Goal: Task Accomplishment & Management: Manage account settings

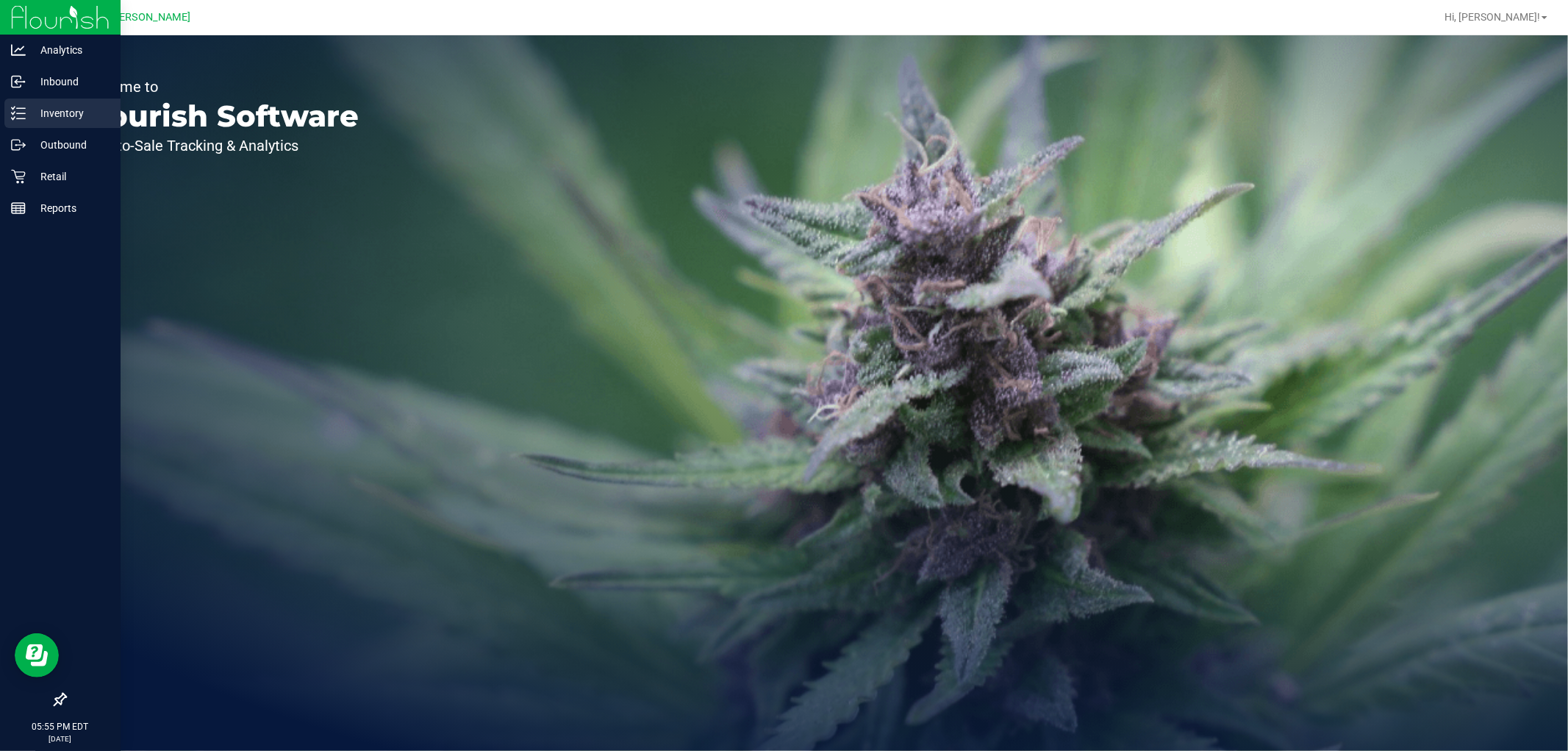
click at [45, 119] on p "Inventory" at bounding box center [70, 113] width 88 height 18
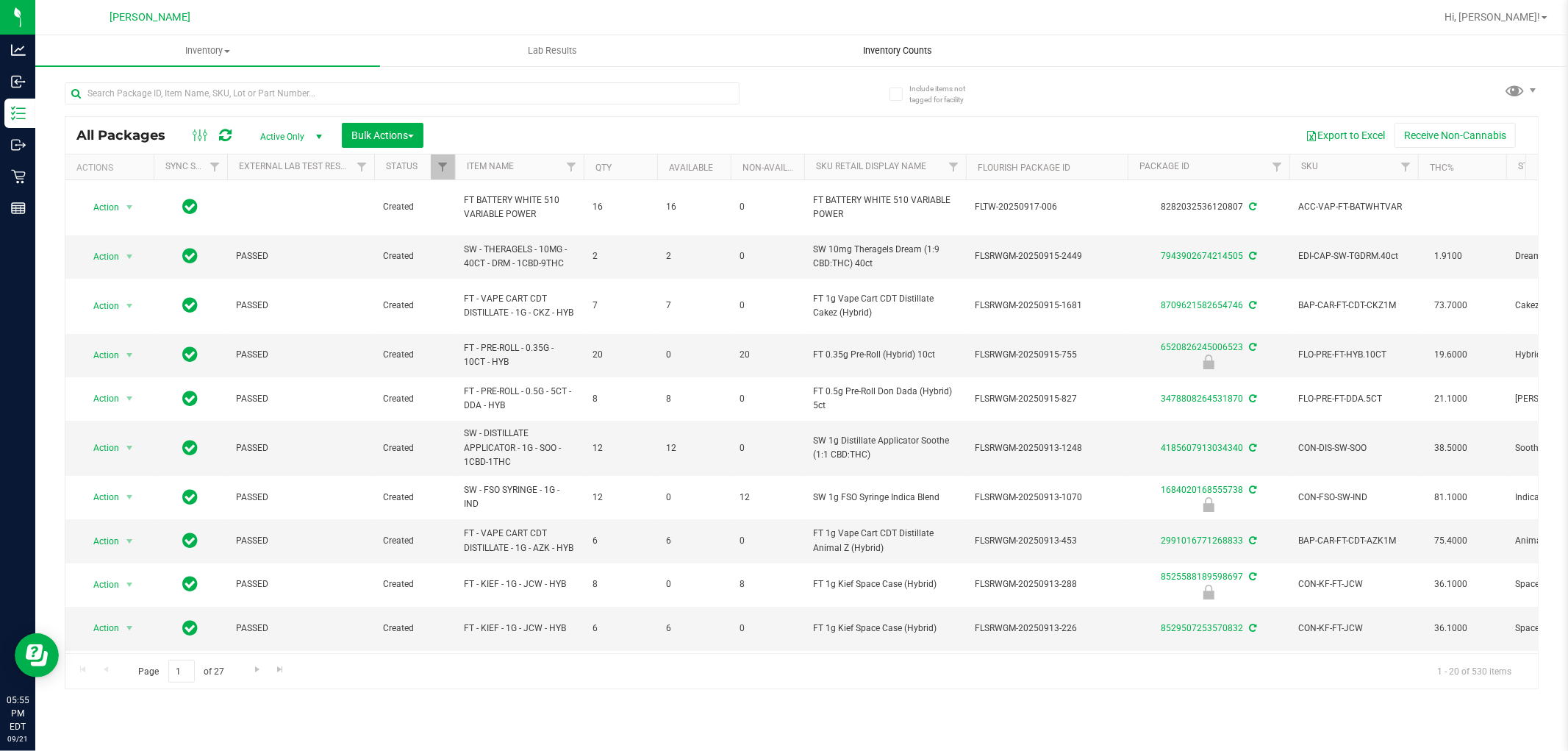
click at [885, 49] on span "Inventory Counts" at bounding box center [897, 51] width 109 height 13
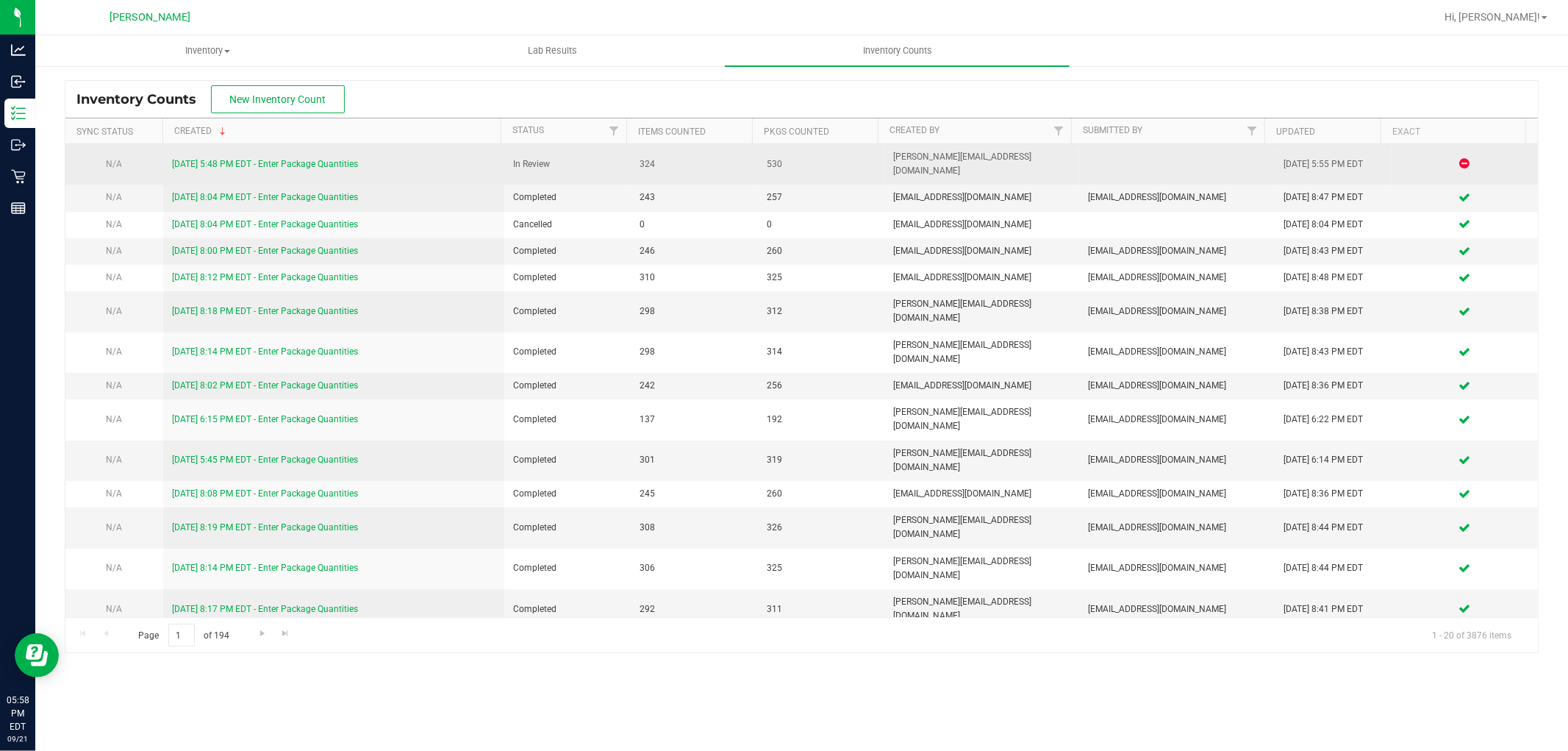
click at [228, 158] on link "[DATE] 5:48 PM EDT - Enter Package Quantities" at bounding box center [265, 164] width 186 height 10
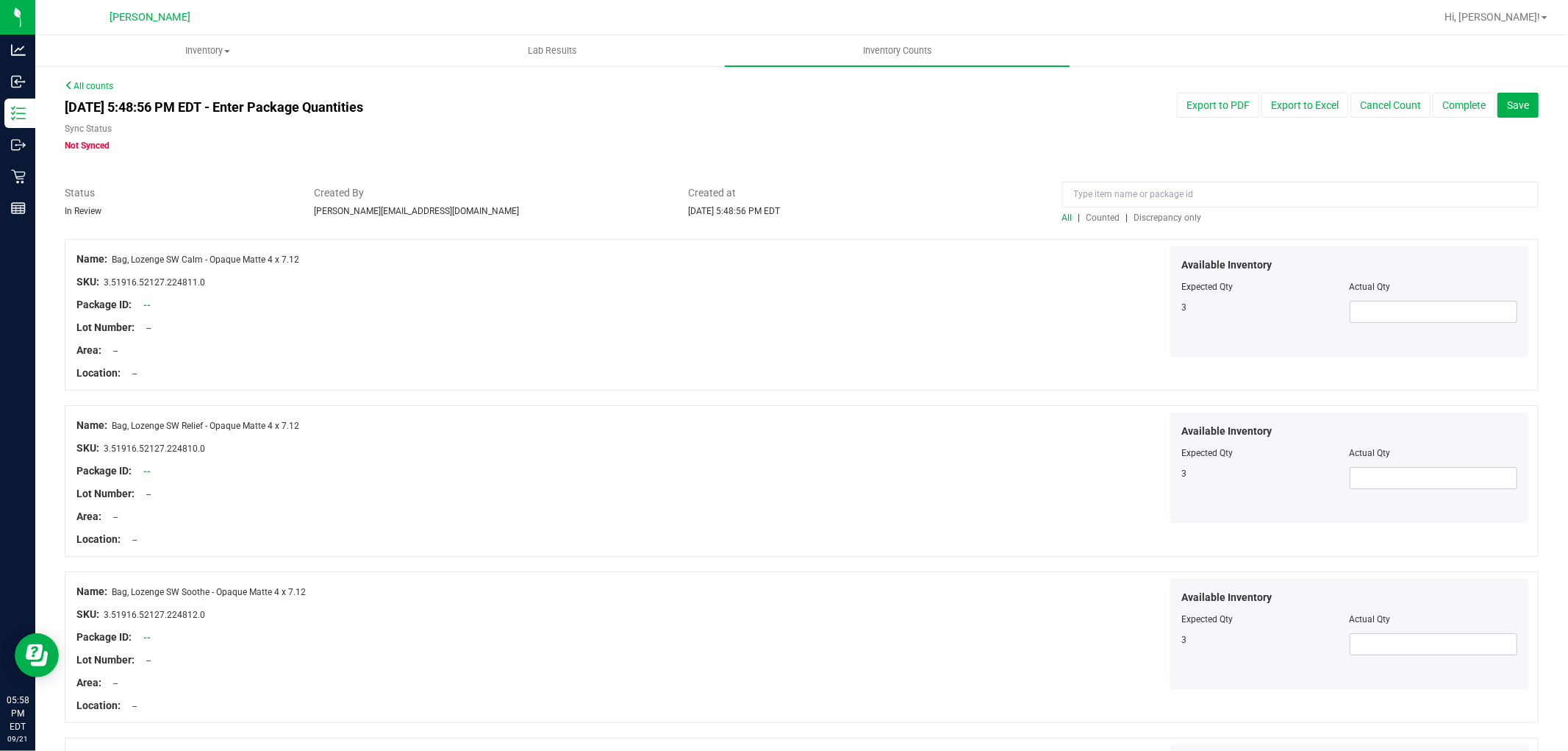
click at [1180, 212] on span "Discrepancy only" at bounding box center [1168, 217] width 67 height 10
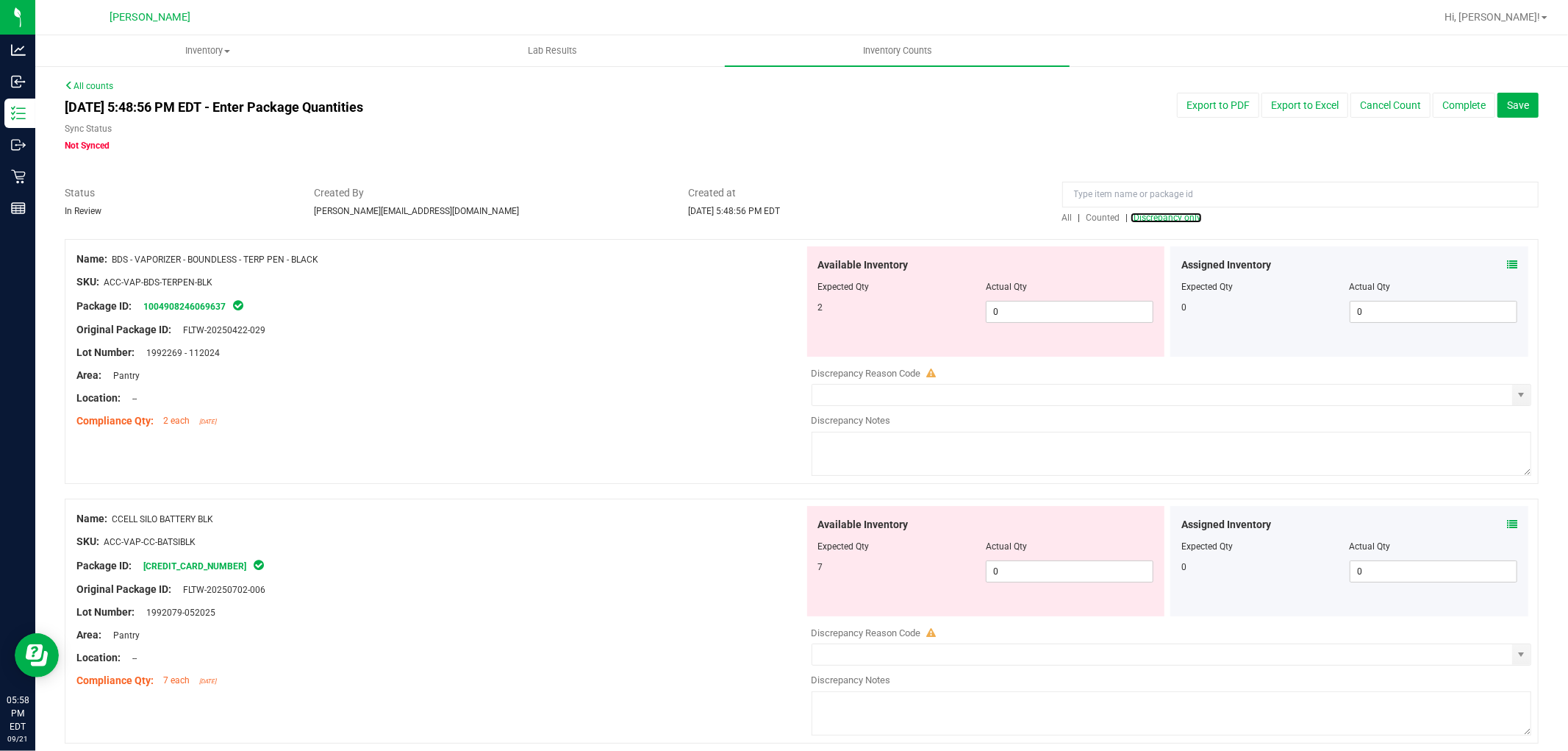
scroll to position [82, 0]
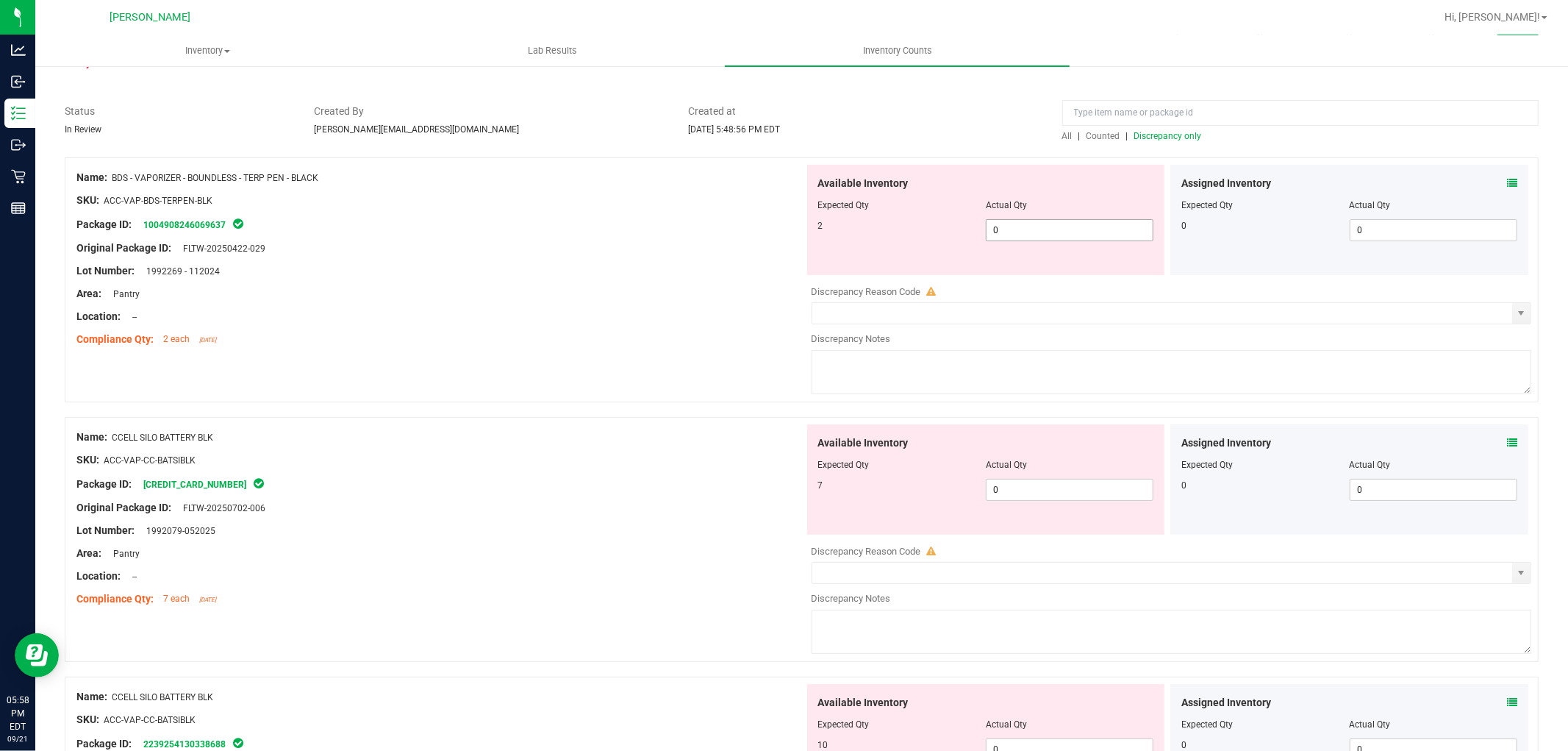
click at [1040, 239] on span "0 0" at bounding box center [1069, 230] width 168 height 22
type input "02"
type input "2"
click at [1089, 493] on div "Available Inventory Expected Qty Actual Qty 7 0 0" at bounding box center [1168, 540] width 728 height 233
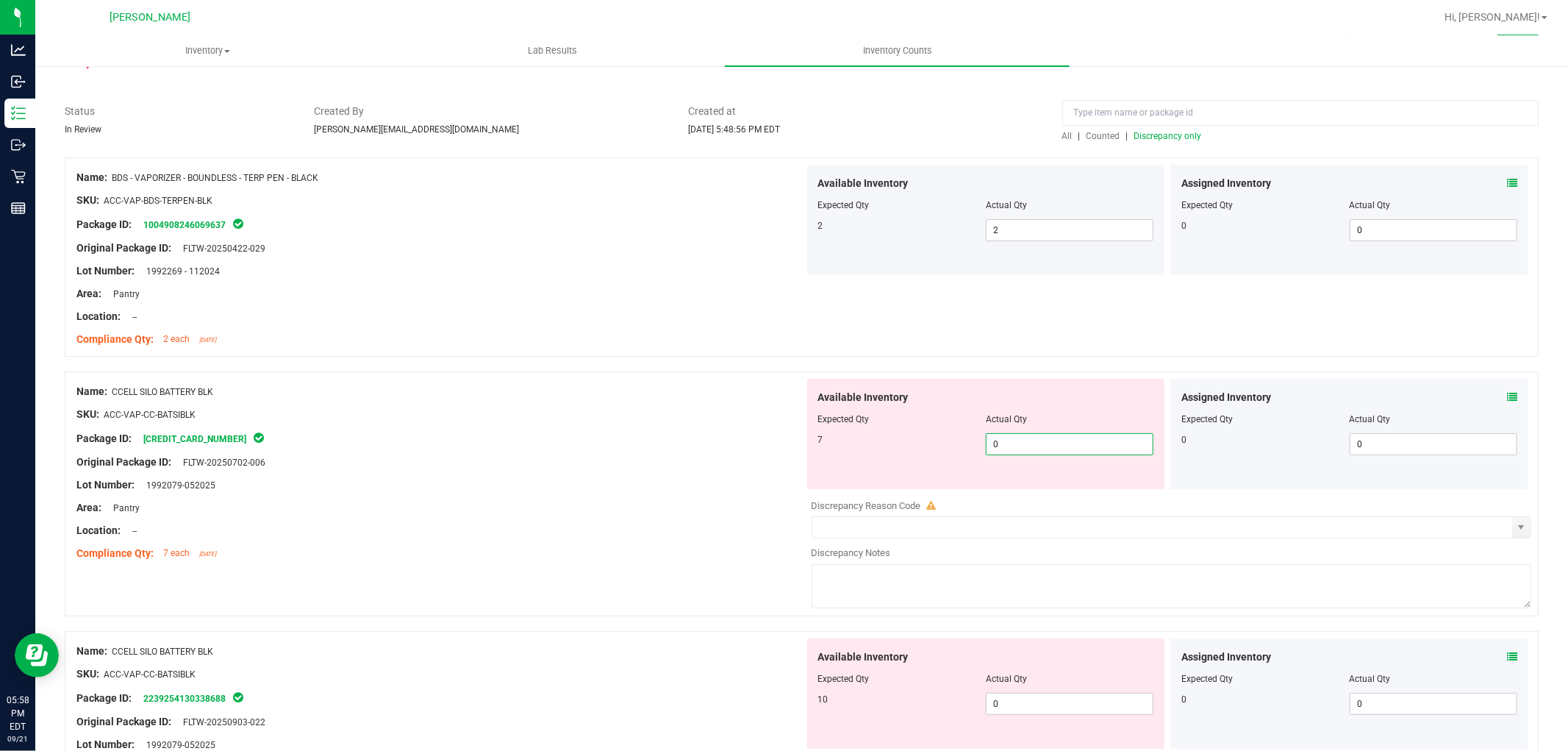
type input "07"
type input "7"
click at [1048, 704] on div "Available Inventory Expected Qty Actual Qty 10 0 0" at bounding box center [1168, 754] width 728 height 233
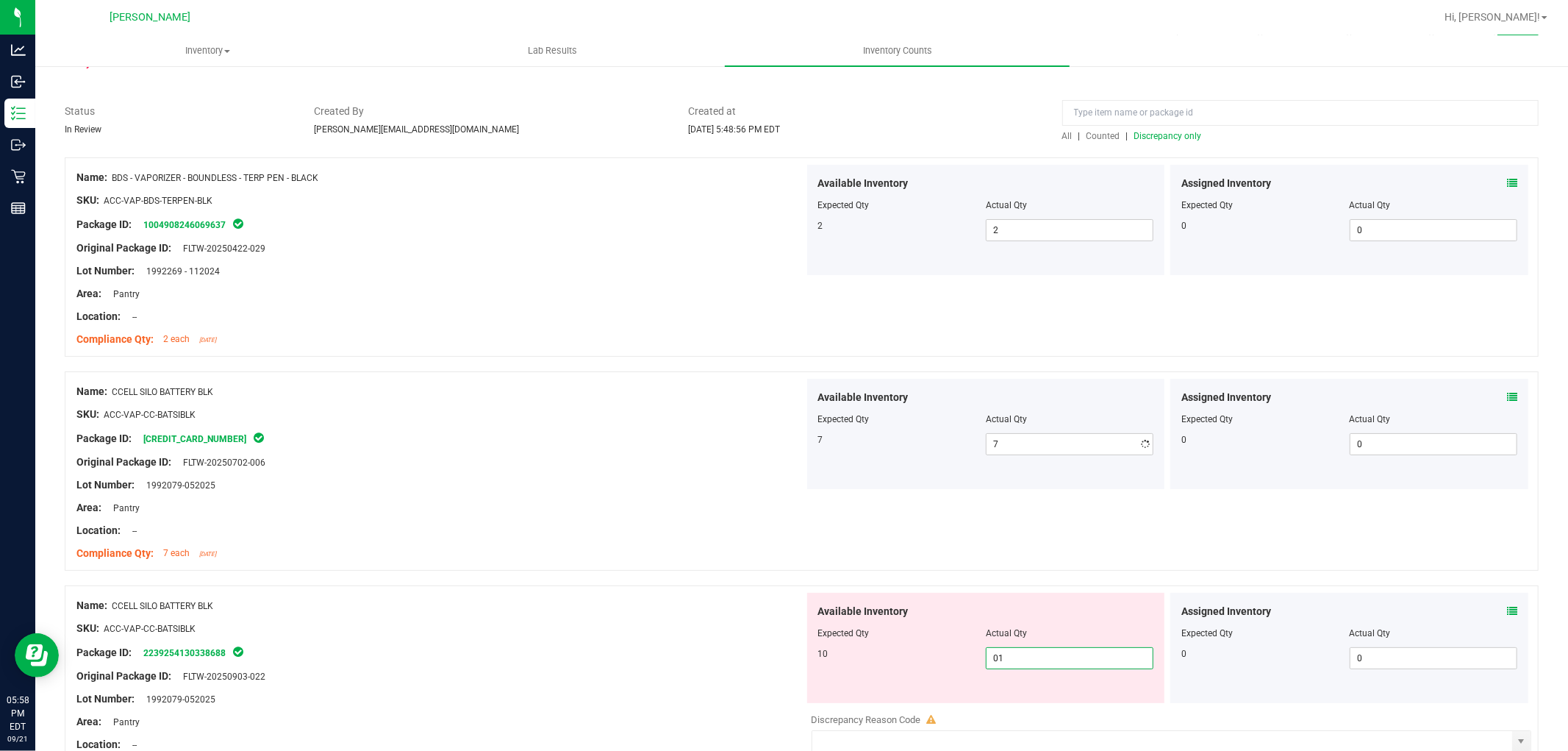
type input "010"
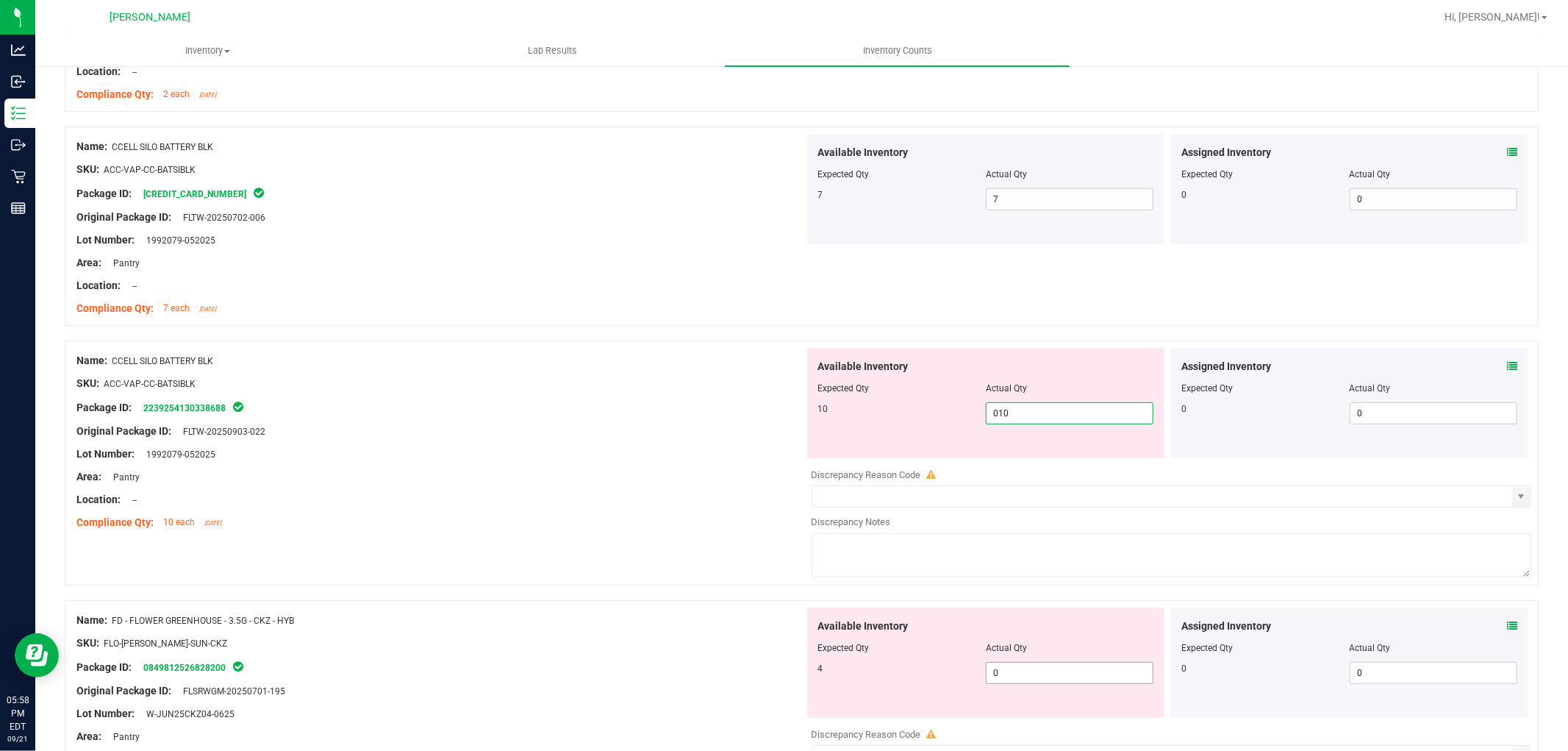
type input "10"
click at [1041, 670] on div "Available Inventory Expected Qty Actual Qty 4 0 0" at bounding box center [986, 662] width 358 height 110
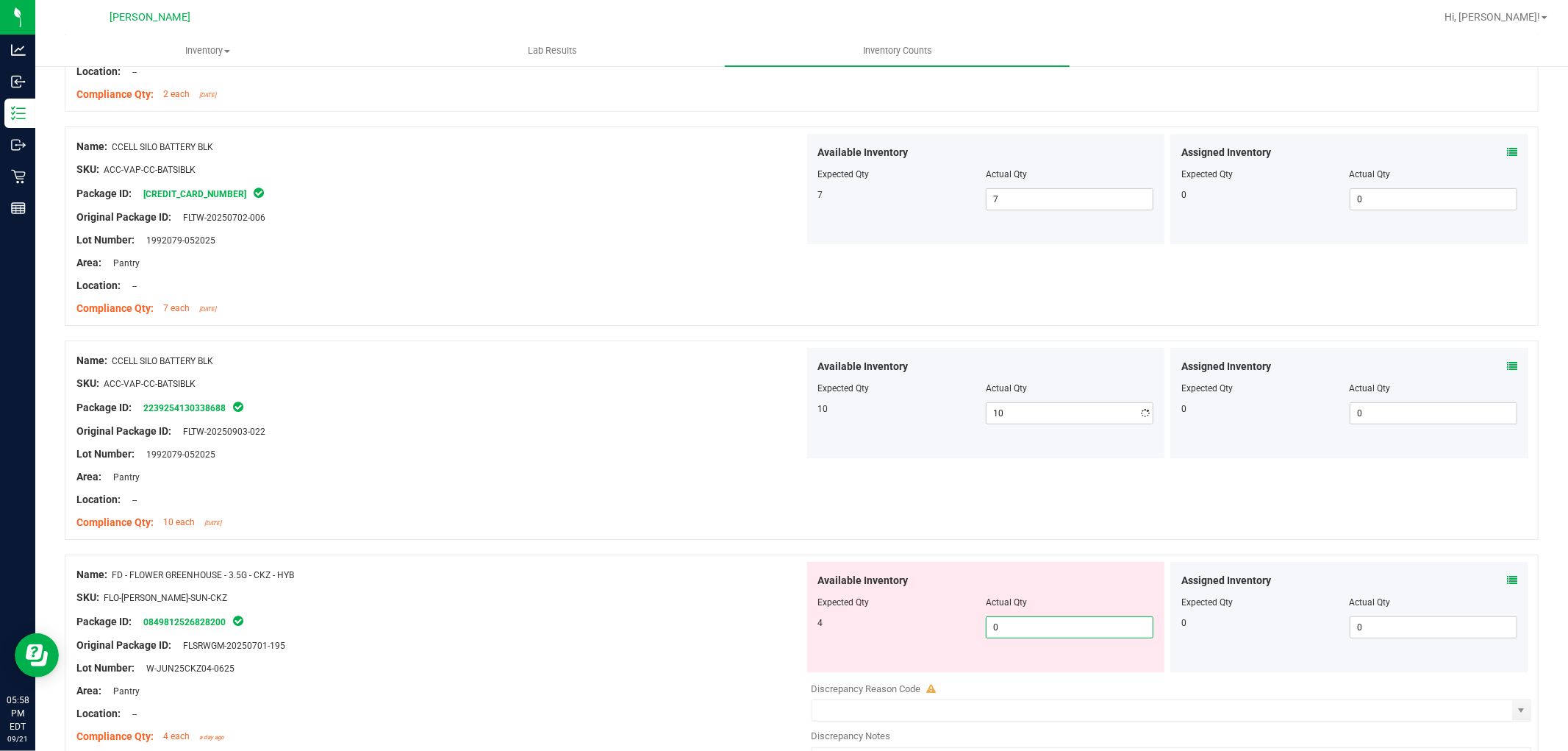
type input "04"
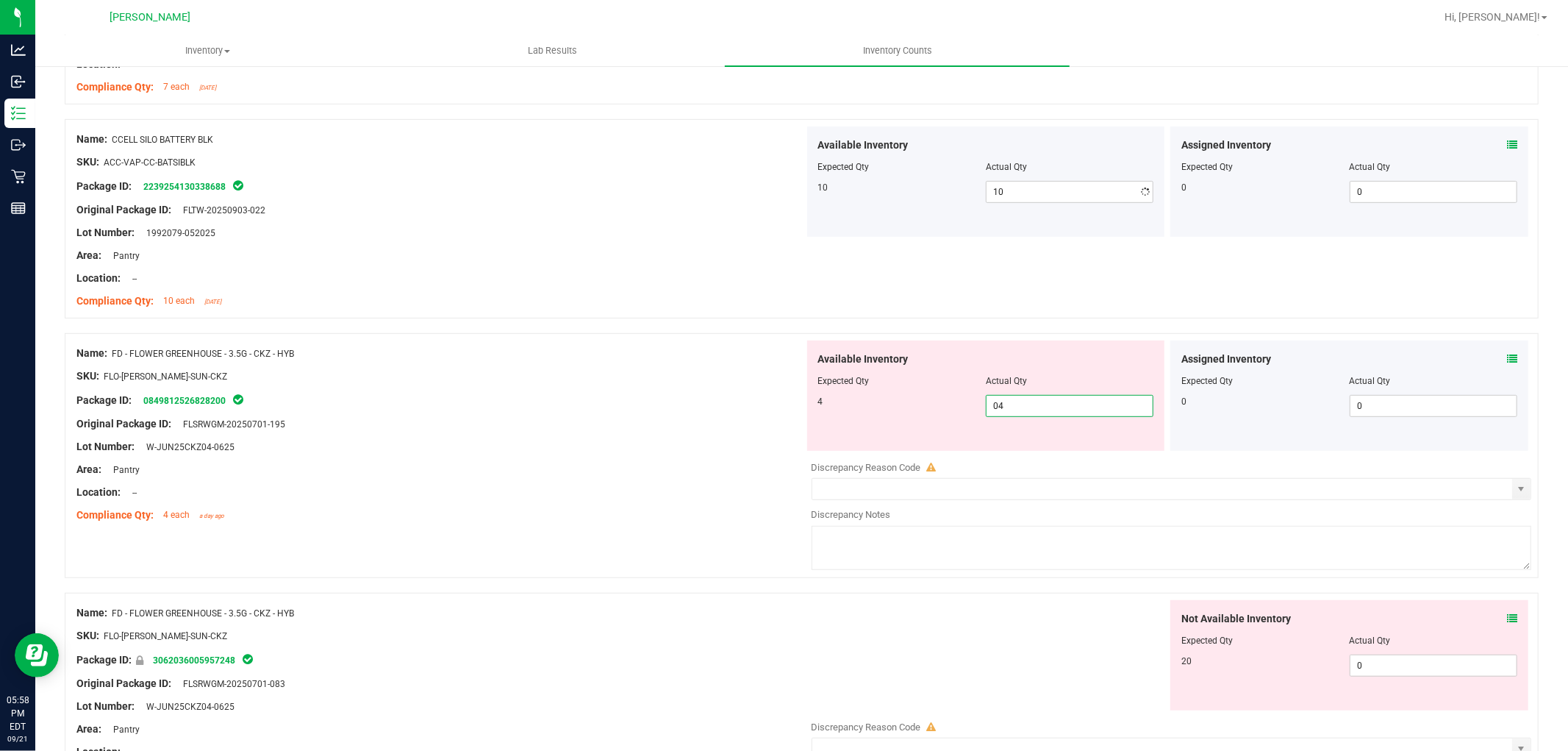
scroll to position [571, 0]
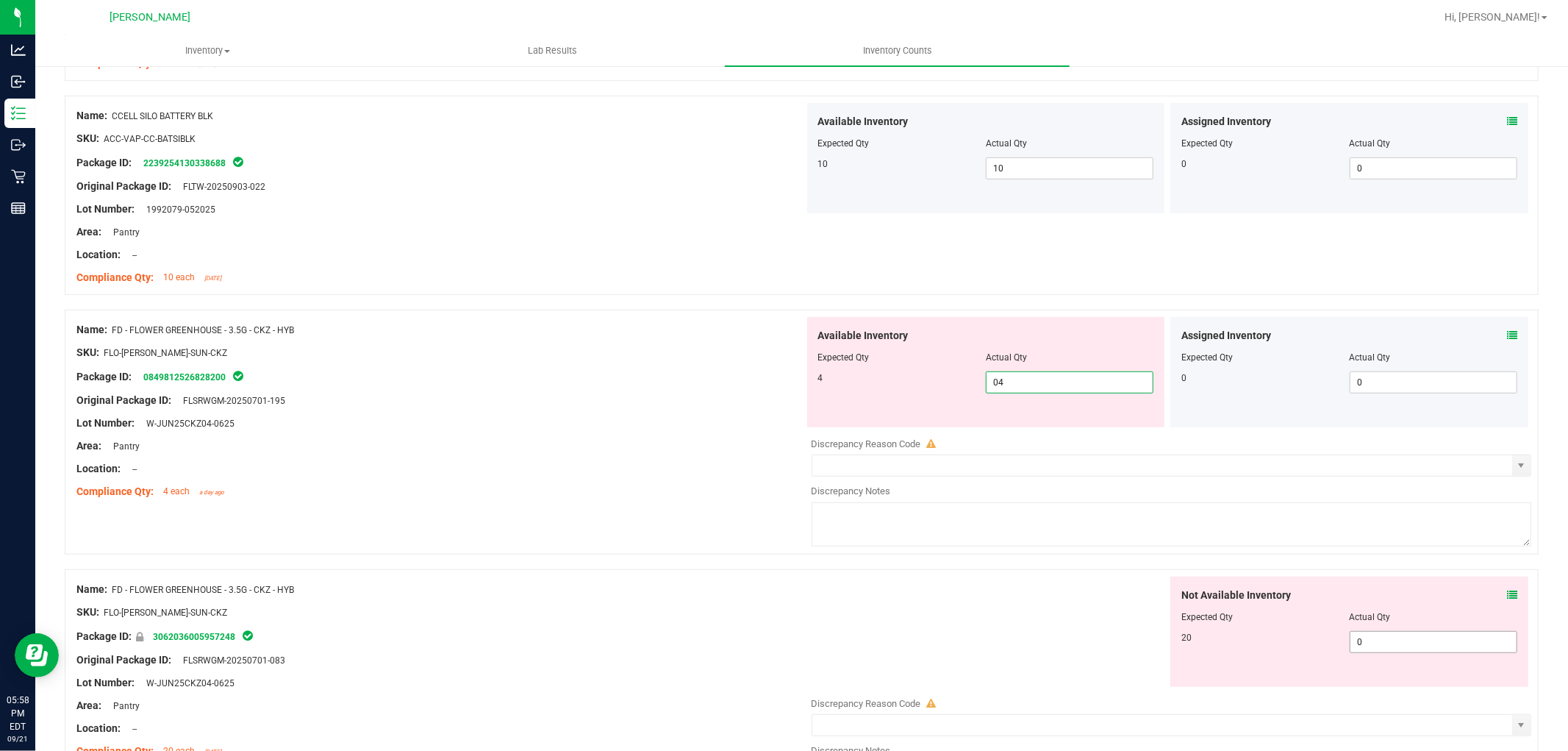
type input "4"
click at [1423, 644] on div "Not Available Inventory Expected Qty Actual Qty 20 0 0" at bounding box center [1168, 693] width 728 height 233
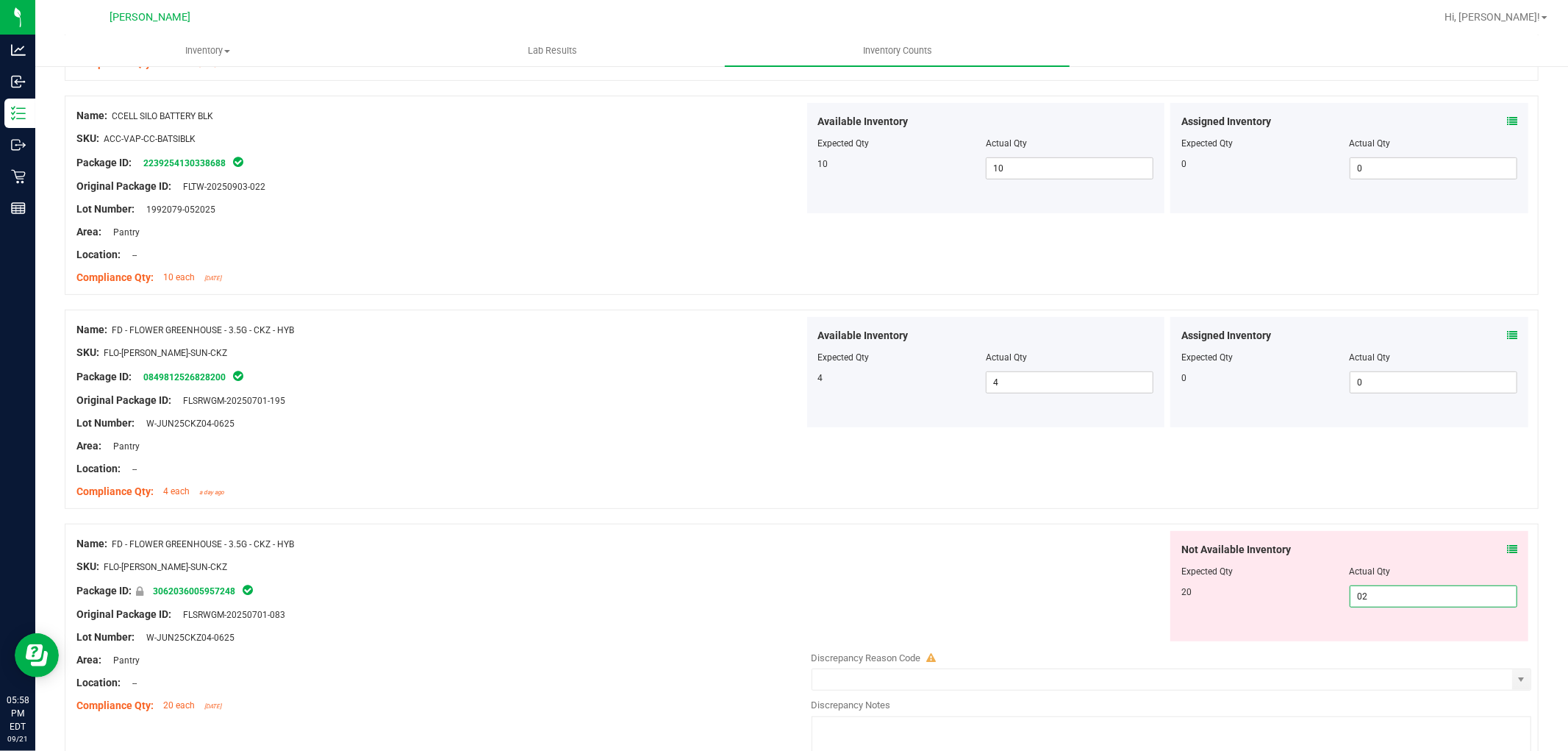
type input "020"
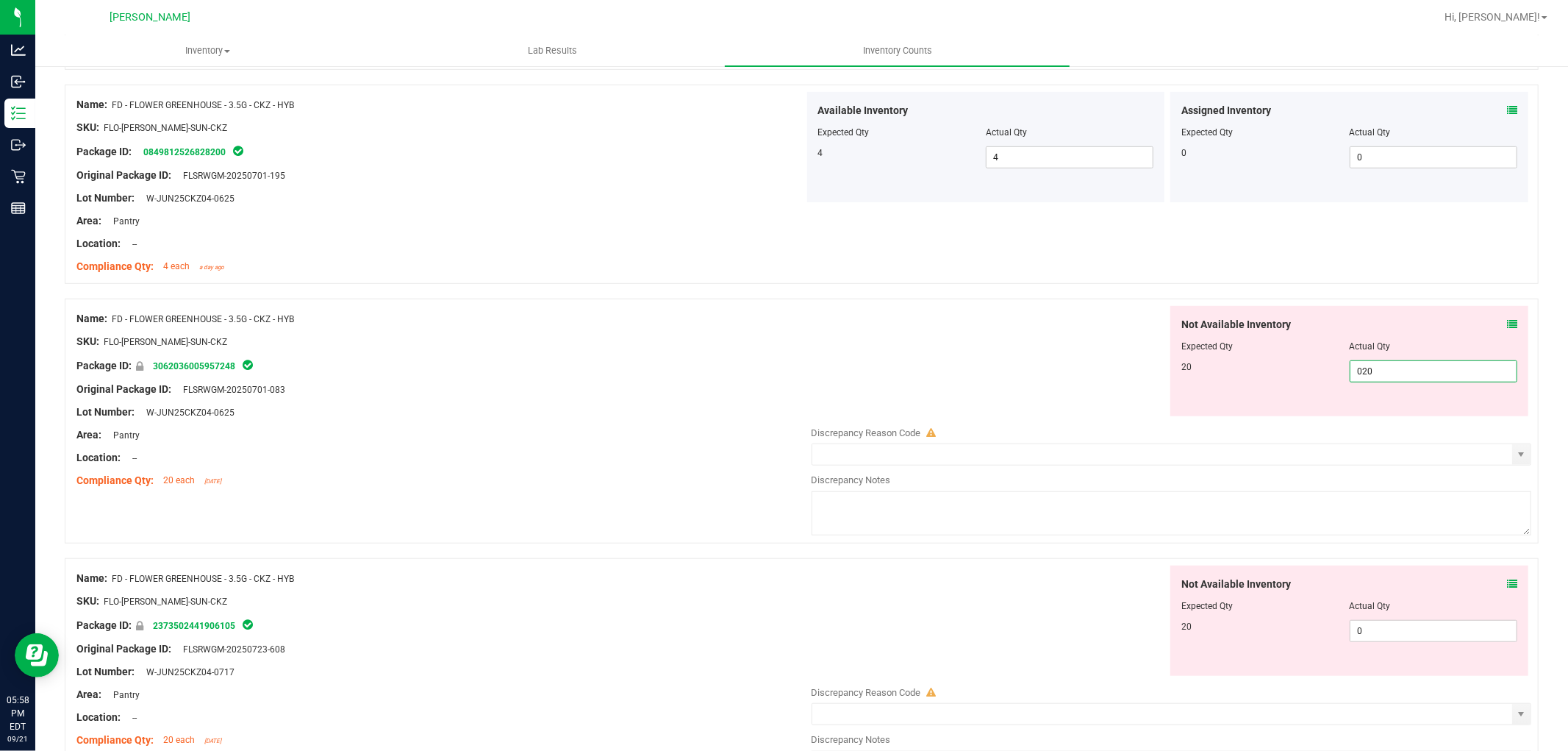
scroll to position [817, 0]
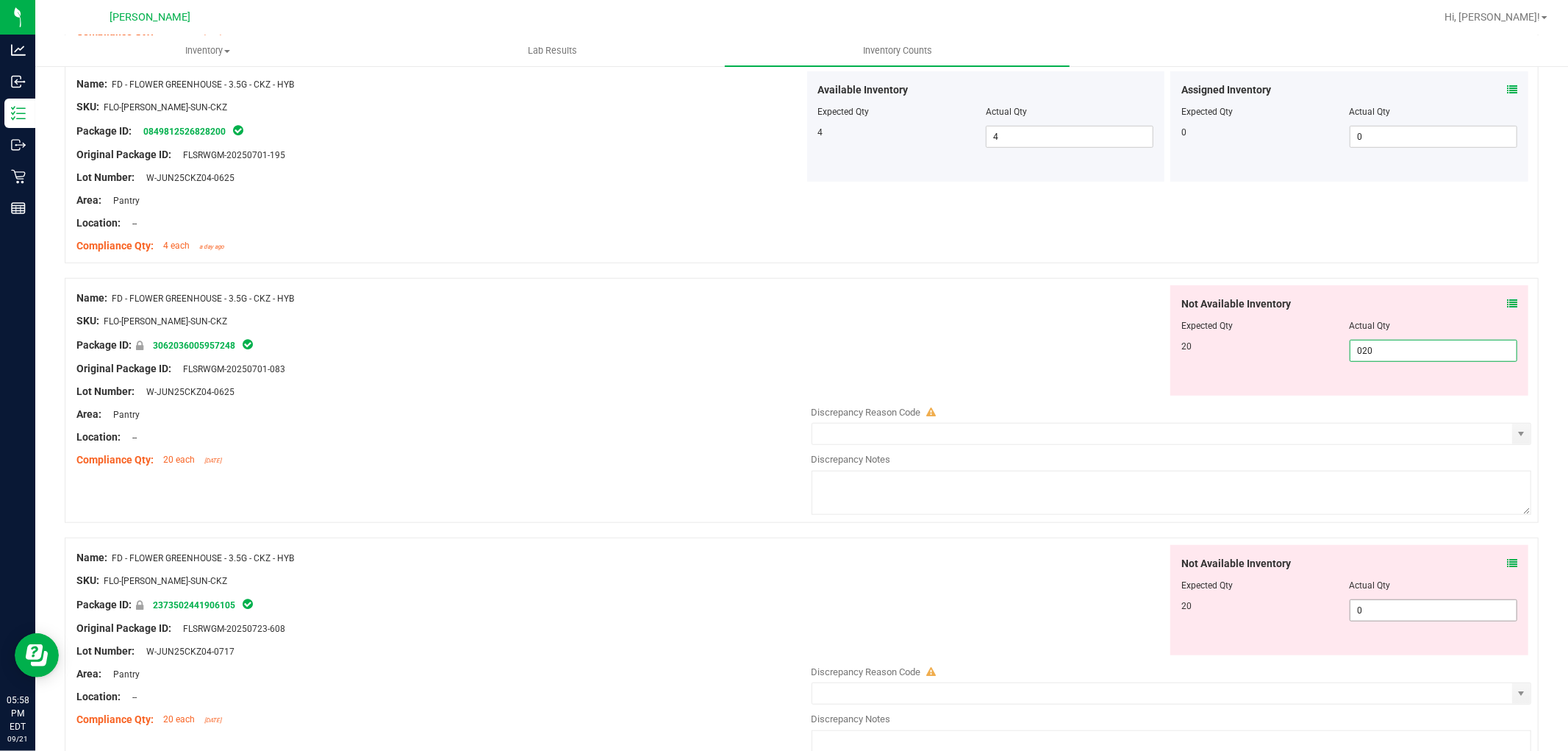
click at [1375, 620] on div "Not Available Inventory Expected Qty Actual Qty 20 0 0" at bounding box center [1168, 662] width 728 height 233
type input "20"
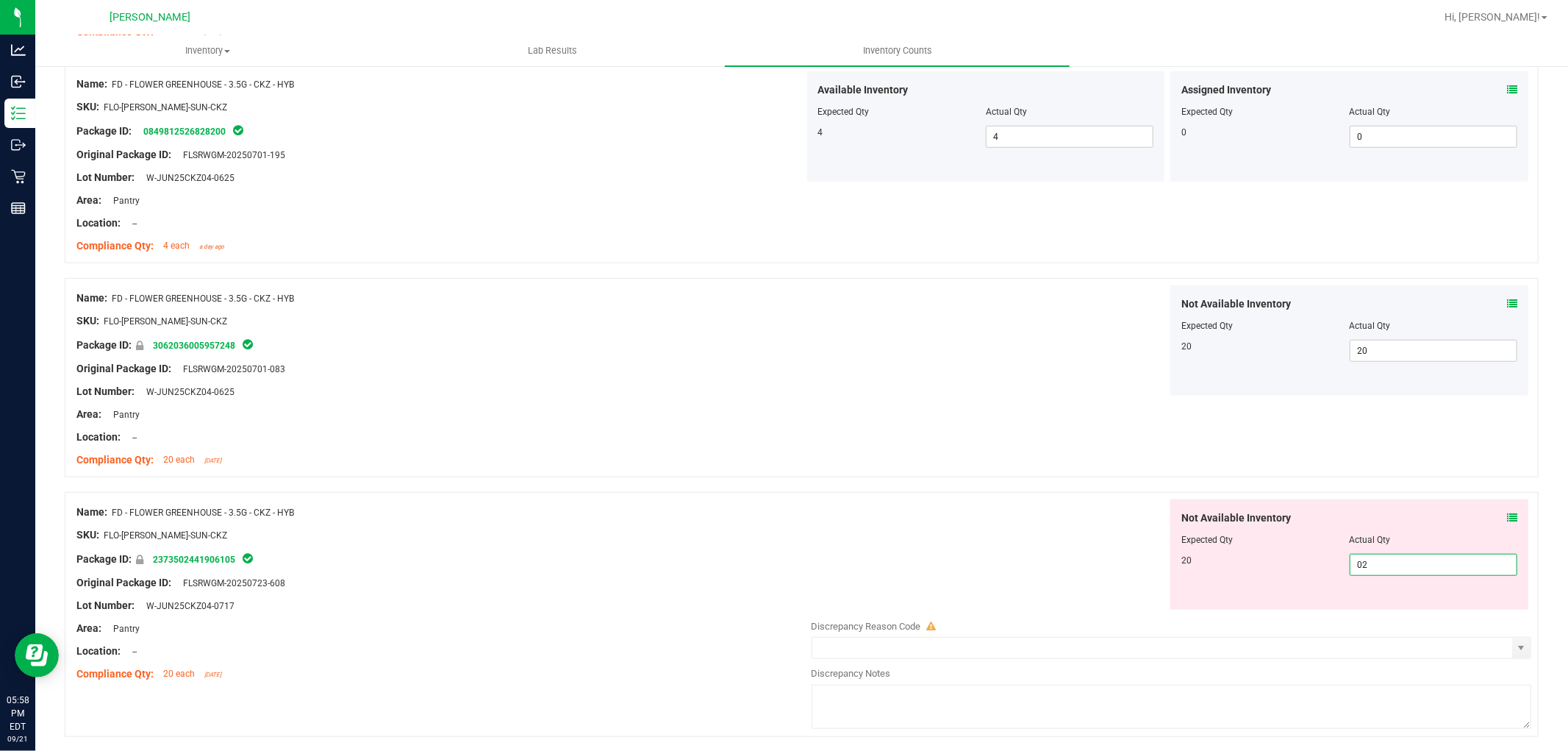
type input "020"
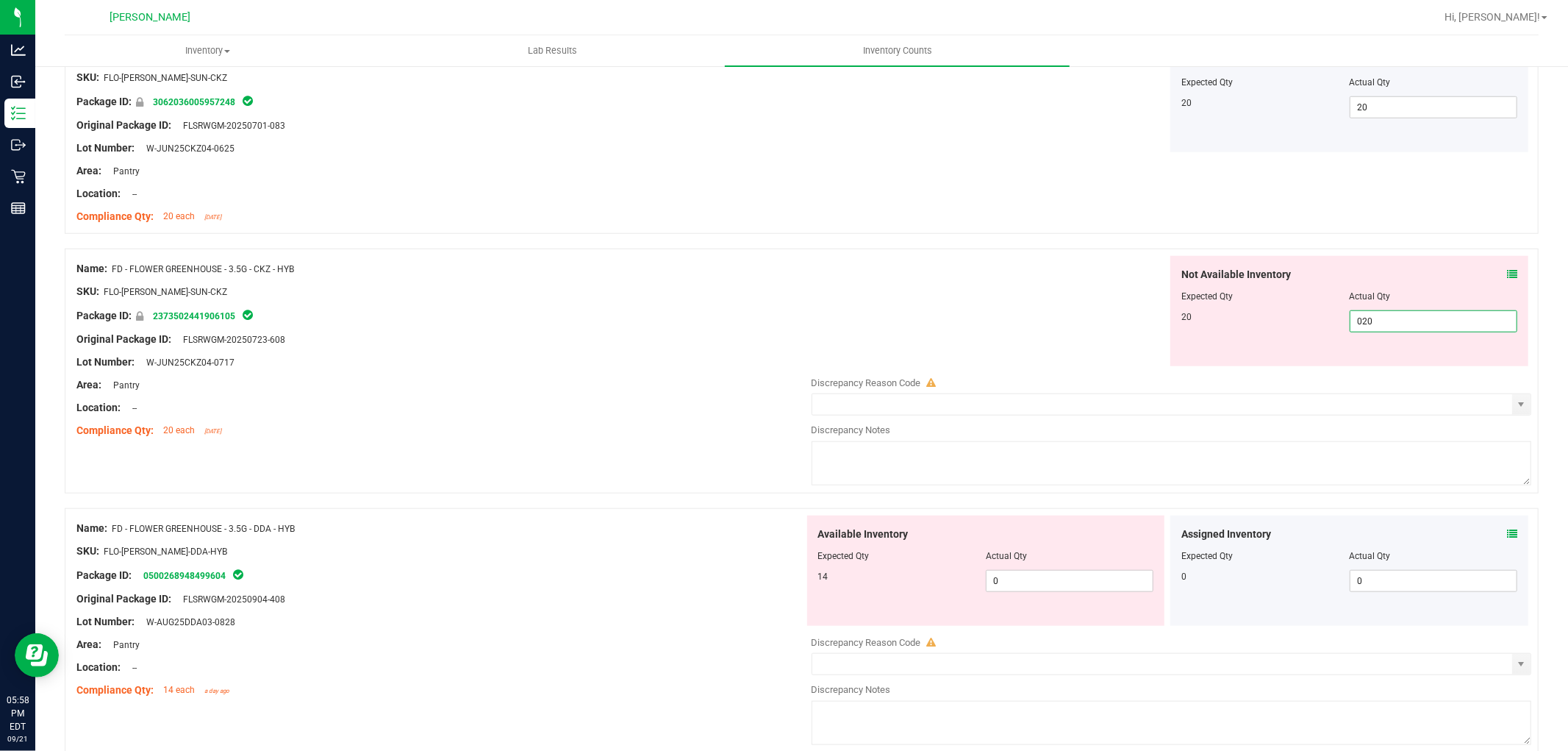
scroll to position [1062, 0]
type input "20"
click at [1053, 577] on div "Available Inventory Expected Qty Actual Qty 14 0 0" at bounding box center [986, 569] width 358 height 110
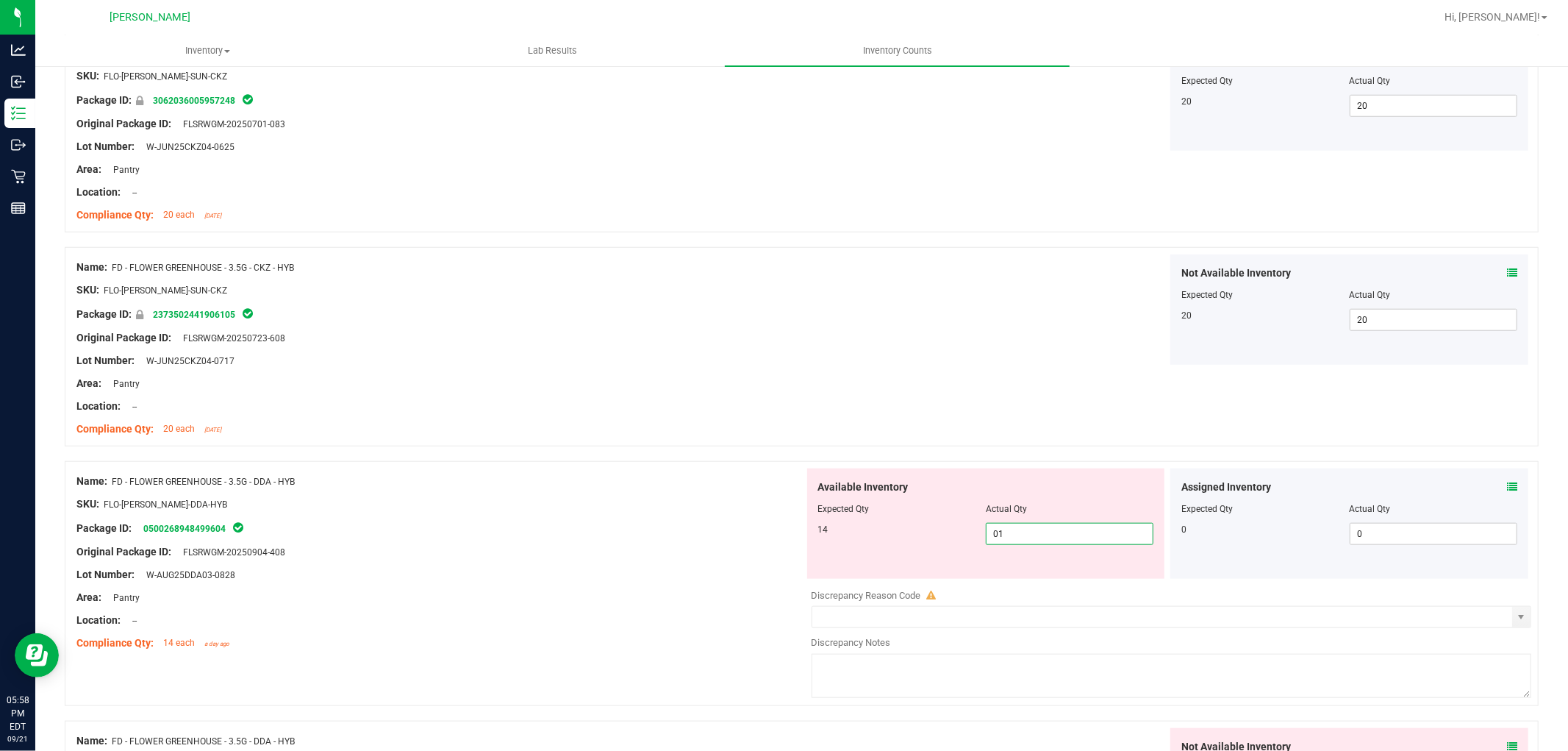
type input "014"
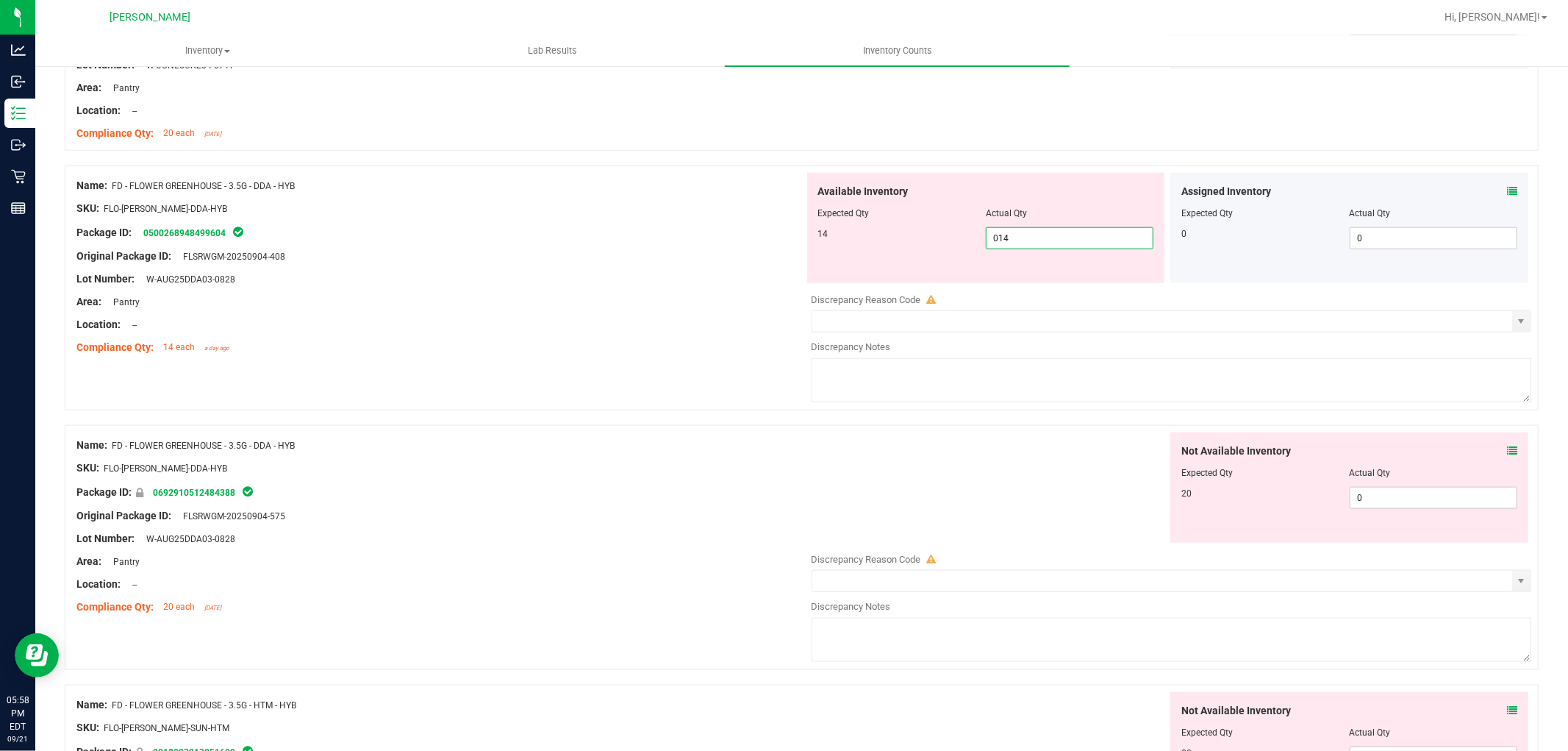
scroll to position [1388, 0]
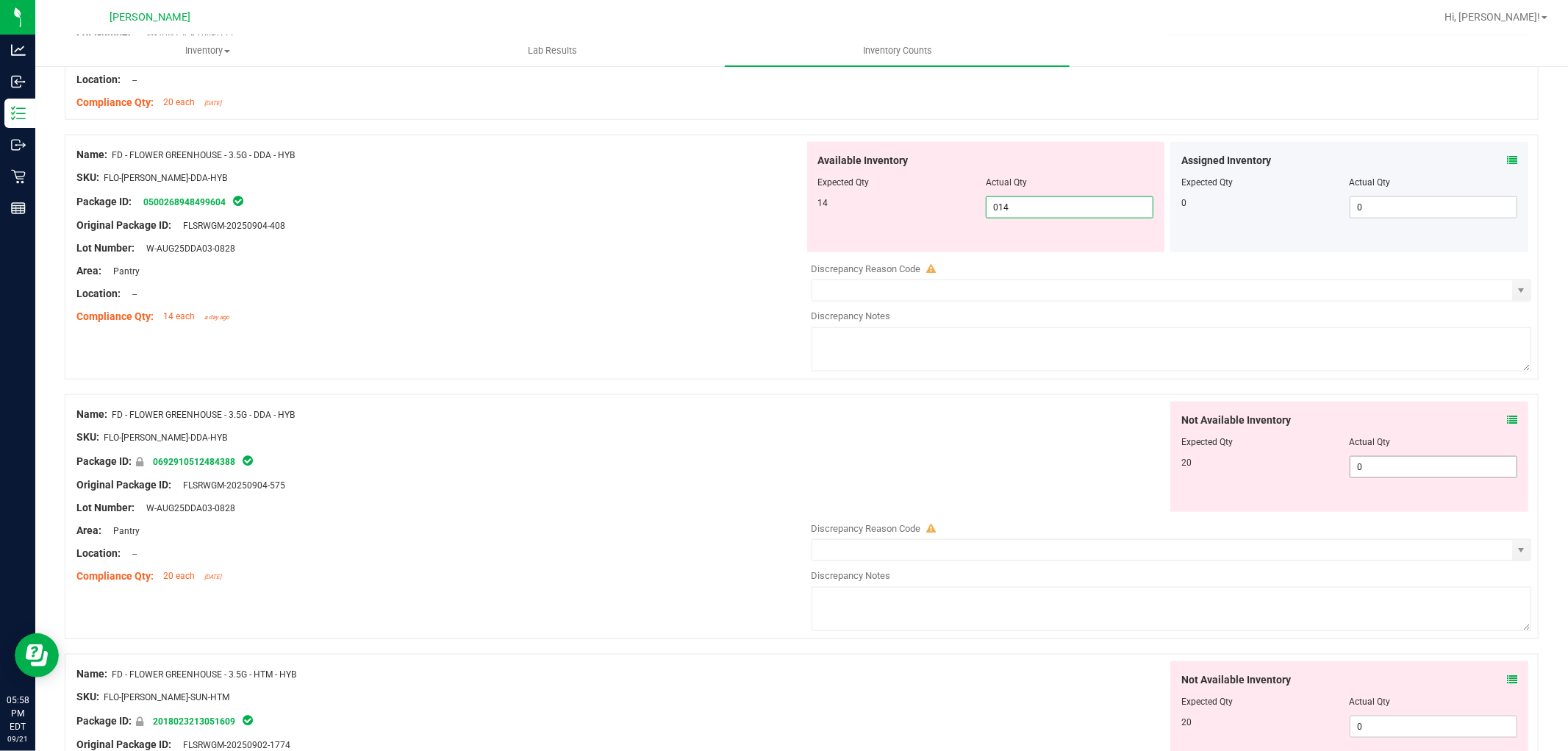
type input "14"
click at [1380, 464] on div "Not Available Inventory Expected Qty Actual Qty 20 0 0" at bounding box center [1349, 456] width 358 height 110
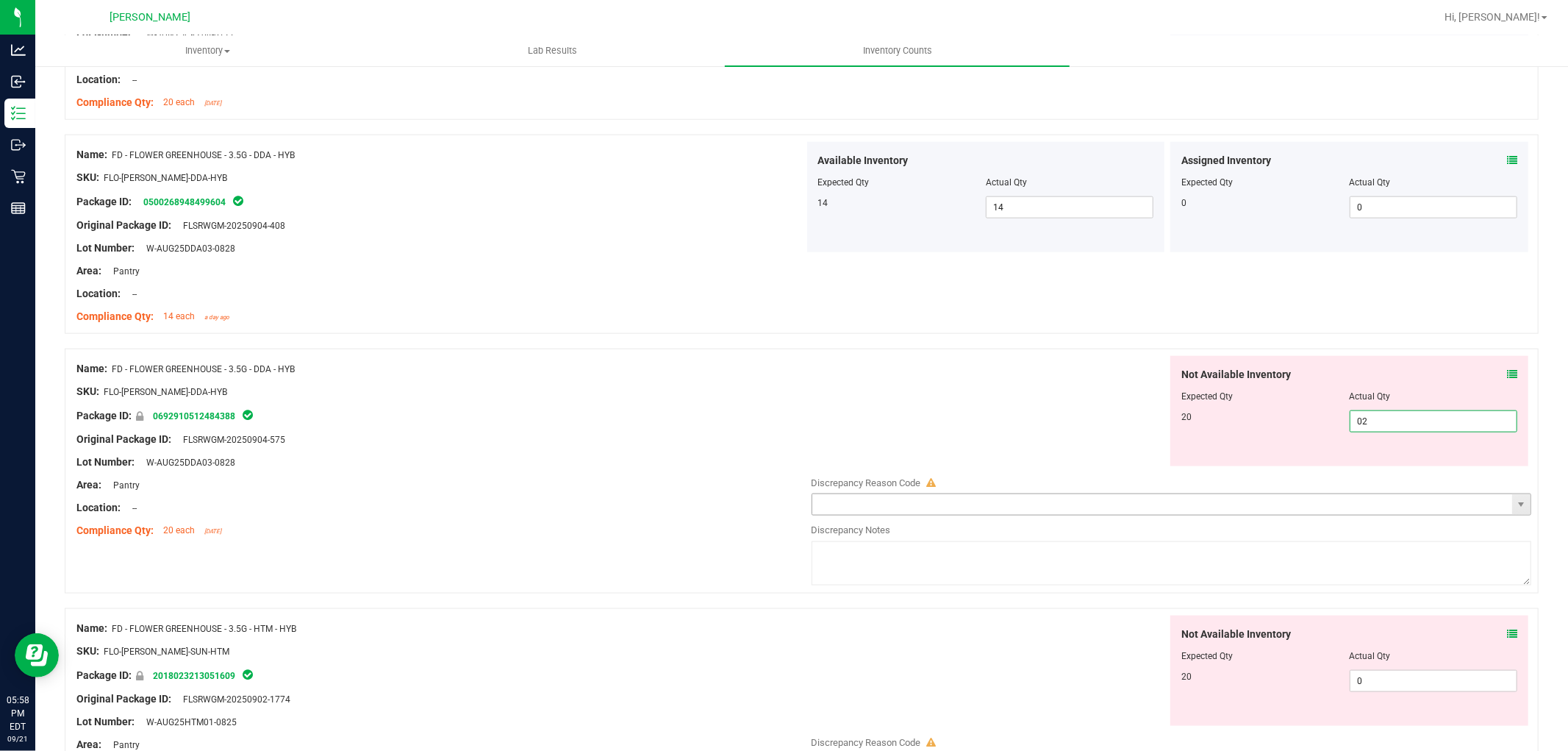
type input "020"
type input "20"
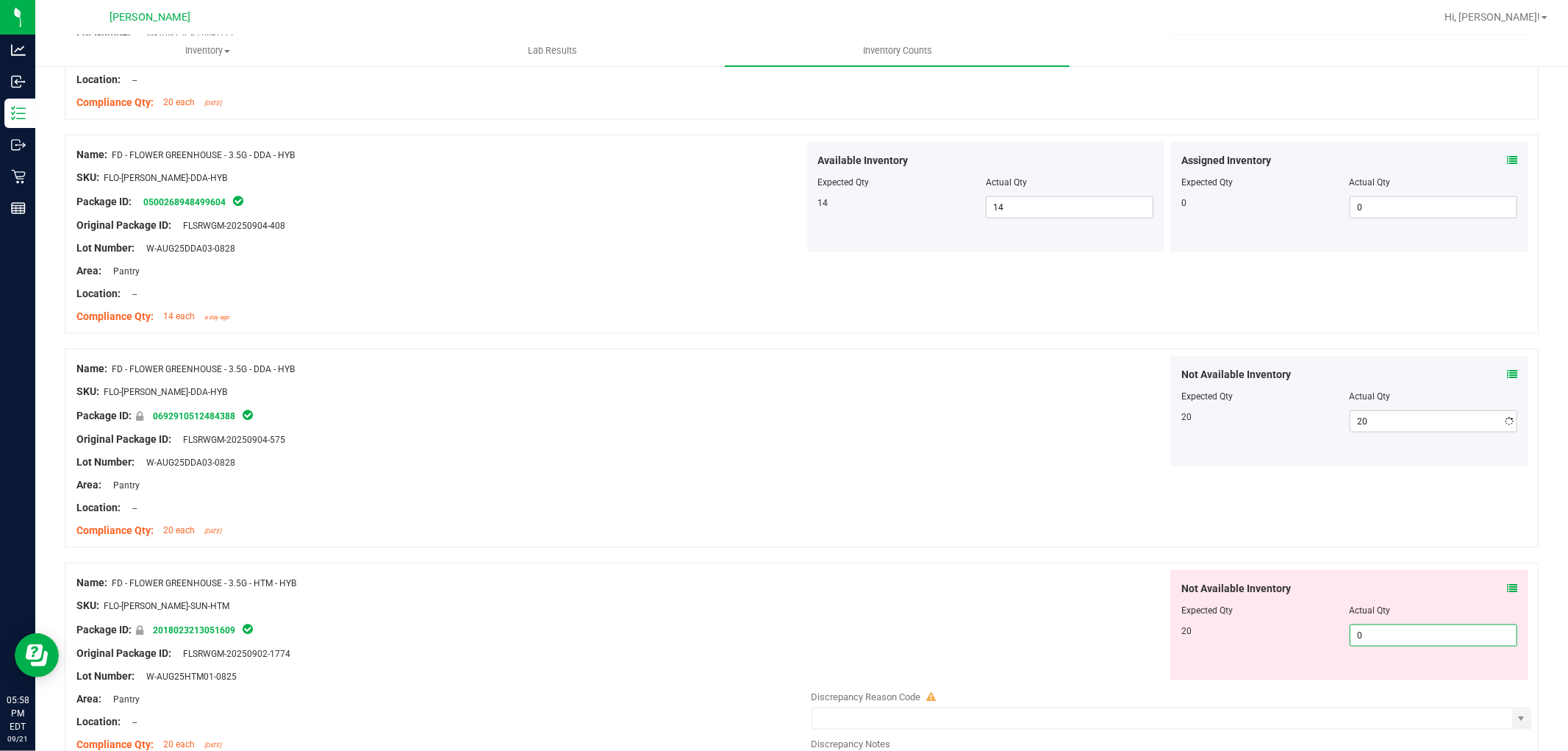
click at [1383, 674] on div "Not Available Inventory Expected Qty Actual Qty 20 0 0" at bounding box center [1349, 625] width 358 height 110
type input "020"
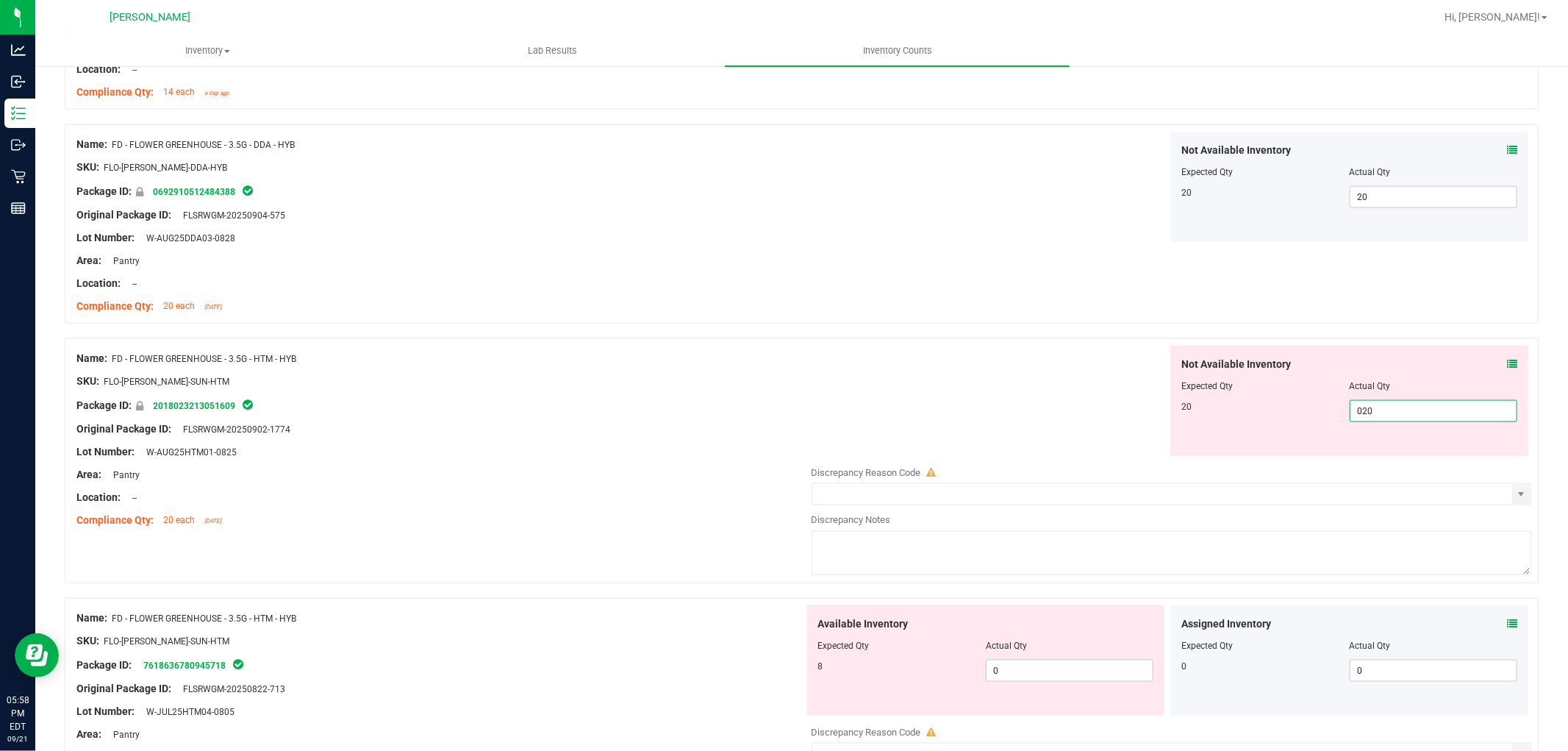
scroll to position [1634, 0]
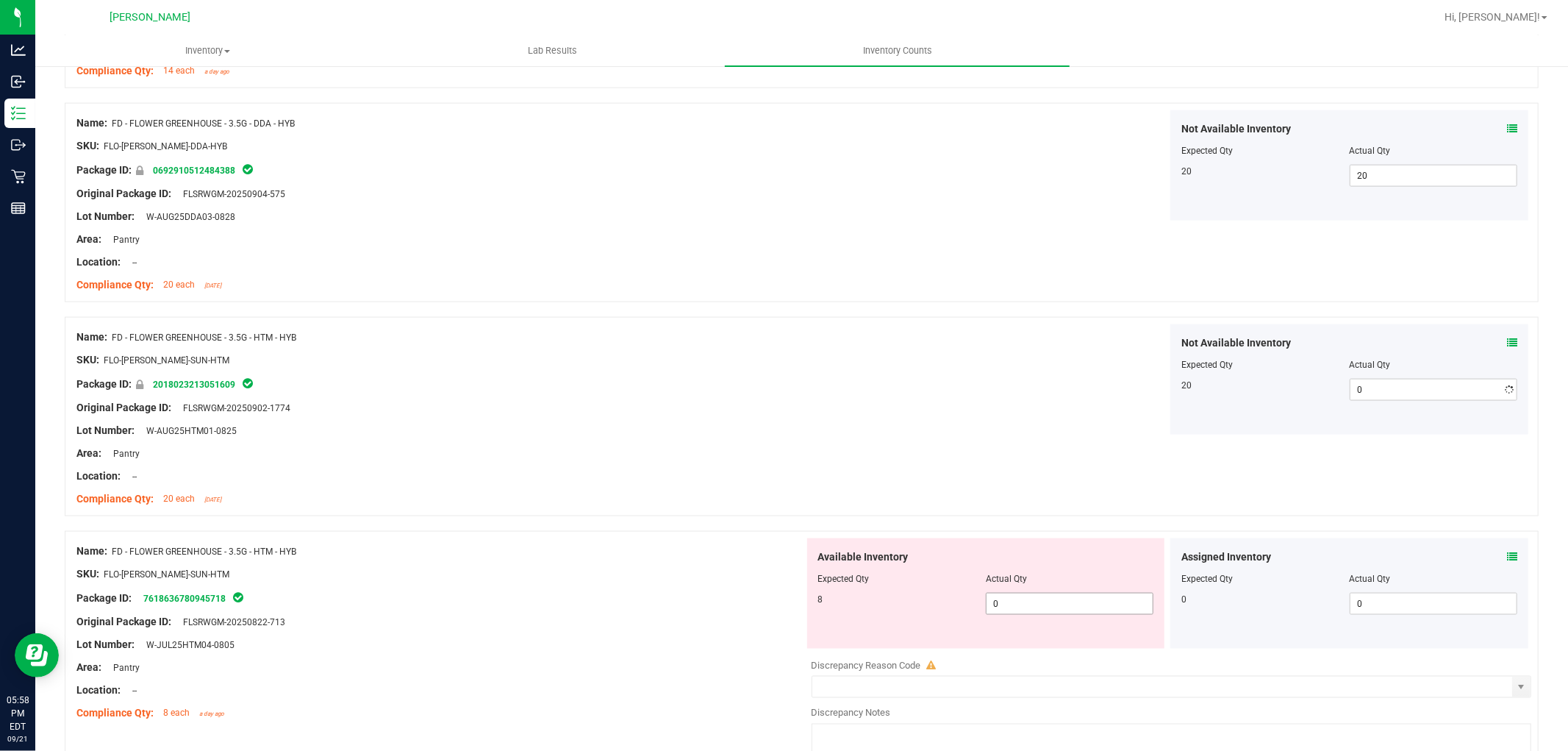
type input "20"
click at [1069, 649] on div "Available Inventory Expected Qty Actual Qty 8 0 0" at bounding box center [1168, 655] width 728 height 233
type input "08"
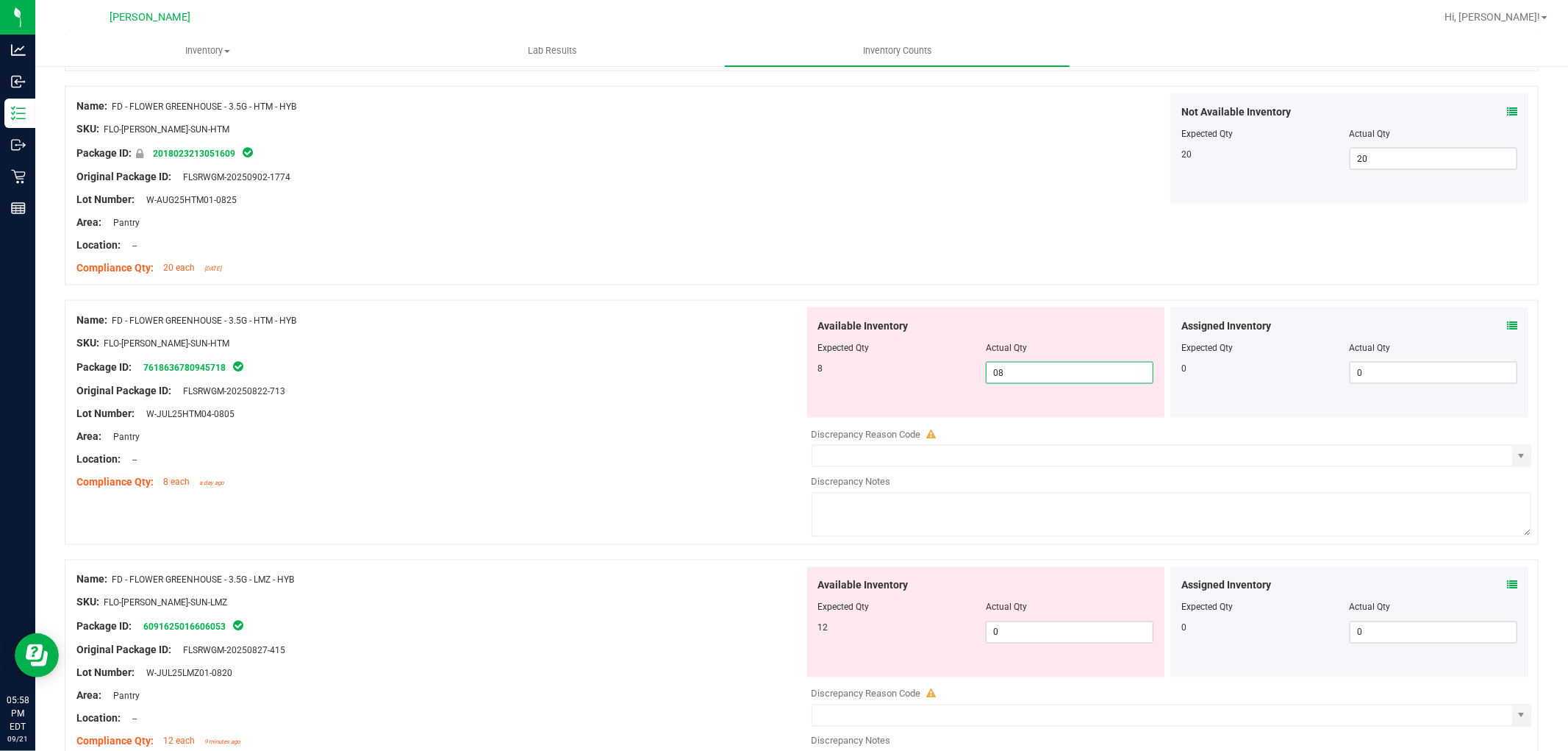
scroll to position [1879, 0]
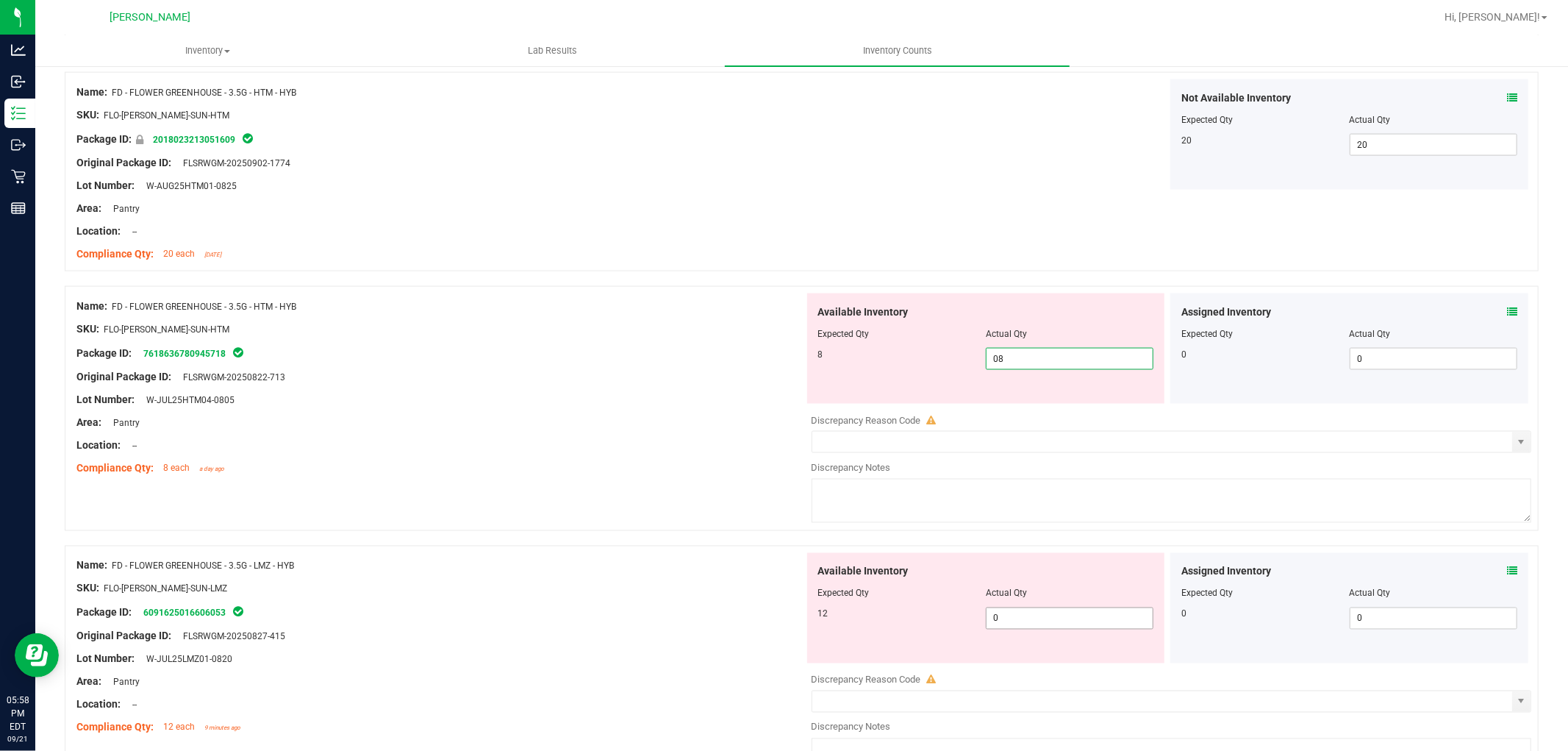
click at [1081, 623] on div "Available Inventory Expected Qty Actual Qty 12 0 0" at bounding box center [1168, 669] width 728 height 233
type input "8"
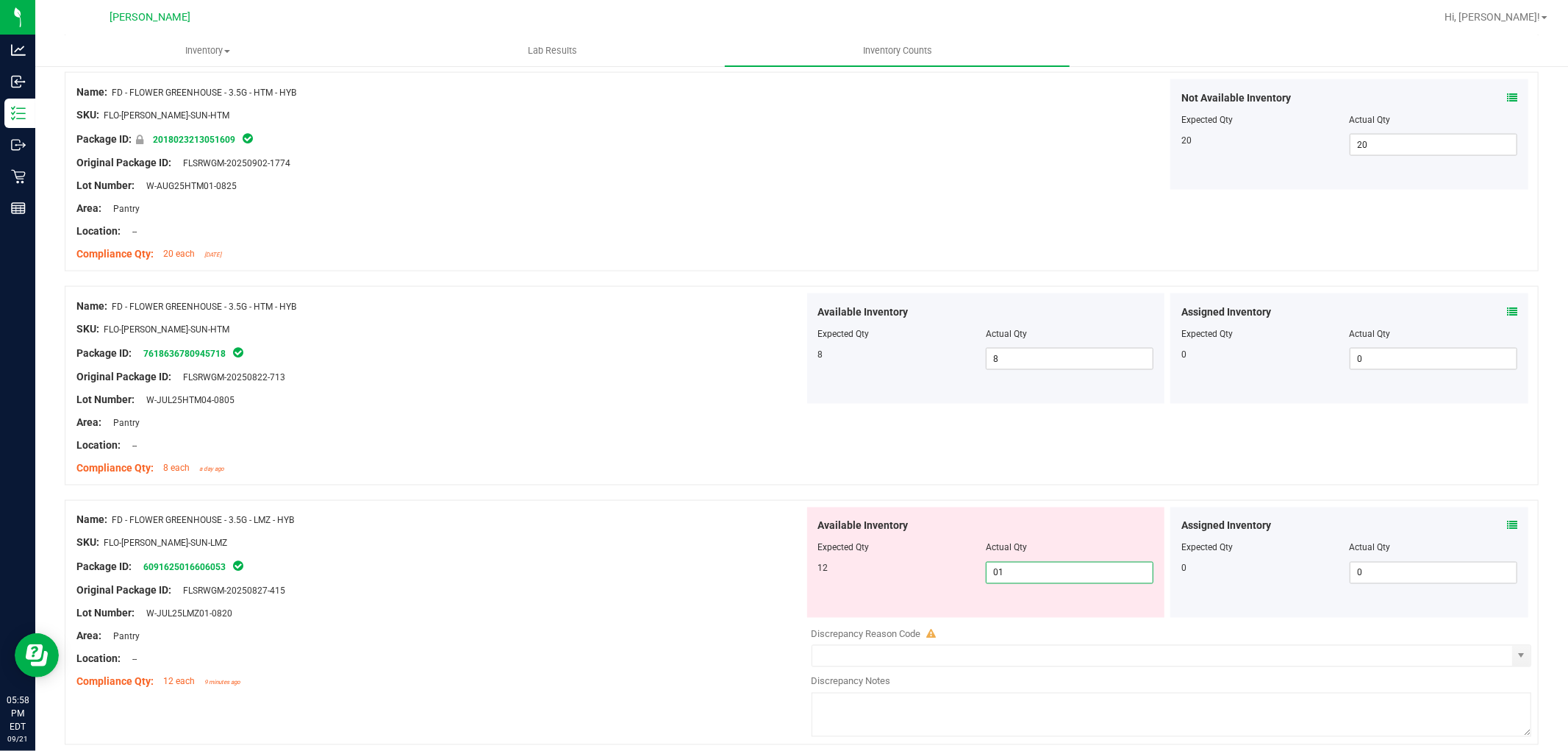
type input "012"
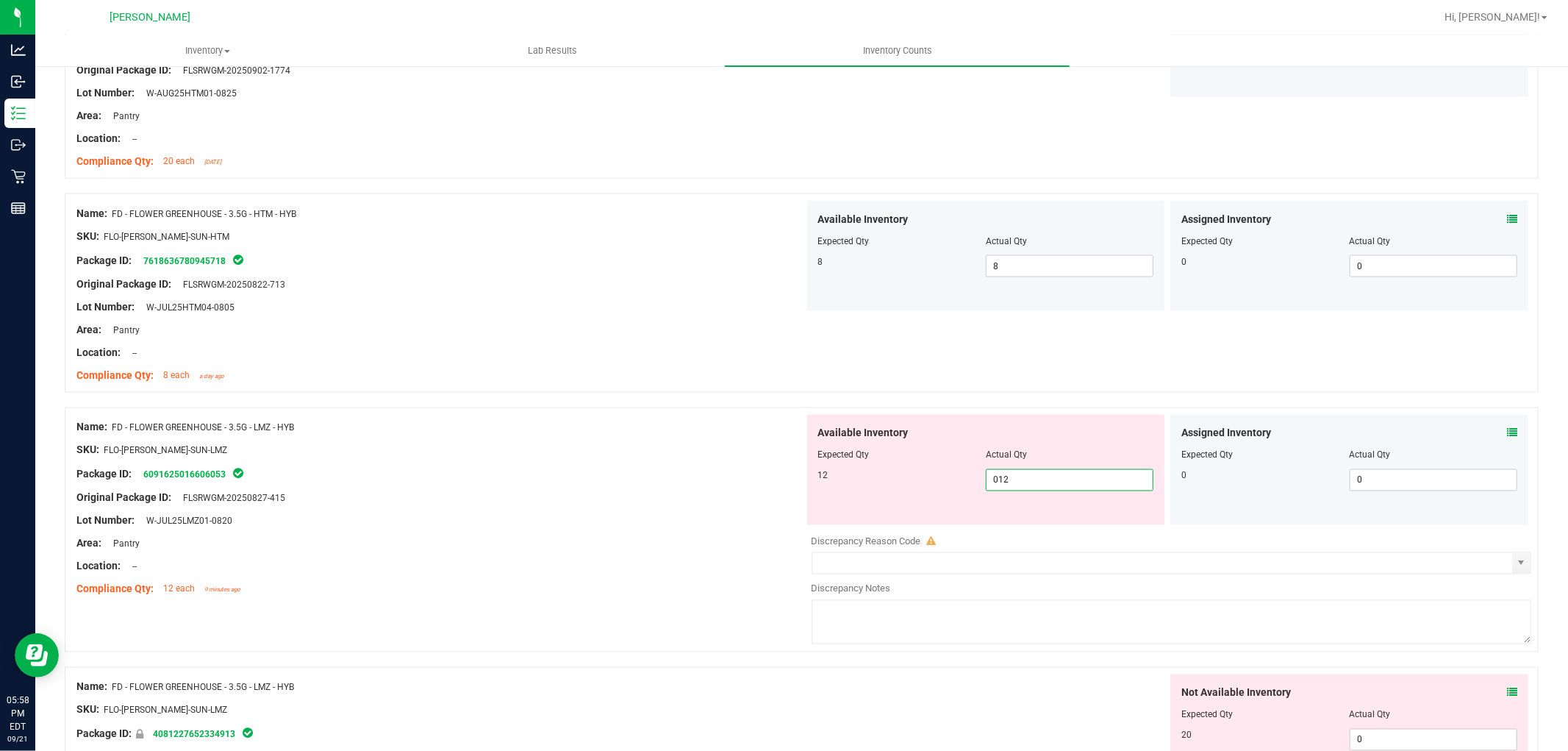
scroll to position [2124, 0]
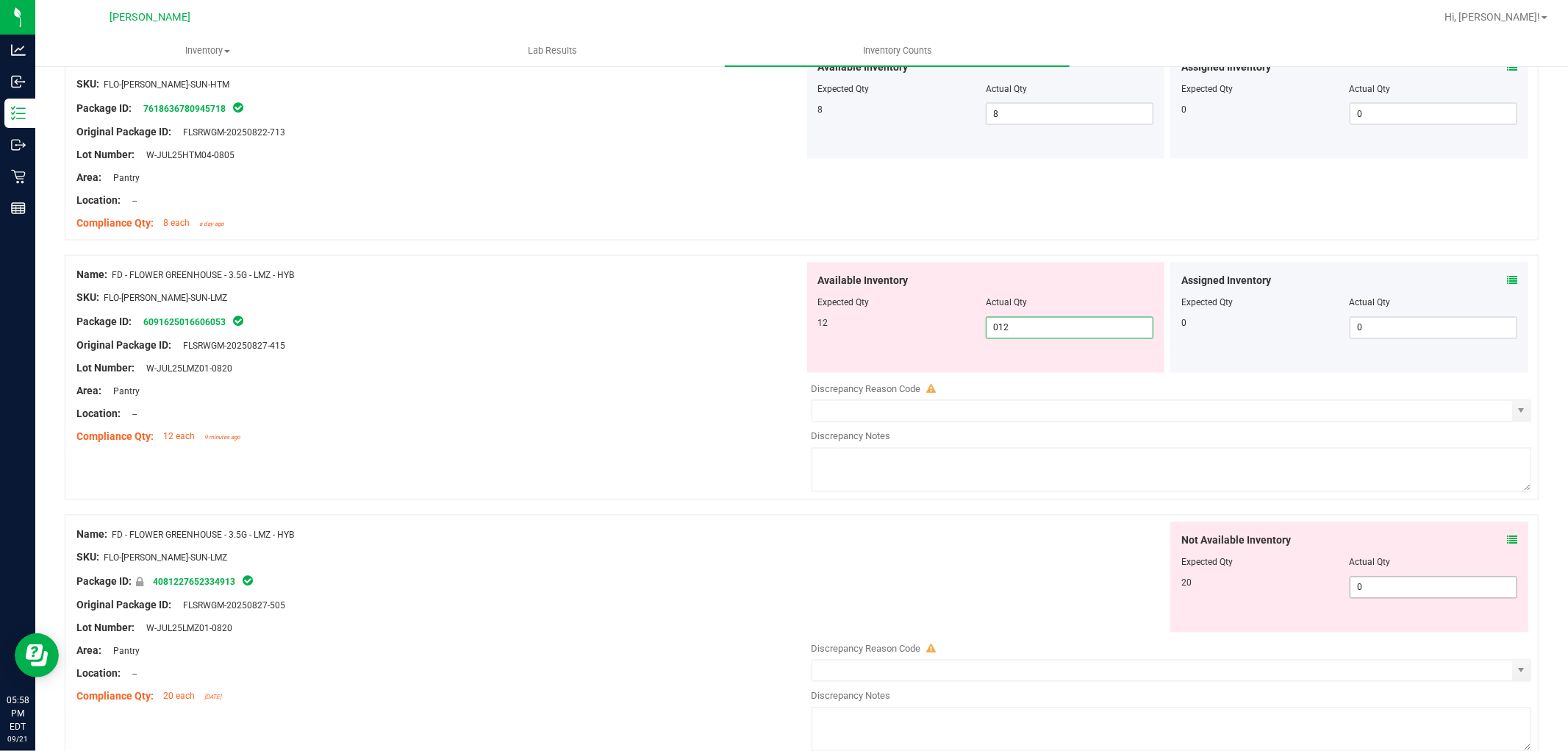
type input "12"
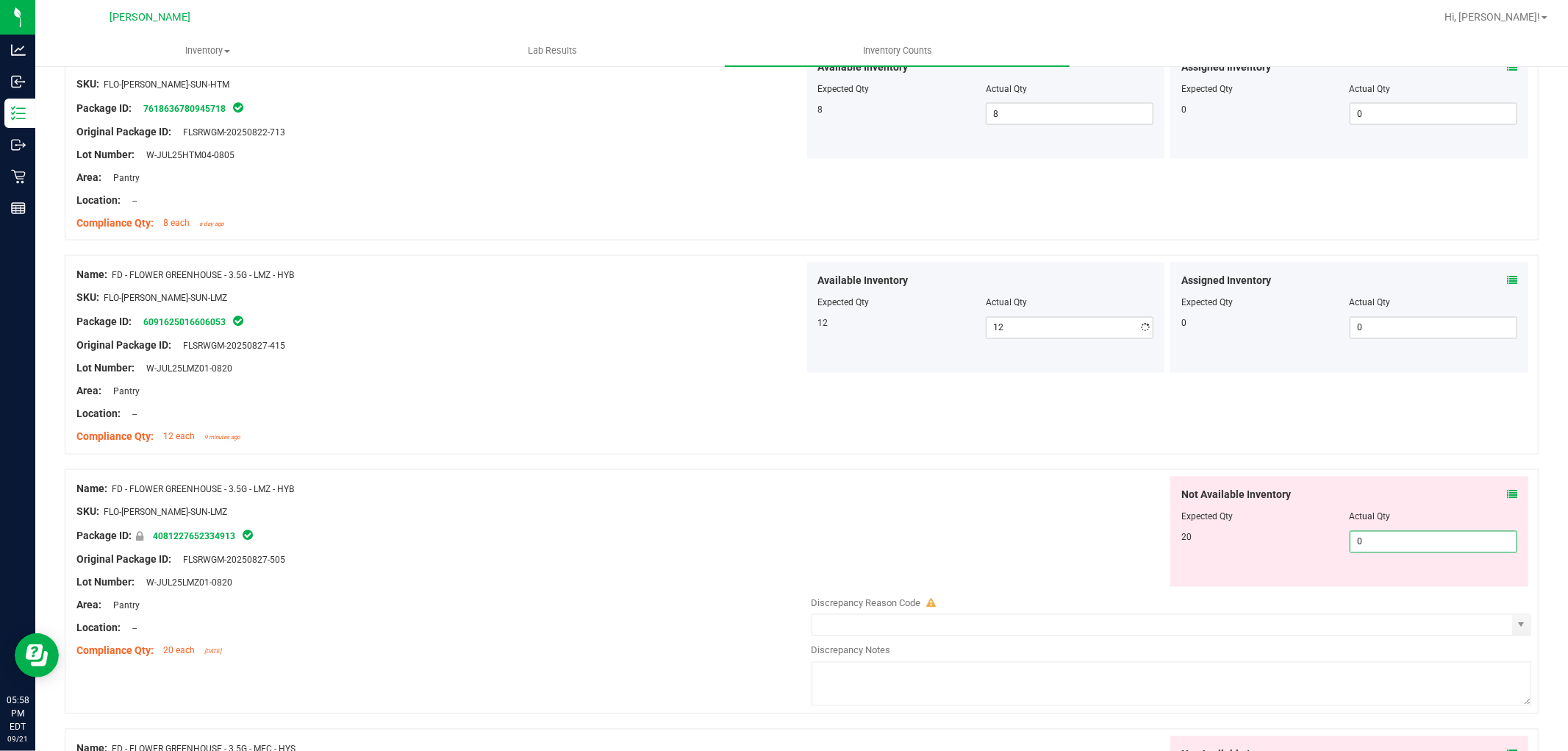
click at [1399, 591] on div "Not Available Inventory Expected Qty Actual Qty 20 0 0" at bounding box center [1168, 593] width 728 height 233
type input "020"
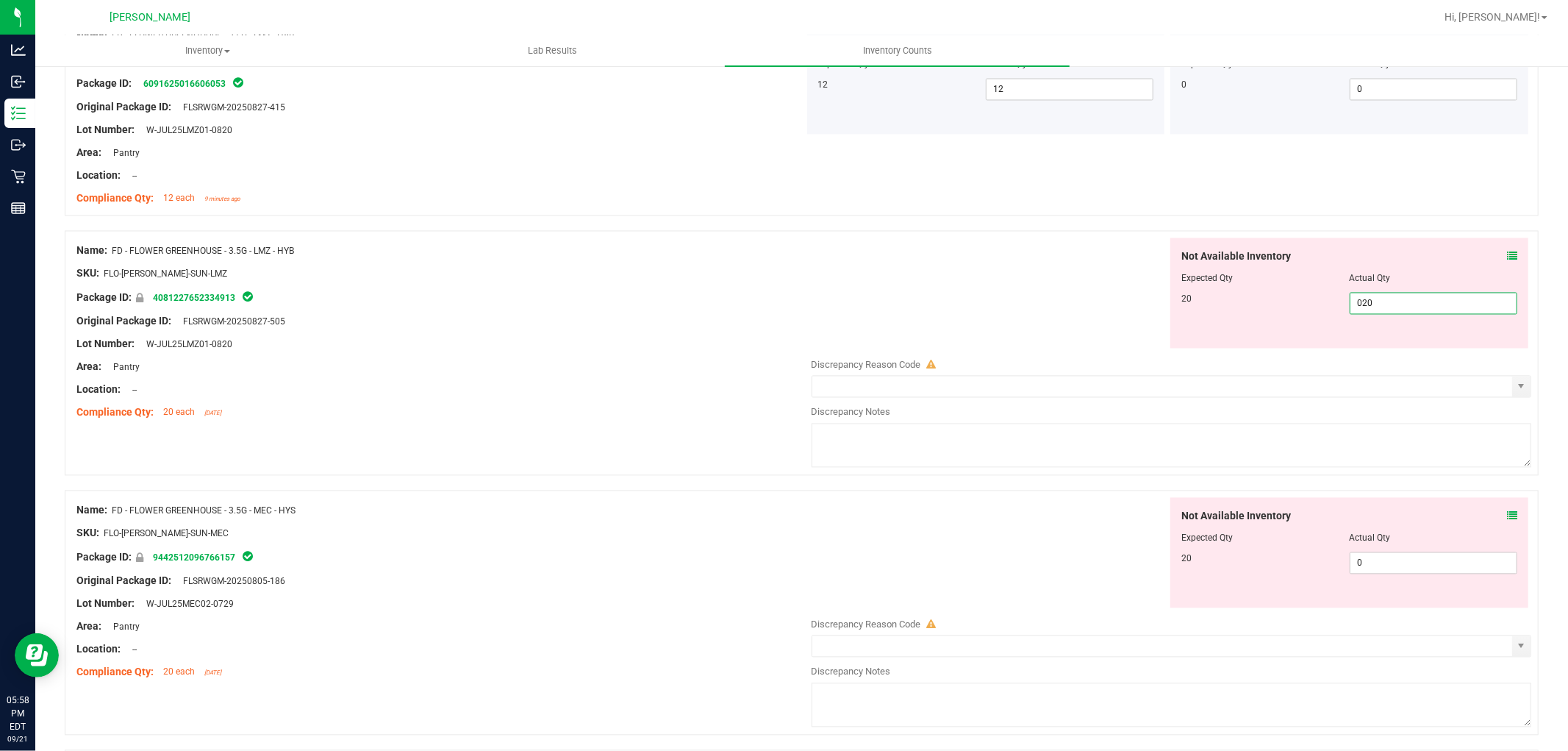
scroll to position [2369, 0]
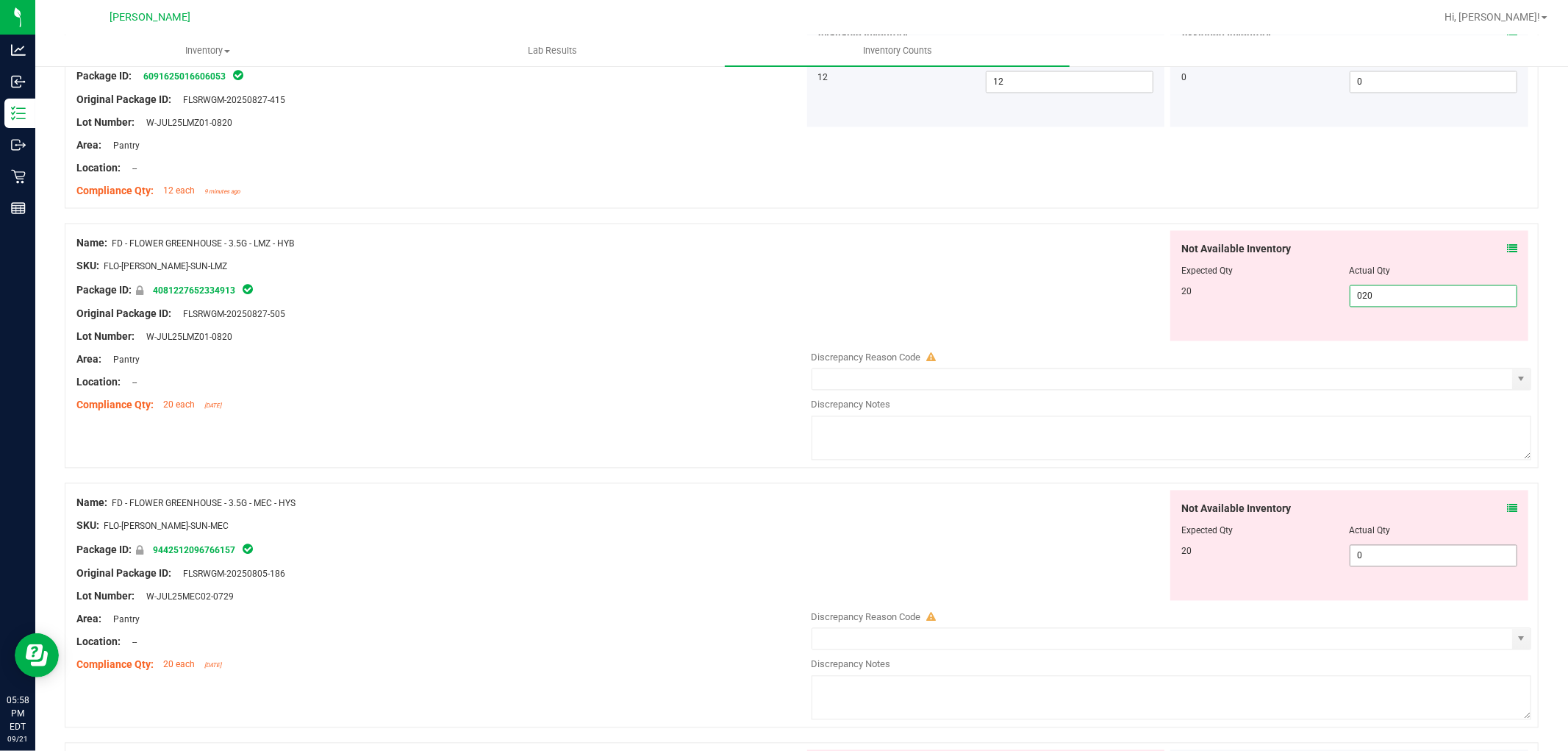
type input "20"
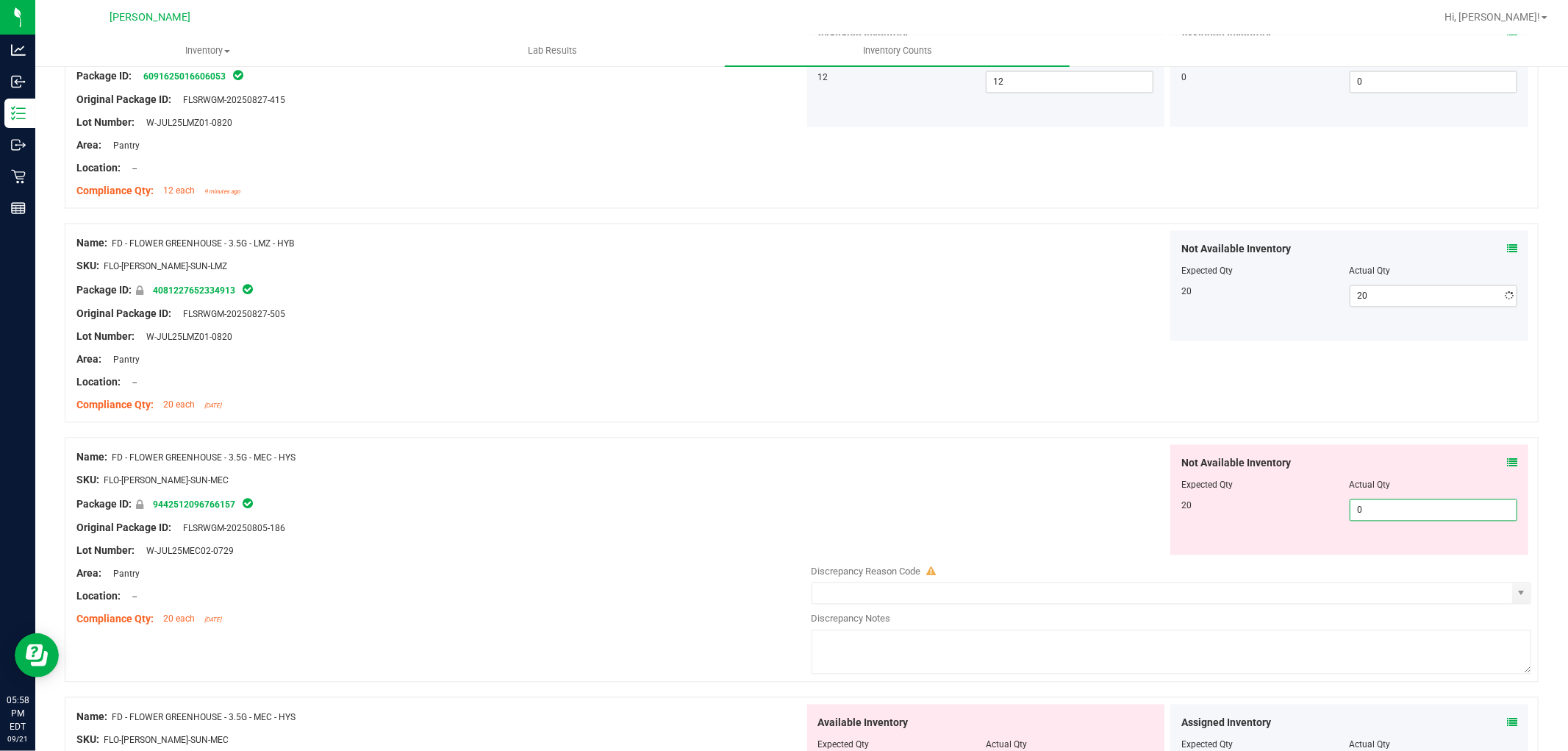
click at [1398, 561] on div "Not Available Inventory Expected Qty Actual Qty 20 0 0" at bounding box center [1168, 561] width 728 height 233
type input "020"
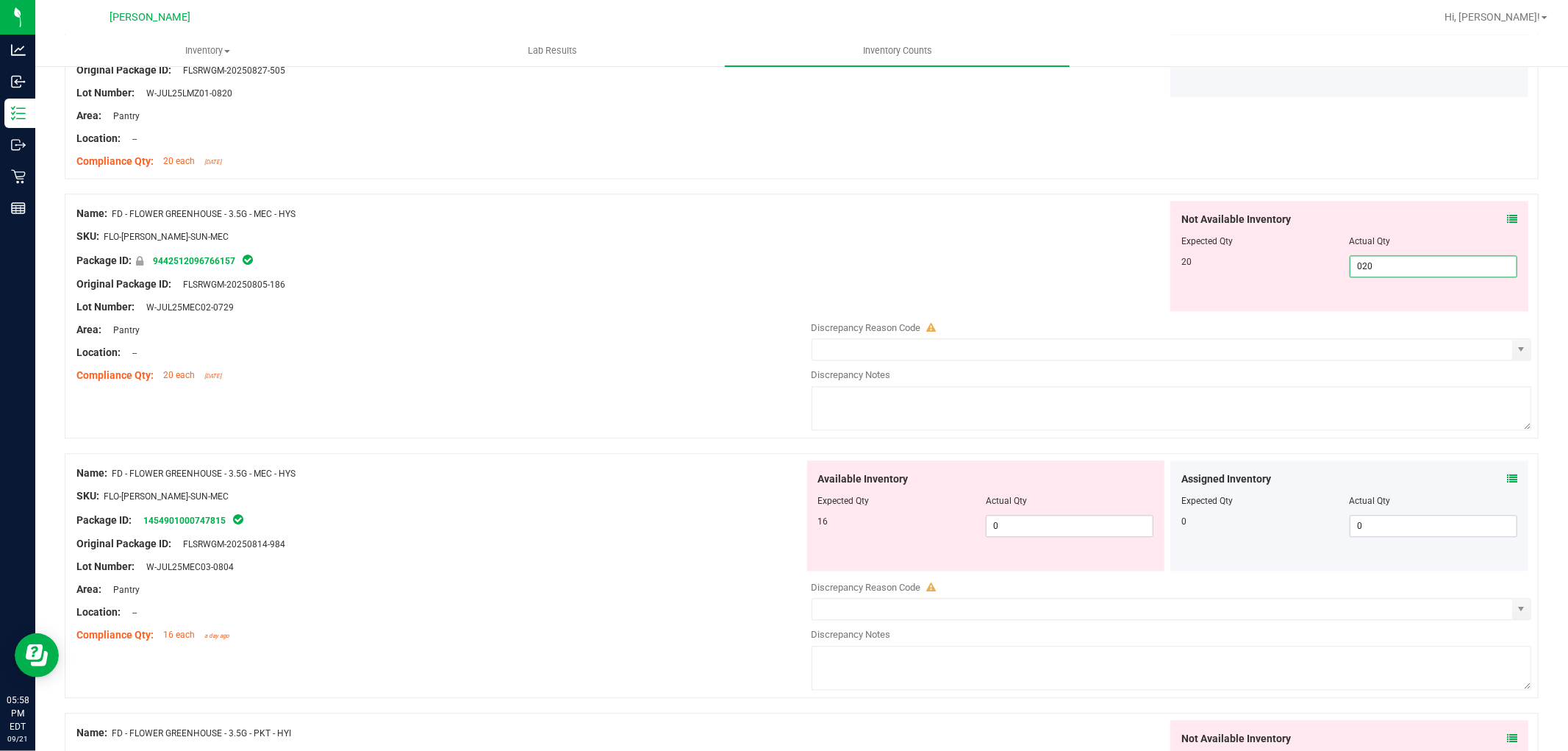
scroll to position [2615, 0]
type input "20"
click at [1055, 534] on div "Available Inventory Expected Qty Actual Qty 16 0 0" at bounding box center [1168, 576] width 728 height 233
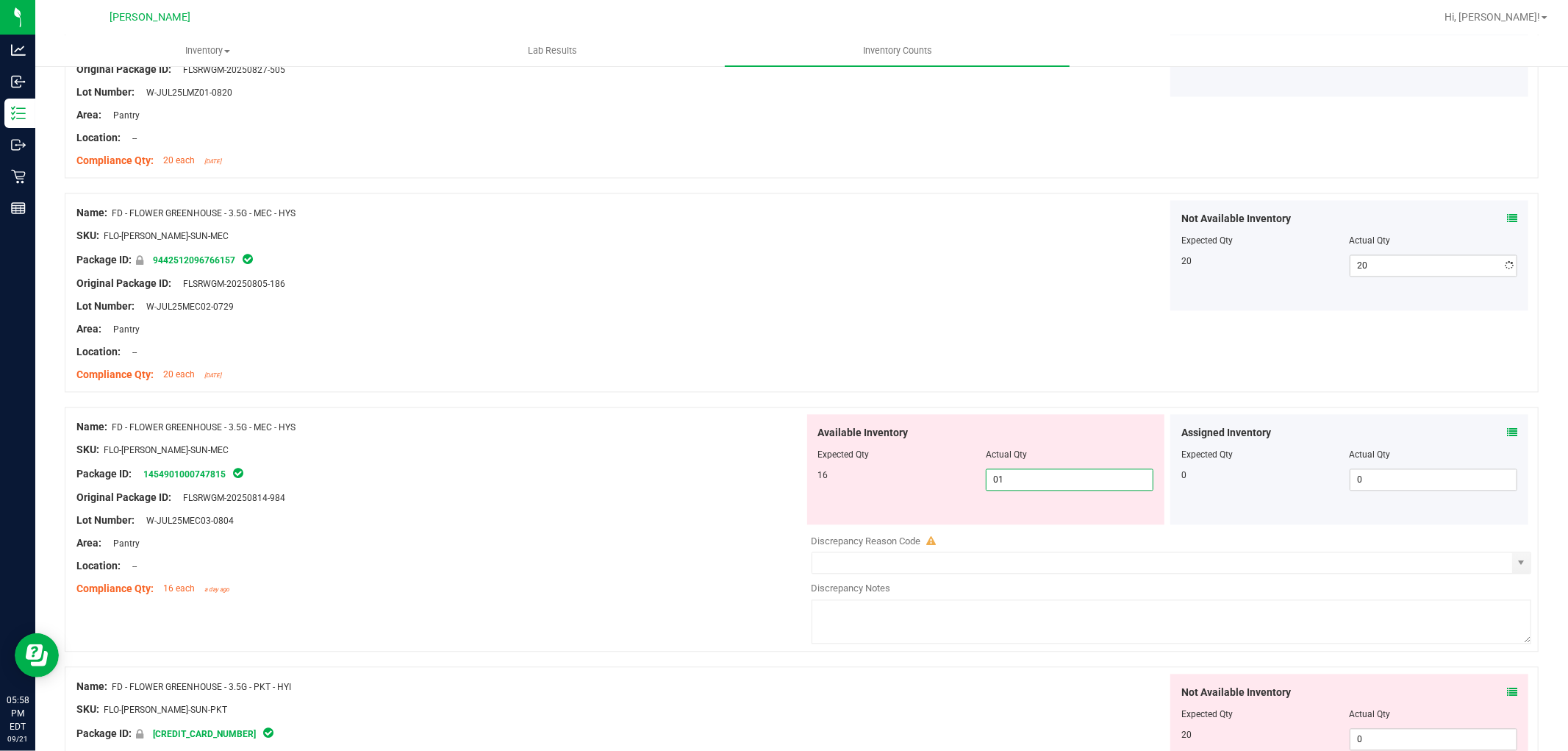
type input "016"
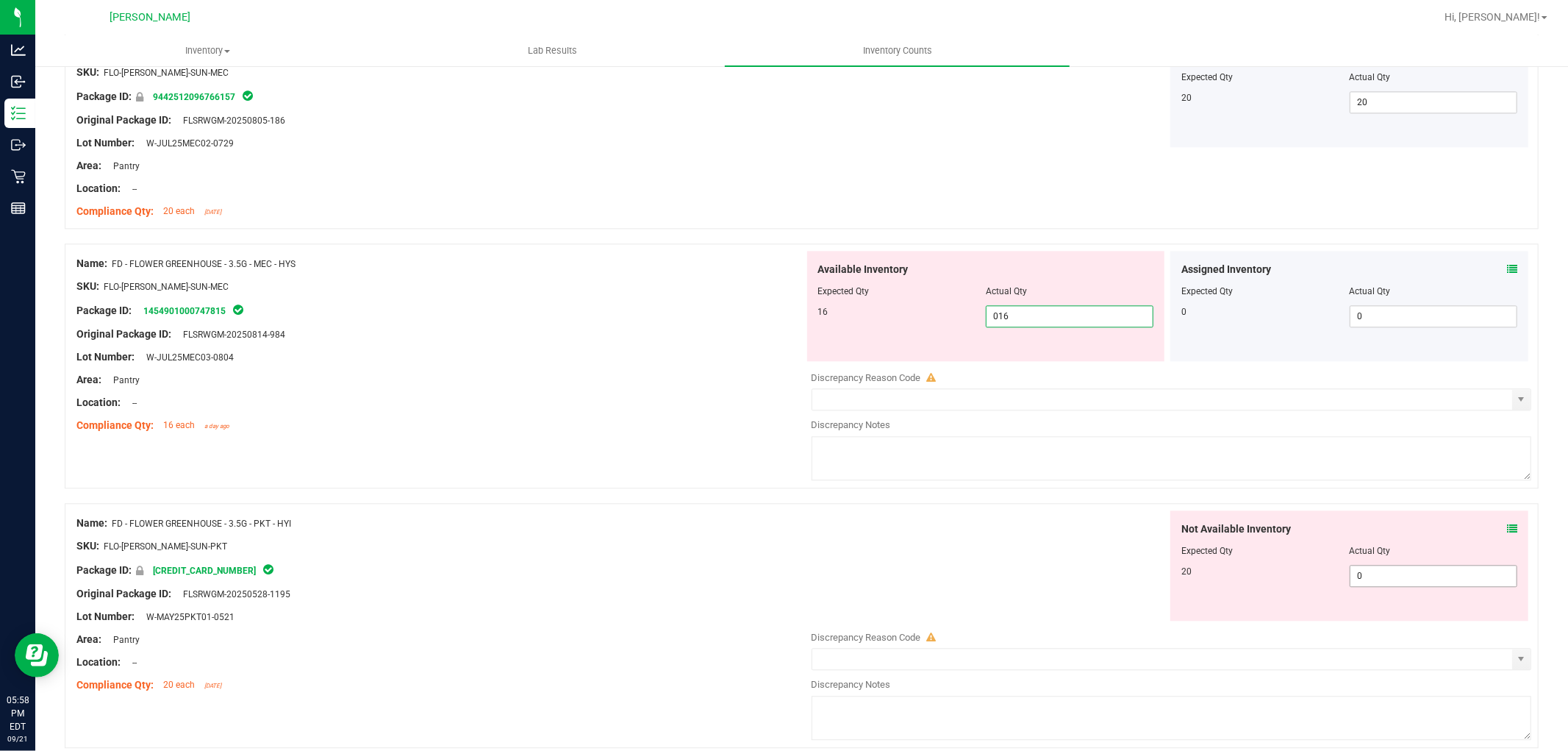
type input "16"
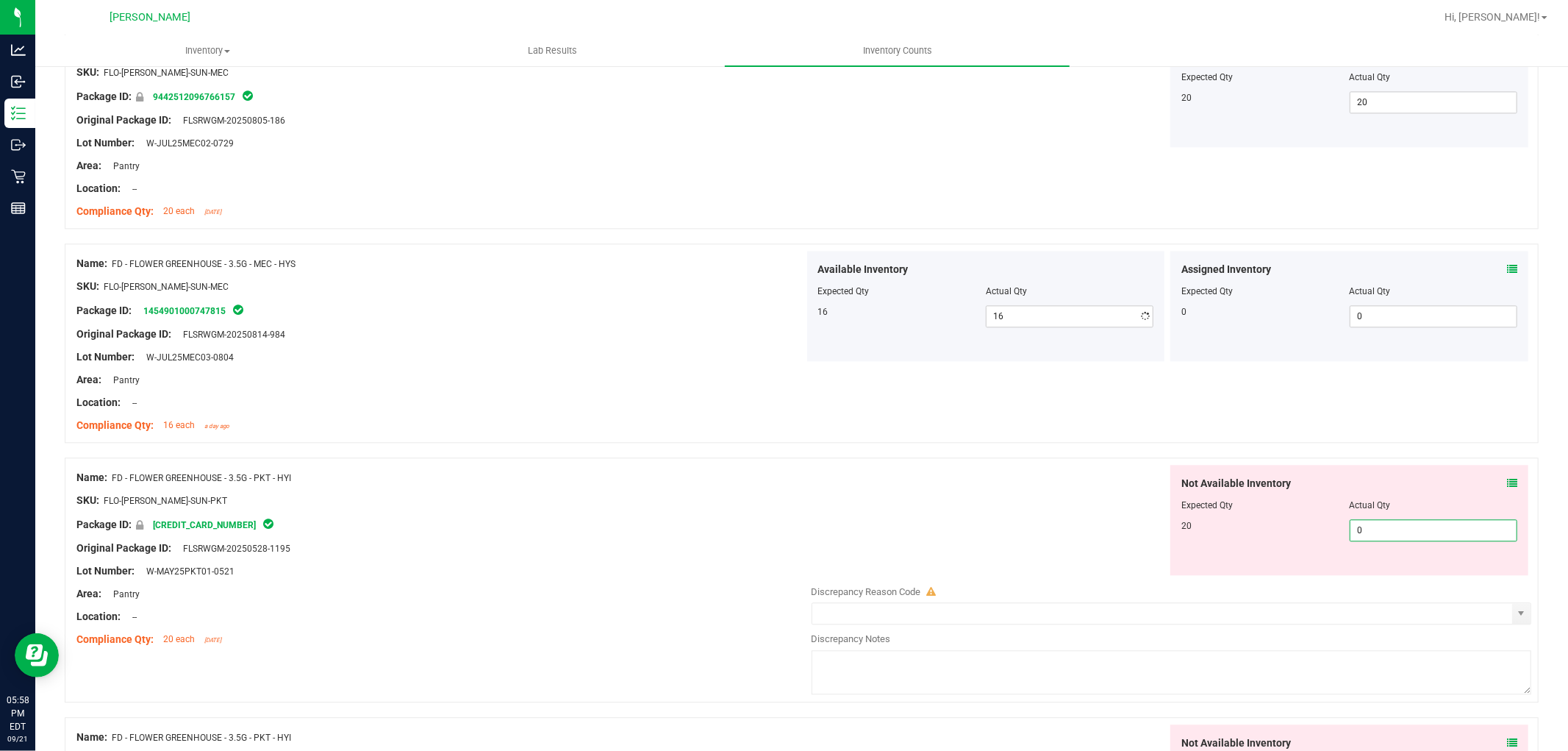
click at [1417, 577] on div "Not Available Inventory Expected Qty Actual Qty 20 0 0" at bounding box center [1168, 581] width 728 height 233
type input "020"
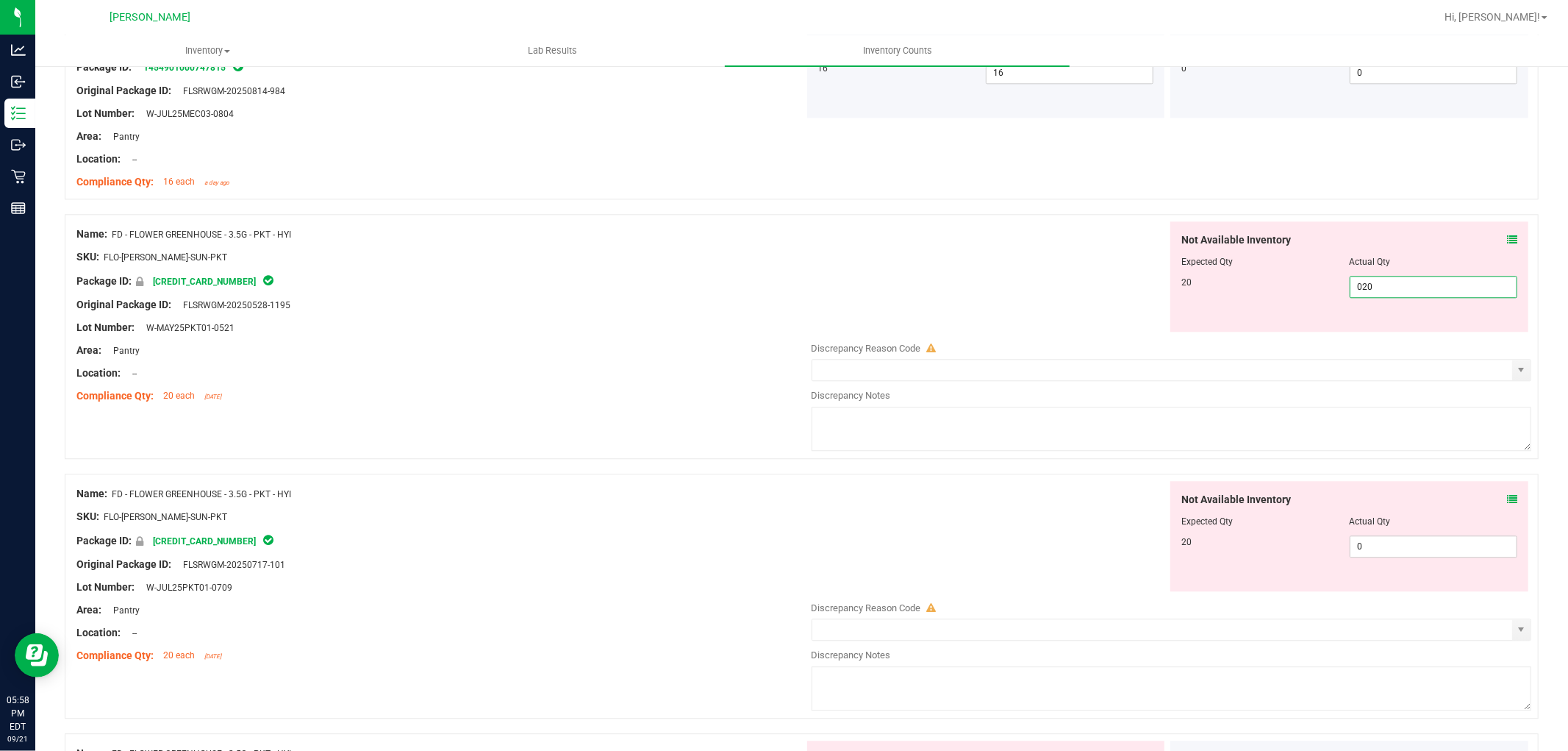
scroll to position [3023, 0]
type input "20"
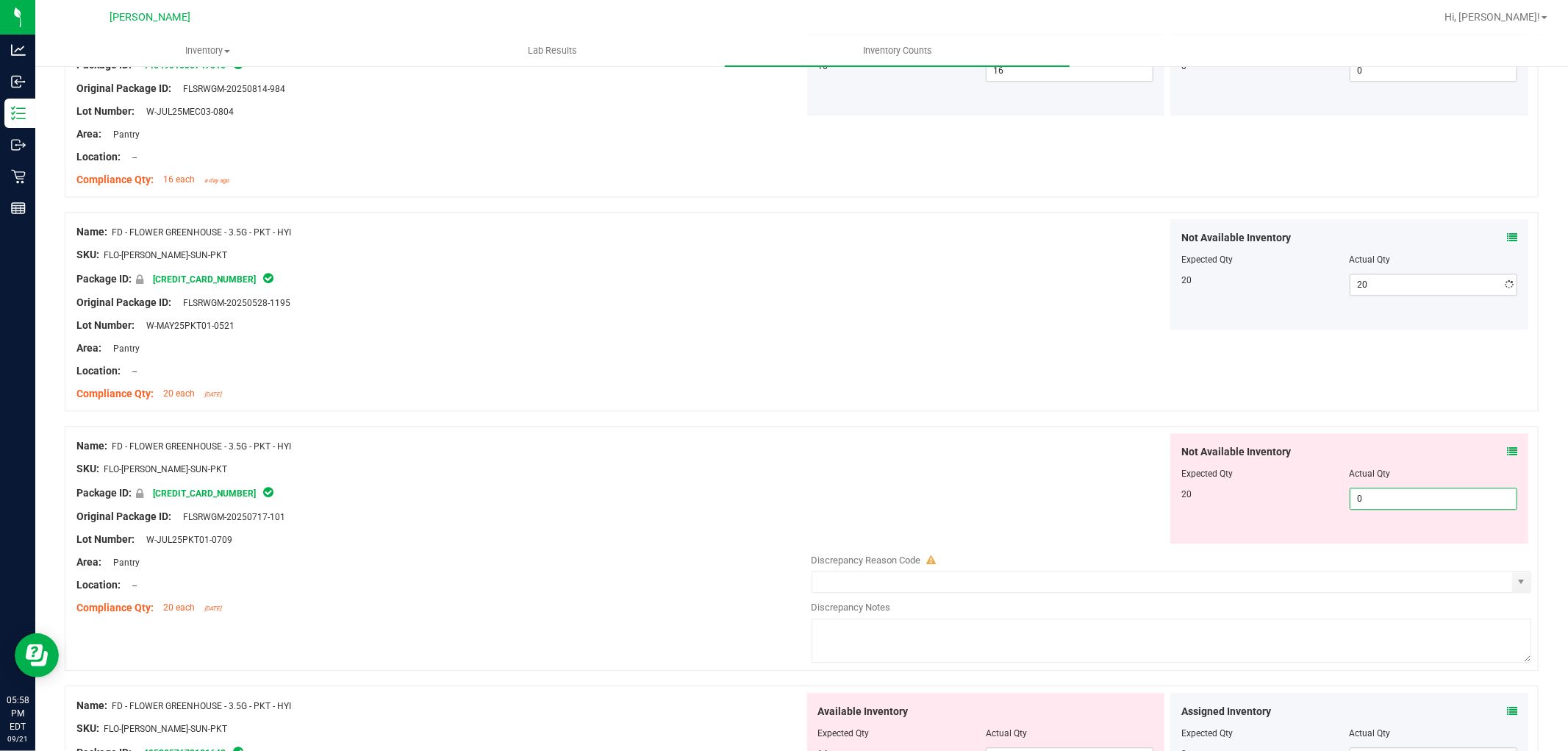
click at [1392, 540] on div "Not Available Inventory Expected Qty Actual Qty 20 0 0" at bounding box center [1349, 488] width 358 height 110
type input "020"
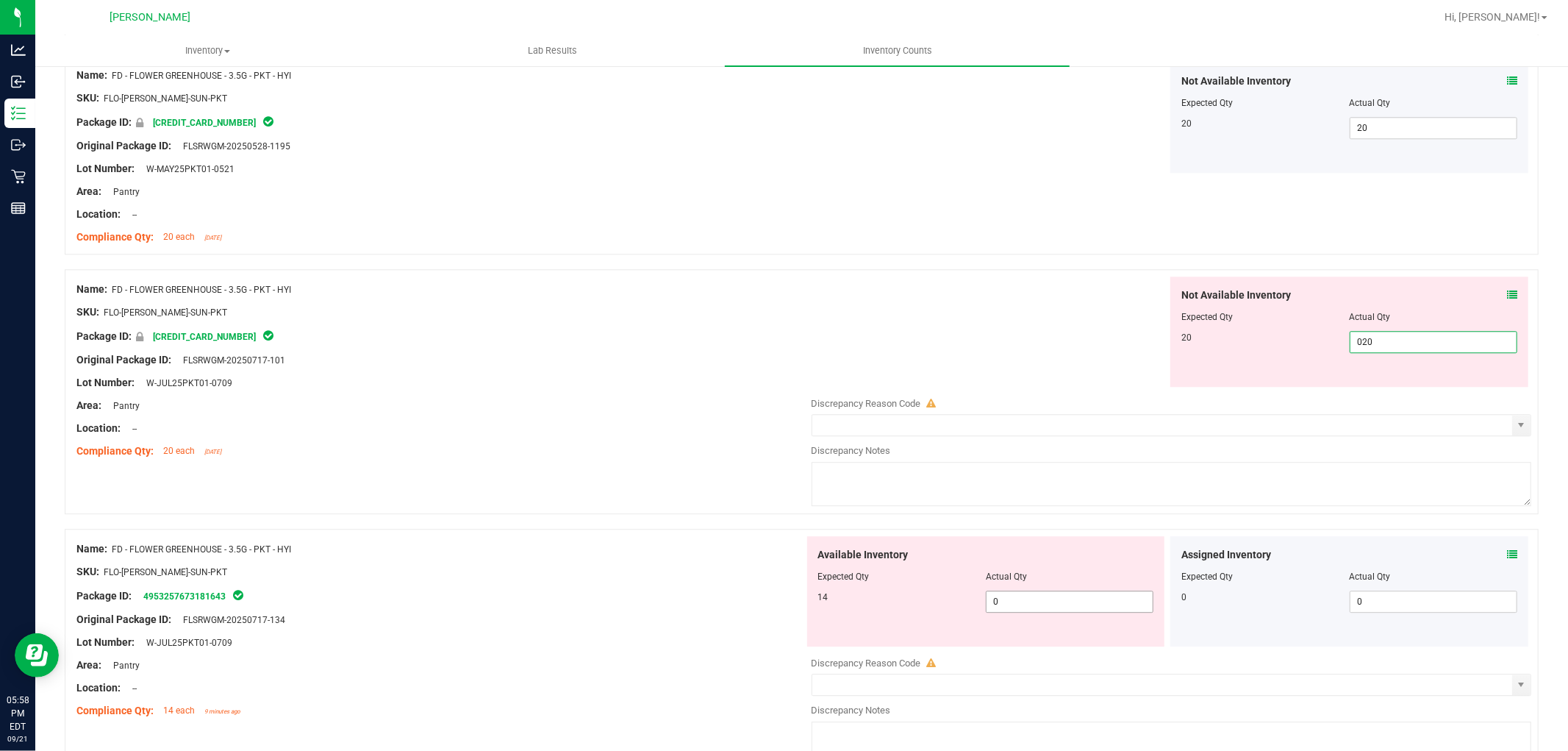
scroll to position [3186, 0]
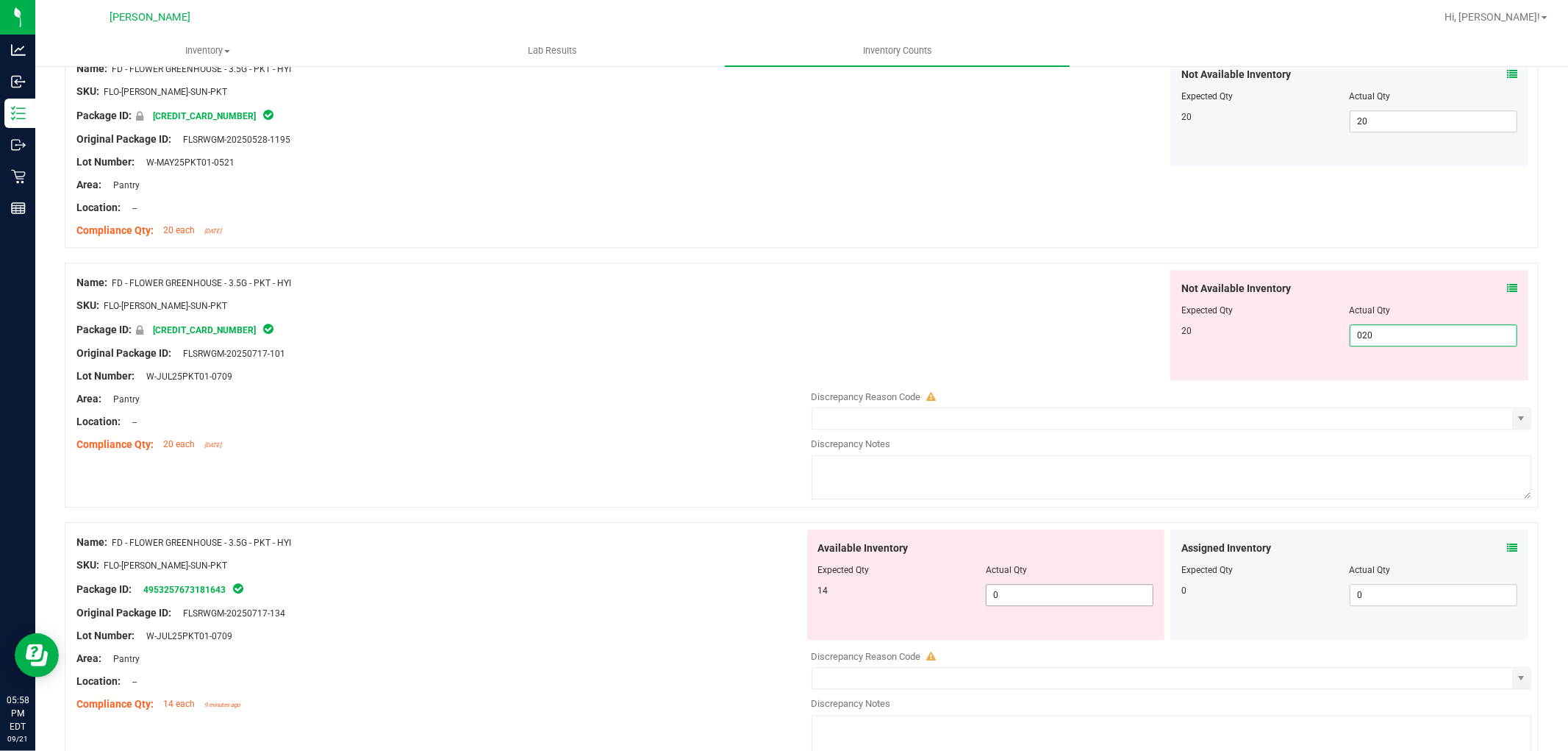
type input "20"
click at [1075, 590] on div "Available Inventory Expected Qty Actual Qty 14 0 0" at bounding box center [986, 584] width 358 height 110
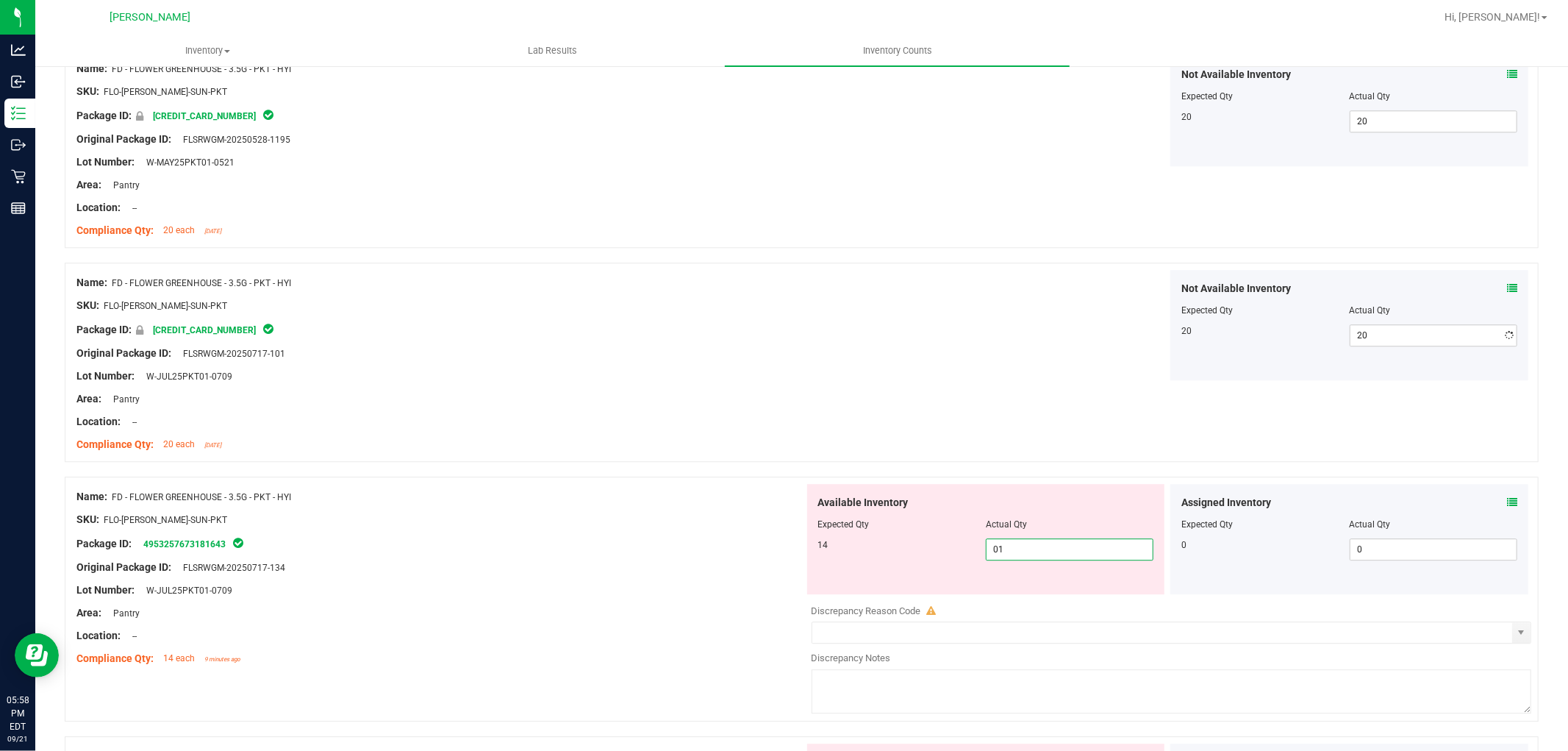
type input "014"
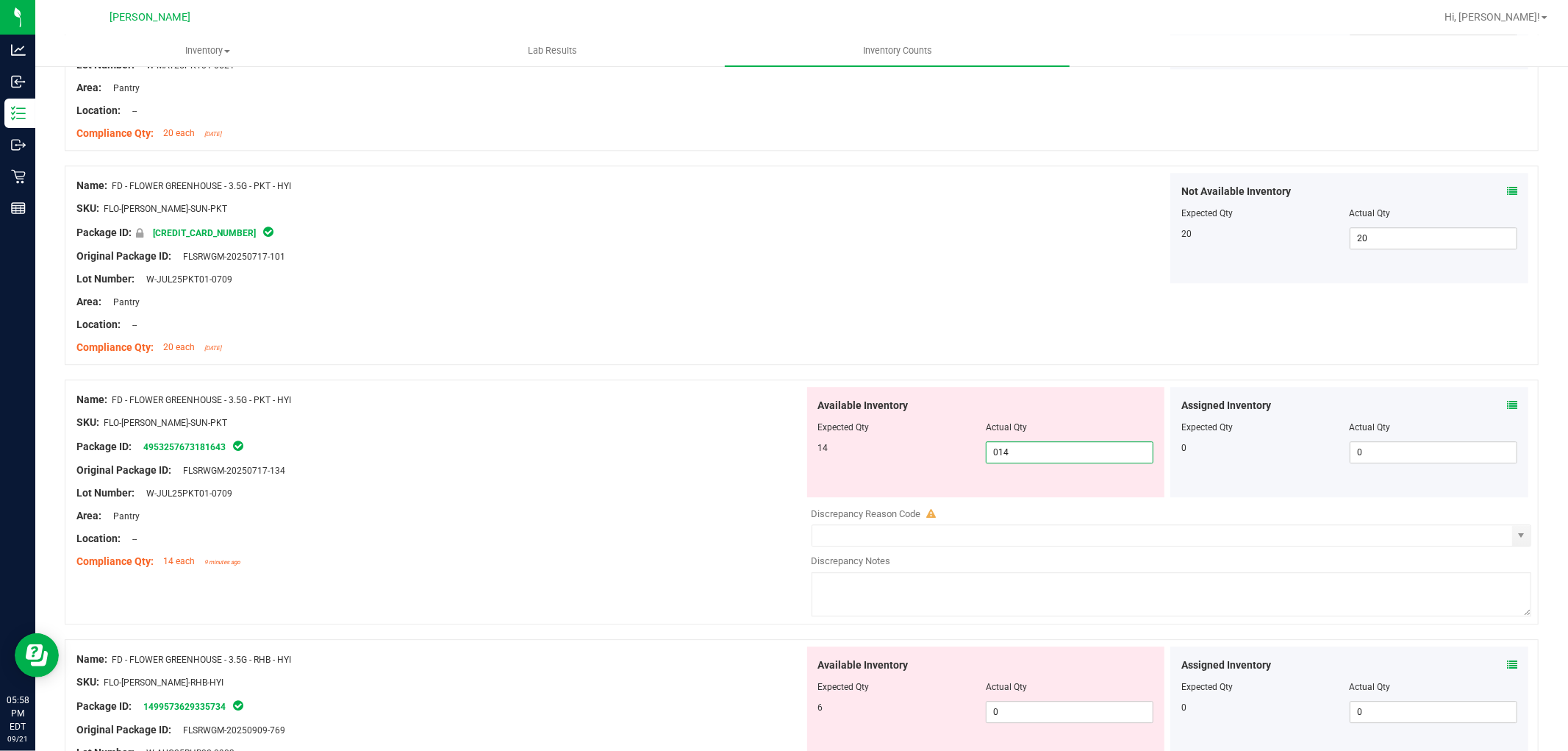
scroll to position [3431, 0]
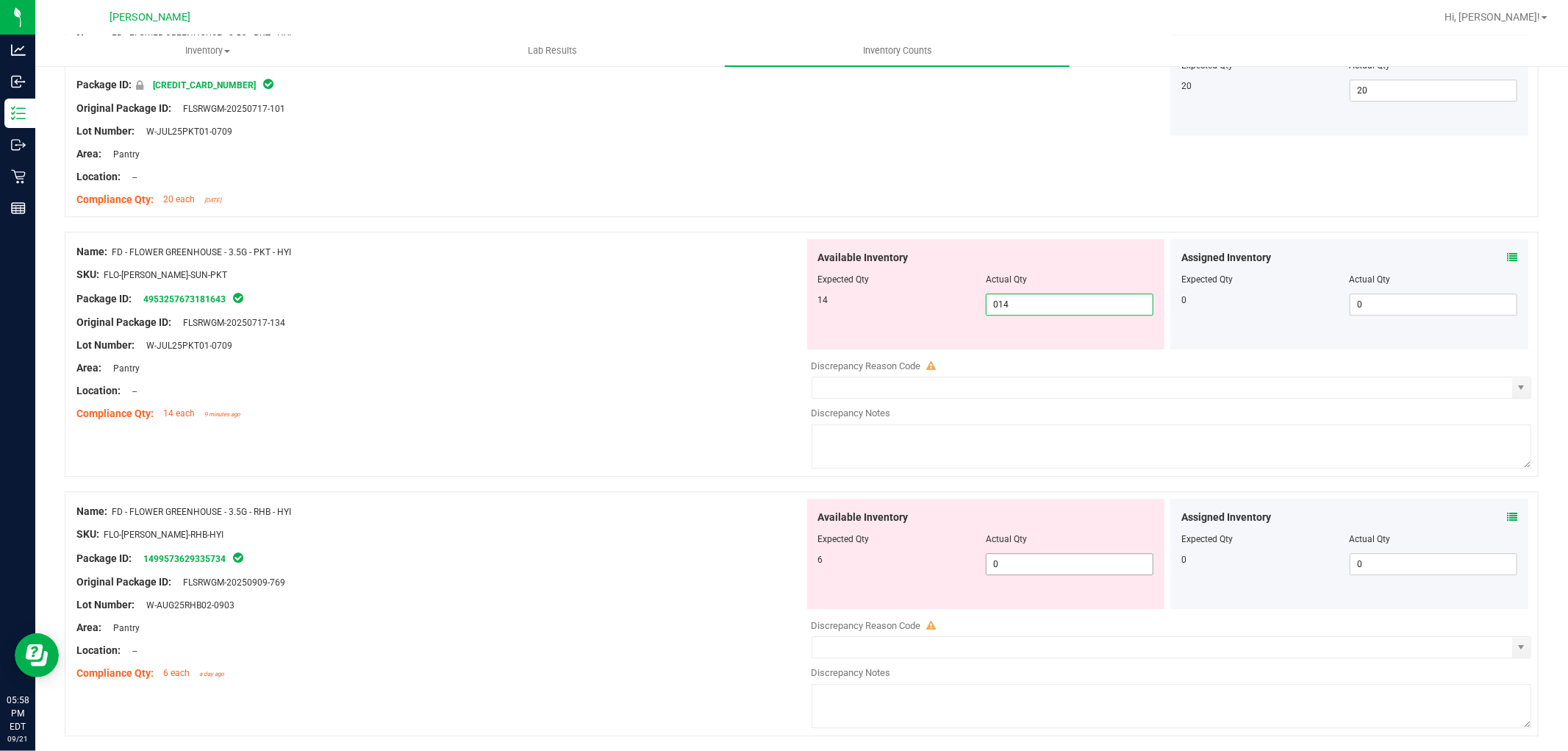
type input "14"
click at [1069, 575] on div "Available Inventory Expected Qty Actual Qty 6 0 0" at bounding box center [1168, 615] width 728 height 233
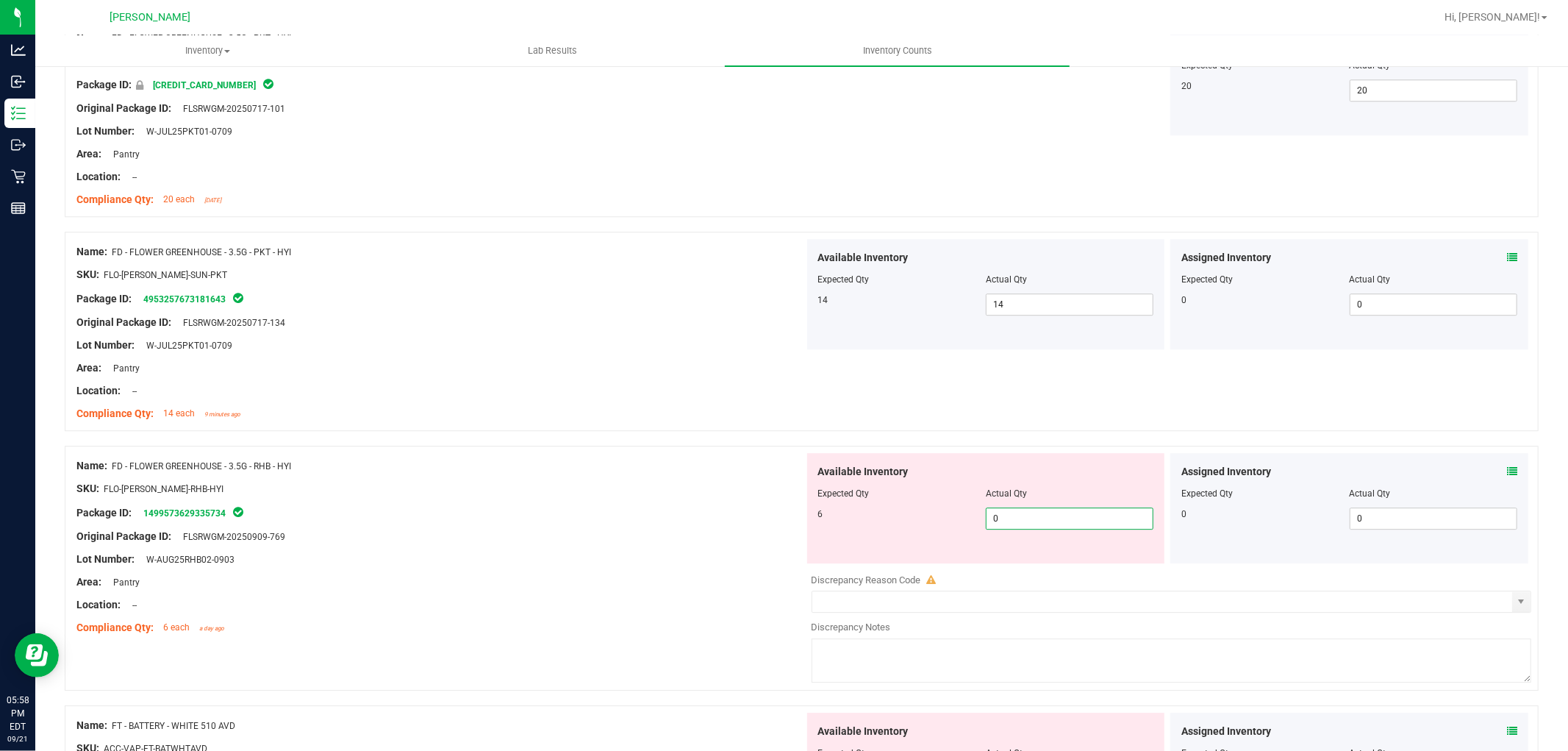
type input "06"
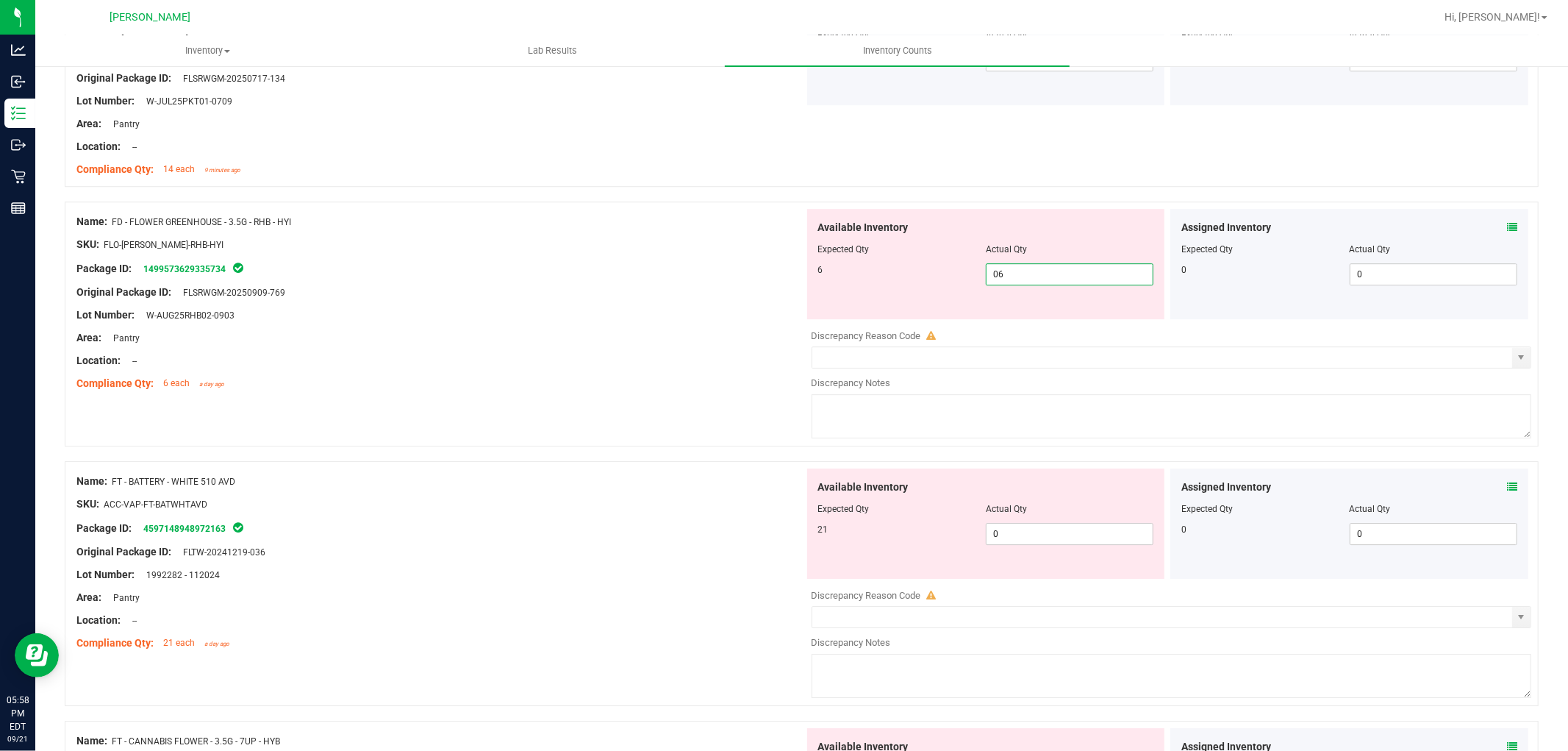
scroll to position [3677, 0]
type input "6"
click at [1052, 542] on div "Available Inventory Expected Qty Actual Qty 21 0 0" at bounding box center [1168, 583] width 728 height 233
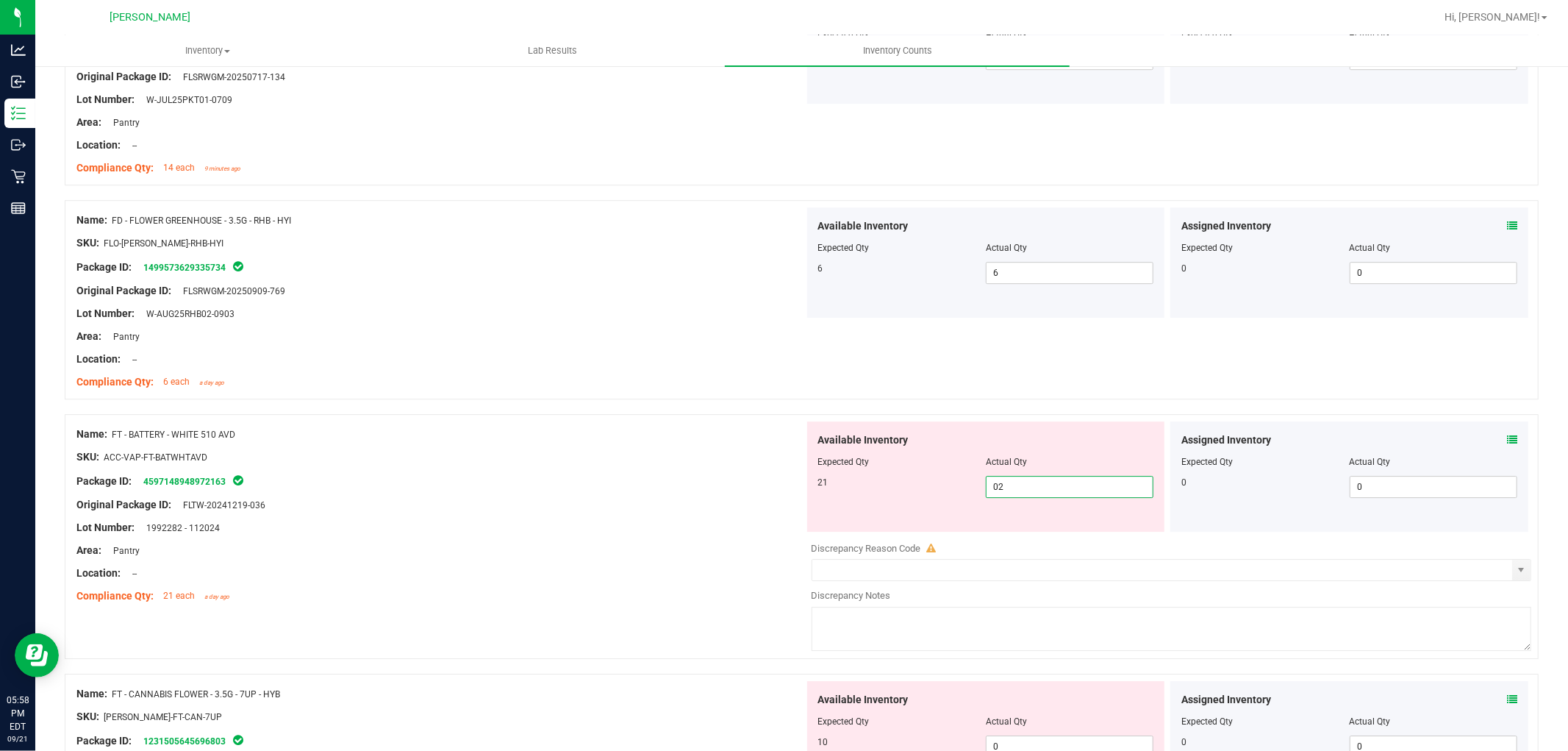
type input "021"
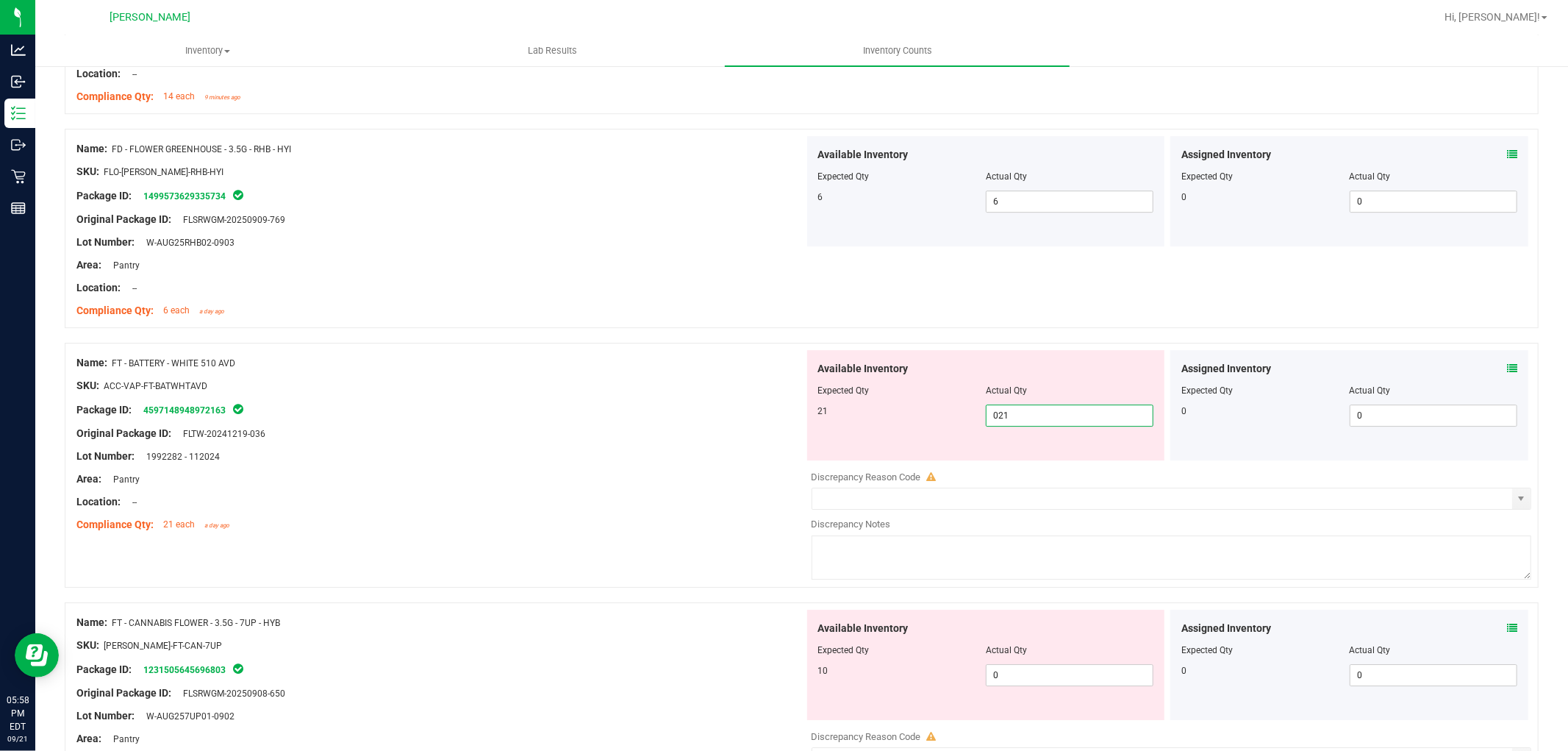
scroll to position [3840, 0]
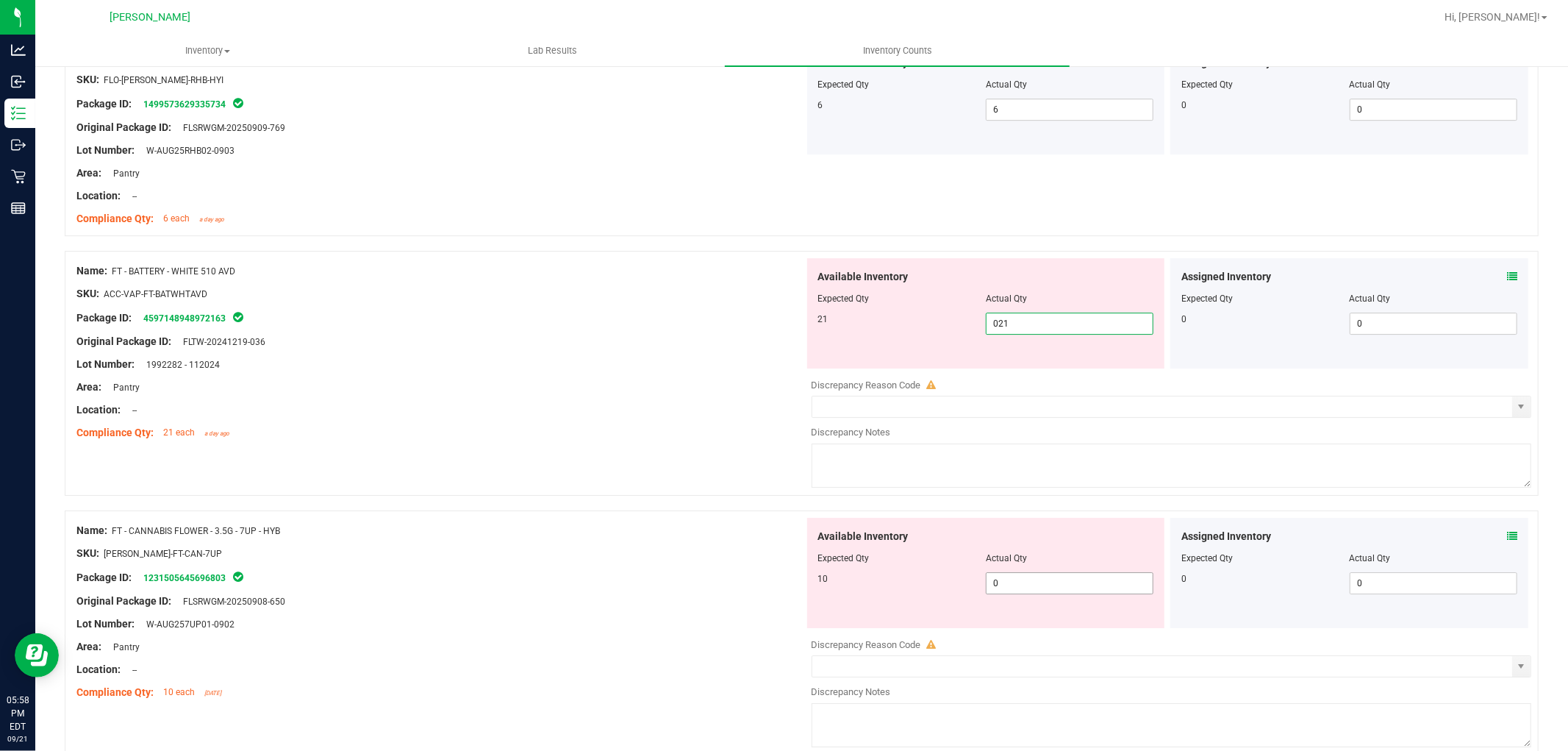
type input "21"
click at [1024, 586] on div "Available Inventory Expected Qty Actual Qty 10 0 0" at bounding box center [1168, 634] width 728 height 233
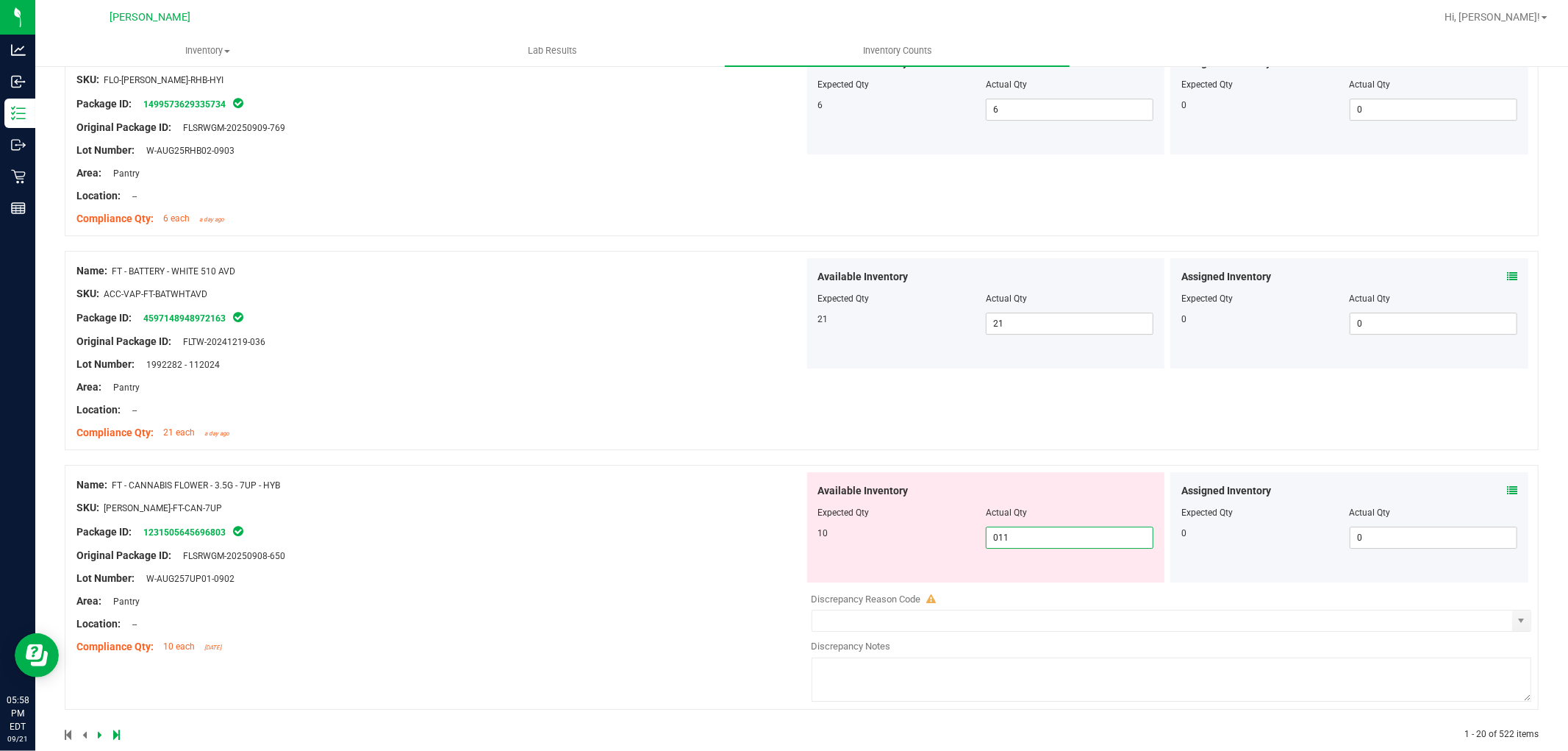
scroll to position [3866, 0]
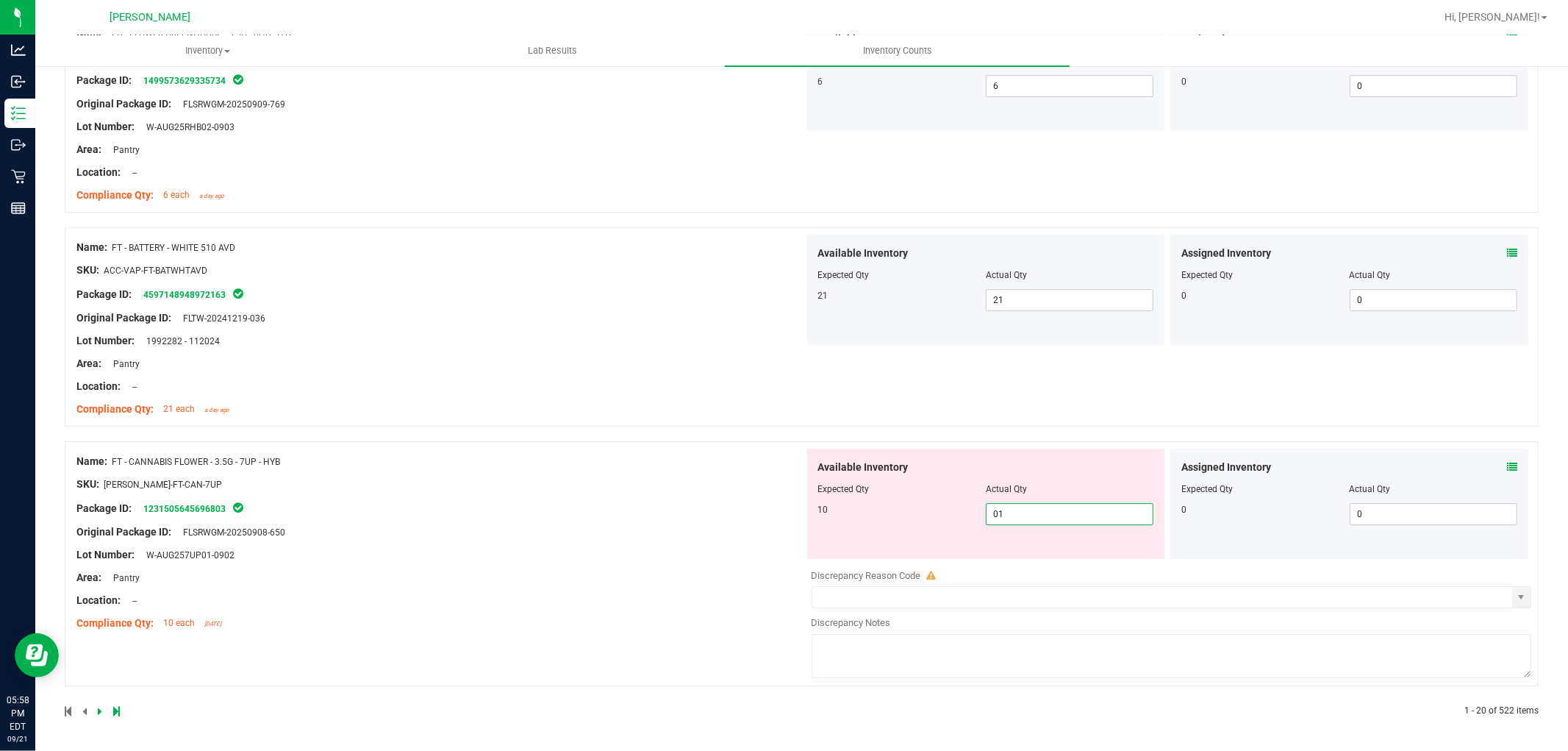
type input "010"
type input "10"
click at [99, 707] on icon at bounding box center [99, 711] width 4 height 8
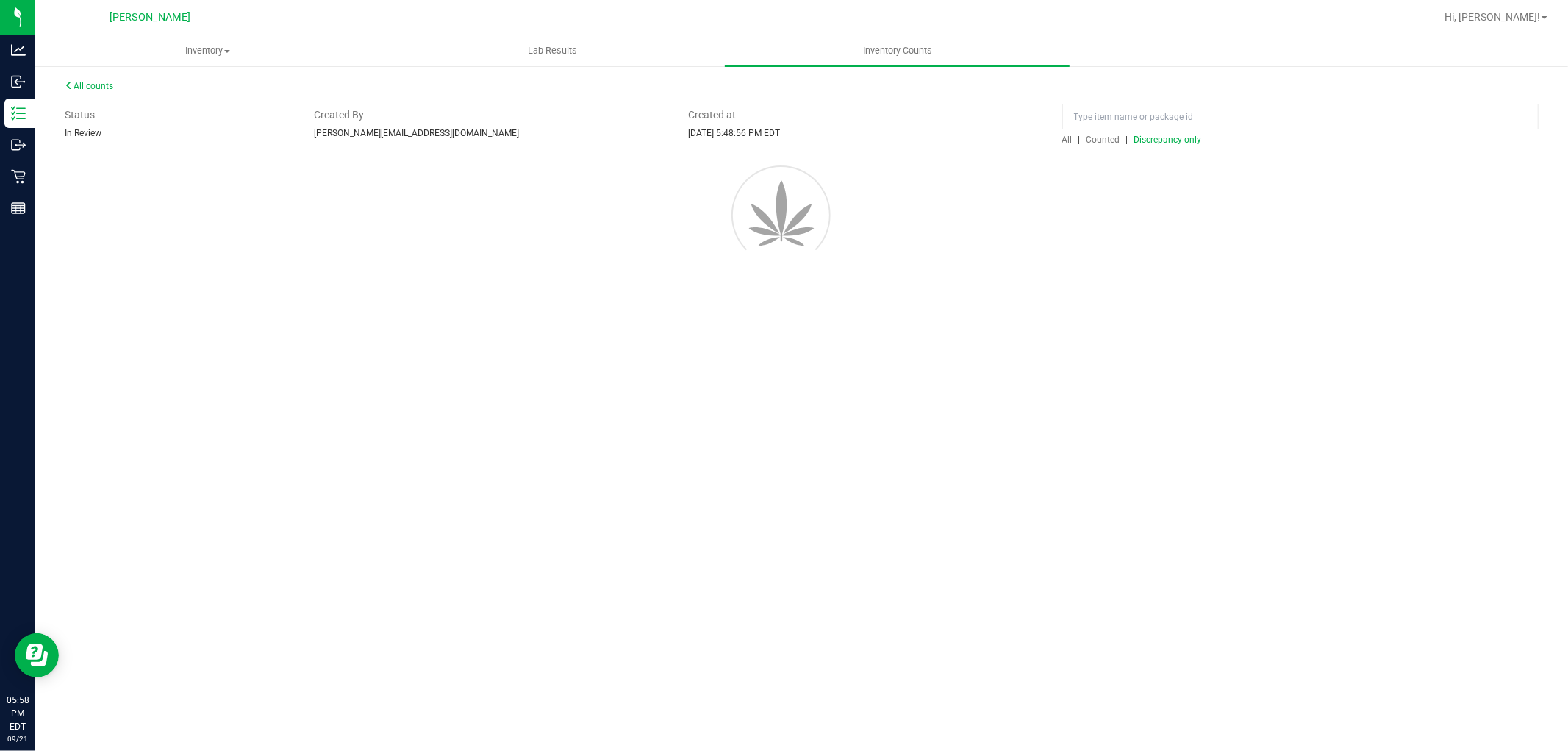
scroll to position [0, 0]
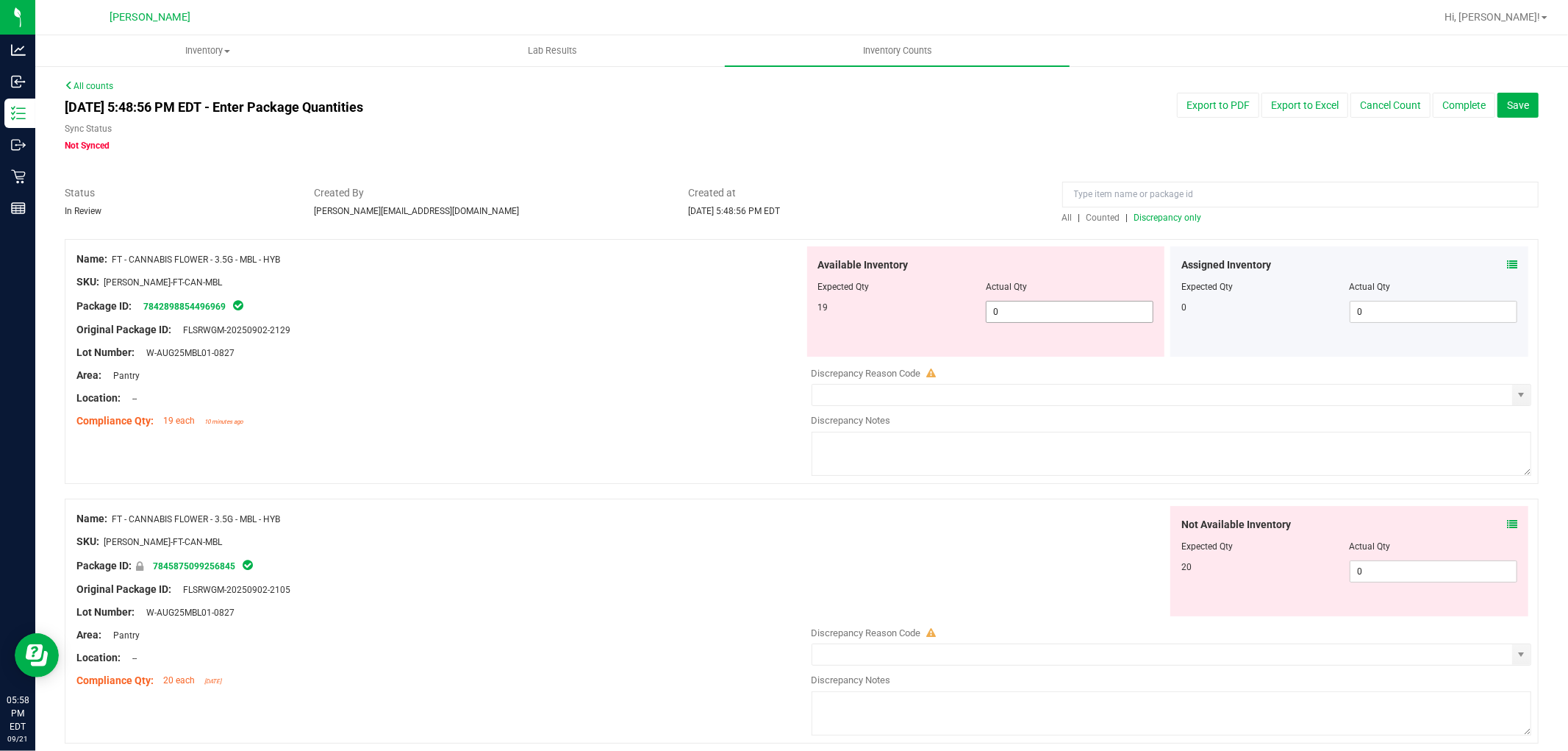
click at [1083, 312] on span "0 0" at bounding box center [1069, 312] width 168 height 22
type input "019"
type input "19"
click at [1357, 565] on div "Not Available Inventory Expected Qty Actual Qty 20 0 0" at bounding box center [1349, 561] width 358 height 110
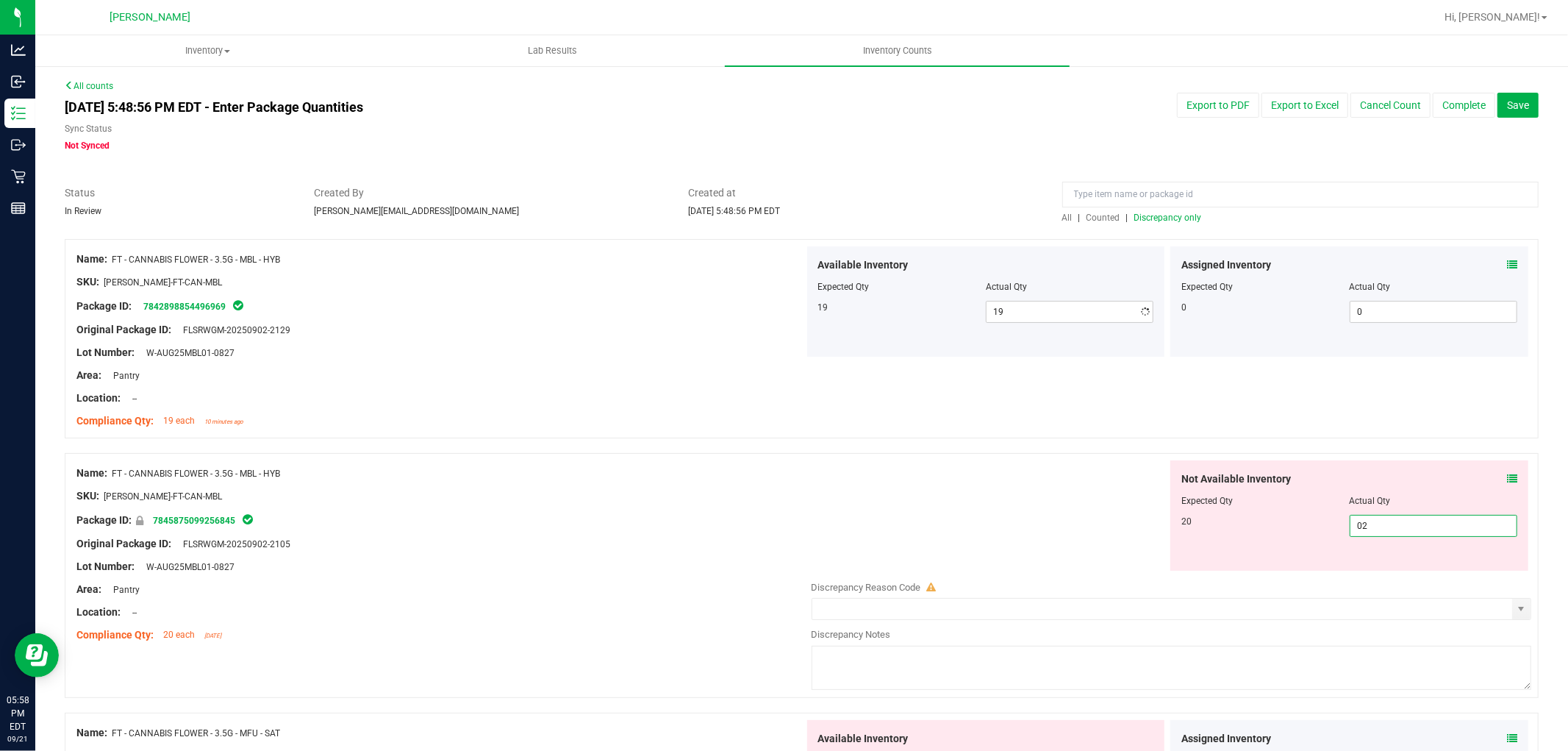
type input "020"
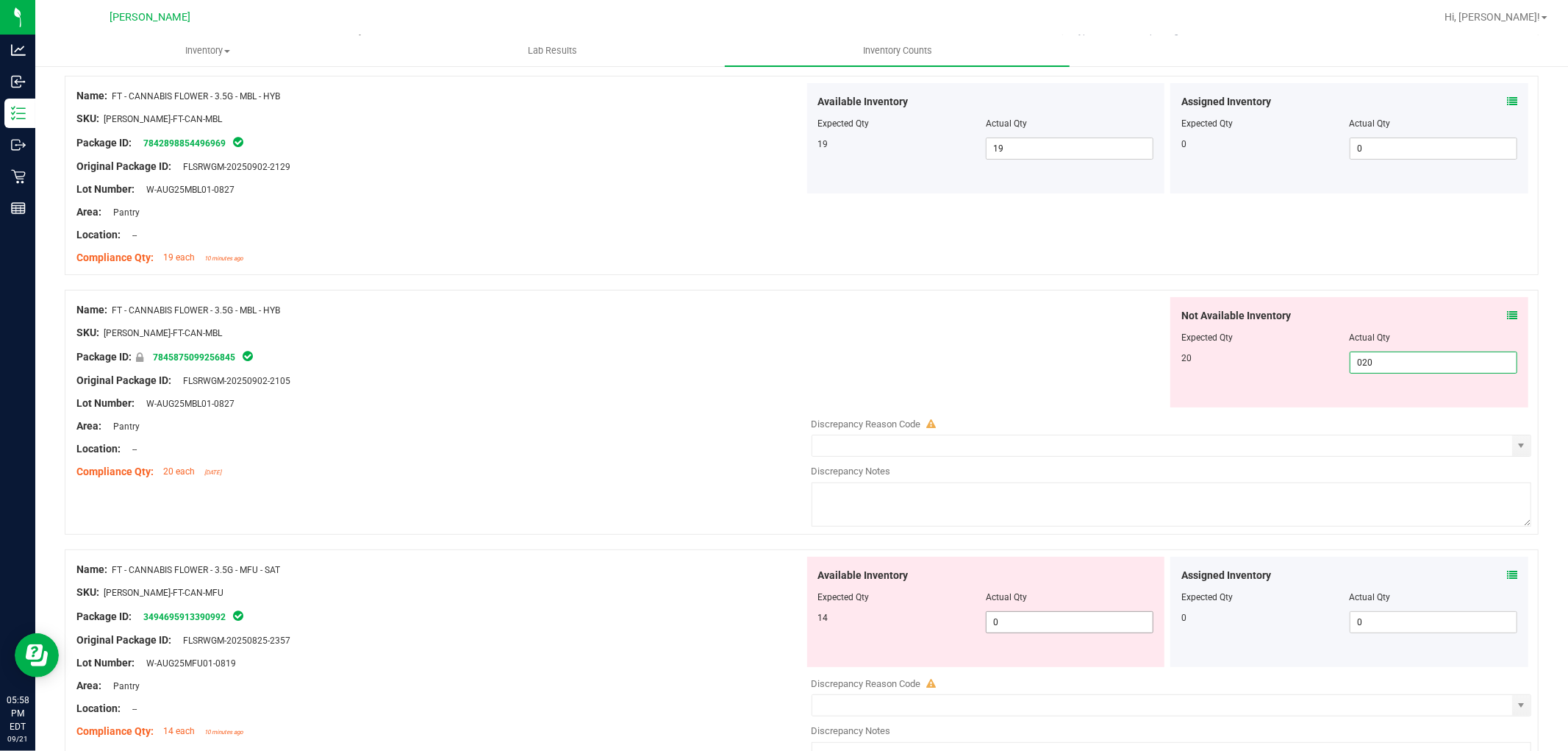
click at [1038, 614] on div "Available Inventory Expected Qty Actual Qty 14 0 0" at bounding box center [986, 611] width 358 height 110
type input "20"
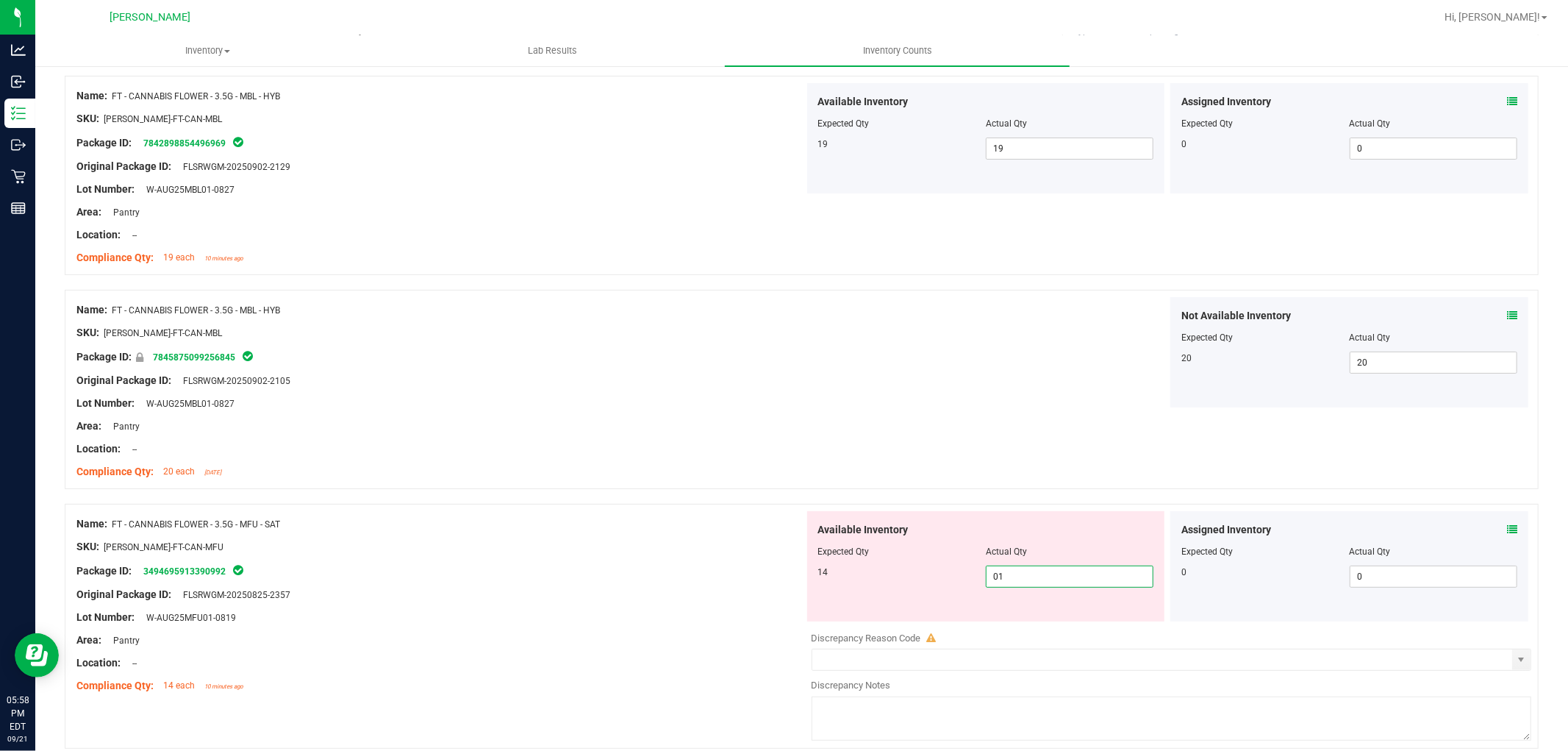
type input "014"
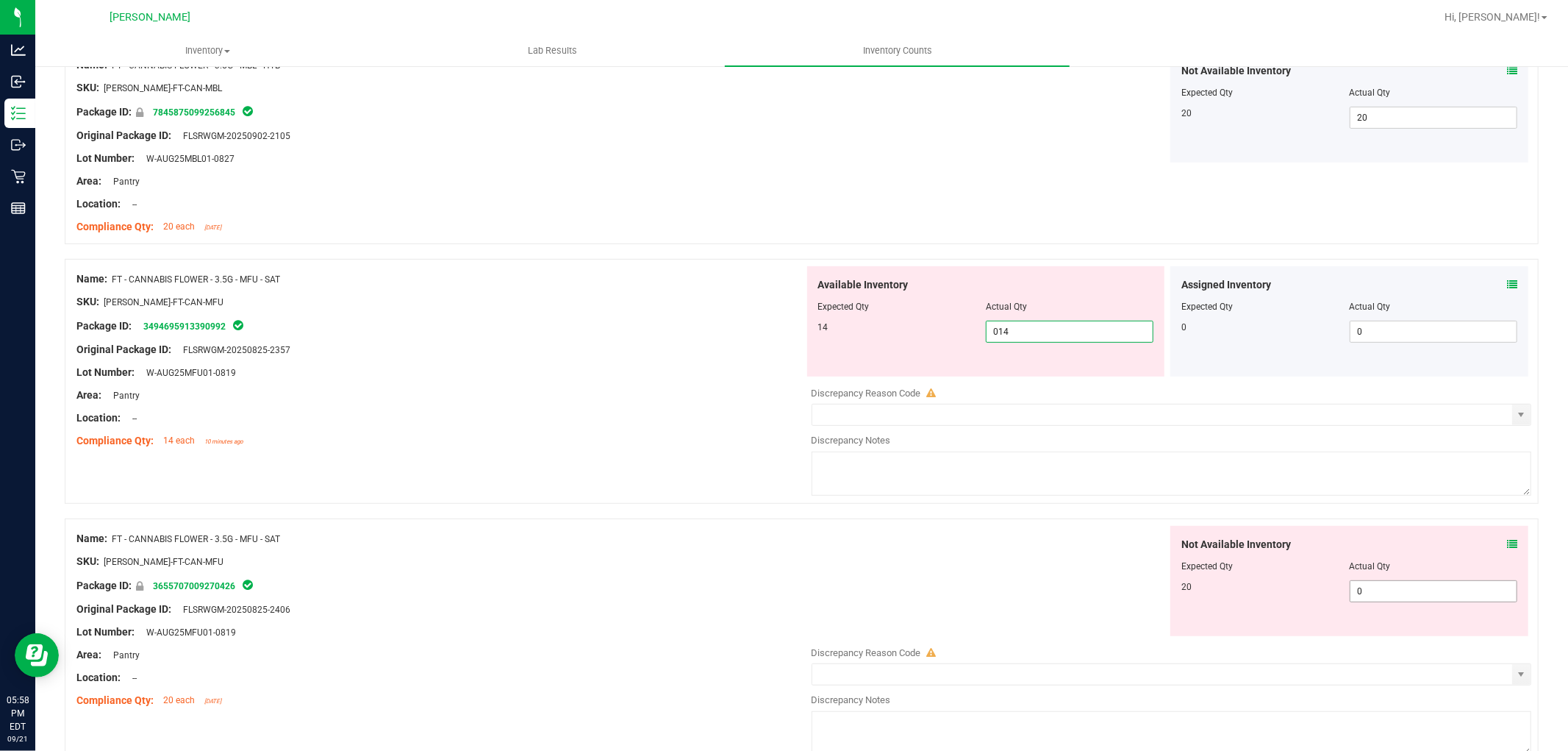
type input "14"
click at [1362, 587] on div "Not Available Inventory Expected Qty Actual Qty 20 0 0" at bounding box center [1349, 581] width 358 height 110
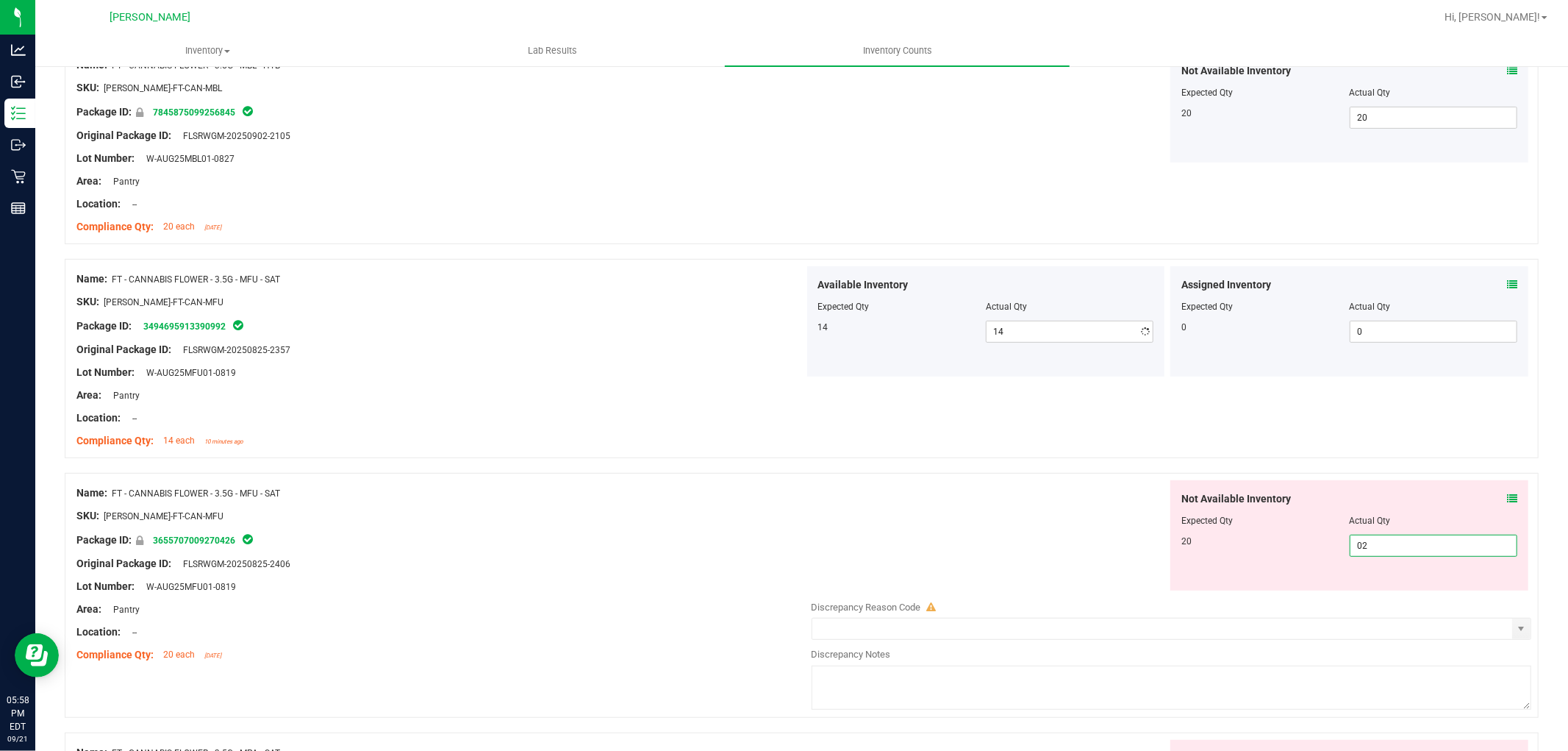
type input "020"
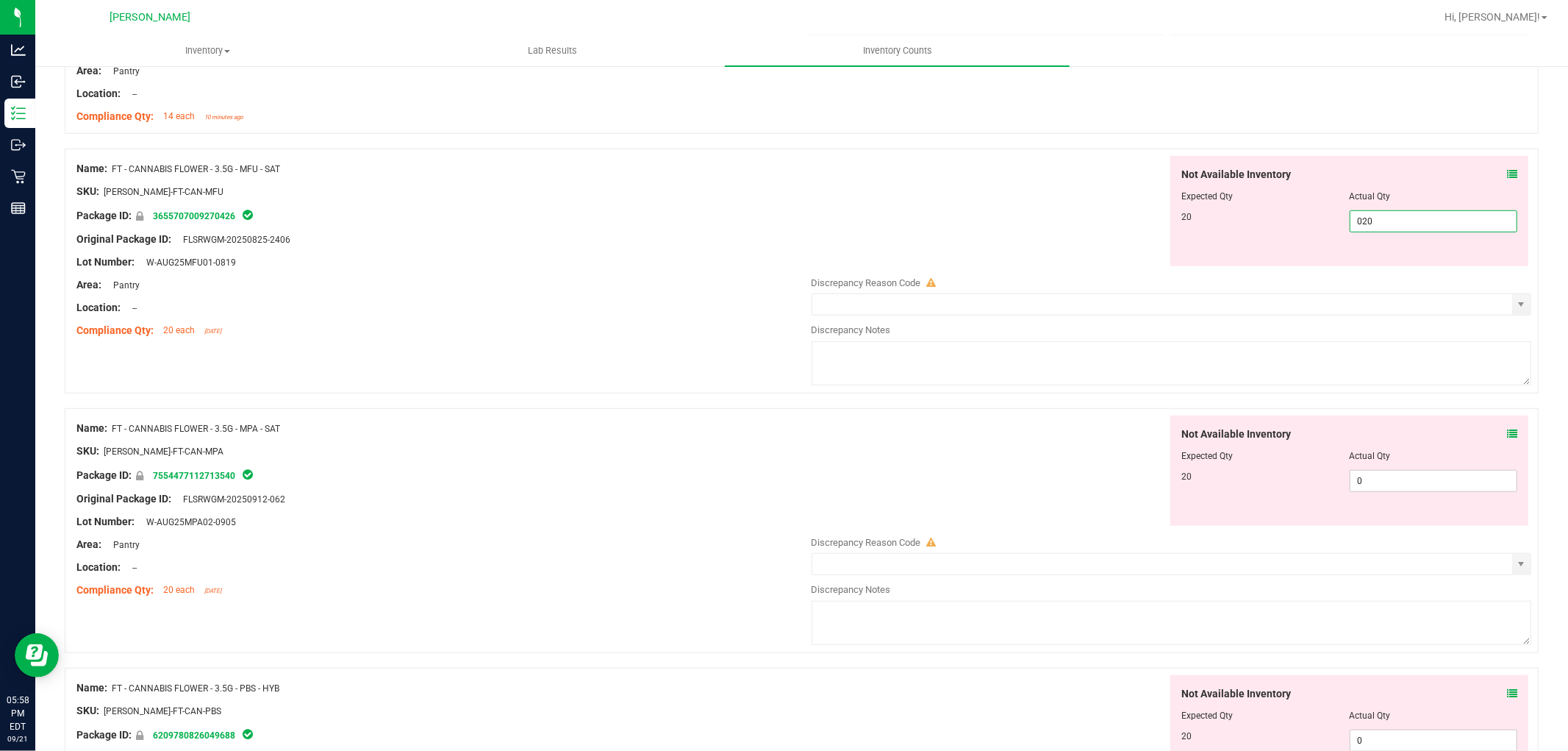
scroll to position [735, 0]
click at [1373, 478] on div "Not Available Inventory Expected Qty Actual Qty 20 0 0" at bounding box center [1168, 528] width 728 height 233
type input "20"
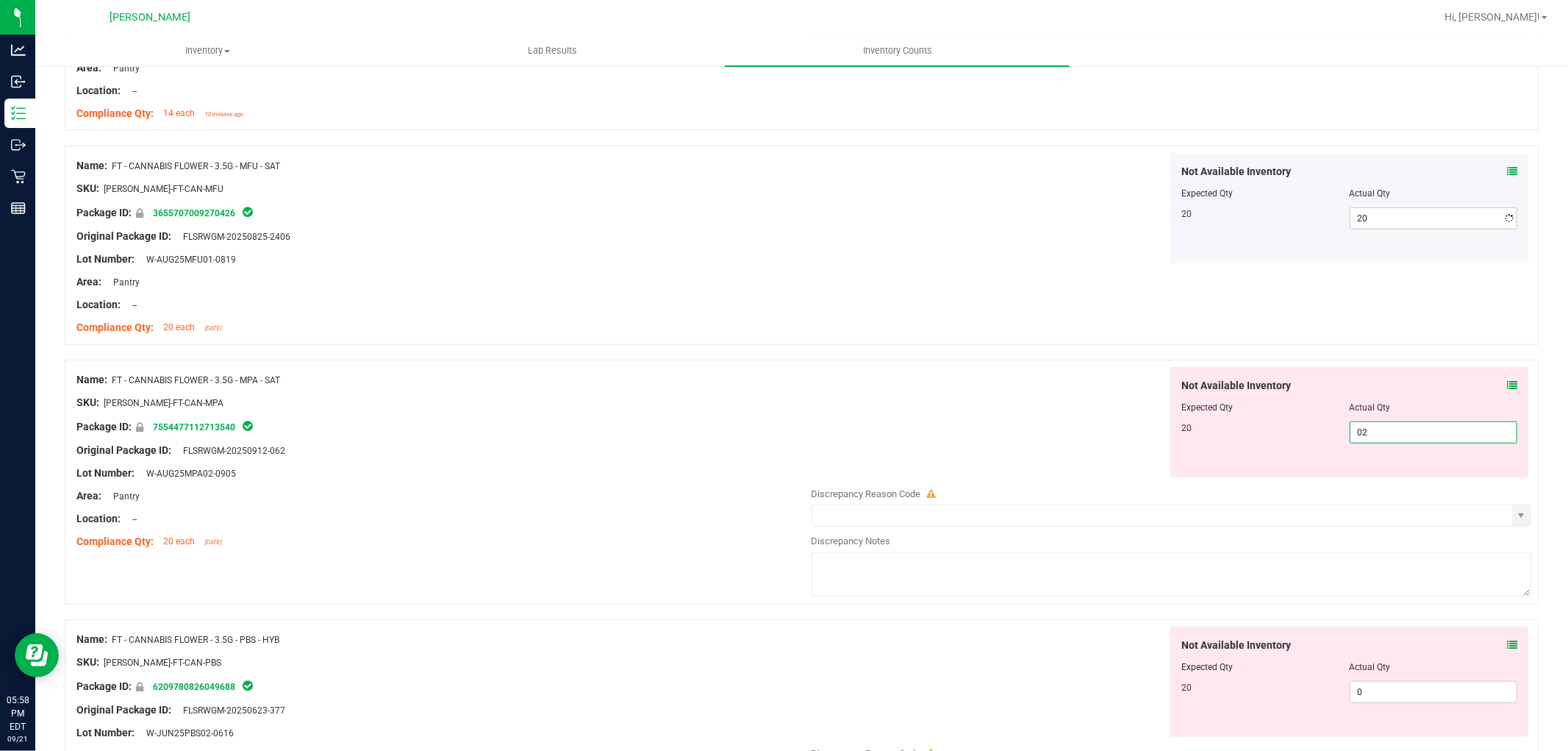
type input "020"
click at [1378, 689] on div "Not Available Inventory Expected Qty Actual Qty 20 0 0" at bounding box center [1349, 681] width 358 height 110
type input "20"
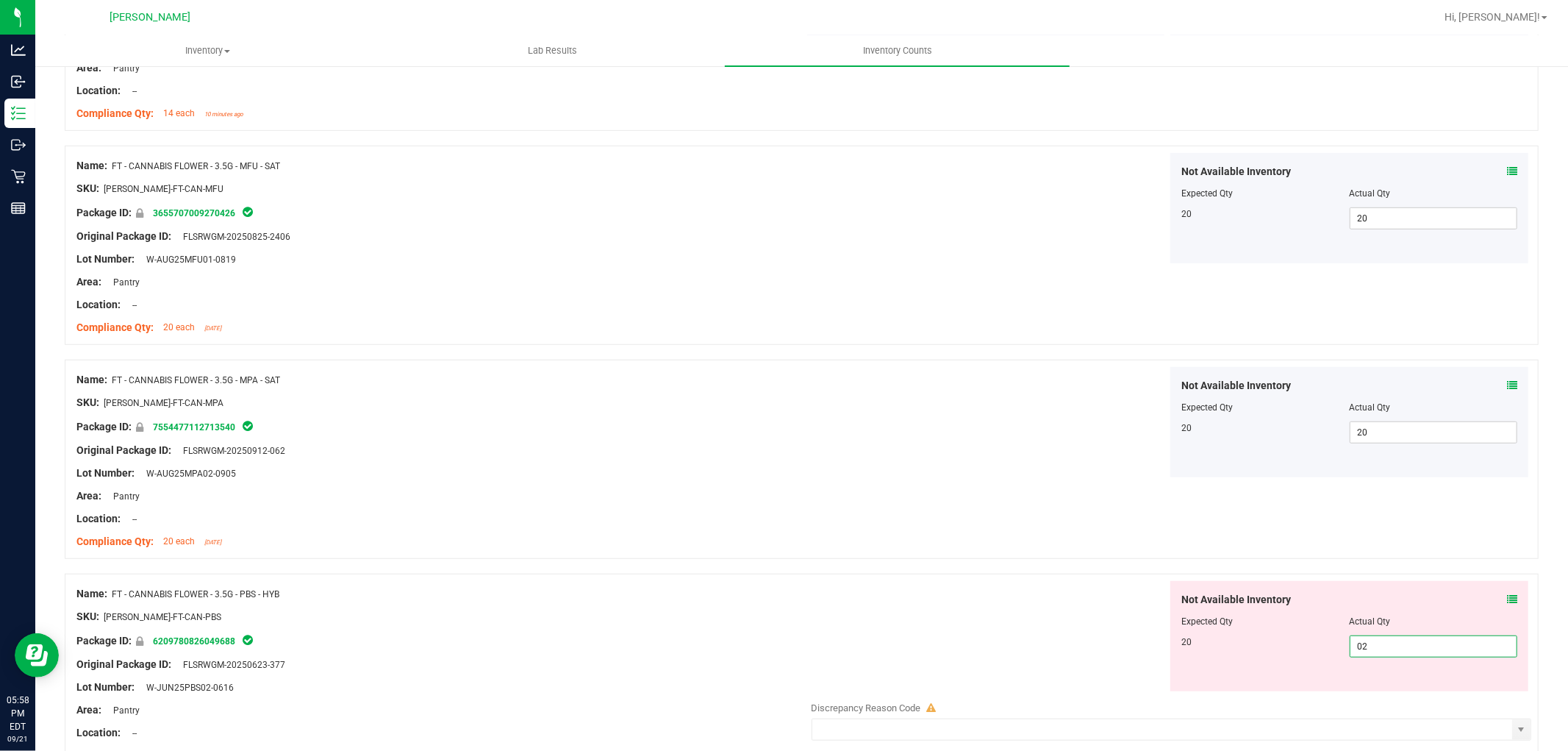
type input "020"
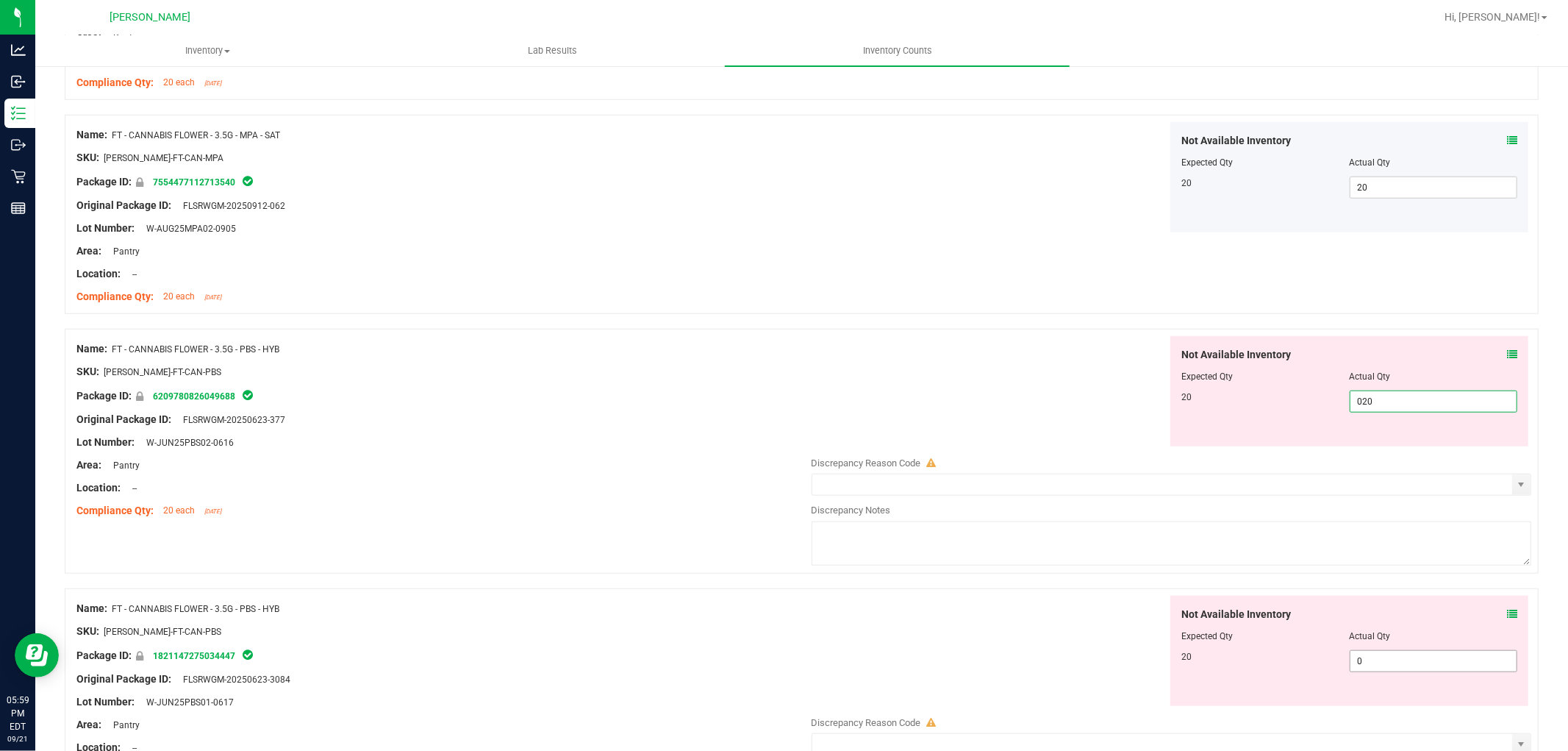
type input "20"
click at [1369, 664] on div "Not Available Inventory Expected Qty Actual Qty 20 0 0" at bounding box center [1168, 712] width 728 height 233
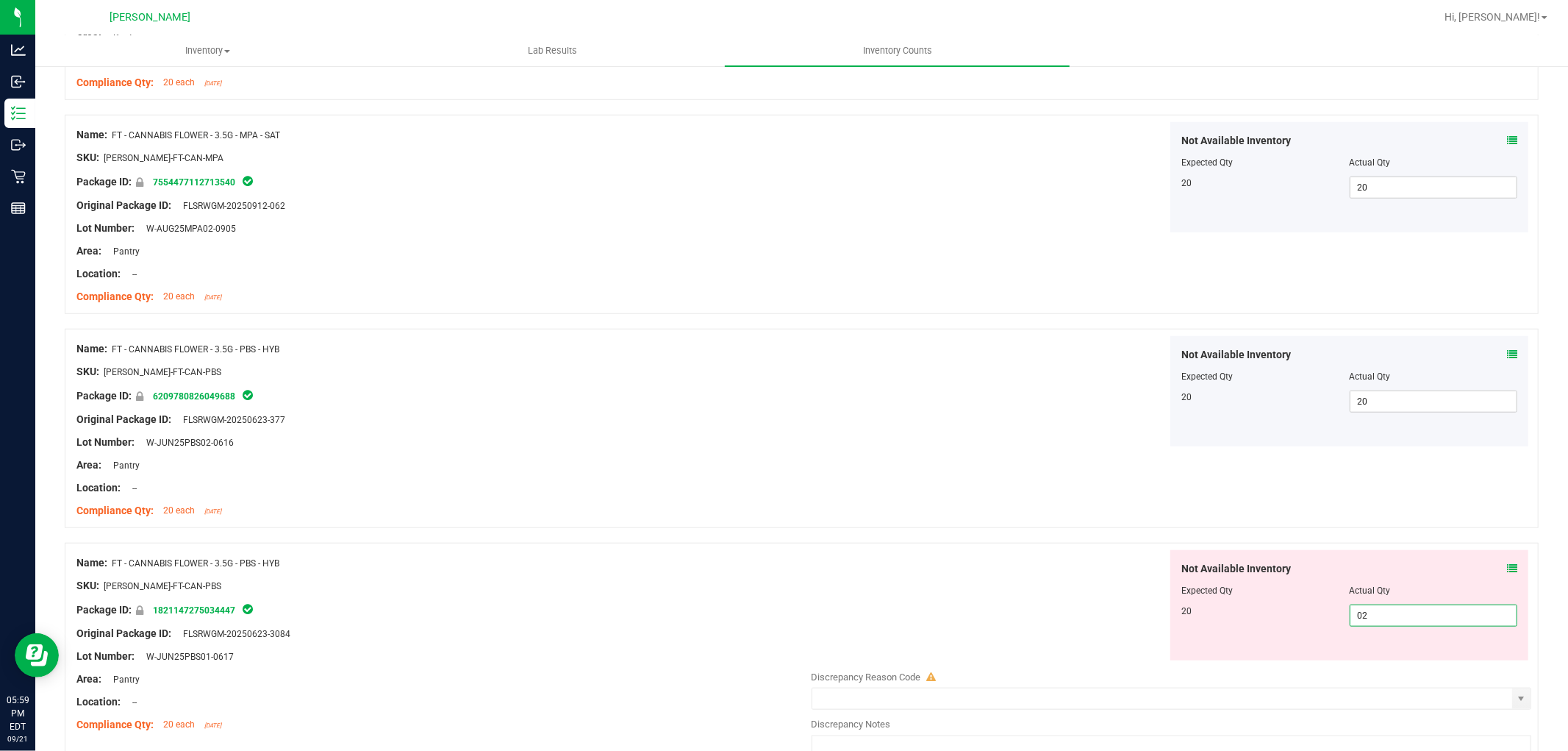
type input "020"
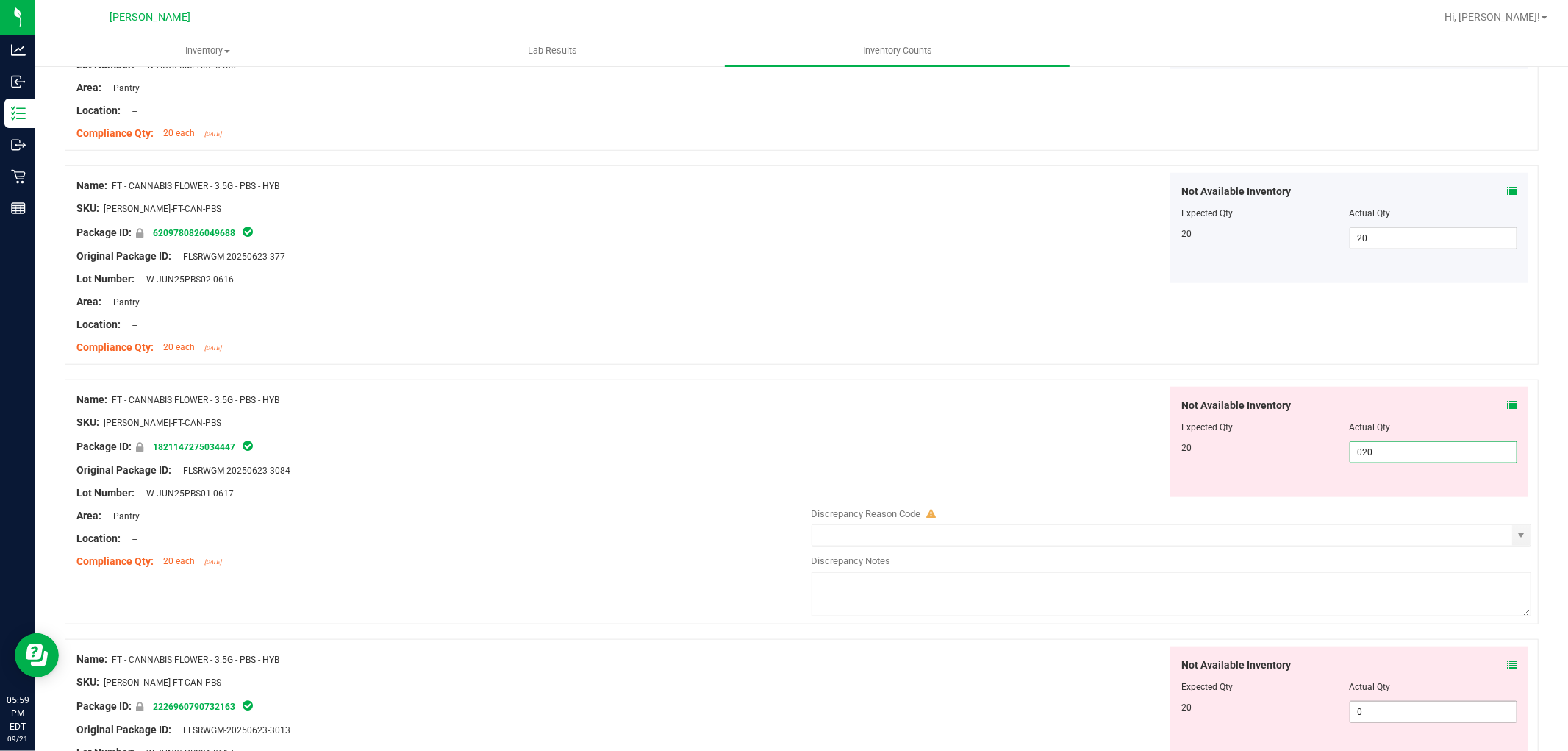
type input "20"
click at [1388, 708] on div "Not Available Inventory Expected Qty Actual Qty 20 0 0" at bounding box center [1349, 701] width 358 height 110
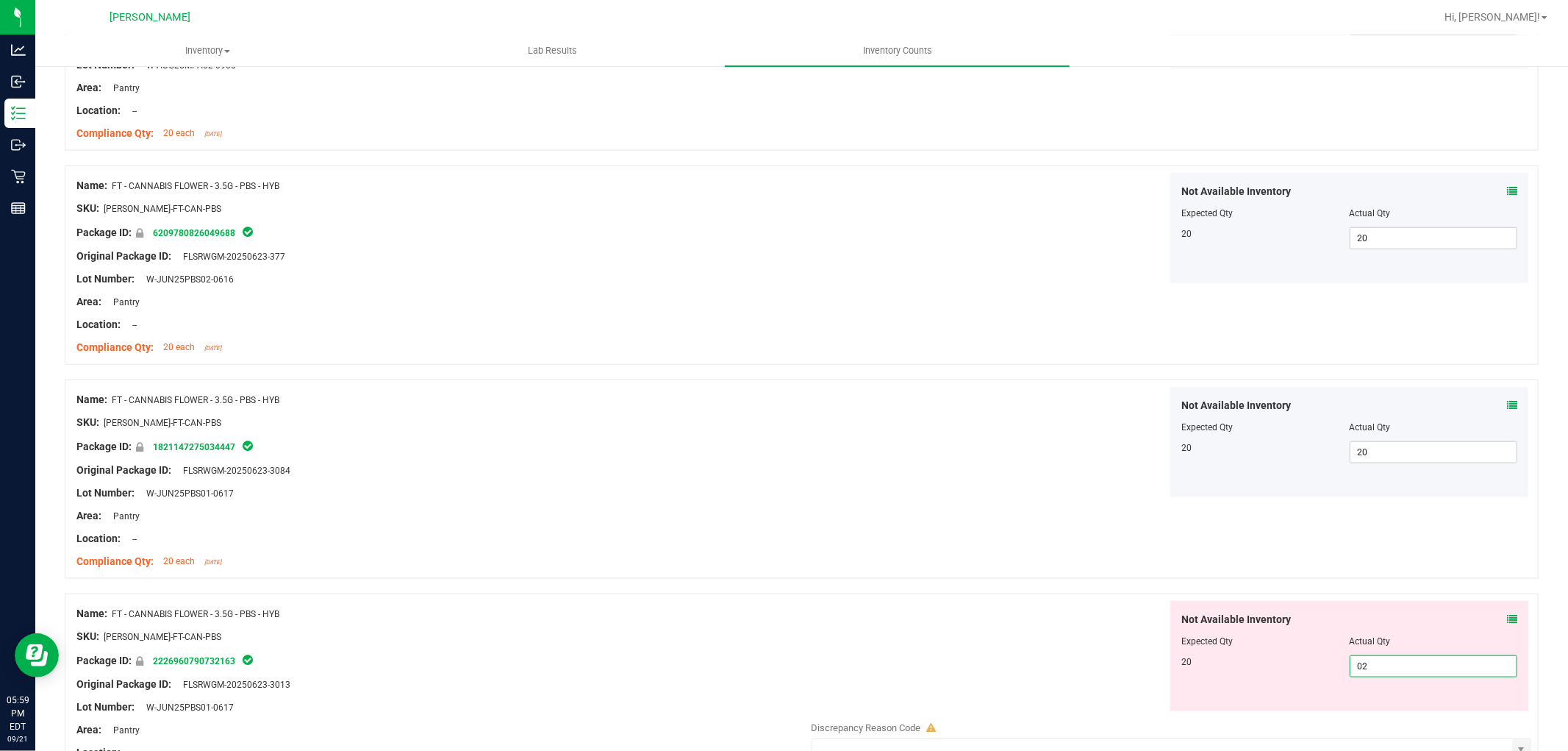
type input "020"
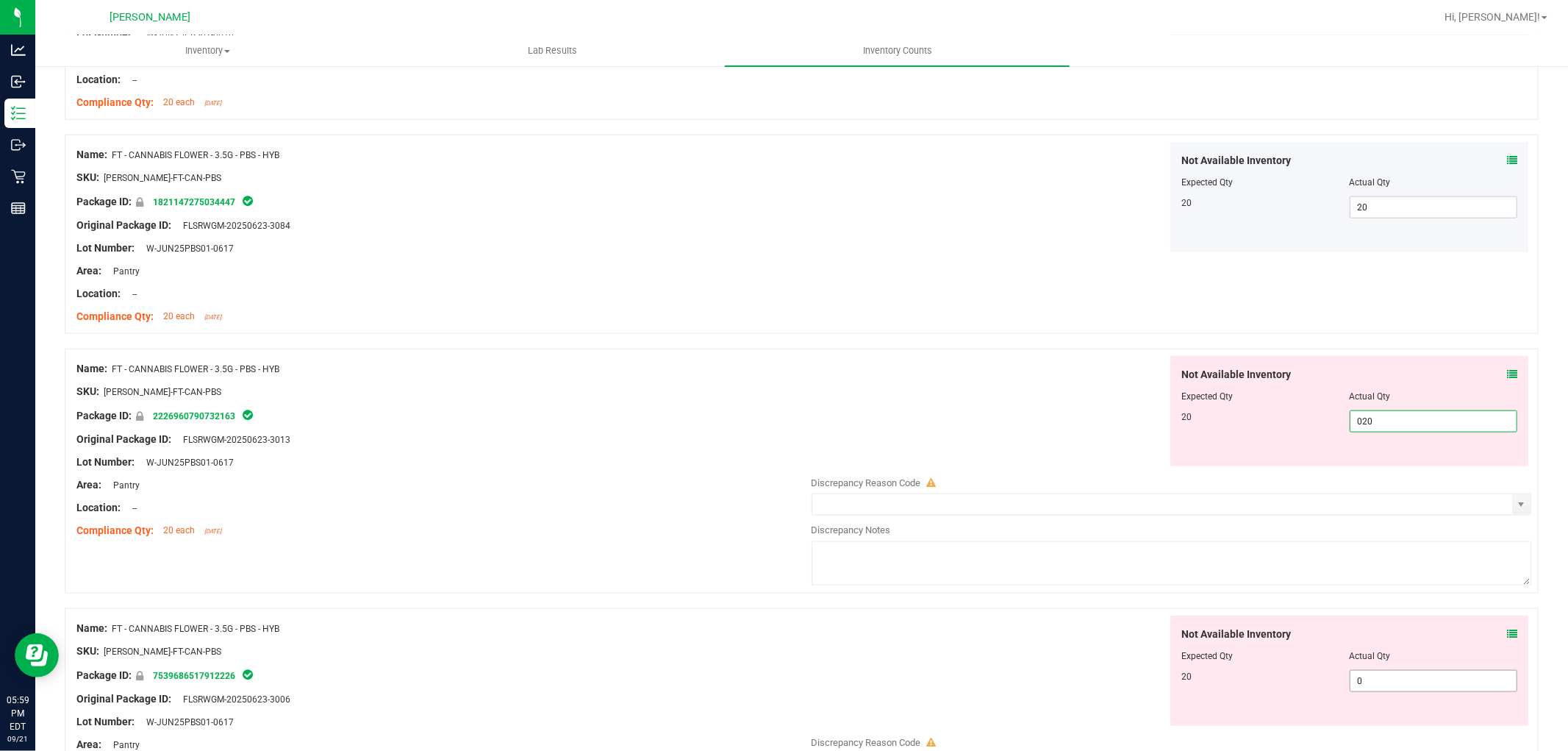
type input "20"
click at [1392, 689] on div "Not Available Inventory Expected Qty Actual Qty 20 0 0" at bounding box center [1168, 732] width 728 height 233
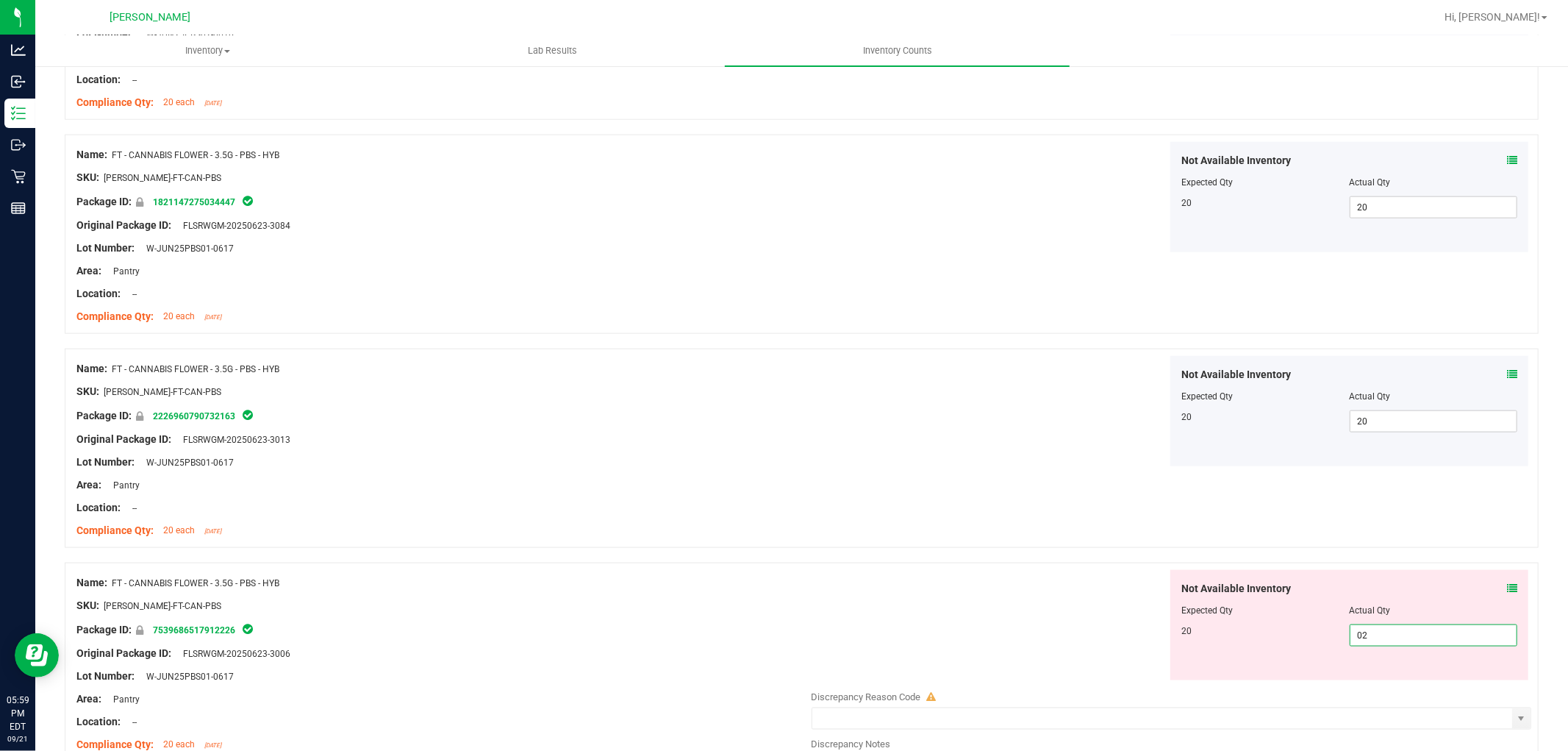
type input "020"
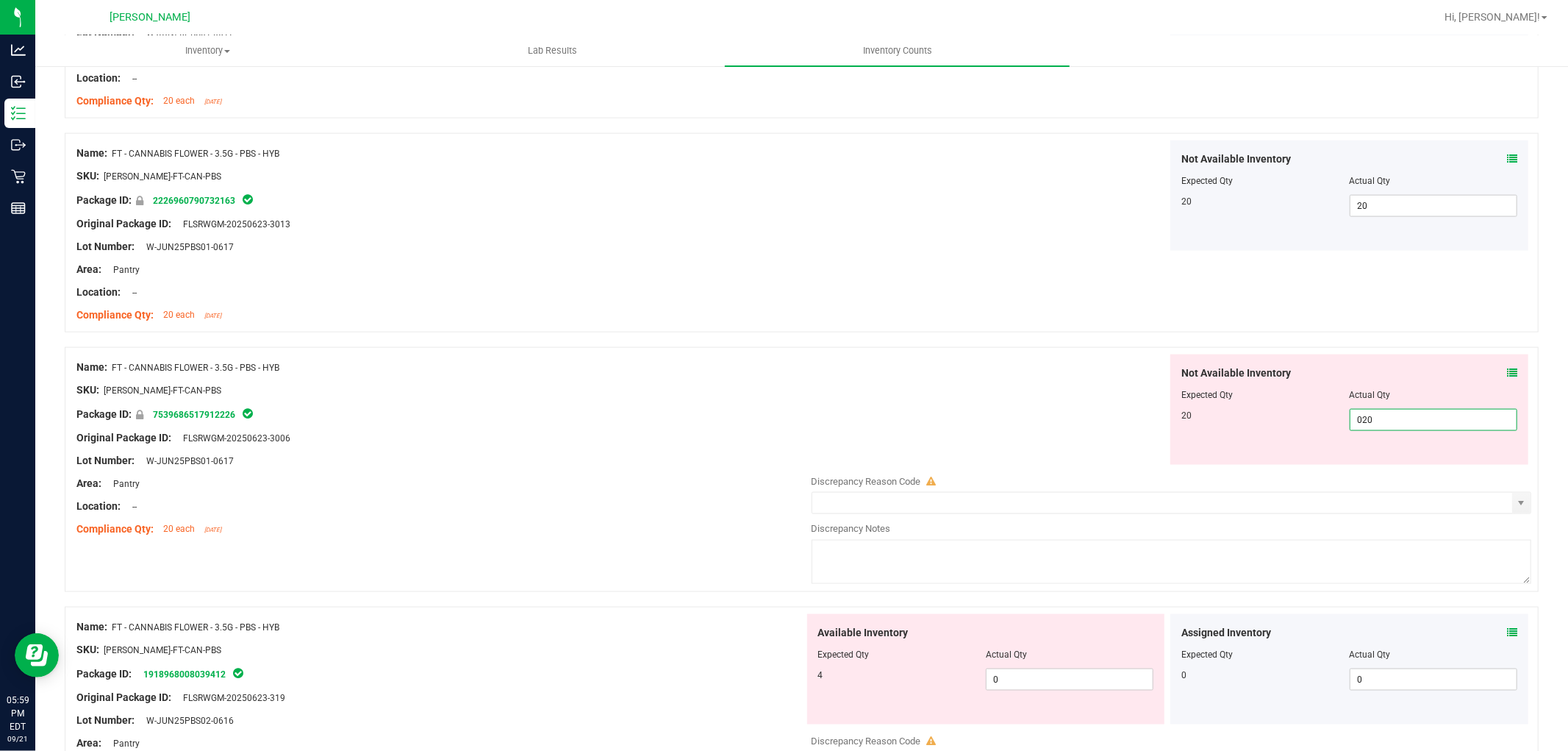
scroll to position [1634, 0]
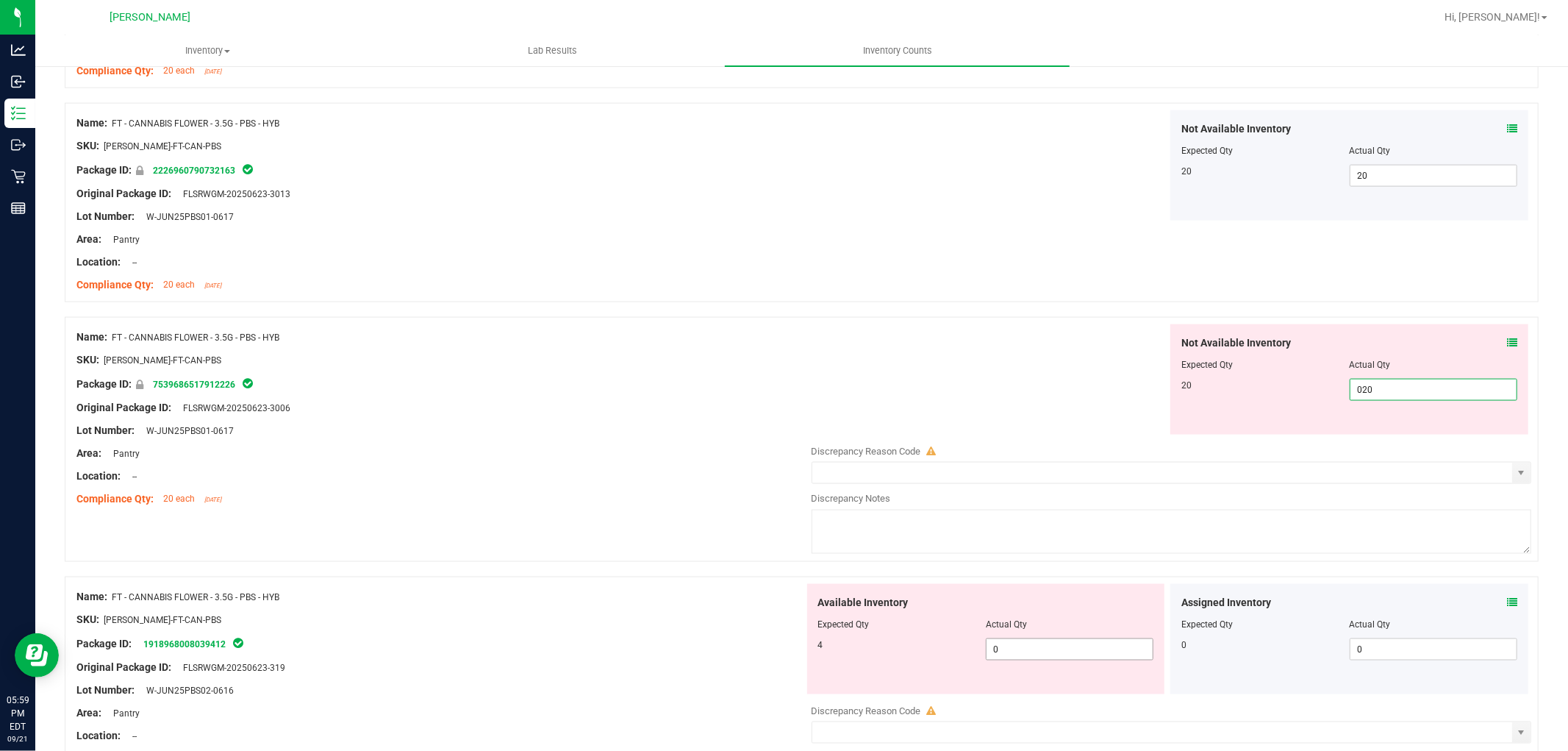
type input "20"
click at [1055, 656] on div "Available Inventory Expected Qty Actual Qty 4 0 0" at bounding box center [1168, 700] width 728 height 233
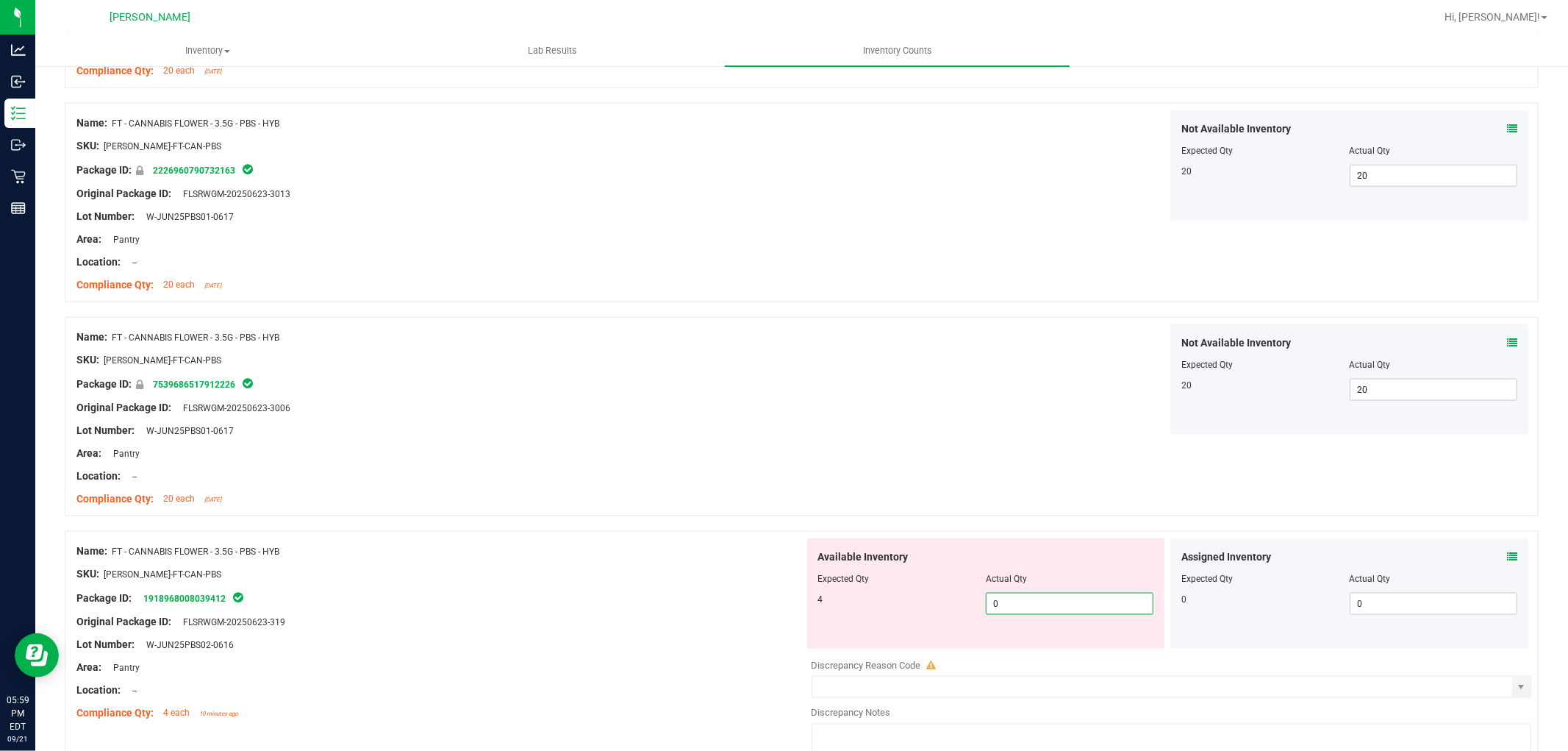
type input "04"
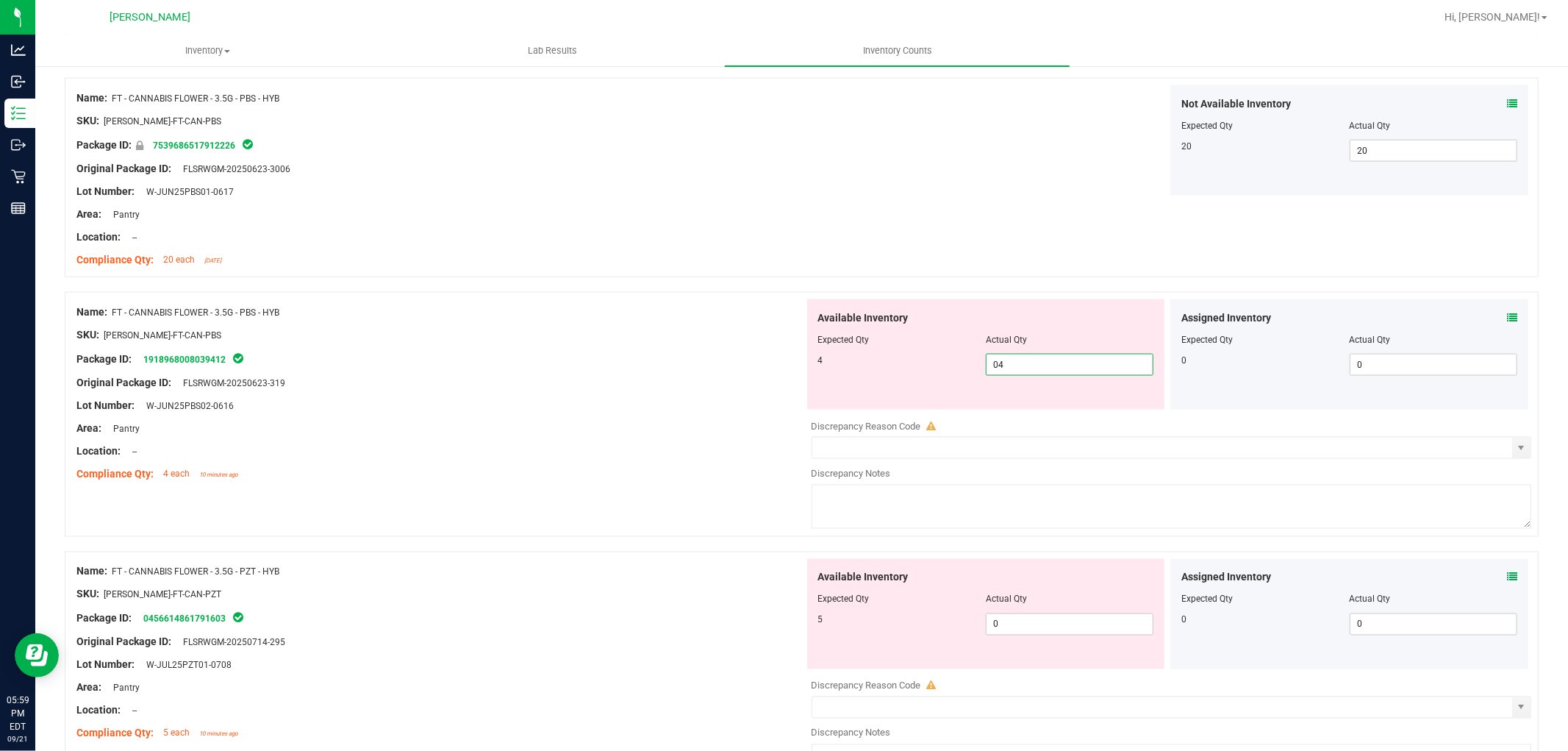
scroll to position [1879, 0]
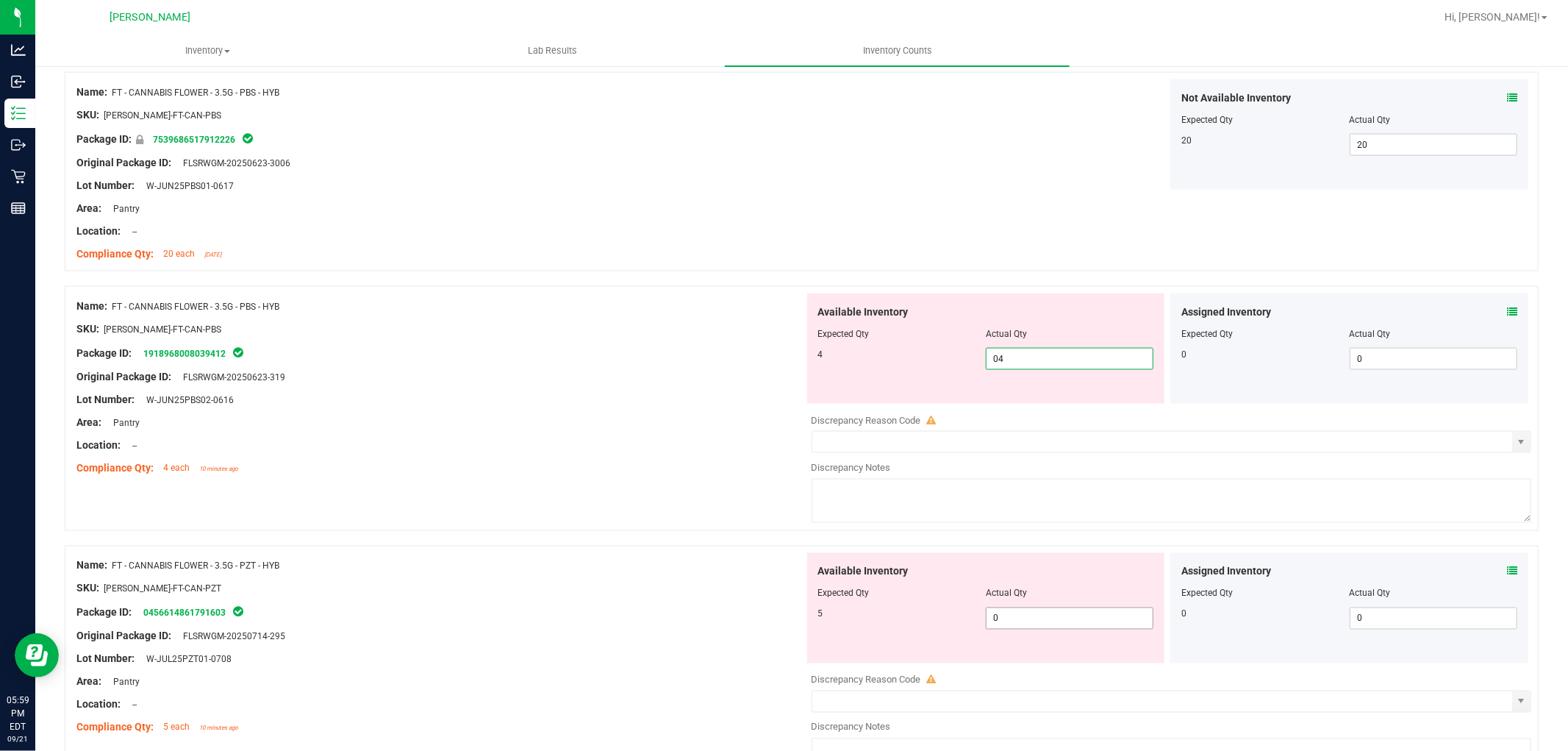
type input "4"
click at [1067, 614] on div "Available Inventory Expected Qty Actual Qty 5 0 0" at bounding box center [986, 608] width 358 height 110
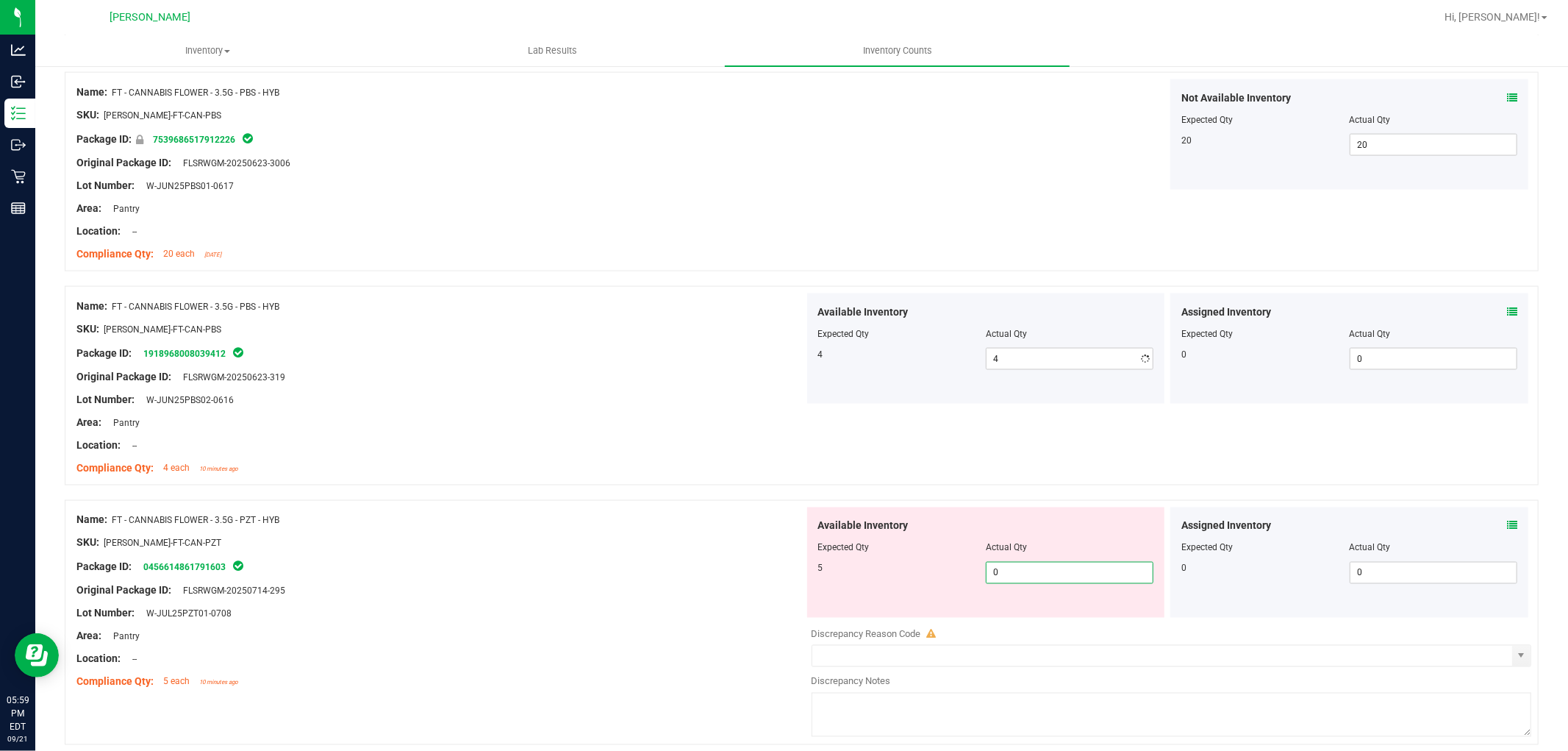
type input "05"
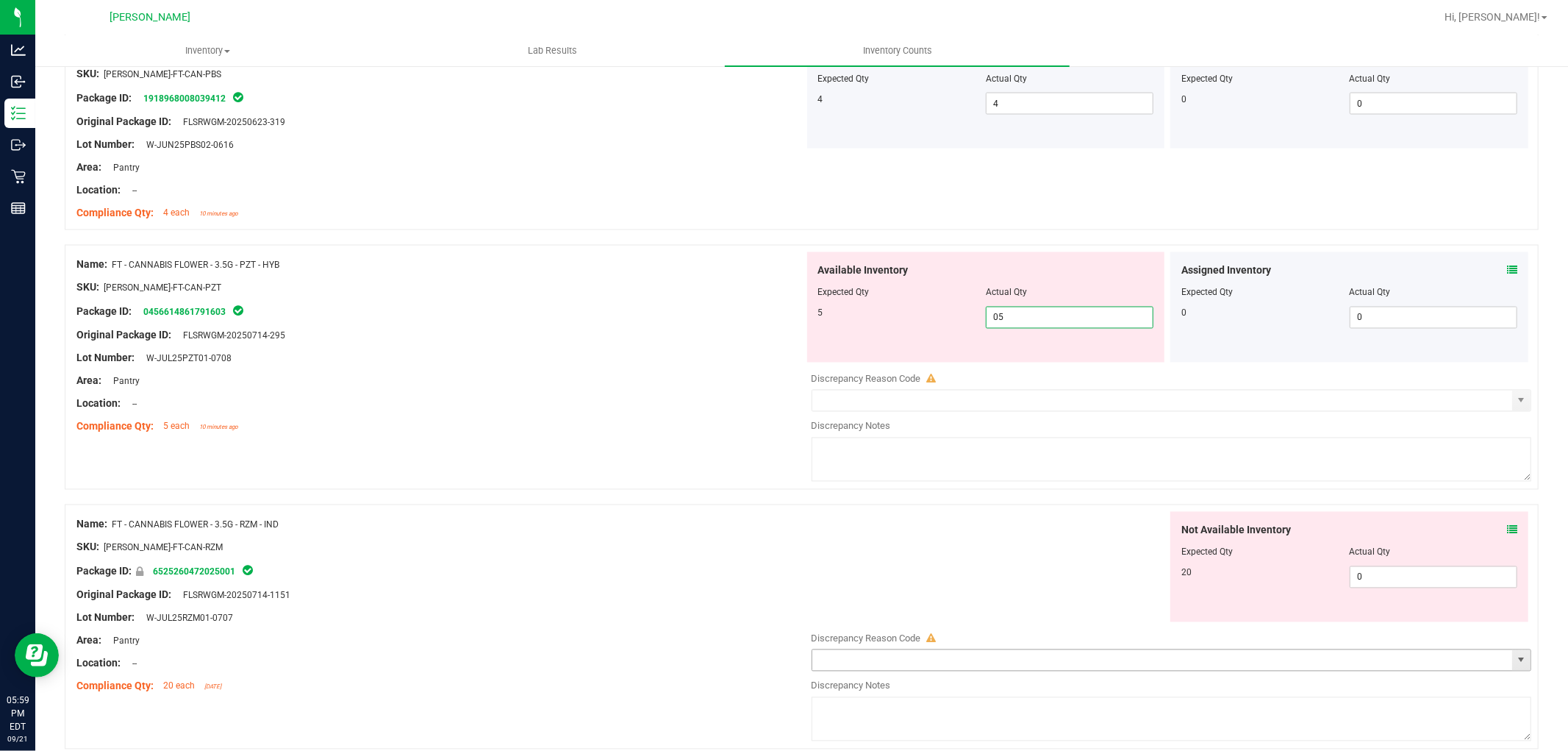
scroll to position [2206, 0]
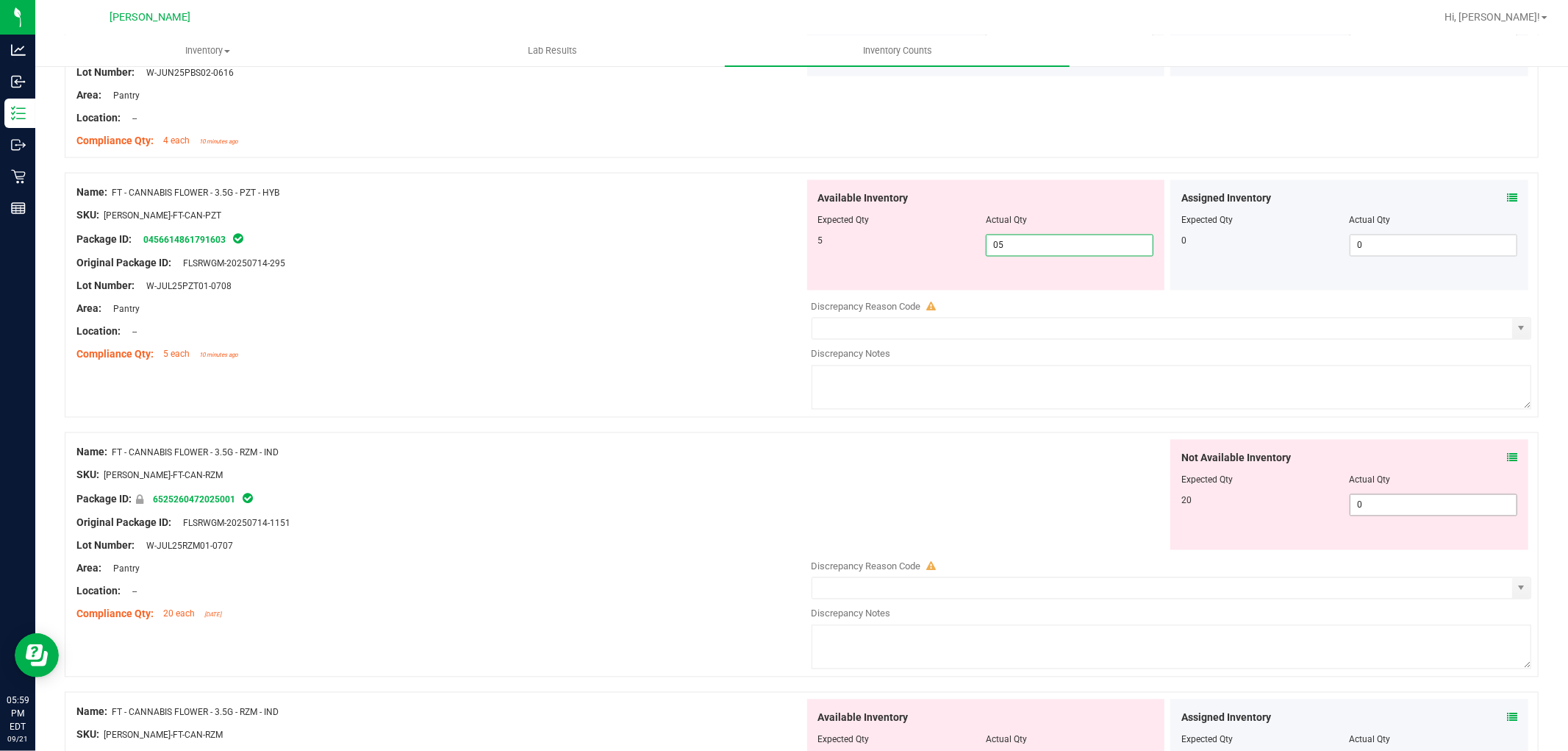
type input "5"
click at [1358, 505] on div "Not Available Inventory Expected Qty Actual Qty 20 0 0" at bounding box center [1349, 495] width 358 height 110
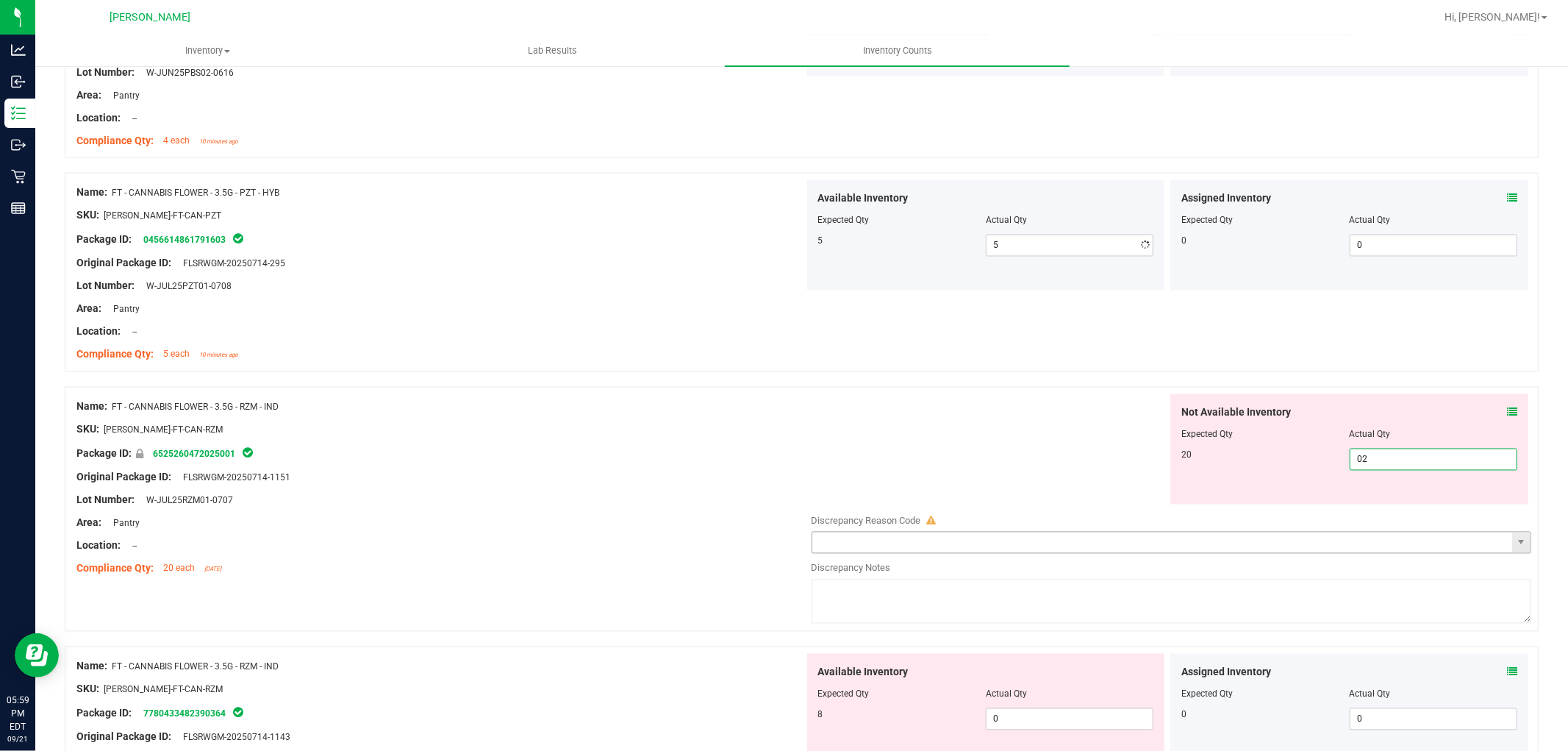
type input "020"
type input "20"
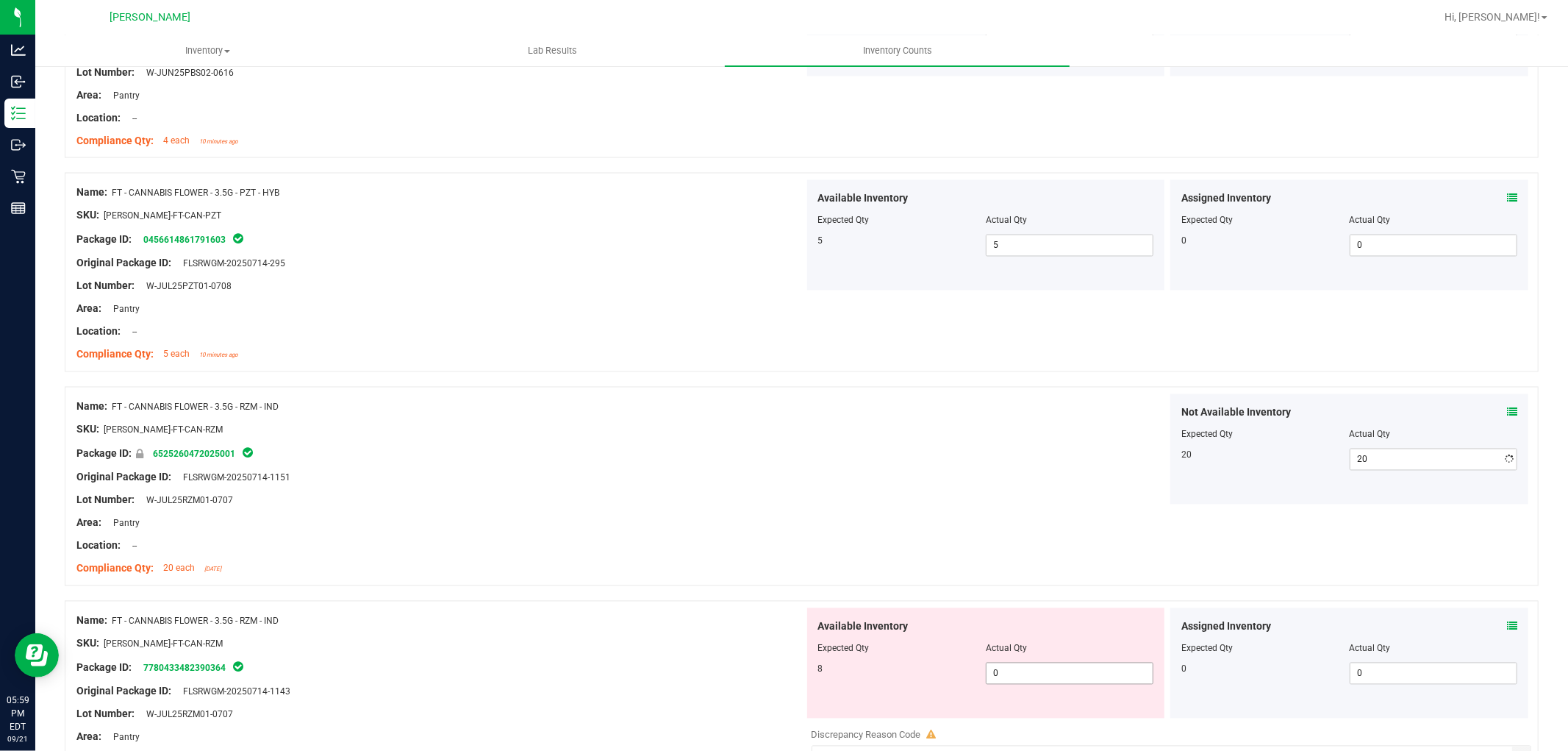
click at [1067, 710] on div "Available Inventory Expected Qty Actual Qty 8 0 0" at bounding box center [986, 663] width 358 height 110
click at [1064, 684] on span "0 0" at bounding box center [1069, 673] width 168 height 22
type input "08"
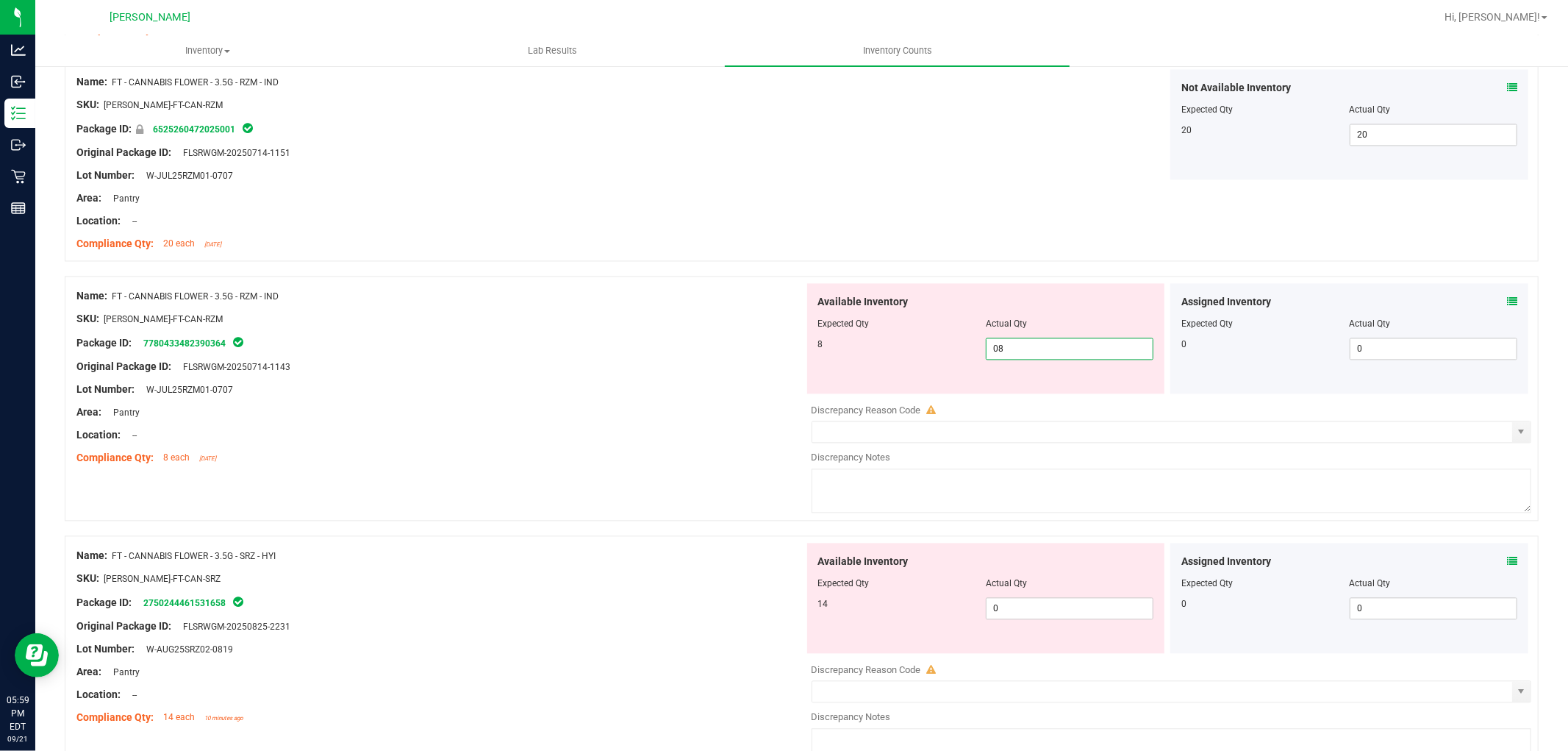
scroll to position [2533, 0]
type input "8"
click at [1098, 608] on div "Available Inventory Expected Qty Actual Qty 14 0 0" at bounding box center [1168, 657] width 728 height 233
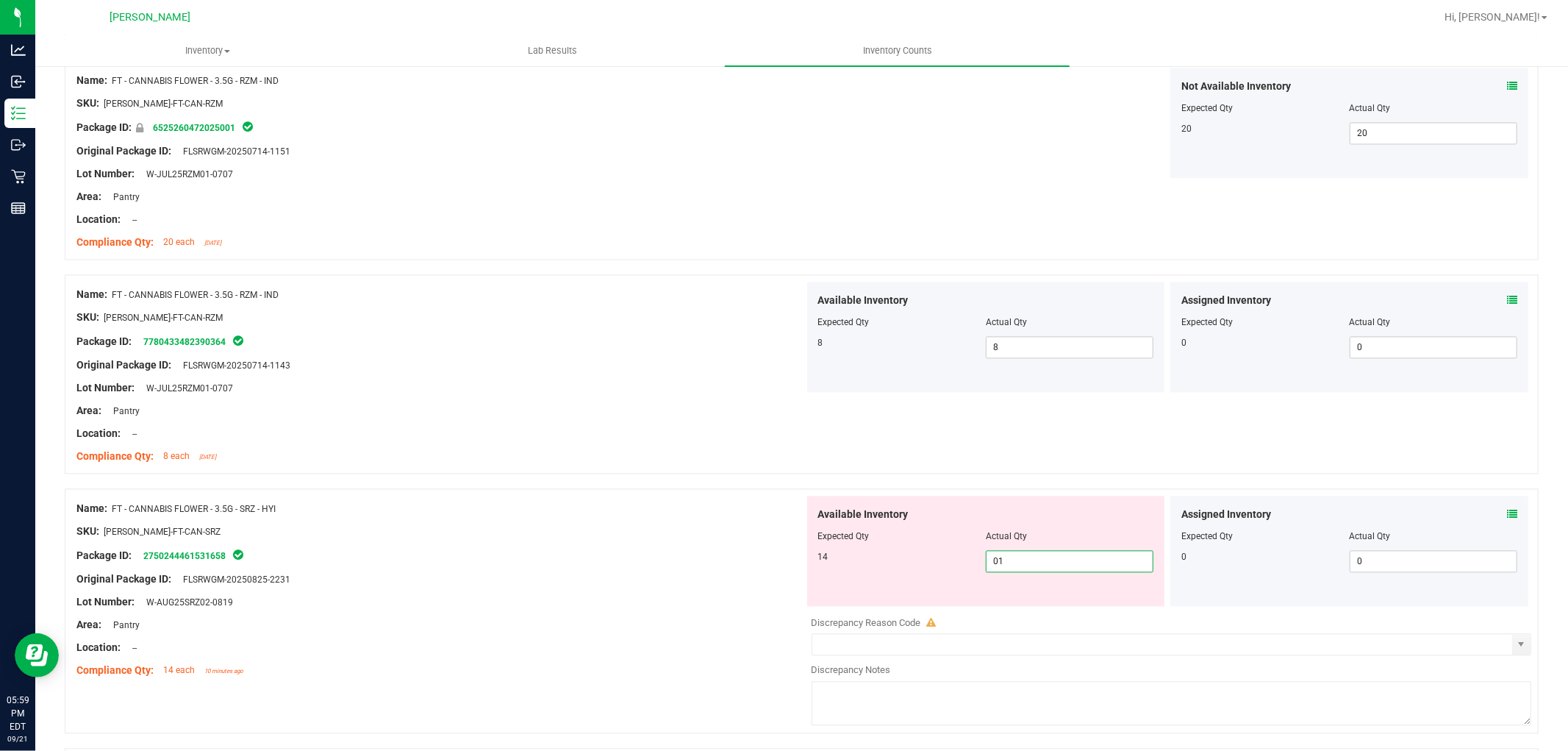
type input "014"
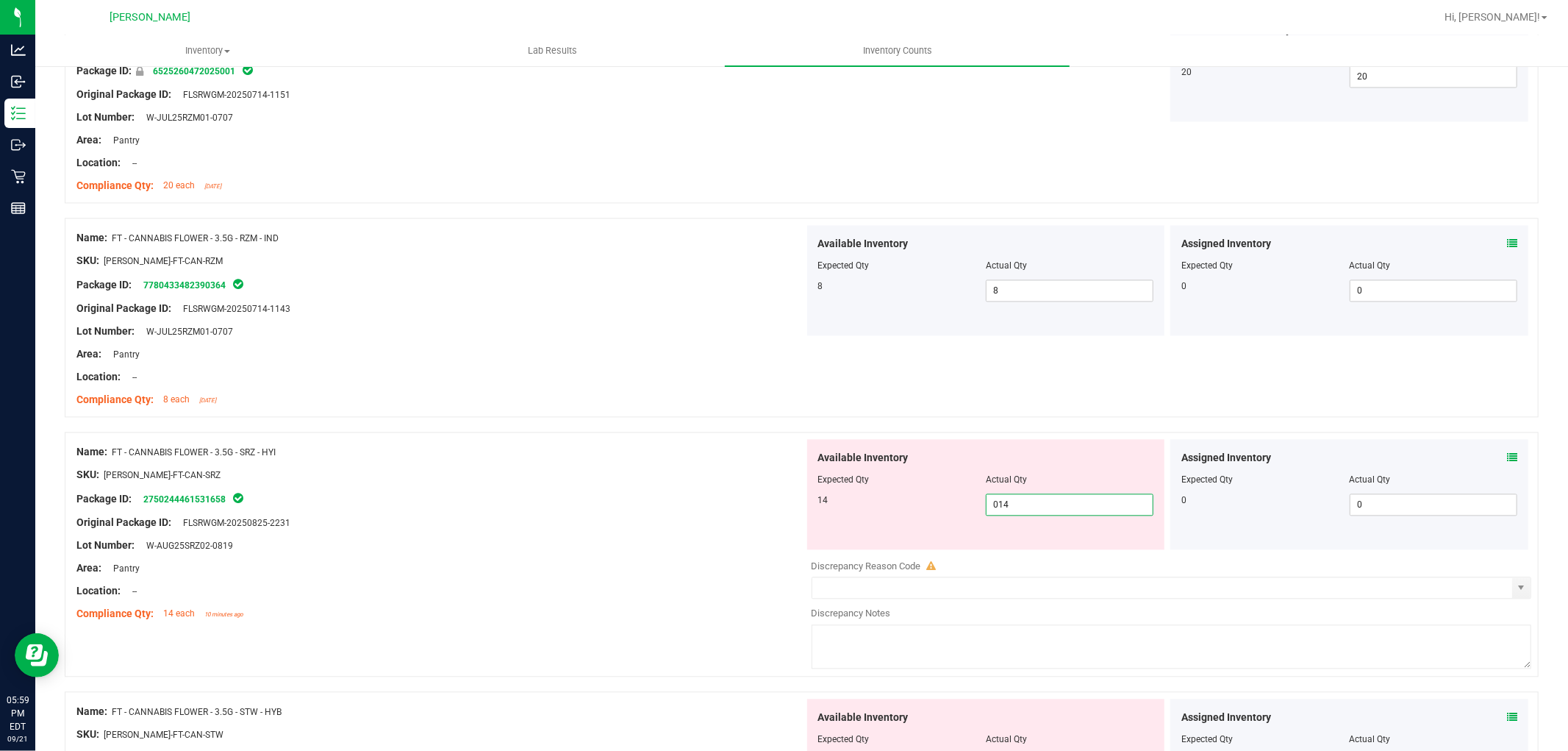
scroll to position [2777, 0]
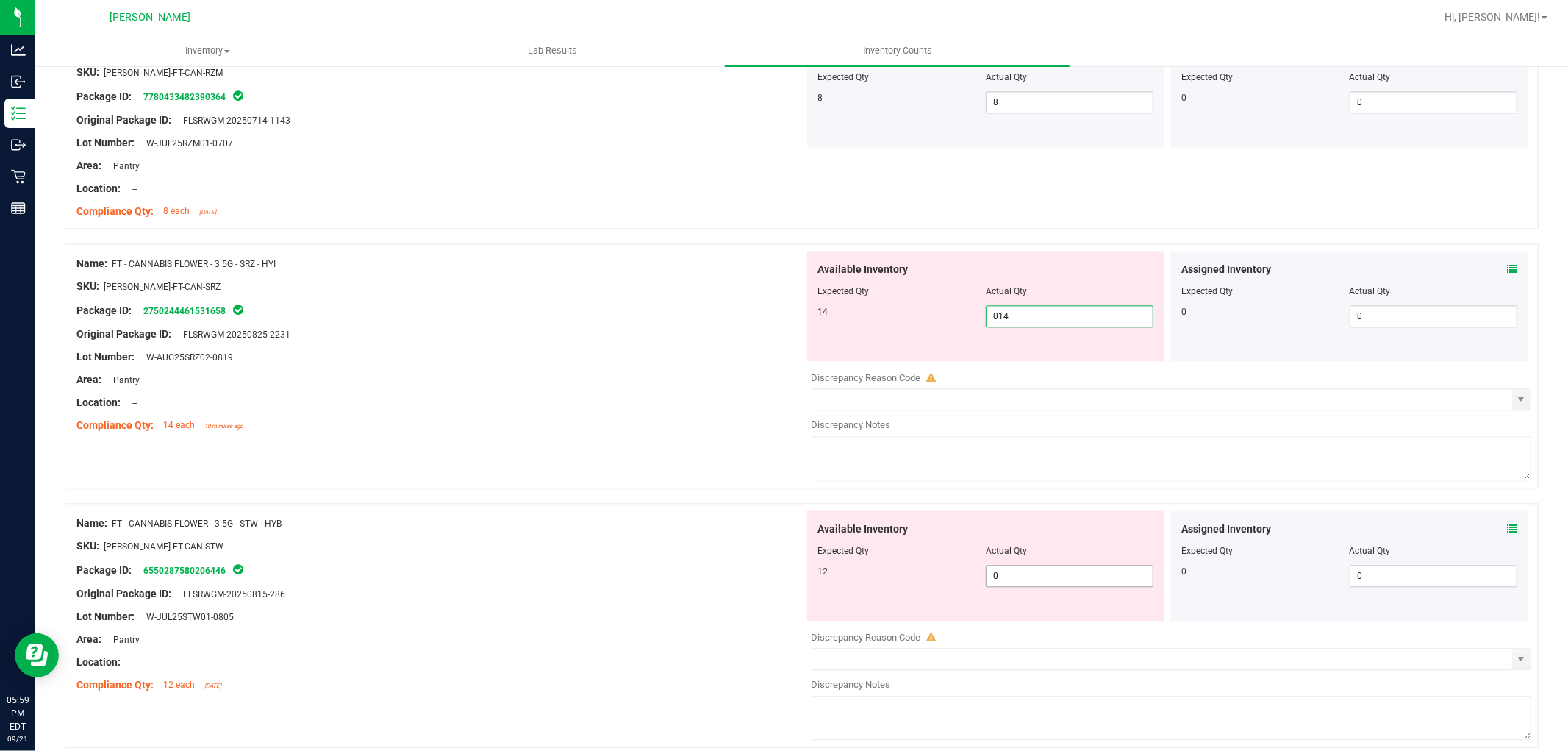
type input "14"
click at [1062, 582] on div "Available Inventory Expected Qty Actual Qty 12 0 0" at bounding box center [1168, 627] width 728 height 233
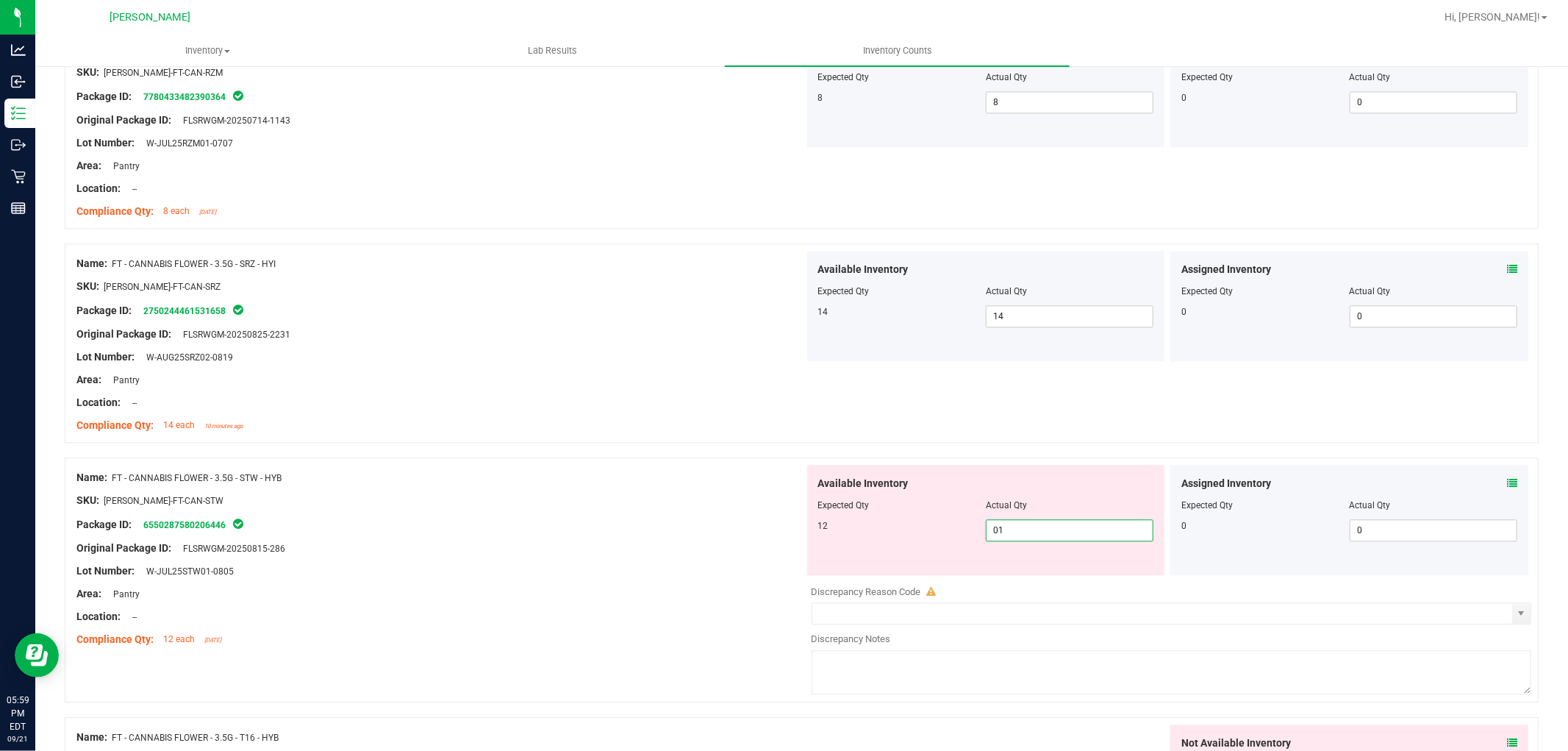
type input "012"
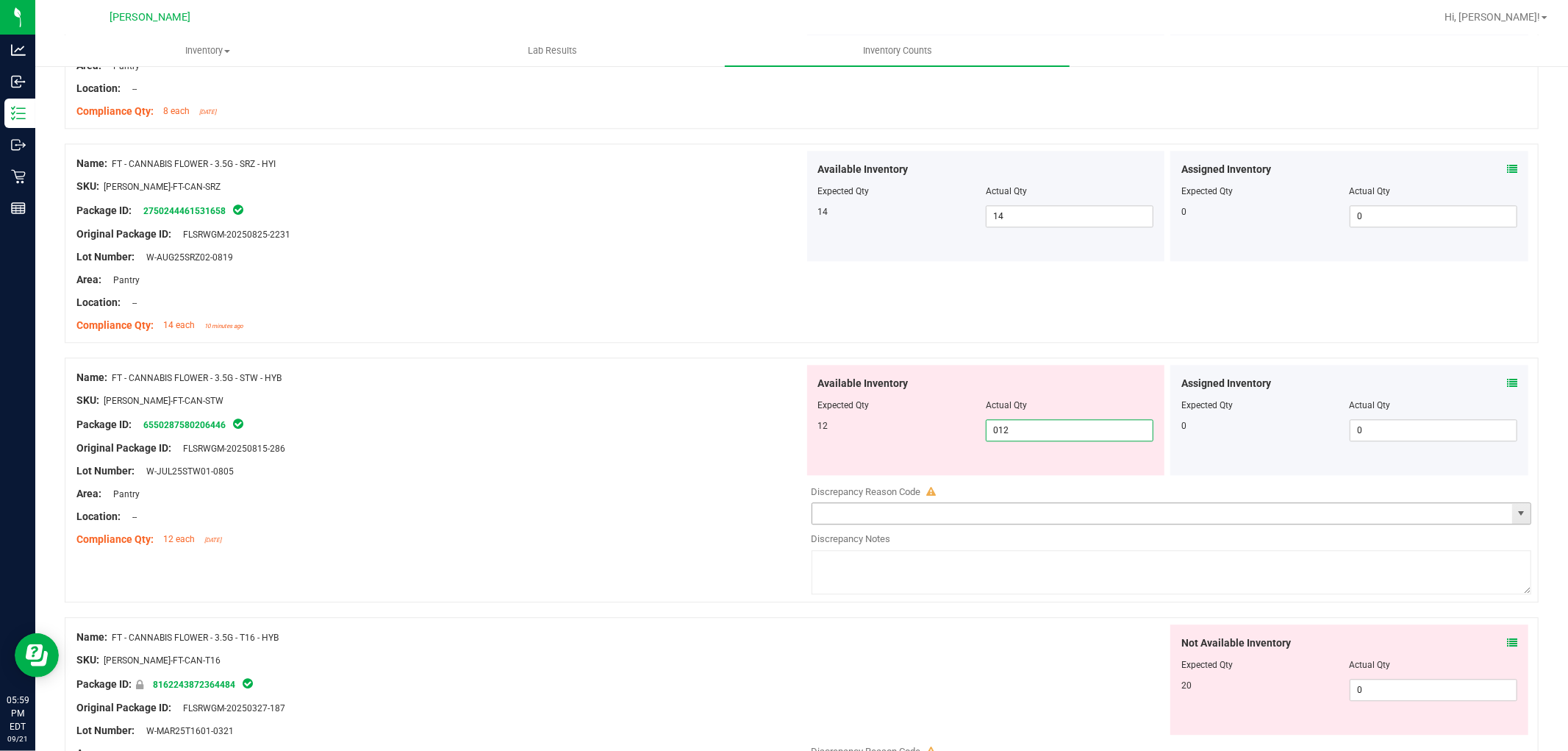
scroll to position [3023, 0]
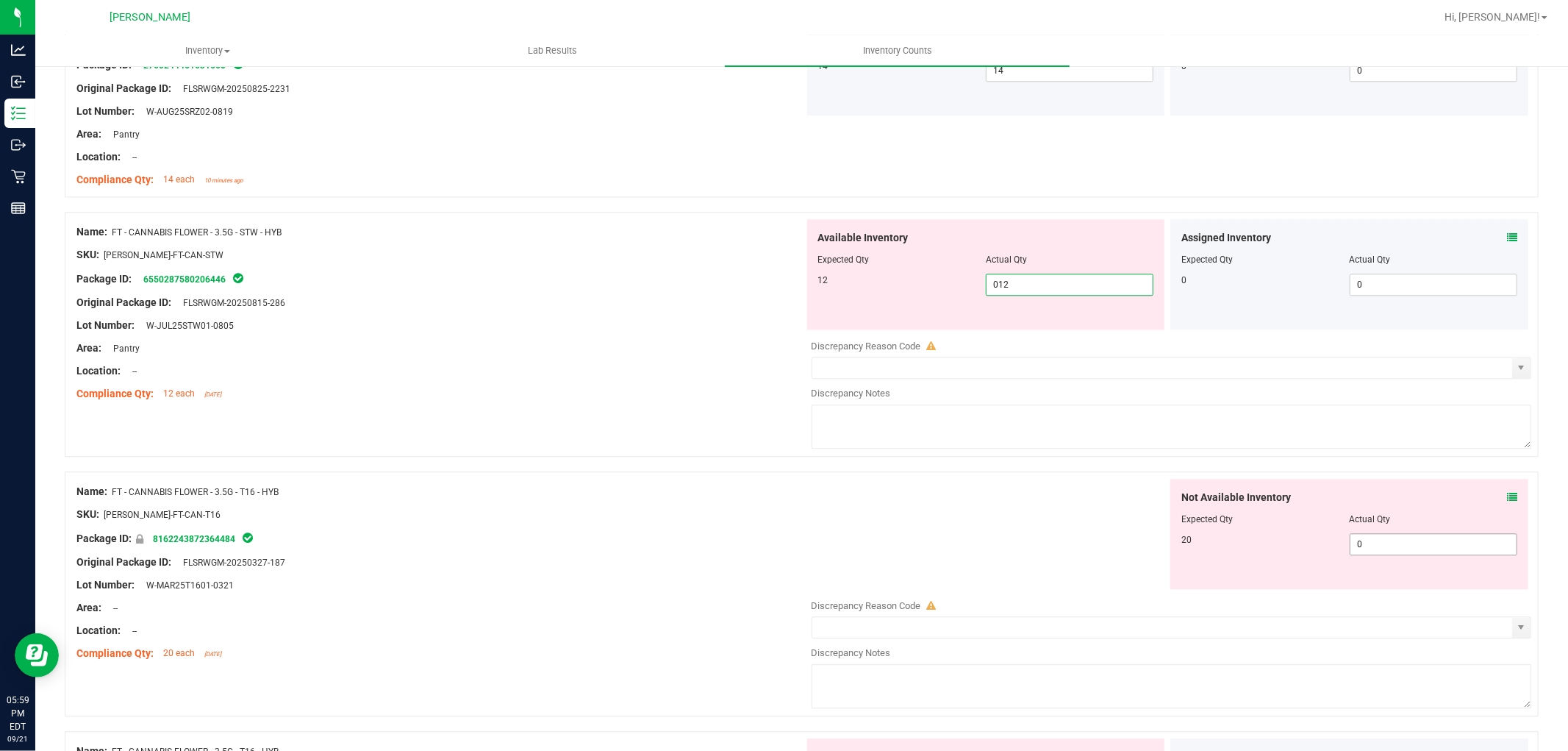
type input "12"
click at [1360, 548] on div "Not Available Inventory Expected Qty Actual Qty 20 0 0" at bounding box center [1168, 595] width 728 height 233
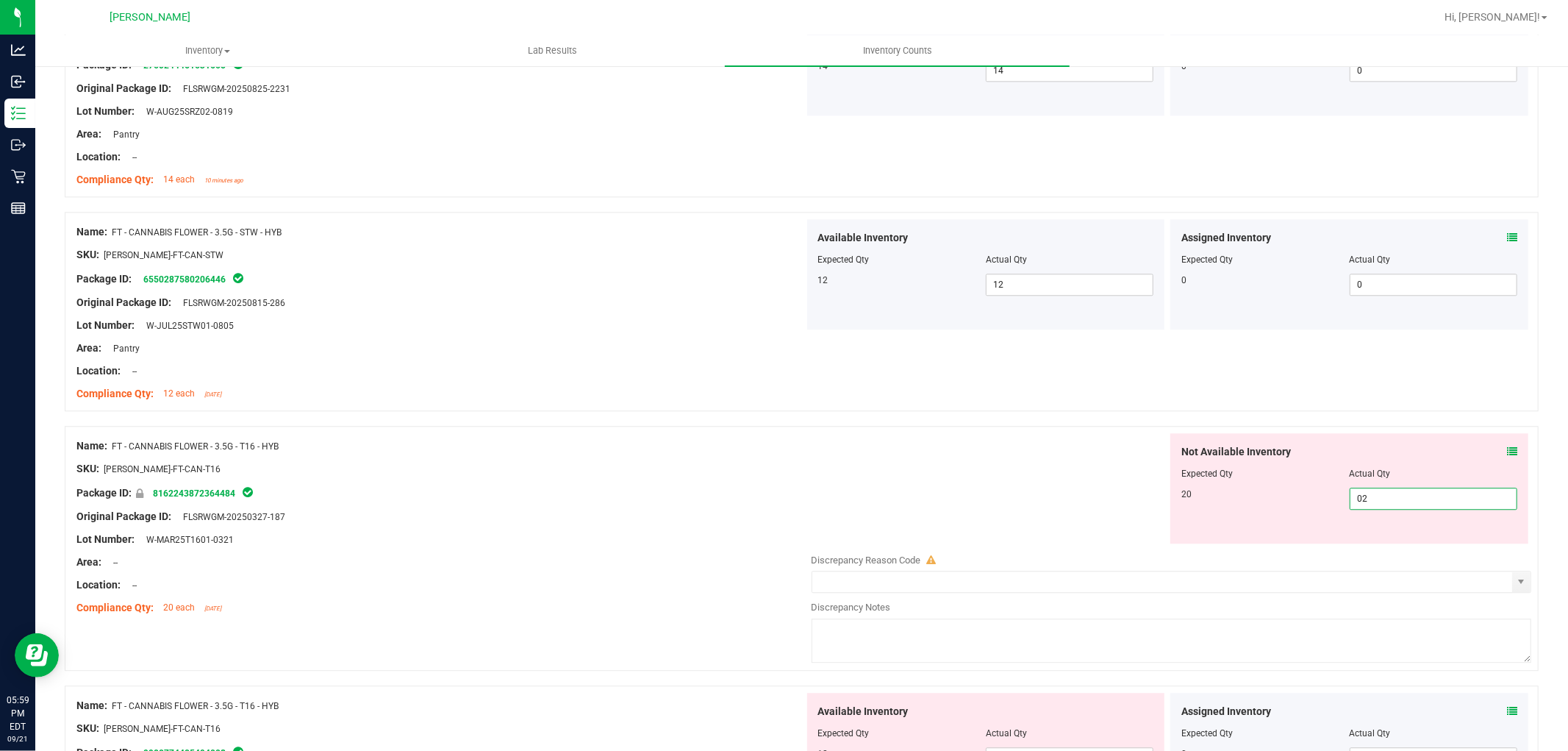
type input "020"
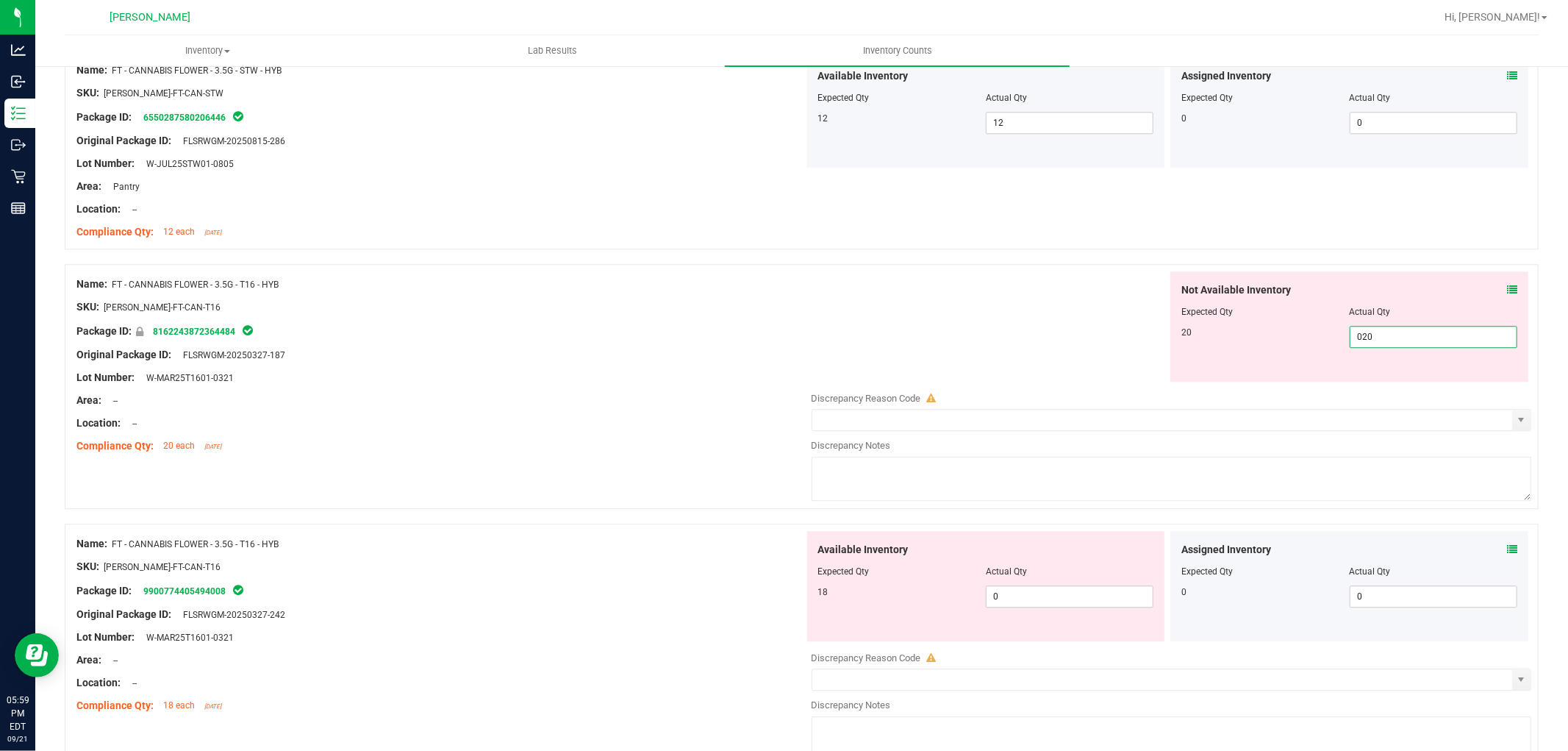
scroll to position [3186, 0]
type input "20"
click at [1063, 598] on div "Available Inventory Expected Qty Actual Qty 18 0 0" at bounding box center [1168, 646] width 728 height 233
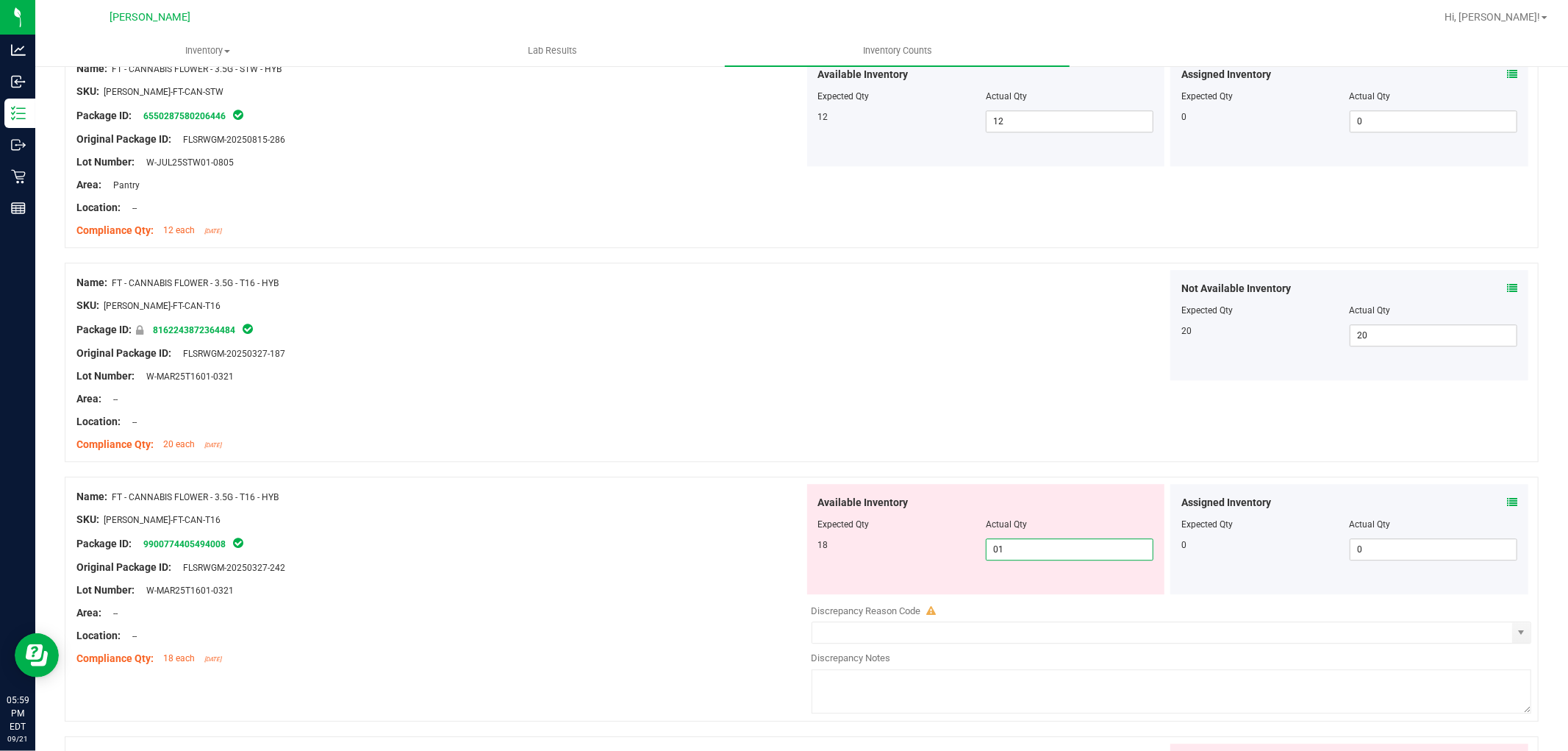
type input "018"
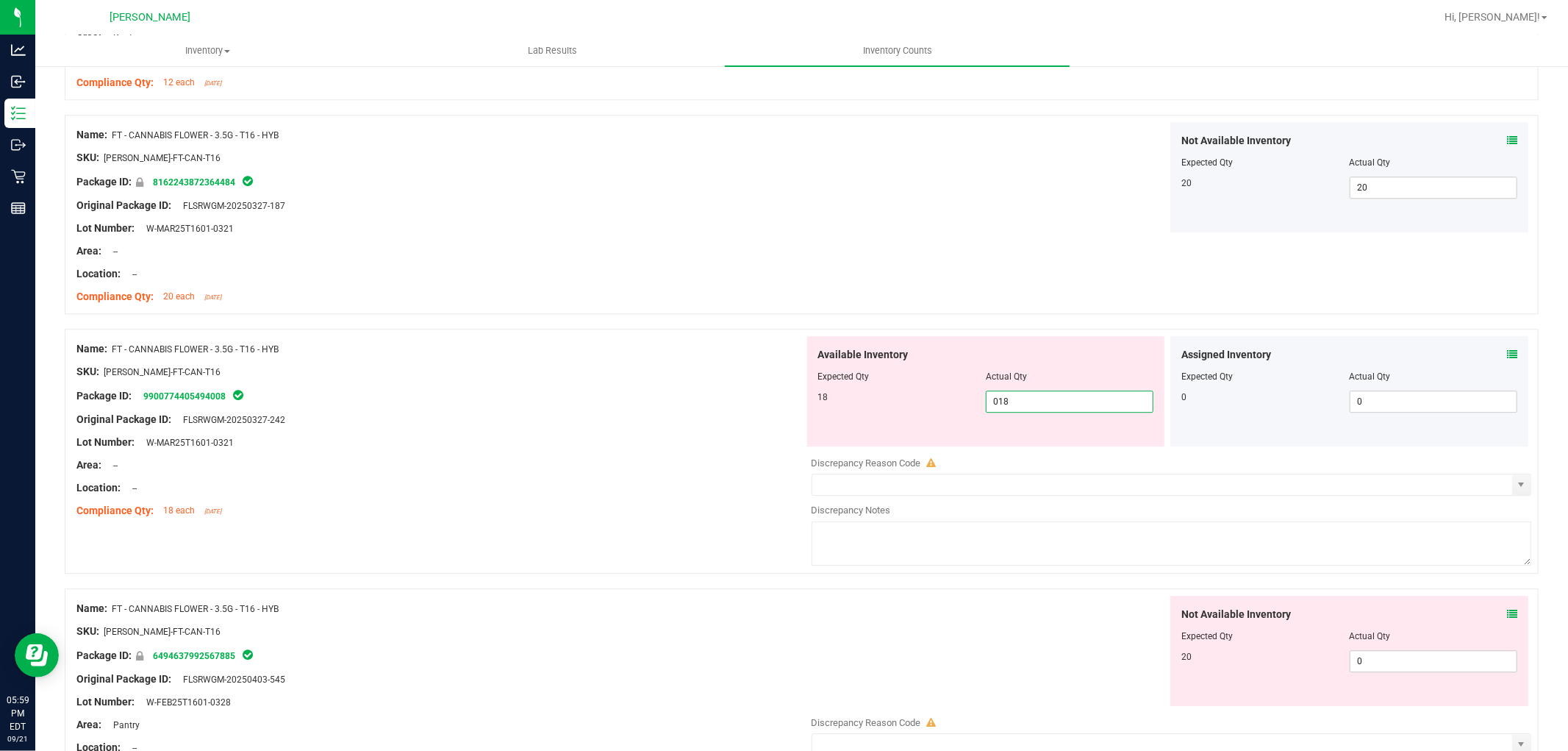
scroll to position [3431, 0]
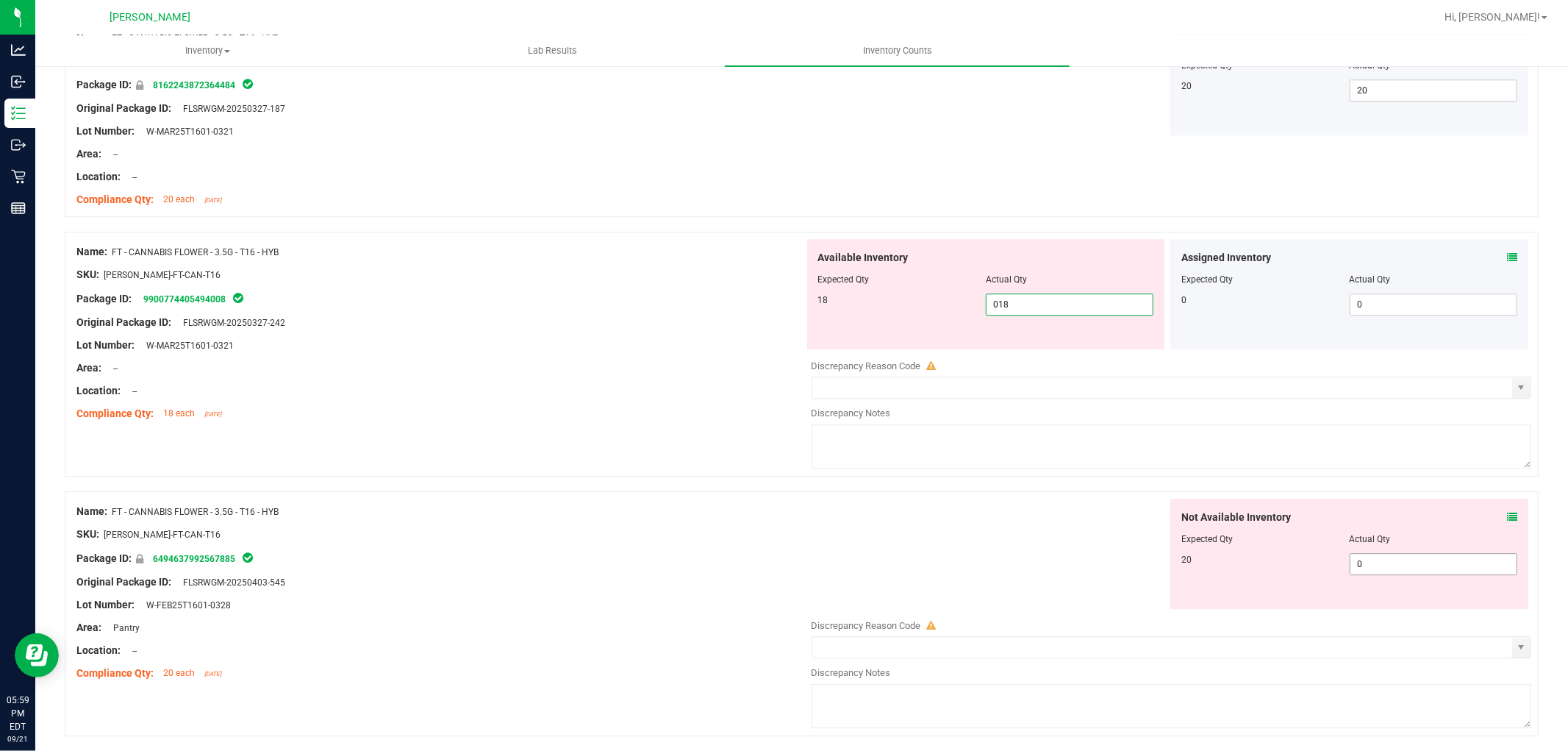
type input "18"
click at [1386, 569] on div "Not Available Inventory Expected Qty Actual Qty 20 0 0" at bounding box center [1168, 615] width 728 height 233
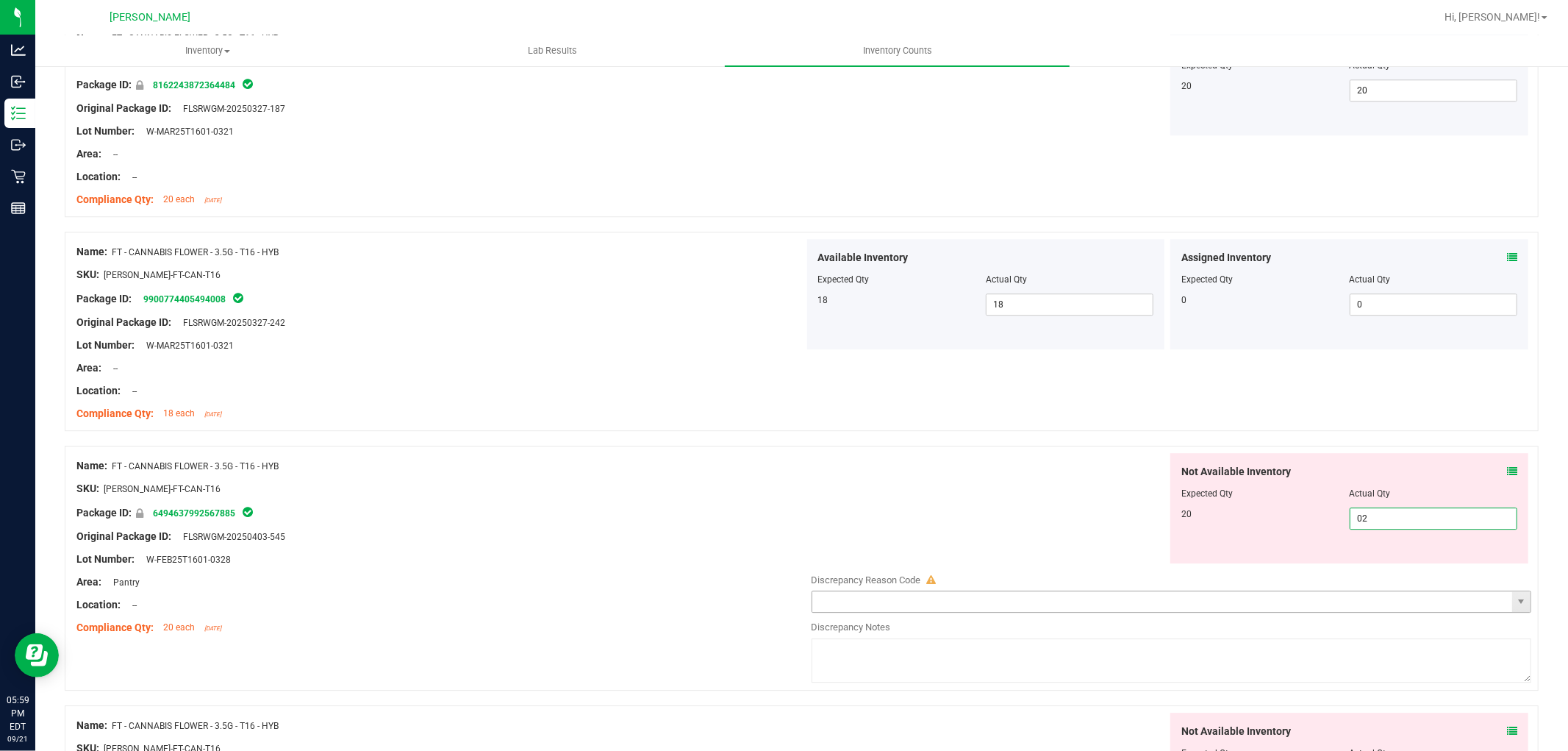
type input "020"
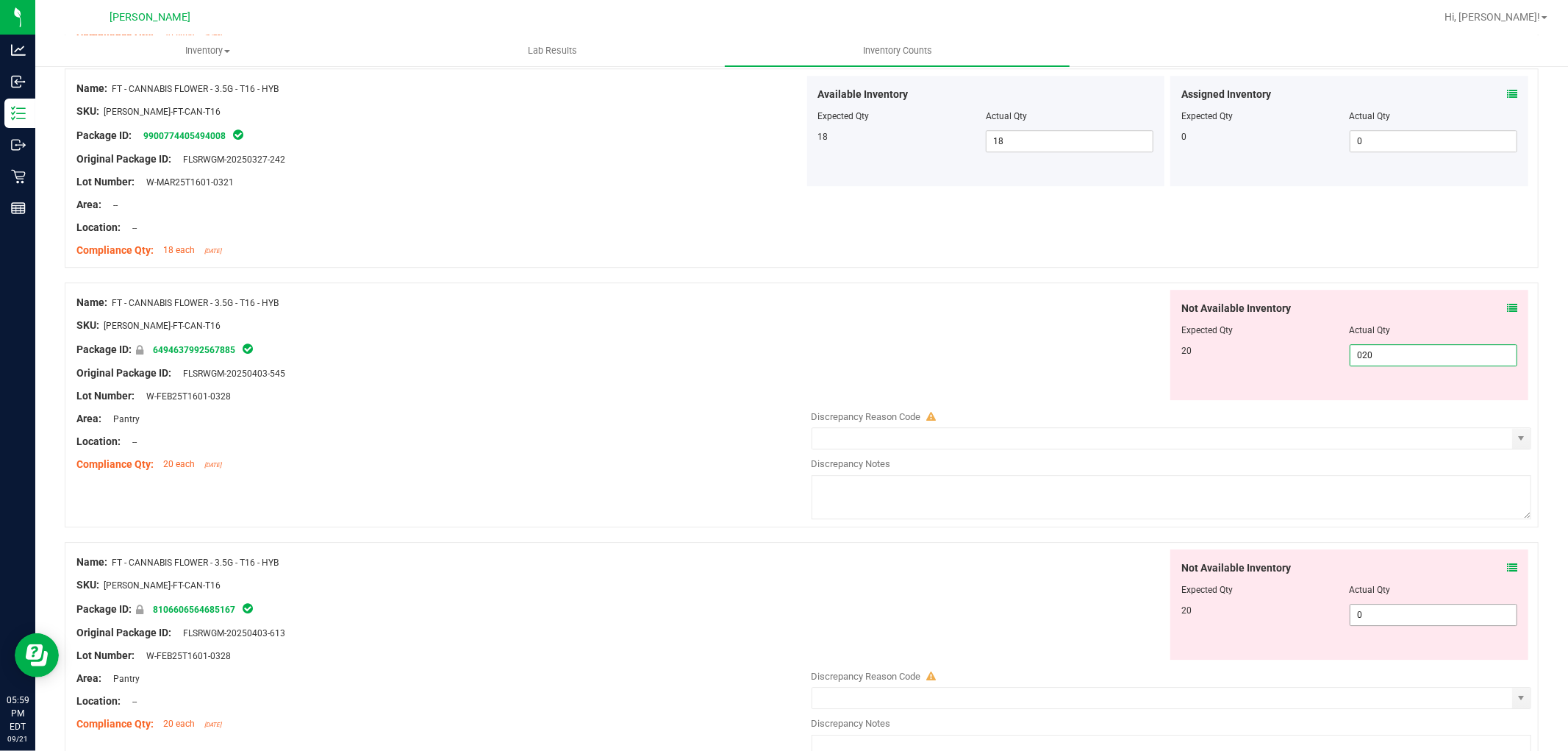
type input "20"
click at [1397, 609] on div "Not Available Inventory Expected Qty Actual Qty 20 0 0" at bounding box center [1349, 604] width 358 height 110
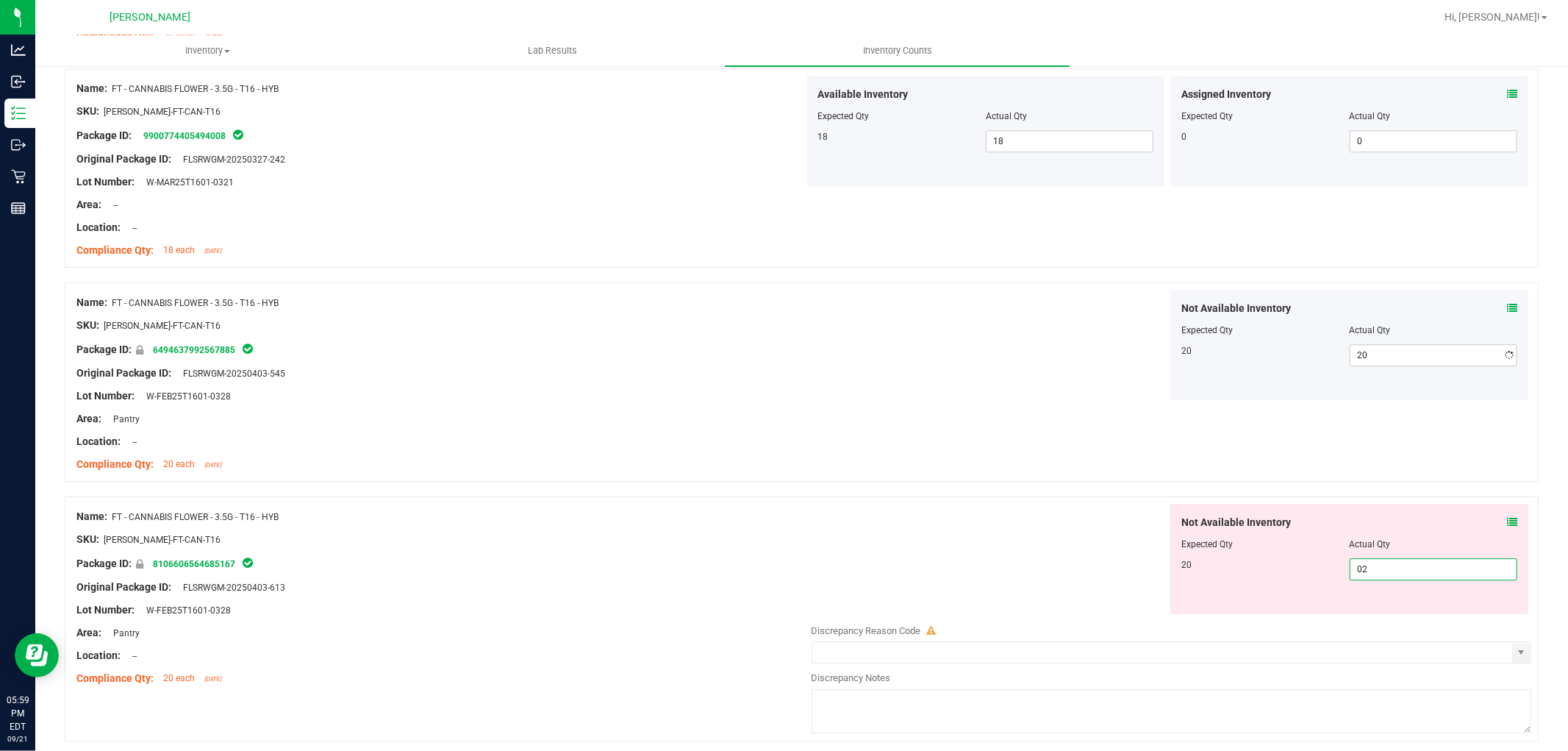
type input "020"
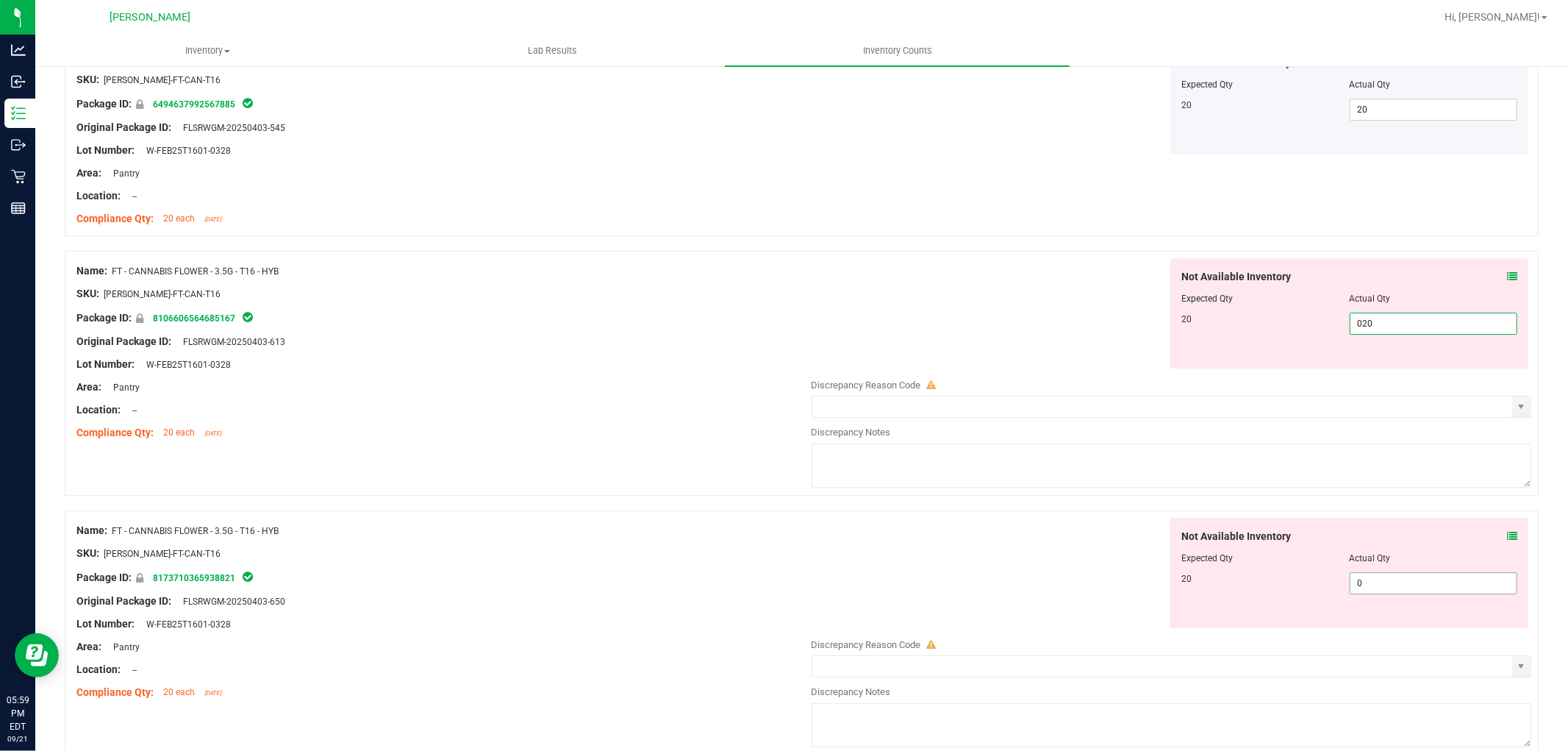
click at [1376, 579] on div "Not Available Inventory Expected Qty Actual Qty 20 0 0" at bounding box center [1349, 572] width 358 height 110
type input "20"
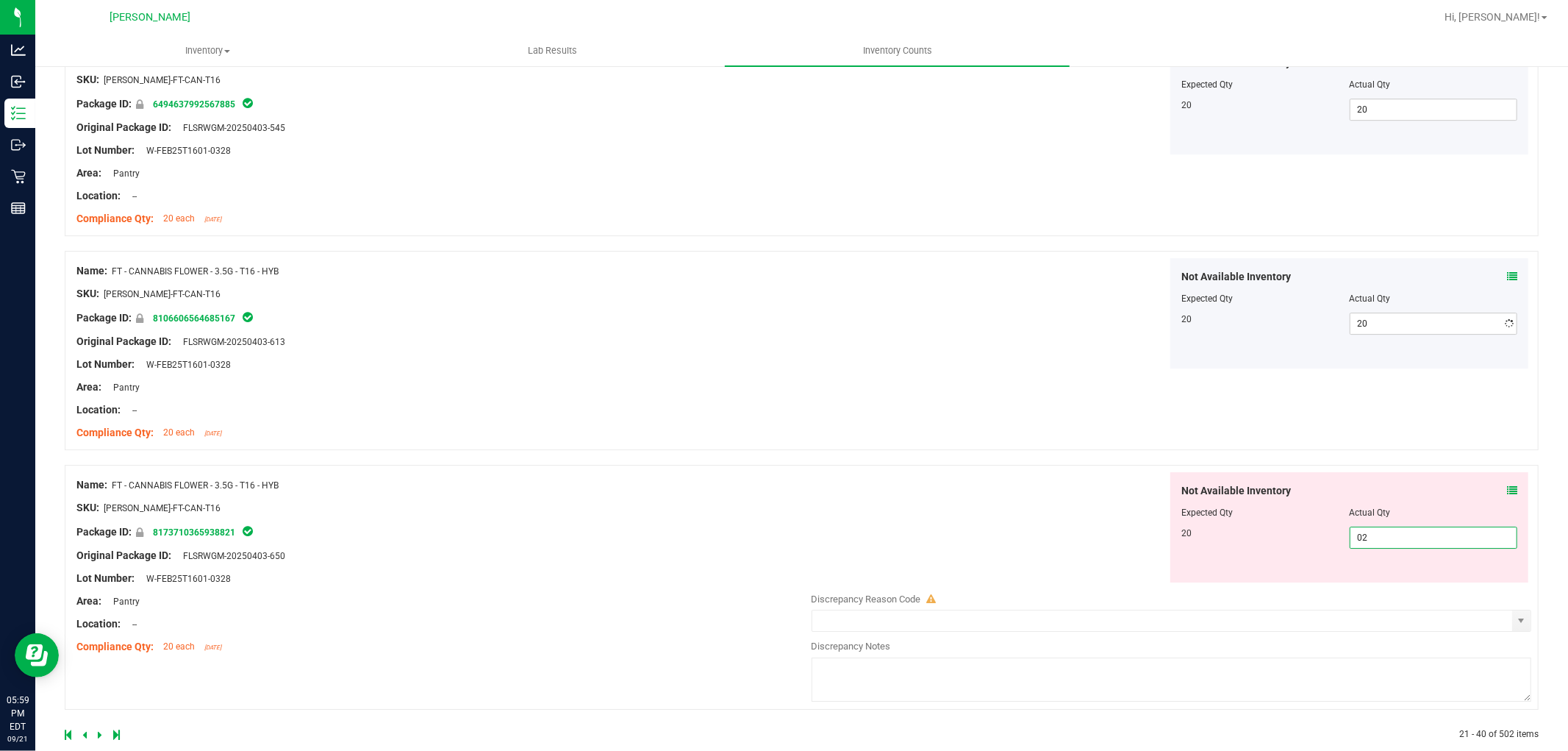
type input "020"
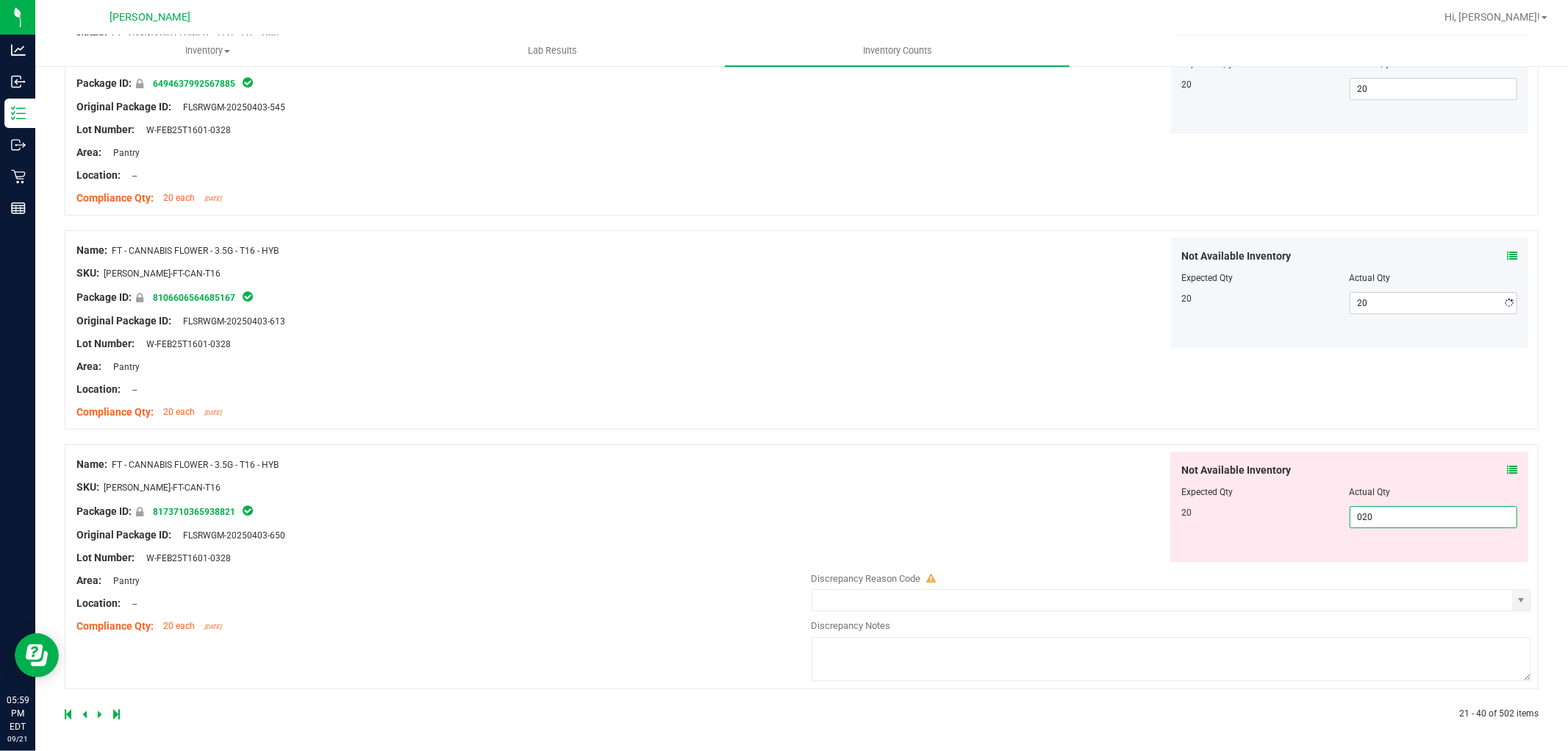
scroll to position [0, 0]
click at [99, 708] on icon at bounding box center [99, 711] width 4 height 8
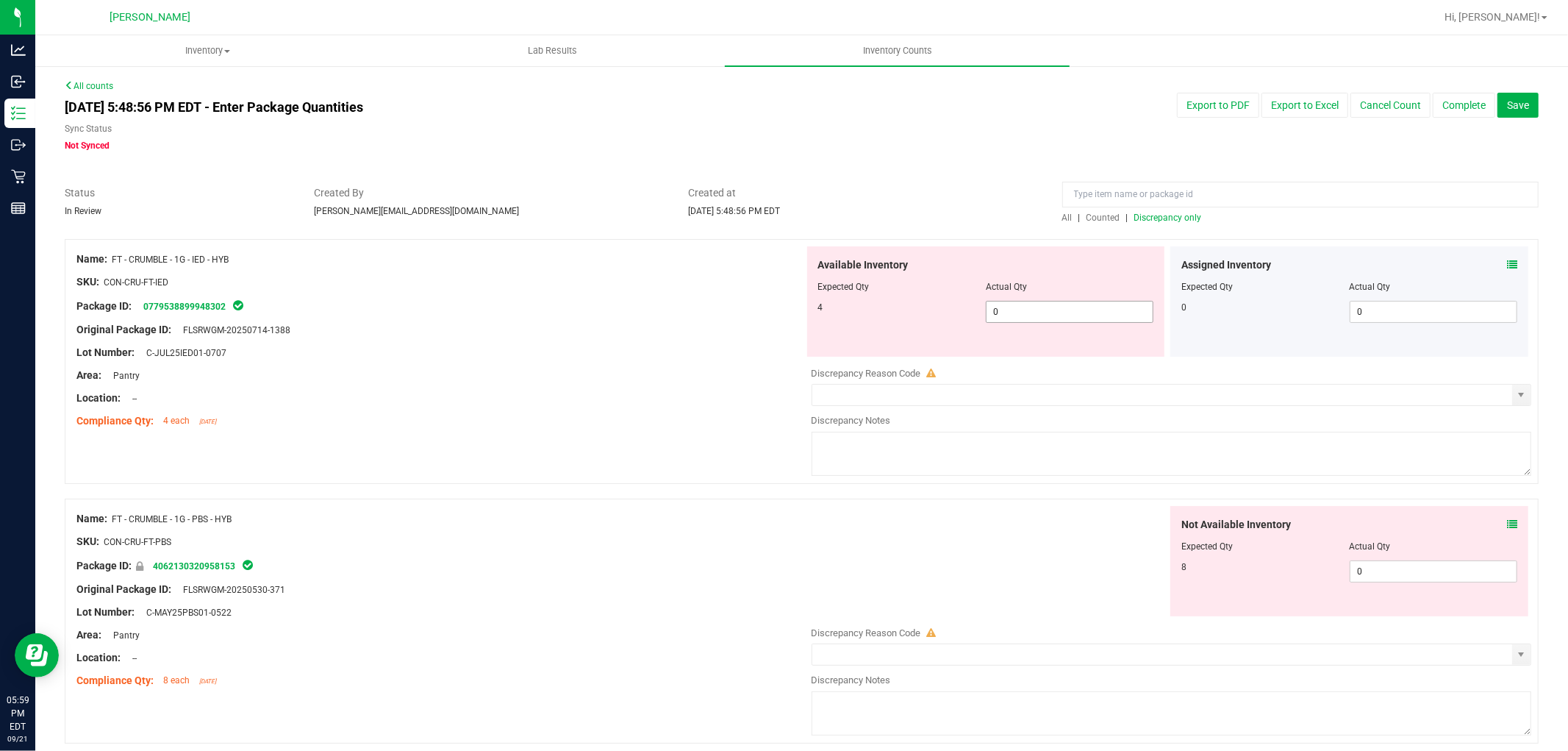
click at [1046, 312] on span "0 0" at bounding box center [1069, 312] width 168 height 22
type input "04"
click at [1377, 566] on div "Not Available Inventory Expected Qty Actual Qty 8 0 0" at bounding box center [1349, 561] width 358 height 110
type input "4"
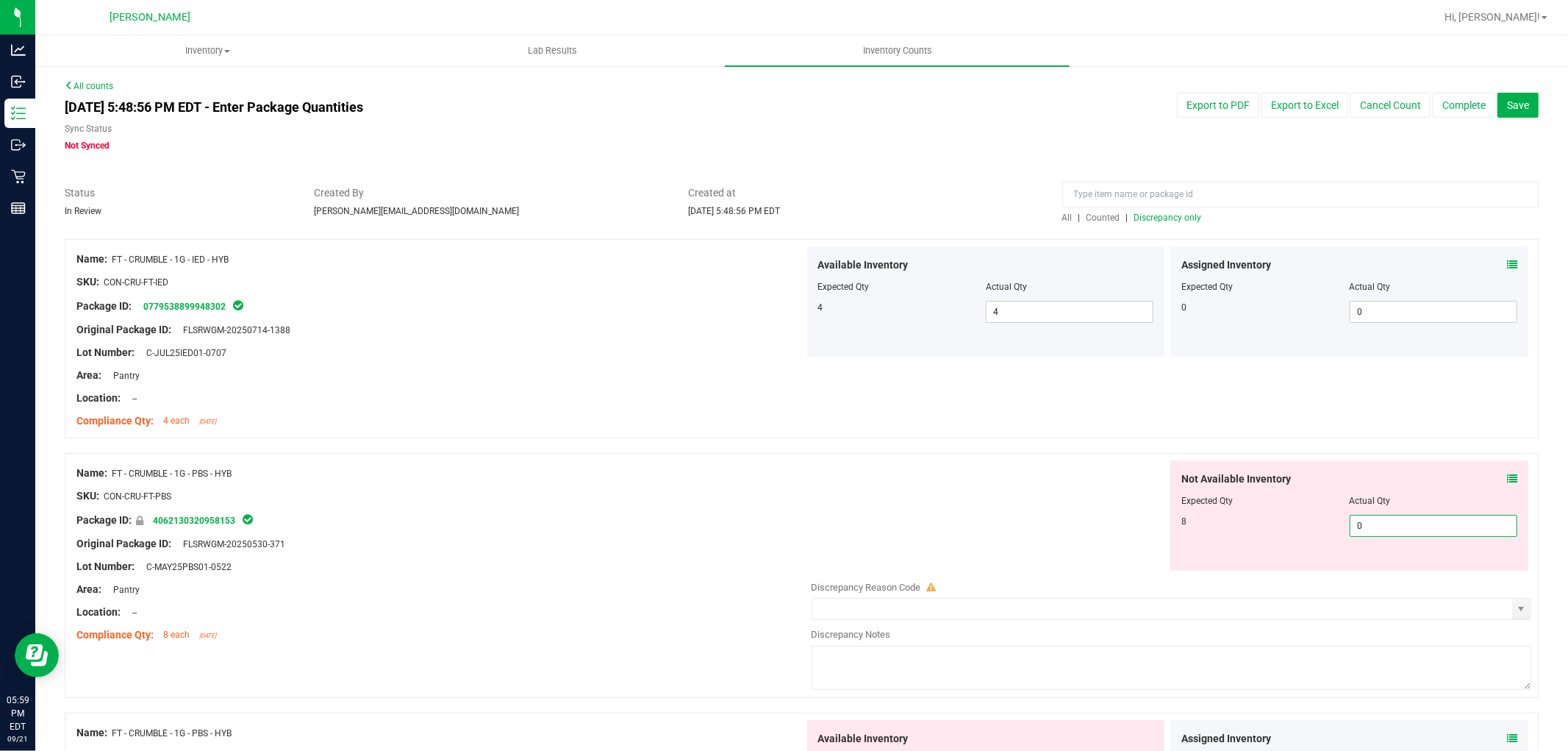
type input "08"
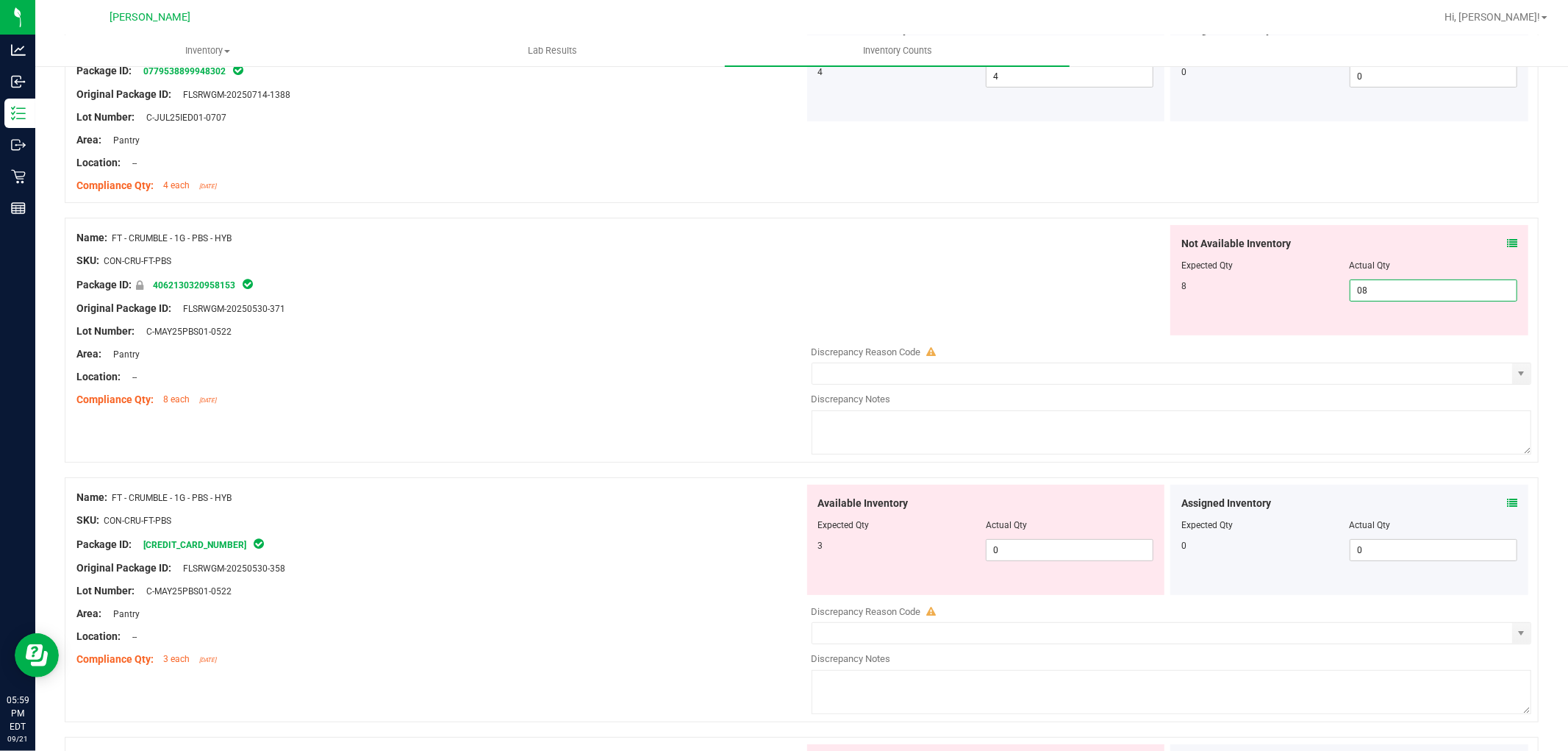
scroll to position [245, 0]
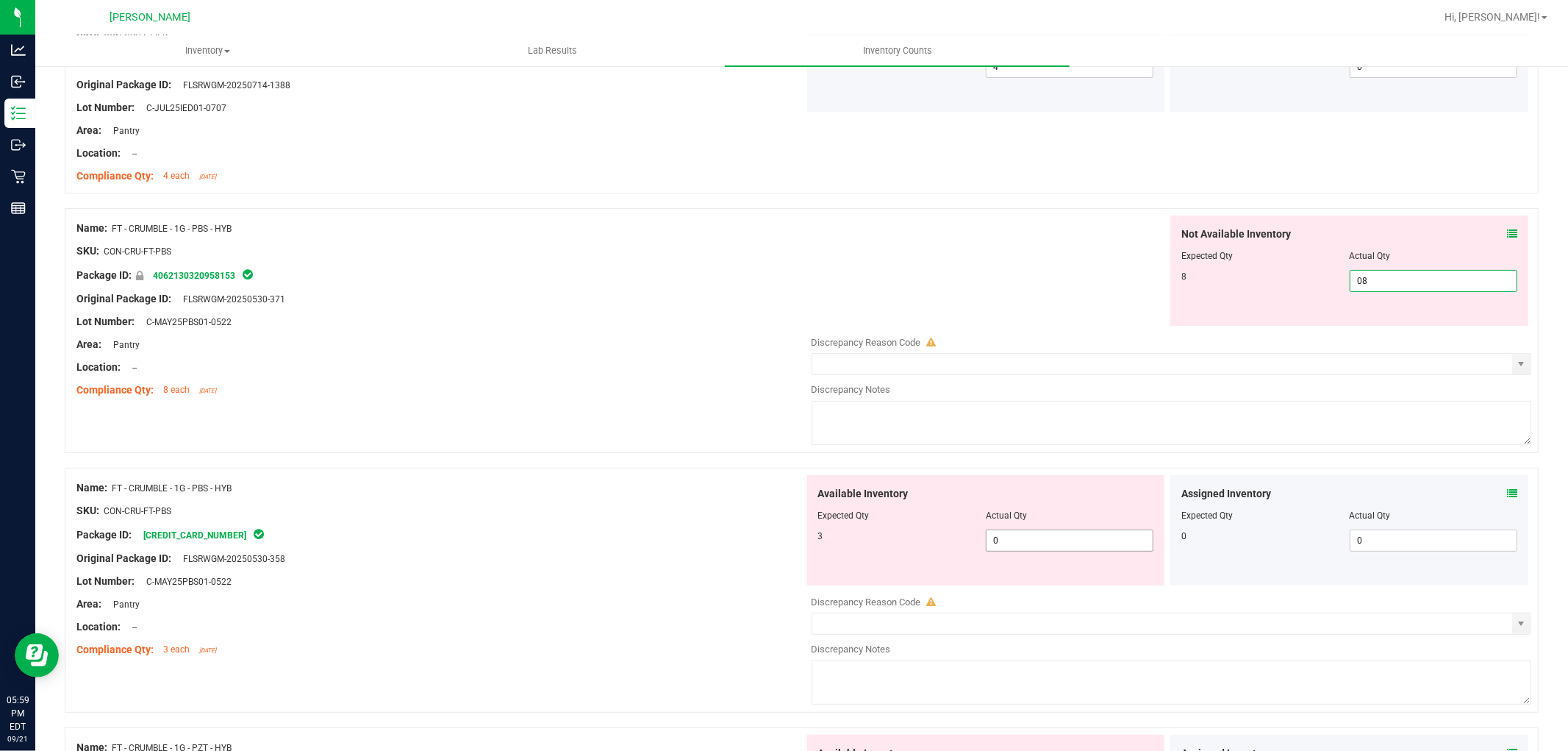
click at [1006, 538] on div "Available Inventory Expected Qty Actual Qty 3 0 0" at bounding box center [986, 530] width 358 height 110
type input "8"
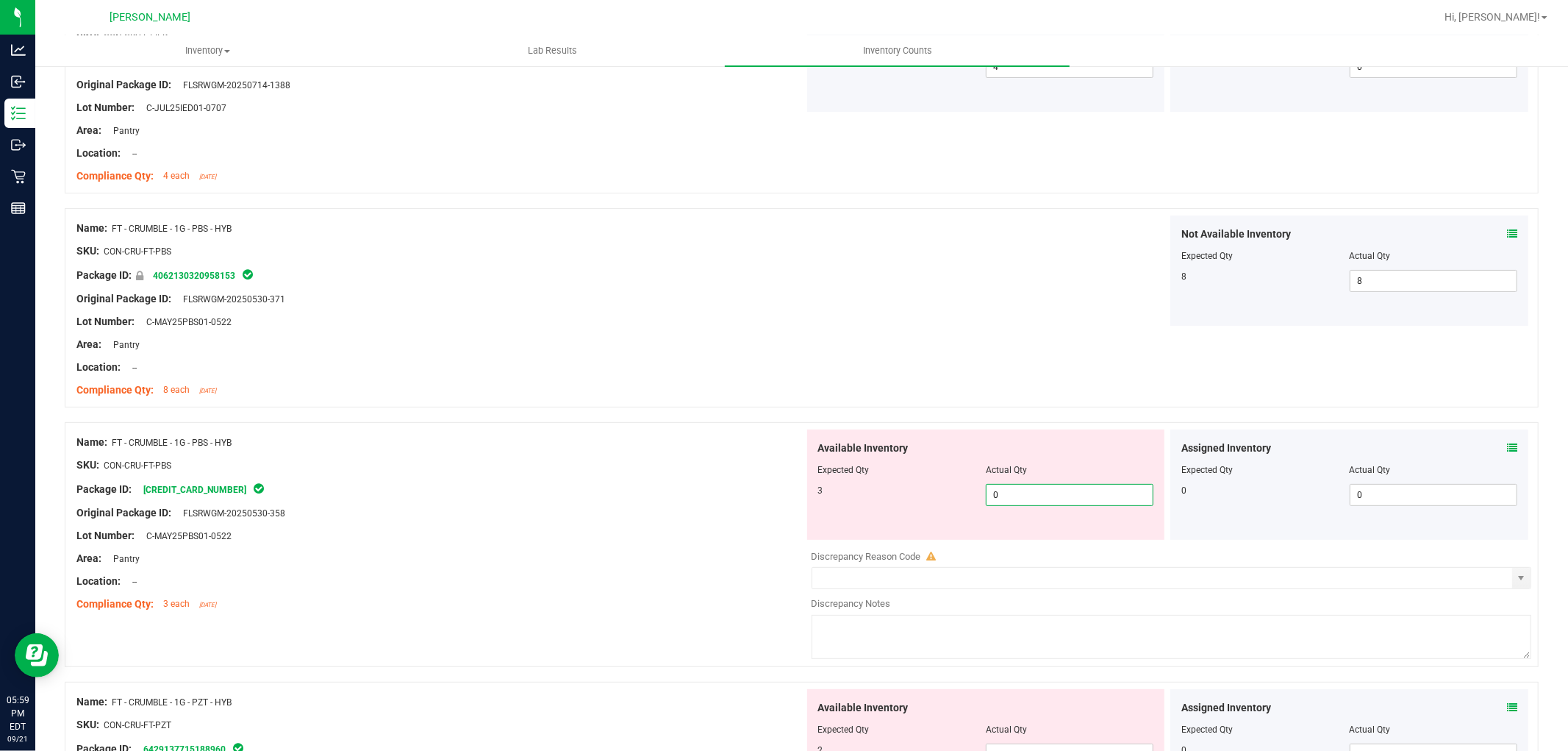
type input "03"
type input "3"
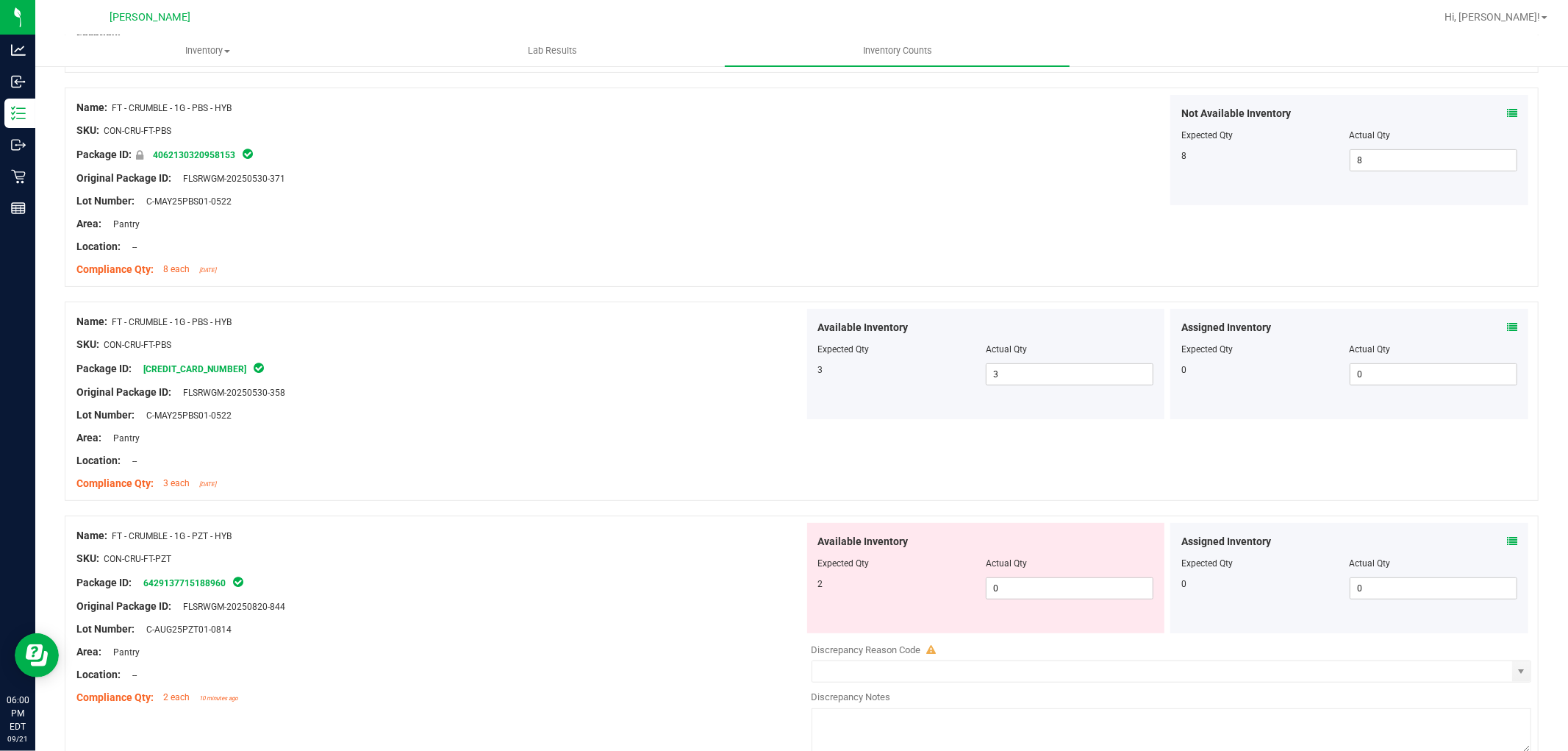
scroll to position [571, 0]
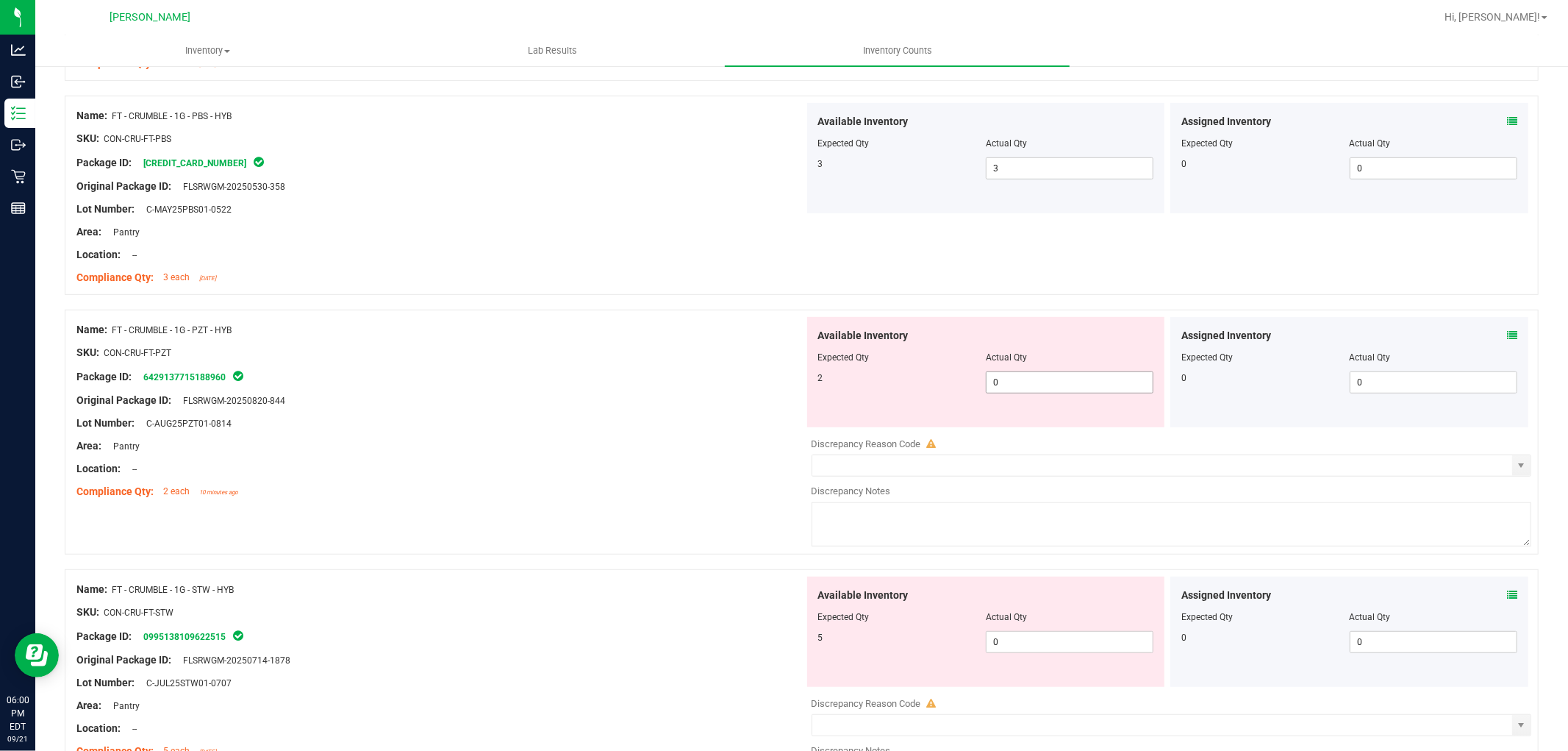
click at [1063, 377] on span "0 0" at bounding box center [1069, 383] width 168 height 22
type input "02"
type input "2"
click at [1078, 636] on div "Available Inventory Expected Qty Actual Qty 5 0 0" at bounding box center [986, 631] width 358 height 110
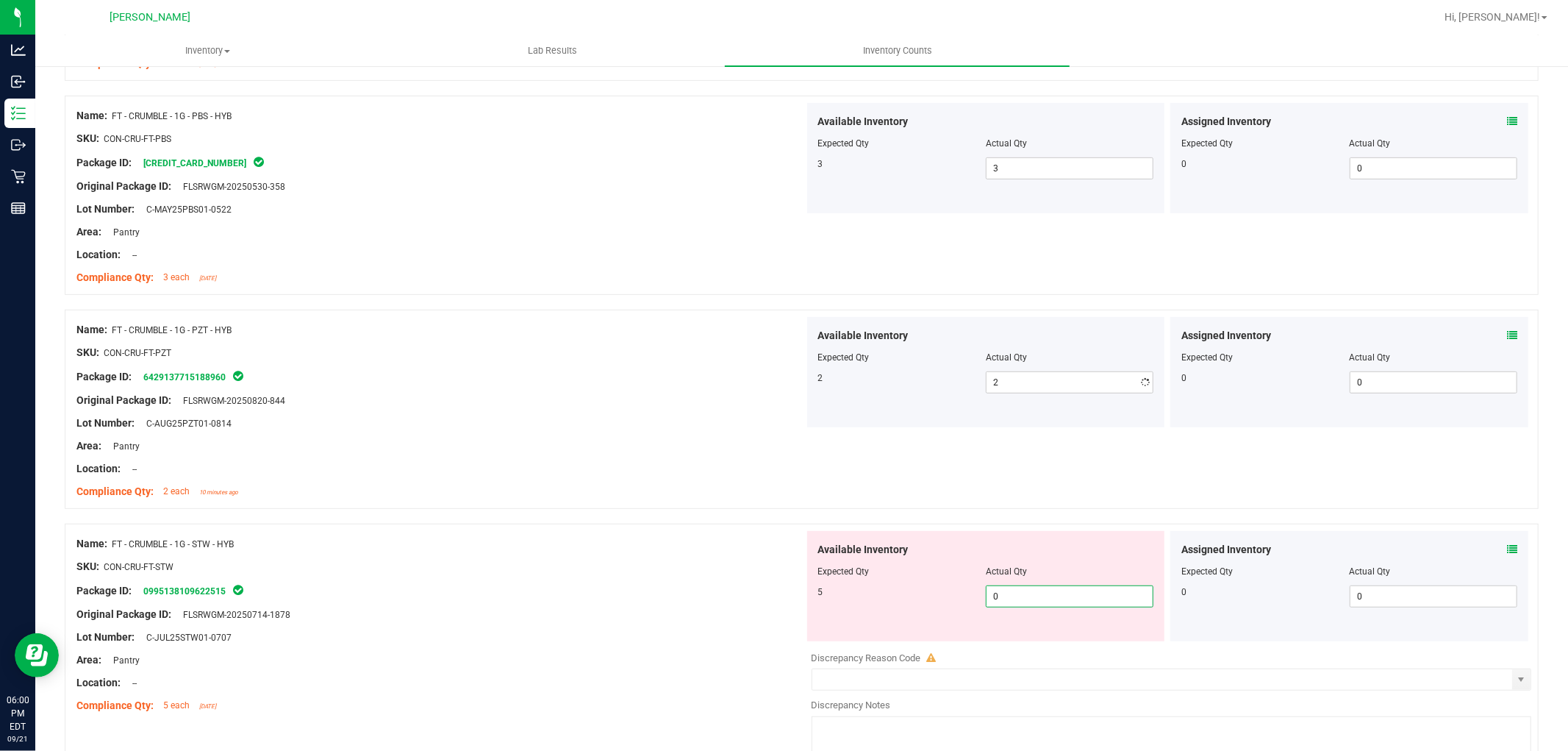
type input "05"
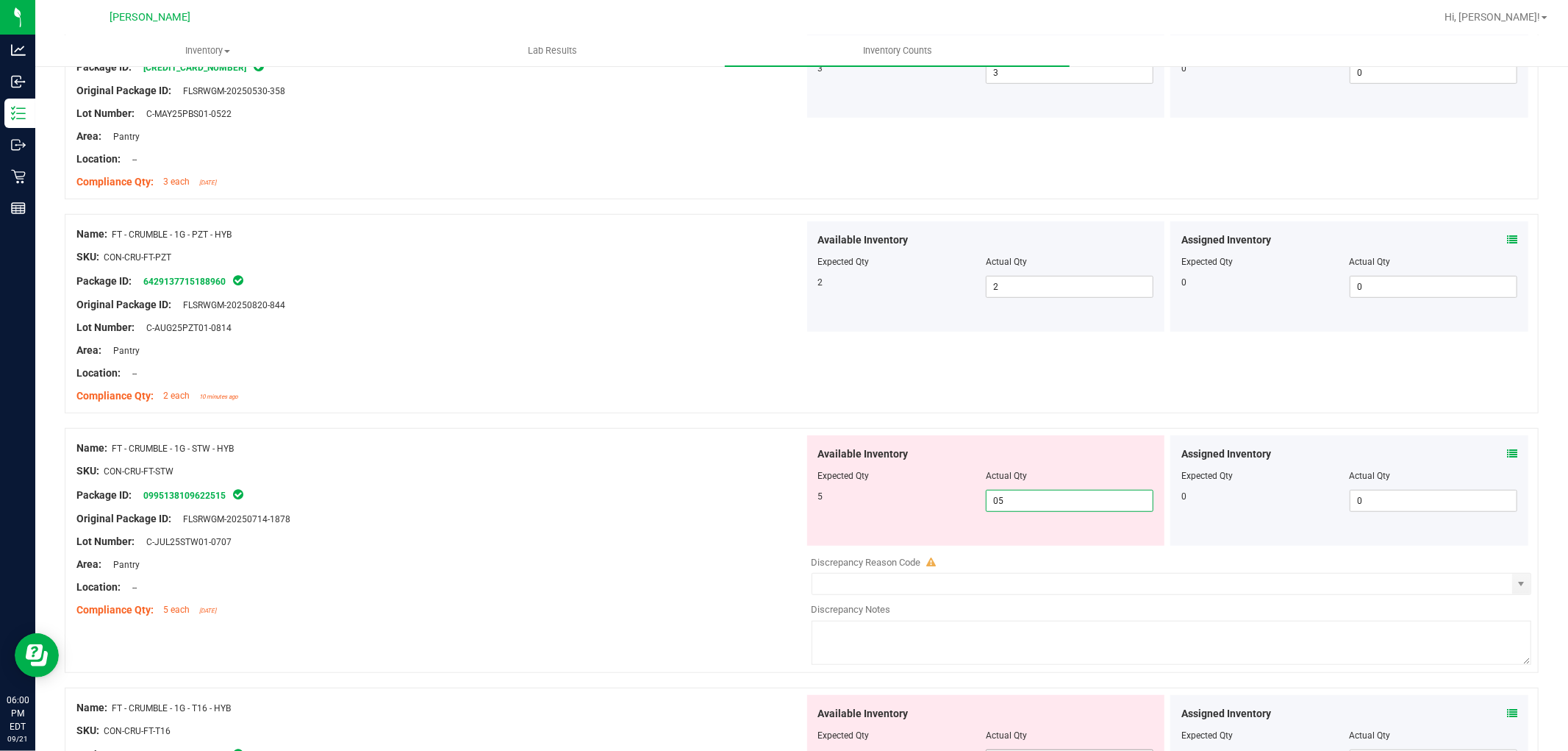
scroll to position [899, 0]
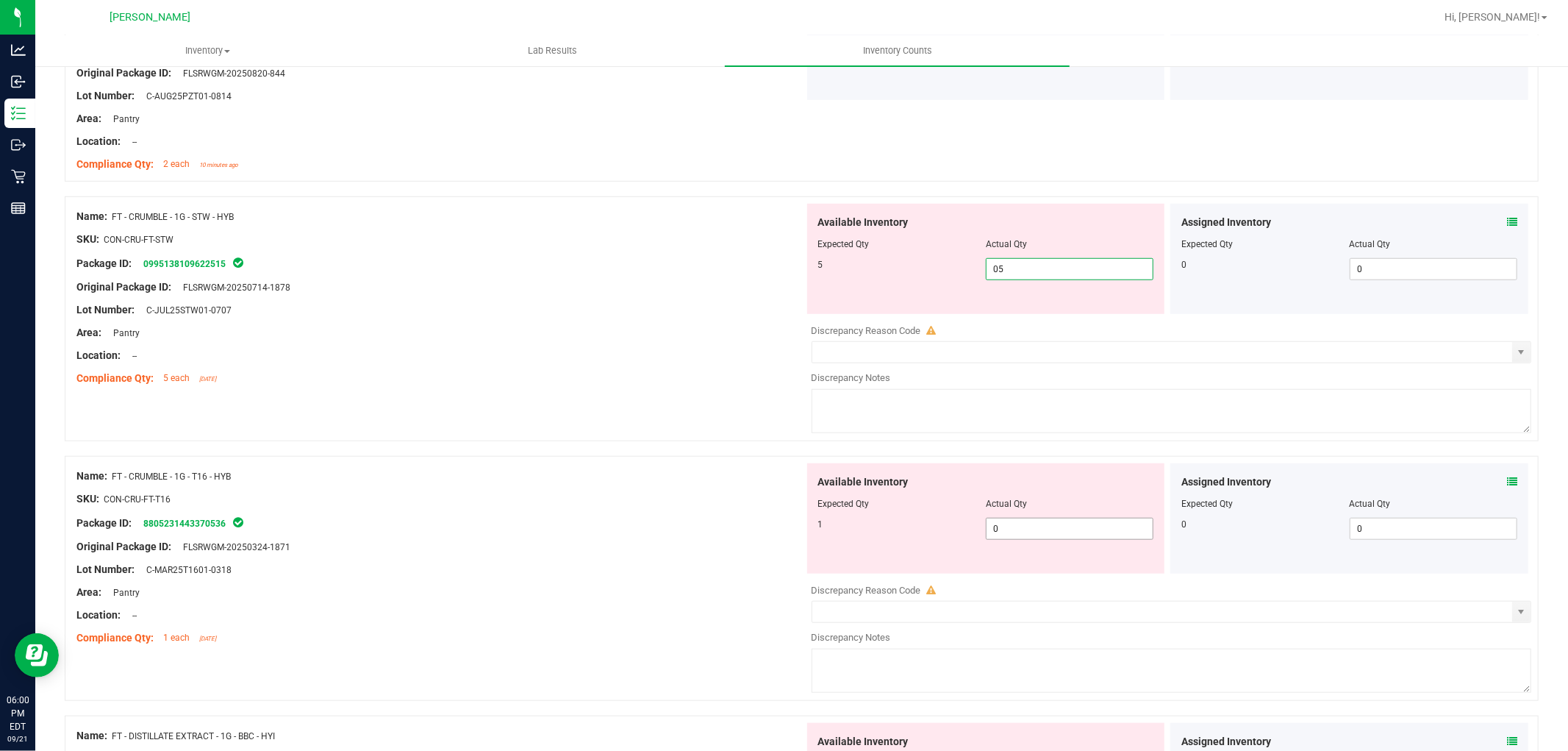
type input "5"
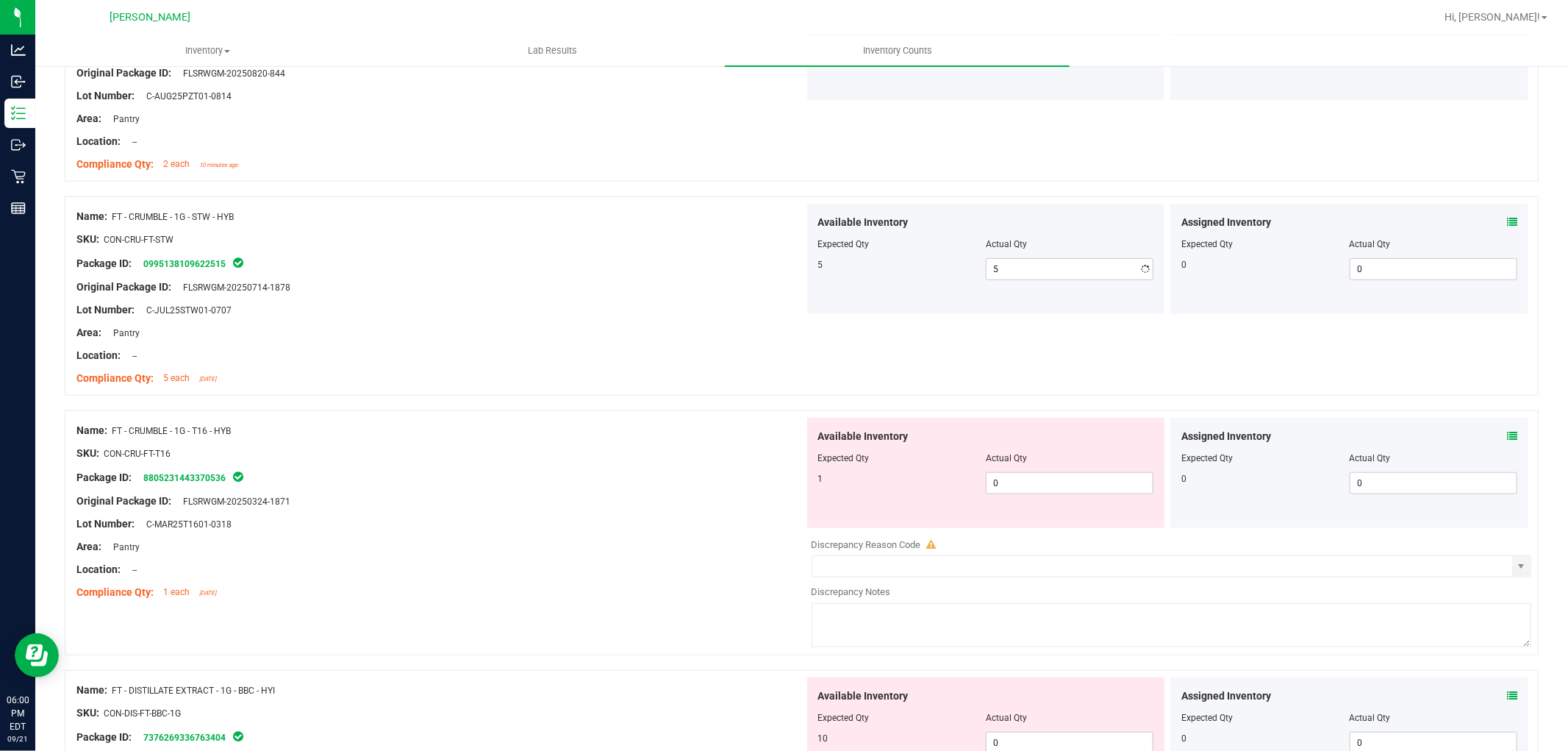
click at [1085, 516] on div "Available Inventory Expected Qty Actual Qty 1 0 0" at bounding box center [986, 473] width 358 height 110
click at [1071, 493] on span "0 0" at bounding box center [1069, 483] width 168 height 22
type input "01"
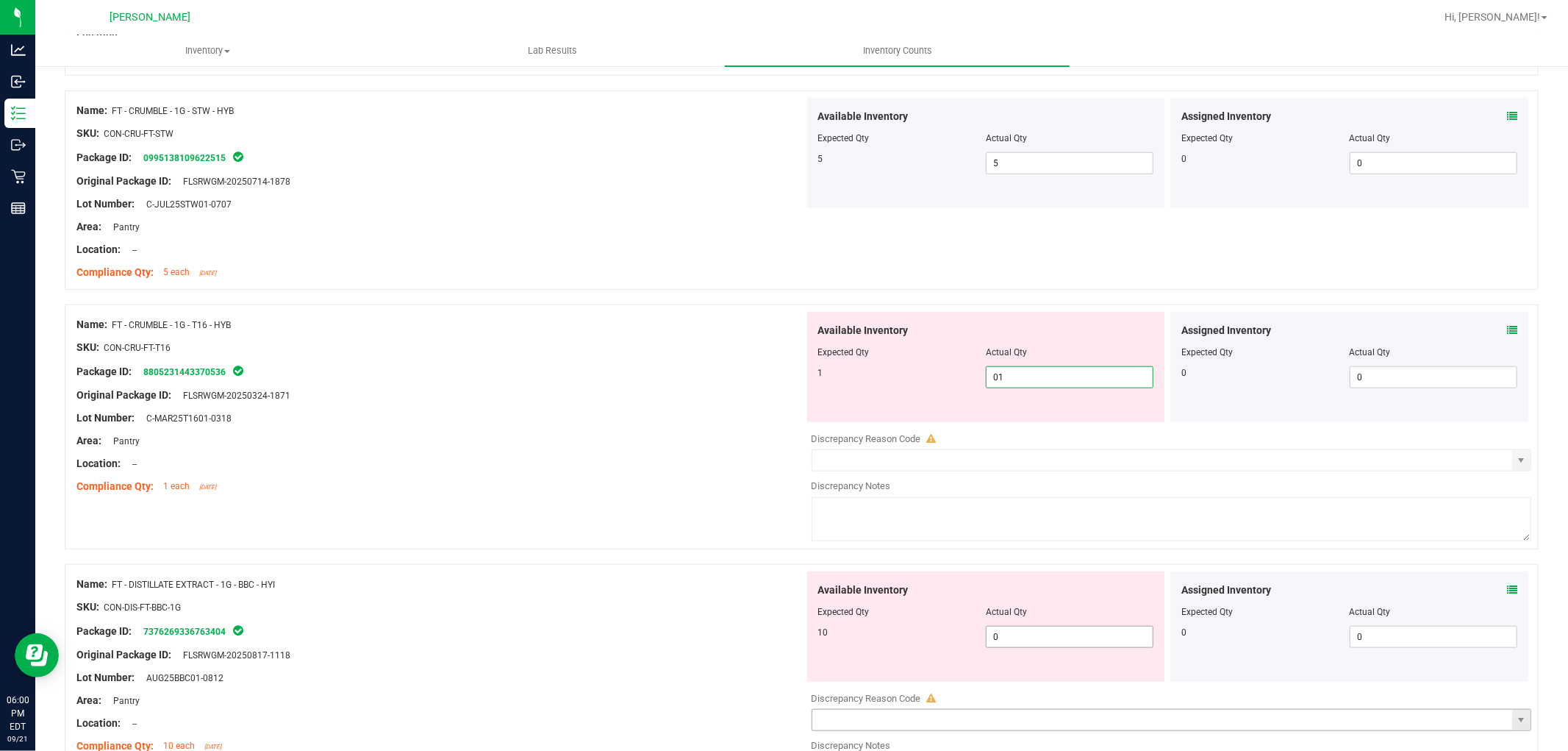
scroll to position [1226, 0]
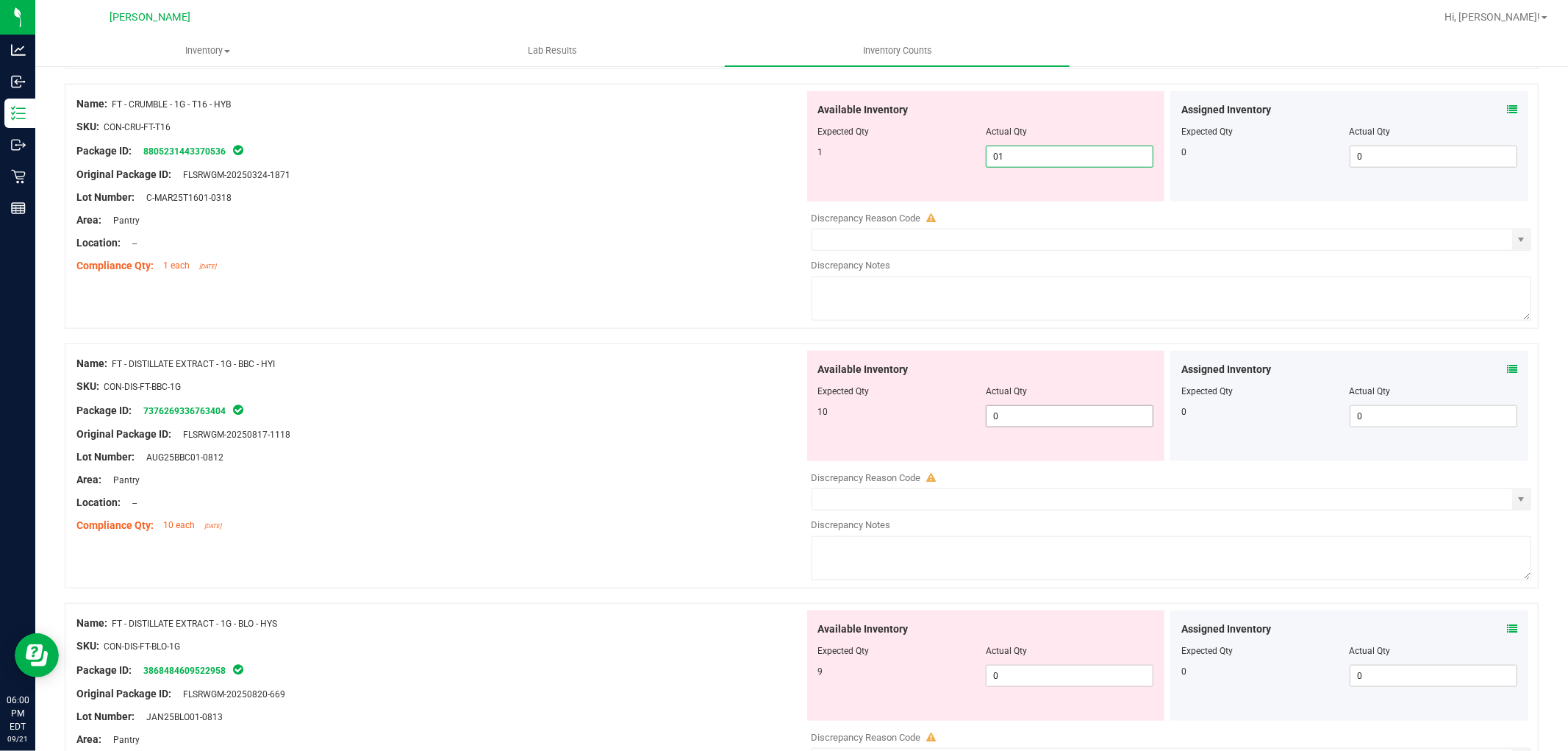
click at [1038, 419] on div "Available Inventory Expected Qty Actual Qty 10 0 0" at bounding box center [1168, 467] width 728 height 233
type input "1"
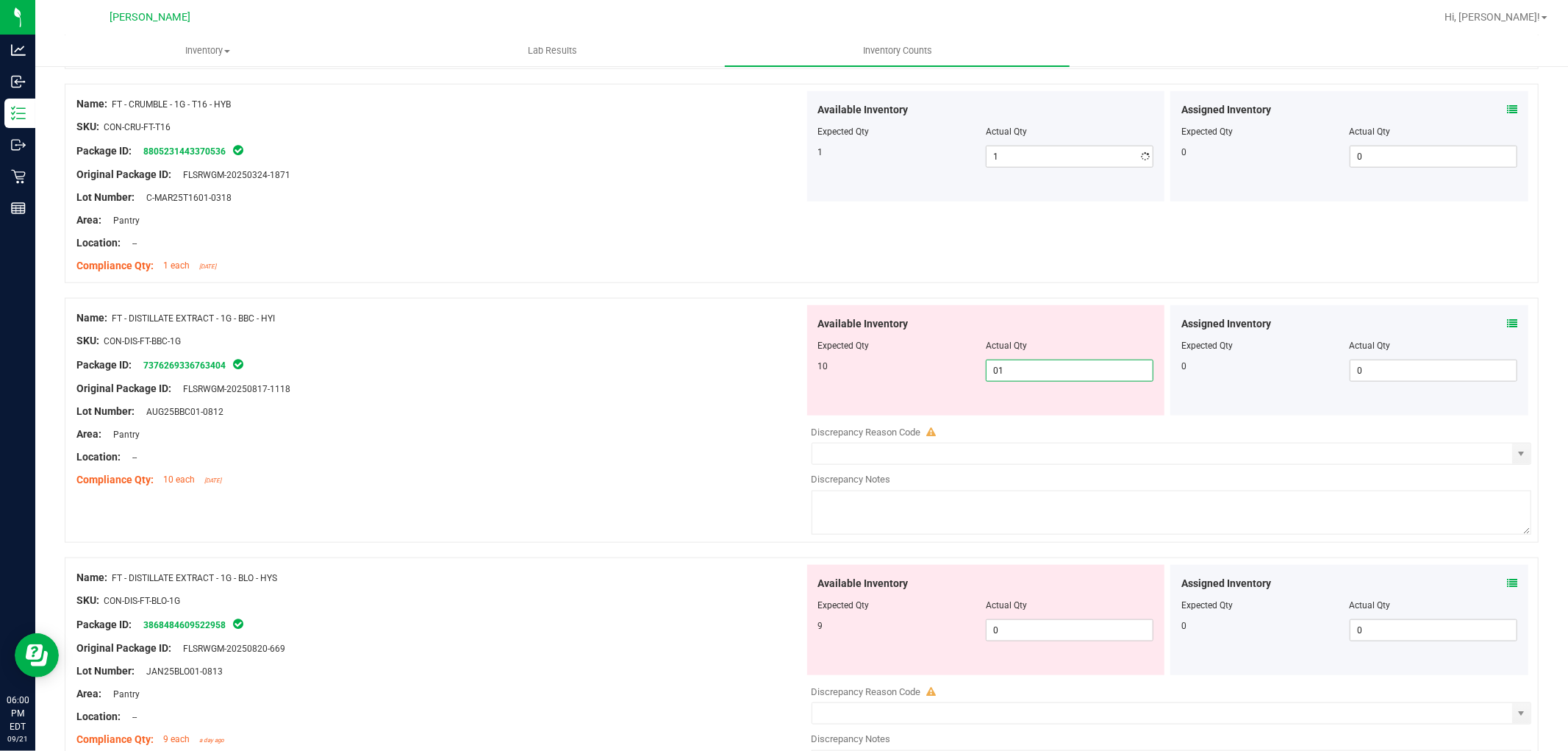
type input "010"
type input "10"
click at [1063, 619] on div "Available Inventory Expected Qty Actual Qty 9 0 0" at bounding box center [986, 620] width 358 height 110
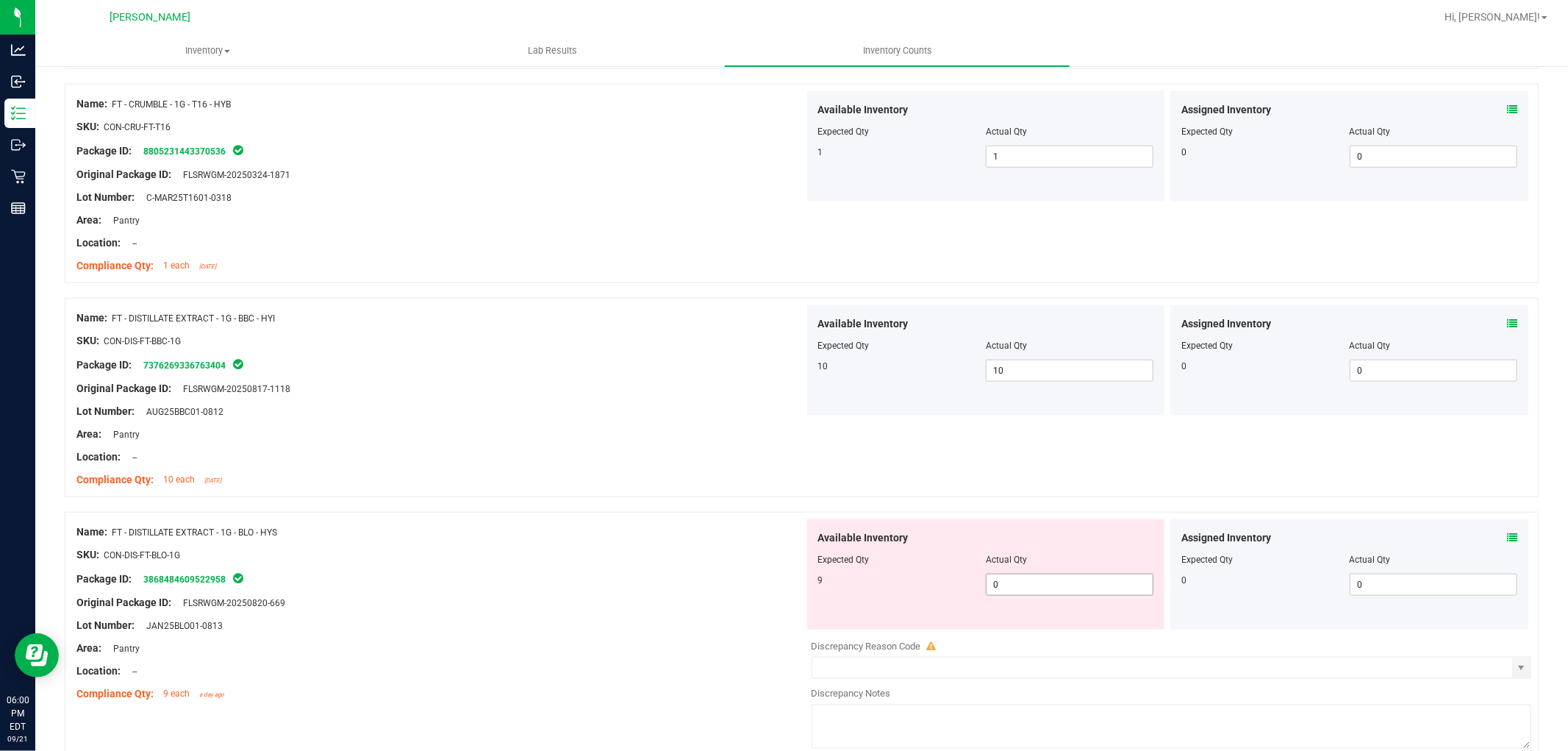
click at [1055, 582] on span "0 0" at bounding box center [1069, 585] width 168 height 22
type input "09"
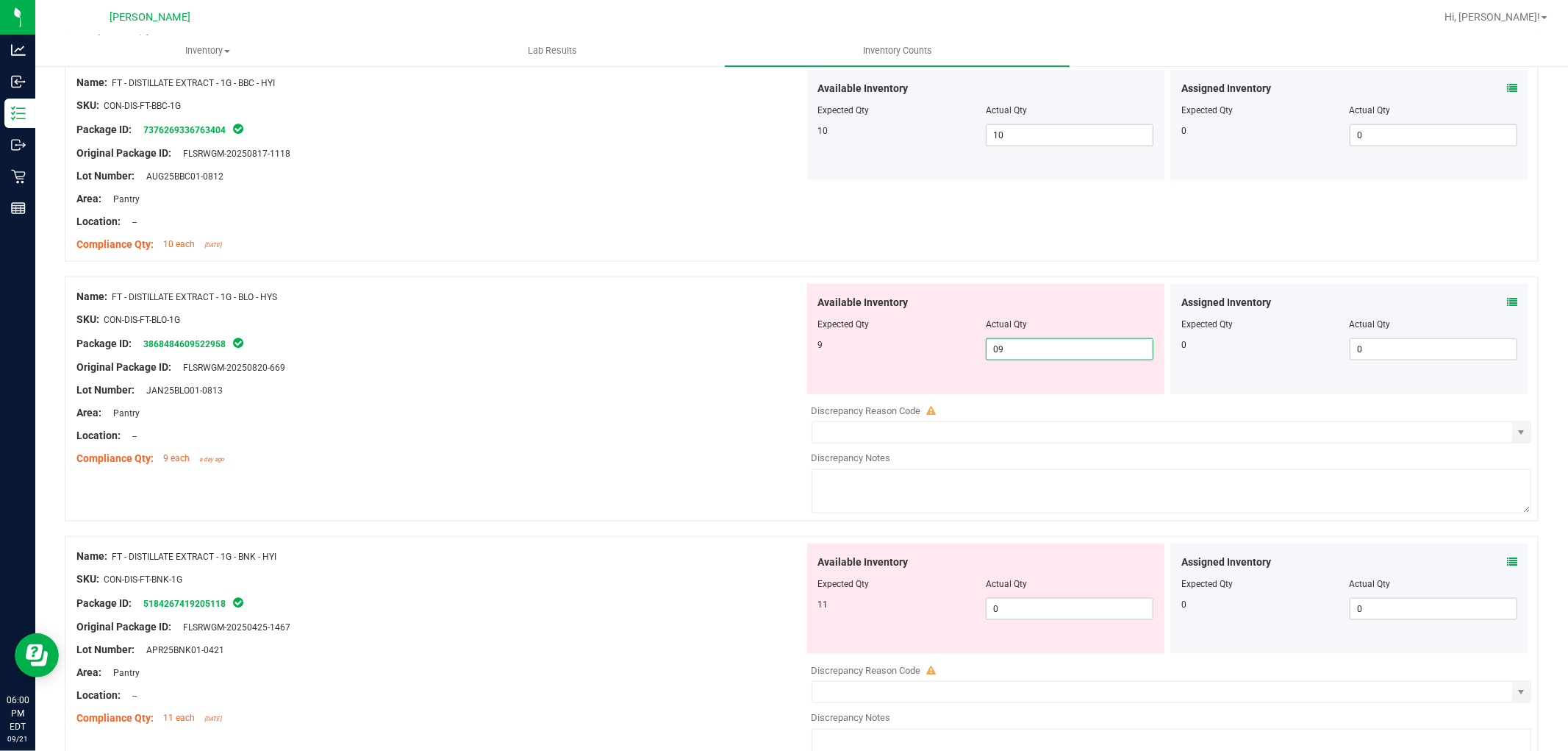
scroll to position [1471, 0]
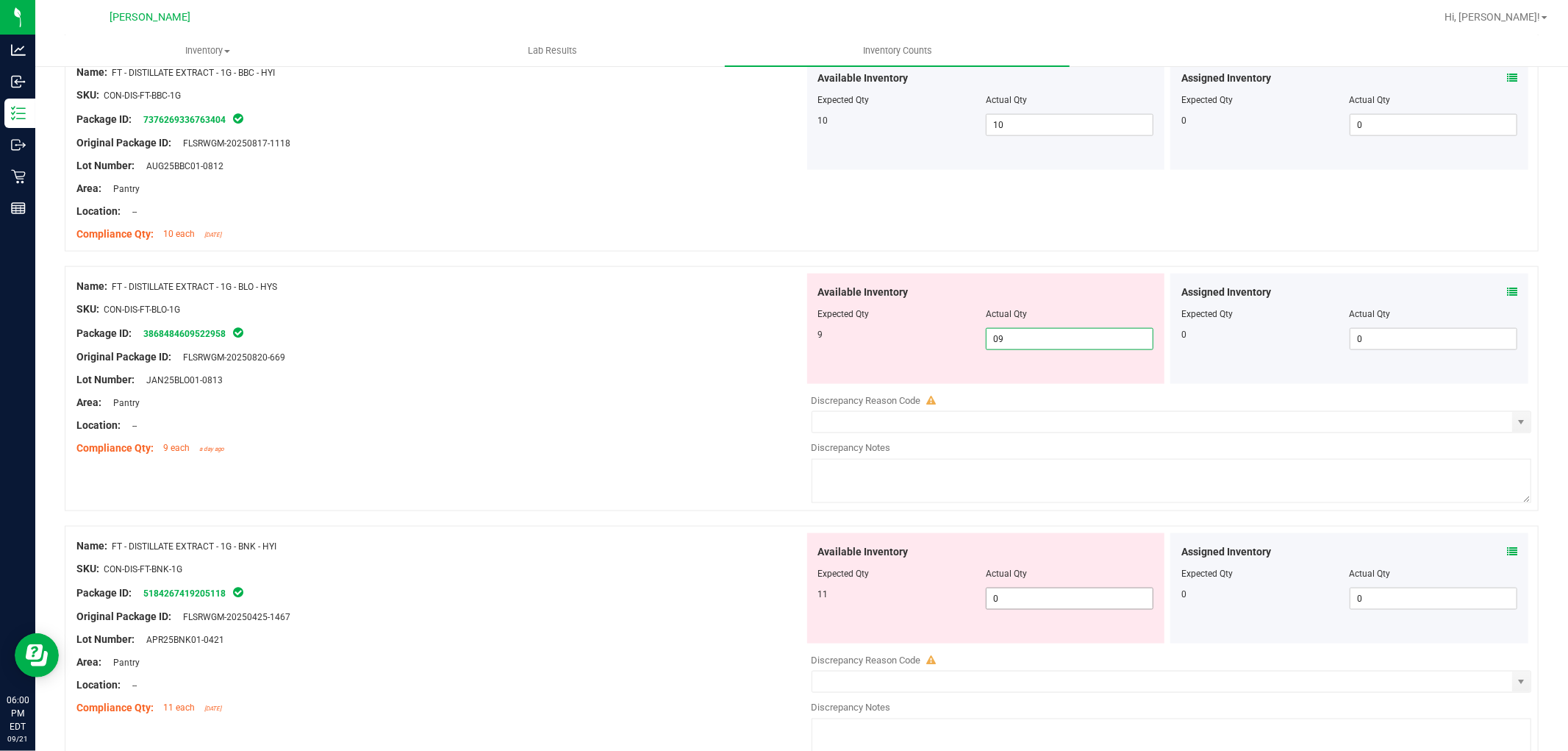
type input "9"
click at [1053, 601] on div "Available Inventory Expected Qty Actual Qty 11 0 0" at bounding box center [1168, 650] width 728 height 233
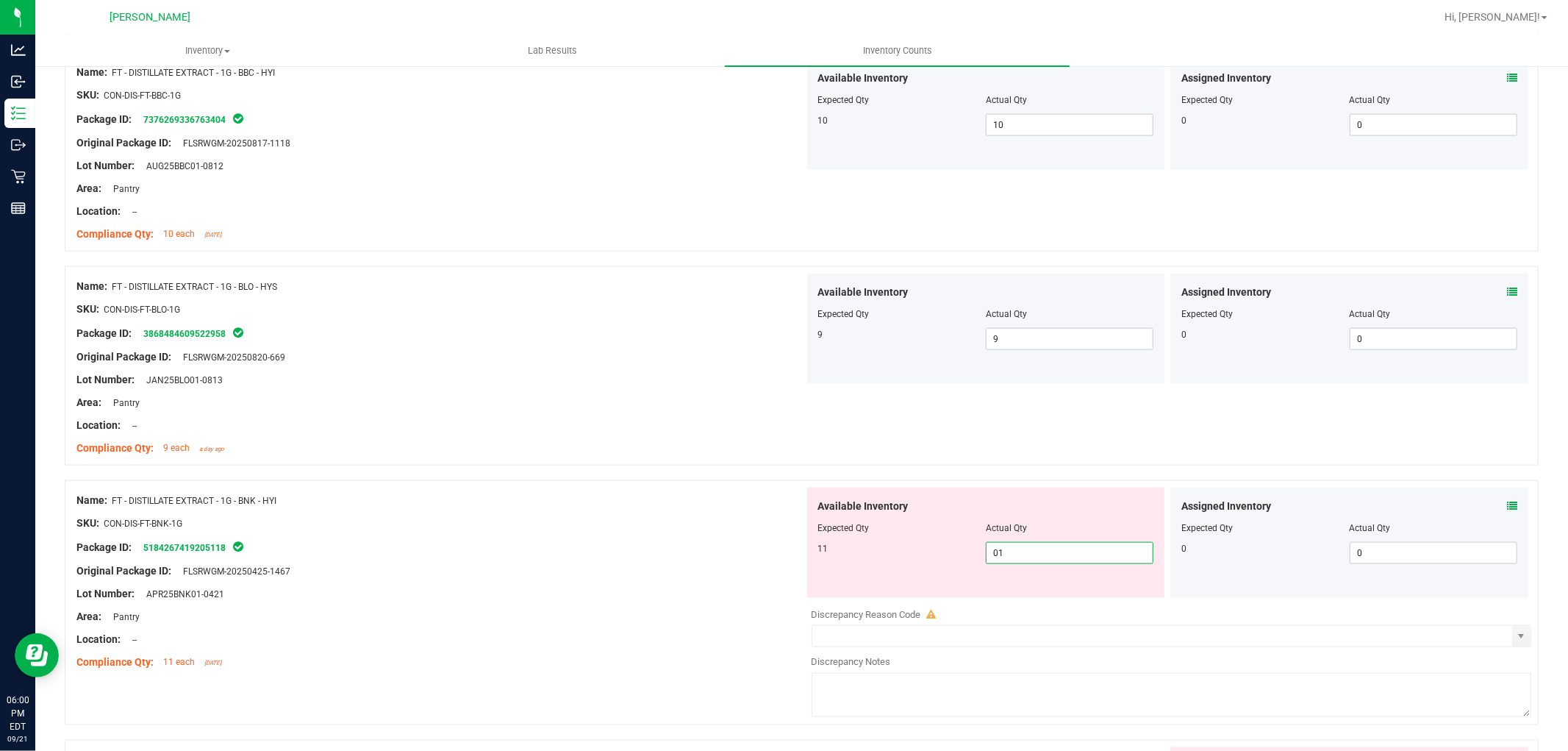
type input "011"
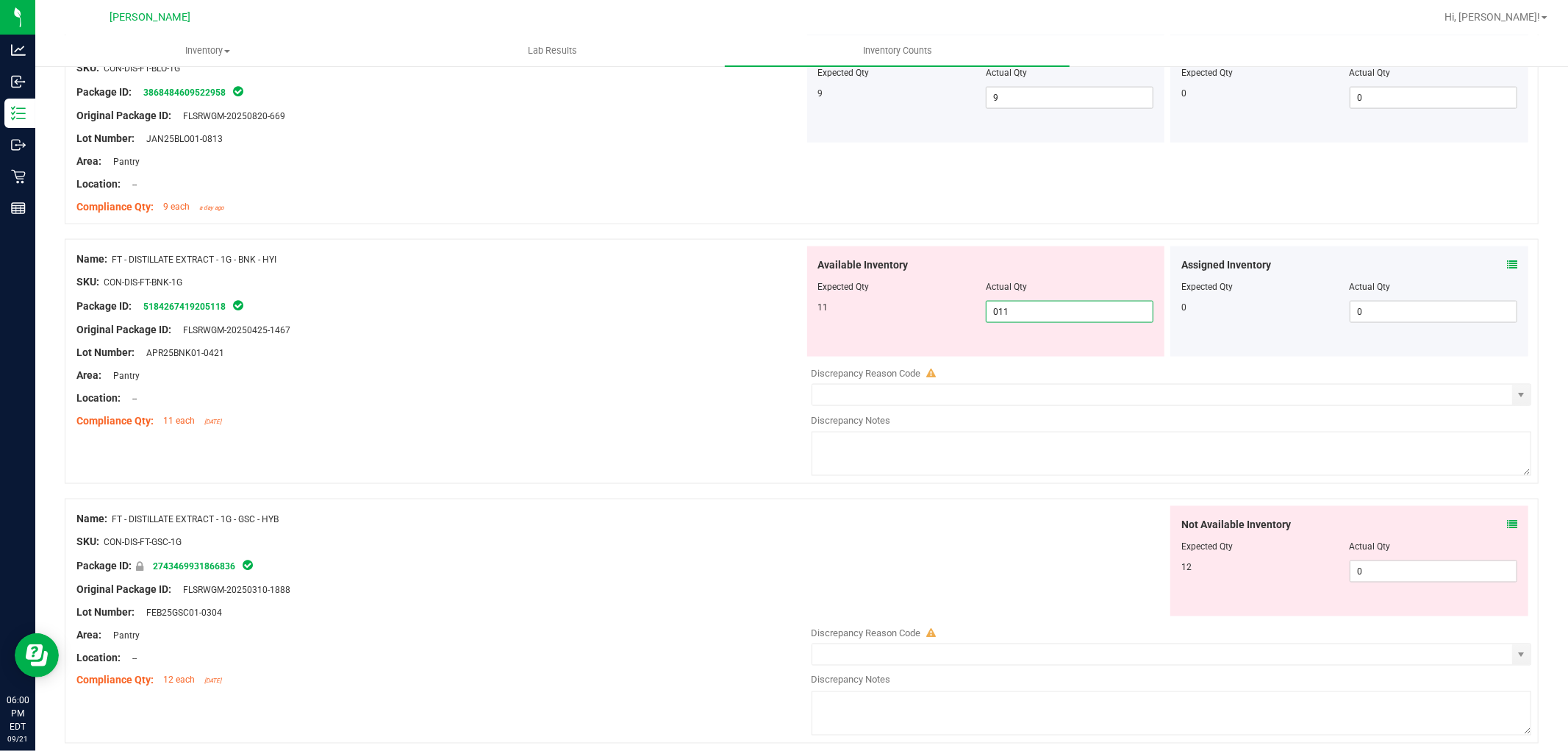
scroll to position [1716, 0]
type input "11"
click at [1422, 564] on div "Not Available Inventory Expected Qty Actual Qty 12 0 0" at bounding box center [1349, 557] width 358 height 110
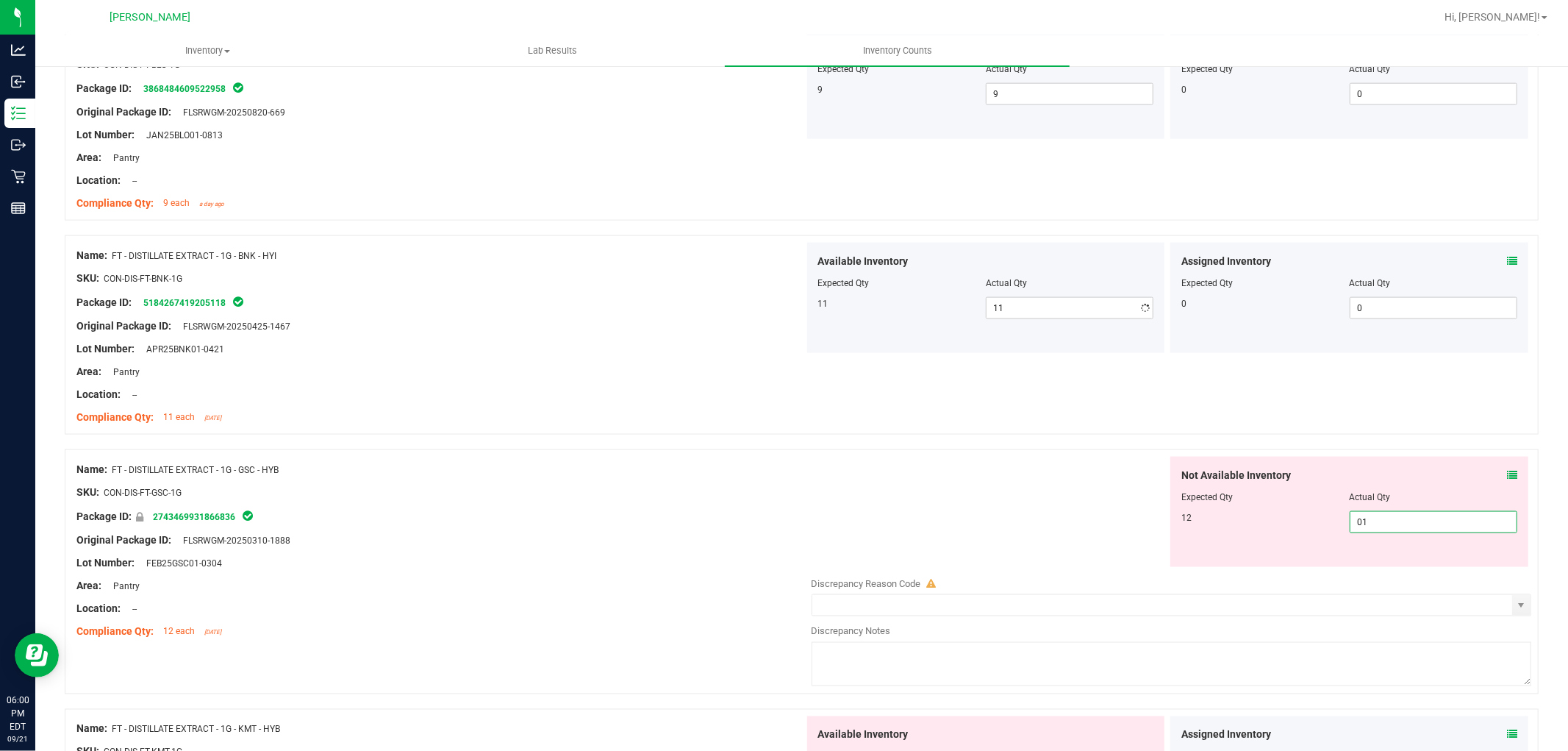
type input "012"
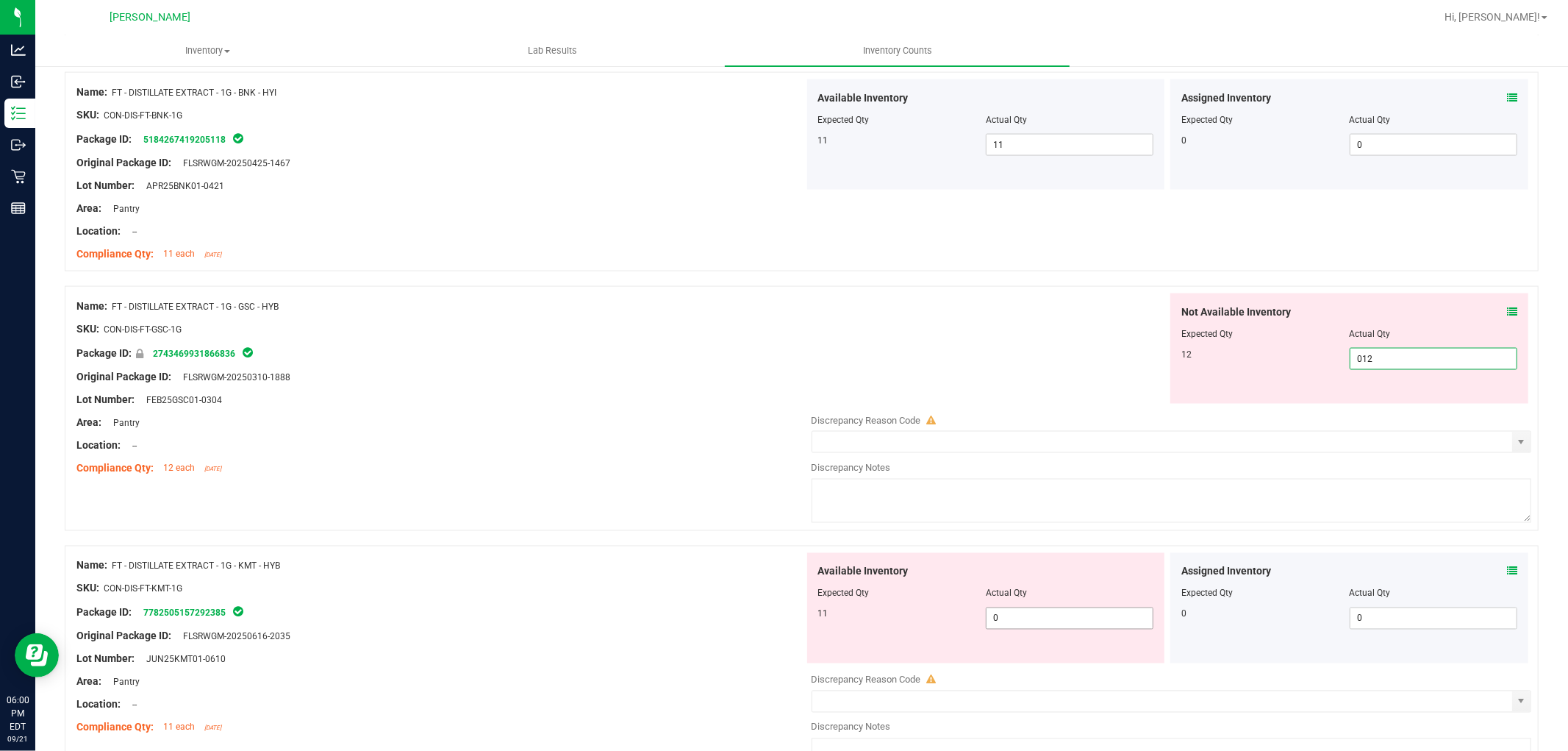
type input "12"
click at [1074, 625] on div "Available Inventory Expected Qty Actual Qty 11 0 0" at bounding box center [1168, 669] width 728 height 233
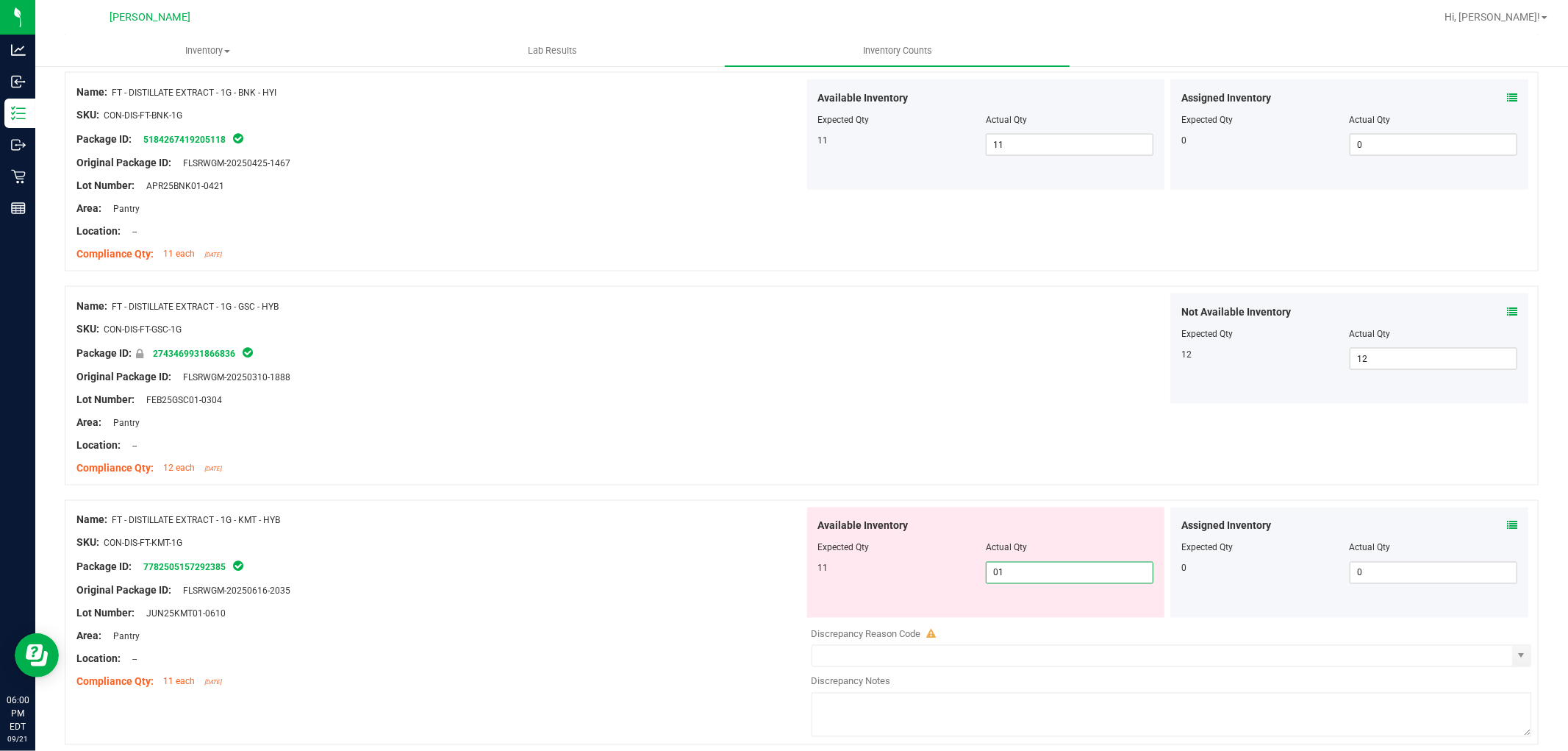
type input "011"
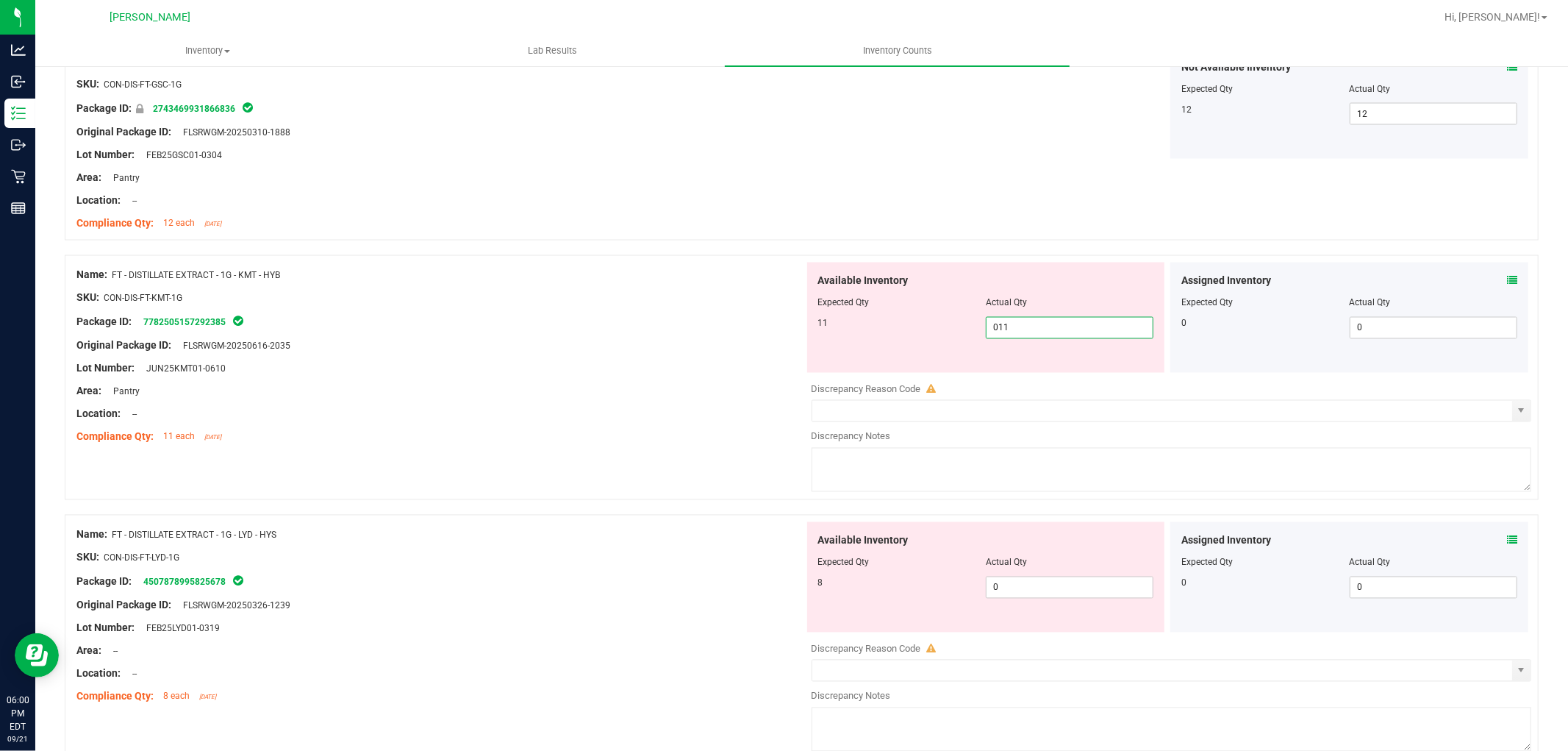
type input "11"
click at [1069, 607] on div "Available Inventory Expected Qty Actual Qty 8 0 0" at bounding box center [1168, 638] width 728 height 233
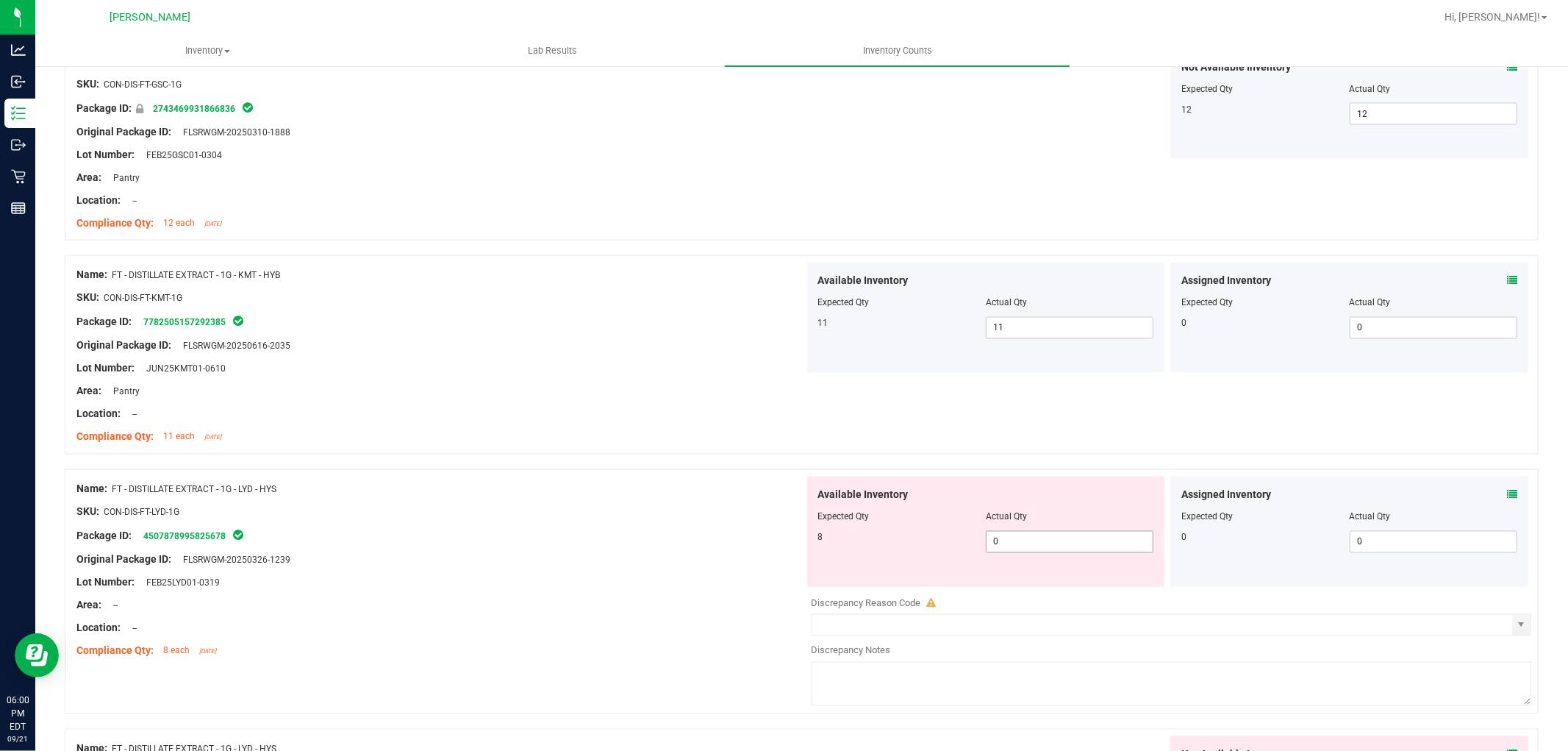
click at [1058, 538] on span "0 0" at bounding box center [1069, 542] width 168 height 22
type input "08"
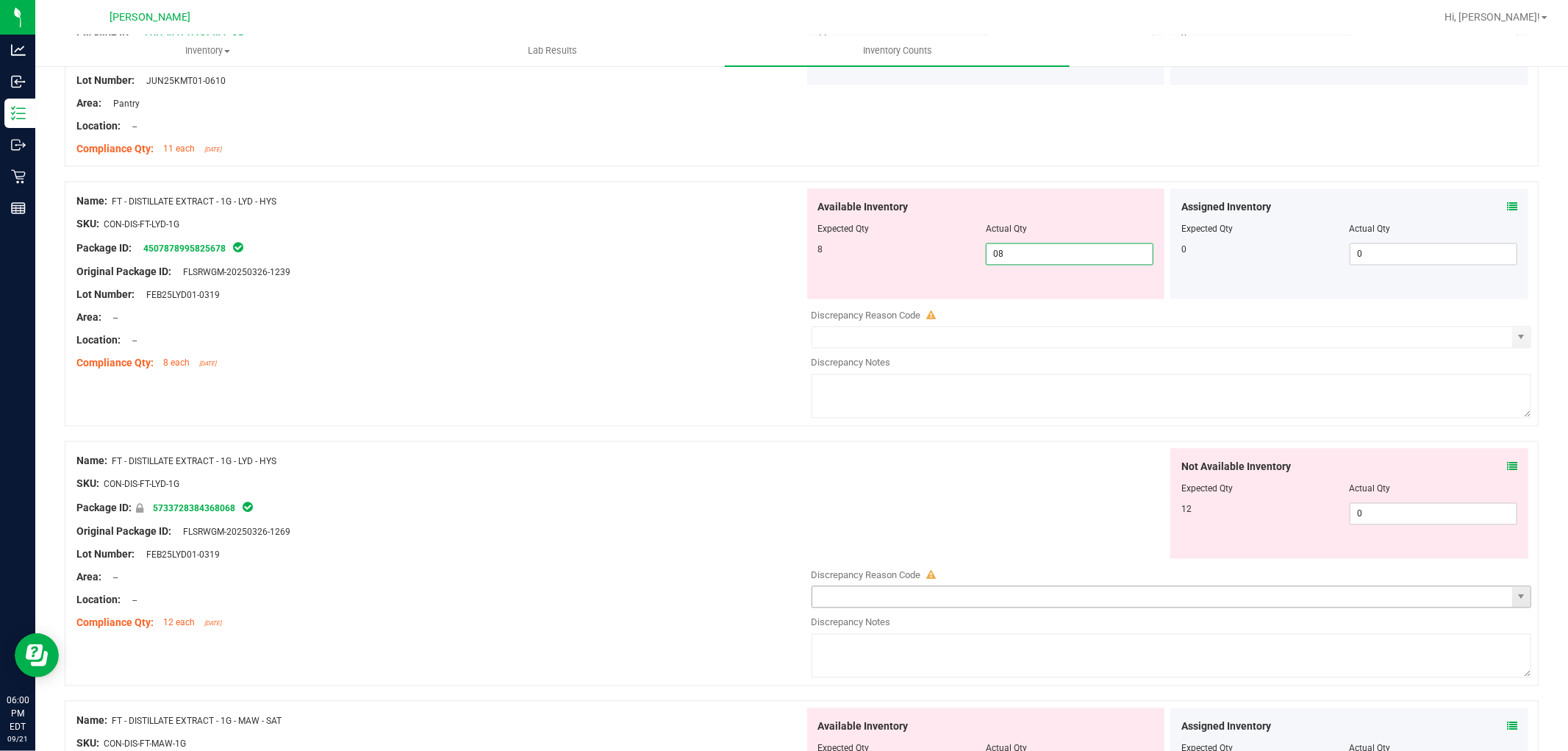
scroll to position [2451, 0]
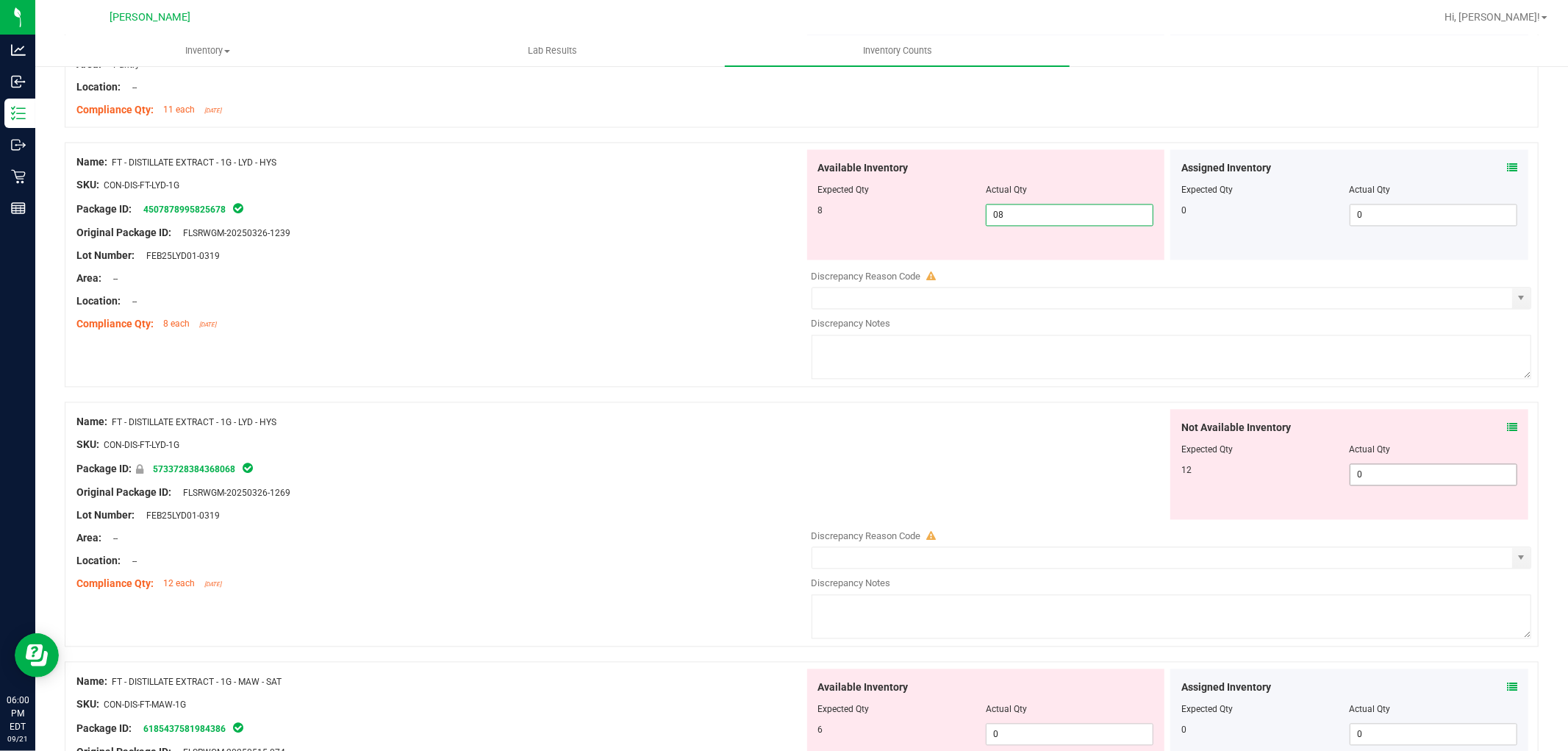
type input "8"
click at [1397, 480] on div "Not Available Inventory Expected Qty Actual Qty 12 0 0" at bounding box center [1168, 525] width 728 height 233
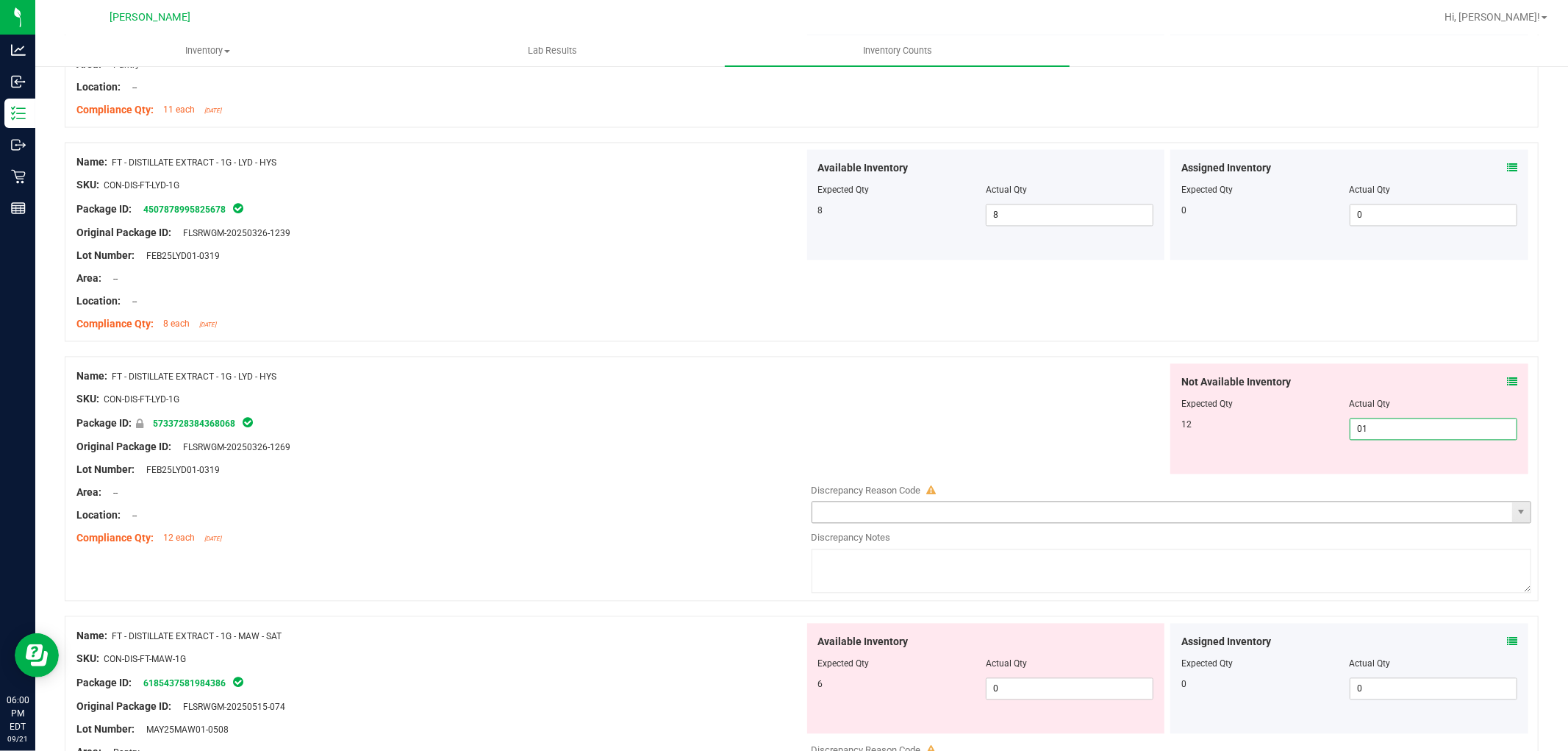
type input "012"
type input "12"
click at [1097, 684] on div "Available Inventory Expected Qty Actual Qty 6 0 0" at bounding box center [986, 678] width 358 height 110
type input "06"
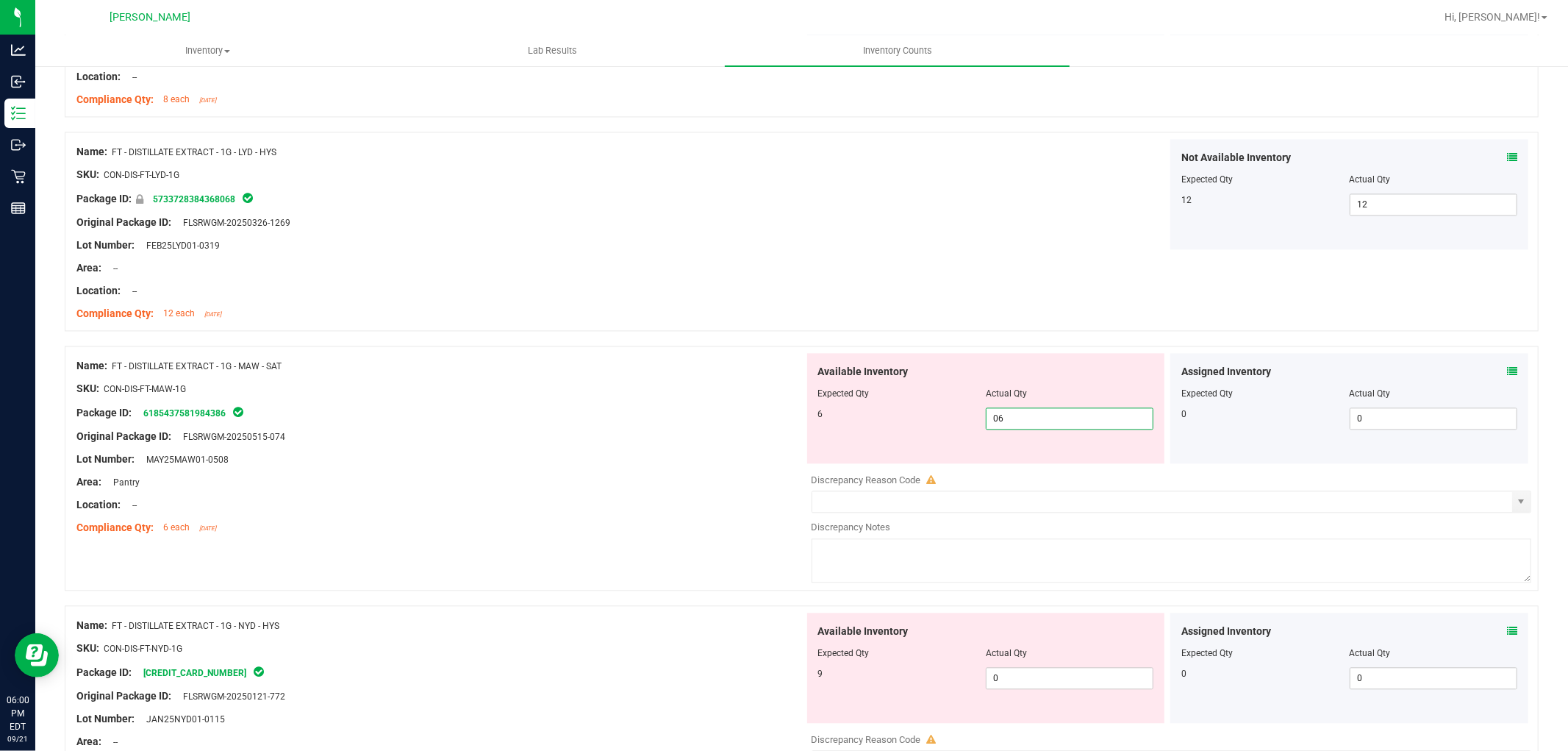
scroll to position [2696, 0]
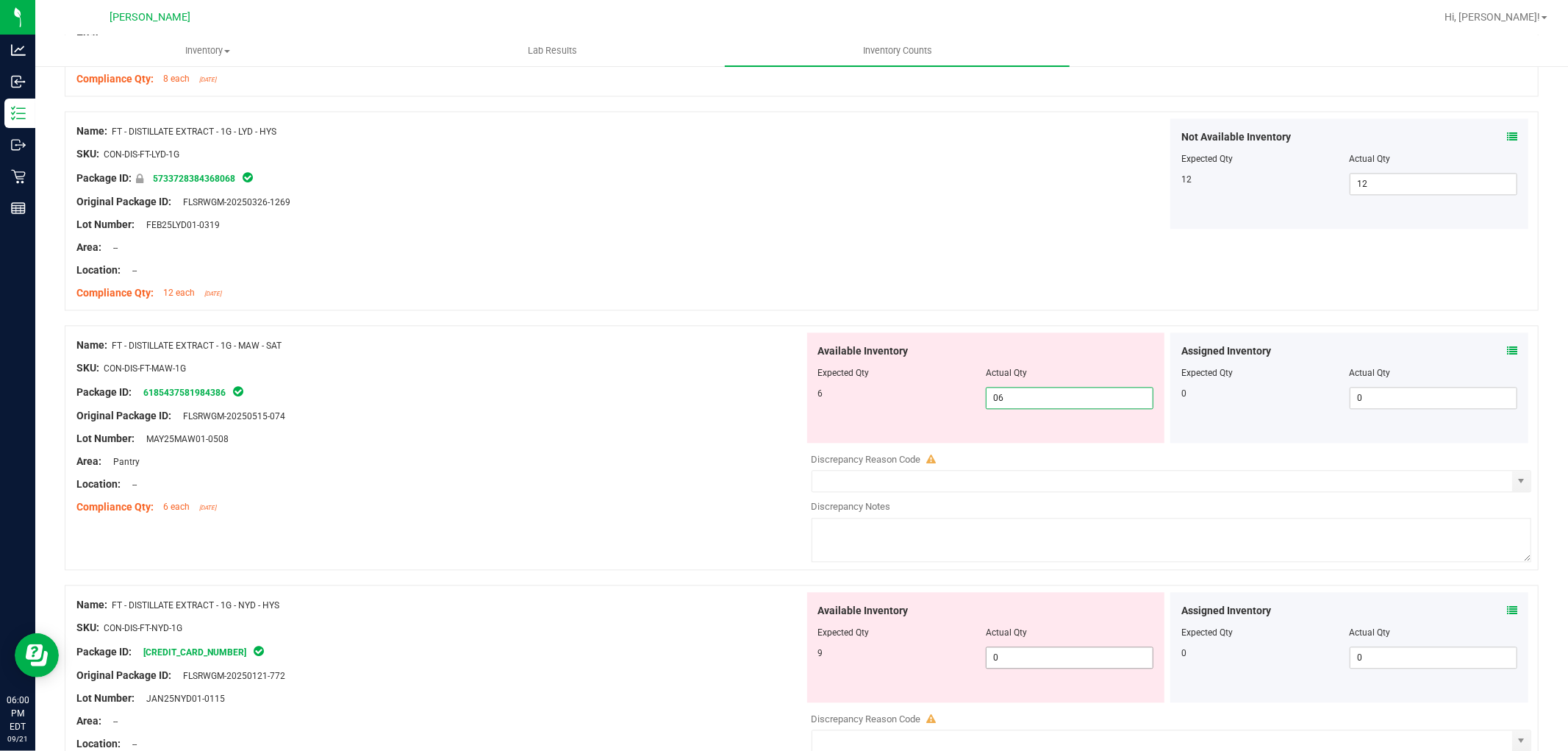
type input "6"
click at [1075, 664] on div "Available Inventory Expected Qty Actual Qty 9 0 0" at bounding box center [1168, 708] width 728 height 233
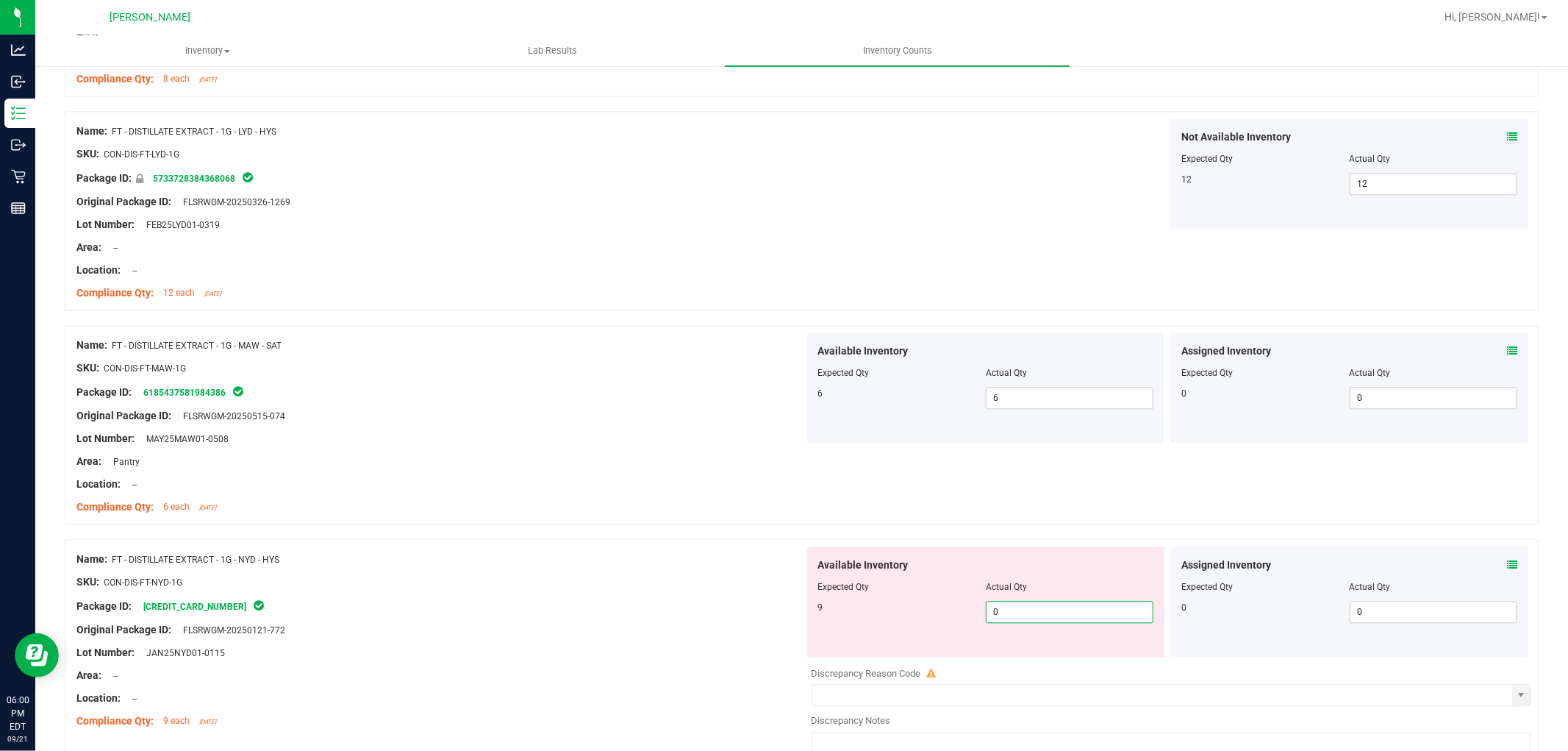
type input "09"
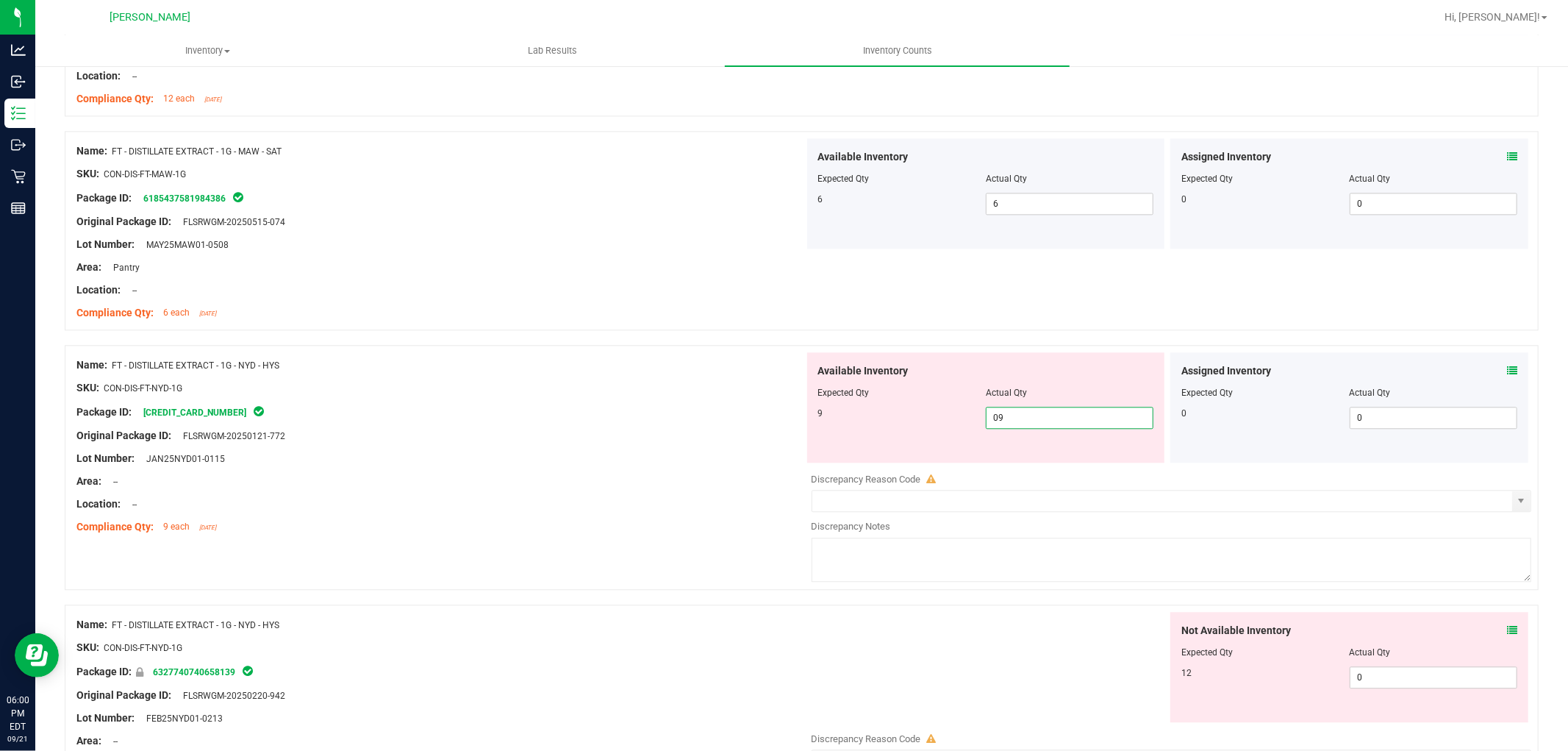
scroll to position [2942, 0]
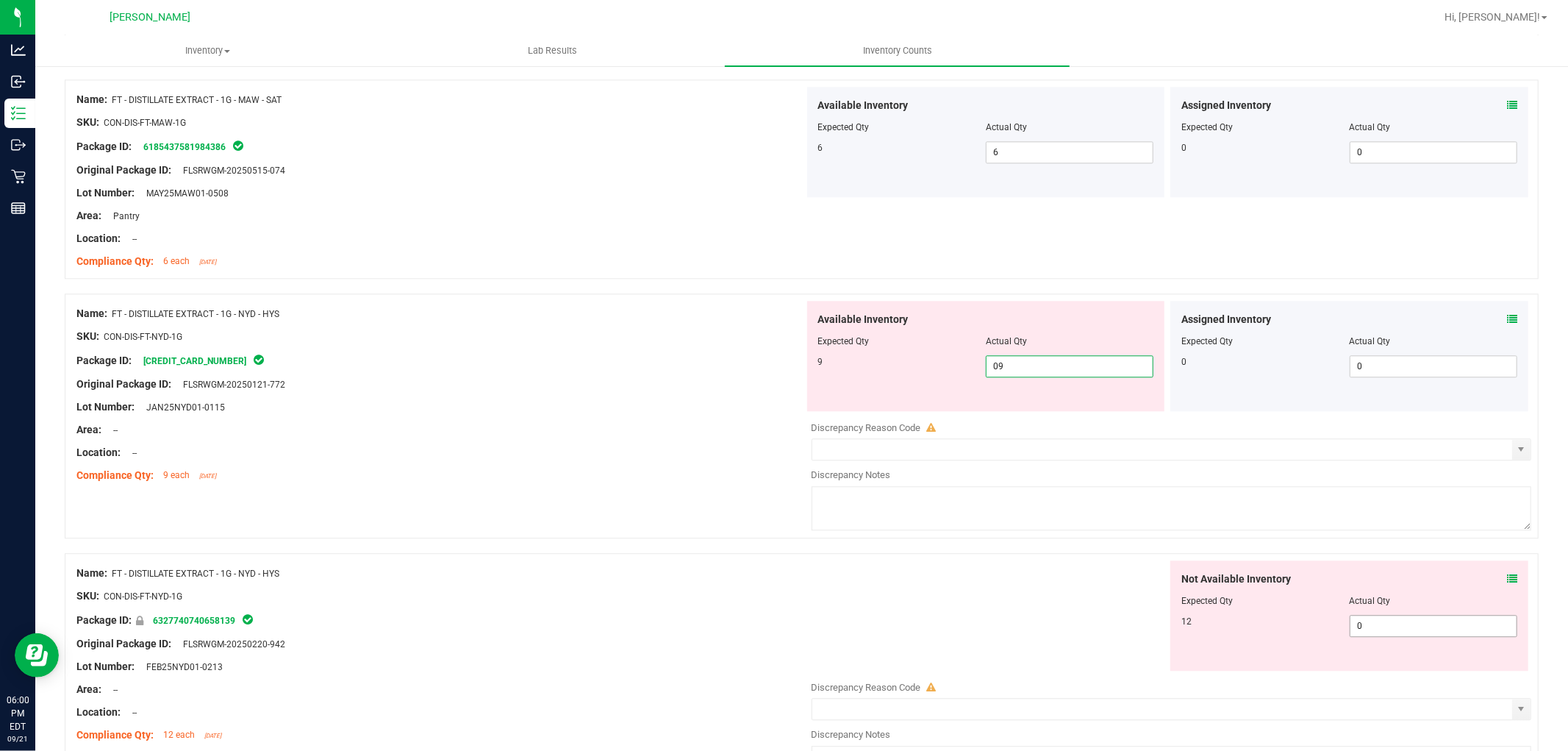
type input "9"
click at [1382, 629] on div "Not Available Inventory Expected Qty Actual Qty 12 0 0" at bounding box center [1168, 677] width 728 height 233
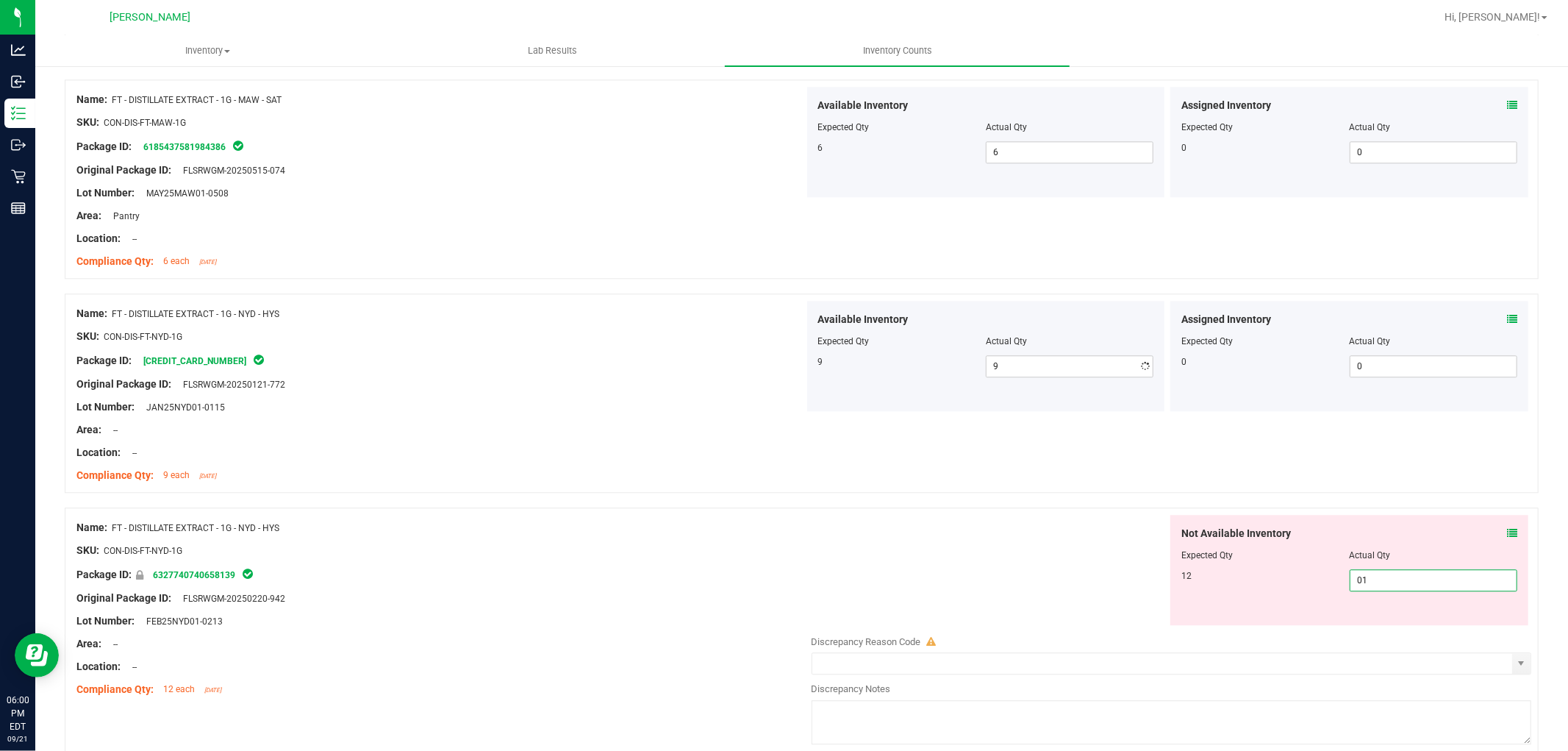
type input "012"
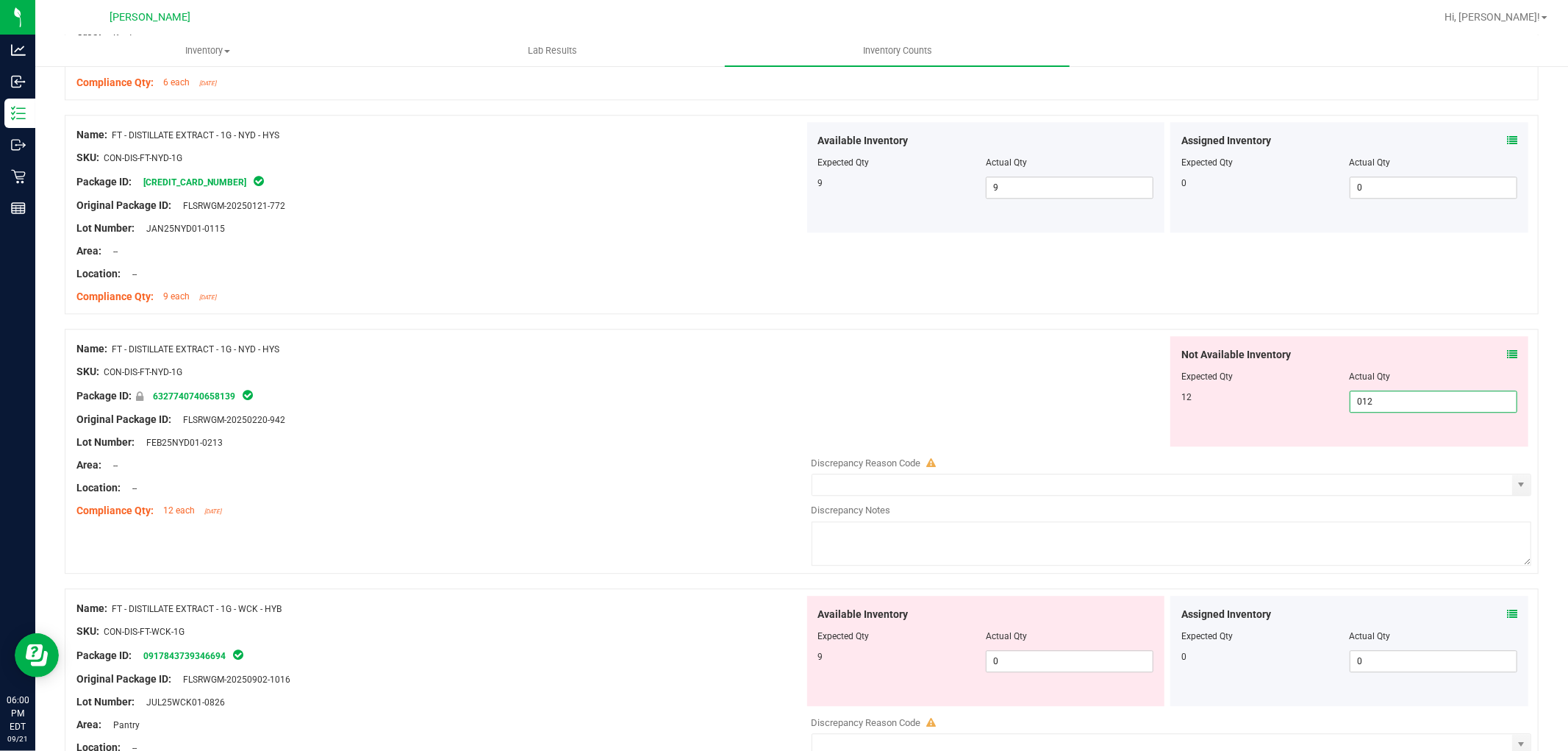
scroll to position [3186, 0]
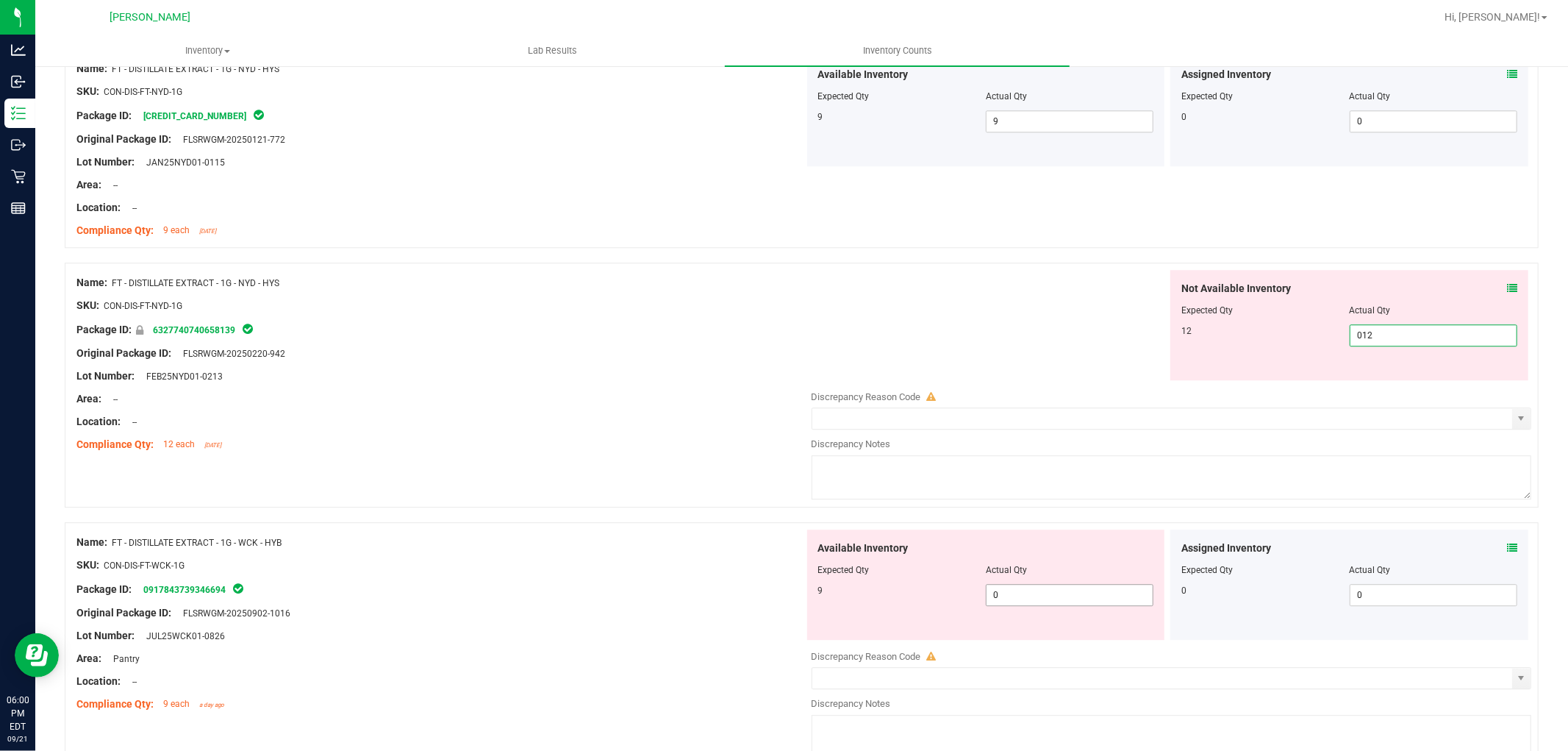
type input "12"
click at [1089, 592] on div "Available Inventory Expected Qty Actual Qty 9 0 0" at bounding box center [986, 584] width 358 height 110
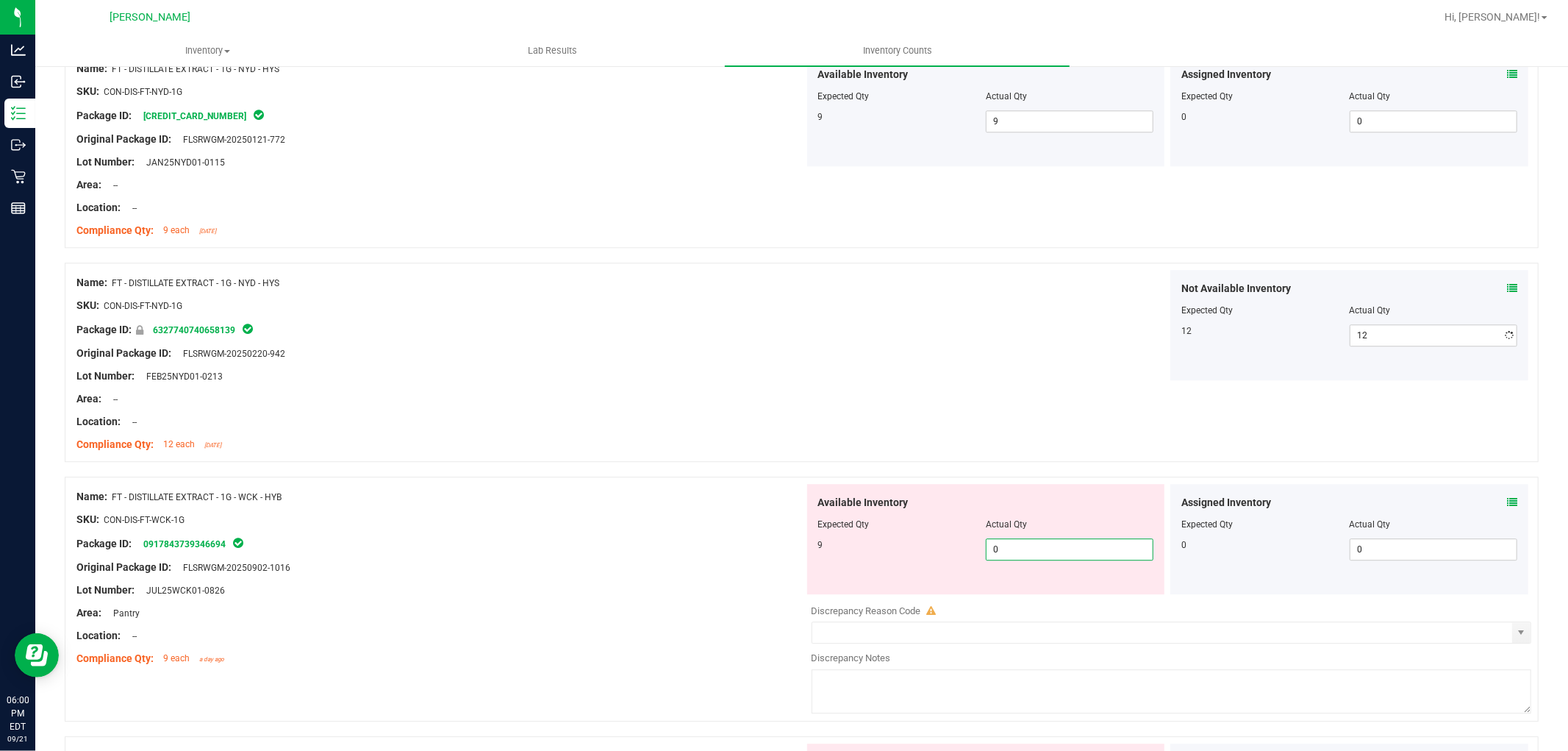
type input "09"
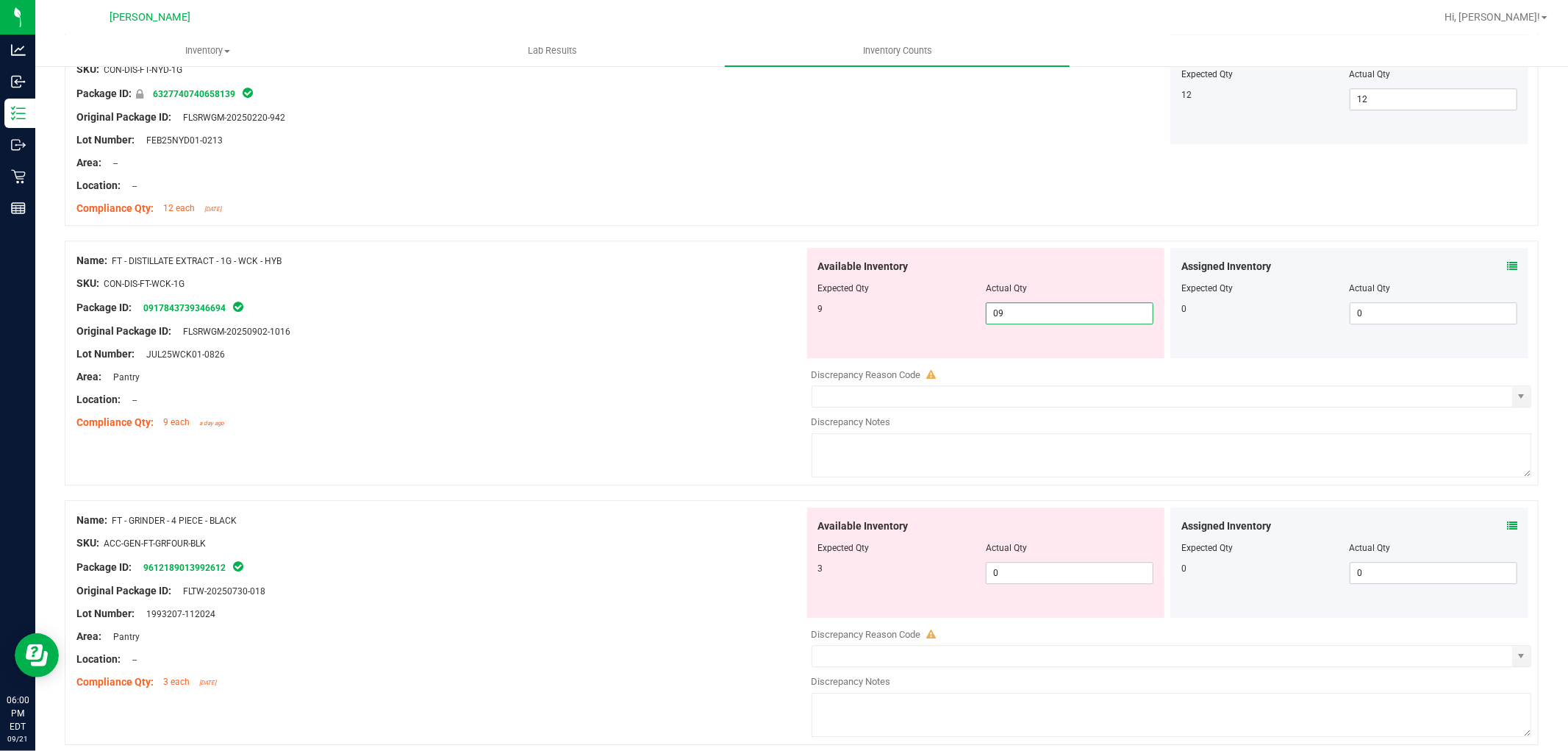
scroll to position [3431, 0]
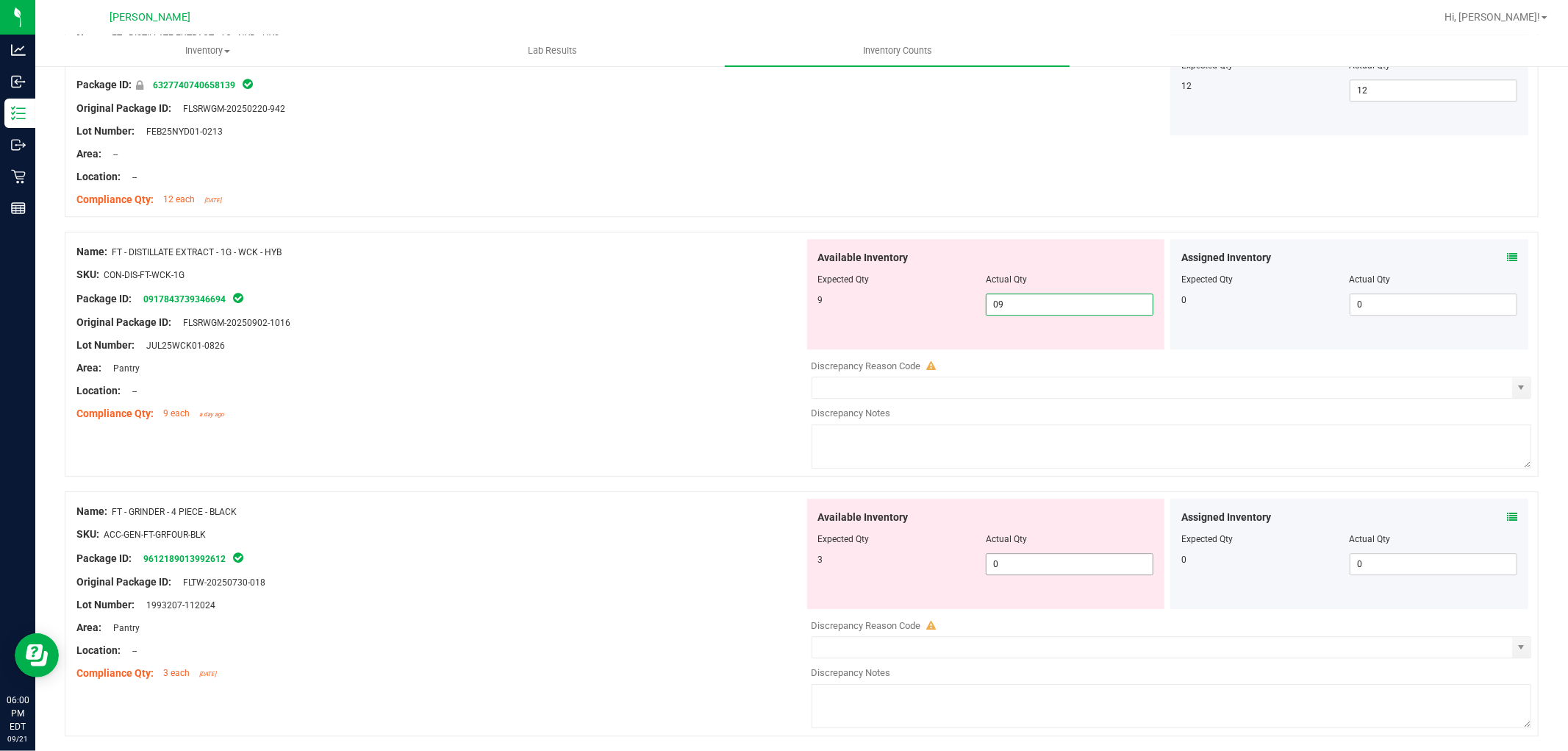
type input "9"
click at [1084, 571] on div "Available Inventory Expected Qty Actual Qty 3 0 0" at bounding box center [1168, 615] width 728 height 233
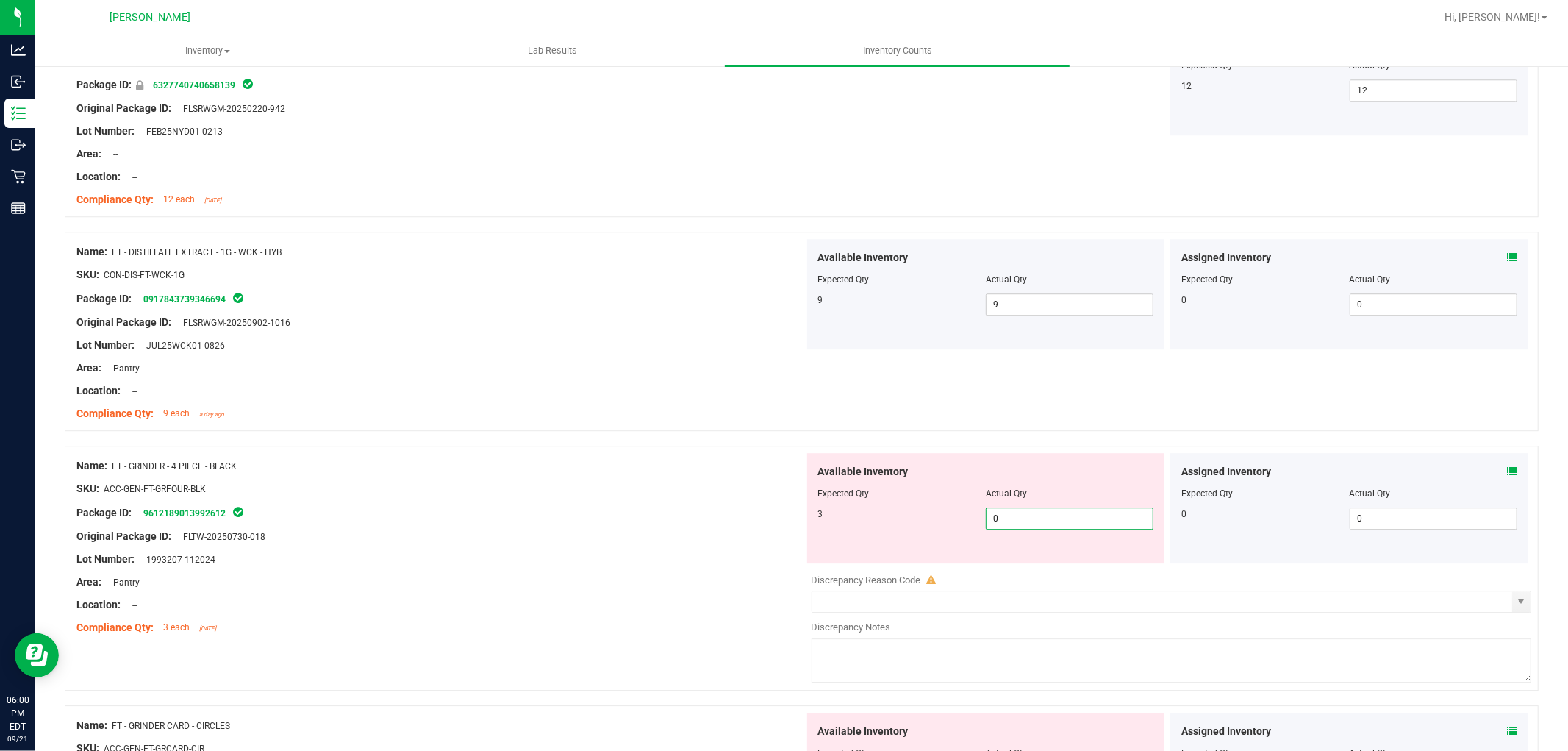
type input "03"
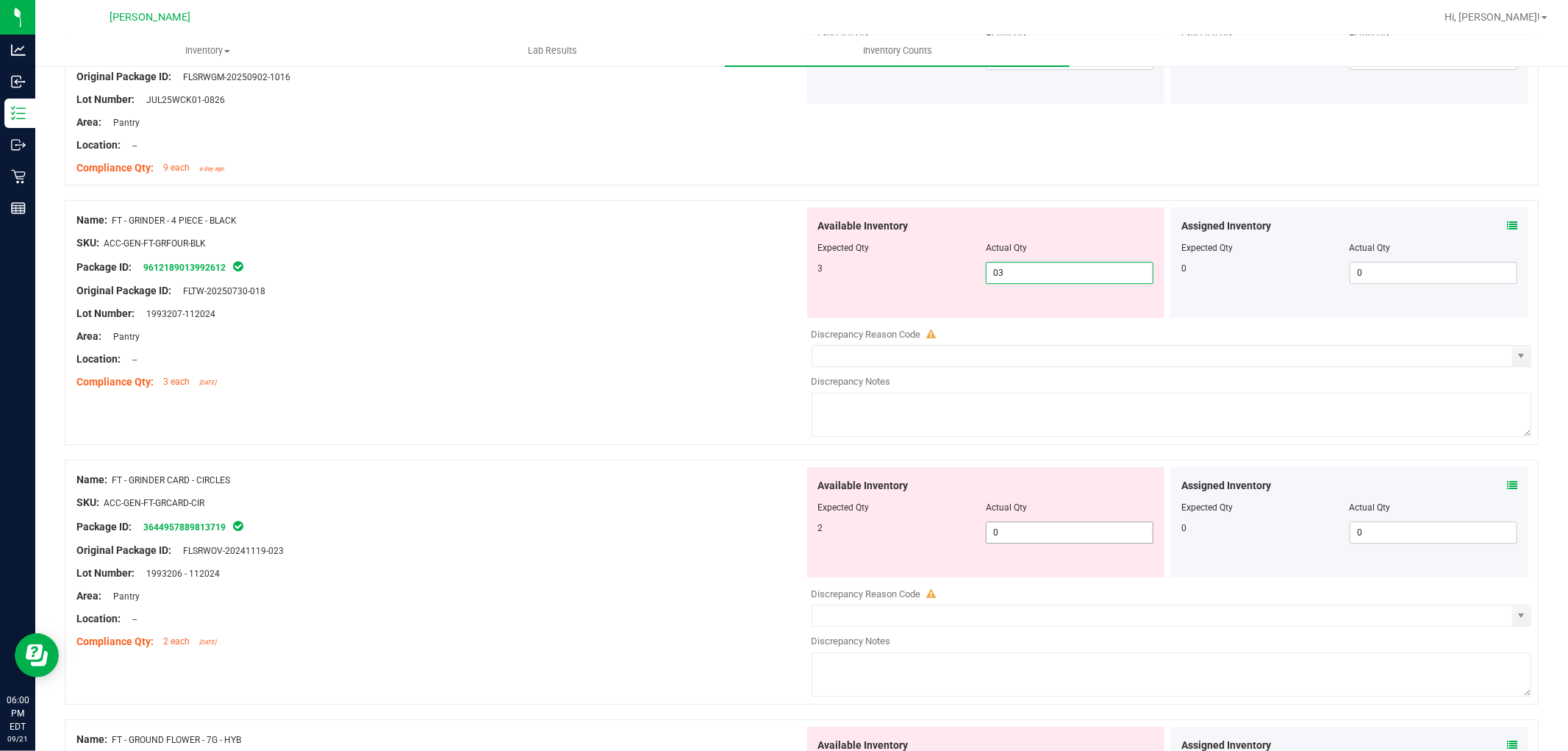
type input "3"
click at [1064, 525] on div "Available Inventory Expected Qty Actual Qty 2 0 0" at bounding box center [986, 522] width 358 height 110
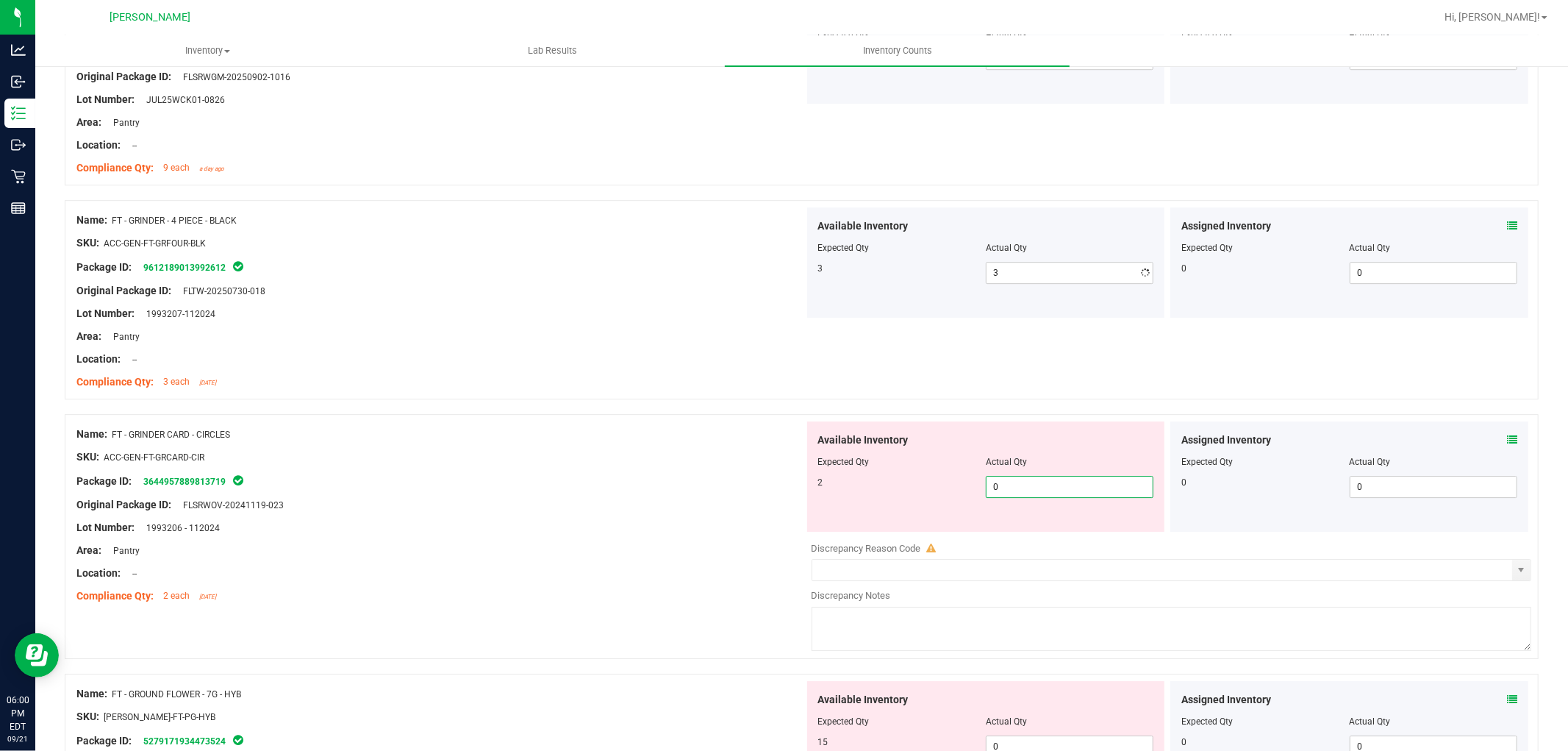
type input "02"
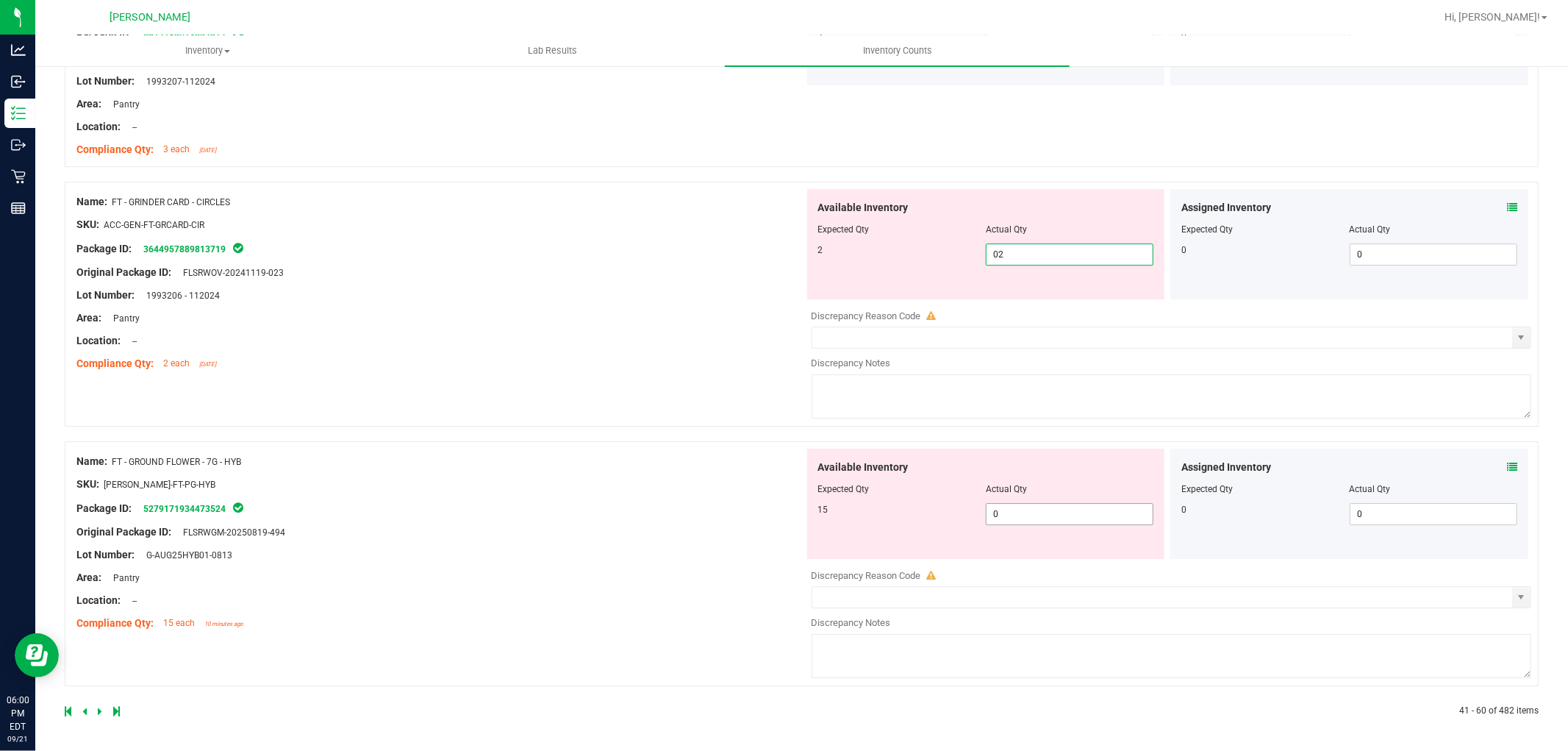
type input "2"
click at [1059, 523] on span "0 0" at bounding box center [1069, 514] width 168 height 22
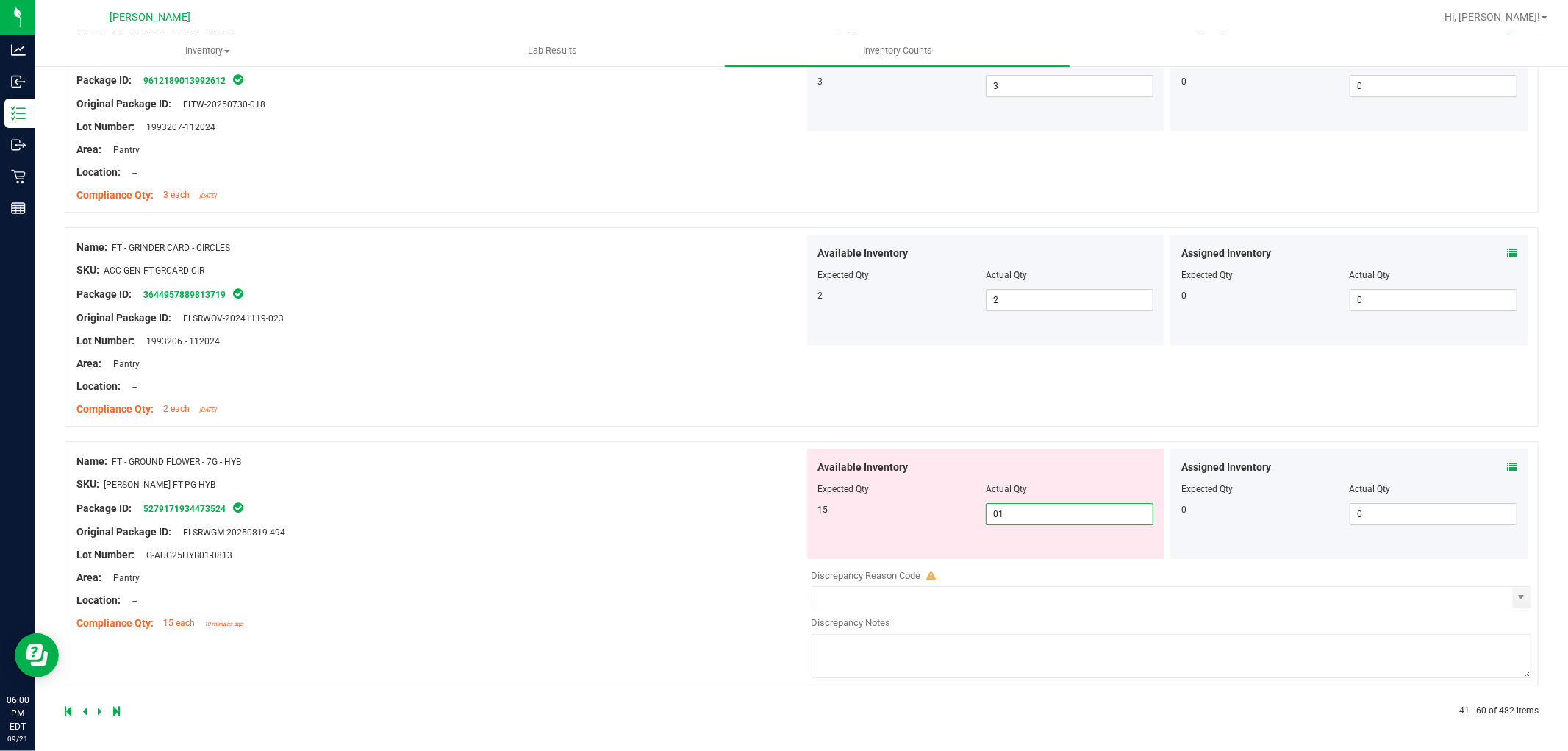
type input "015"
type input "15"
click at [99, 707] on icon at bounding box center [99, 711] width 4 height 8
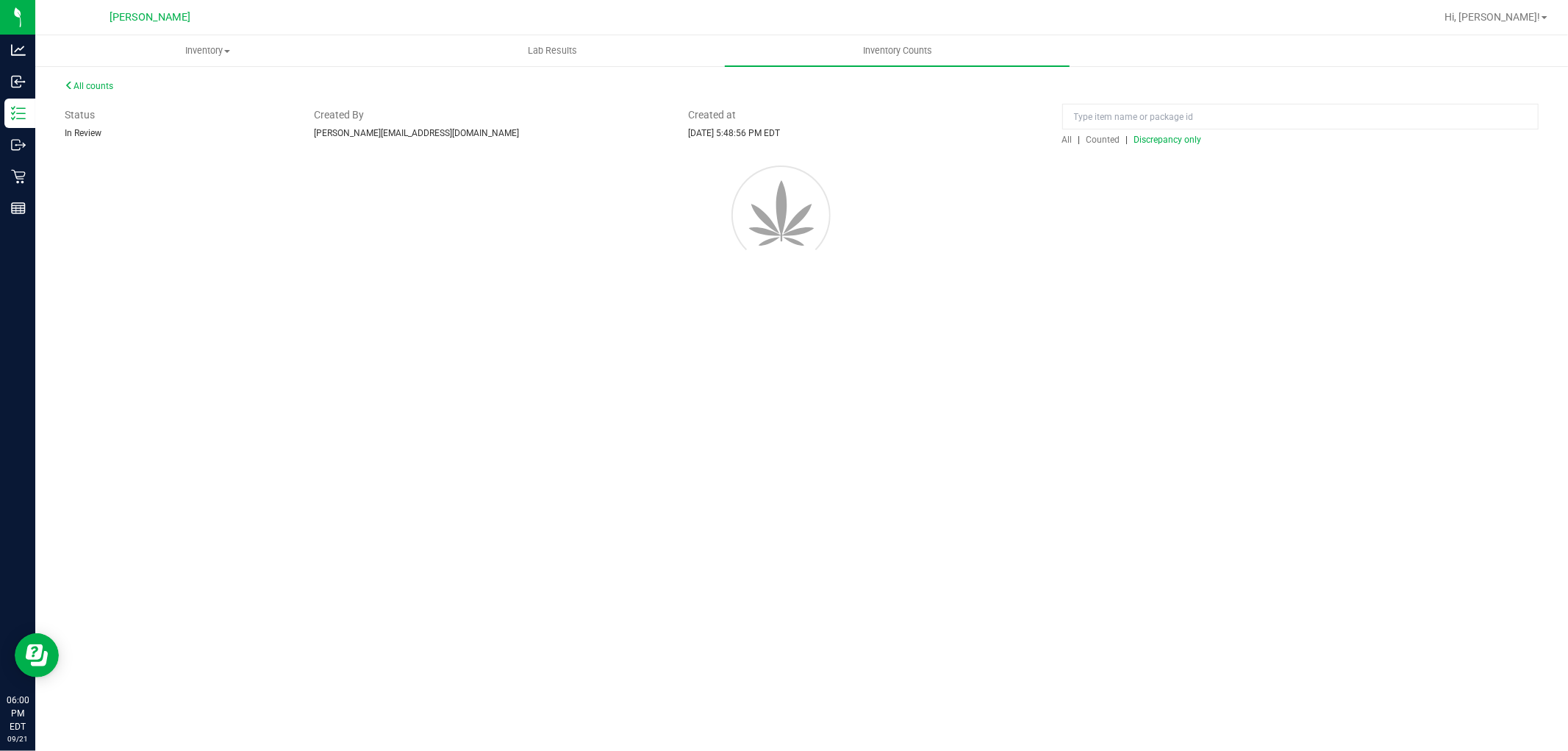
scroll to position [0, 0]
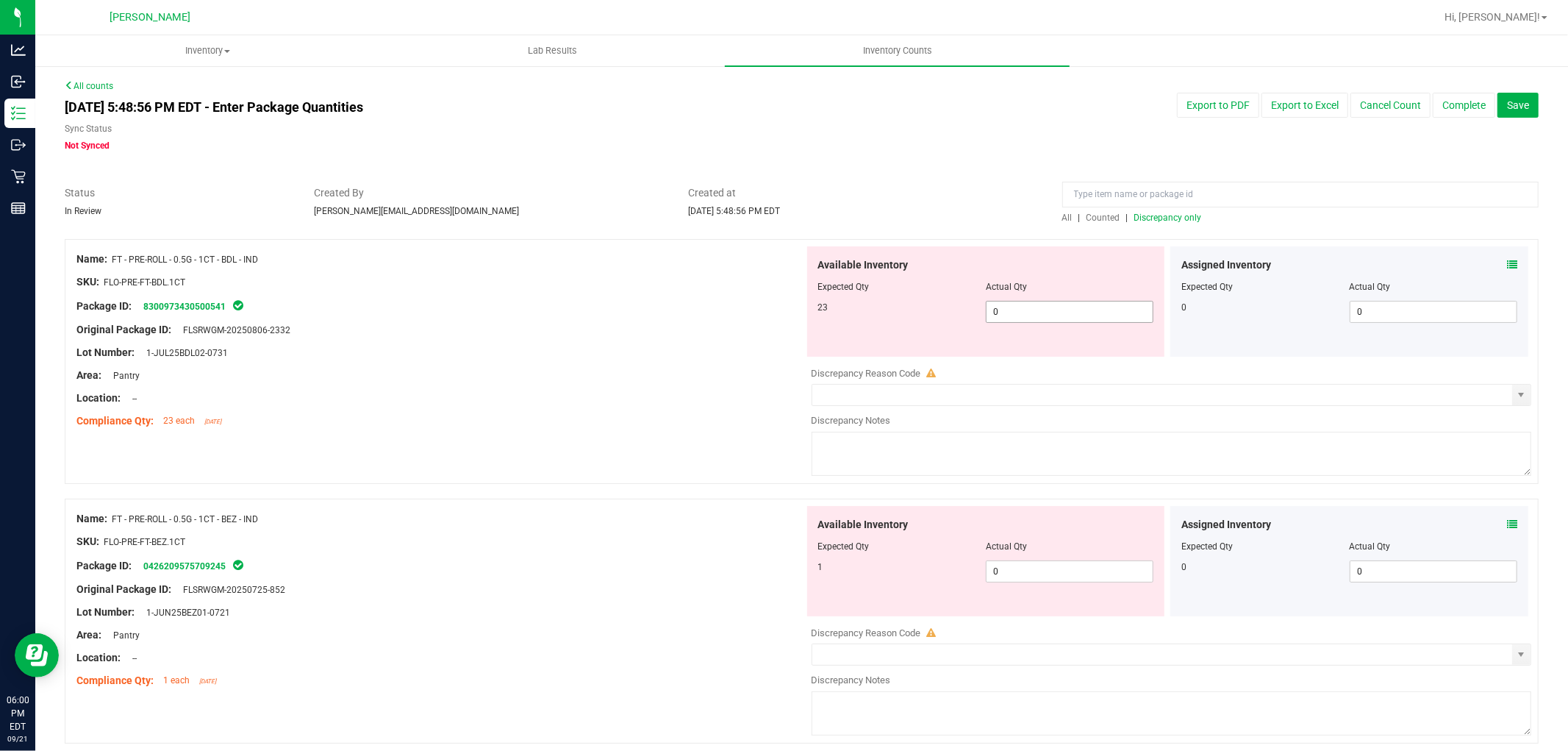
click at [1036, 313] on span "0 0" at bounding box center [1069, 312] width 168 height 22
type input "023"
click at [1018, 566] on div "Available Inventory Expected Qty Actual Qty 1 0 0" at bounding box center [986, 561] width 358 height 110
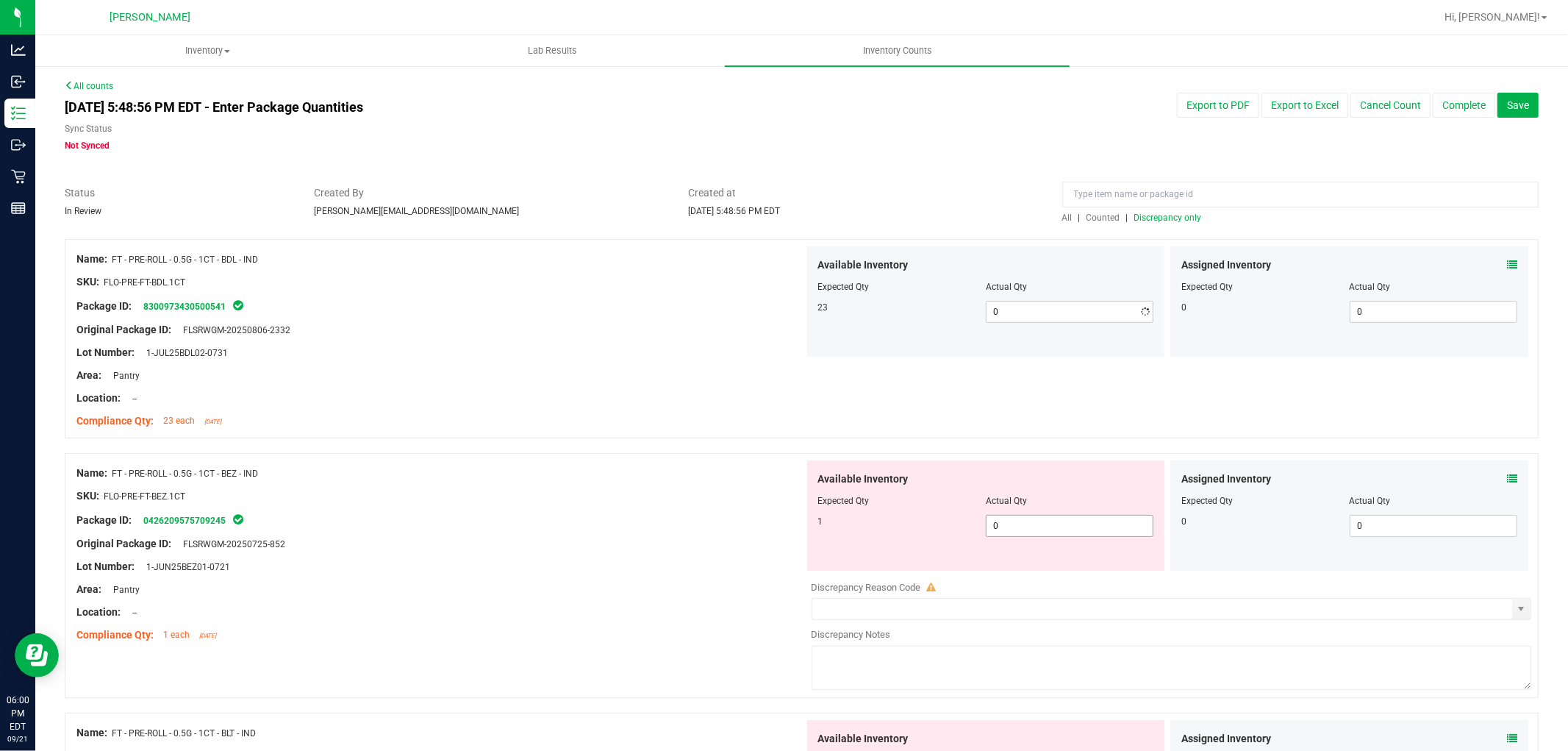
type input "23"
type input "01"
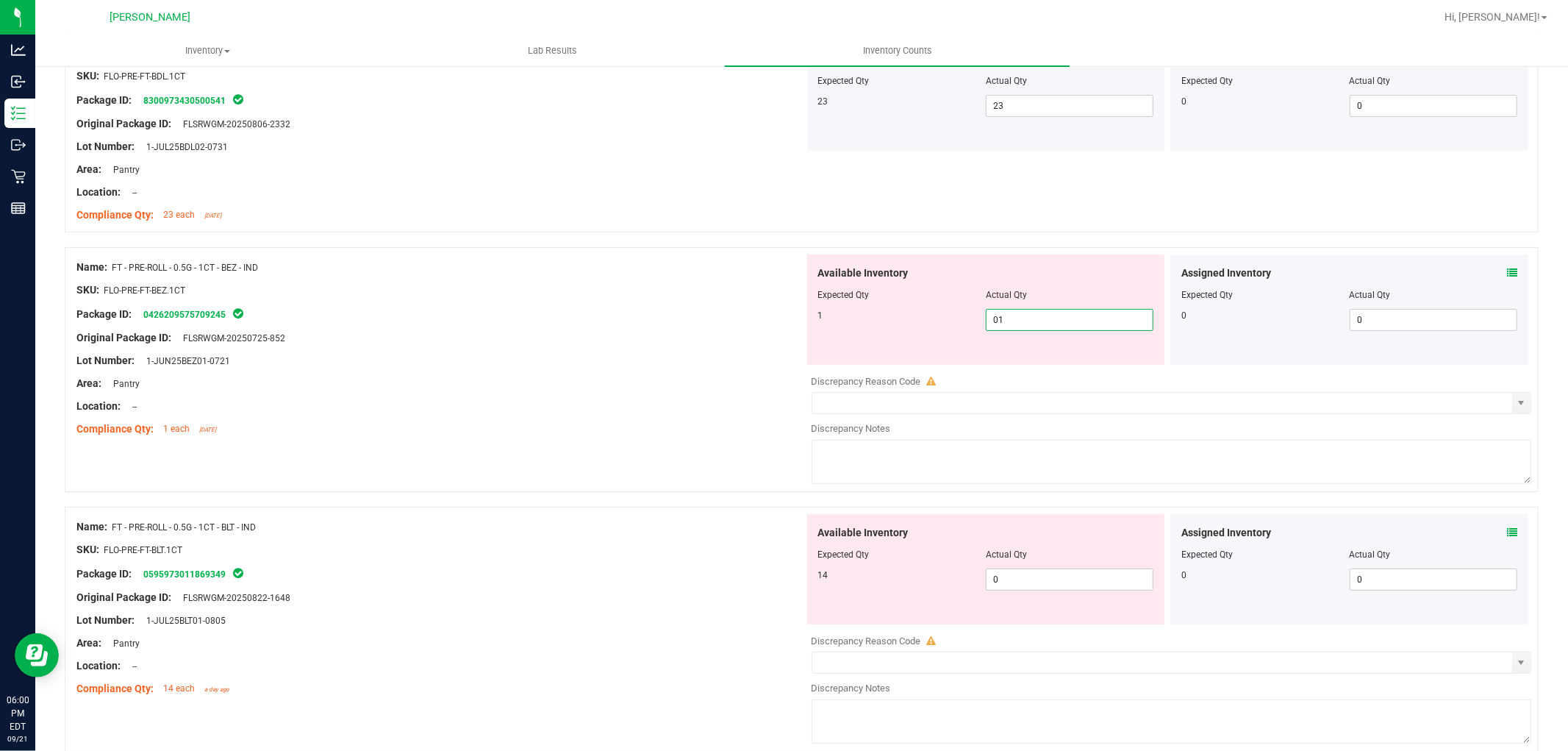
scroll to position [245, 0]
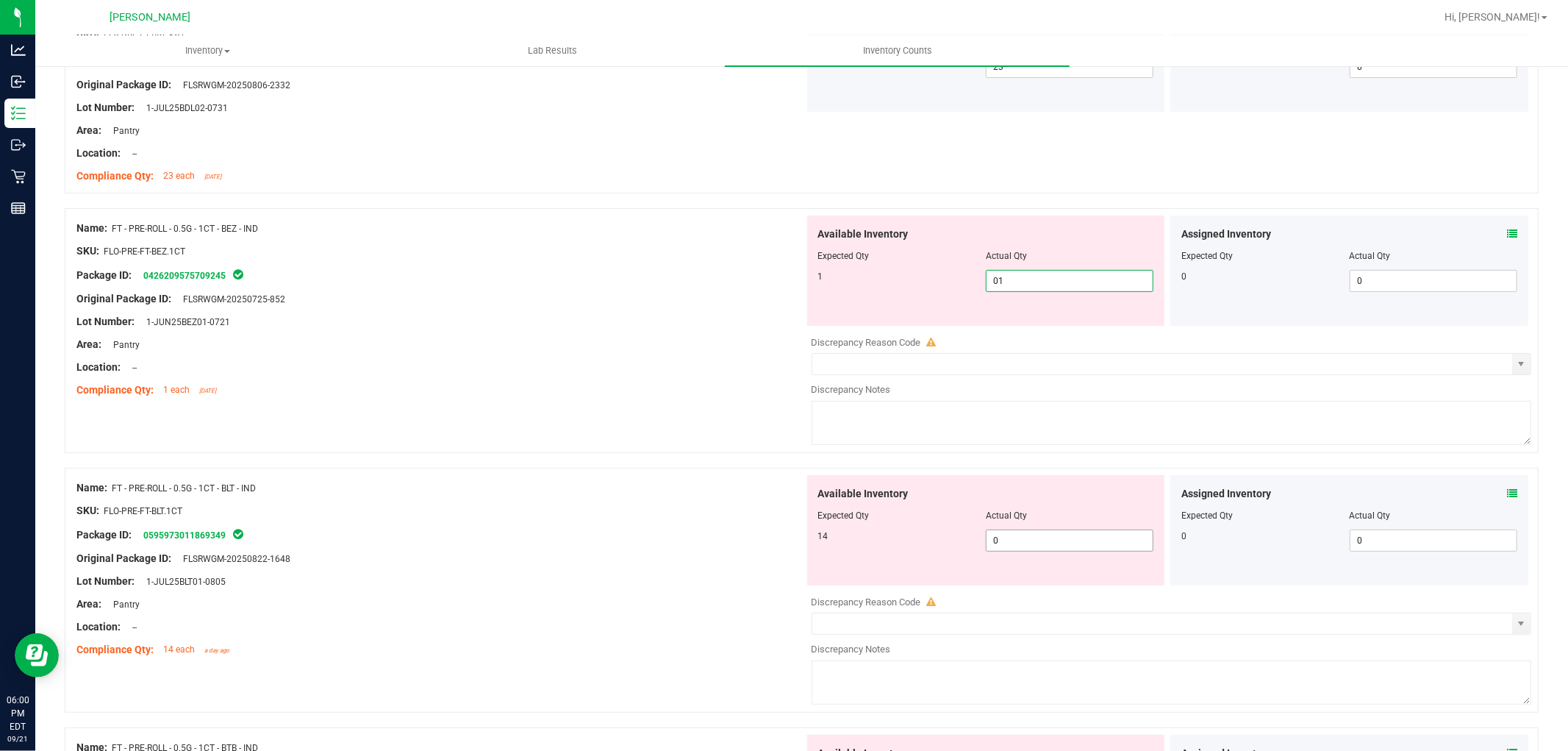
type input "1"
click at [1002, 534] on div "Available Inventory Expected Qty Actual Qty 14 0 0" at bounding box center [986, 530] width 358 height 110
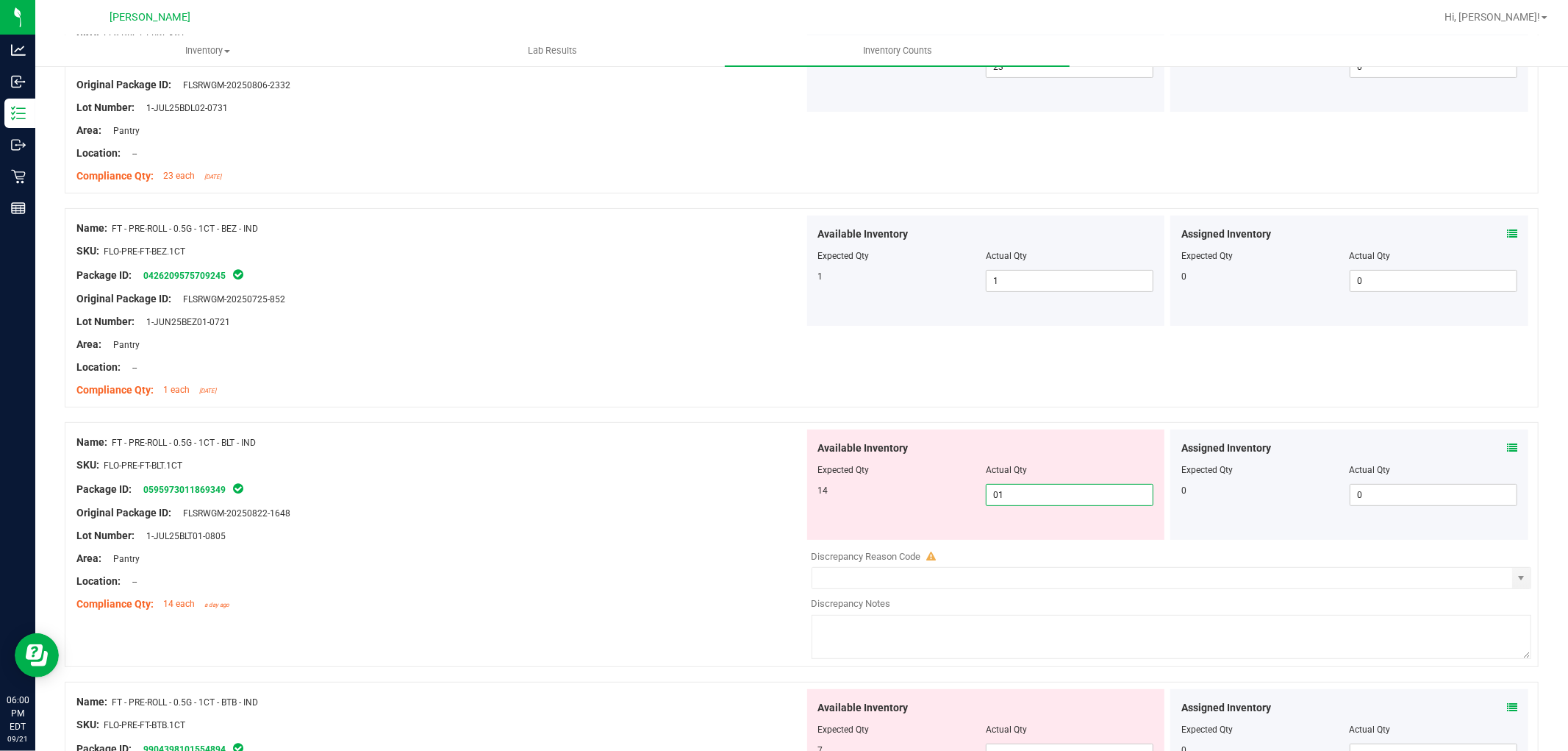
type input "014"
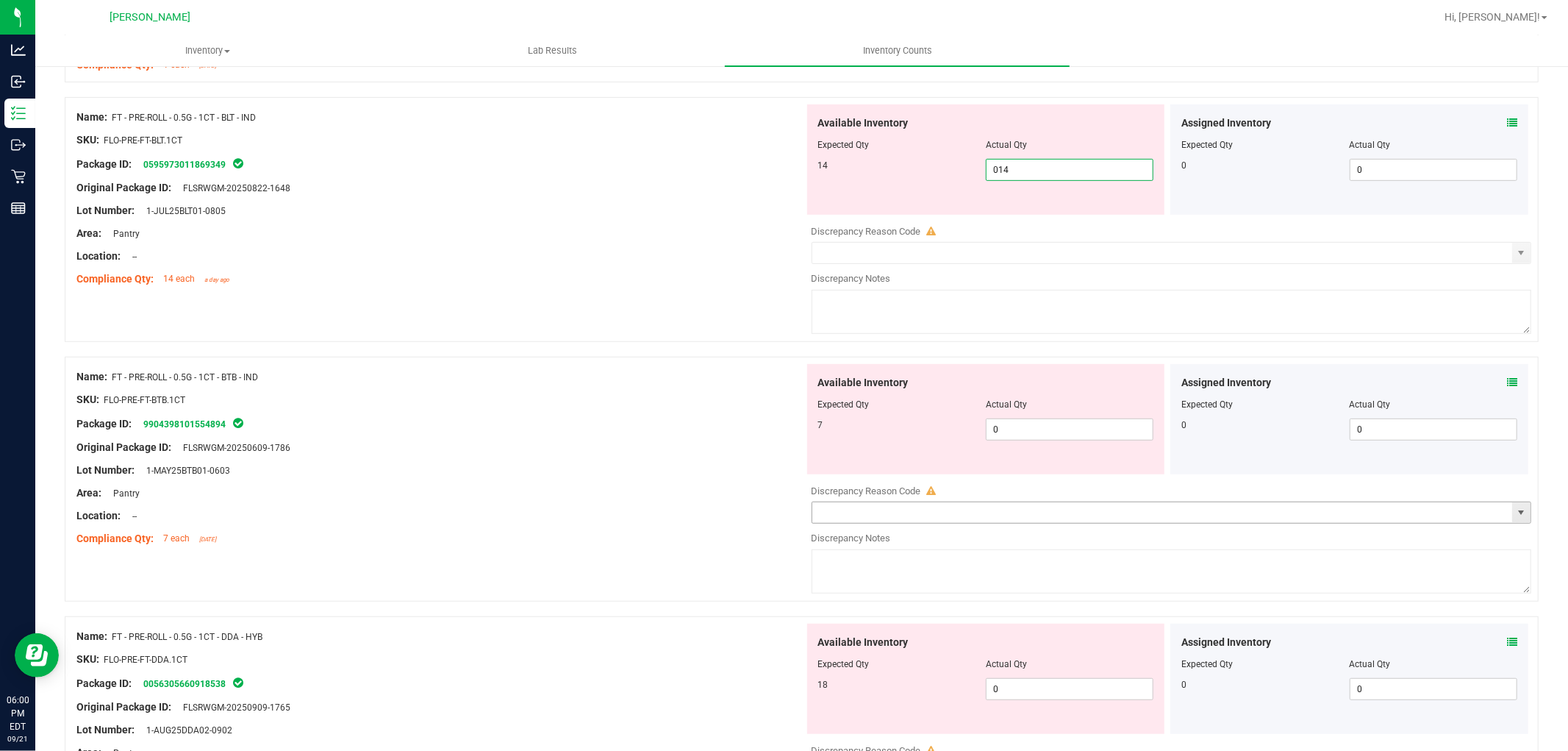
scroll to position [571, 0]
type input "14"
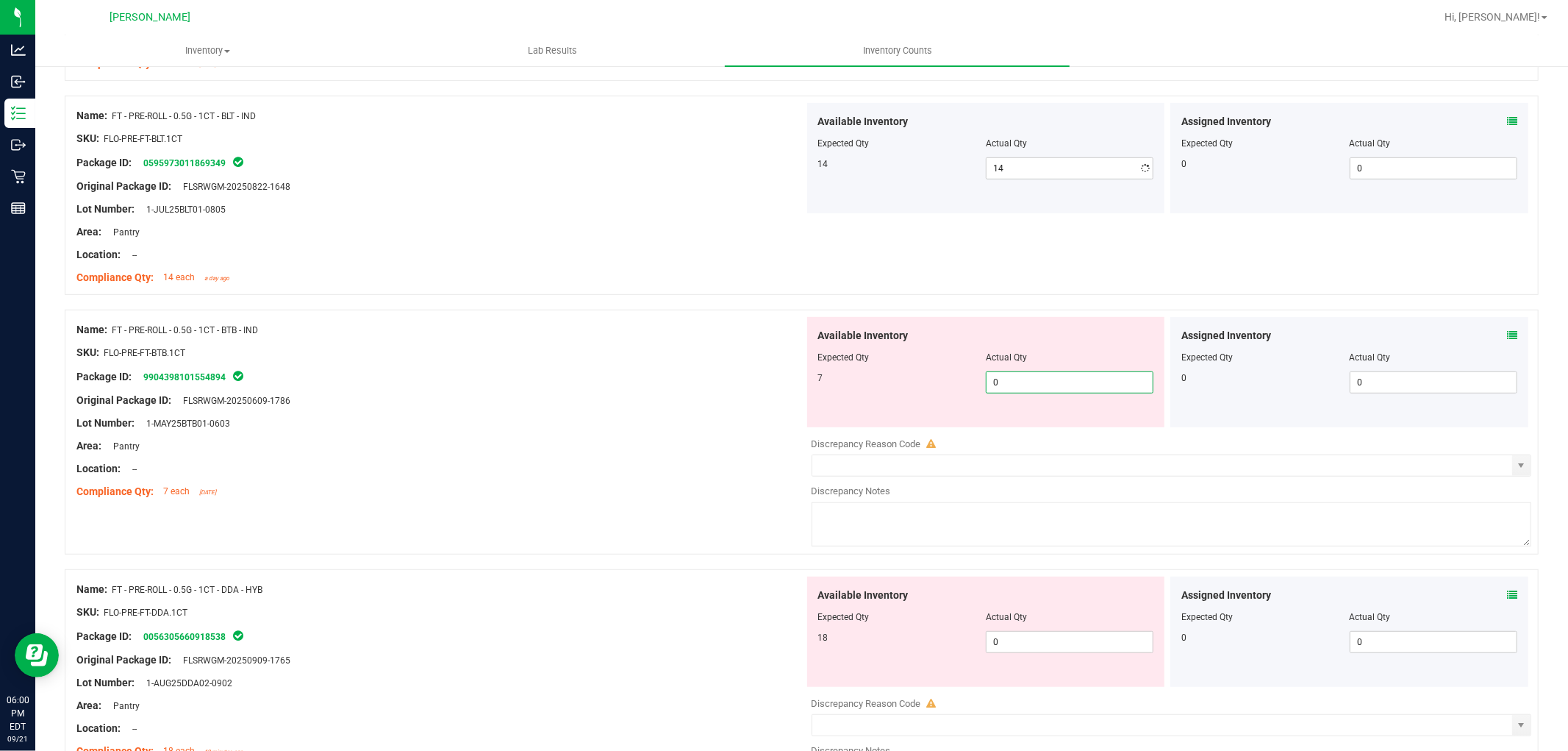
click at [1020, 432] on div "Available Inventory Expected Qty Actual Qty 7 0 0" at bounding box center [1168, 433] width 728 height 233
type input "07"
type input "7"
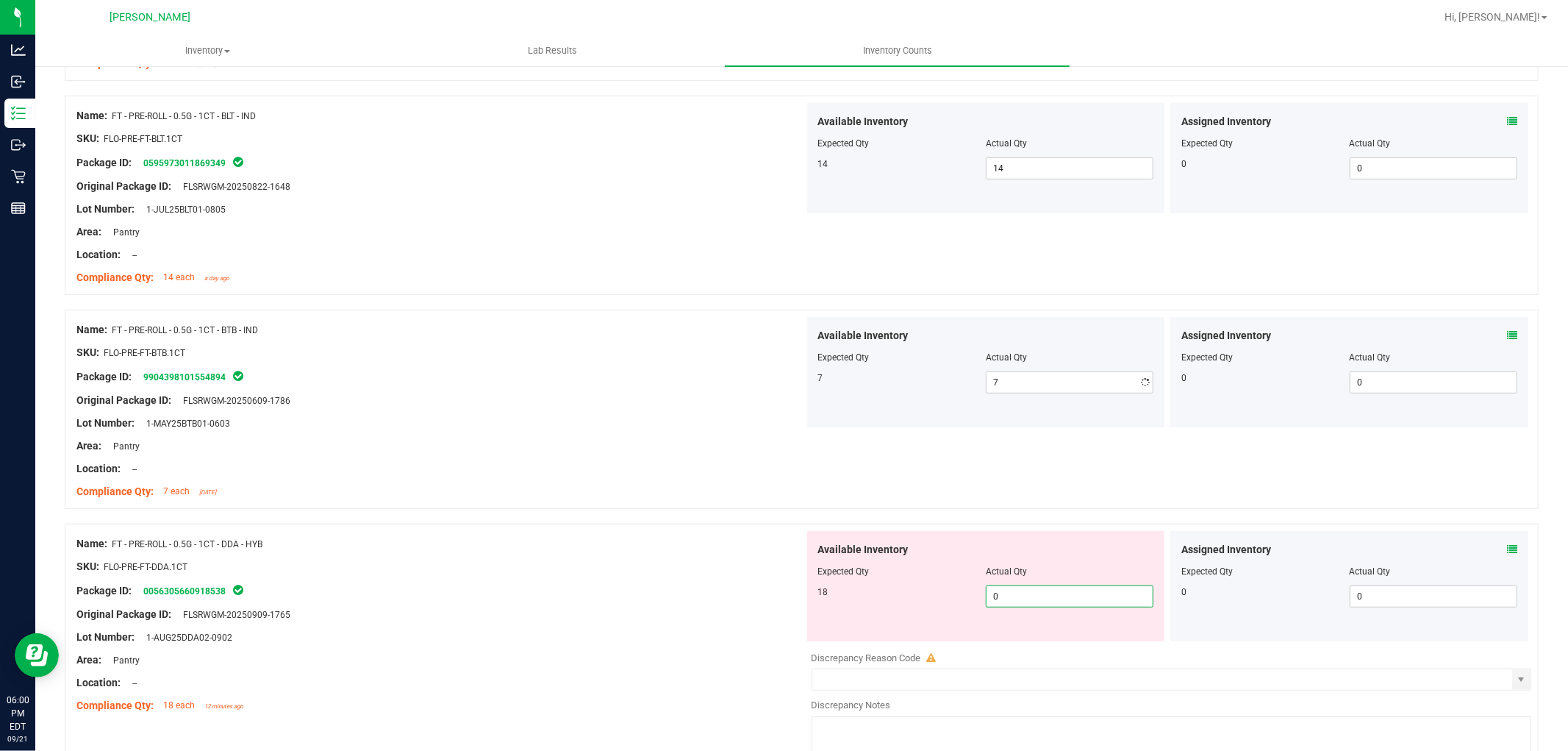
click at [1019, 637] on div "Available Inventory Expected Qty Actual Qty 18 0 0" at bounding box center [986, 586] width 358 height 110
type input "018"
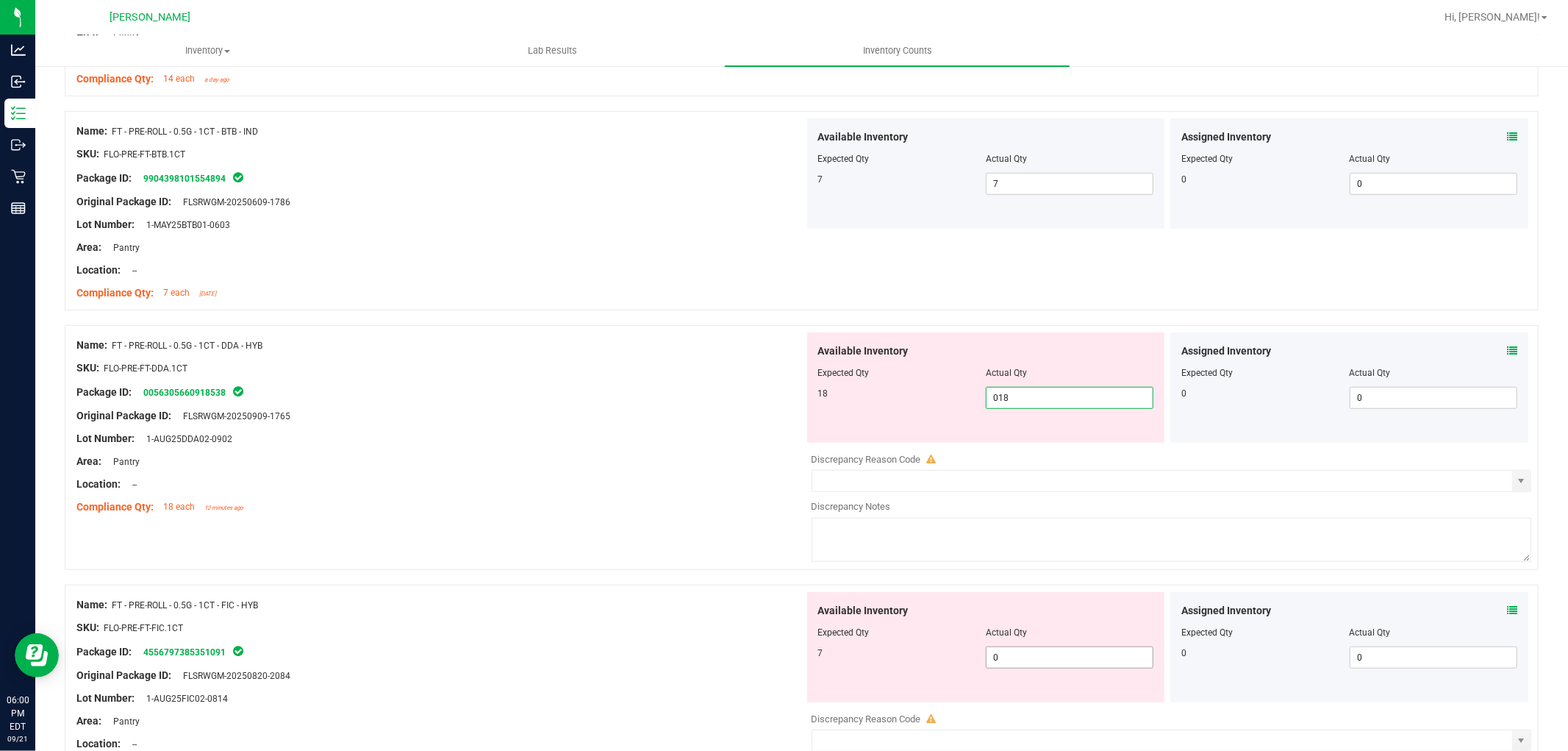
scroll to position [817, 0]
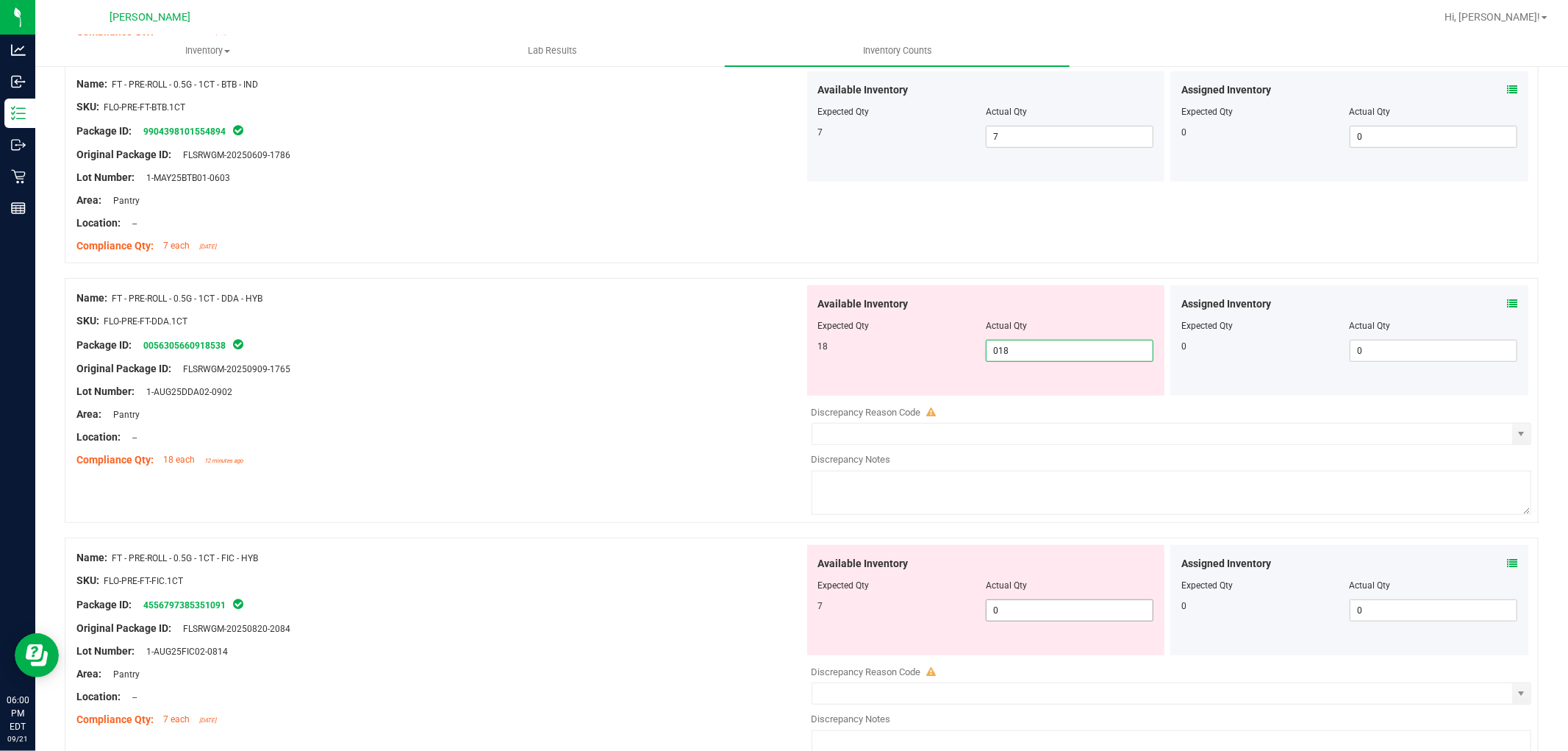
type input "18"
click at [1020, 606] on div "Available Inventory Expected Qty Actual Qty 7 0 0" at bounding box center [986, 600] width 358 height 110
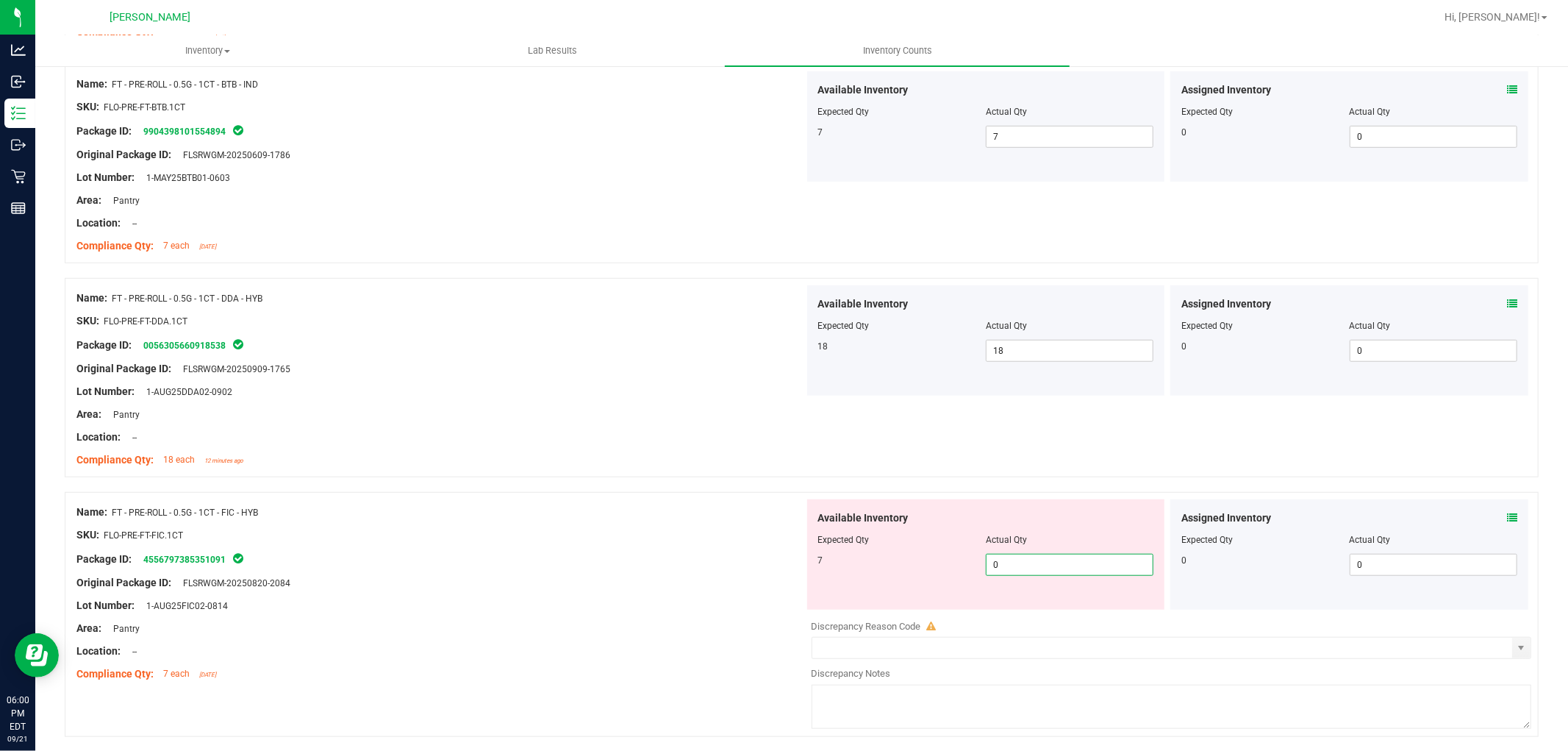
type input "07"
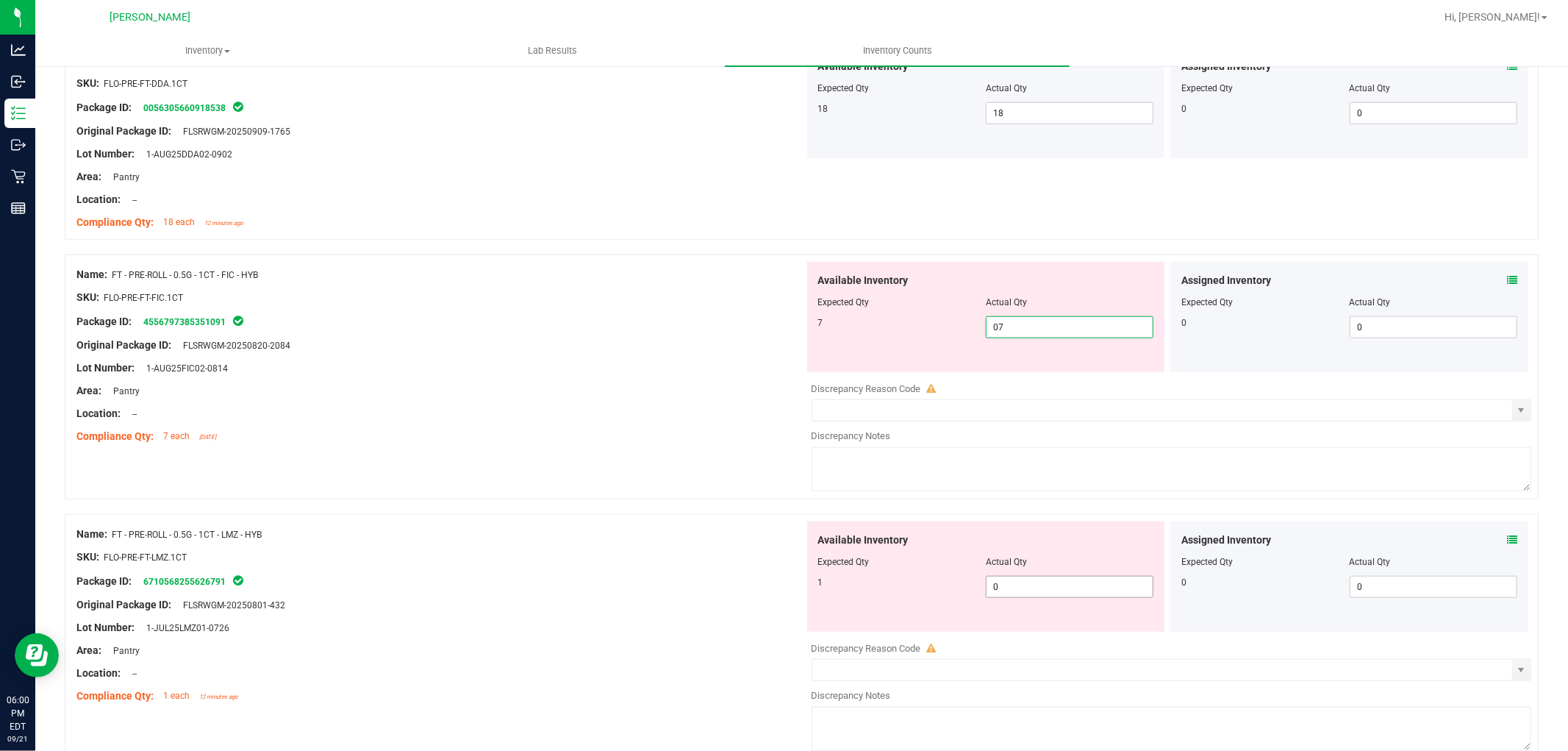
scroll to position [1062, 0]
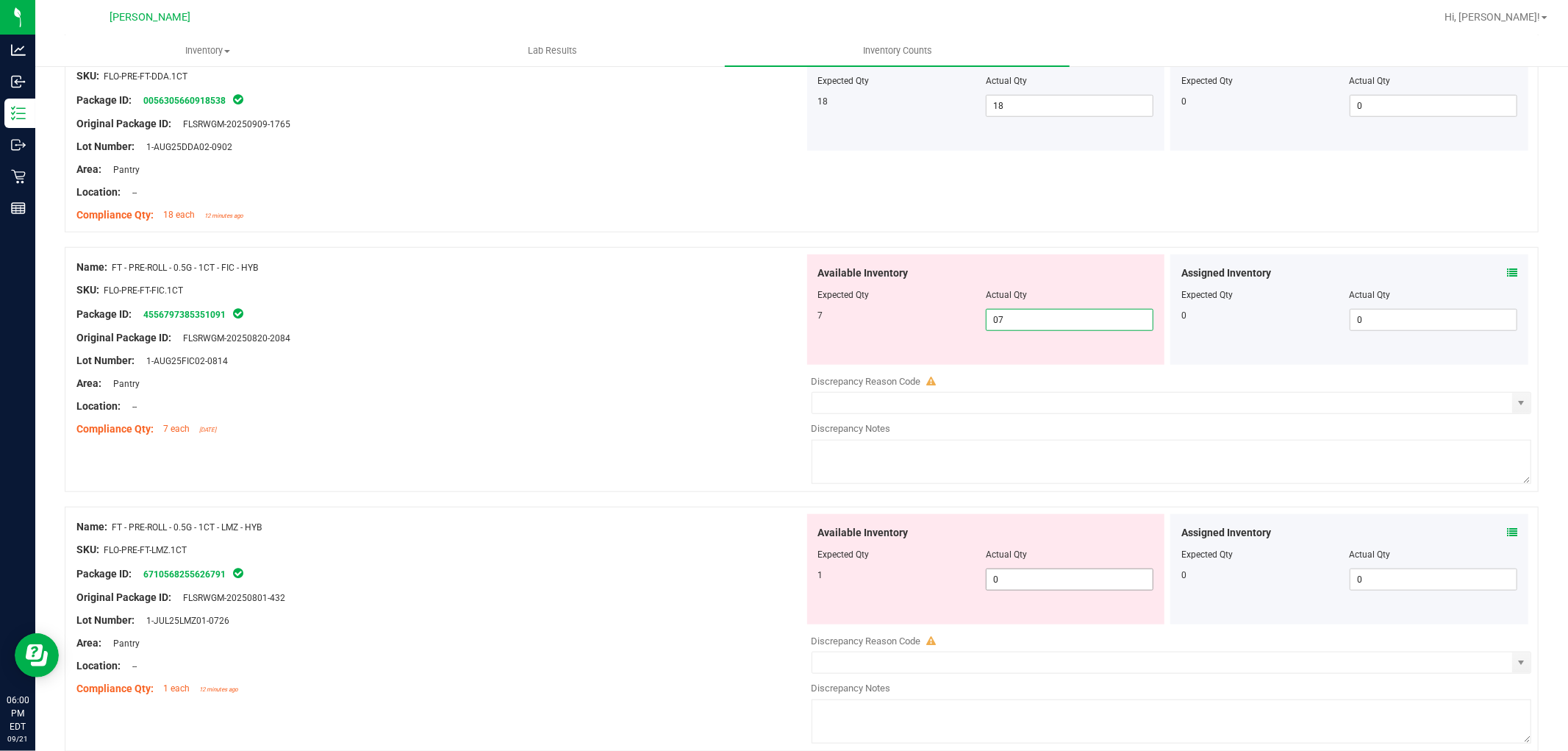
click at [1028, 582] on div "Available Inventory Expected Qty Actual Qty 1 0 0" at bounding box center [1168, 630] width 728 height 233
type input "7"
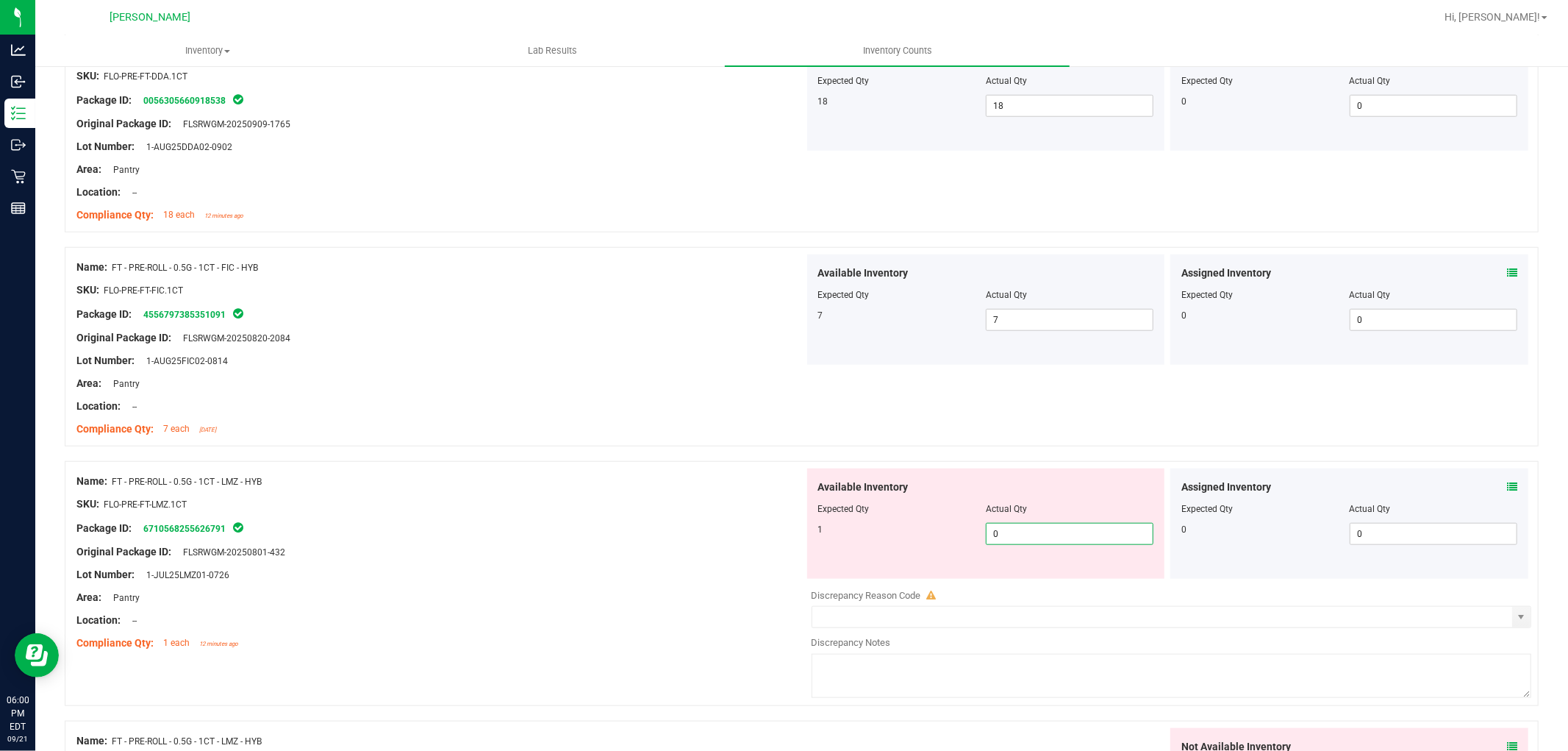
type input "01"
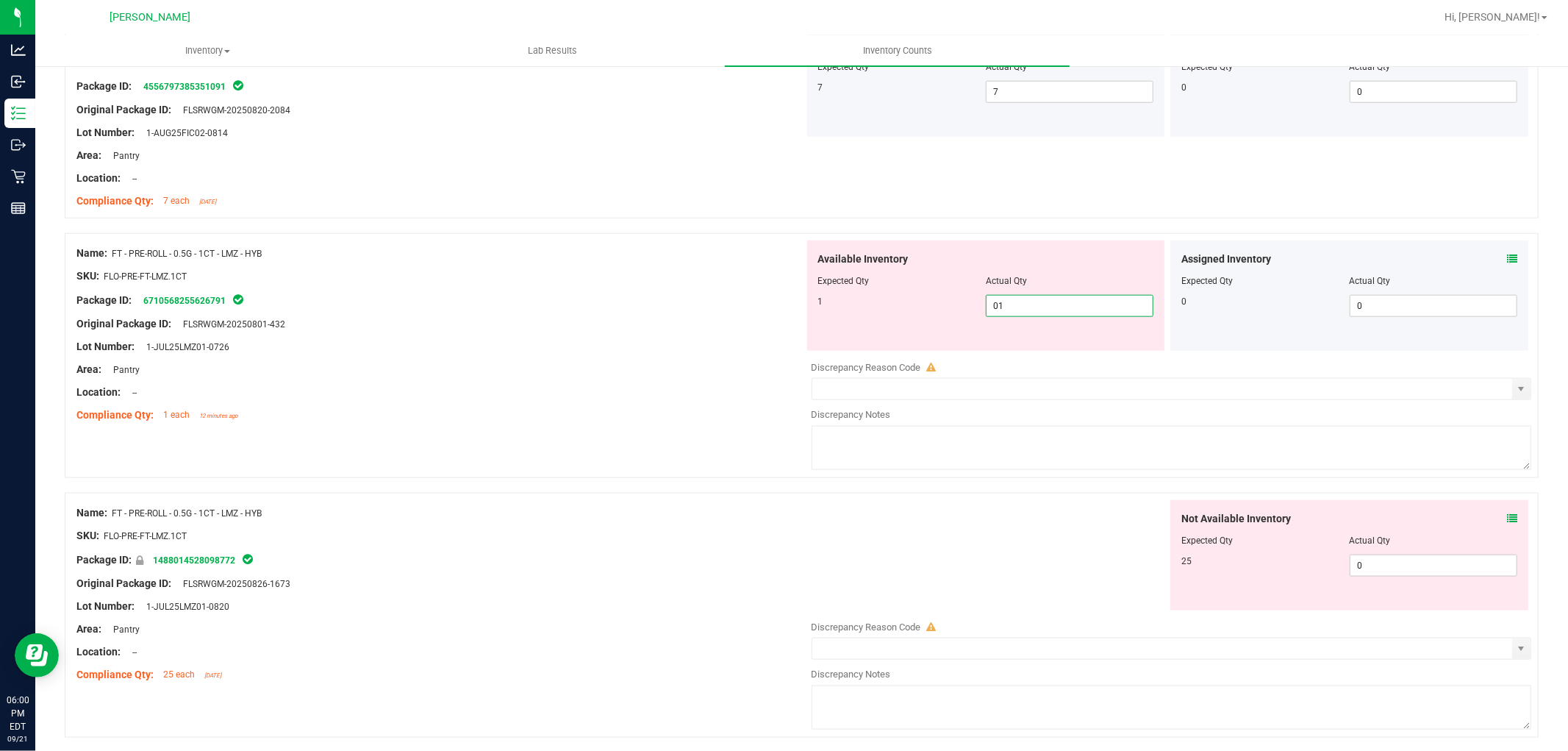
scroll to position [1306, 0]
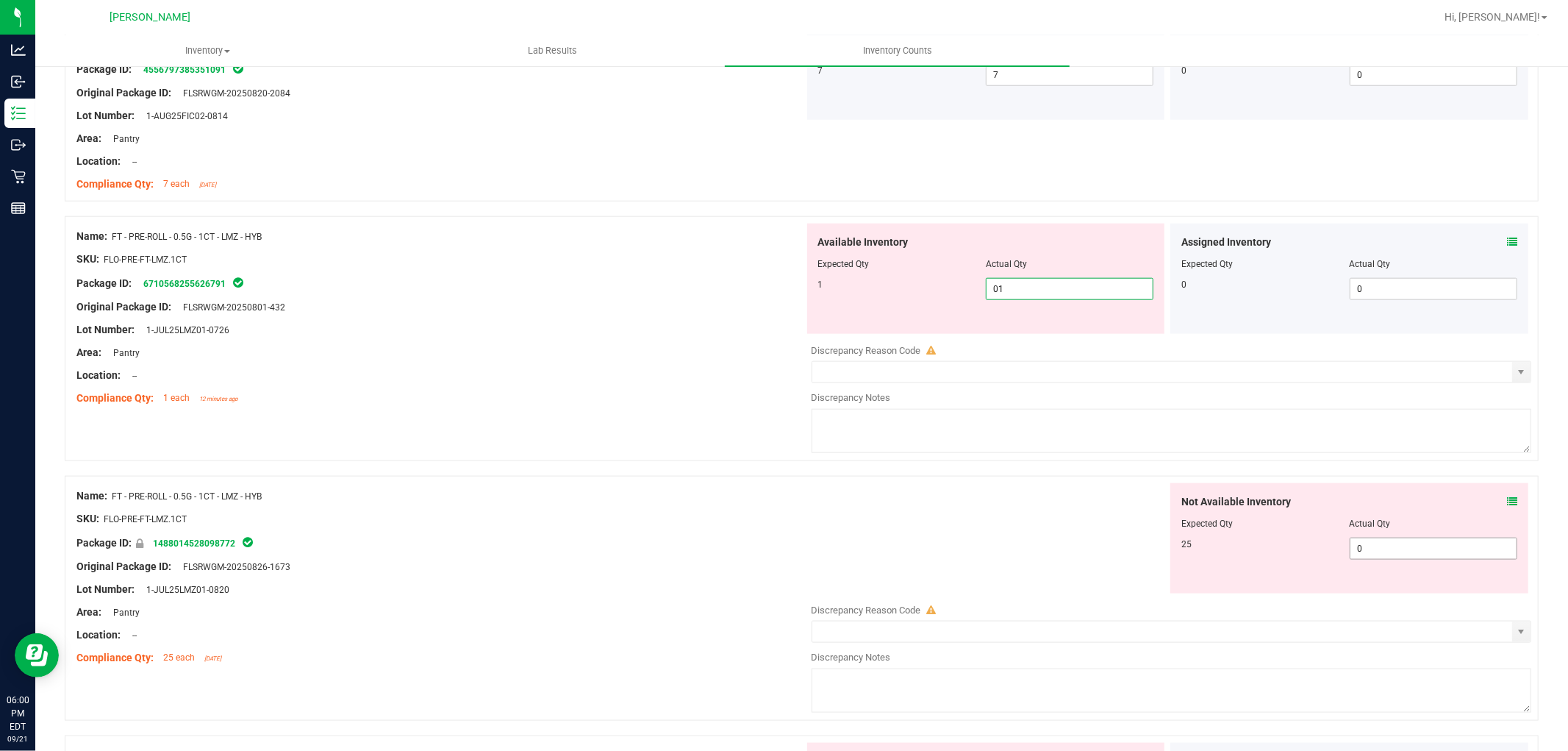
type input "1"
click at [1379, 545] on div "Not Available Inventory Expected Qty Actual Qty 25 0 0" at bounding box center [1349, 538] width 358 height 110
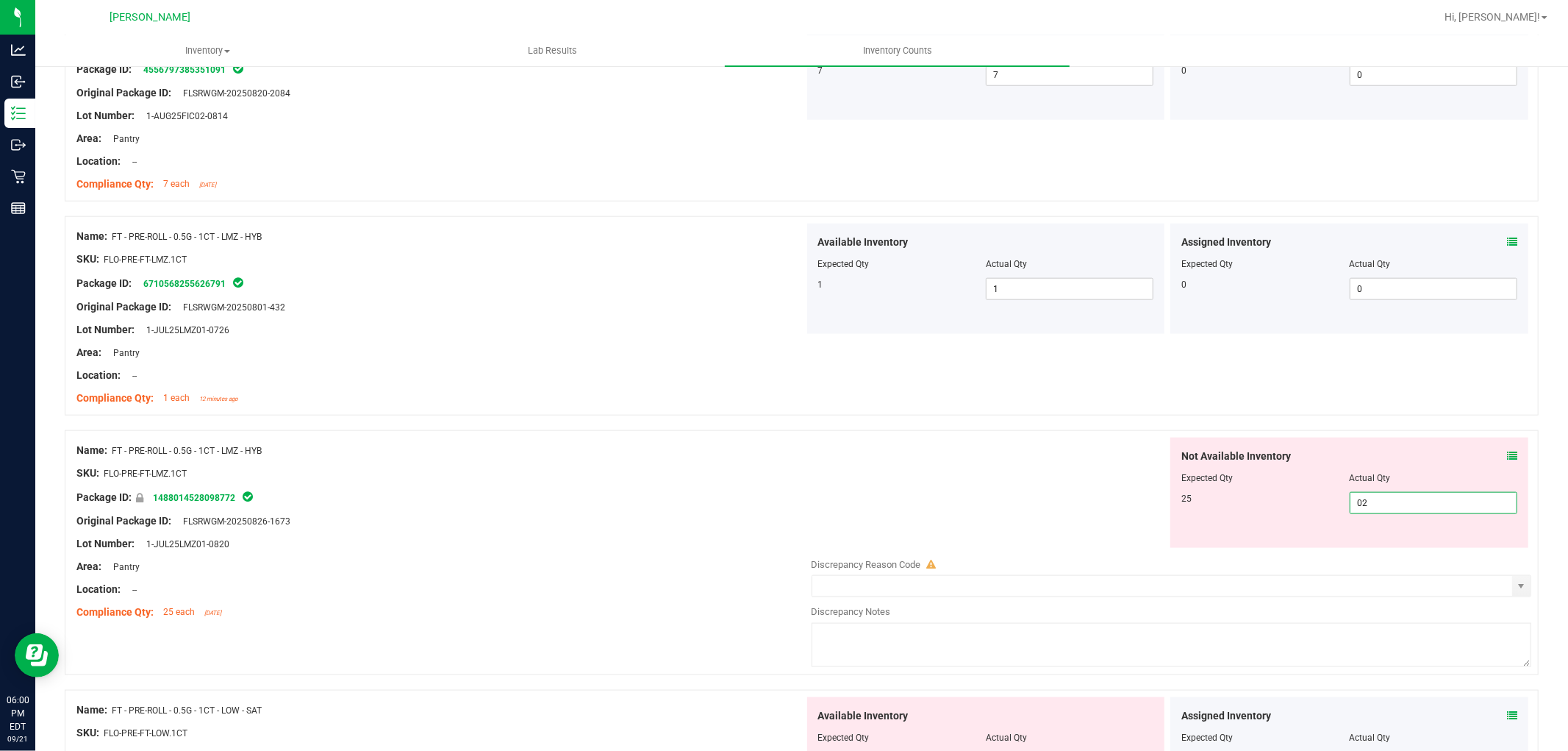
type input "025"
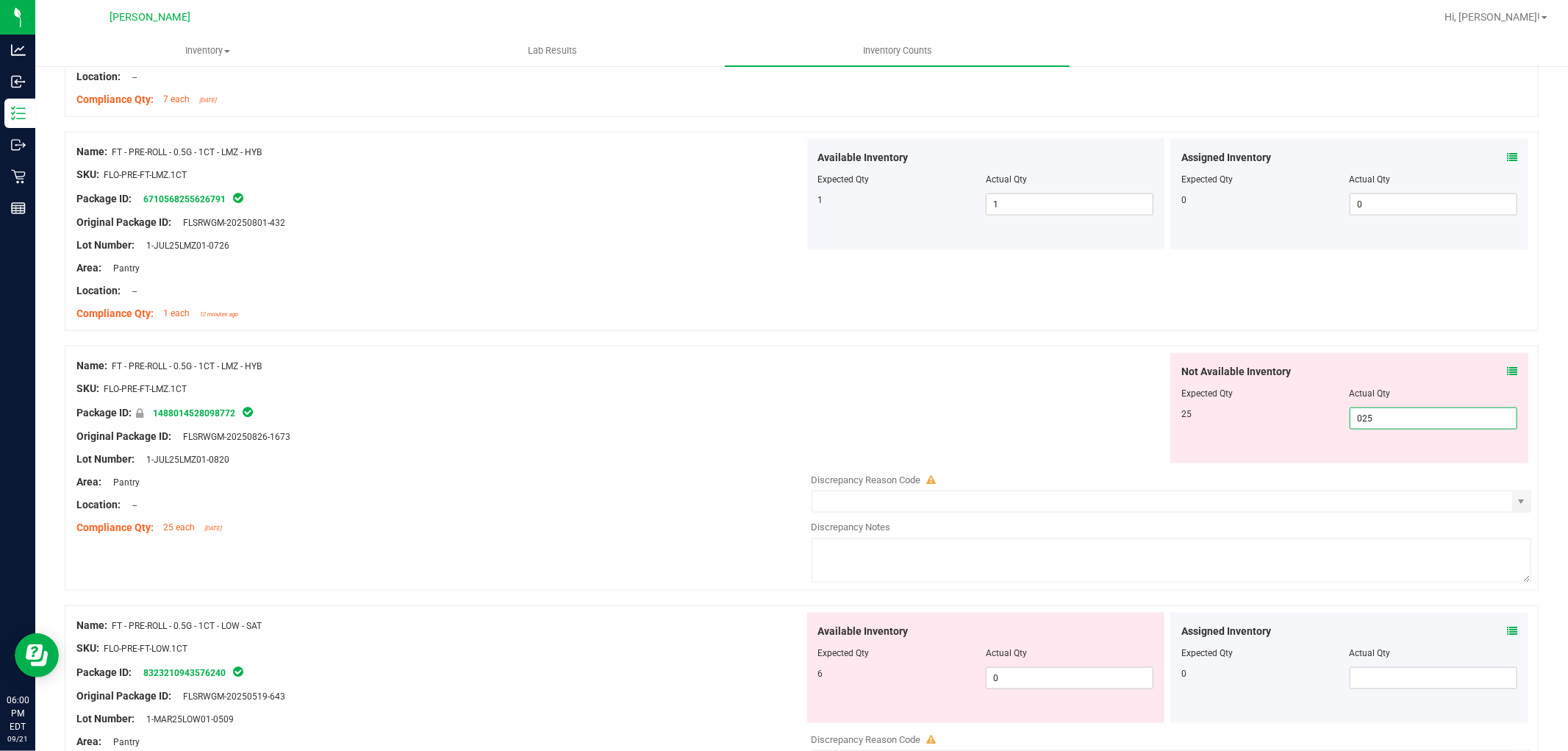
scroll to position [1471, 0]
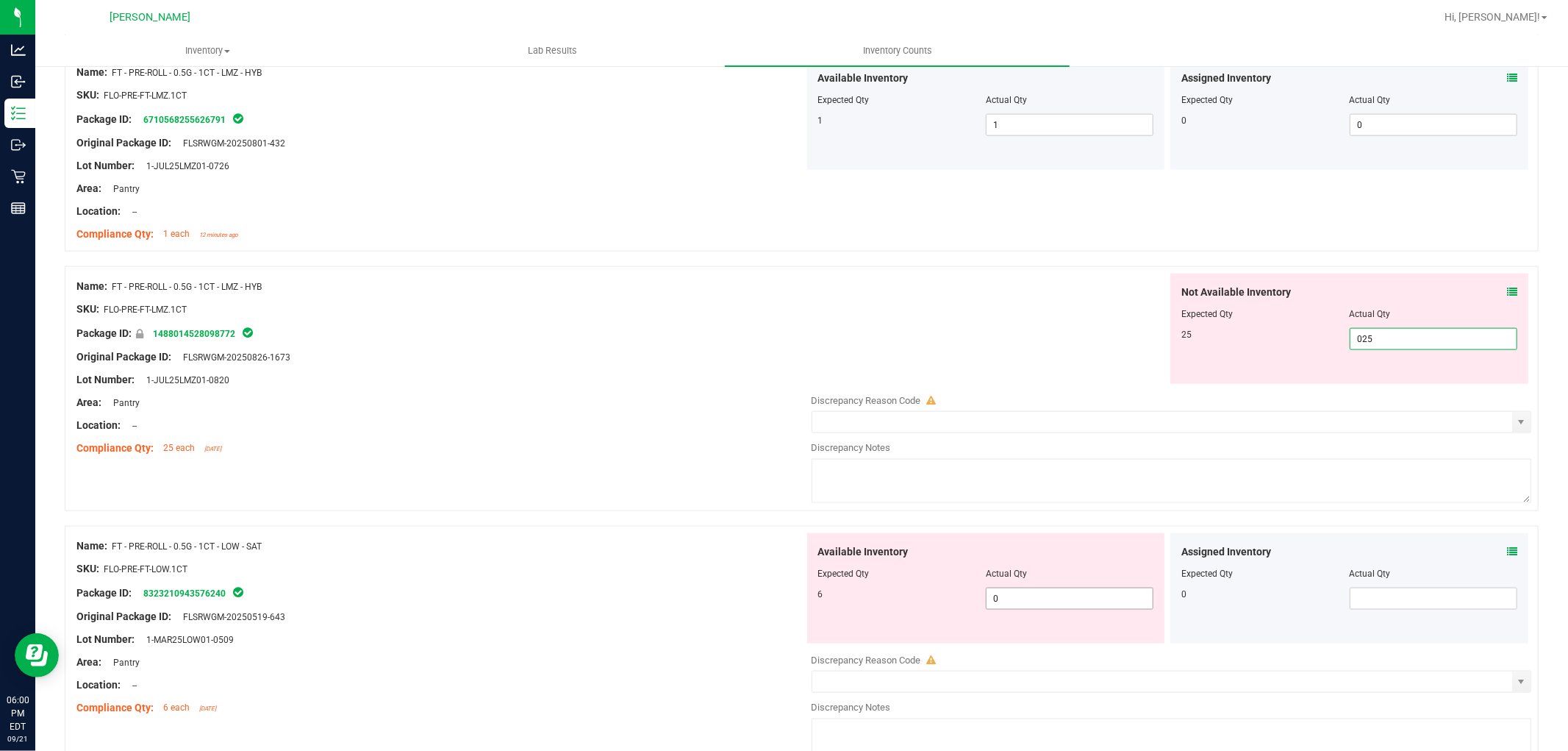
type input "25"
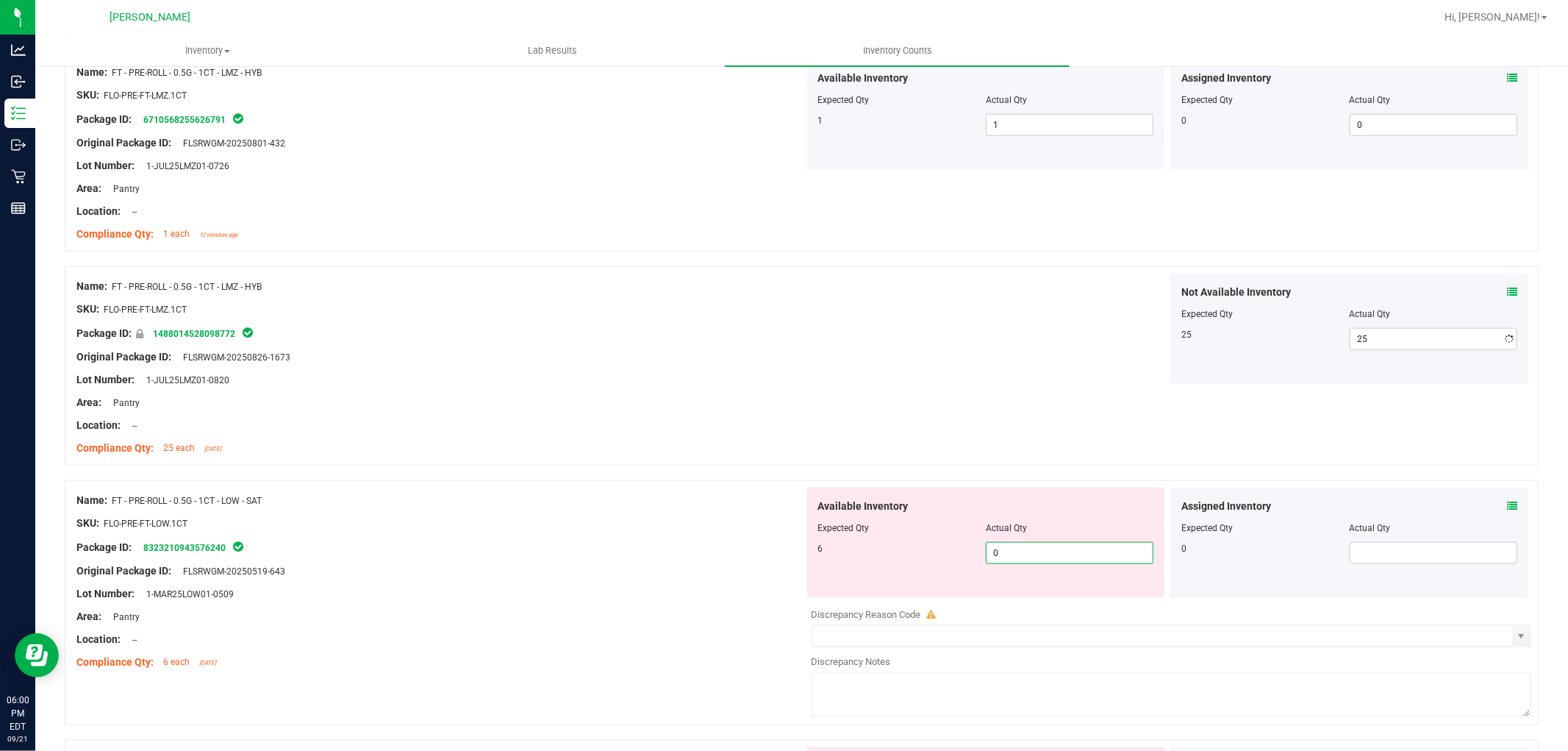
click at [1069, 598] on div "Available Inventory Expected Qty Actual Qty 6 0 0" at bounding box center [986, 542] width 358 height 110
type input "06"
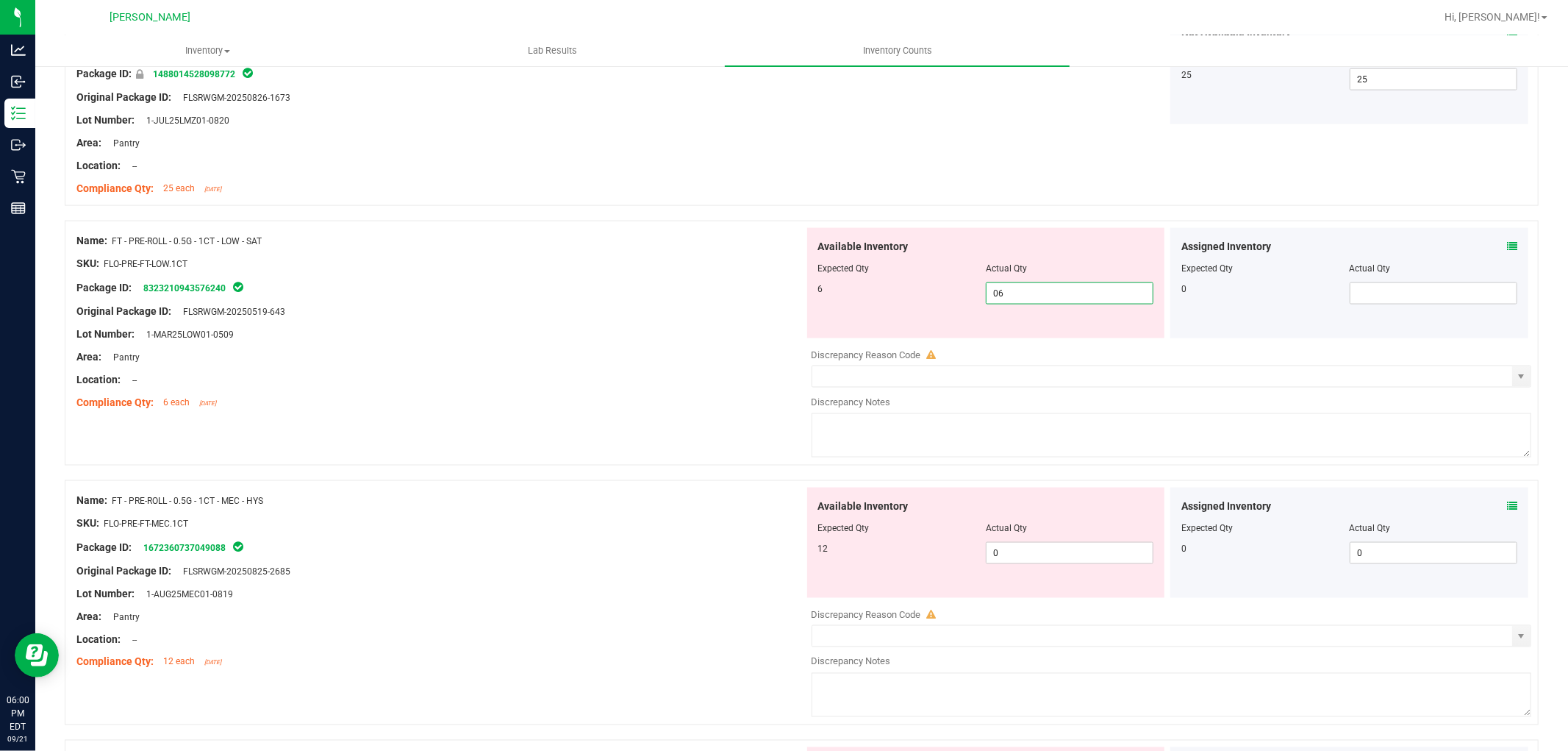
scroll to position [1797, 0]
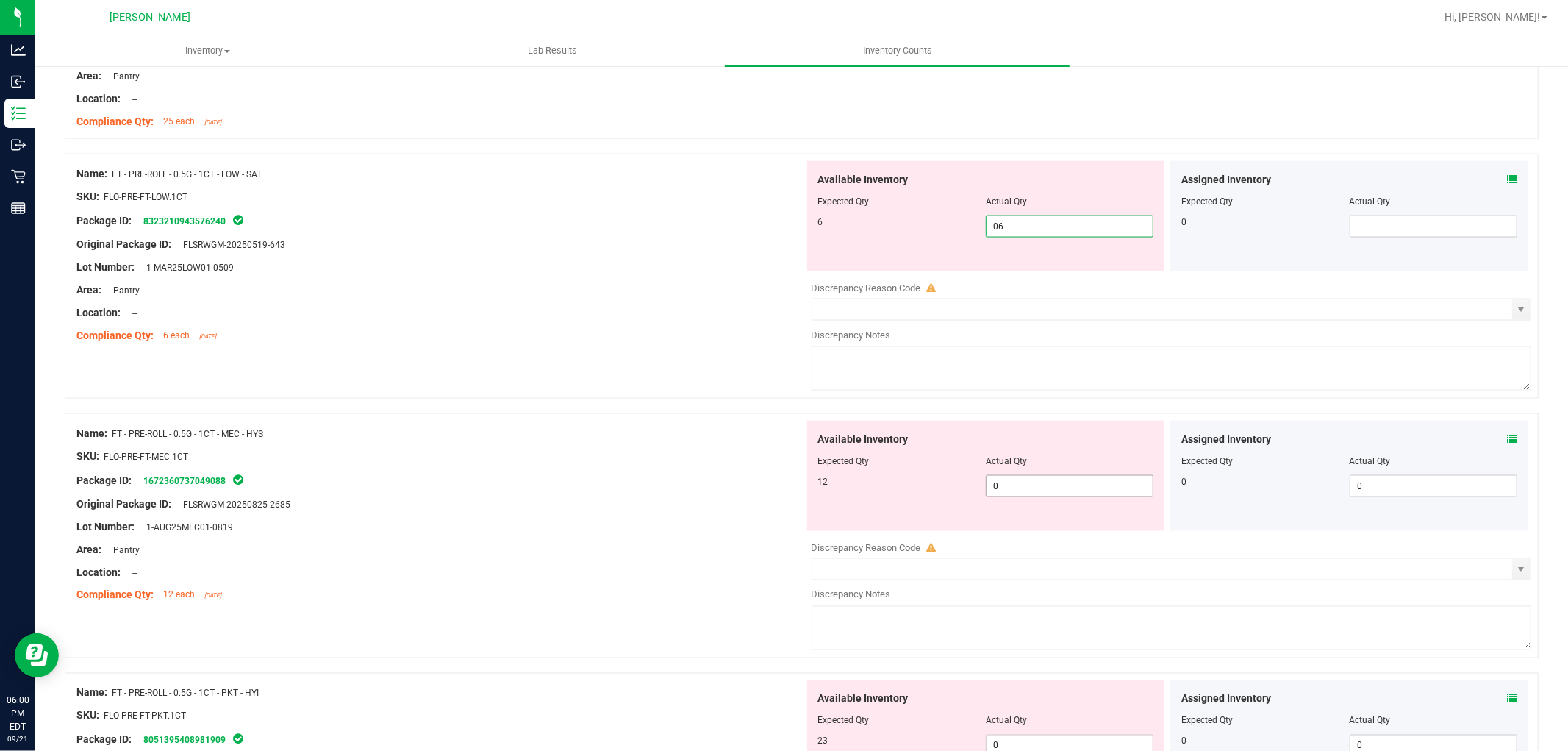
click at [1063, 489] on div "Available Inventory Expected Qty Actual Qty 12 0 0" at bounding box center [1168, 537] width 728 height 233
type input "6"
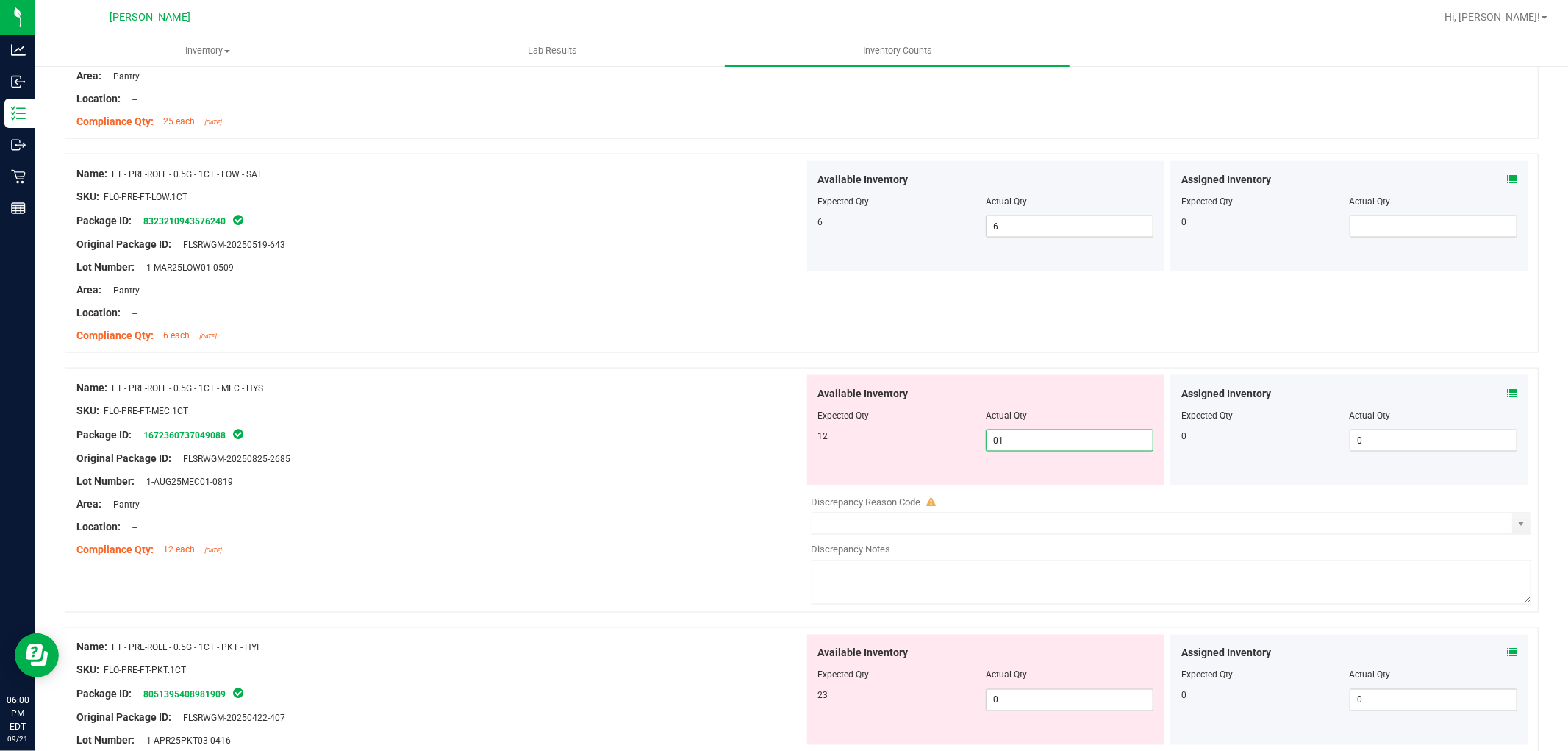
type input "012"
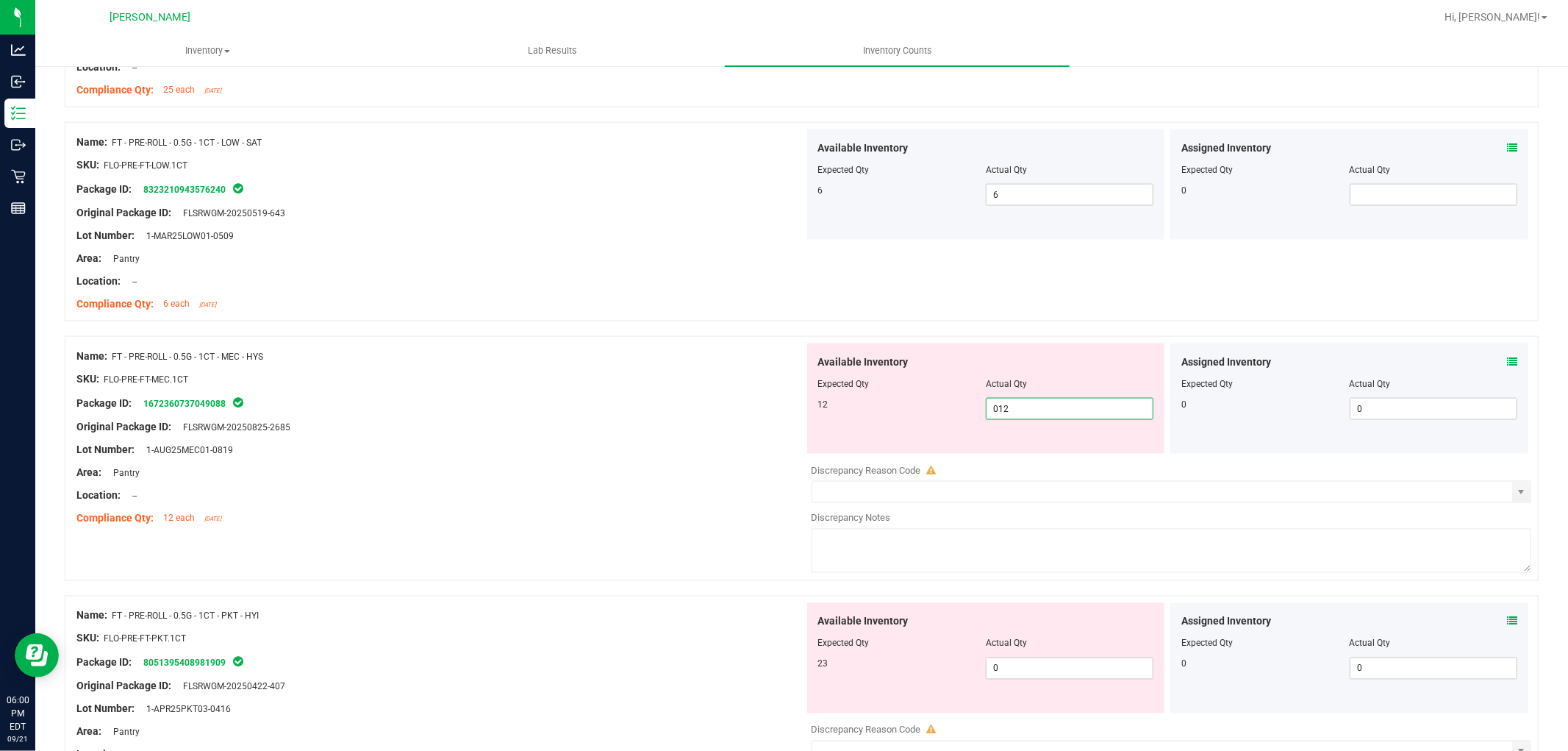
scroll to position [1879, 0]
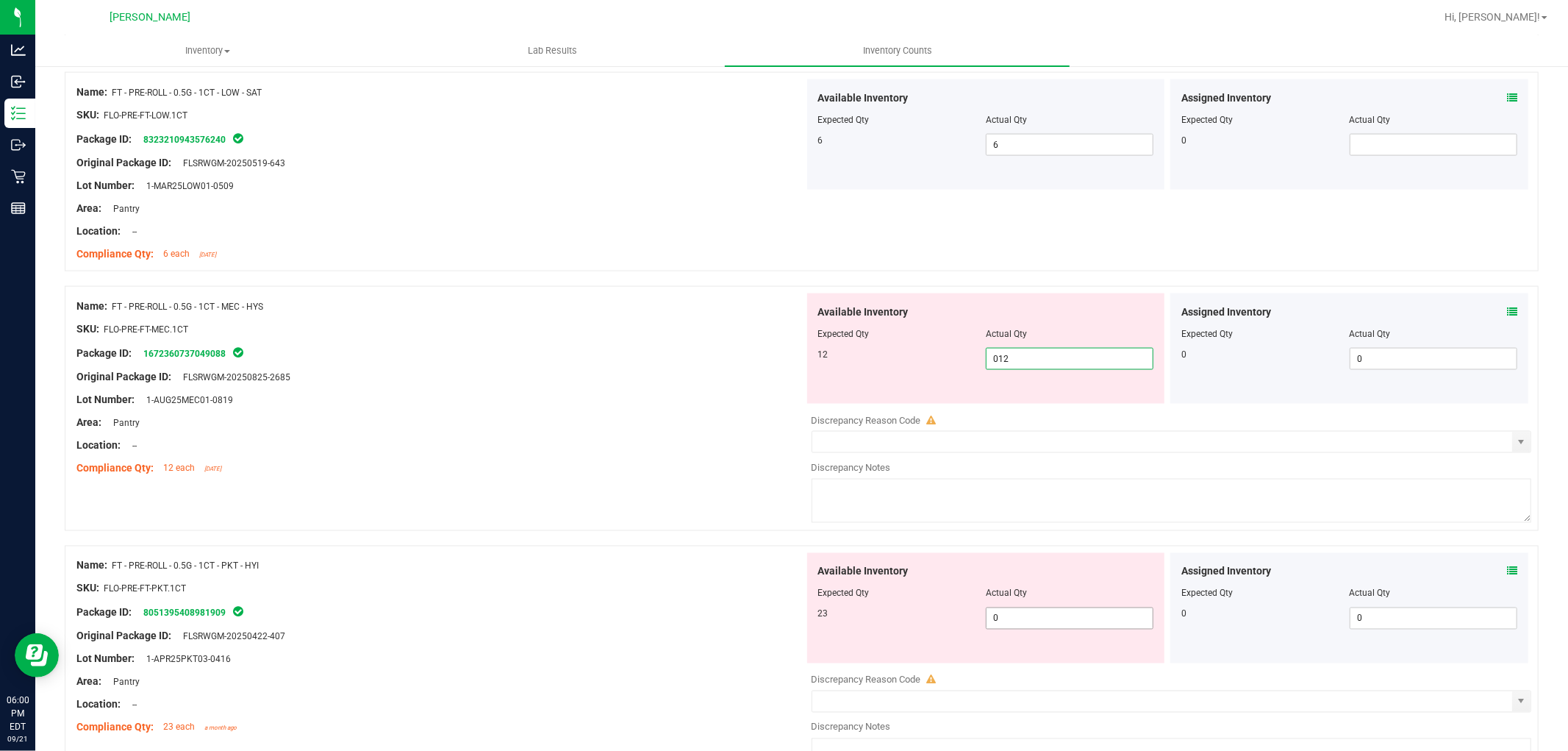
type input "12"
click at [1032, 611] on div "Available Inventory Expected Qty Actual Qty 23 0 0" at bounding box center [986, 608] width 358 height 110
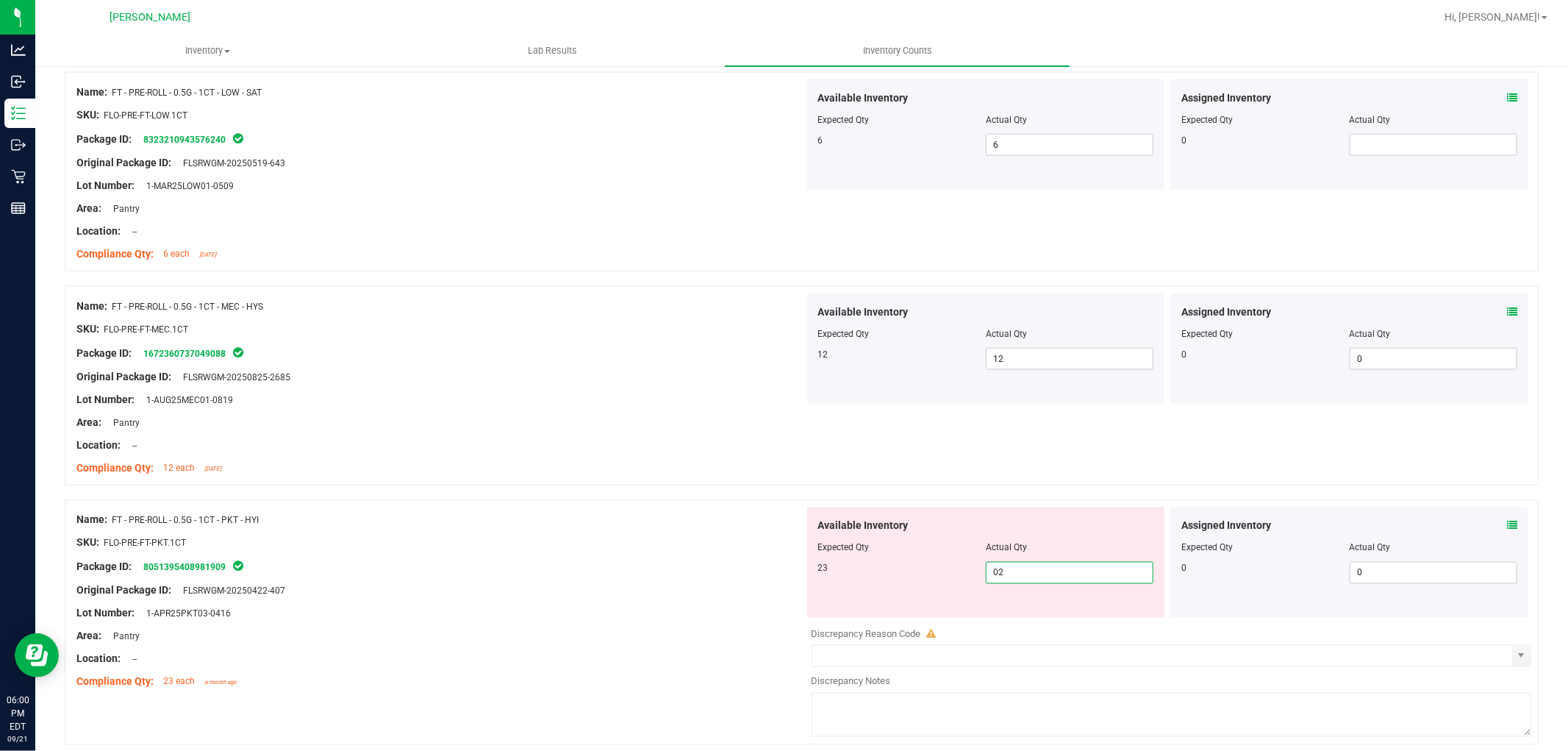
type input "023"
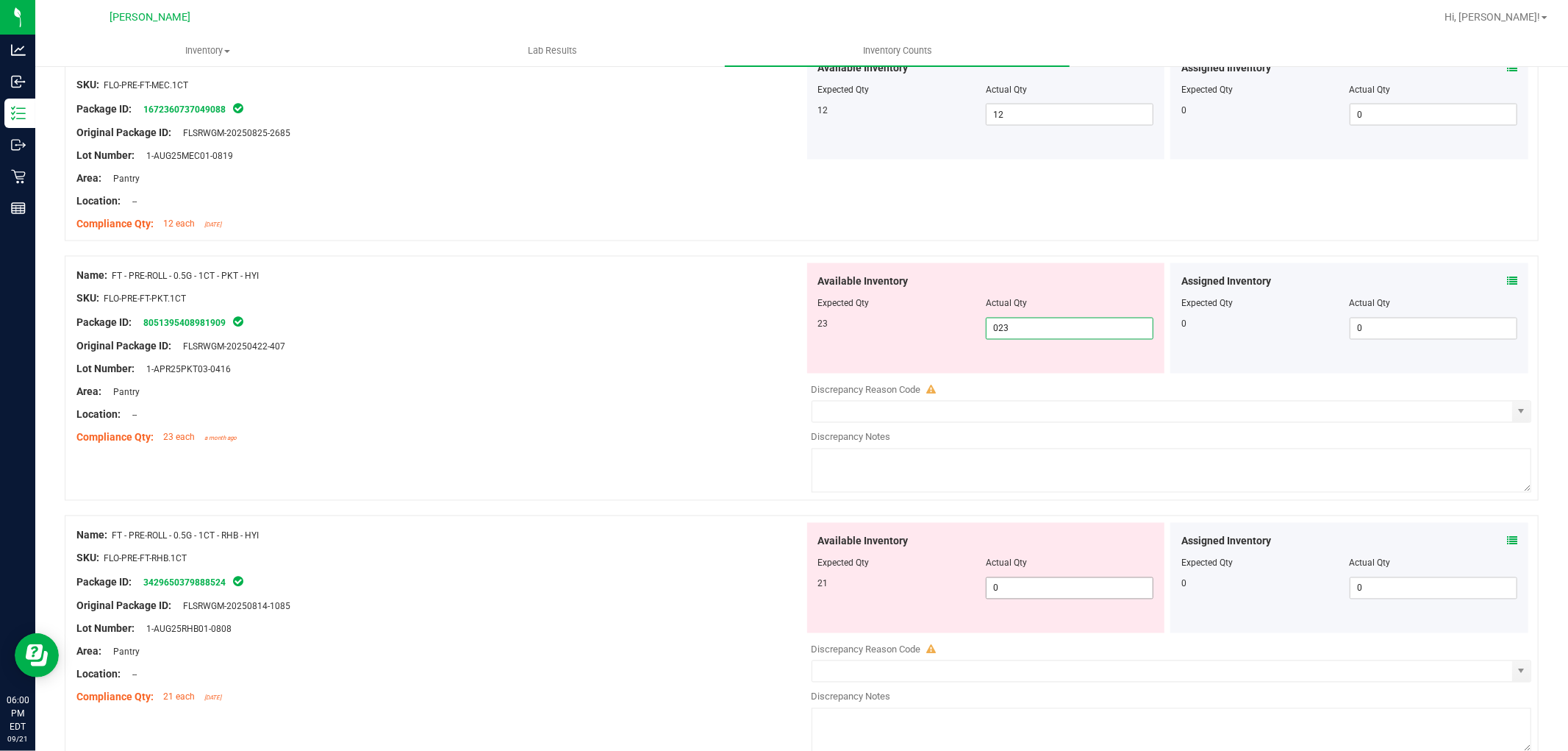
scroll to position [2124, 0]
type input "23"
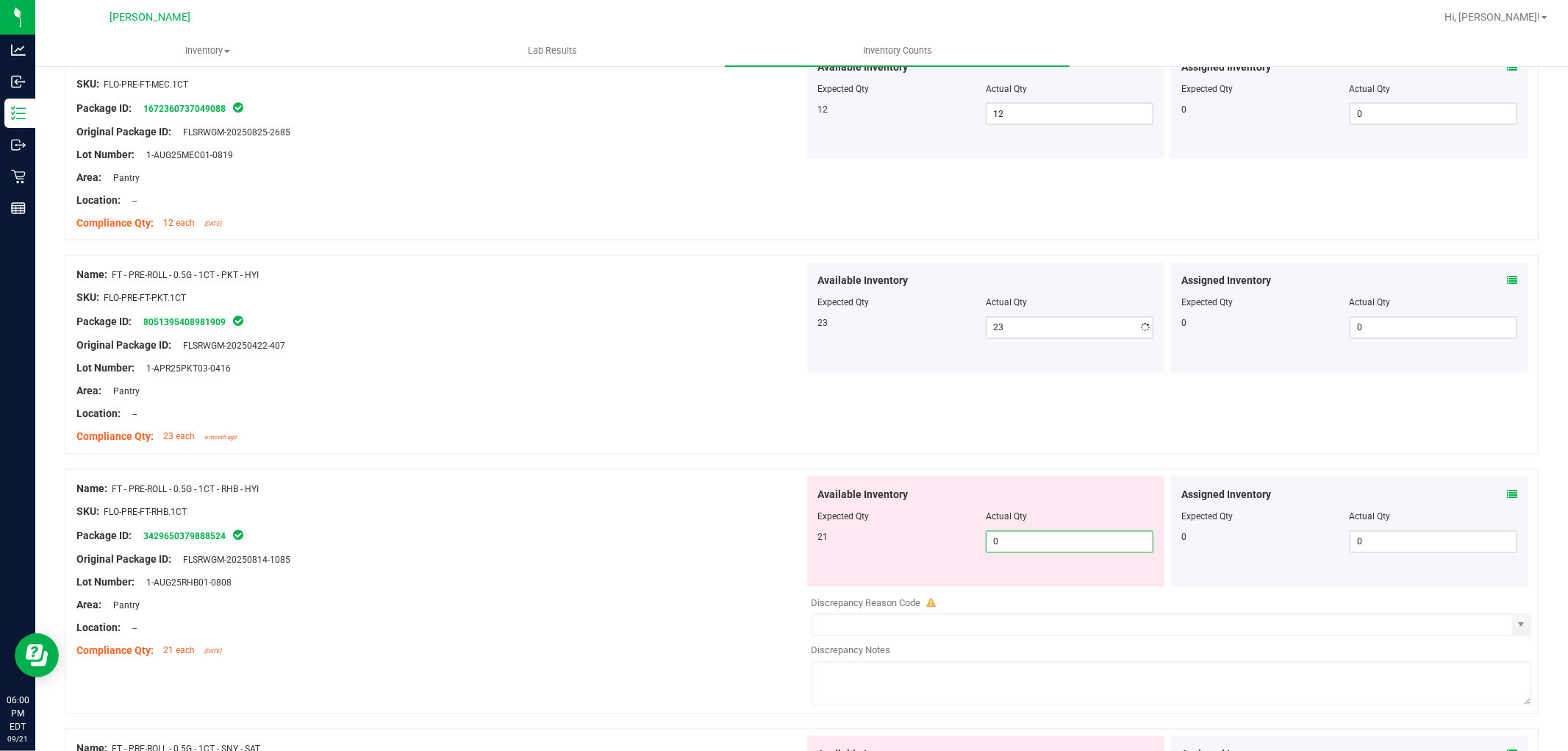
click at [1035, 589] on div "Available Inventory Expected Qty Actual Qty 21 0 0" at bounding box center [1168, 593] width 728 height 233
type input "021"
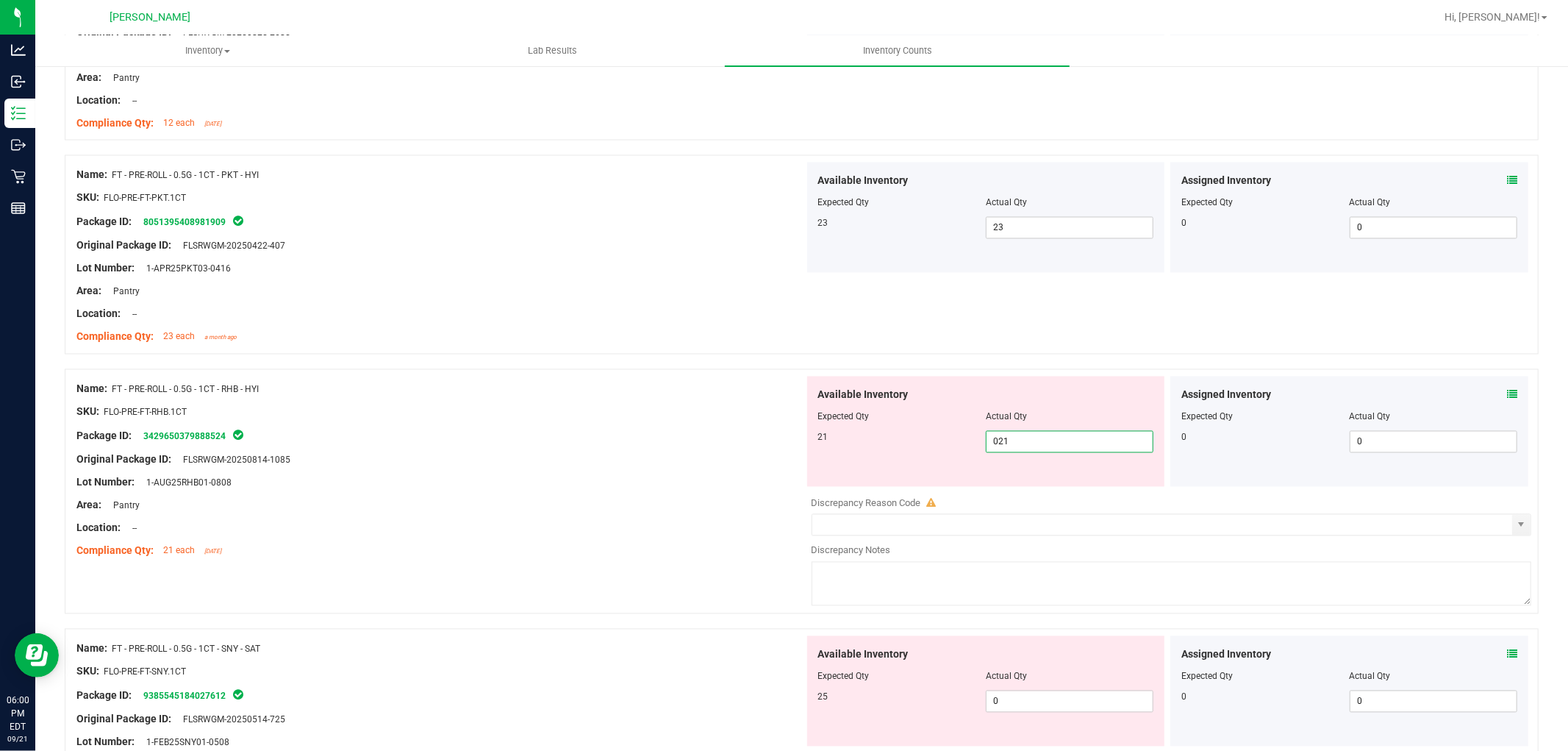
scroll to position [2369, 0]
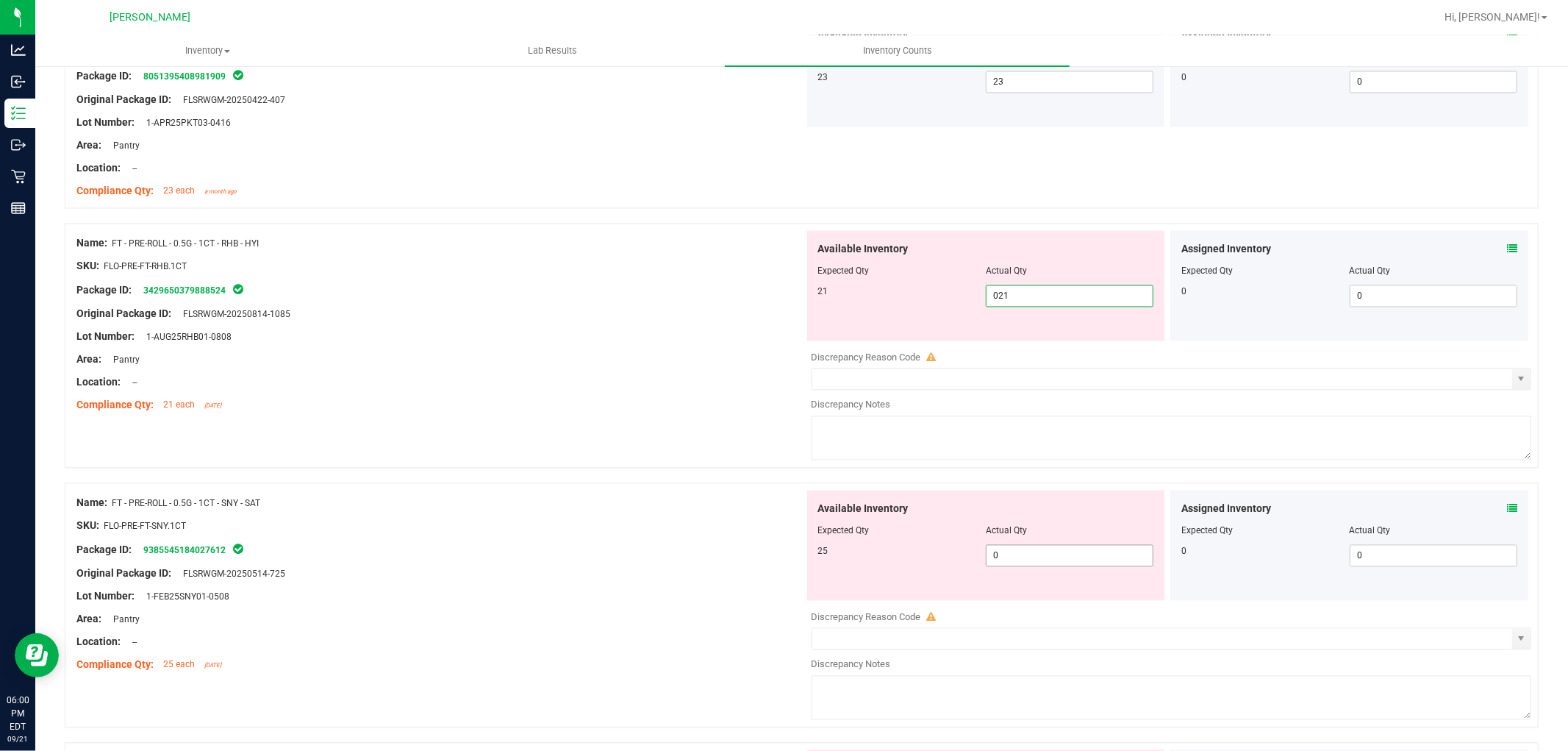
type input "21"
click at [1041, 563] on div "Available Inventory Expected Qty Actual Qty 25 0 0" at bounding box center [1168, 607] width 728 height 233
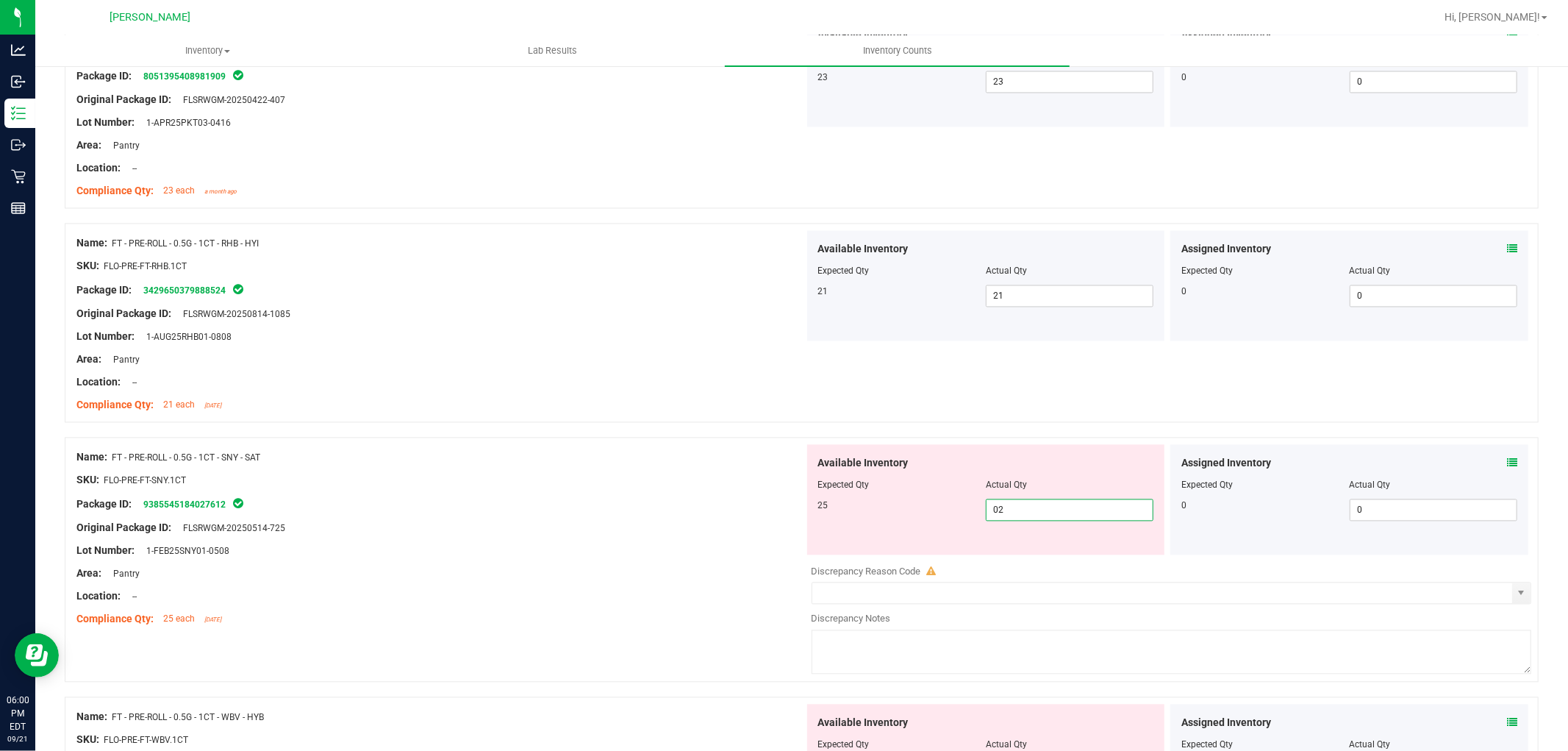
type input "025"
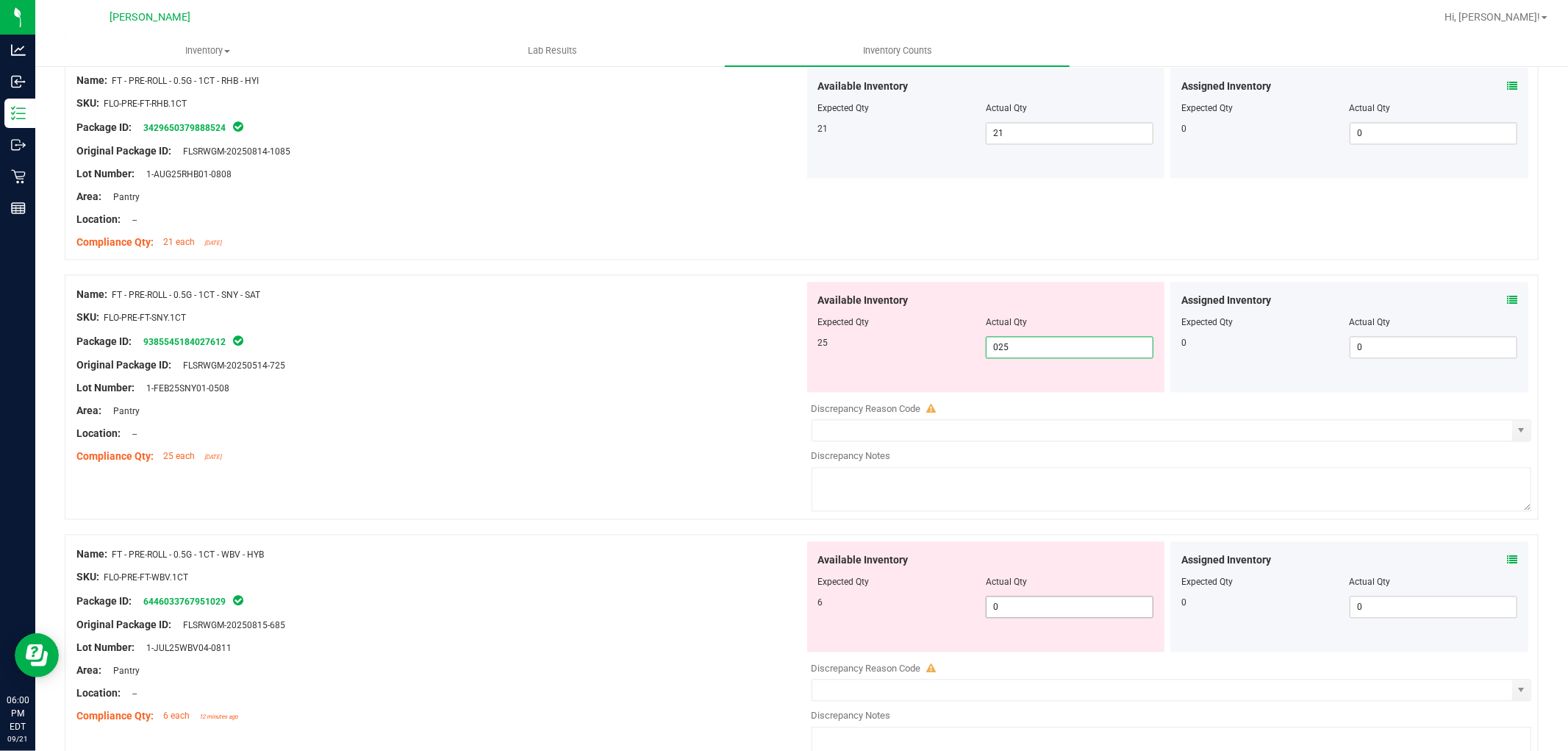
click at [1028, 614] on div "Available Inventory Expected Qty Actual Qty 6 0 0" at bounding box center [1168, 657] width 728 height 233
type input "25"
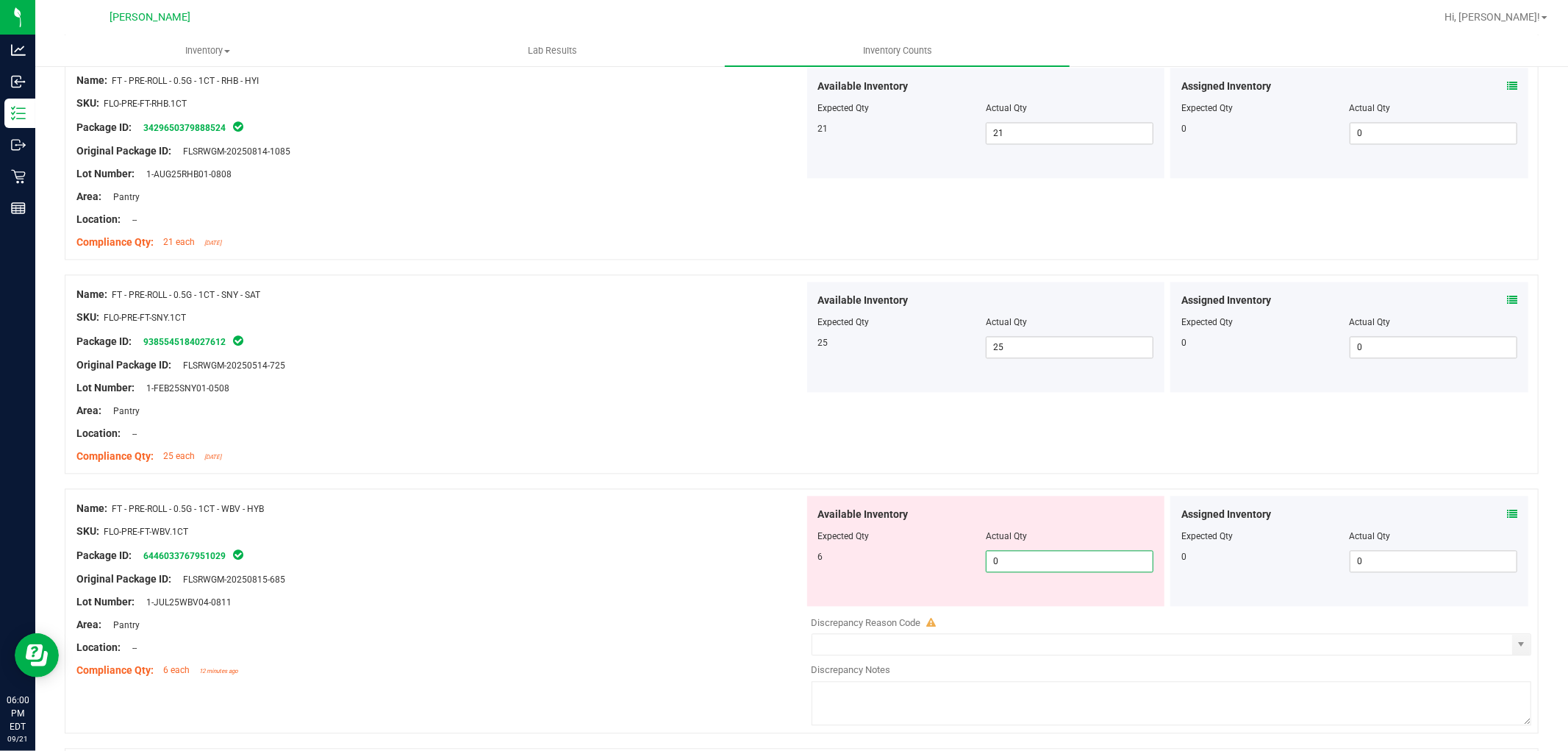
type input "06"
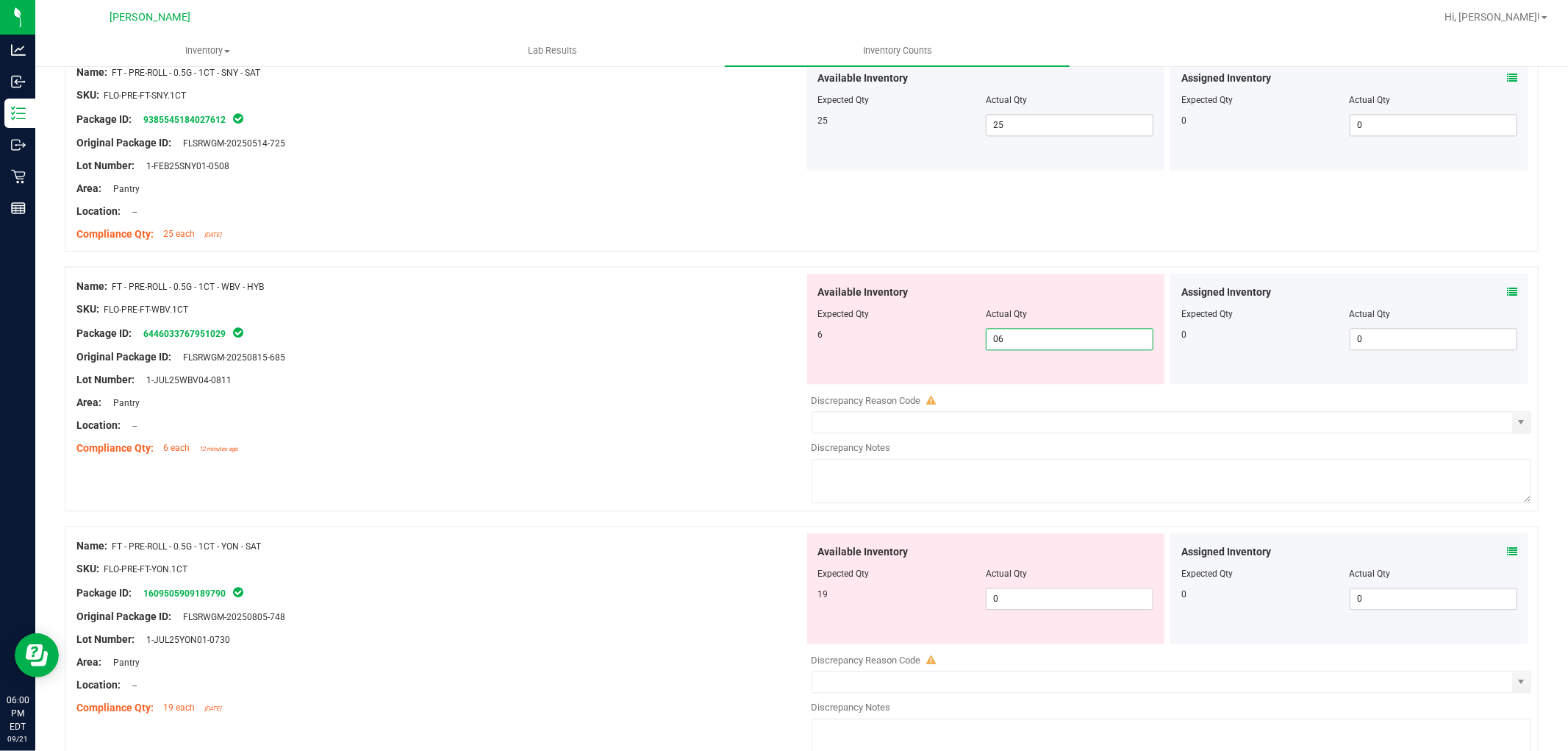
scroll to position [2777, 0]
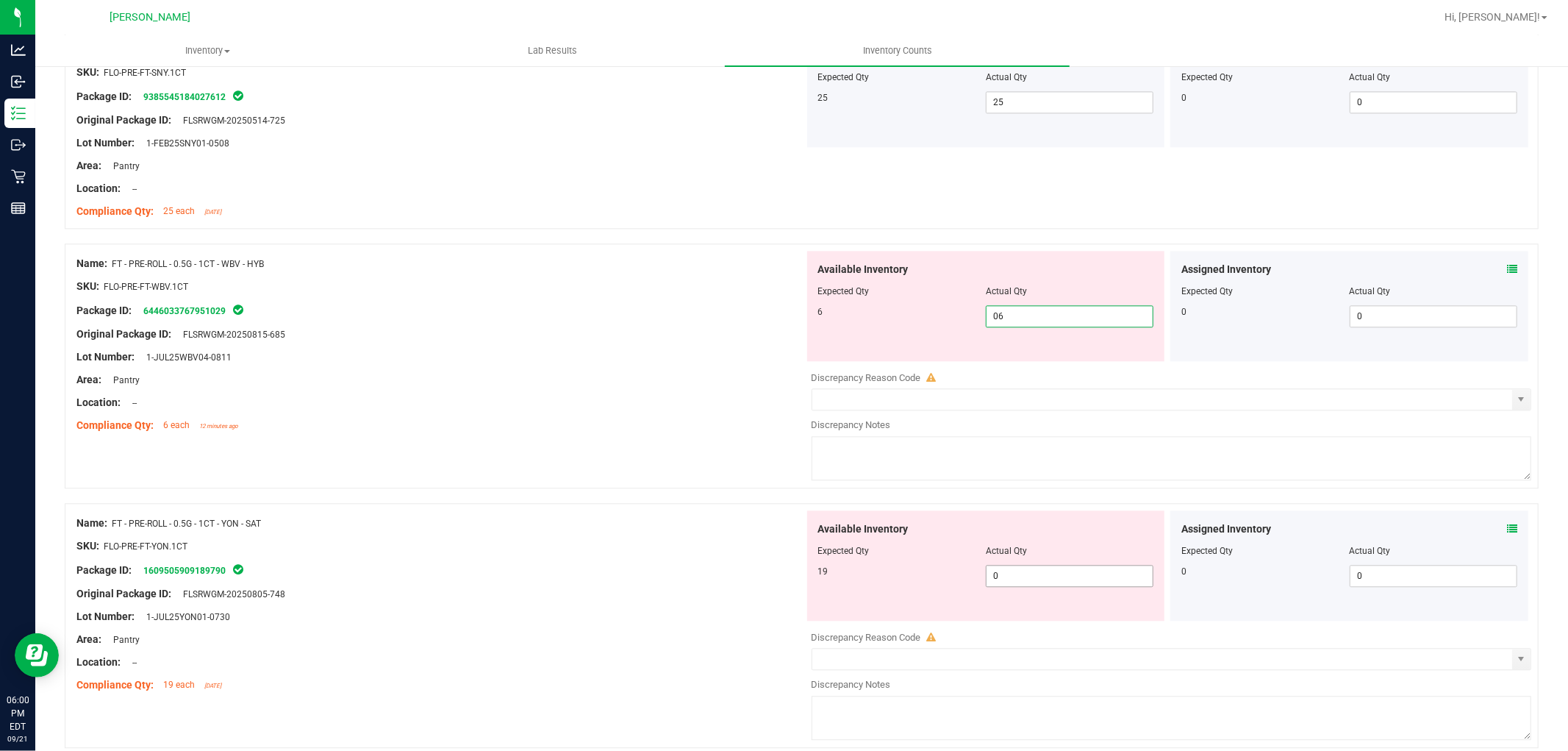
type input "6"
click at [1028, 578] on div "Available Inventory Expected Qty Actual Qty 19 0 0" at bounding box center [1168, 627] width 728 height 233
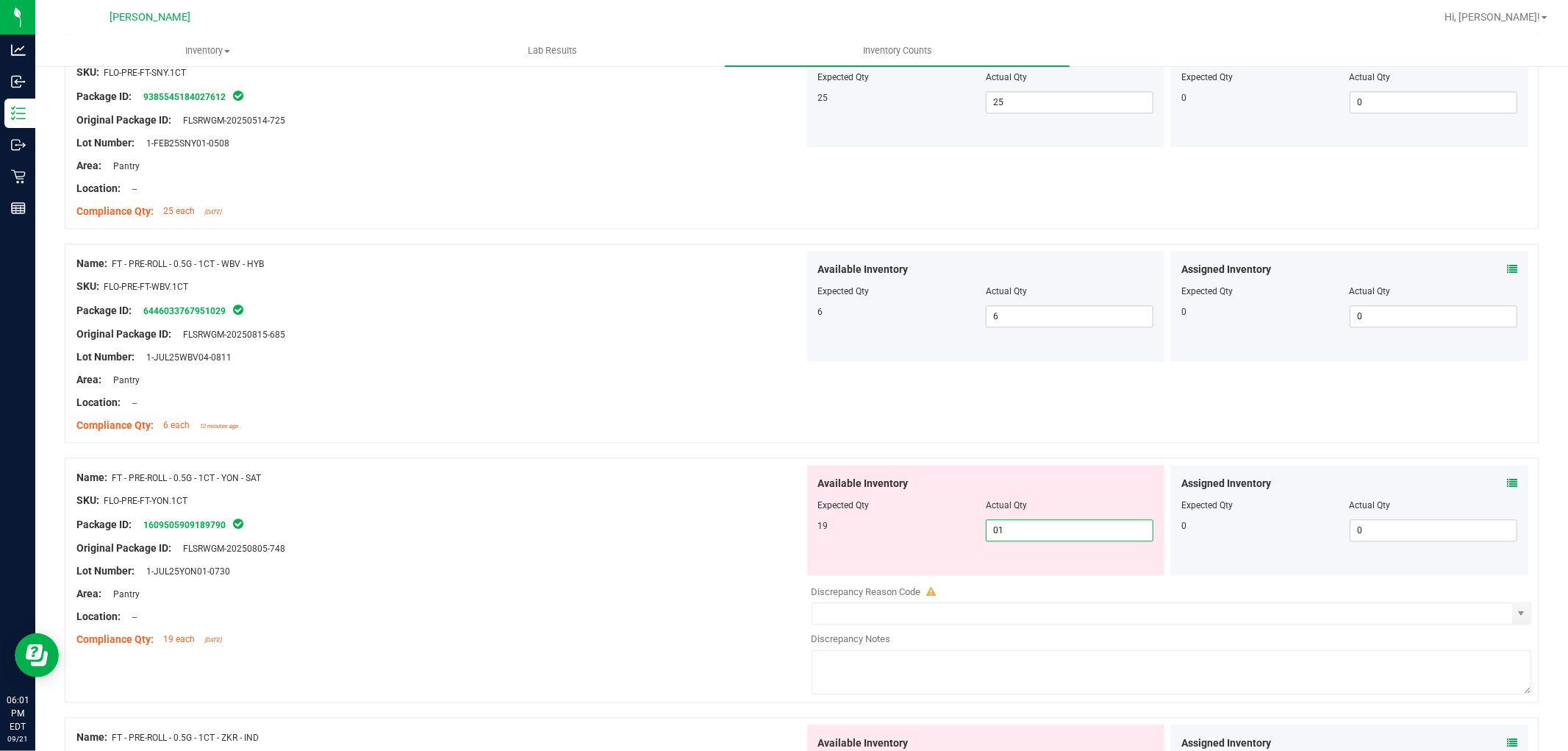
type input "019"
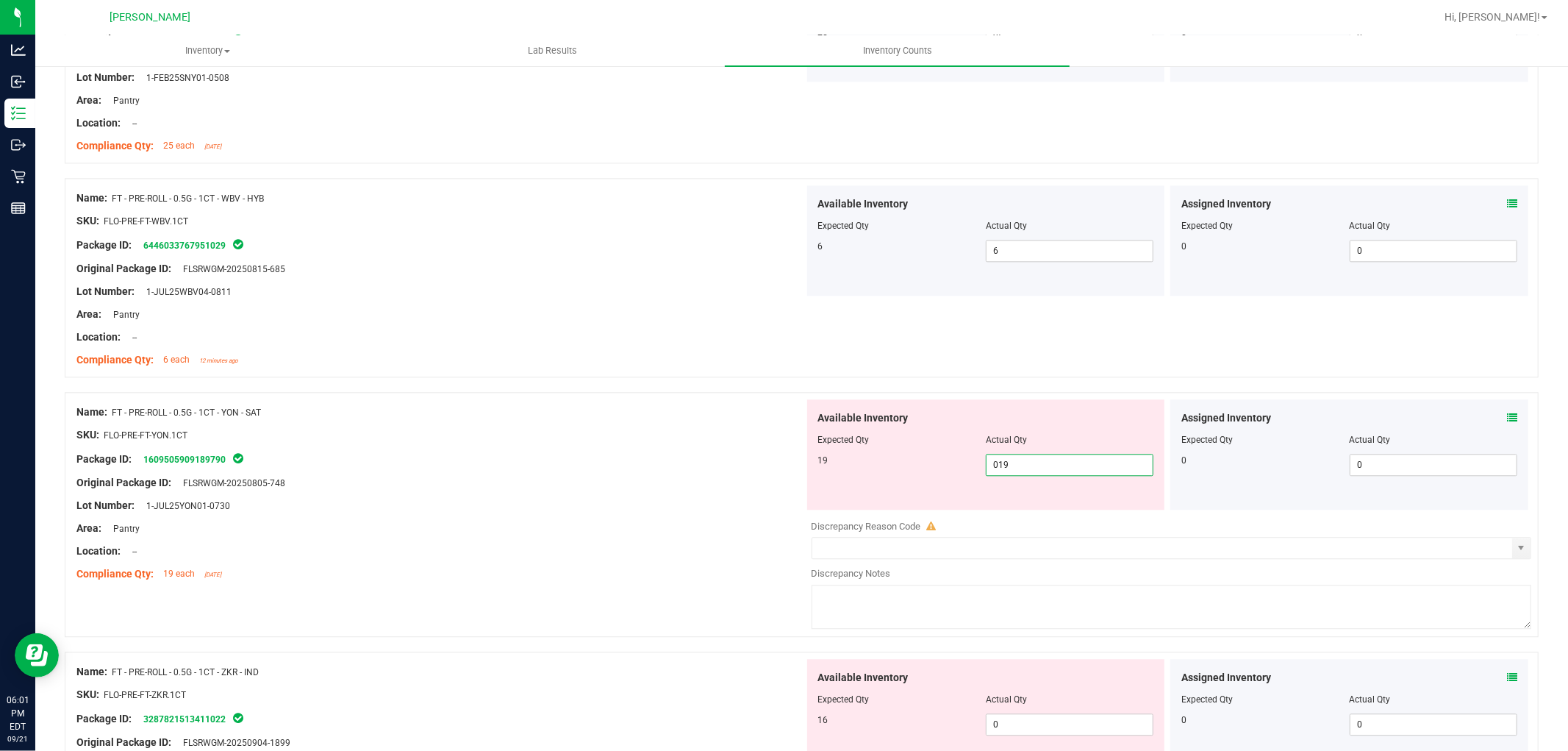
scroll to position [2942, 0]
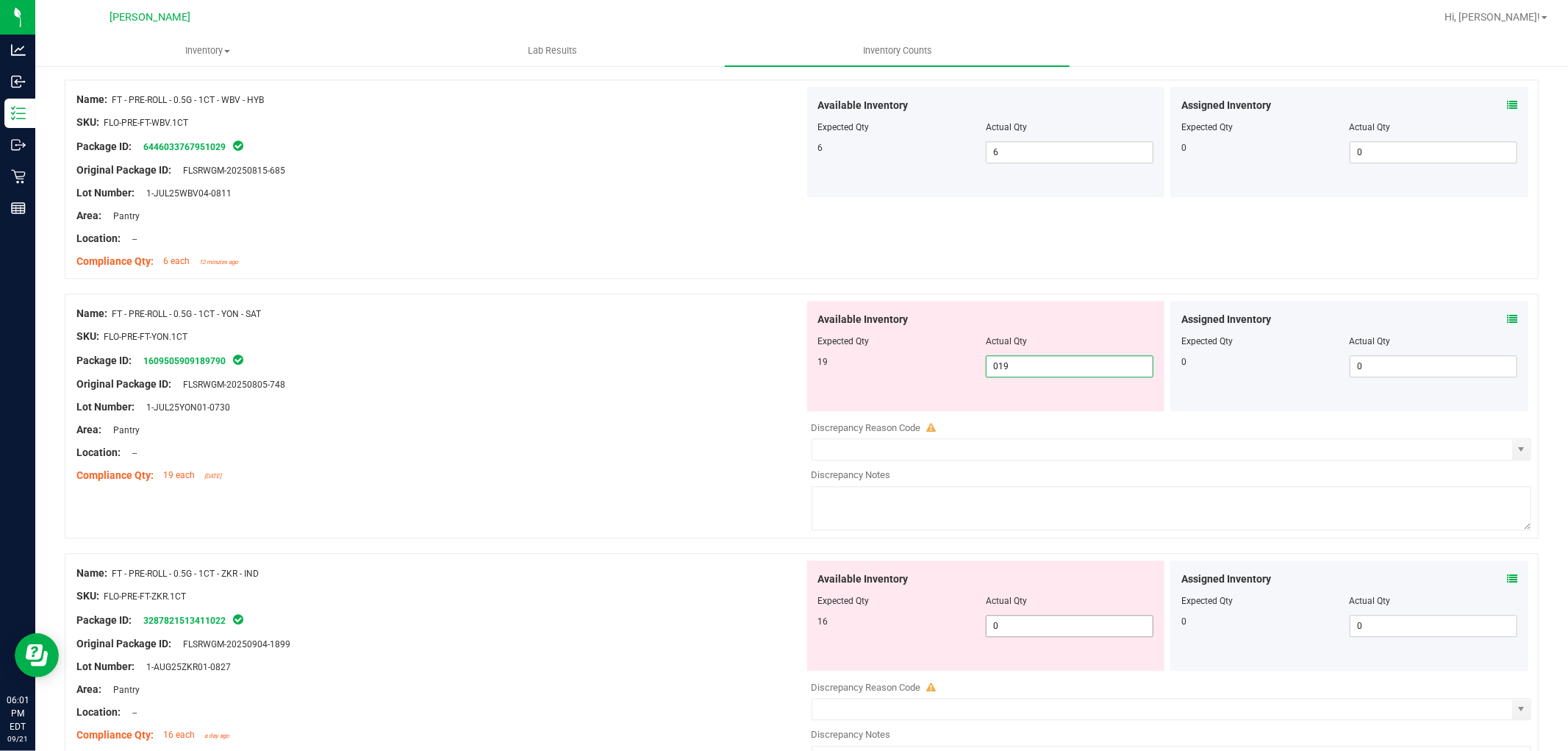
type input "19"
click at [1009, 632] on div "Available Inventory Expected Qty Actual Qty 16 0 0" at bounding box center [1168, 677] width 728 height 233
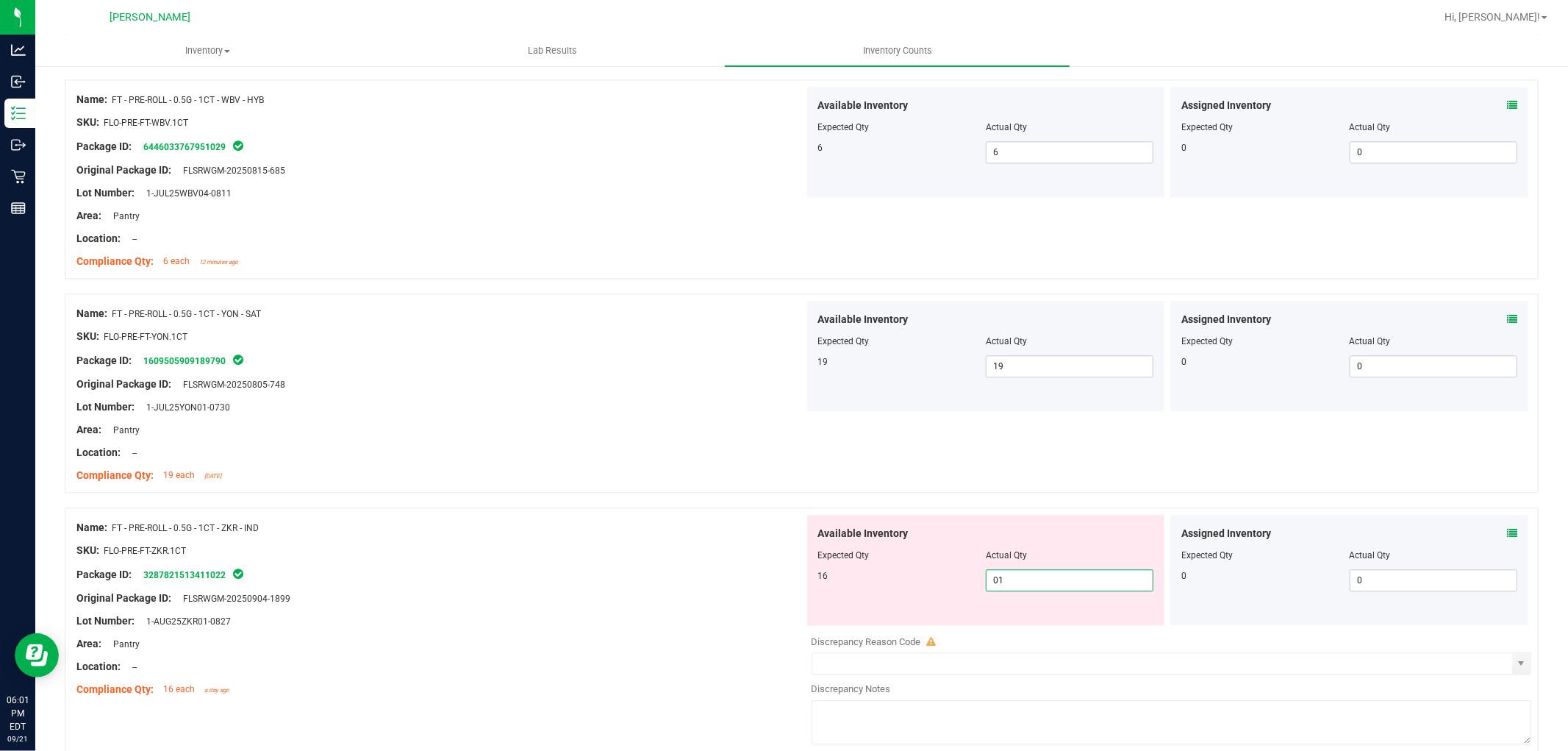
type input "016"
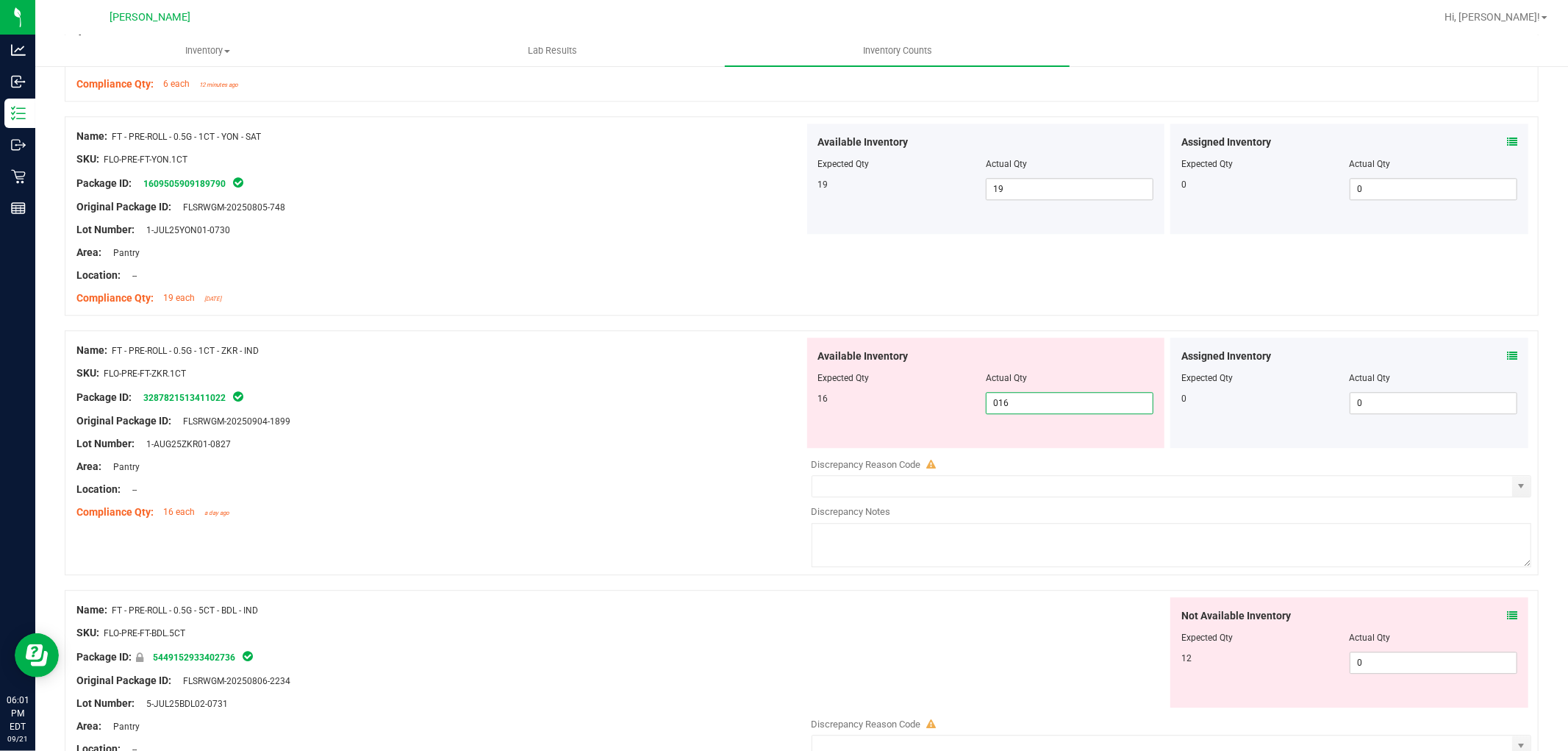
scroll to position [3186, 0]
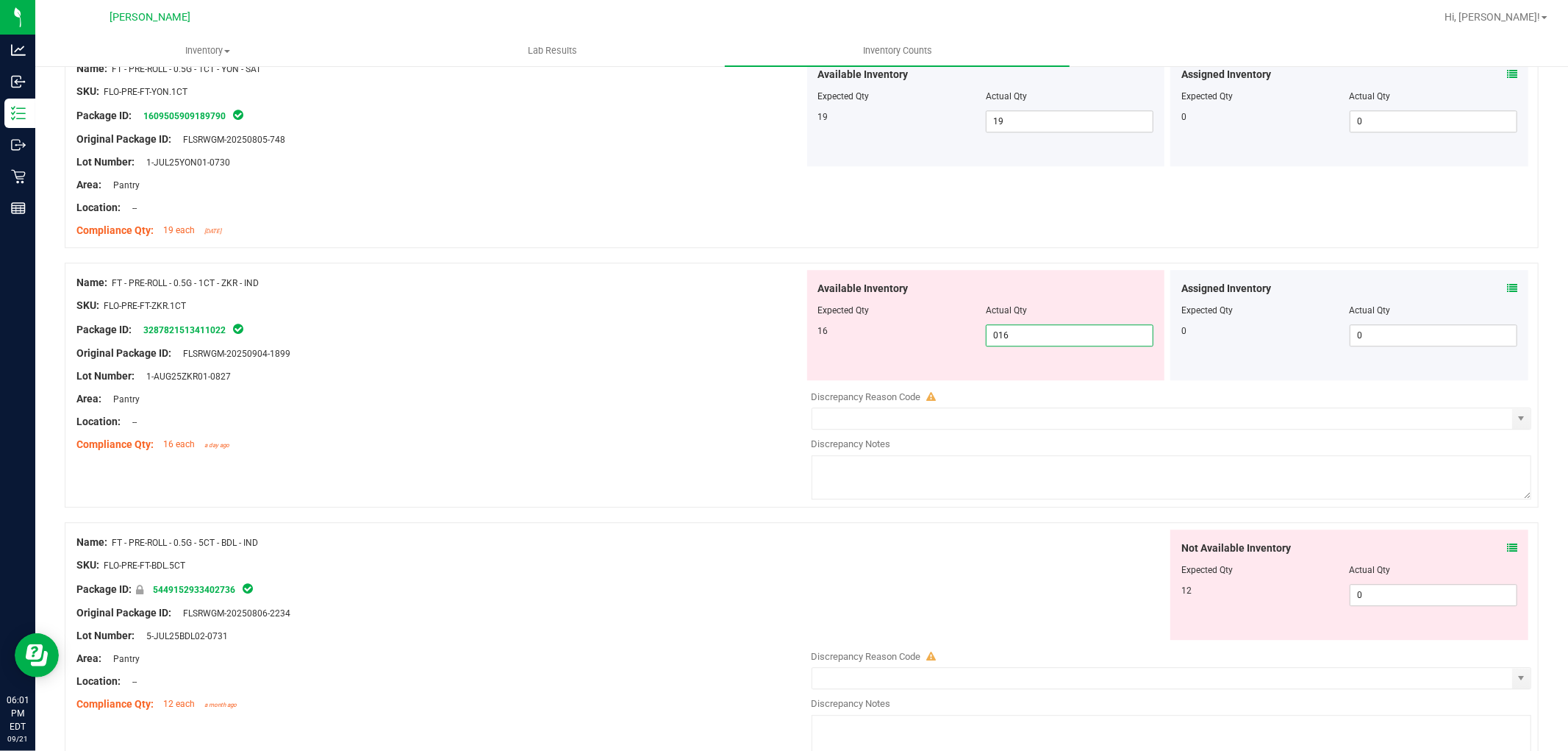
type input "16"
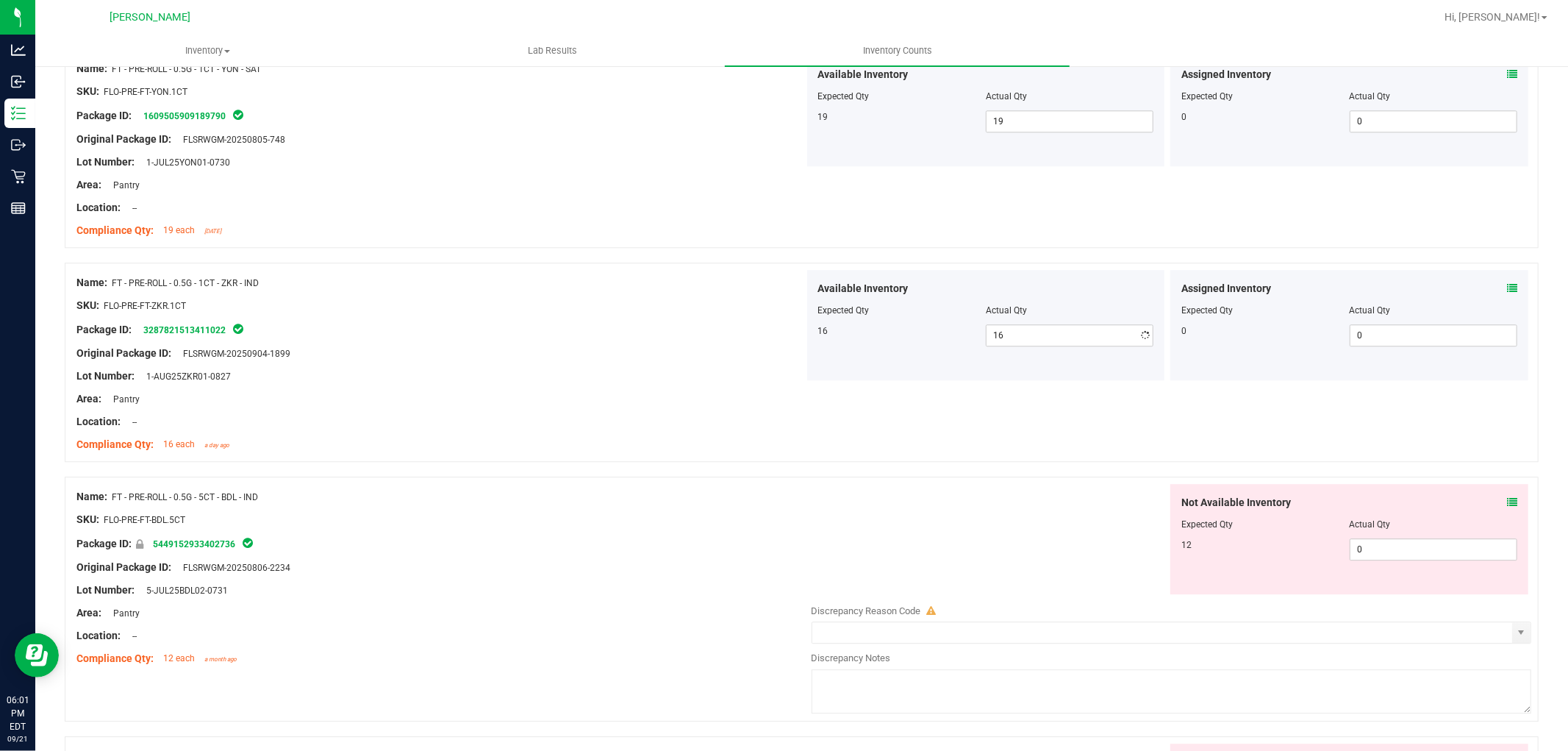
click at [1370, 610] on div "Not Available Inventory Expected Qty Actual Qty 12 0 0" at bounding box center [1168, 600] width 728 height 233
click at [1366, 561] on span "0 0" at bounding box center [1433, 550] width 168 height 22
click at [1367, 552] on span "0 0" at bounding box center [1433, 550] width 168 height 22
type input "012"
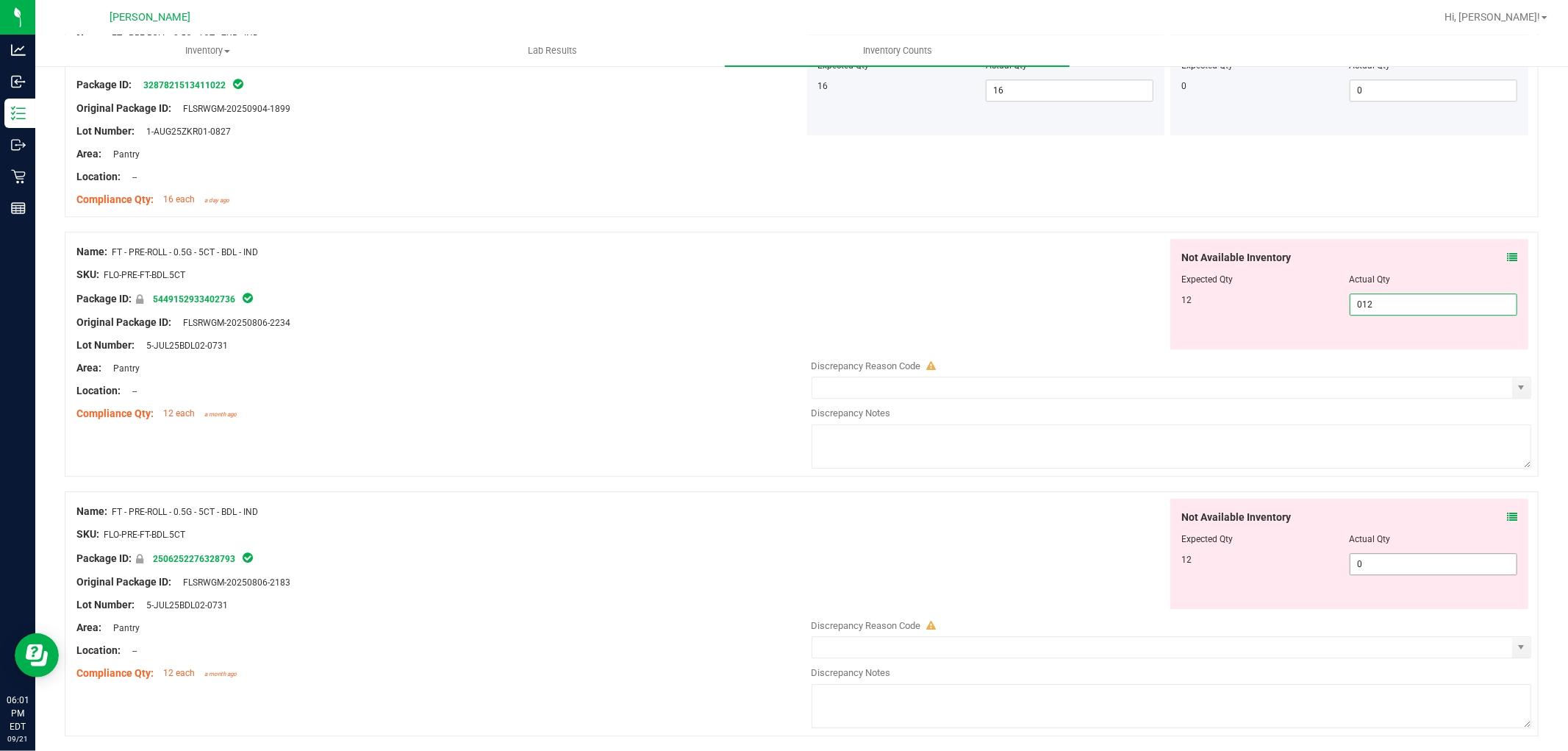
type input "12"
click at [1383, 568] on div "Not Available Inventory Expected Qty Actual Qty 12 0 0" at bounding box center [1168, 615] width 728 height 233
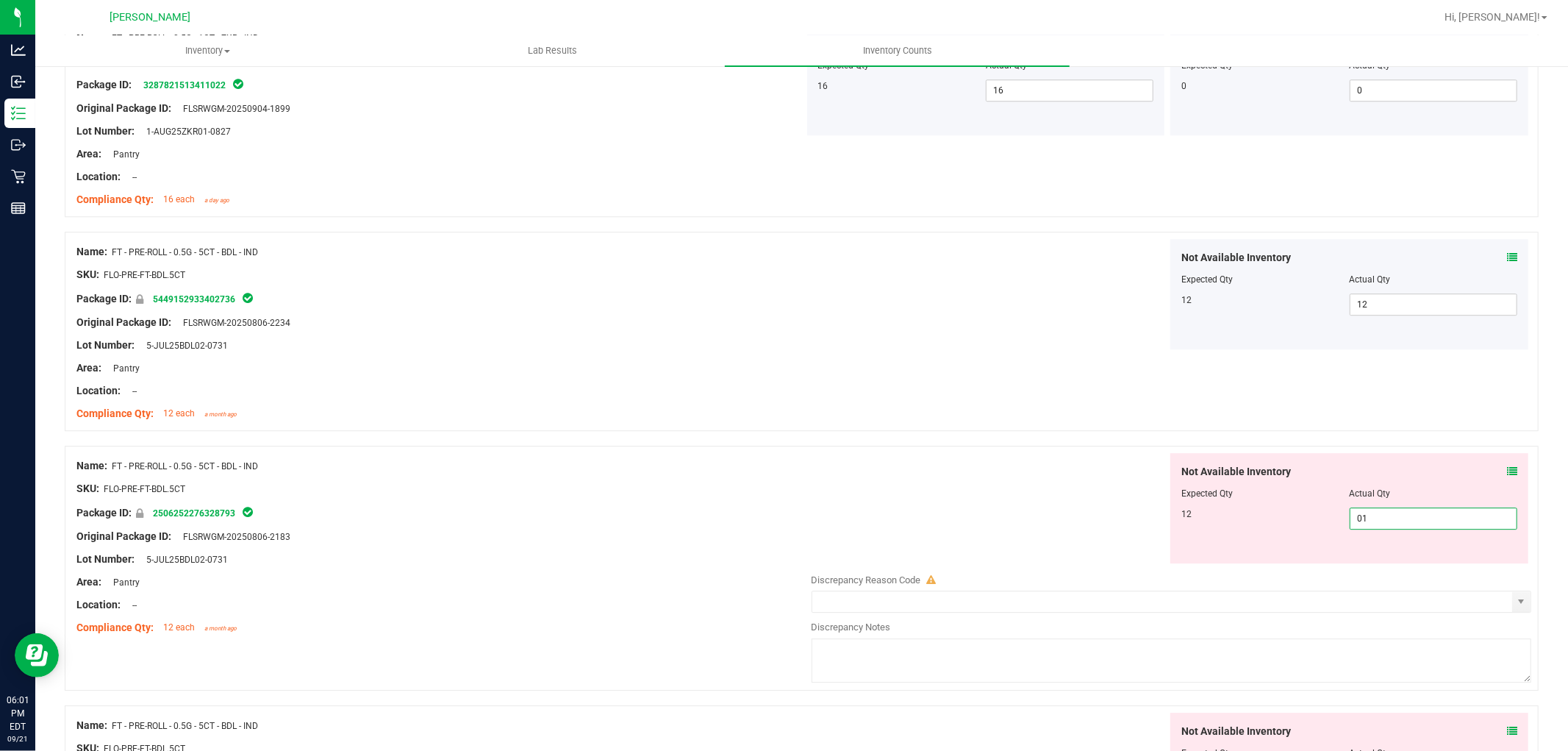
type input "012"
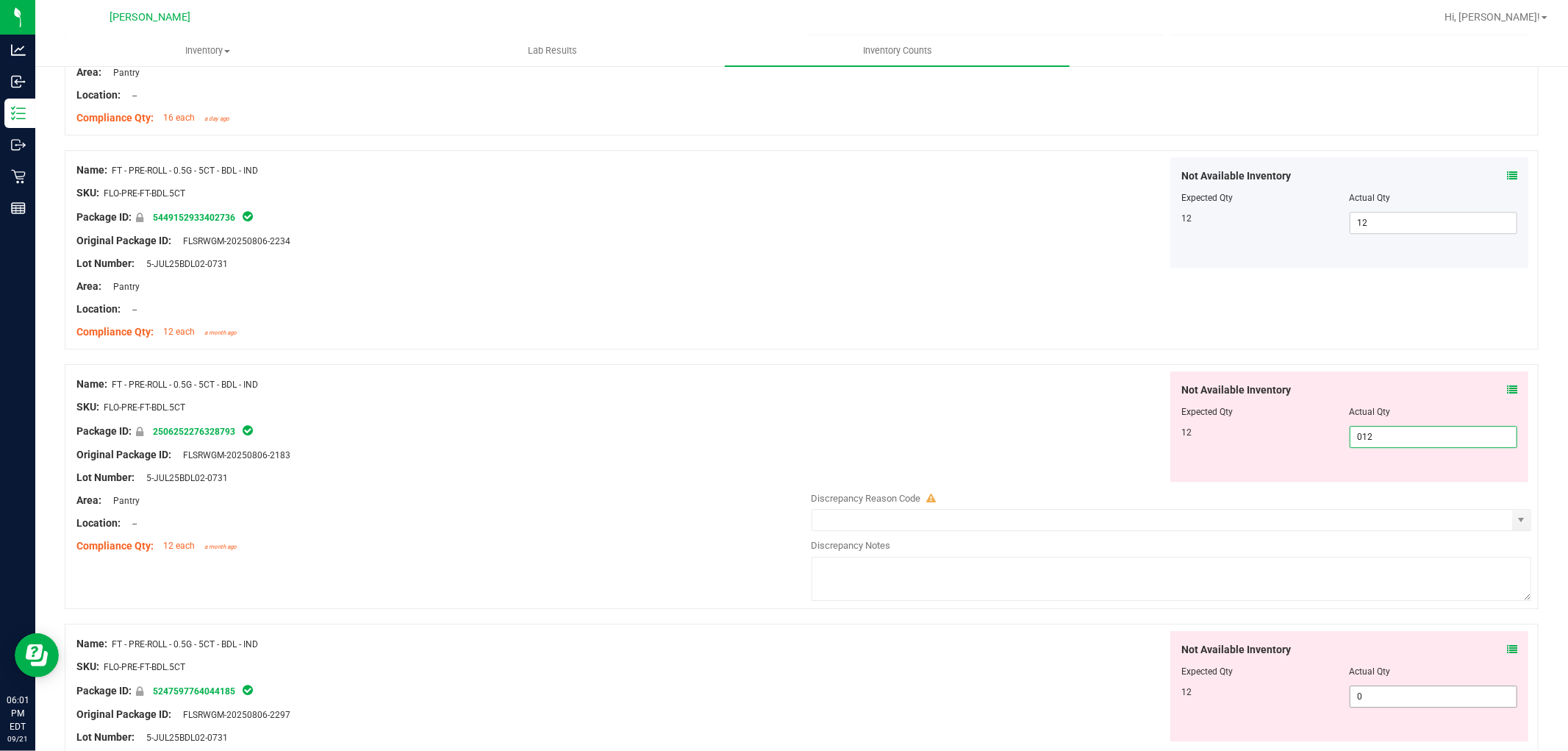
type input "12"
click at [1363, 697] on div "Not Available Inventory Expected Qty Actual Qty 12 0 0" at bounding box center [1168, 748] width 728 height 233
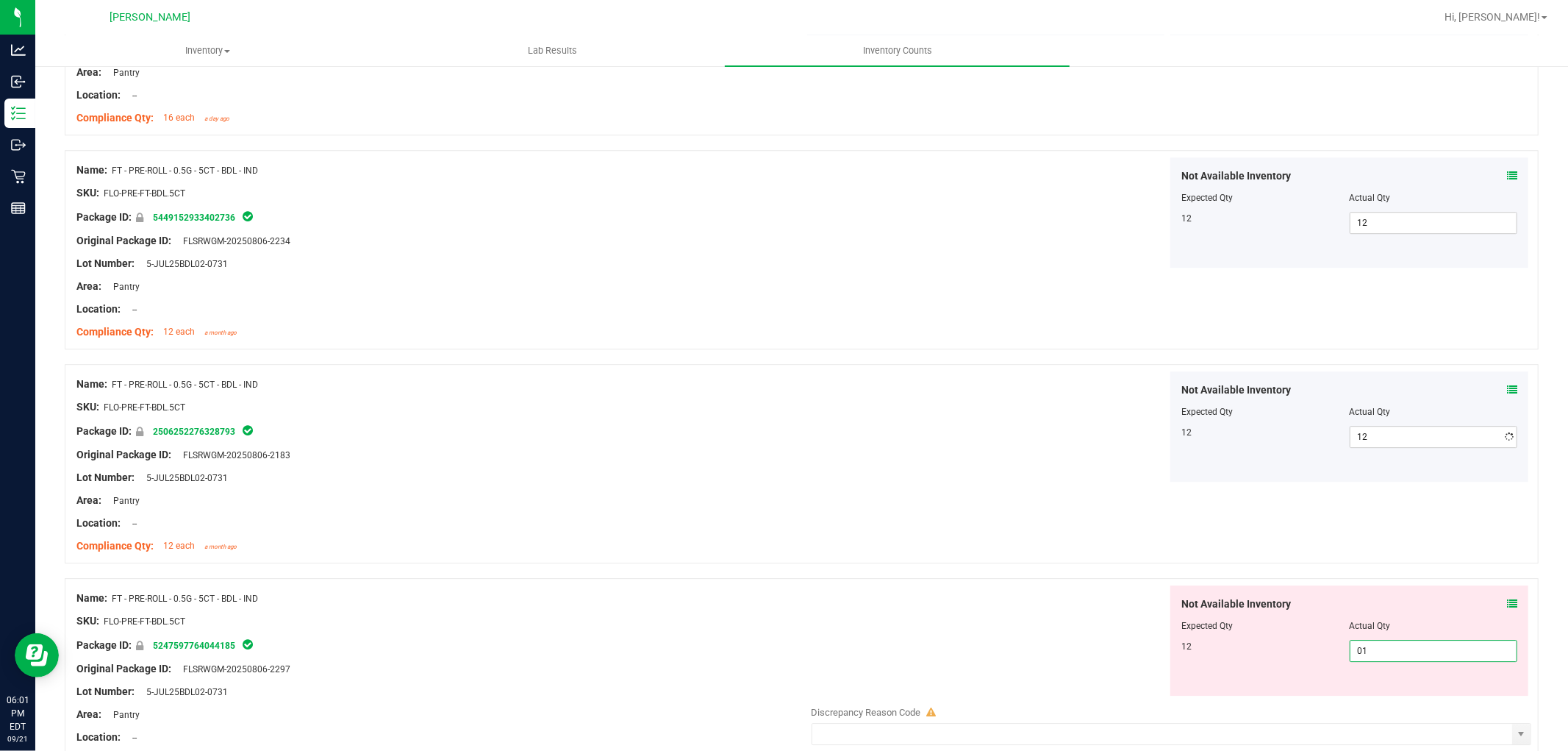
type input "012"
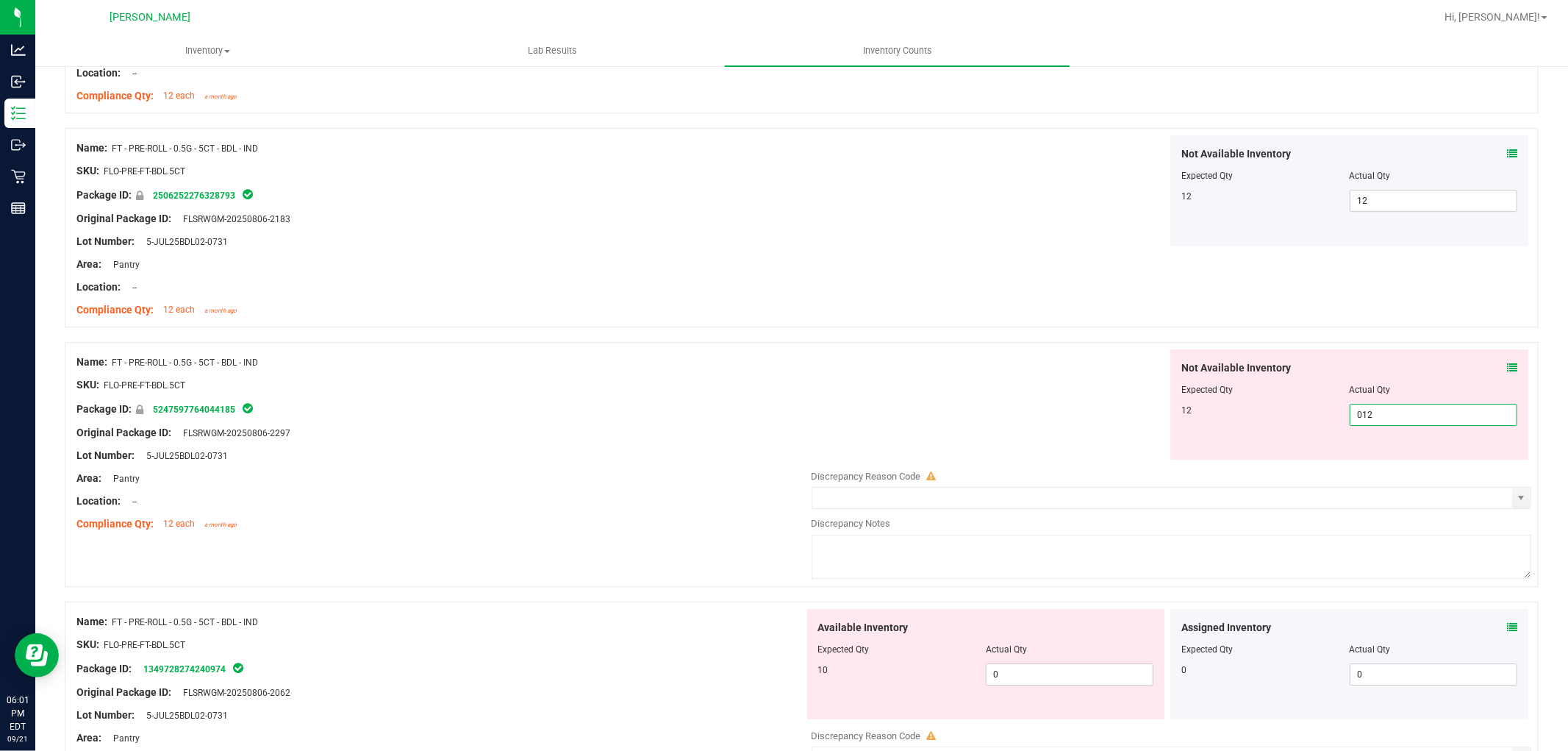
scroll to position [3758, 0]
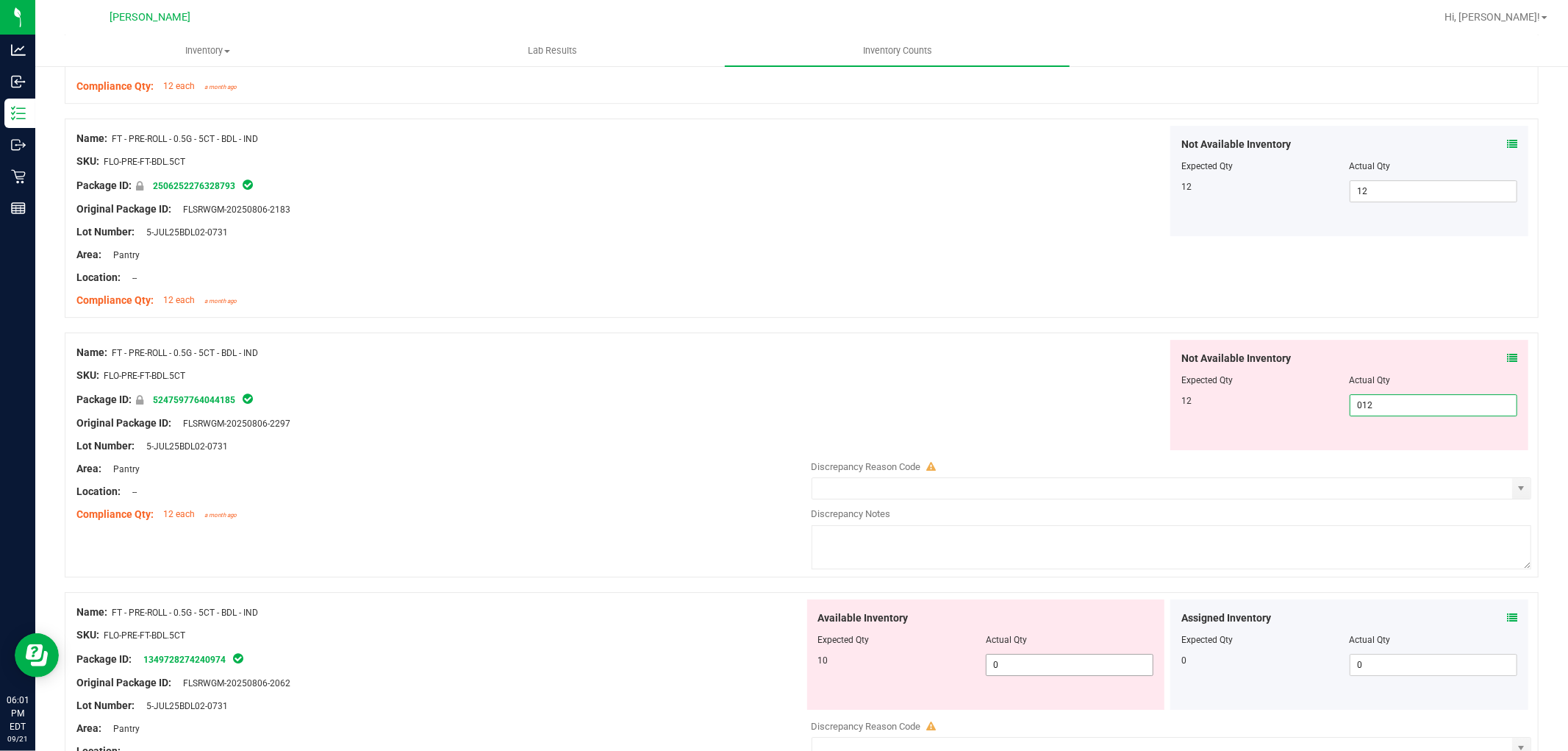
type input "12"
click at [1062, 666] on div "Available Inventory Expected Qty Actual Qty 10 0 0" at bounding box center [1168, 716] width 728 height 233
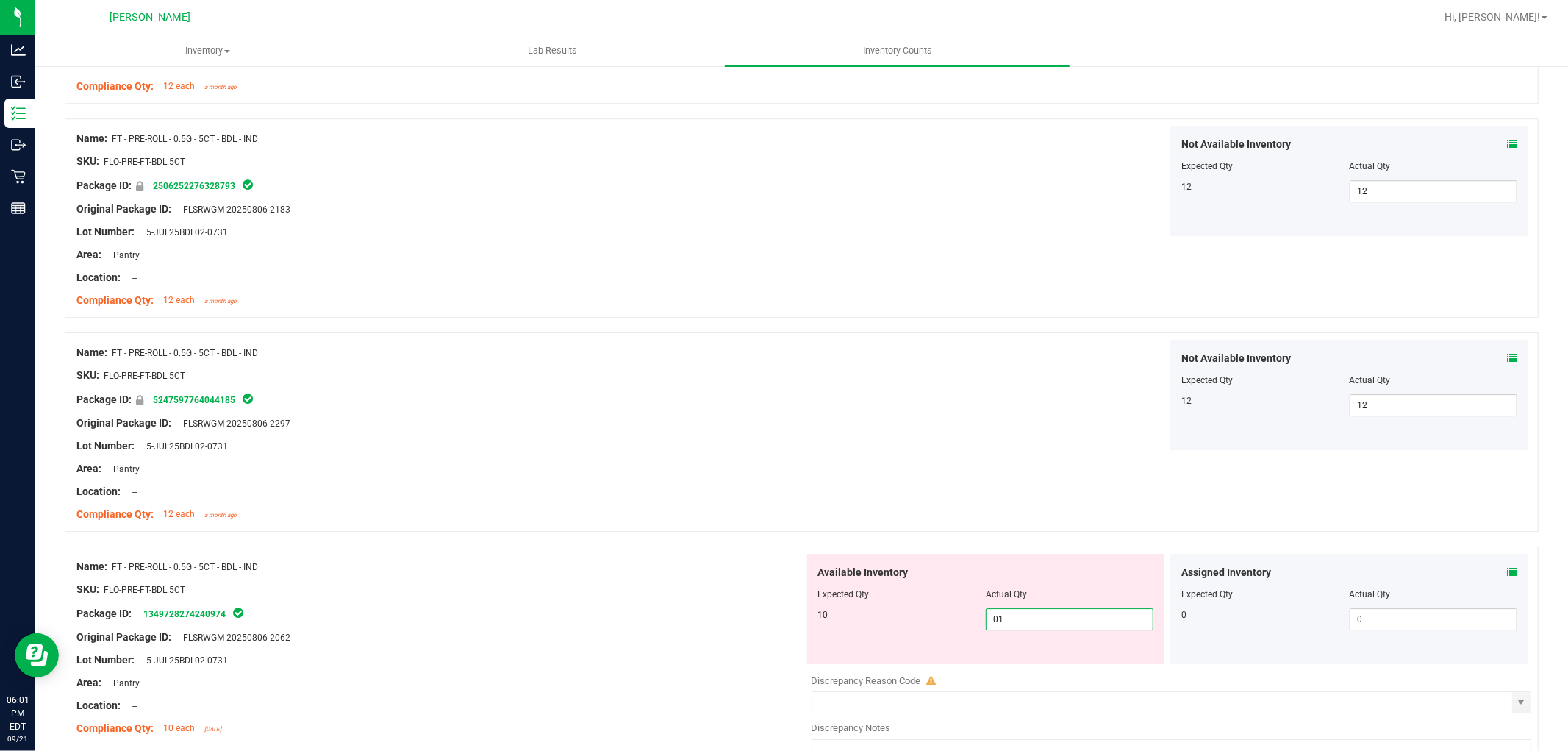
type input "010"
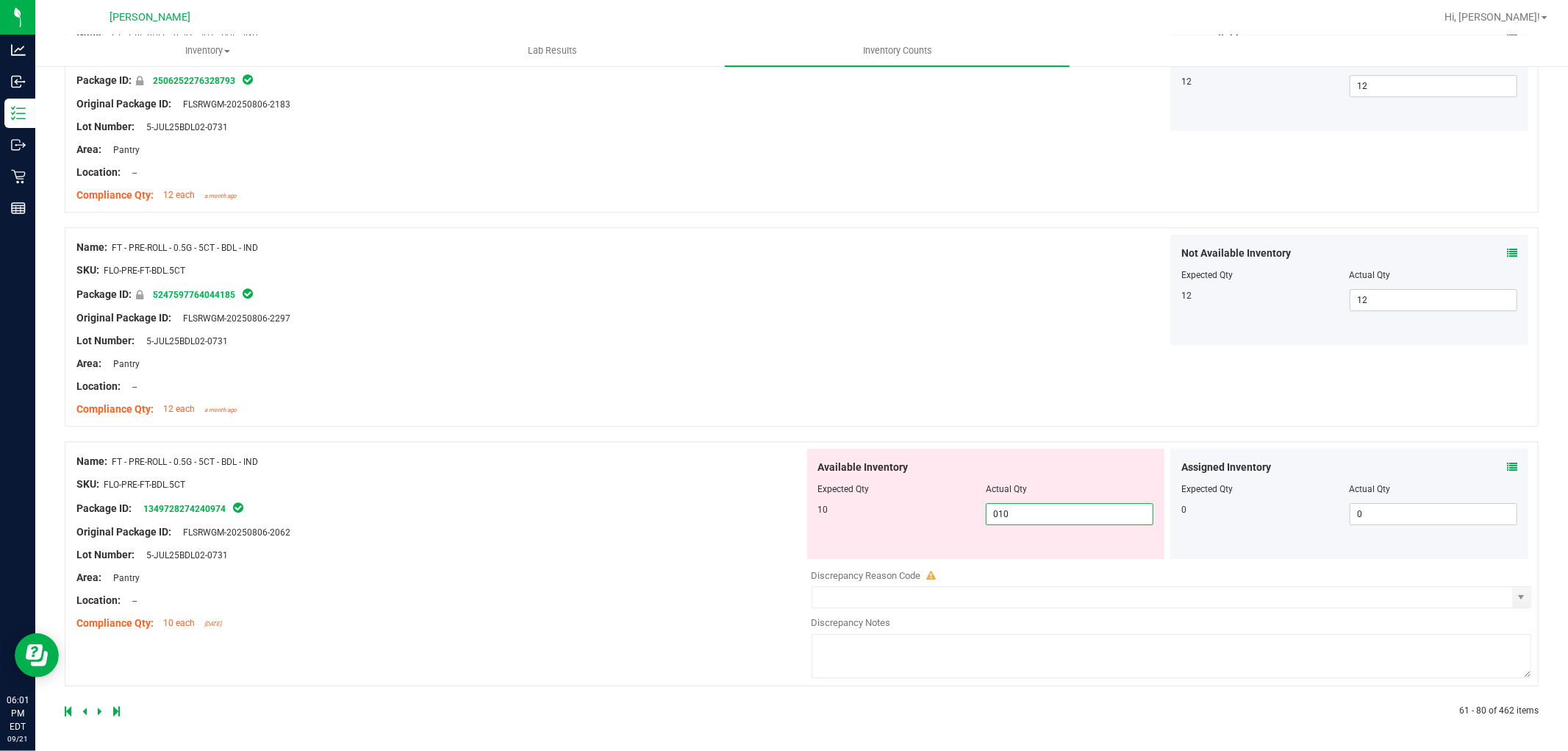
scroll to position [3866, 0]
type input "10"
click at [99, 710] on icon at bounding box center [99, 711] width 4 height 8
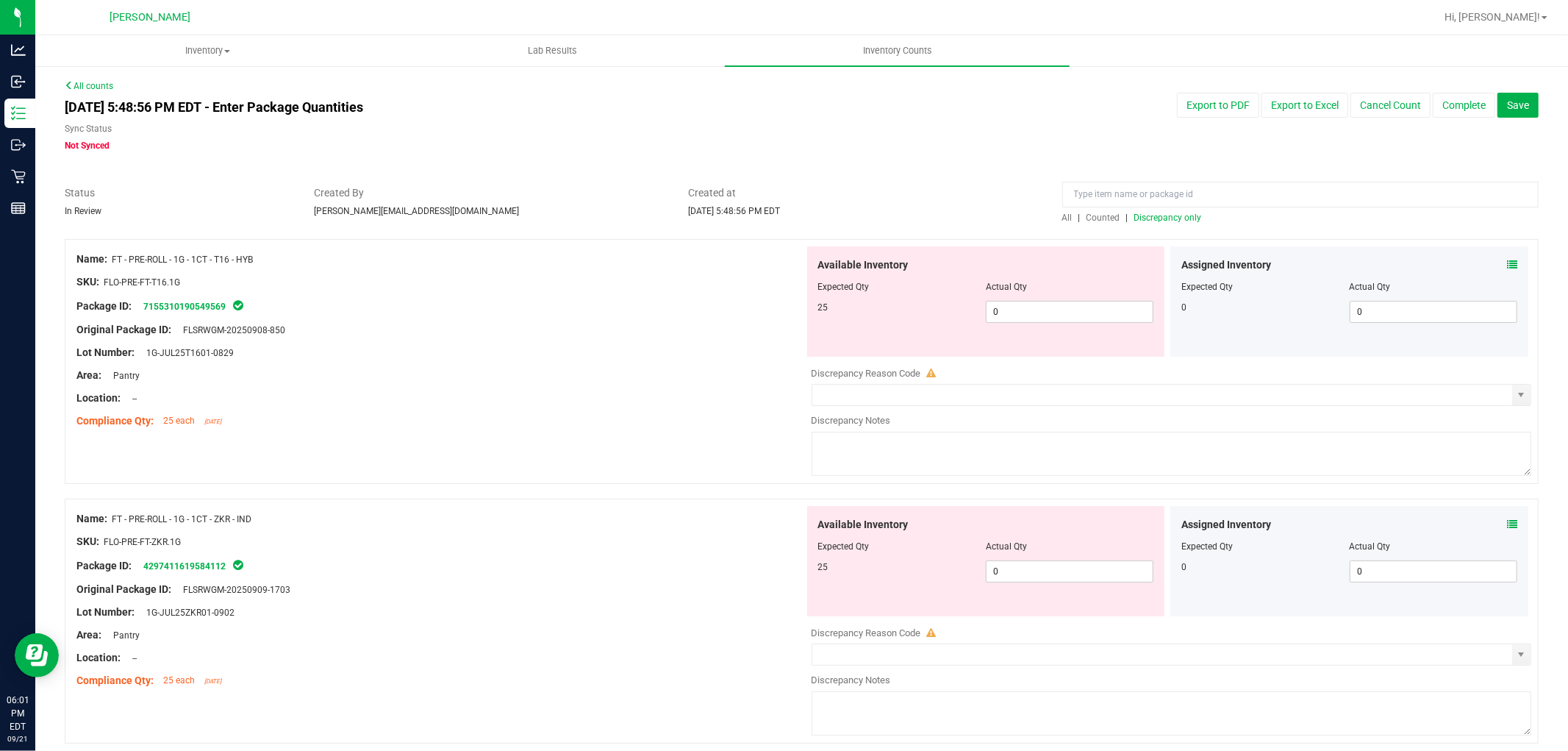
click at [1088, 298] on div at bounding box center [986, 297] width 336 height 8
click at [1077, 305] on span "0 0" at bounding box center [1069, 312] width 168 height 22
type input "025"
click at [1046, 577] on div "Available Inventory Expected Qty Actual Qty 25 0 0" at bounding box center [1168, 622] width 728 height 233
type input "25"
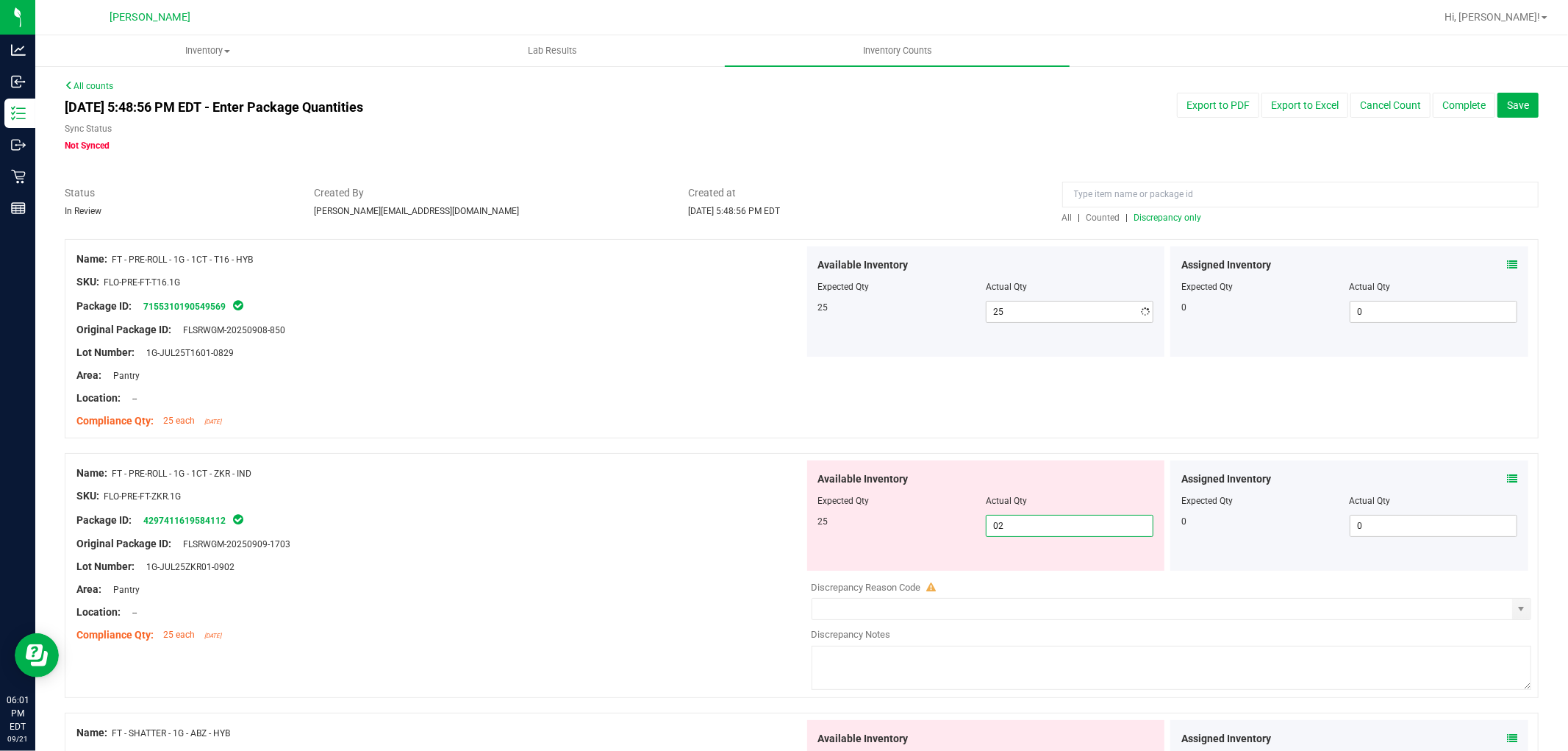
type input "025"
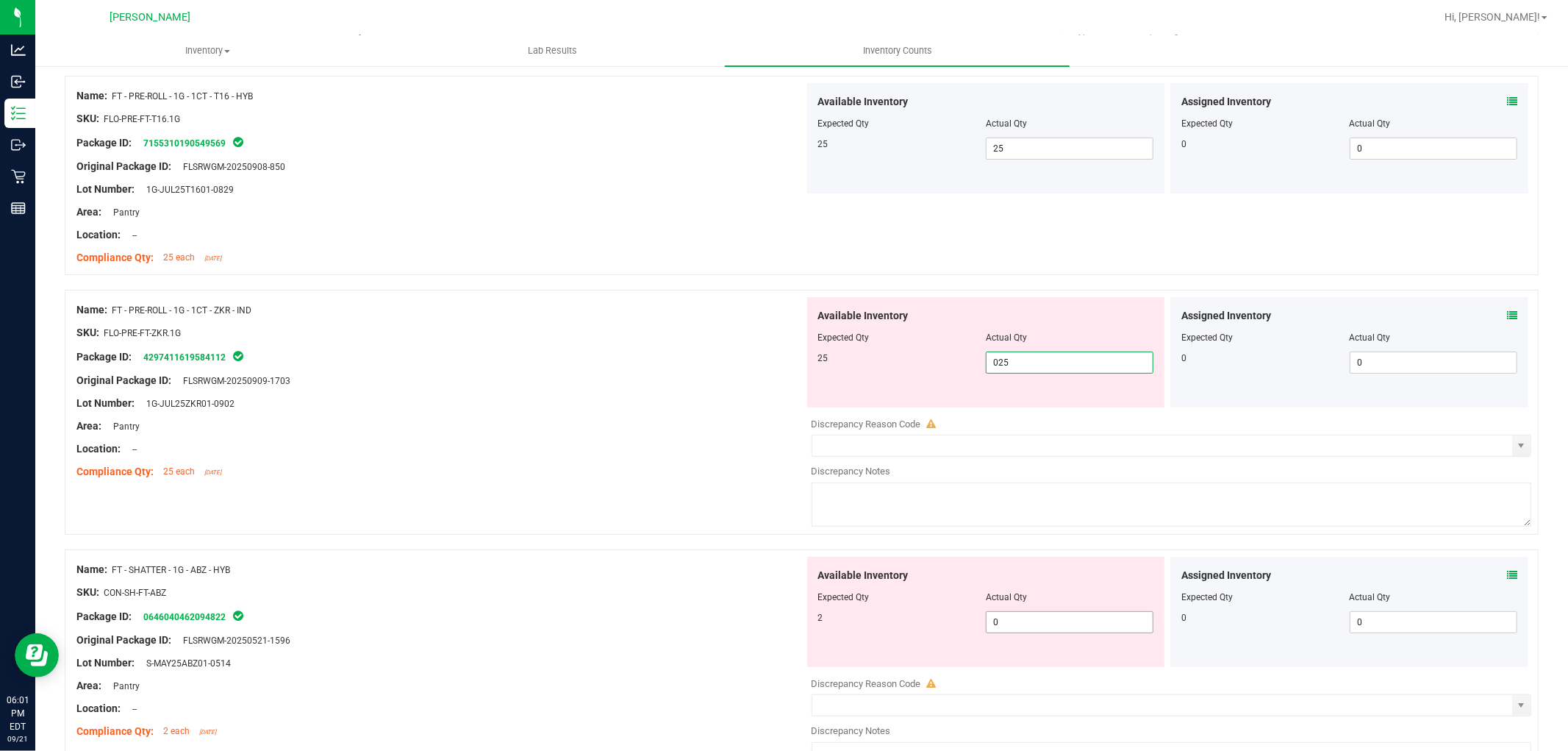
click at [1035, 618] on div "Available Inventory Expected Qty Actual Qty 2 0 0" at bounding box center [986, 611] width 358 height 110
type input "25"
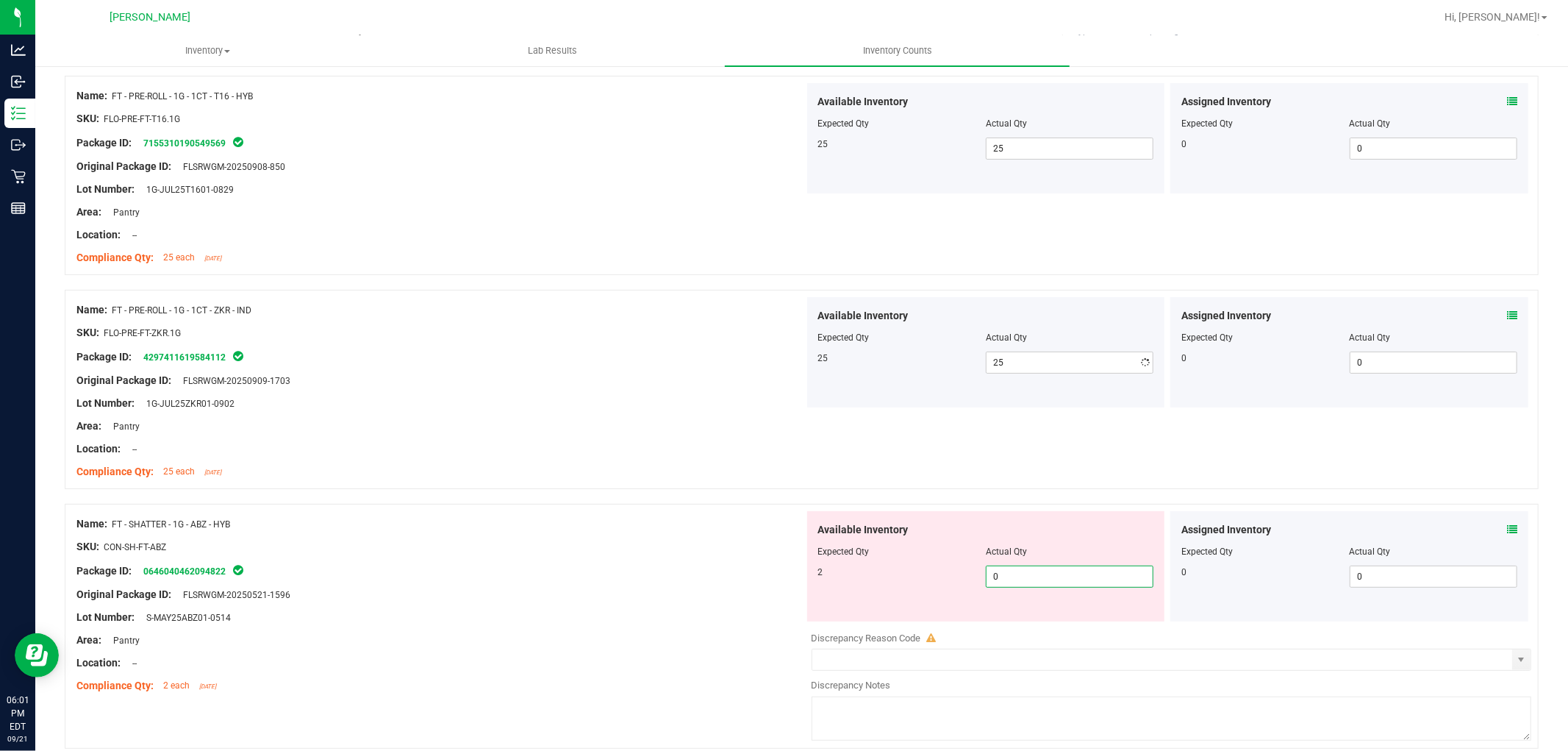
type input "02"
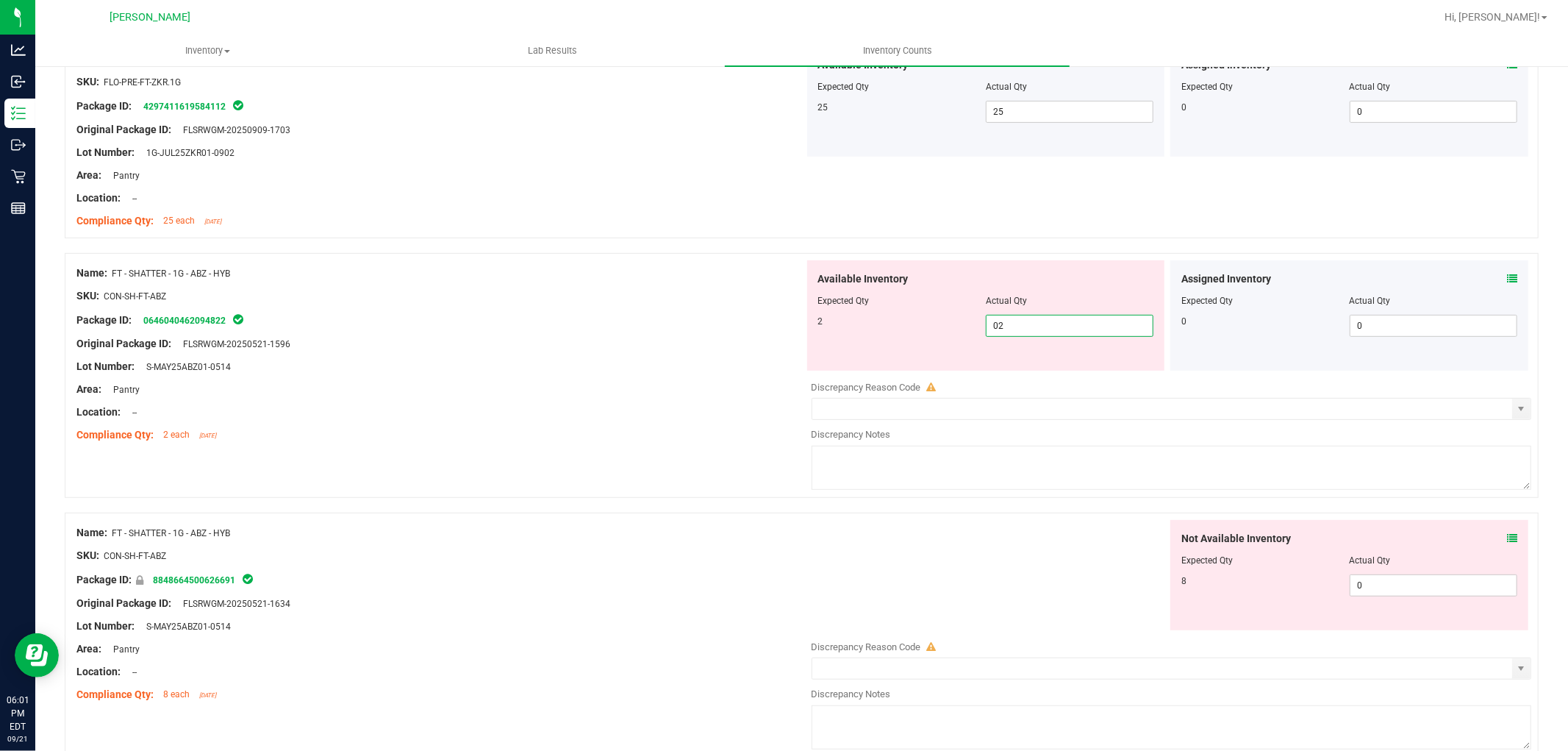
scroll to position [490, 0]
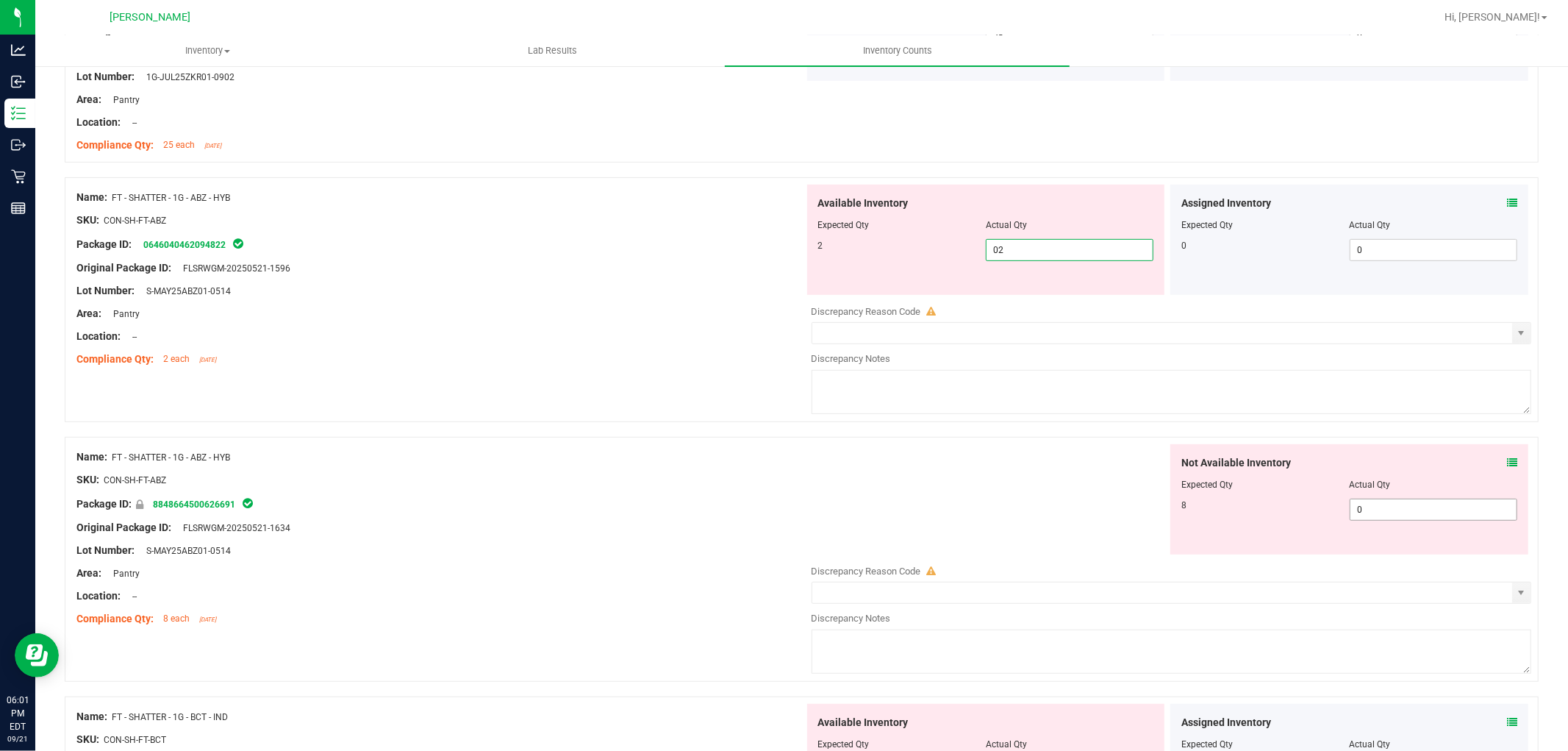
type input "2"
click at [1399, 511] on div "Not Available Inventory Expected Qty Actual Qty 8 0 0" at bounding box center [1168, 561] width 728 height 233
type input "08"
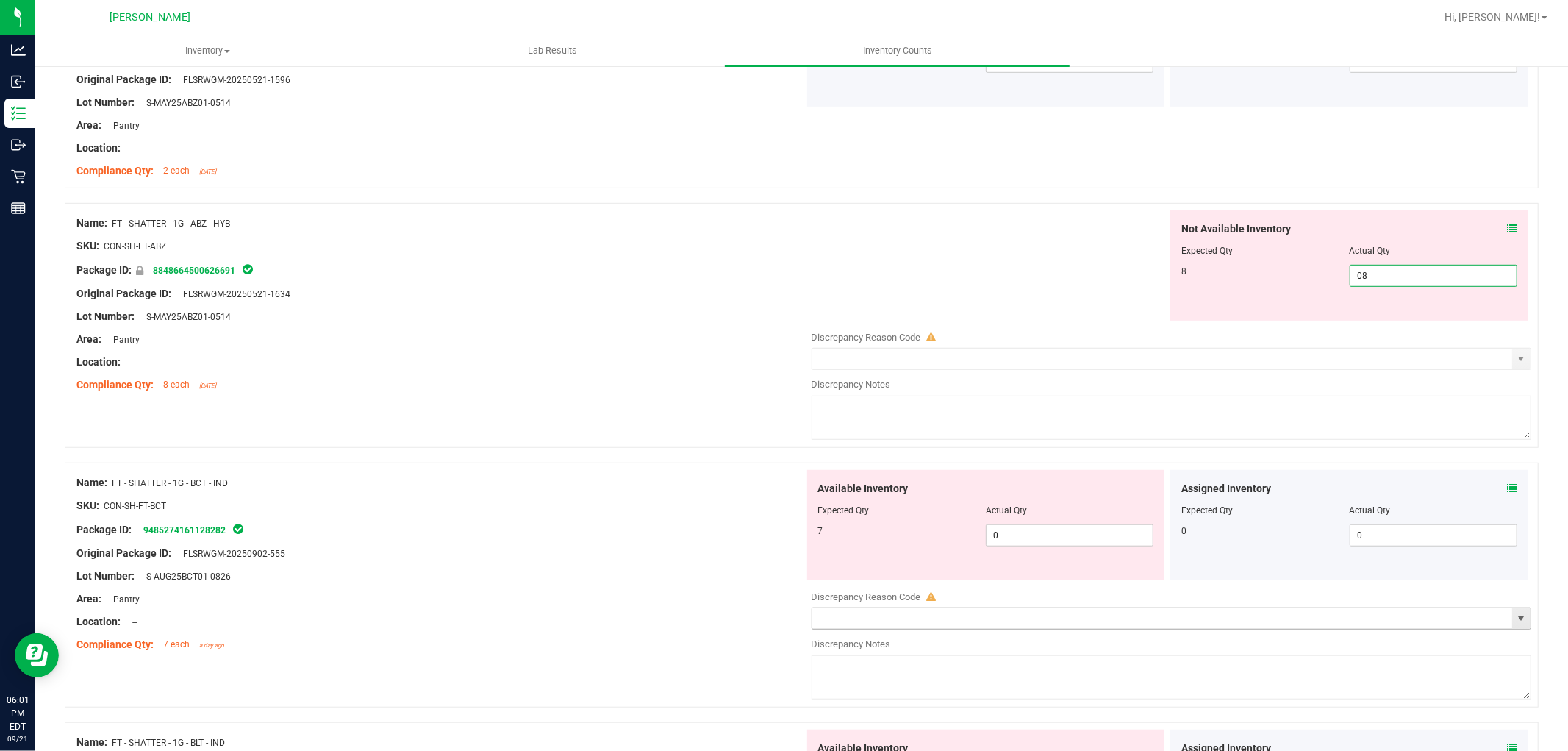
scroll to position [735, 0]
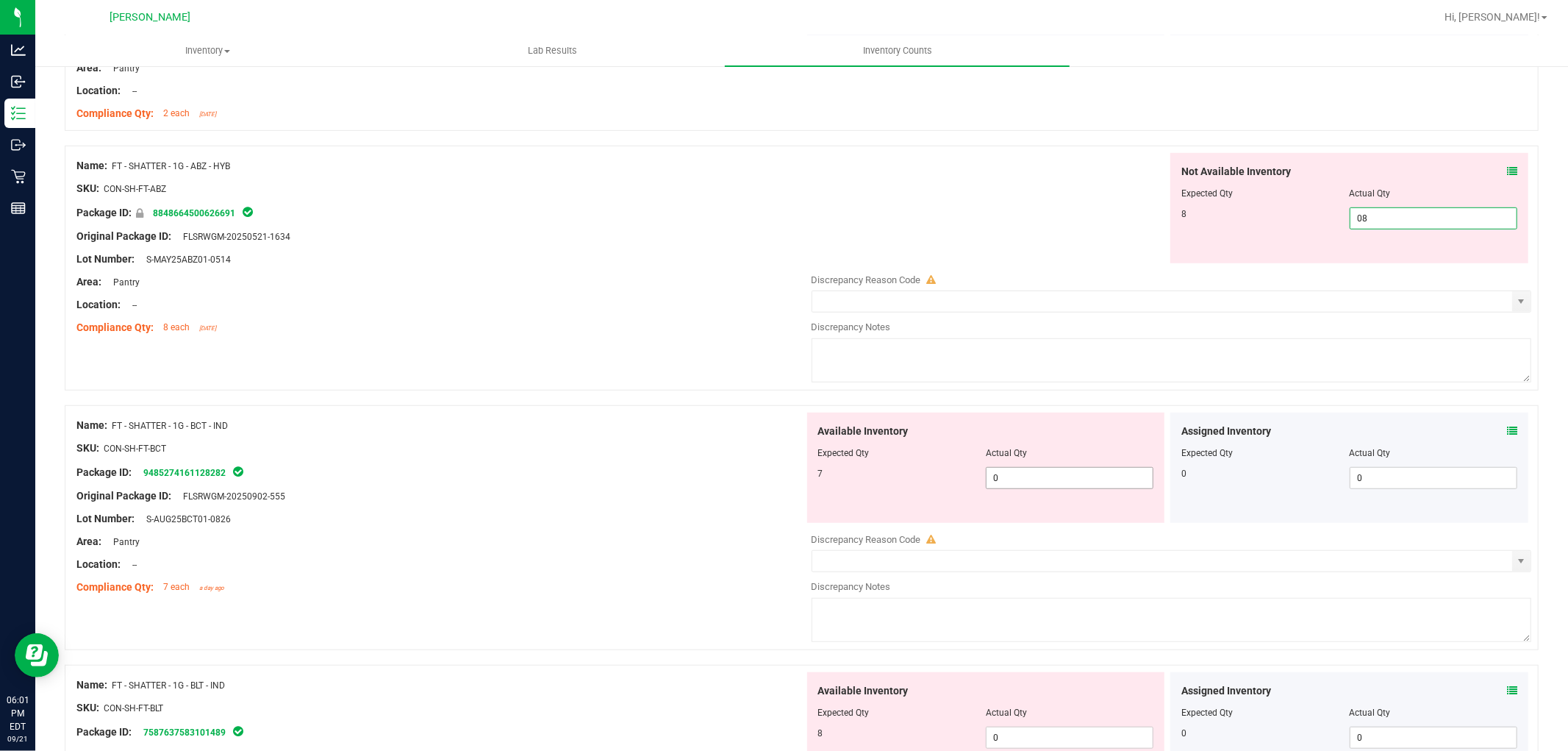
click at [1028, 475] on div "Available Inventory Expected Qty Actual Qty 7 0 0" at bounding box center [986, 467] width 358 height 110
type input "8"
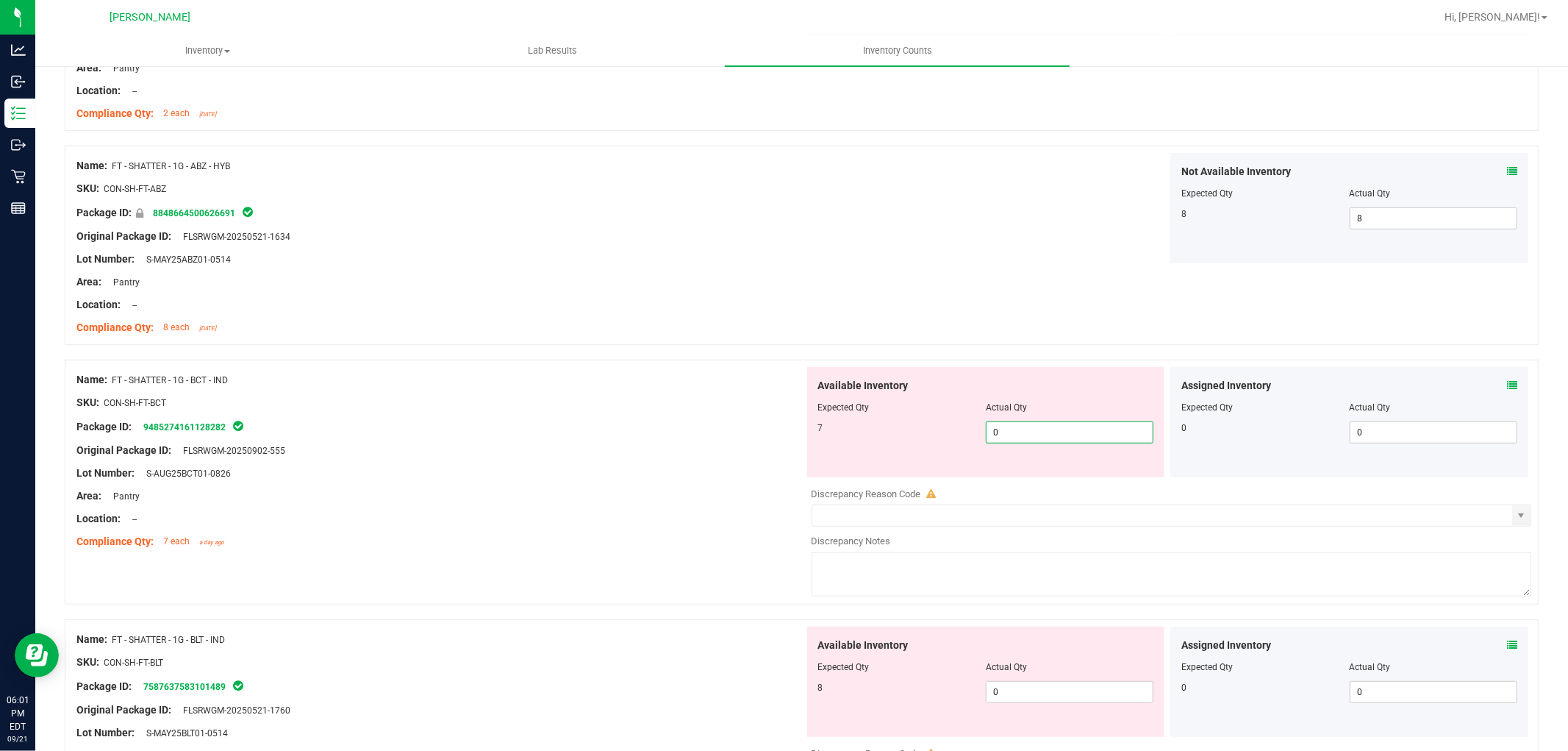
type input "07"
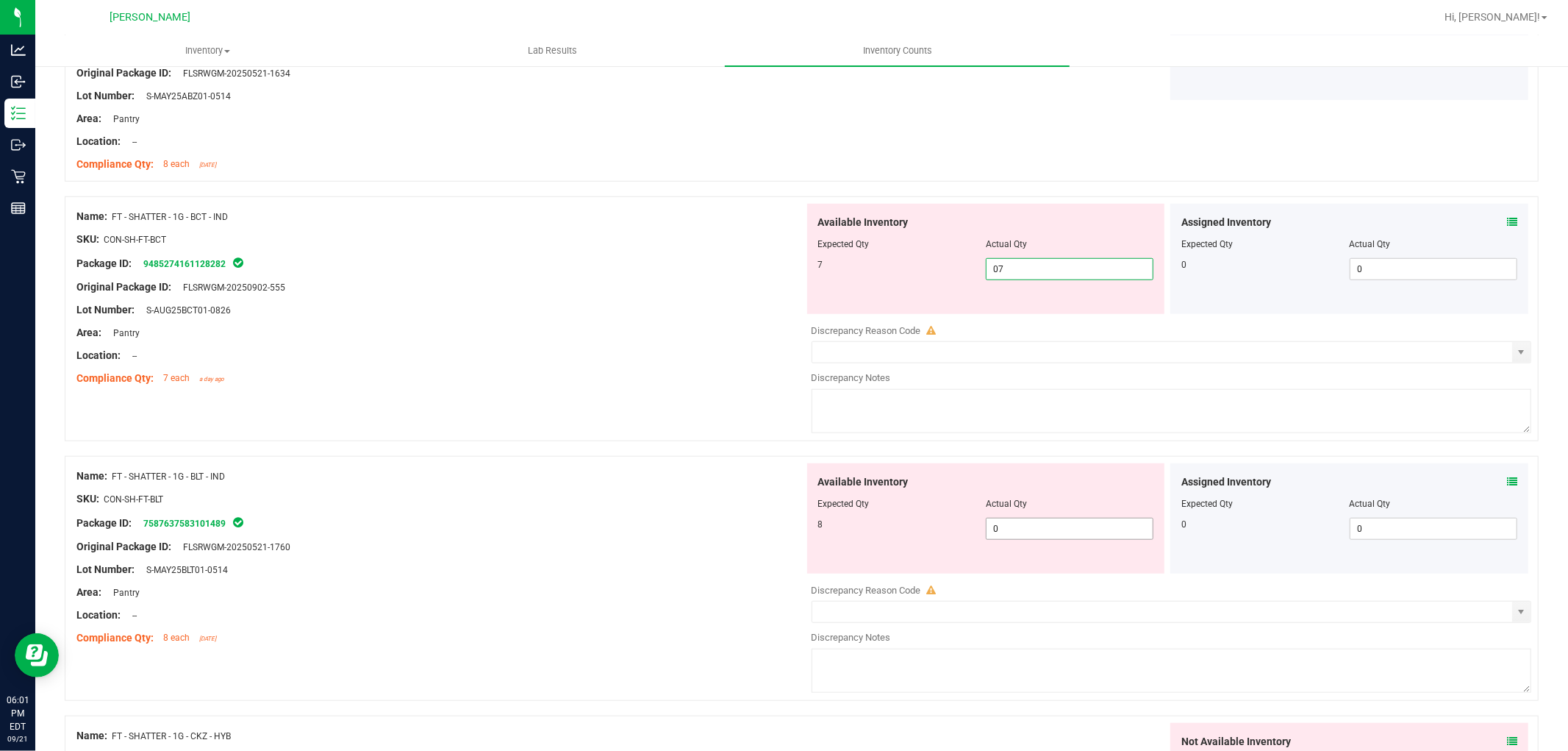
click at [1018, 530] on div "Available Inventory Expected Qty Actual Qty 8 0 0" at bounding box center [1168, 580] width 728 height 233
type input "7"
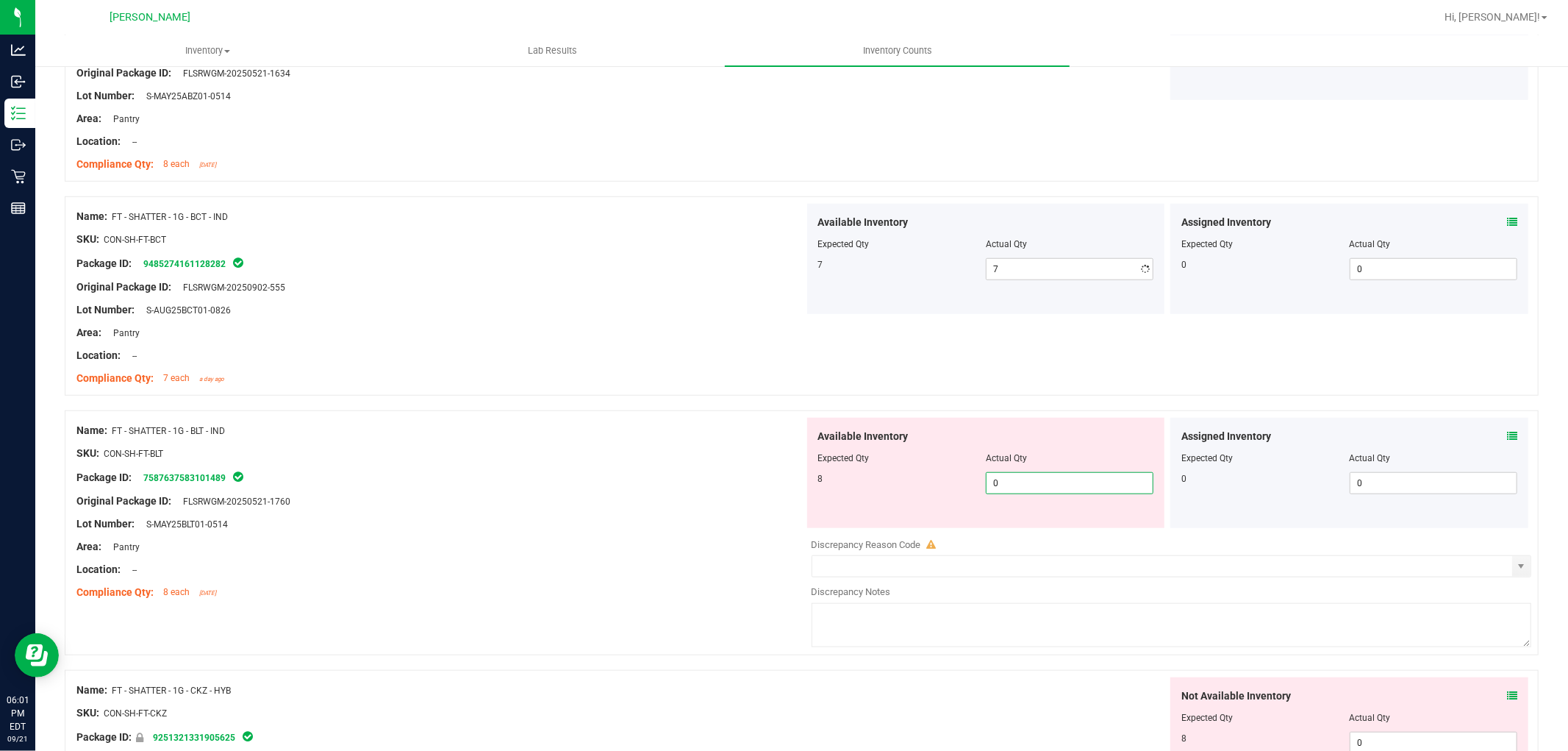
type input "08"
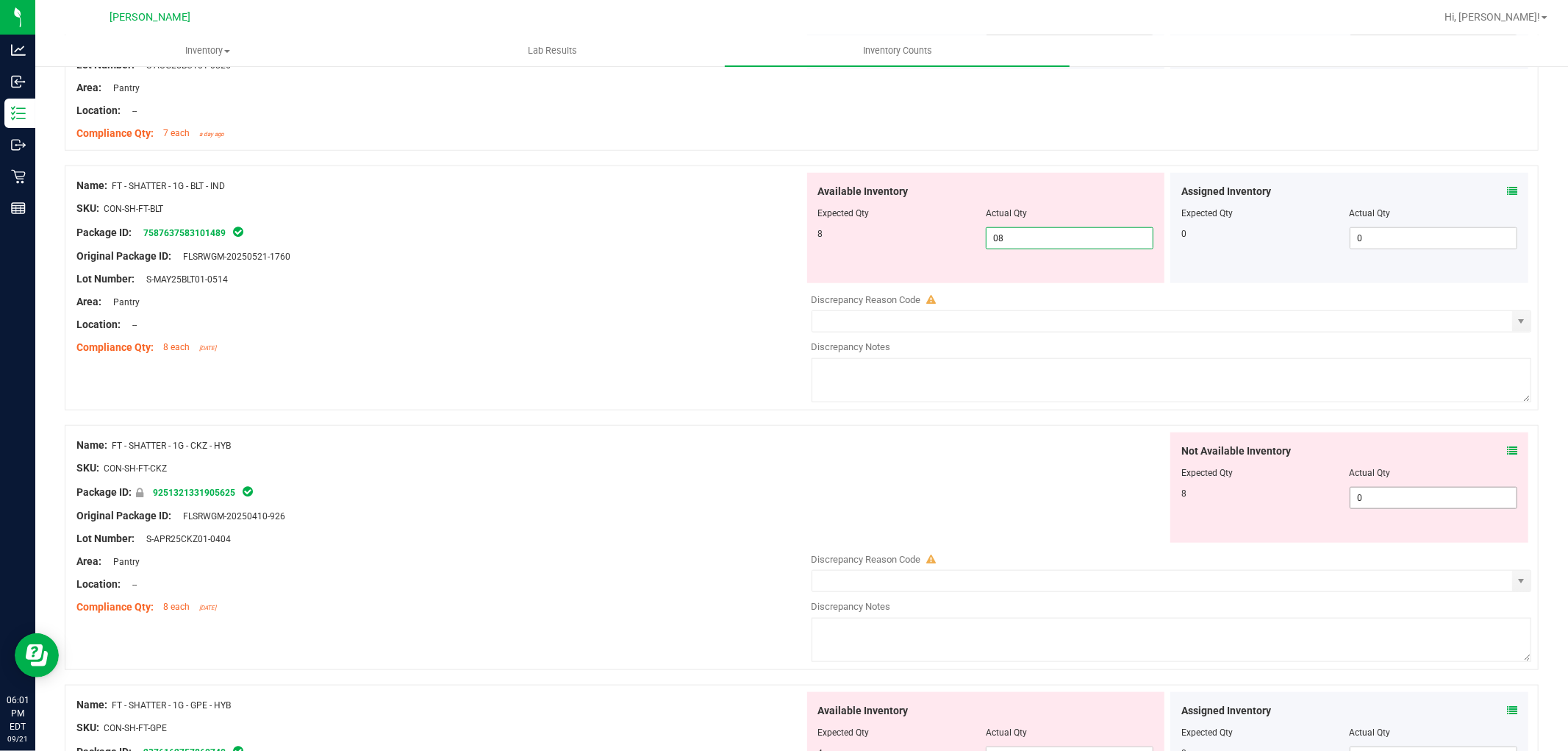
type input "8"
click at [1366, 496] on div "Not Available Inventory Expected Qty Actual Qty 8 0 0" at bounding box center [1349, 487] width 358 height 110
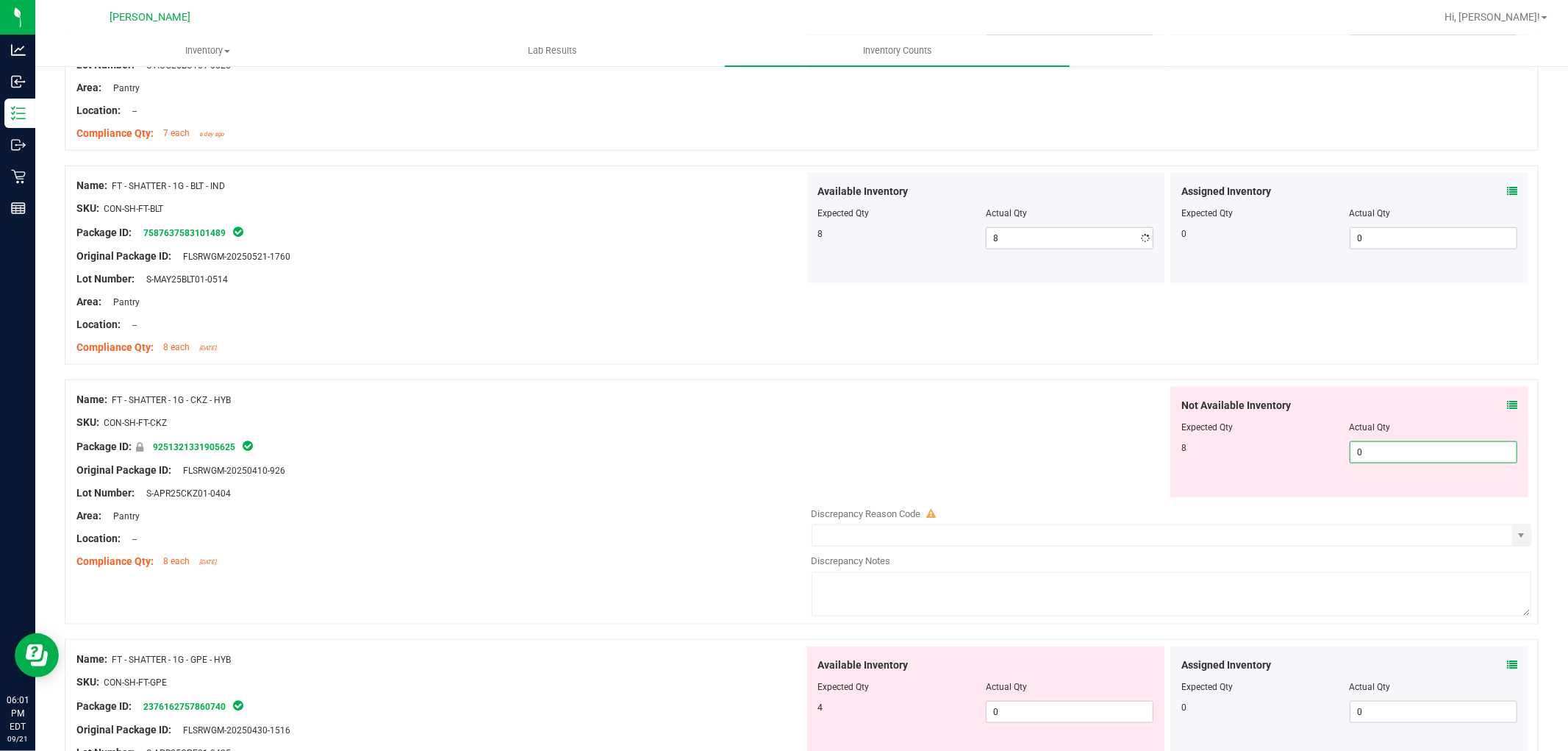
type input "08"
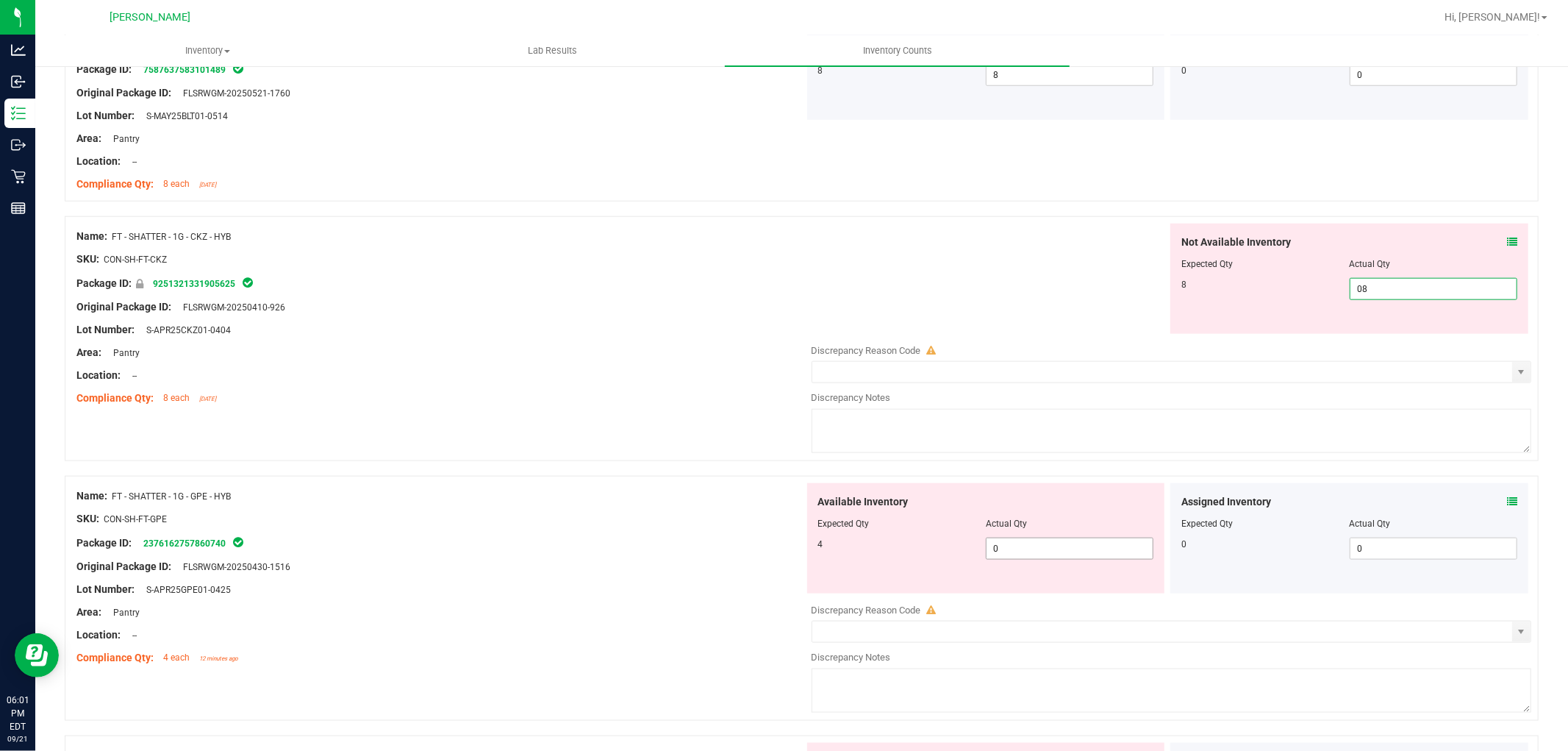
click at [1052, 539] on div "Available Inventory Expected Qty Actual Qty 4 0 0" at bounding box center [986, 538] width 358 height 110
type input "8"
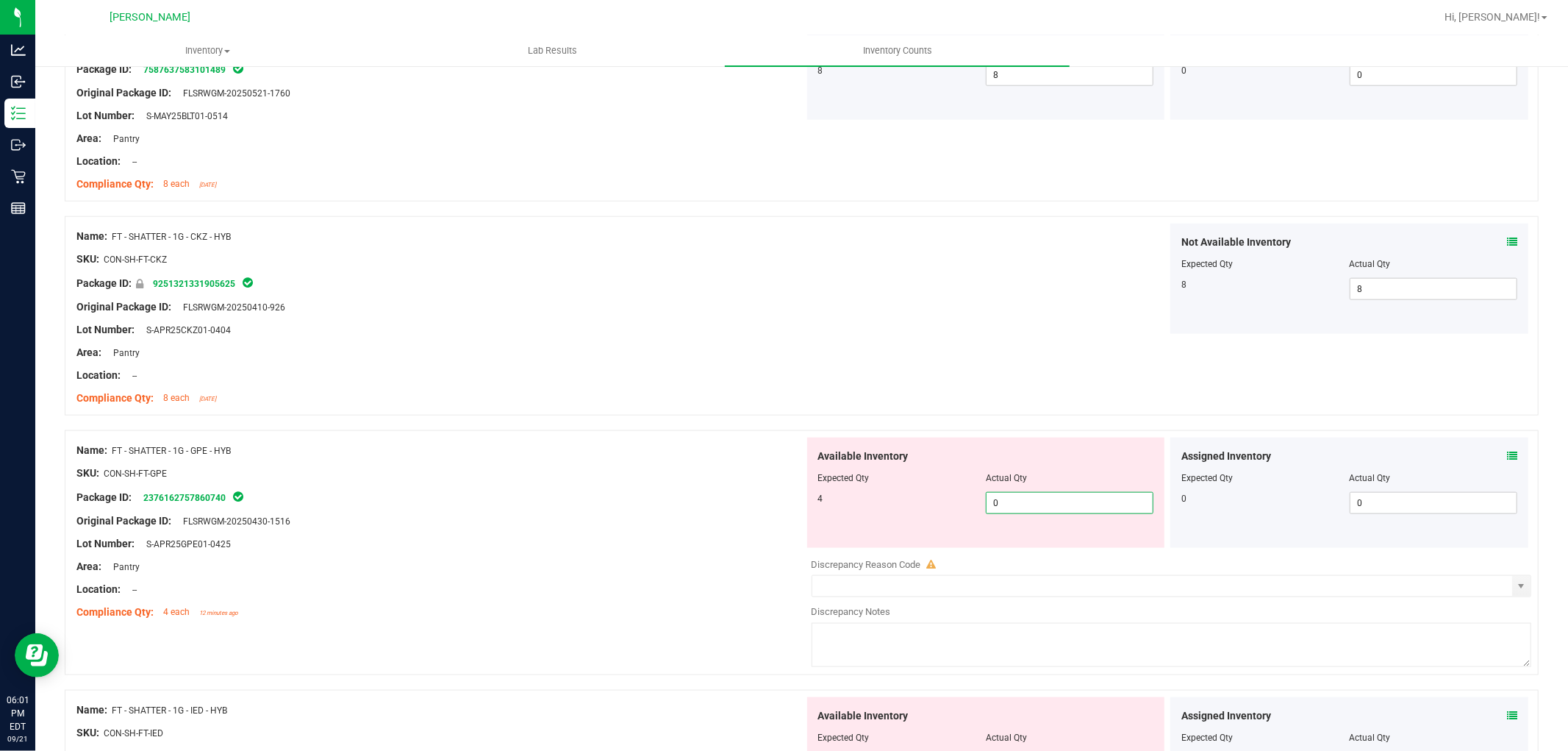
type input "04"
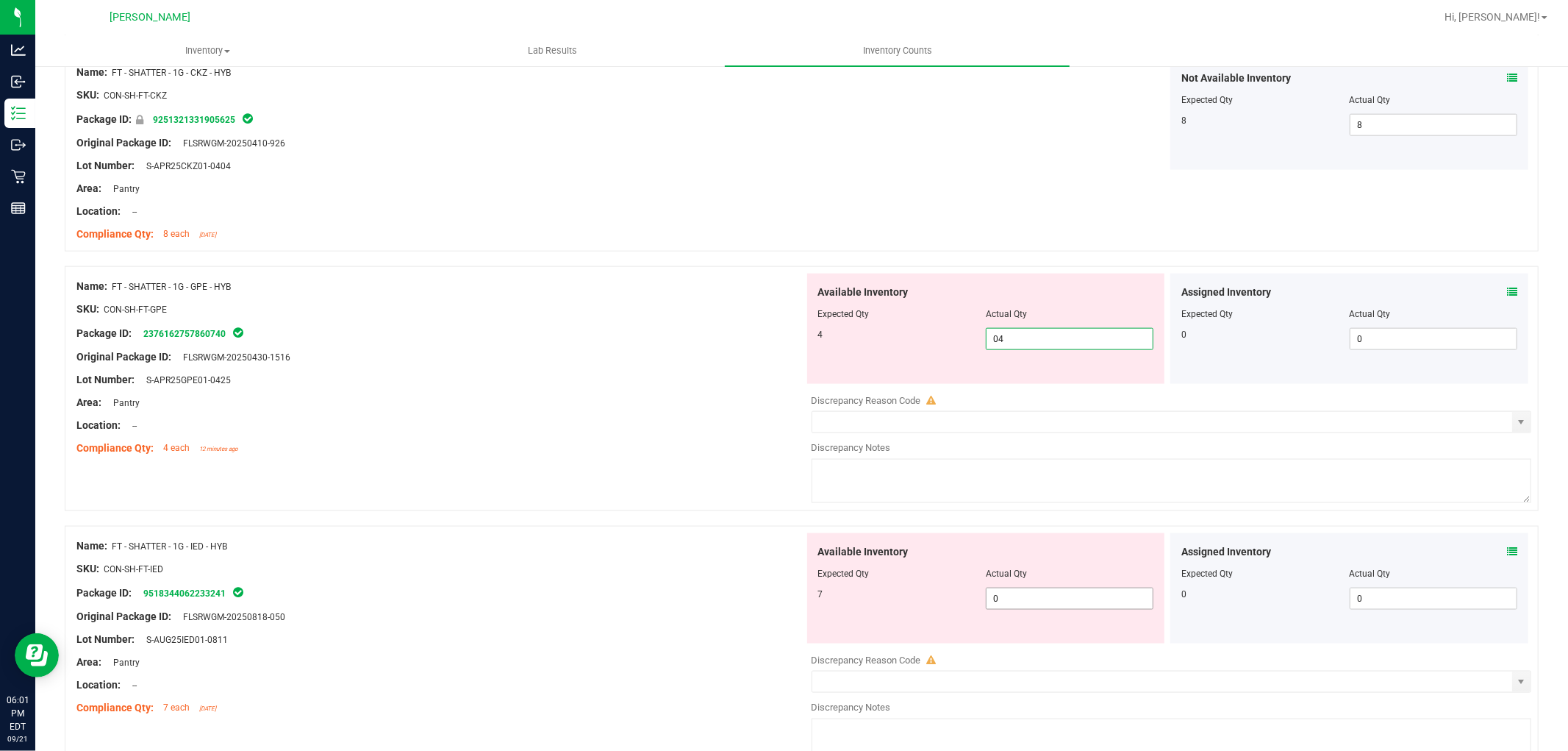
type input "4"
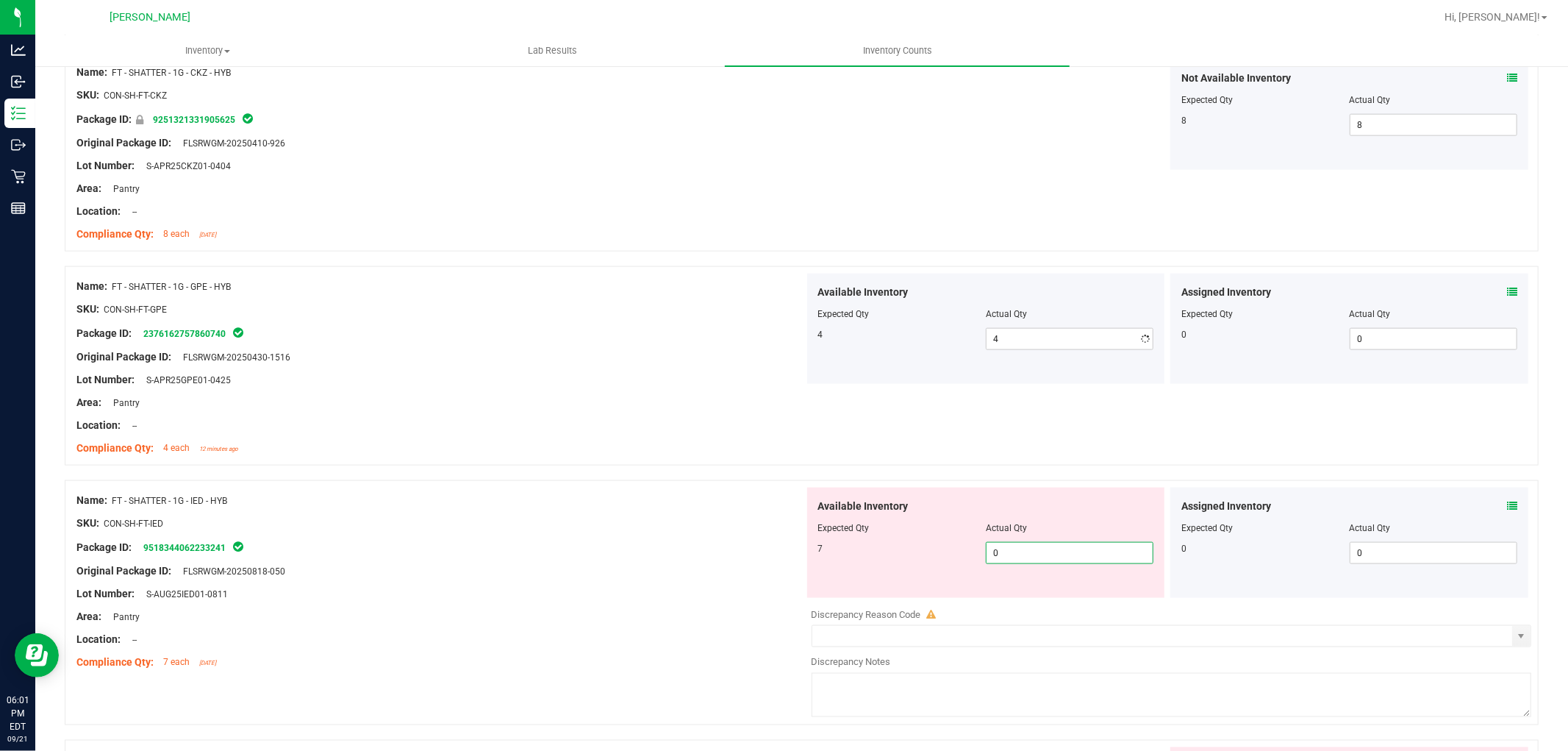
click at [1053, 593] on div "Available Inventory Expected Qty Actual Qty 7 0 0" at bounding box center [986, 542] width 358 height 110
type input "07"
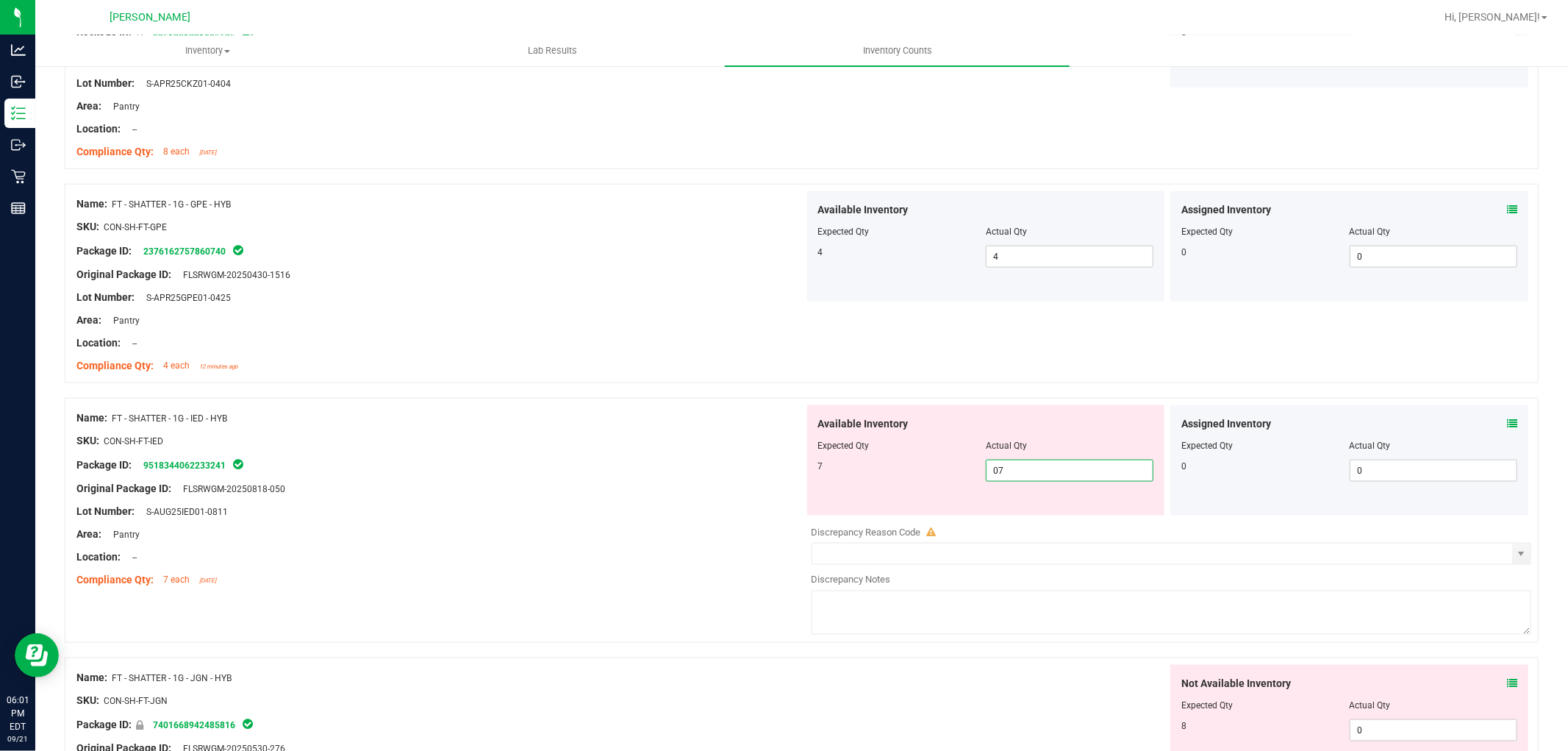
scroll to position [1716, 0]
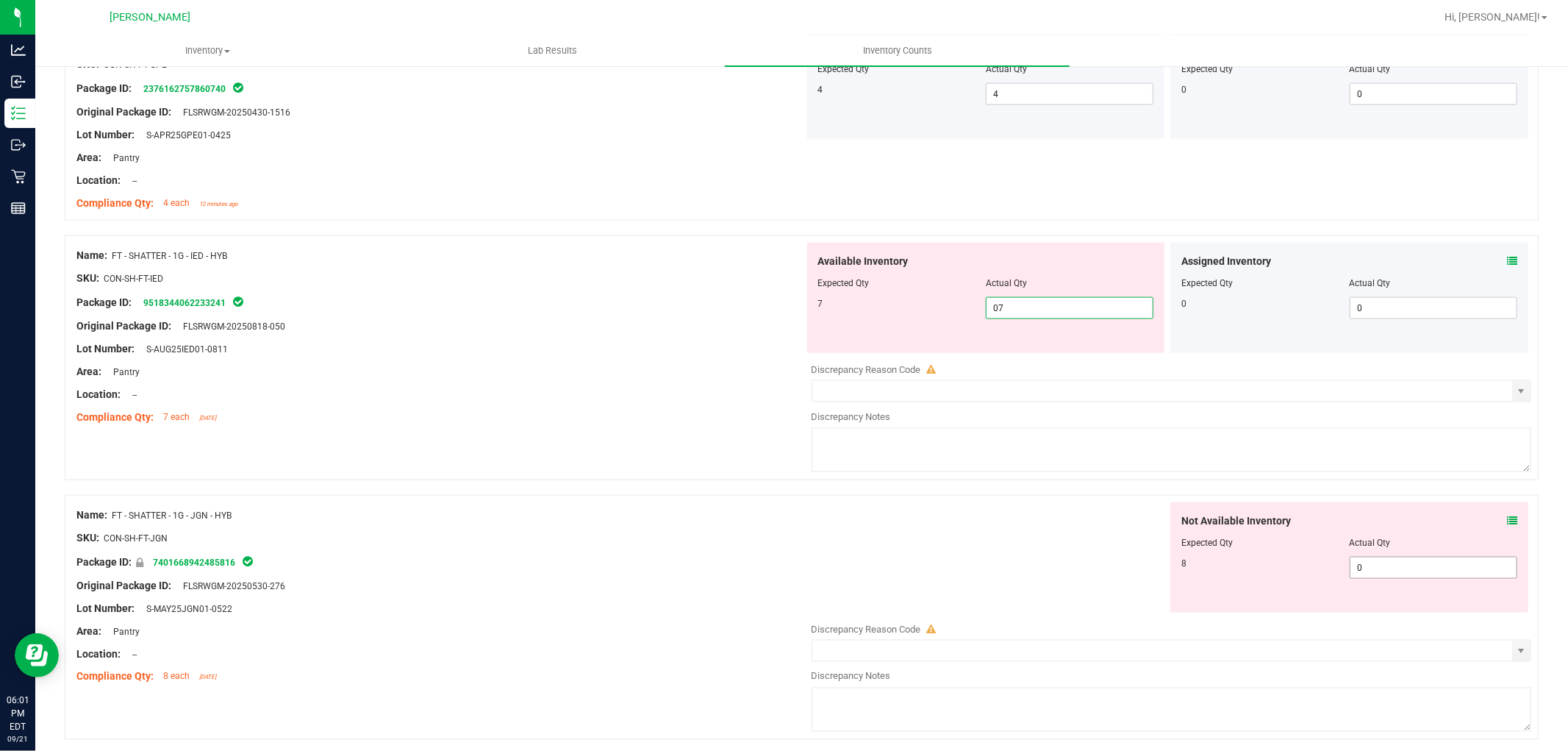
type input "7"
click at [1375, 571] on div "Not Available Inventory Expected Qty Actual Qty 8 0 0" at bounding box center [1168, 619] width 728 height 233
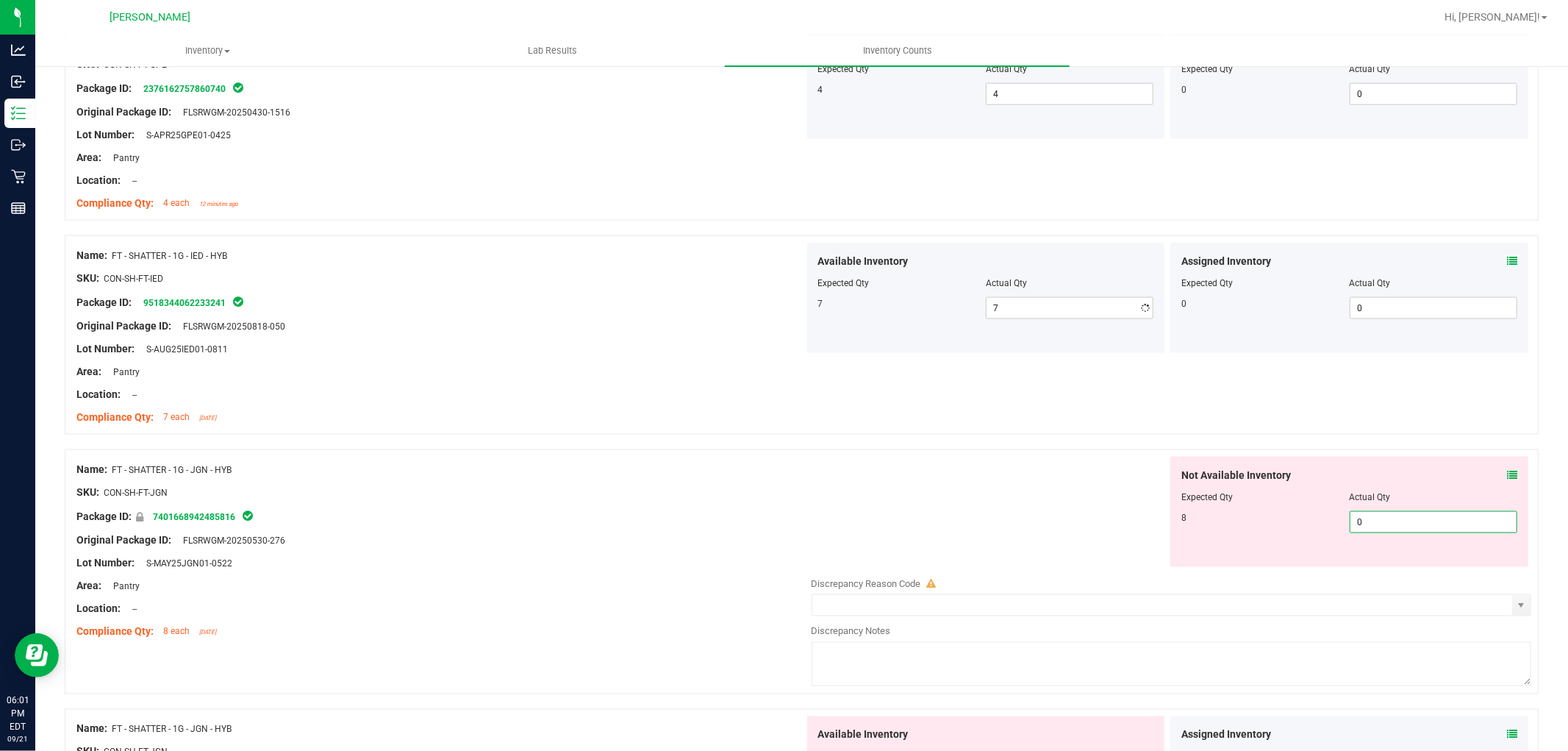
type input "08"
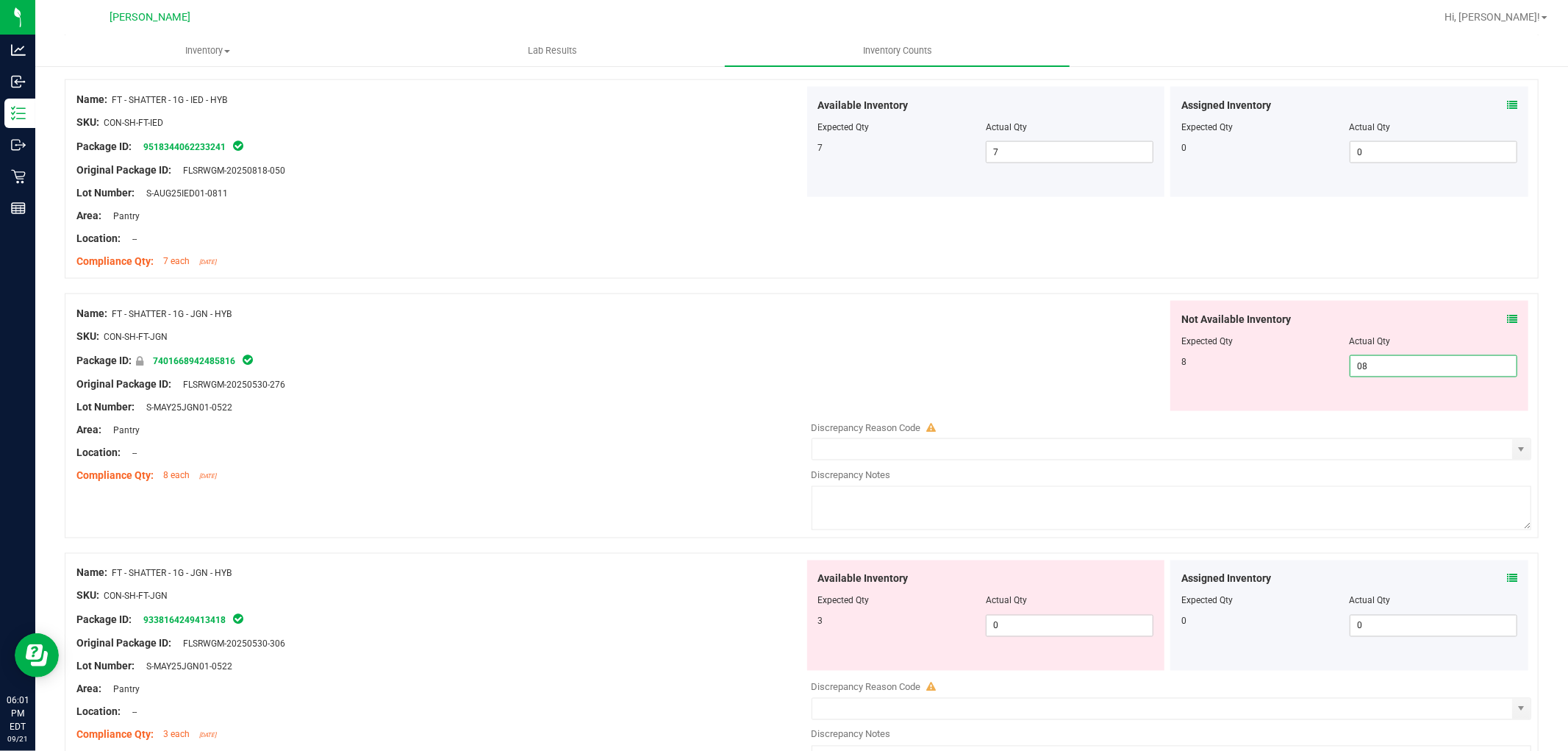
scroll to position [1879, 0]
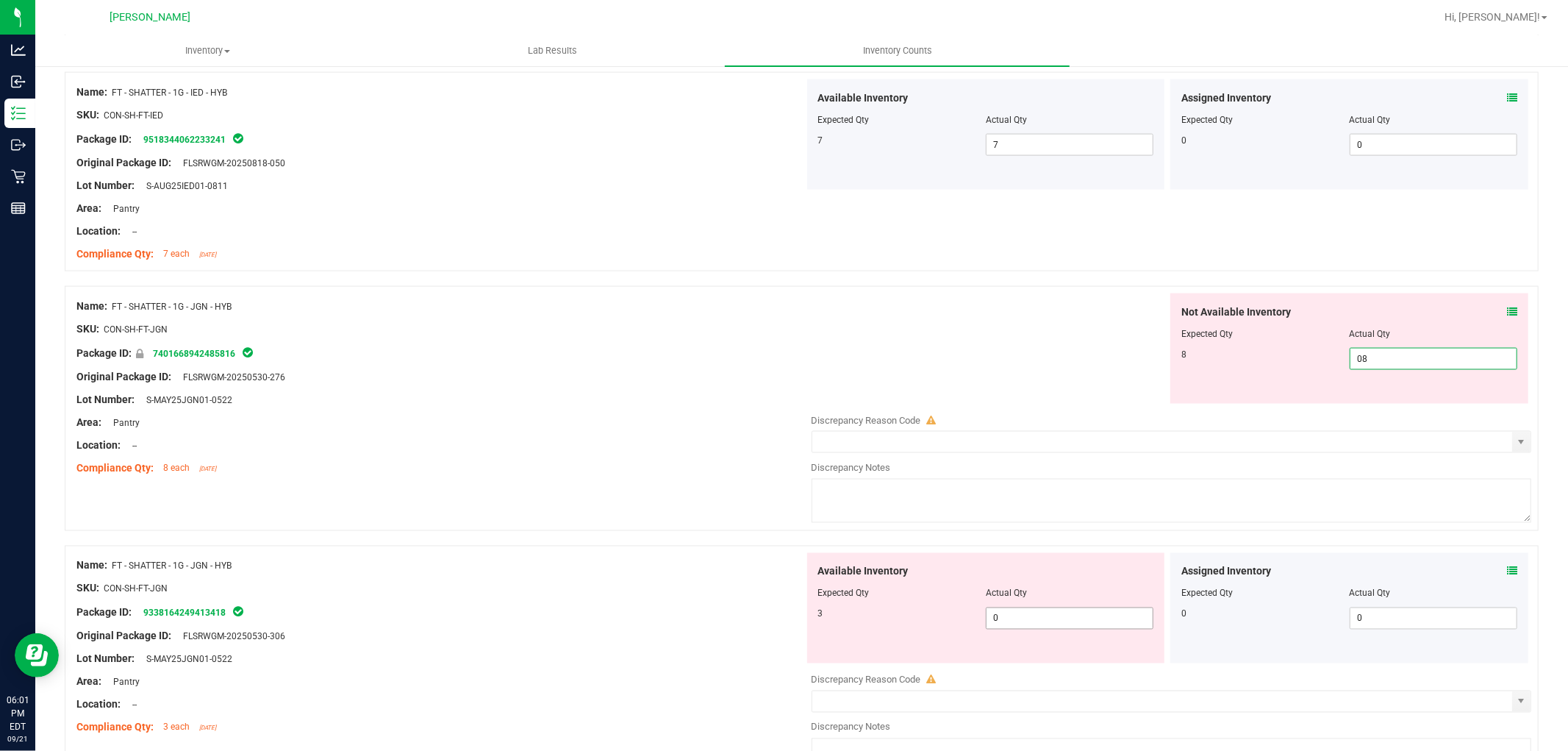
click at [1069, 618] on div "Available Inventory Expected Qty Actual Qty 3 0 0" at bounding box center [986, 608] width 358 height 110
type input "8"
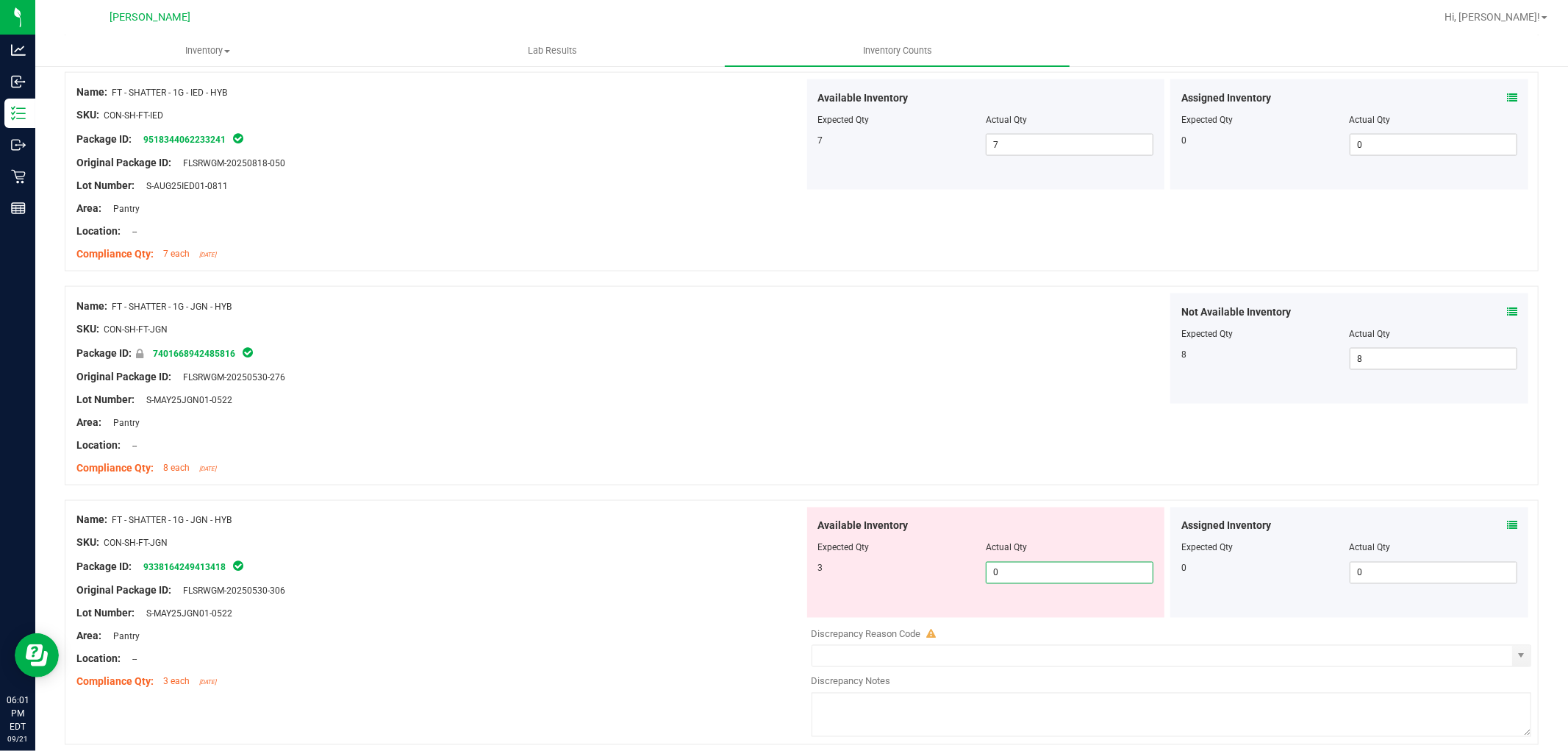
type input "03"
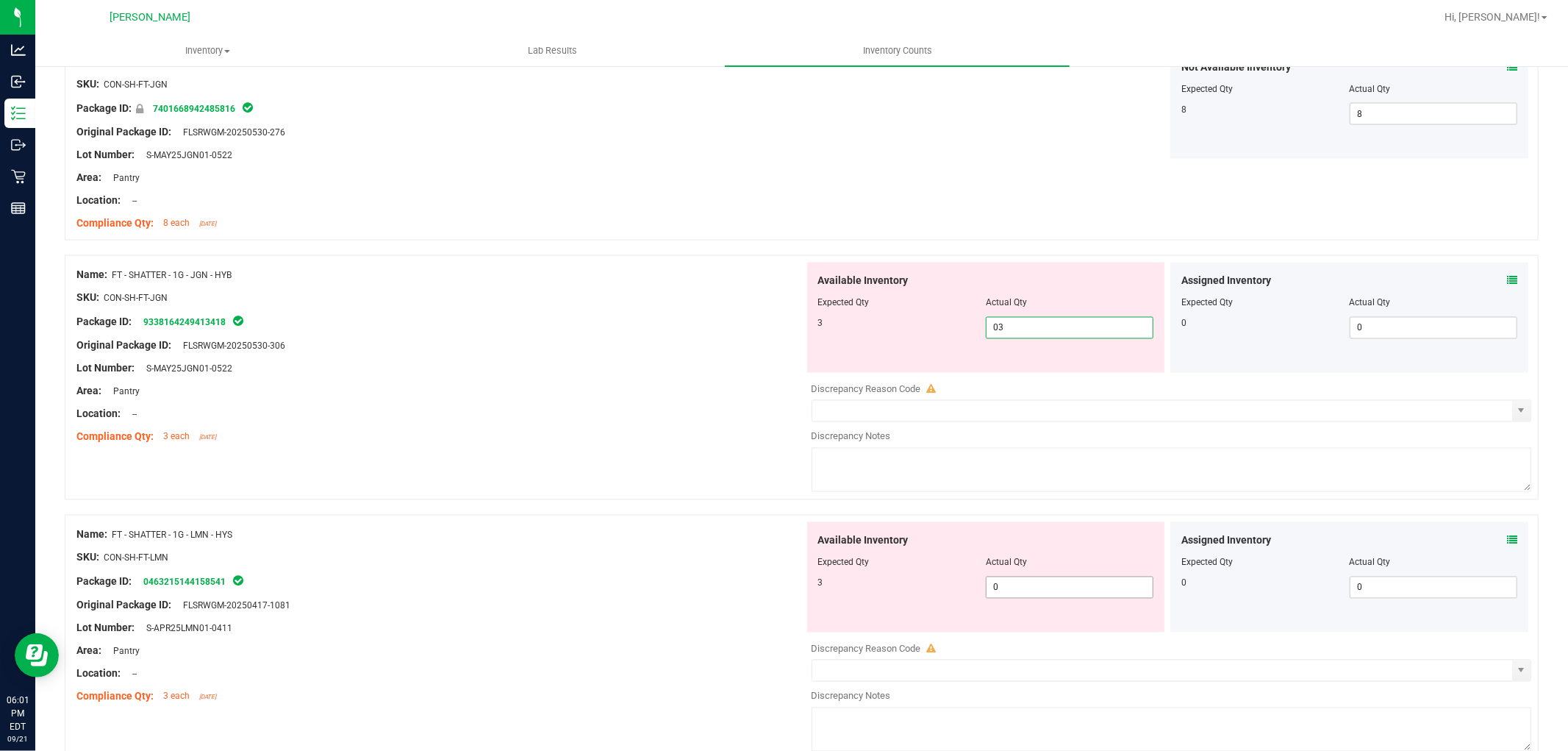
type input "3"
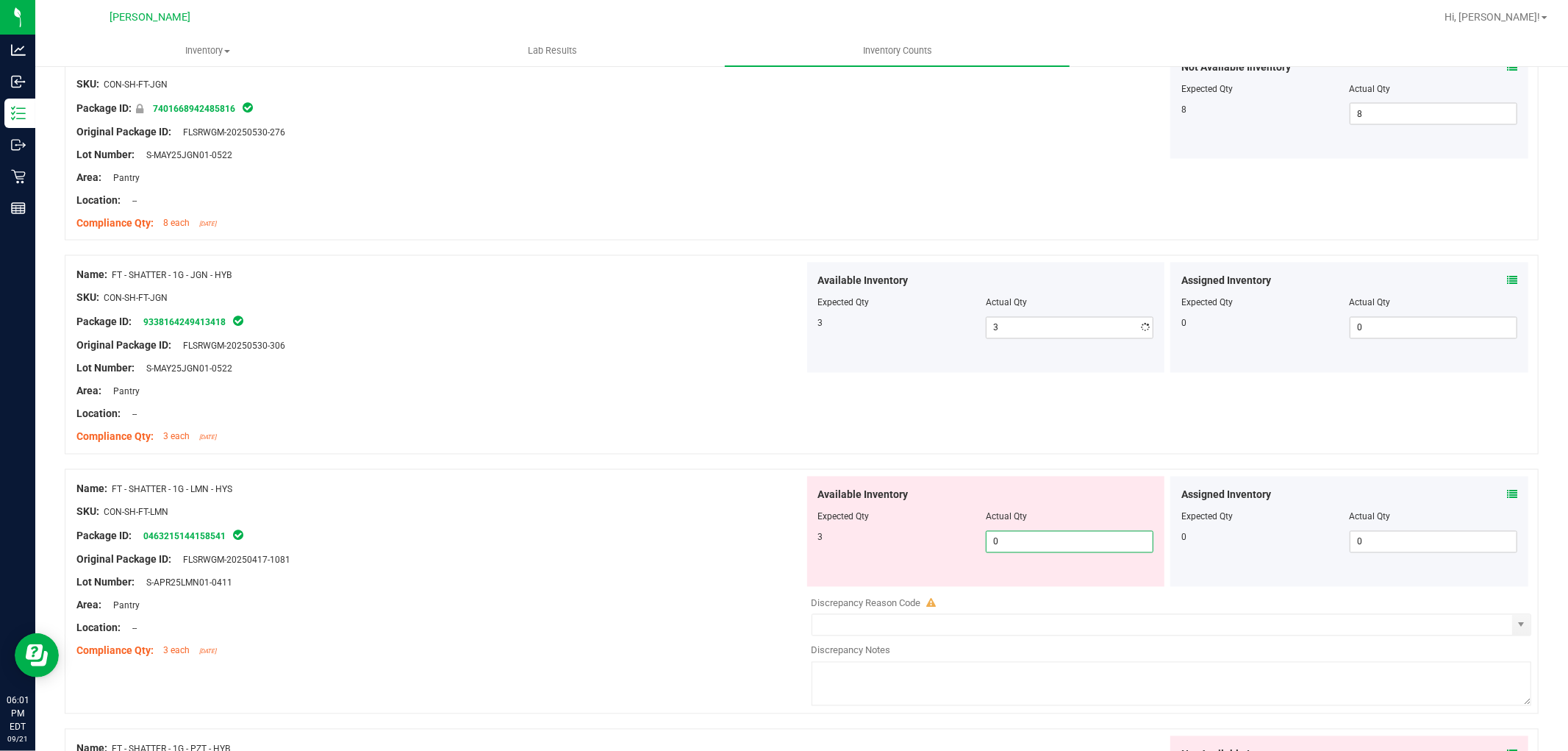
click at [1064, 587] on div "Available Inventory Expected Qty Actual Qty 3 0 0" at bounding box center [1168, 593] width 728 height 233
type input "03"
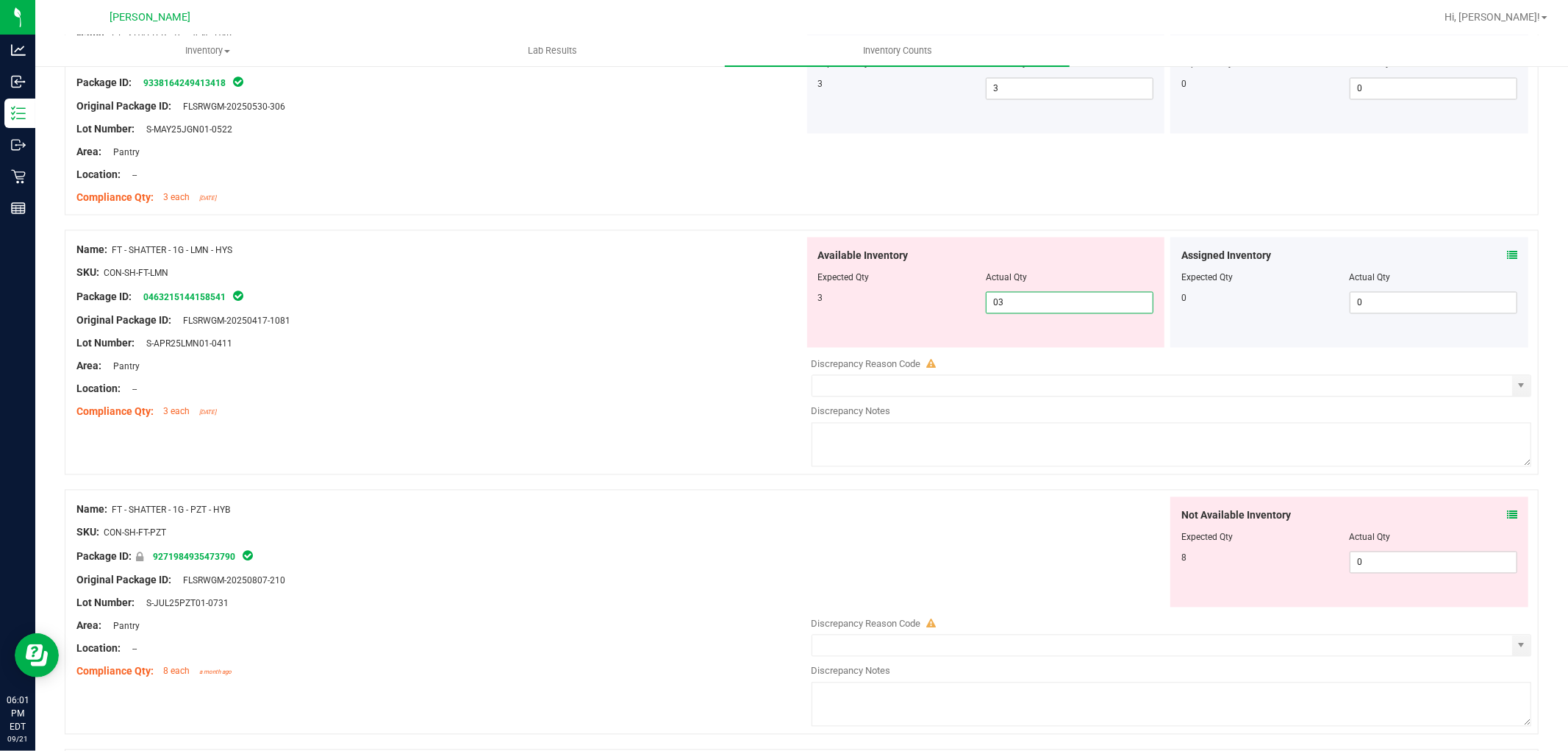
scroll to position [2369, 0]
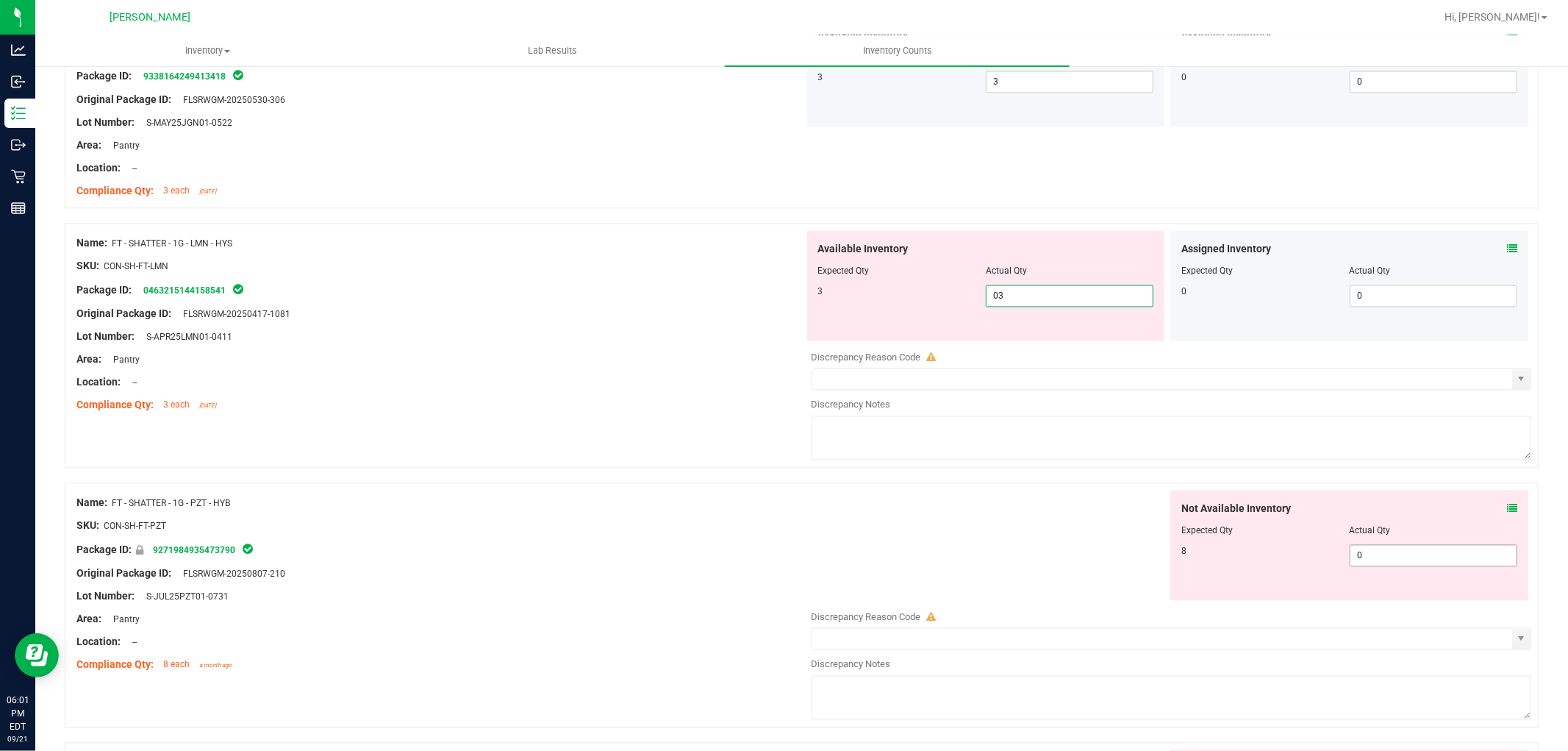
type input "3"
click at [1371, 560] on div "Not Available Inventory Expected Qty Actual Qty 8 0 0" at bounding box center [1168, 607] width 728 height 233
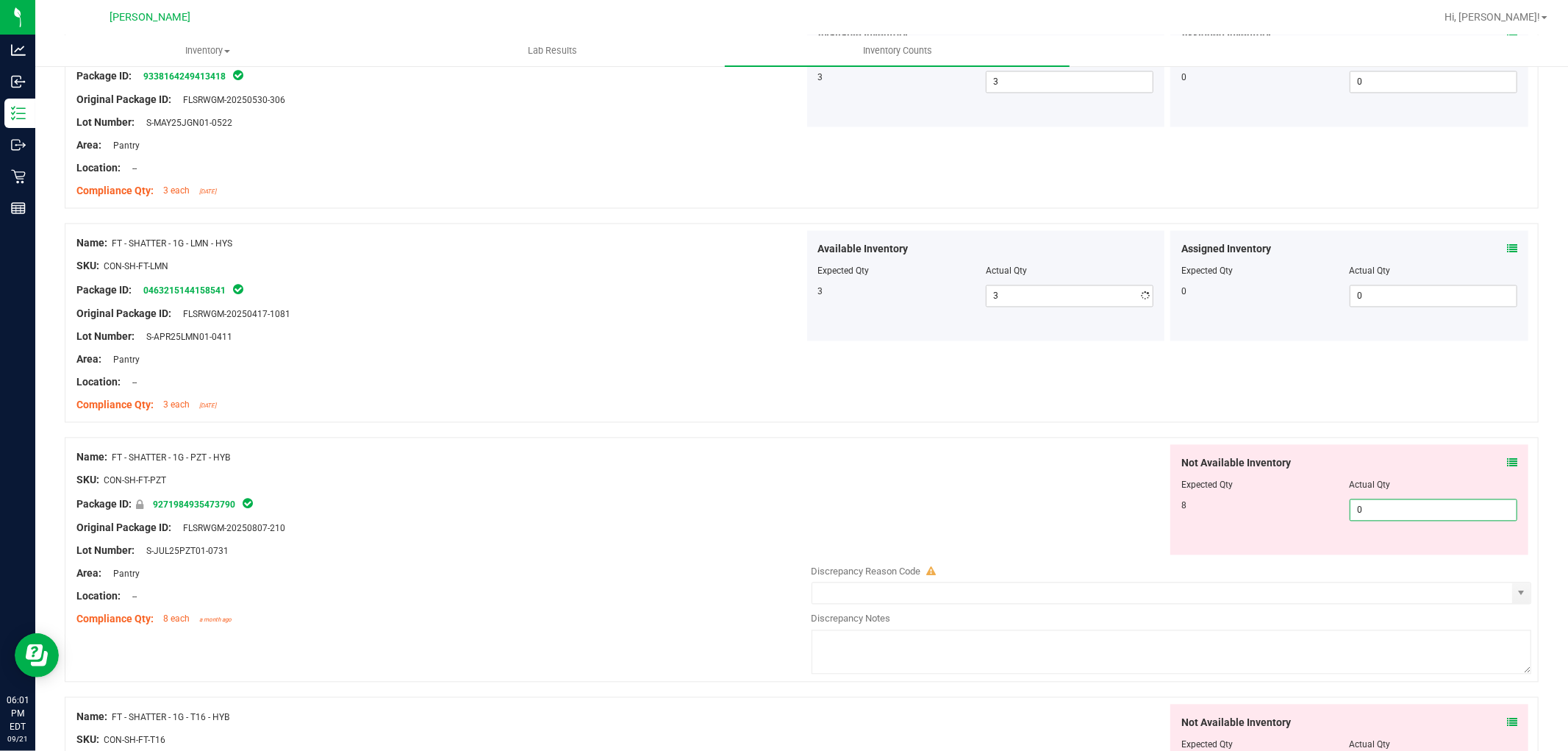
type input "08"
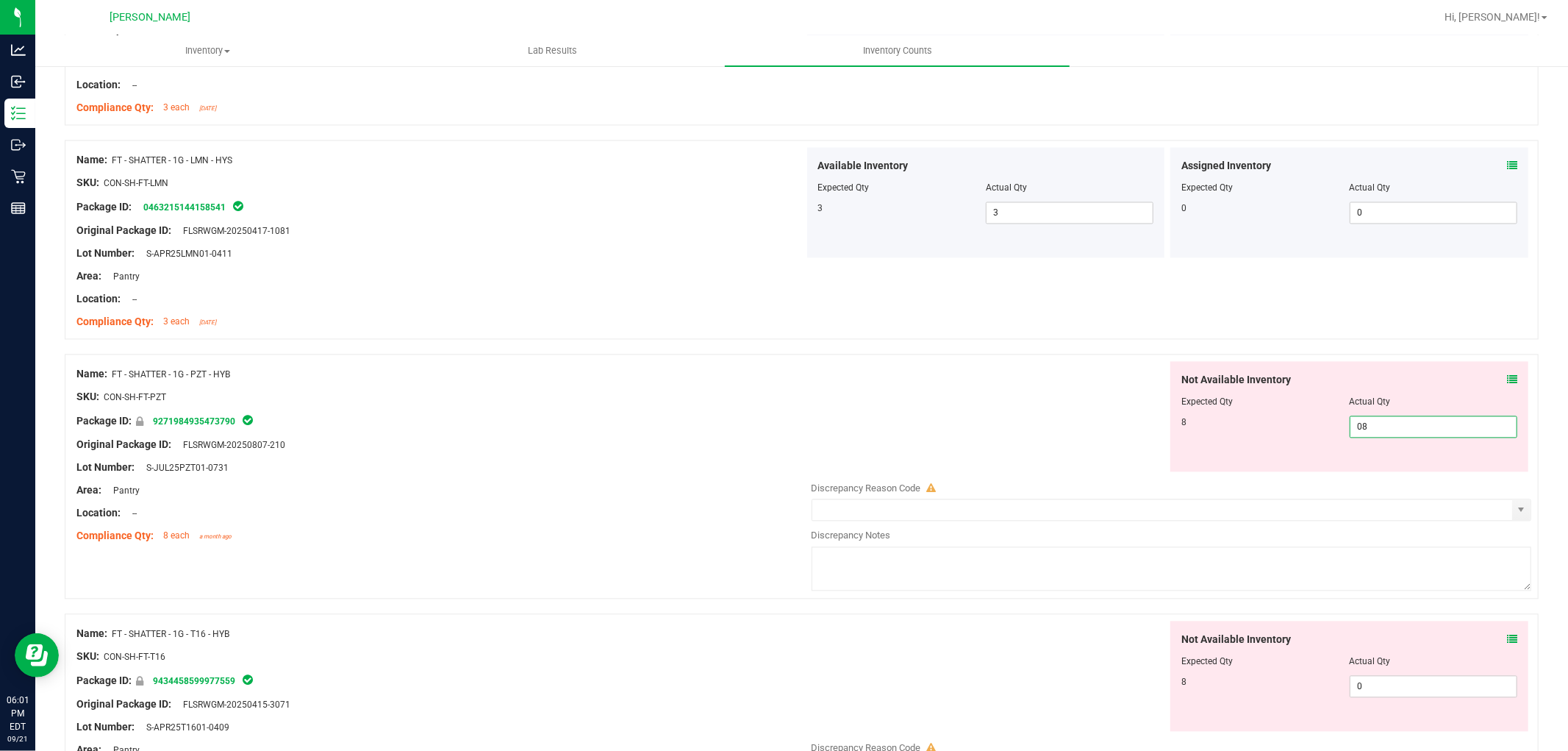
scroll to position [2615, 0]
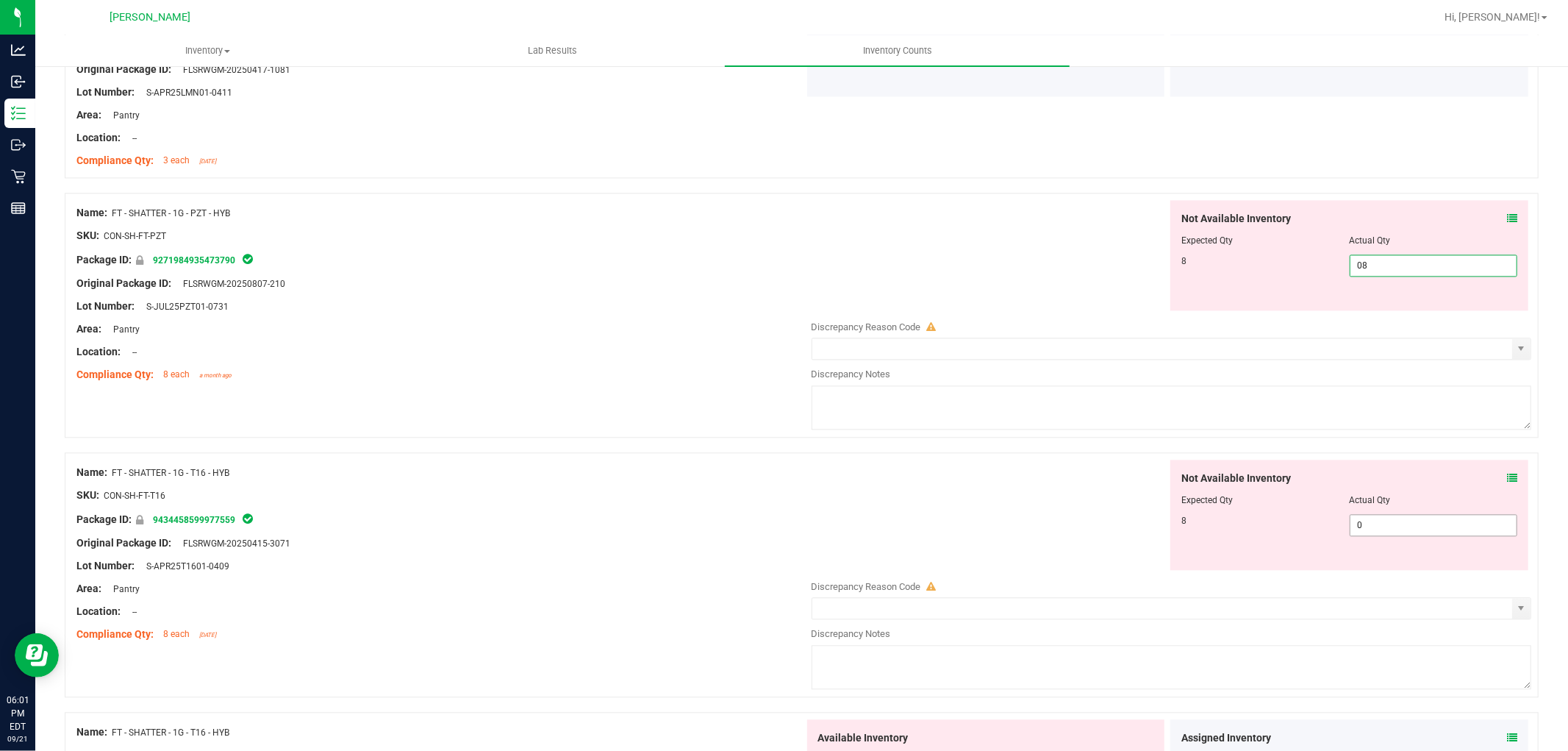
type input "8"
click at [1369, 520] on div "Not Available Inventory Expected Qty Actual Qty 8 0 0" at bounding box center [1349, 514] width 358 height 110
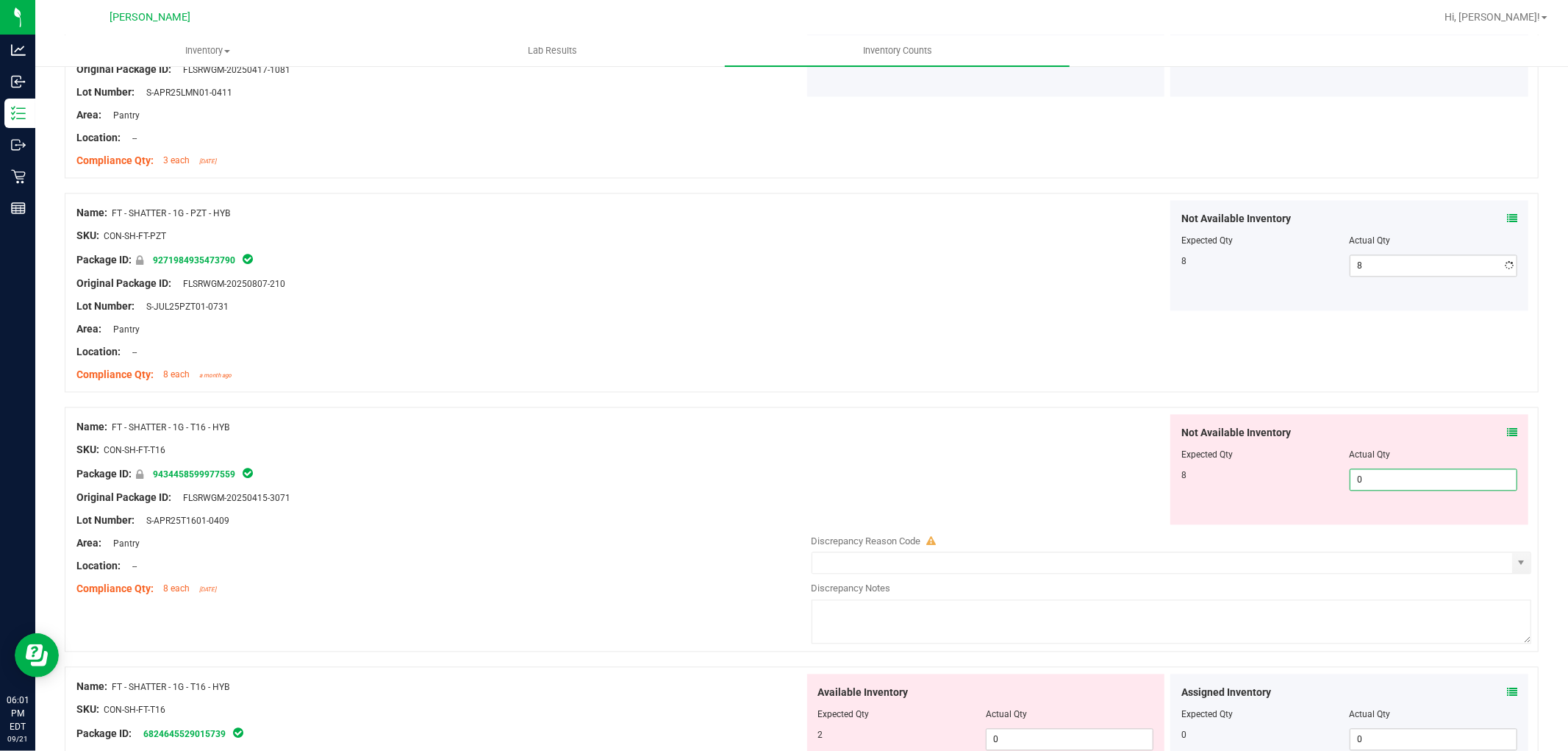
type input "08"
type input "8"
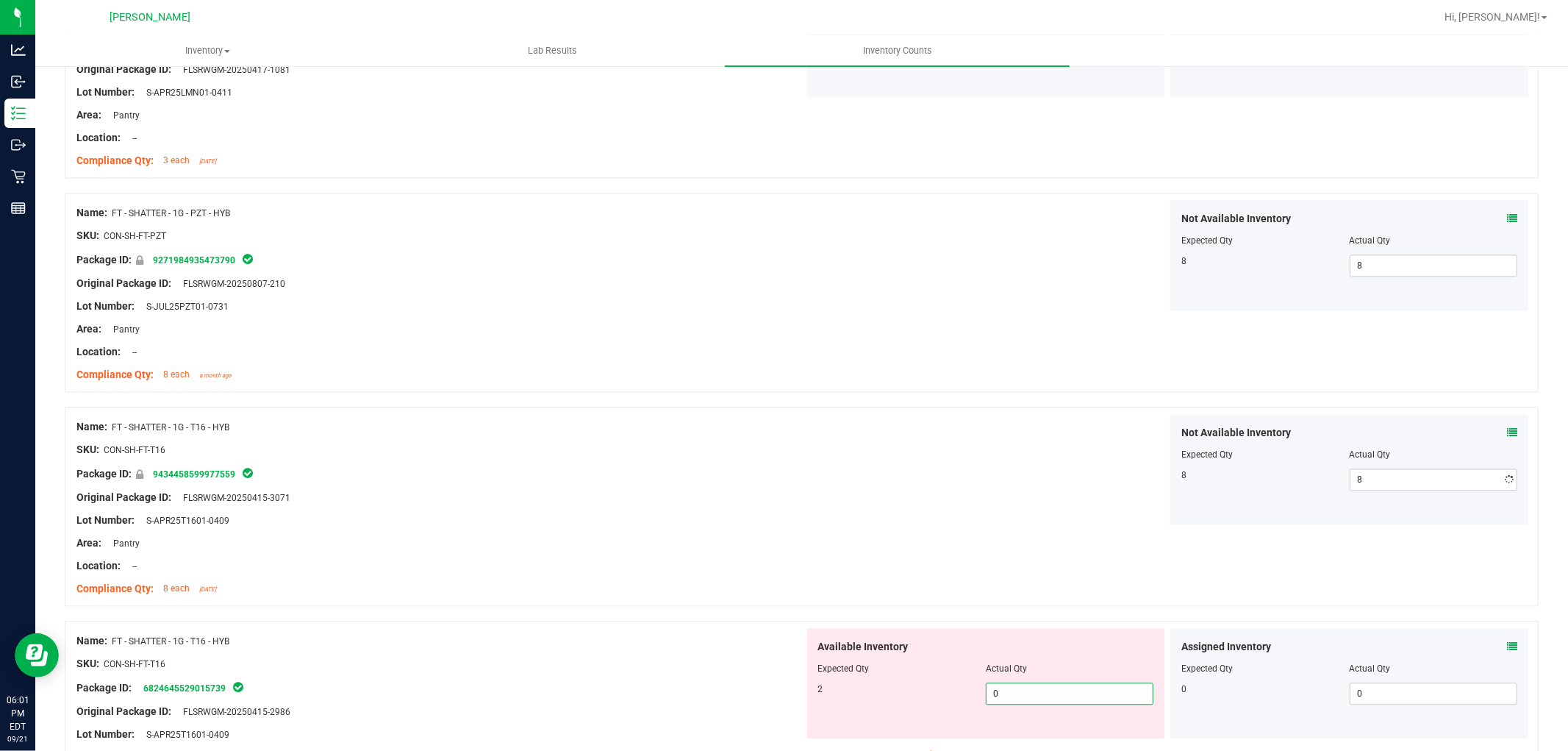
type input "02"
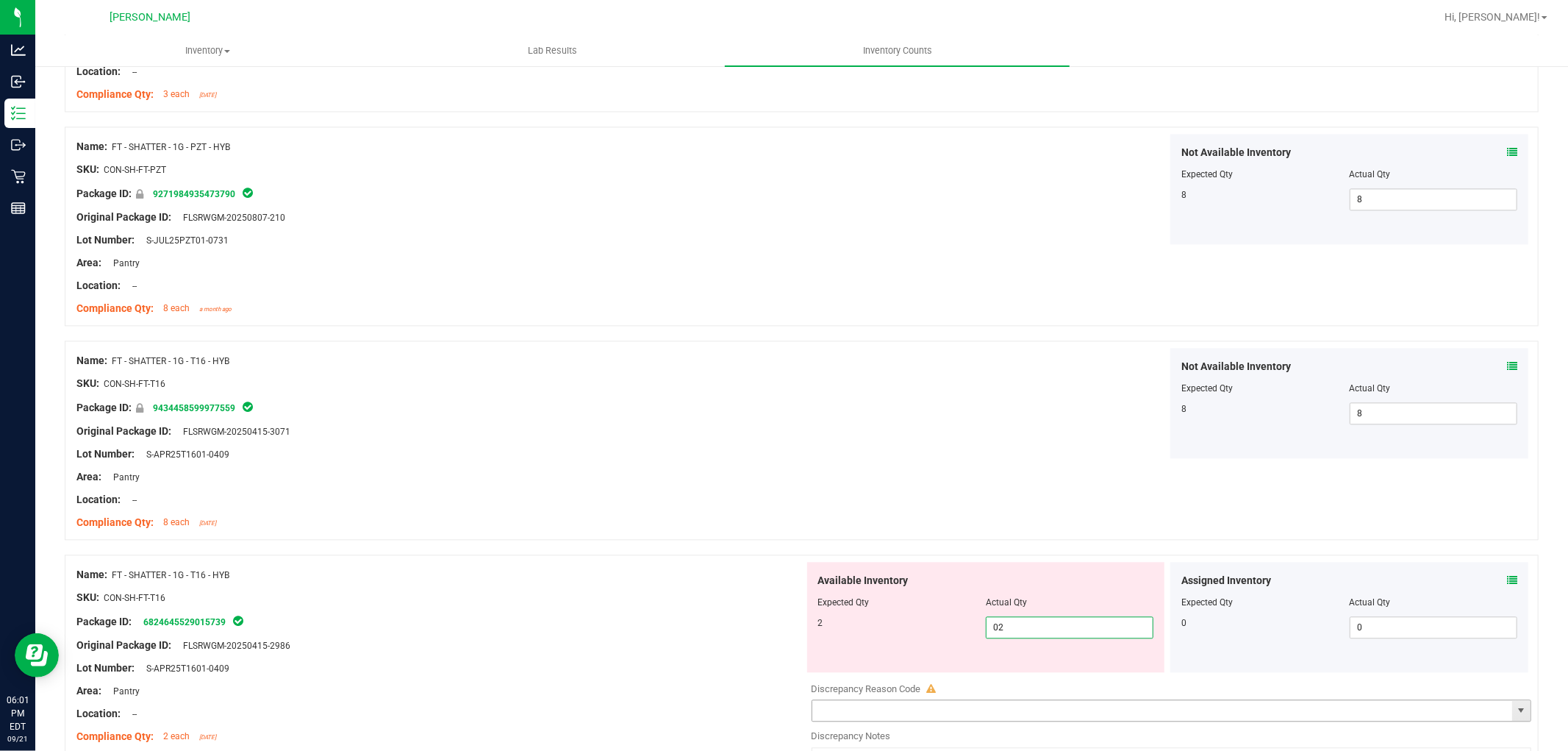
scroll to position [2859, 0]
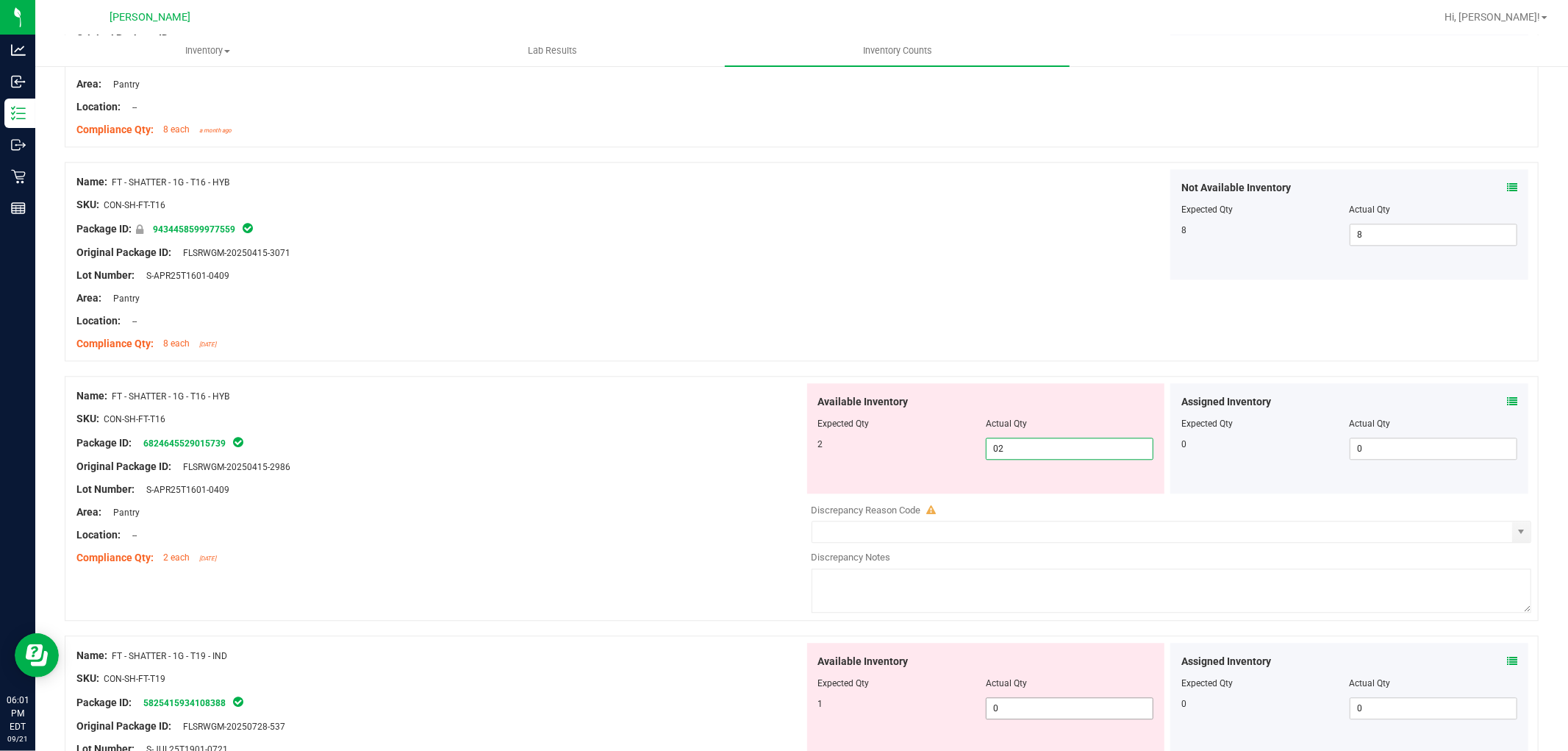
type input "2"
click at [1062, 700] on div "Available Inventory Expected Qty Actual Qty 1 0 0" at bounding box center [986, 698] width 358 height 110
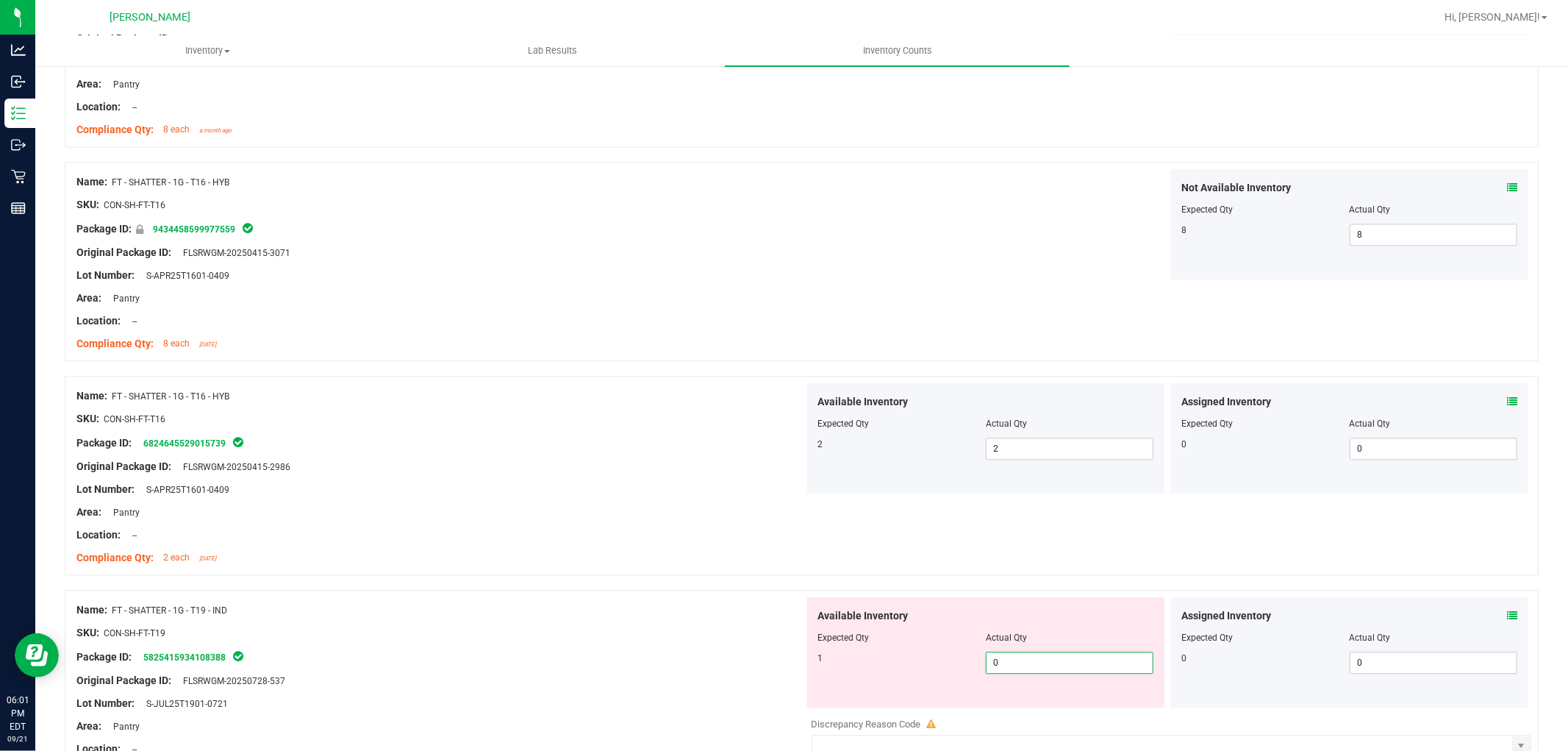
type input "01"
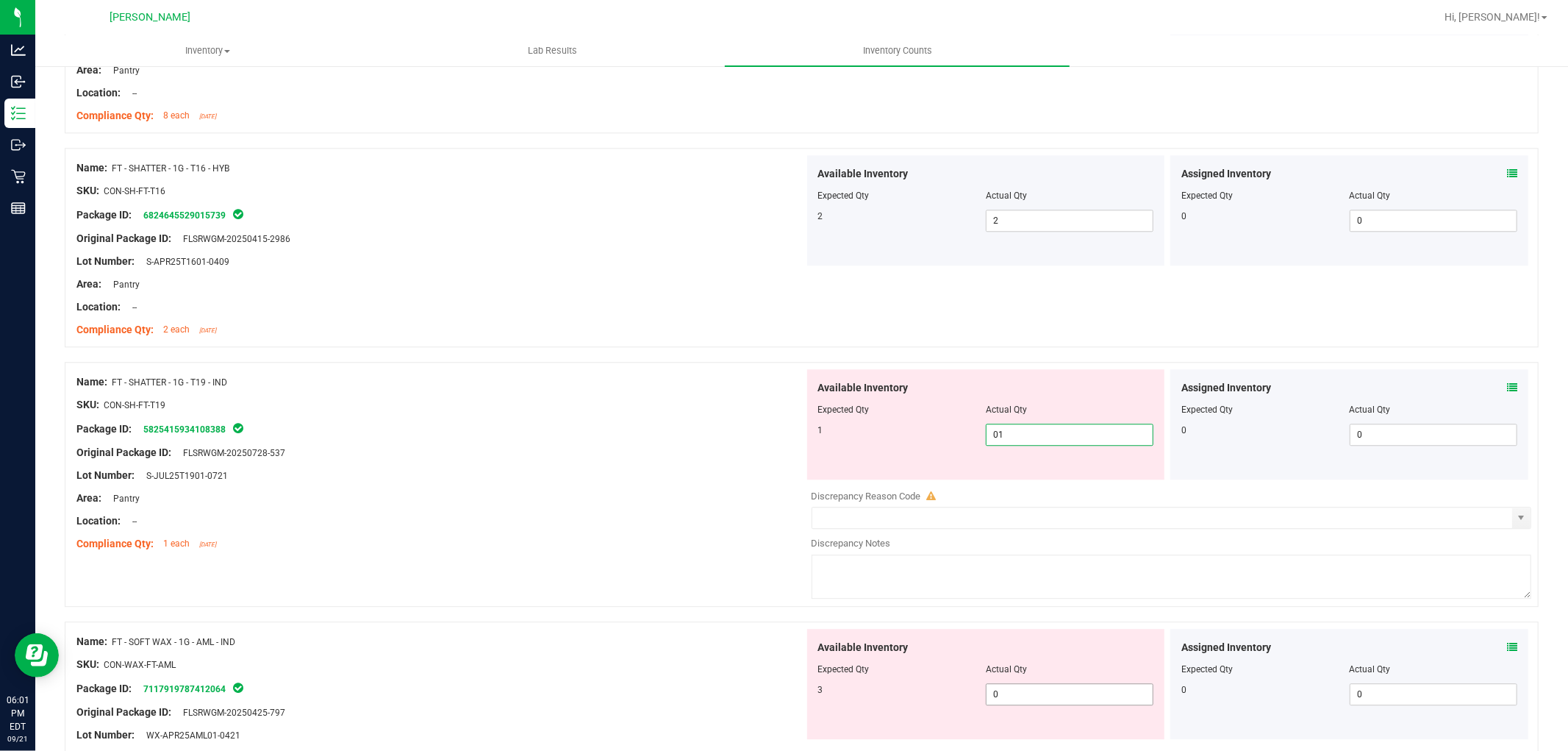
scroll to position [3105, 0]
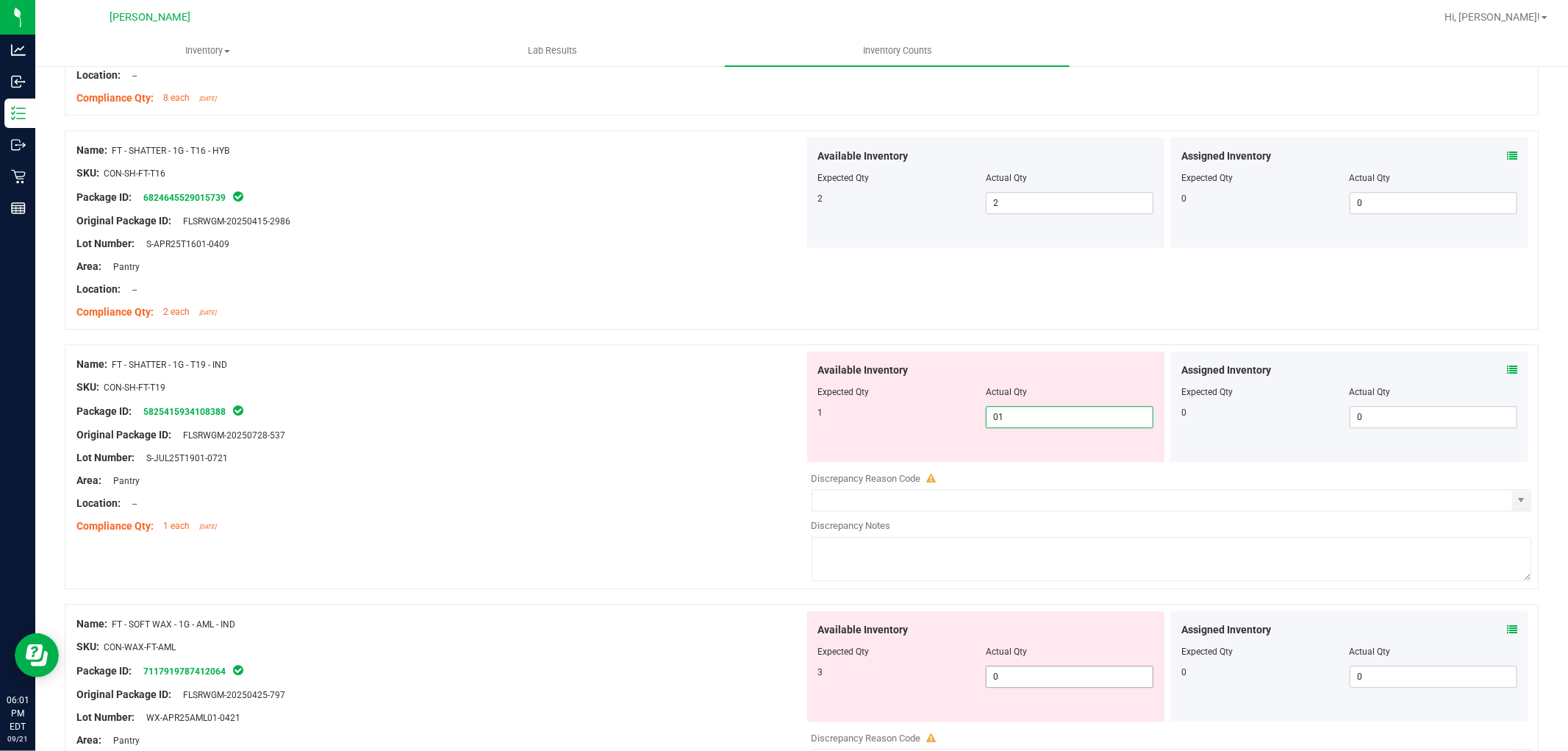
type input "1"
click at [1052, 689] on div "Available Inventory Expected Qty Actual Qty 3 0 0" at bounding box center [1168, 727] width 728 height 233
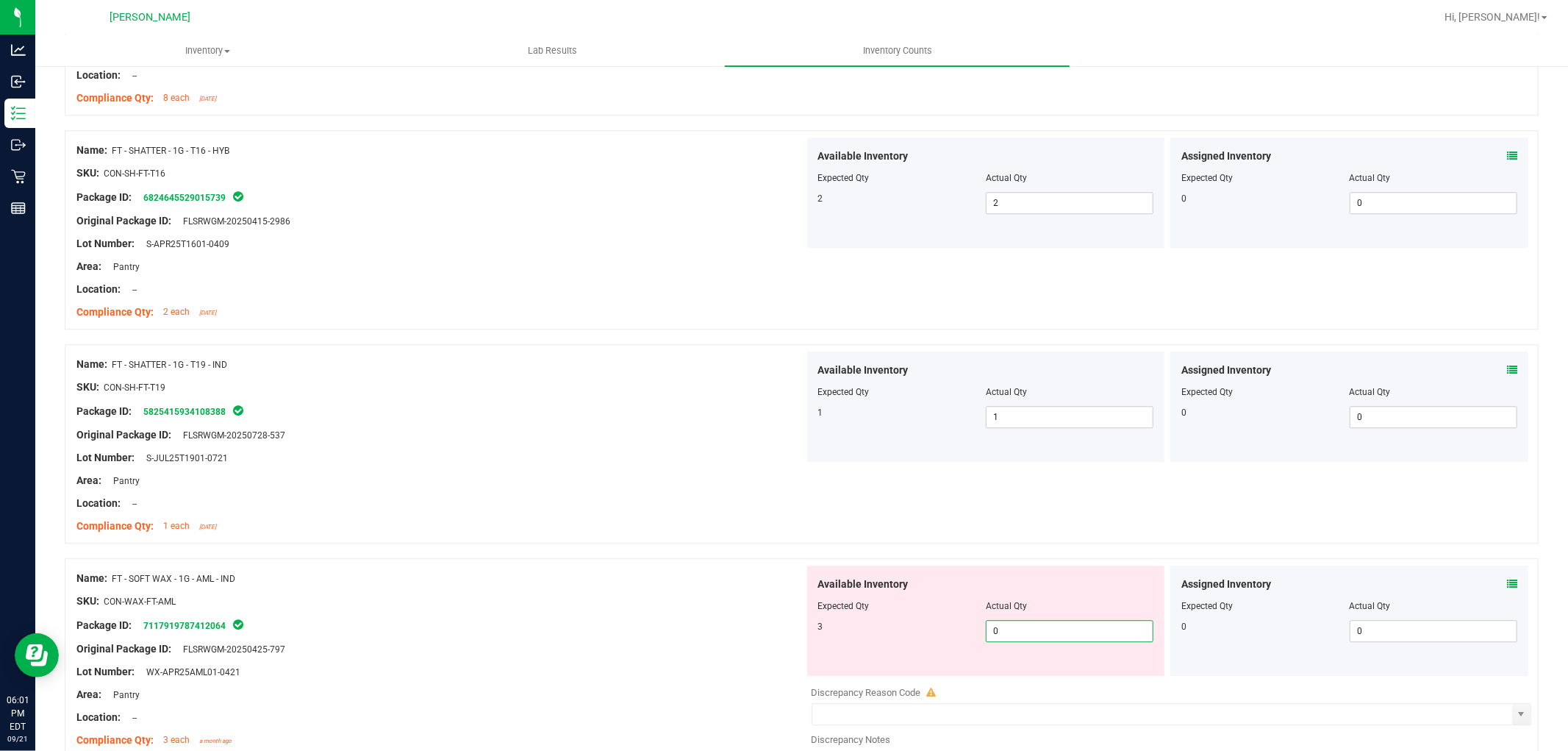
type input "03"
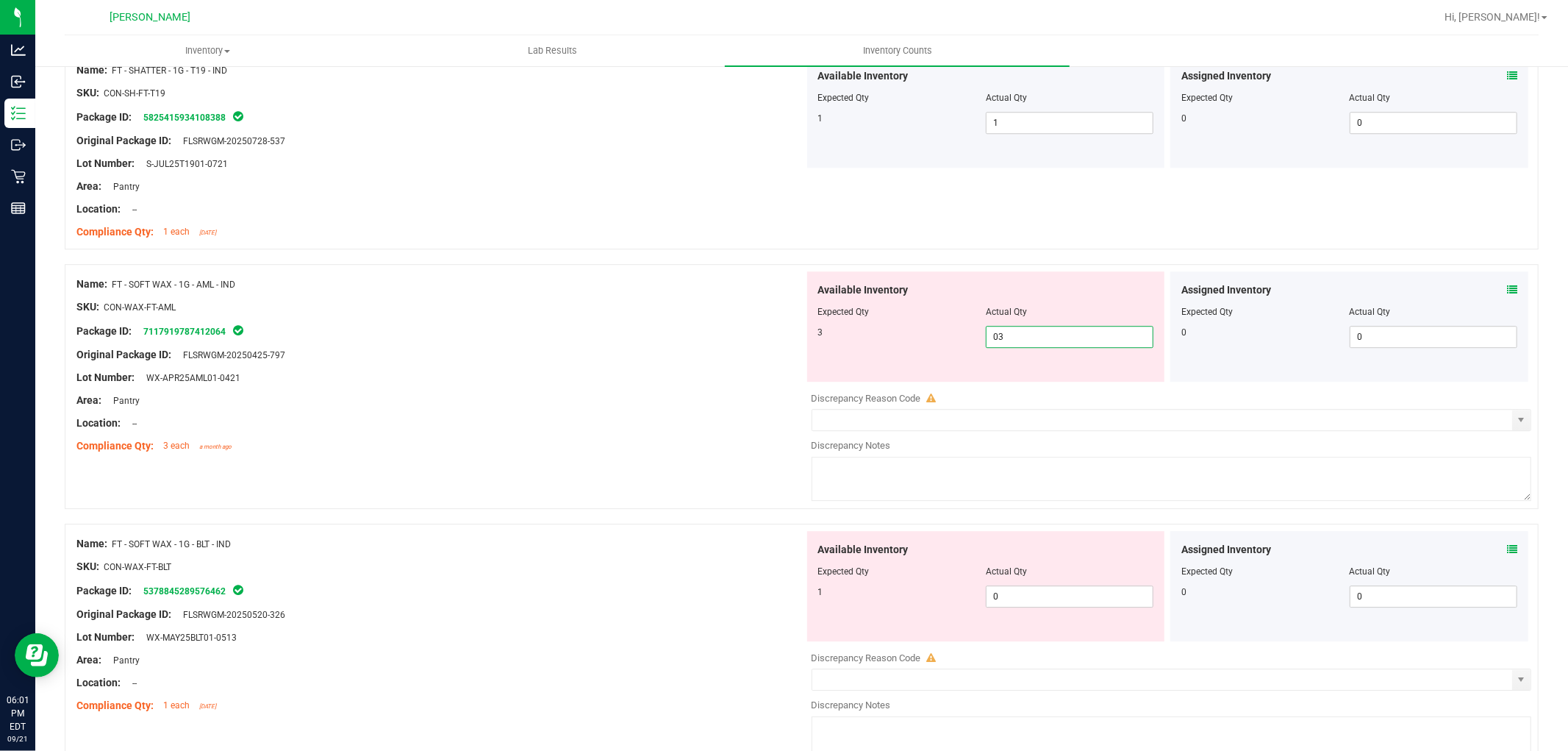
scroll to position [3431, 0]
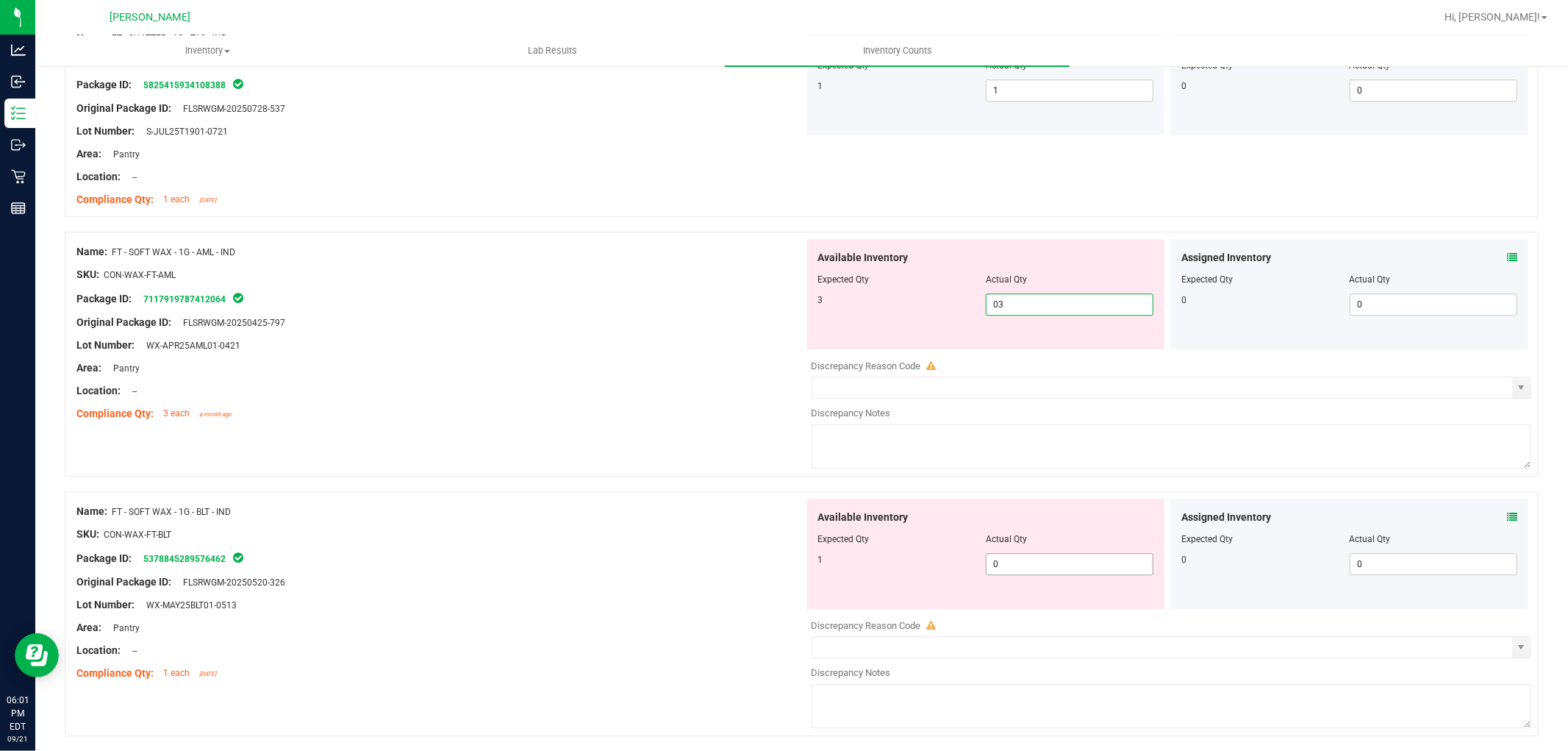
type input "3"
click at [1059, 564] on div "Available Inventory Expected Qty Actual Qty 1 0 0" at bounding box center [1168, 615] width 728 height 233
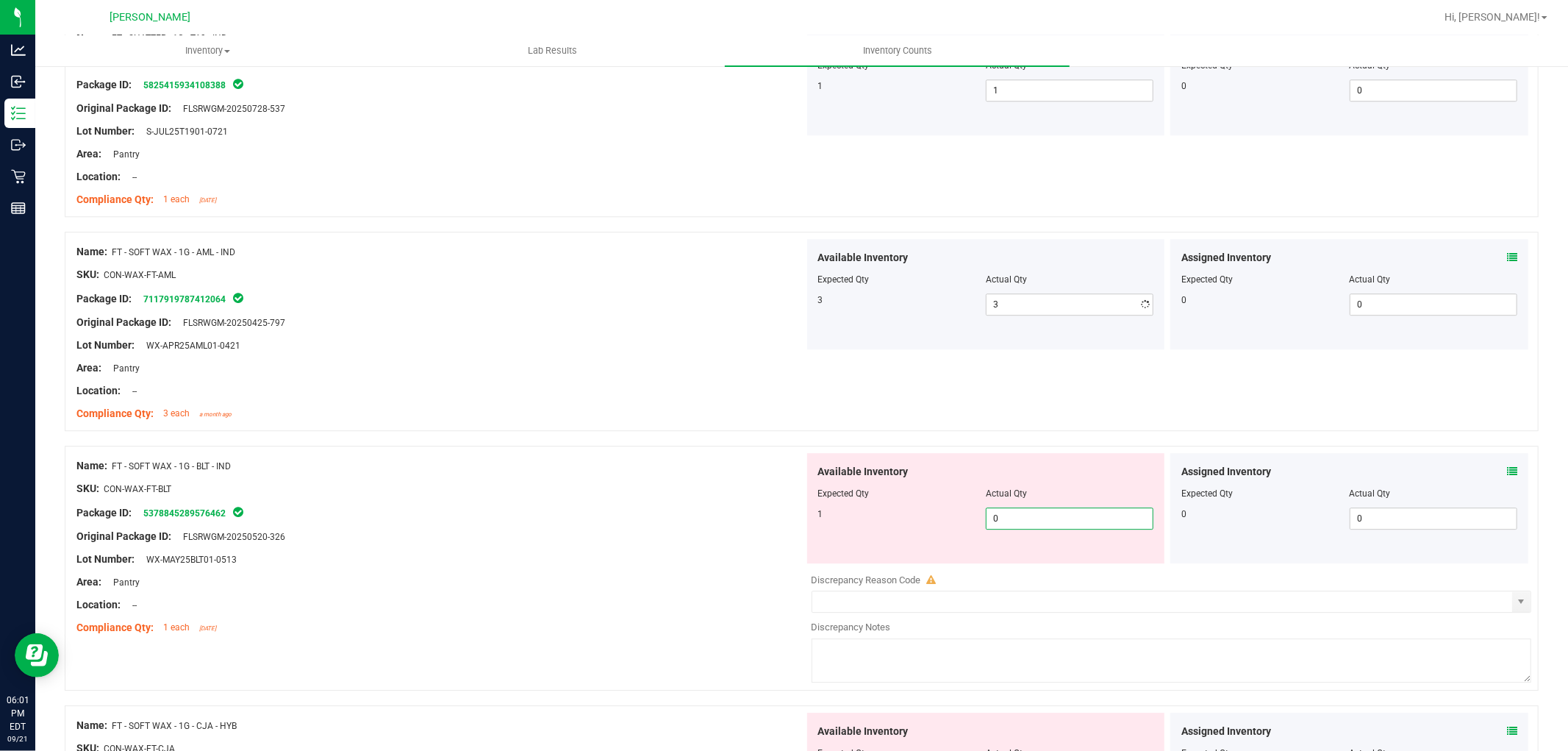
type input "01"
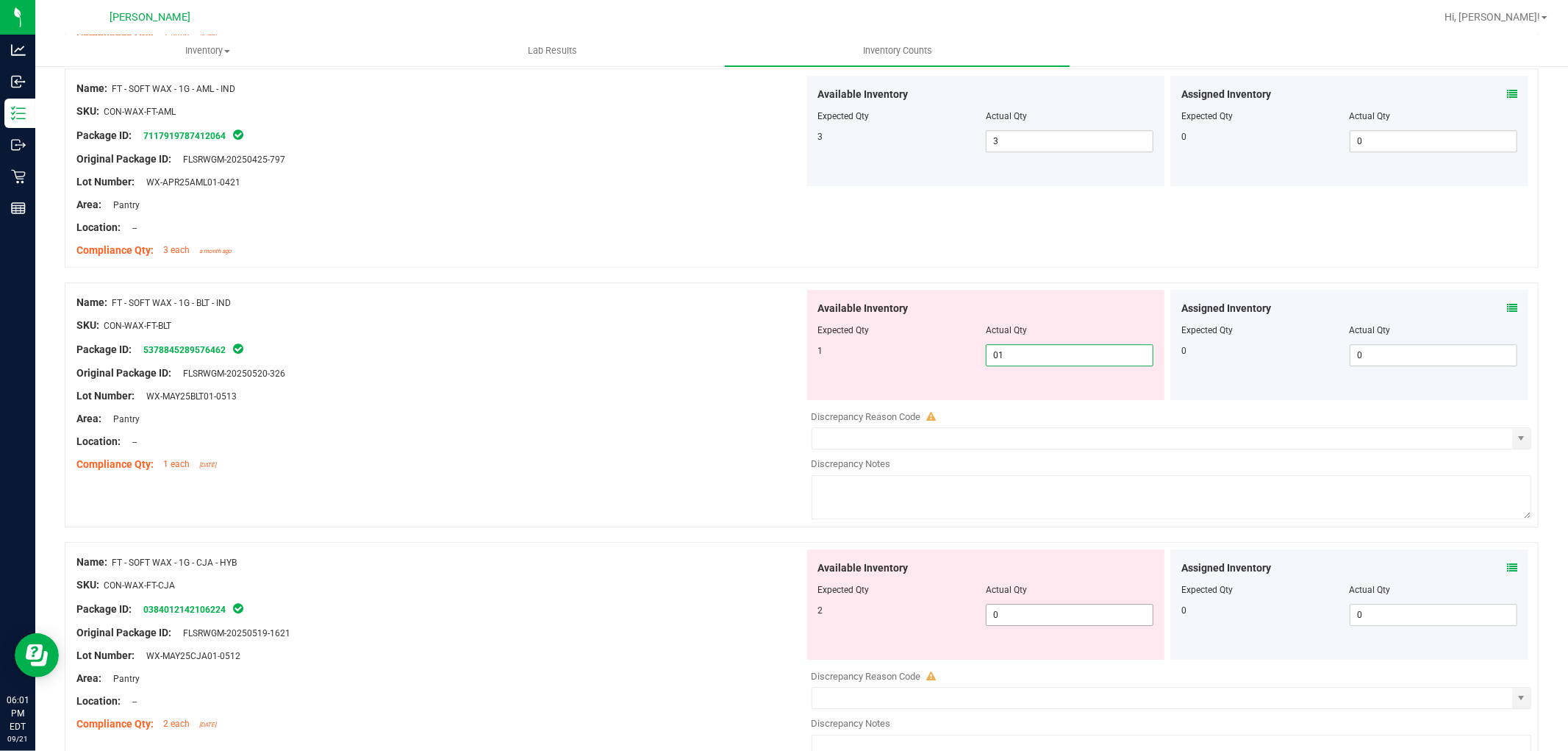
type input "1"
click at [1038, 619] on div "Available Inventory Expected Qty Actual Qty 2 0 0" at bounding box center [1168, 666] width 728 height 233
type input "02"
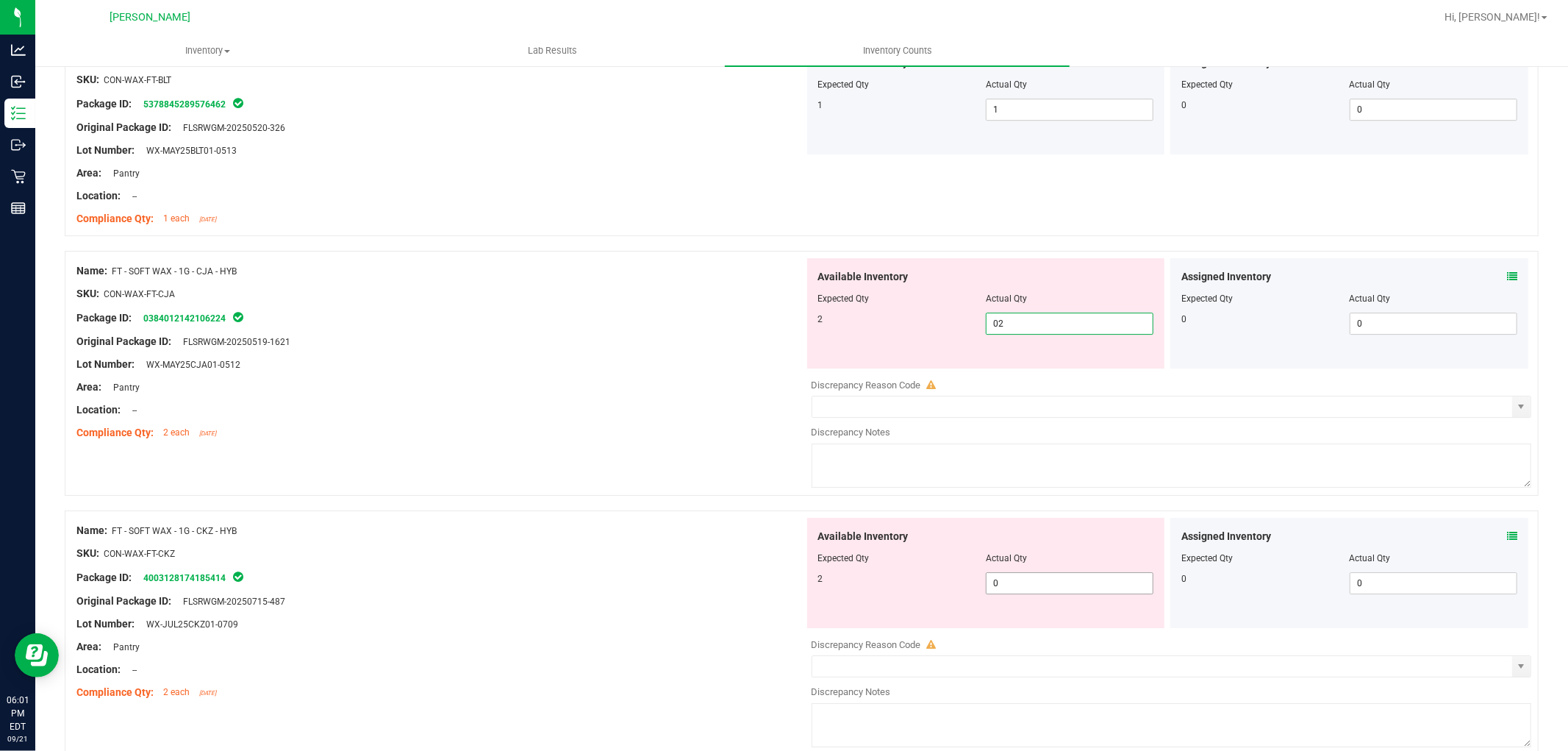
type input "2"
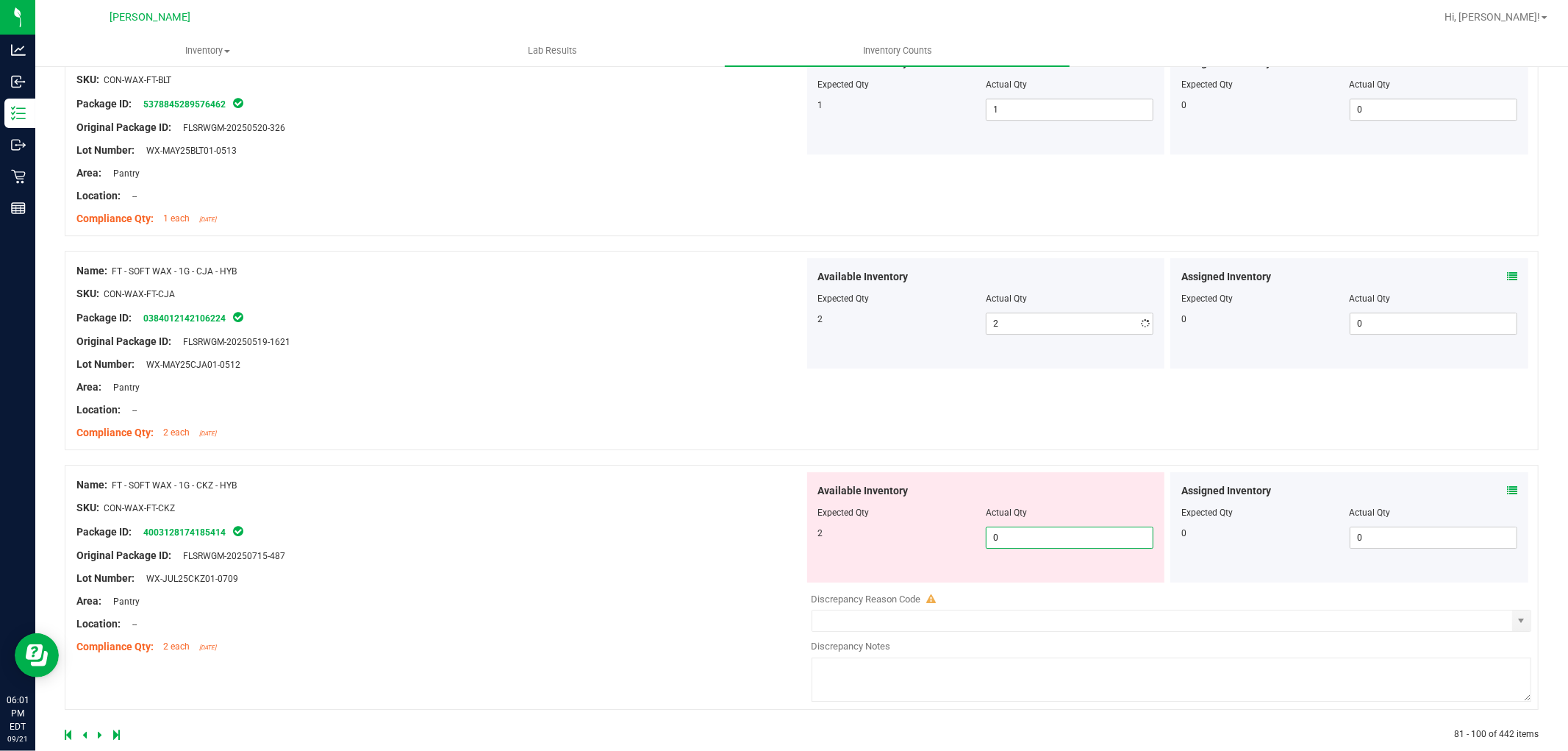
click at [1044, 581] on div "Available Inventory Expected Qty Actual Qty 2 0 0" at bounding box center [986, 527] width 358 height 110
type input "02"
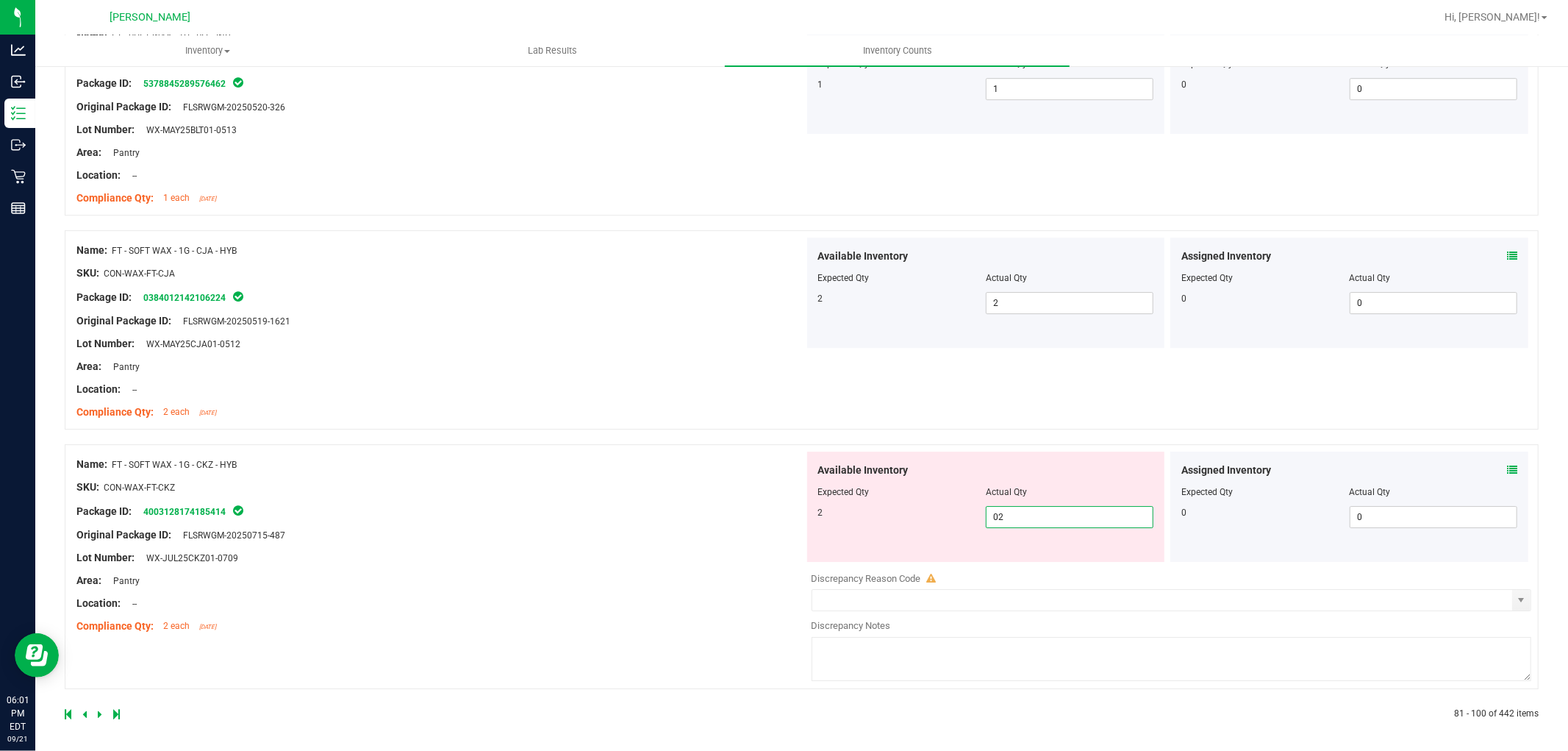
scroll to position [3866, 0]
type input "2"
click at [98, 707] on icon at bounding box center [99, 711] width 4 height 8
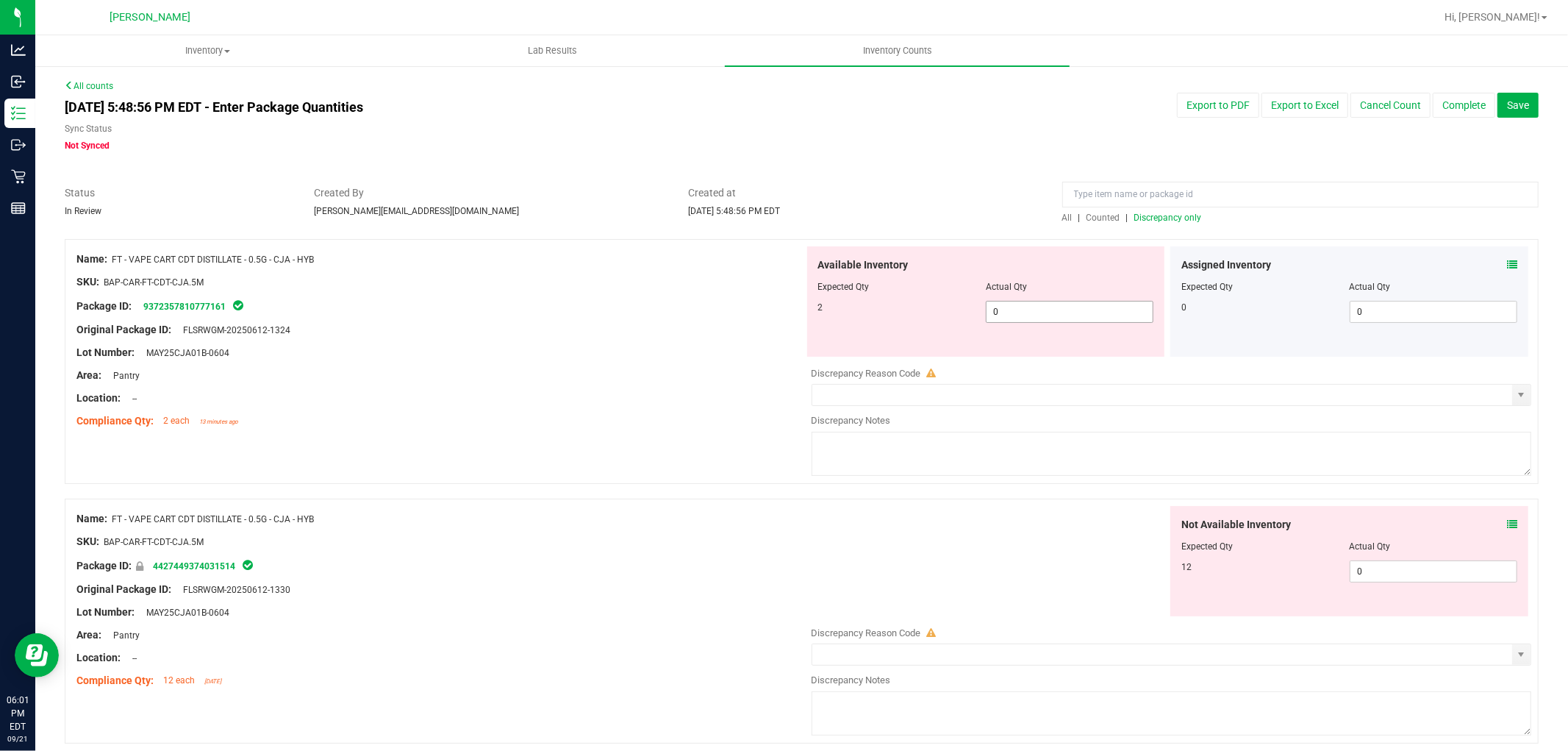
click at [1069, 314] on span "0 0" at bounding box center [1069, 312] width 168 height 22
type input "02"
click at [1378, 575] on div "Not Available Inventory Expected Qty Actual Qty 12 0 0" at bounding box center [1168, 622] width 728 height 233
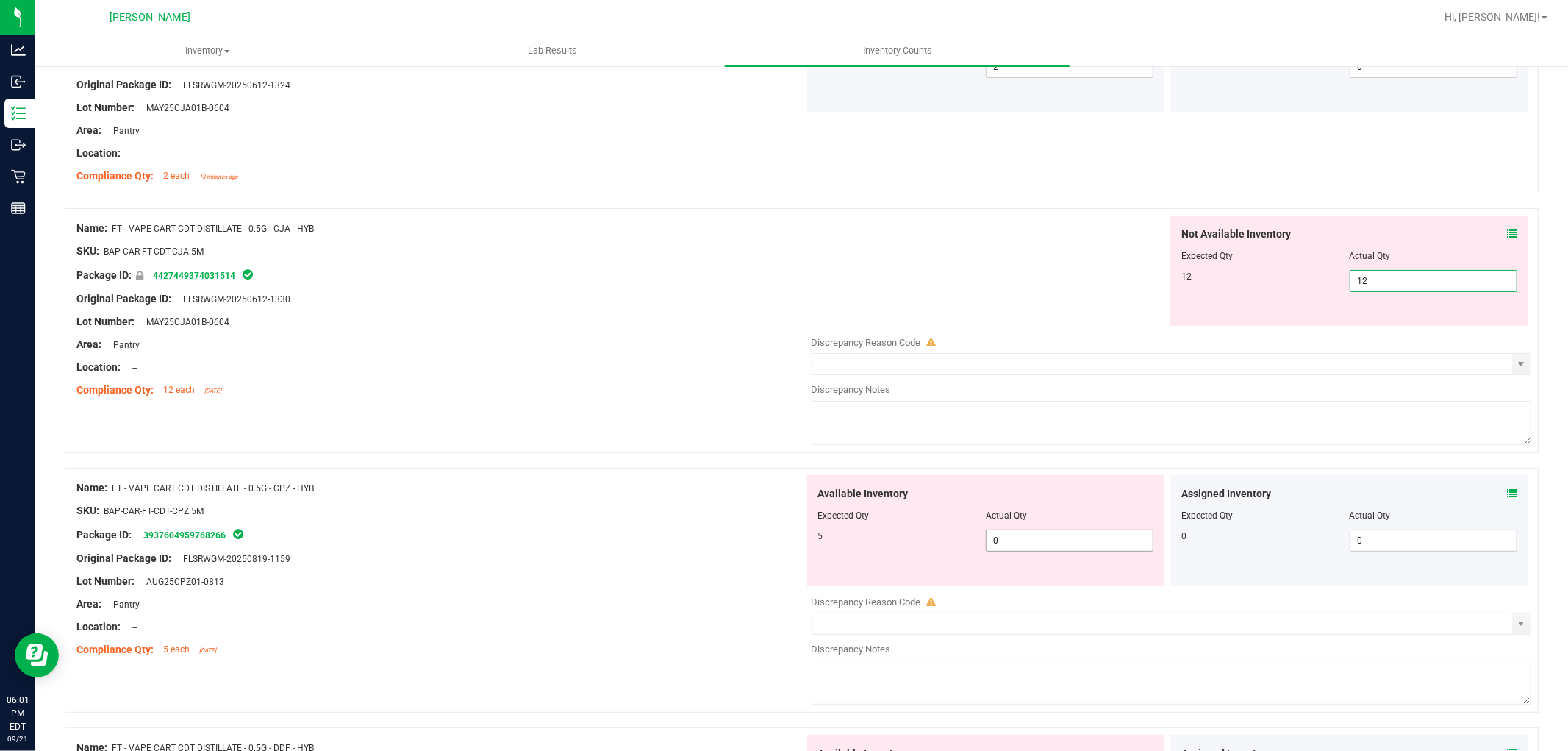
click at [1052, 540] on div "Available Inventory Expected Qty Actual Qty 5 0 0" at bounding box center [1168, 592] width 728 height 233
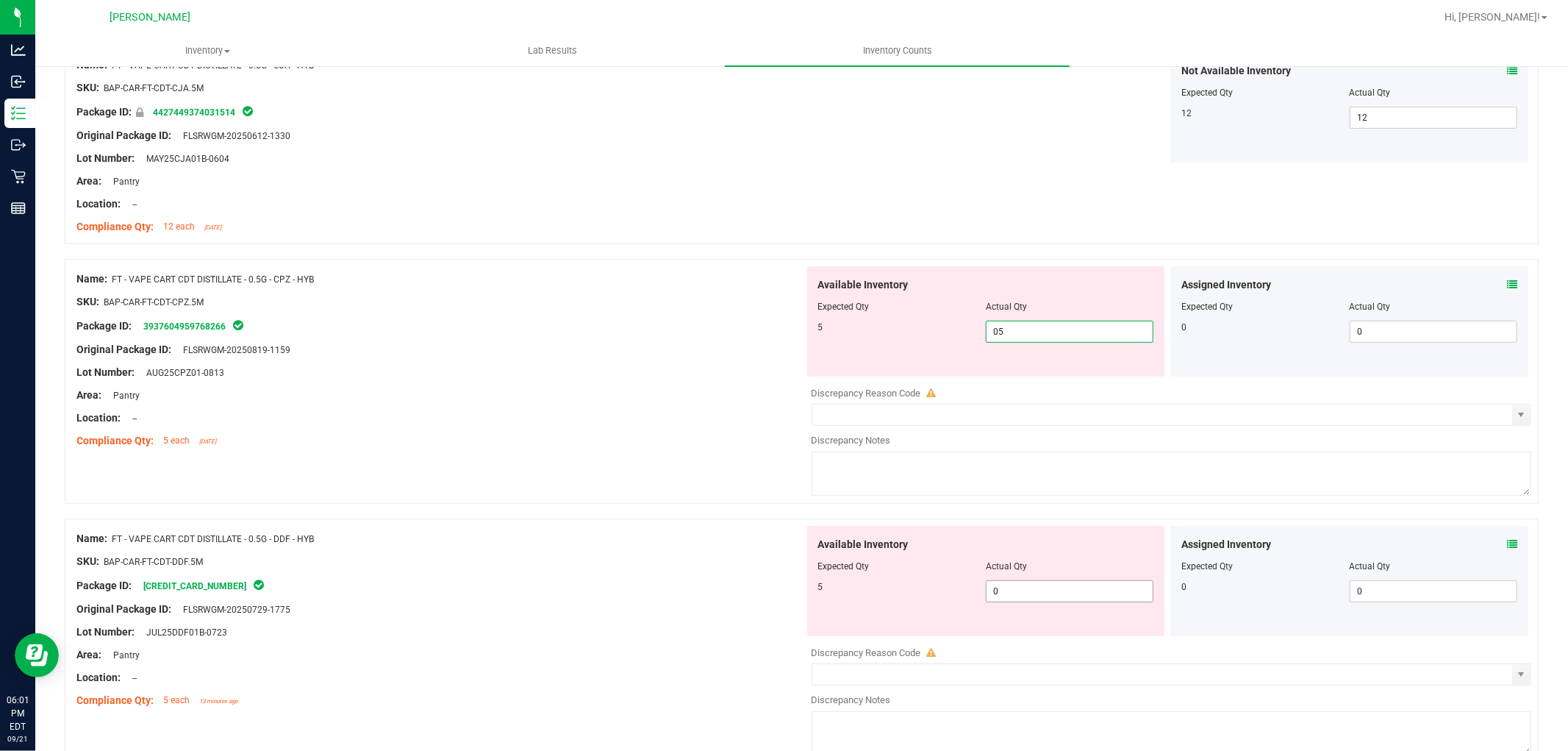
click at [1034, 585] on div "Available Inventory Expected Qty Actual Qty 5 0 0" at bounding box center [986, 581] width 358 height 110
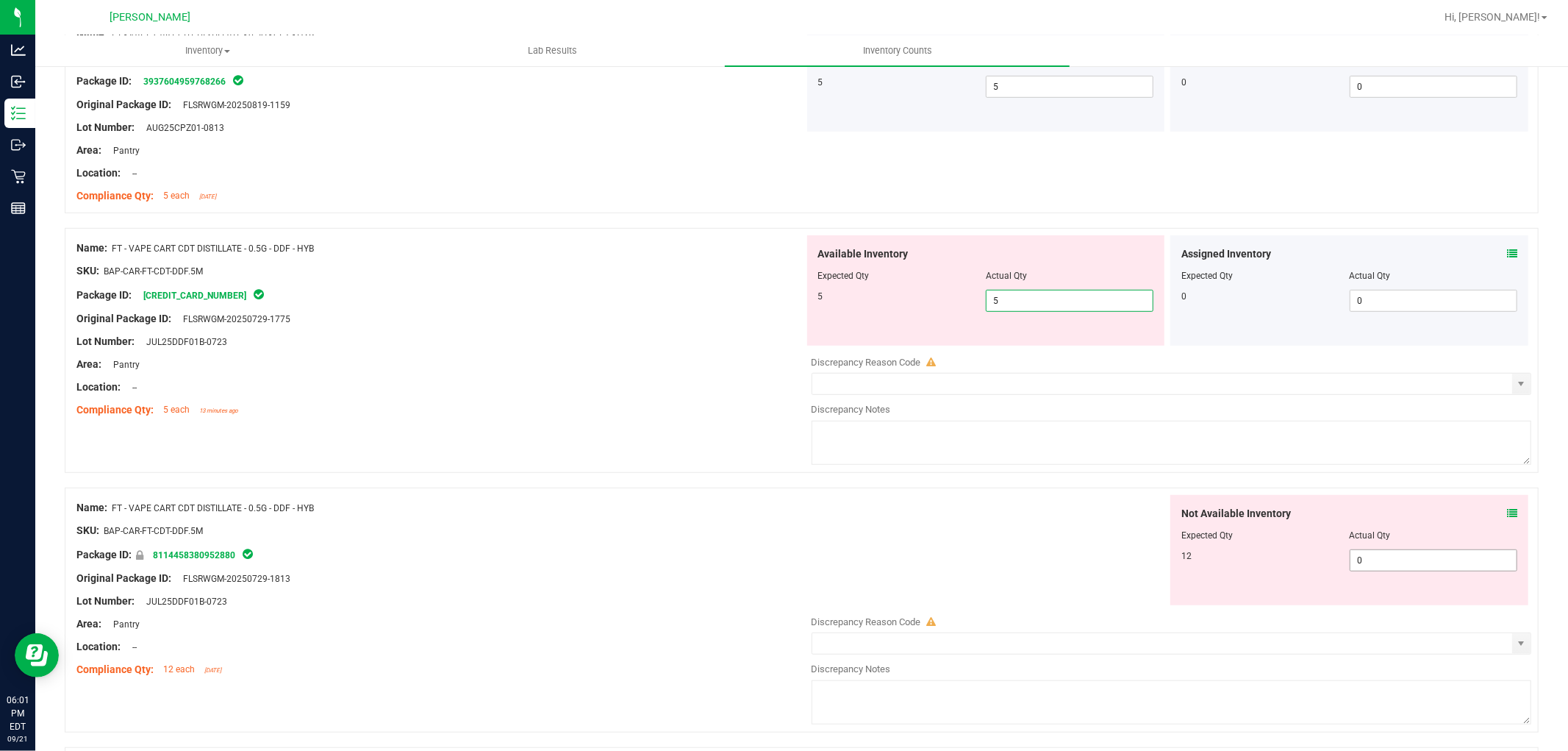
click at [1369, 568] on div "Not Available Inventory Expected Qty Actual Qty 12 0 0" at bounding box center [1168, 611] width 728 height 233
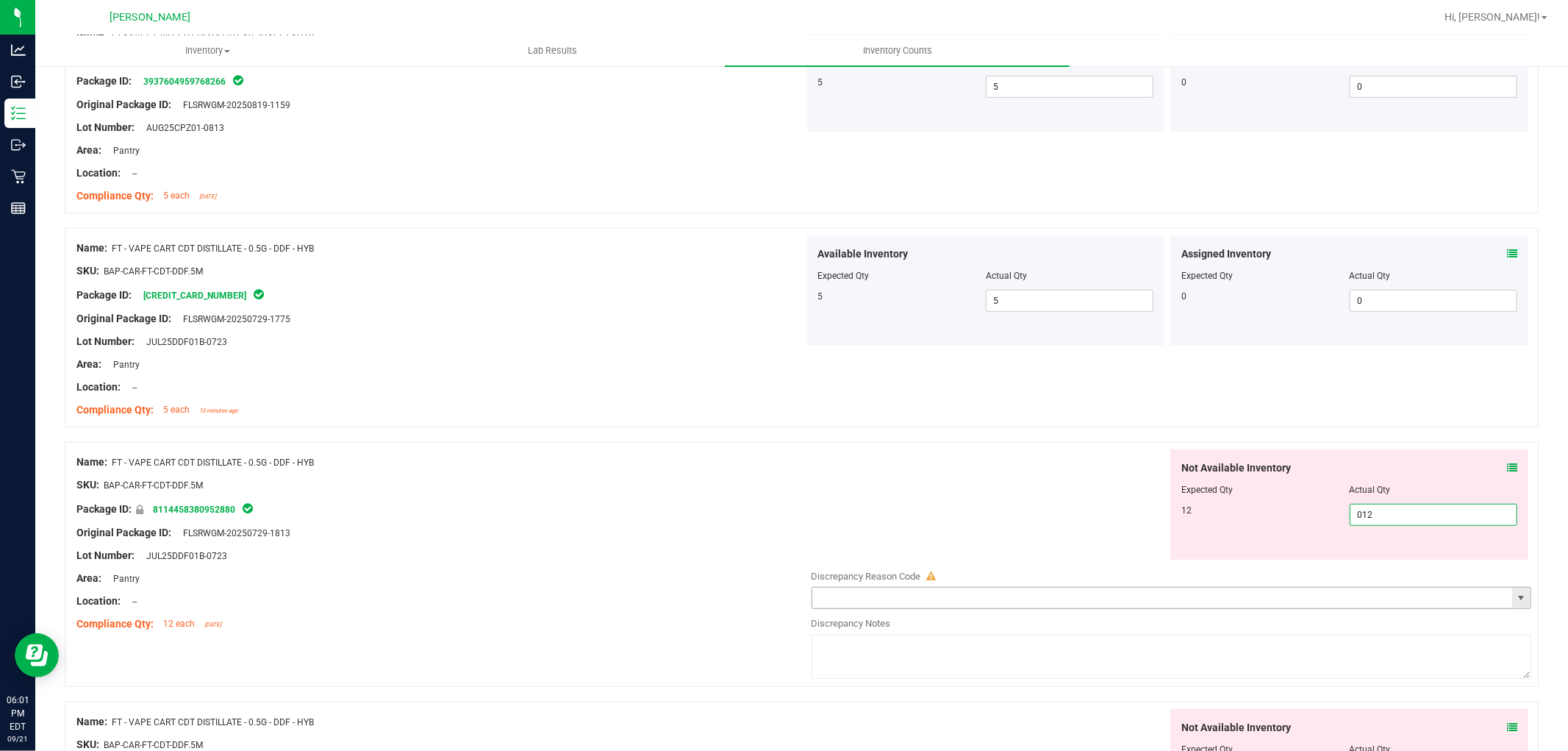
scroll to position [817, 0]
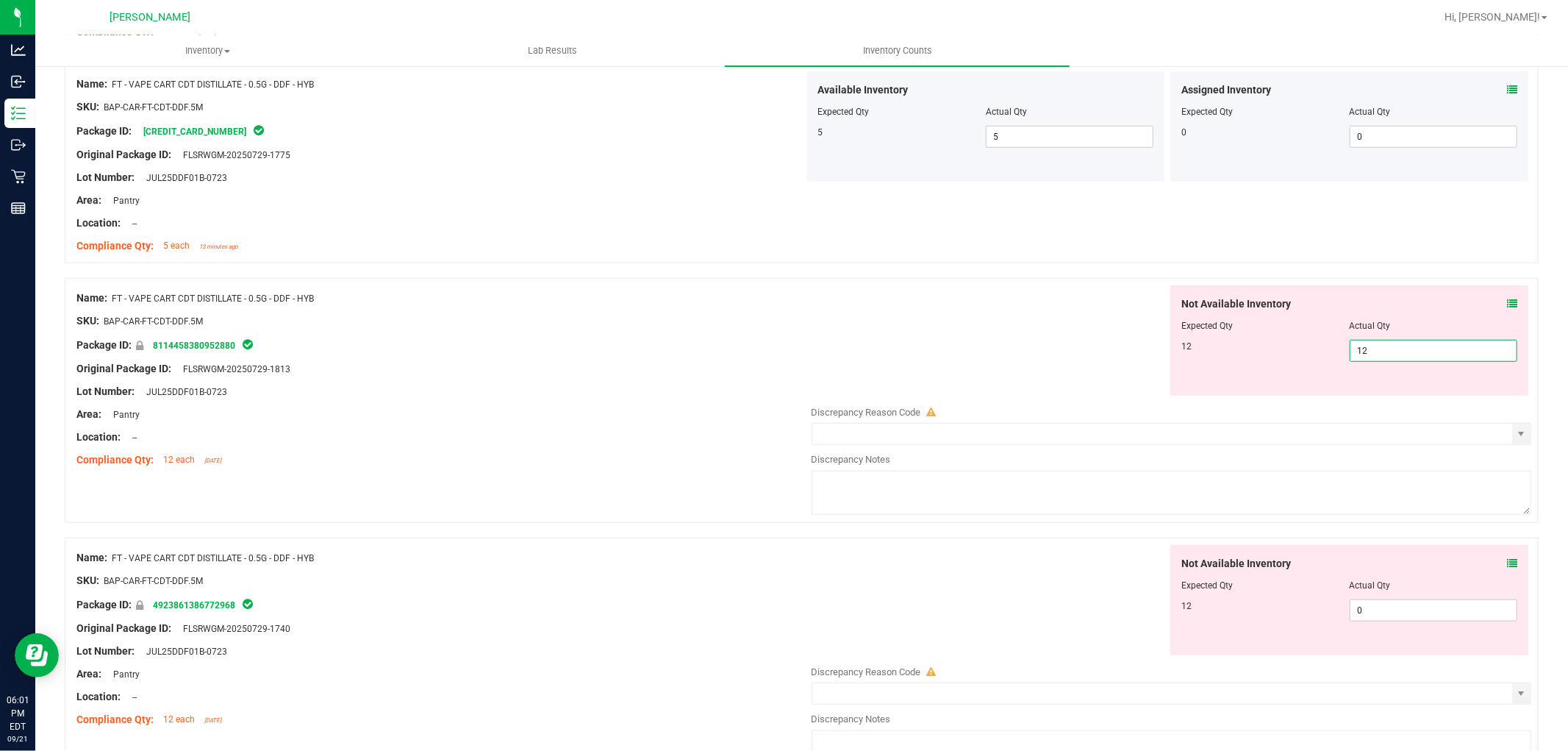
click at [1372, 598] on div "Not Available Inventory Expected Qty Actual Qty 12 0 0" at bounding box center [1349, 600] width 358 height 110
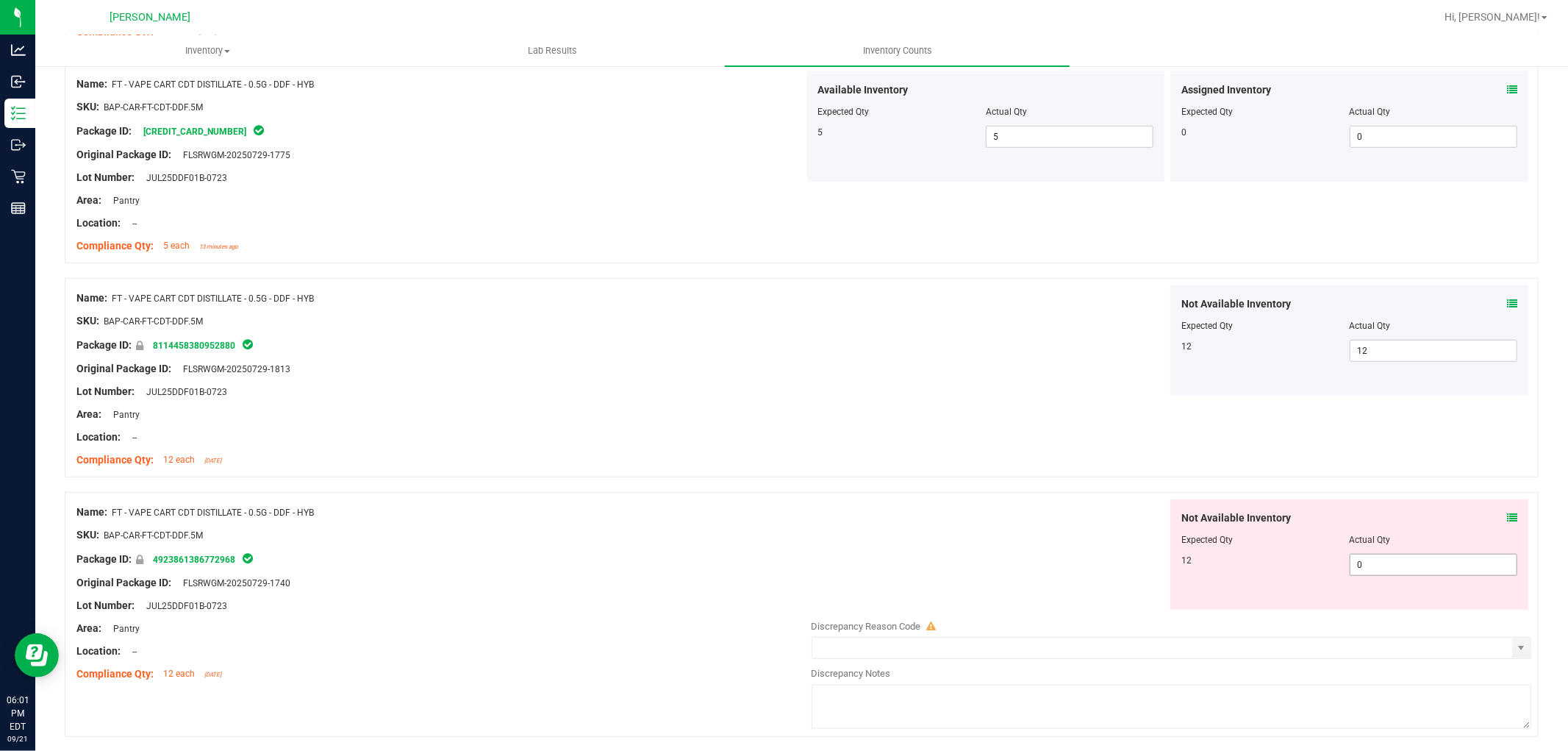
click at [1362, 563] on span "0 0" at bounding box center [1433, 565] width 168 height 22
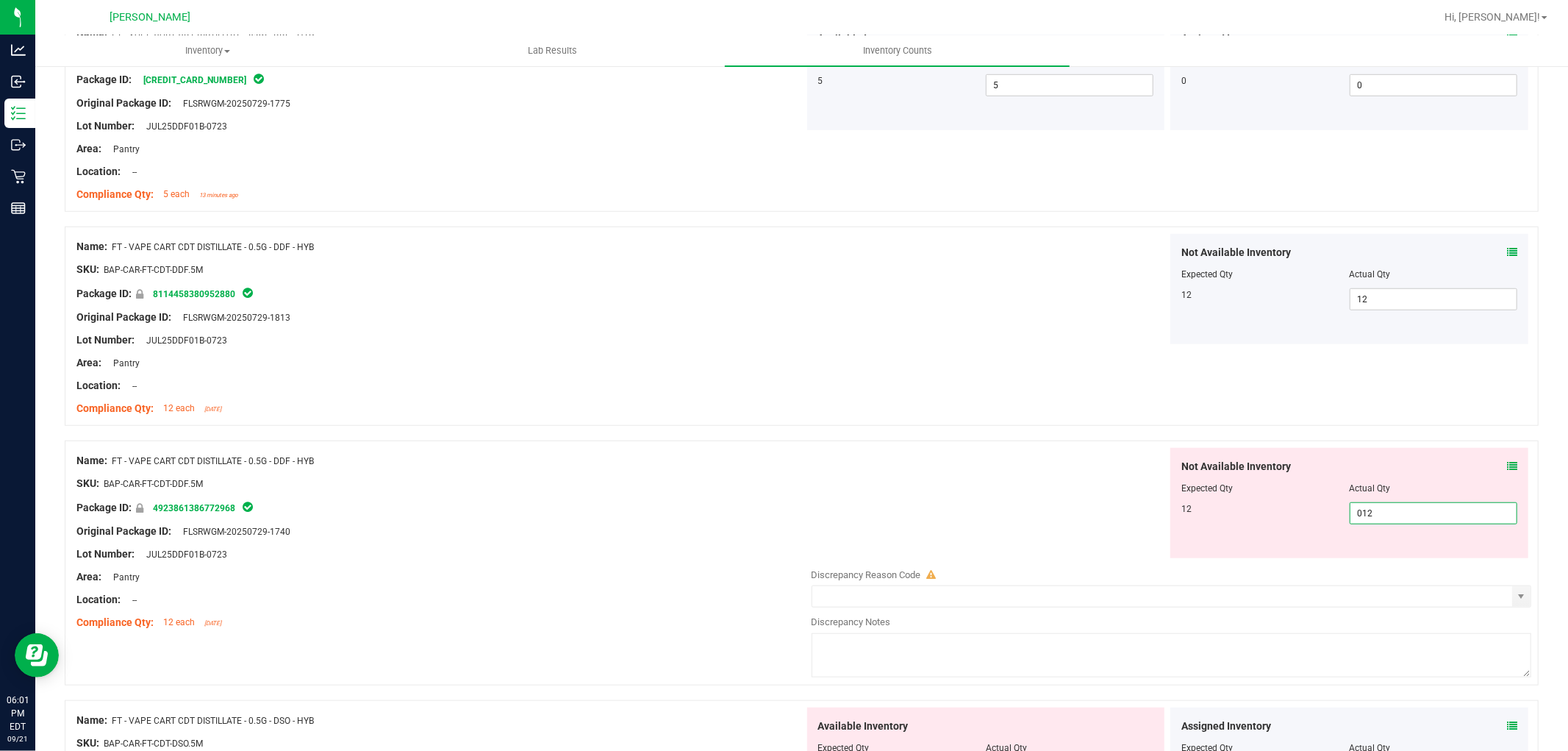
scroll to position [1062, 0]
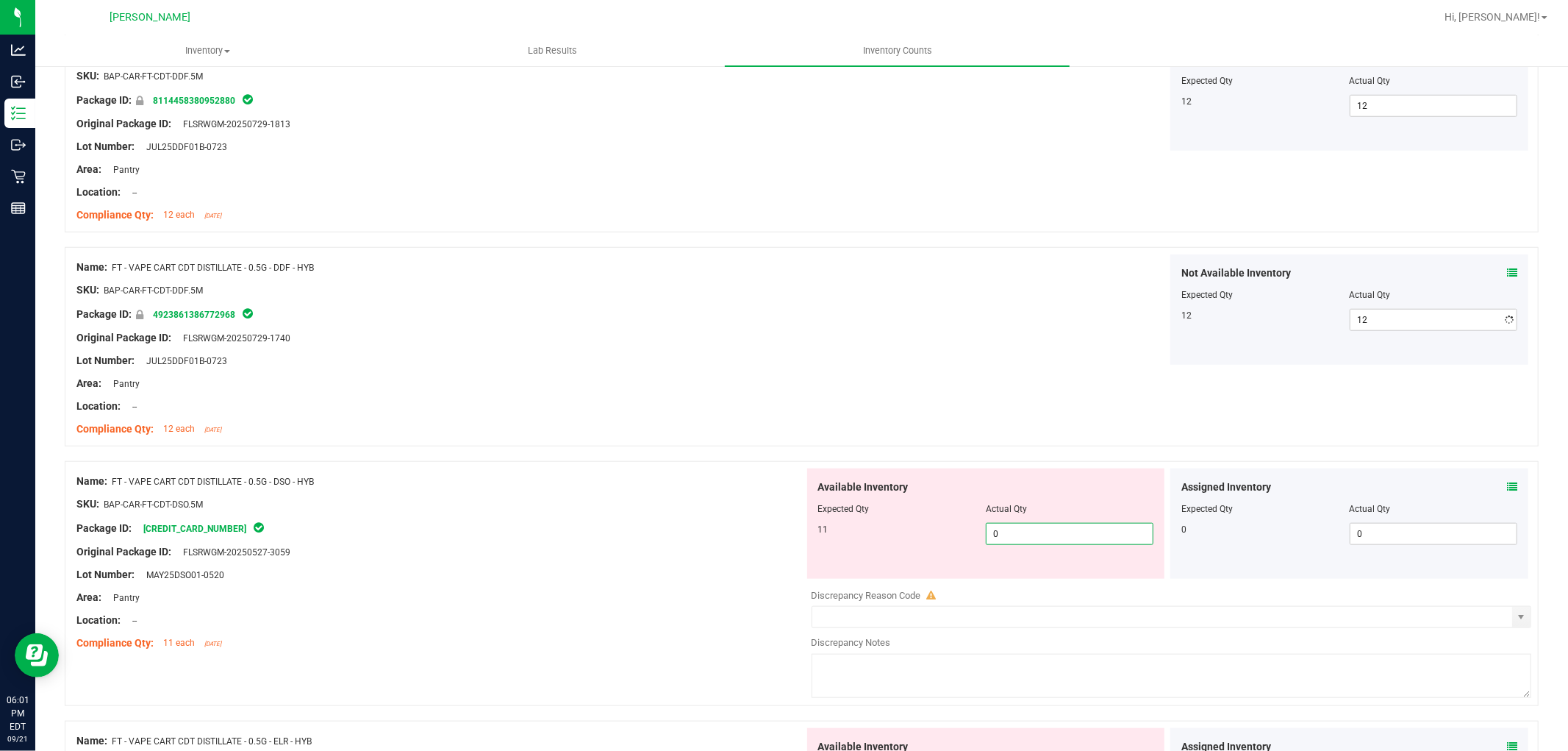
click at [1046, 581] on div "Available Inventory Expected Qty Actual Qty 11 0 0" at bounding box center [1168, 585] width 728 height 233
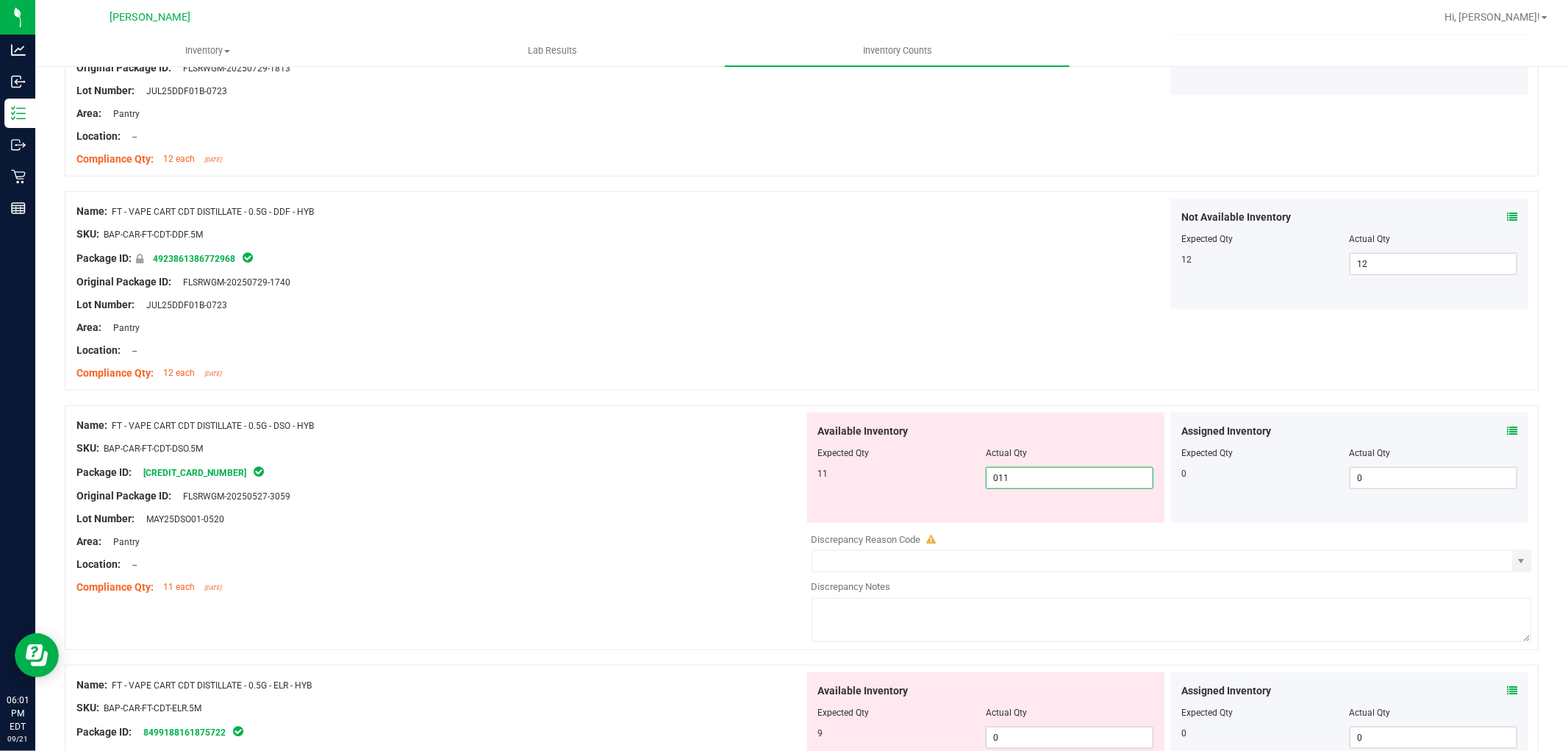
scroll to position [1306, 0]
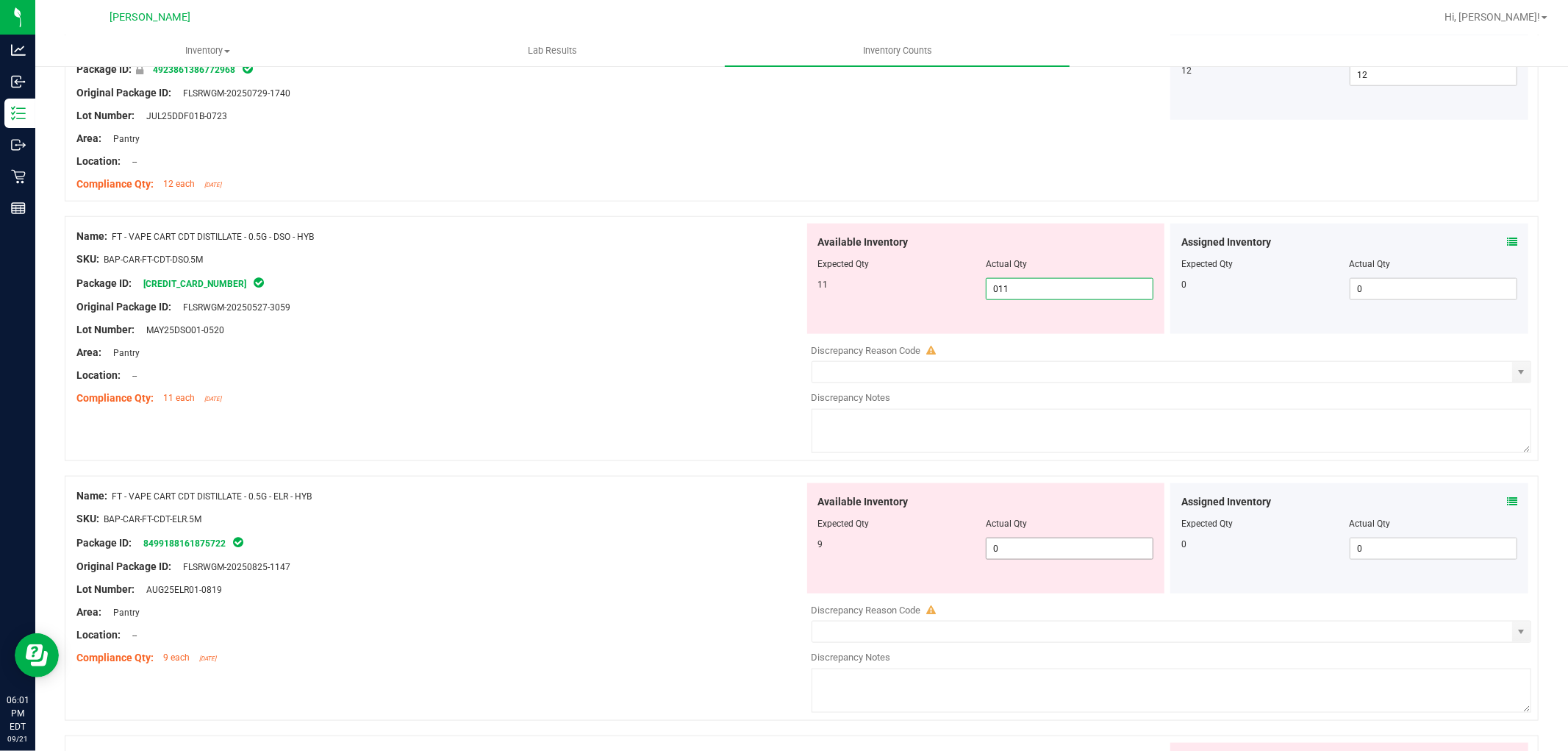
click at [1041, 550] on div "Available Inventory Expected Qty Actual Qty 9 0 0" at bounding box center [1168, 599] width 728 height 233
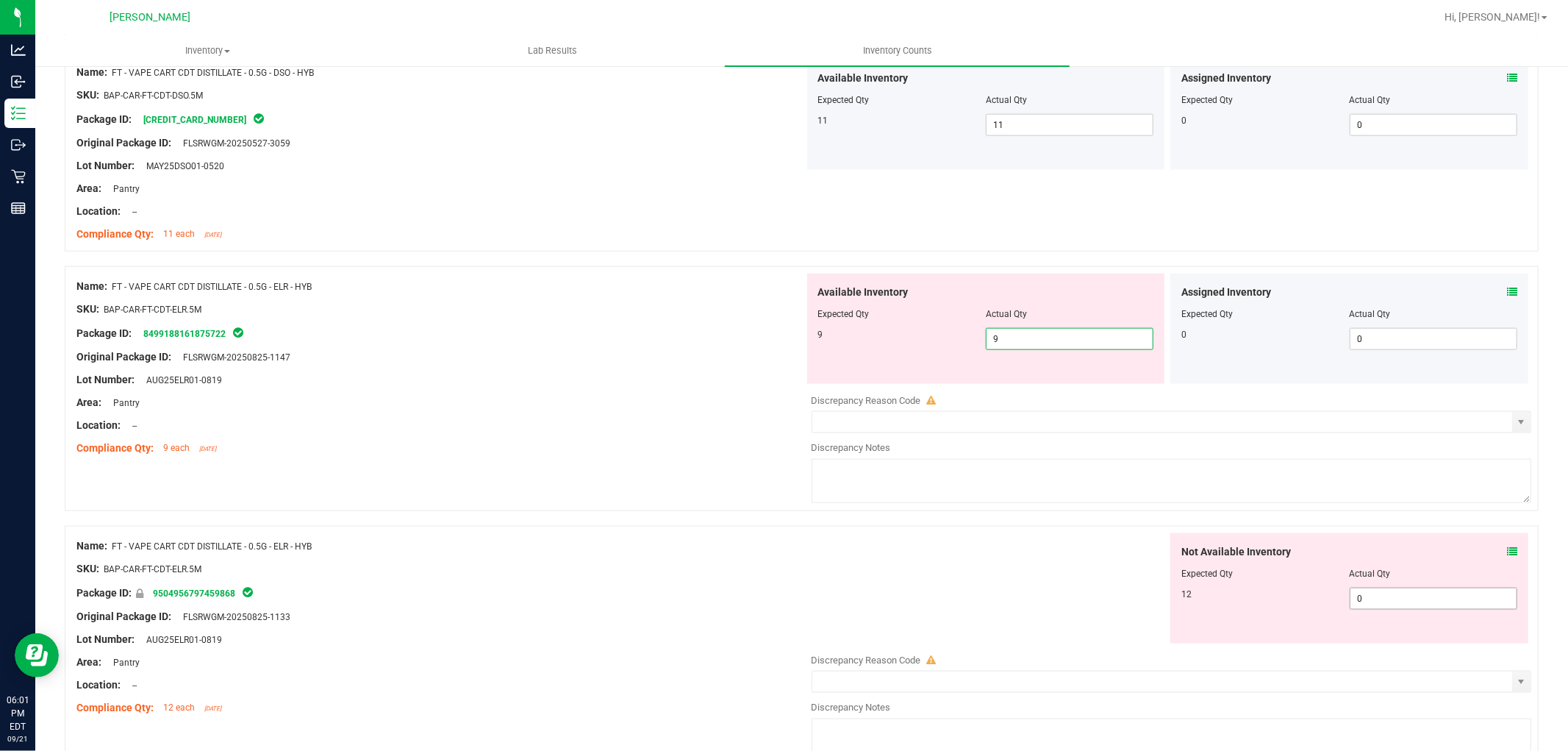
click at [1403, 602] on div "Not Available Inventory Expected Qty Actual Qty 12 0 0" at bounding box center [1168, 650] width 728 height 233
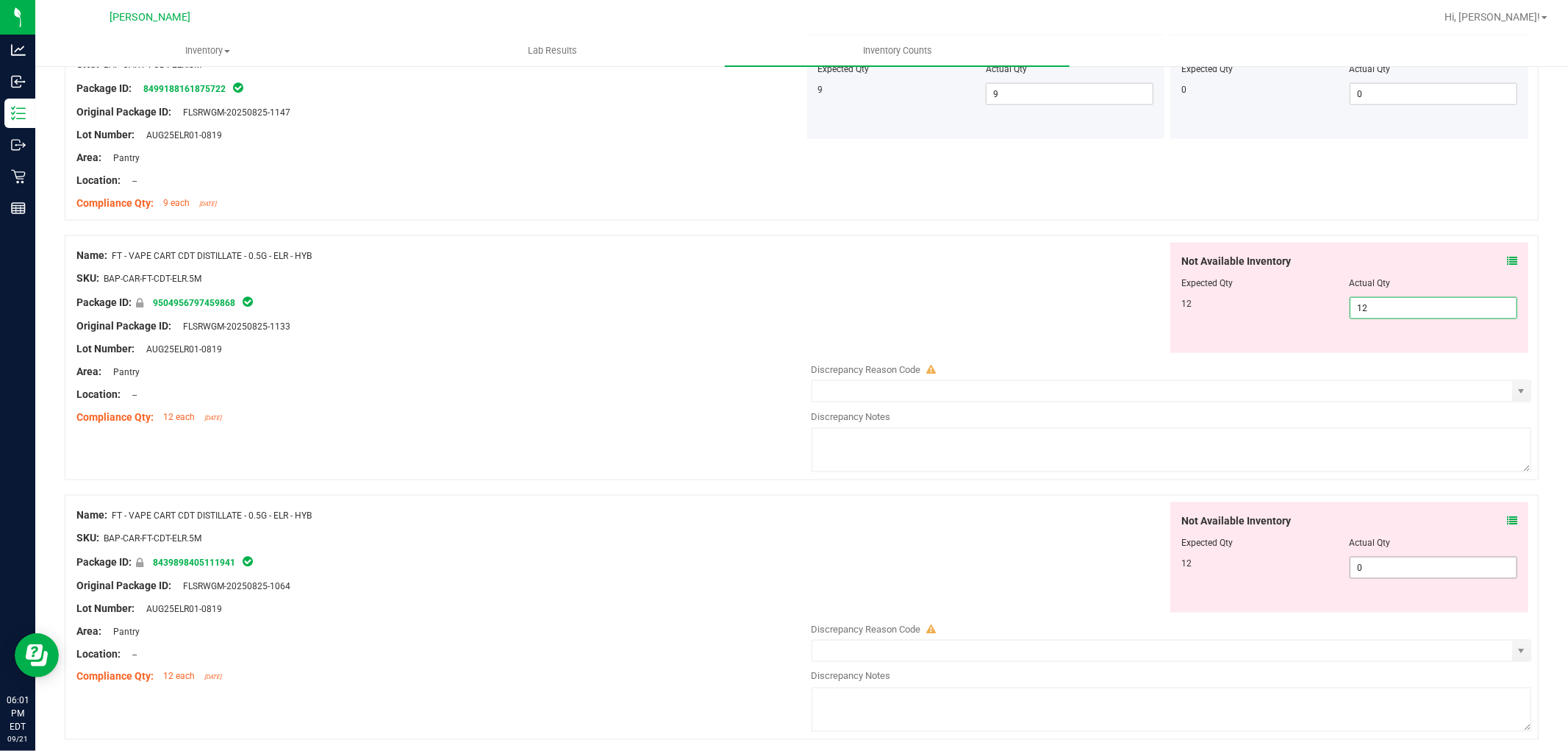
click at [1383, 574] on div "Not Available Inventory Expected Qty Actual Qty 12 0 0" at bounding box center [1168, 619] width 728 height 233
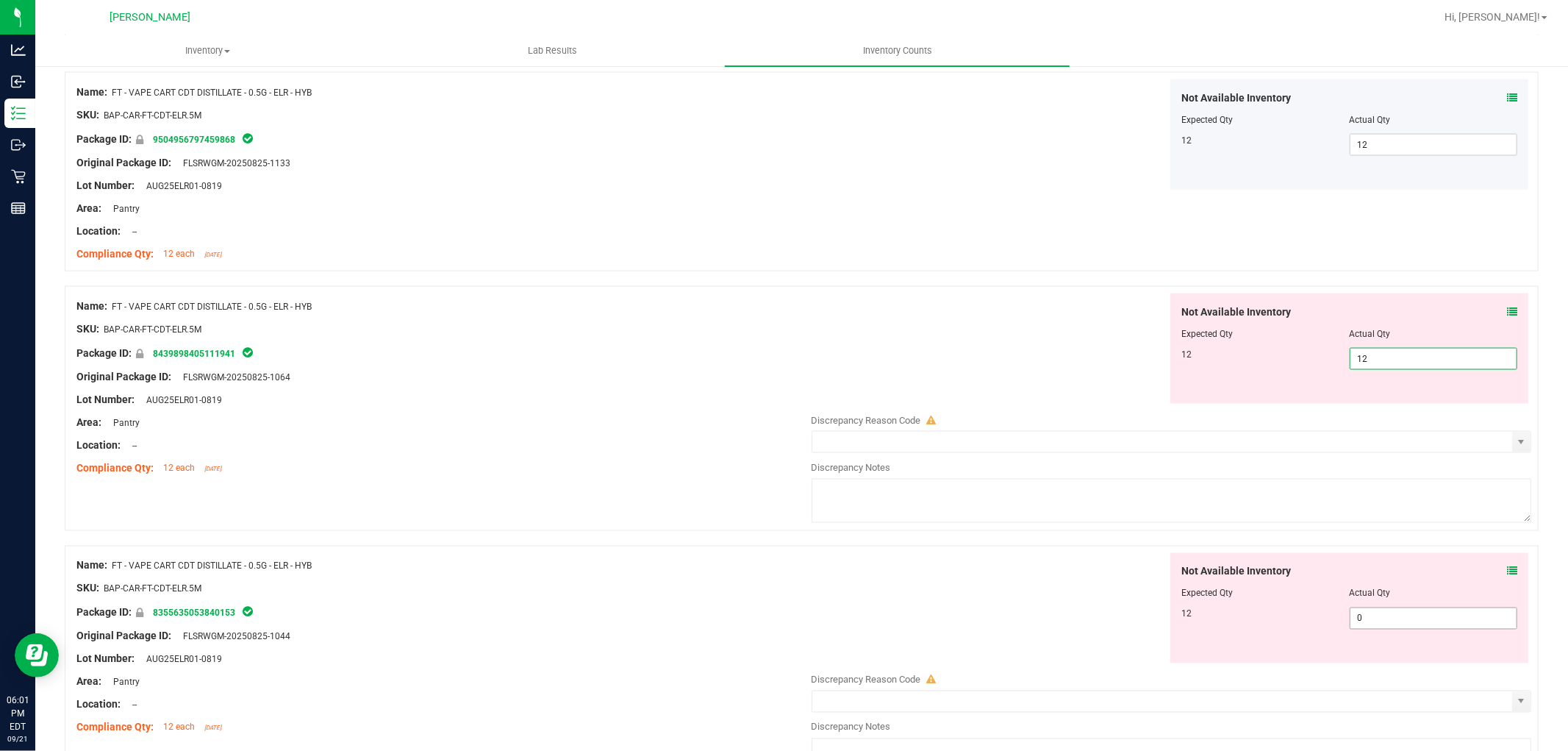
click at [1398, 610] on div "Not Available Inventory Expected Qty Actual Qty 12 0 0" at bounding box center [1349, 608] width 358 height 110
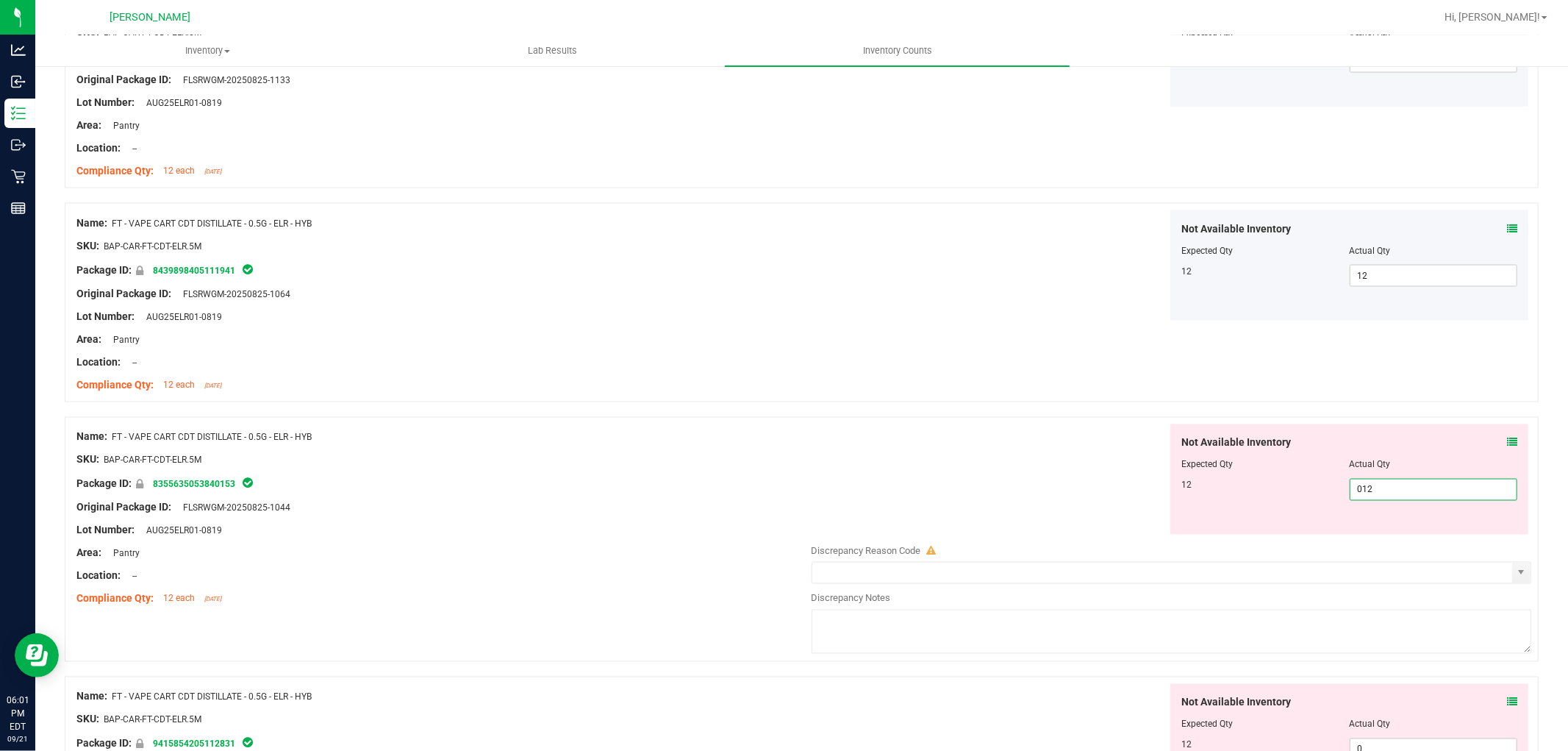
scroll to position [2042, 0]
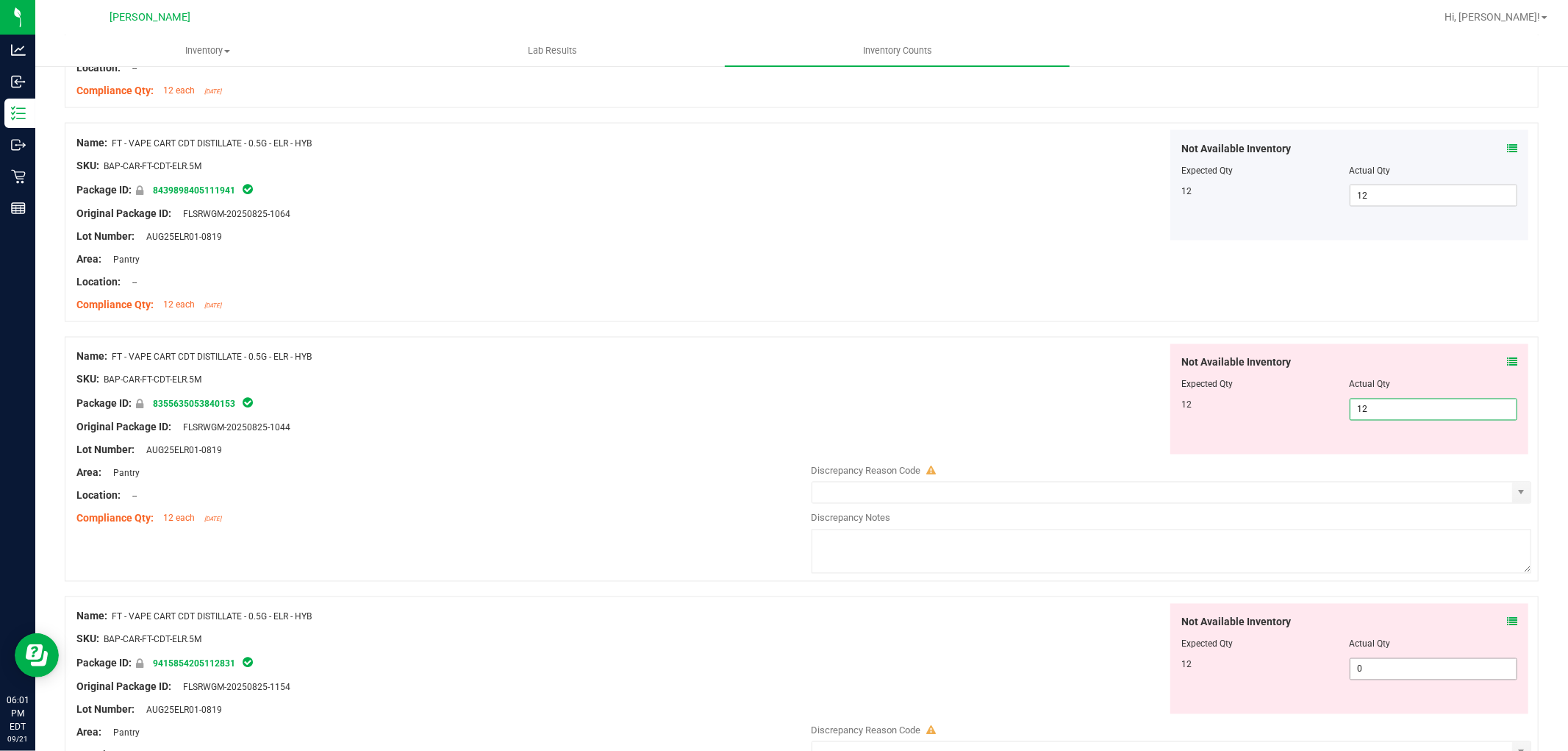
click at [1438, 671] on div "Not Available Inventory Expected Qty Actual Qty 12 0 0" at bounding box center [1168, 720] width 728 height 233
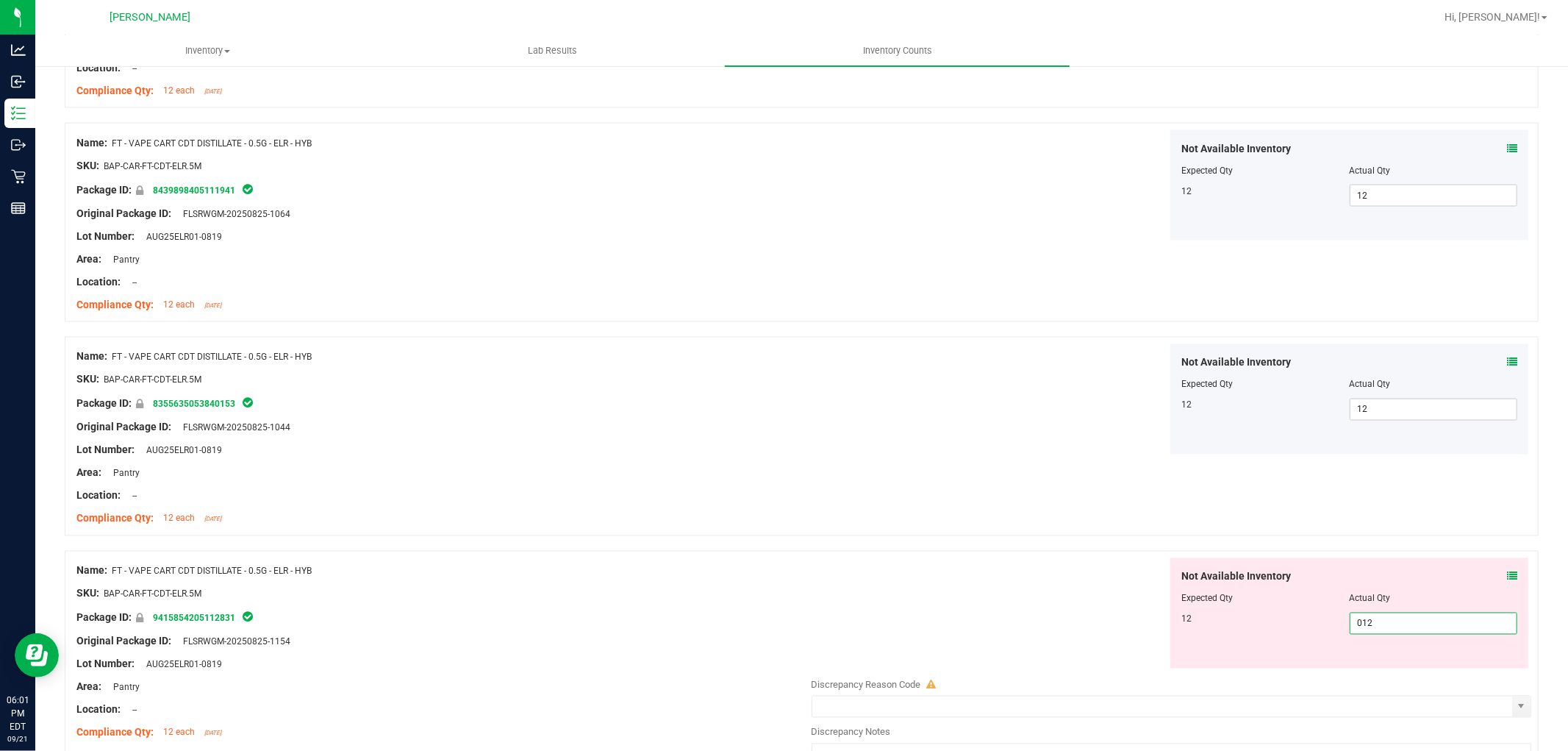
scroll to position [2206, 0]
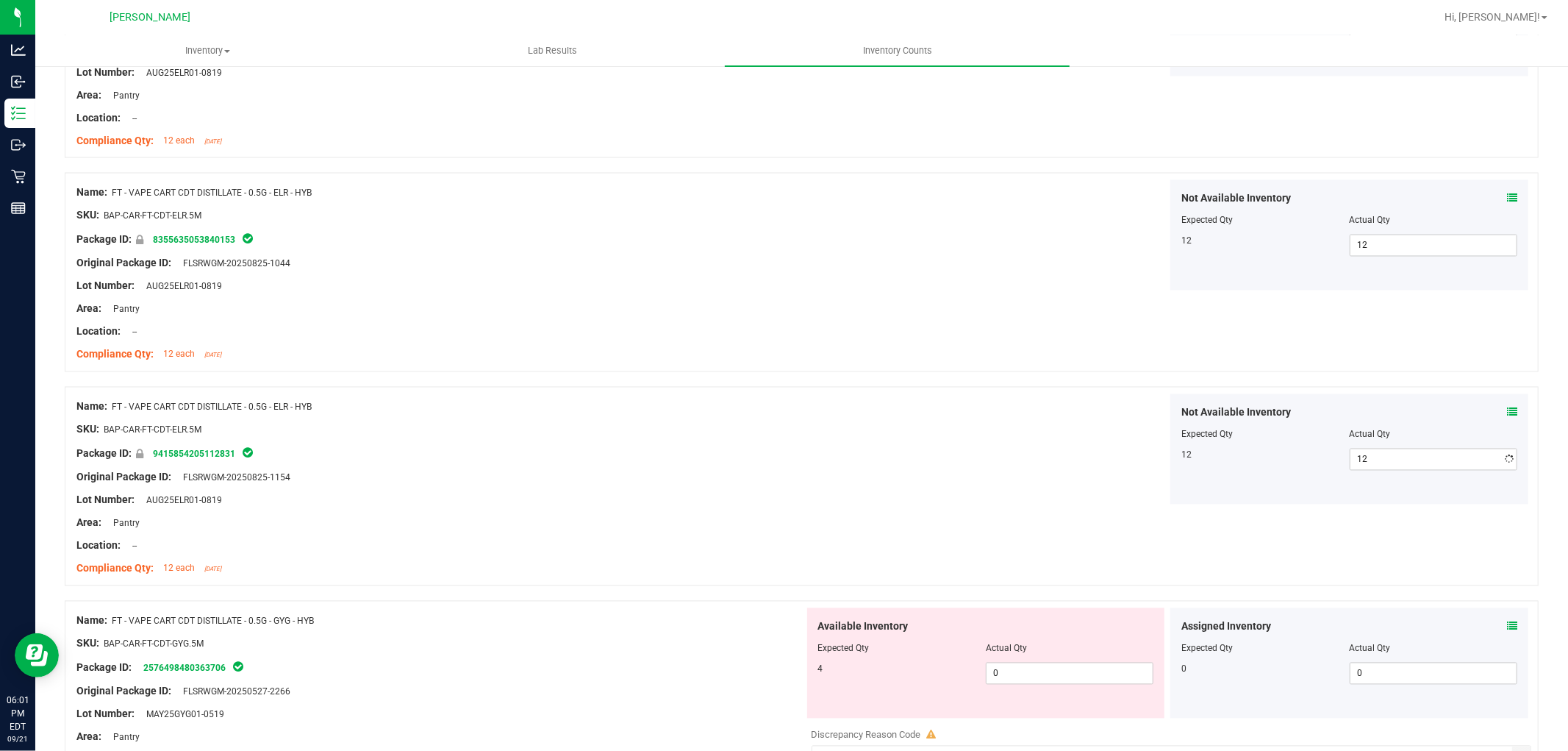
click at [1097, 710] on div "Available Inventory Expected Qty Actual Qty 4 0 0" at bounding box center [986, 663] width 358 height 110
click at [1089, 674] on span "0 0" at bounding box center [1069, 673] width 168 height 22
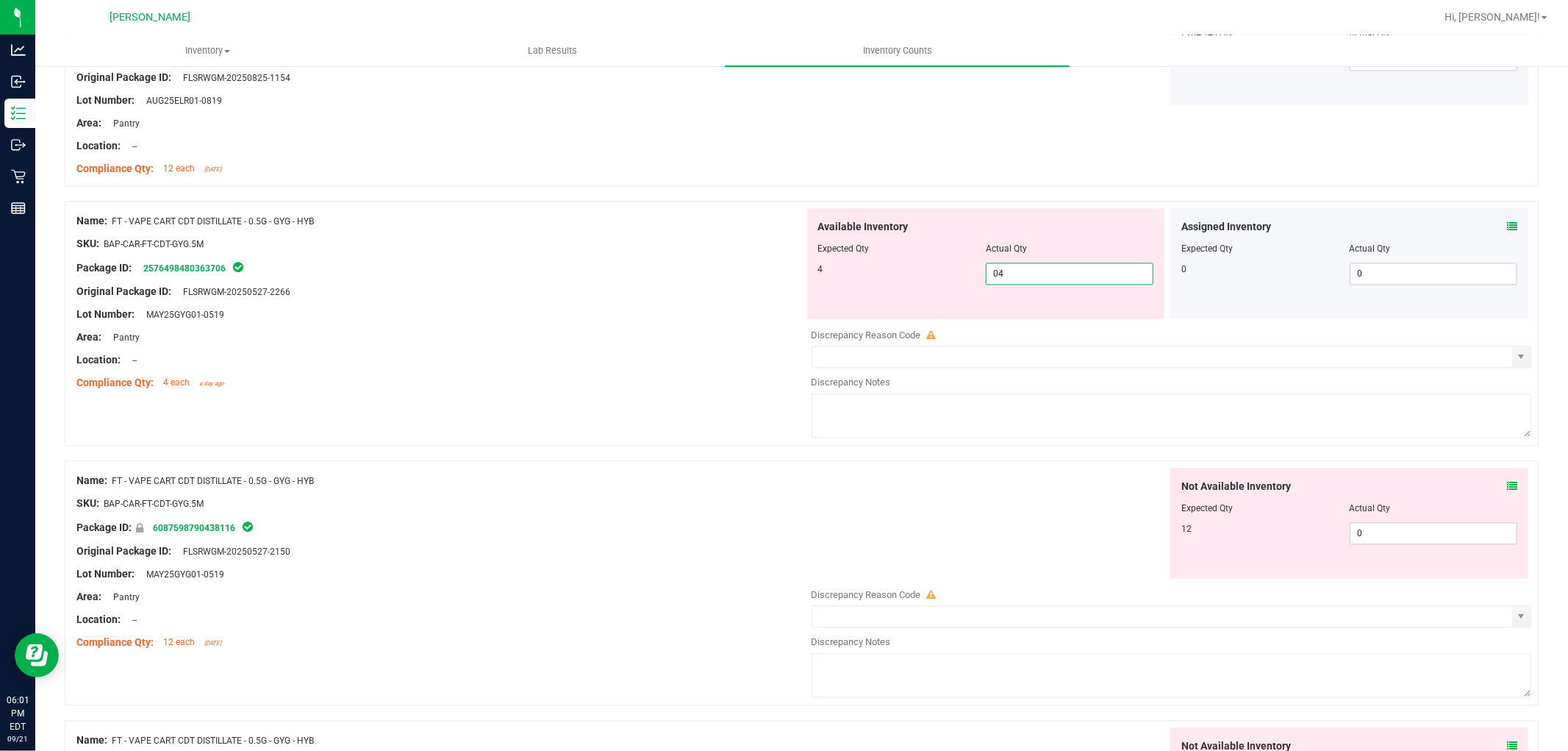
scroll to position [2615, 0]
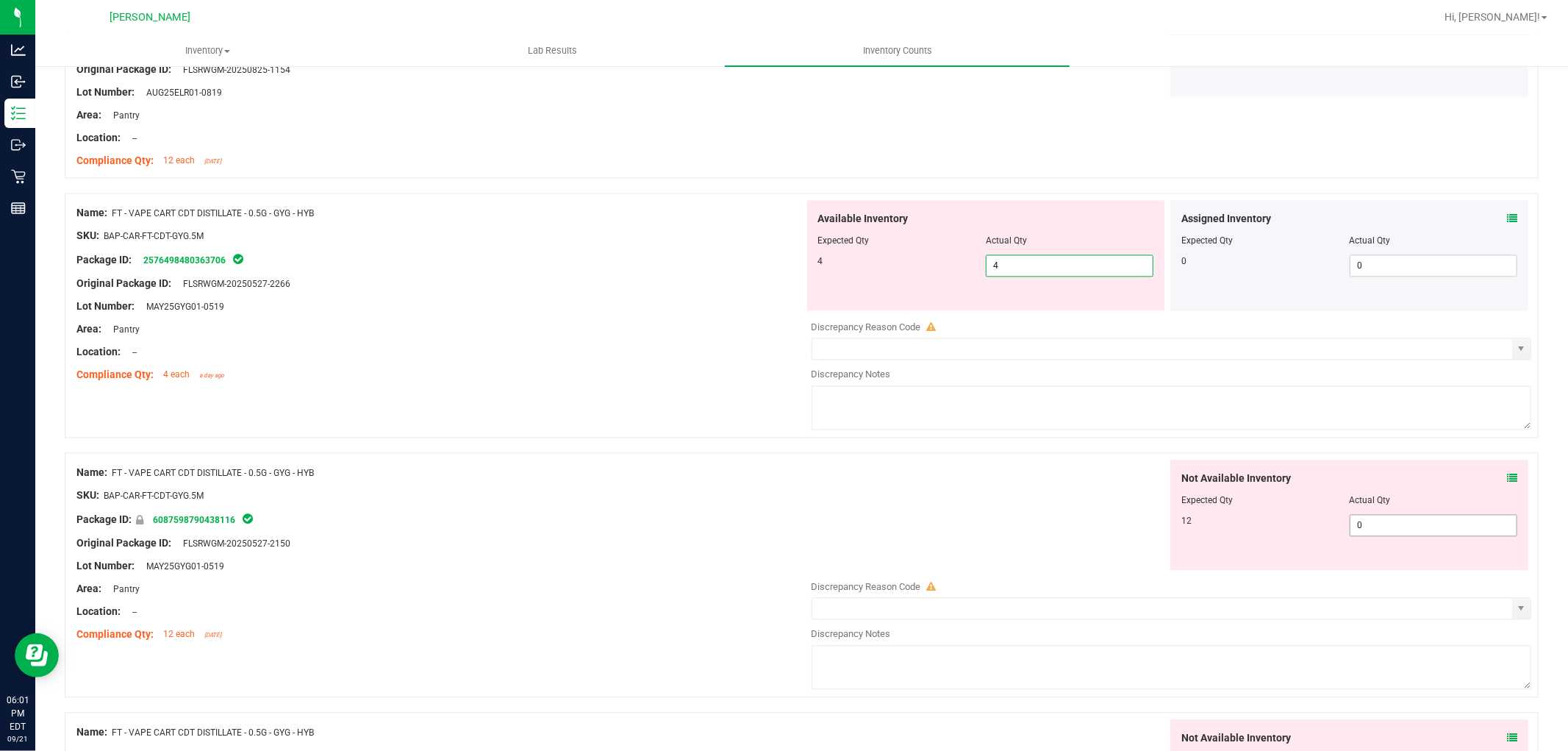
click at [1390, 529] on div "Not Available Inventory Expected Qty Actual Qty 12 0 0" at bounding box center [1168, 576] width 728 height 233
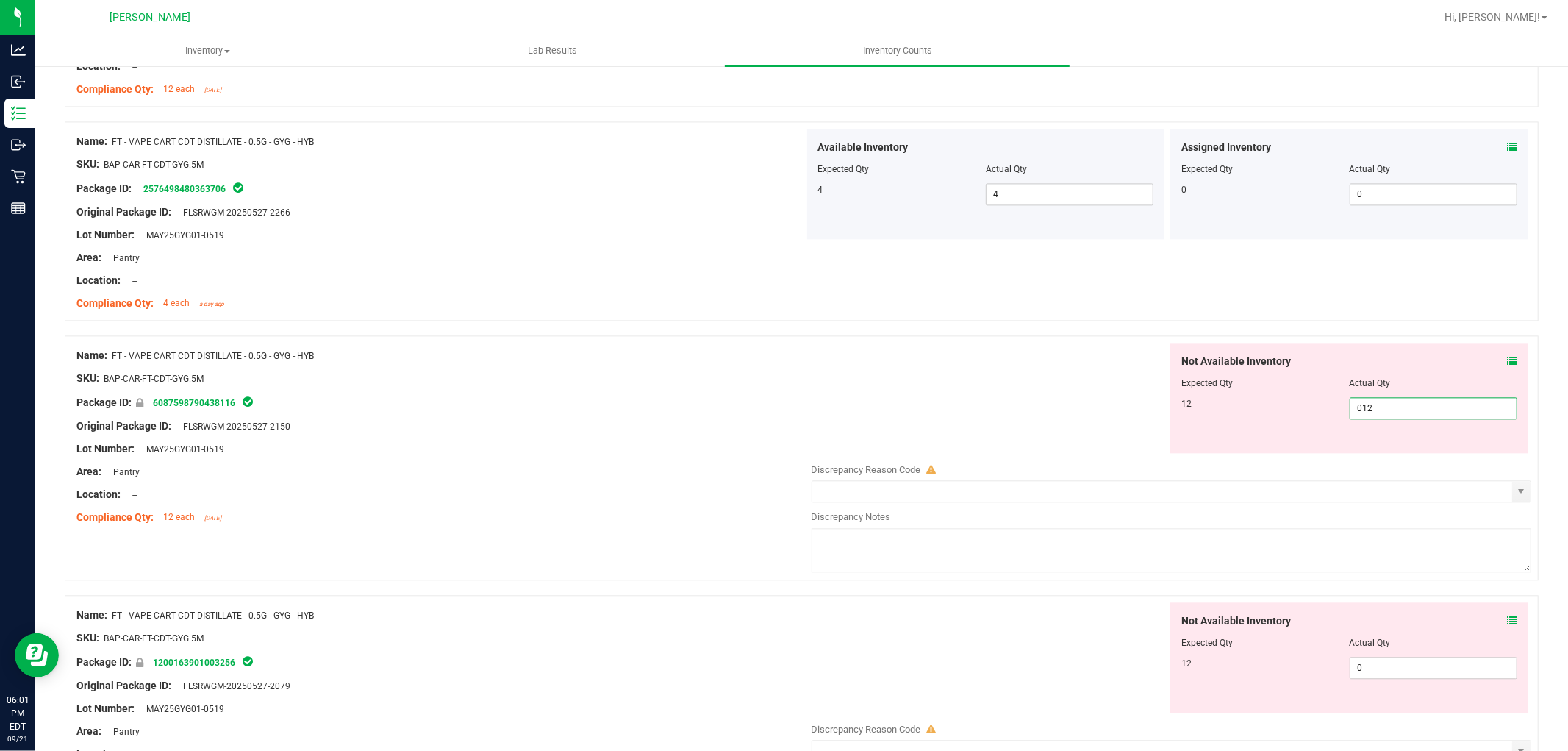
scroll to position [2777, 0]
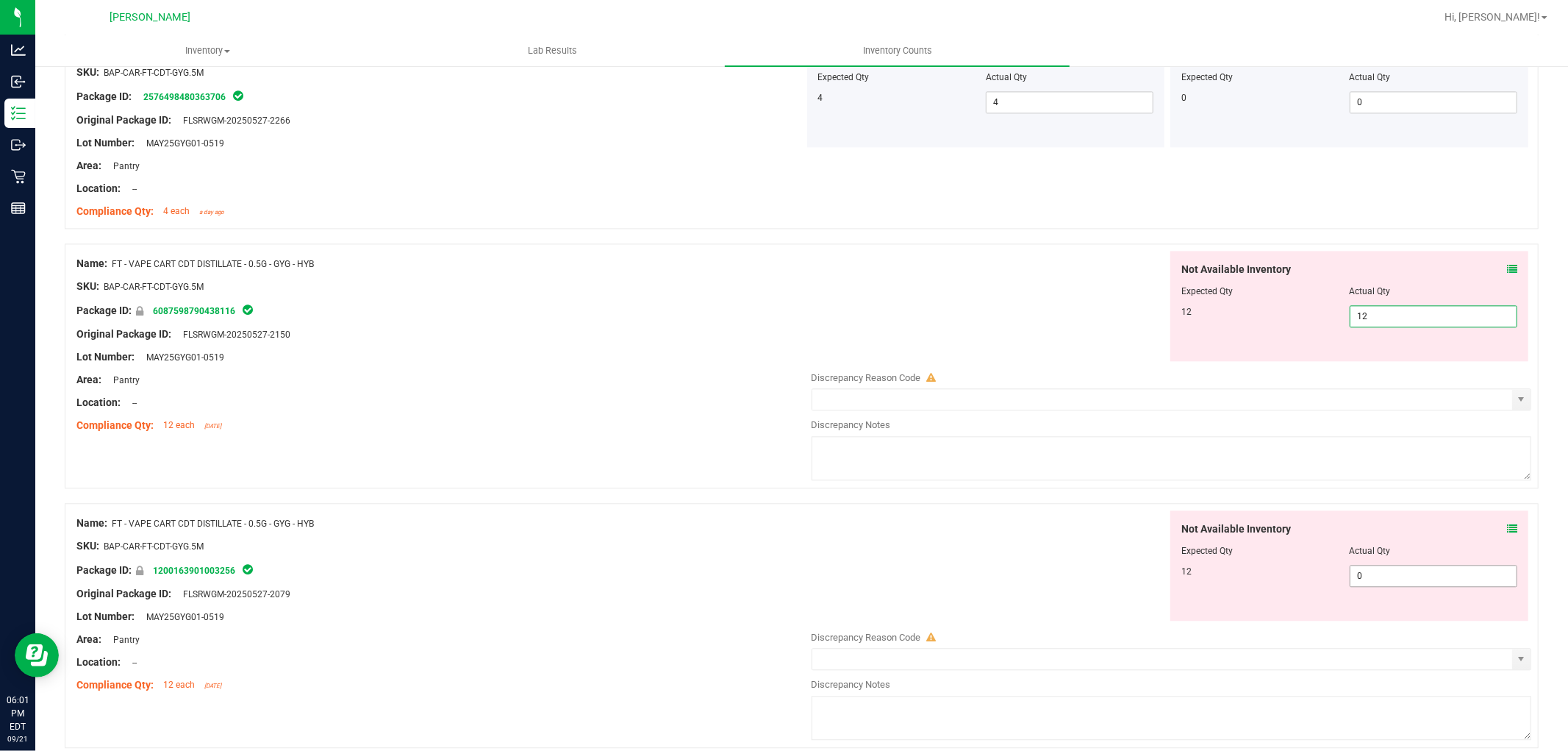
click at [1363, 584] on div "Not Available Inventory Expected Qty Actual Qty 12 0 0" at bounding box center [1168, 627] width 728 height 233
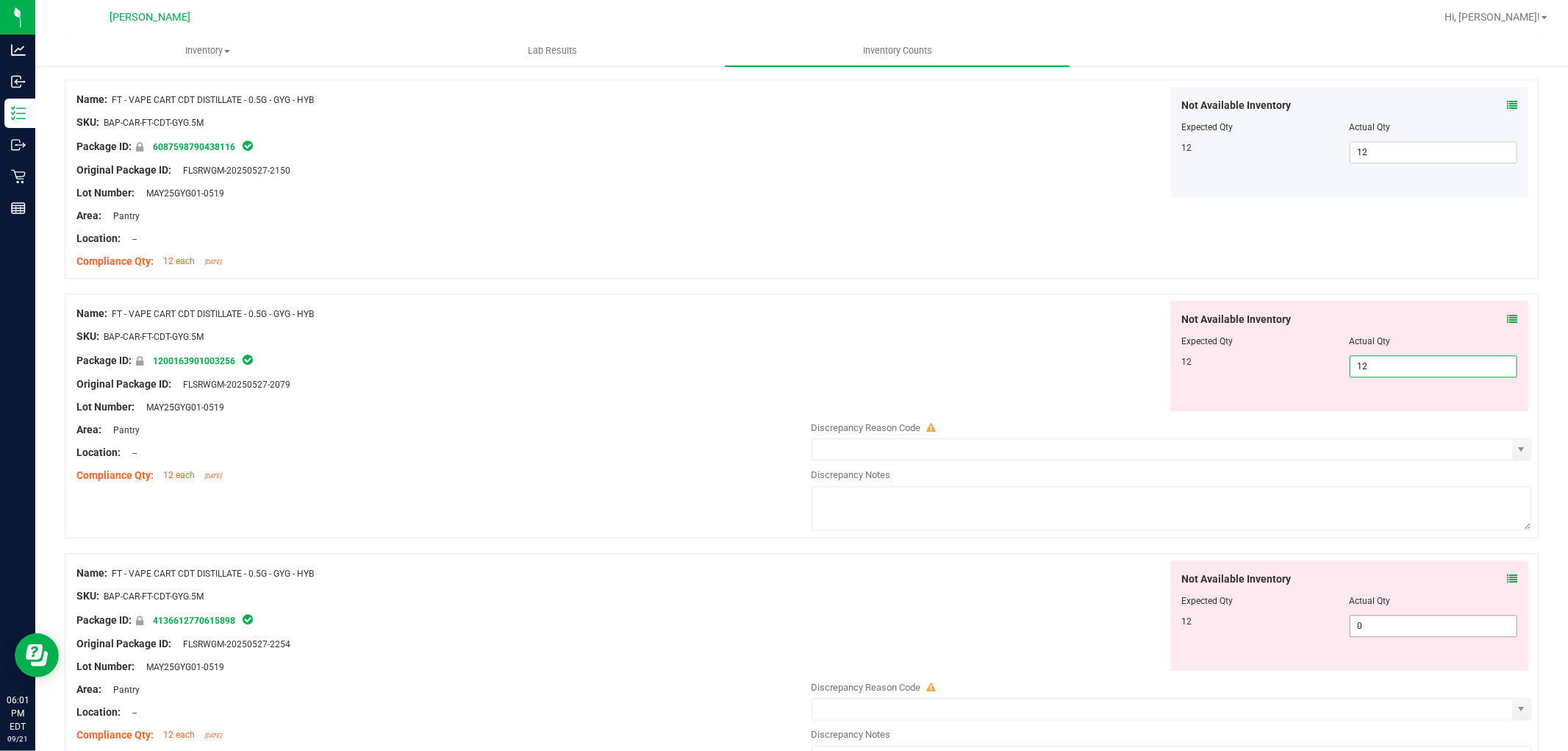
click at [1375, 627] on div "Not Available Inventory Expected Qty Actual Qty 12 0 0" at bounding box center [1168, 677] width 728 height 233
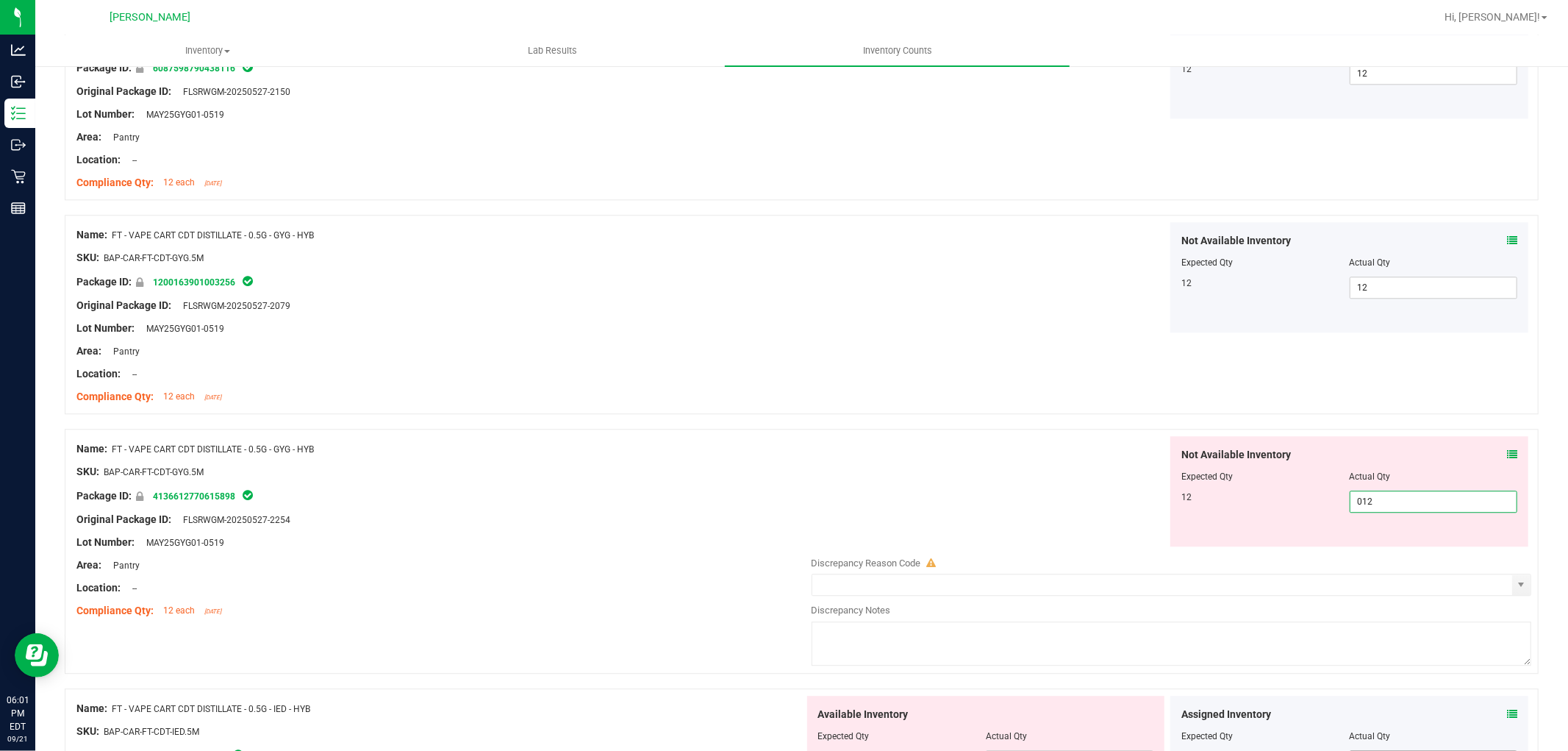
scroll to position [3186, 0]
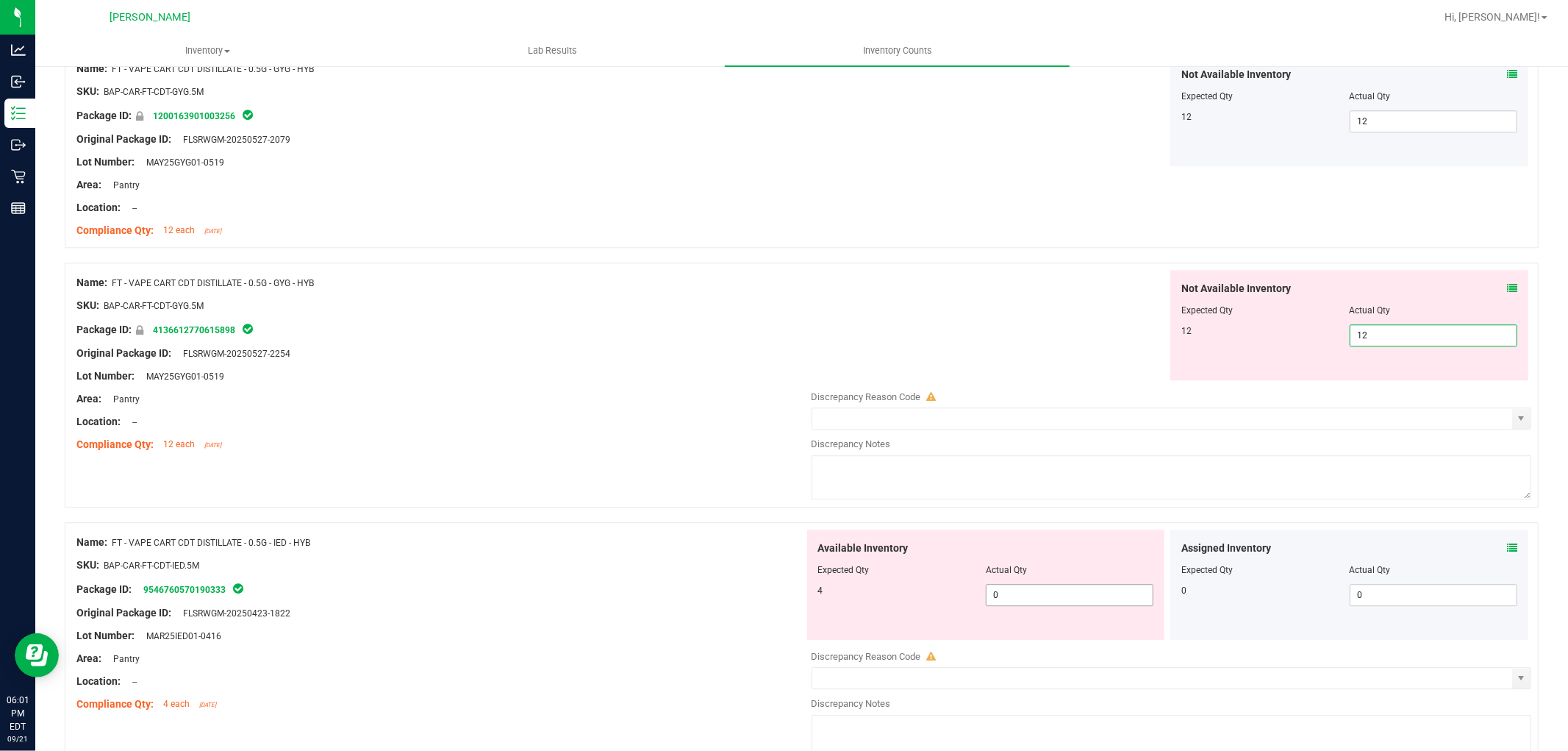
click at [1110, 603] on div "Available Inventory Expected Qty Actual Qty 4 0 0" at bounding box center [1168, 646] width 728 height 233
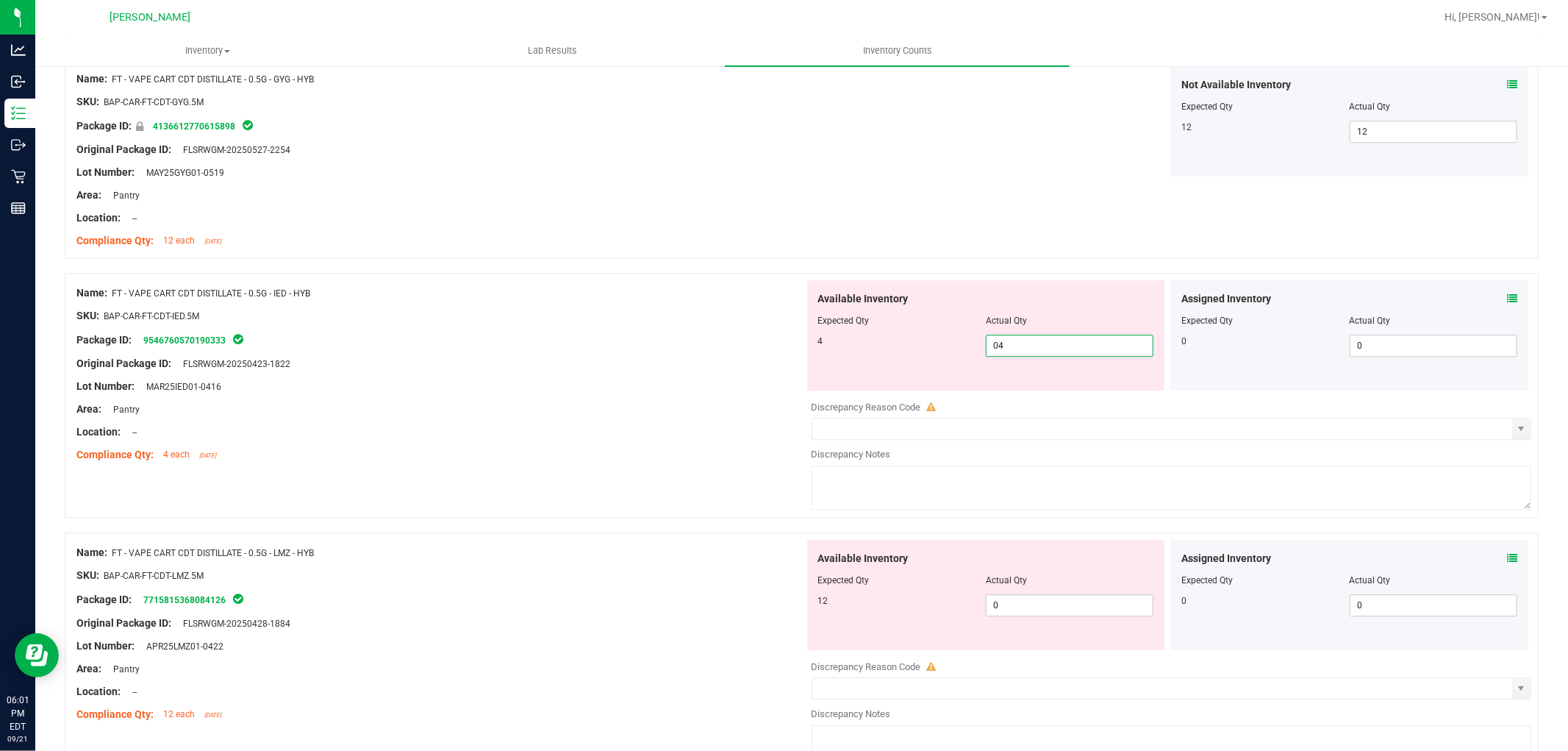
scroll to position [3431, 0]
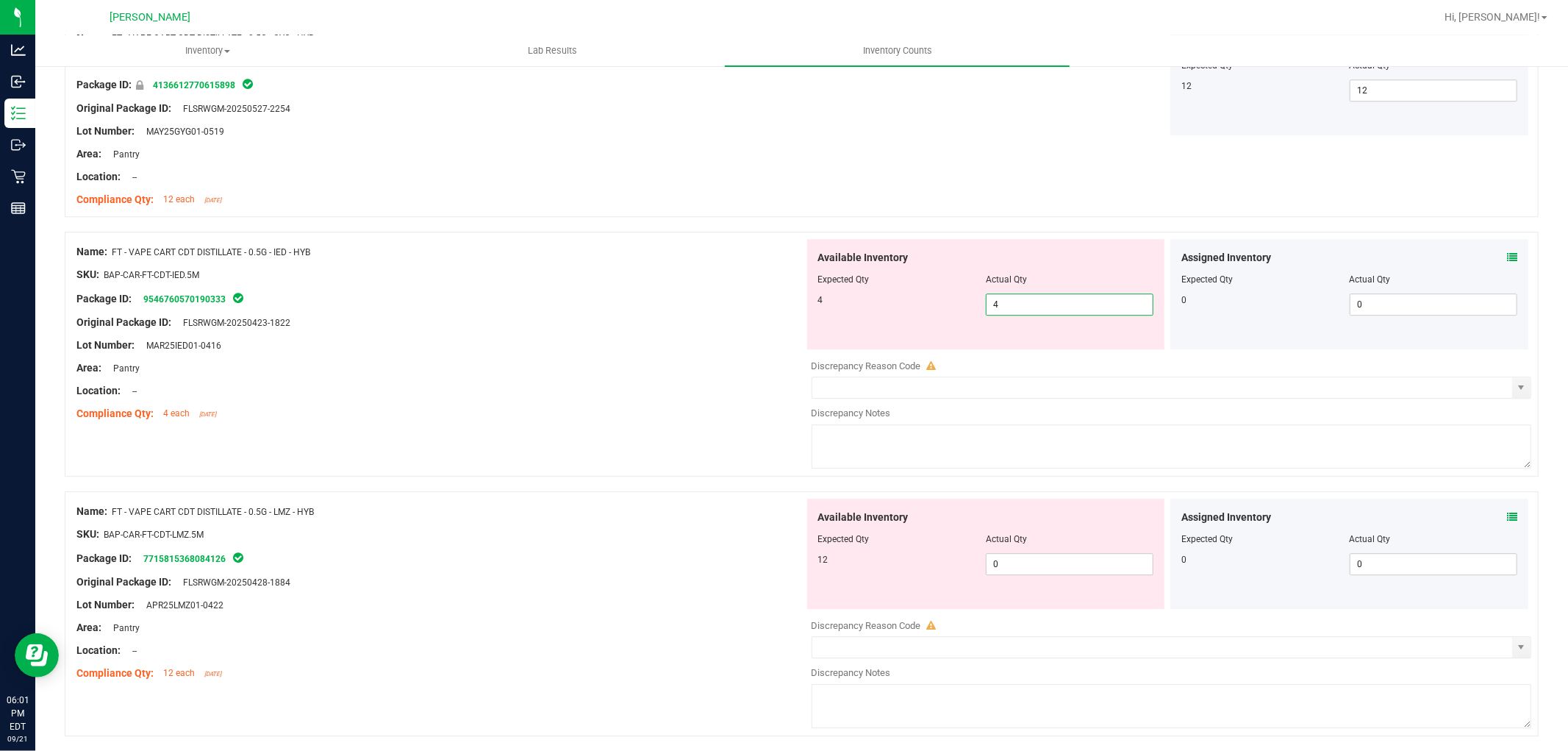
click at [1029, 580] on div "Available Inventory Expected Qty Actual Qty 12 0 0" at bounding box center [1168, 615] width 728 height 233
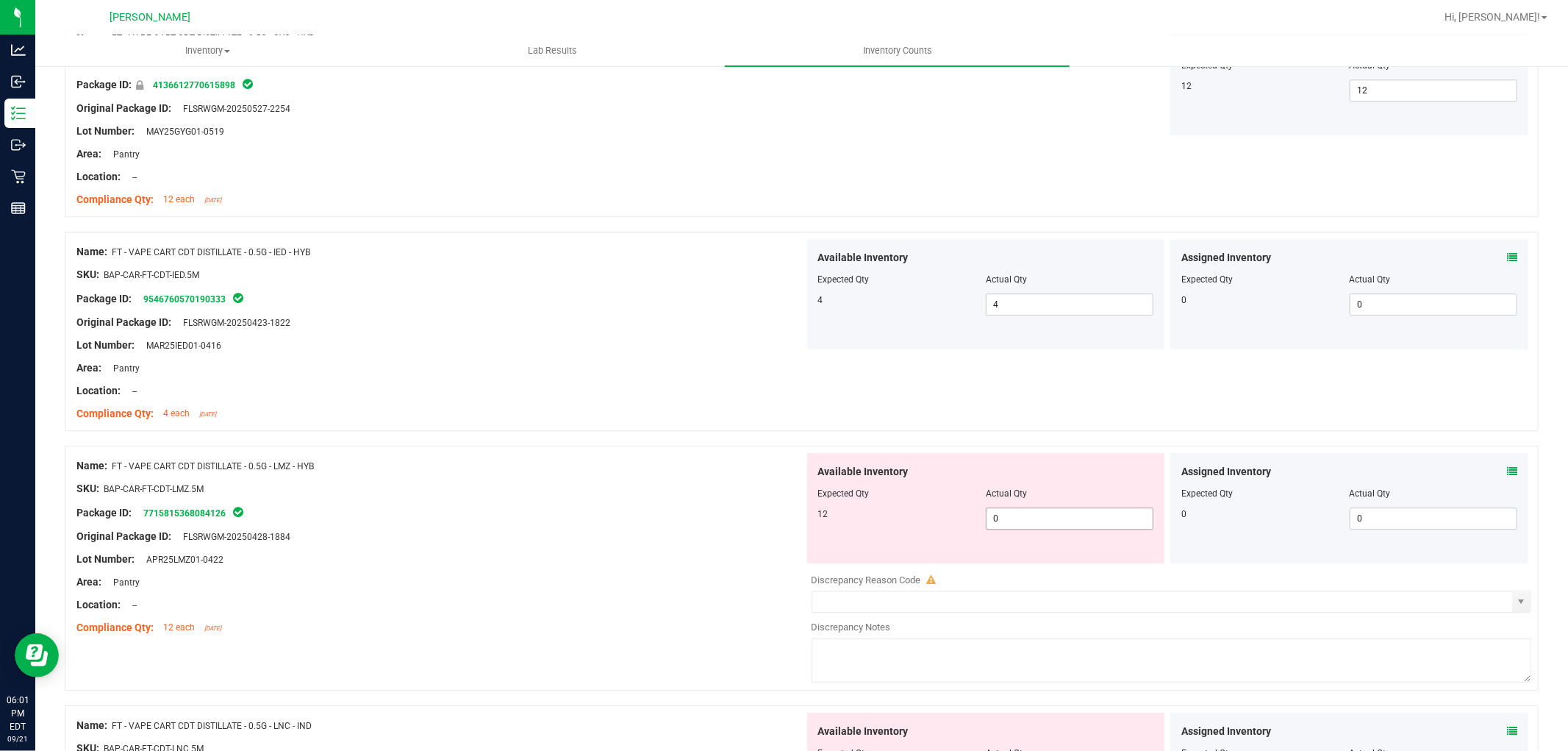
click at [1056, 528] on span "0 0" at bounding box center [1069, 518] width 168 height 22
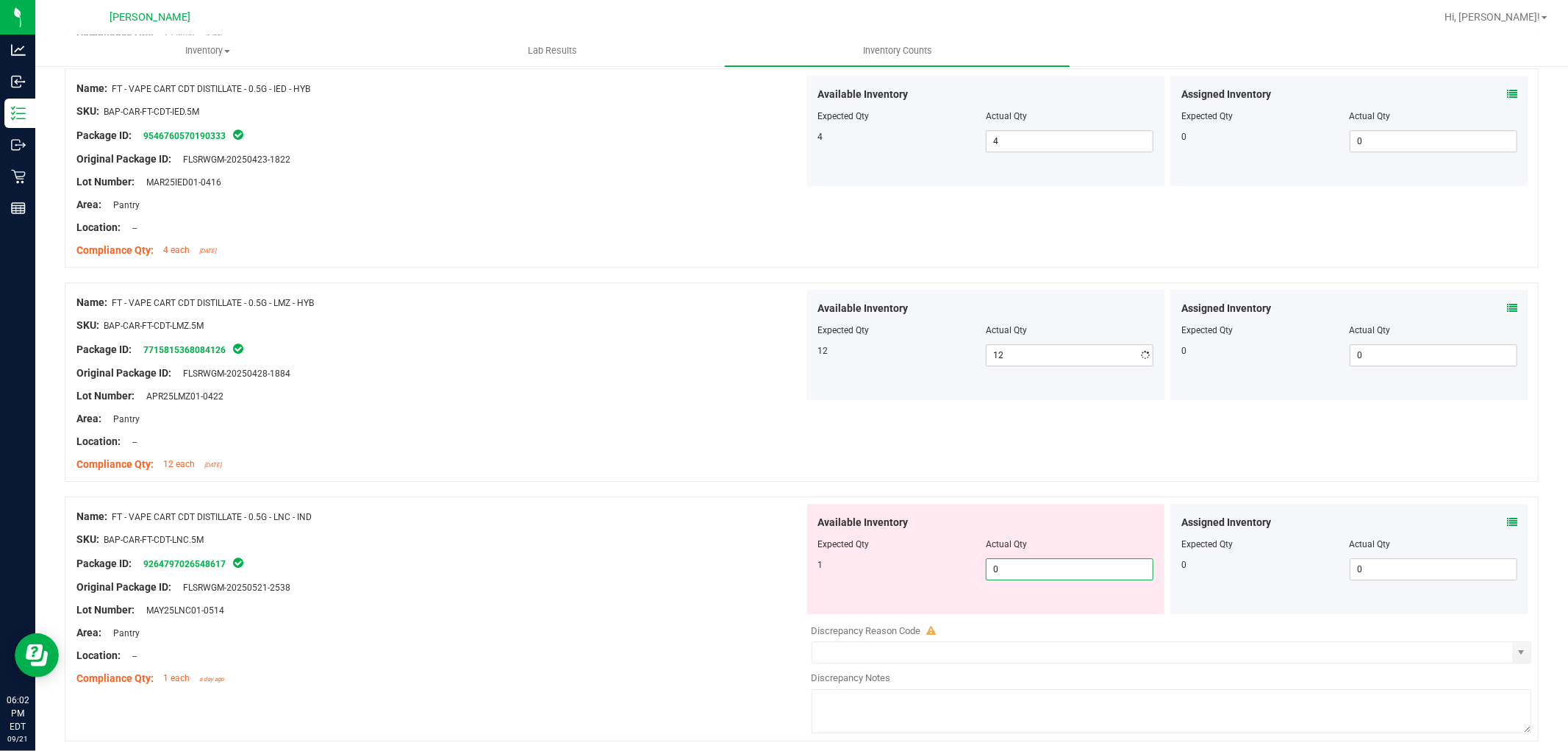
click at [1026, 620] on div "Available Inventory Expected Qty Actual Qty 1 0 0" at bounding box center [1168, 620] width 728 height 233
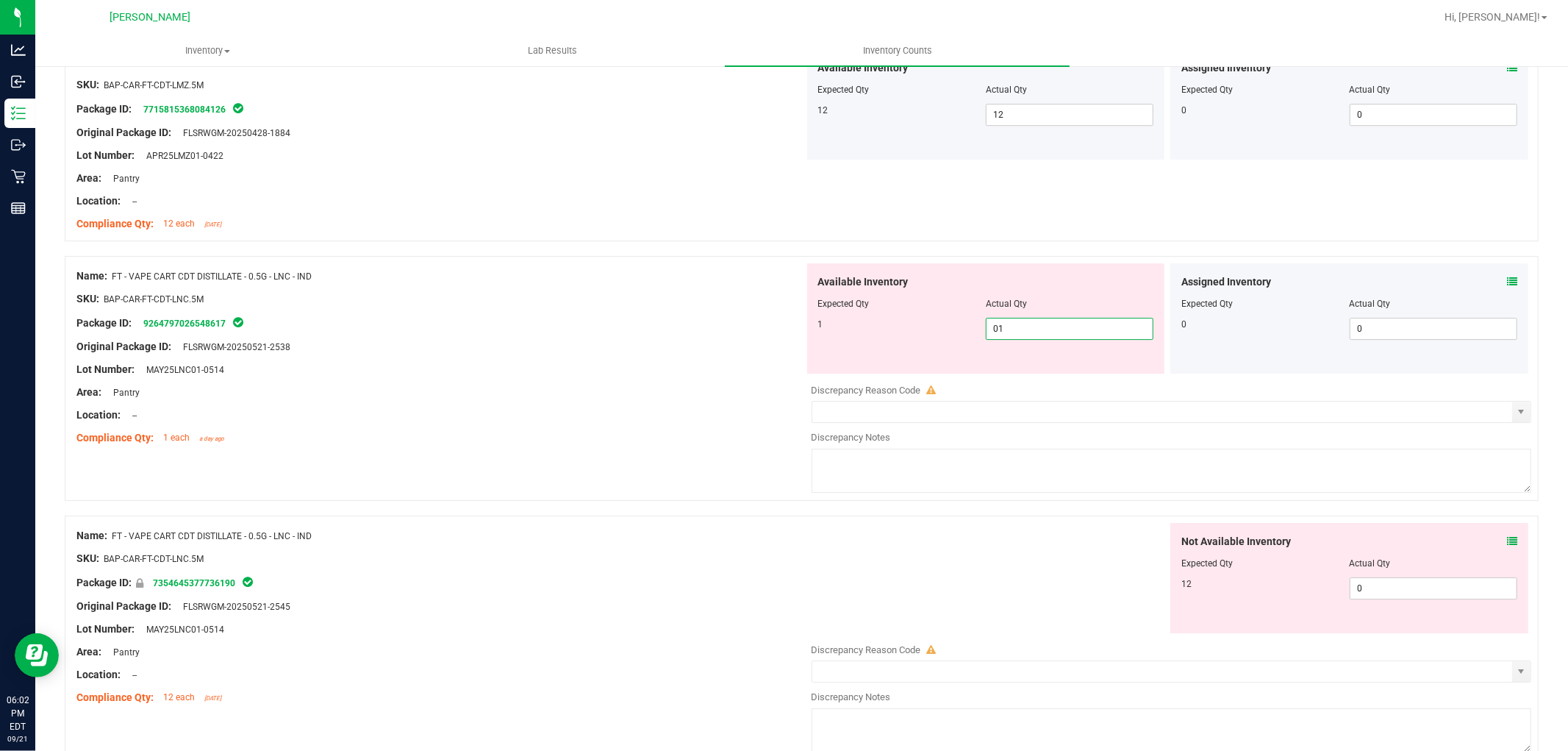
scroll to position [3840, 0]
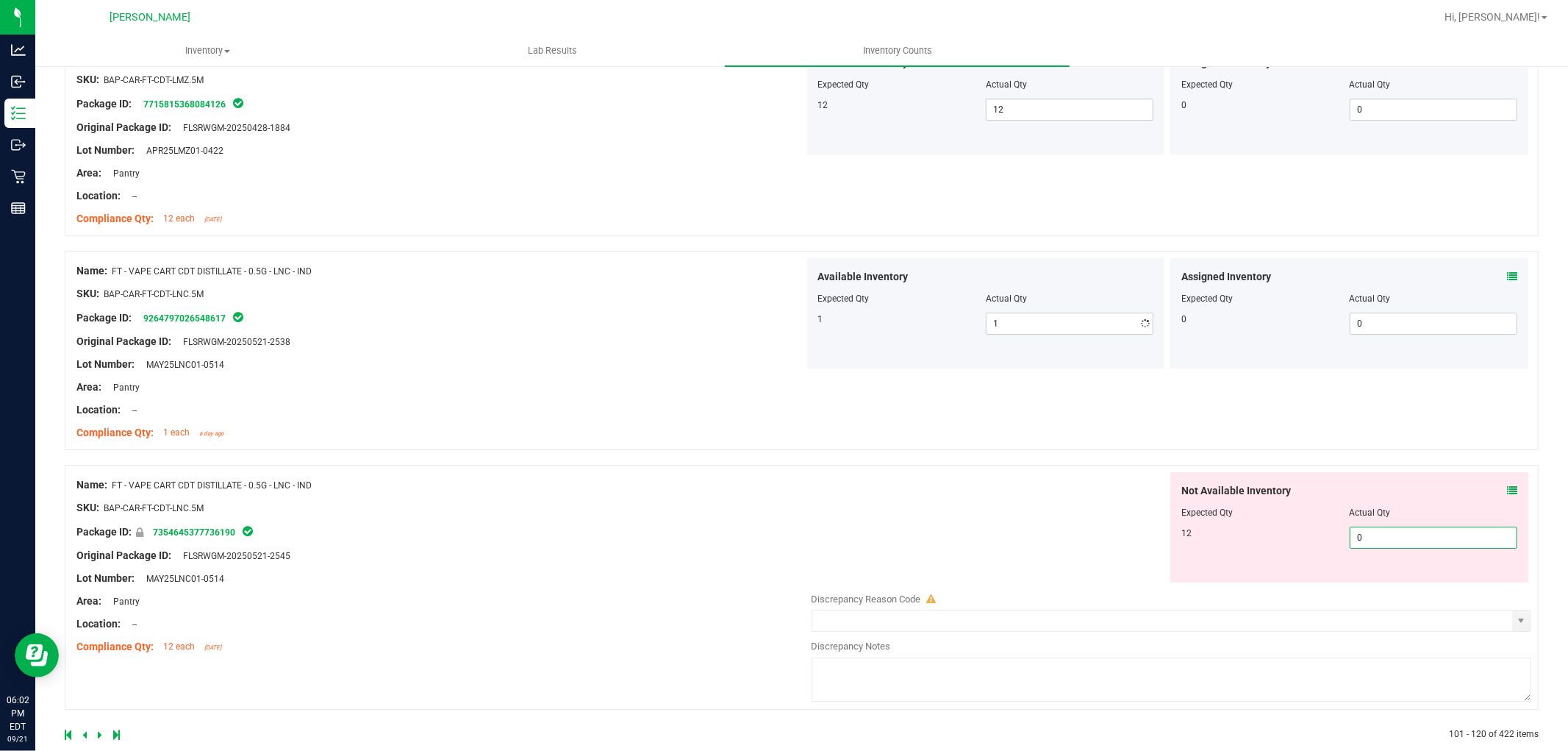
click at [1365, 581] on div "Not Available Inventory Expected Qty Actual Qty 12 0 0" at bounding box center [1349, 527] width 358 height 110
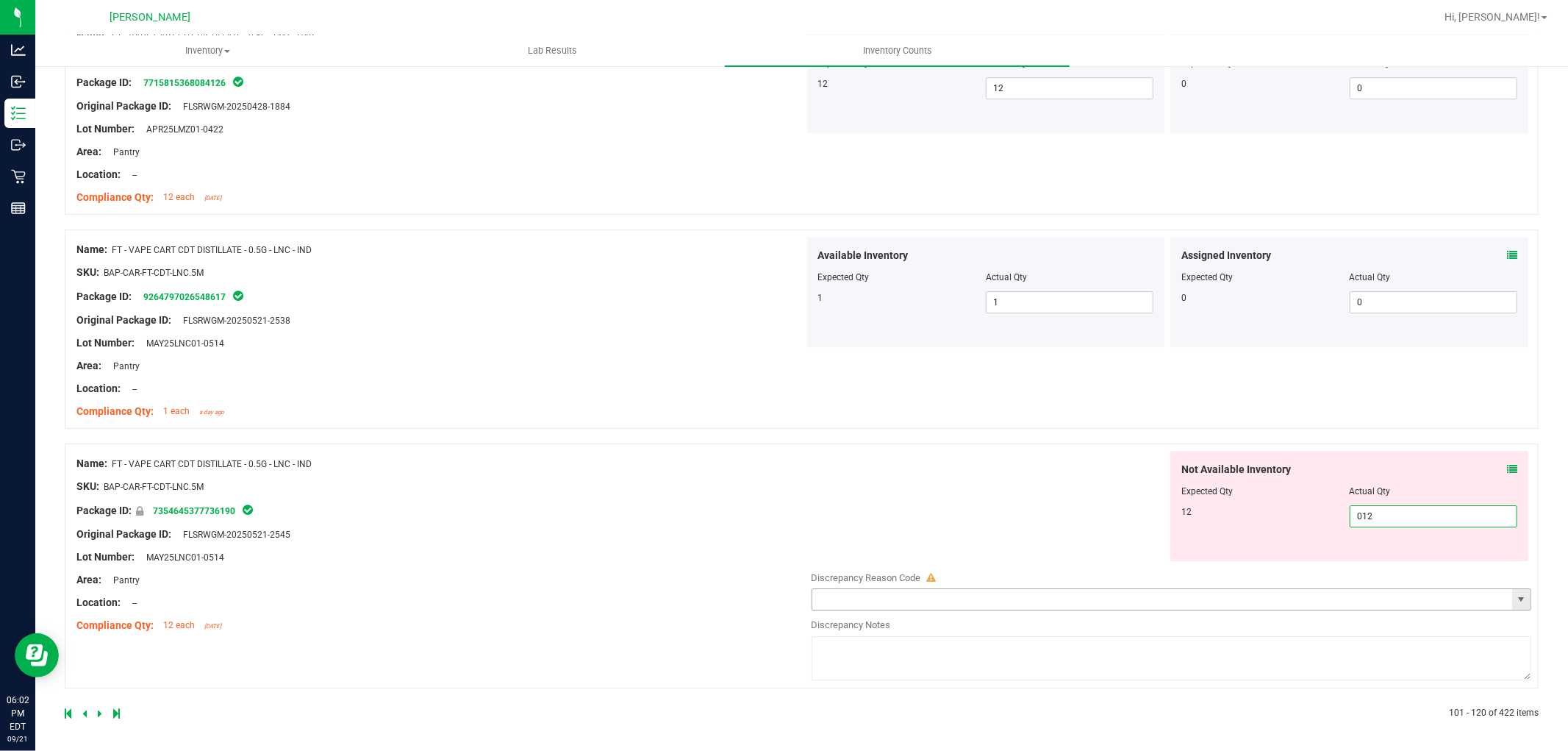
scroll to position [3866, 0]
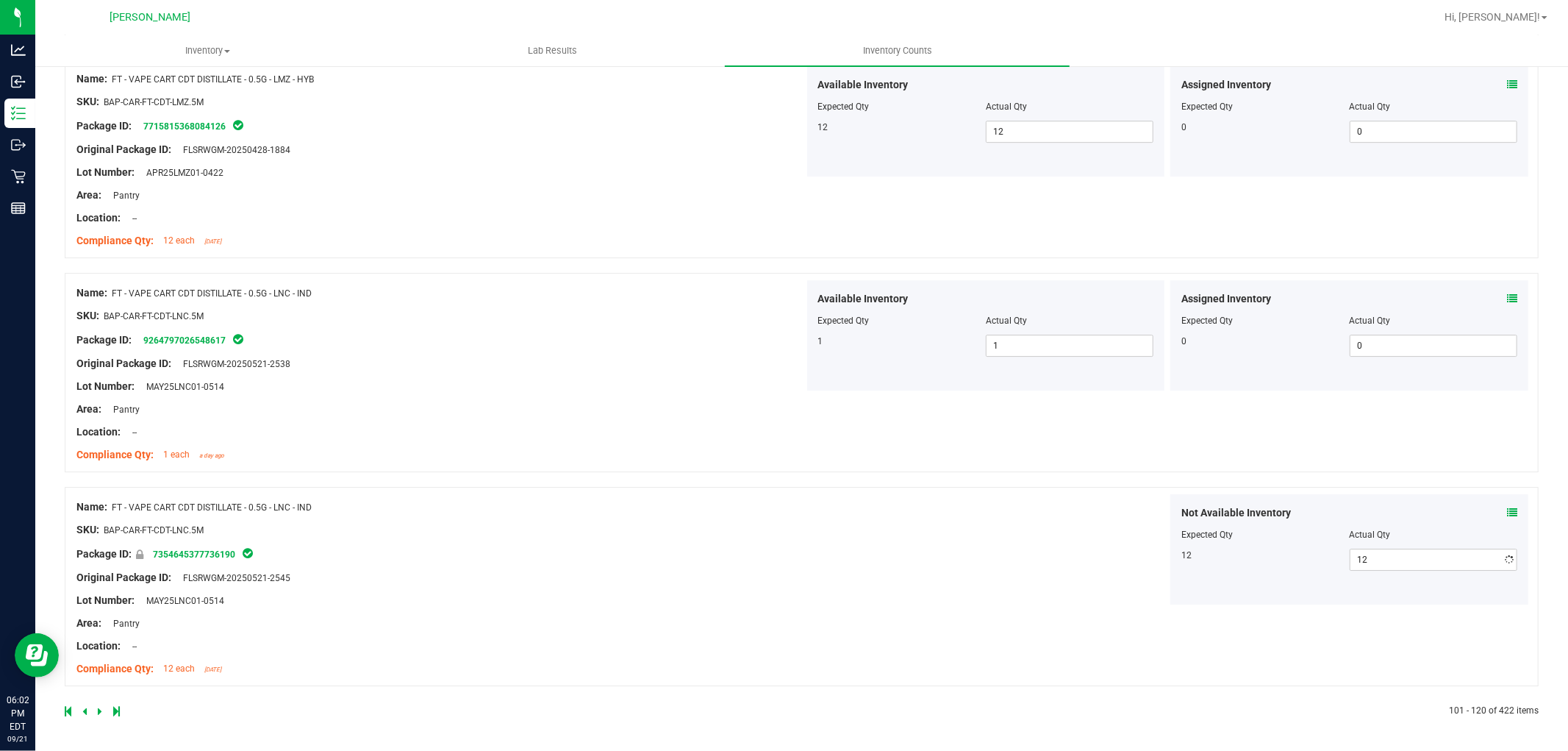
click at [101, 711] on icon at bounding box center [99, 711] width 4 height 8
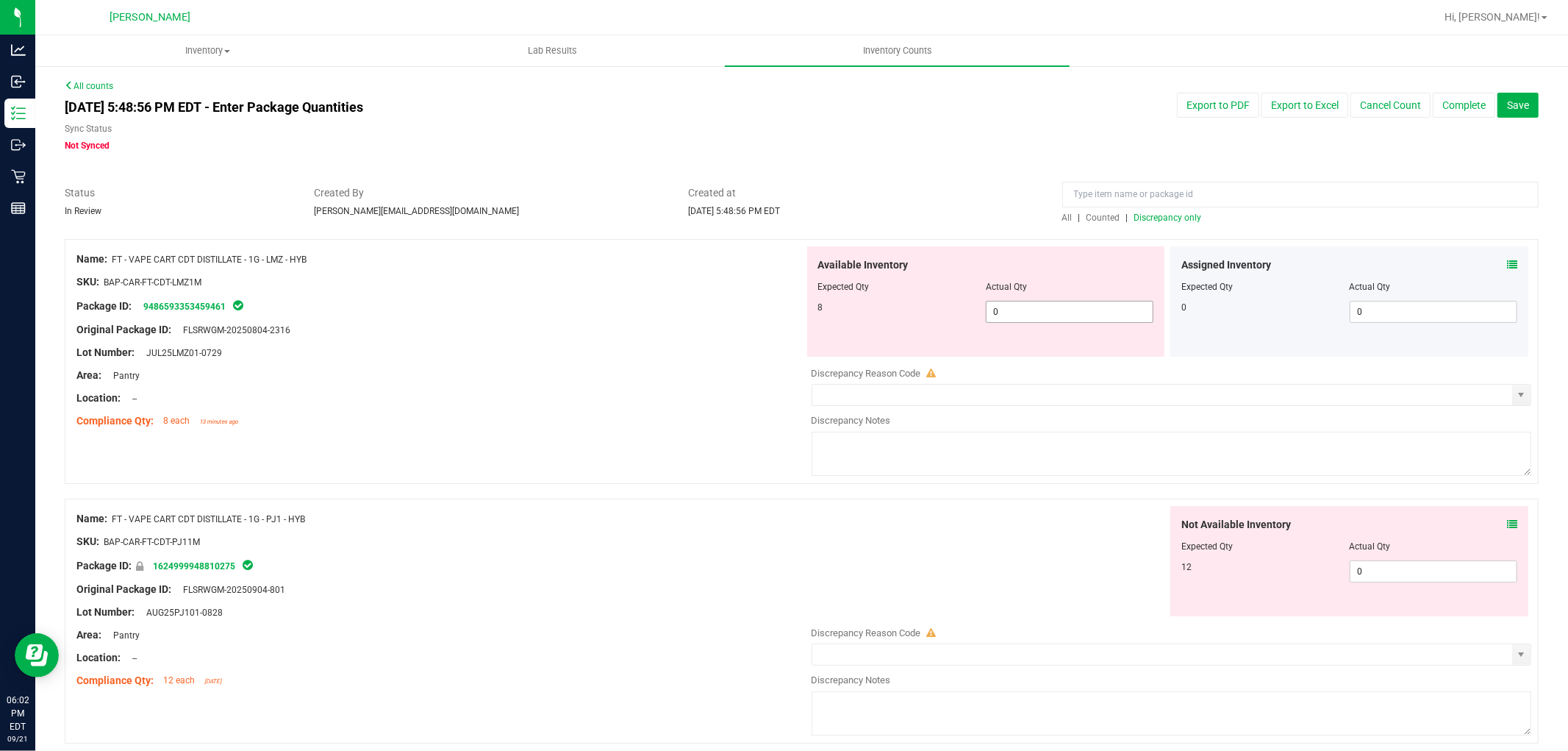
click at [1079, 311] on span "0 0" at bounding box center [1069, 312] width 168 height 22
click at [1450, 582] on div "Not Available Inventory Expected Qty Actual Qty 12 0 0" at bounding box center [1168, 622] width 728 height 233
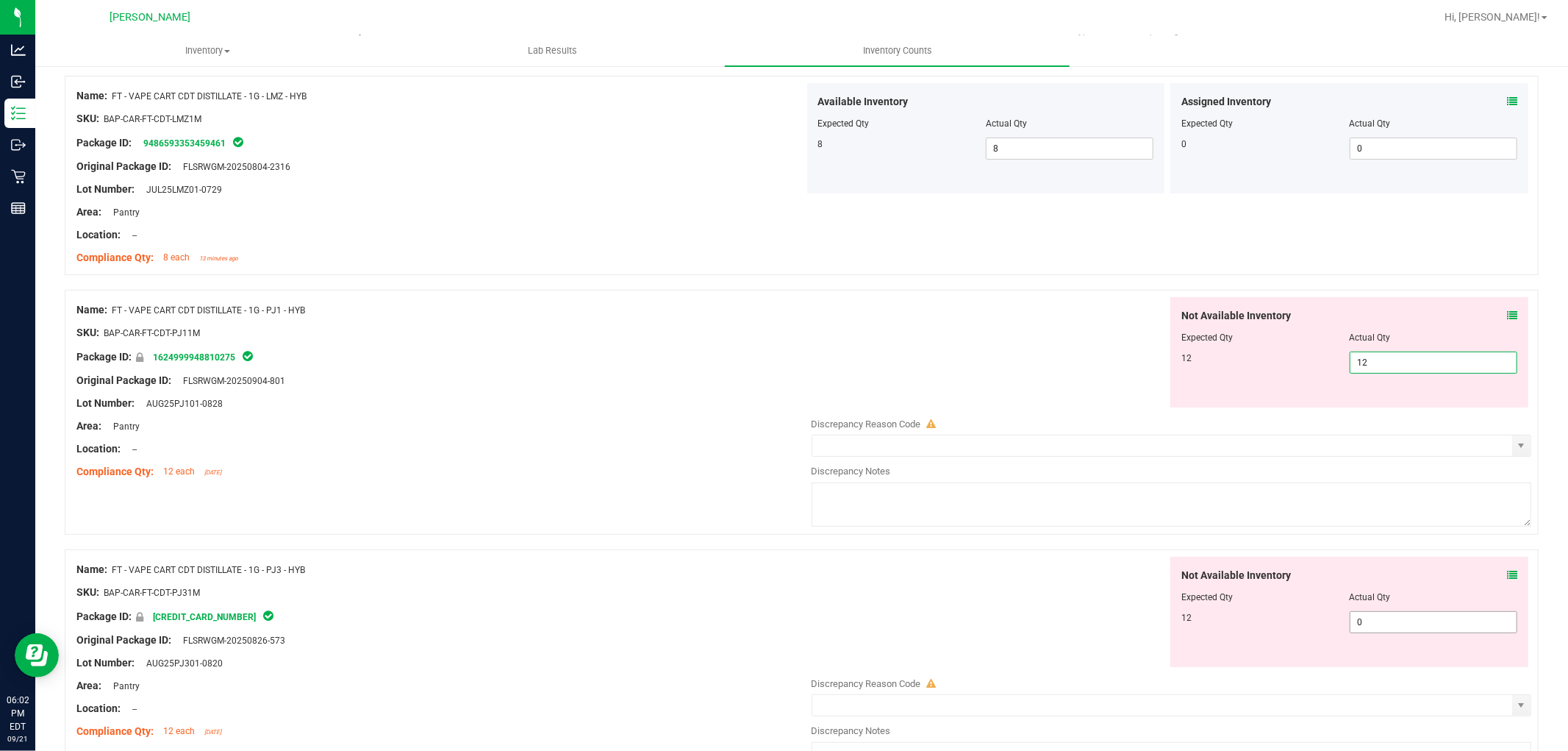
click at [1400, 628] on div "Not Available Inventory Expected Qty Actual Qty 12 0 0" at bounding box center [1168, 673] width 728 height 233
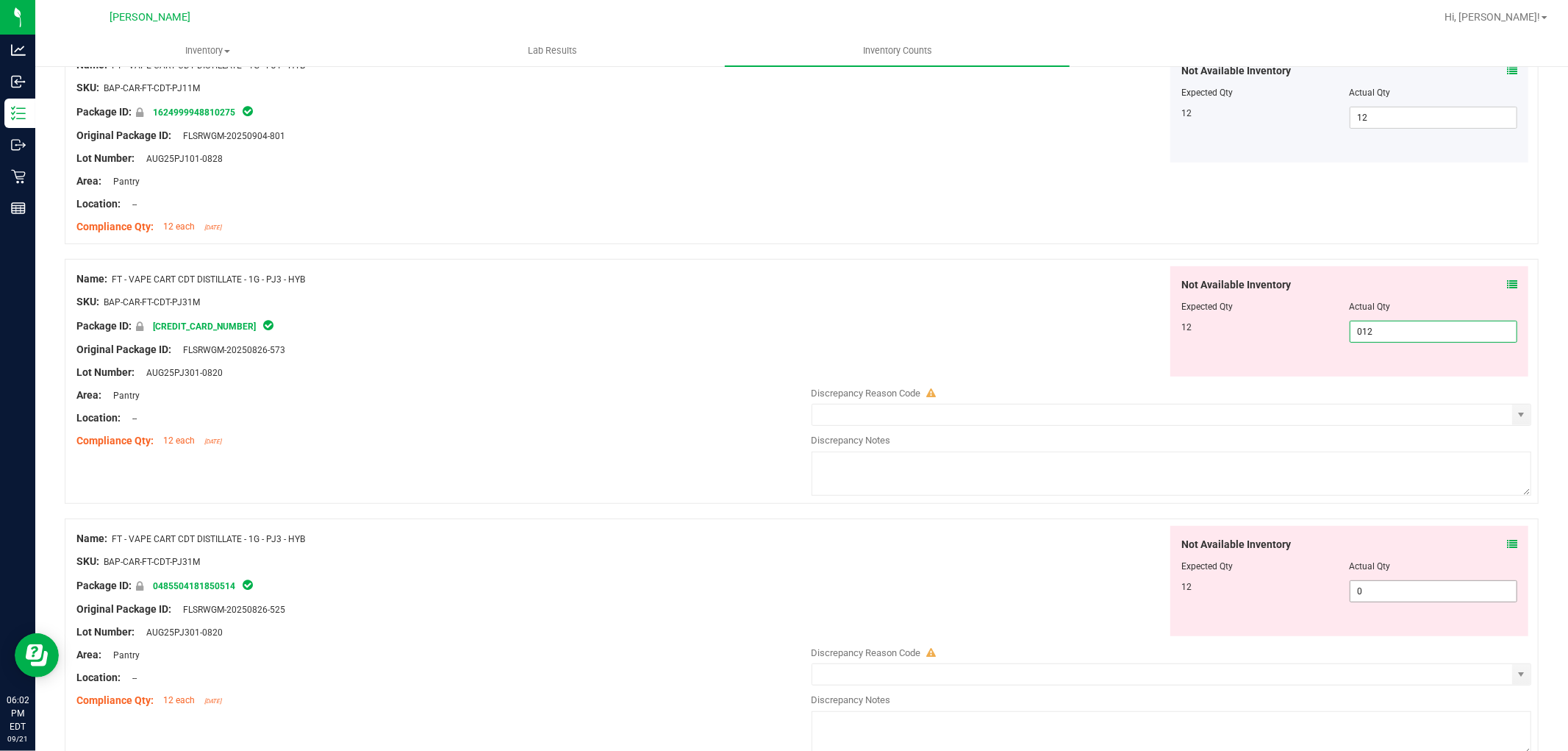
click at [1402, 593] on div "Not Available Inventory Expected Qty Actual Qty 12 0 0" at bounding box center [1168, 642] width 728 height 233
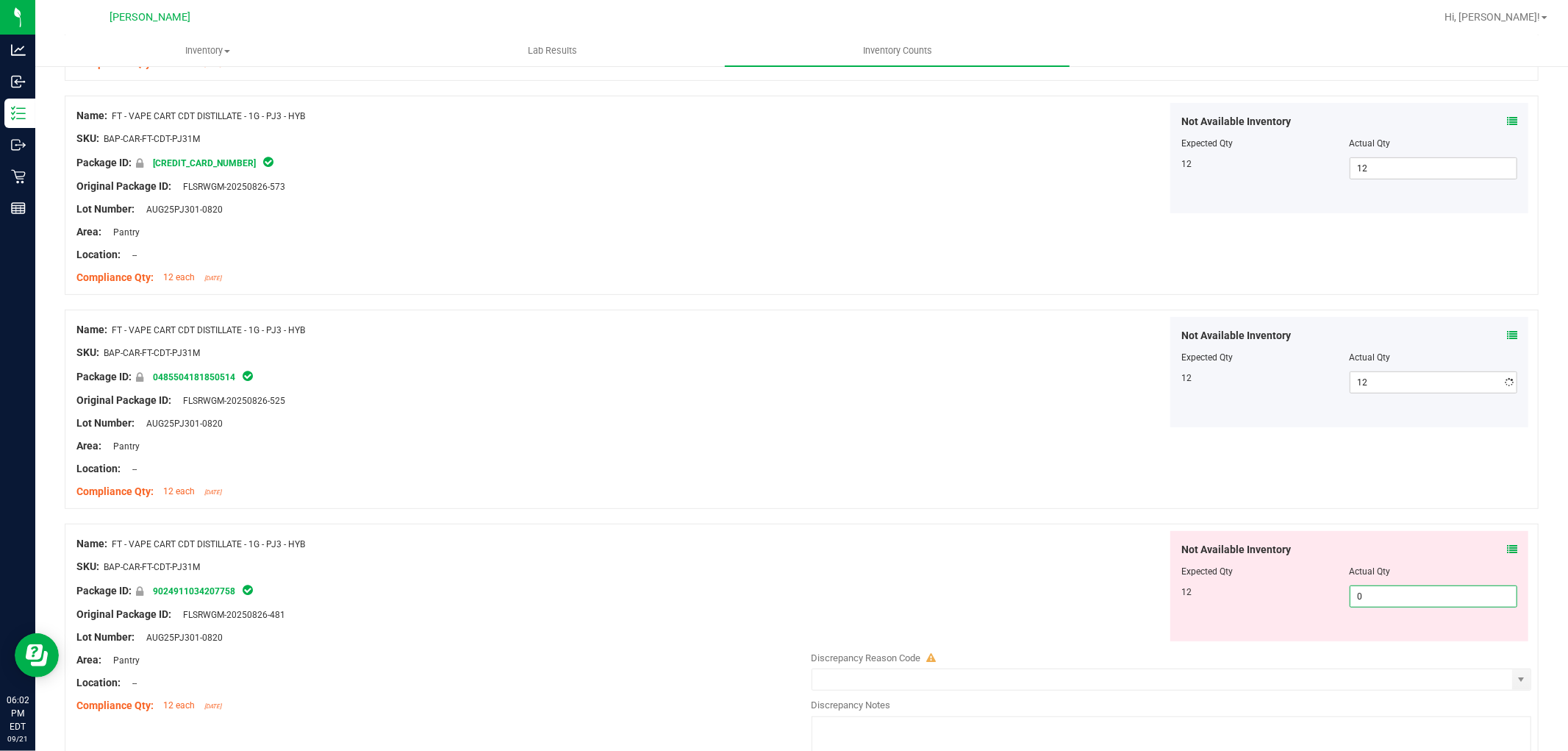
click at [1376, 651] on div "Not Available Inventory Expected Qty Actual Qty 12 0 0" at bounding box center [1168, 647] width 728 height 233
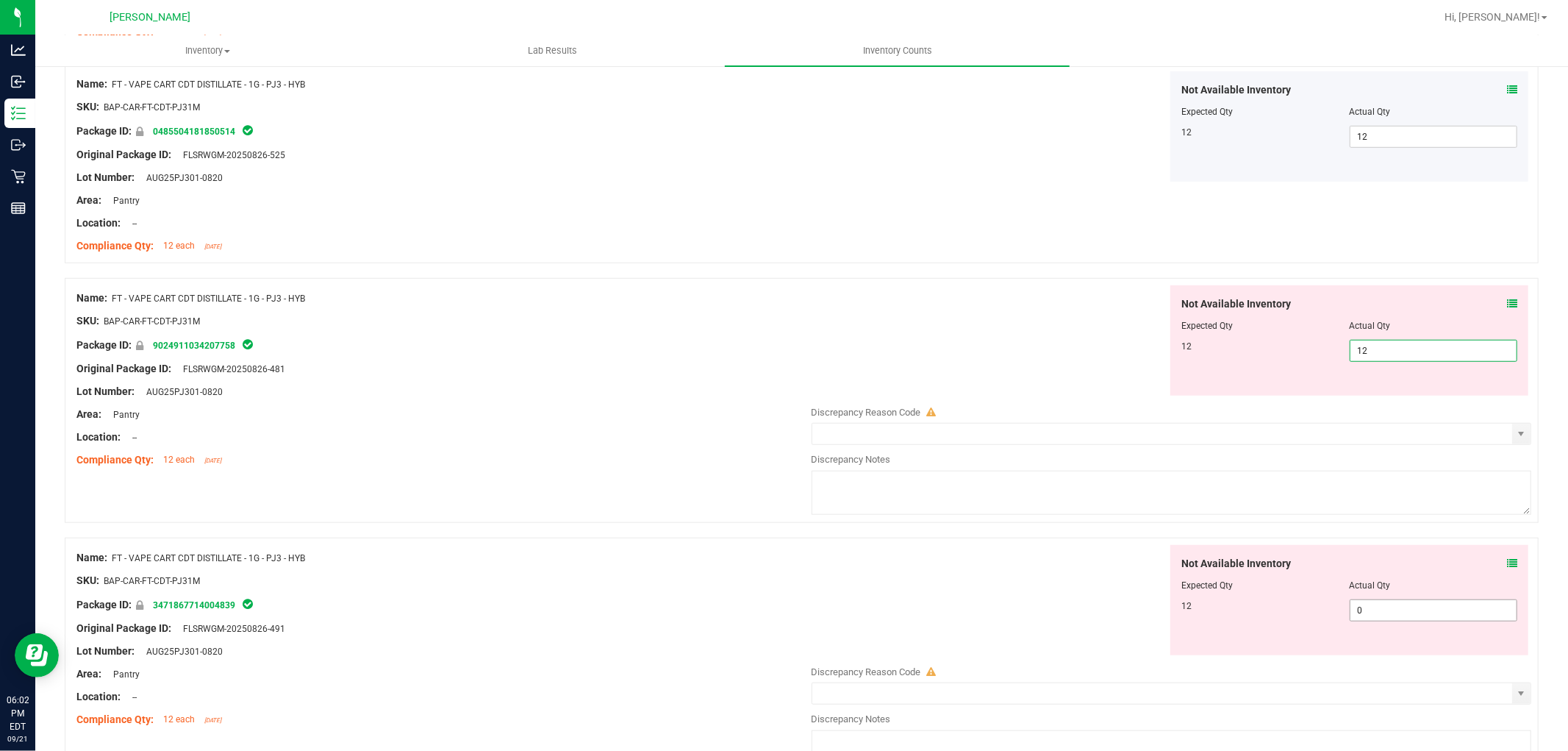
click at [1367, 620] on div "Not Available Inventory Expected Qty Actual Qty 12 0 0" at bounding box center [1168, 662] width 728 height 233
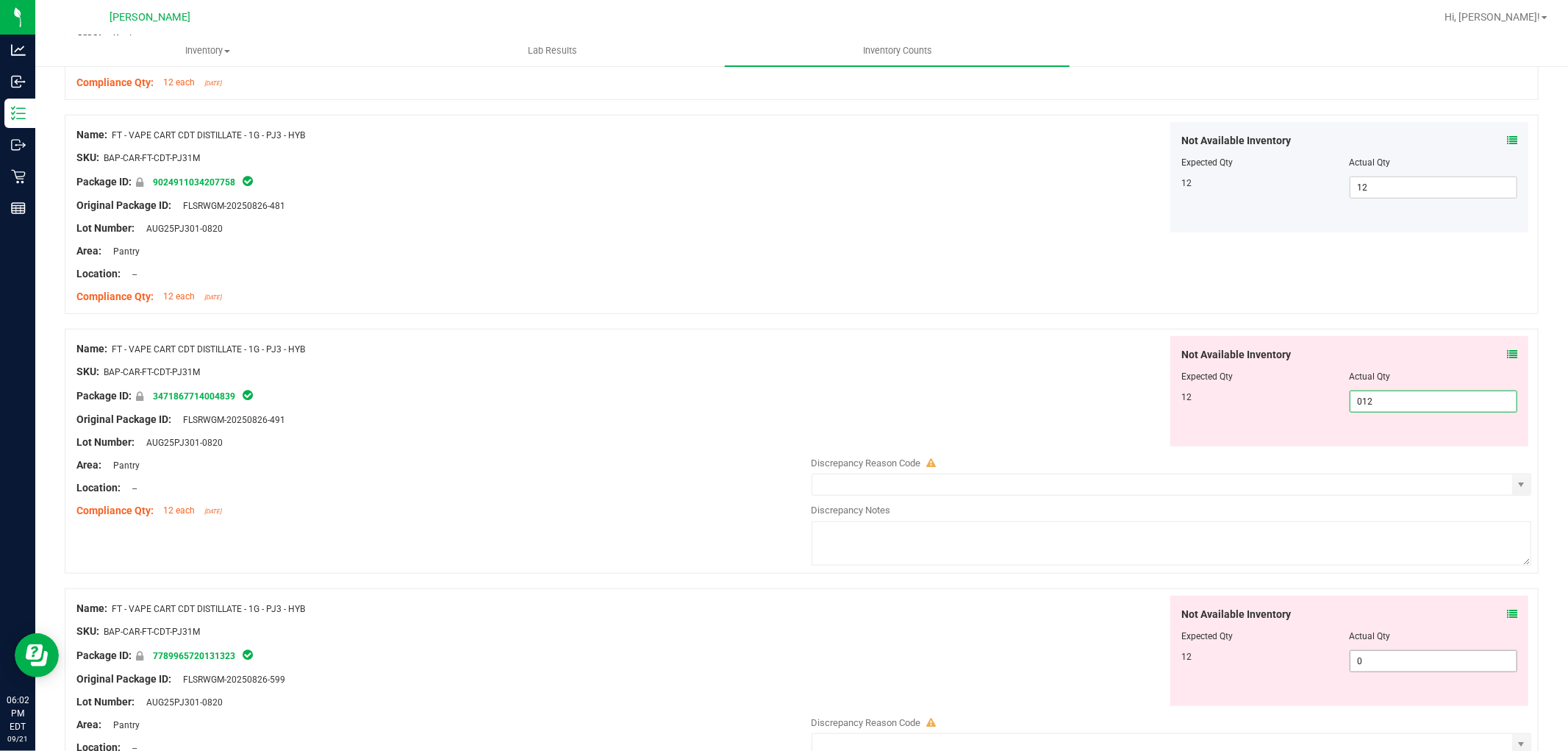
click at [1362, 652] on div "Not Available Inventory Expected Qty Actual Qty 12 0 0" at bounding box center [1349, 651] width 358 height 110
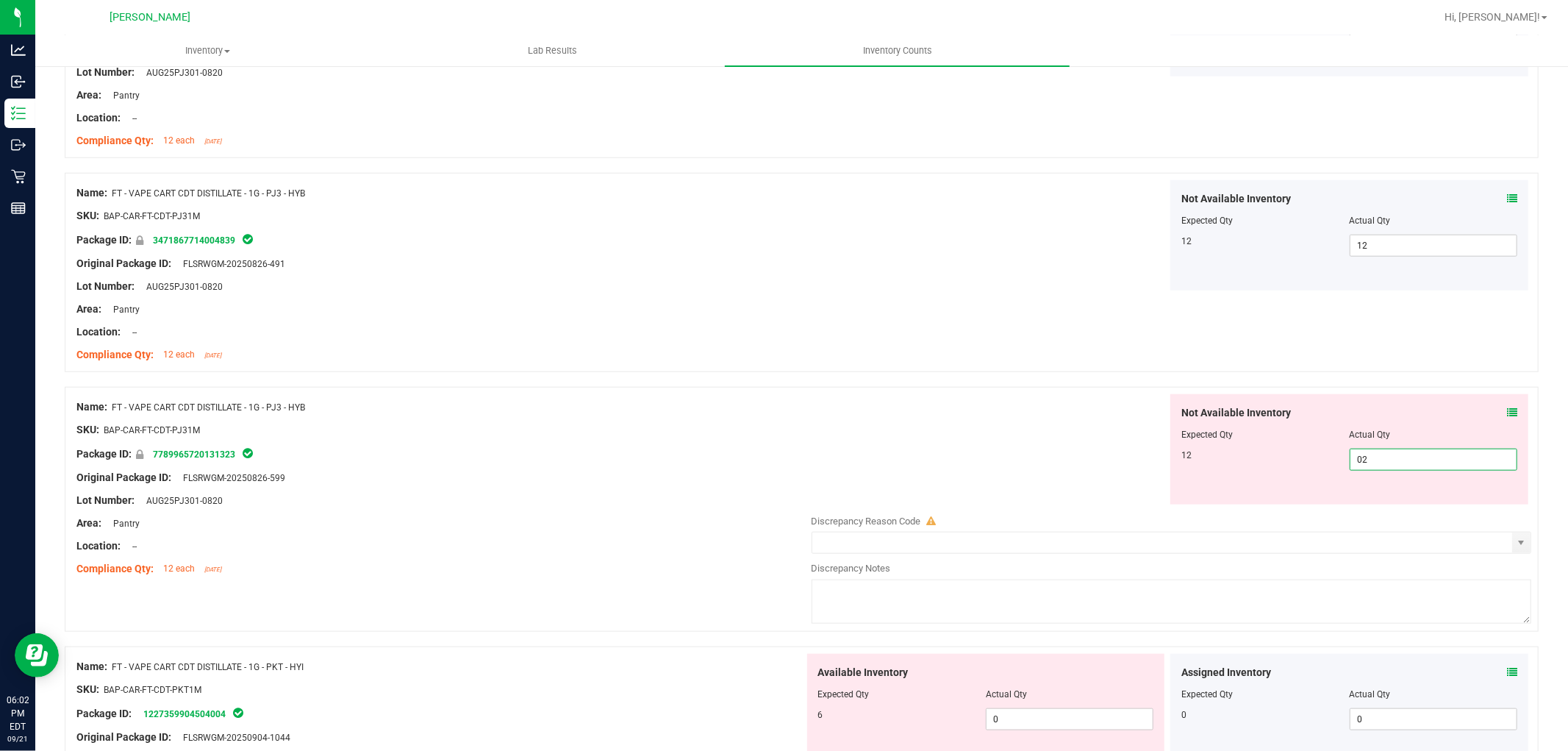
scroll to position [1144, 0]
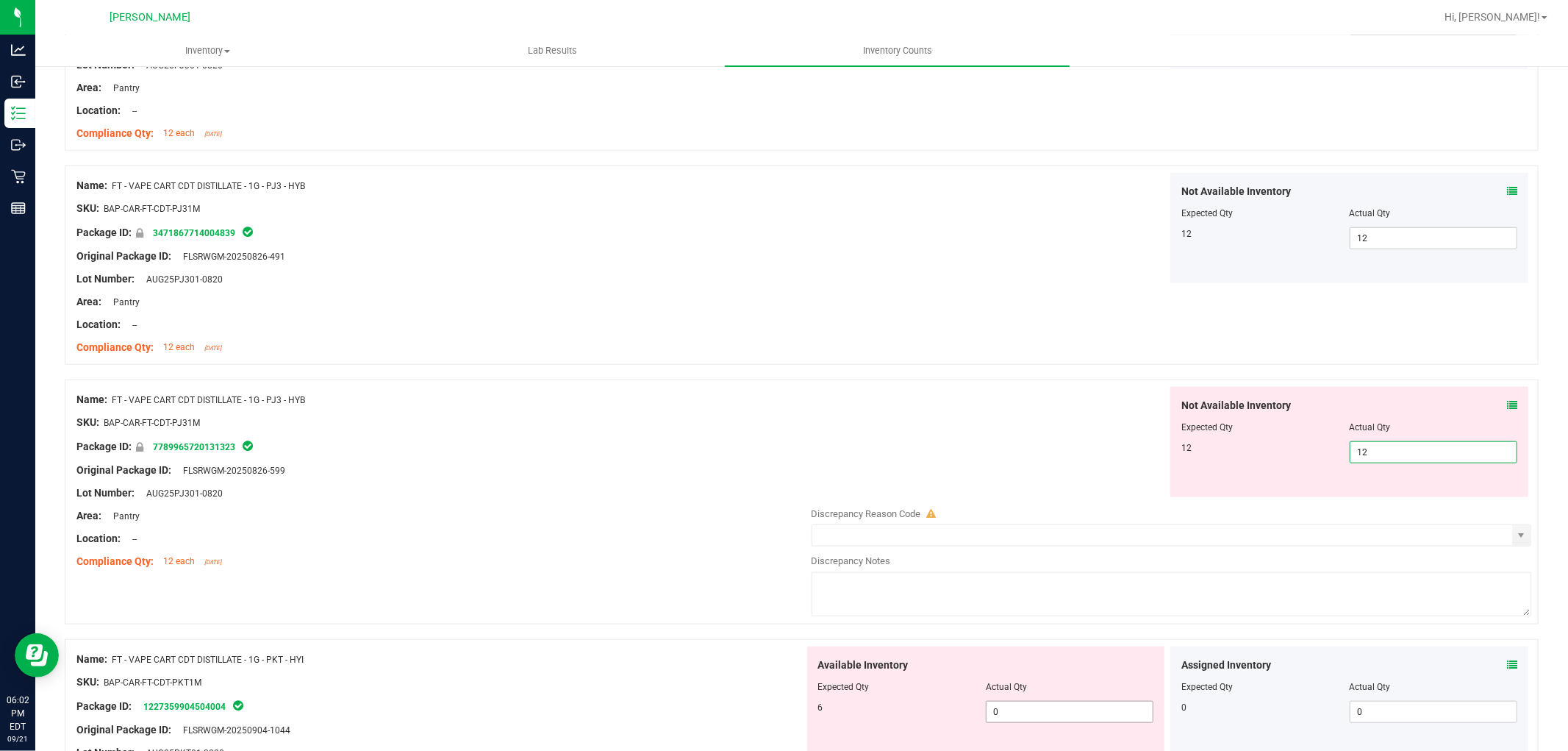
click at [1035, 711] on div "Available Inventory Expected Qty Actual Qty 6 0 0" at bounding box center [986, 701] width 358 height 110
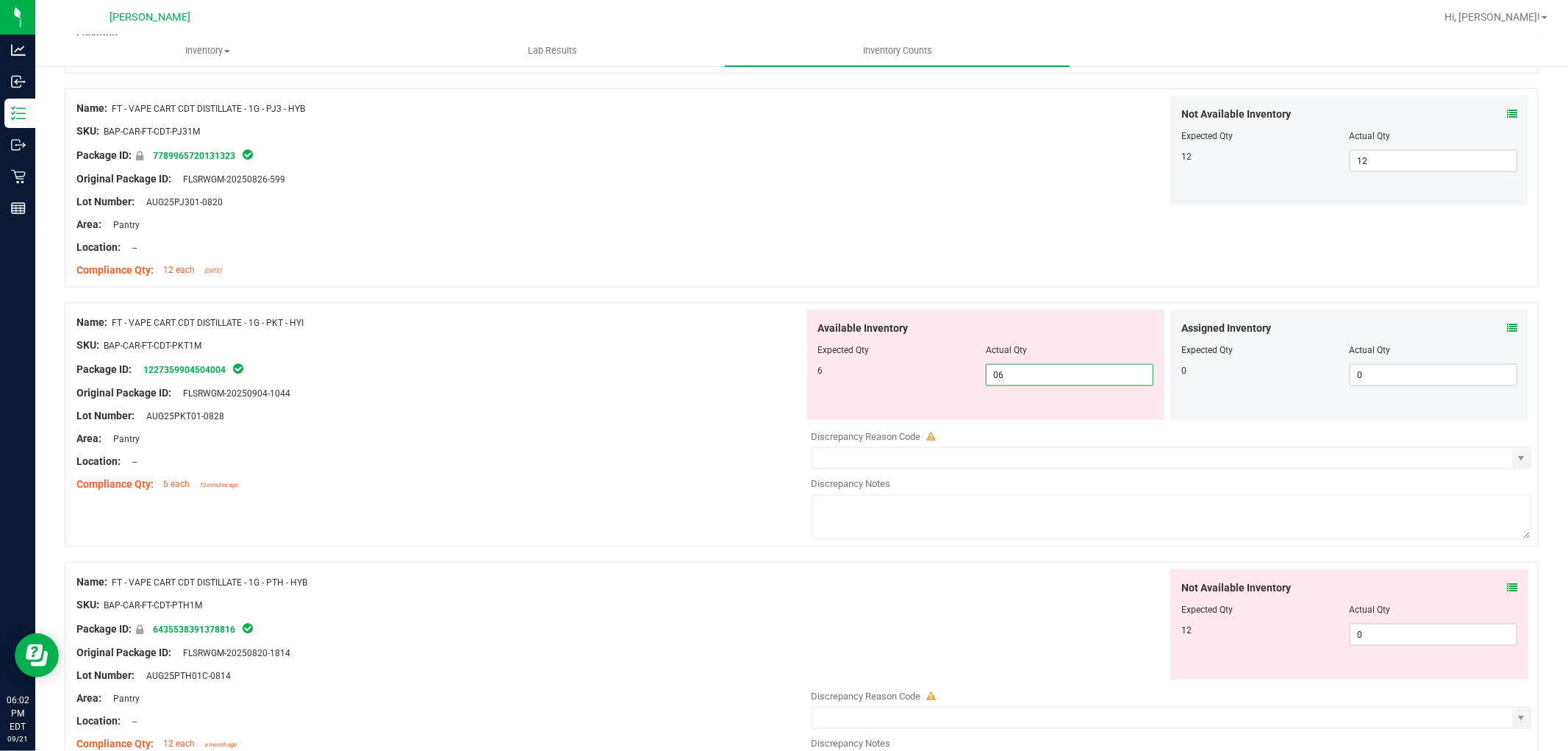
scroll to position [1471, 0]
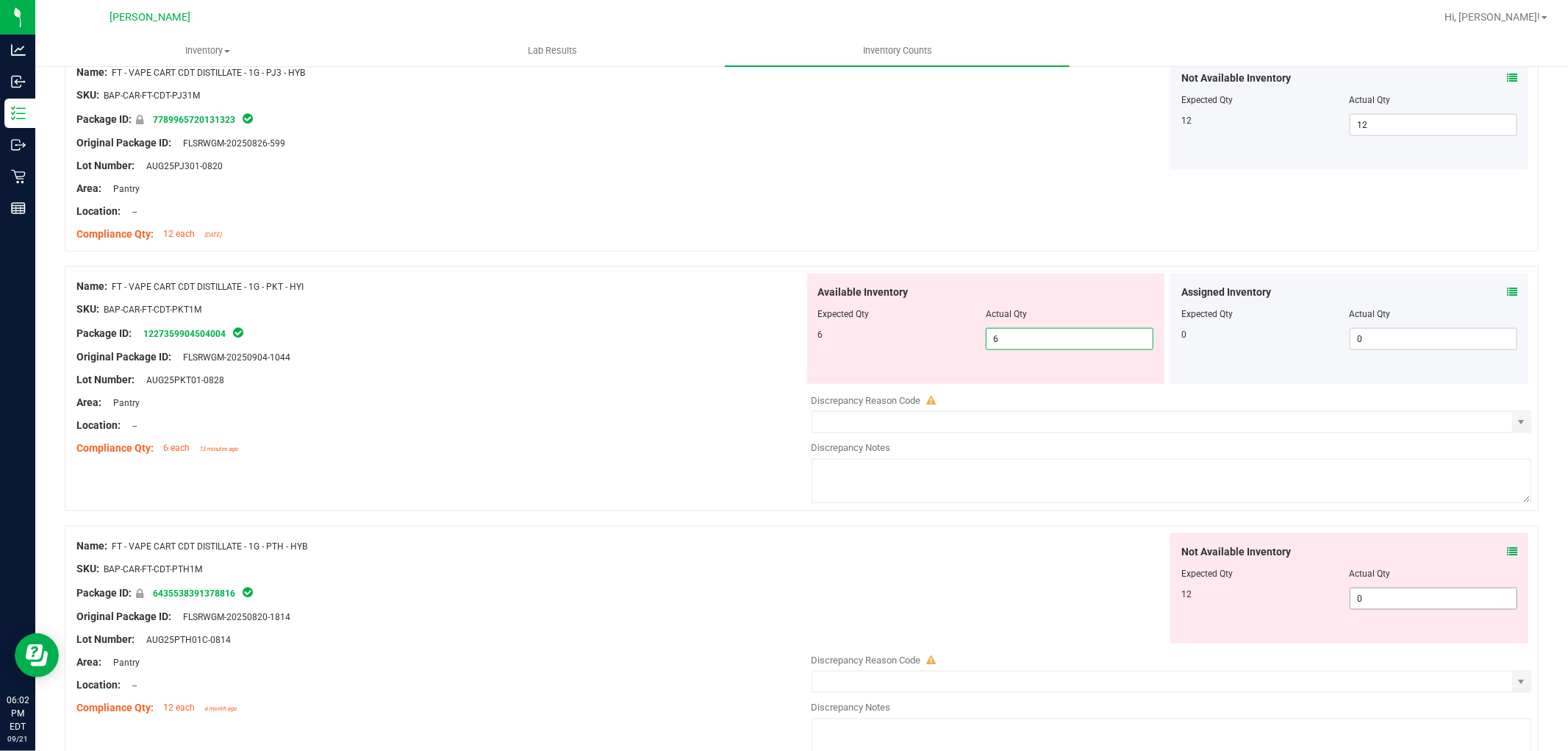
click at [1363, 597] on div "Not Available Inventory Expected Qty Actual Qty 12 0 0" at bounding box center [1349, 588] width 358 height 110
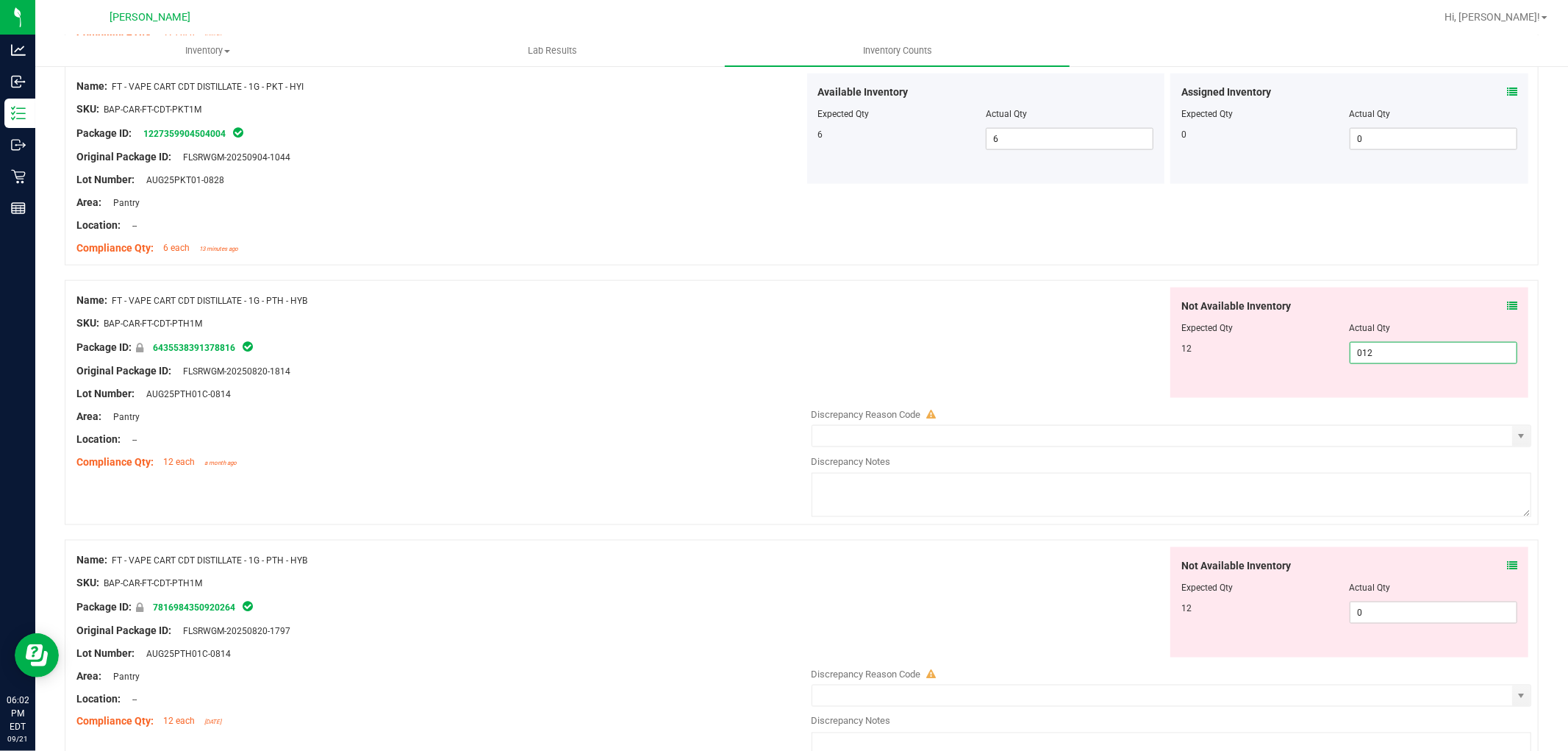
scroll to position [1716, 0]
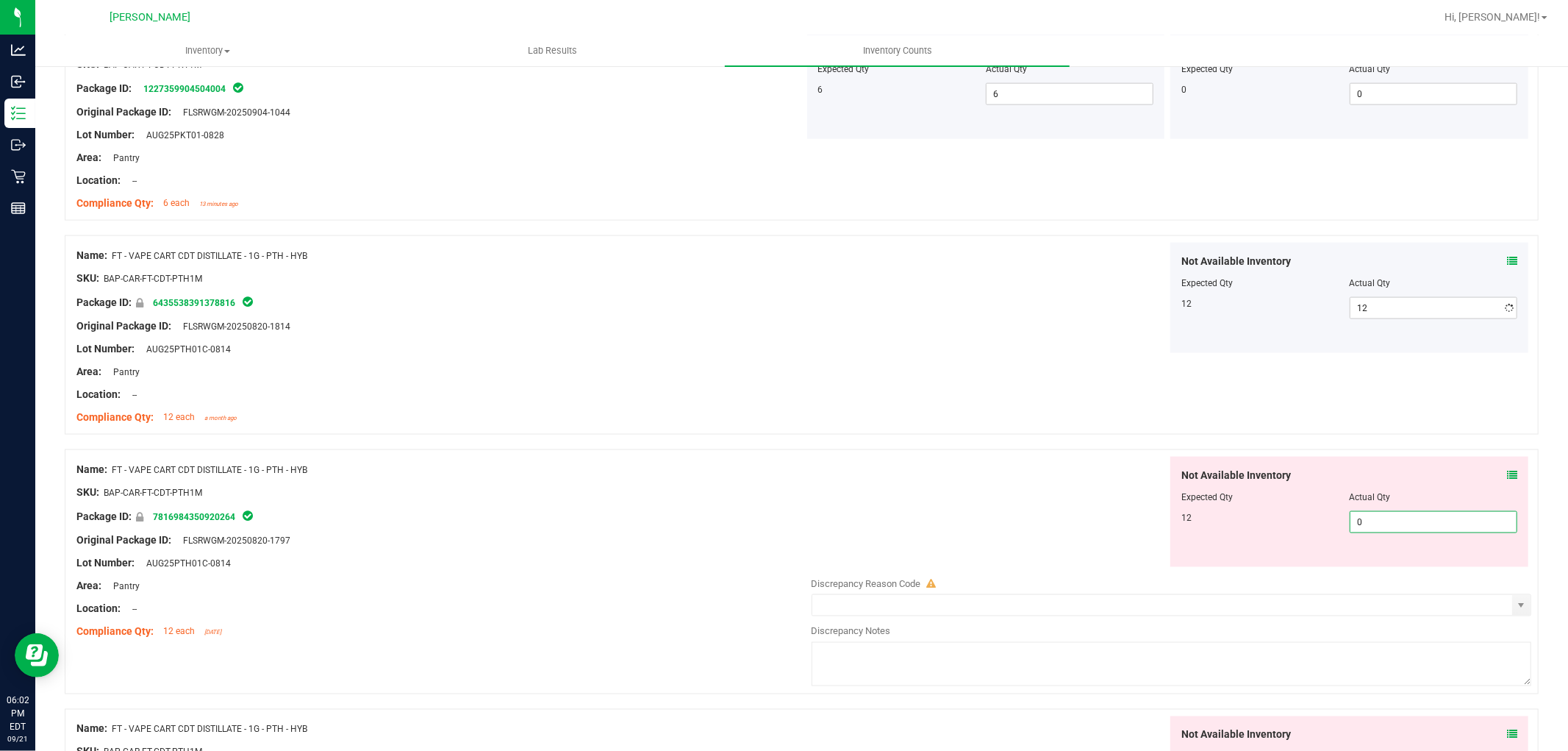
click at [1392, 571] on div "Not Available Inventory Expected Qty Actual Qty 12 0 0" at bounding box center [1168, 573] width 728 height 233
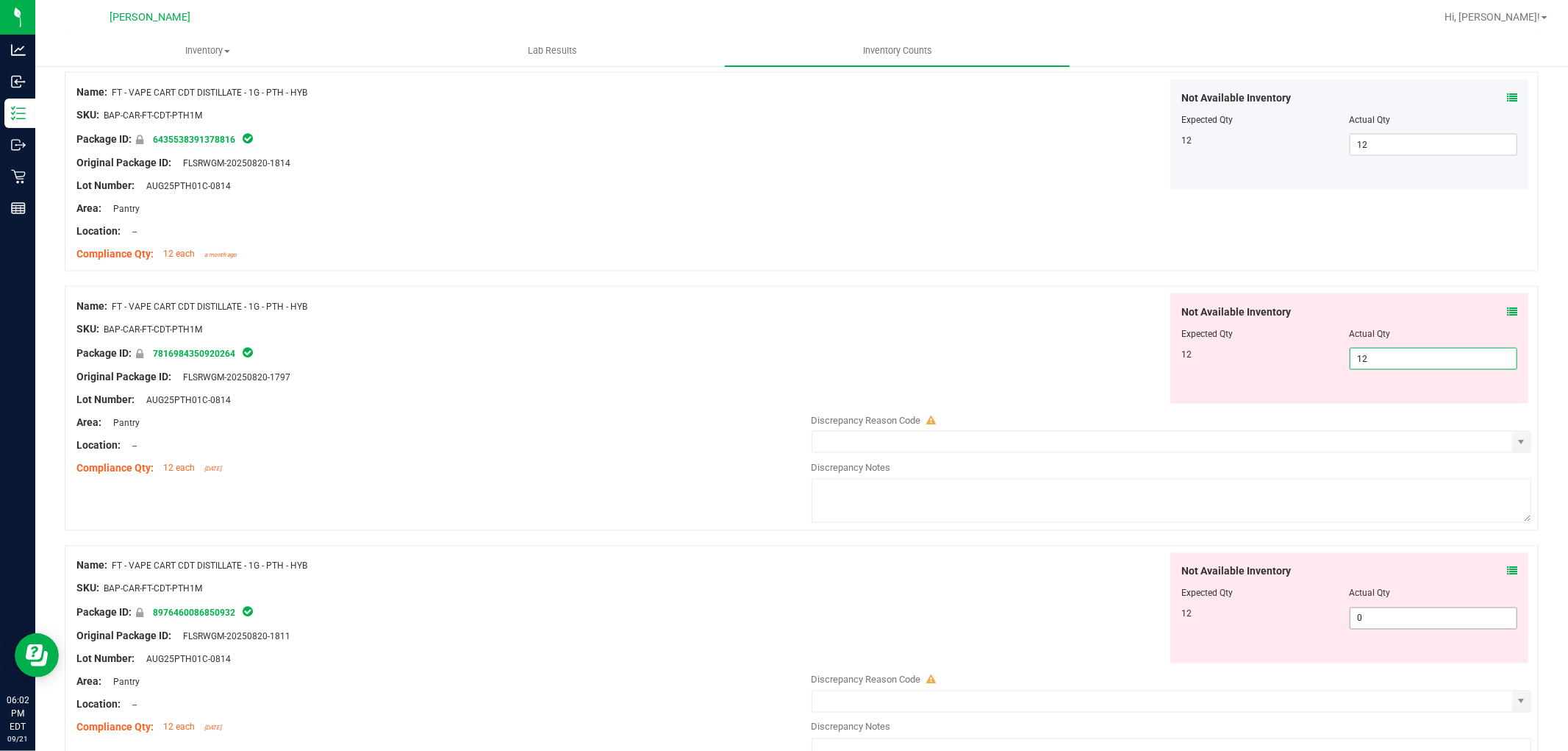
click at [1362, 619] on div "Not Available Inventory Expected Qty Actual Qty 12 0 0" at bounding box center [1168, 669] width 728 height 233
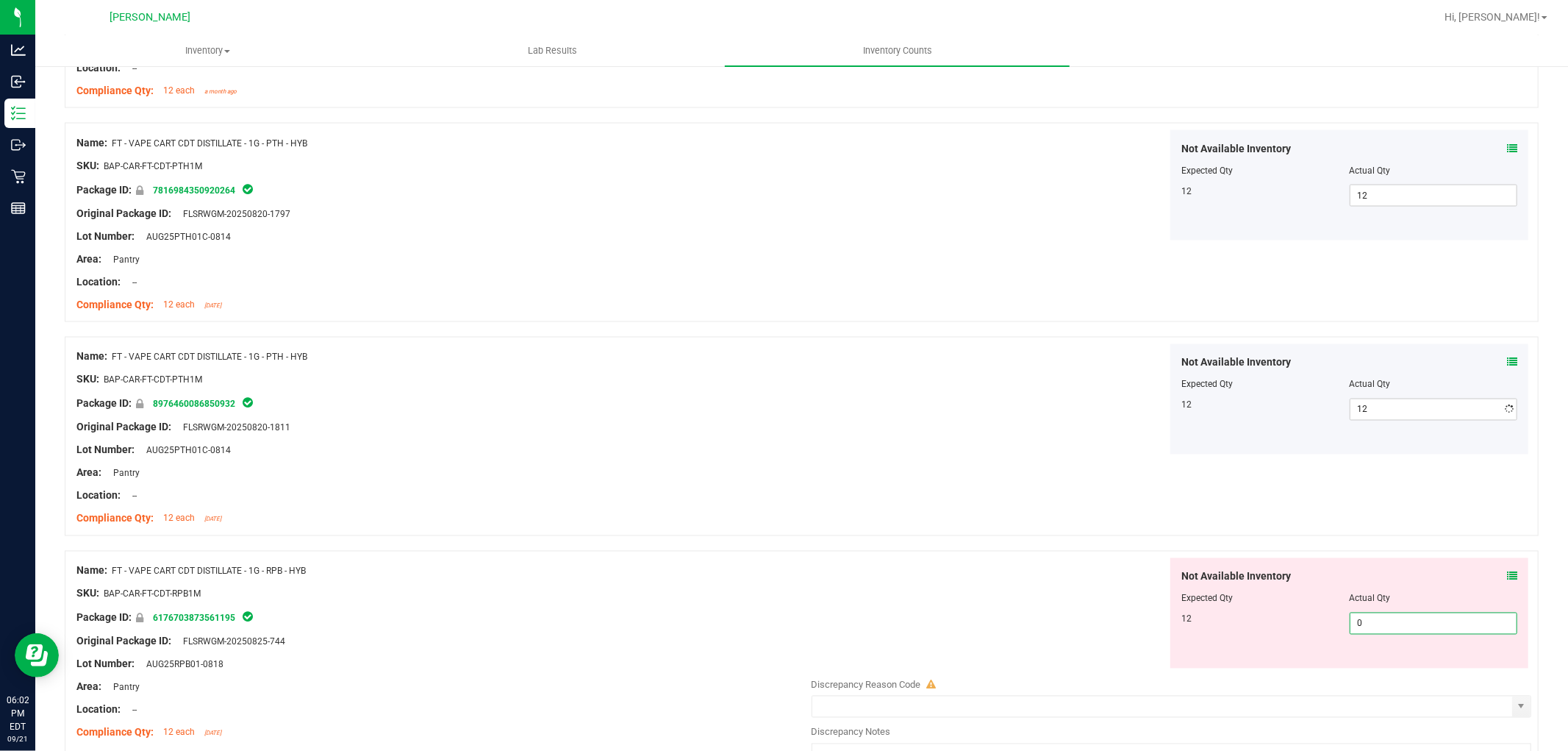
click at [1380, 672] on div "Not Available Inventory Expected Qty Actual Qty 12 0 0" at bounding box center [1168, 674] width 728 height 233
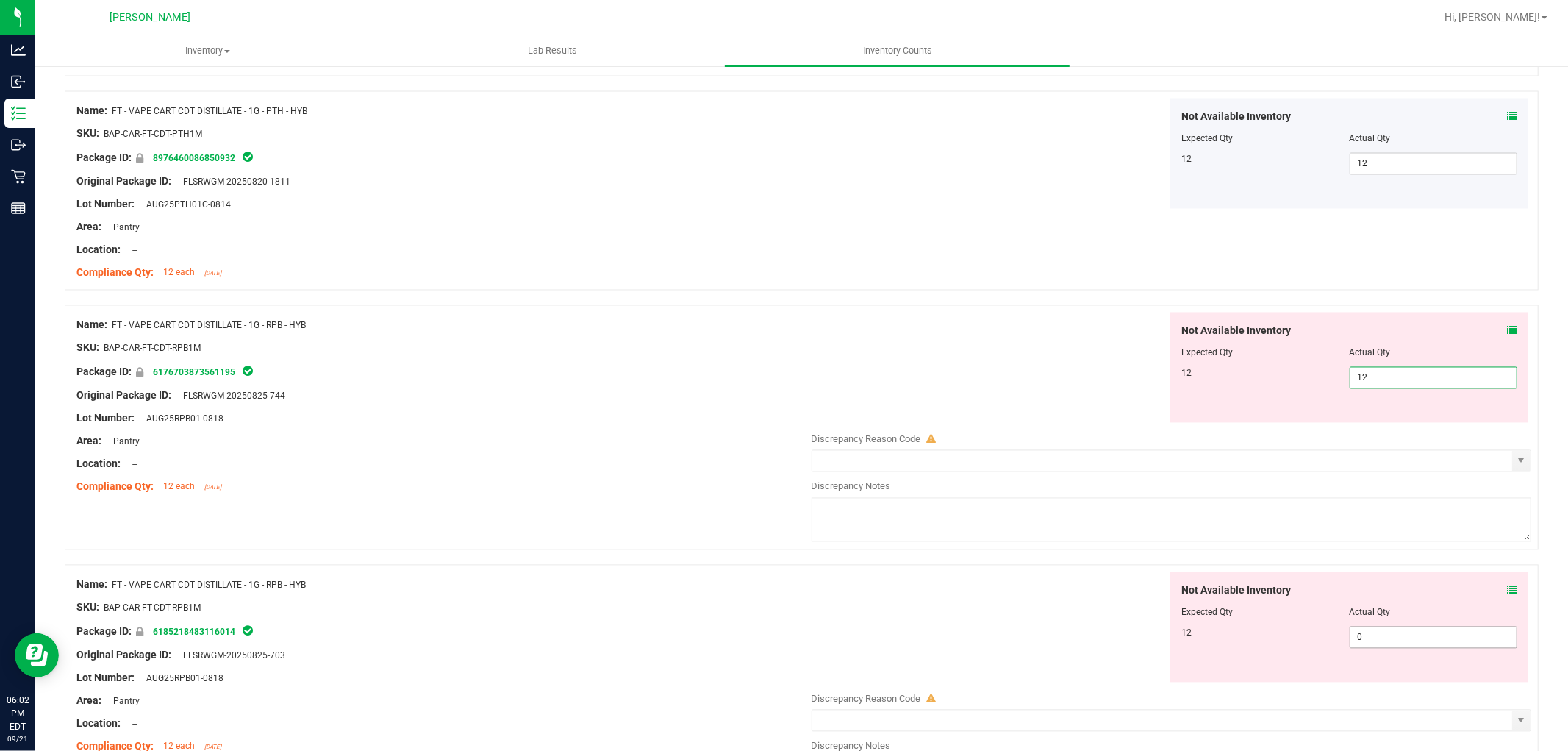
click at [1369, 640] on div "Not Available Inventory Expected Qty Actual Qty 12 0 0" at bounding box center [1168, 689] width 728 height 233
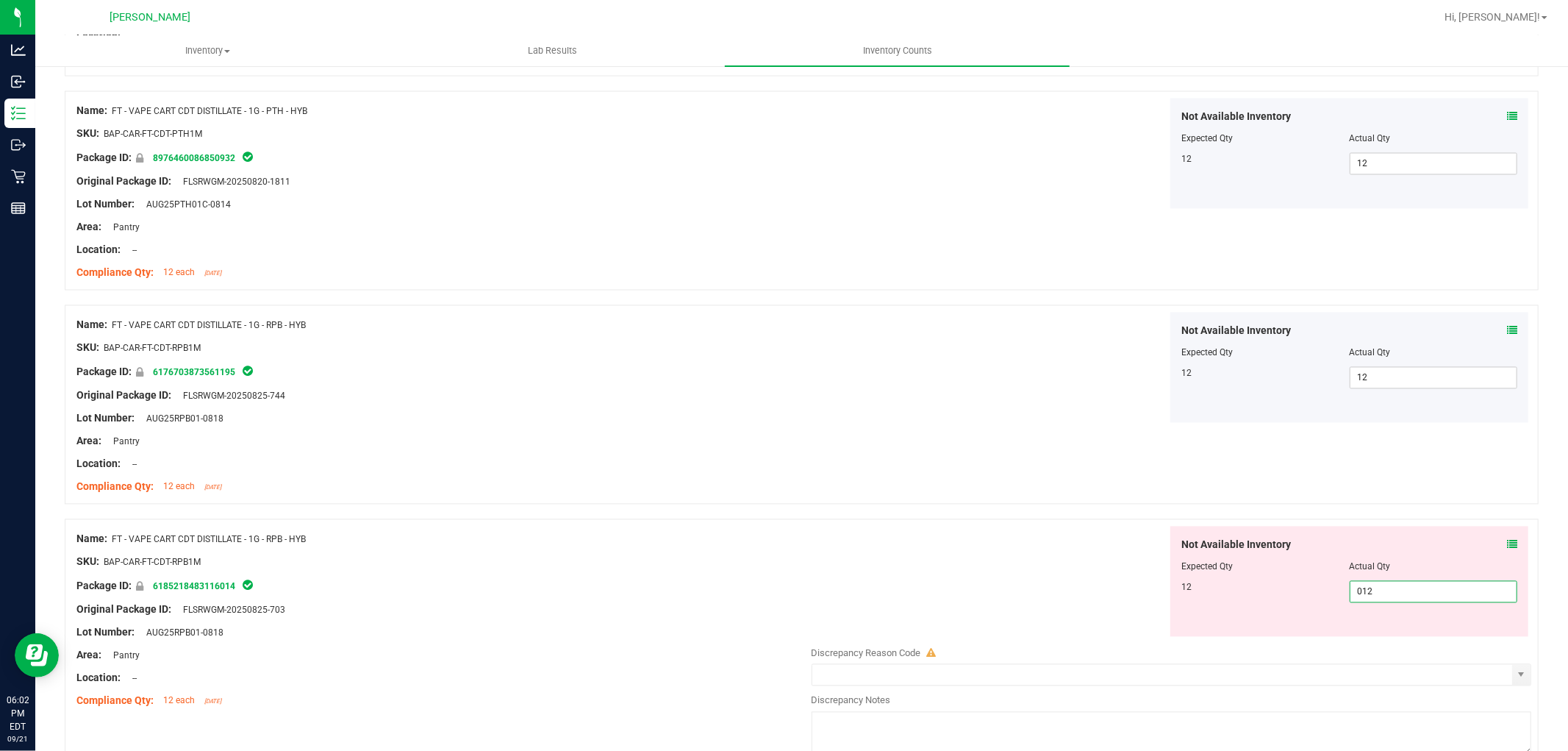
scroll to position [2451, 0]
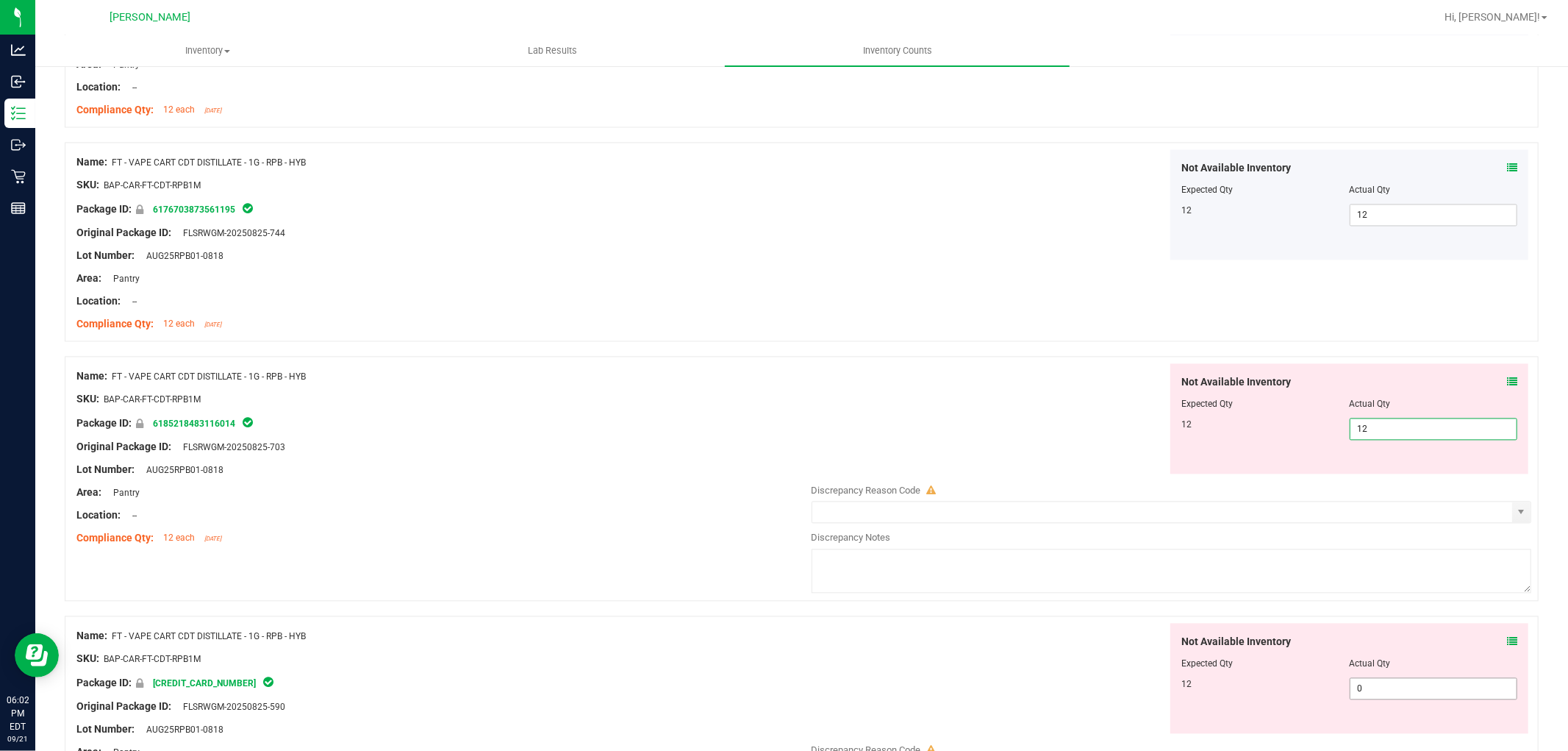
click at [1361, 691] on div "Not Available Inventory Expected Qty Actual Qty 12 0 0" at bounding box center [1168, 739] width 728 height 233
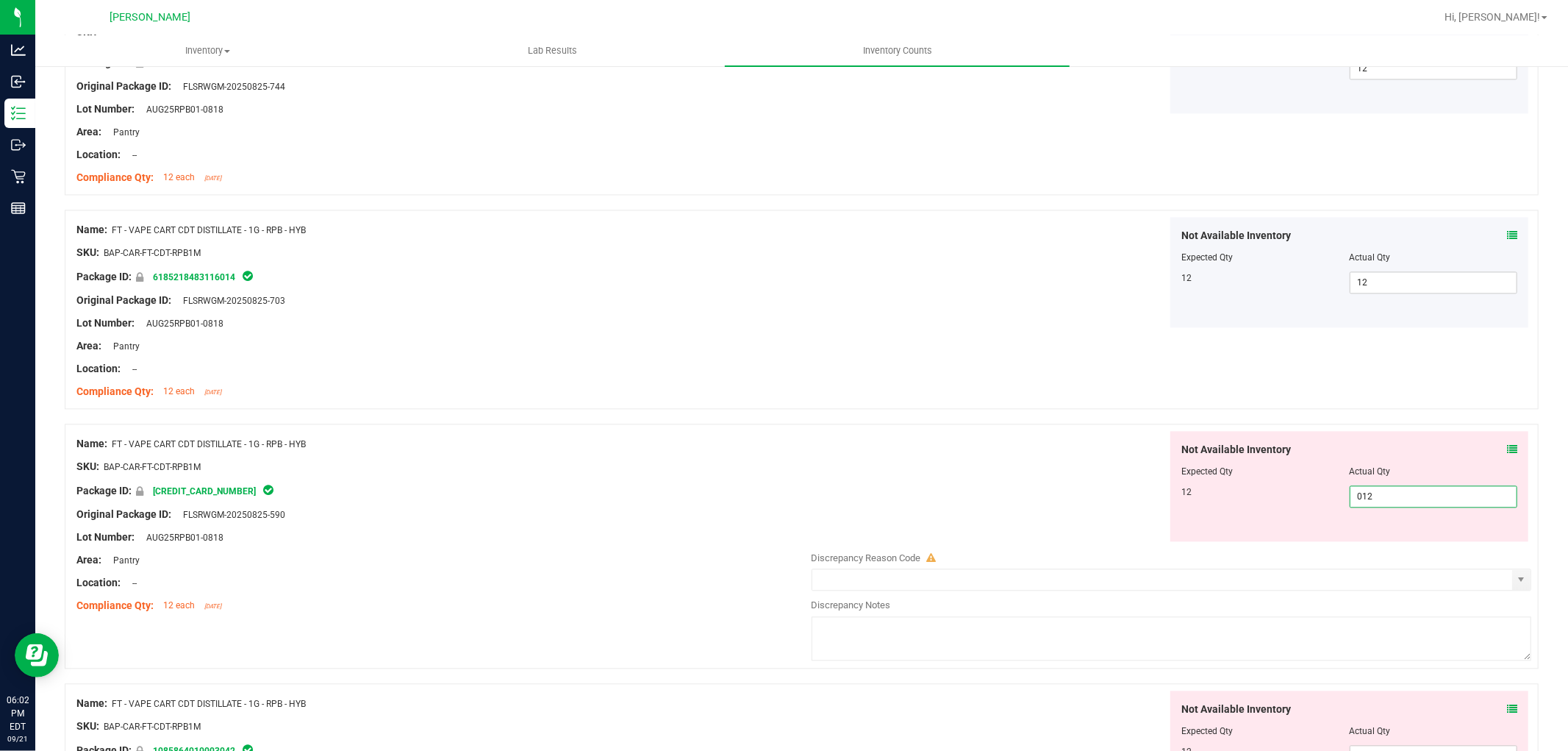
scroll to position [2615, 0]
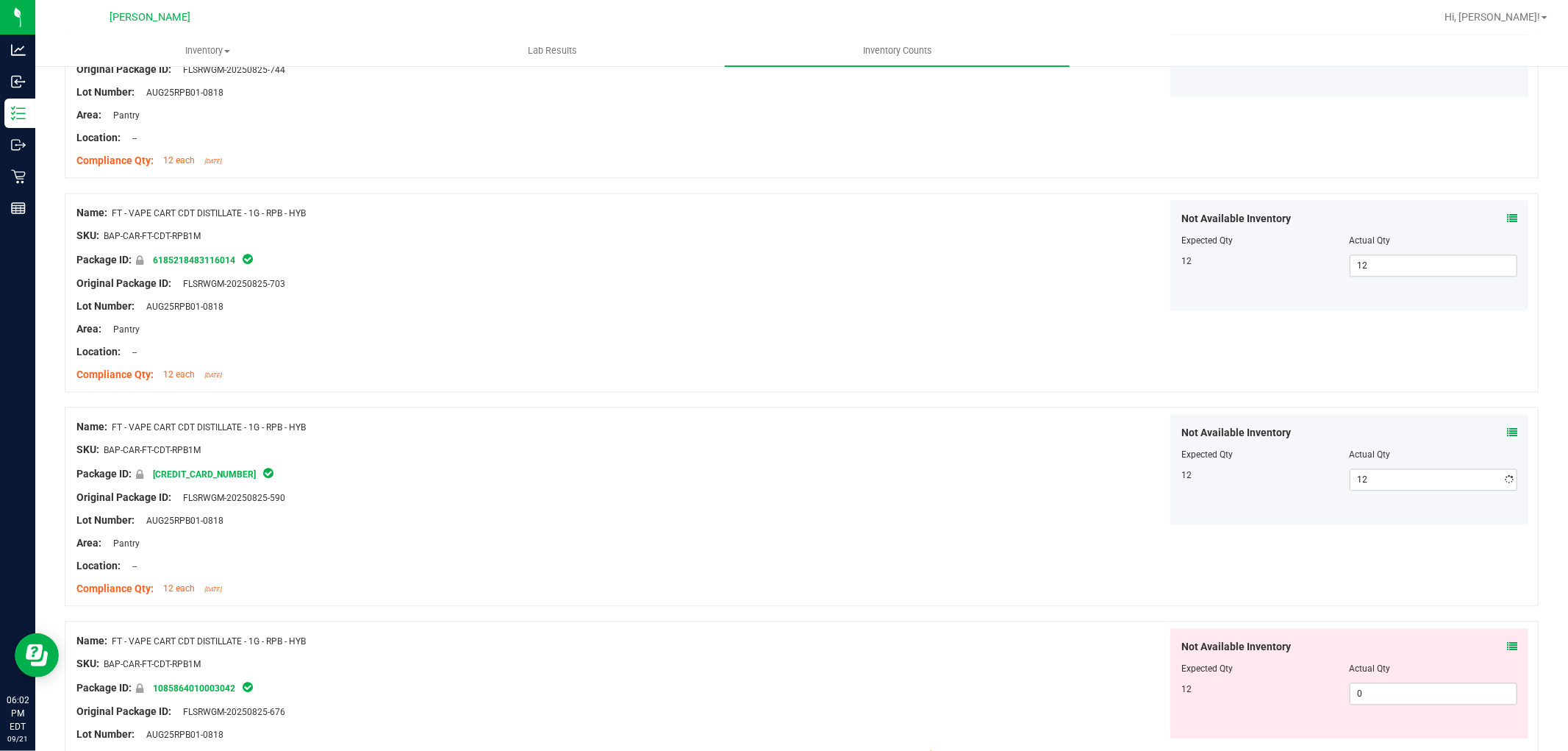
click at [1361, 724] on div "Not Available Inventory Expected Qty Actual Qty 12 0 0" at bounding box center [1349, 683] width 358 height 110
click at [1357, 689] on span "0 0" at bounding box center [1433, 694] width 168 height 22
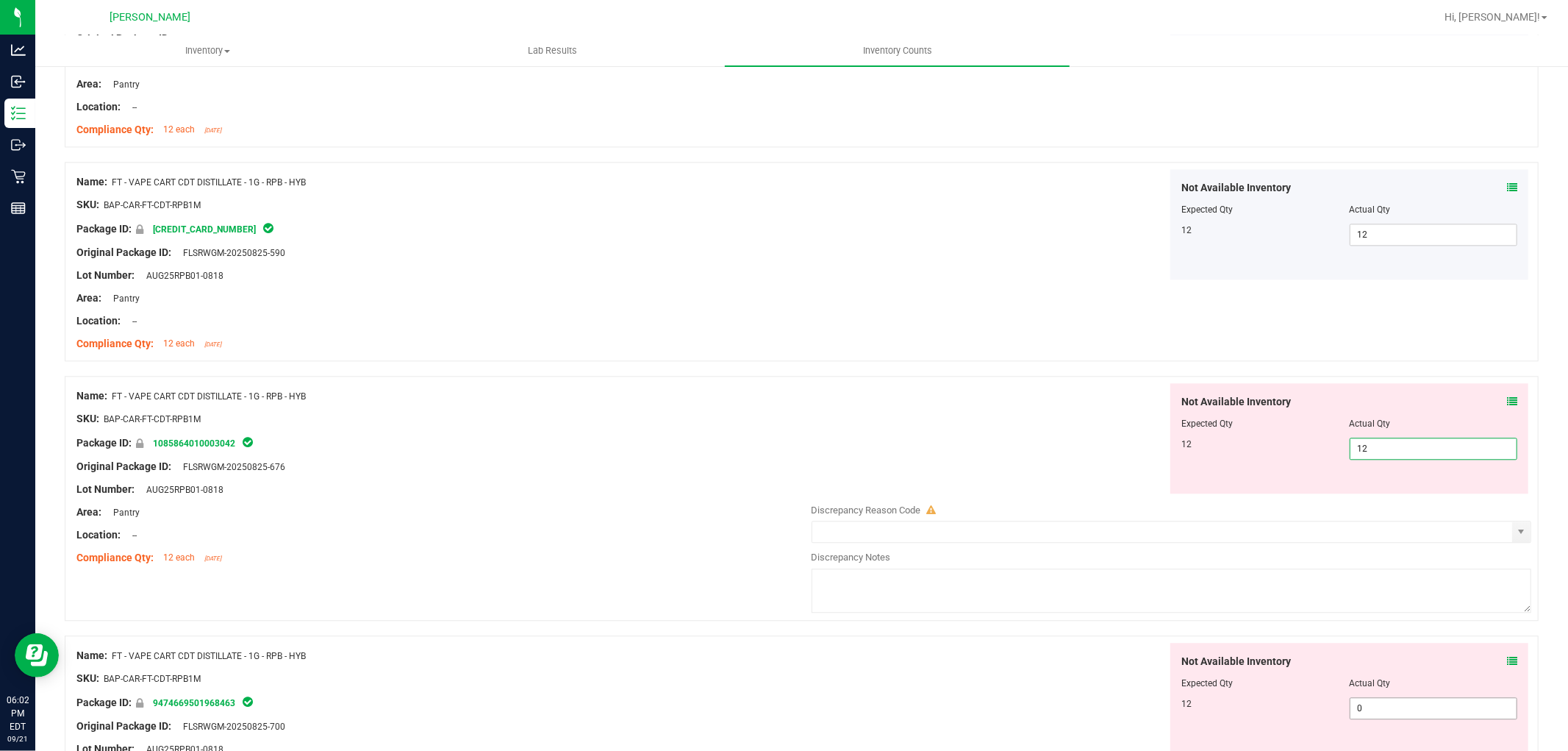
click at [1369, 714] on div "Not Available Inventory Expected Qty Actual Qty 12 0 0" at bounding box center [1168, 759] width 728 height 233
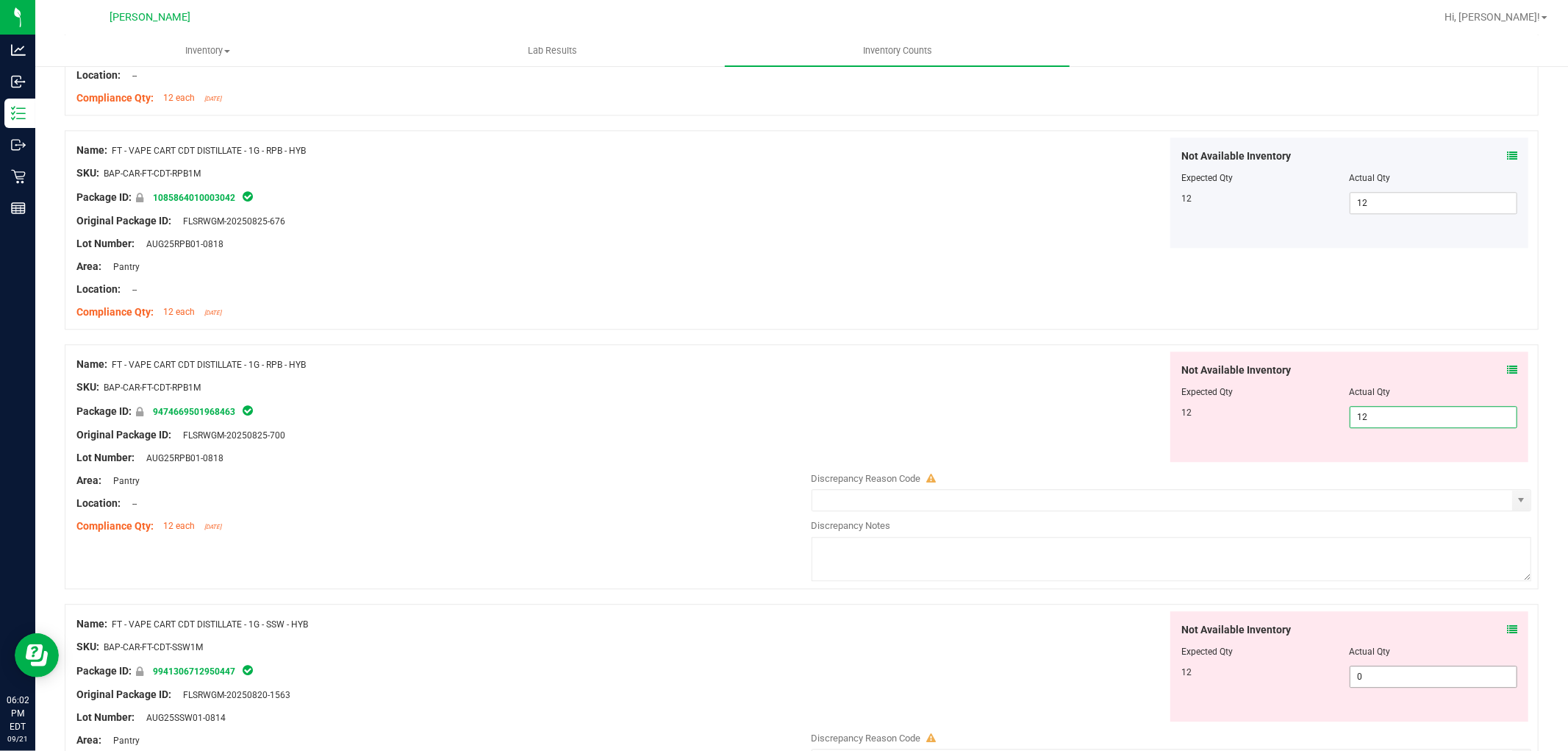
click at [1376, 668] on div "Not Available Inventory Expected Qty Actual Qty 12 0 0" at bounding box center [1349, 666] width 358 height 110
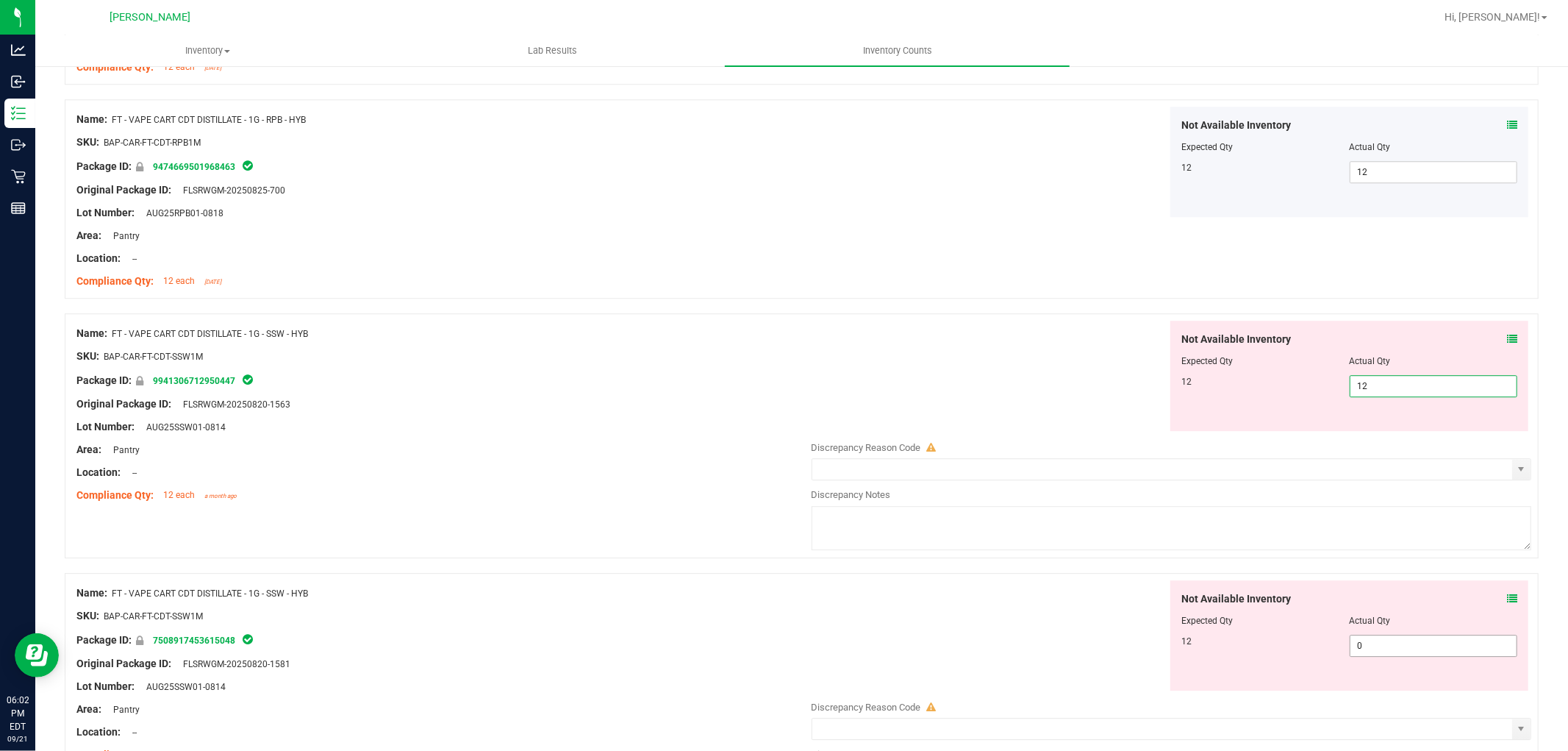
click at [1376, 641] on div "Not Available Inventory Expected Qty Actual Qty 12 0 0" at bounding box center [1349, 635] width 358 height 110
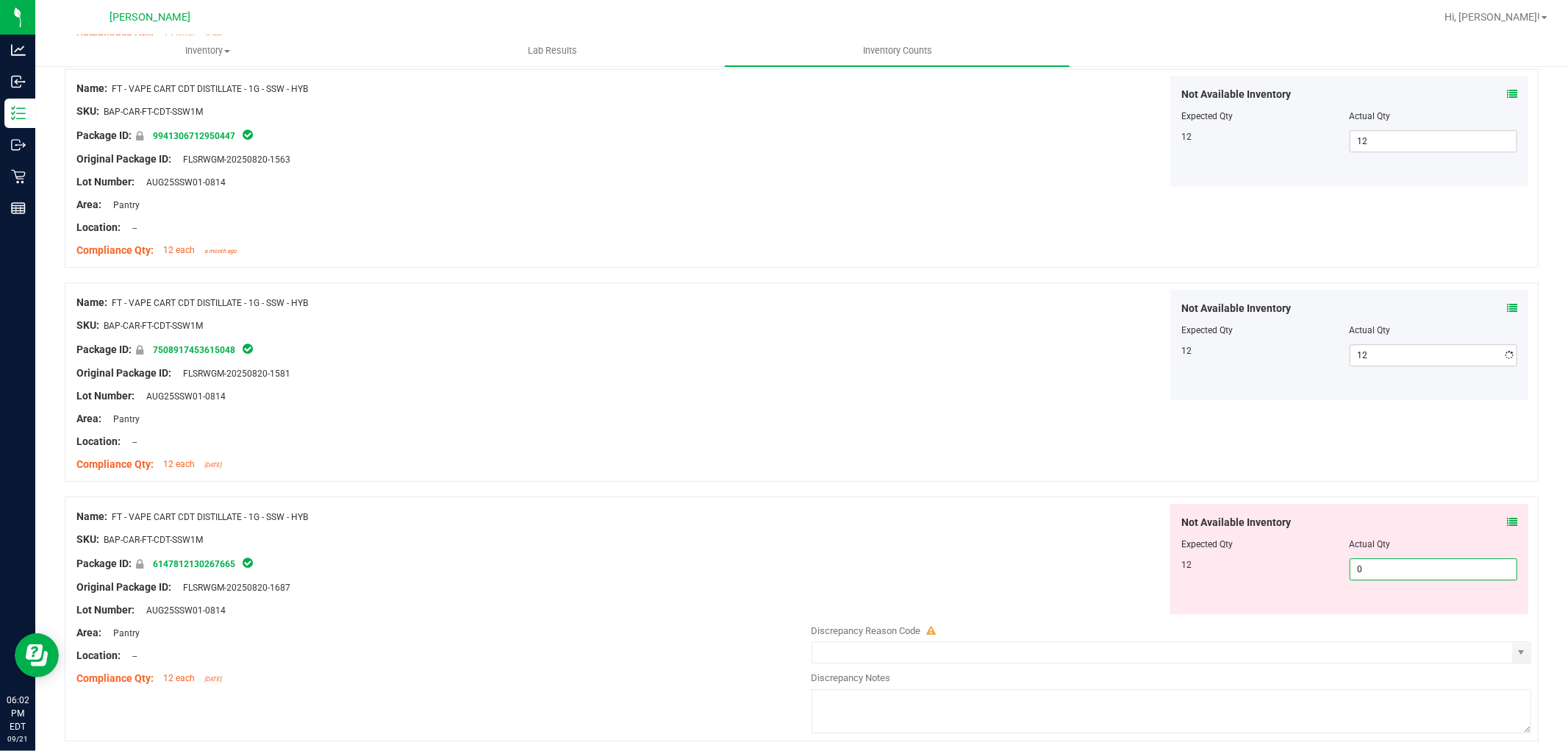
click at [1375, 613] on div "Not Available Inventory Expected Qty Actual Qty 12 0 0" at bounding box center [1349, 559] width 358 height 110
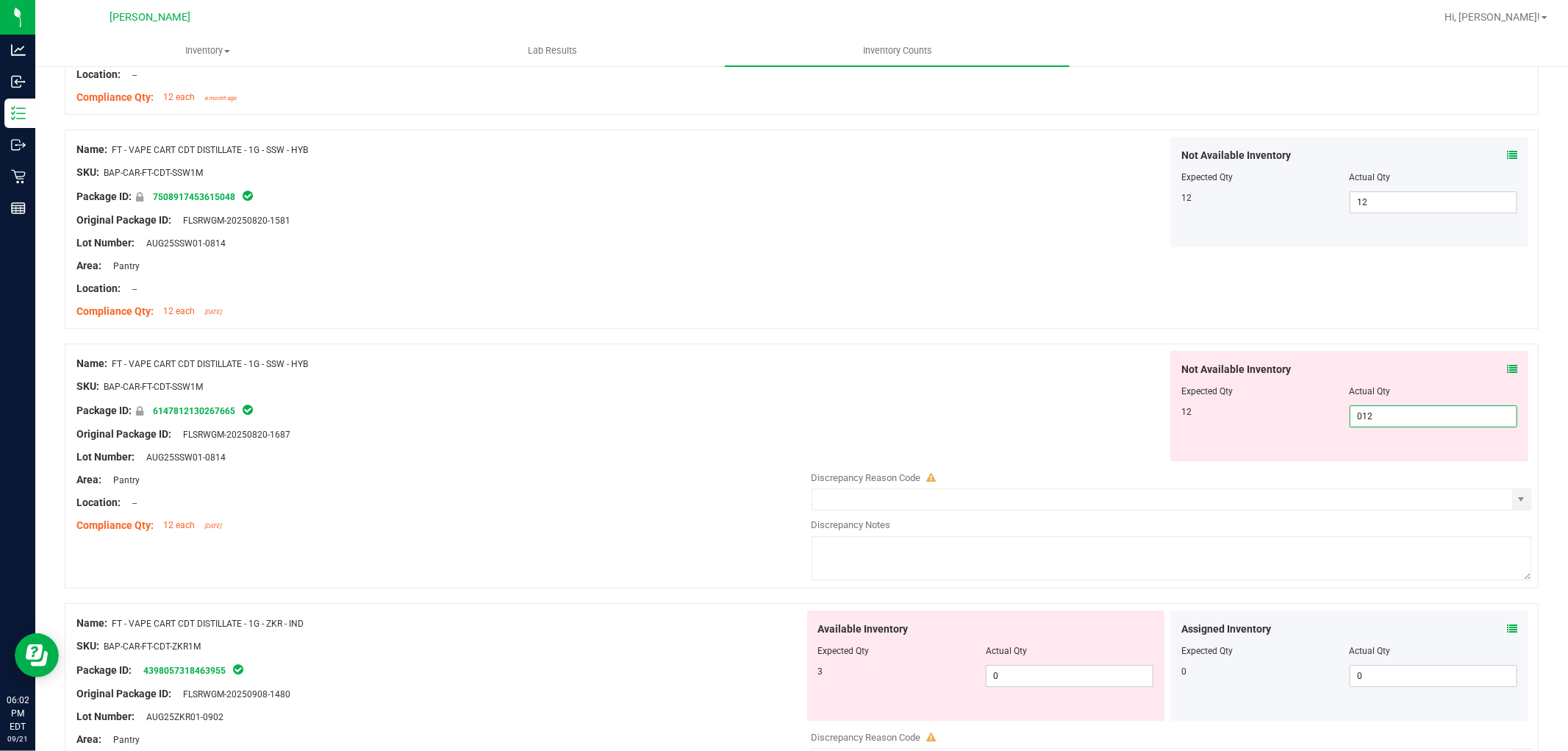
scroll to position [3758, 0]
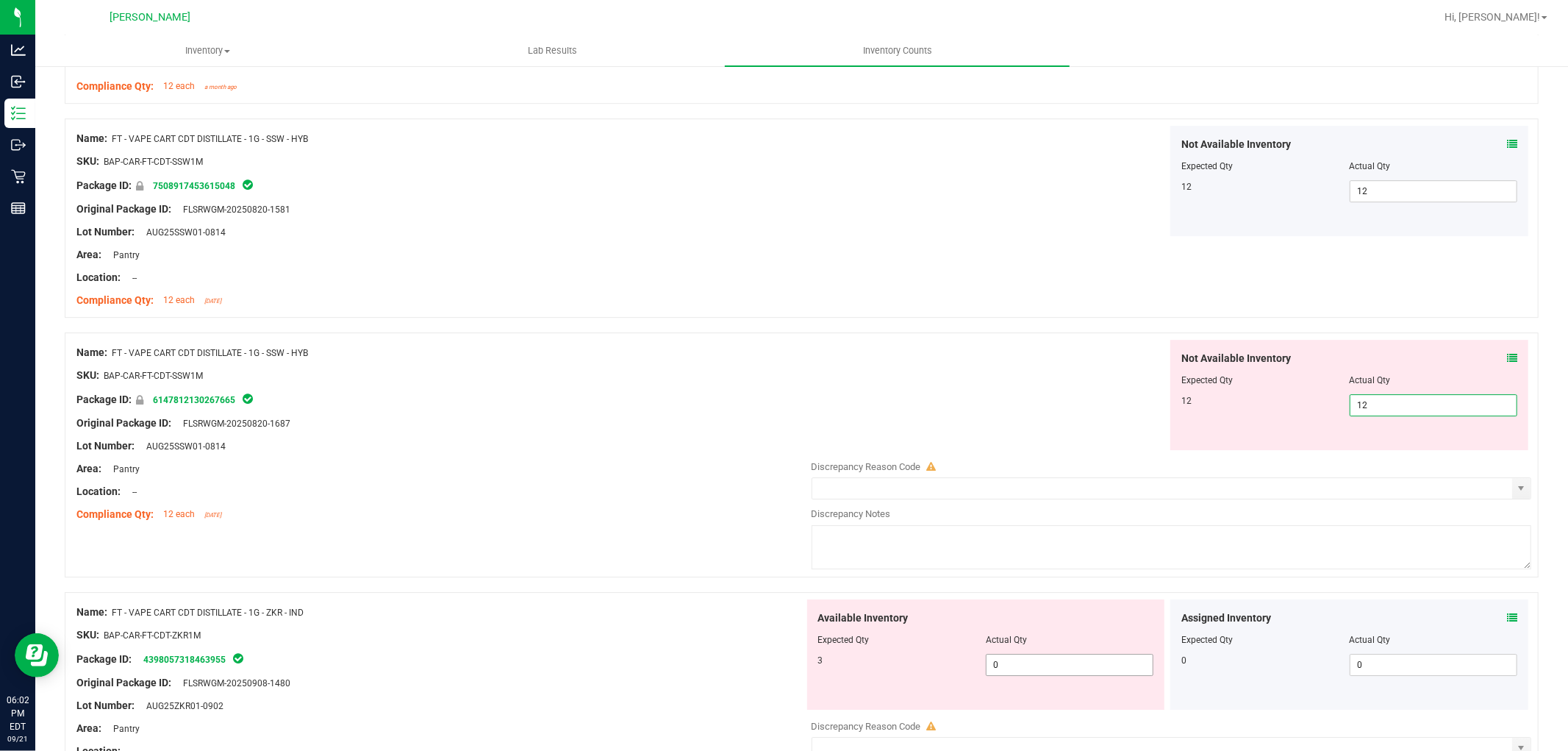
click at [1103, 663] on div "Available Inventory Expected Qty Actual Qty 3 0 0" at bounding box center [986, 654] width 358 height 110
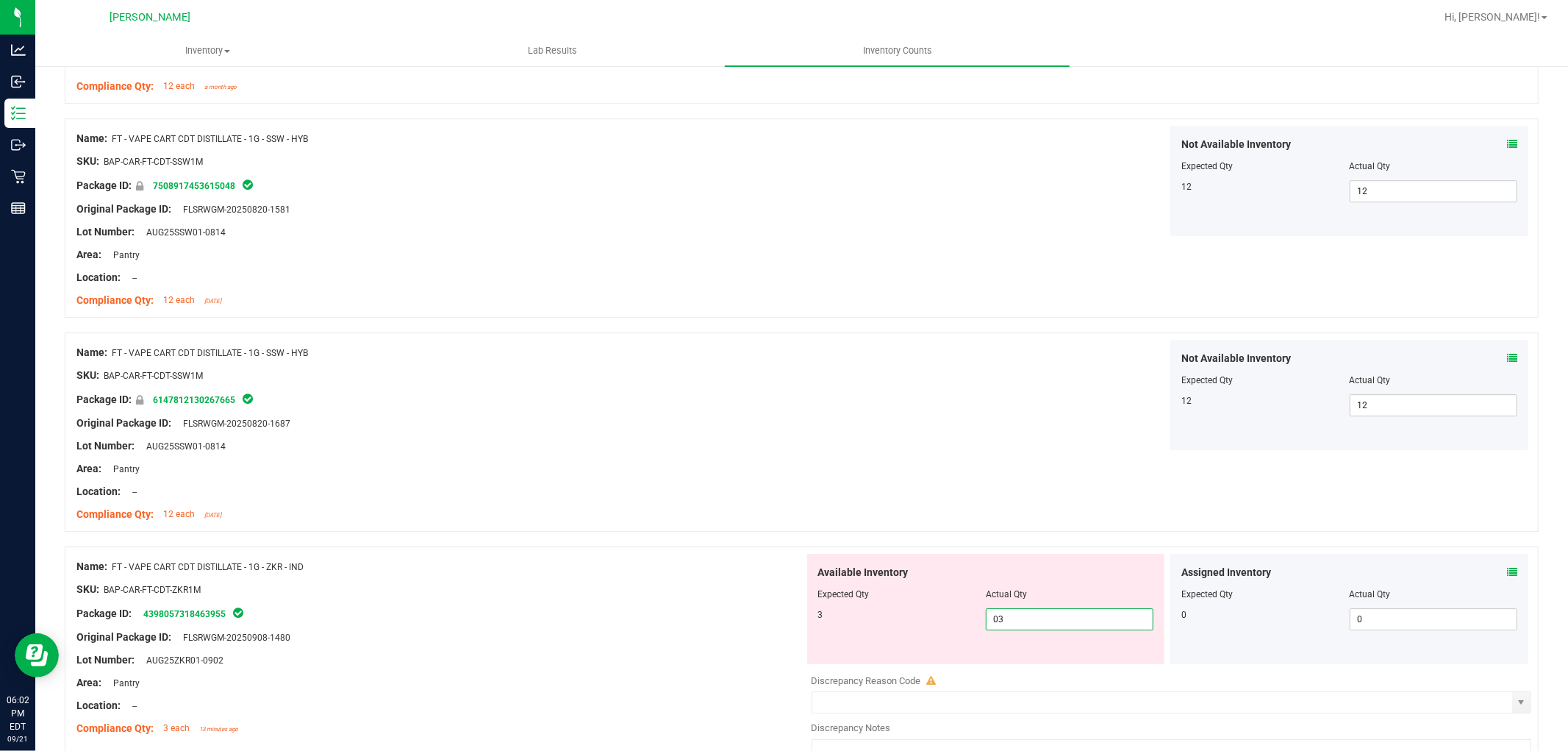
scroll to position [3866, 0]
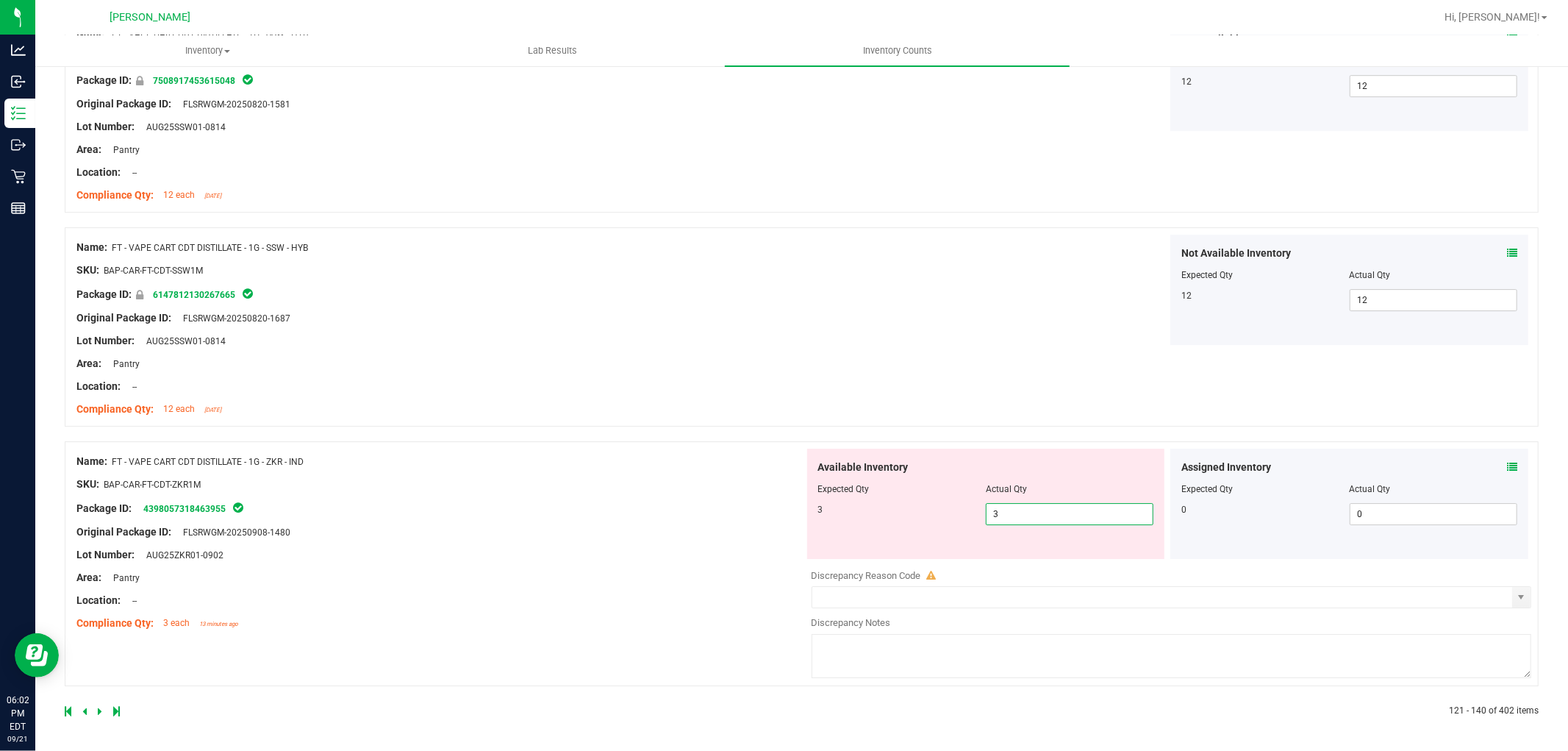
click at [99, 709] on icon at bounding box center [99, 711] width 4 height 8
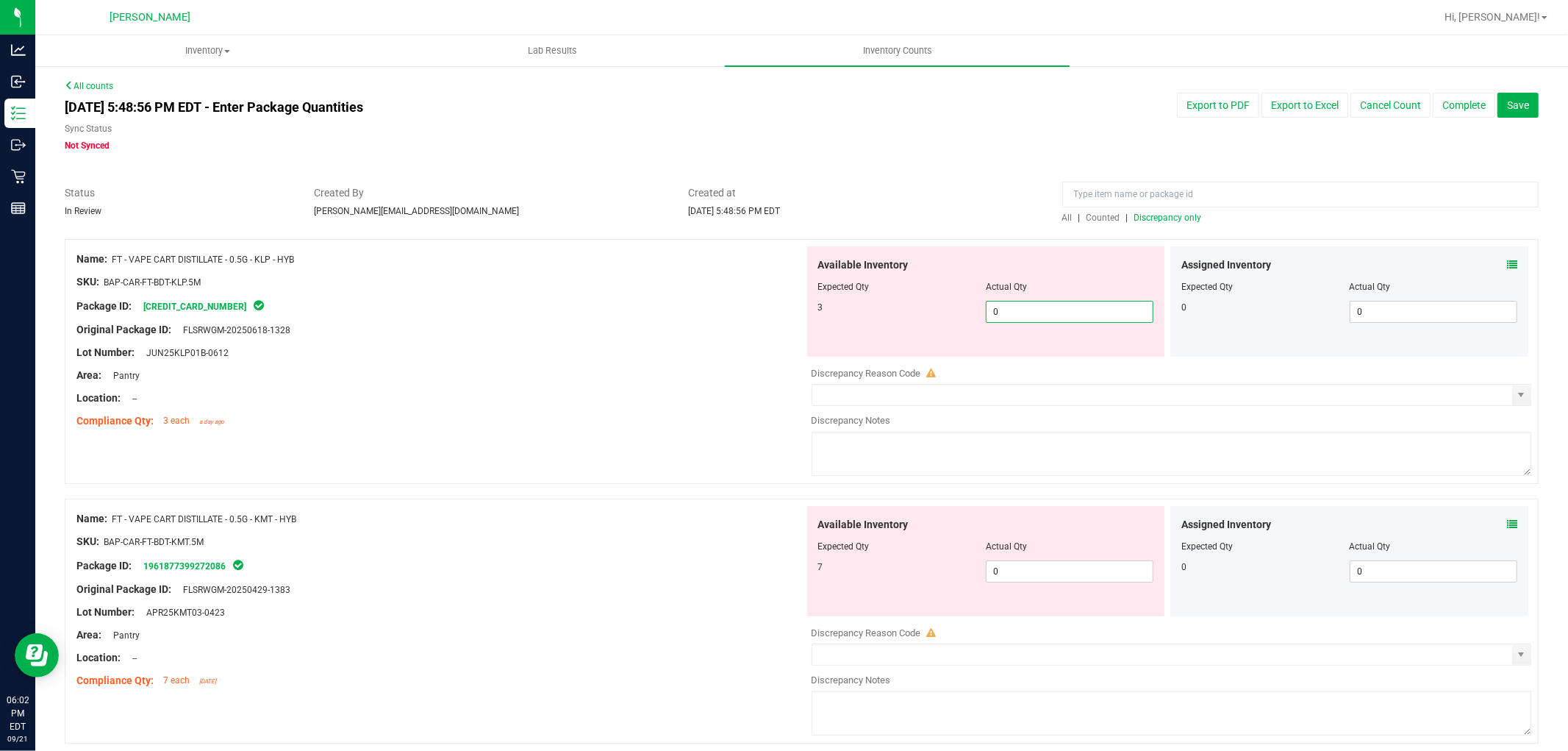
click at [1019, 310] on span "0 0" at bounding box center [1069, 312] width 168 height 22
click at [1013, 562] on div "Available Inventory Expected Qty Actual Qty 7 0 0" at bounding box center [986, 561] width 358 height 110
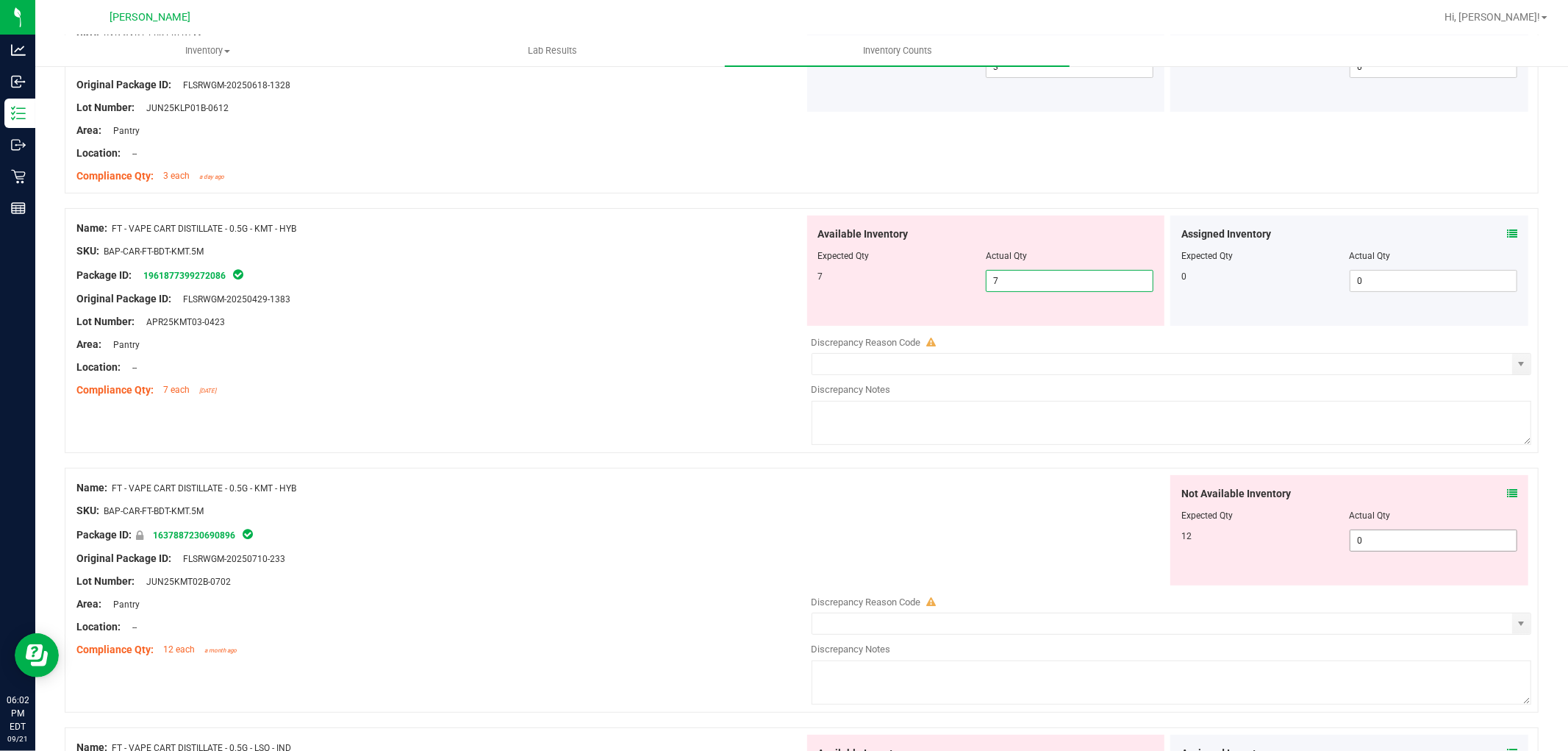
click at [1364, 540] on div "Not Available Inventory Expected Qty Actual Qty 12 0 0" at bounding box center [1168, 592] width 728 height 233
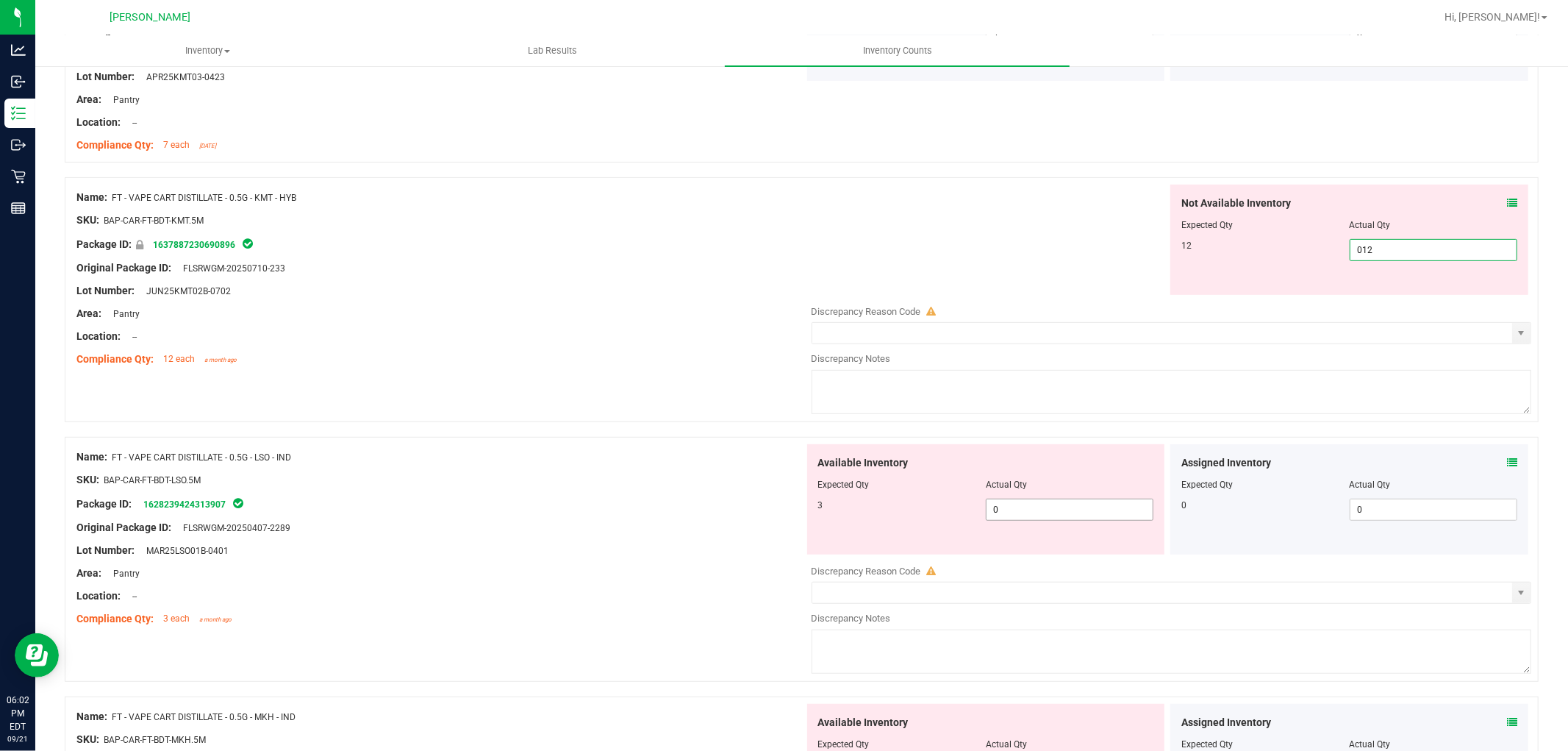
click at [1001, 503] on div "Available Inventory Expected Qty Actual Qty 3 0 0" at bounding box center [986, 499] width 358 height 110
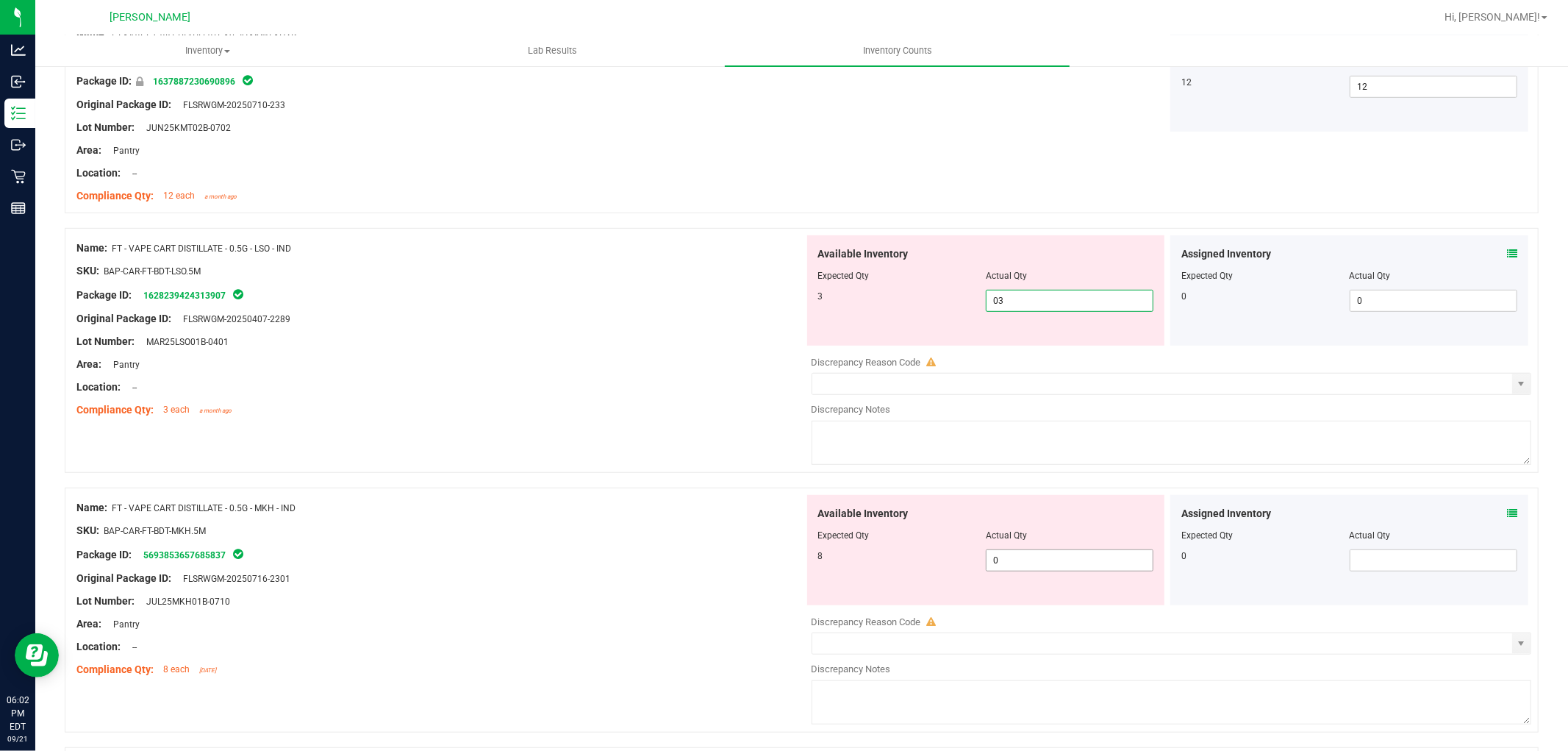
click at [1015, 565] on div "Available Inventory Expected Qty Actual Qty 8 0 0" at bounding box center [1168, 611] width 728 height 233
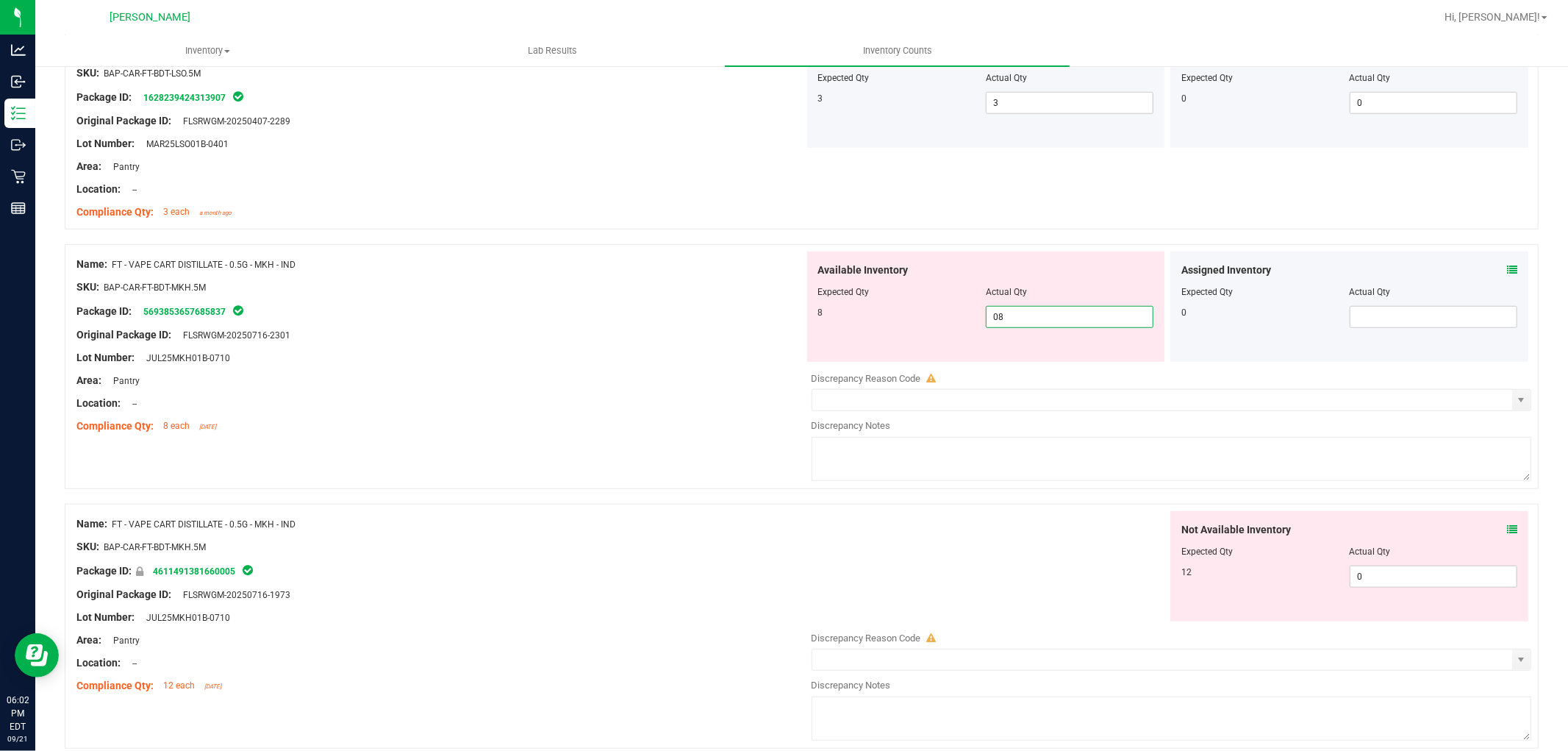
scroll to position [899, 0]
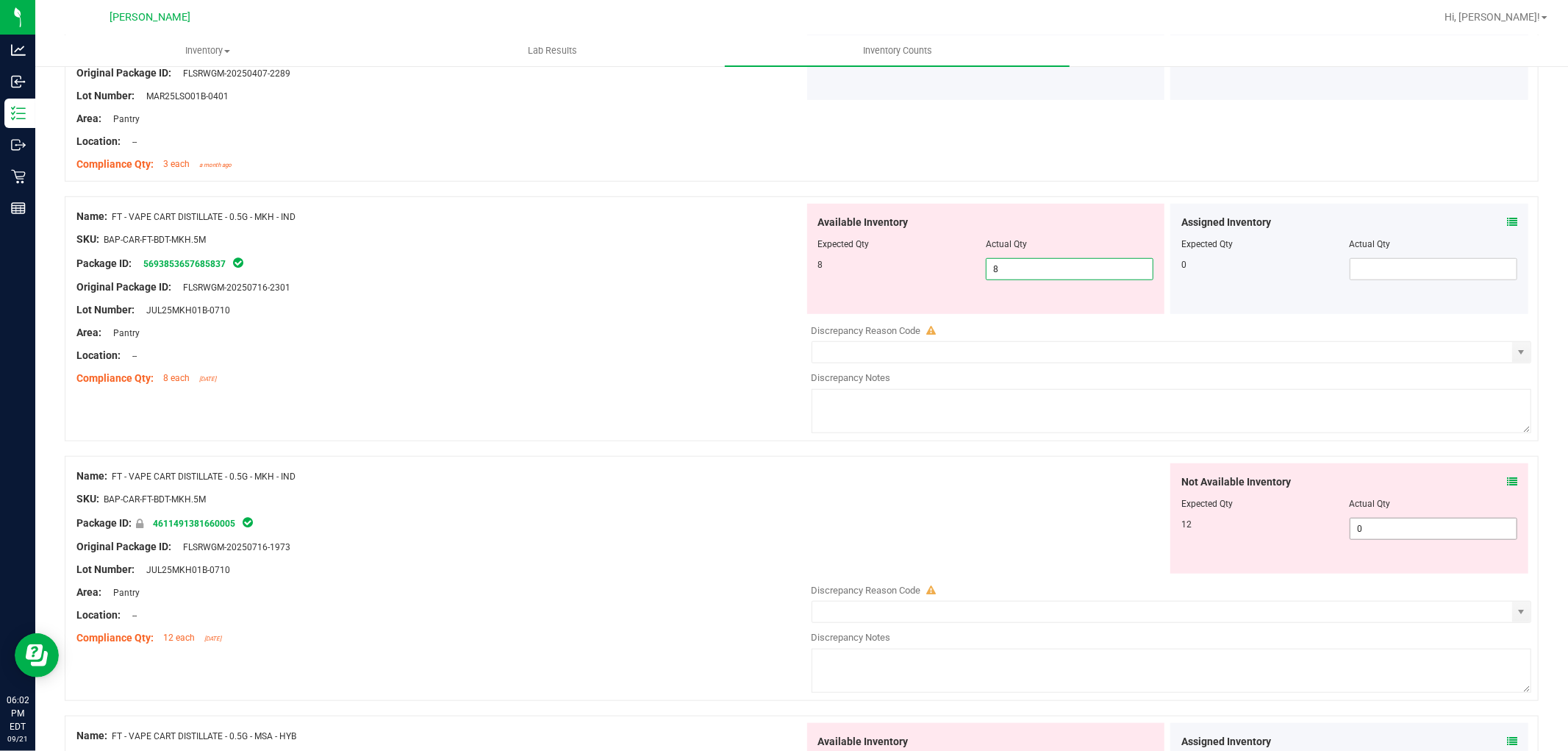
click at [1351, 531] on div "Not Available Inventory Expected Qty Actual Qty 12 0 0" at bounding box center [1168, 580] width 728 height 233
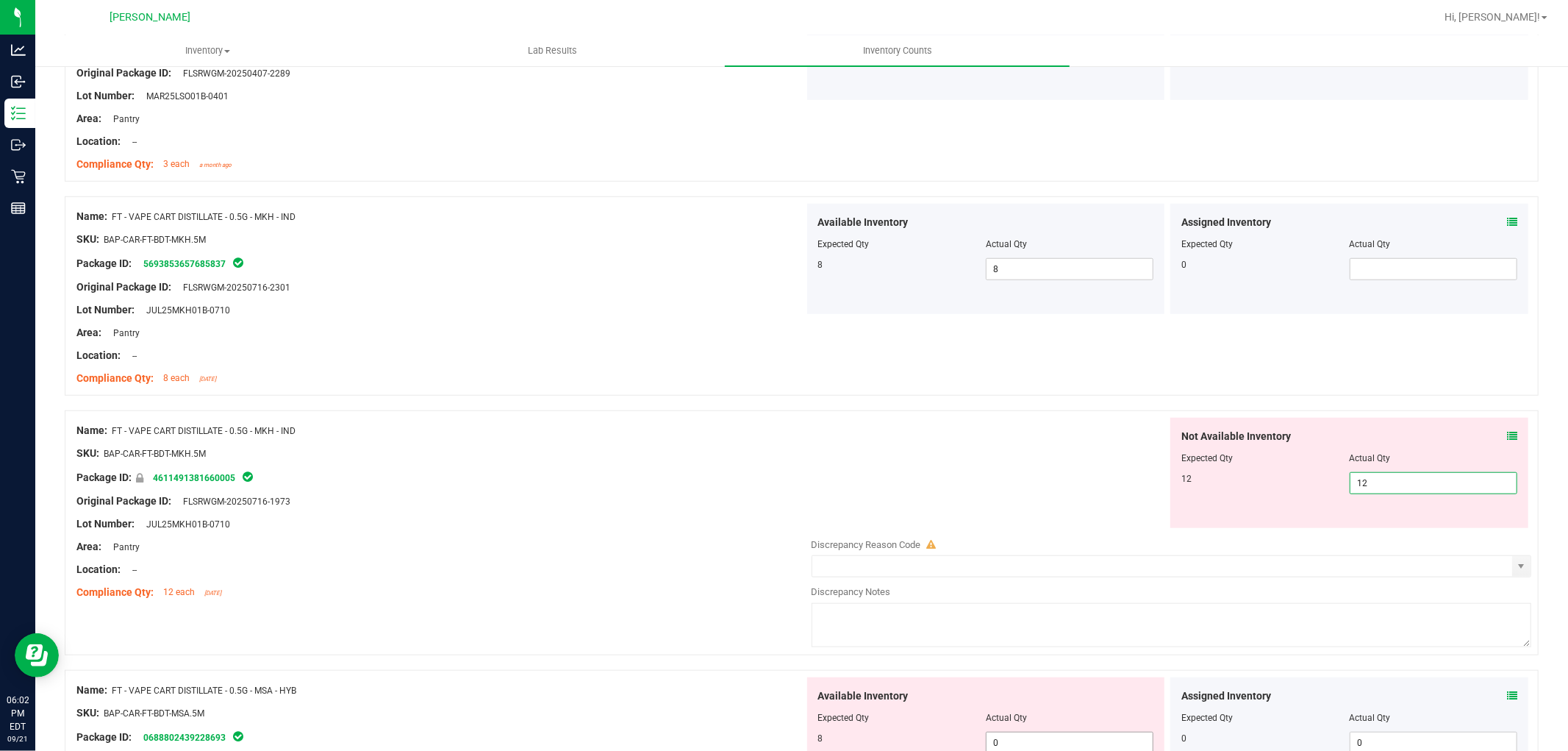
click at [1005, 738] on div "Available Inventory Expected Qty Actual Qty 8 0 0" at bounding box center [986, 732] width 358 height 110
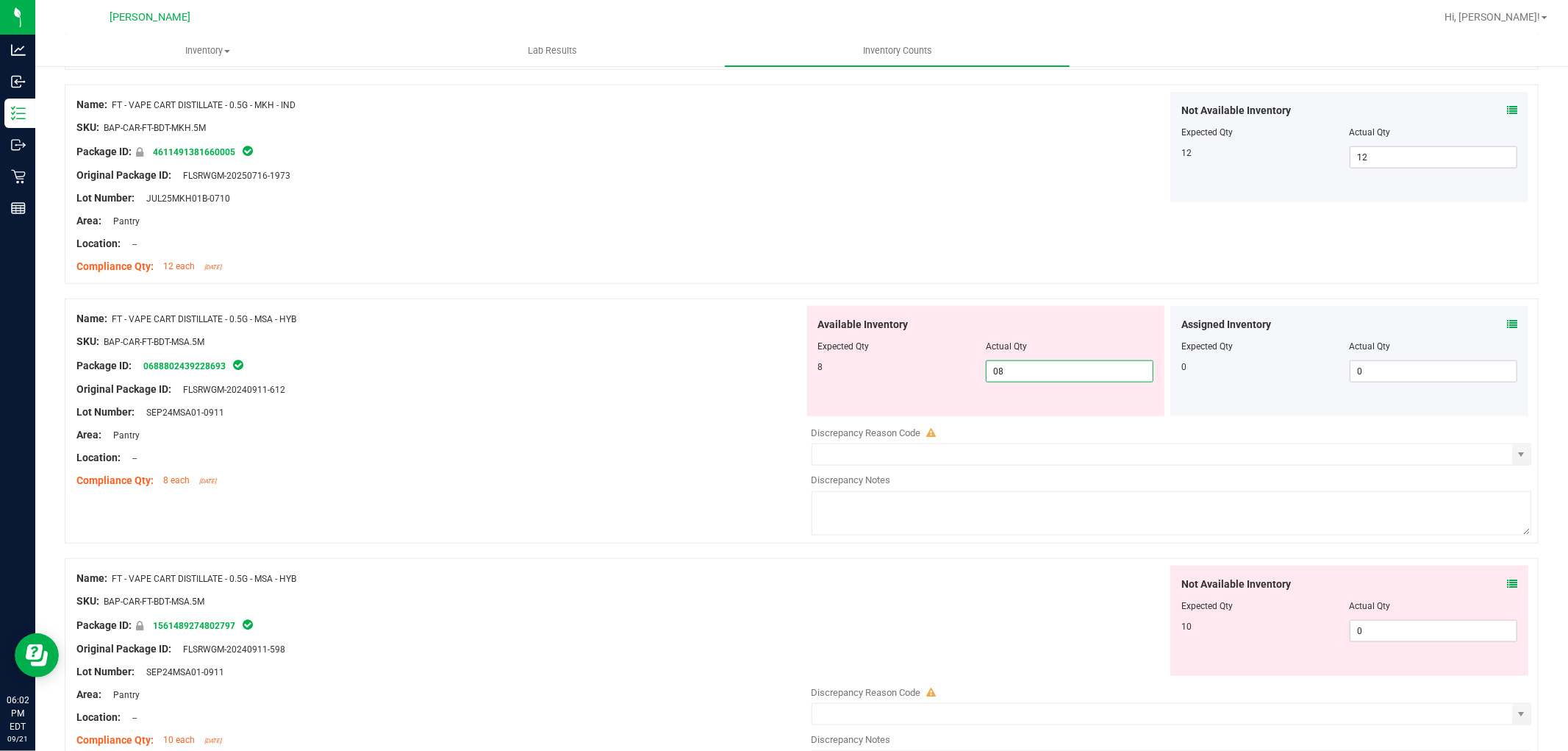
scroll to position [1226, 0]
click at [1361, 635] on div "Not Available Inventory Expected Qty Actual Qty 10 0 0" at bounding box center [1168, 681] width 728 height 233
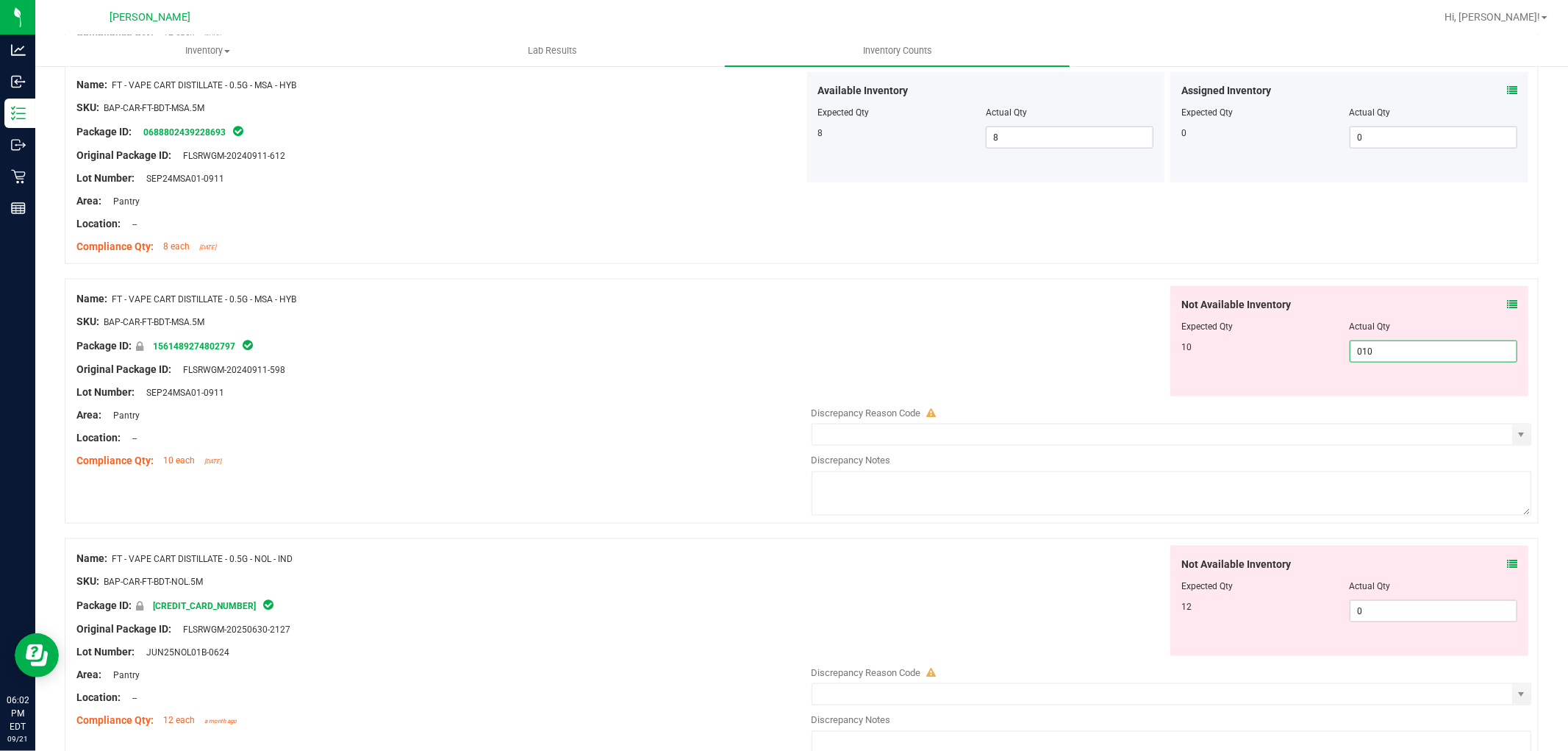
scroll to position [1471, 0]
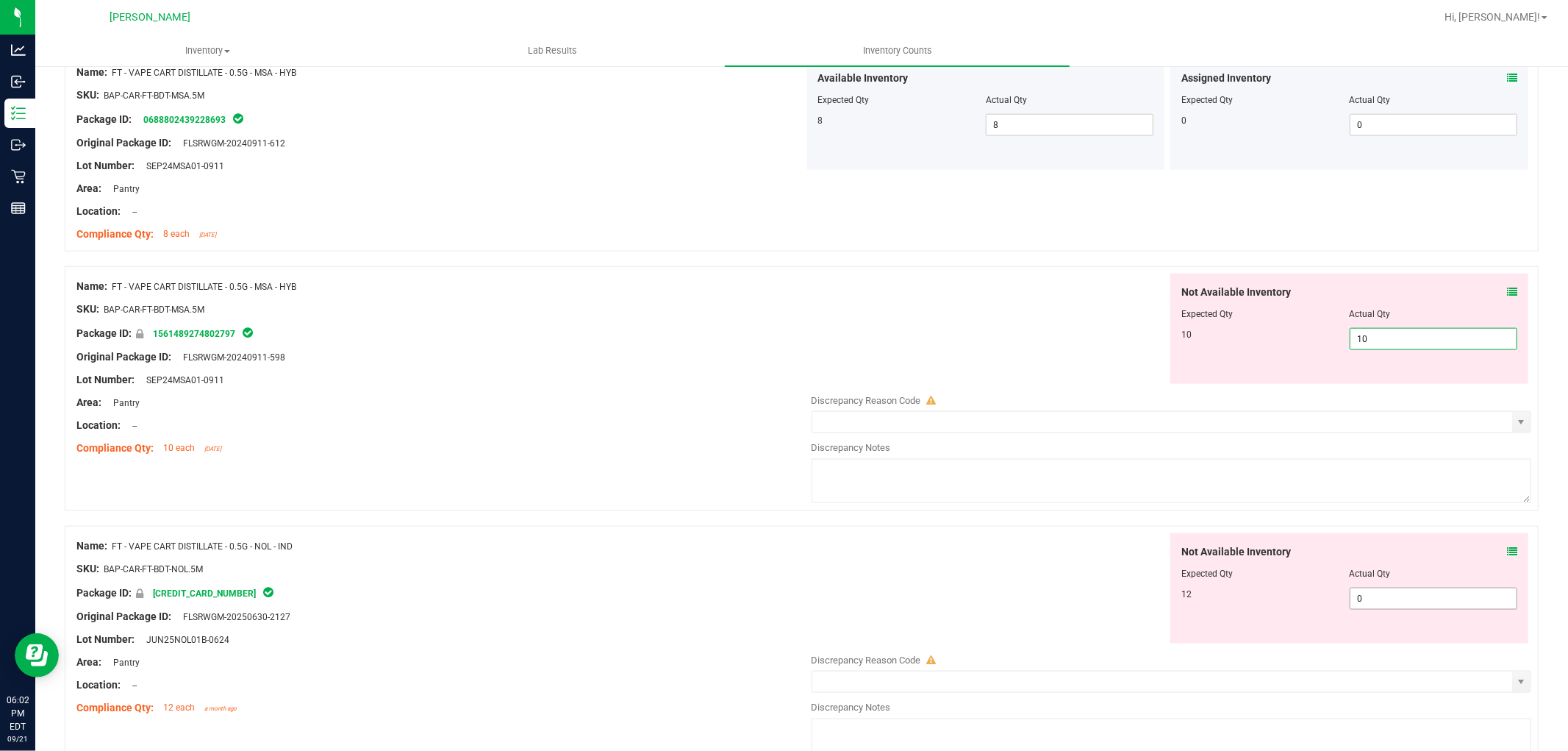
click at [1403, 611] on div "Not Available Inventory Expected Qty Actual Qty 12 0 0" at bounding box center [1168, 650] width 728 height 233
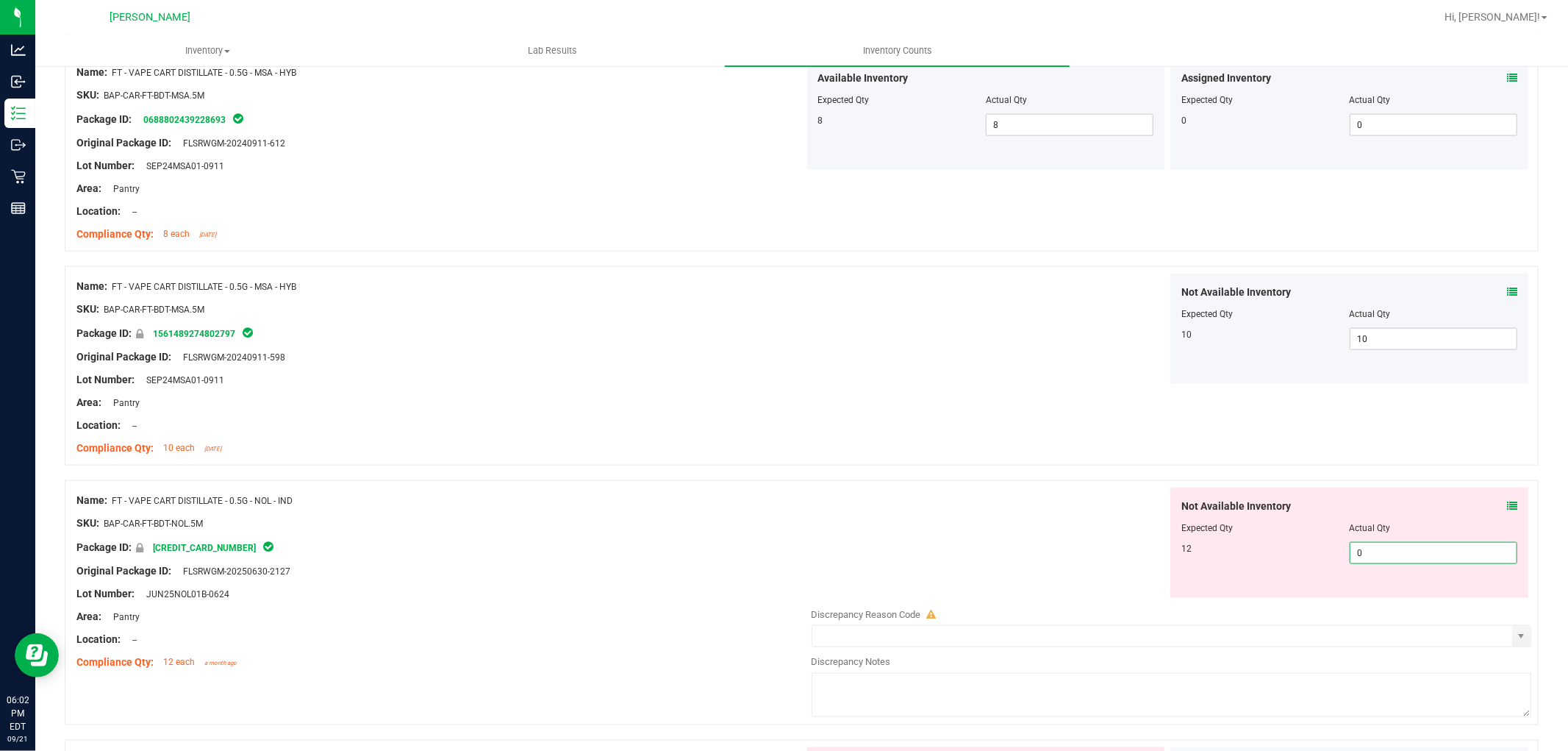
click at [1384, 551] on span "0 0" at bounding box center [1433, 553] width 168 height 22
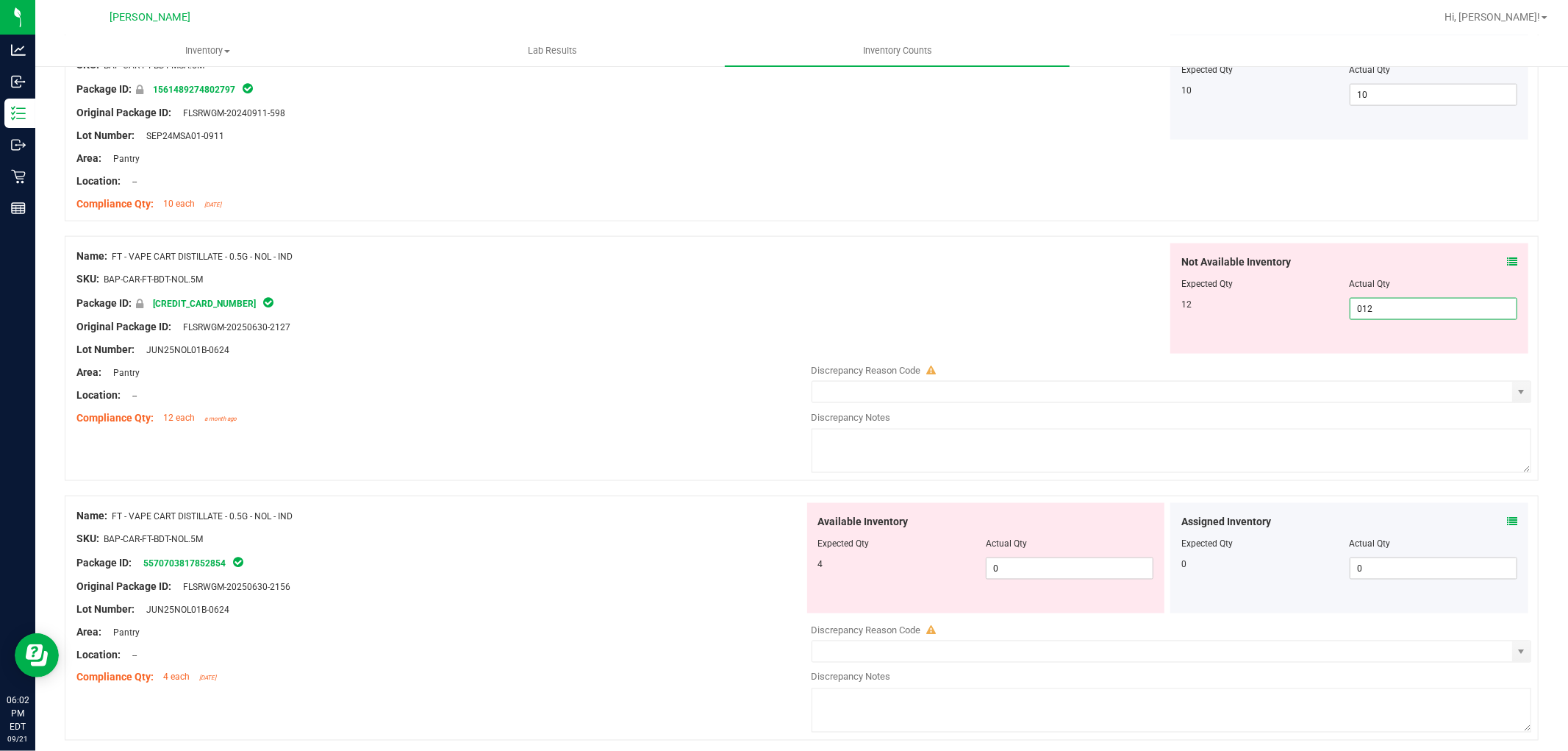
scroll to position [1716, 0]
click at [1070, 572] on div "Available Inventory Expected Qty Actual Qty 4 0 0" at bounding box center [1168, 619] width 728 height 233
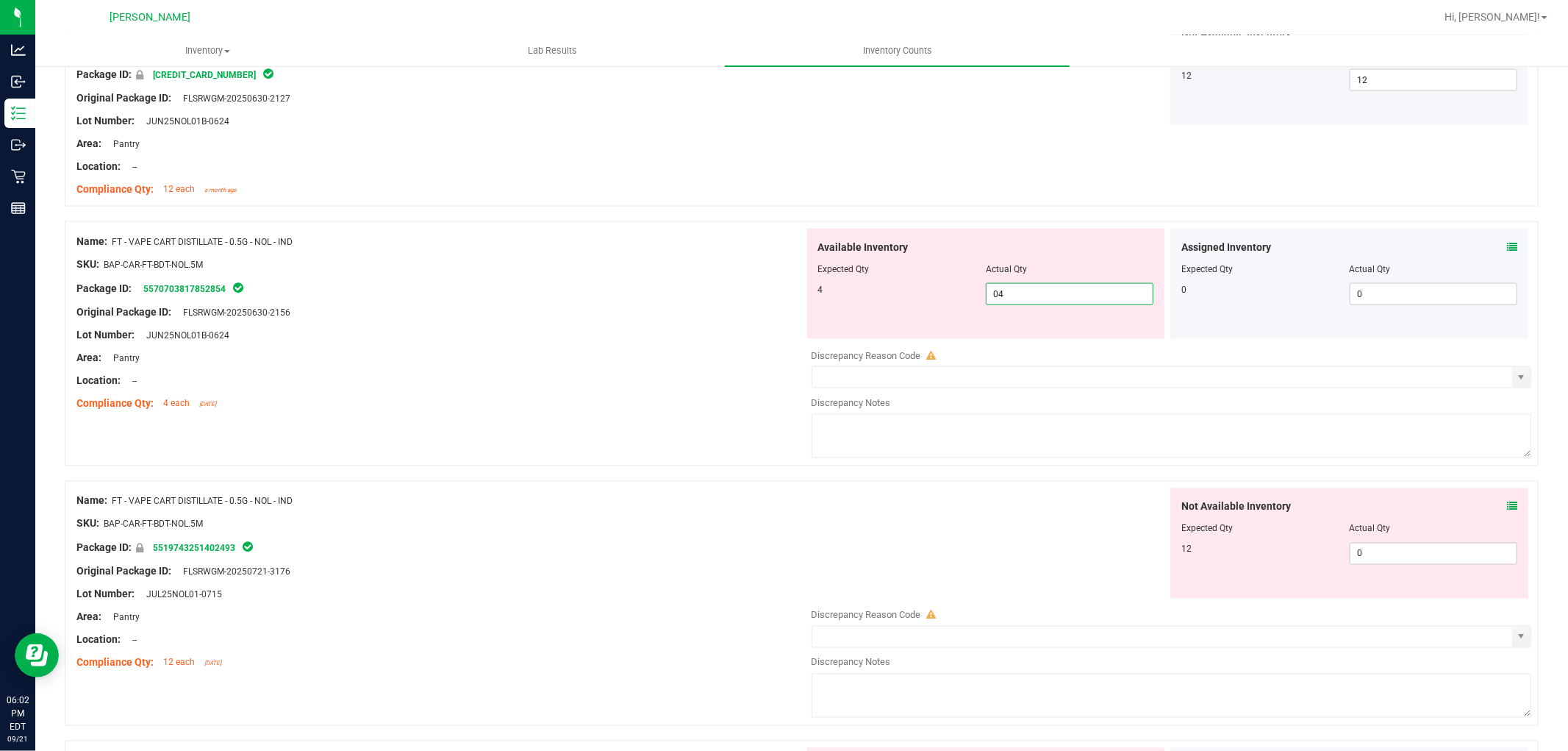
scroll to position [1961, 0]
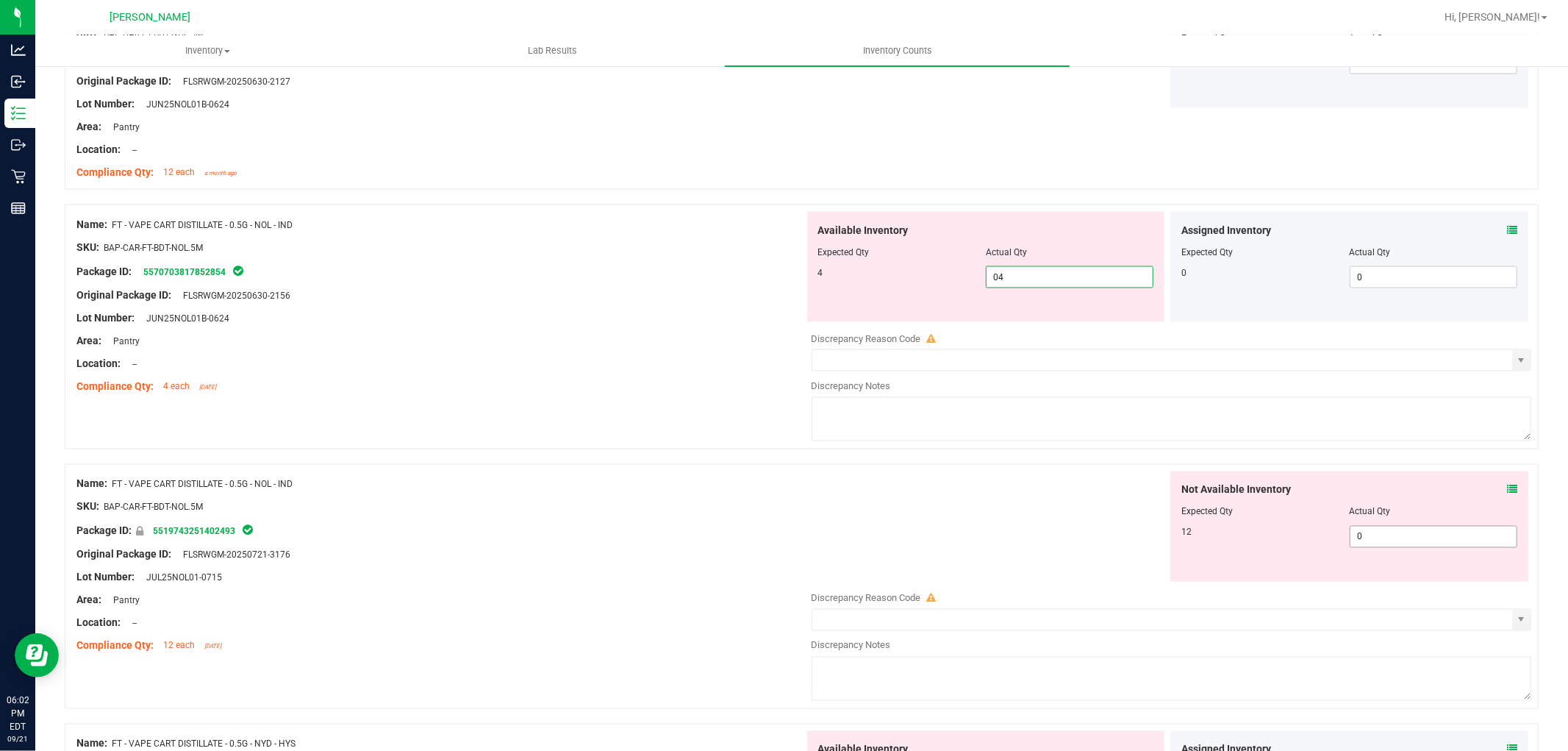
click at [1340, 540] on div "Not Available Inventory Expected Qty Actual Qty 12 0 0" at bounding box center [1168, 587] width 728 height 233
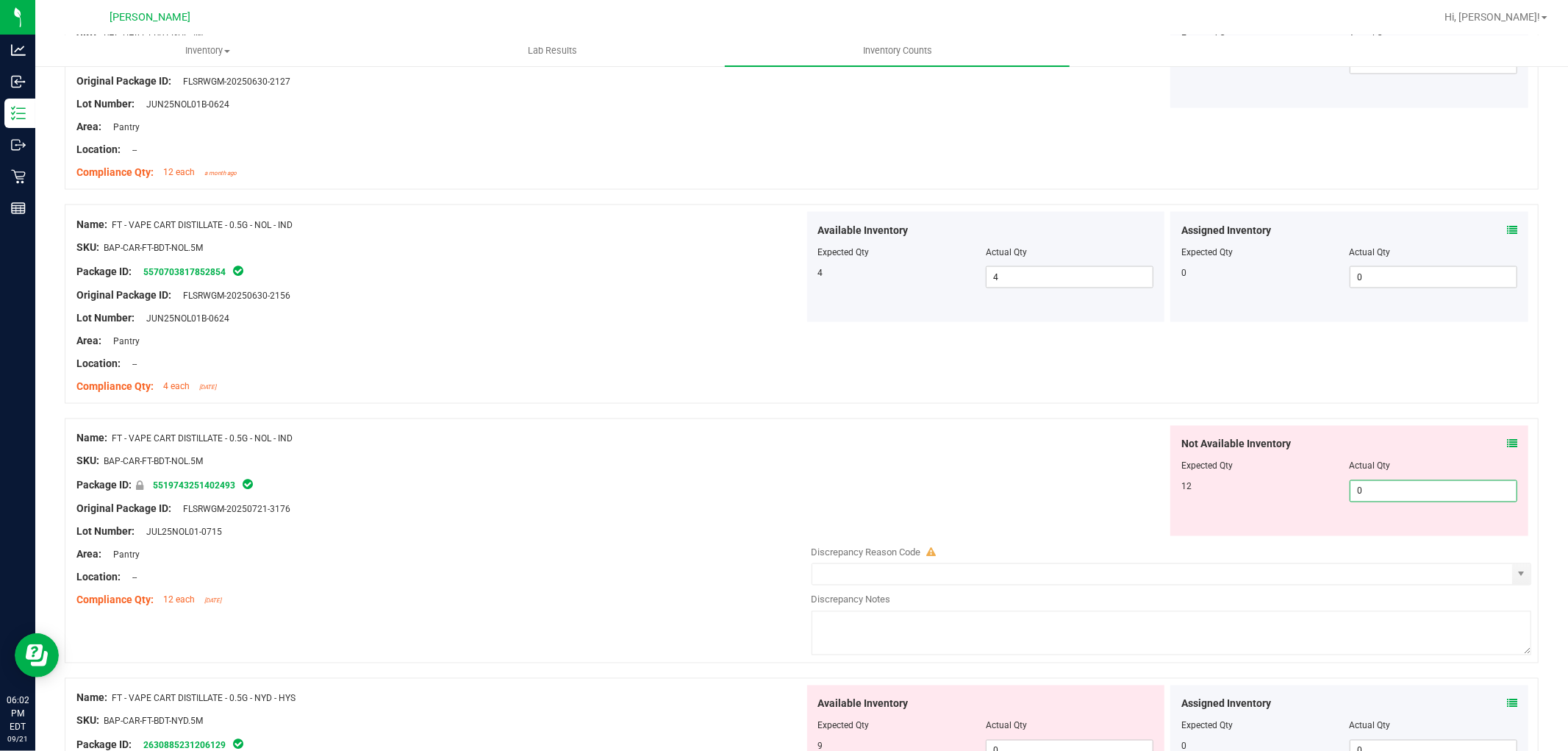
click at [1391, 490] on input "0" at bounding box center [1433, 491] width 166 height 20
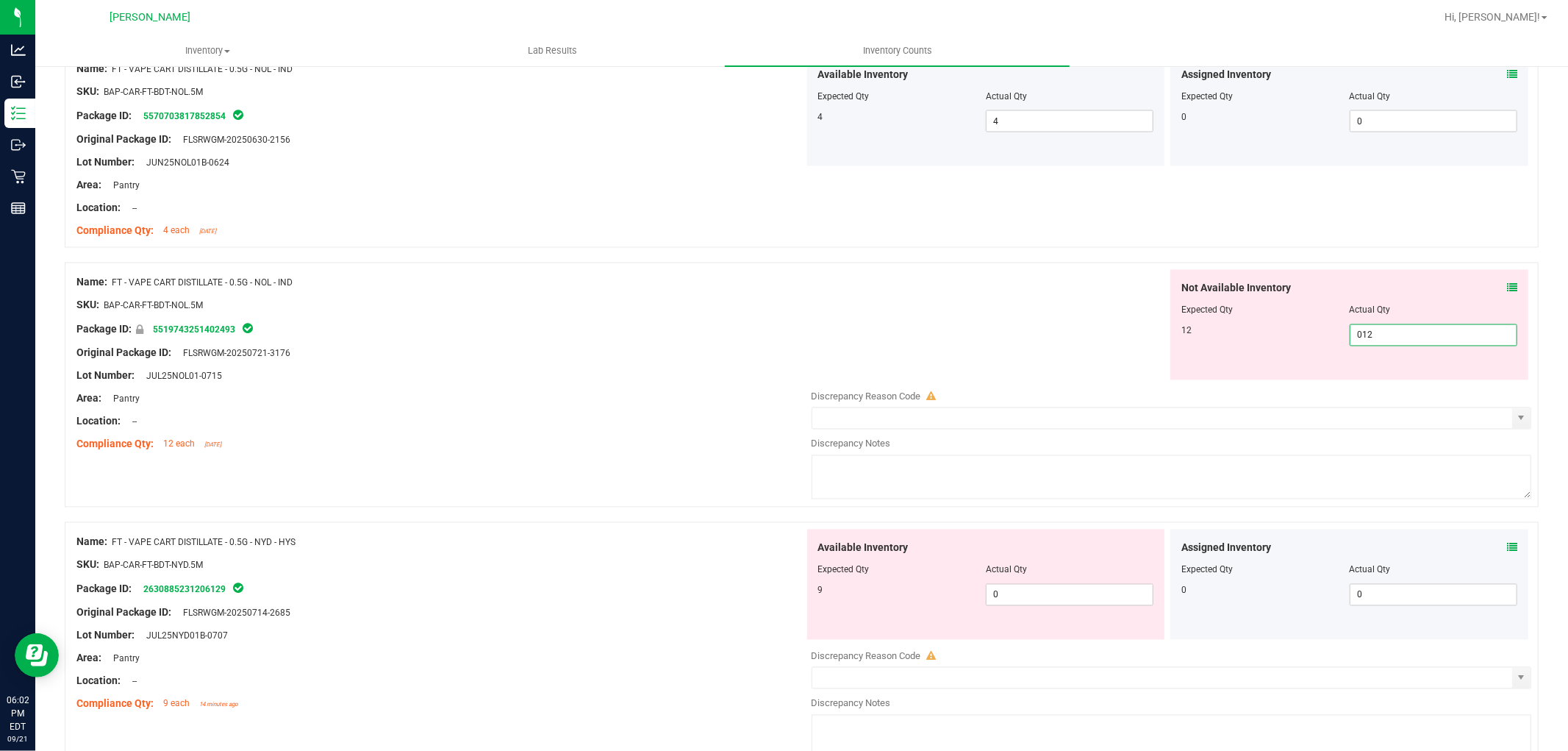
scroll to position [2124, 0]
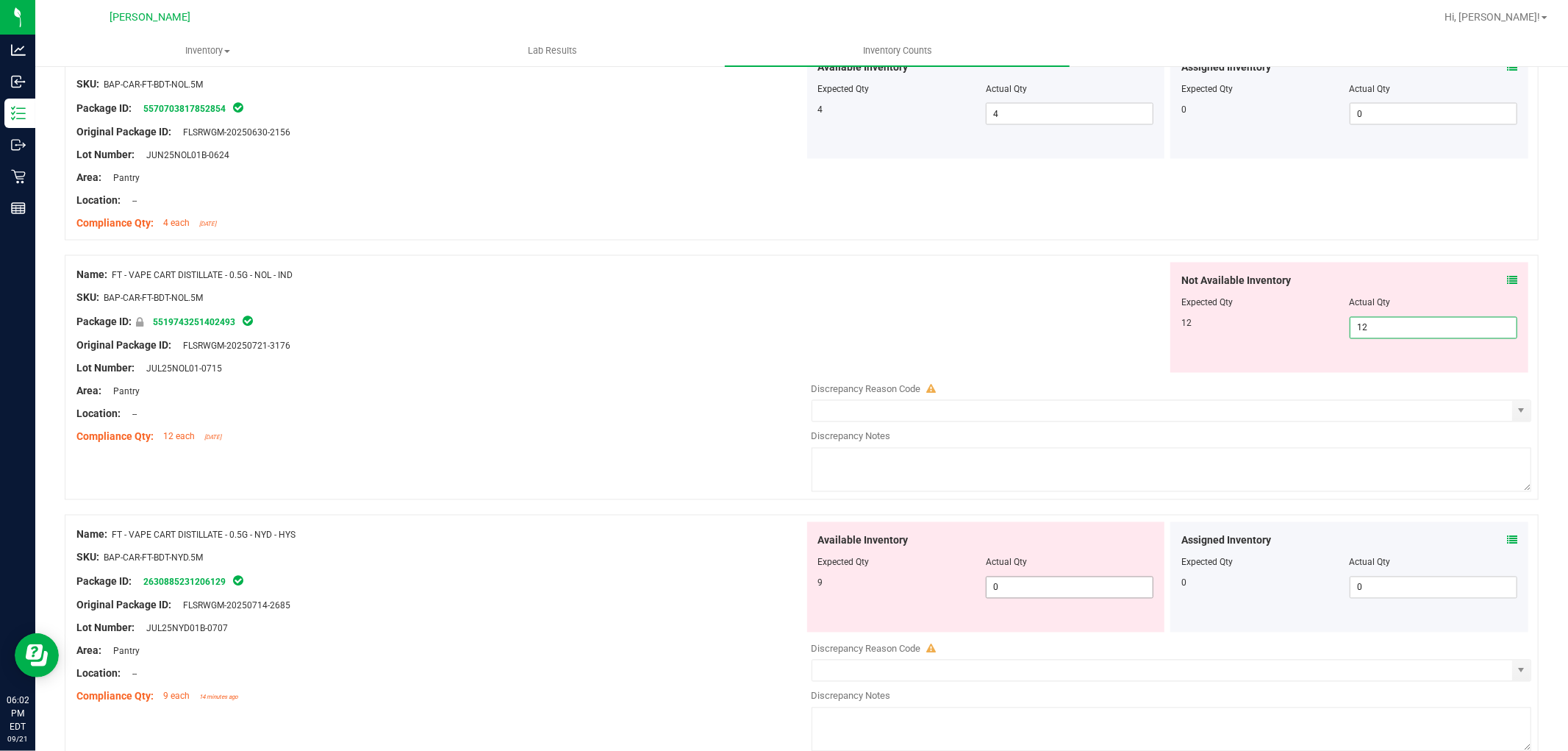
click at [1059, 591] on div "Available Inventory Expected Qty Actual Qty 9 0 0" at bounding box center [1168, 638] width 728 height 233
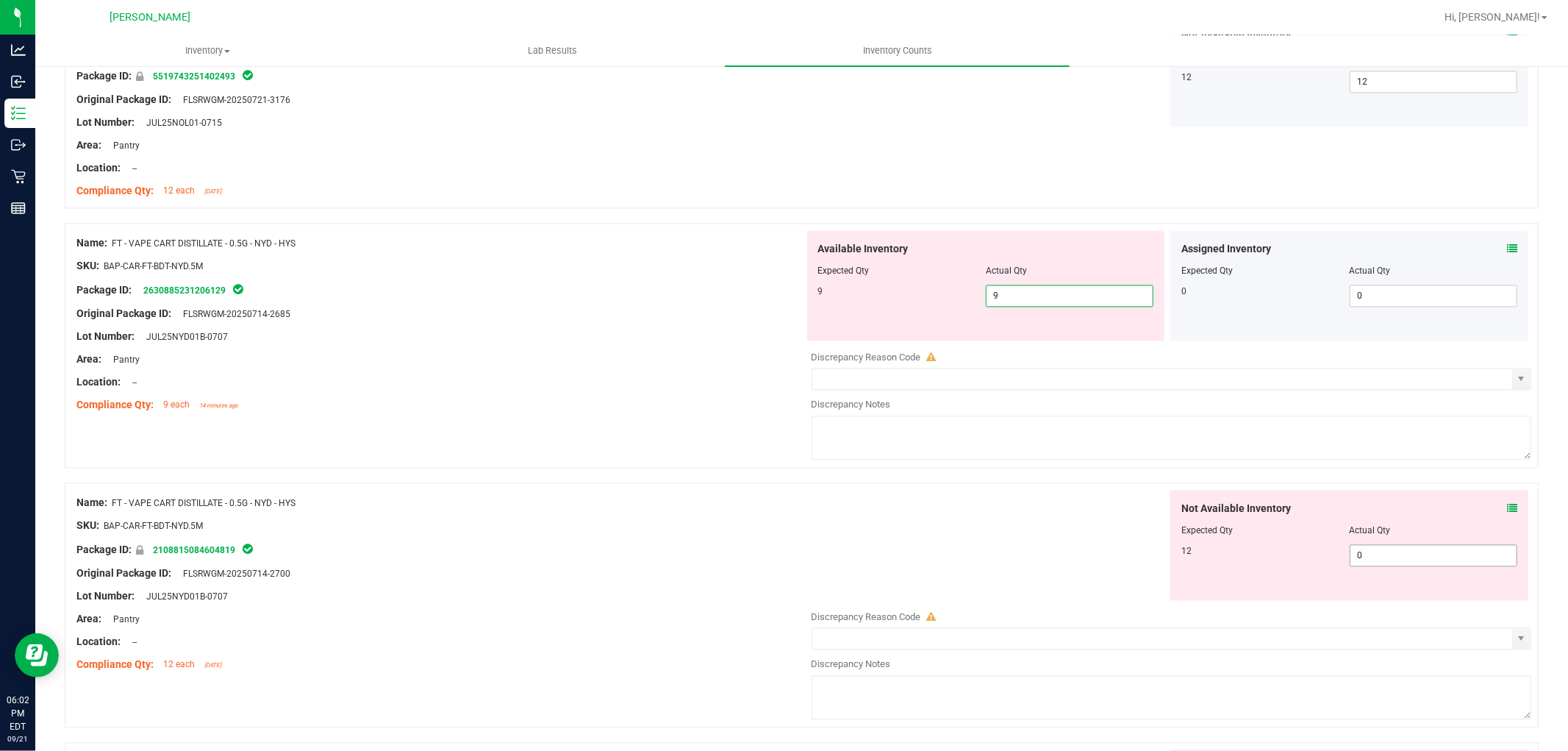
click at [1383, 560] on div "Not Available Inventory Expected Qty Actual Qty 12 0 0" at bounding box center [1168, 607] width 728 height 233
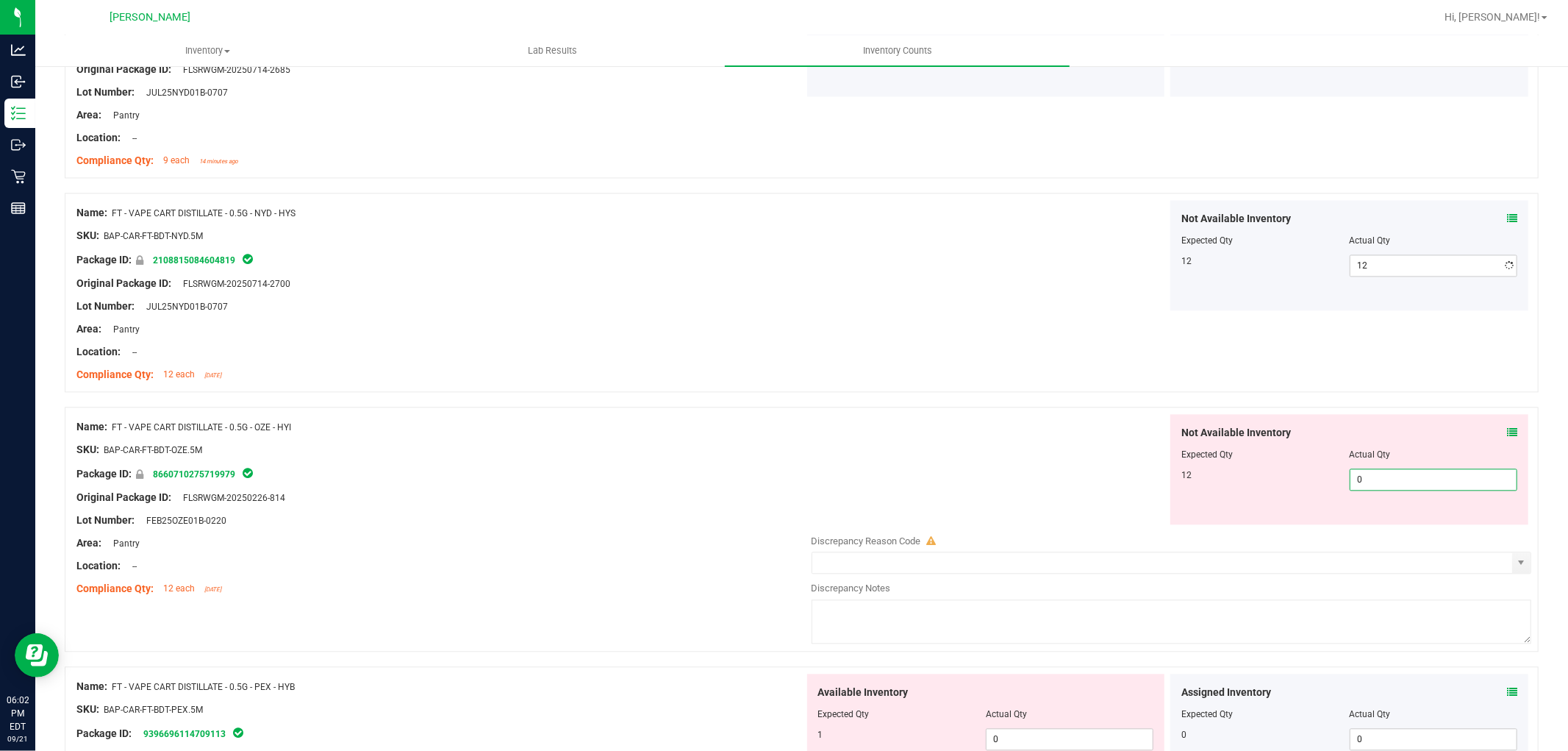
click at [1375, 529] on div "Not Available Inventory Expected Qty Actual Qty 12 0 0" at bounding box center [1168, 530] width 728 height 233
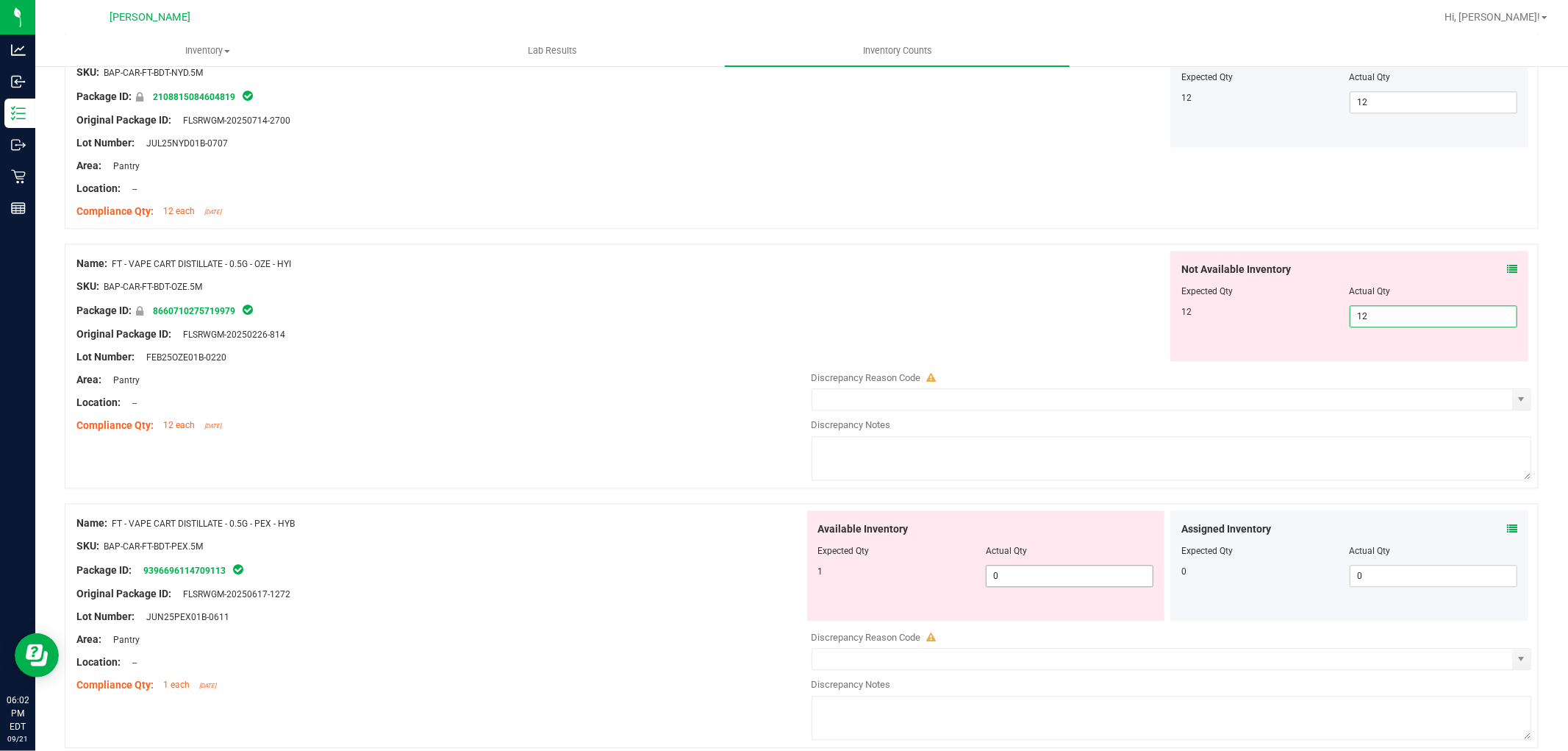
click at [1062, 577] on div "Available Inventory Expected Qty Actual Qty 1 0 0" at bounding box center [1168, 627] width 728 height 233
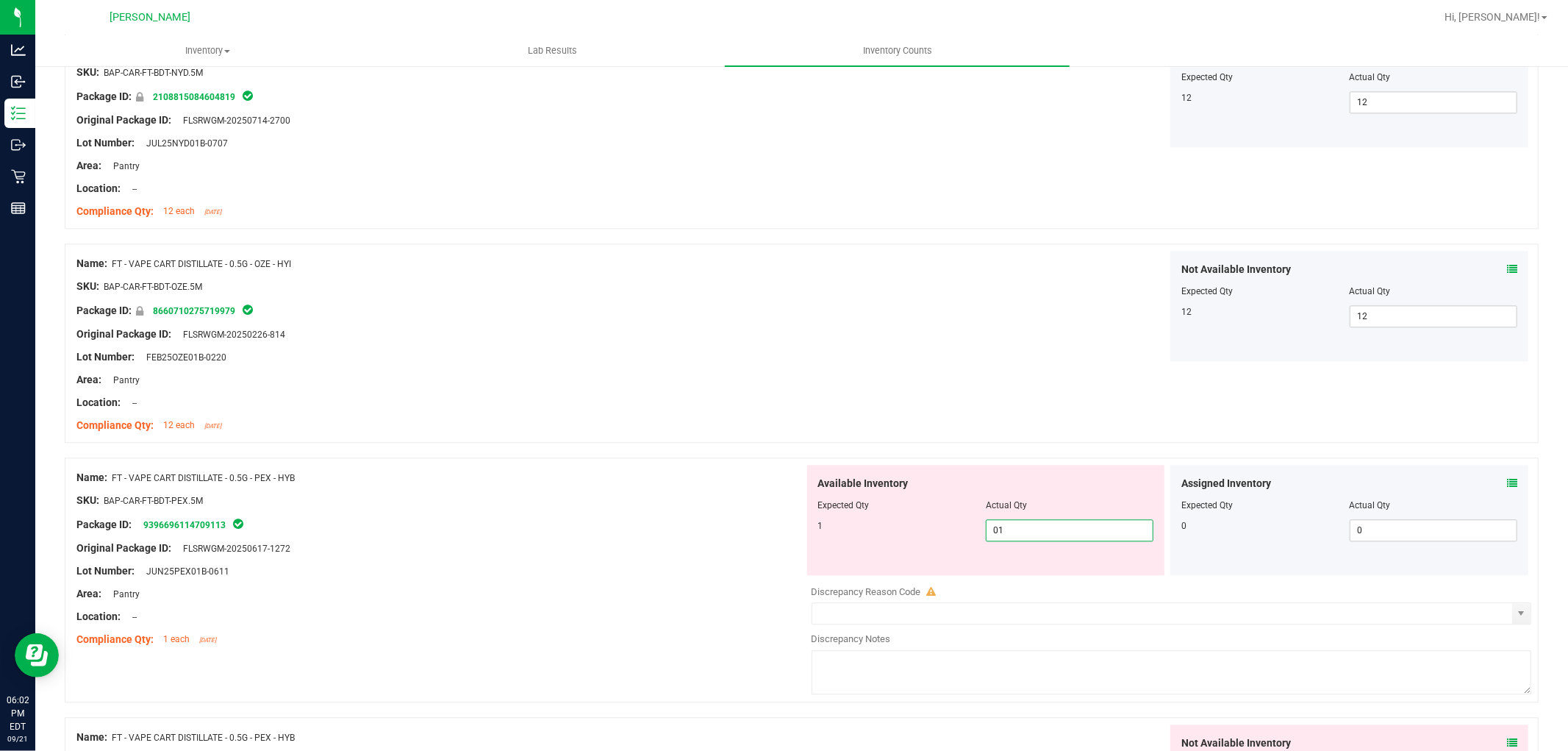
scroll to position [3023, 0]
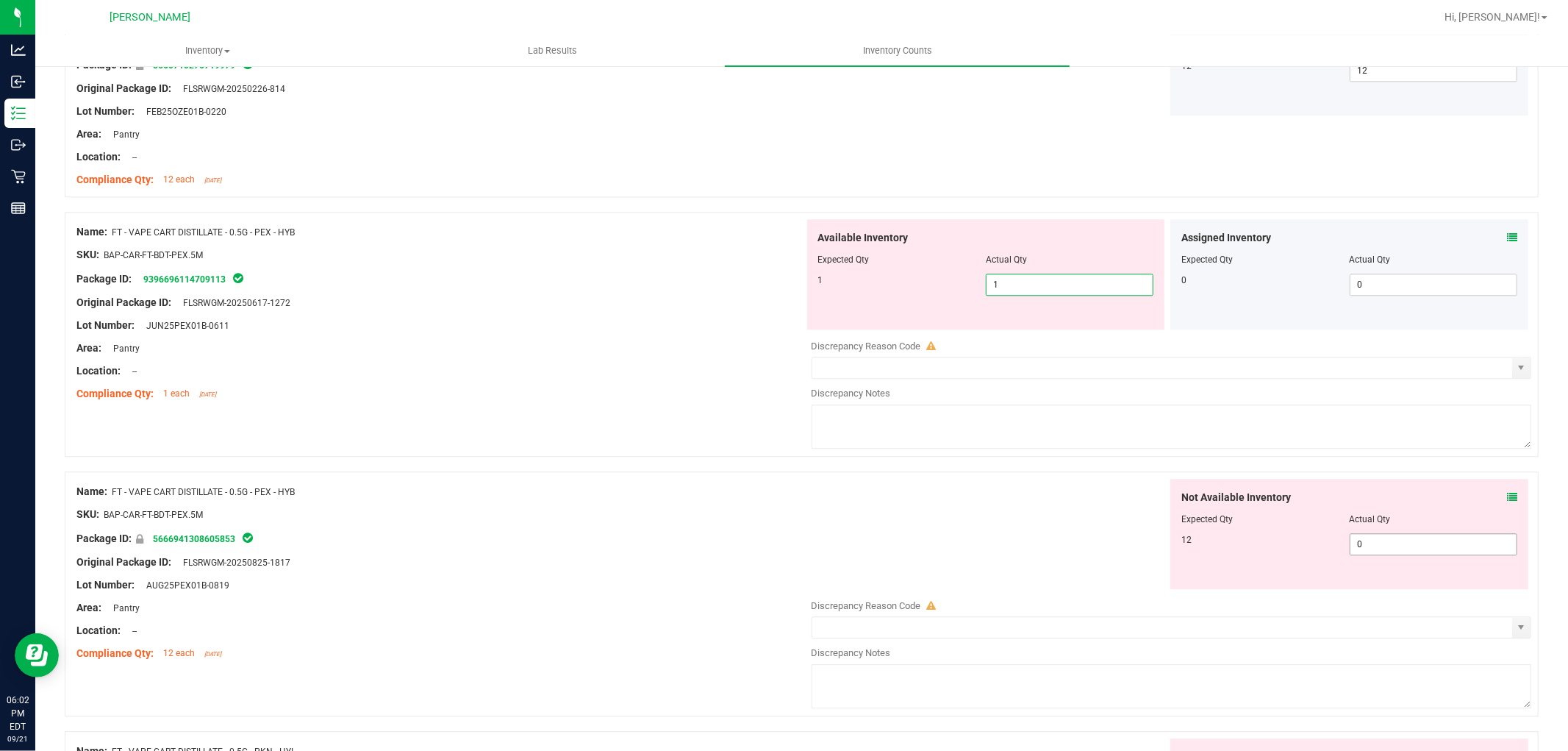
click at [1386, 541] on div "Not Available Inventory Expected Qty Actual Qty 12 0 0" at bounding box center [1349, 534] width 358 height 110
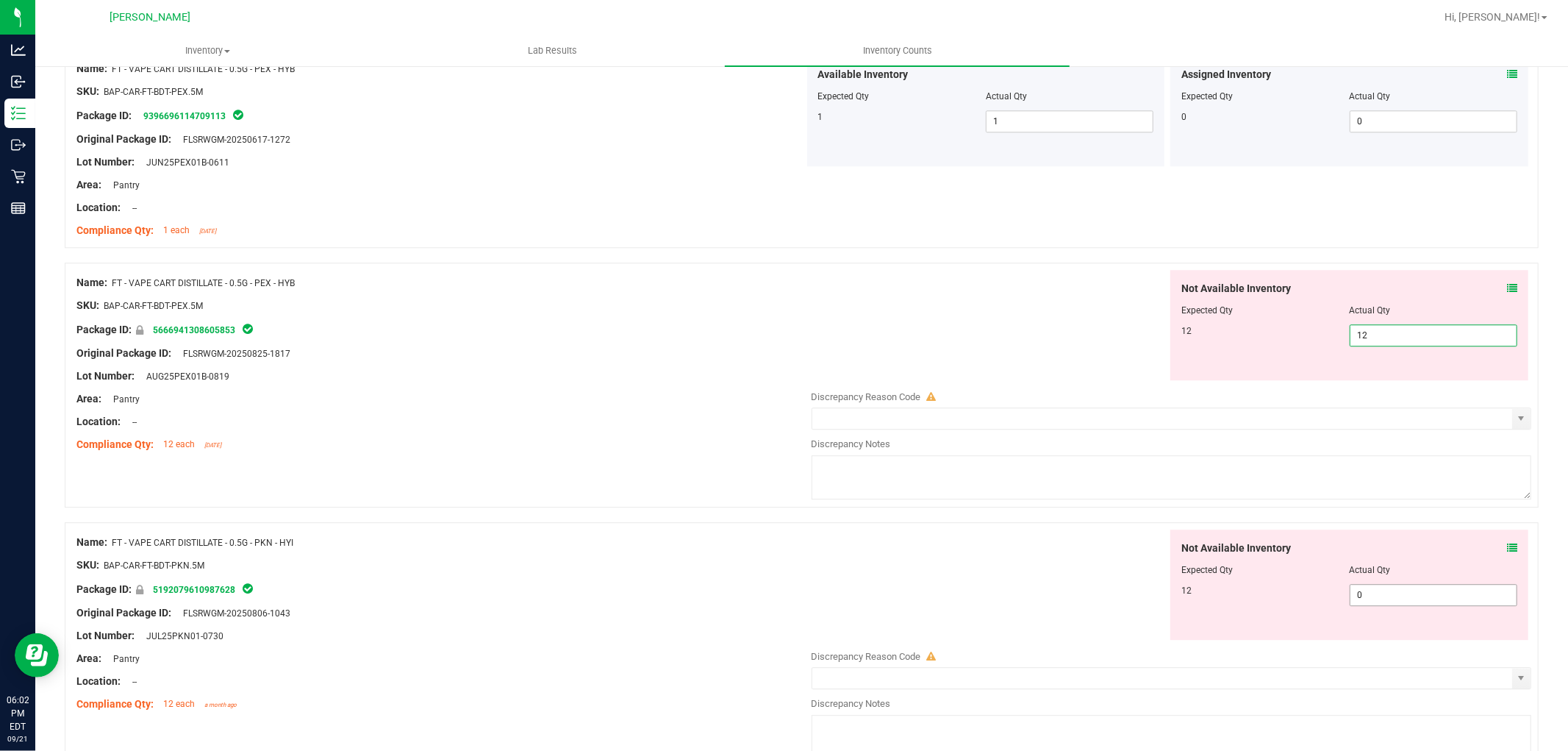
click at [1362, 588] on div "Not Available Inventory Expected Qty Actual Qty 12 0 0" at bounding box center [1349, 584] width 358 height 110
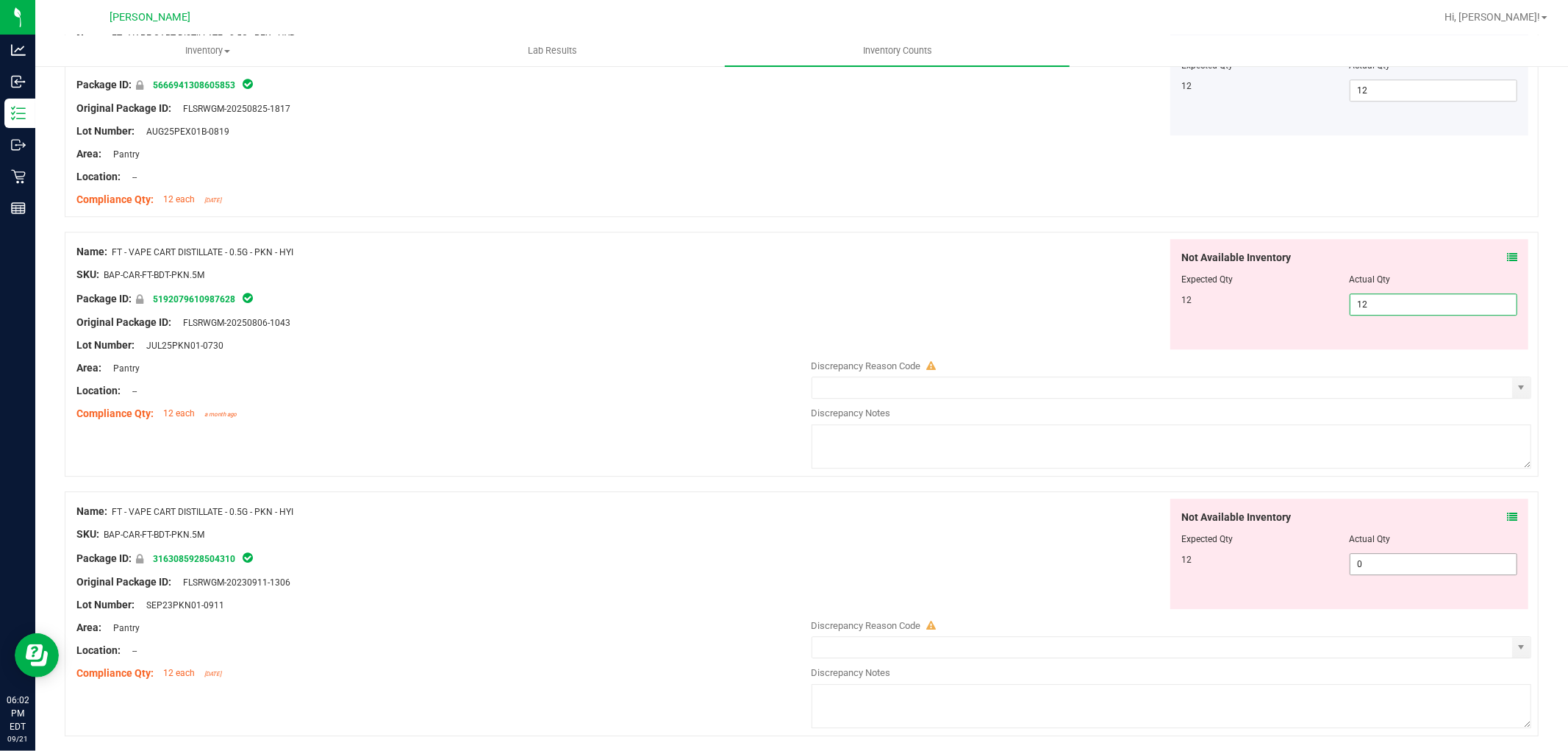
click at [1394, 570] on div "Not Available Inventory Expected Qty Actual Qty 12 0 0" at bounding box center [1168, 615] width 728 height 233
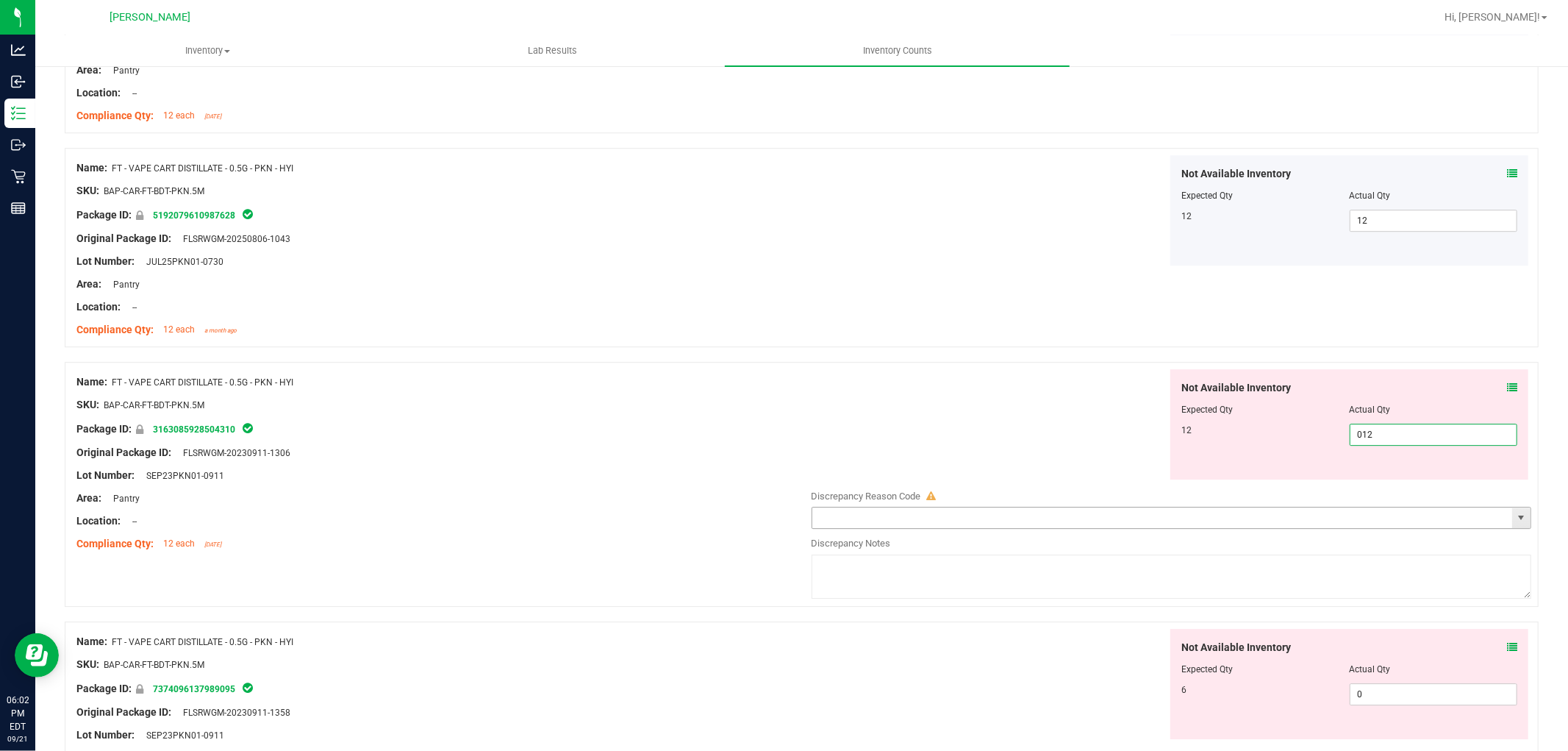
scroll to position [3595, 0]
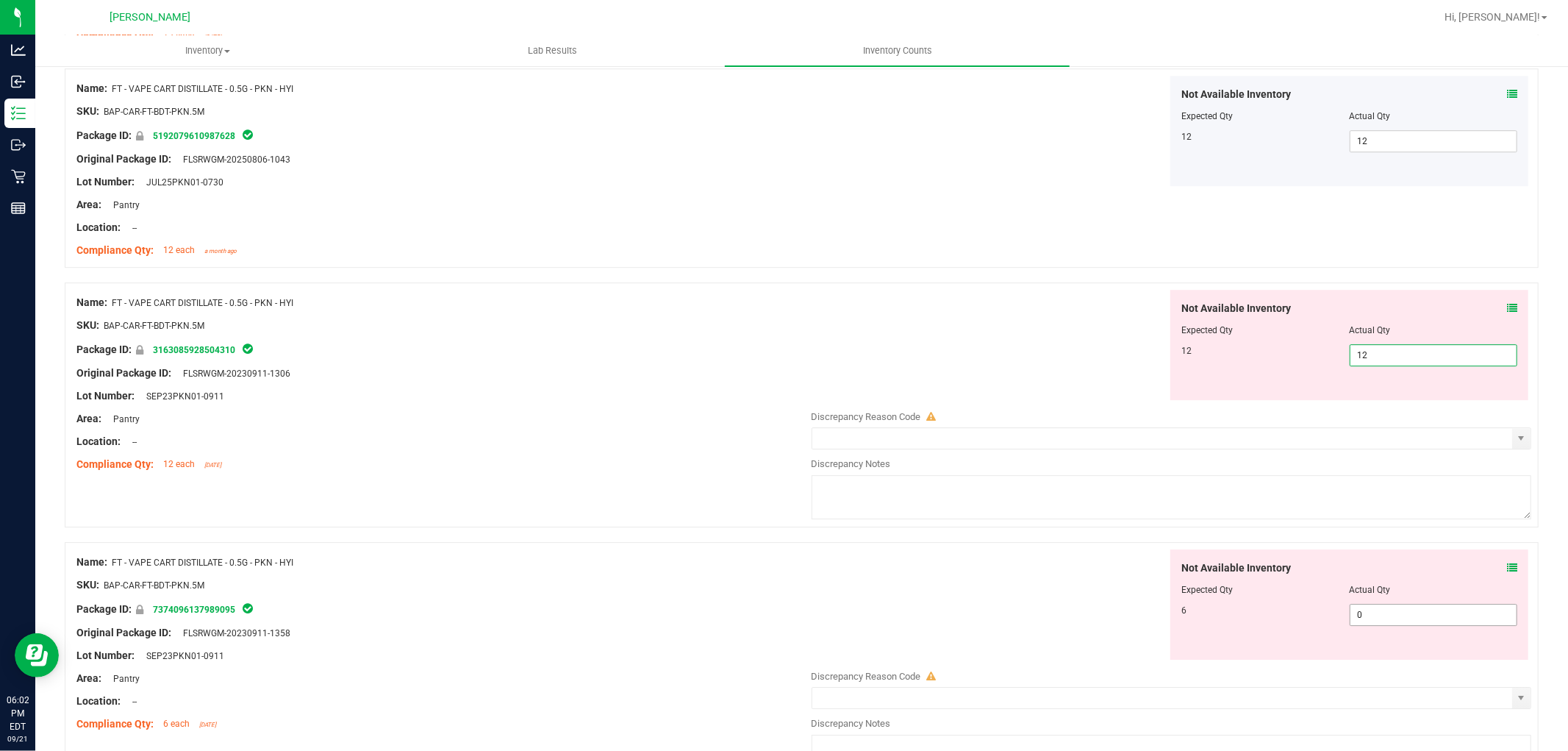
click at [1353, 614] on div "Not Available Inventory Expected Qty Actual Qty 6 0 0" at bounding box center [1349, 604] width 358 height 110
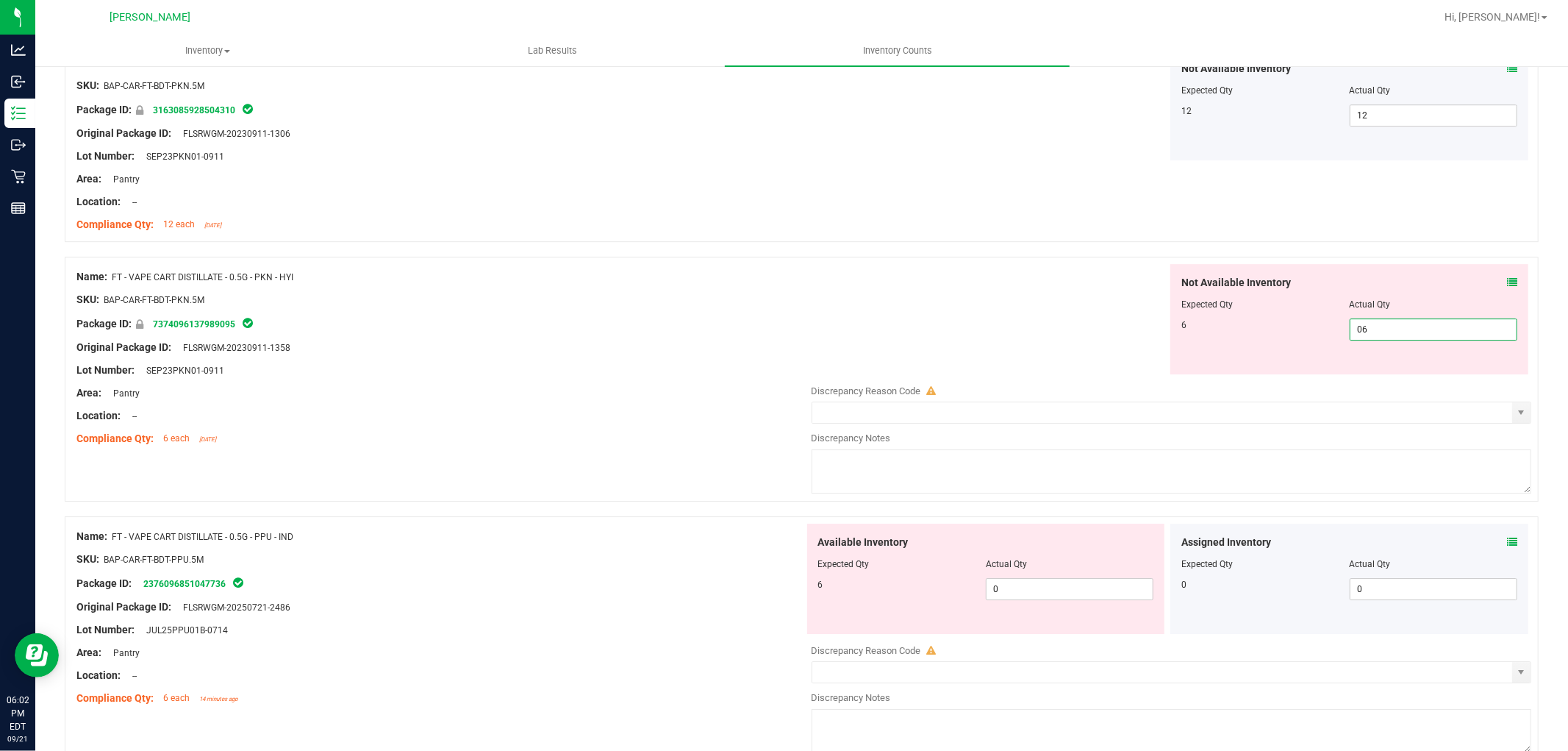
scroll to position [3840, 0]
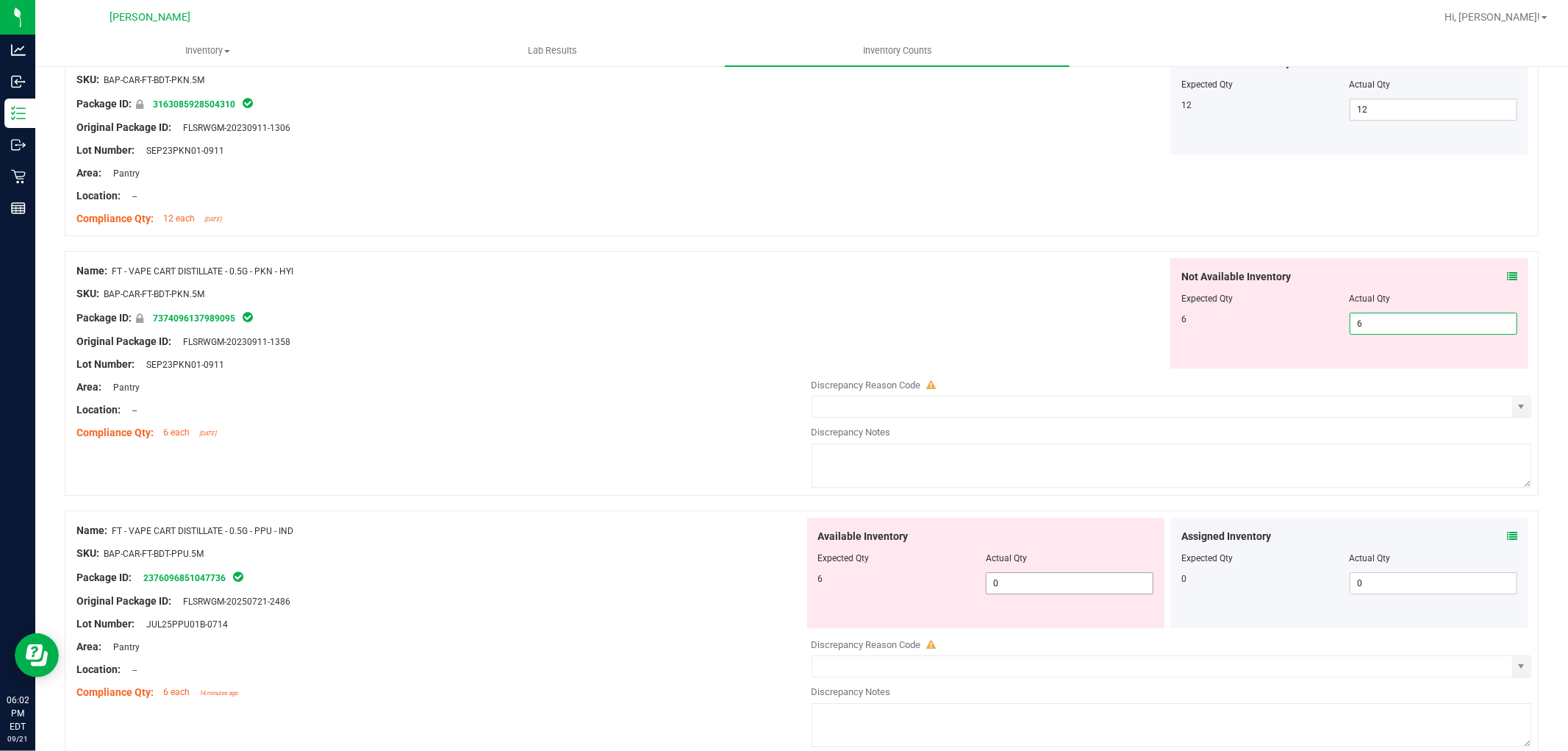
click at [1047, 574] on div "Available Inventory Expected Qty Actual Qty 6 0 0" at bounding box center [986, 572] width 358 height 110
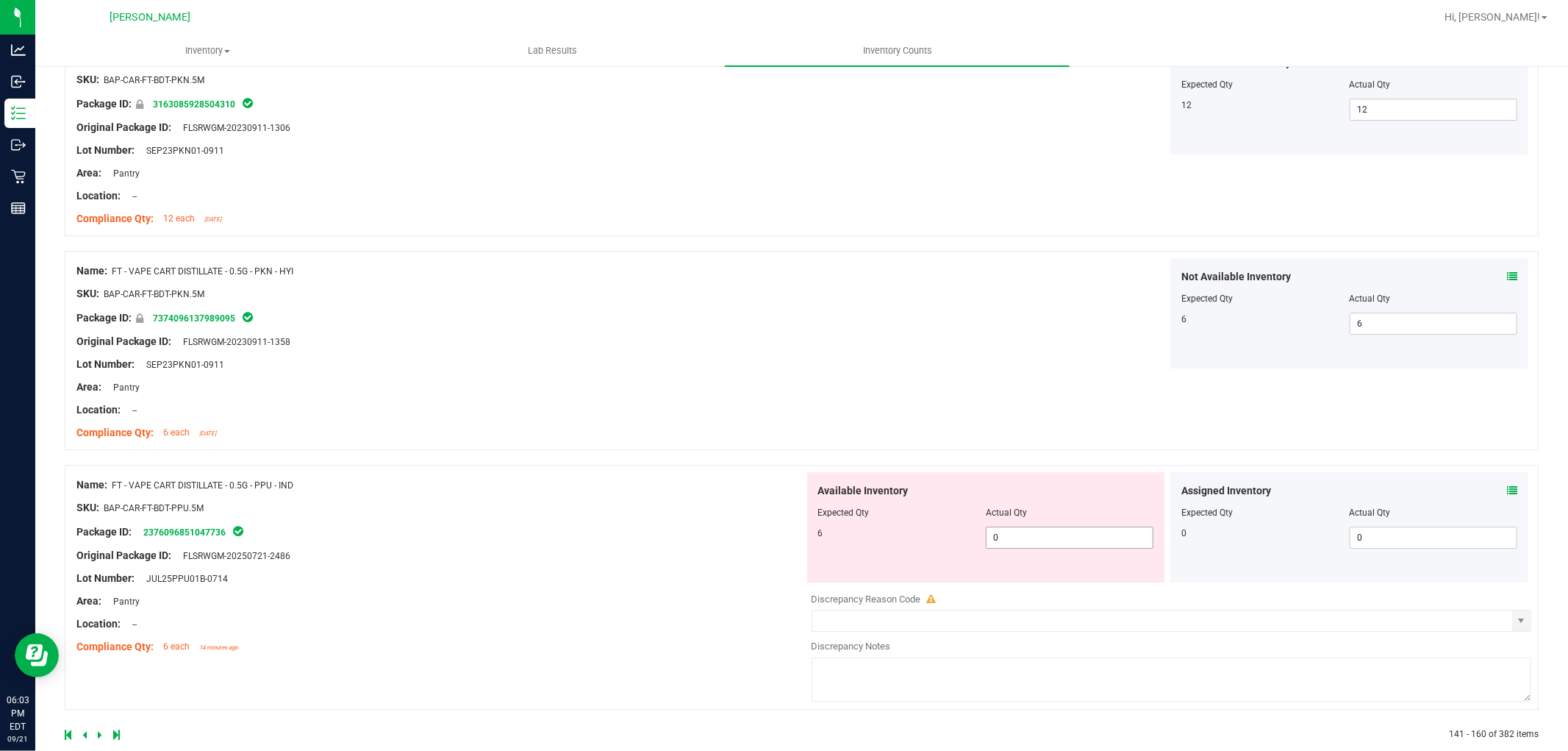
click at [1055, 539] on span "0 0" at bounding box center [1069, 538] width 168 height 22
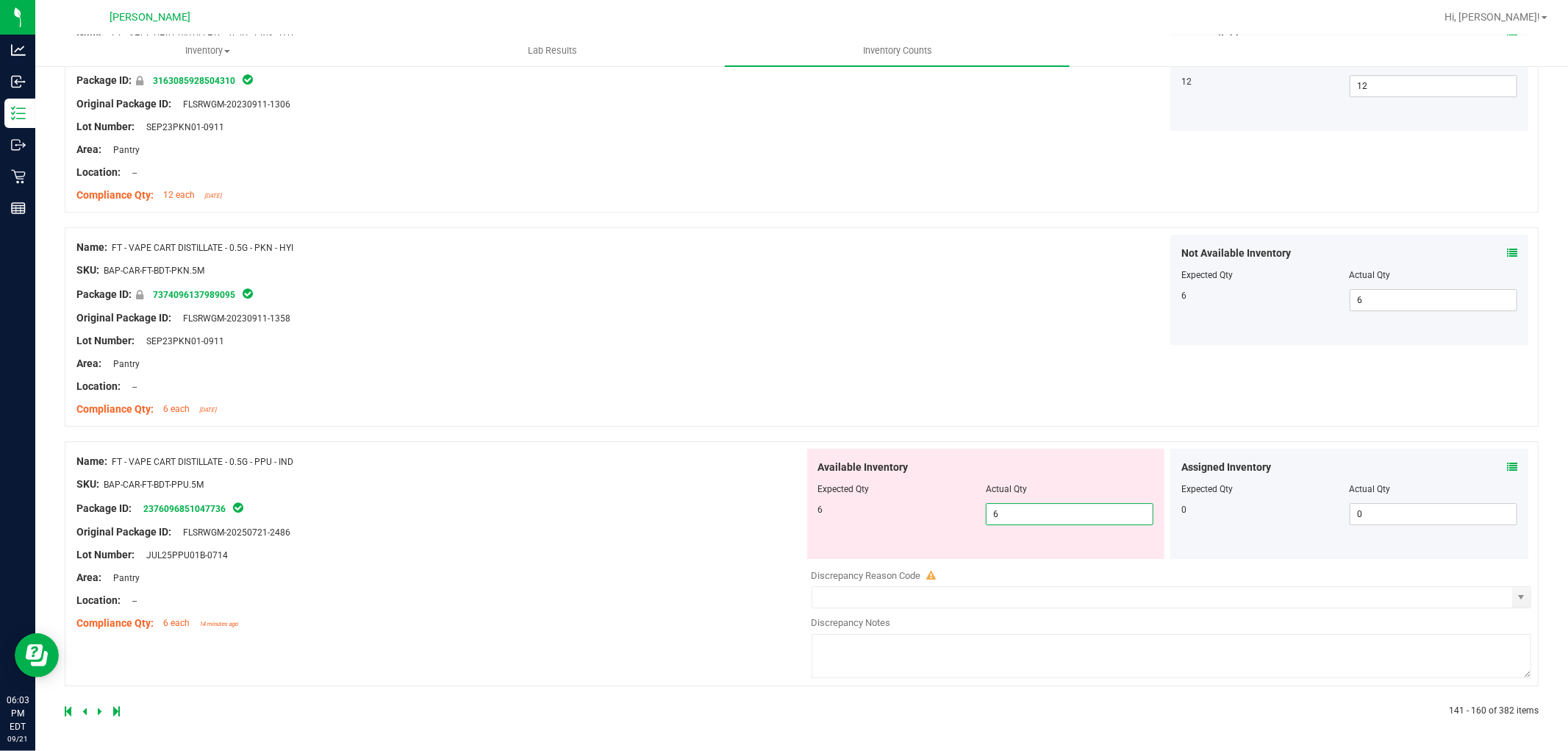
click at [100, 710] on icon at bounding box center [99, 711] width 4 height 8
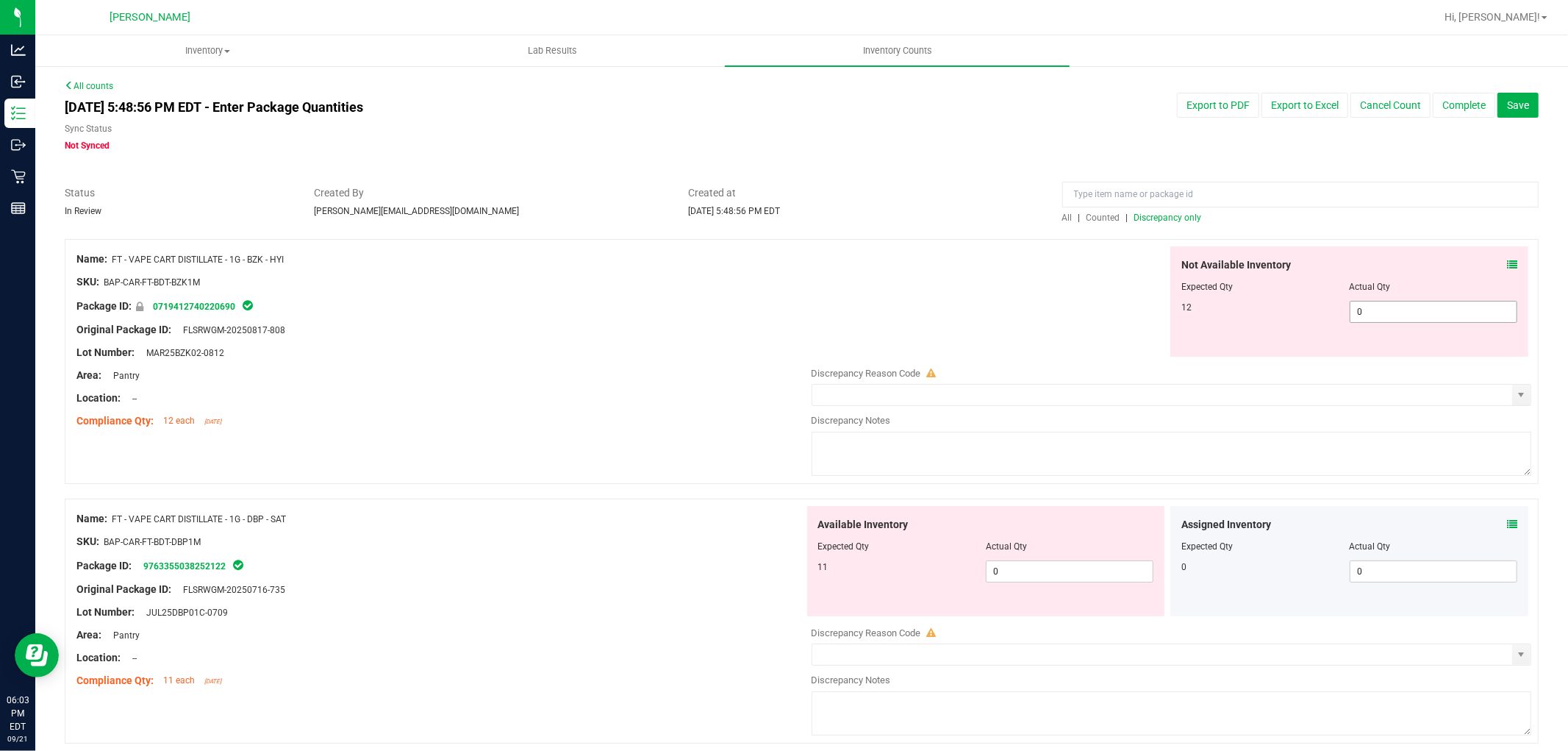
click at [1378, 308] on span "0 0" at bounding box center [1433, 312] width 168 height 22
click at [1060, 580] on div "Available Inventory Expected Qty Actual Qty 11 0 0" at bounding box center [1168, 622] width 728 height 233
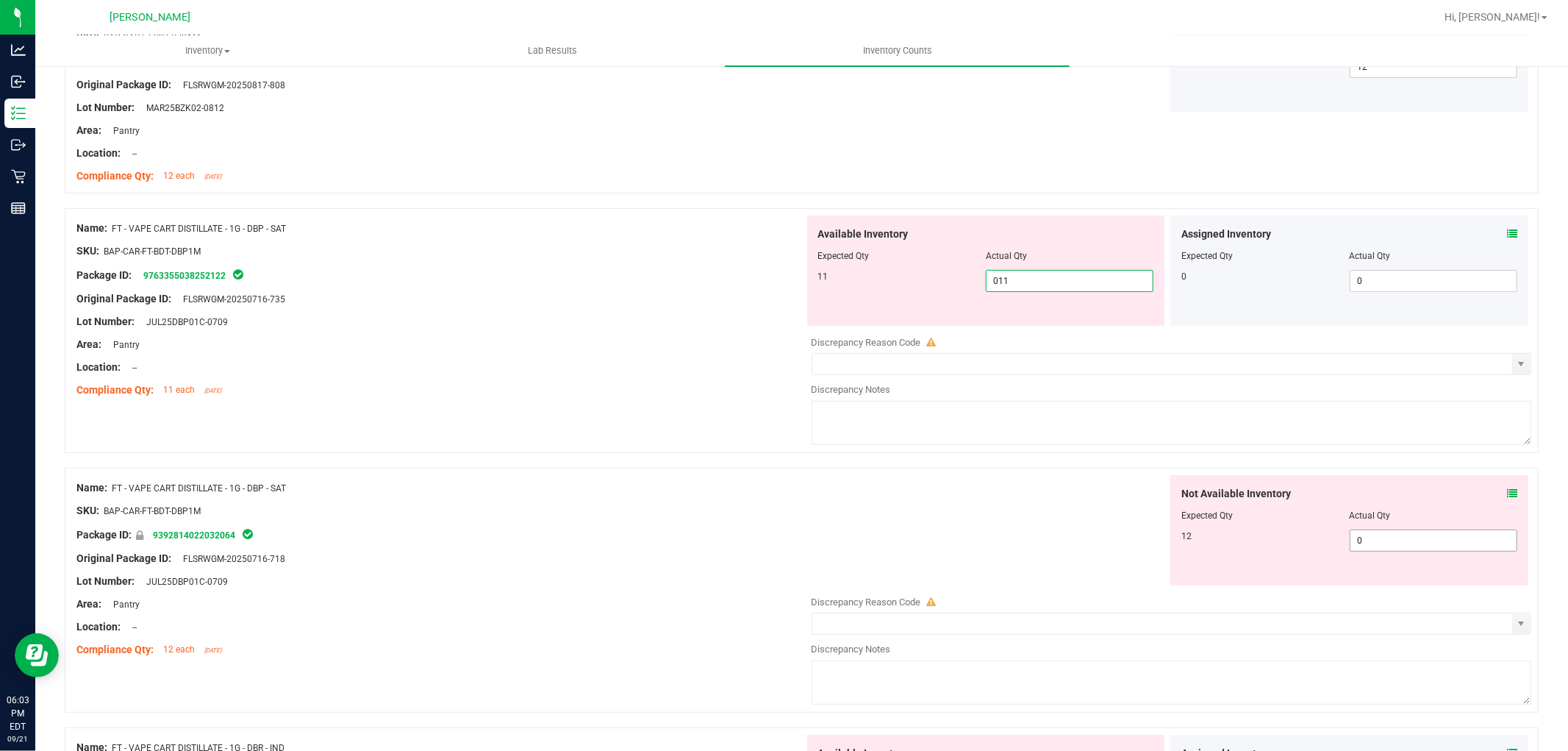
click at [1428, 534] on div "Not Available Inventory Expected Qty Actual Qty 12 0 0" at bounding box center [1349, 530] width 358 height 110
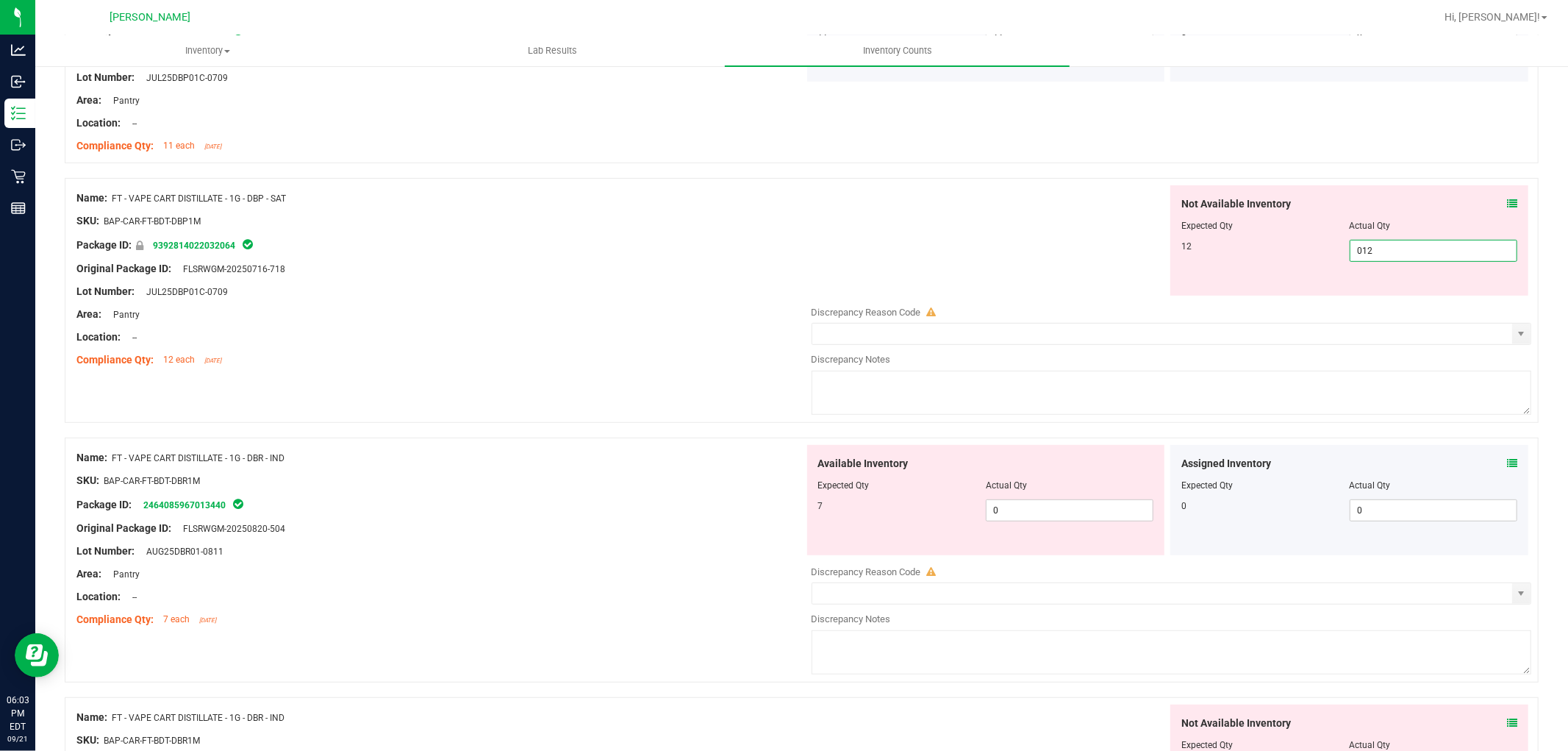
scroll to position [490, 0]
click at [1024, 509] on div "Available Inventory Expected Qty Actual Qty 7 0 0" at bounding box center [1168, 561] width 728 height 233
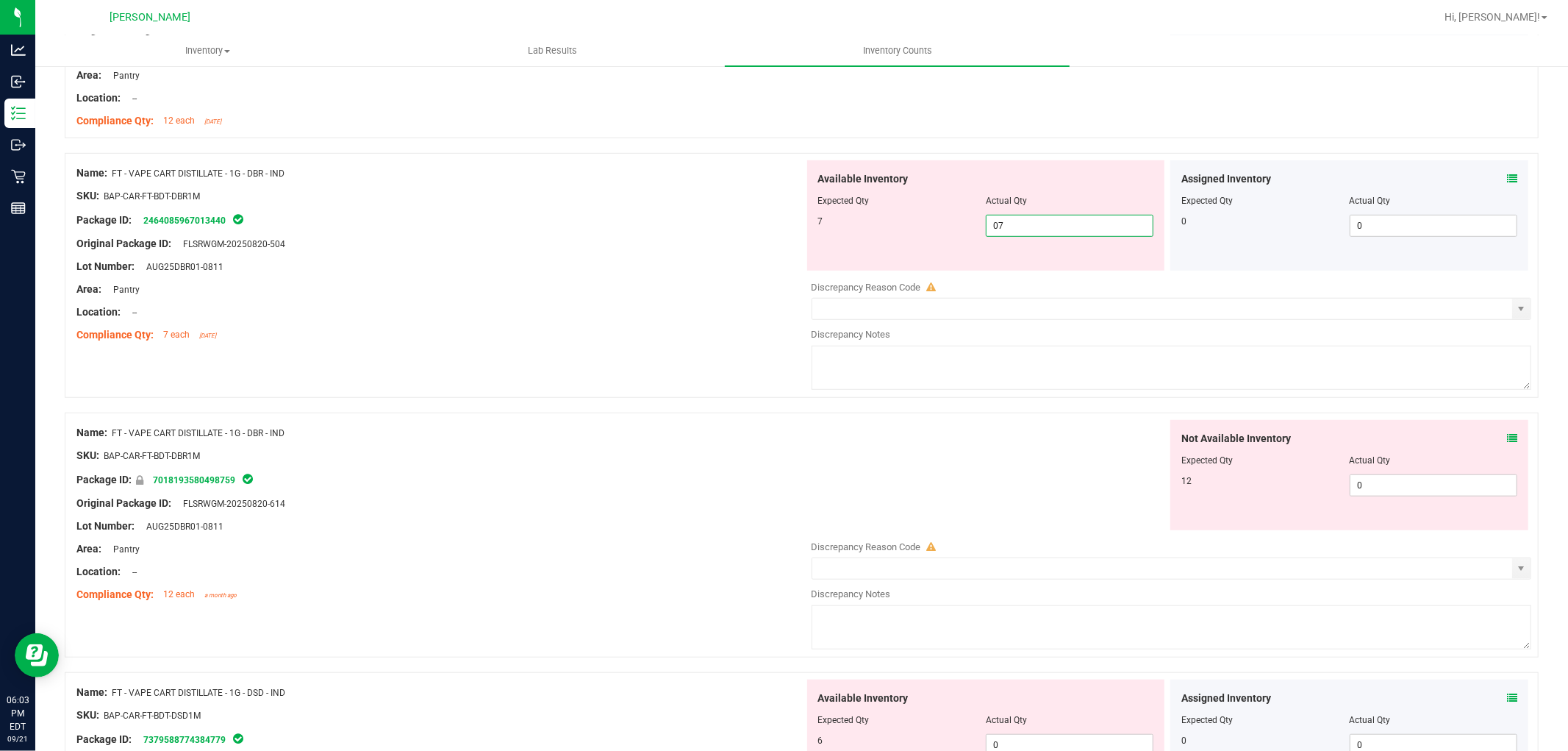
scroll to position [735, 0]
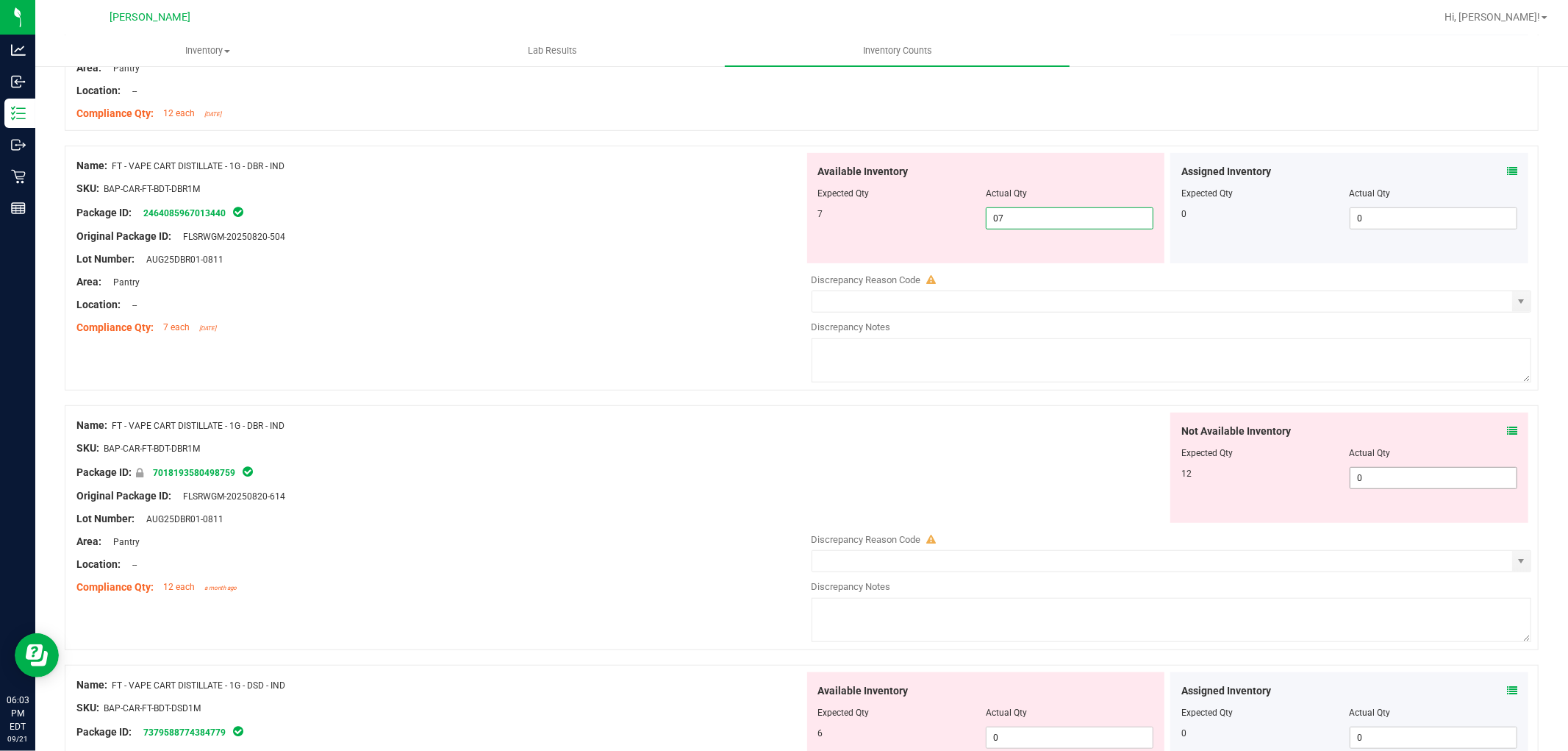
click at [1403, 484] on div "Not Available Inventory Expected Qty Actual Qty 12 0 0" at bounding box center [1168, 528] width 728 height 233
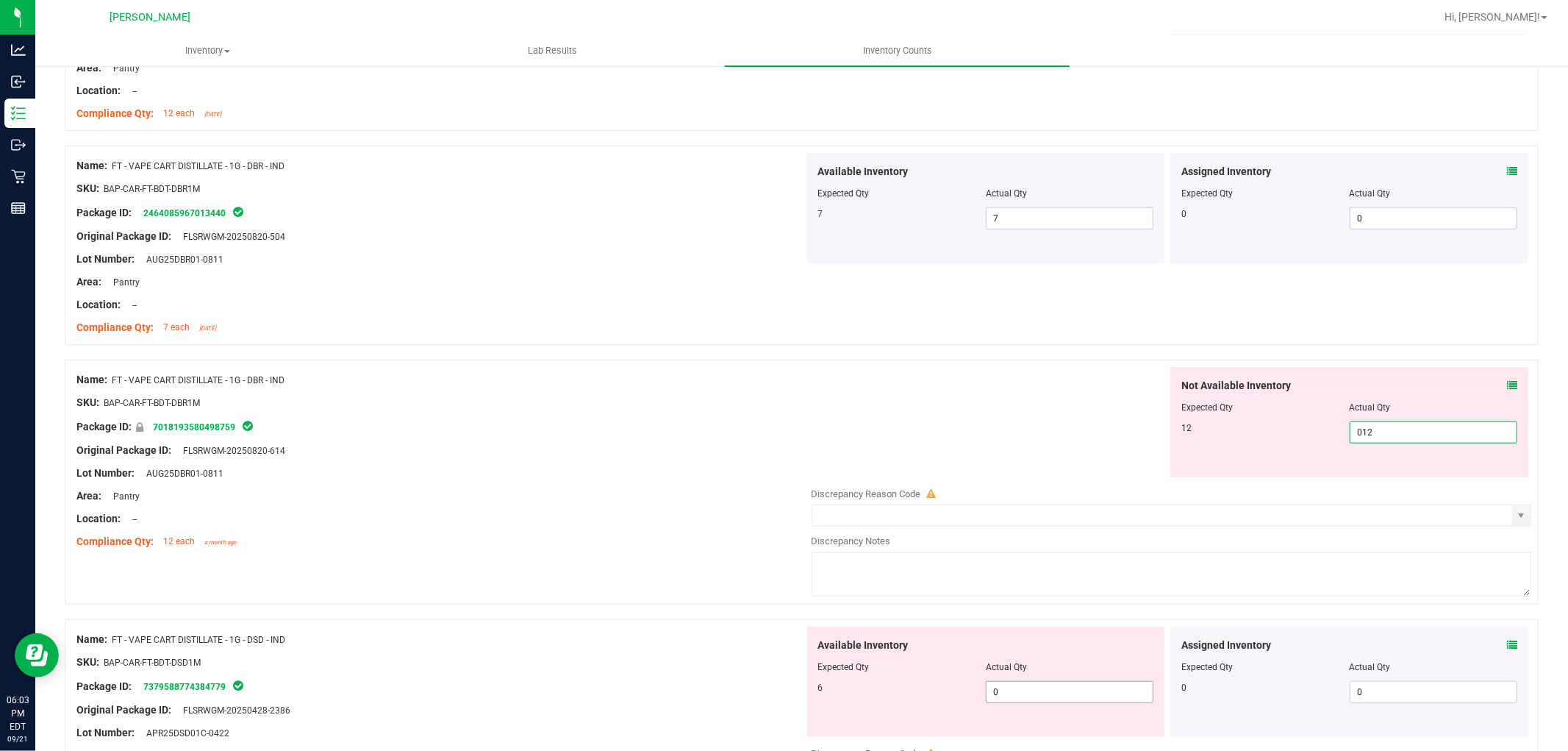
click at [1097, 695] on div "Available Inventory Expected Qty Actual Qty 6 0 0" at bounding box center [1168, 743] width 728 height 233
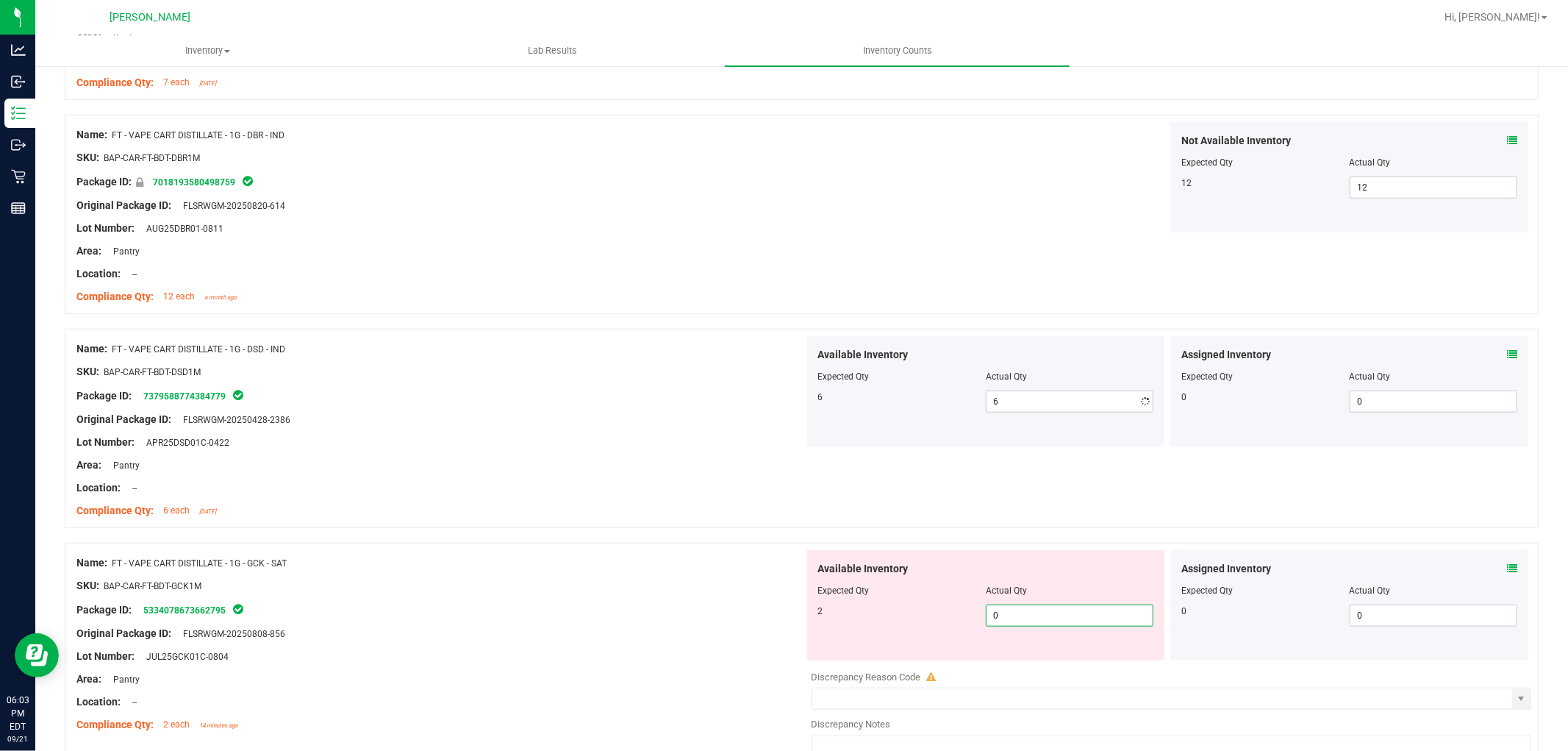
click at [1104, 666] on div "Available Inventory Expected Qty Actual Qty 2 0 0" at bounding box center [1168, 667] width 728 height 233
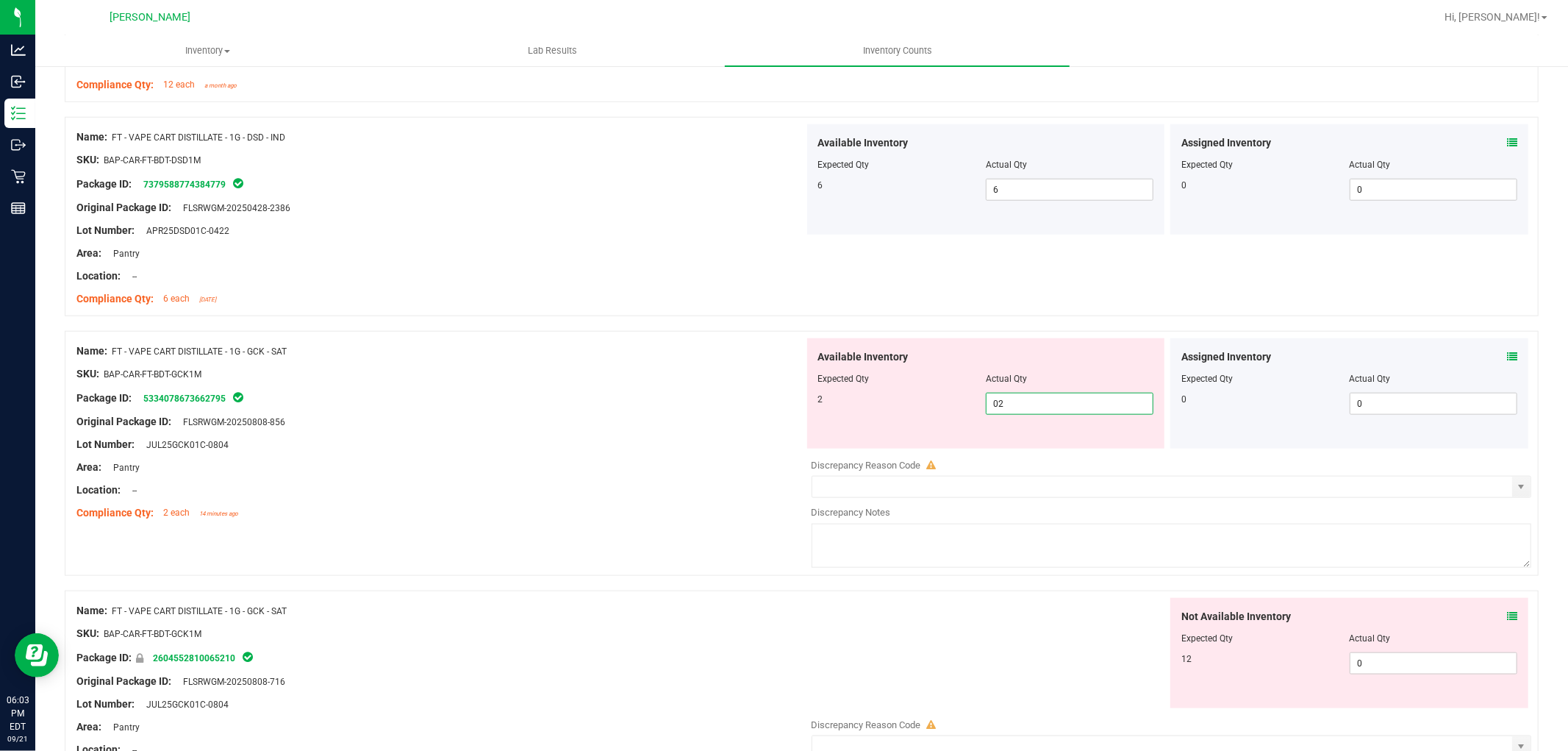
scroll to position [1226, 0]
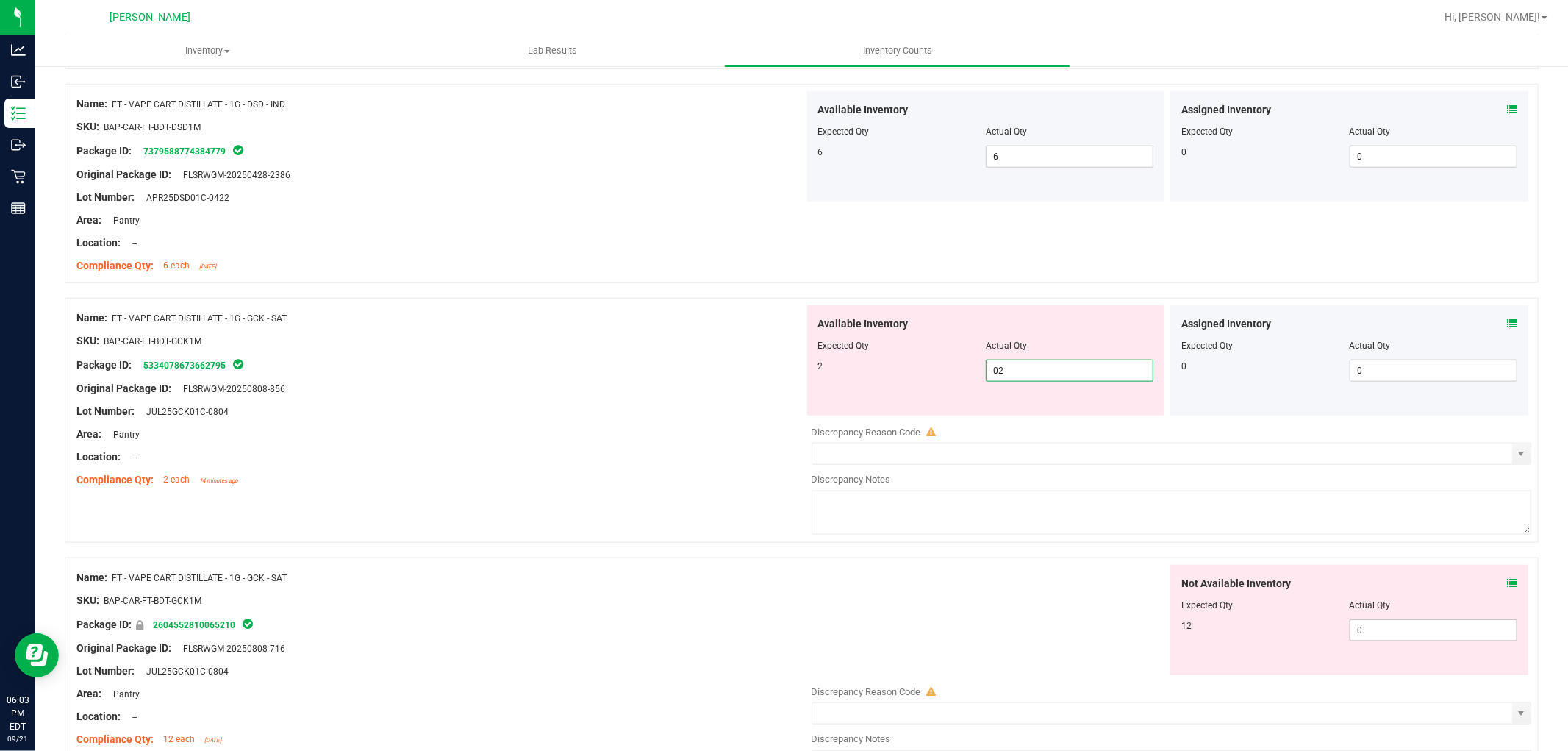
click at [1372, 623] on div "Not Available Inventory Expected Qty Actual Qty 12 0 0" at bounding box center [1349, 620] width 358 height 110
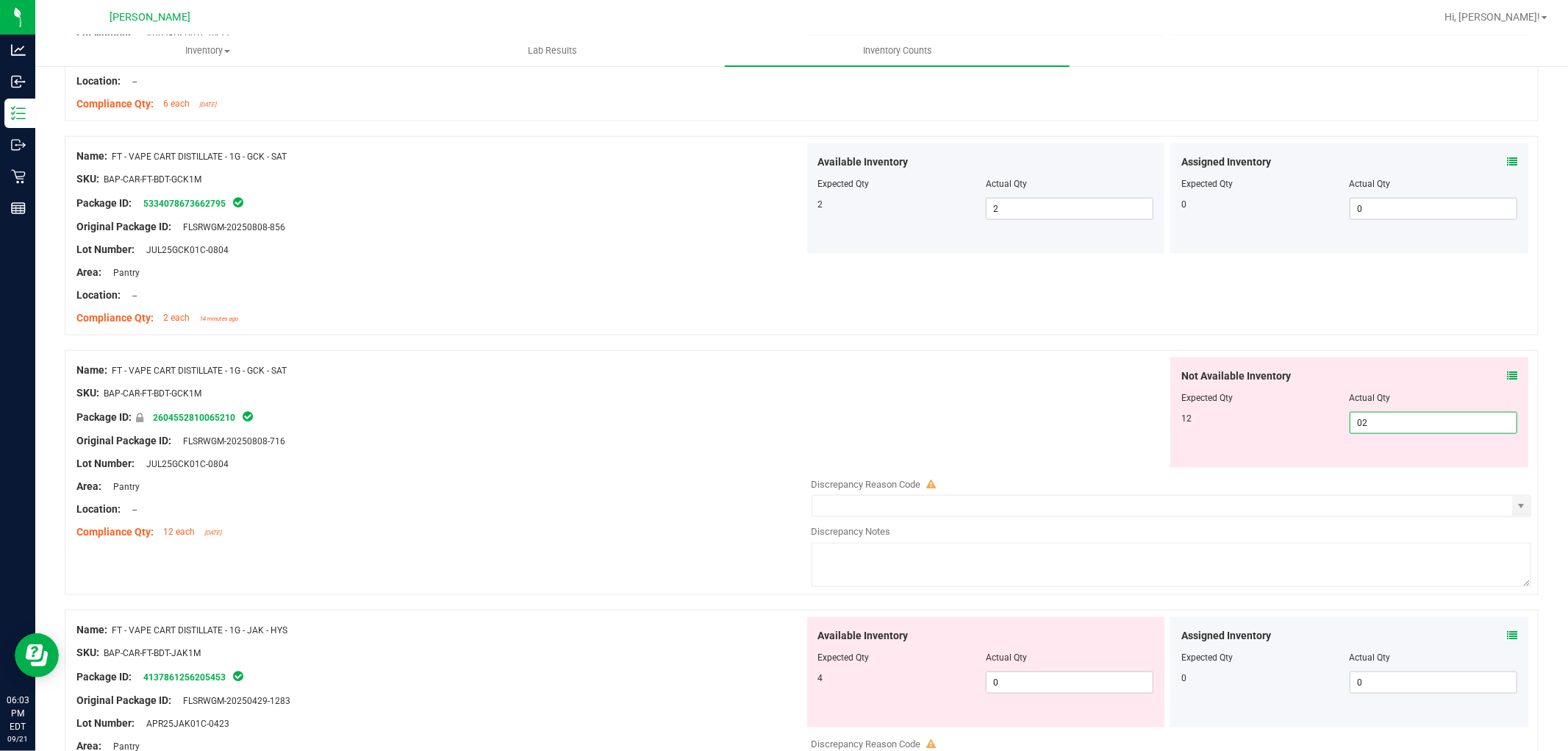
scroll to position [1388, 0]
click at [1061, 684] on div "Available Inventory Expected Qty Actual Qty 4 0 0" at bounding box center [1168, 732] width 728 height 233
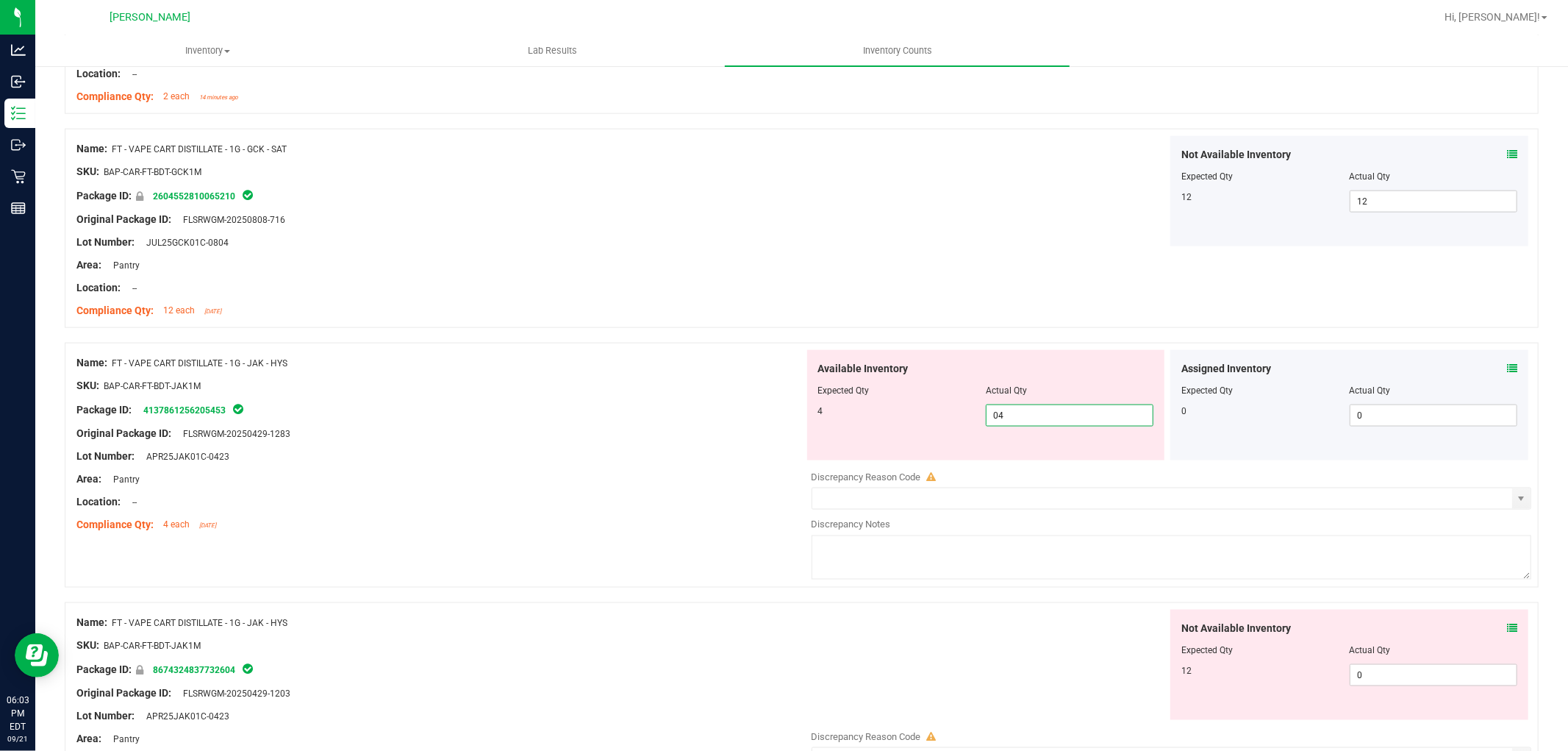
scroll to position [1634, 0]
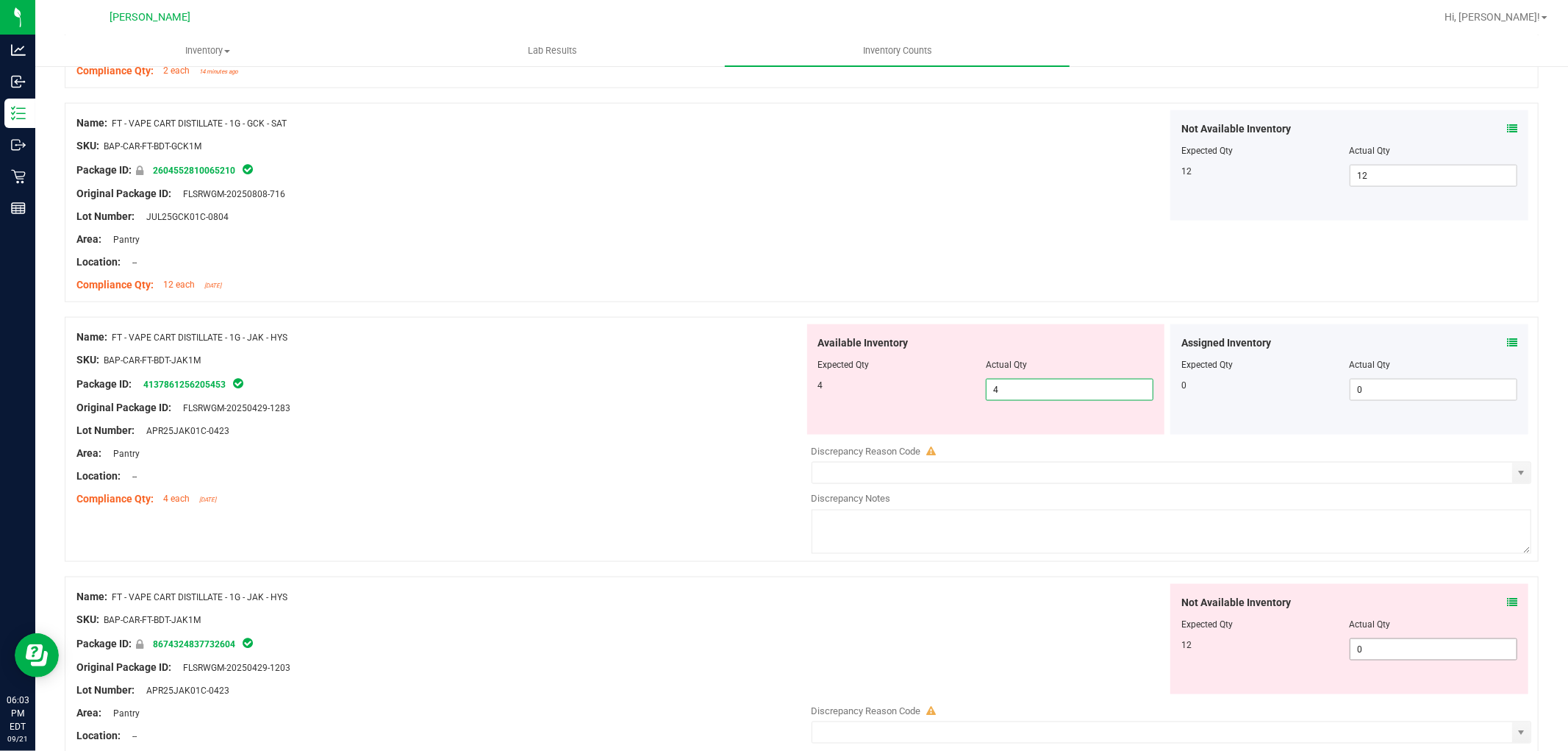
click at [1428, 652] on div "Not Available Inventory Expected Qty Actual Qty 12 0 0" at bounding box center [1168, 700] width 728 height 233
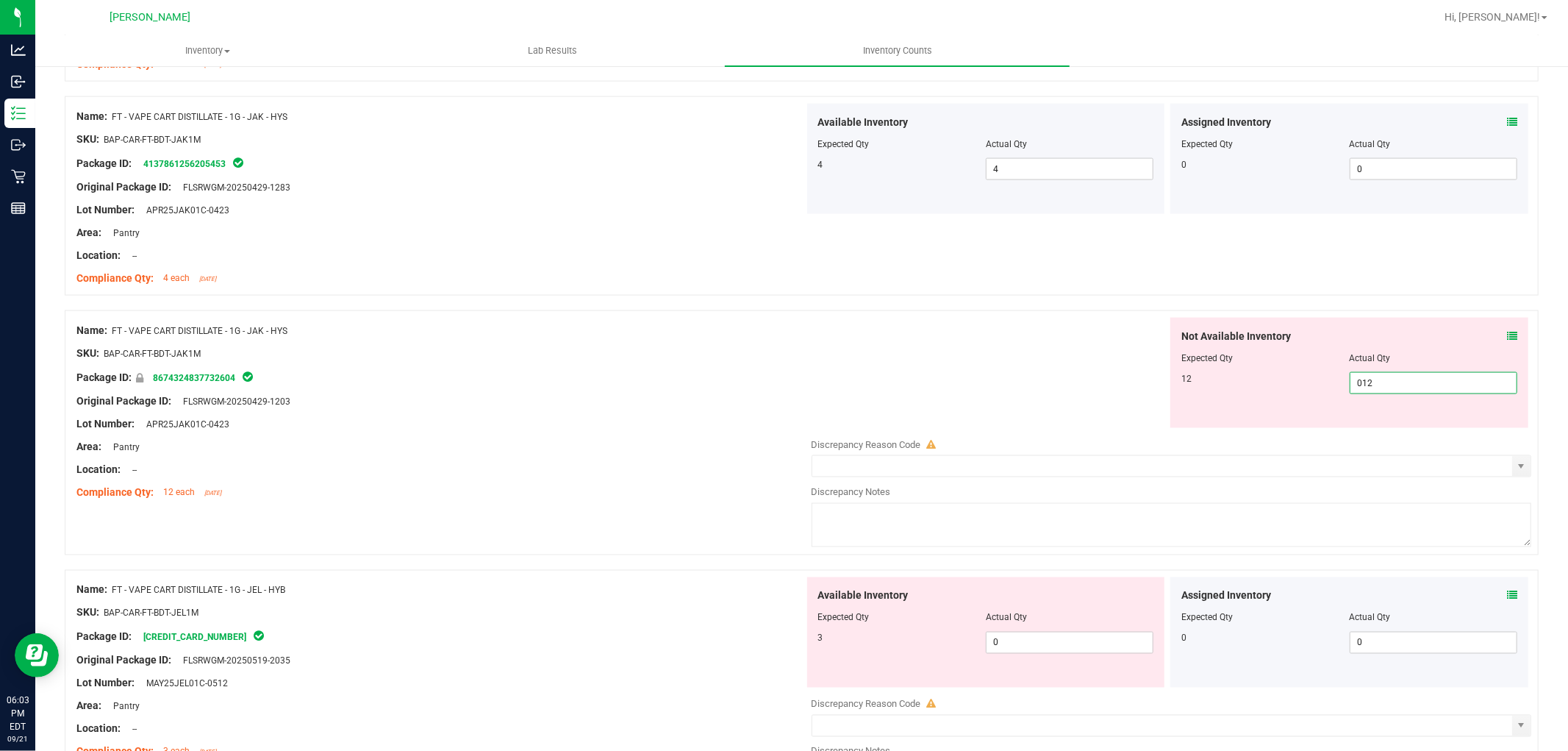
scroll to position [1879, 0]
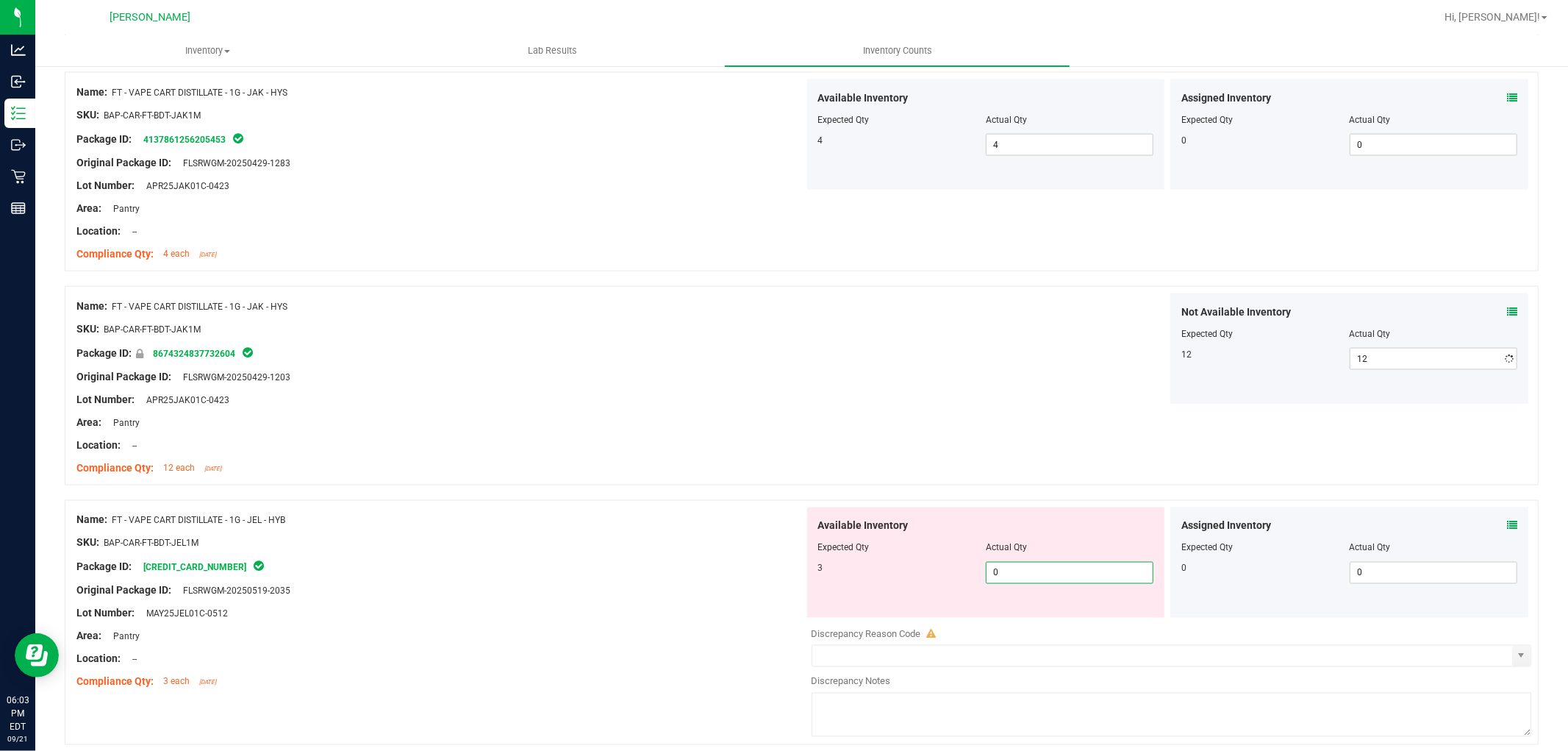
click at [1089, 619] on div "Available Inventory Expected Qty Actual Qty 3 0 0" at bounding box center [1168, 624] width 728 height 233
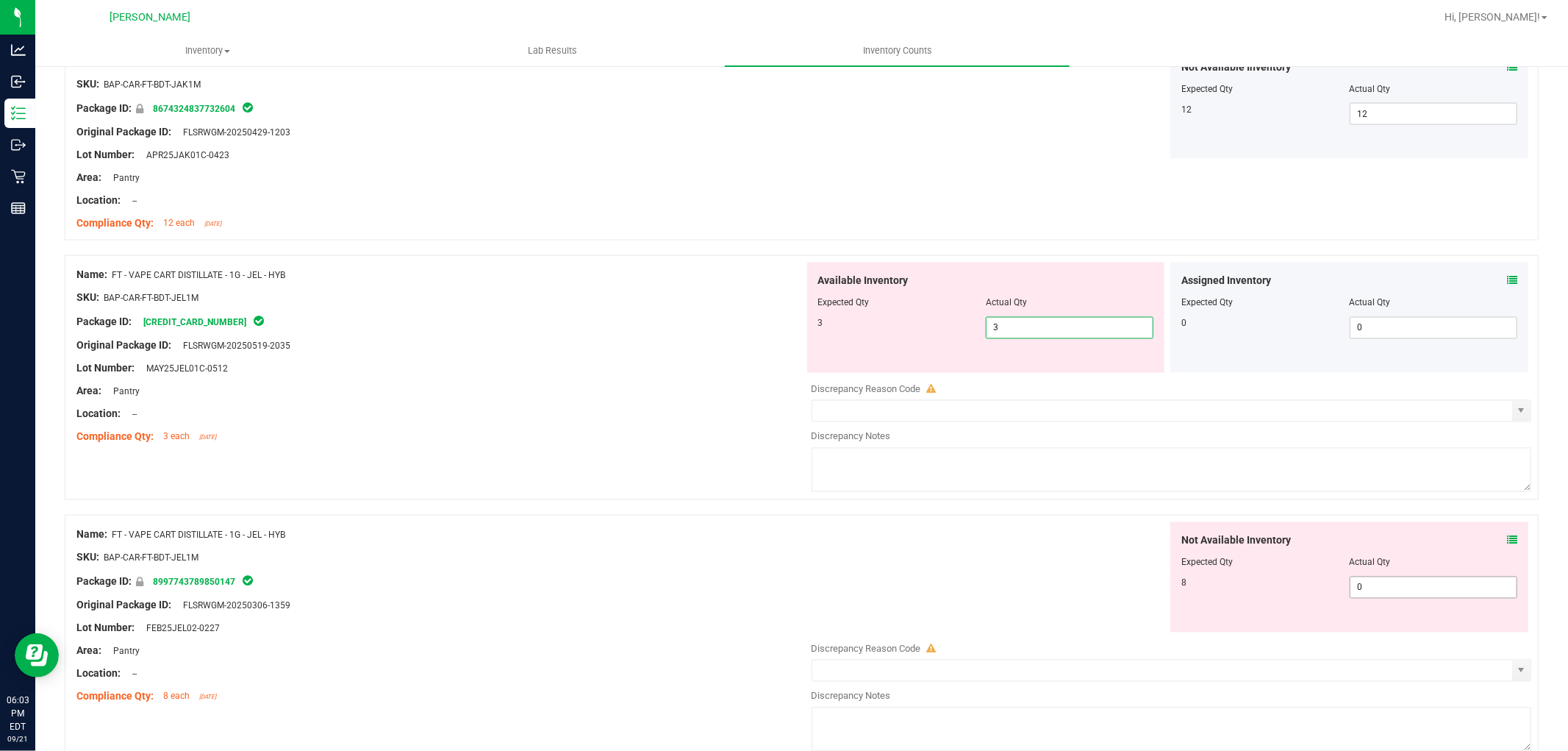
click at [1421, 586] on div "Not Available Inventory Expected Qty Actual Qty 8 0 0" at bounding box center [1349, 577] width 358 height 110
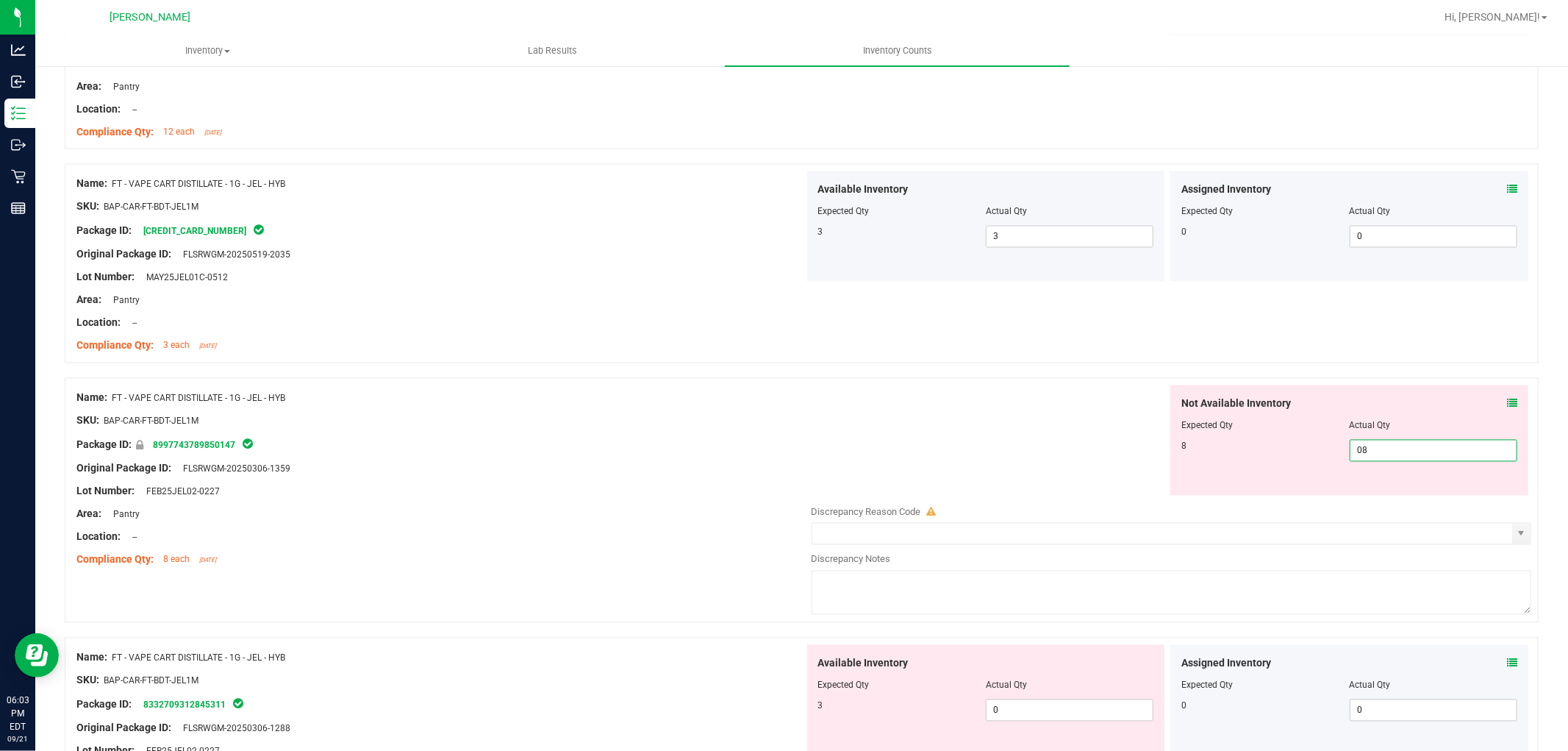
scroll to position [2288, 0]
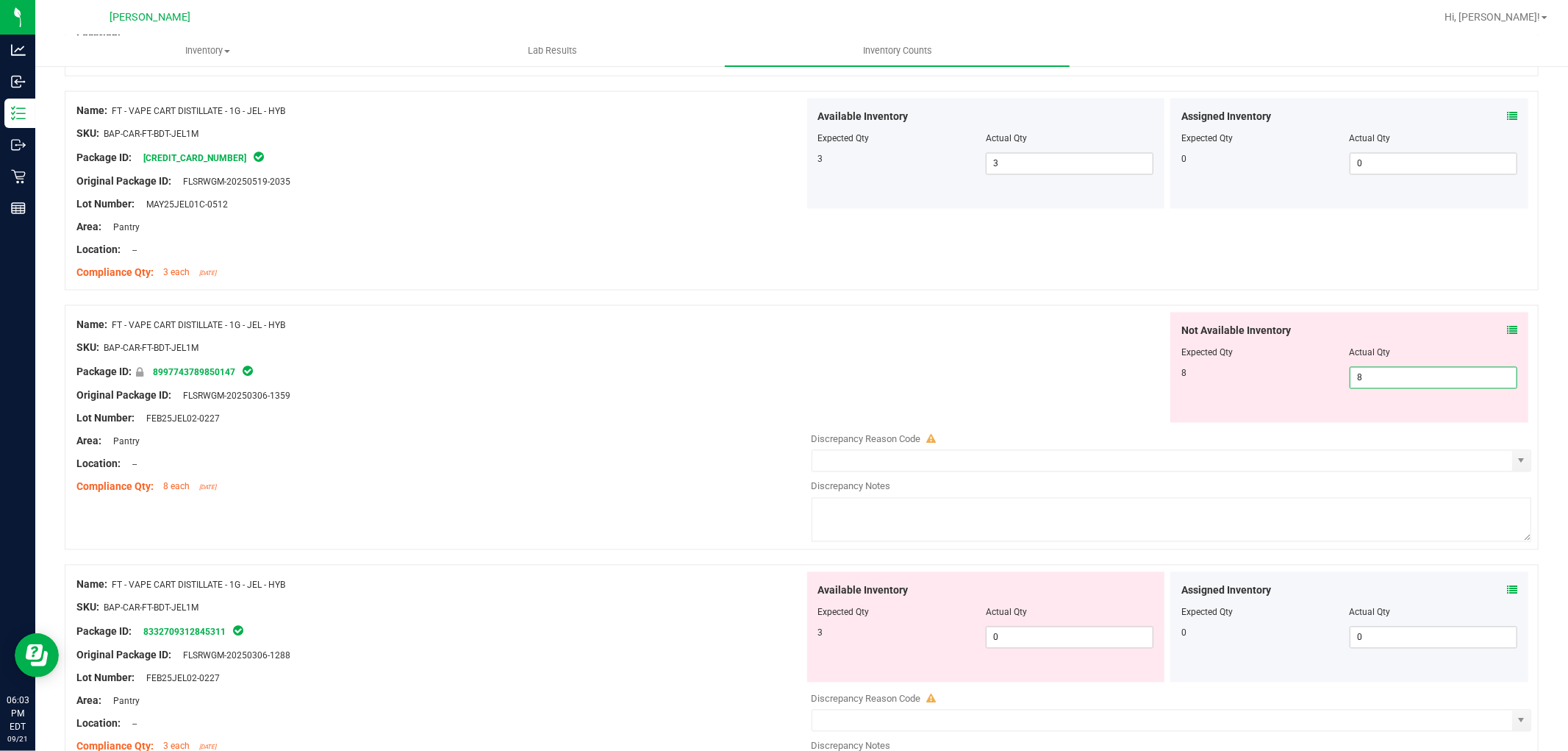
click at [1068, 627] on div "Available Inventory Expected Qty Actual Qty 3 0 0" at bounding box center [986, 627] width 358 height 110
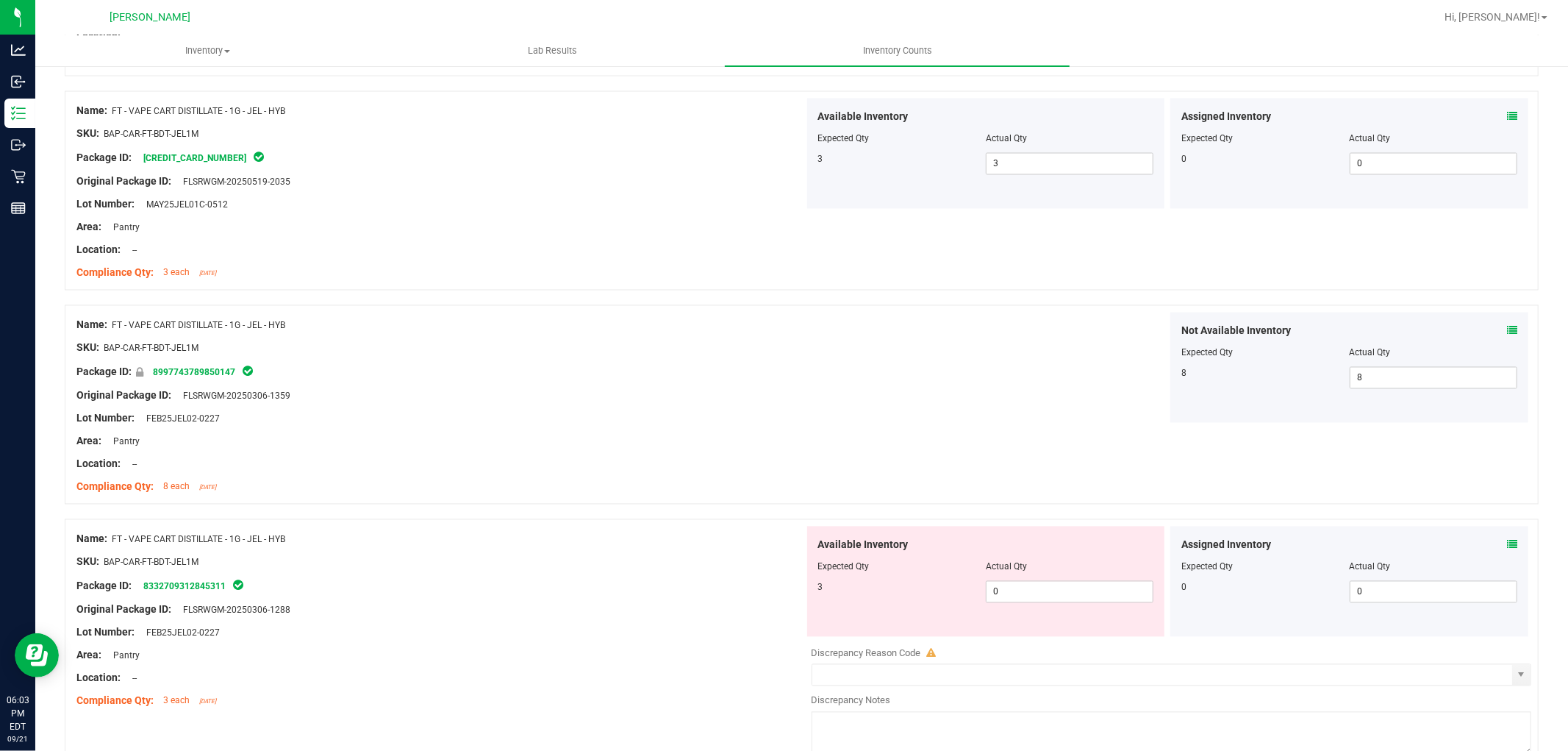
click at [1028, 579] on div at bounding box center [986, 577] width 336 height 8
click at [1032, 590] on span "0 0" at bounding box center [1069, 592] width 168 height 22
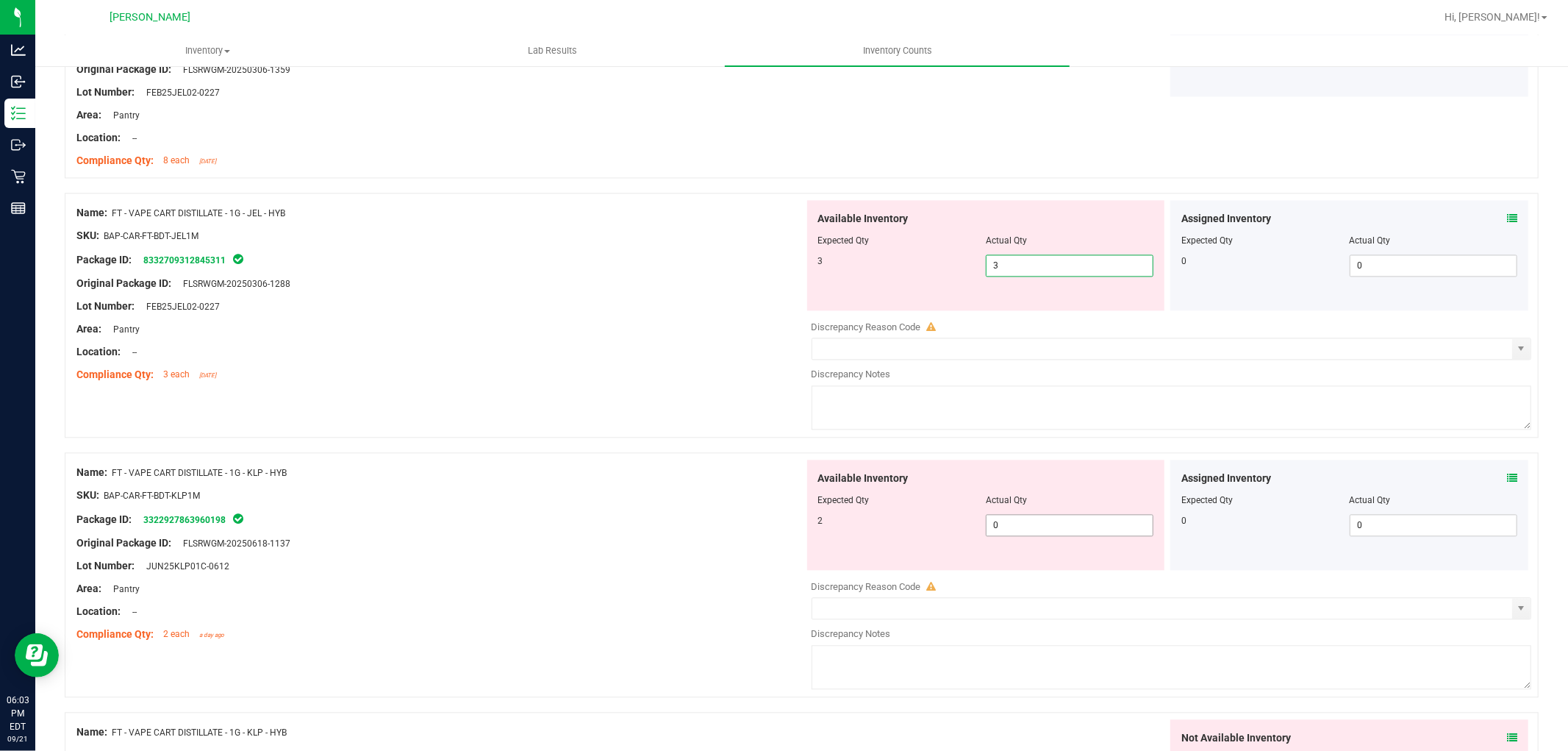
click at [1084, 534] on div "Available Inventory Expected Qty Actual Qty 2 0 0" at bounding box center [1168, 576] width 728 height 233
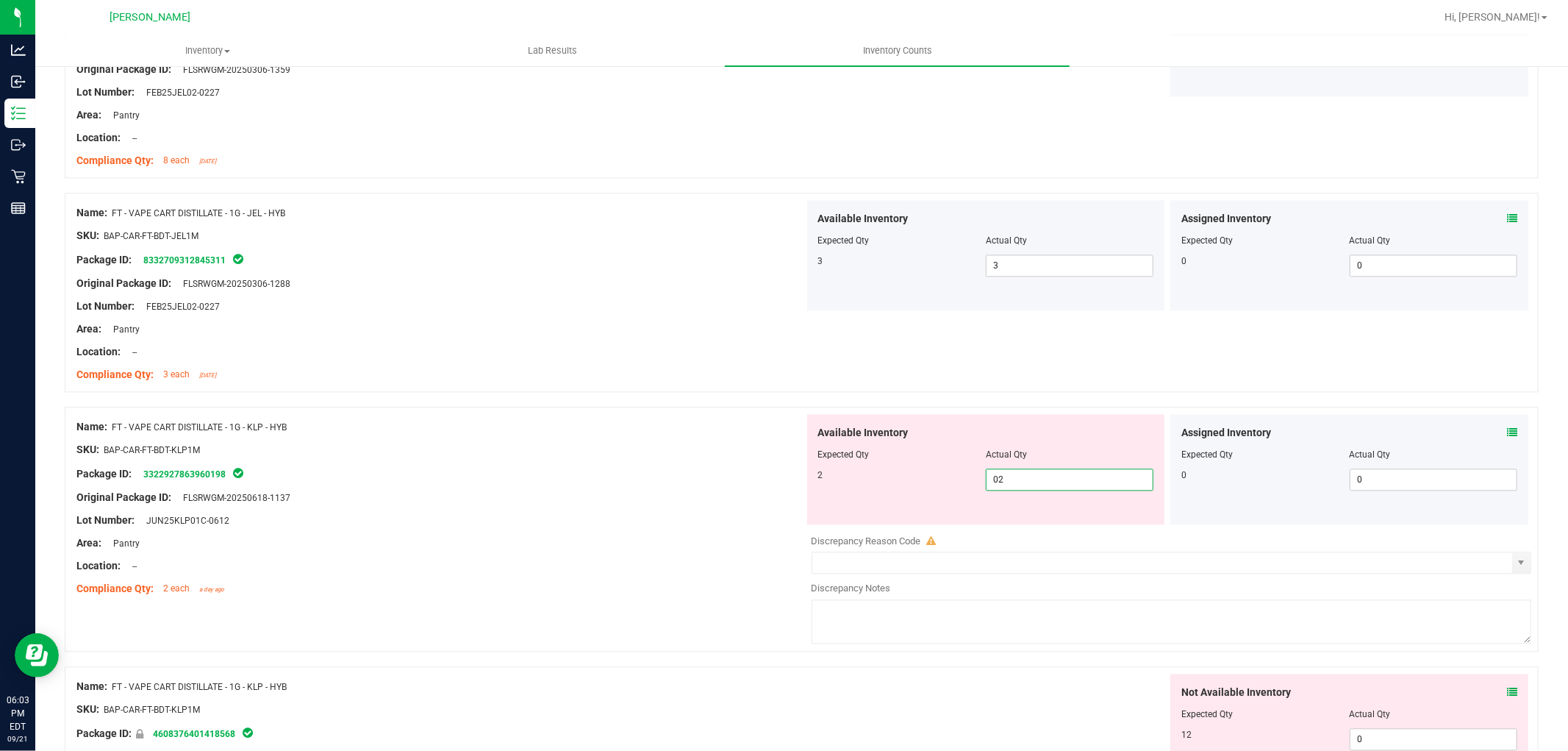
scroll to position [2777, 0]
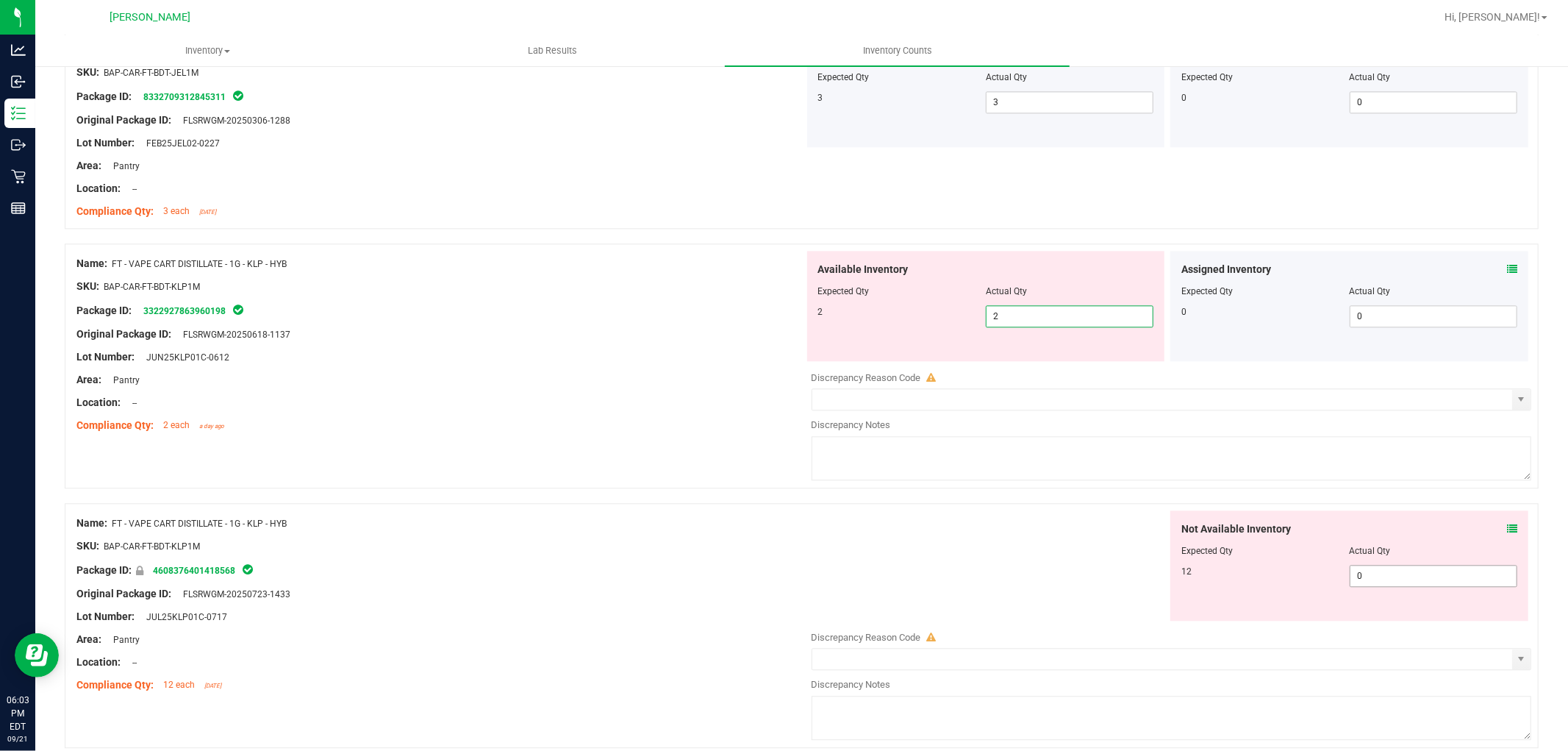
click at [1398, 566] on div "Not Available Inventory Expected Qty Actual Qty 12 0 0" at bounding box center [1349, 566] width 358 height 110
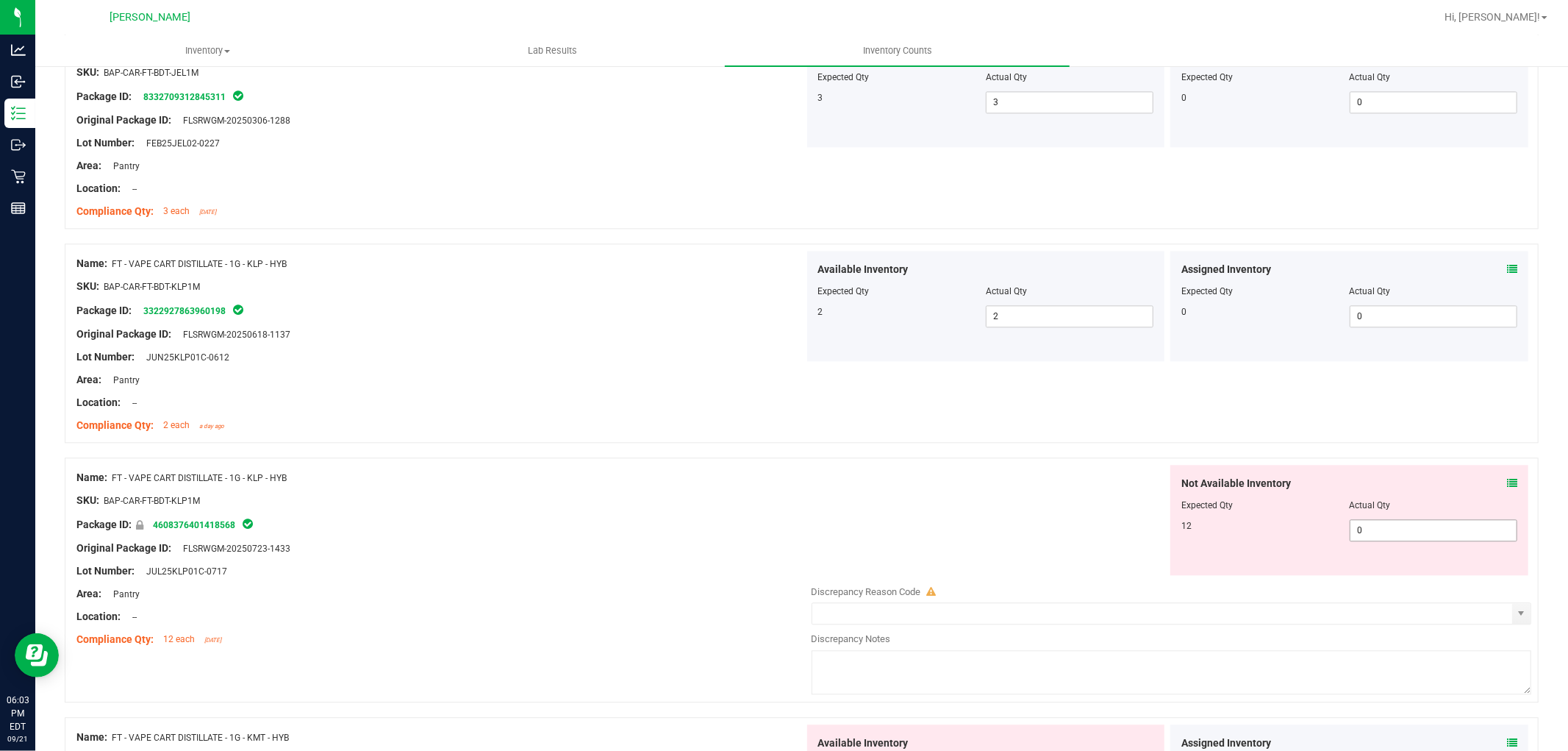
click at [1384, 539] on span "0 01" at bounding box center [1433, 530] width 168 height 22
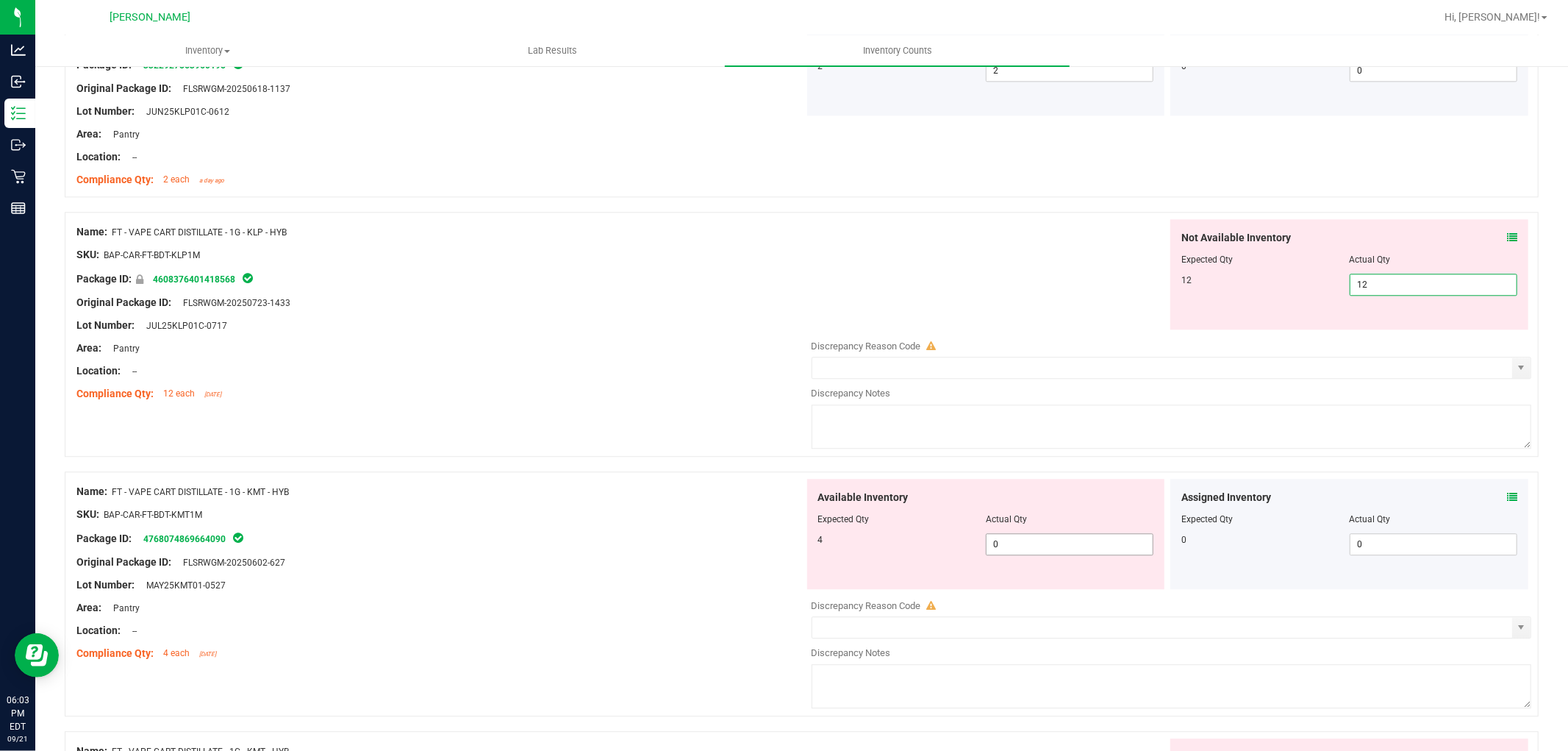
click at [1055, 550] on div "Available Inventory Expected Qty Actual Qty 4 0 0" at bounding box center [1168, 595] width 728 height 233
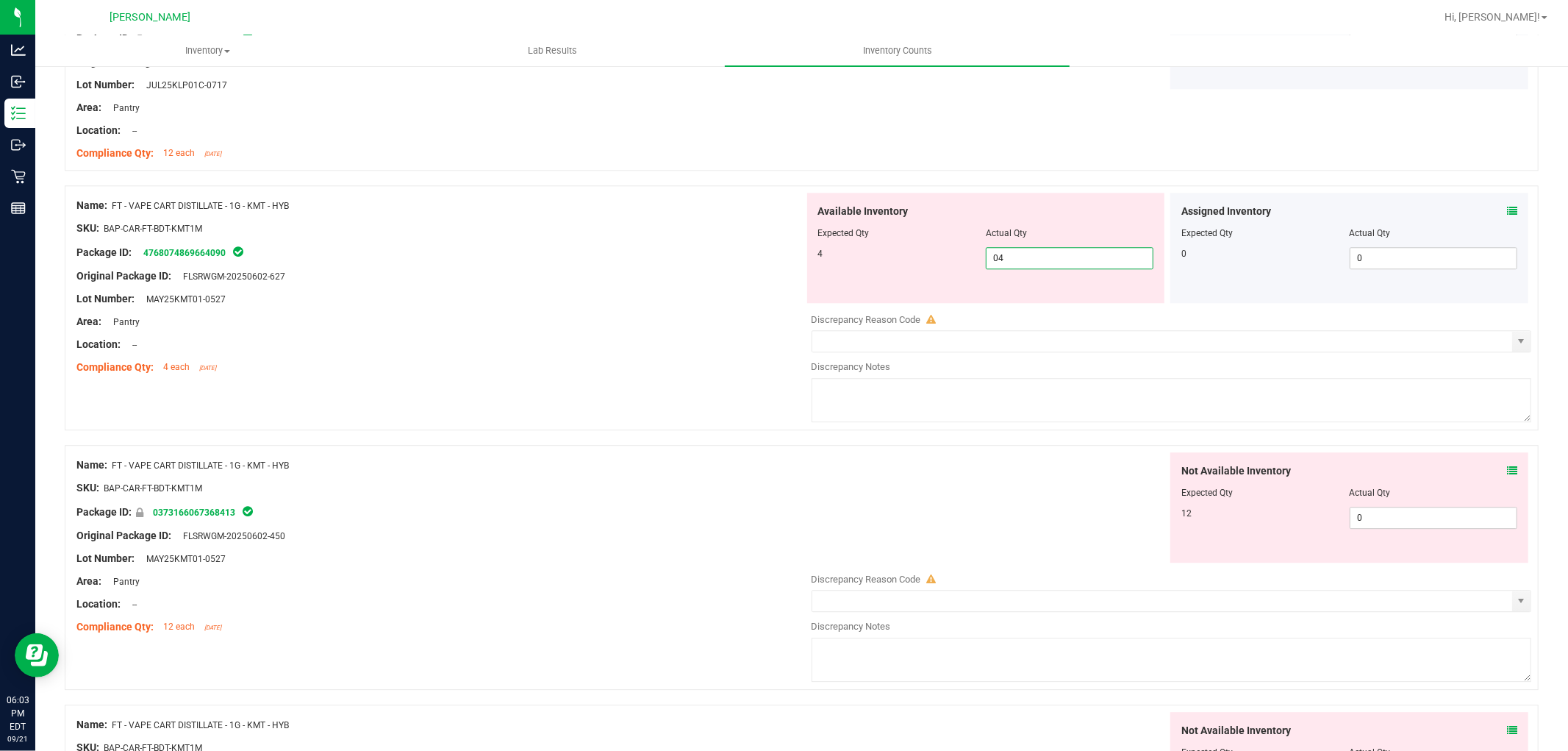
scroll to position [3268, 0]
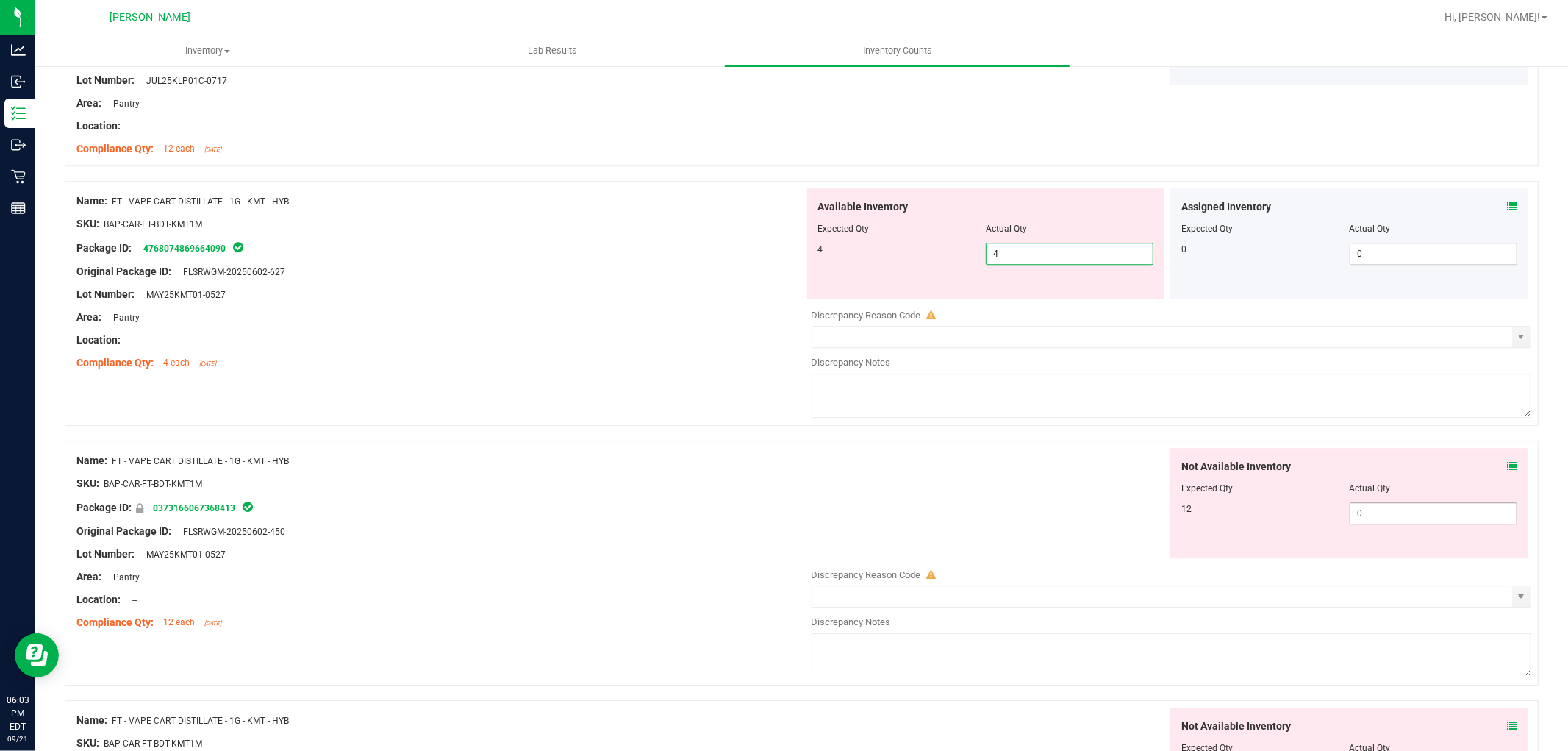
click at [1489, 512] on div "Not Available Inventory Expected Qty Actual Qty 12 0 0" at bounding box center [1349, 502] width 358 height 110
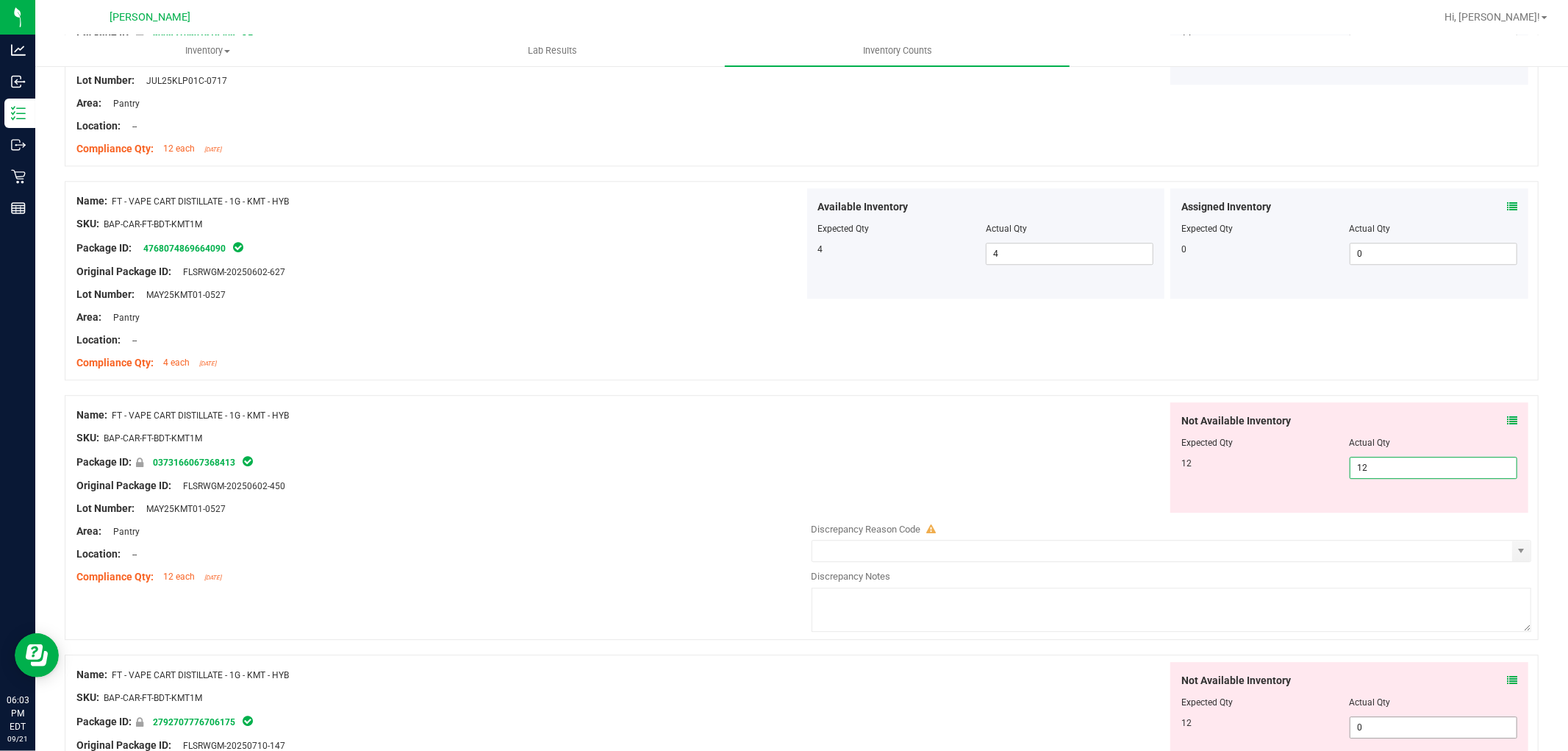
click at [1387, 719] on div "Not Available Inventory Expected Qty Actual Qty 12 0 0" at bounding box center [1349, 716] width 358 height 110
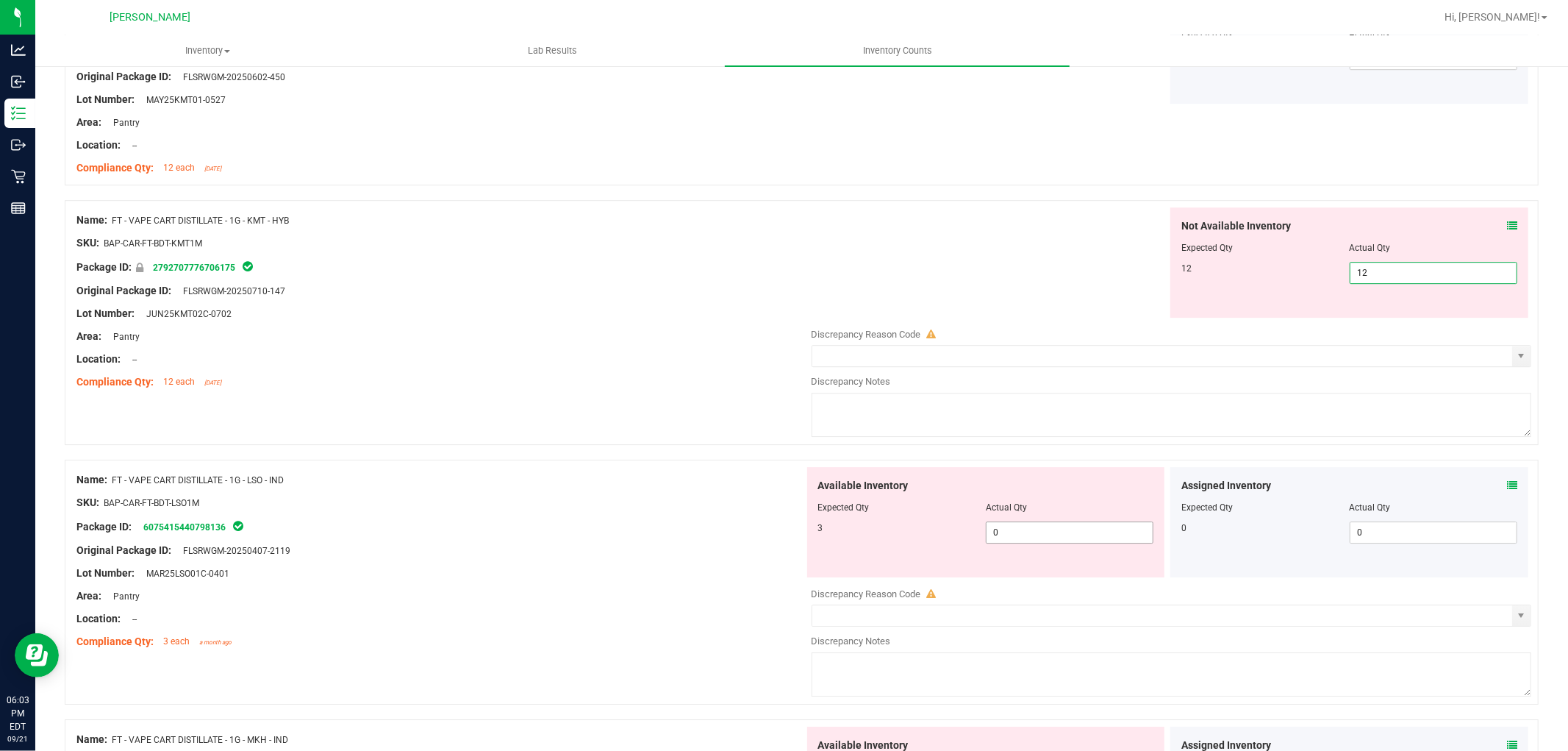
click at [1013, 531] on div "Available Inventory Expected Qty Actual Qty 3 0 0" at bounding box center [986, 522] width 358 height 110
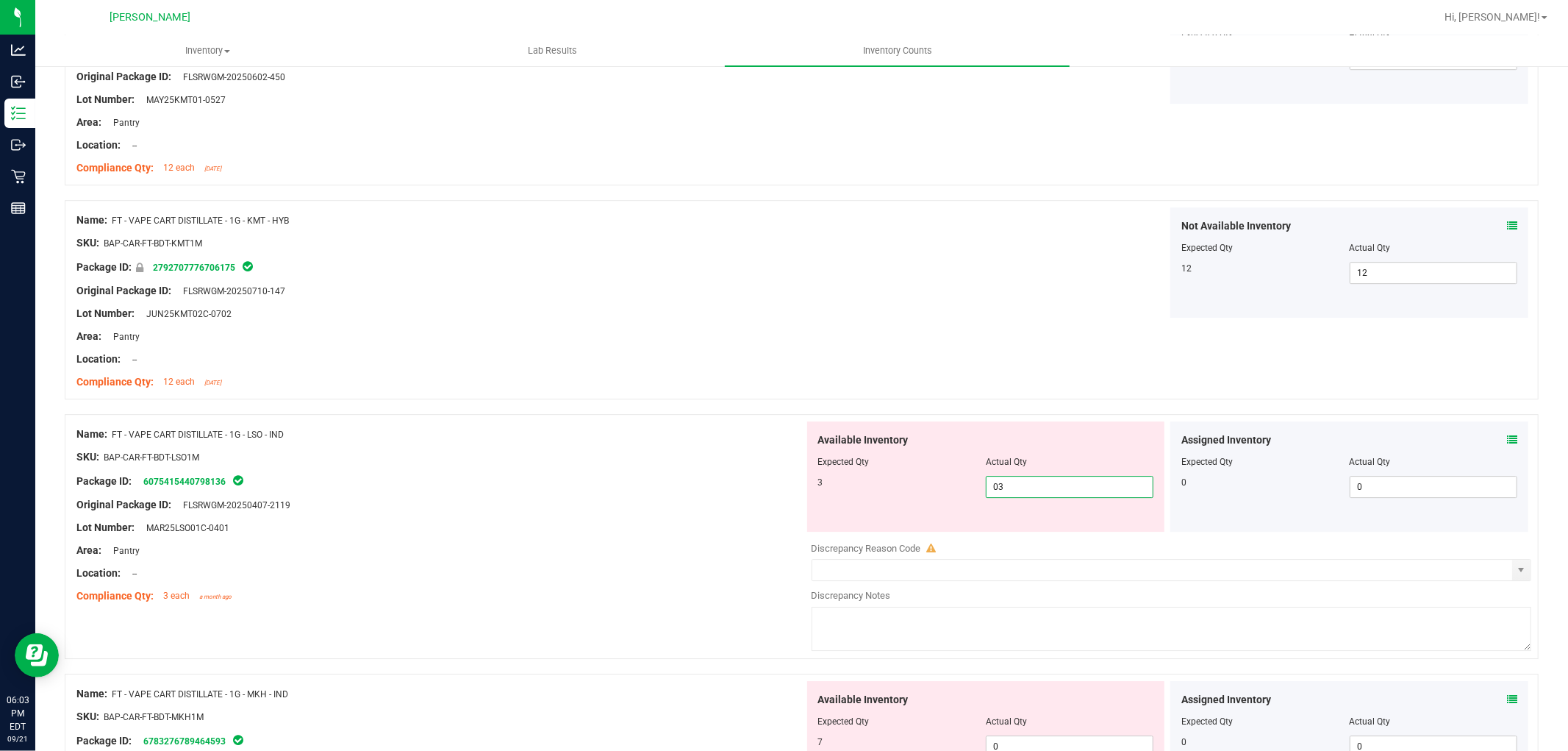
scroll to position [3840, 0]
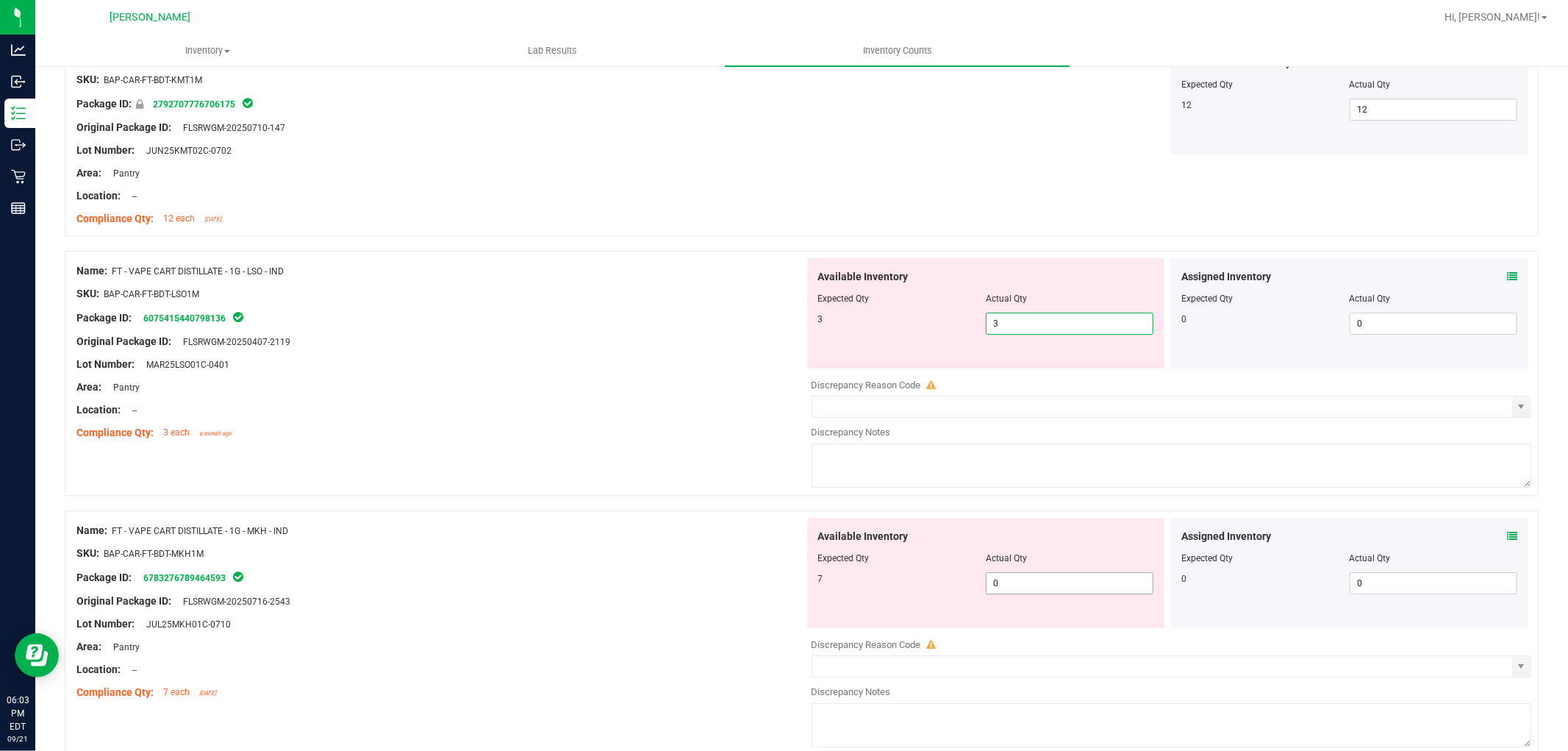
click at [1031, 580] on div "Available Inventory Expected Qty Actual Qty 7 0 0" at bounding box center [986, 572] width 358 height 110
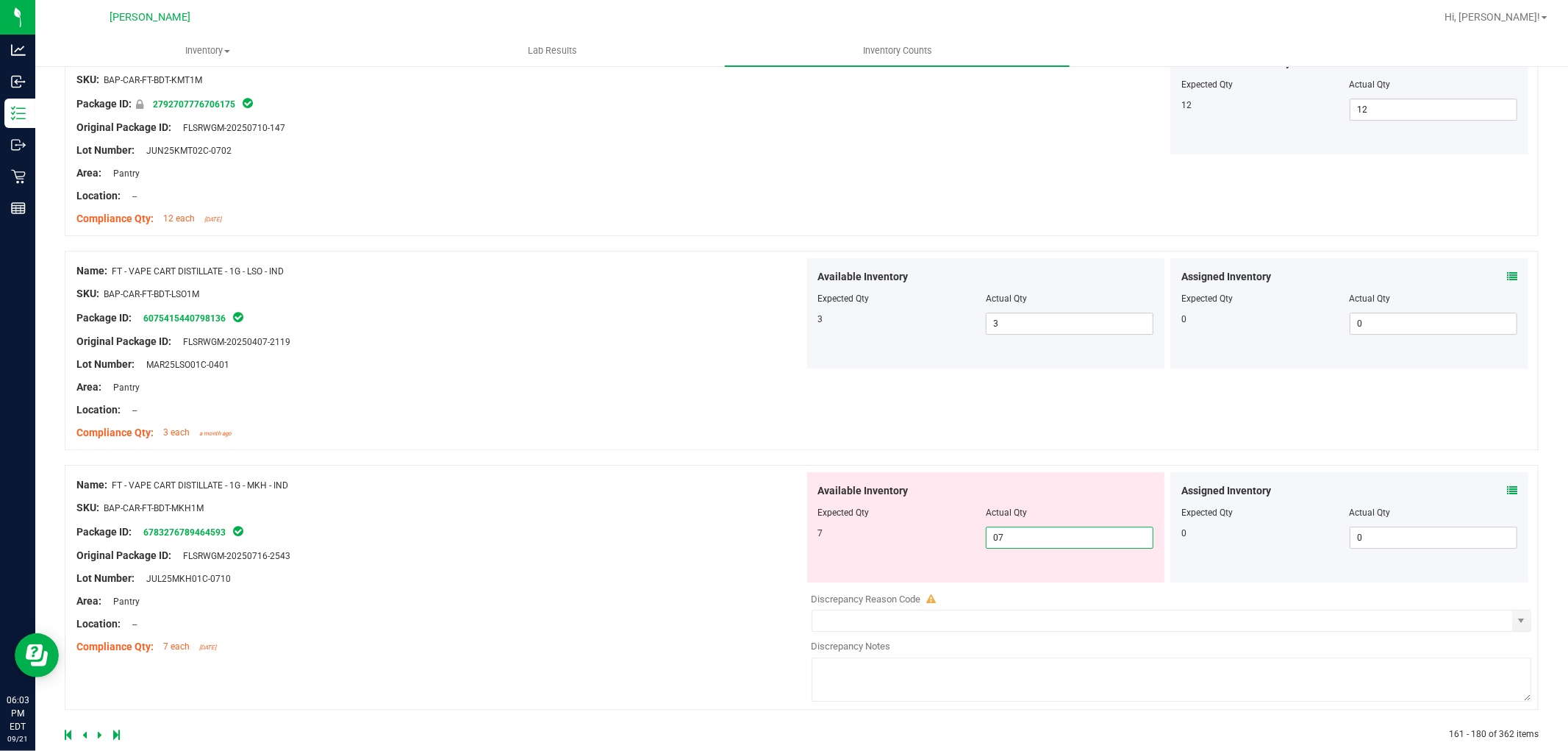
scroll to position [3866, 0]
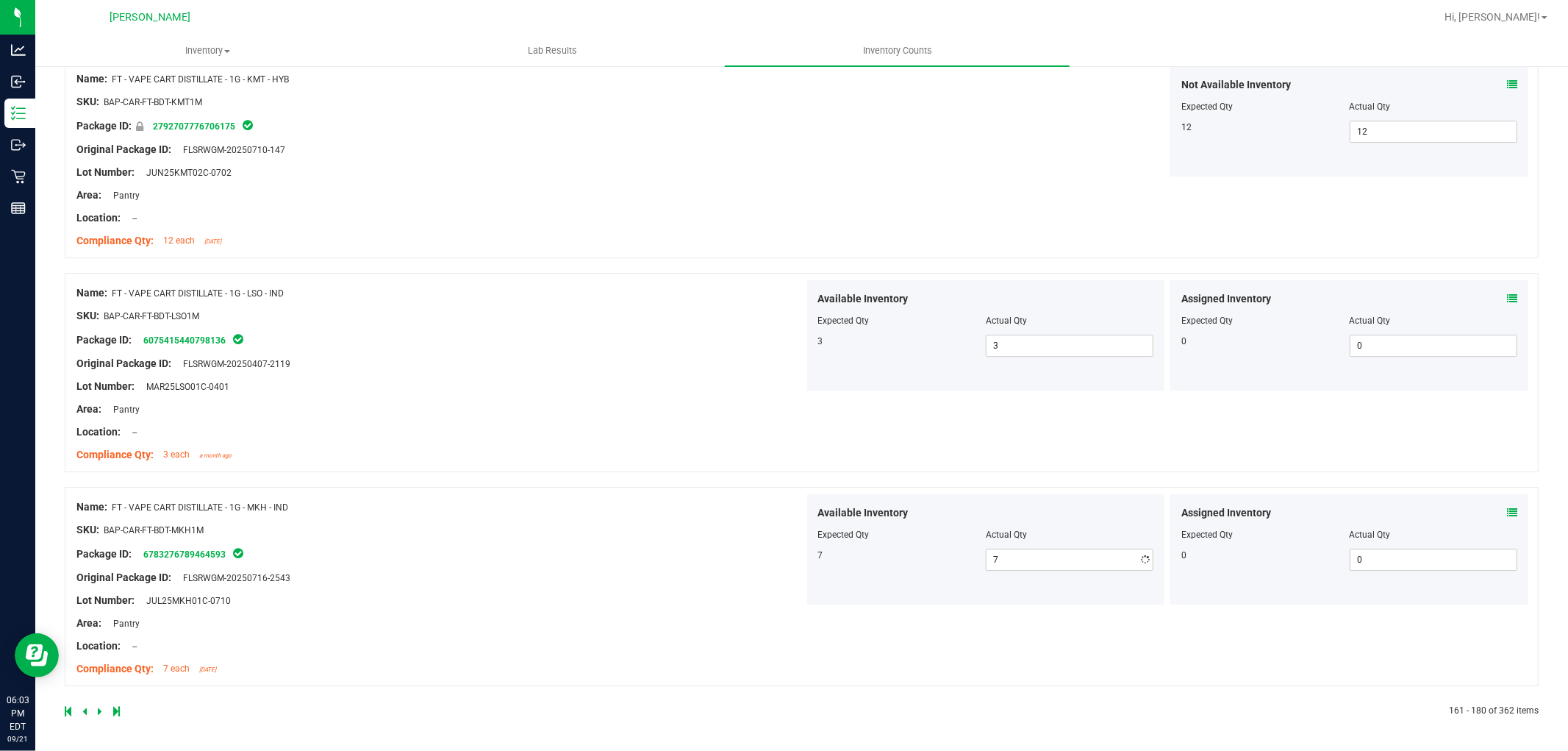
click at [98, 709] on icon at bounding box center [99, 711] width 4 height 8
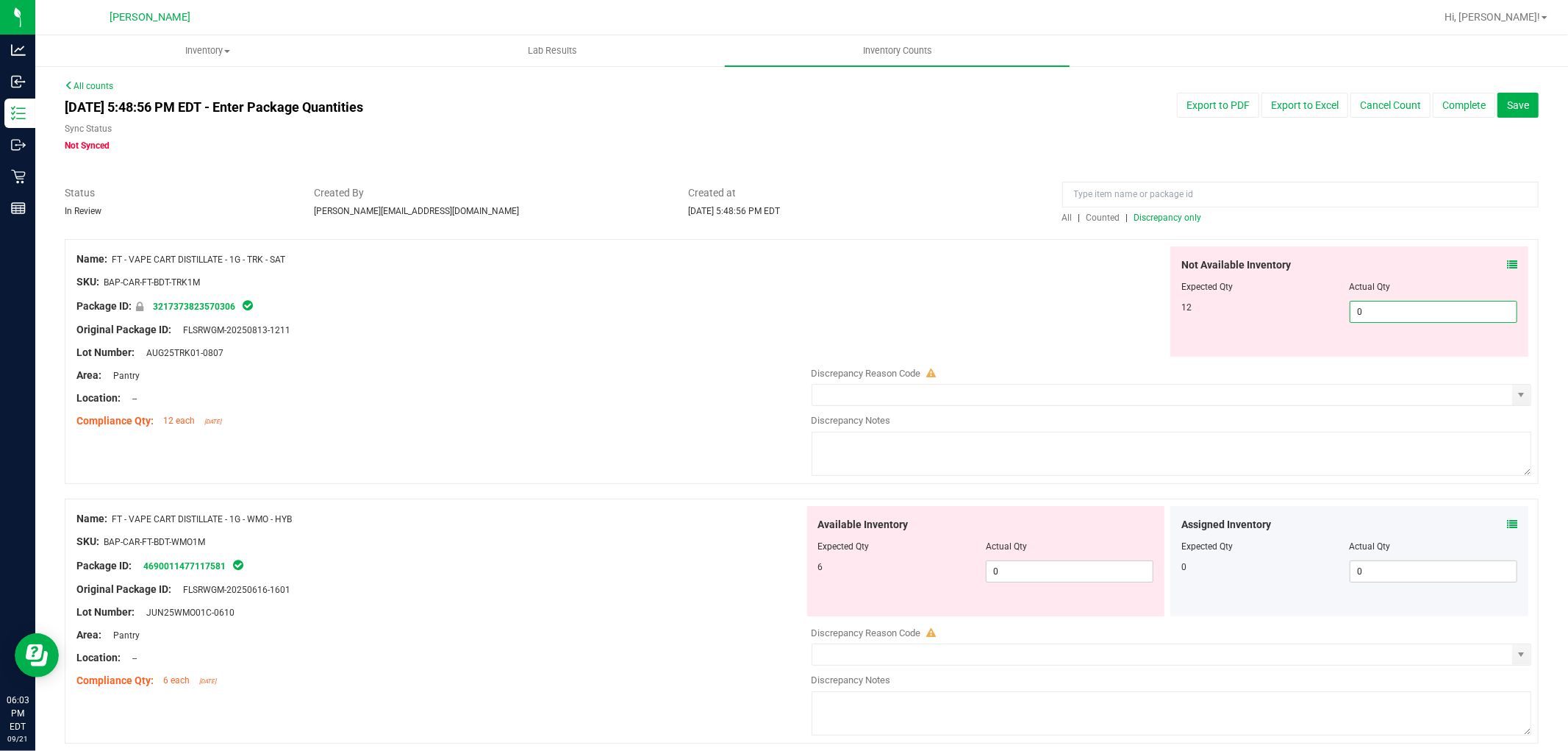
click at [1364, 303] on span "0 0" at bounding box center [1433, 312] width 168 height 22
click at [1083, 574] on div "Available Inventory Expected Qty Actual Qty 6 0 0" at bounding box center [1168, 622] width 728 height 233
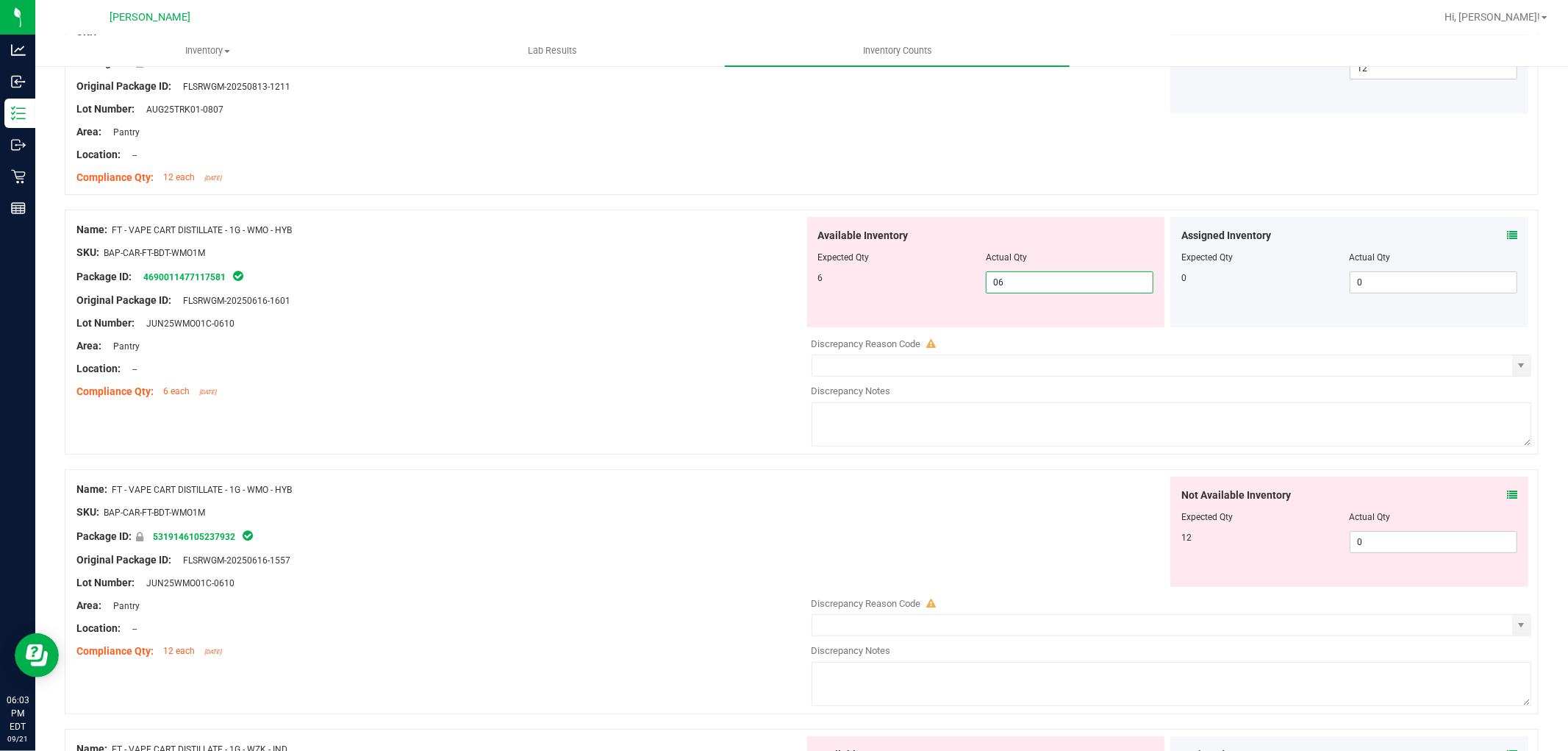
scroll to position [245, 0]
click at [1398, 534] on div "Not Available Inventory Expected Qty Actual Qty 12 0 0" at bounding box center [1349, 530] width 358 height 110
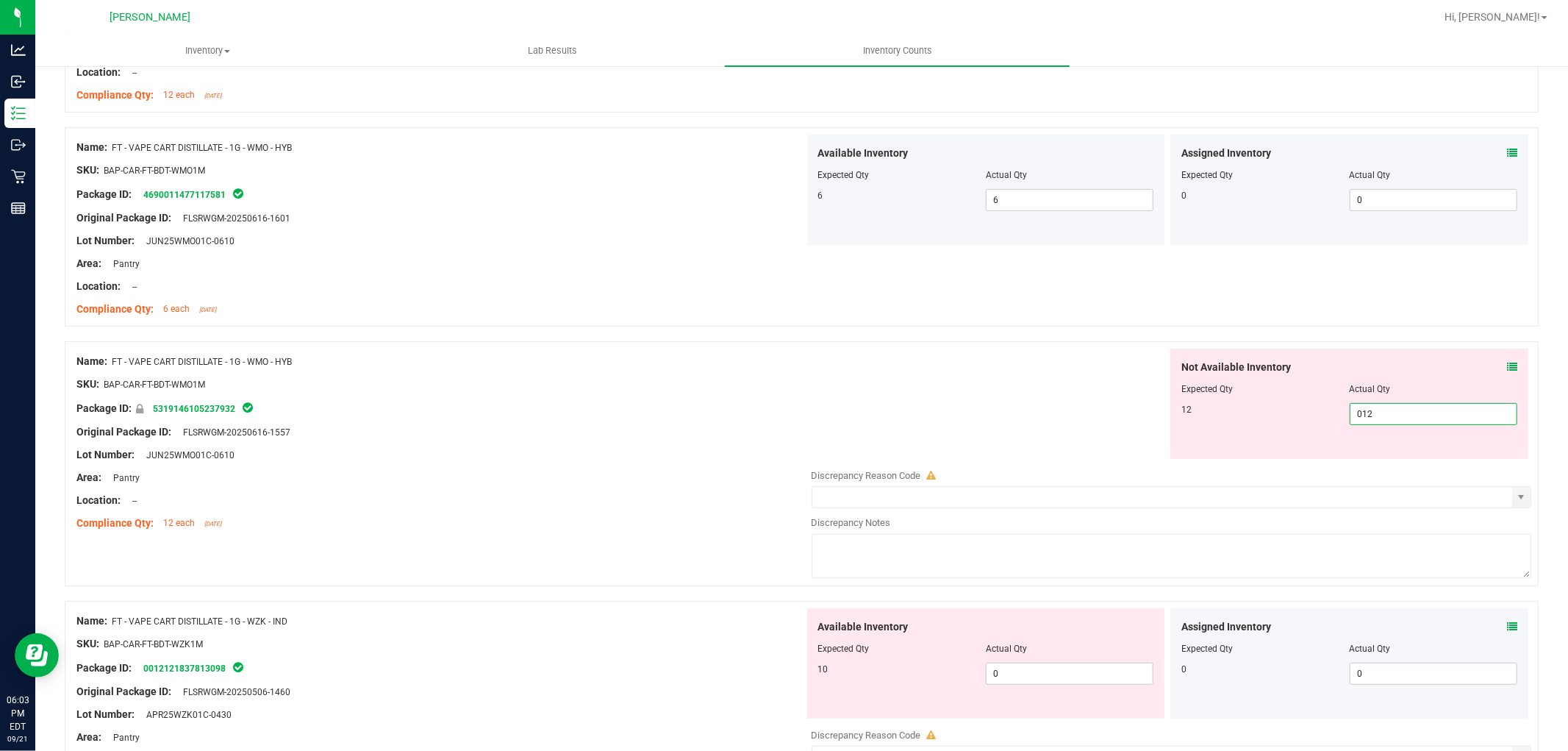
scroll to position [490, 0]
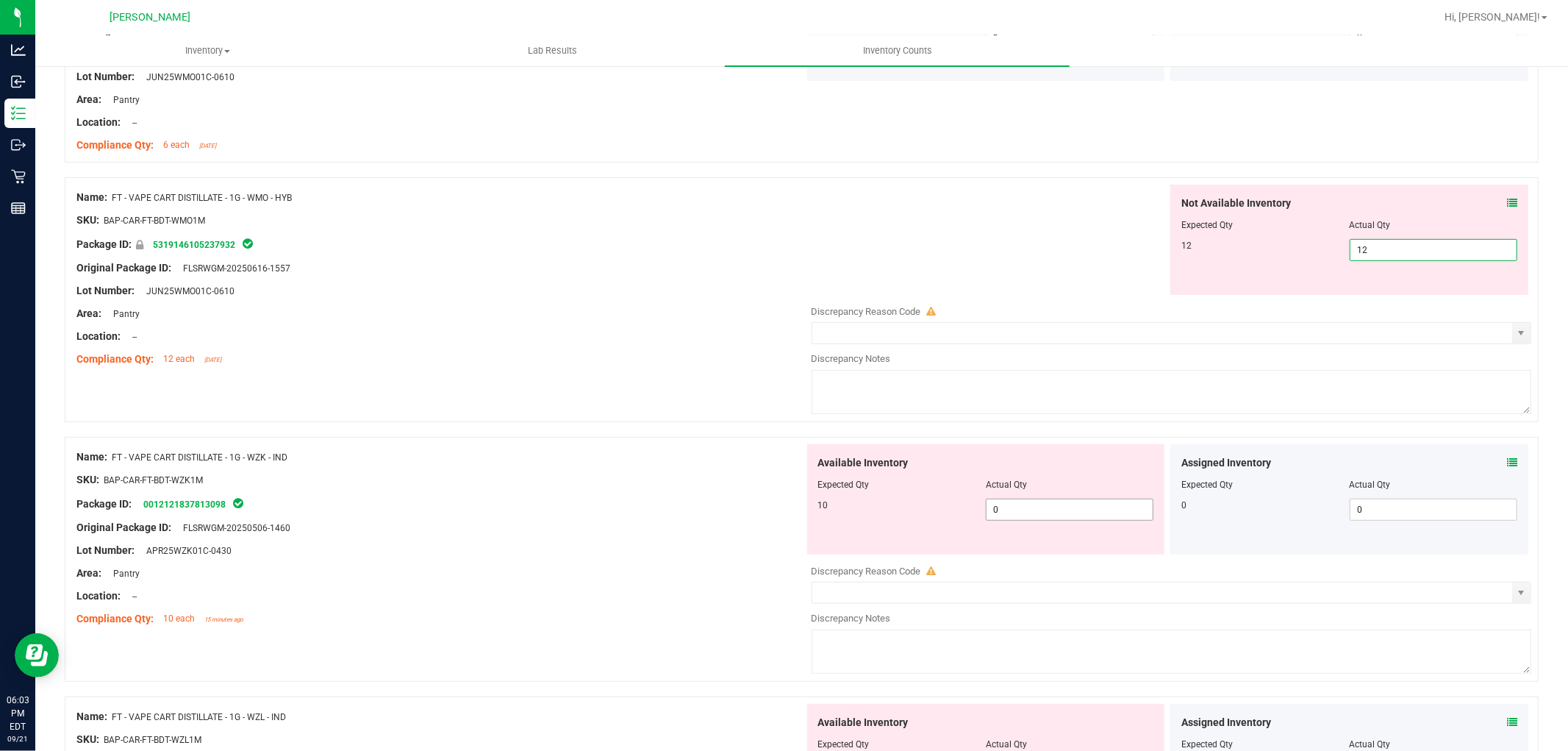
click at [1068, 512] on div "Available Inventory Expected Qty Actual Qty 10 0 0" at bounding box center [1168, 561] width 728 height 233
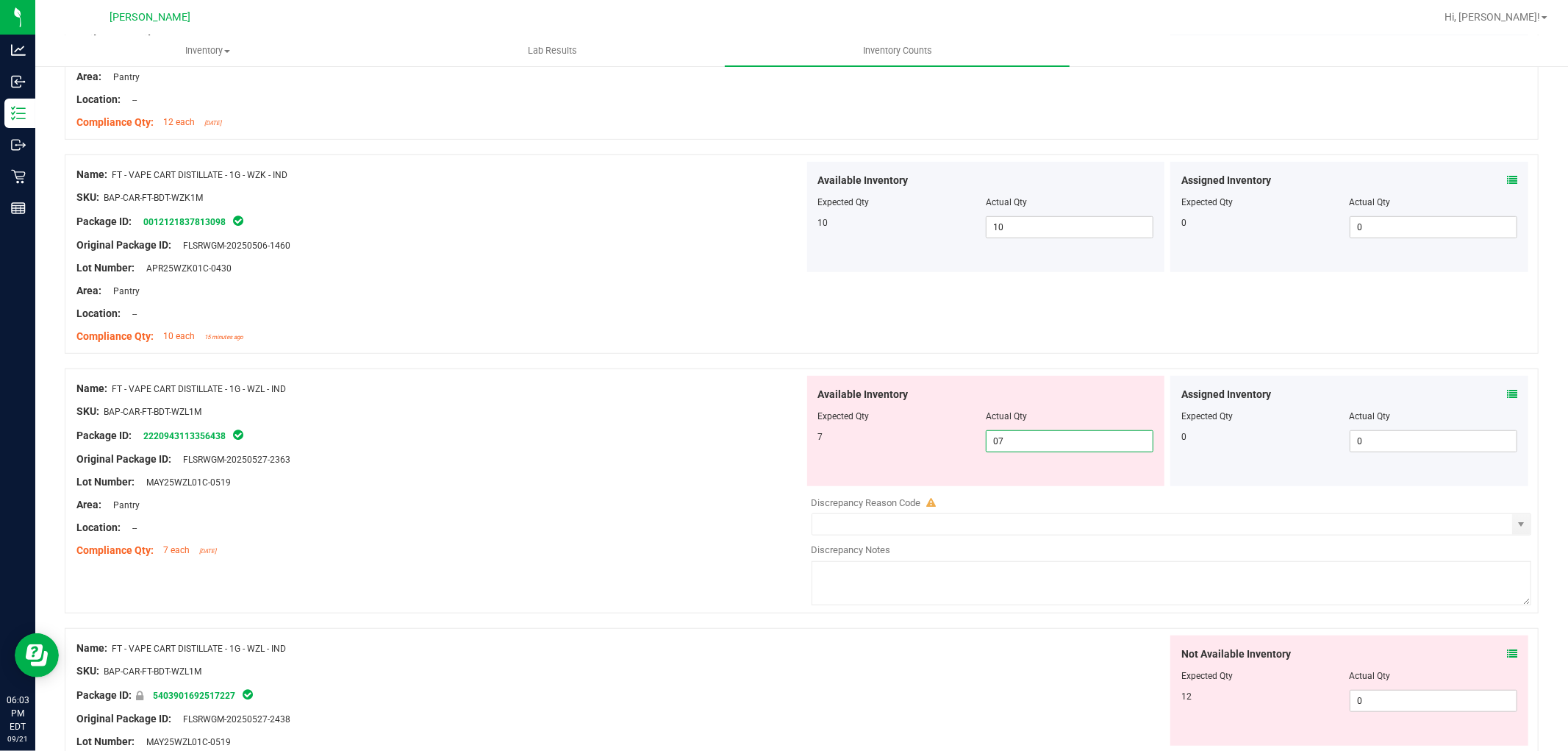
scroll to position [735, 0]
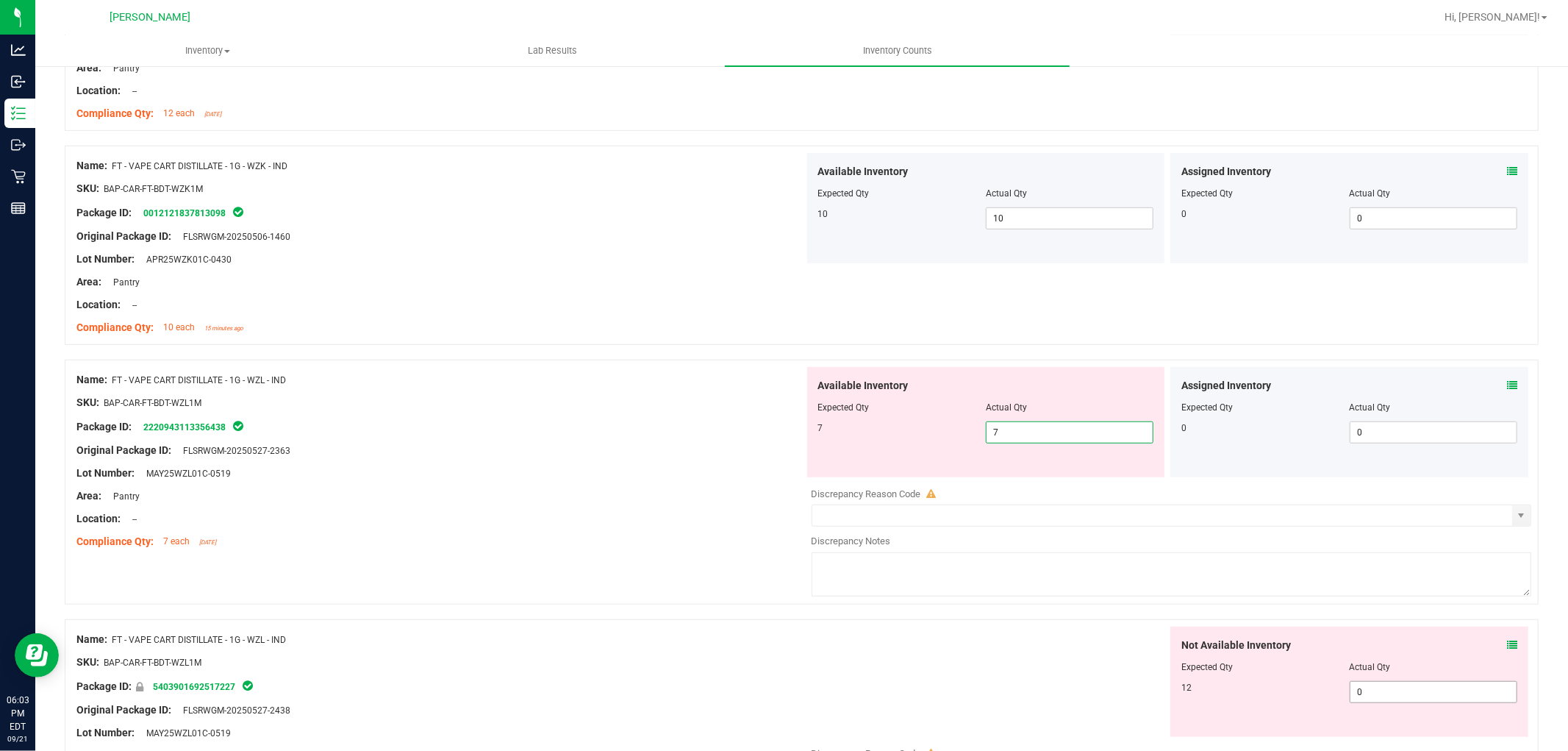
click at [1365, 700] on div "Not Available Inventory Expected Qty Actual Qty 12 0 0" at bounding box center [1168, 743] width 728 height 233
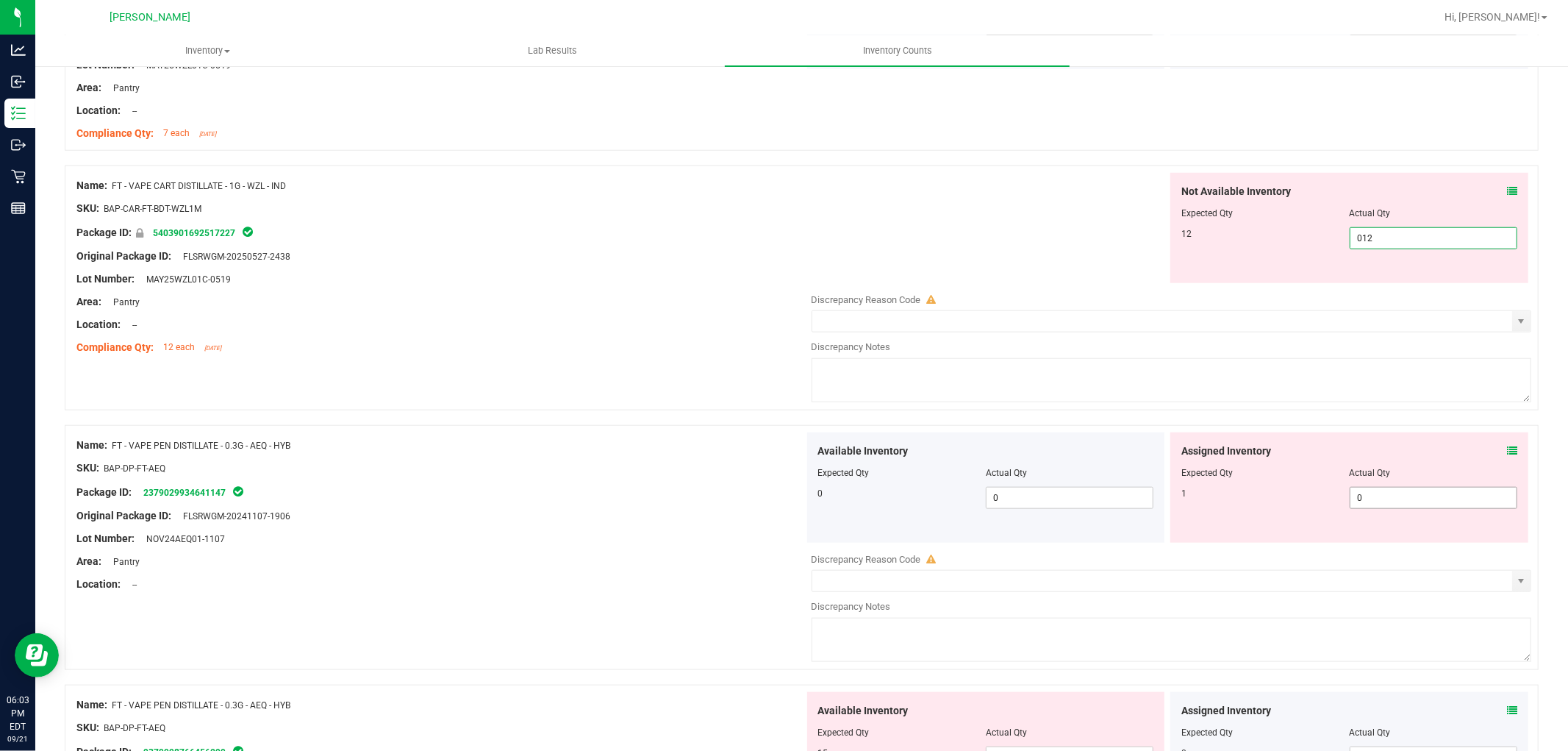
click at [1392, 498] on div "Available Inventory Expected Qty Actual Qty 0 0 0" at bounding box center [1168, 549] width 728 height 233
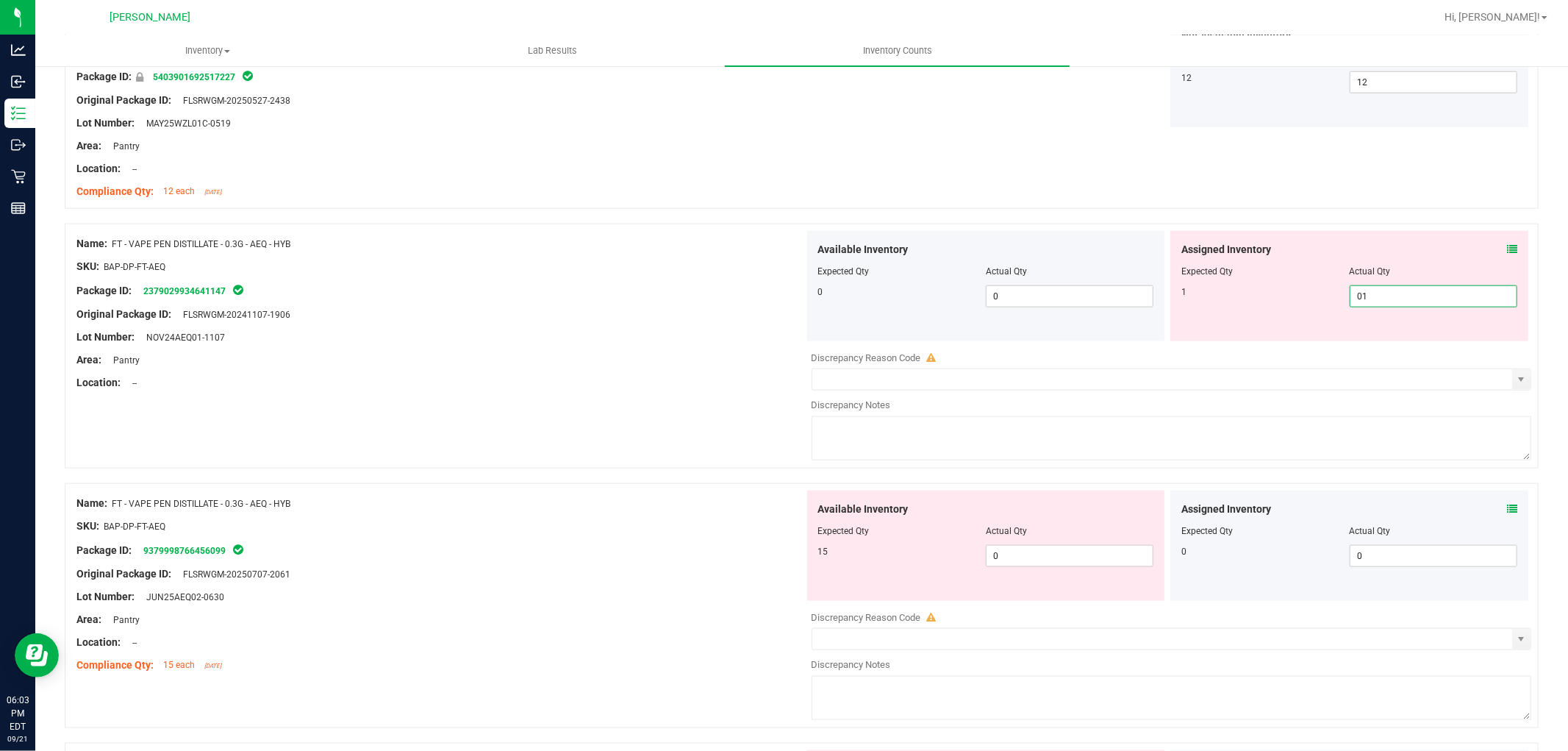
scroll to position [1306, 0]
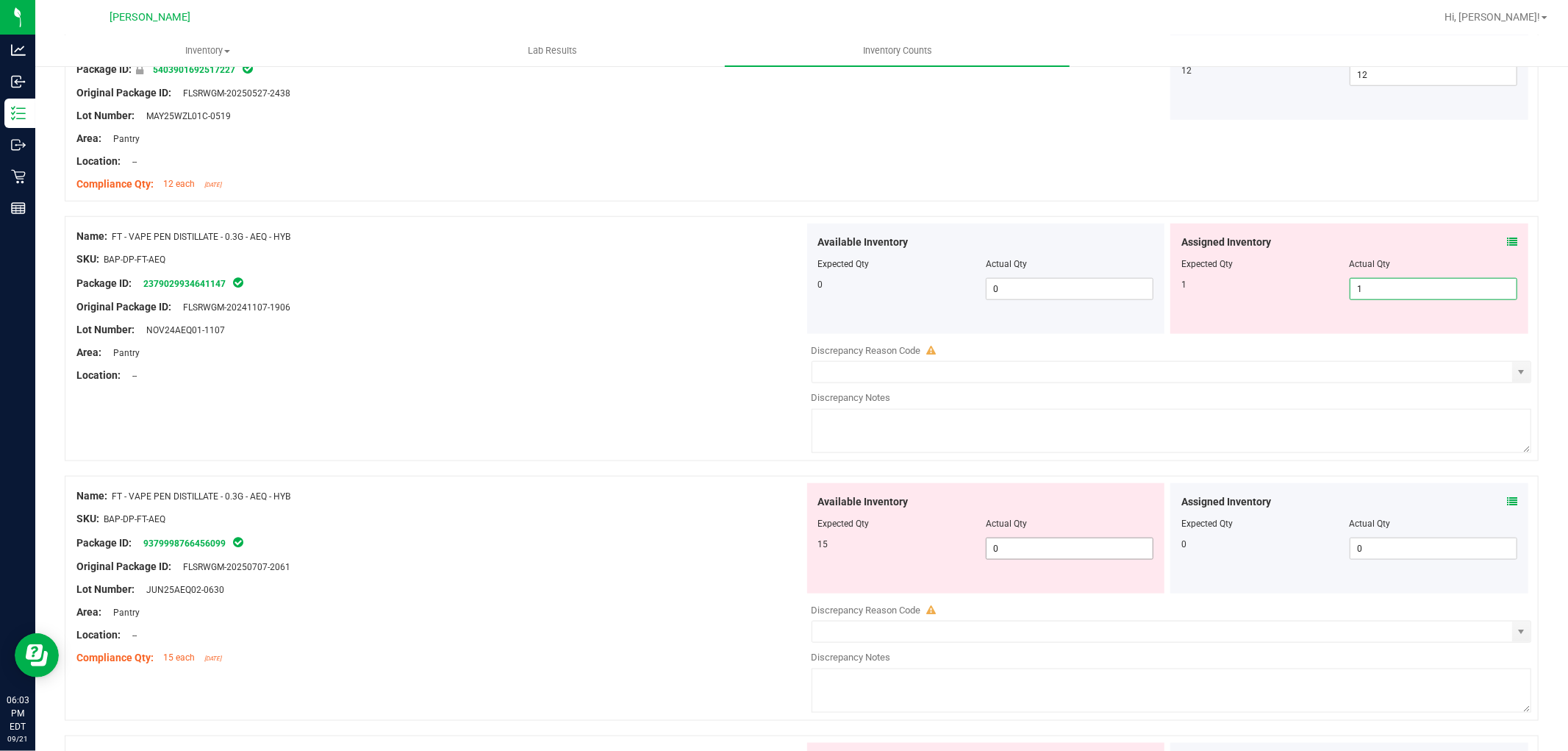
click at [1033, 550] on div "Available Inventory Expected Qty Actual Qty 15 0 0" at bounding box center [1168, 599] width 728 height 233
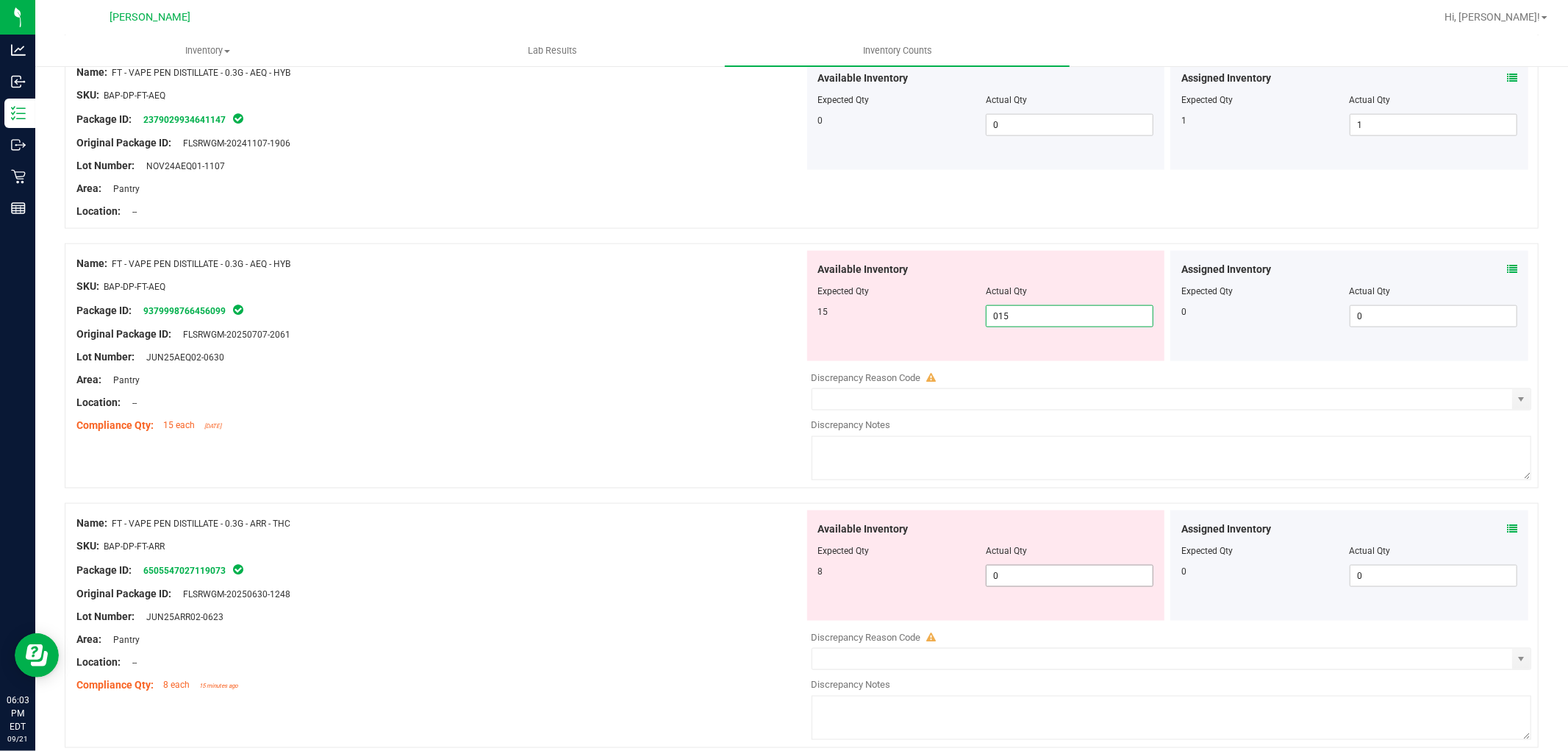
click at [1101, 572] on div "Available Inventory Expected Qty Actual Qty 8 0 0" at bounding box center [986, 566] width 358 height 110
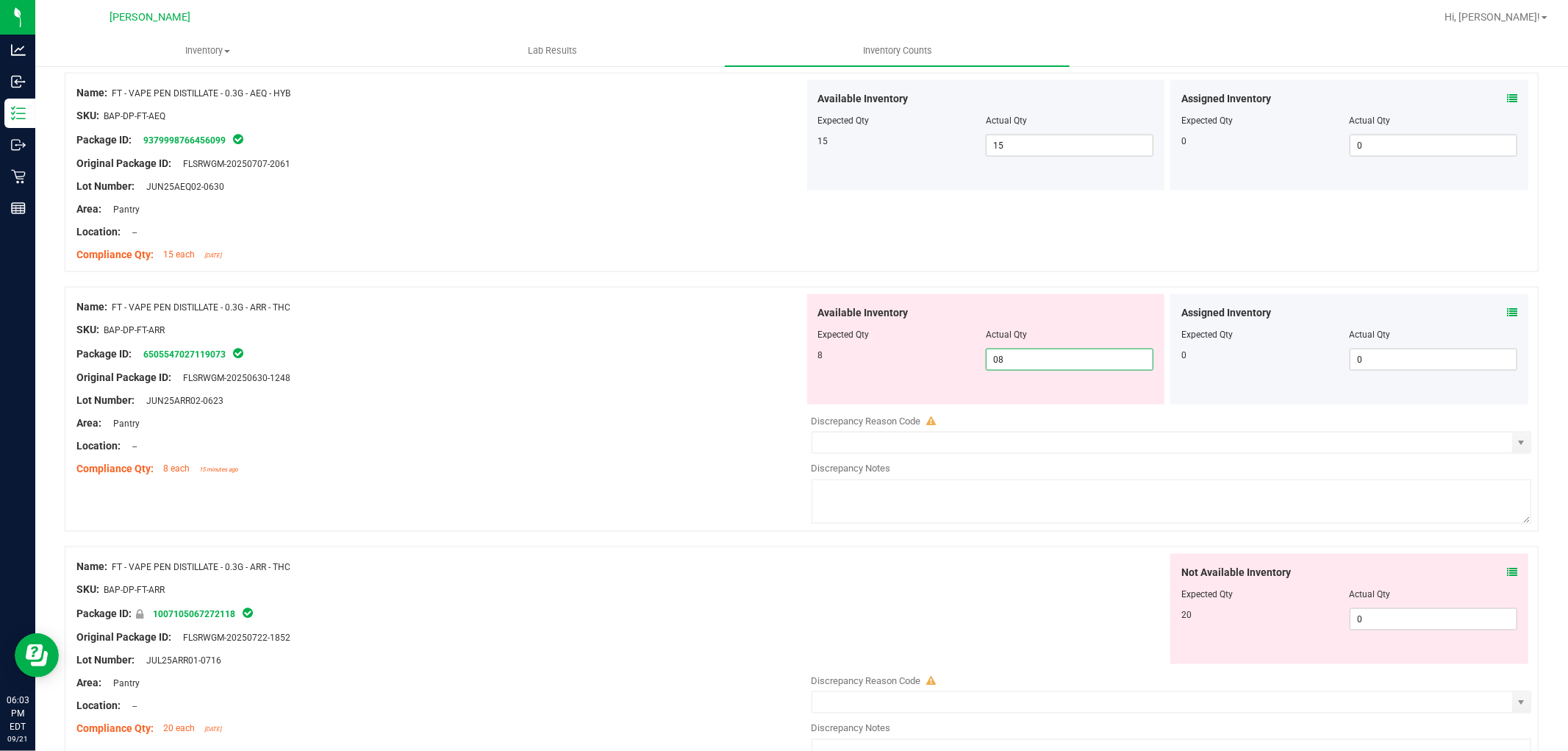
scroll to position [1716, 0]
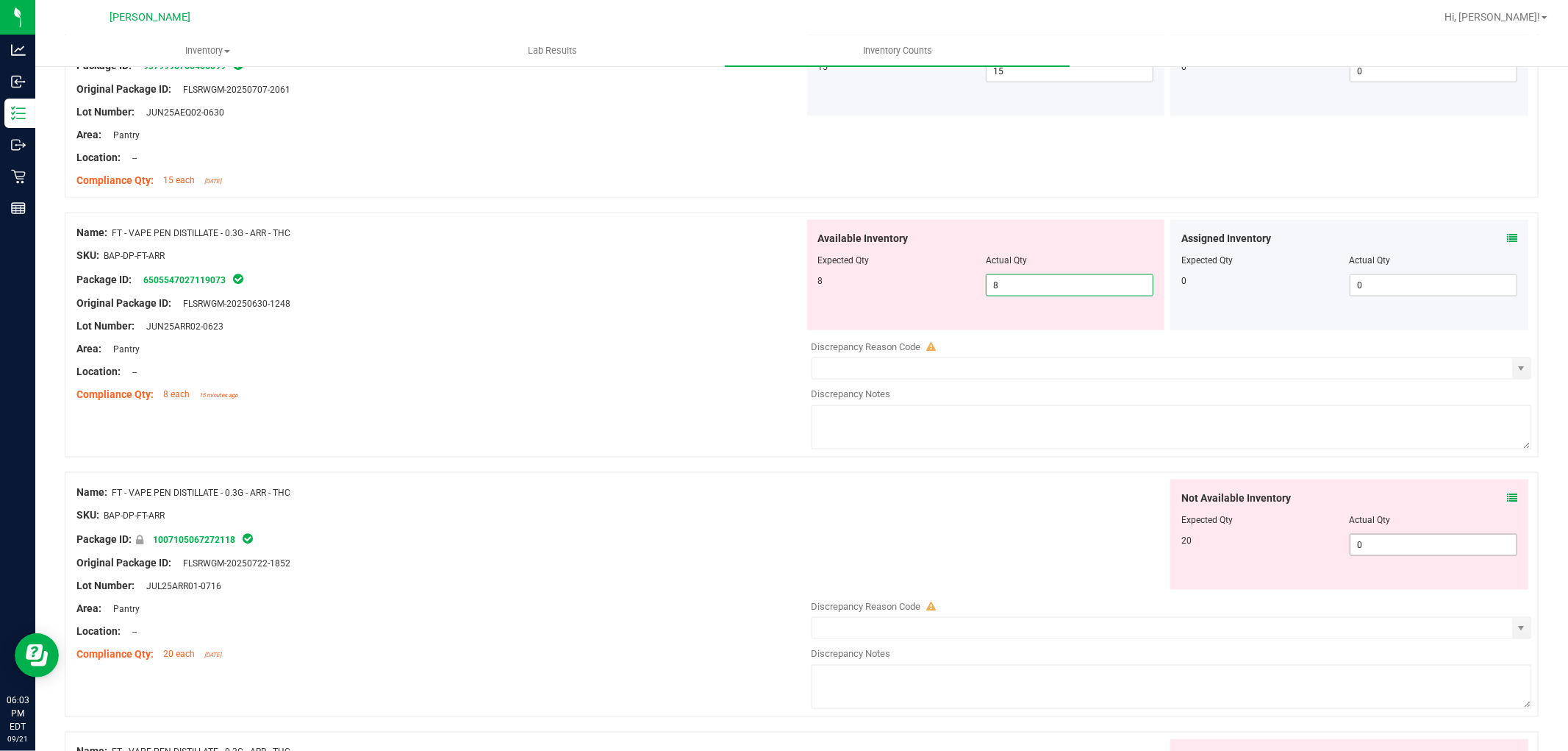
click at [1421, 555] on div "Not Available Inventory Expected Qty Actual Qty 20 0 0" at bounding box center [1168, 596] width 728 height 233
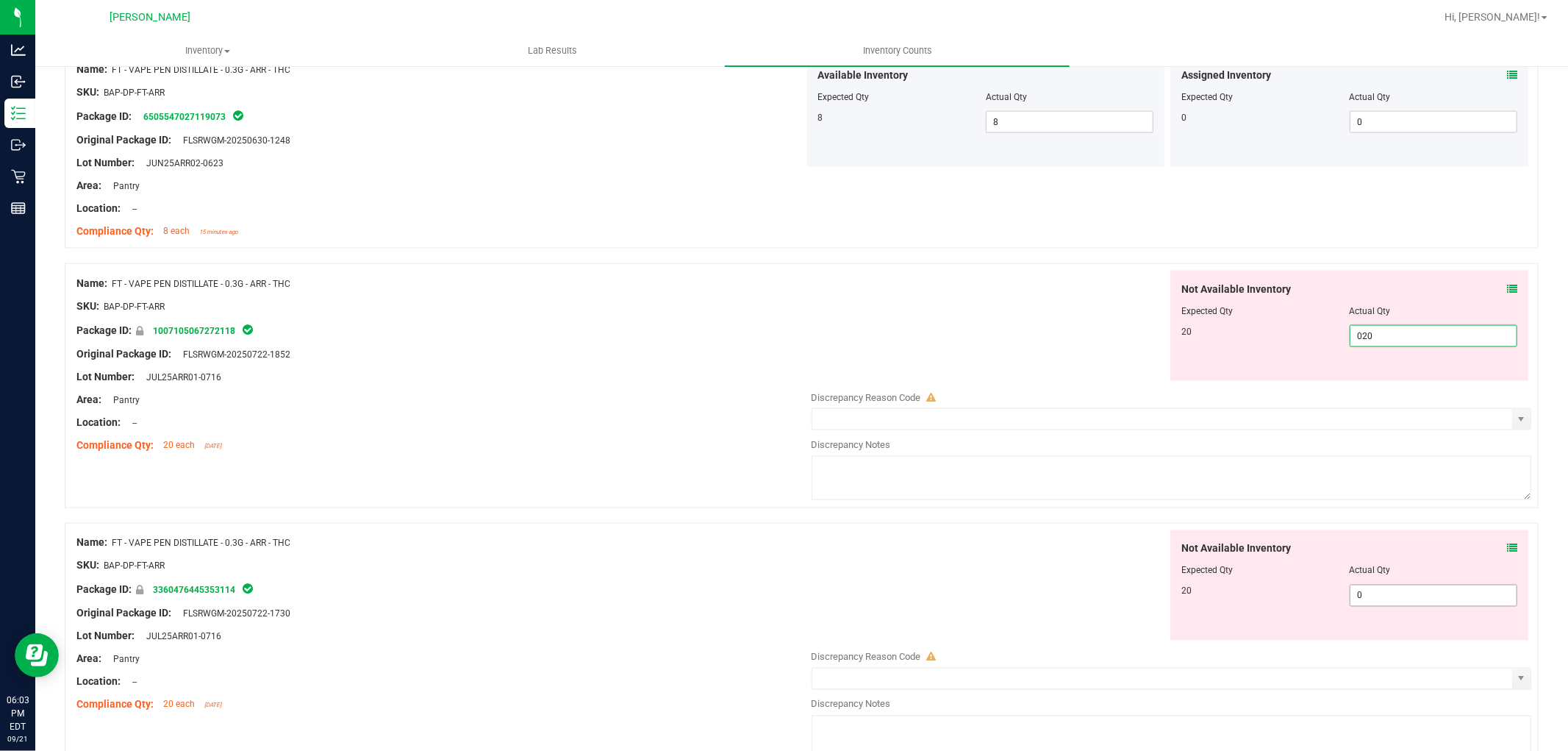
click at [1377, 602] on div "Not Available Inventory Expected Qty Actual Qty 20 0 0" at bounding box center [1168, 646] width 728 height 233
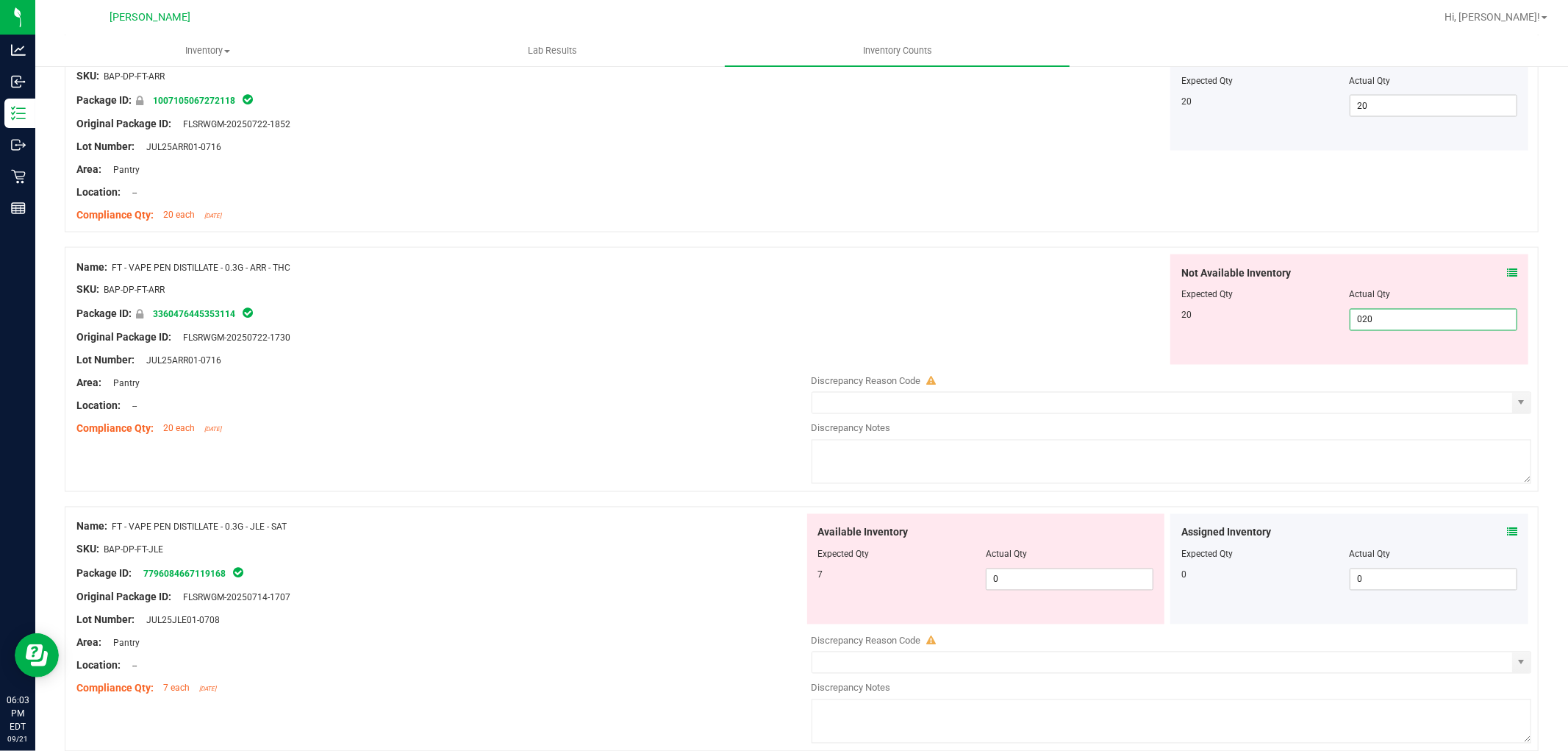
scroll to position [2124, 0]
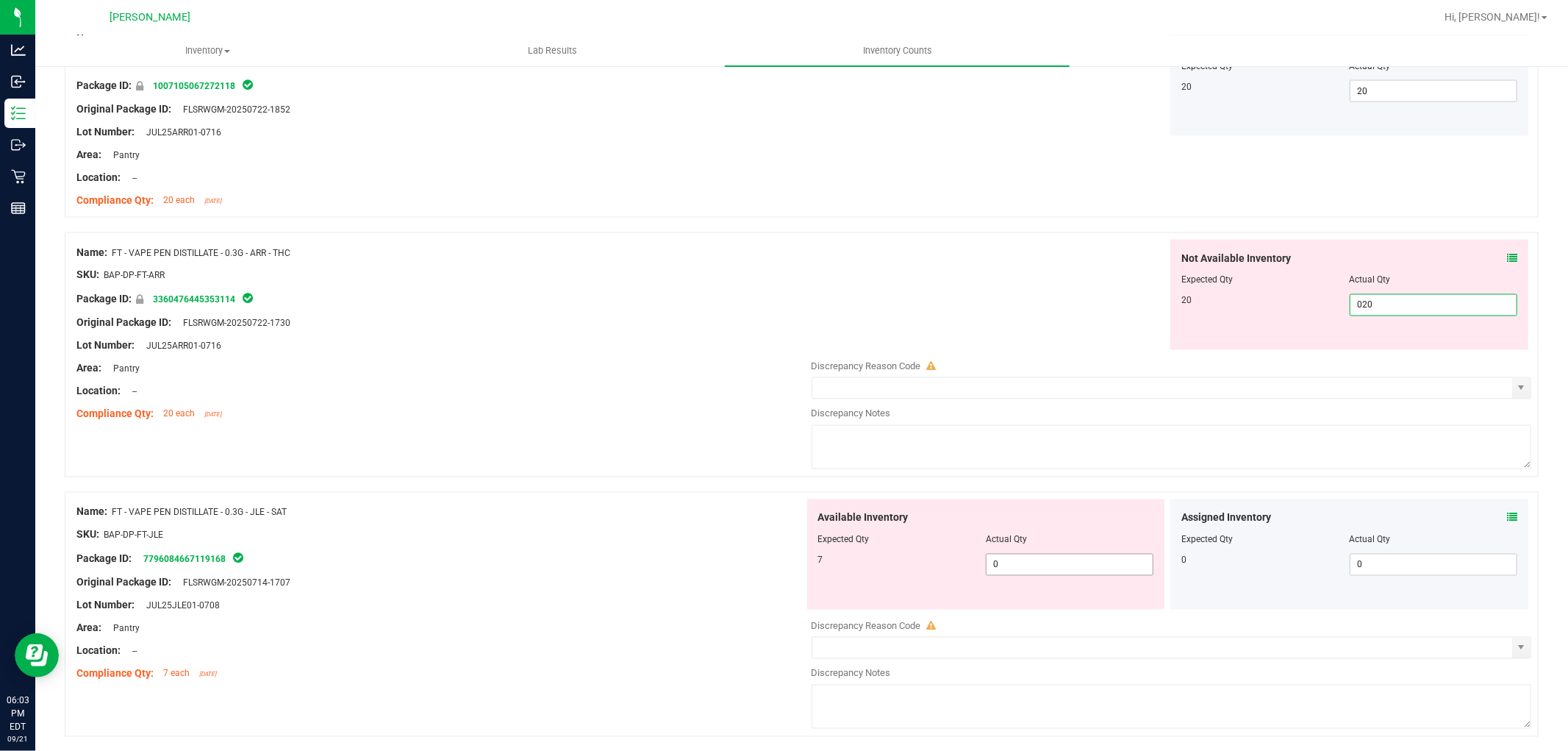
click at [1063, 577] on div "Available Inventory Expected Qty Actual Qty 7 0 0" at bounding box center [1168, 615] width 728 height 233
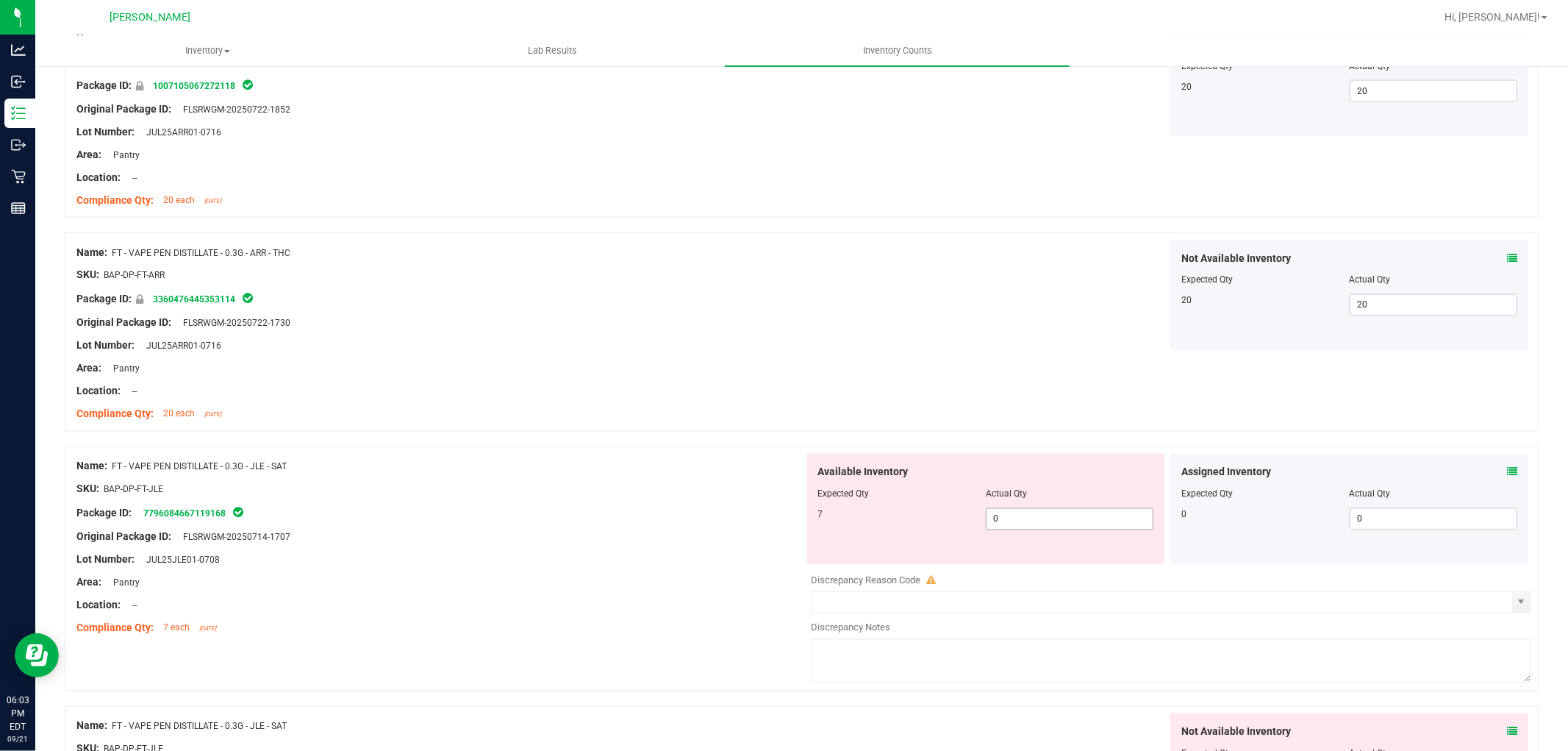
click at [1056, 530] on span "0 0" at bounding box center [1069, 519] width 168 height 22
click at [1054, 515] on span "0 0" at bounding box center [1069, 519] width 168 height 22
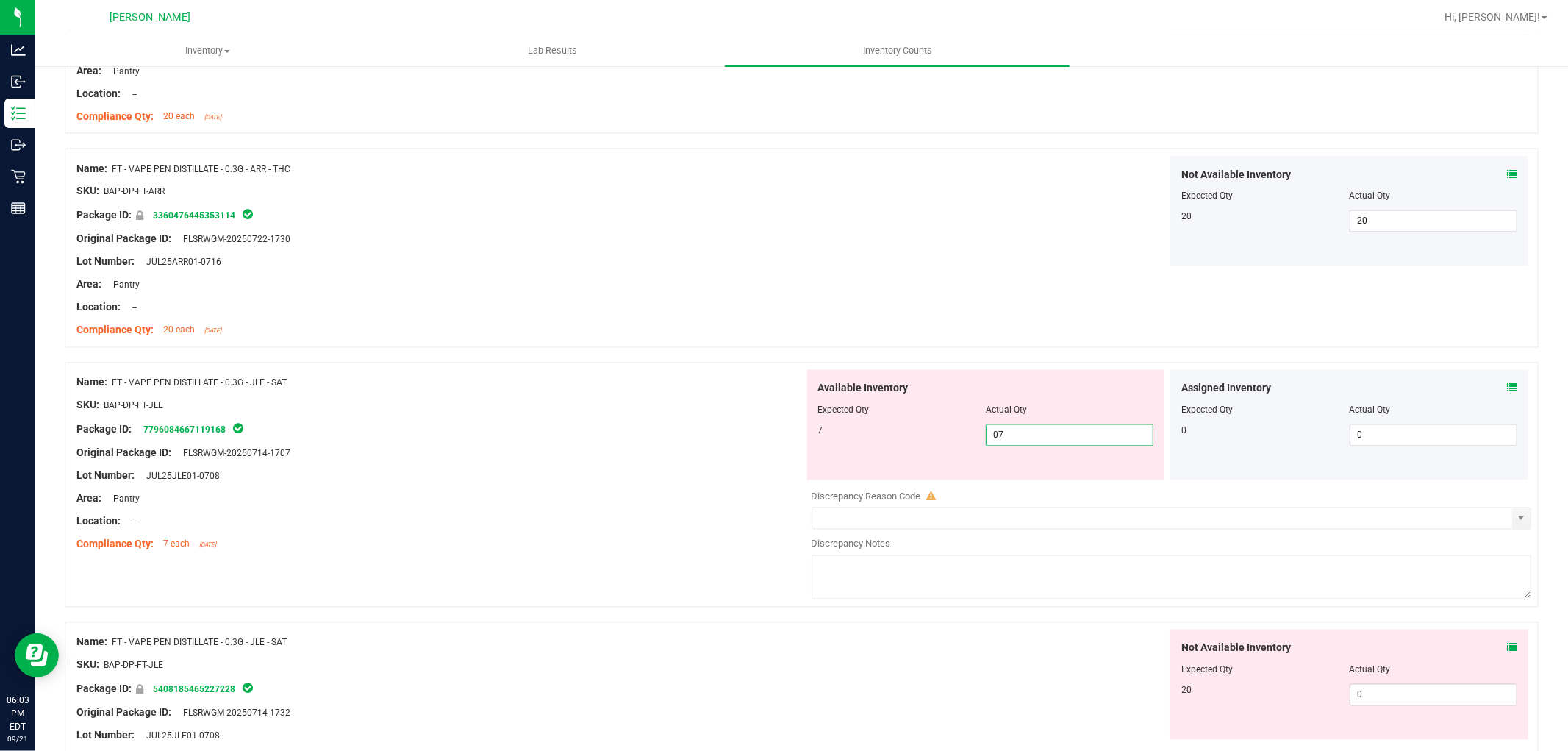
scroll to position [2288, 0]
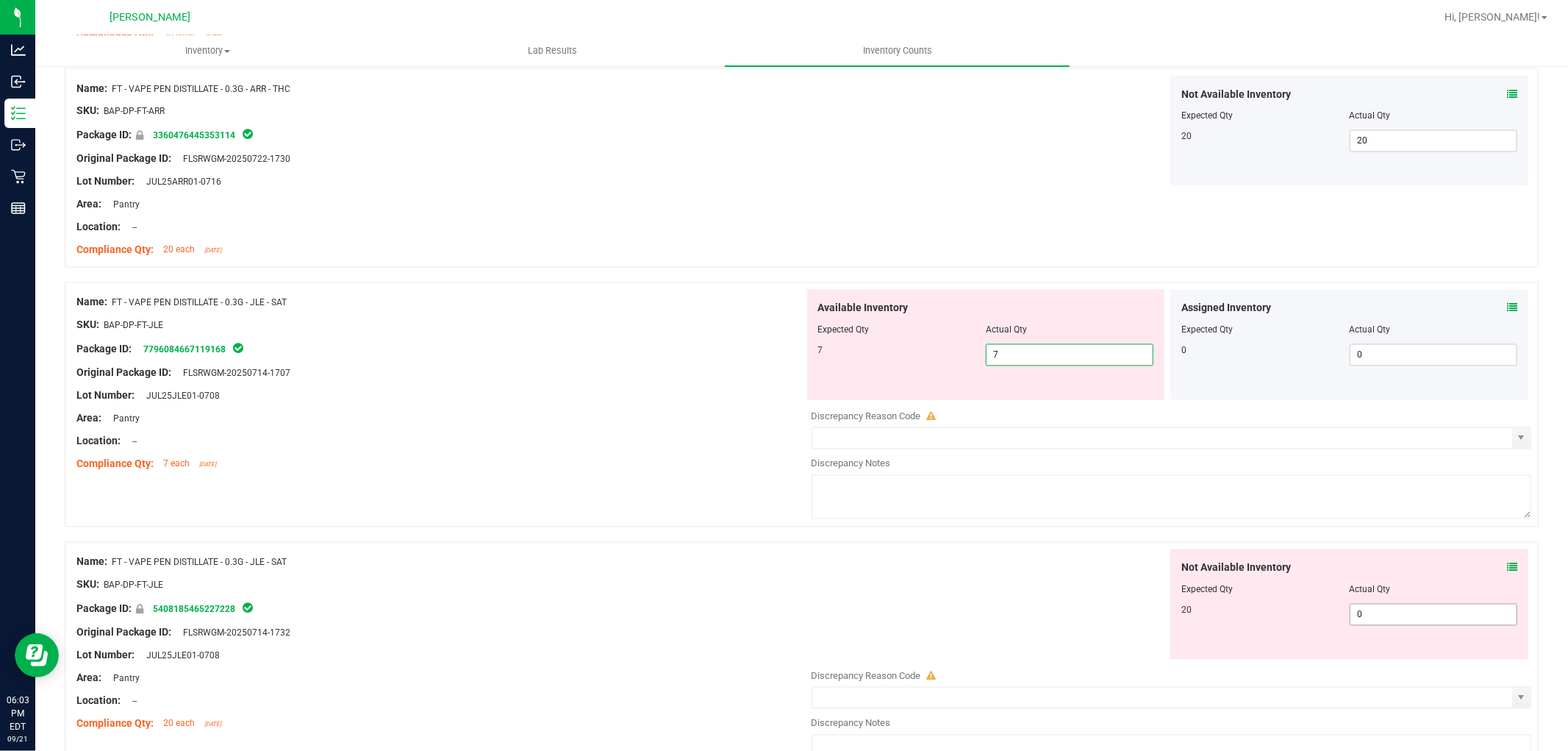
click at [1376, 614] on div "Not Available Inventory Expected Qty Actual Qty 20 0 0" at bounding box center [1349, 604] width 358 height 110
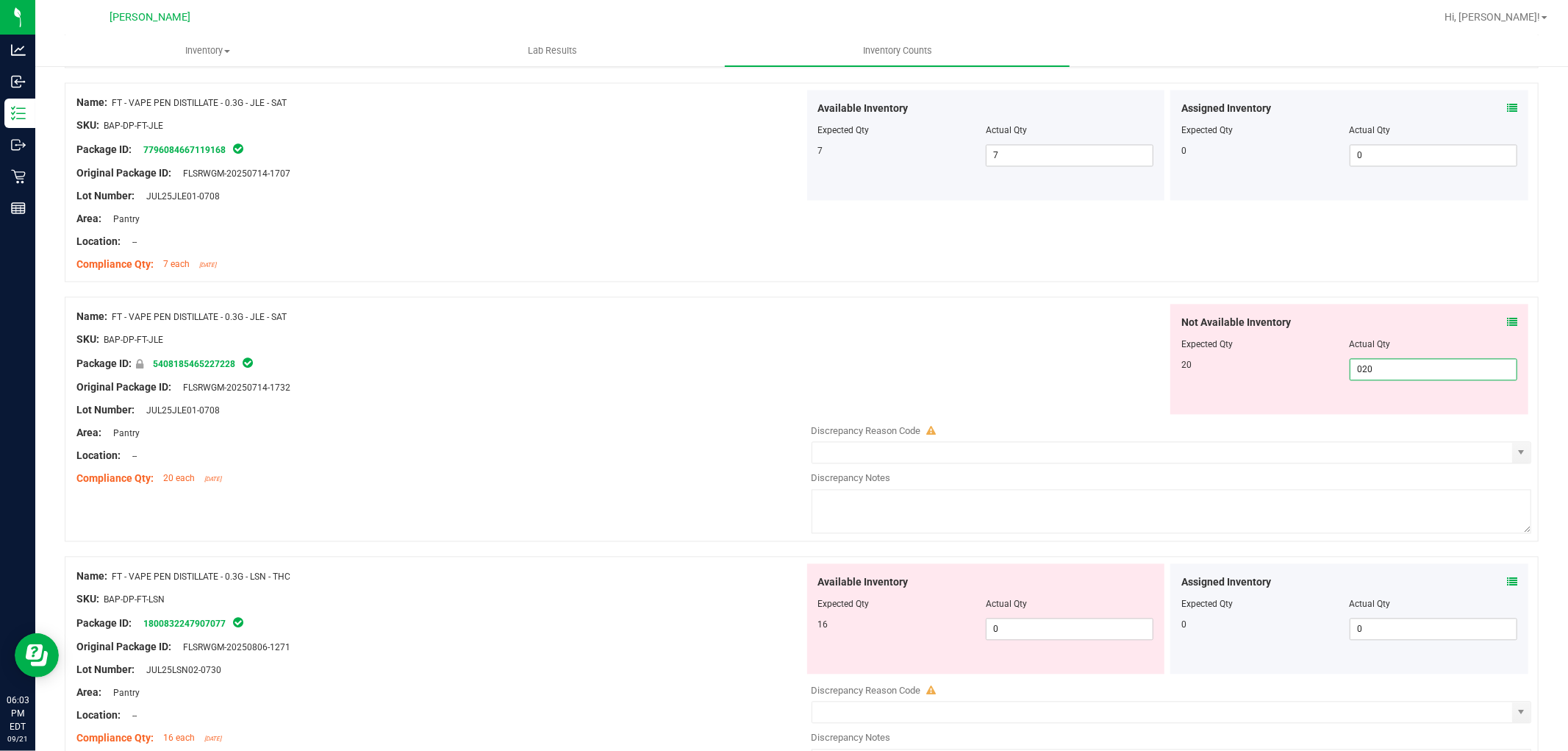
scroll to position [2533, 0]
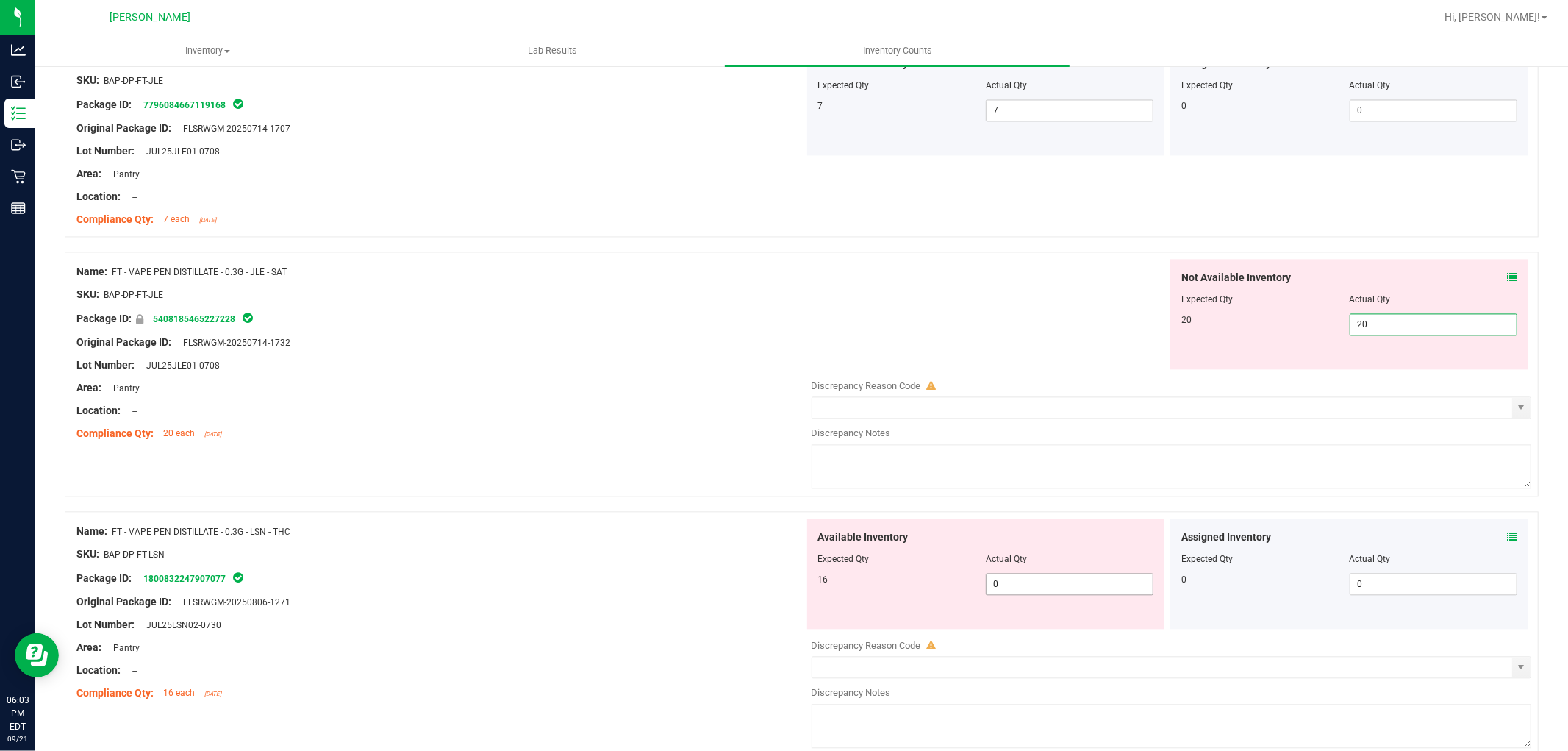
click at [1108, 577] on div "Available Inventory Expected Qty Actual Qty 16 0 0" at bounding box center [986, 573] width 358 height 110
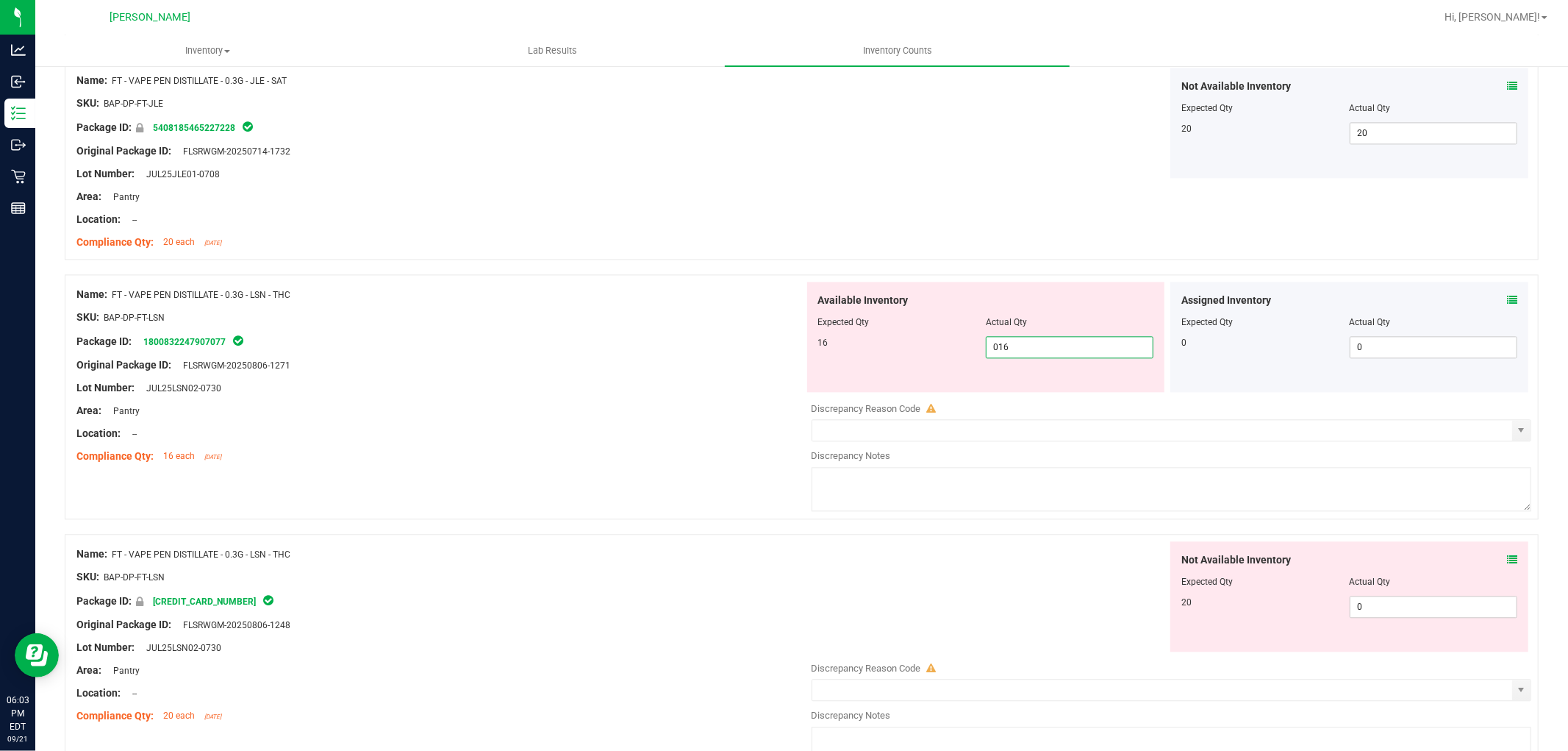
scroll to position [2777, 0]
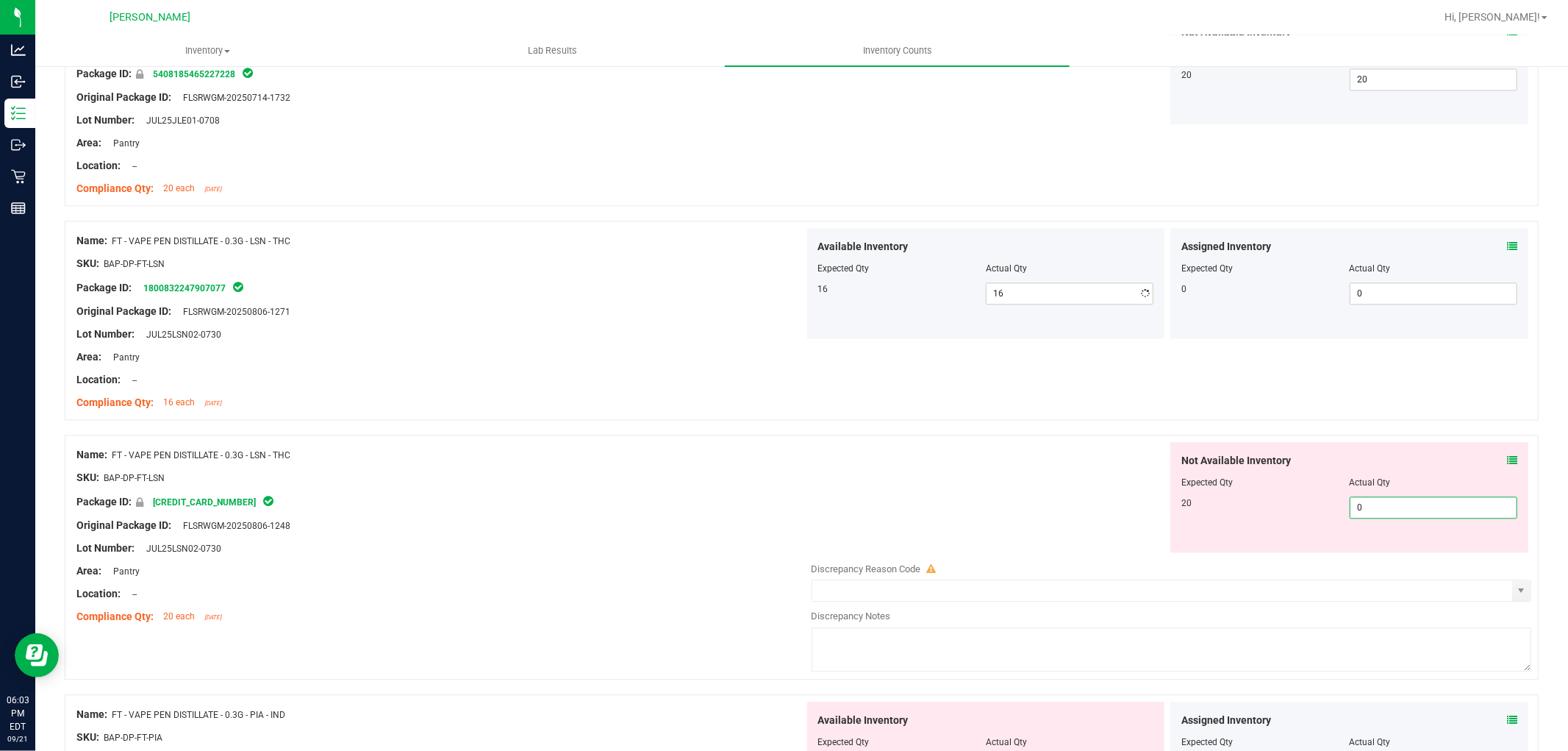
click at [1377, 563] on div "Not Available Inventory Expected Qty Actual Qty 20 0 0" at bounding box center [1168, 558] width 728 height 233
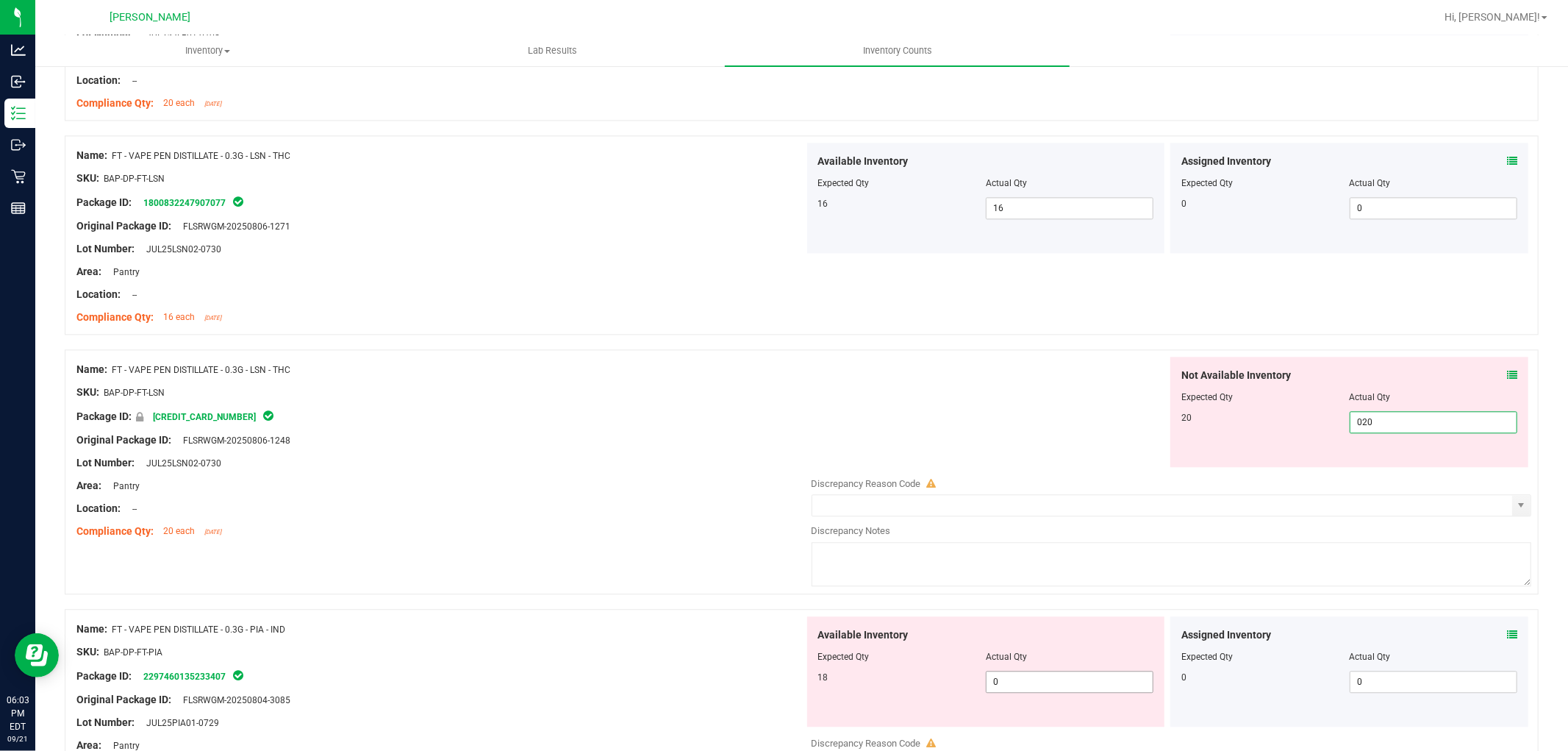
scroll to position [2942, 0]
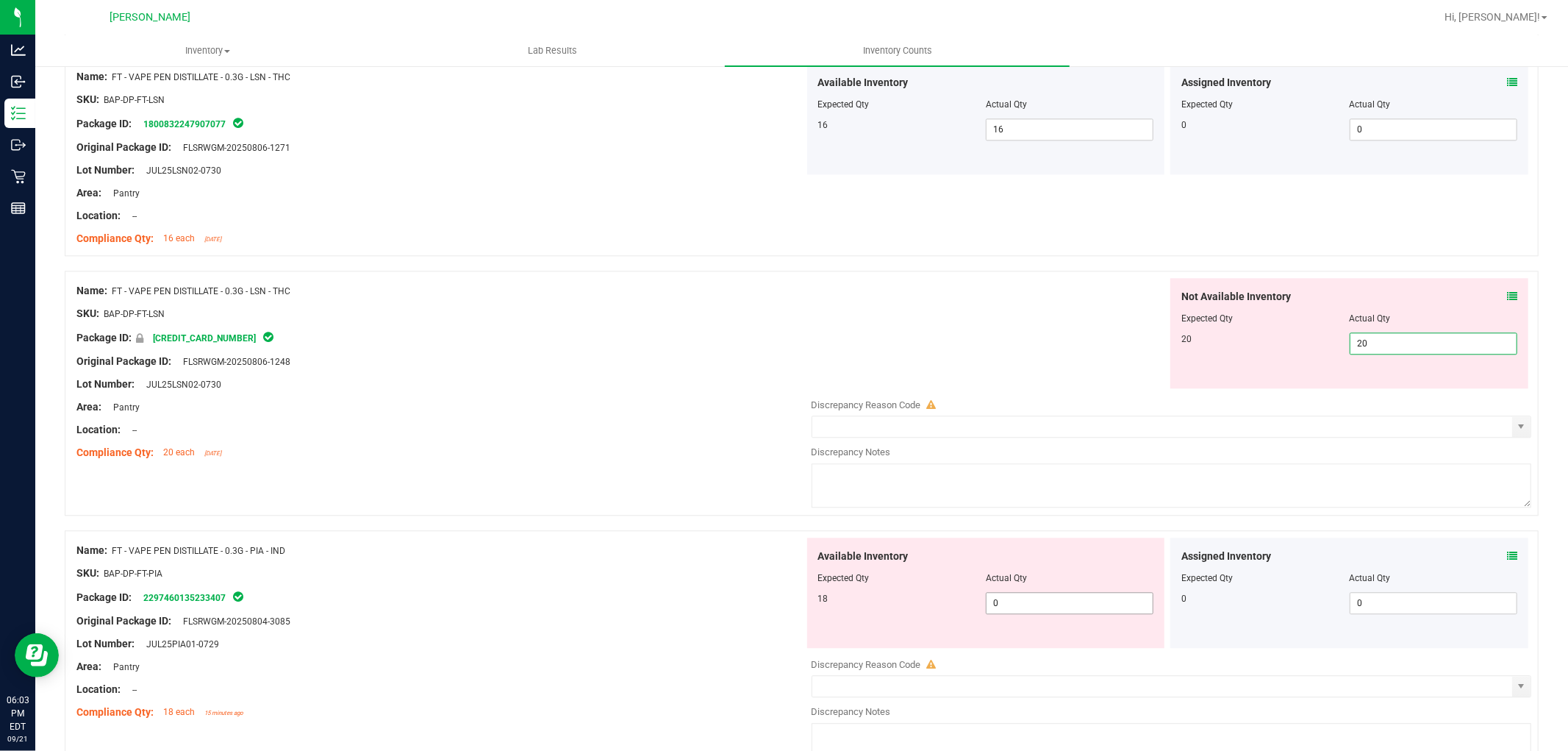
click at [1095, 597] on div "Available Inventory Expected Qty Actual Qty 18 0 0" at bounding box center [986, 593] width 358 height 110
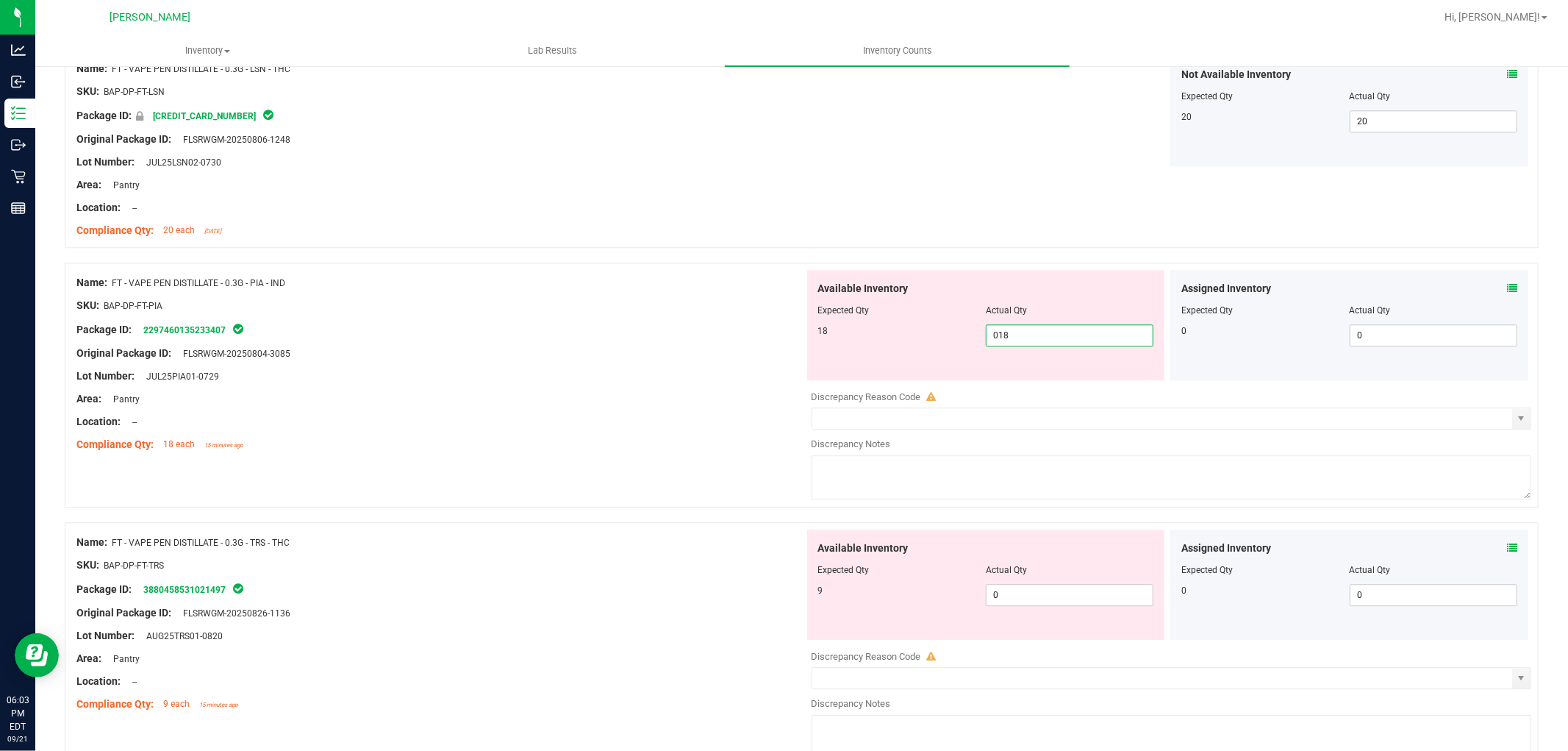
scroll to position [3186, 0]
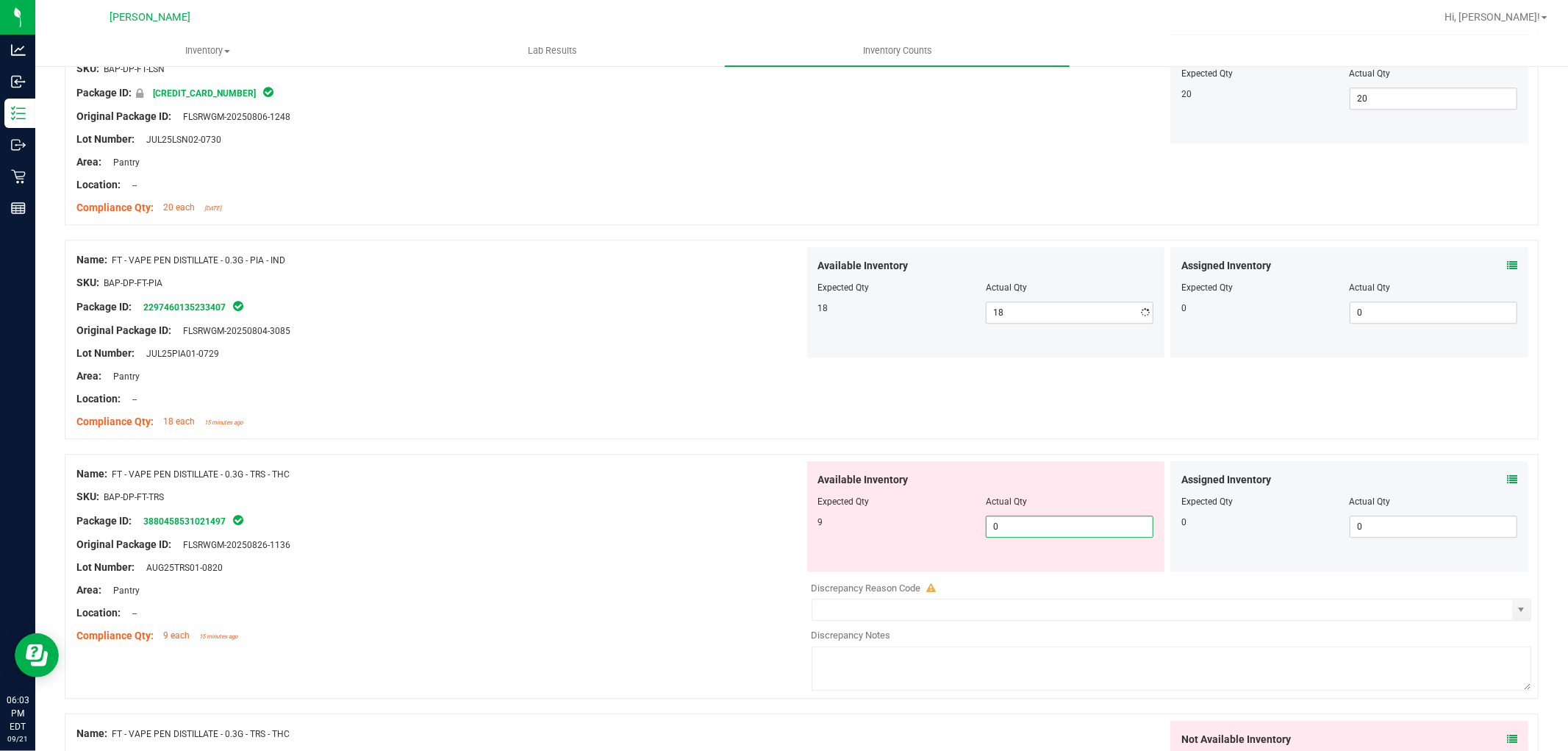
click at [1112, 567] on div "Available Inventory Expected Qty Actual Qty 9 0 0" at bounding box center [986, 516] width 358 height 110
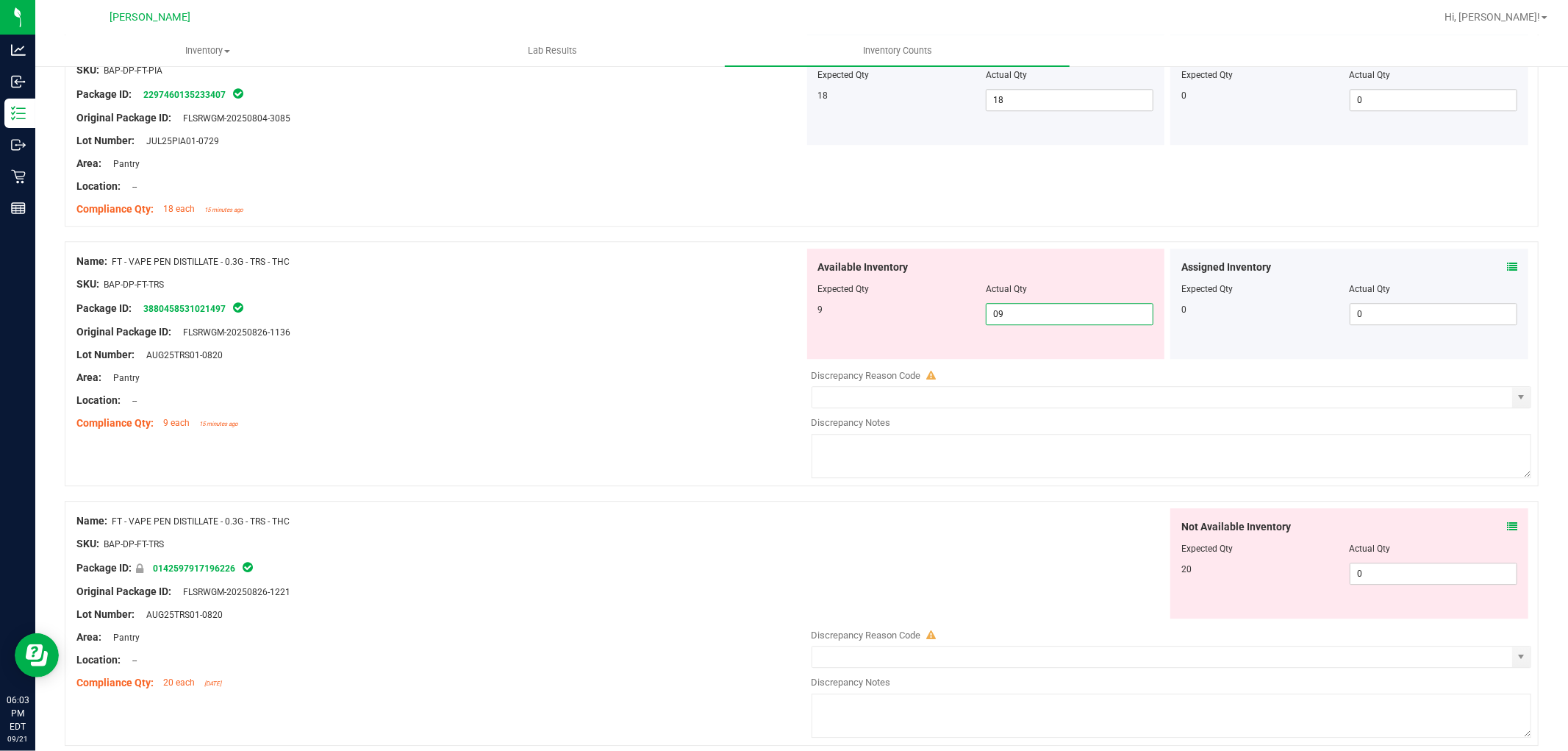
scroll to position [3431, 0]
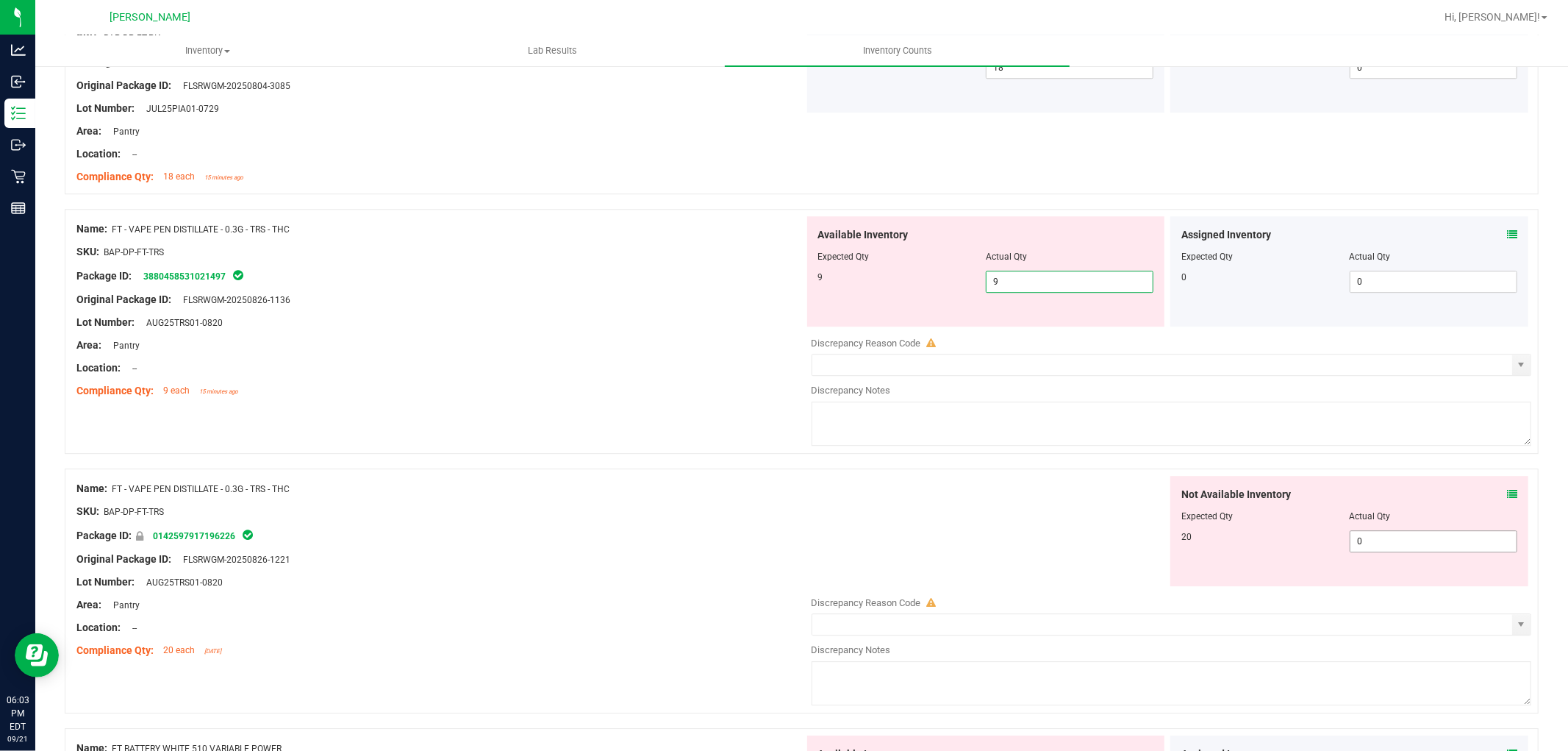
click at [1397, 539] on div "Not Available Inventory Expected Qty Actual Qty 20 0 0" at bounding box center [1349, 530] width 358 height 110
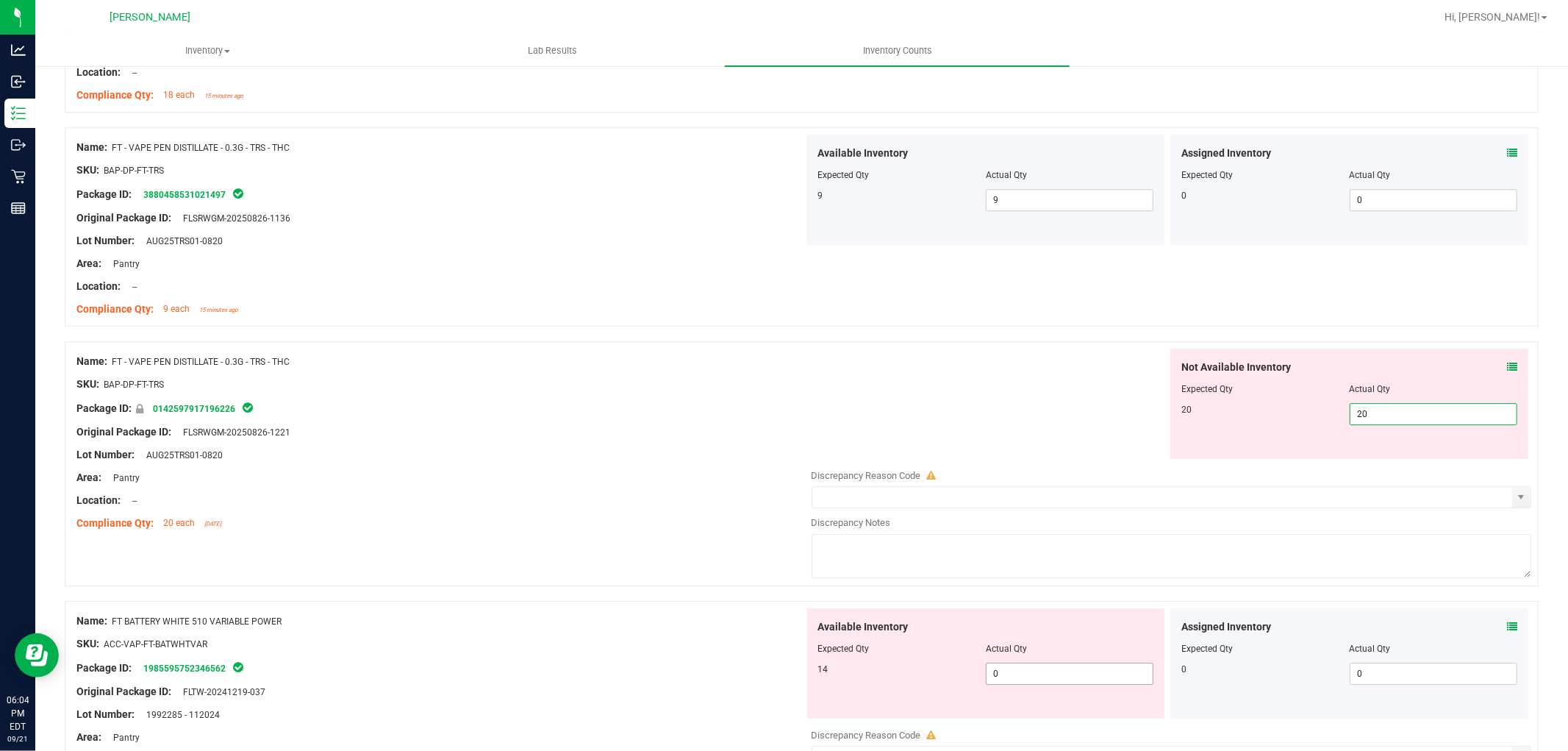
click at [1001, 678] on div "Available Inventory Expected Qty Actual Qty 14 0 0" at bounding box center [1168, 725] width 728 height 233
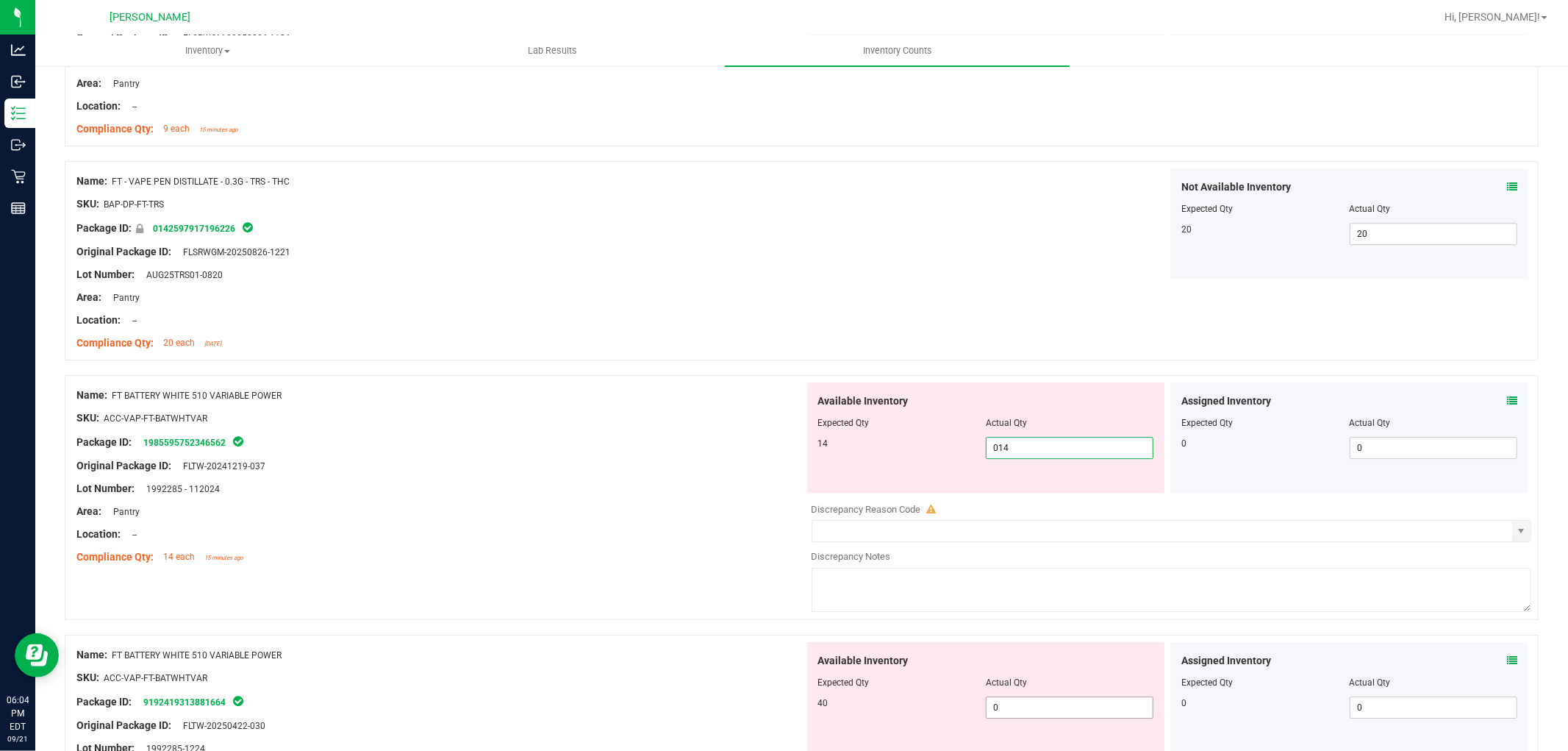
scroll to position [3758, 0]
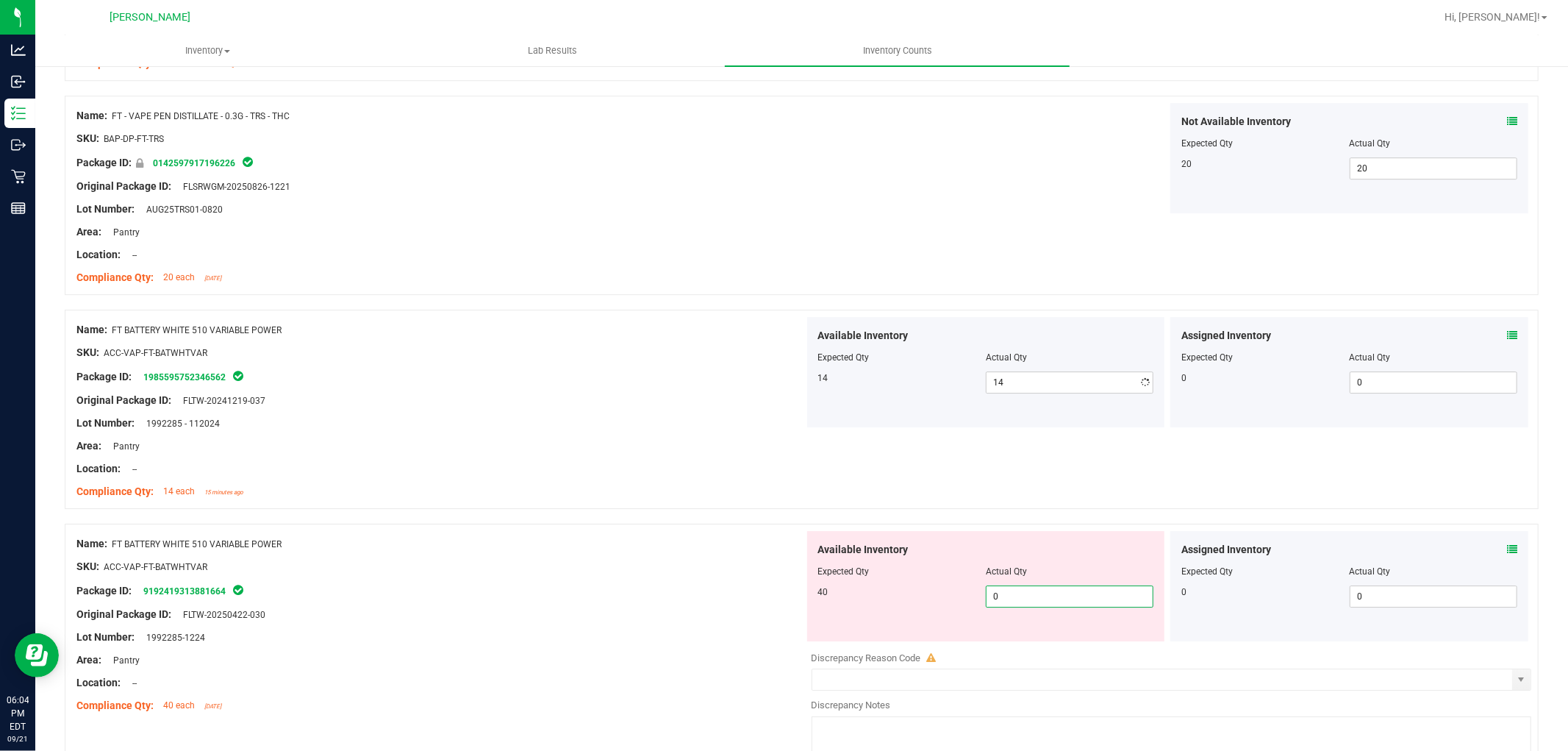
click at [1066, 643] on div "Available Inventory Expected Qty Actual Qty 40 0 0" at bounding box center [1168, 647] width 728 height 233
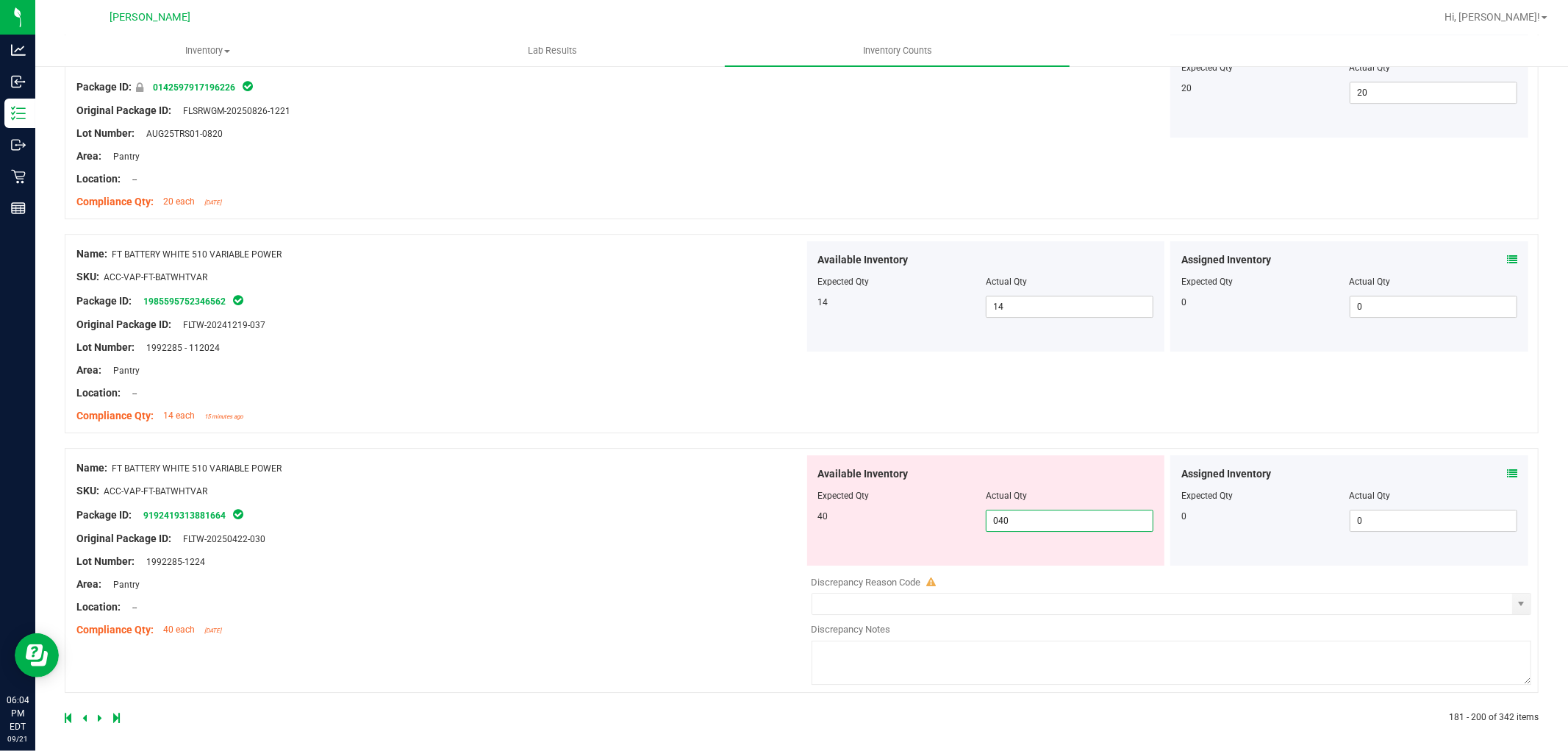
scroll to position [3844, 0]
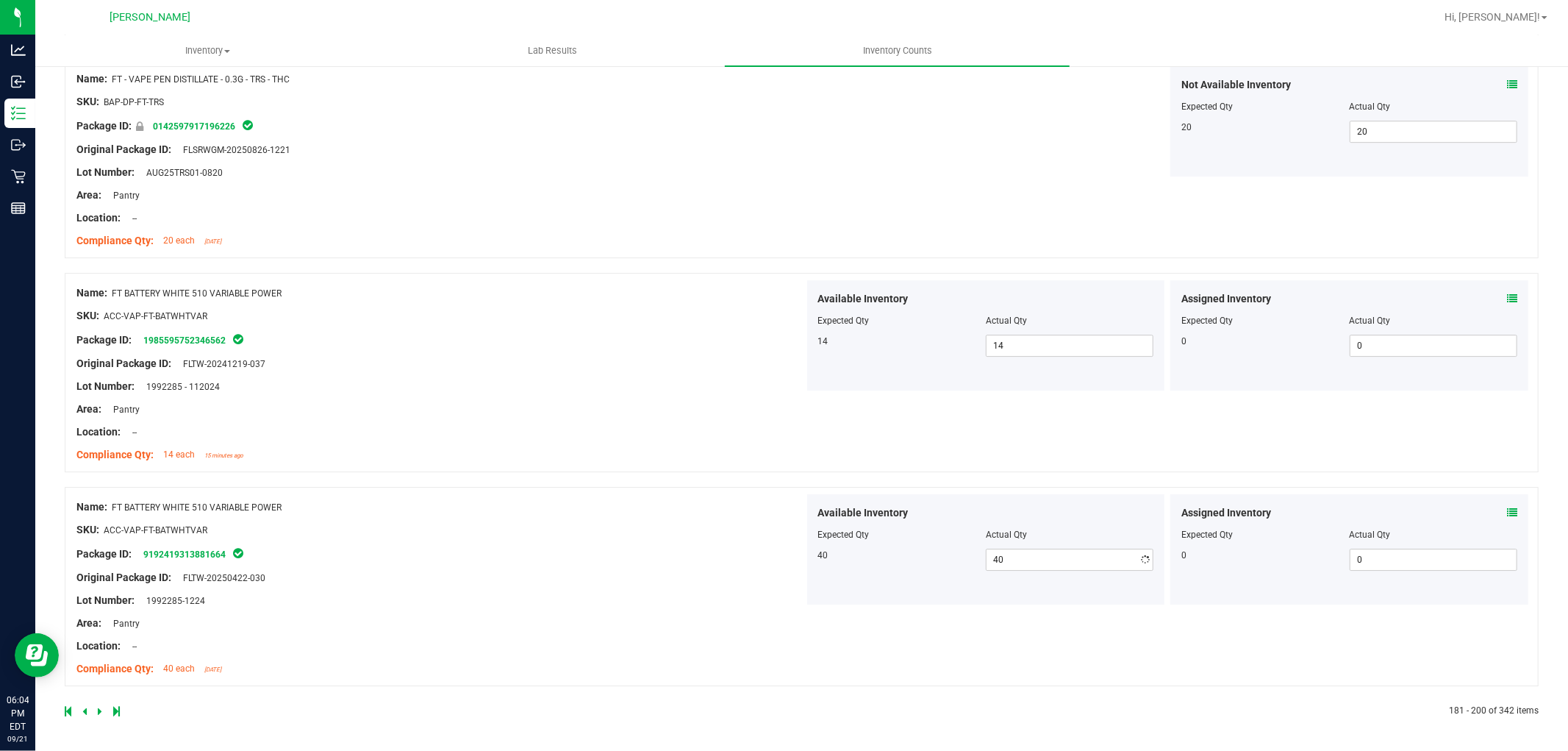
click at [98, 707] on icon at bounding box center [99, 711] width 4 height 8
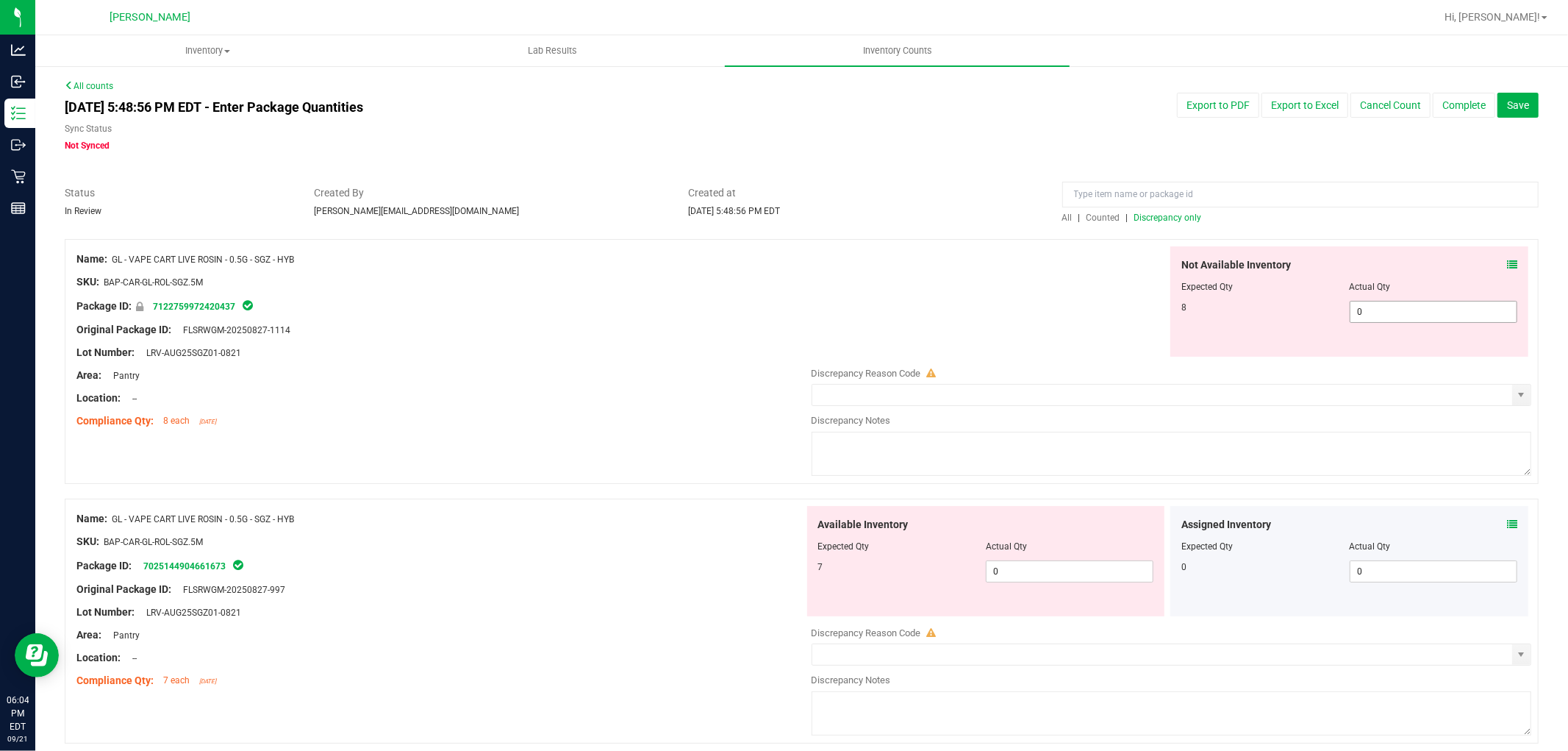
click at [1382, 308] on span "0 0" at bounding box center [1433, 312] width 168 height 22
click at [1063, 577] on div "Available Inventory Expected Qty Actual Qty 7 0 0" at bounding box center [1168, 622] width 728 height 233
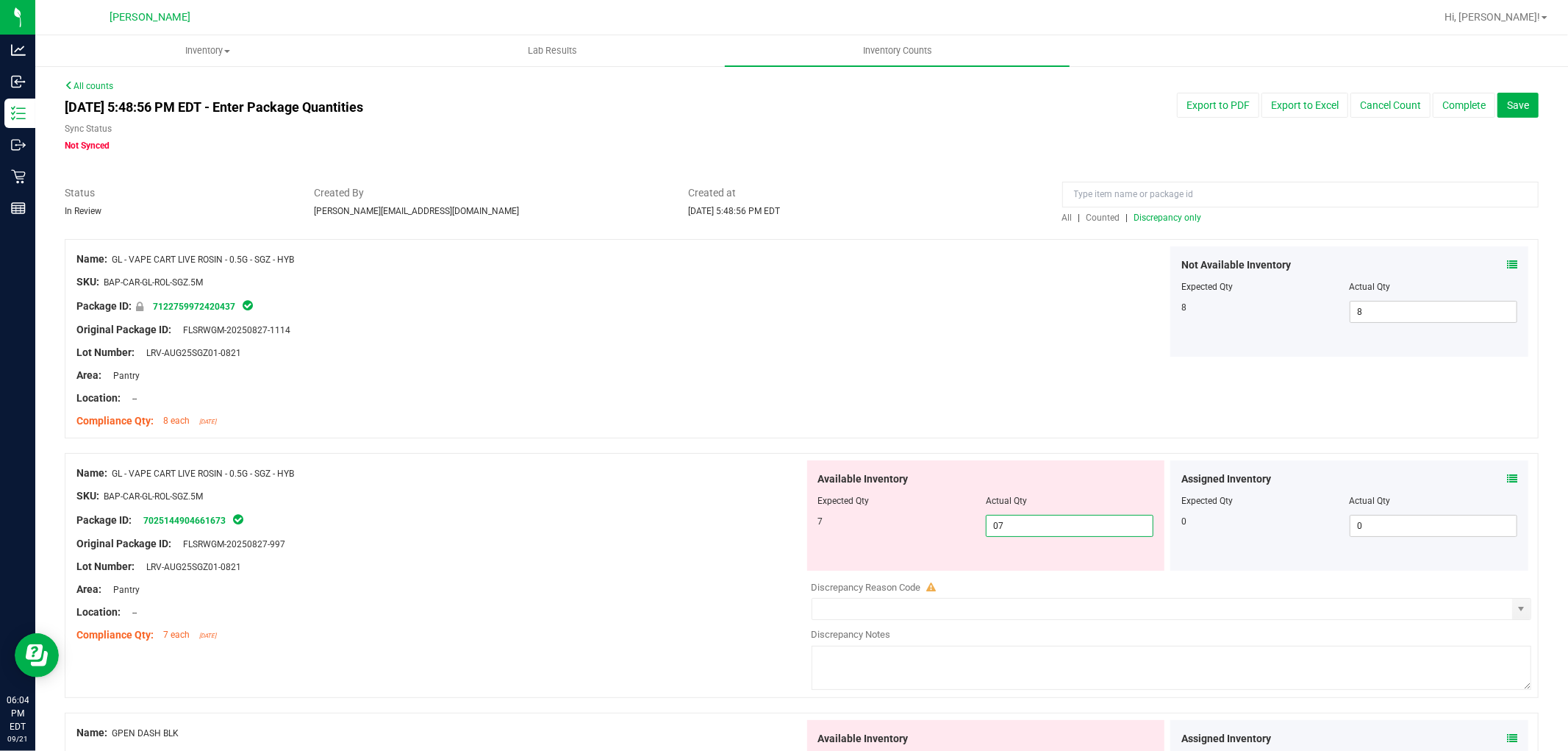
scroll to position [164, 0]
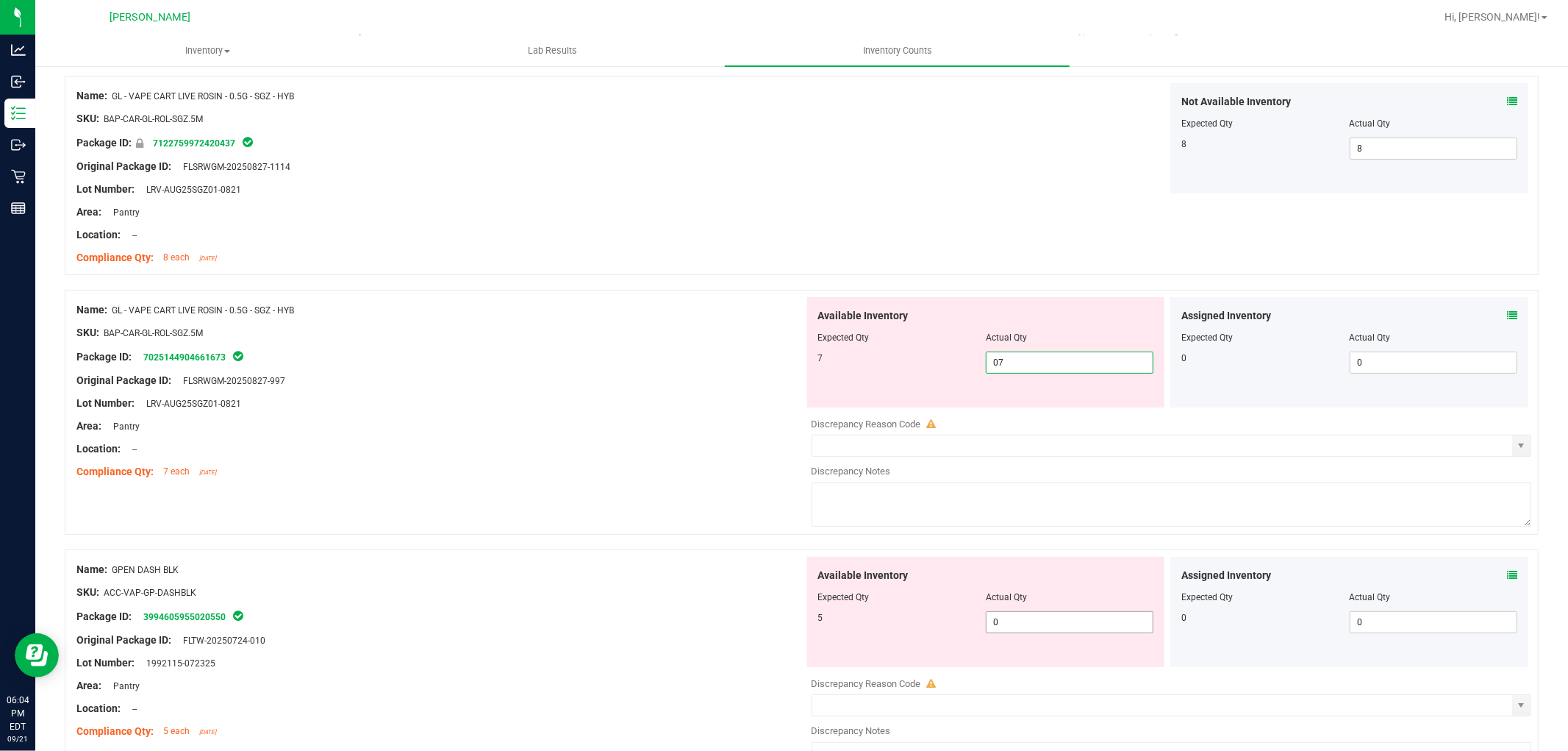
click at [1058, 627] on div "Available Inventory Expected Qty Actual Qty 5 0 0" at bounding box center [1168, 673] width 728 height 233
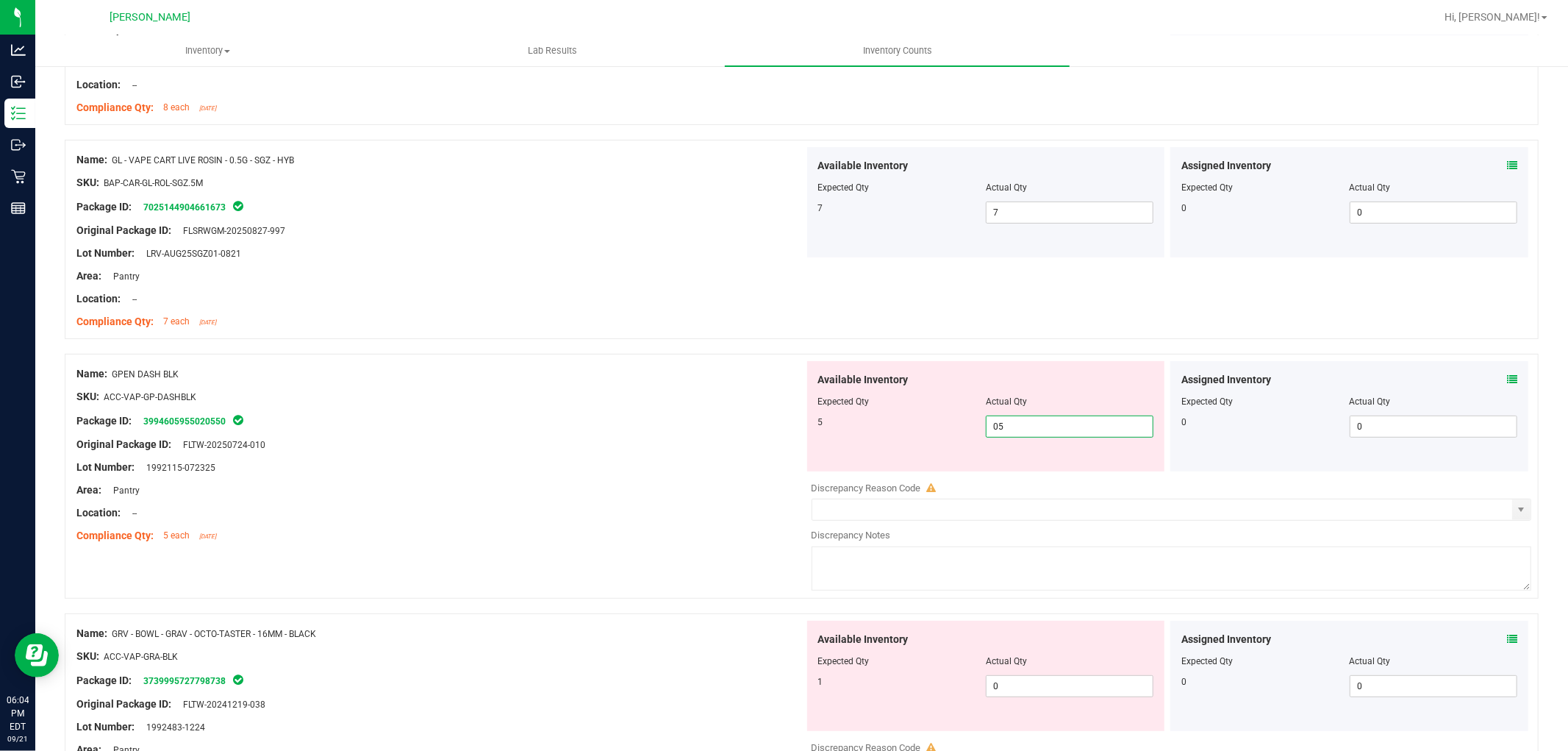
scroll to position [408, 0]
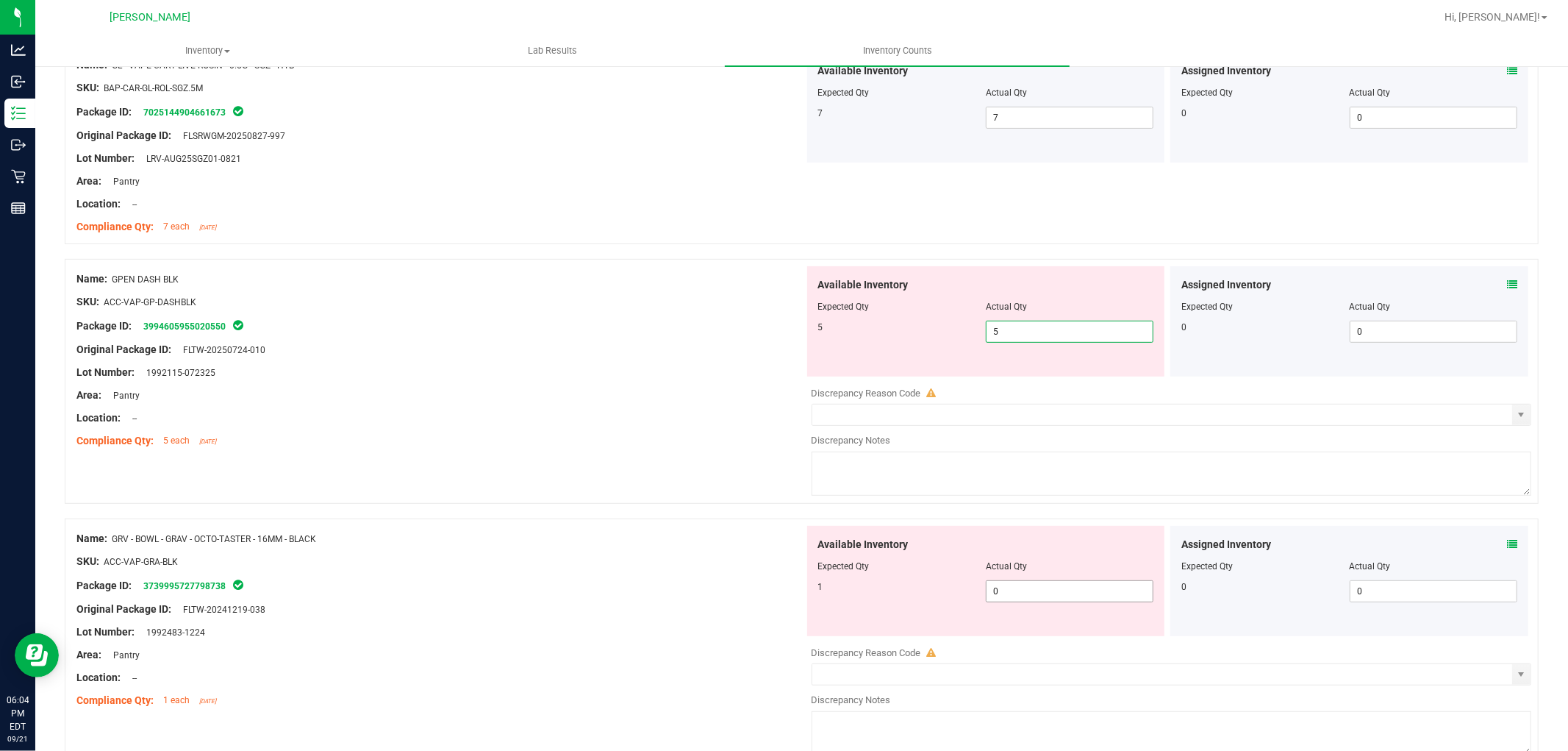
click at [1046, 588] on div "Available Inventory Expected Qty Actual Qty 1 0 0" at bounding box center [986, 581] width 358 height 110
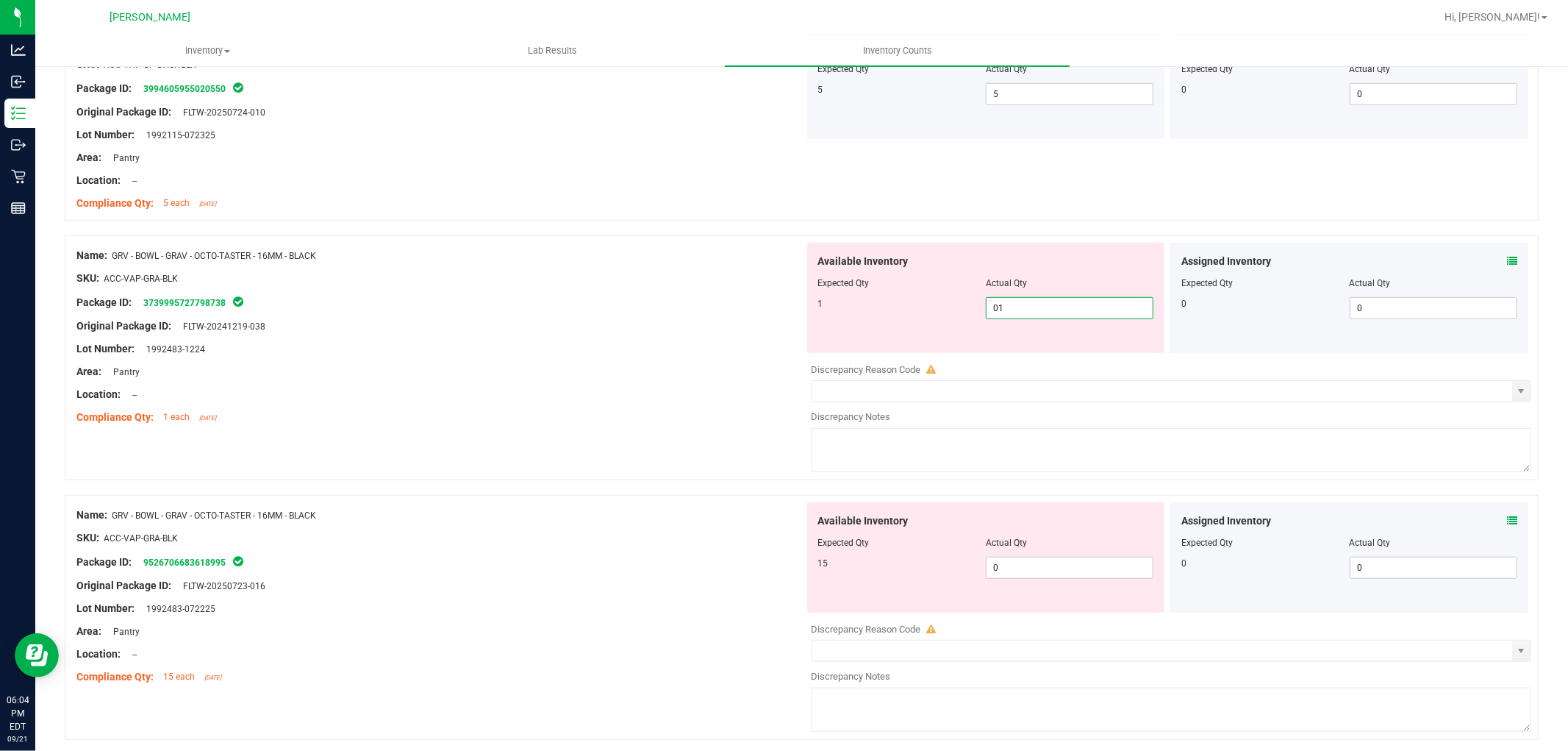
scroll to position [653, 0]
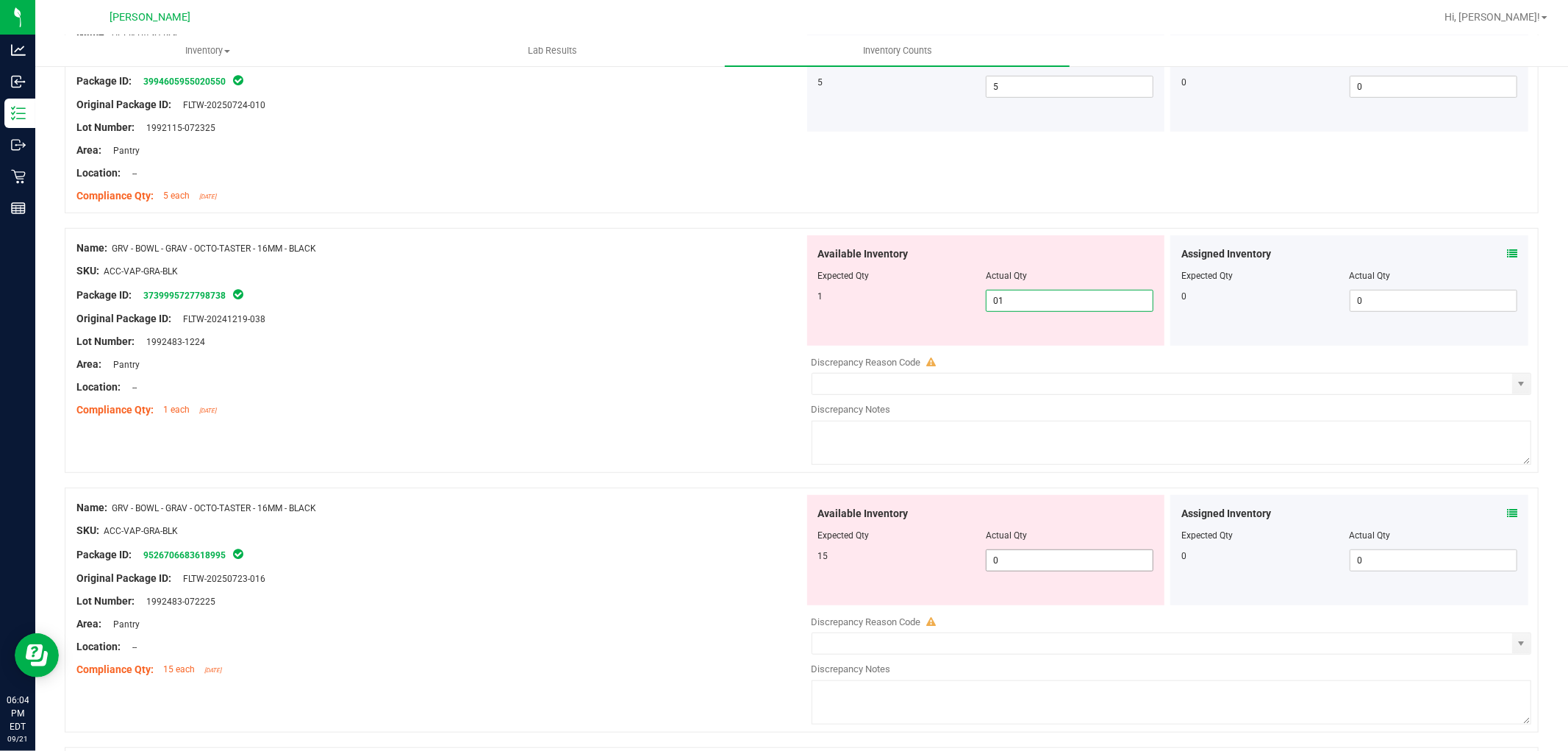
click at [1050, 566] on div "Available Inventory Expected Qty Actual Qty 15 0 0" at bounding box center [1168, 611] width 728 height 233
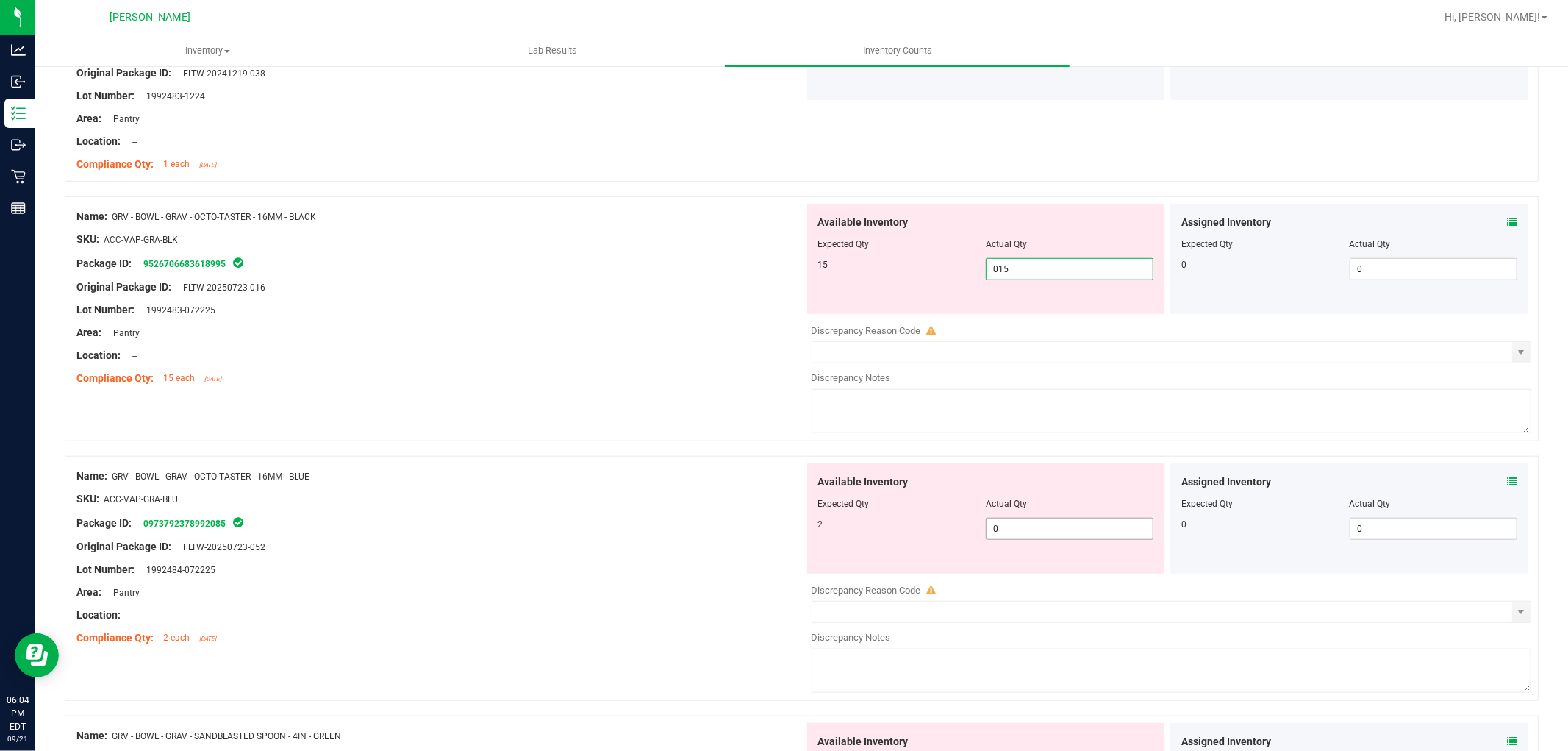
click at [1061, 534] on div "Available Inventory Expected Qty Actual Qty 2 0 0" at bounding box center [1168, 580] width 728 height 233
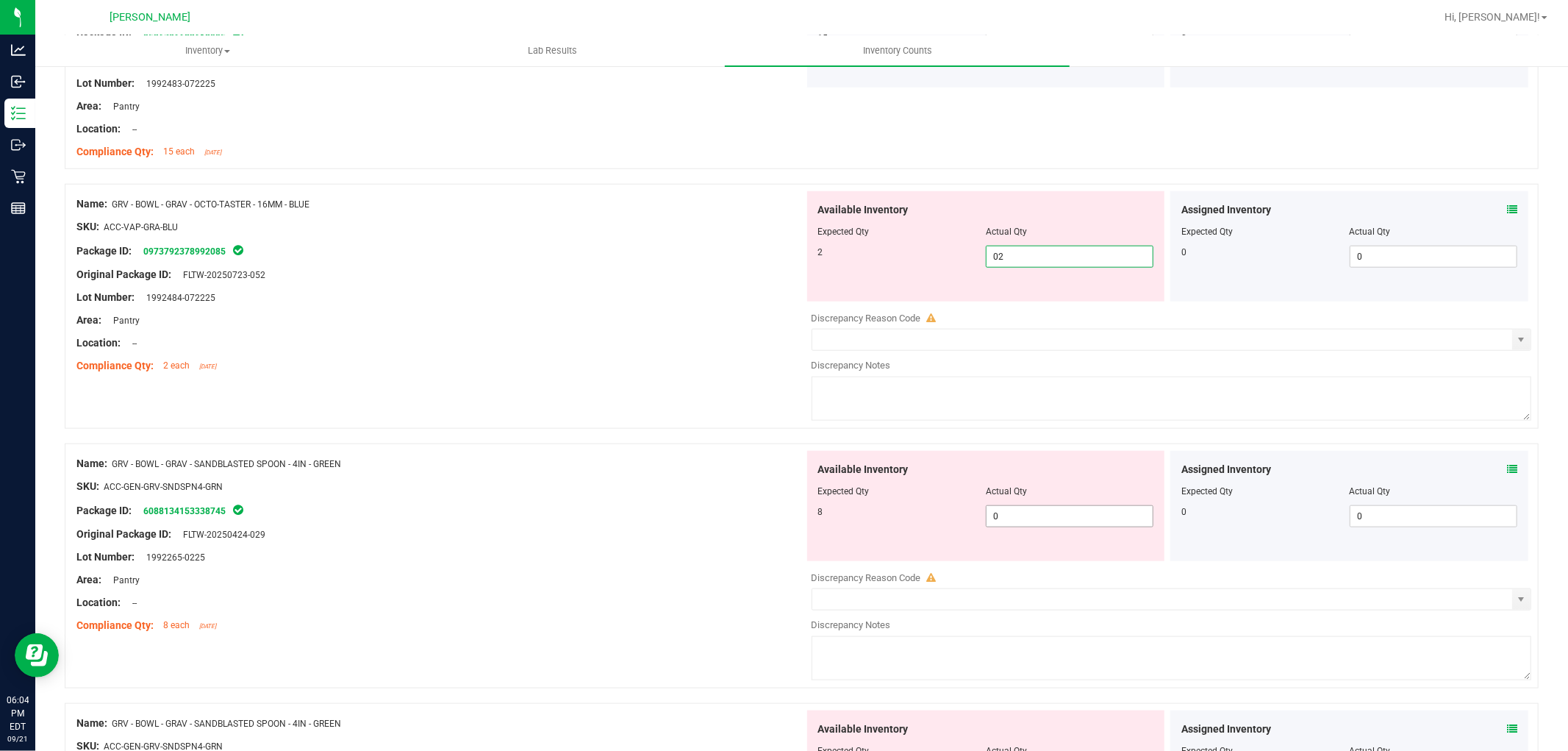
scroll to position [1144, 0]
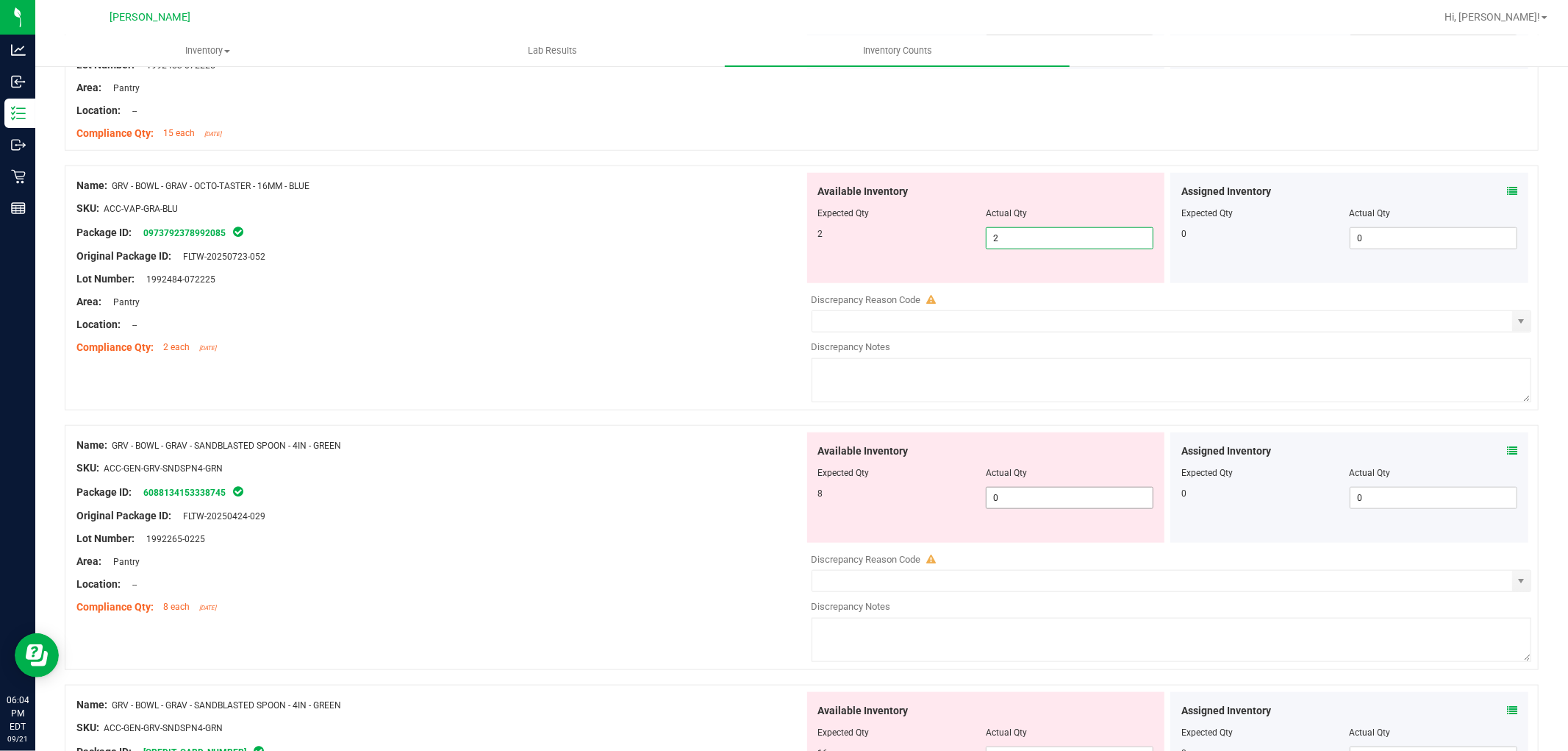
click at [1052, 496] on div "Available Inventory Expected Qty Actual Qty 8 0 0" at bounding box center [986, 487] width 358 height 110
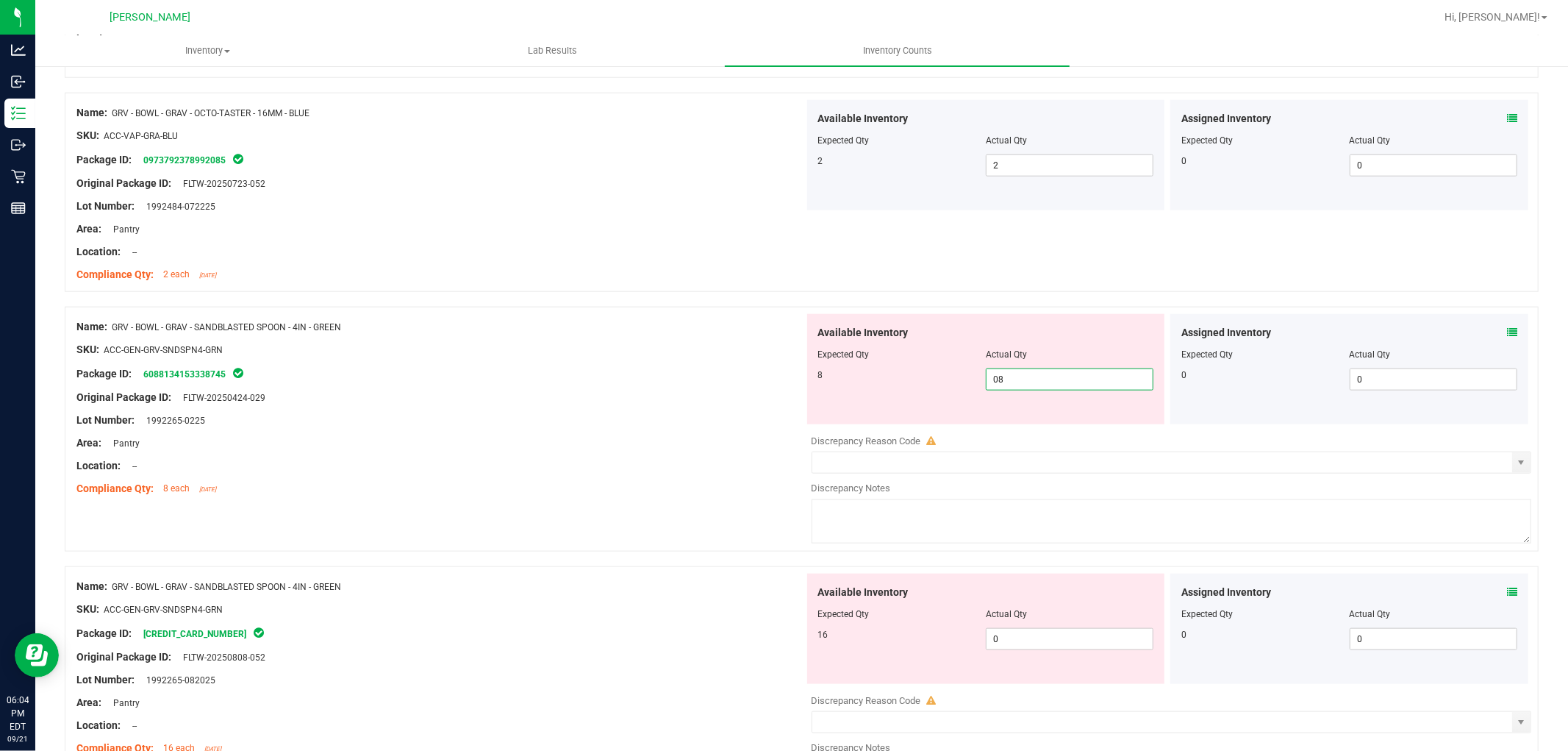
scroll to position [1306, 0]
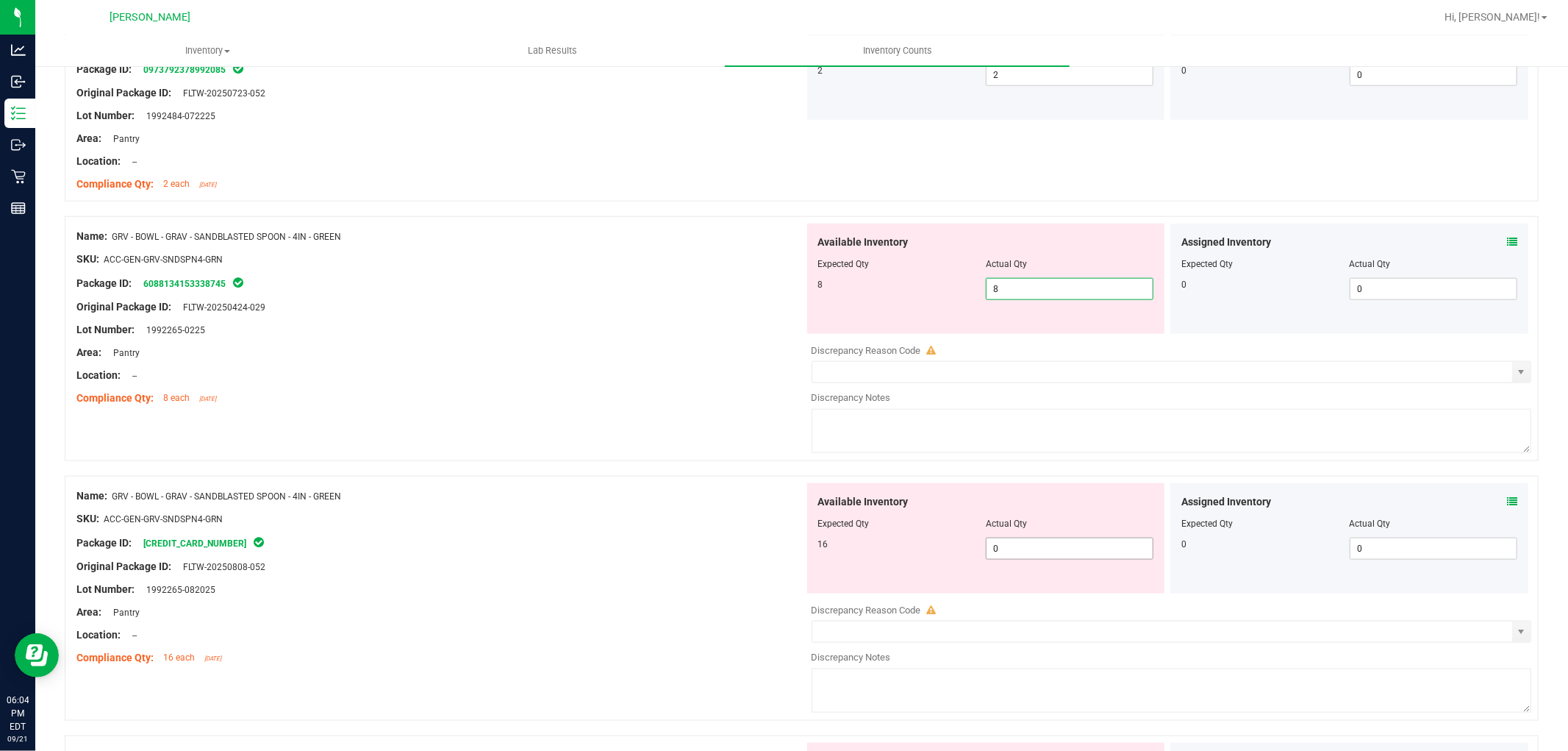
click at [1023, 544] on div "Available Inventory Expected Qty Actual Qty 16 0 0" at bounding box center [986, 538] width 358 height 110
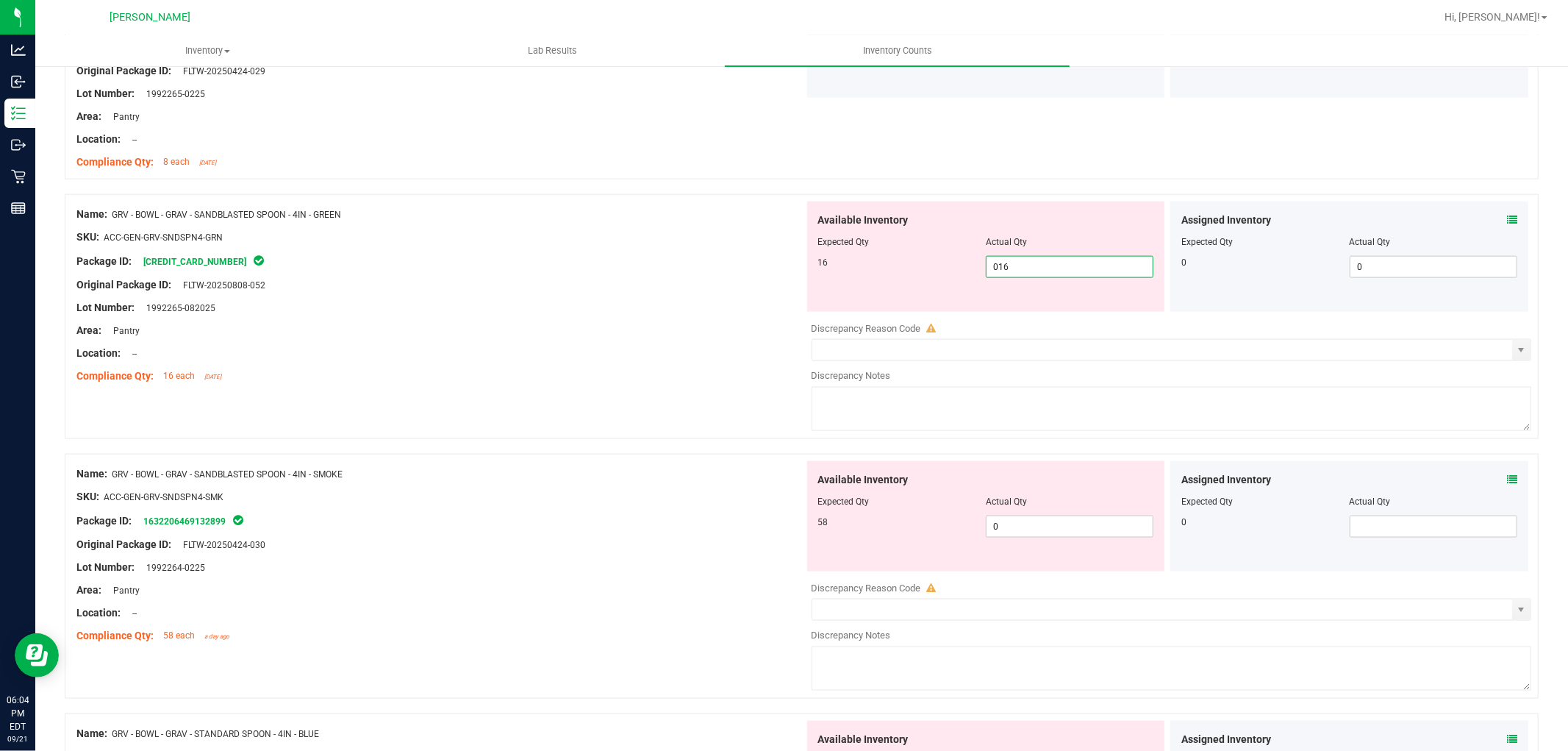
scroll to position [1553, 0]
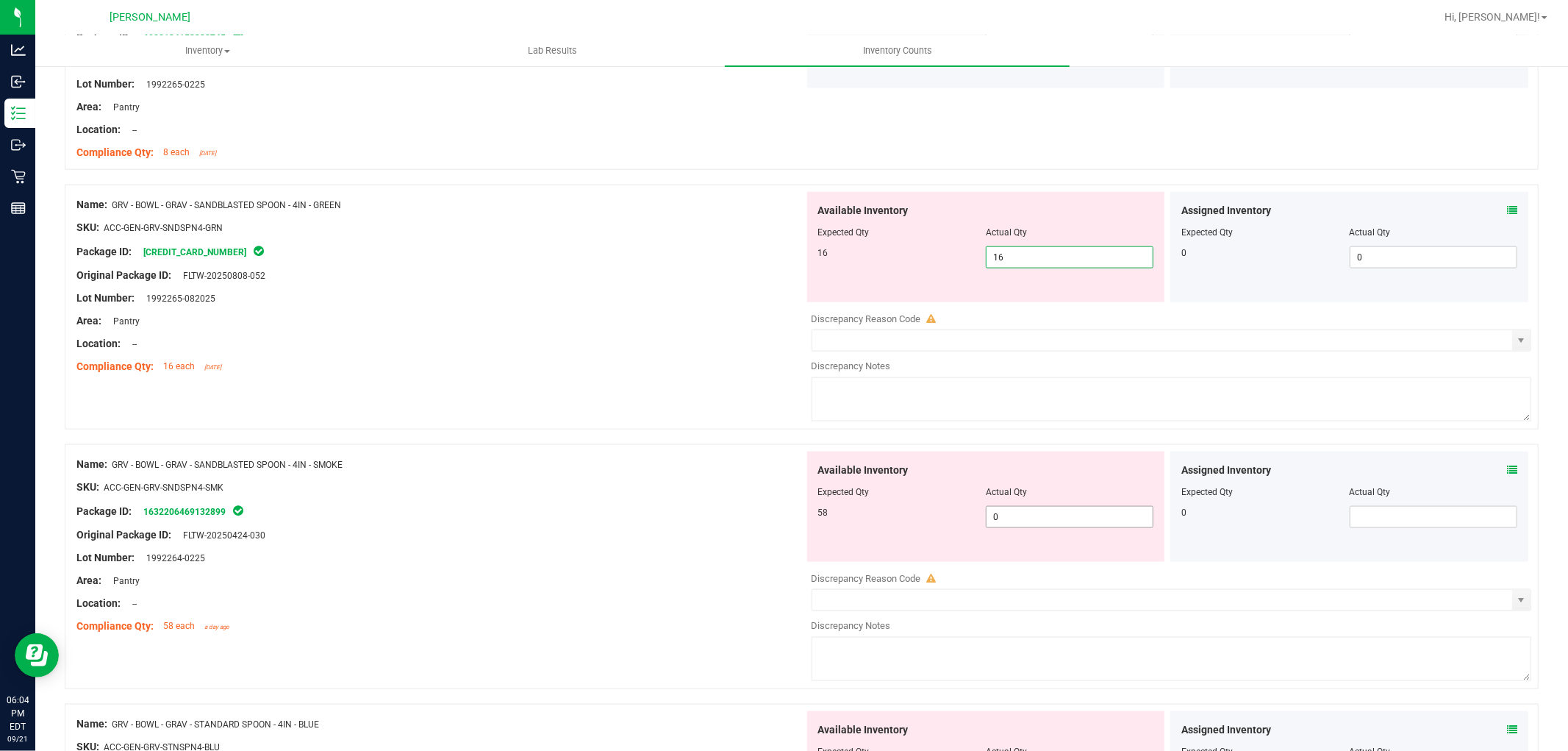
click at [1022, 526] on div "Available Inventory Expected Qty Actual Qty 58 0 0" at bounding box center [1168, 568] width 728 height 233
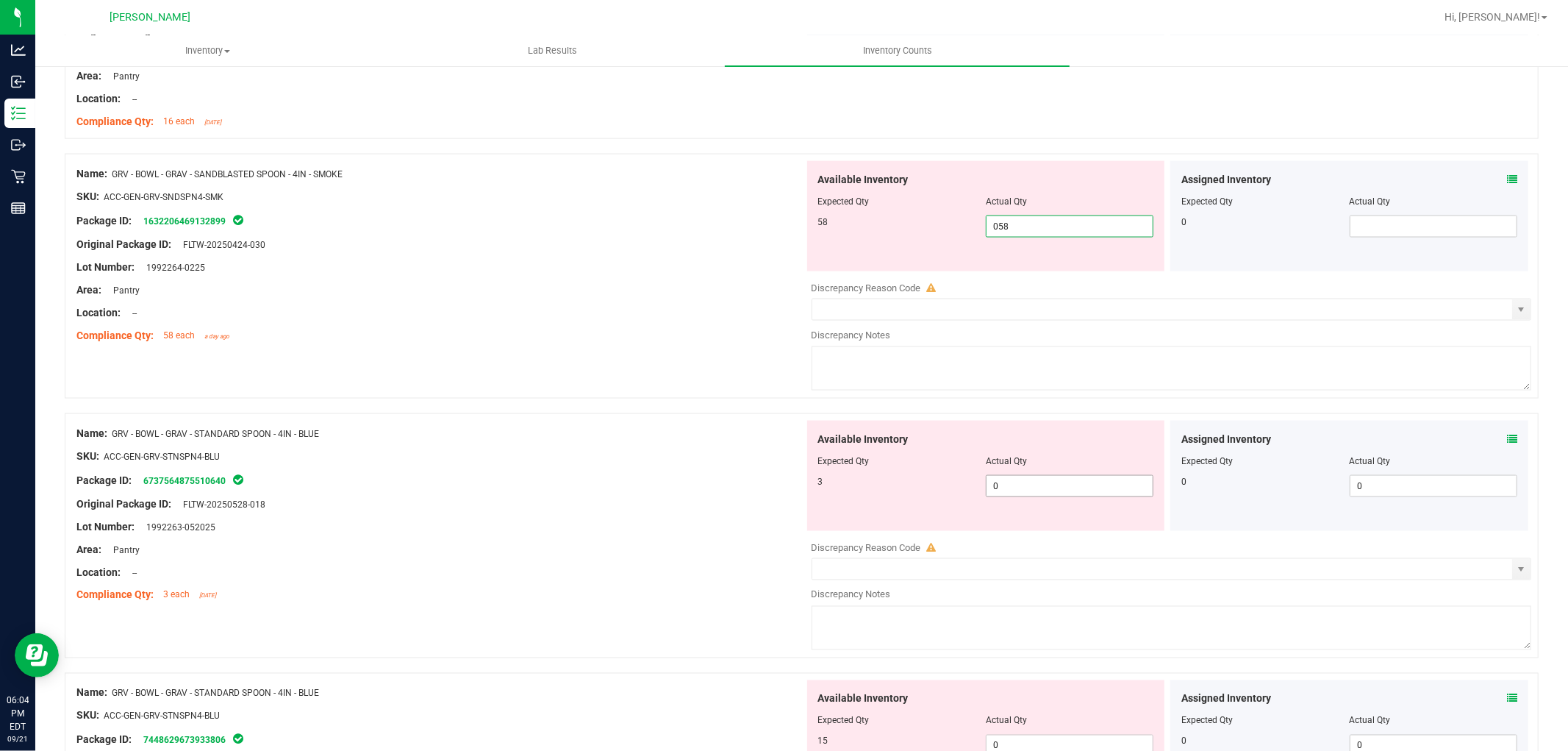
click at [1019, 486] on div "Available Inventory Expected Qty Actual Qty 3 0 0" at bounding box center [1168, 537] width 728 height 233
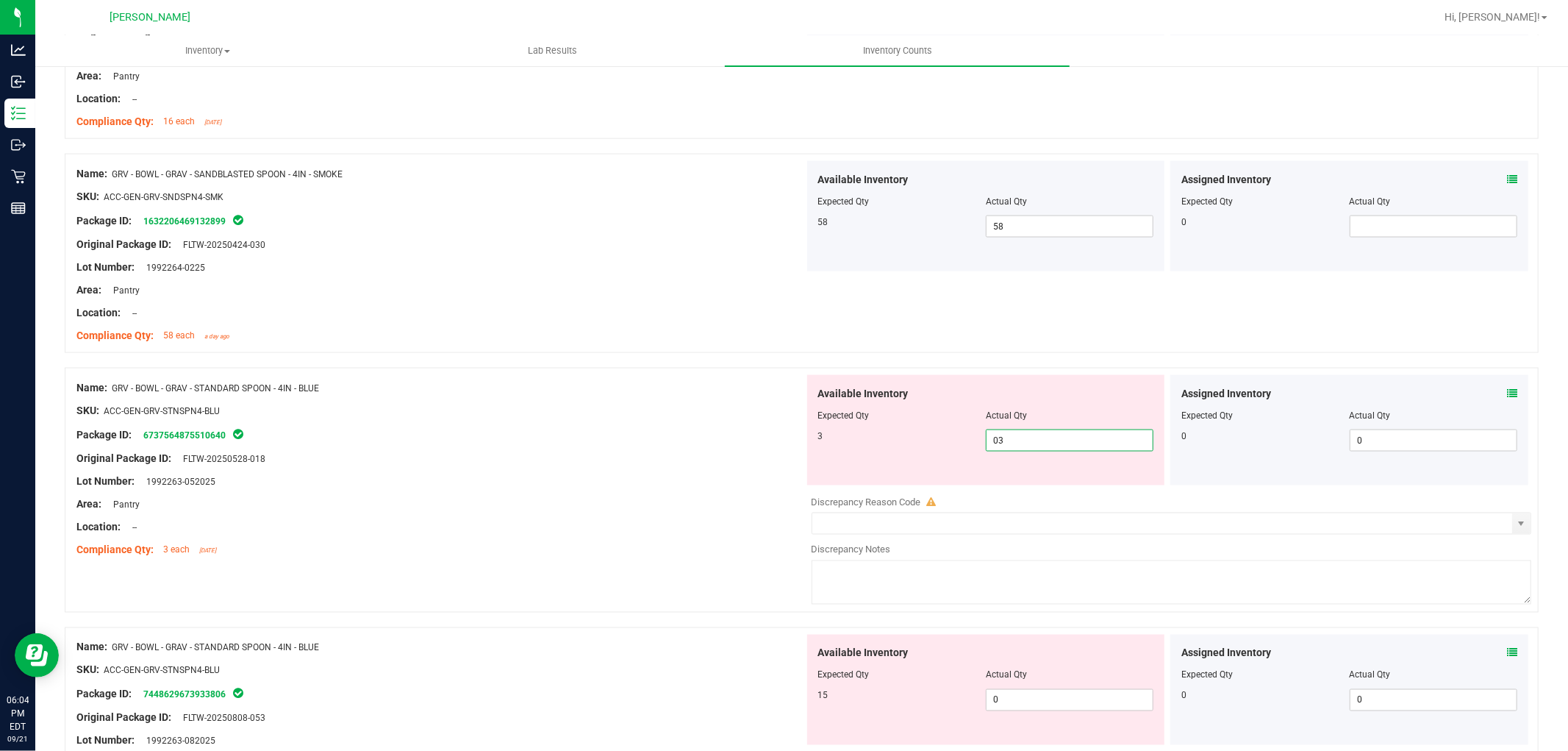
scroll to position [1961, 0]
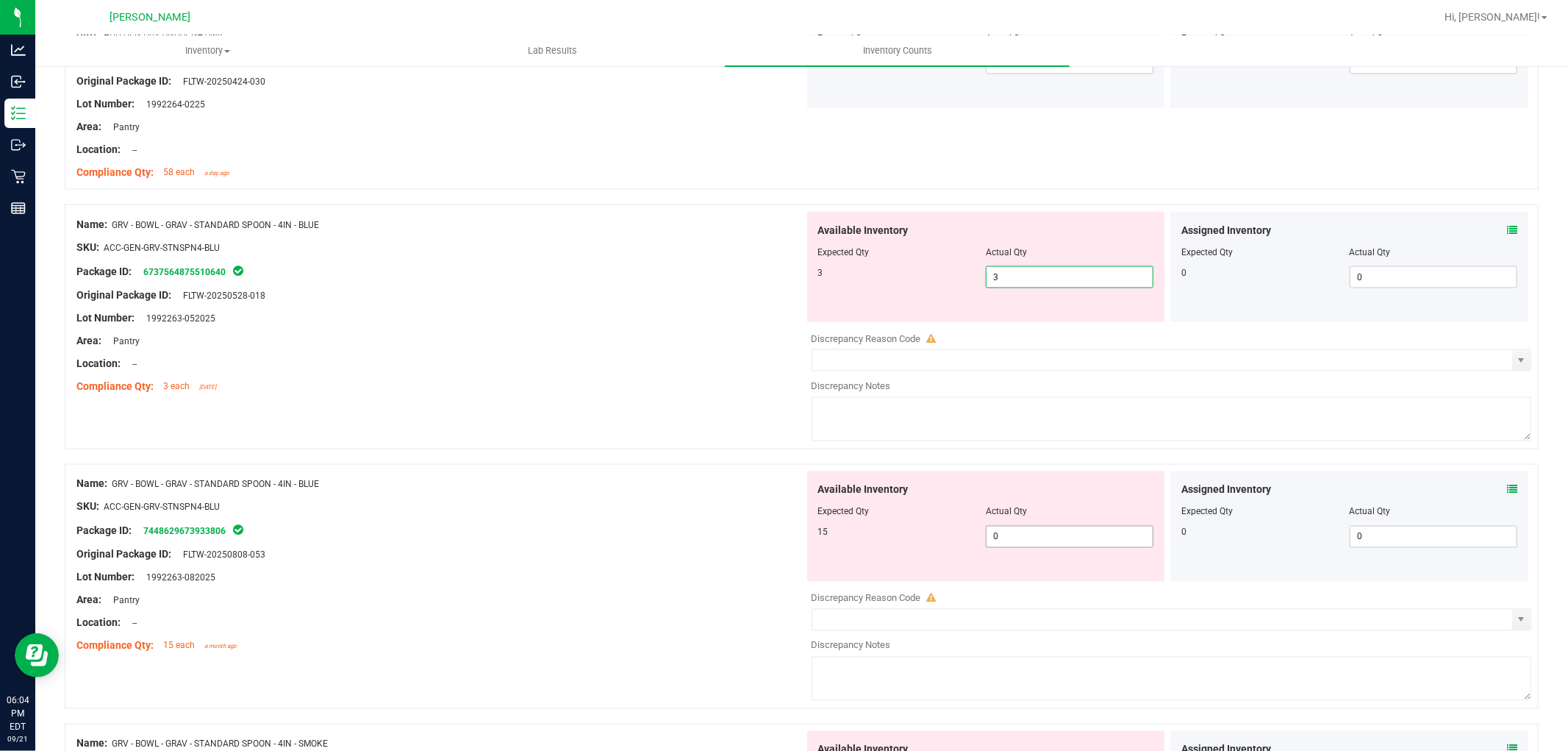
click at [1028, 542] on div "Available Inventory Expected Qty Actual Qty 15 0 0" at bounding box center [1168, 587] width 728 height 233
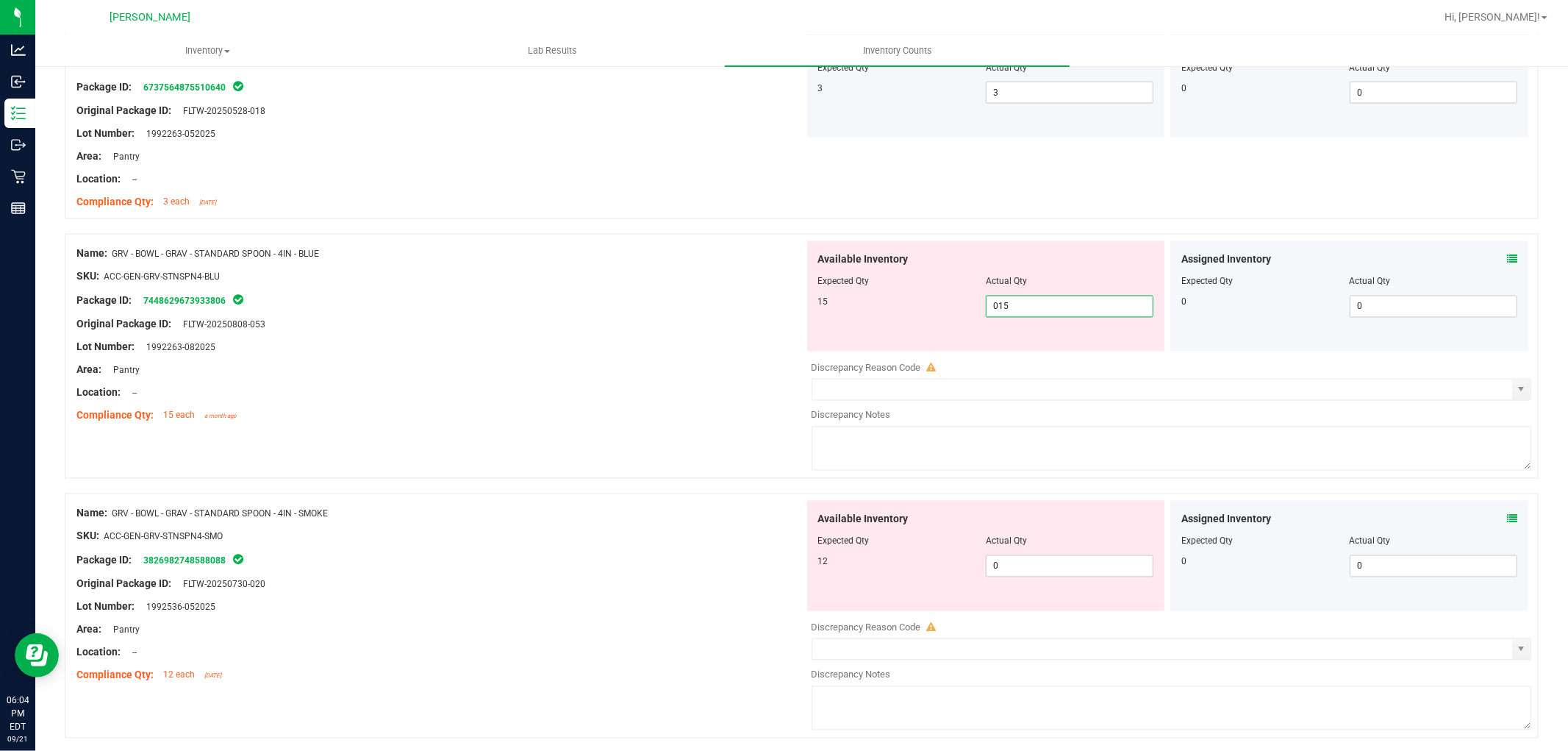
scroll to position [2206, 0]
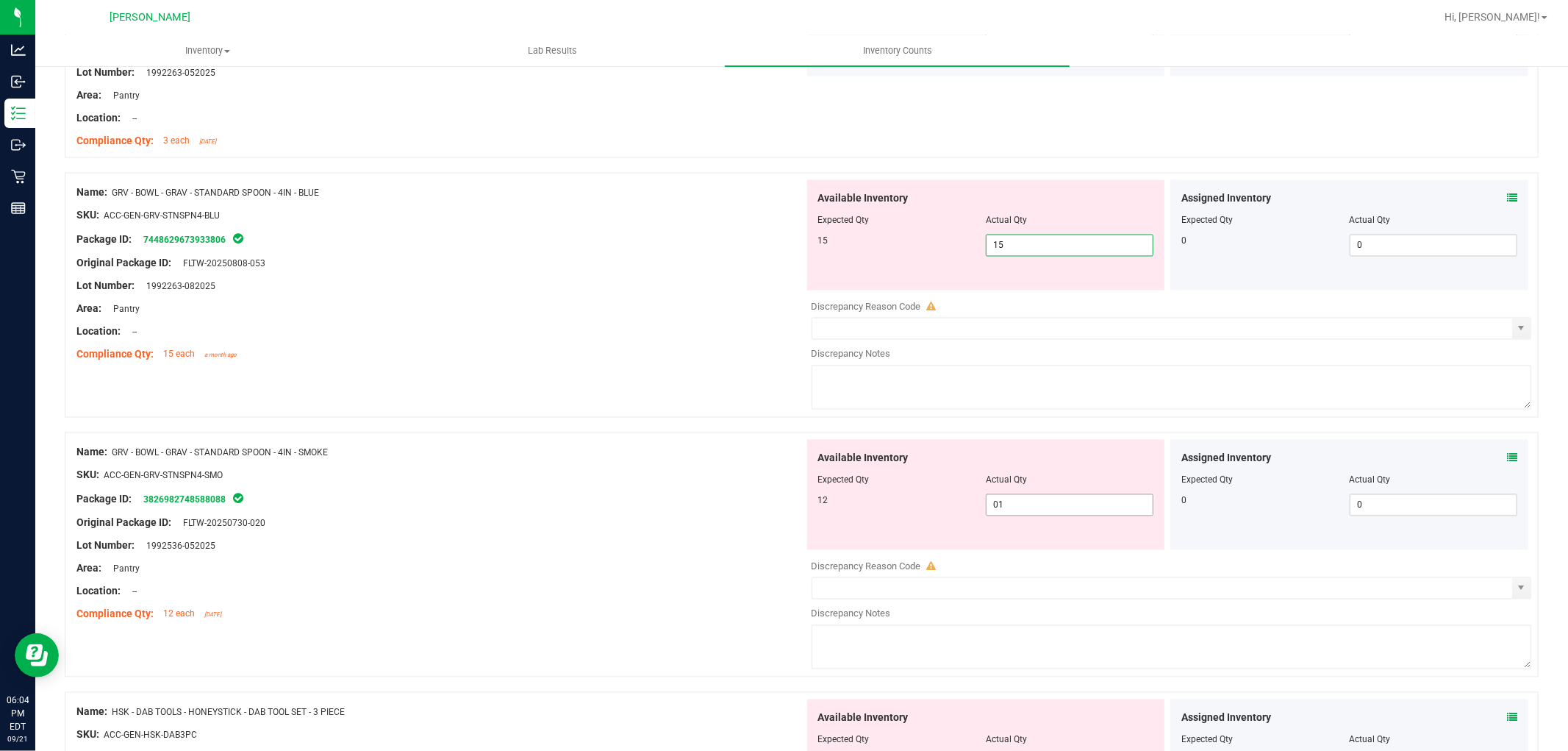
click at [1019, 502] on div "Available Inventory Expected Qty Actual Qty 12 01 0" at bounding box center [986, 495] width 358 height 110
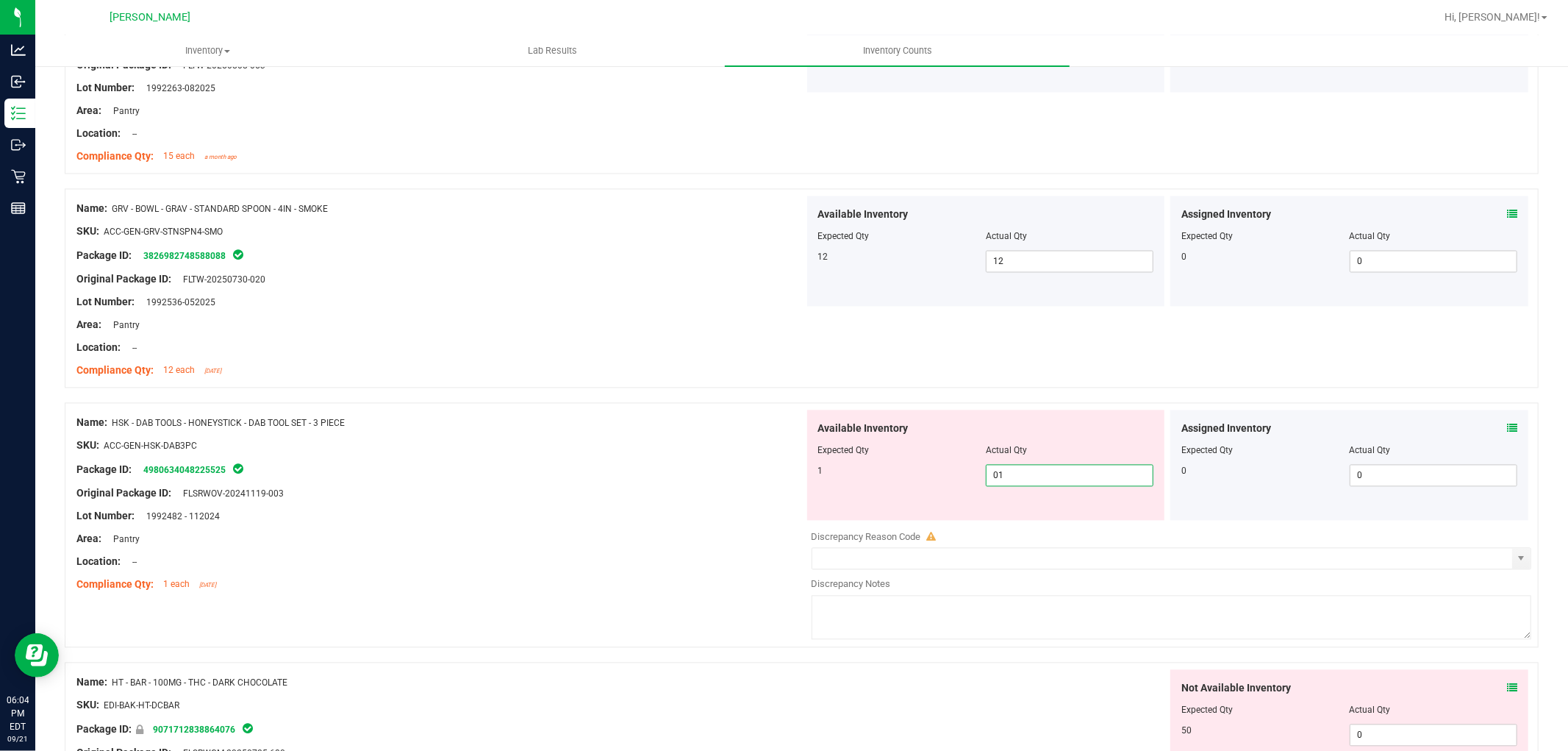
scroll to position [2451, 0]
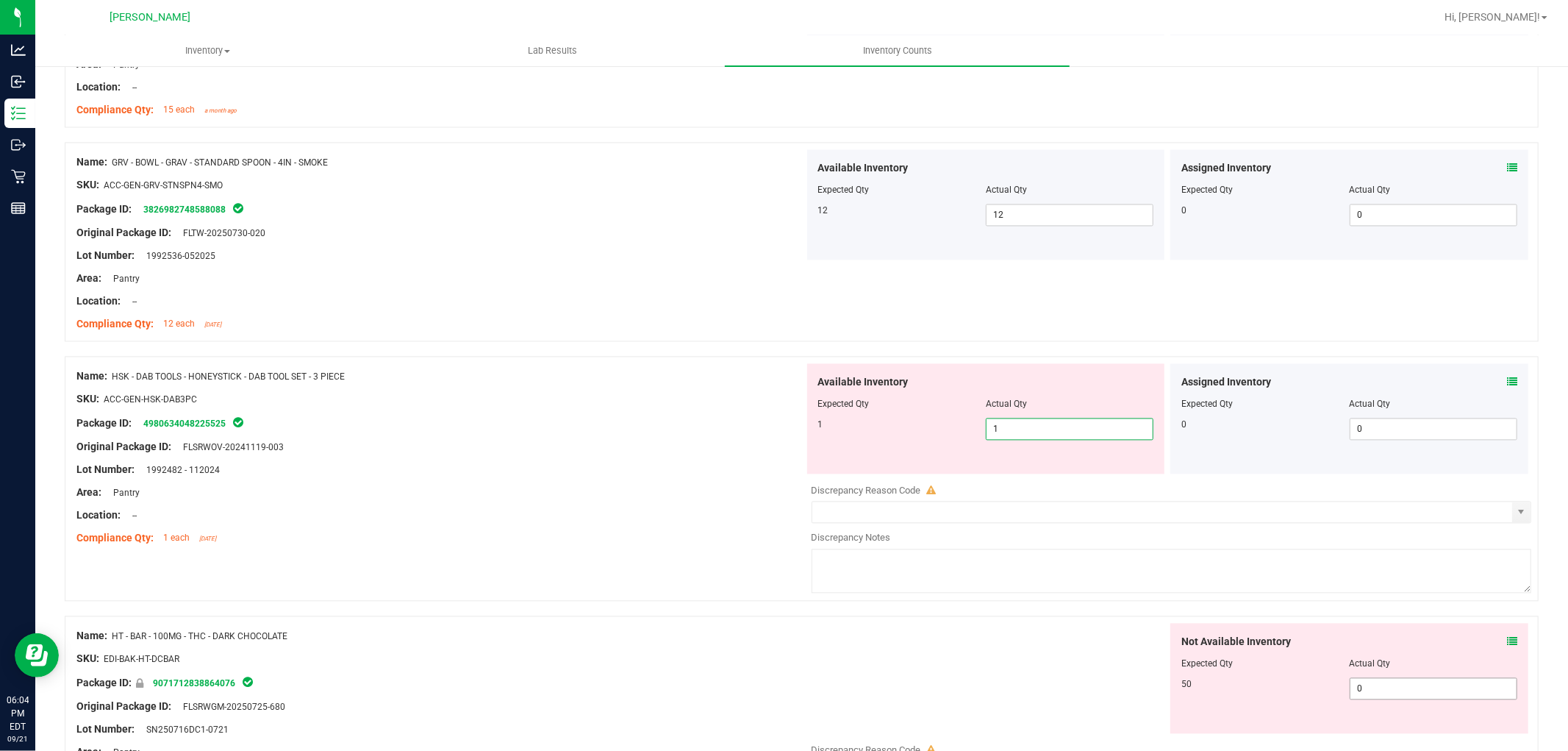
click at [1417, 679] on div "Not Available Inventory Expected Qty Actual Qty 50 0 0" at bounding box center [1349, 678] width 358 height 110
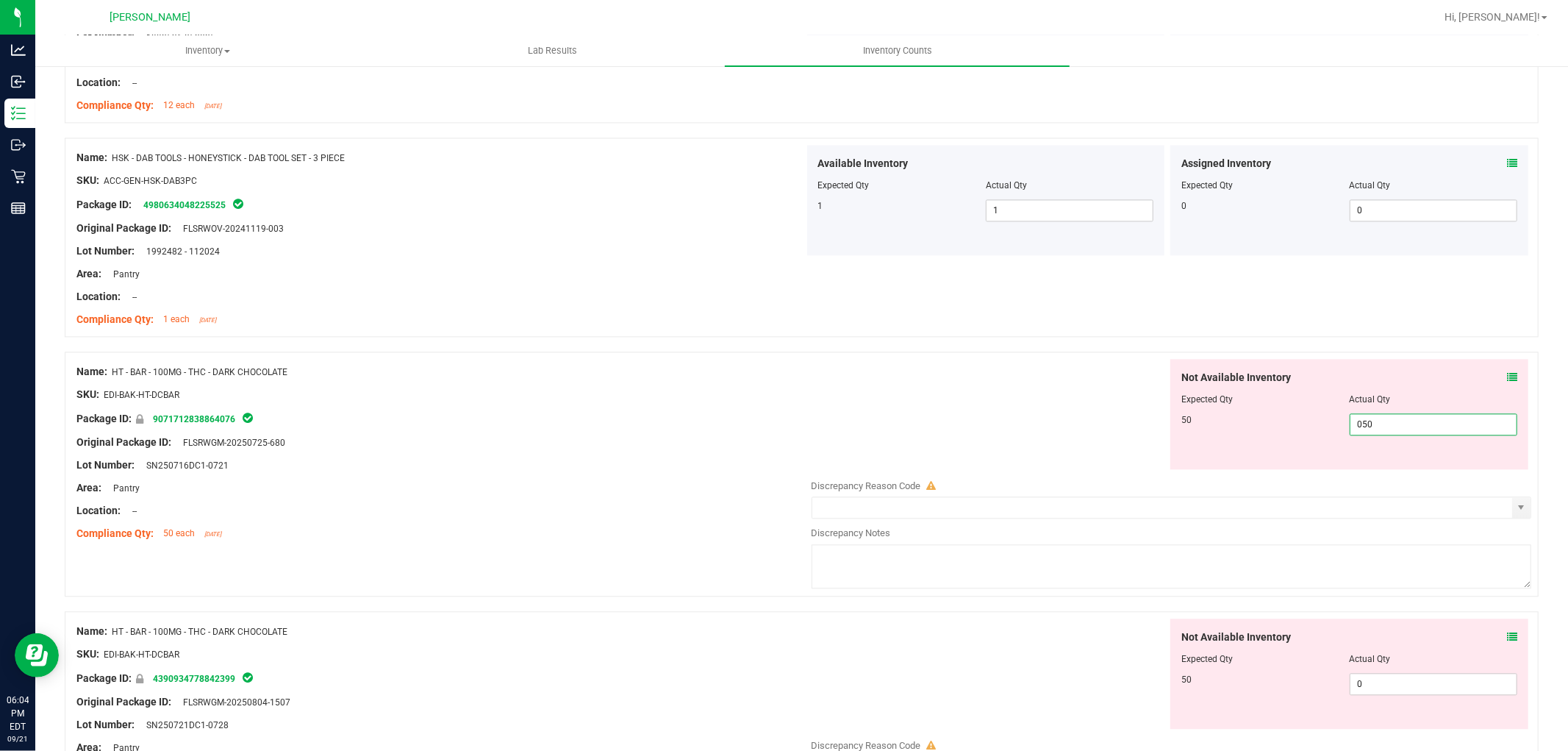
scroll to position [2696, 0]
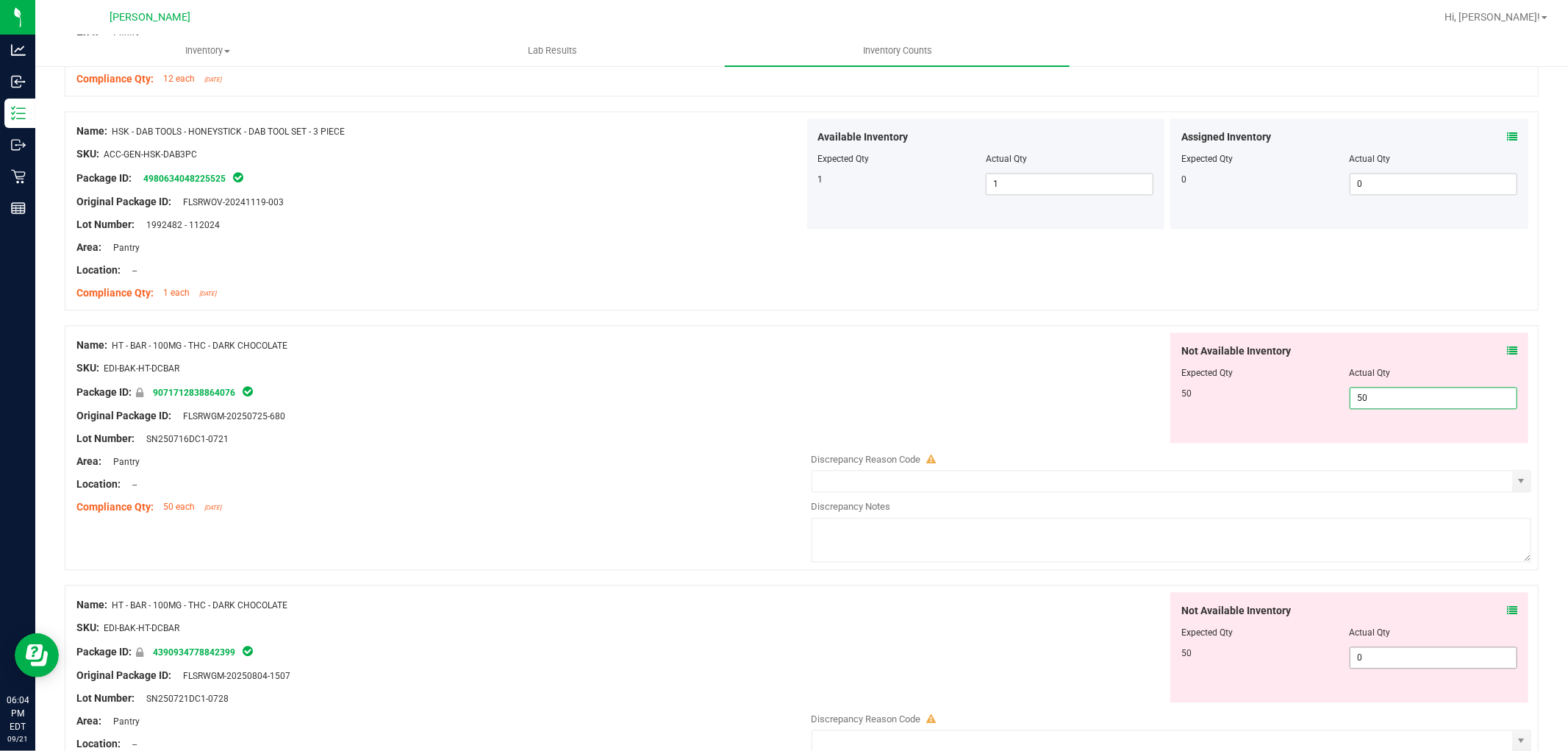
click at [1407, 657] on div "Not Available Inventory Expected Qty Actual Qty 50 0 0" at bounding box center [1349, 646] width 358 height 110
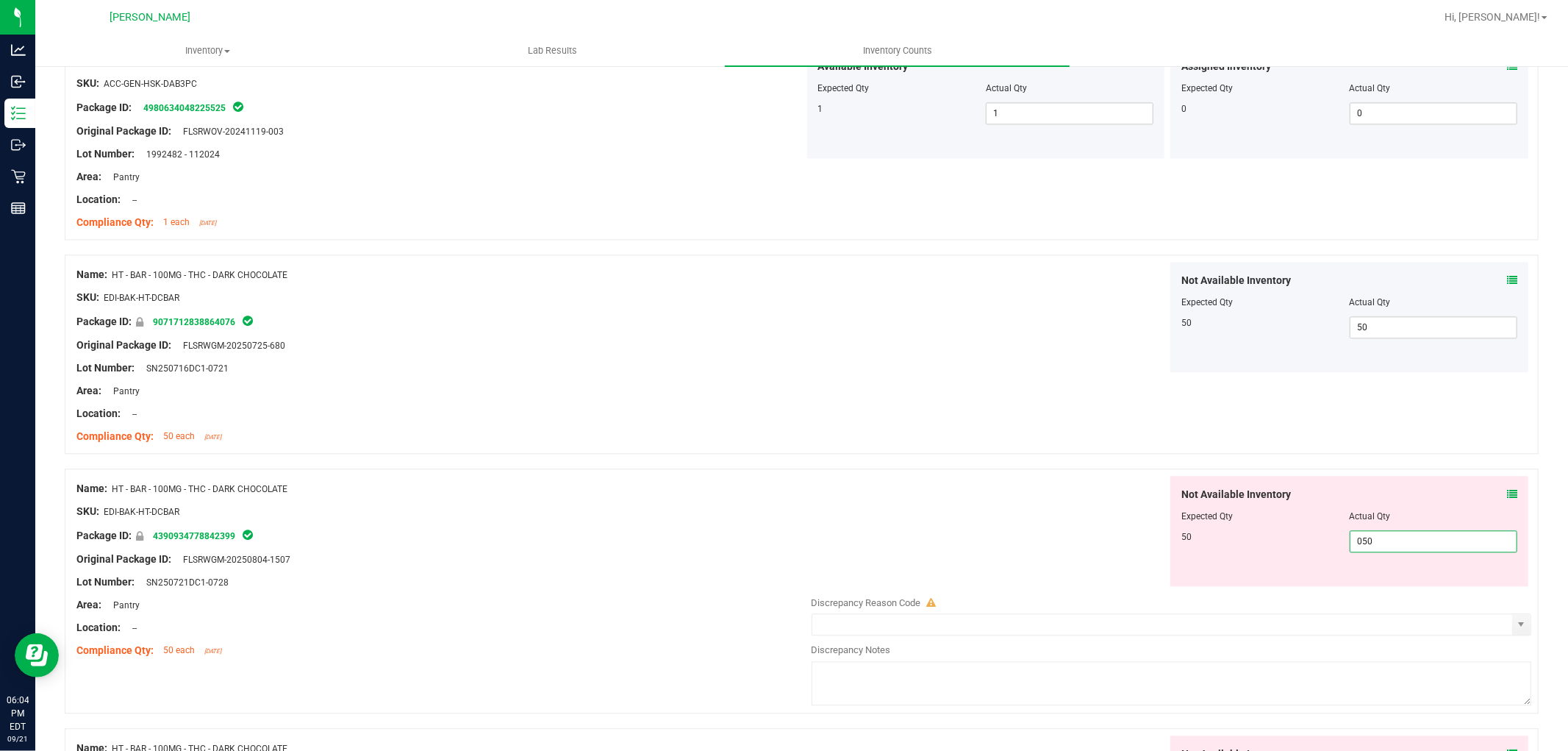
scroll to position [2942, 0]
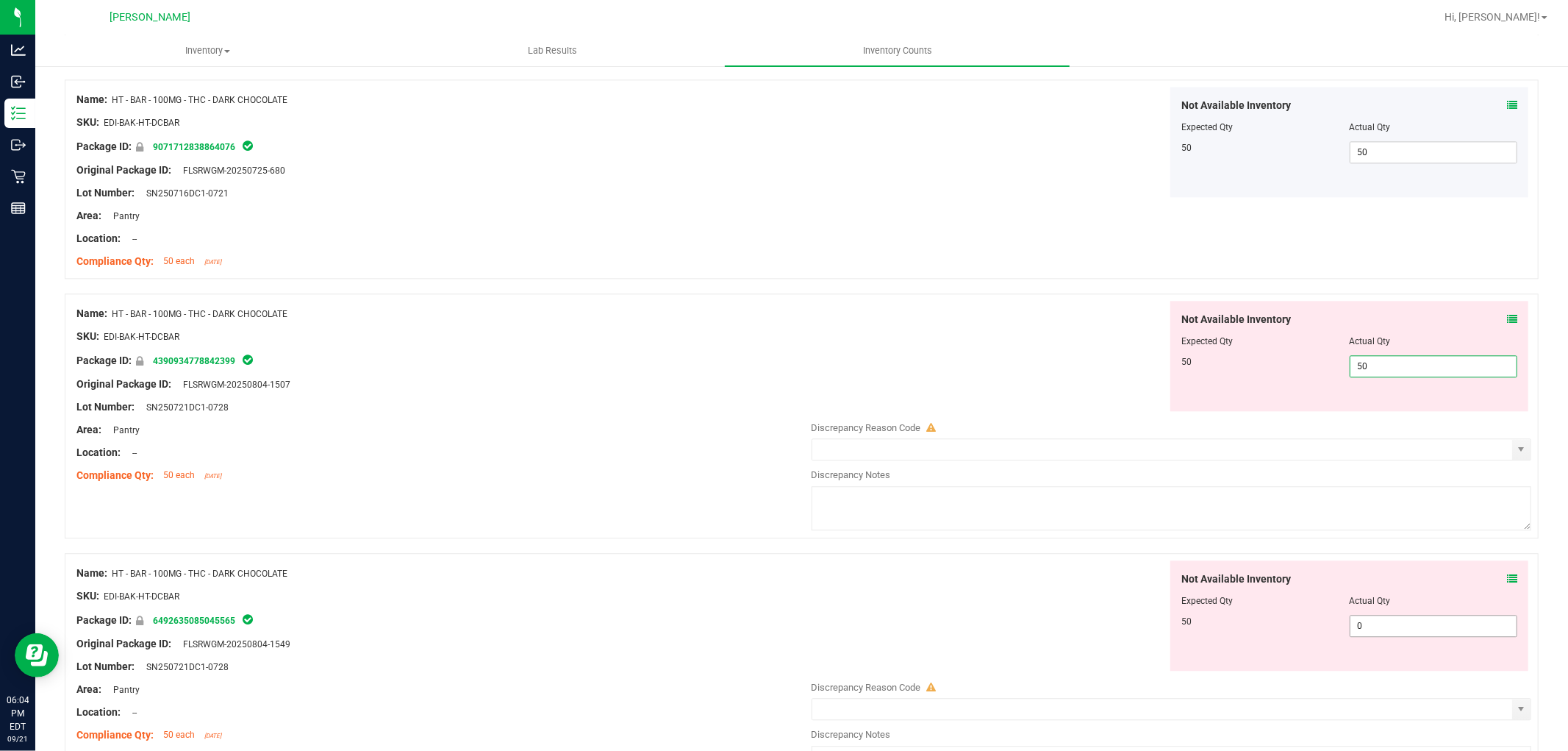
click at [1405, 633] on div "Not Available Inventory Expected Qty Actual Qty 50 0 0" at bounding box center [1168, 677] width 728 height 233
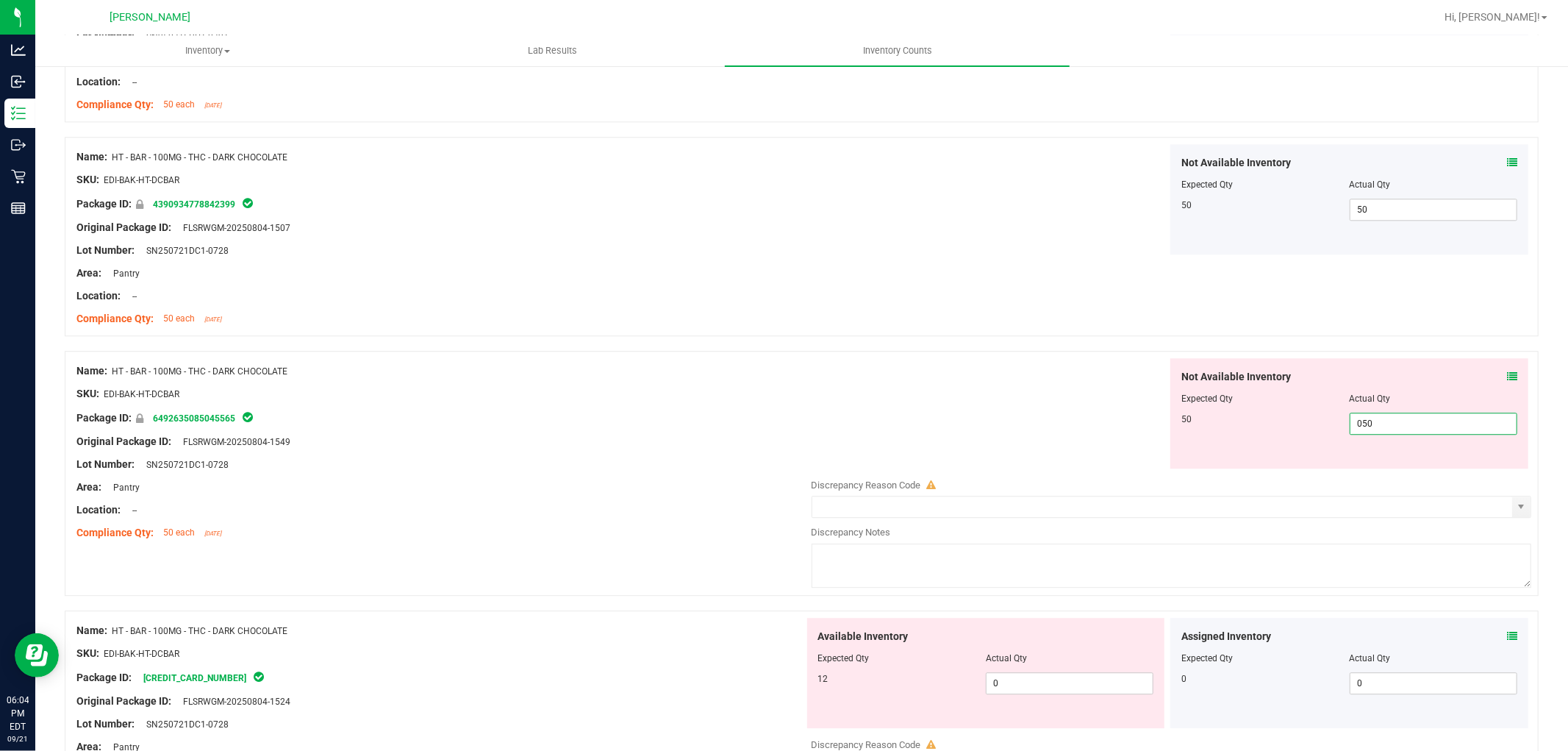
scroll to position [3105, 0]
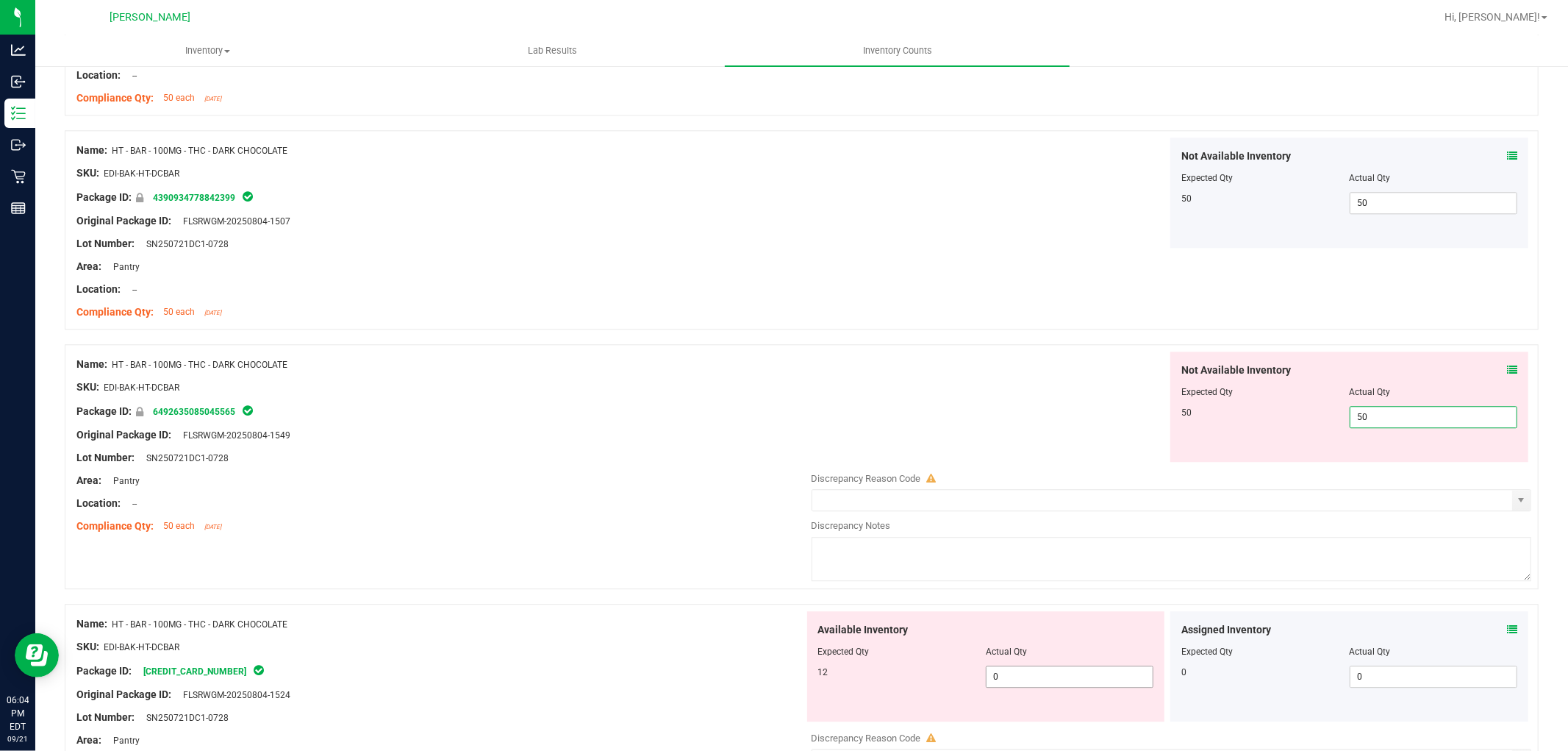
click at [1089, 678] on div "Available Inventory Expected Qty Actual Qty 12 0 0" at bounding box center [1168, 727] width 728 height 233
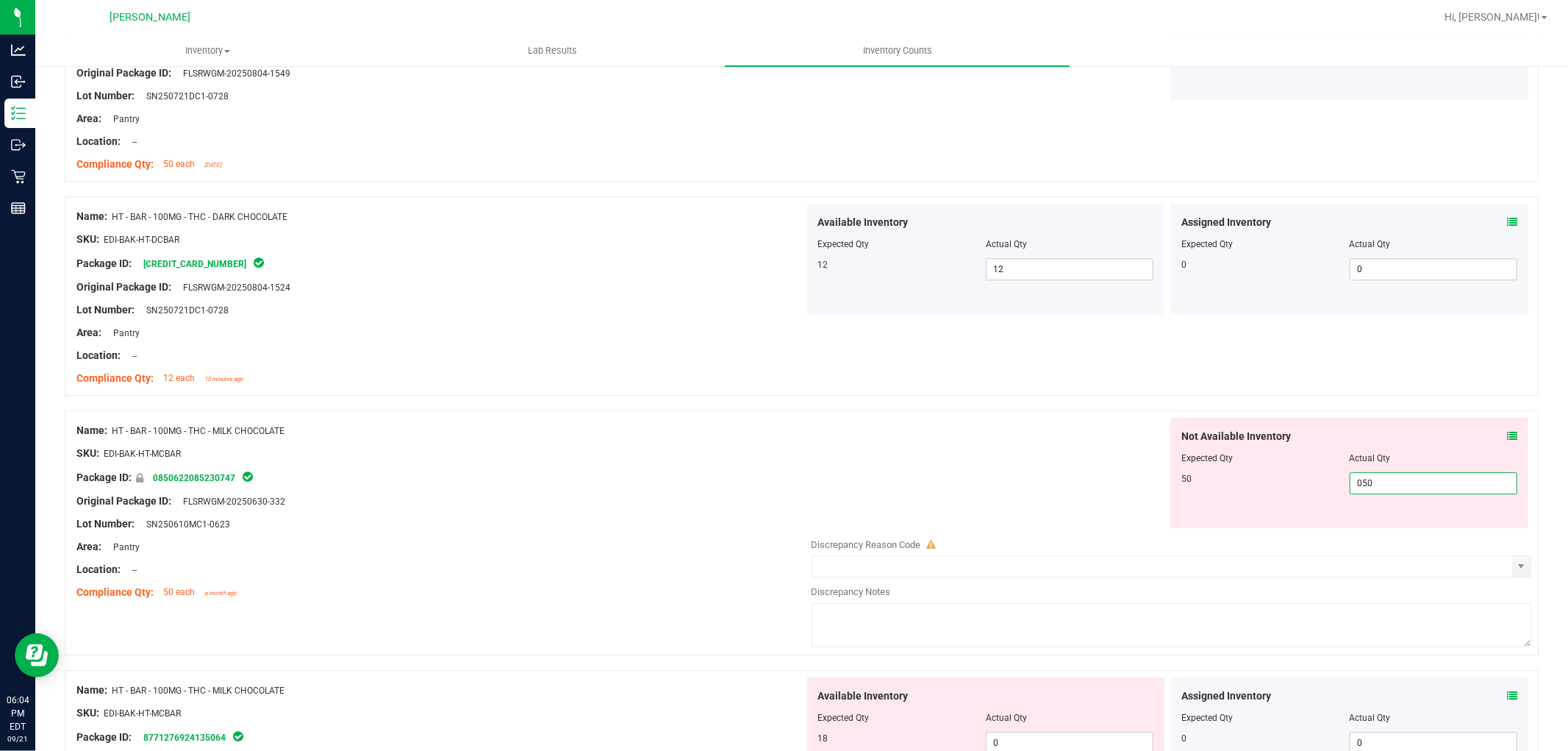
scroll to position [3513, 0]
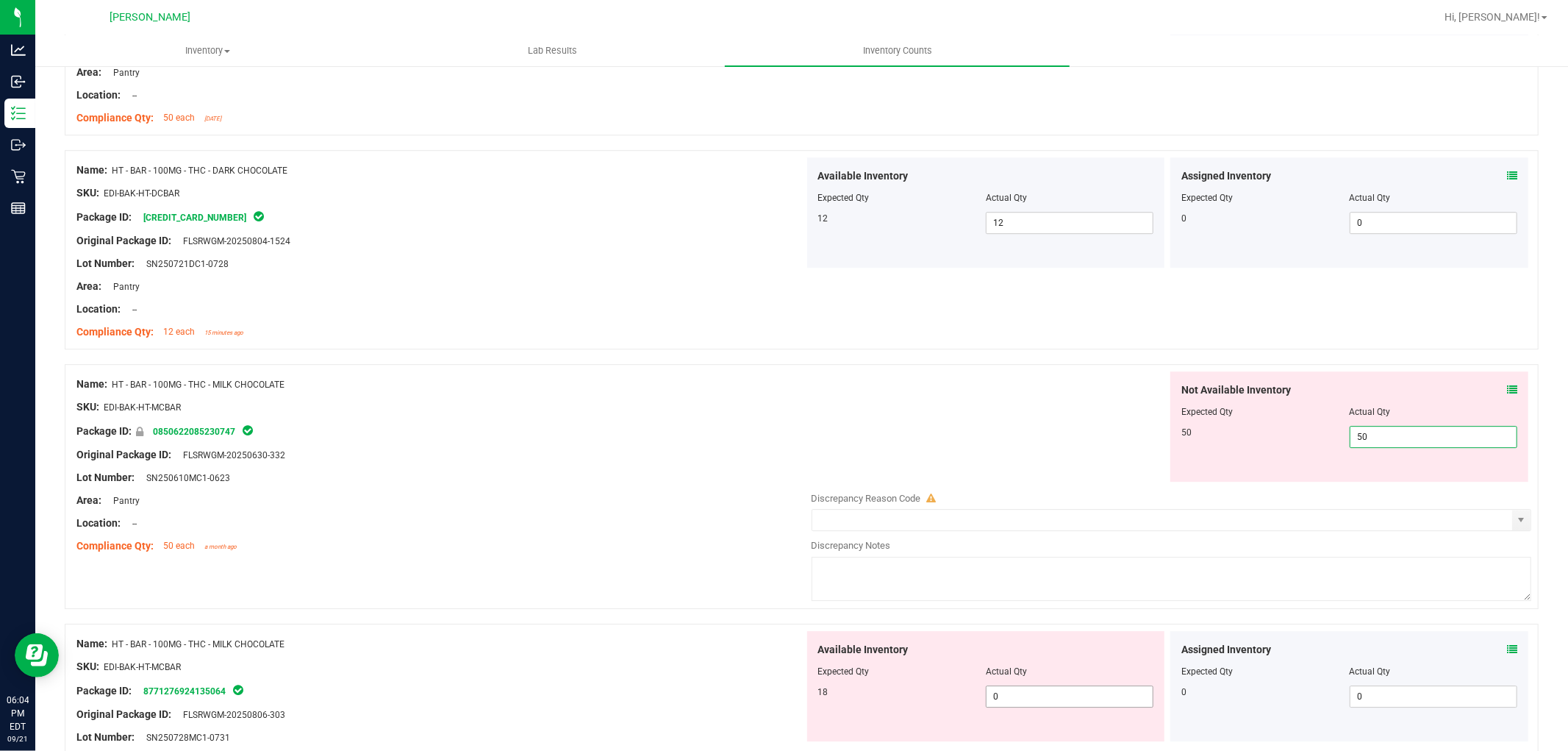
click at [1030, 700] on div "Available Inventory Expected Qty Actual Qty 18 0 0" at bounding box center [1168, 748] width 728 height 233
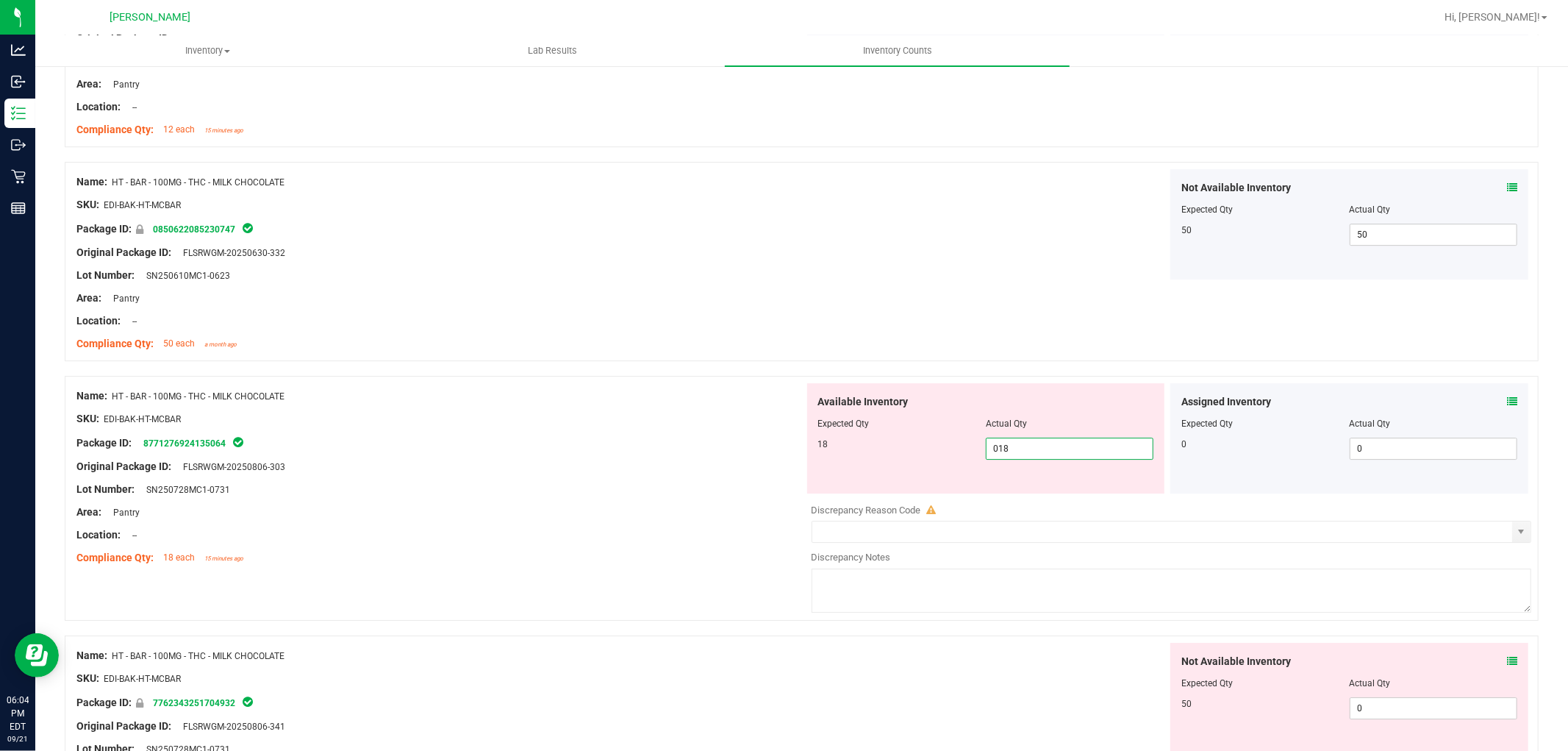
scroll to position [3758, 0]
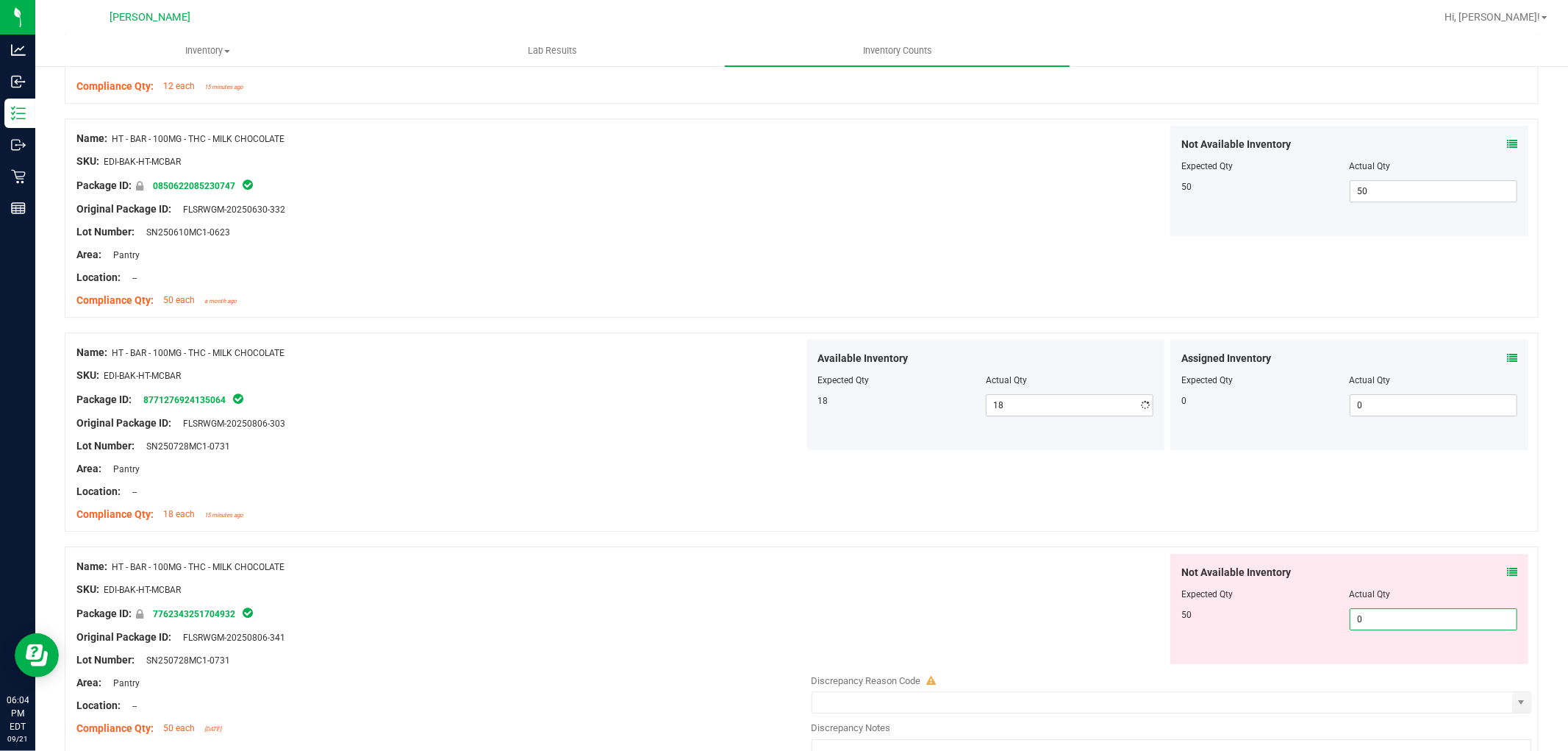
click at [1376, 662] on div "Not Available Inventory Expected Qty Actual Qty 50 0 0" at bounding box center [1349, 609] width 358 height 110
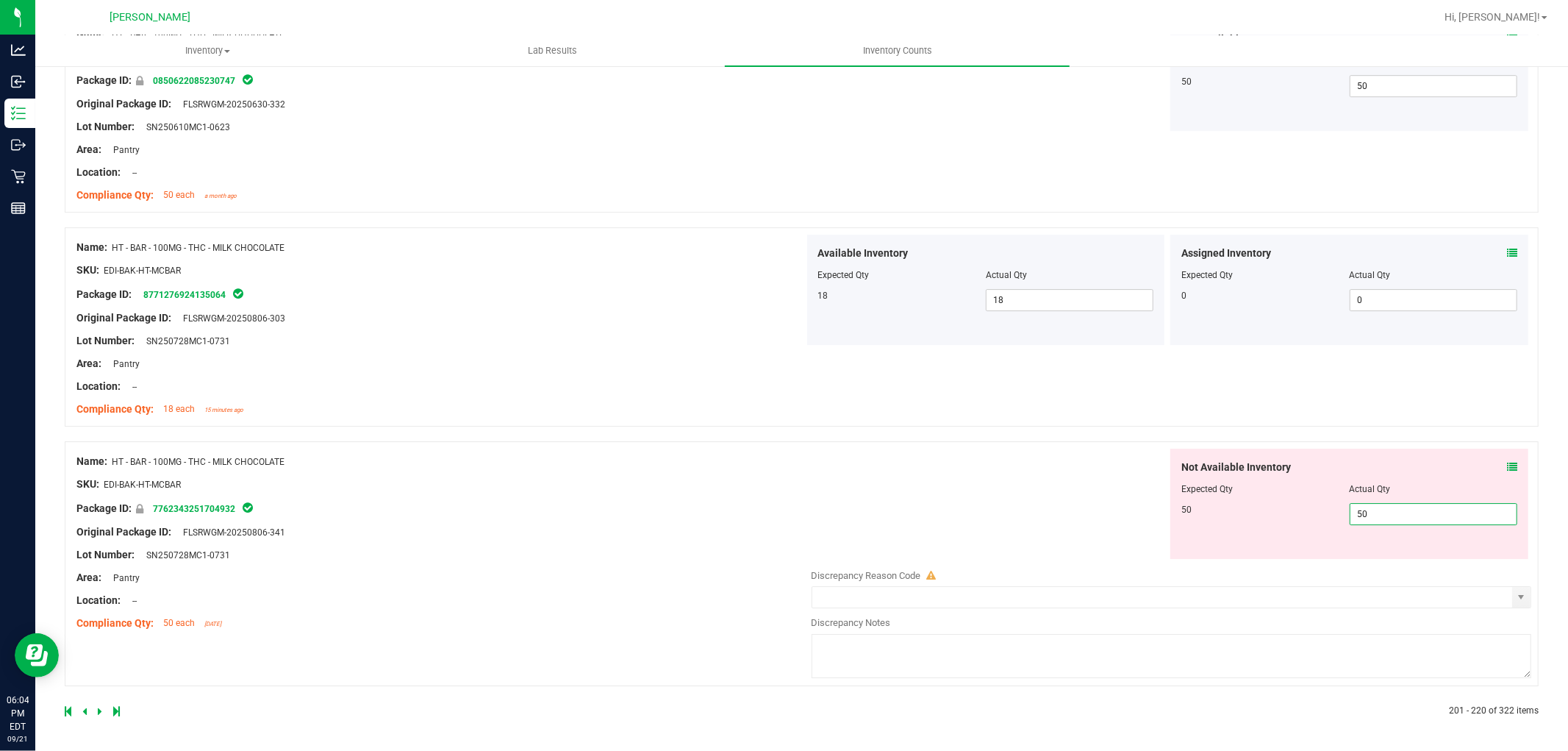
click at [98, 712] on icon at bounding box center [99, 711] width 4 height 8
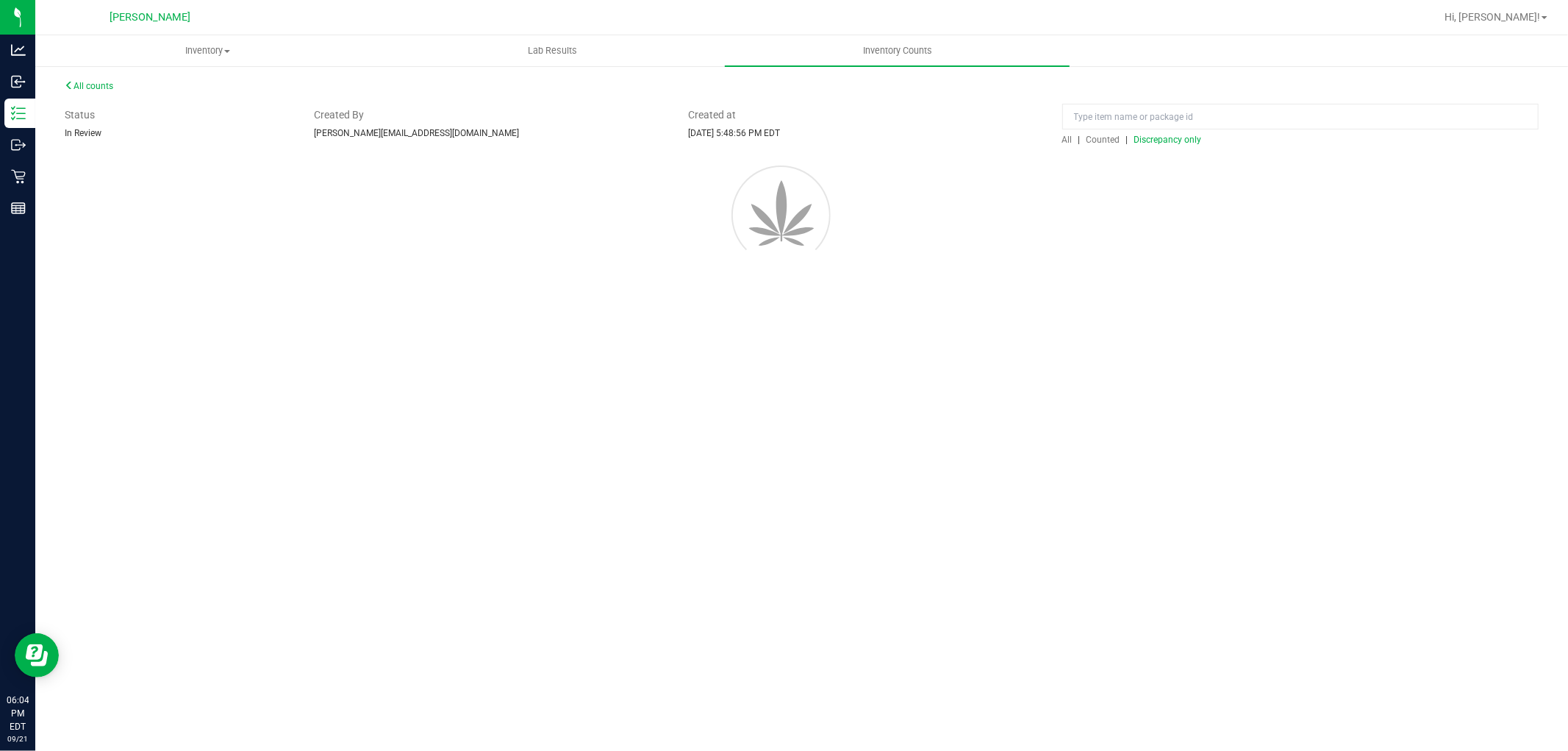
scroll to position [0, 0]
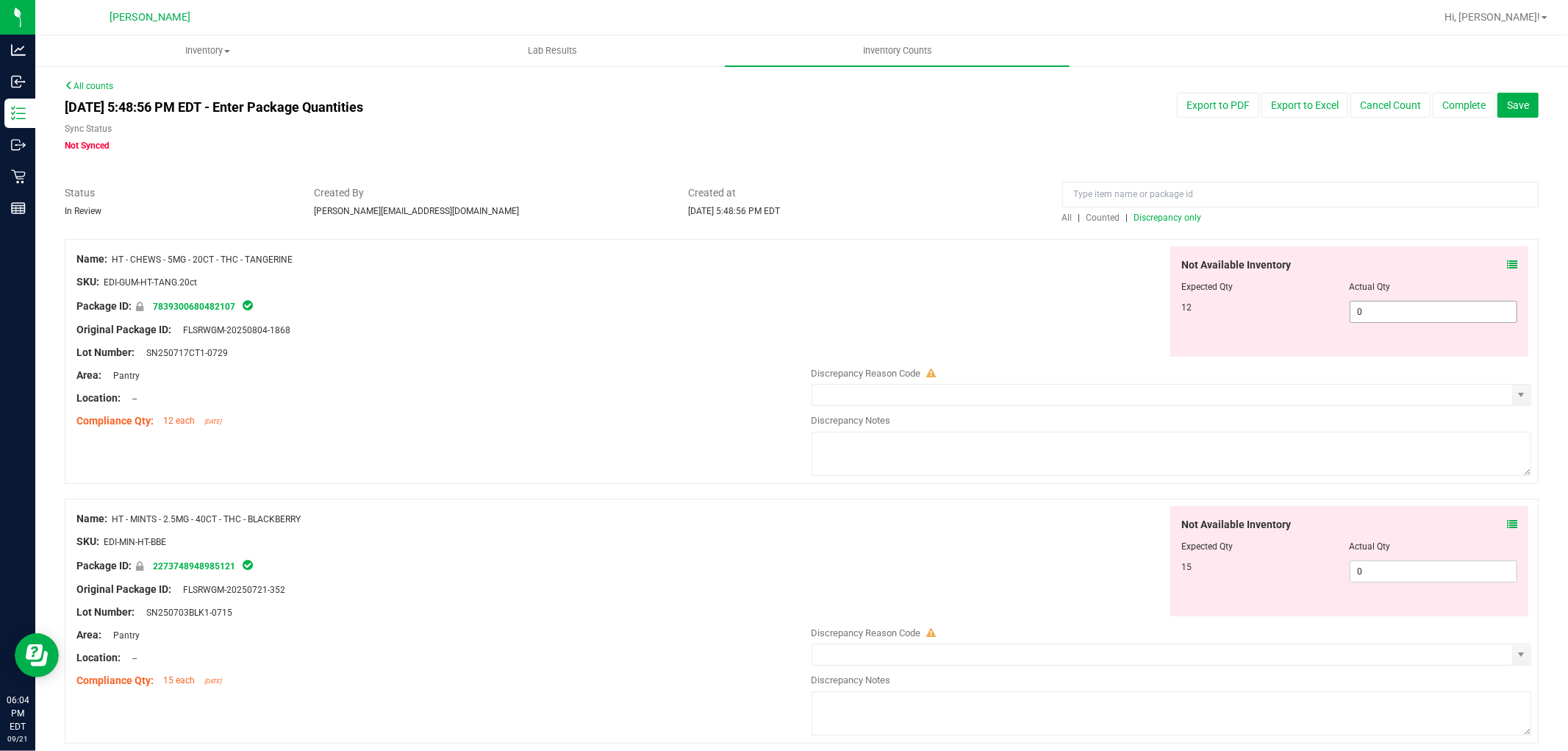
drag, startPoint x: 1402, startPoint y: 310, endPoint x: 1398, endPoint y: 339, distance: 29.3
click at [1402, 310] on span "0 0" at bounding box center [1433, 312] width 168 height 22
click at [1395, 567] on div "Not Available Inventory Expected Qty Actual Qty 15 0 0" at bounding box center [1349, 561] width 358 height 110
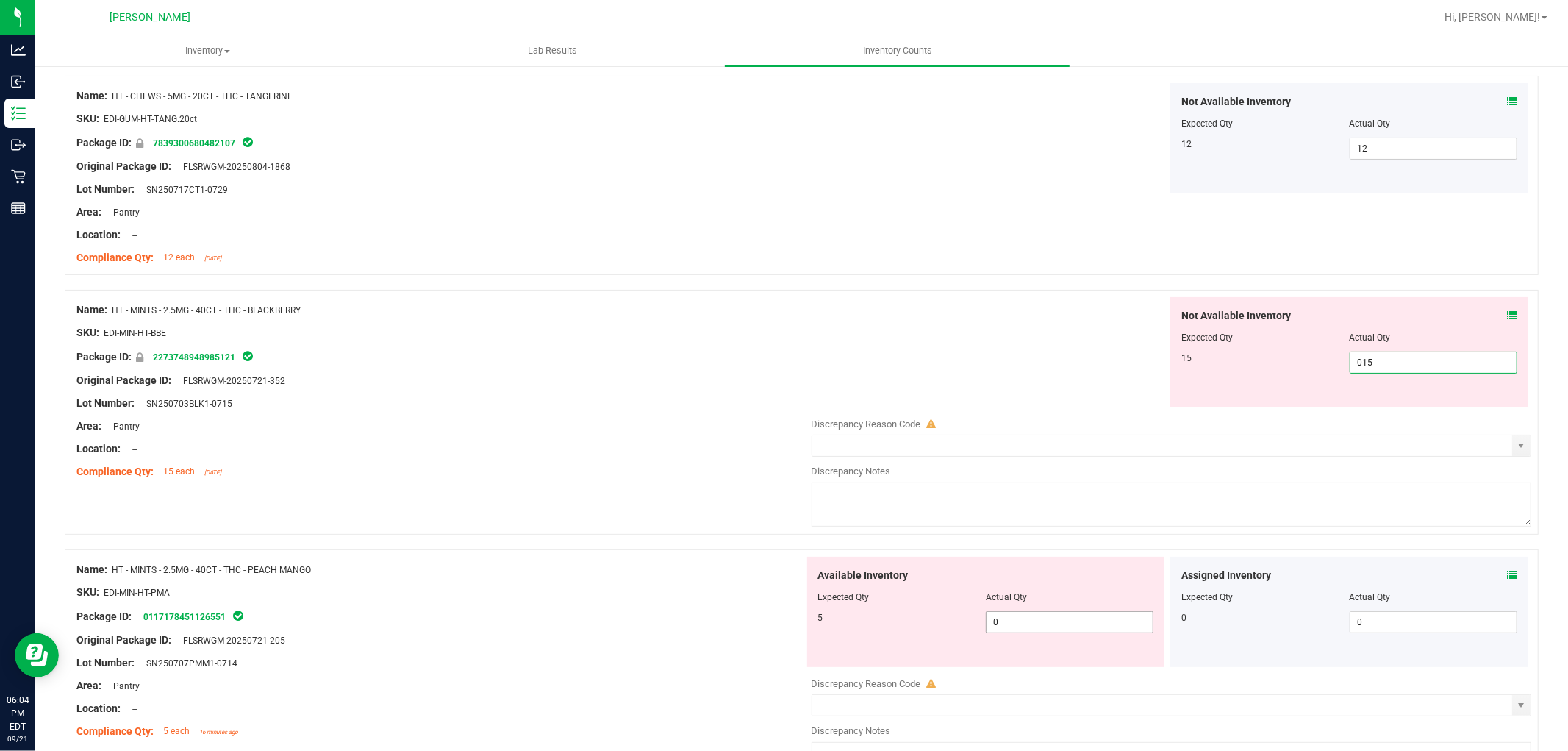
click at [1029, 620] on div "Available Inventory Expected Qty Actual Qty 5 0 0" at bounding box center [986, 611] width 358 height 110
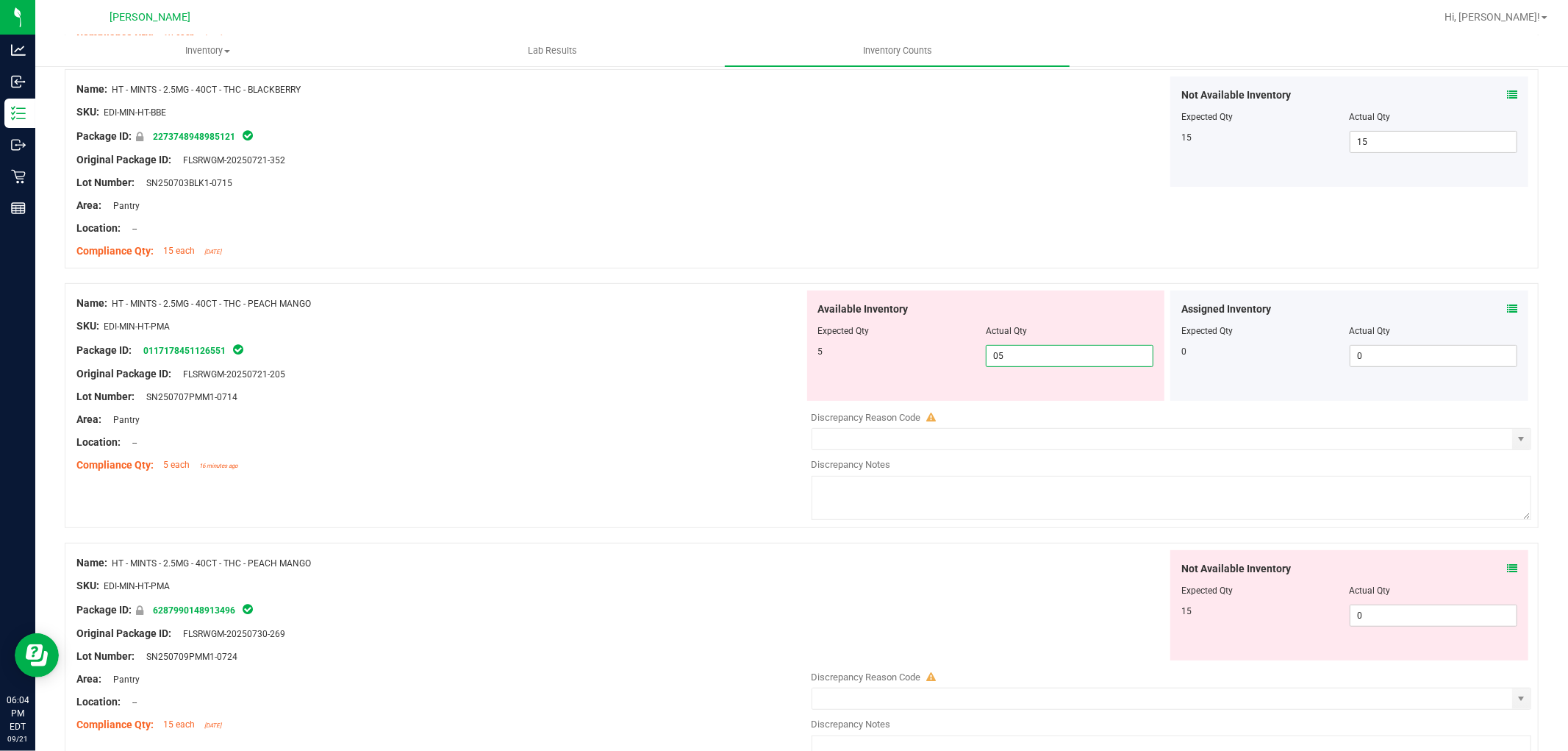
scroll to position [408, 0]
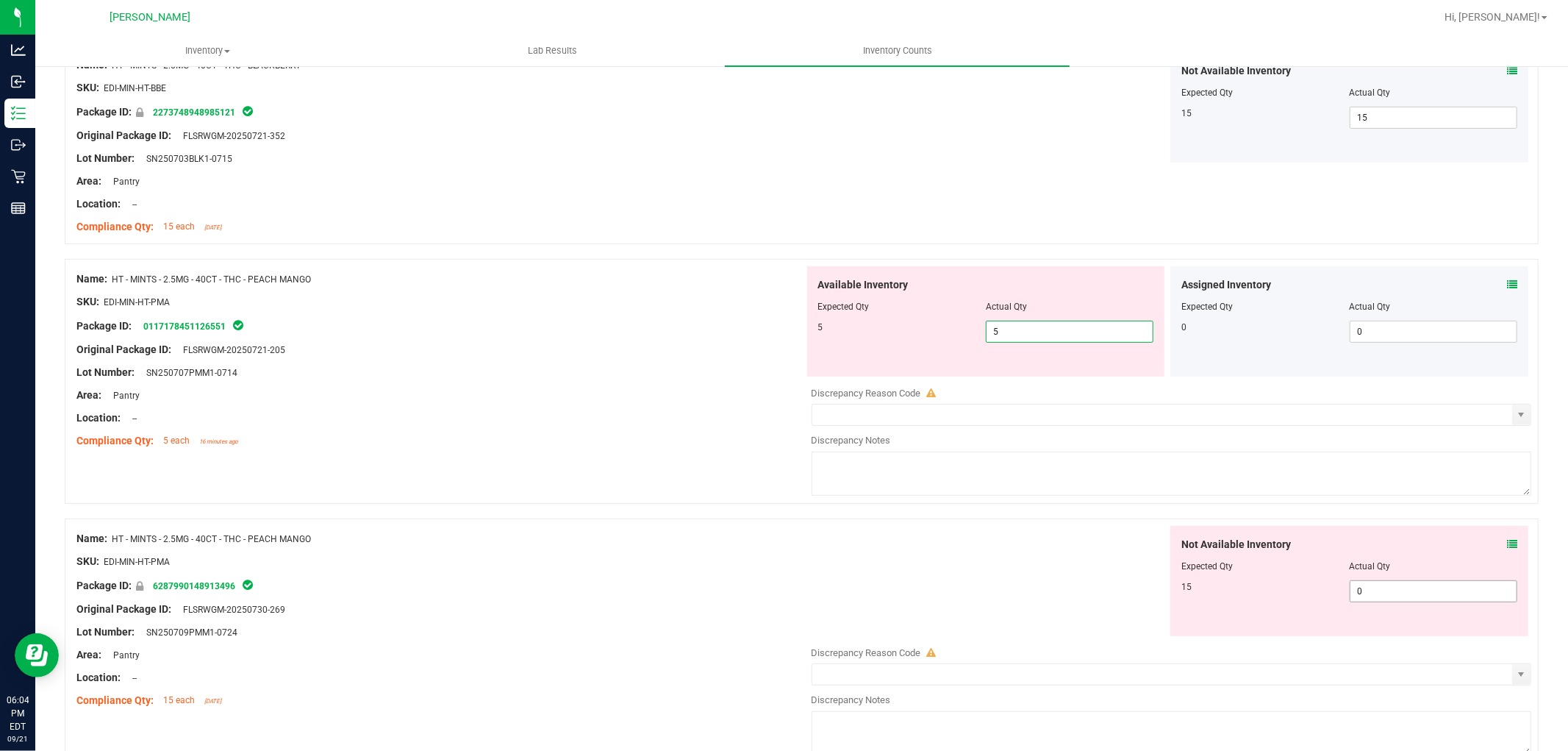
click at [1387, 599] on div "Not Available Inventory Expected Qty Actual Qty 15 0 0" at bounding box center [1168, 642] width 728 height 233
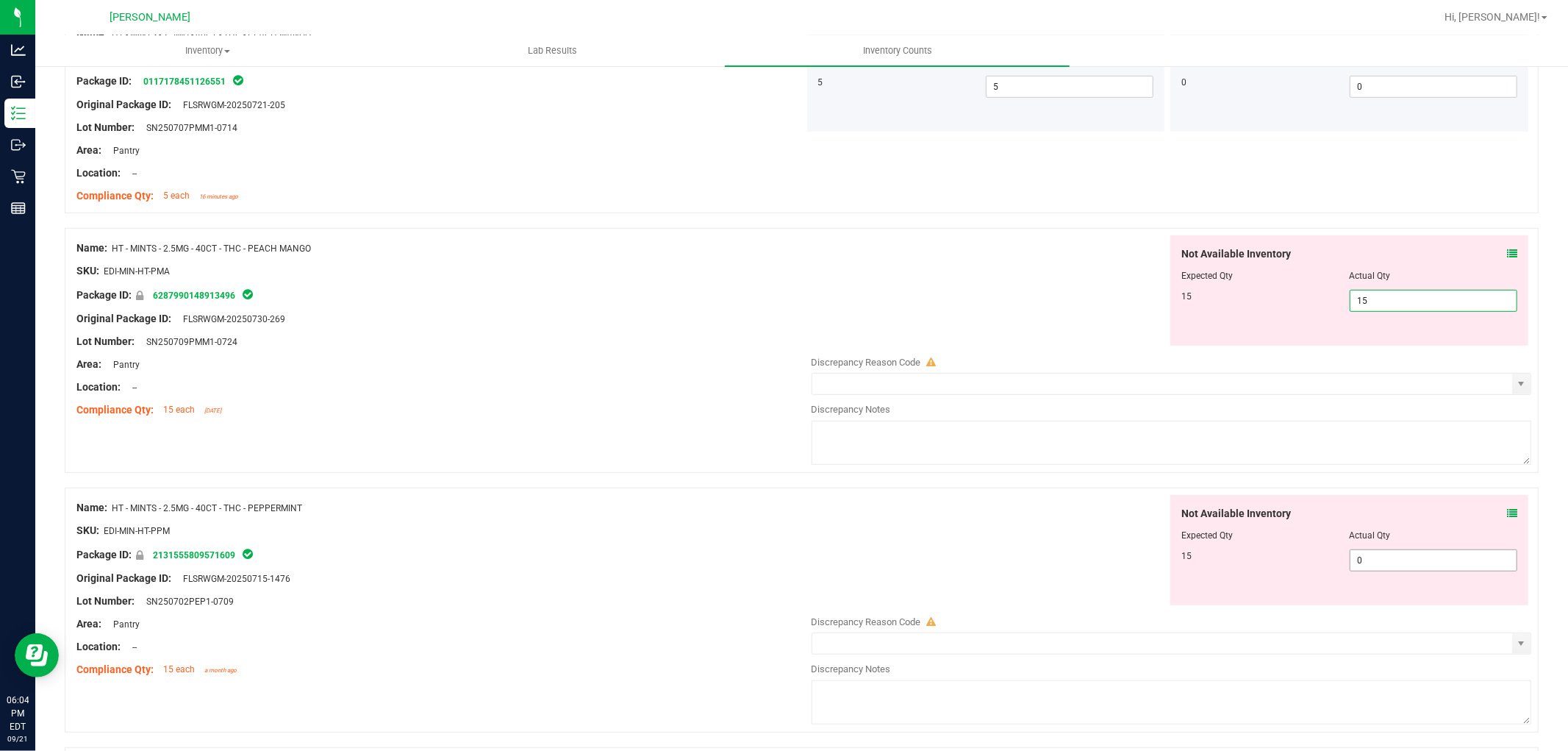
click at [1397, 564] on div "Not Available Inventory Expected Qty Actual Qty 15 0 0" at bounding box center [1168, 611] width 728 height 233
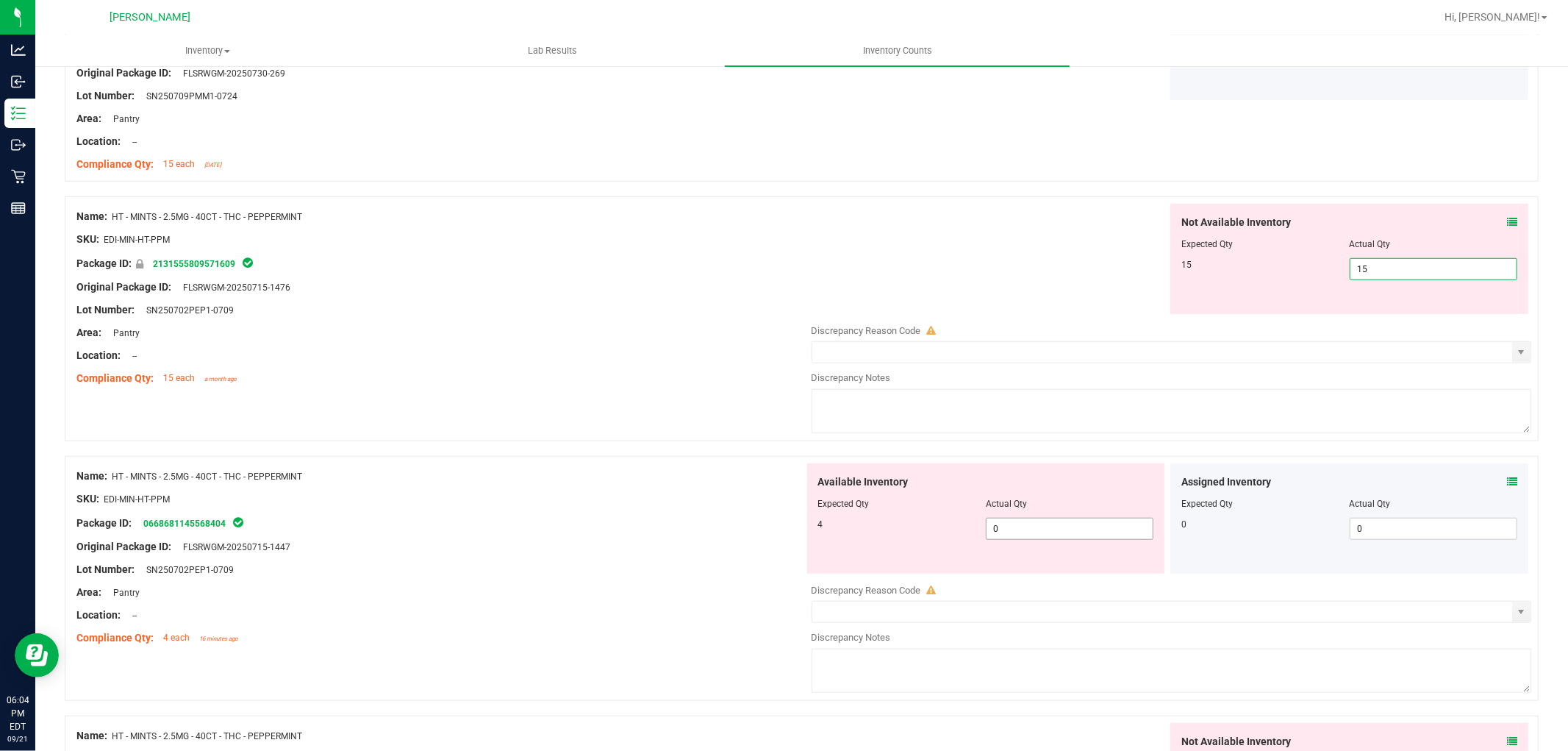
click at [1075, 527] on div "Available Inventory Expected Qty Actual Qty 4 0 0" at bounding box center [986, 518] width 358 height 110
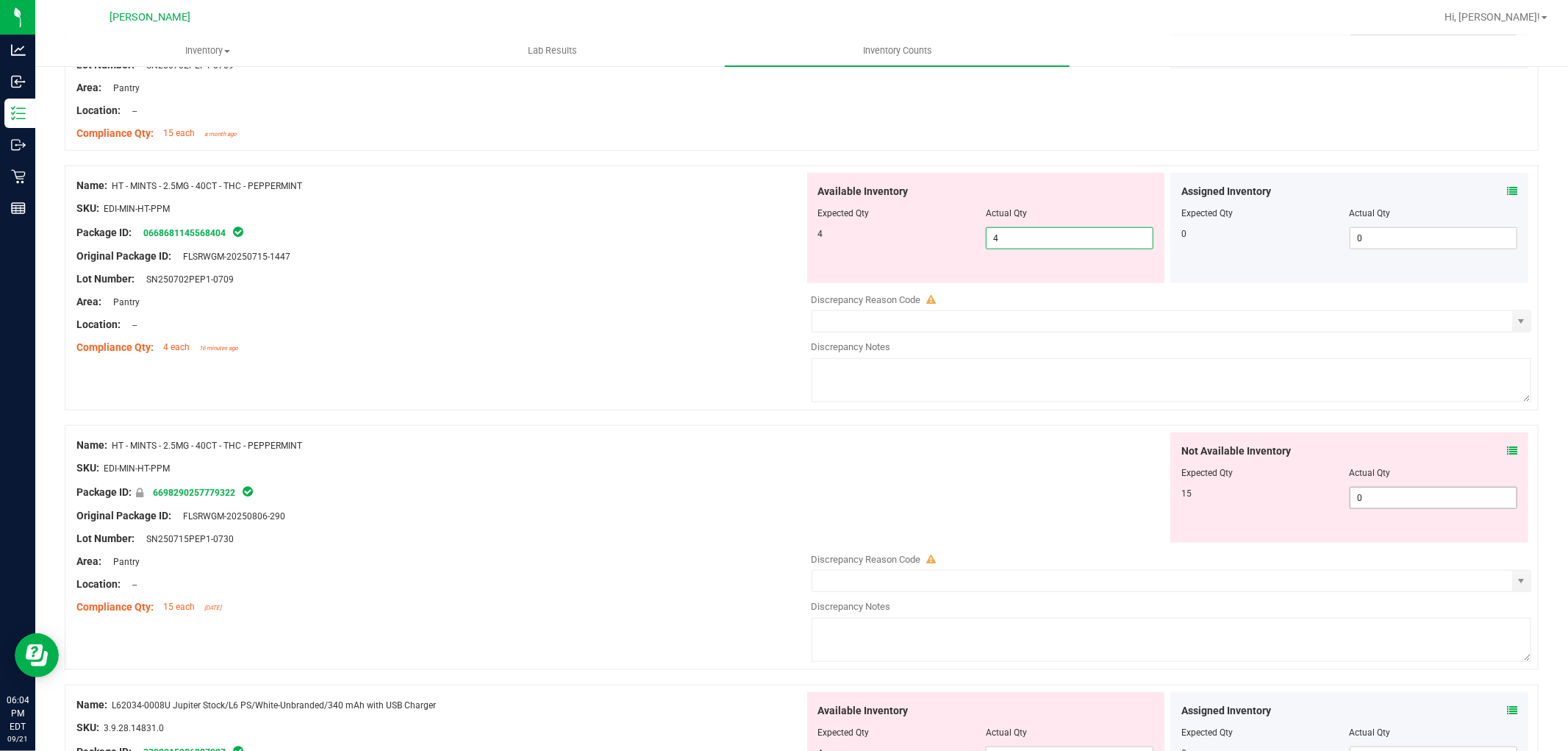
click at [1382, 498] on div "Not Available Inventory Expected Qty Actual Qty 15 0 0" at bounding box center [1168, 549] width 728 height 233
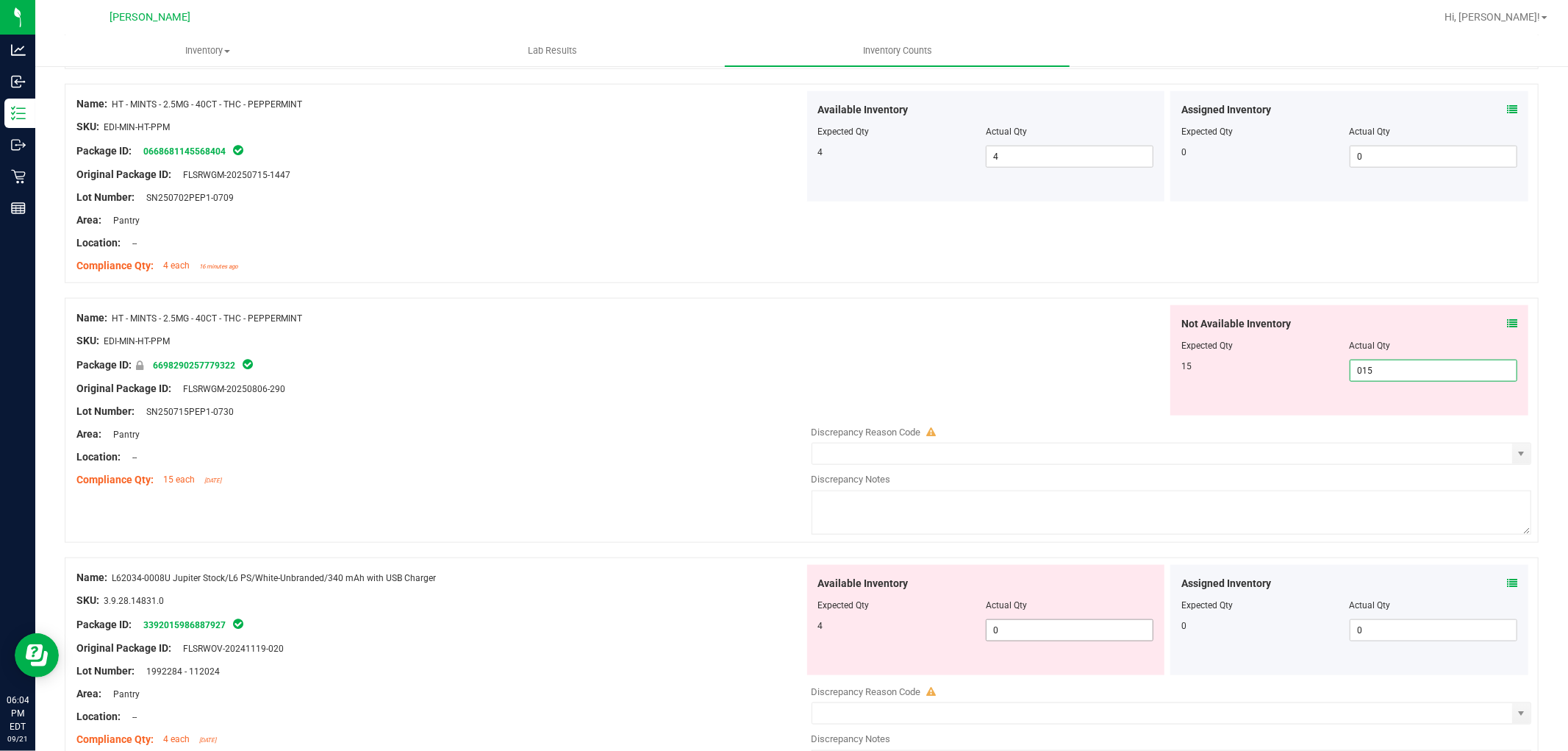
click at [1052, 627] on div "Available Inventory Expected Qty Actual Qty 4 0 0" at bounding box center [986, 620] width 358 height 110
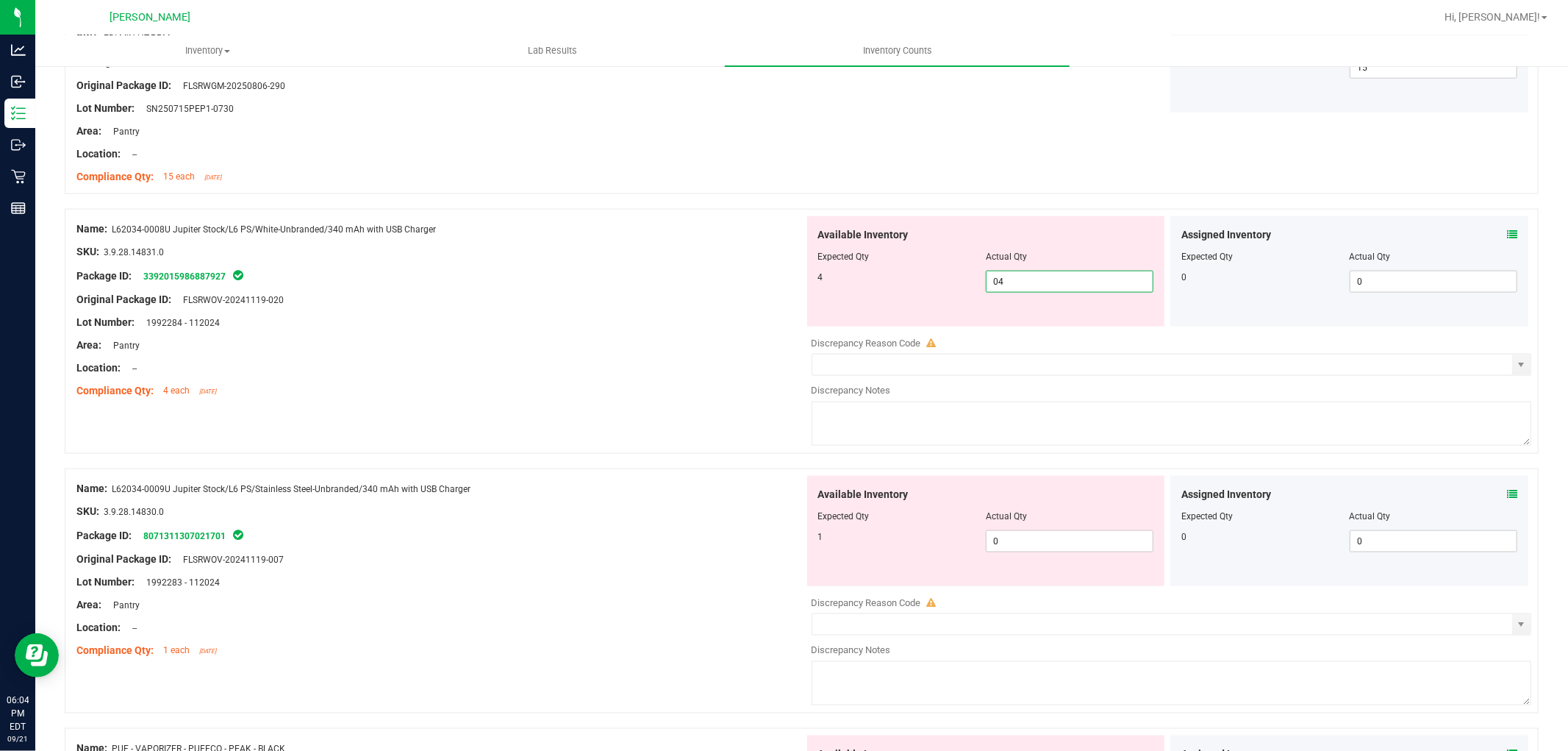
scroll to position [1553, 0]
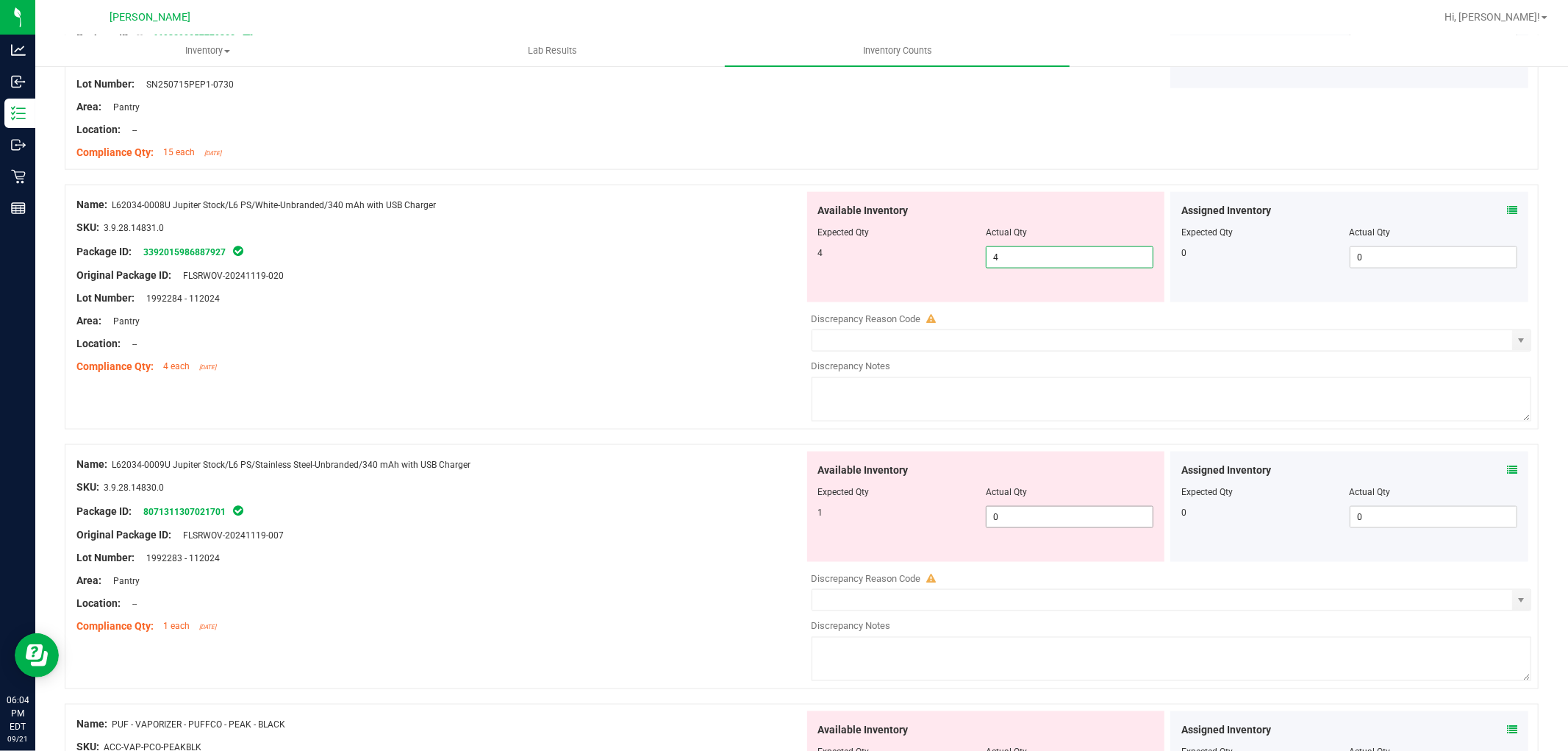
click at [995, 512] on div "Available Inventory Expected Qty Actual Qty 1 0 0" at bounding box center [986, 507] width 358 height 110
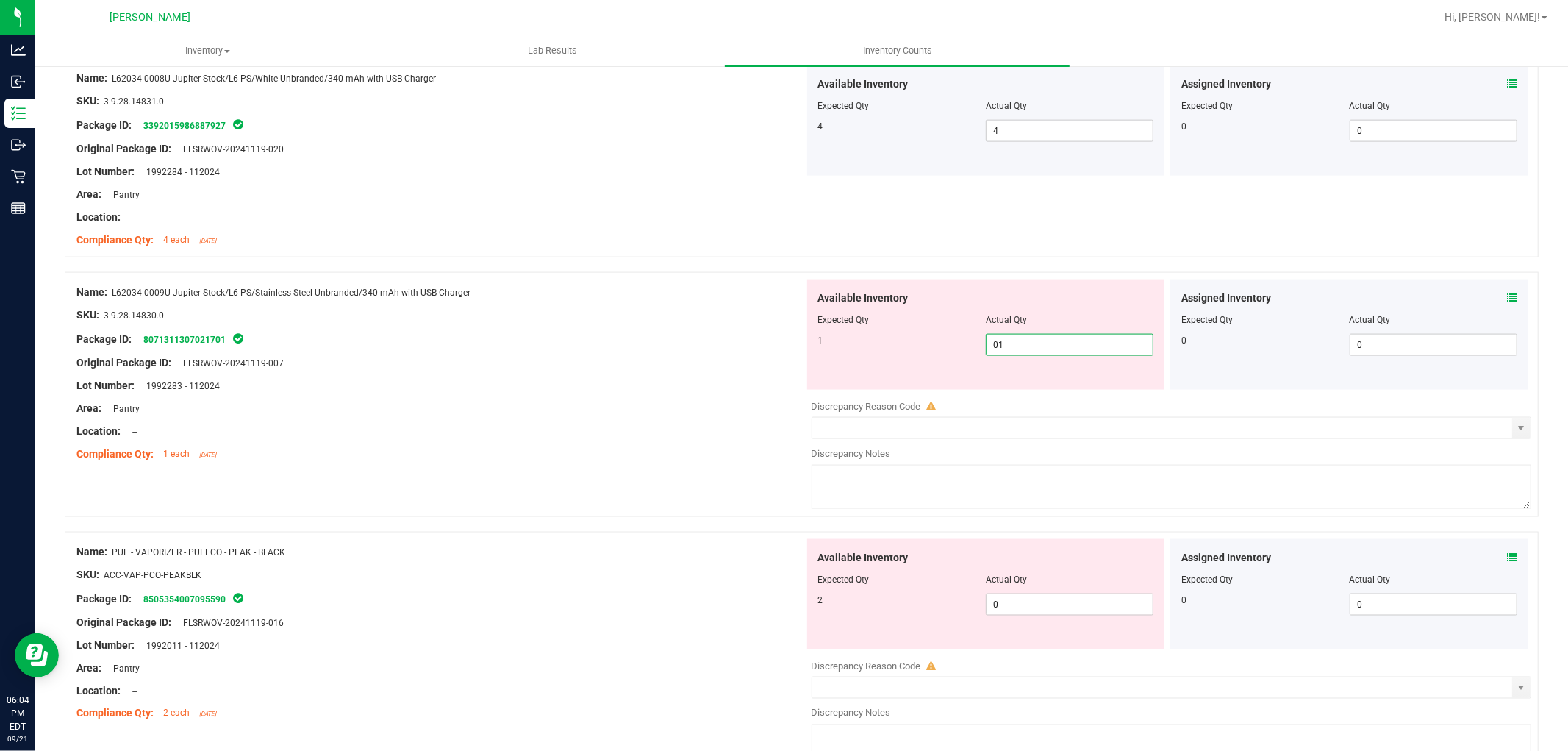
scroll to position [1716, 0]
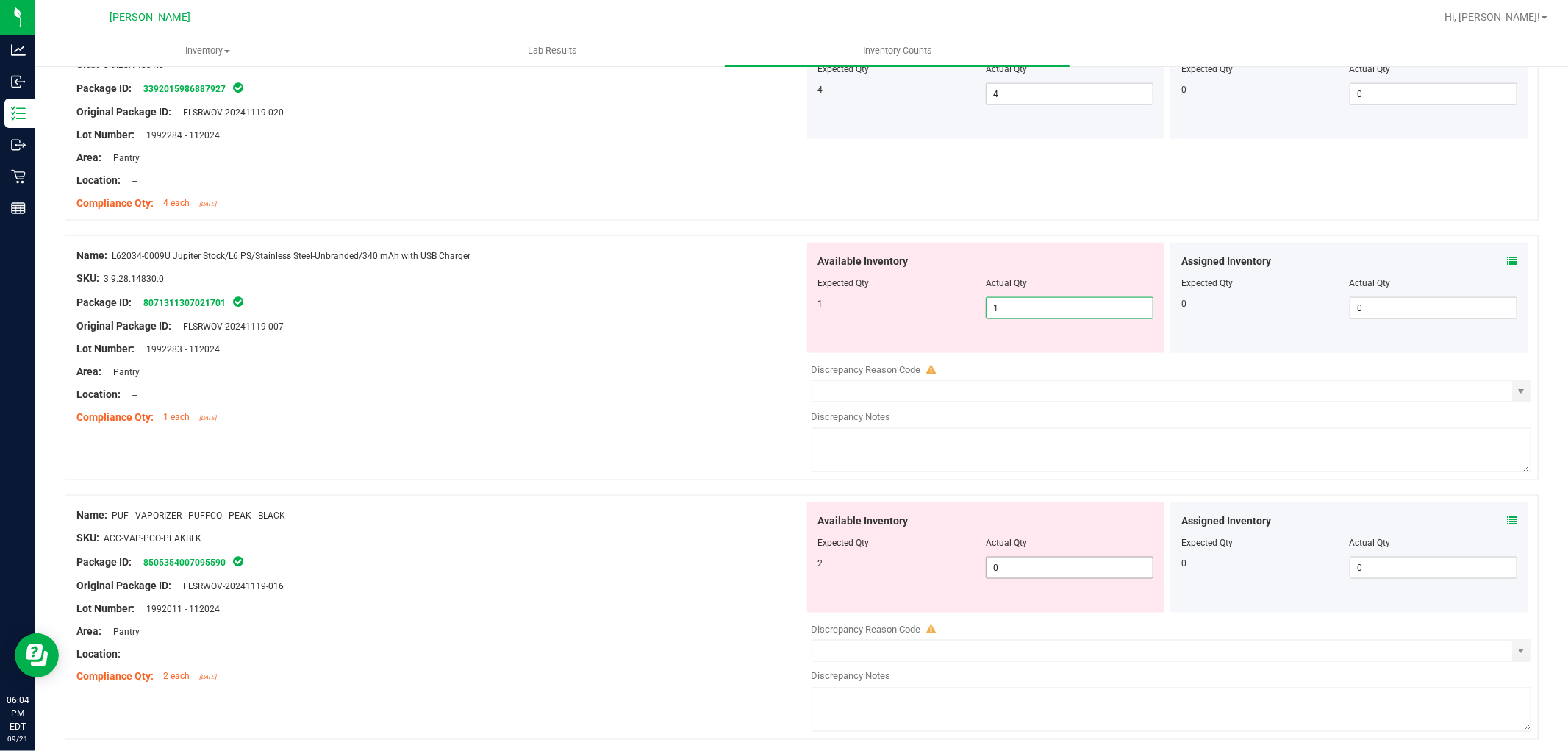
click at [1012, 580] on div "Available Inventory Expected Qty Actual Qty 2 0 0" at bounding box center [1168, 619] width 728 height 233
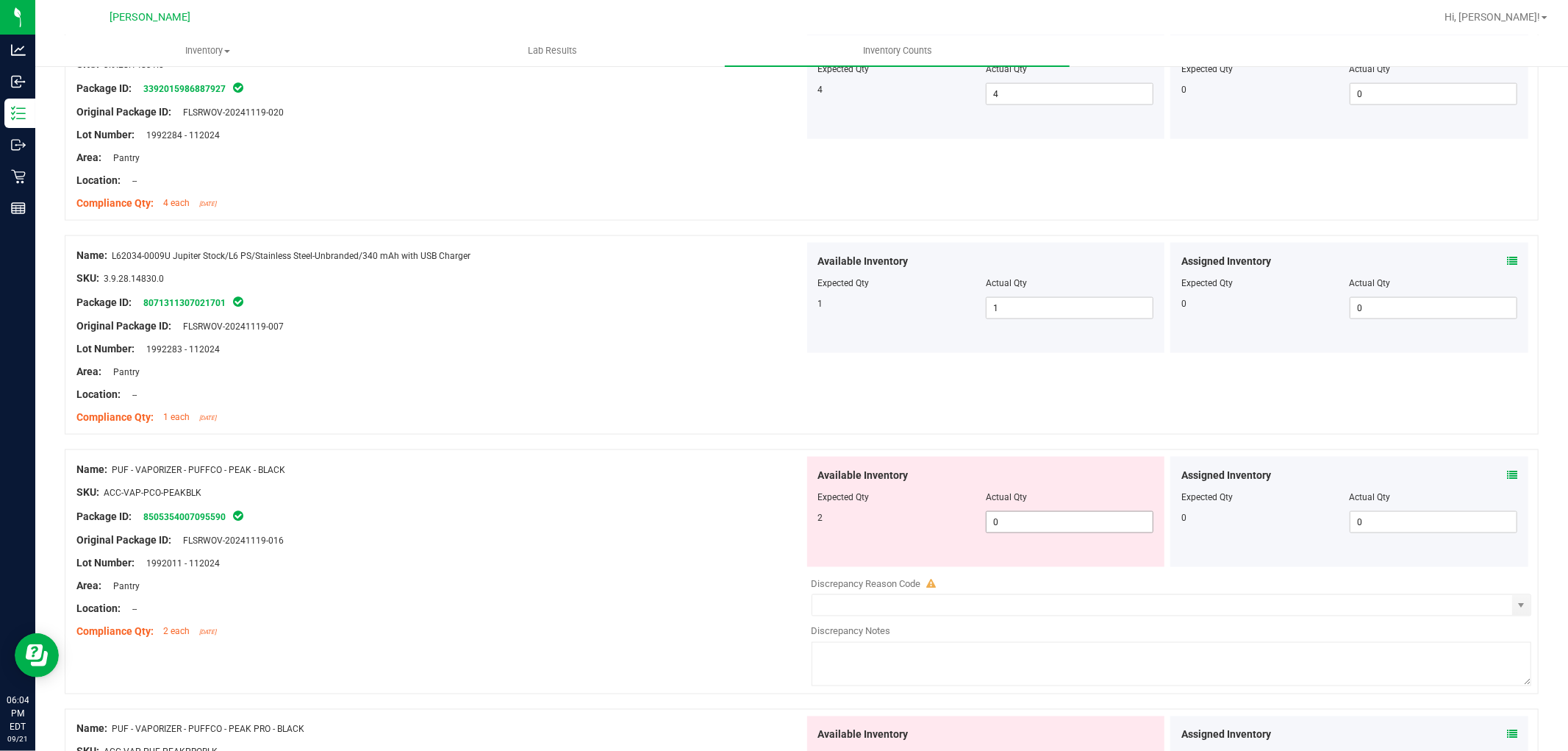
click at [1046, 521] on span "0 0" at bounding box center [1069, 522] width 168 height 22
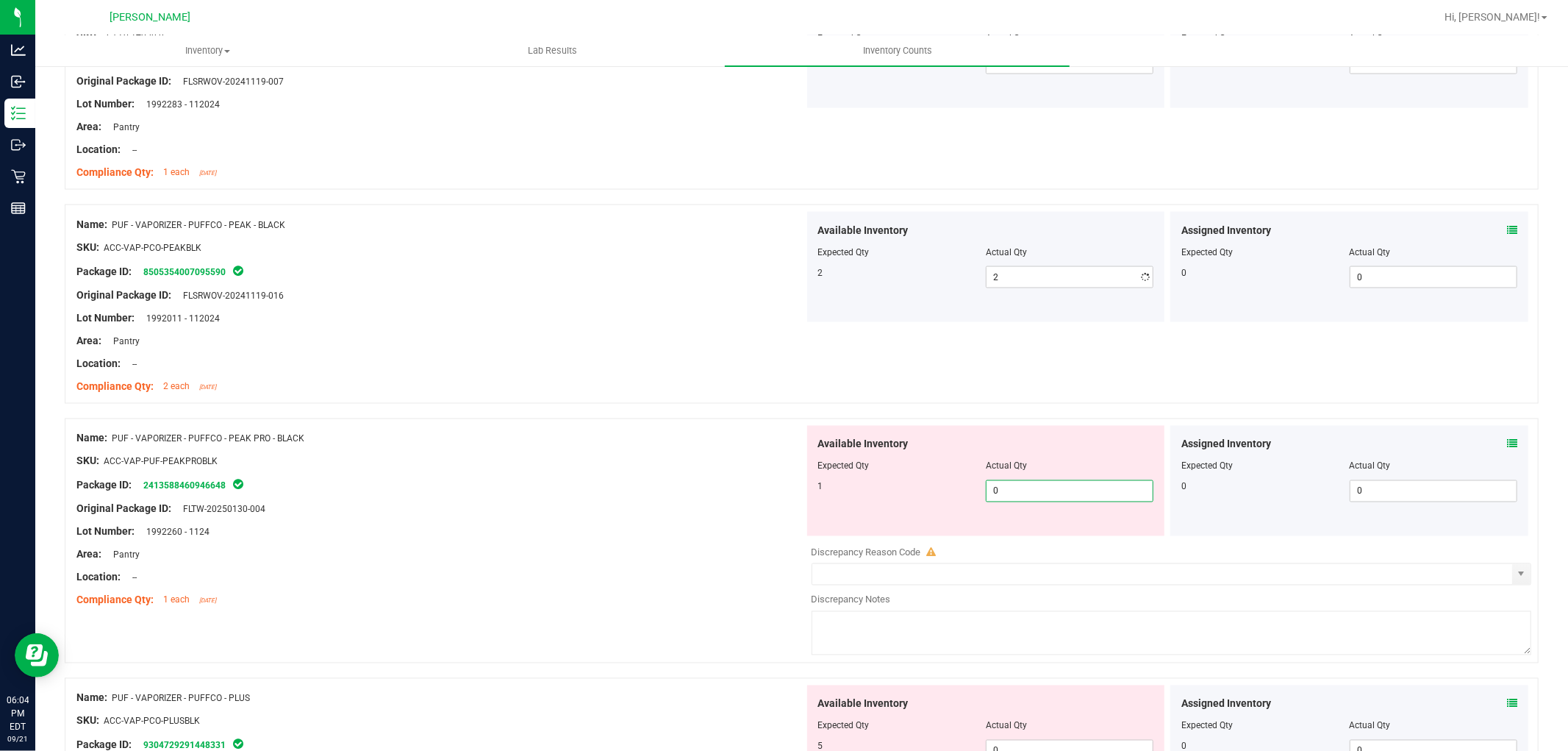
click at [1057, 527] on div "Available Inventory Expected Qty Actual Qty 1 0 0" at bounding box center [986, 480] width 358 height 110
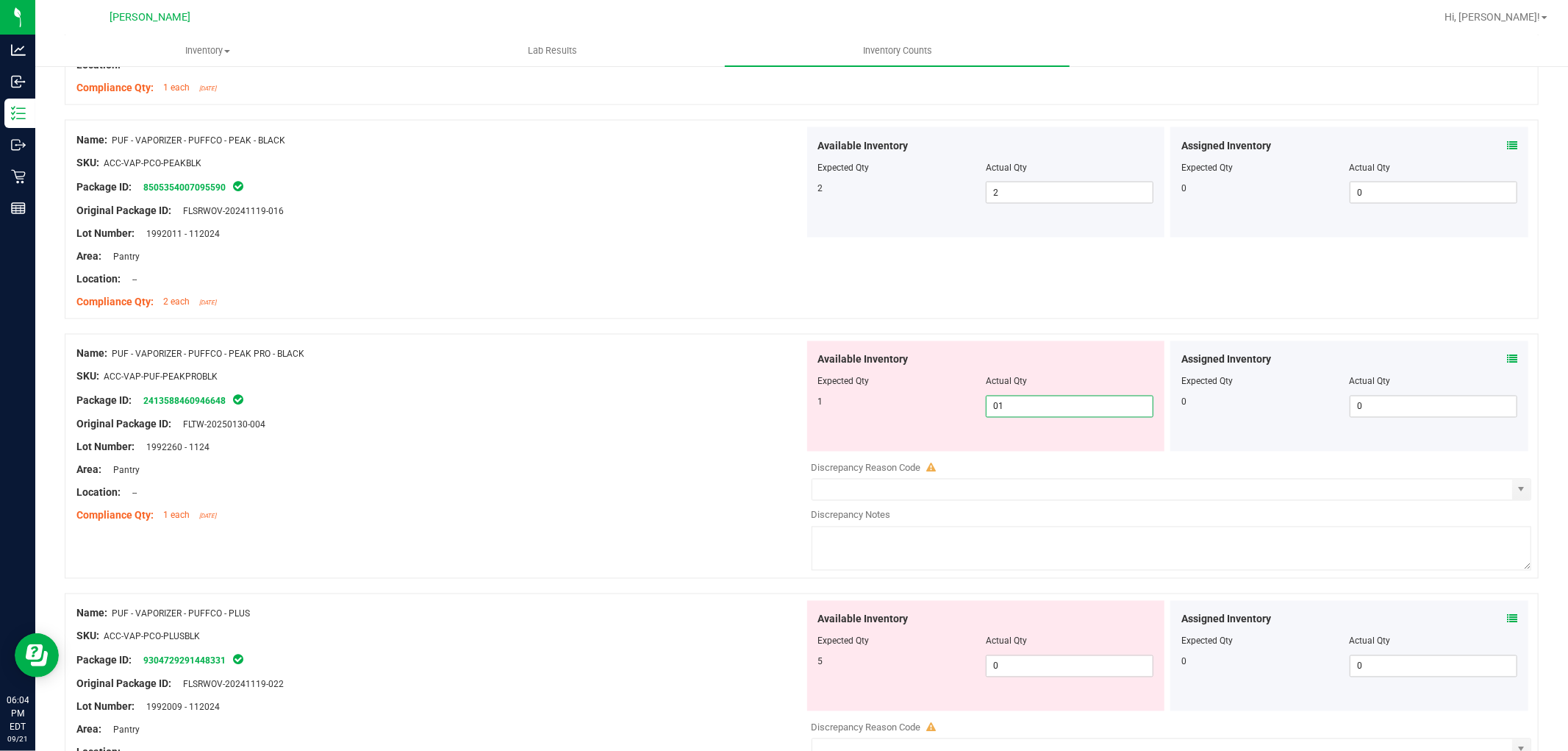
scroll to position [2124, 0]
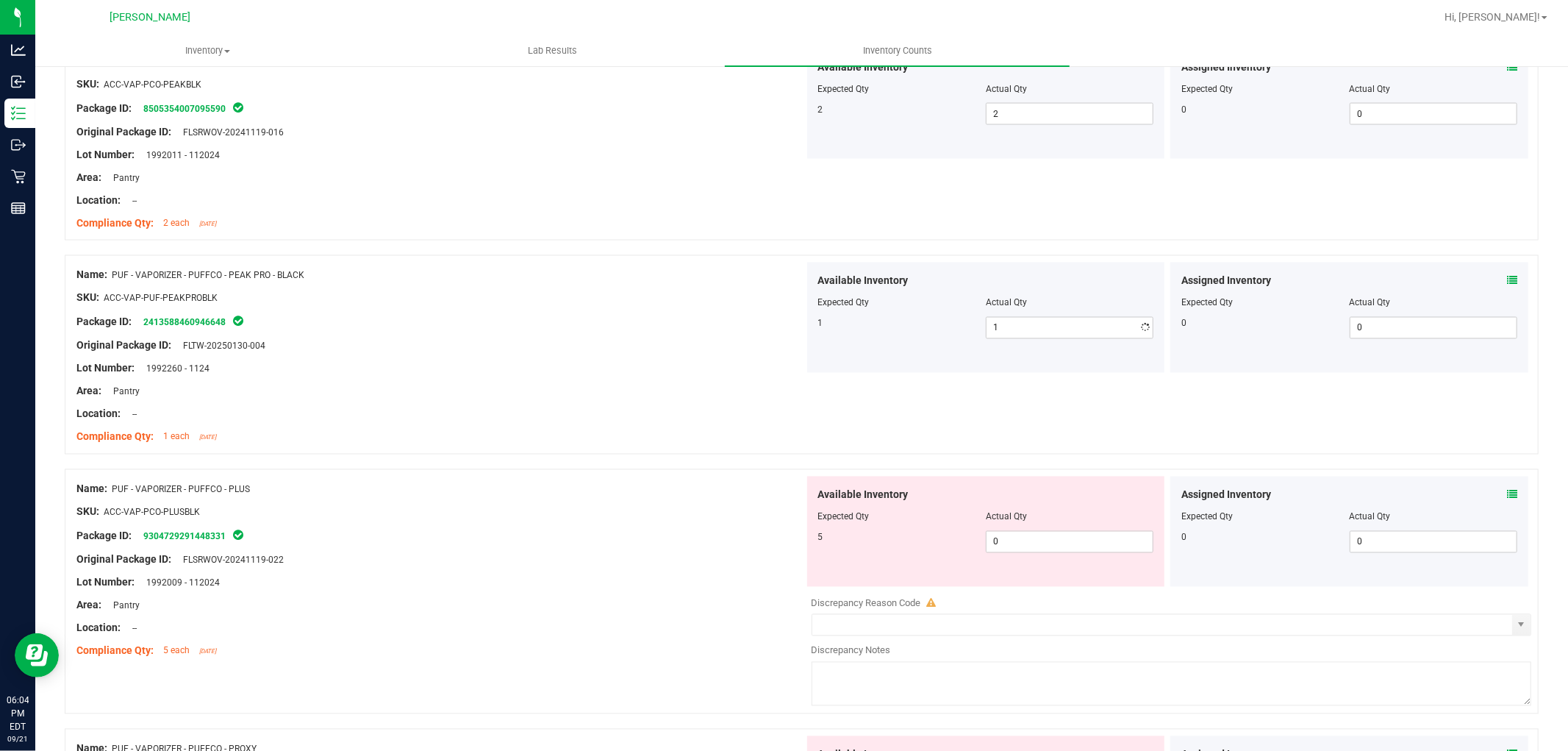
click at [1055, 600] on div "Available Inventory Expected Qty Actual Qty 5 0 0" at bounding box center [1168, 593] width 728 height 233
click at [1037, 539] on span "0 0" at bounding box center [1069, 542] width 168 height 22
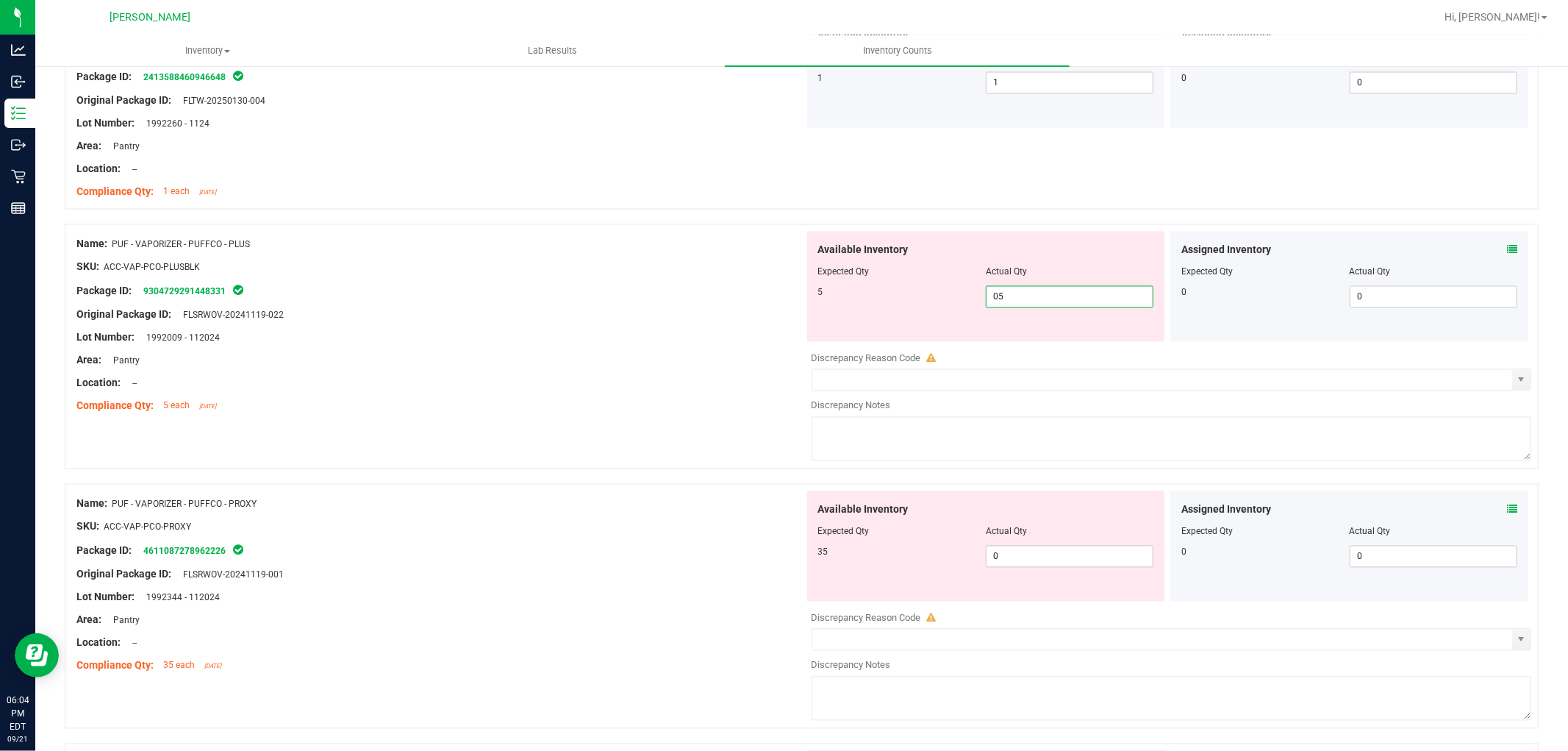
scroll to position [2451, 0]
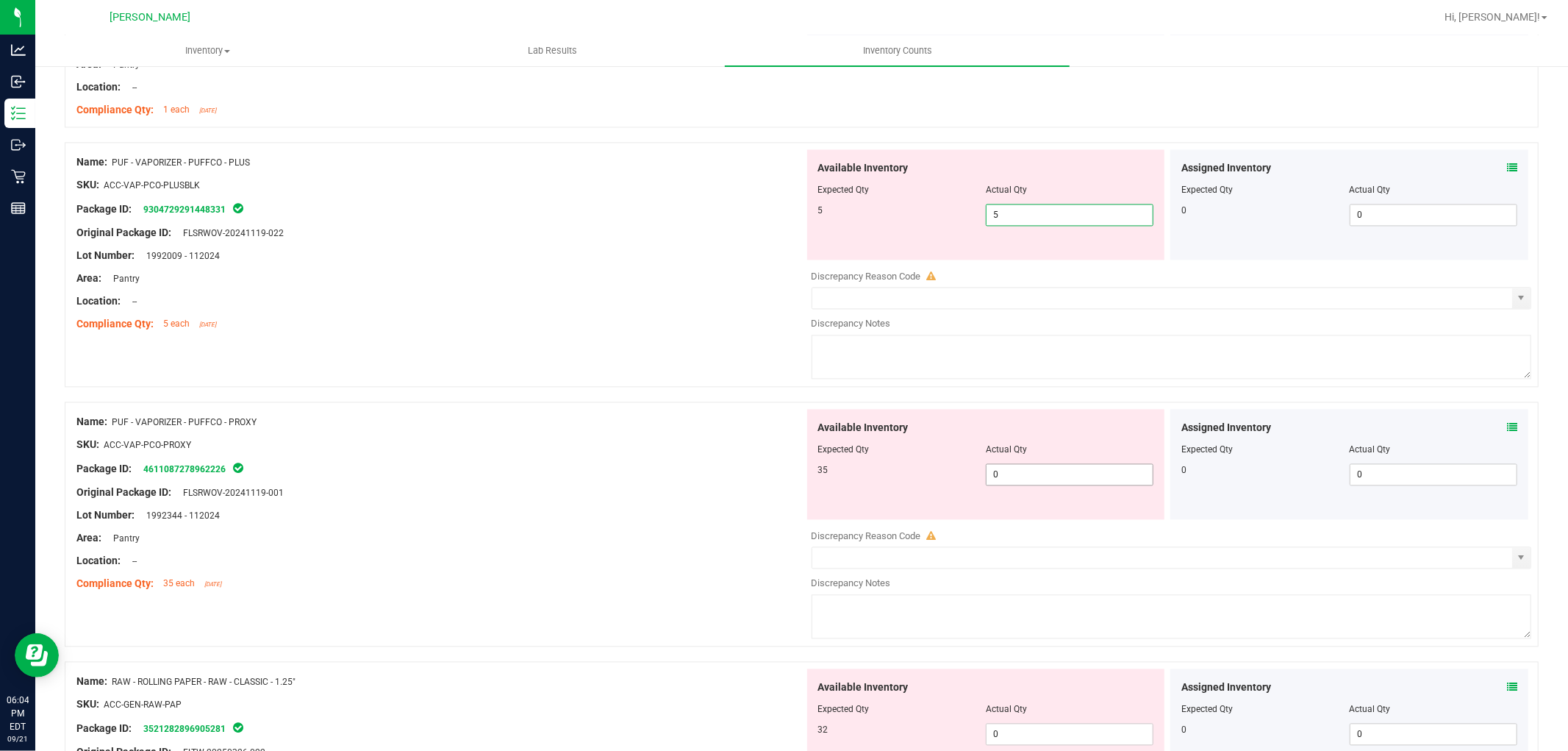
click at [1053, 472] on div "Available Inventory Expected Qty Actual Qty 35 0 0" at bounding box center [986, 464] width 358 height 110
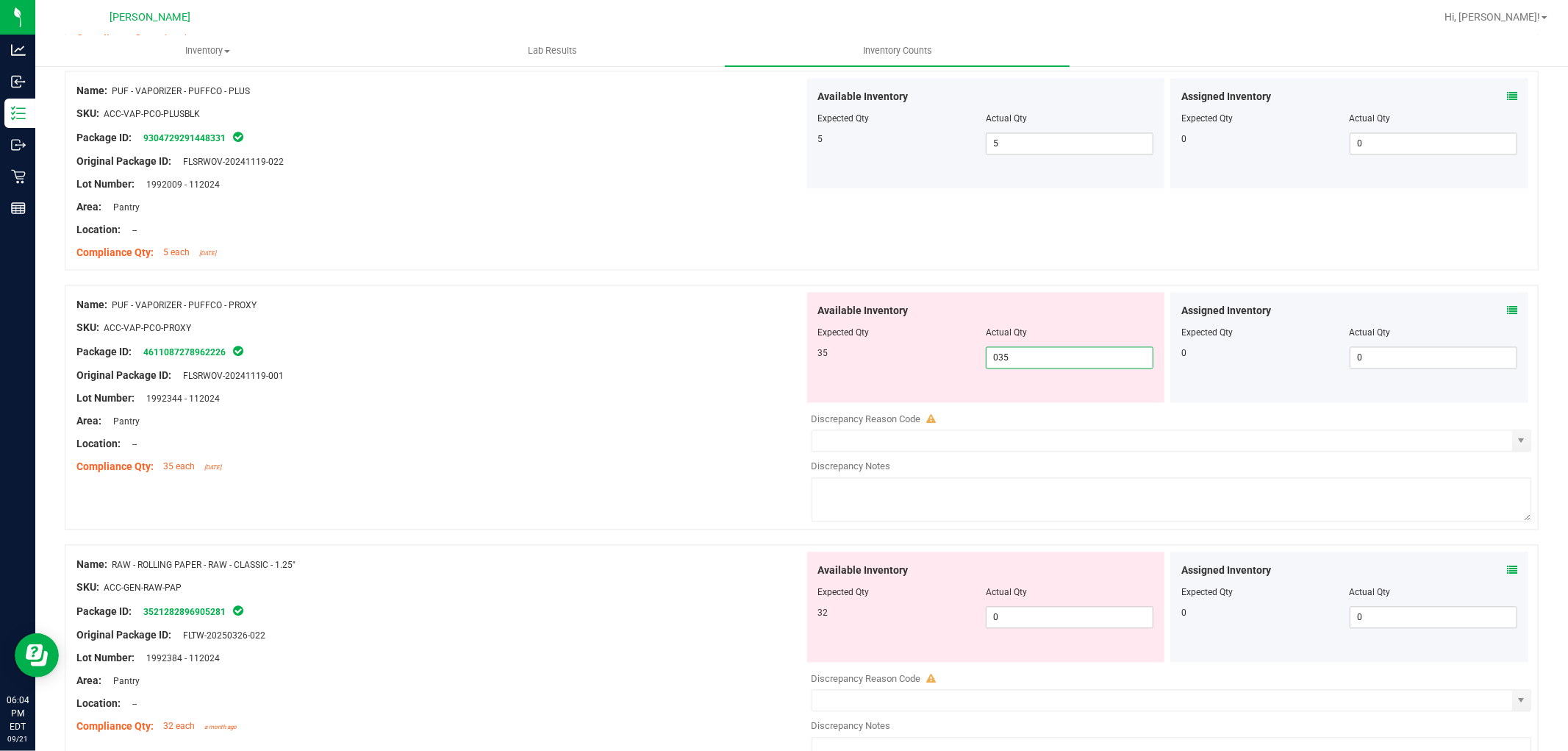
scroll to position [2615, 0]
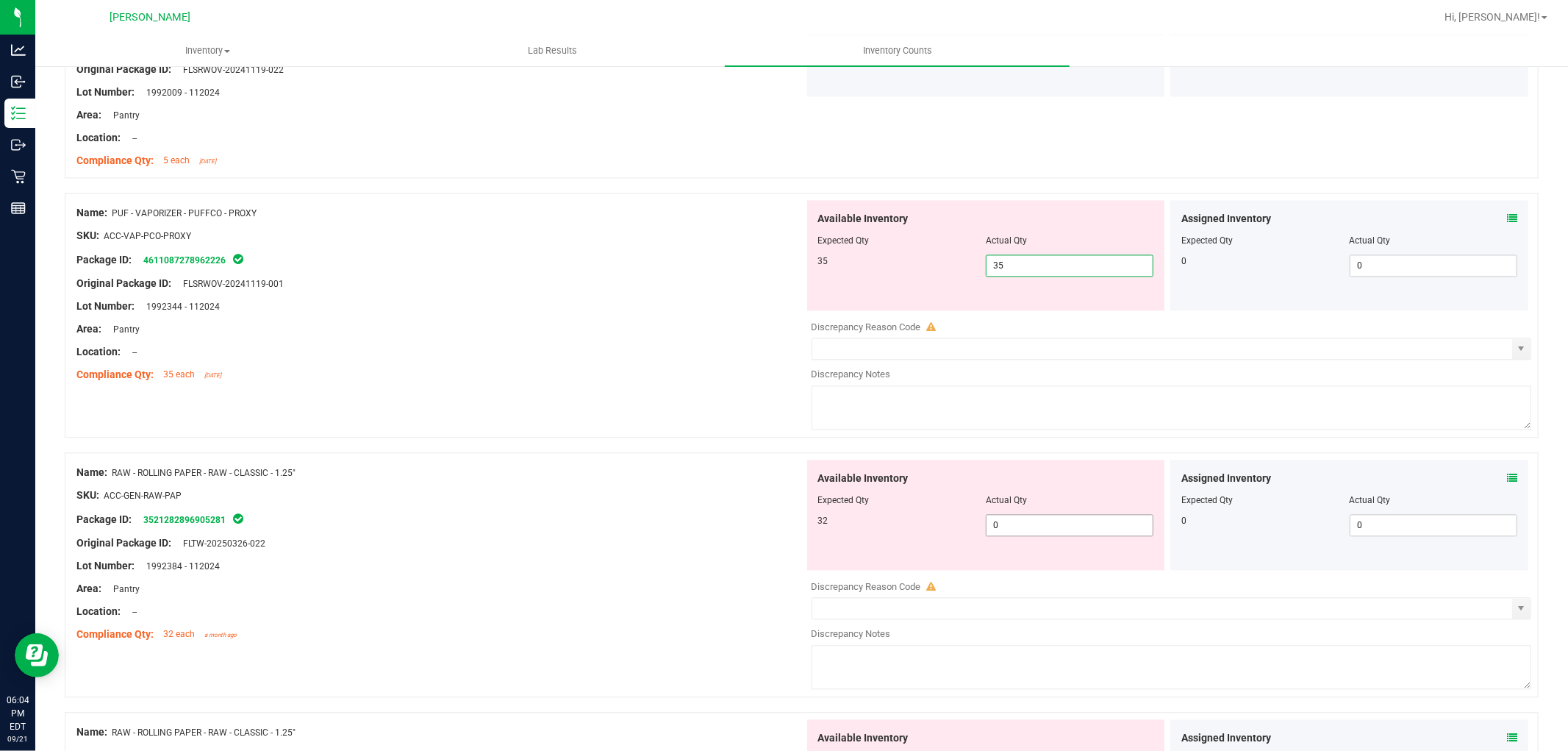
click at [1045, 521] on div "Available Inventory Expected Qty Actual Qty 32 0 0" at bounding box center [986, 514] width 358 height 110
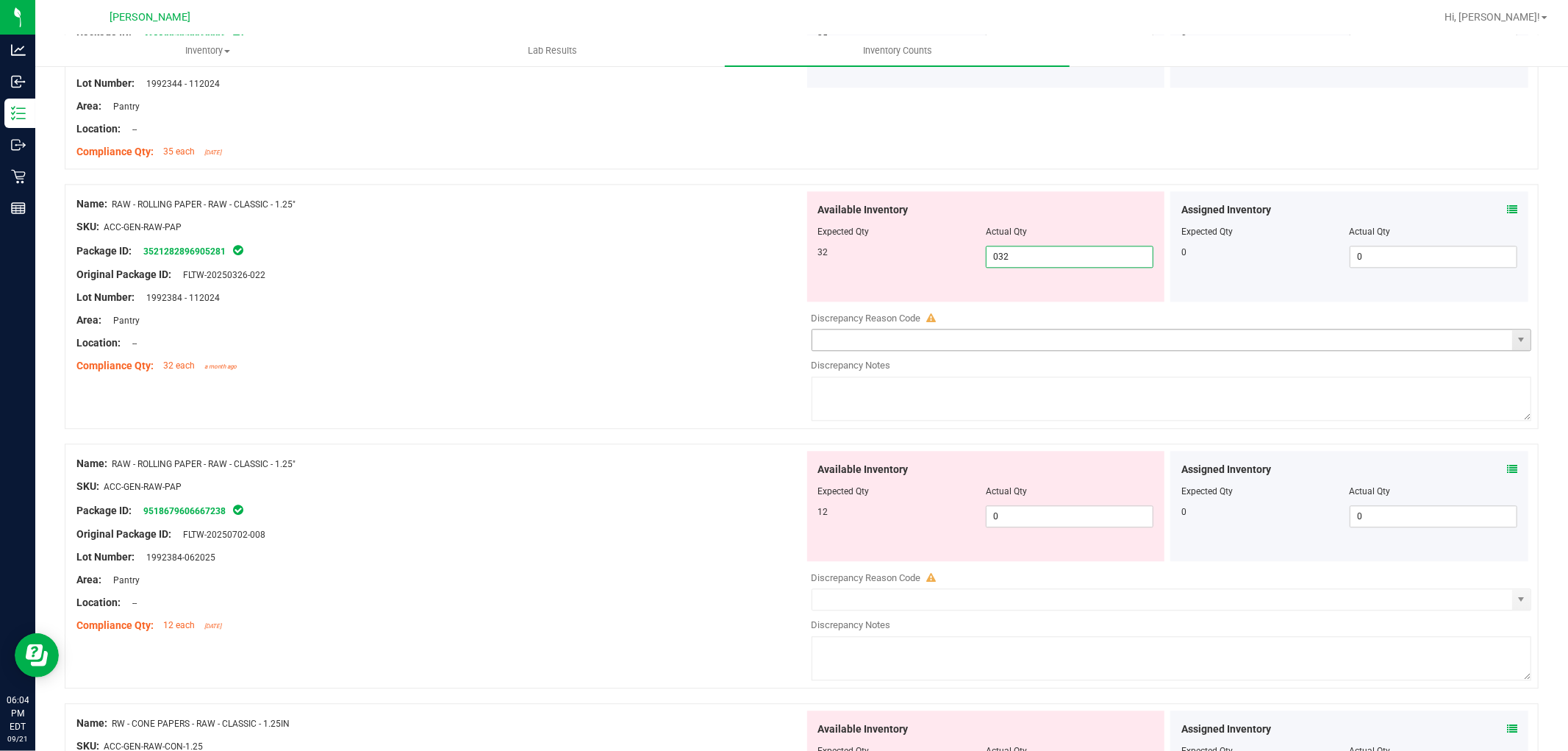
scroll to position [2859, 0]
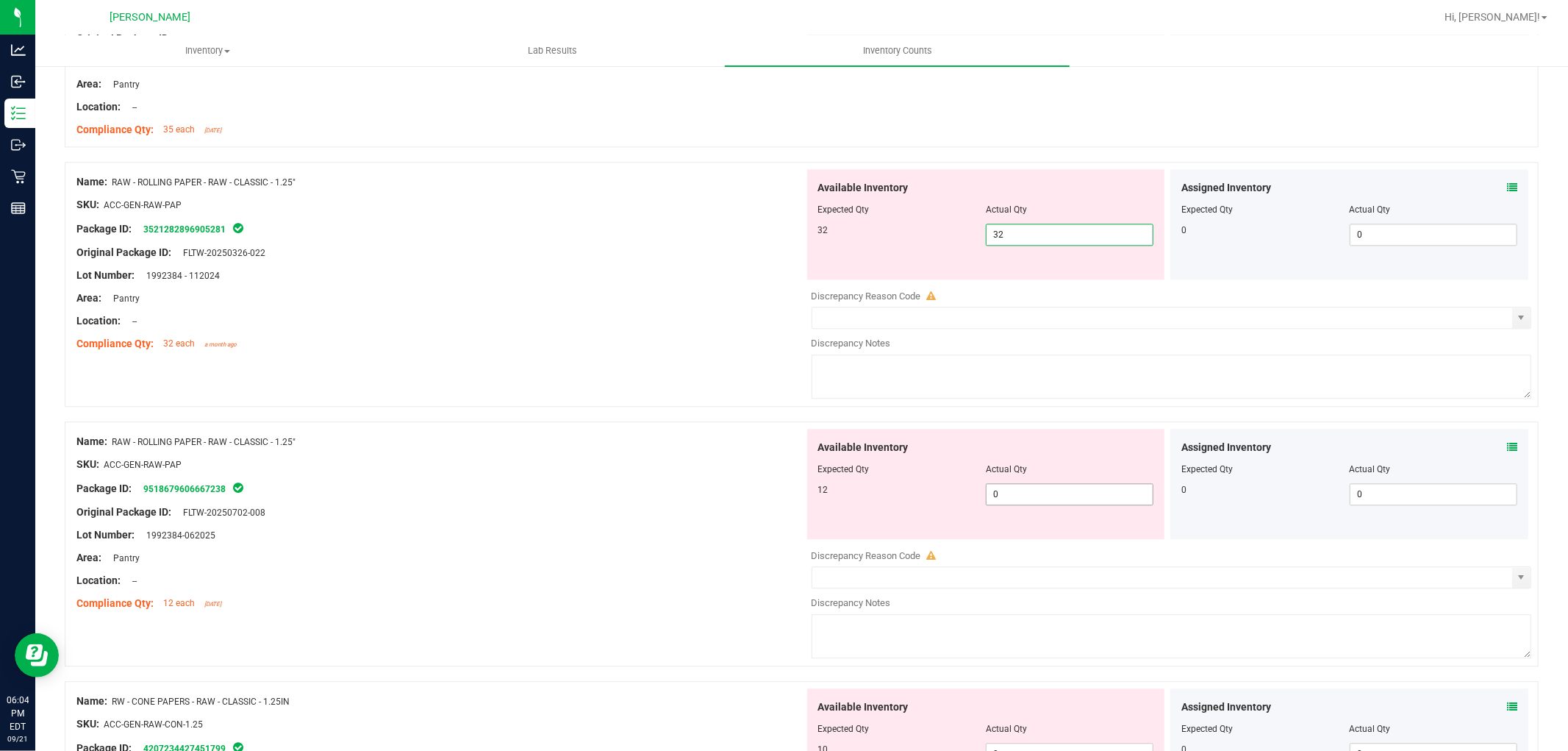
click at [1044, 491] on div "Available Inventory Expected Qty Actual Qty 12 0 0" at bounding box center [986, 484] width 358 height 110
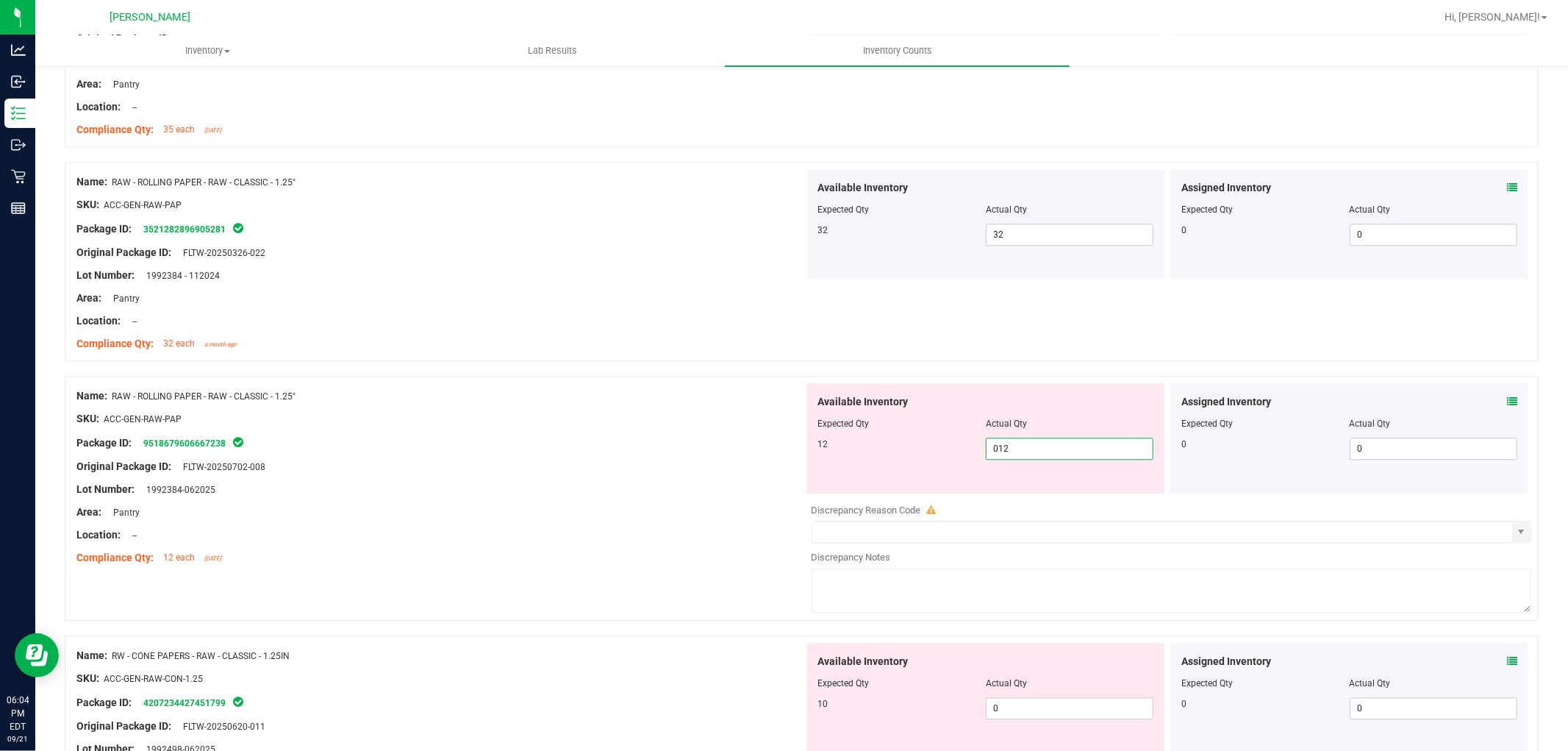
scroll to position [3023, 0]
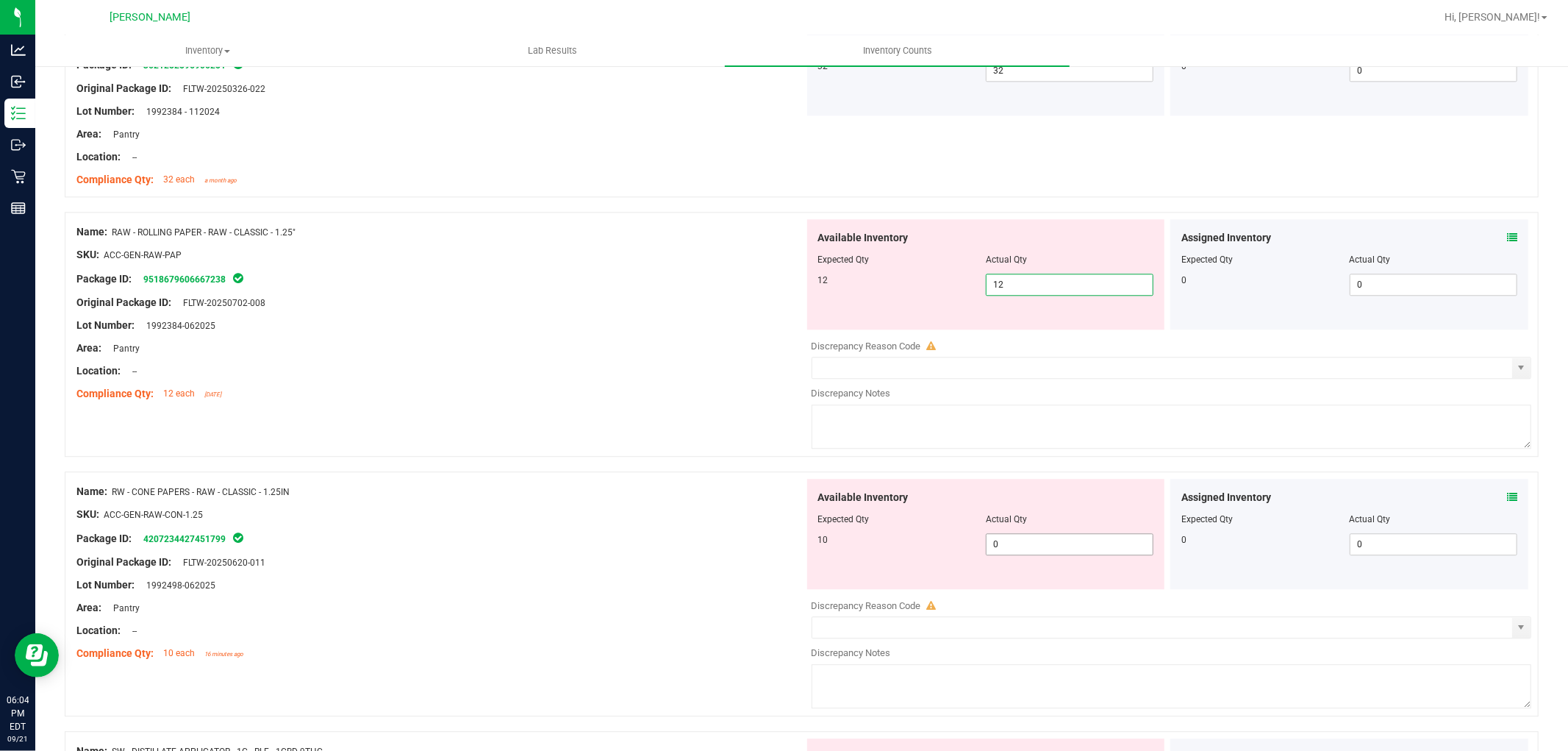
click at [1038, 540] on div "Available Inventory Expected Qty Actual Qty 10 0 0" at bounding box center [986, 534] width 358 height 110
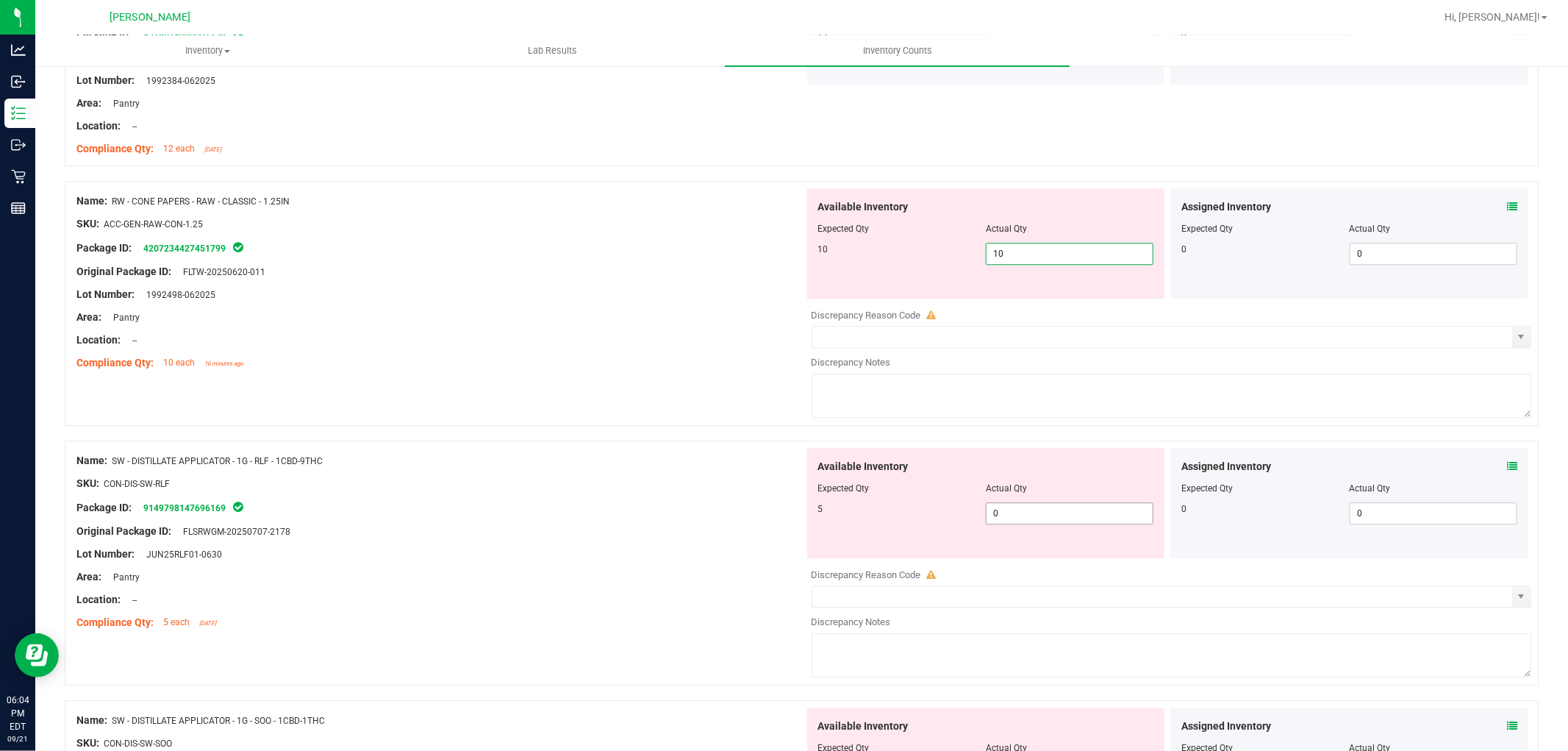
click at [1038, 512] on div "Available Inventory Expected Qty Actual Qty 5 0 0" at bounding box center [986, 502] width 358 height 110
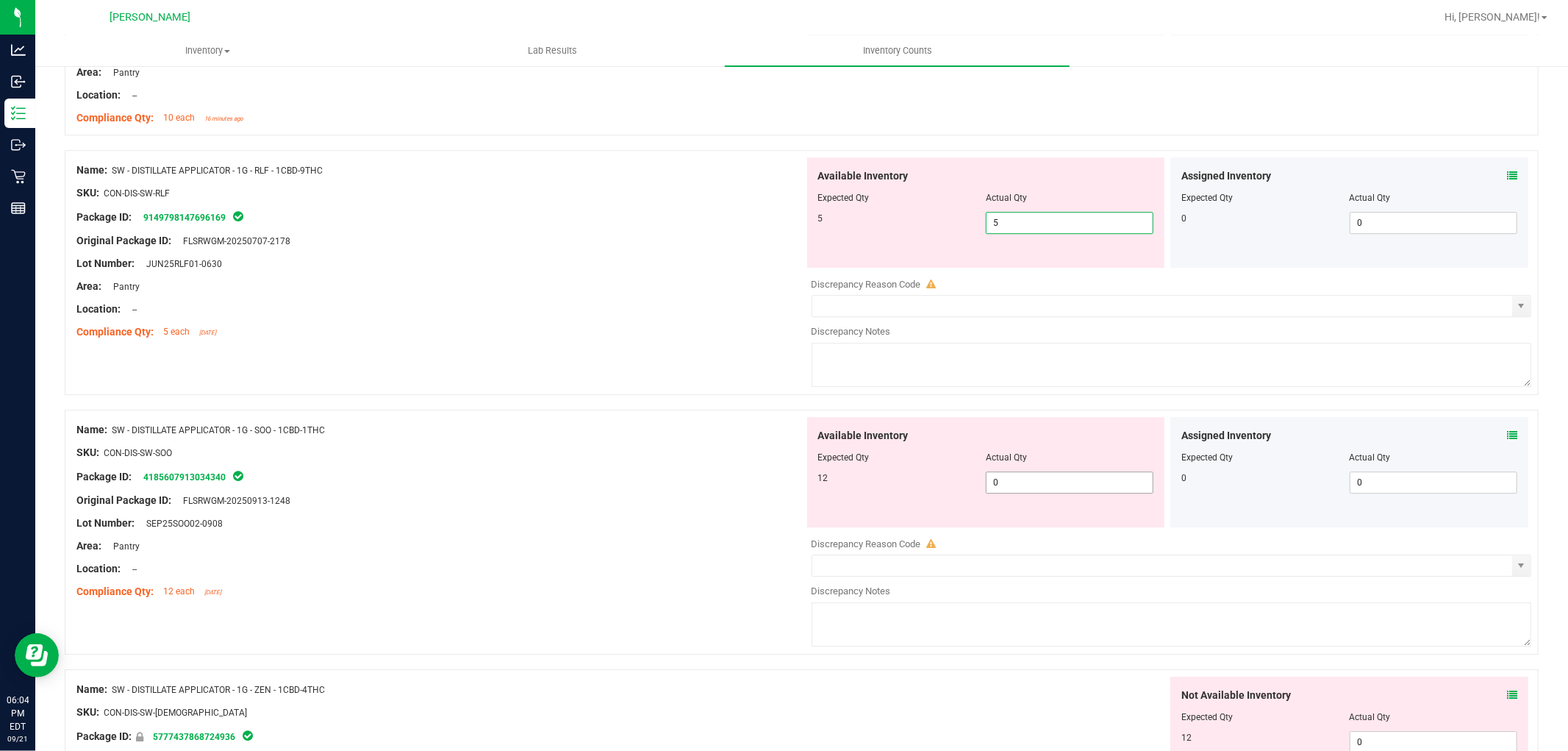
click at [1033, 487] on div "Available Inventory Expected Qty Actual Qty 12 0 0" at bounding box center [1168, 534] width 728 height 233
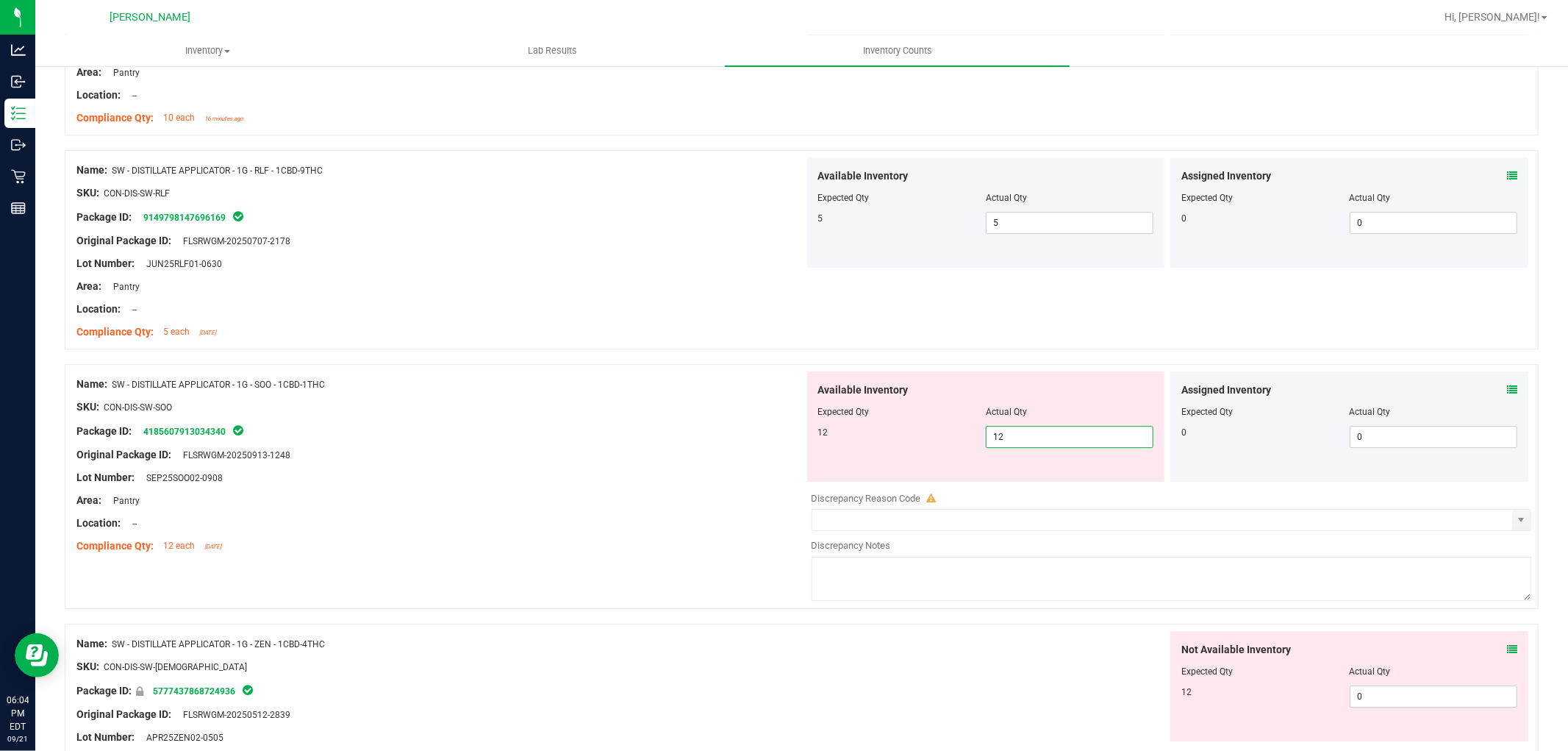
click at [1427, 686] on div "Not Available Inventory Expected Qty Actual Qty 12 0 0" at bounding box center [1349, 686] width 358 height 110
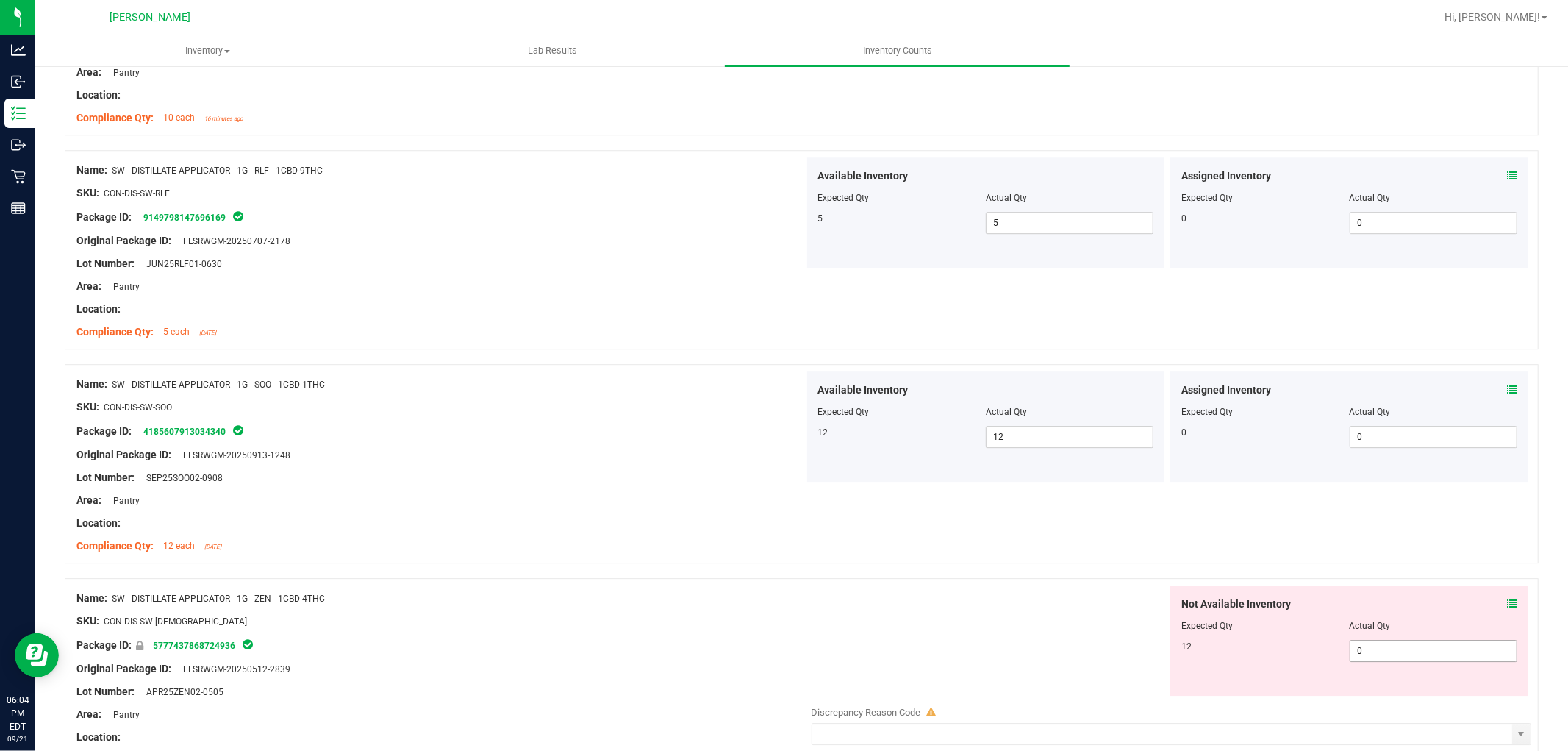
click at [1403, 642] on span "0 0" at bounding box center [1433, 651] width 168 height 22
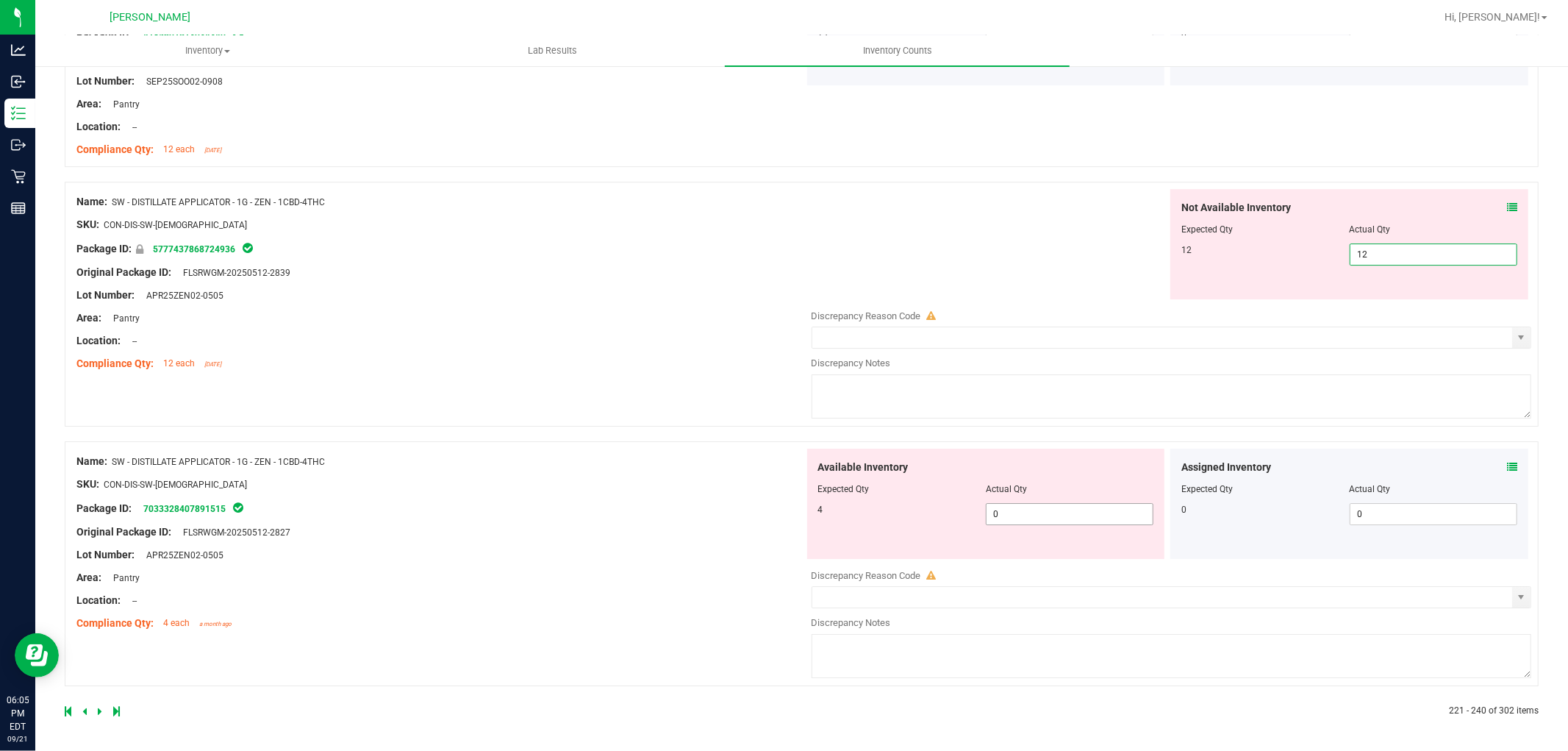
click at [1035, 515] on span "0 0" at bounding box center [1069, 514] width 168 height 22
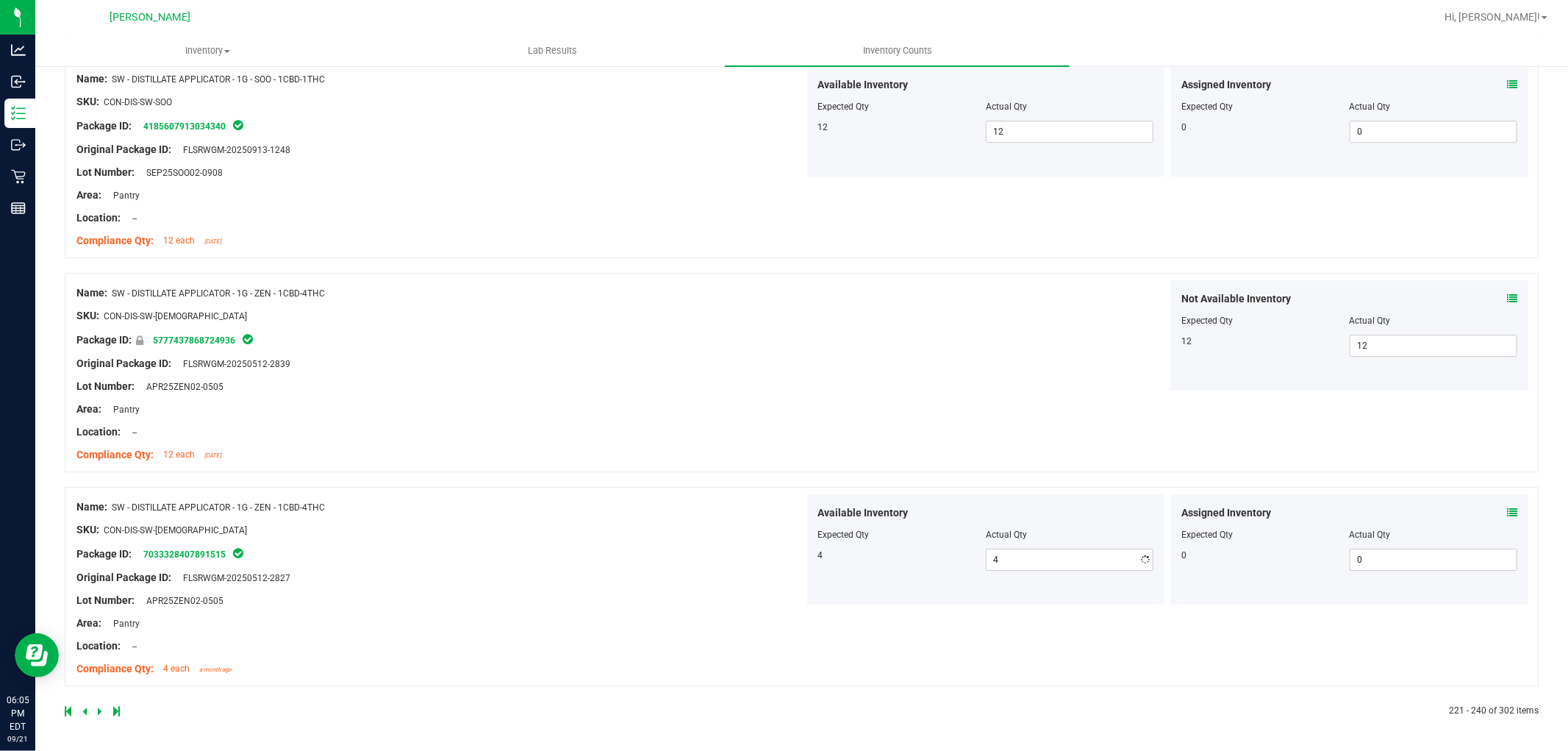
click at [101, 706] on icon at bounding box center [99, 711] width 4 height 8
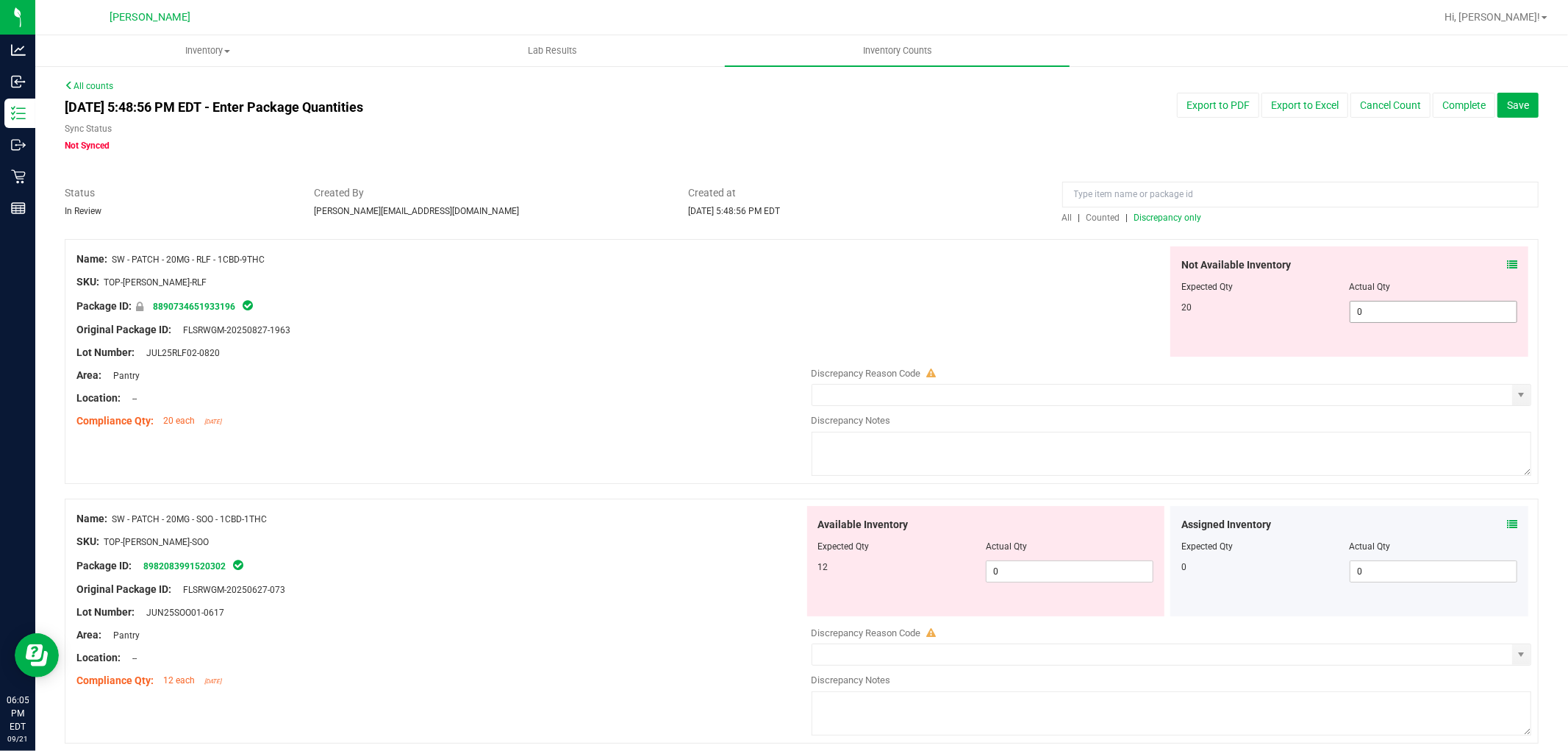
click at [1375, 310] on span "0 0" at bounding box center [1433, 312] width 168 height 22
click at [1035, 579] on div "Available Inventory Expected Qty Actual Qty 12 0 0" at bounding box center [1168, 622] width 728 height 233
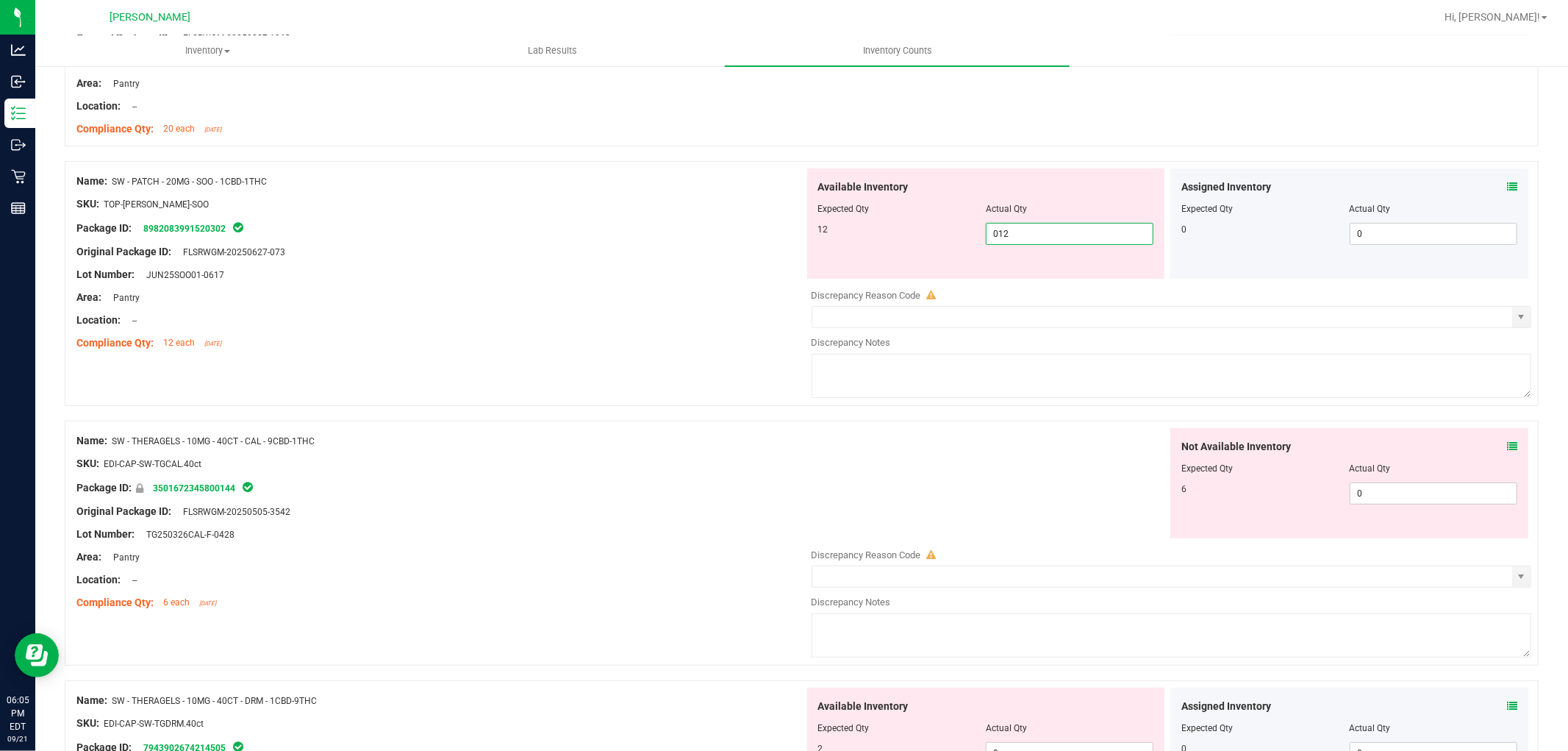
scroll to position [326, 0]
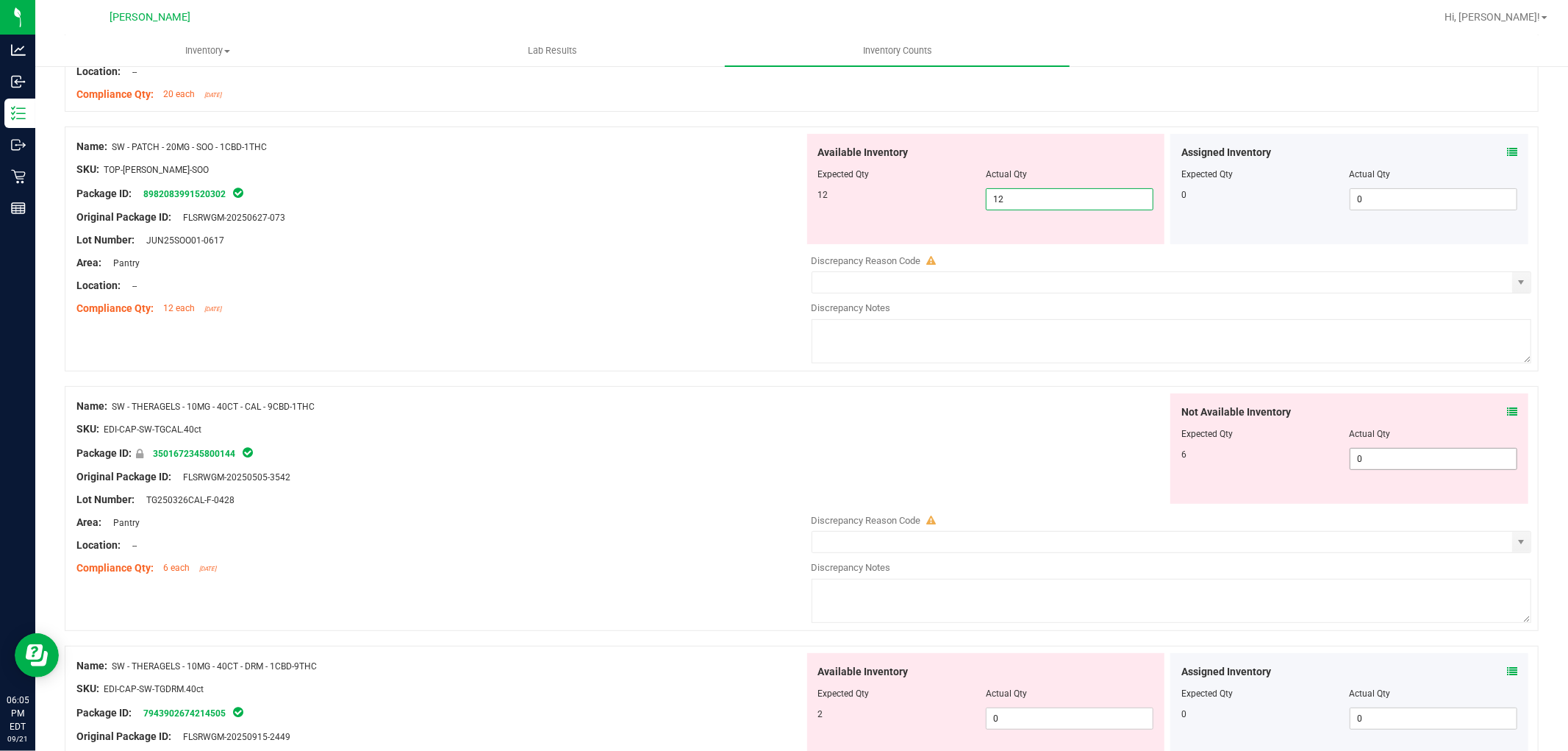
click at [1373, 464] on div "Not Available Inventory Expected Qty Actual Qty 6 0 0" at bounding box center [1168, 510] width 728 height 233
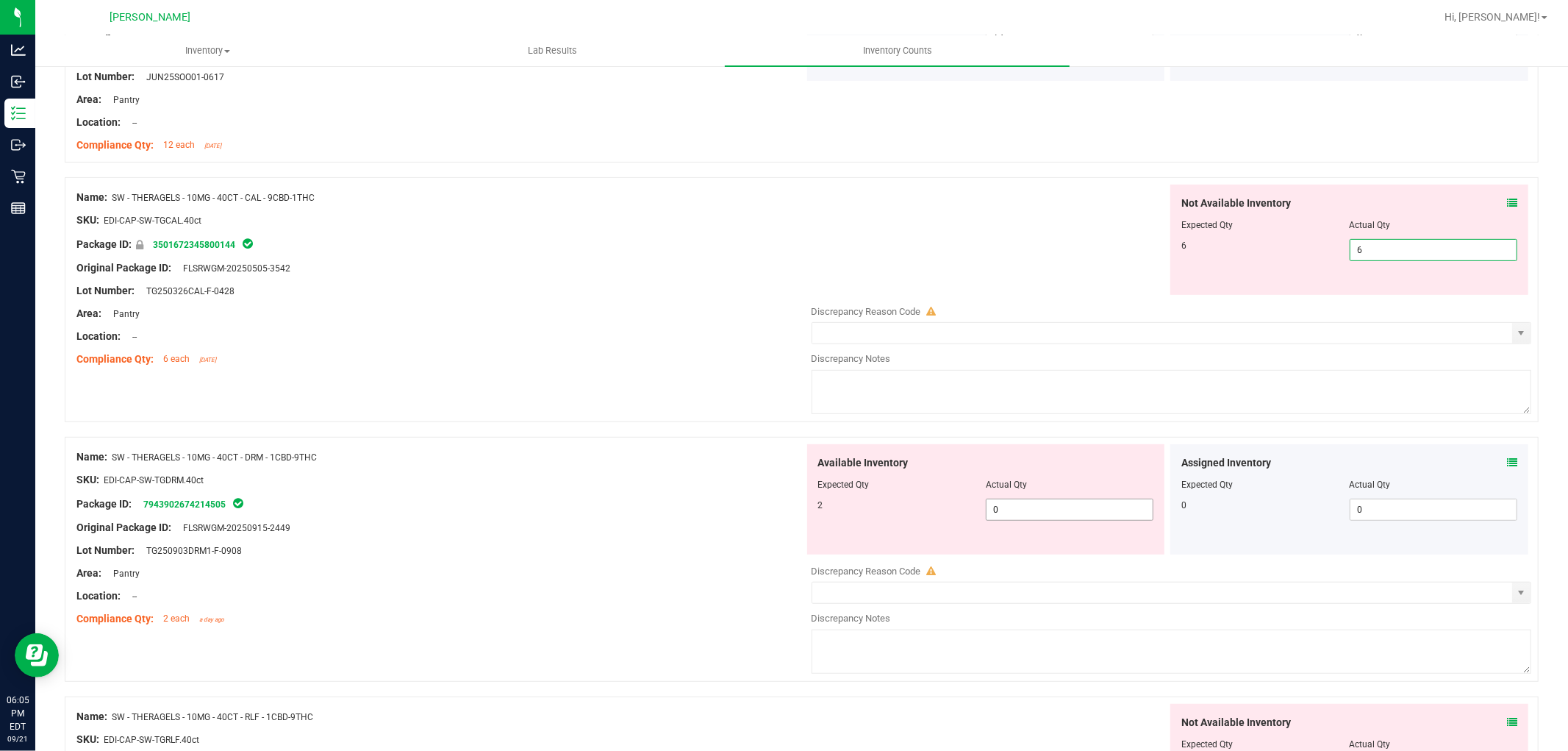
click at [1026, 511] on div "Available Inventory Expected Qty Actual Qty 2 0 0" at bounding box center [1168, 561] width 728 height 233
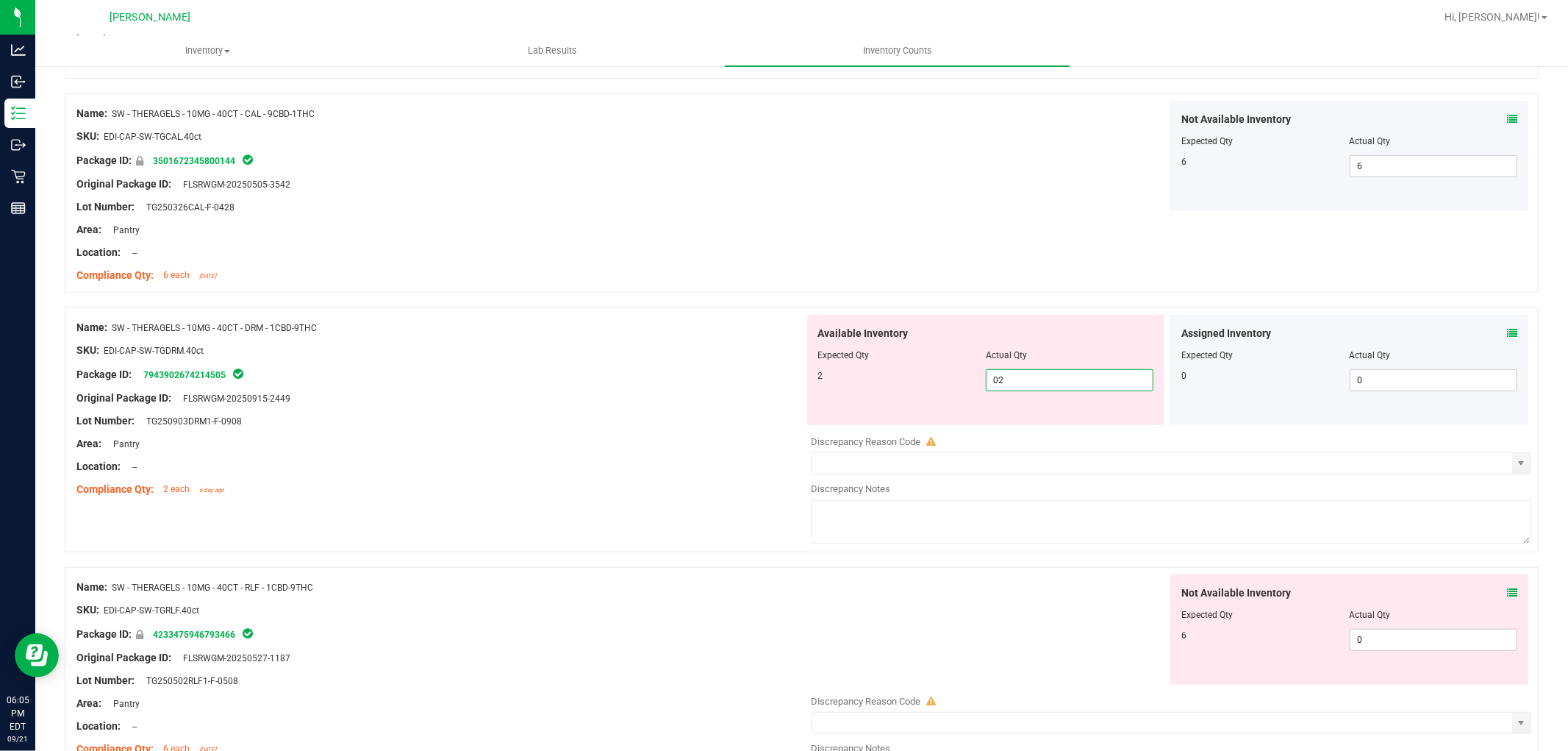
scroll to position [653, 0]
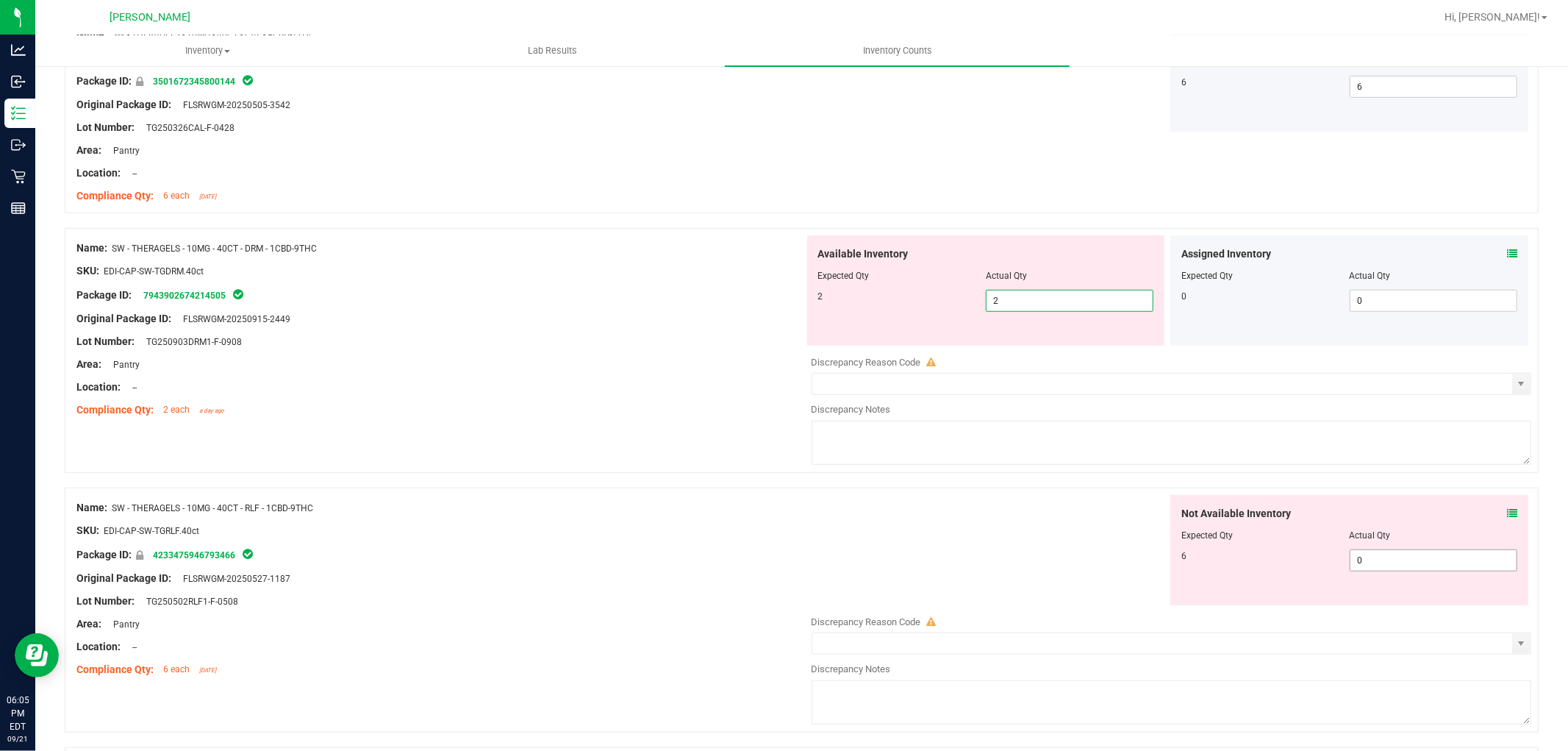
click at [1376, 562] on div "Not Available Inventory Expected Qty Actual Qty 6 0 0" at bounding box center [1168, 611] width 728 height 233
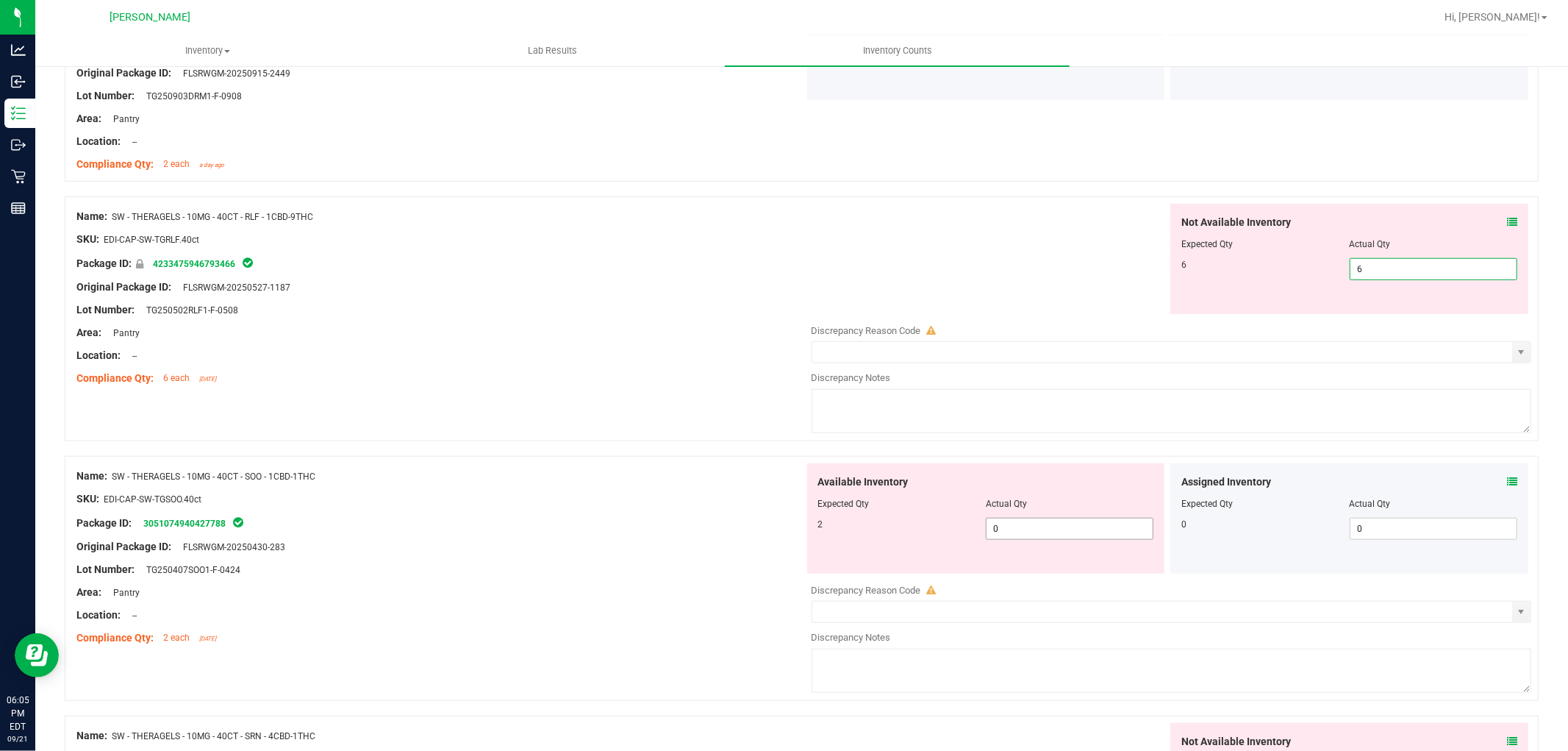
click at [1020, 528] on div "Available Inventory Expected Qty Actual Qty 2 0 0" at bounding box center [986, 518] width 358 height 110
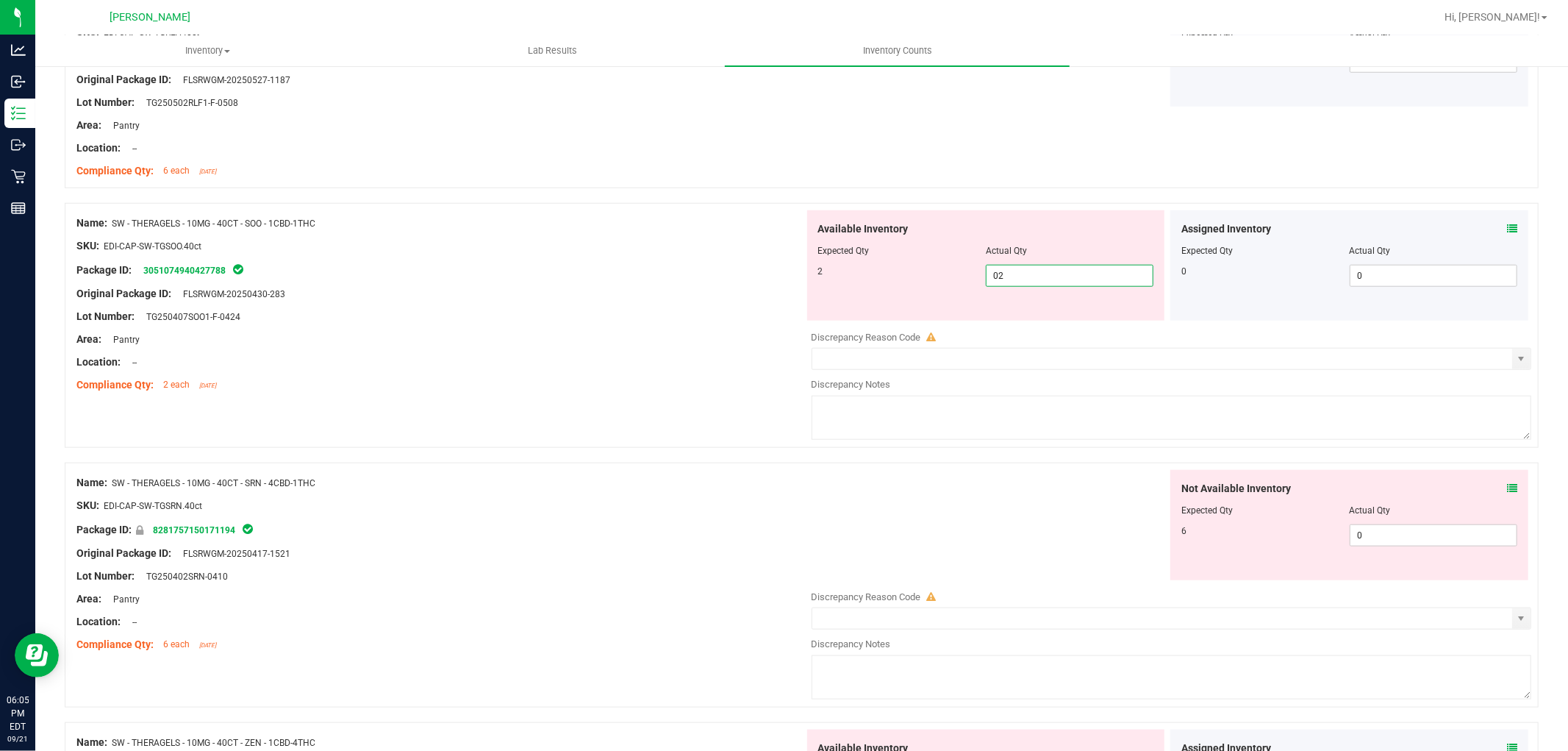
scroll to position [1144, 0]
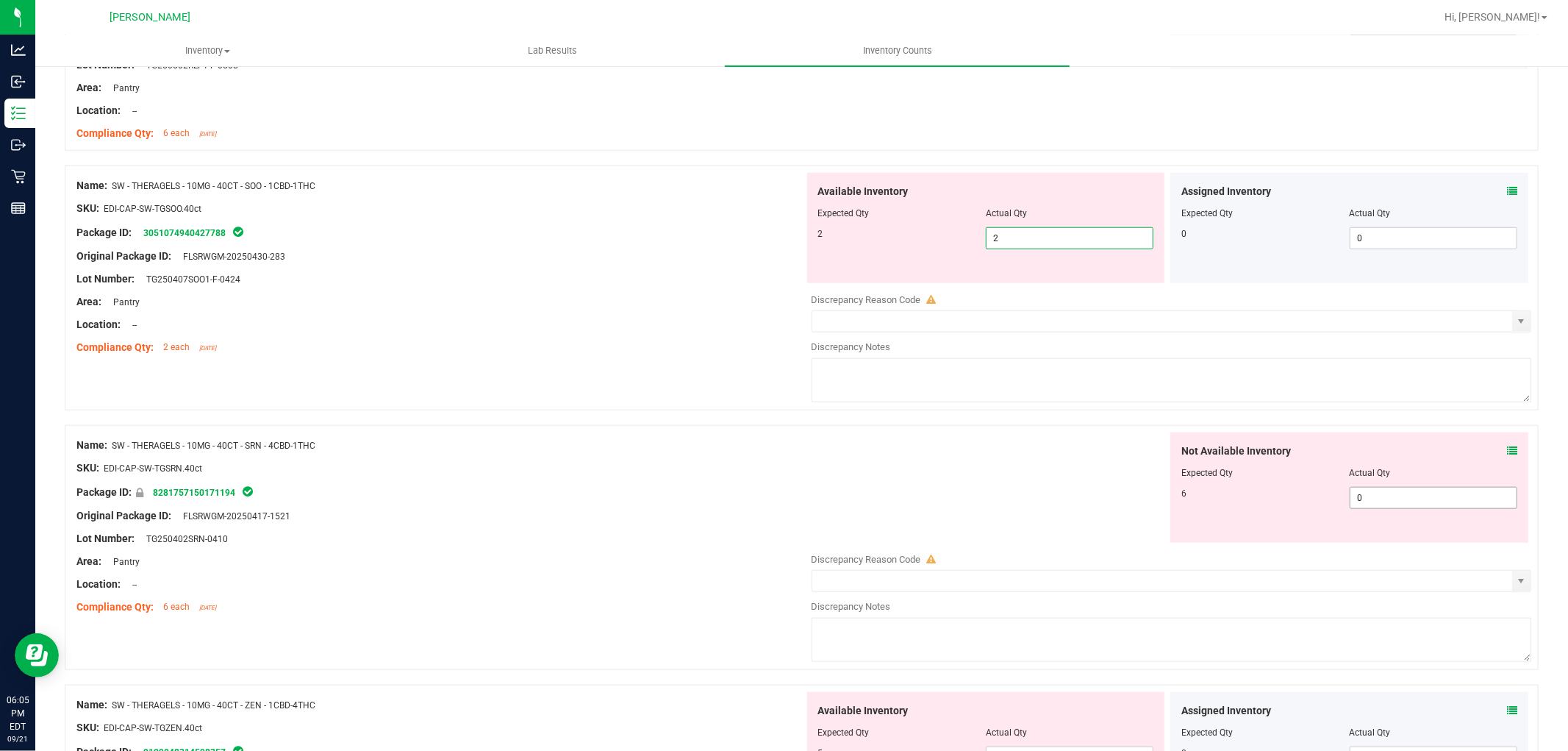
click at [1351, 501] on div "Not Available Inventory Expected Qty Actual Qty 6 0 0" at bounding box center [1168, 549] width 728 height 233
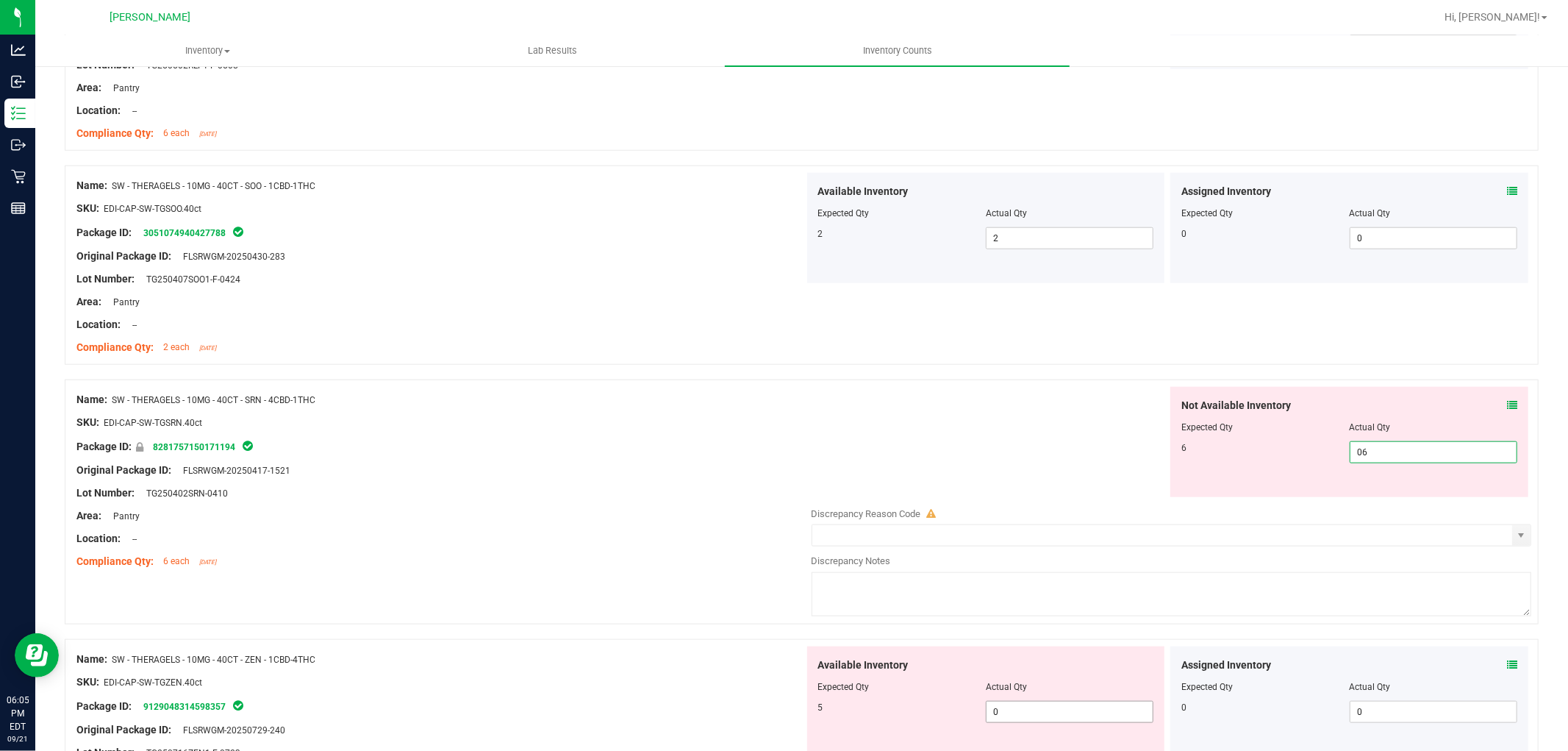
click at [1042, 709] on div "Available Inventory Expected Qty Actual Qty 5 0 0" at bounding box center [986, 701] width 358 height 110
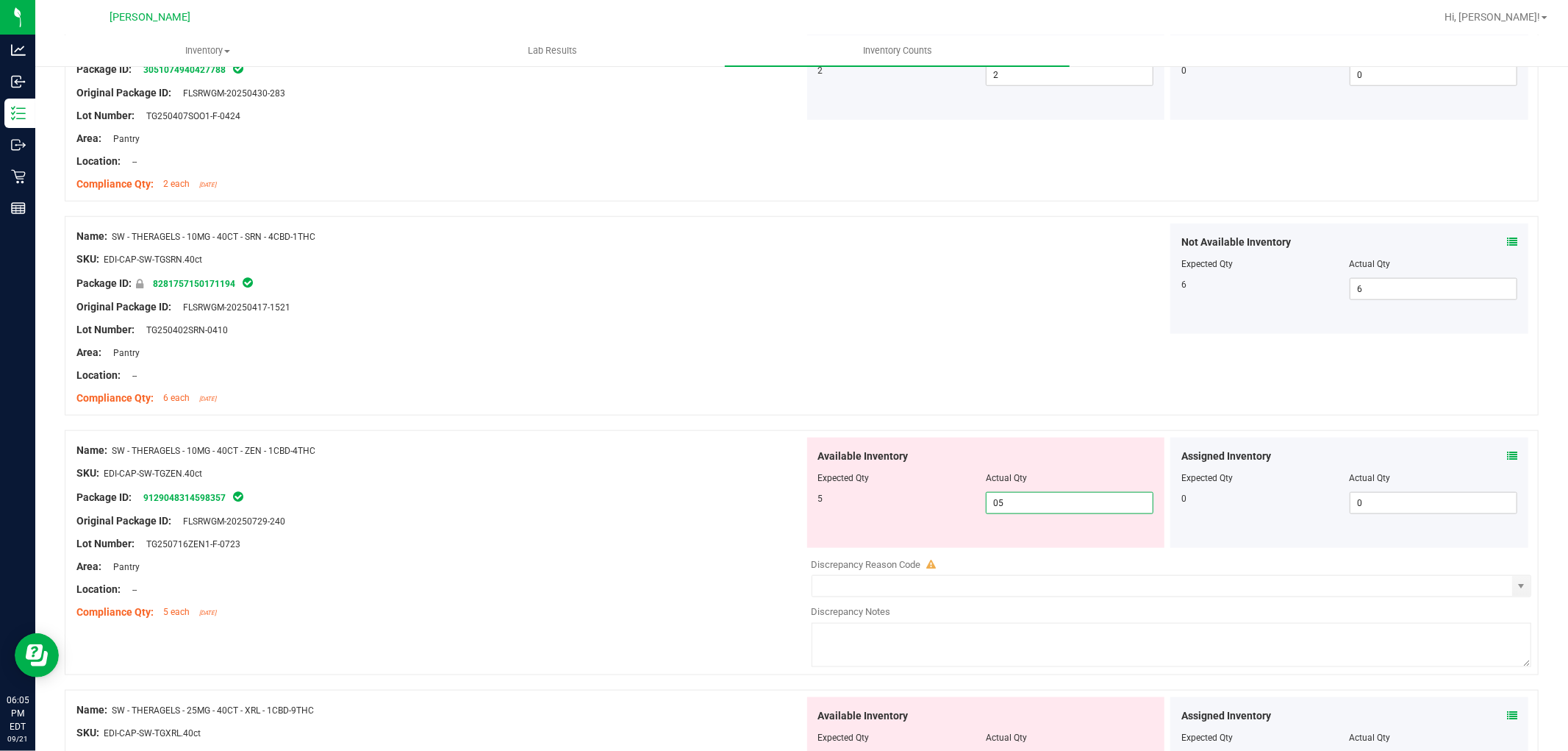
scroll to position [1471, 0]
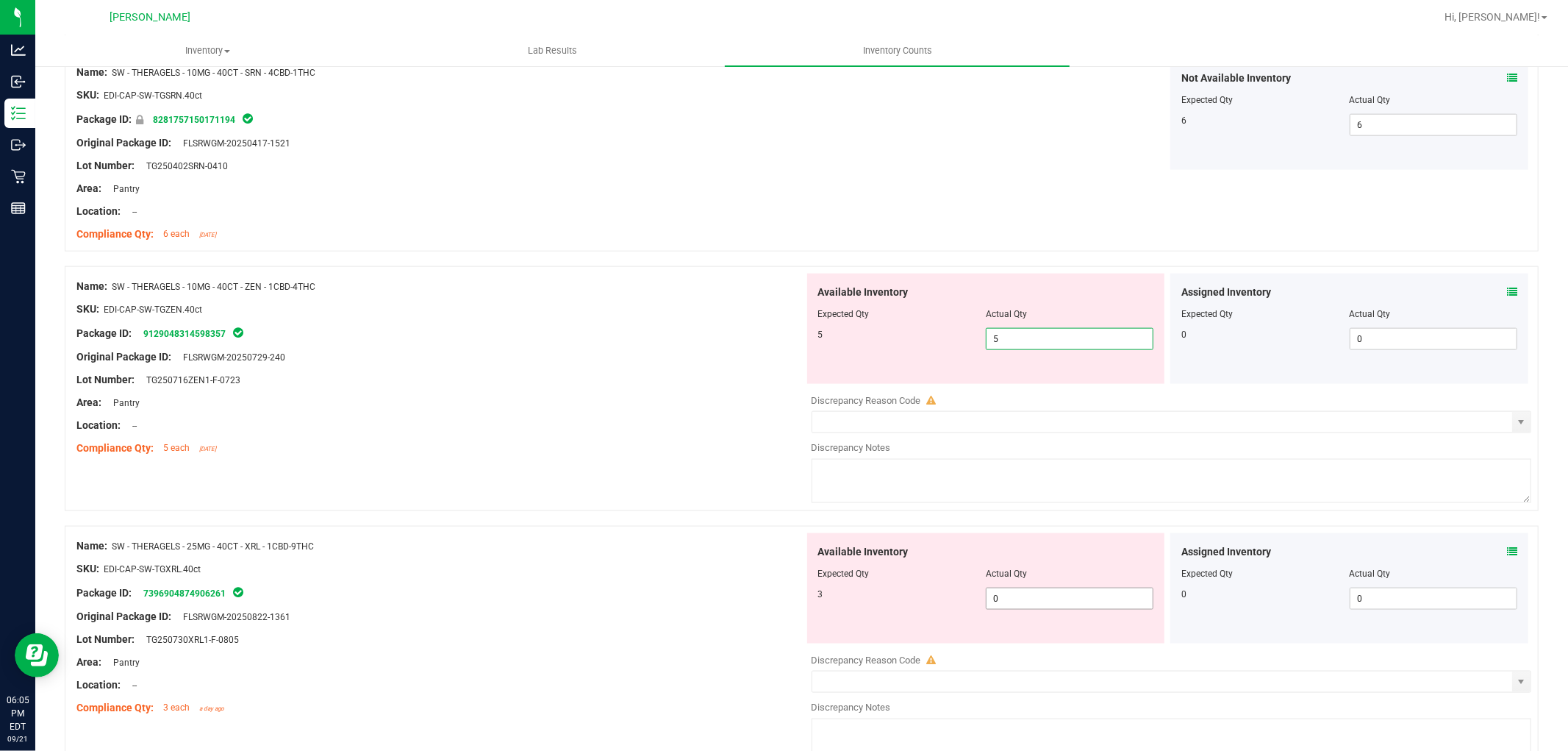
click at [1050, 600] on div "Available Inventory Expected Qty Actual Qty 3 0 0" at bounding box center [1168, 650] width 728 height 233
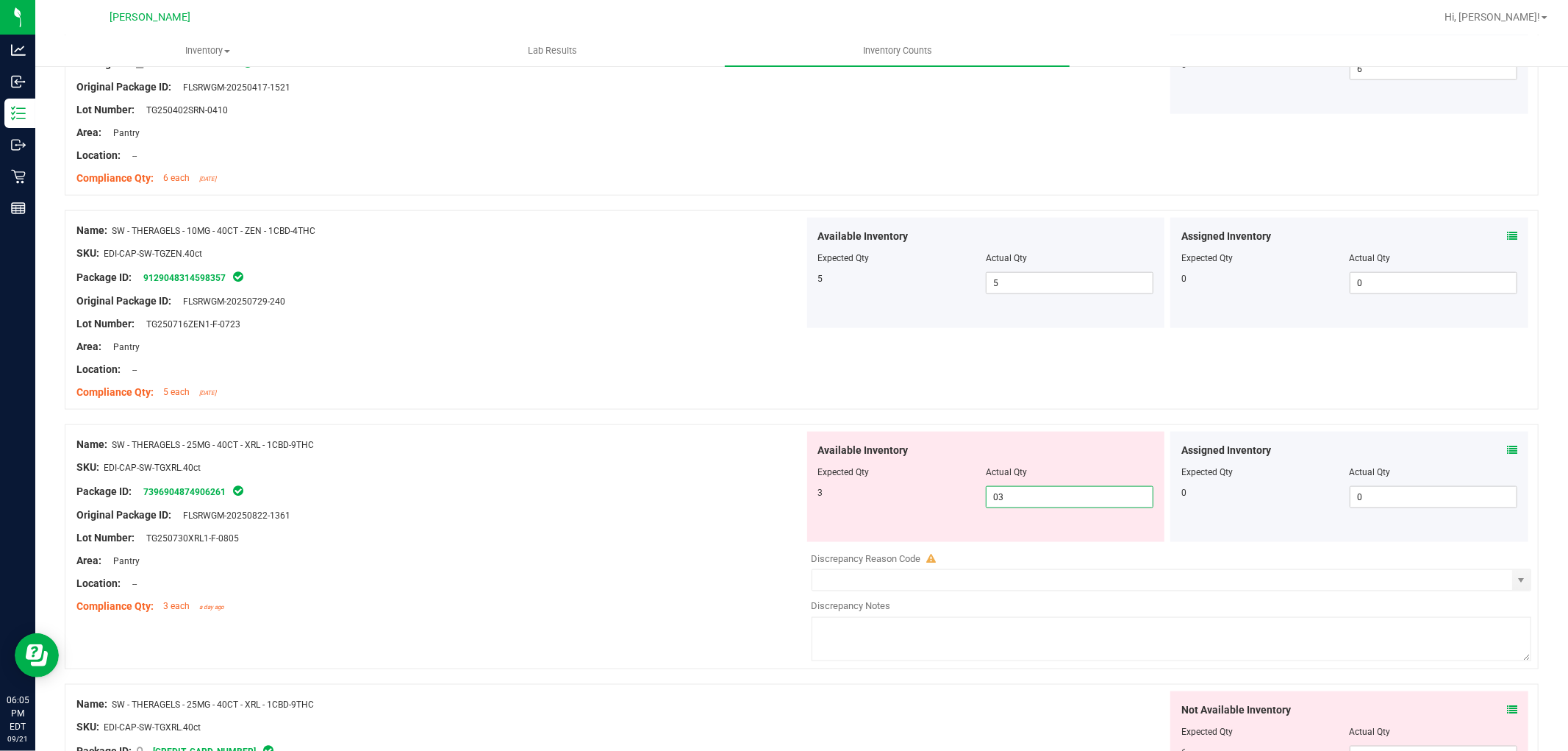
scroll to position [1634, 0]
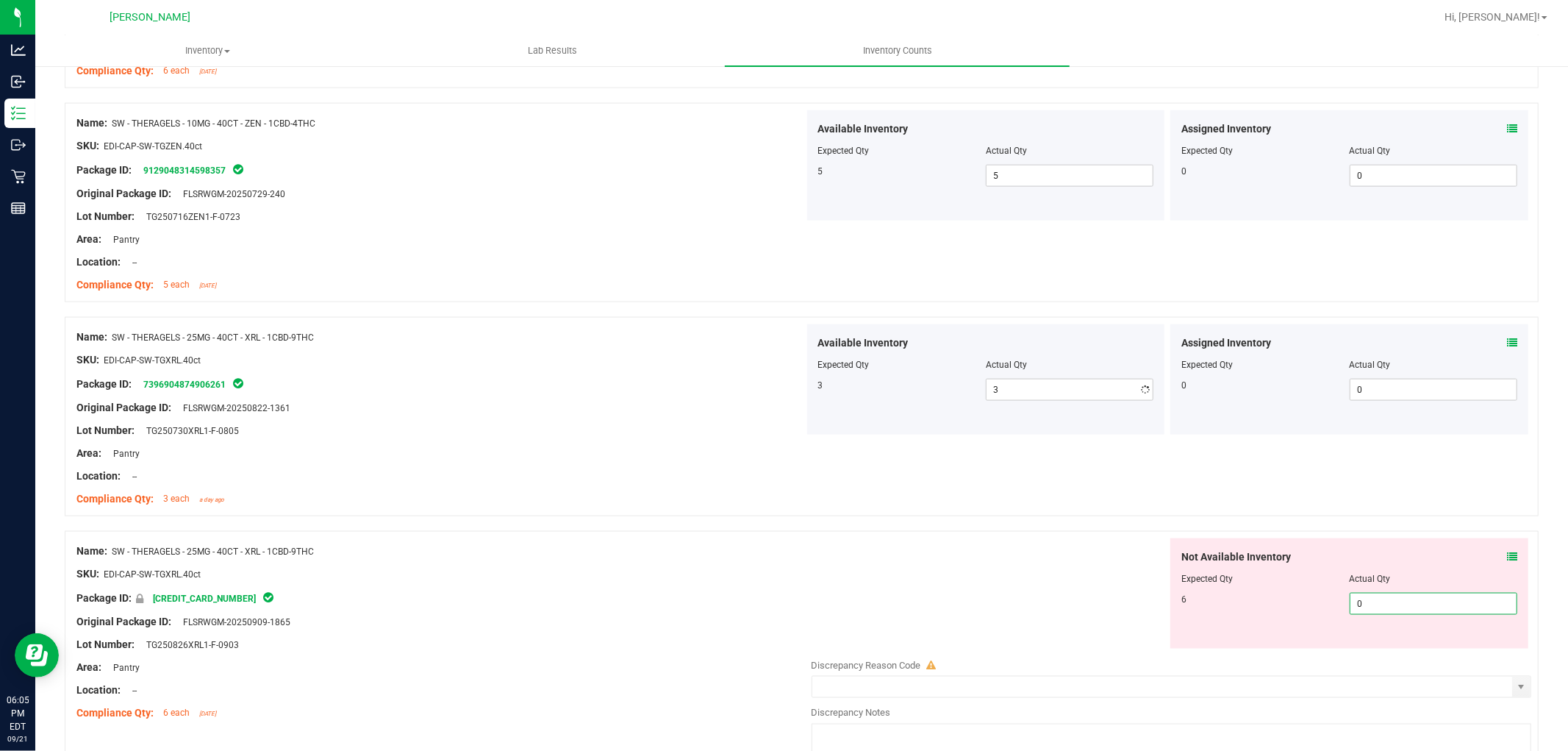
click at [1357, 648] on div "Not Available Inventory Expected Qty Actual Qty 6 0 0" at bounding box center [1349, 593] width 358 height 110
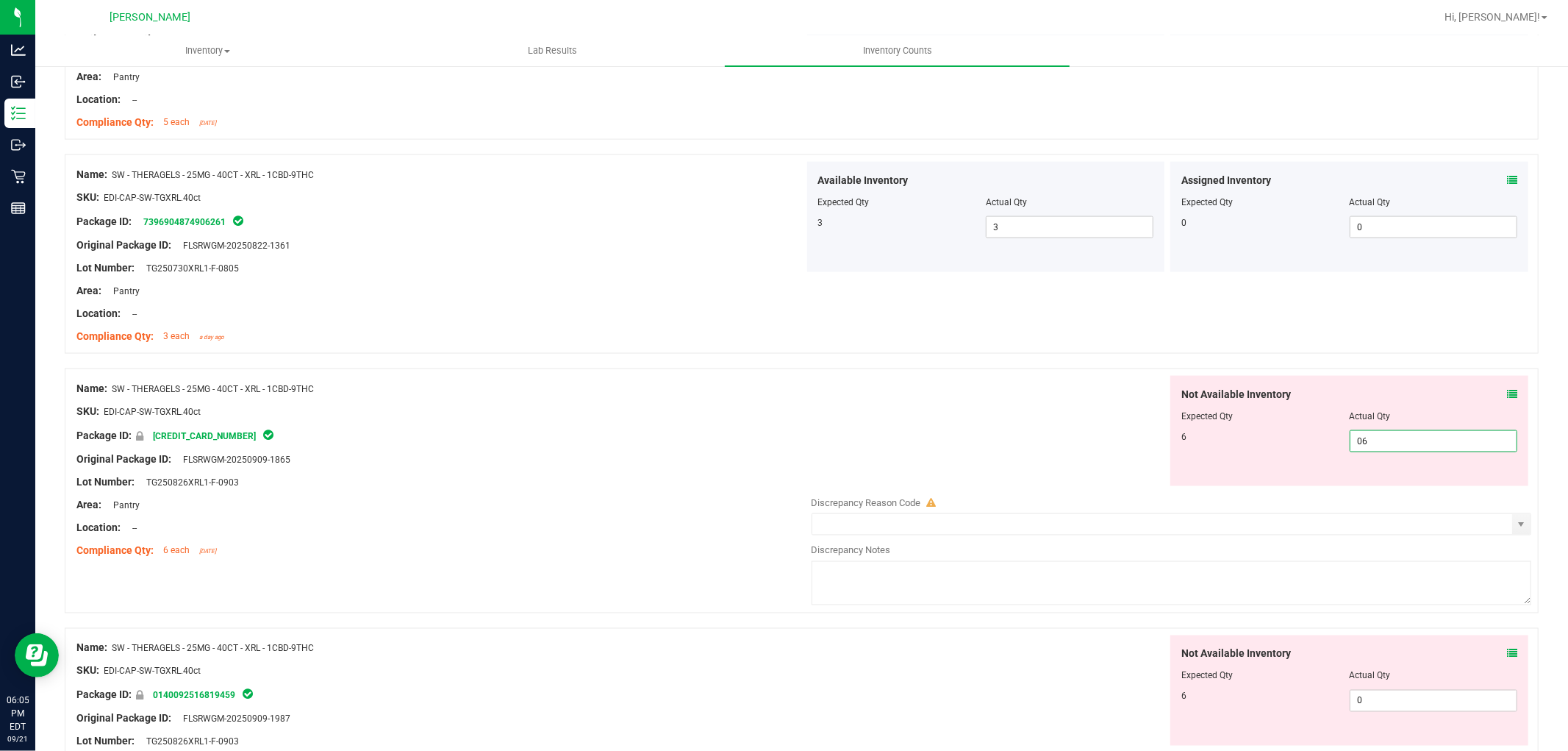
scroll to position [1797, 0]
click at [1387, 697] on div "Not Available Inventory Expected Qty Actual Qty 6 0 0" at bounding box center [1349, 689] width 358 height 110
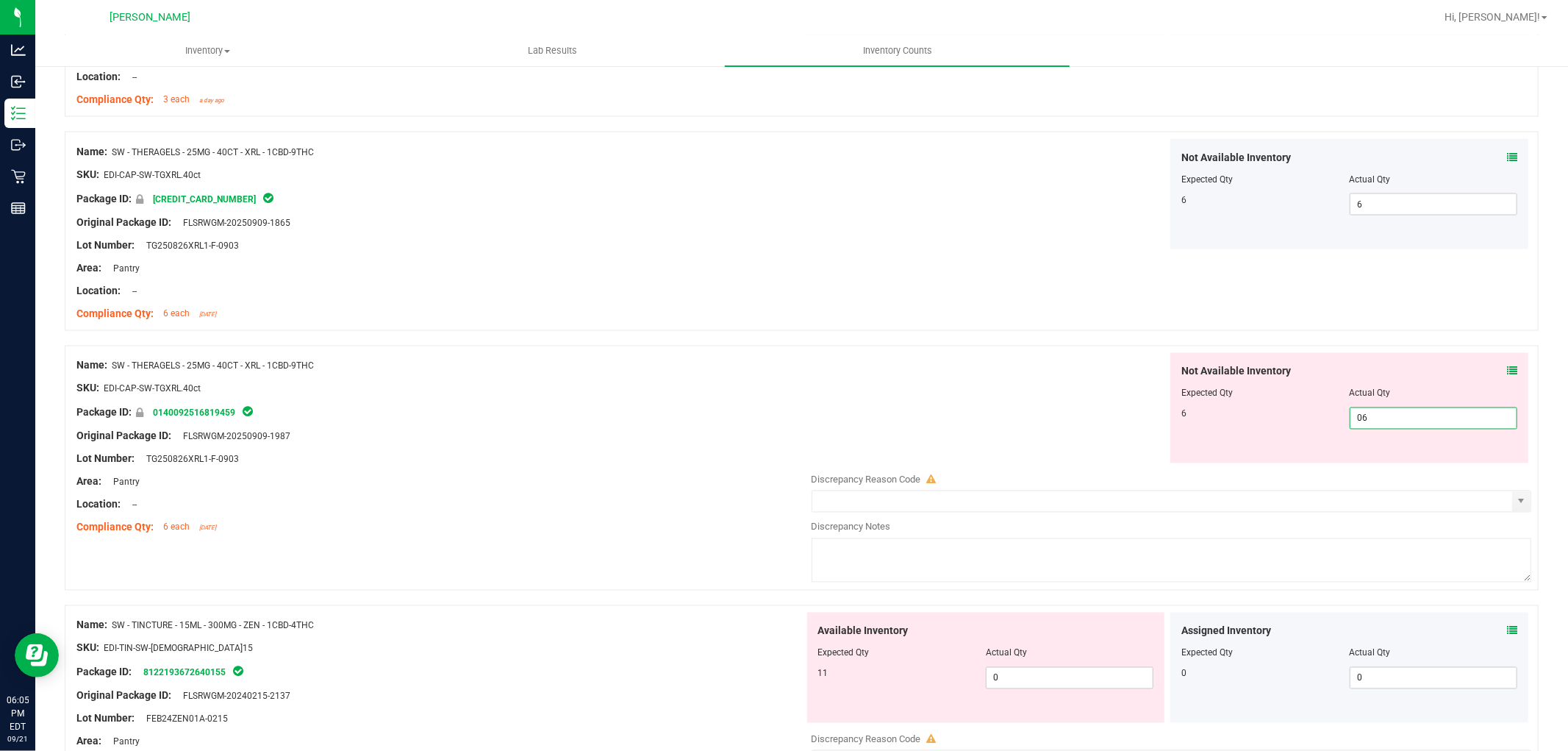
scroll to position [2042, 0]
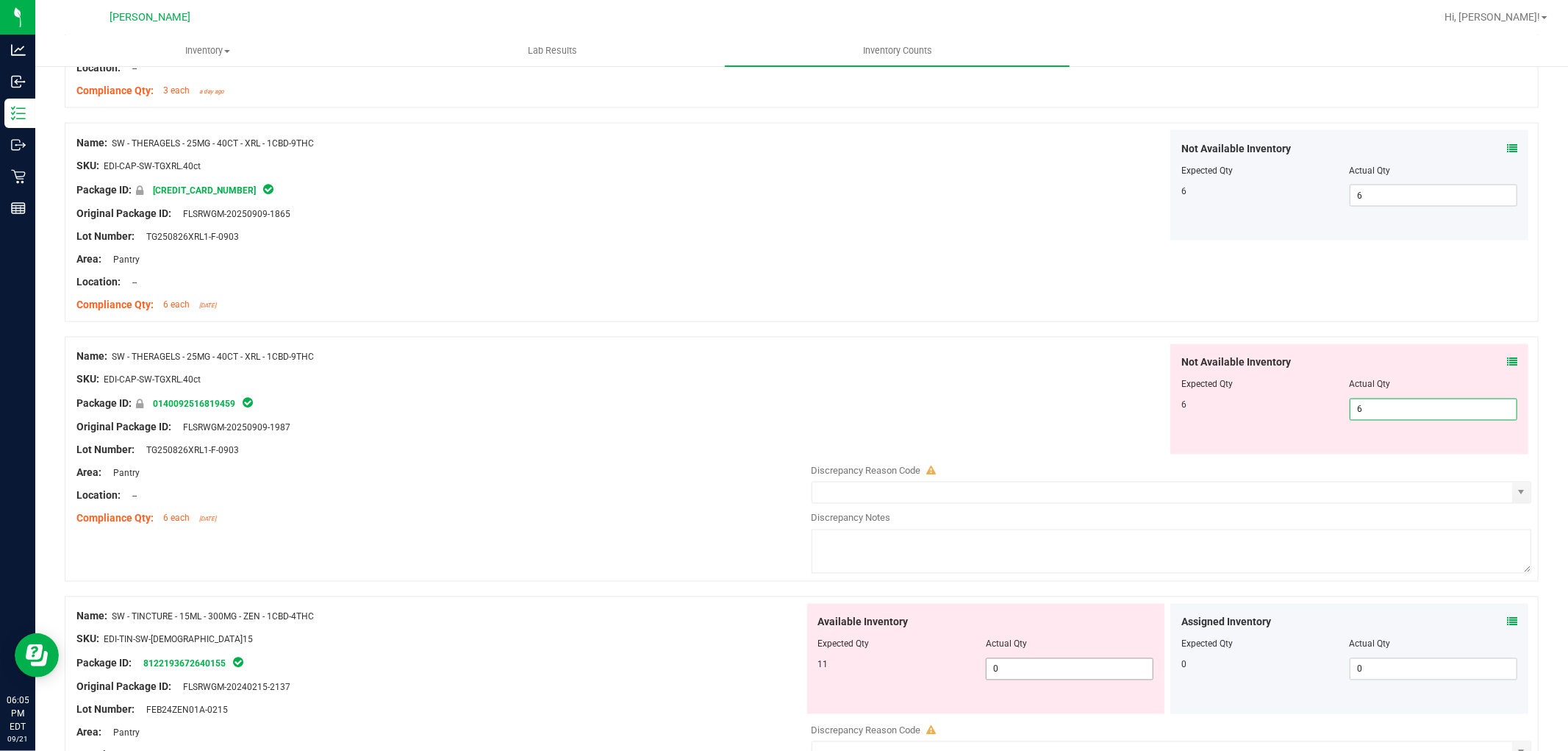
click at [1094, 666] on div "Available Inventory Expected Qty Actual Qty 11 0 0" at bounding box center [986, 658] width 358 height 110
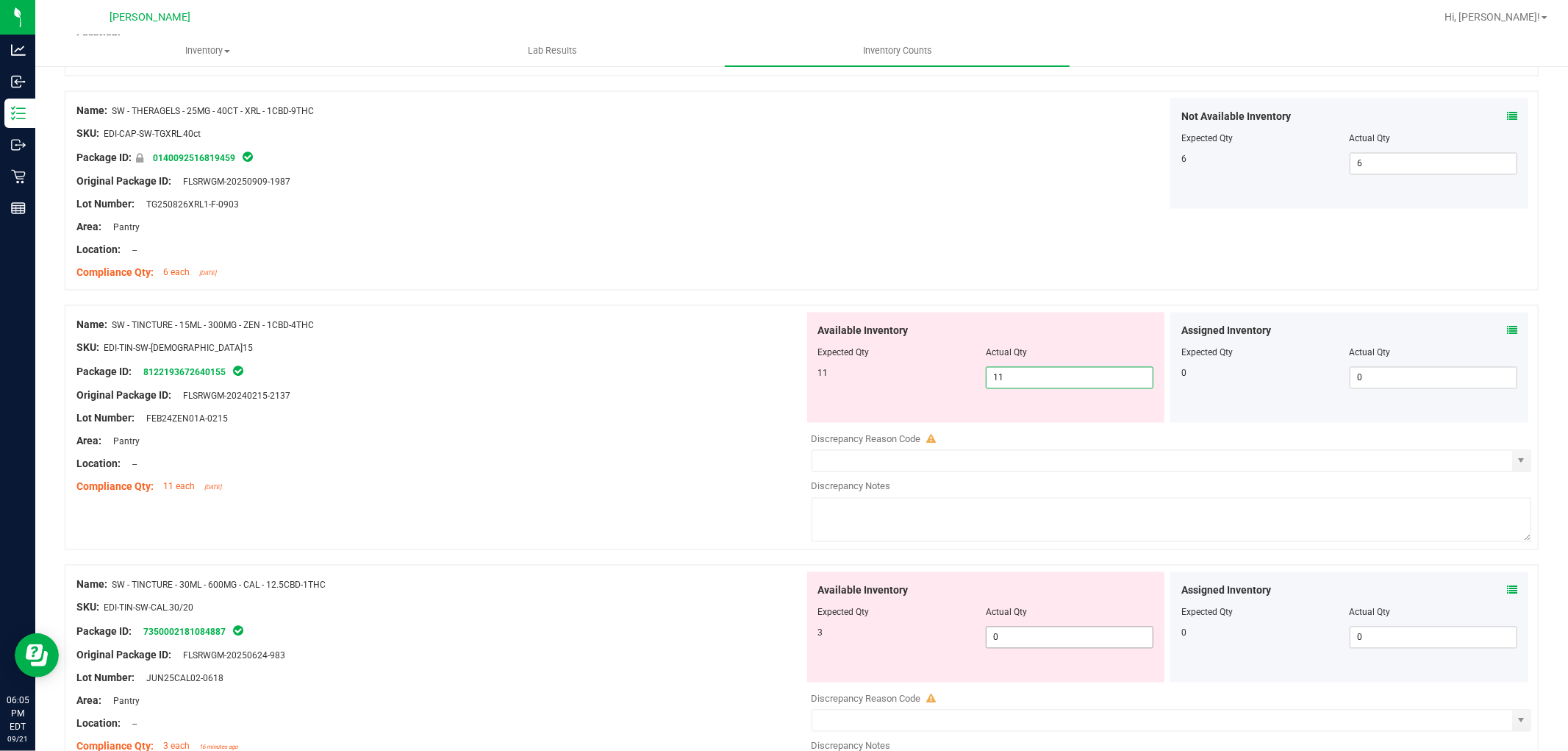
click at [1108, 637] on div "Available Inventory Expected Qty Actual Qty 3 0 0" at bounding box center [1168, 689] width 728 height 233
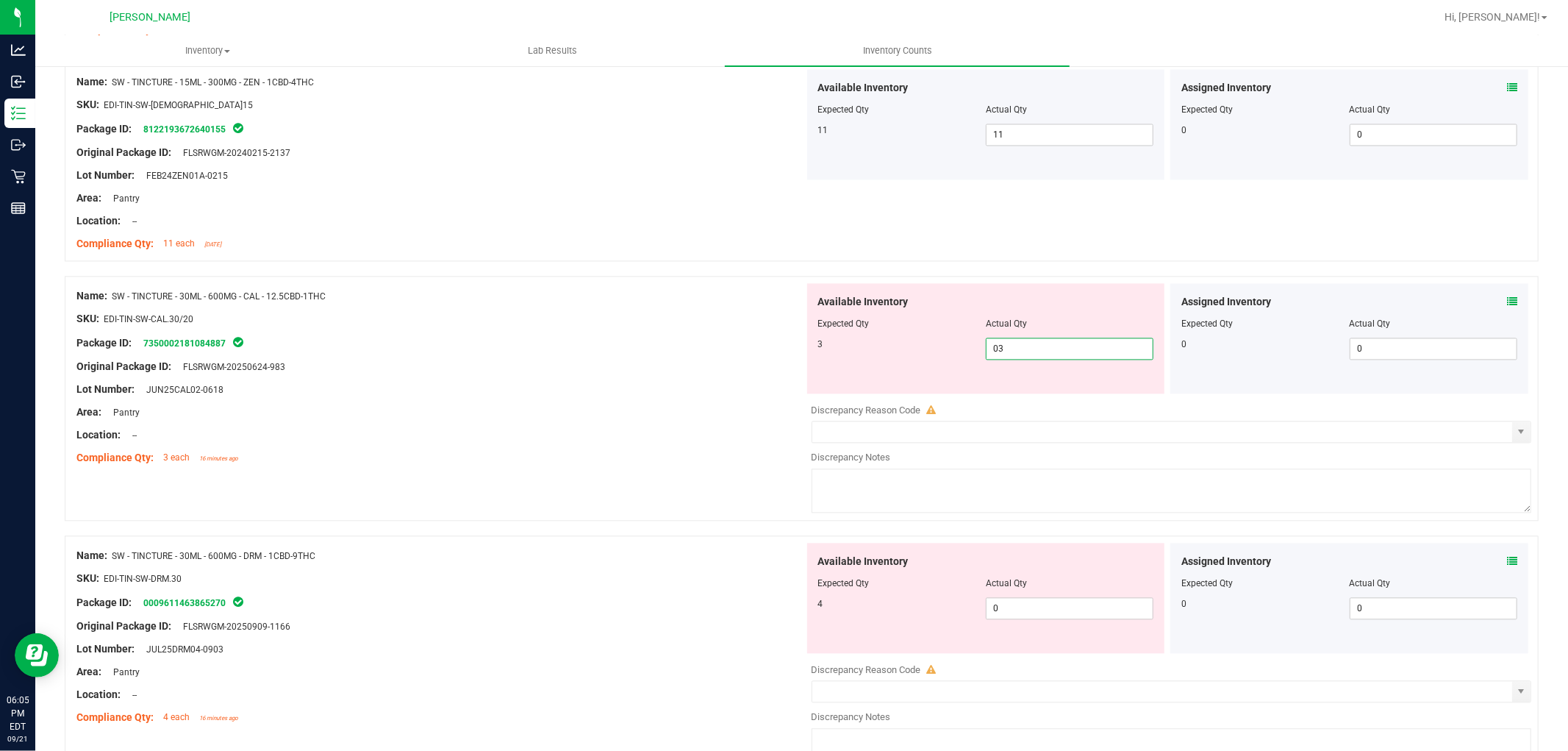
scroll to position [2533, 0]
click at [1052, 608] on div "Available Inventory Expected Qty Actual Qty 4 0 0" at bounding box center [1168, 657] width 728 height 233
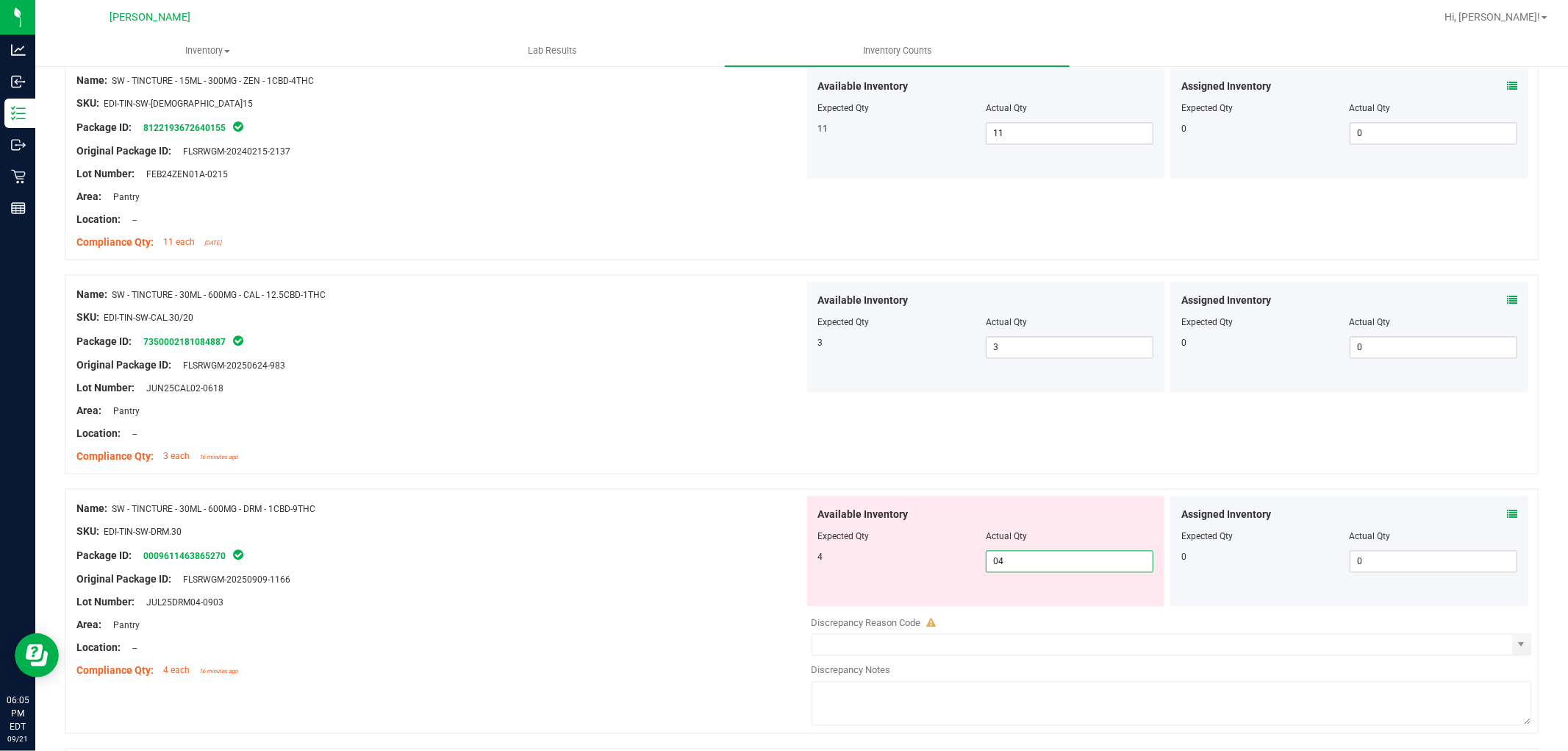
scroll to position [2777, 0]
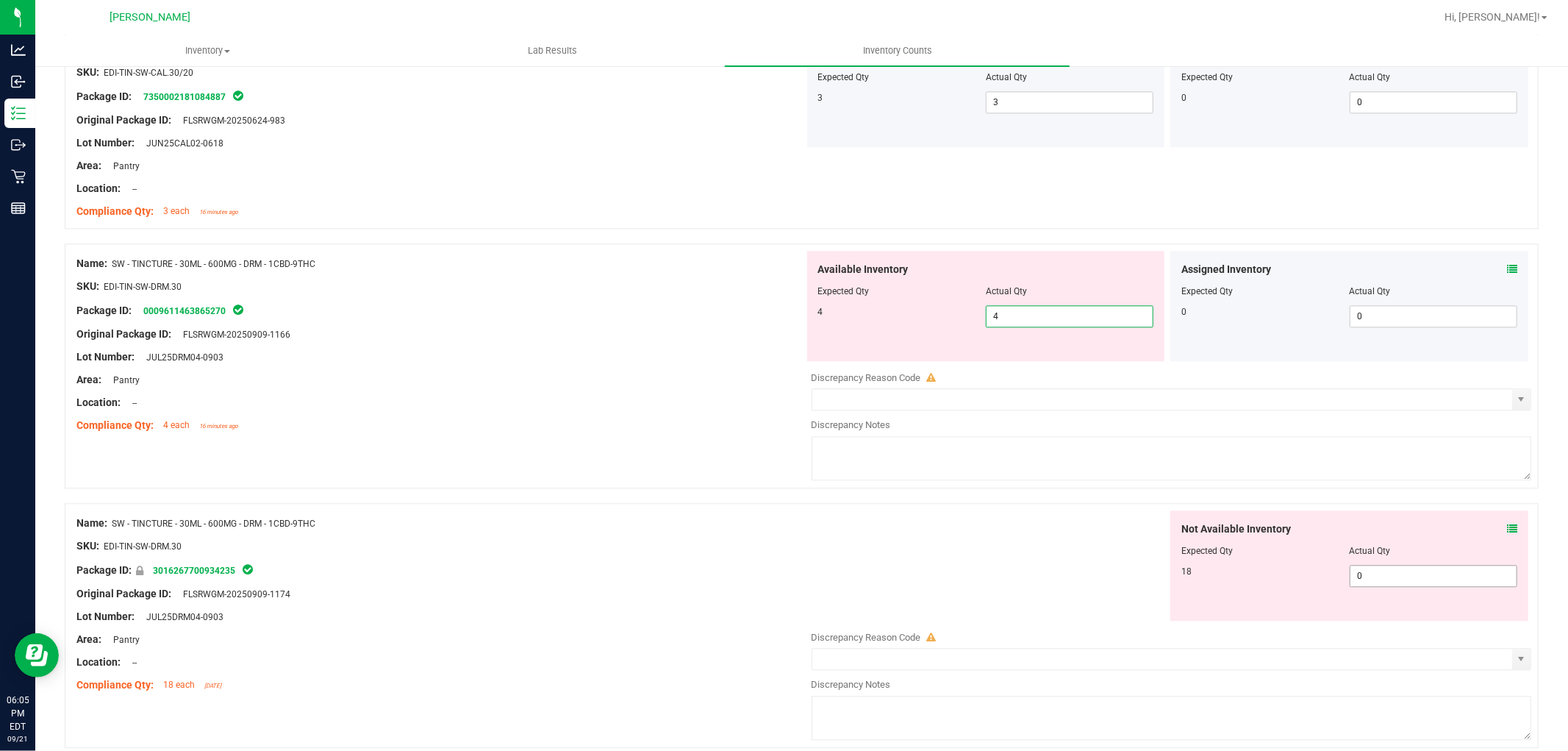
click at [1387, 574] on div "Not Available Inventory Expected Qty Actual Qty 18 0 0" at bounding box center [1349, 566] width 358 height 110
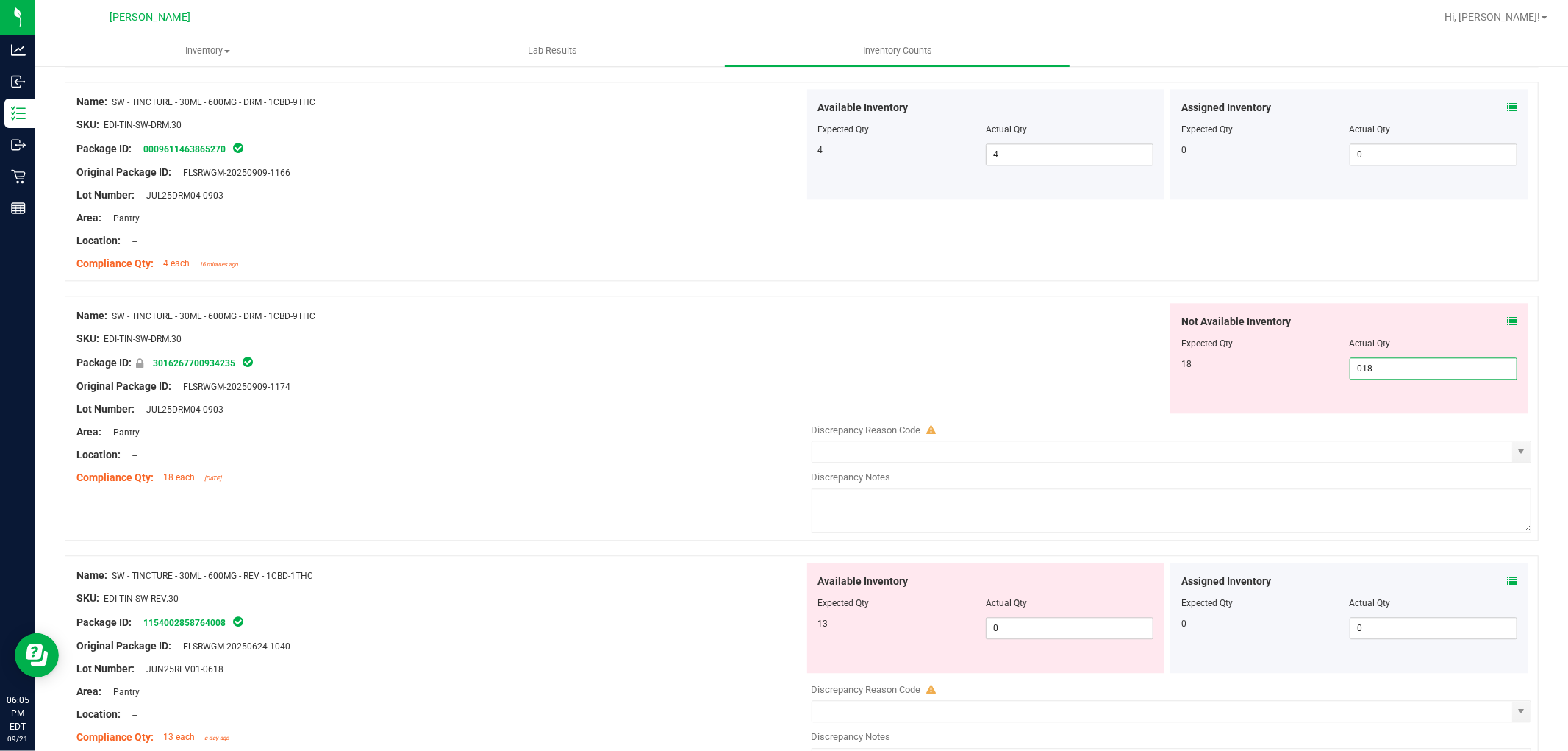
scroll to position [2942, 0]
click at [1063, 631] on div "Available Inventory Expected Qty Actual Qty 13 0 0" at bounding box center [1168, 677] width 728 height 233
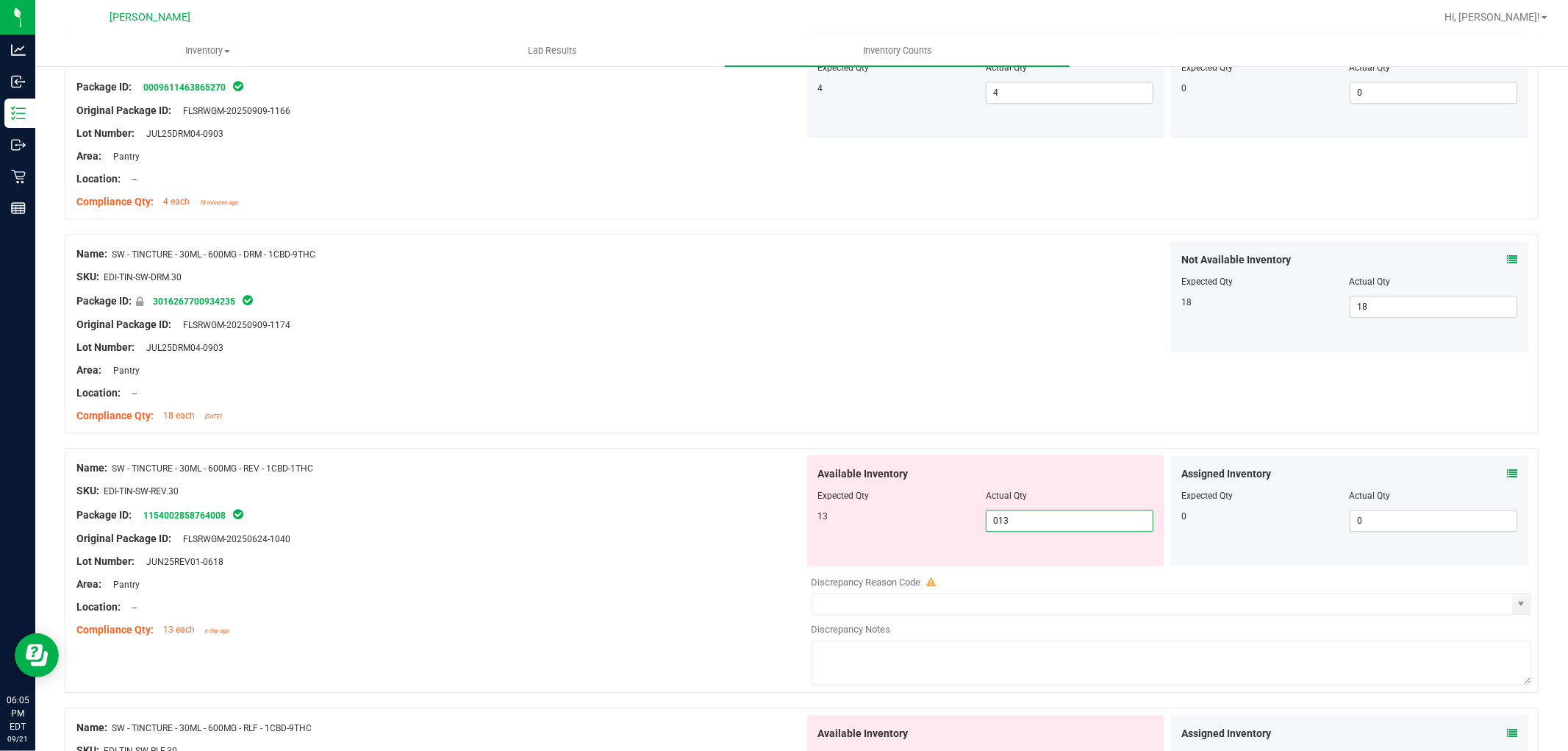
scroll to position [3186, 0]
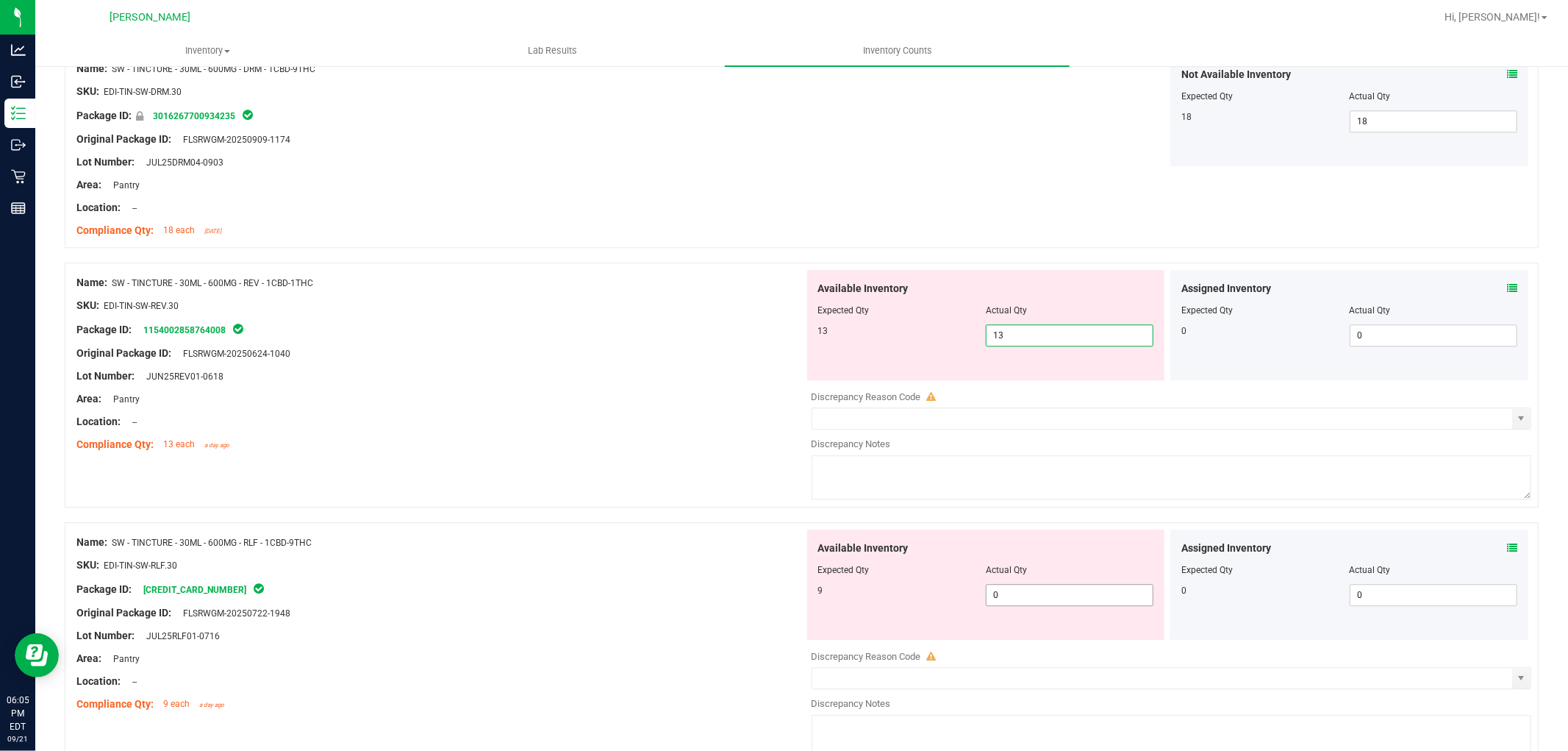
click at [1068, 607] on div "Available Inventory Expected Qty Actual Qty 9 0 0" at bounding box center [1168, 646] width 728 height 233
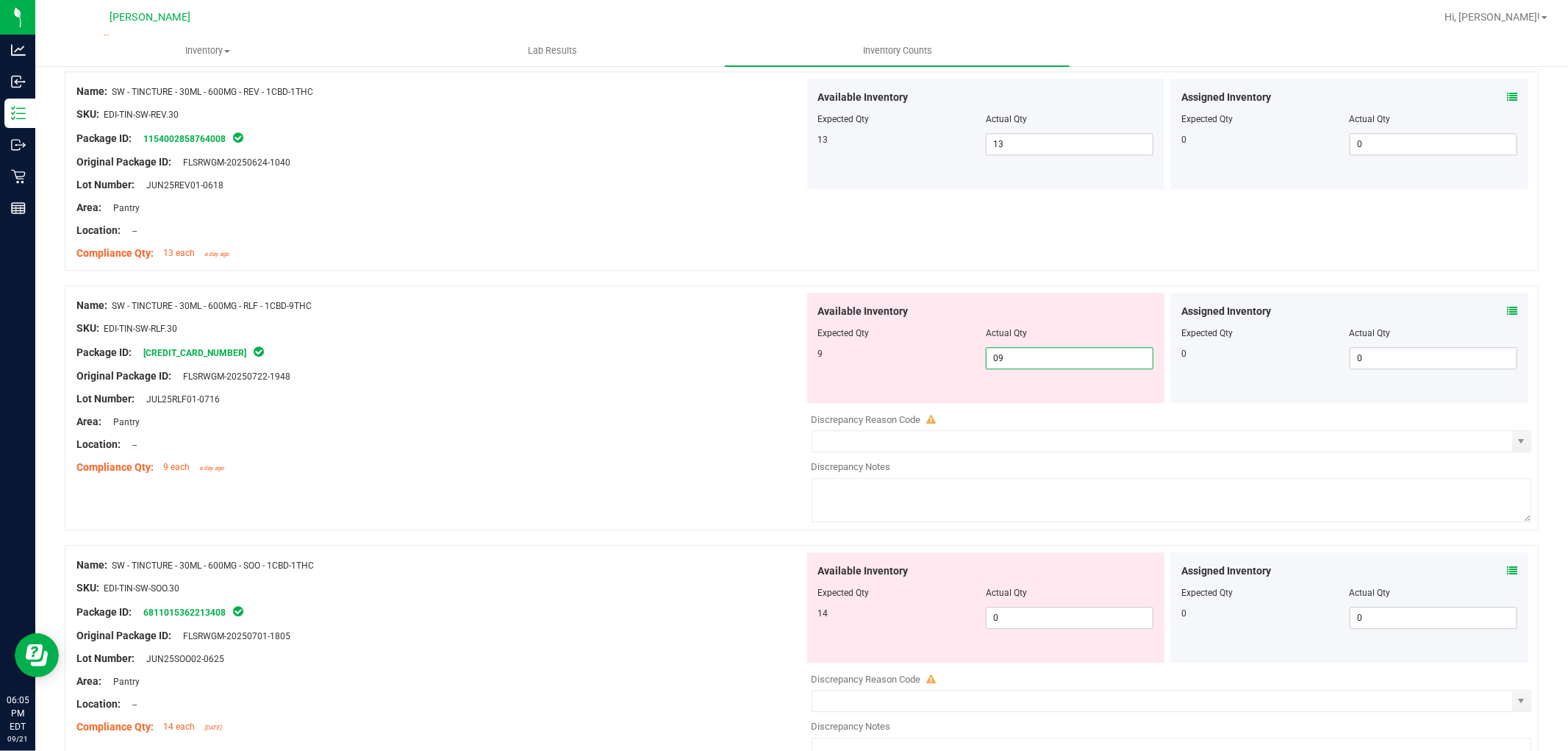
scroll to position [3431, 0]
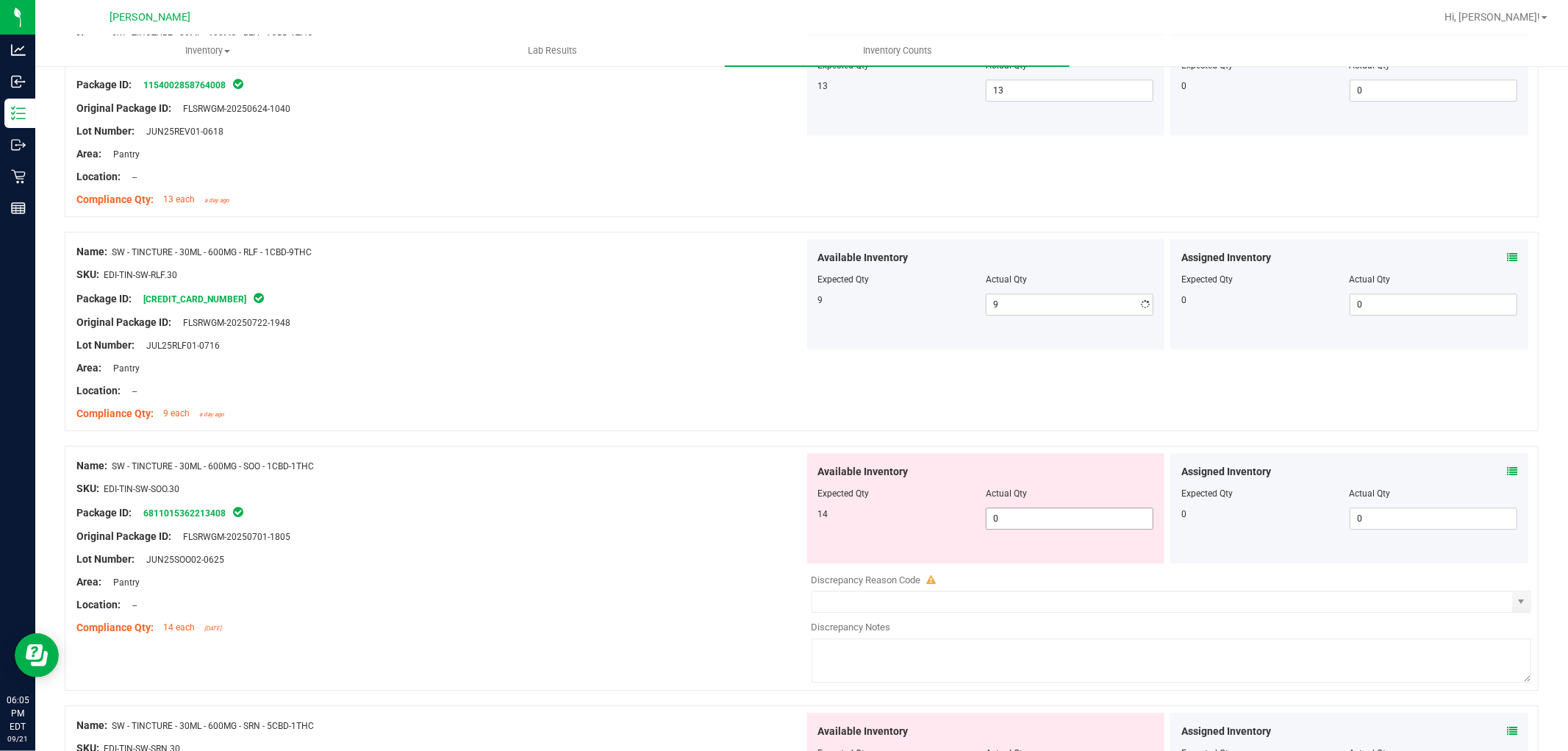
click at [1066, 577] on div "Available Inventory Expected Qty Actual Qty 14 0 0" at bounding box center [1168, 569] width 728 height 233
click at [1064, 531] on div "Available Inventory Expected Qty Actual Qty 14 0 0" at bounding box center [986, 507] width 358 height 110
click at [1063, 519] on span "0 0" at bounding box center [1069, 518] width 168 height 22
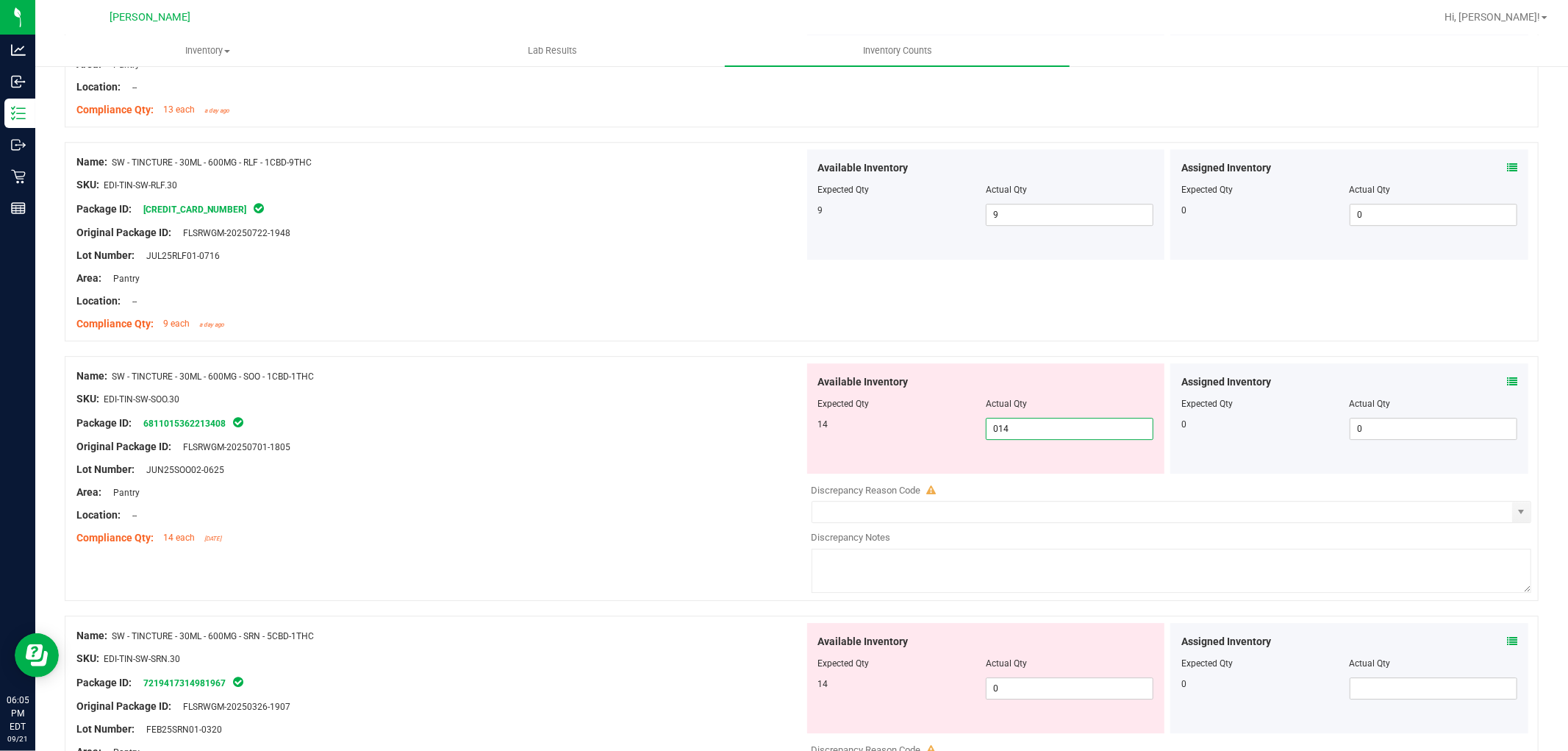
scroll to position [3595, 0]
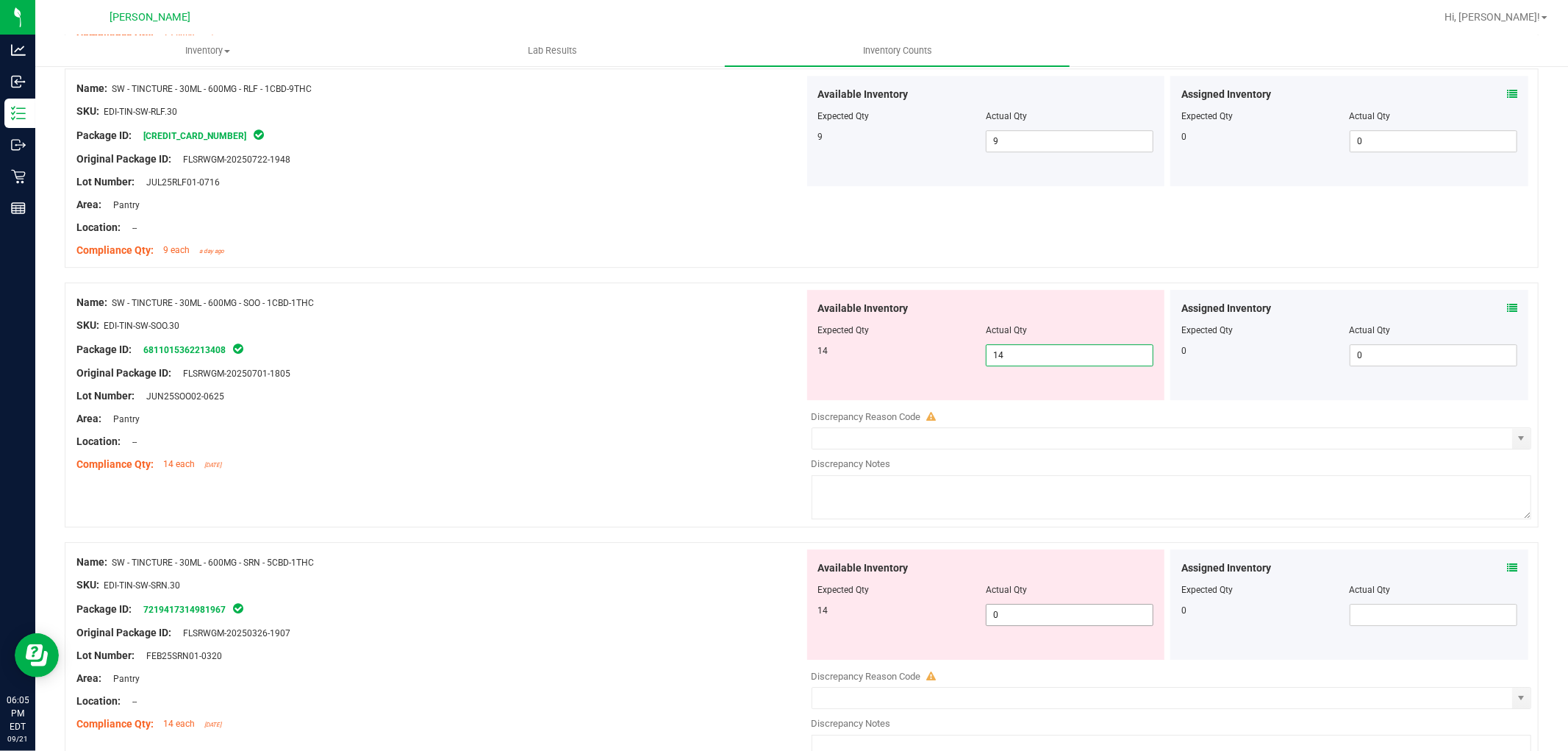
click at [1038, 609] on div "Available Inventory Expected Qty Actual Qty 14 0 0" at bounding box center [986, 604] width 358 height 110
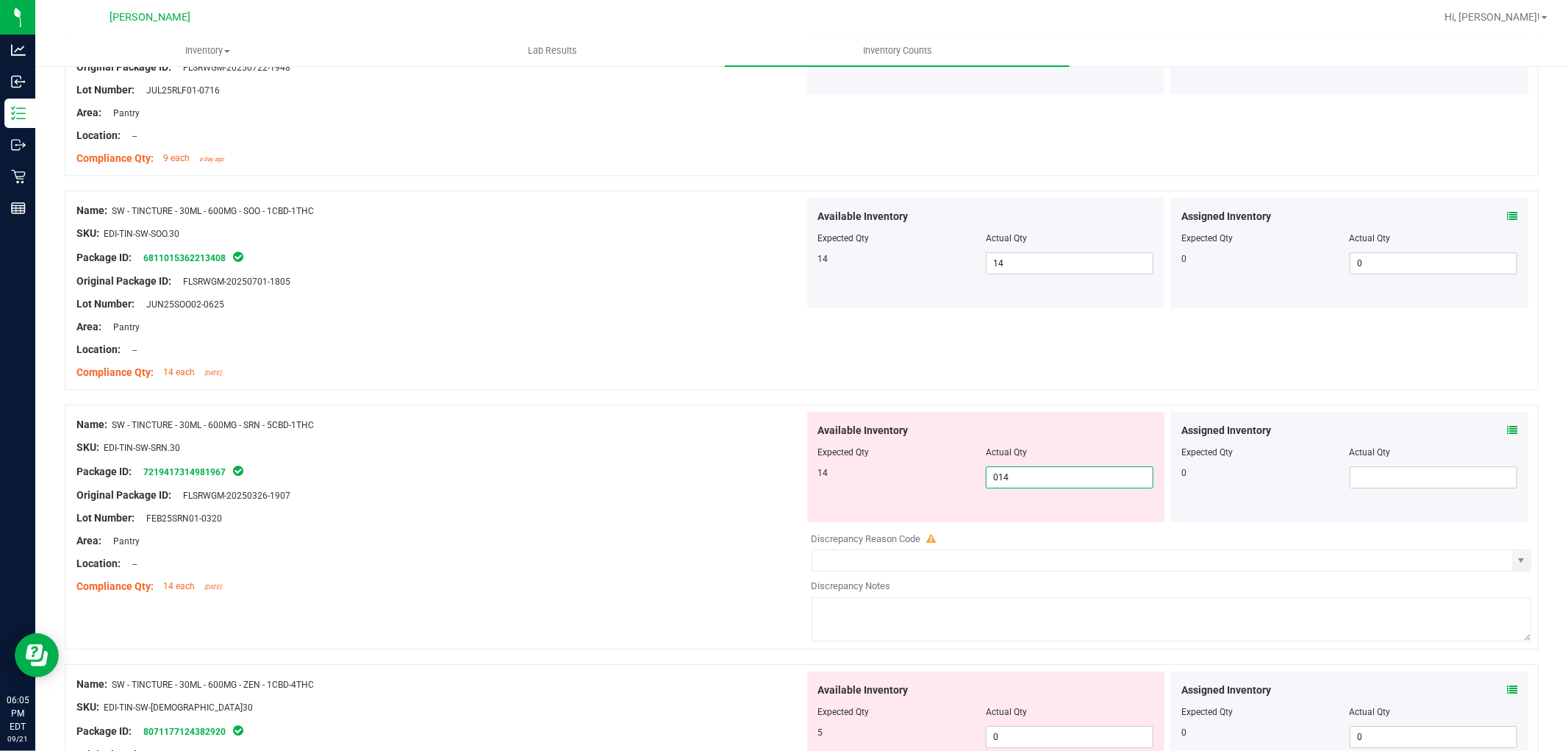
scroll to position [3840, 0]
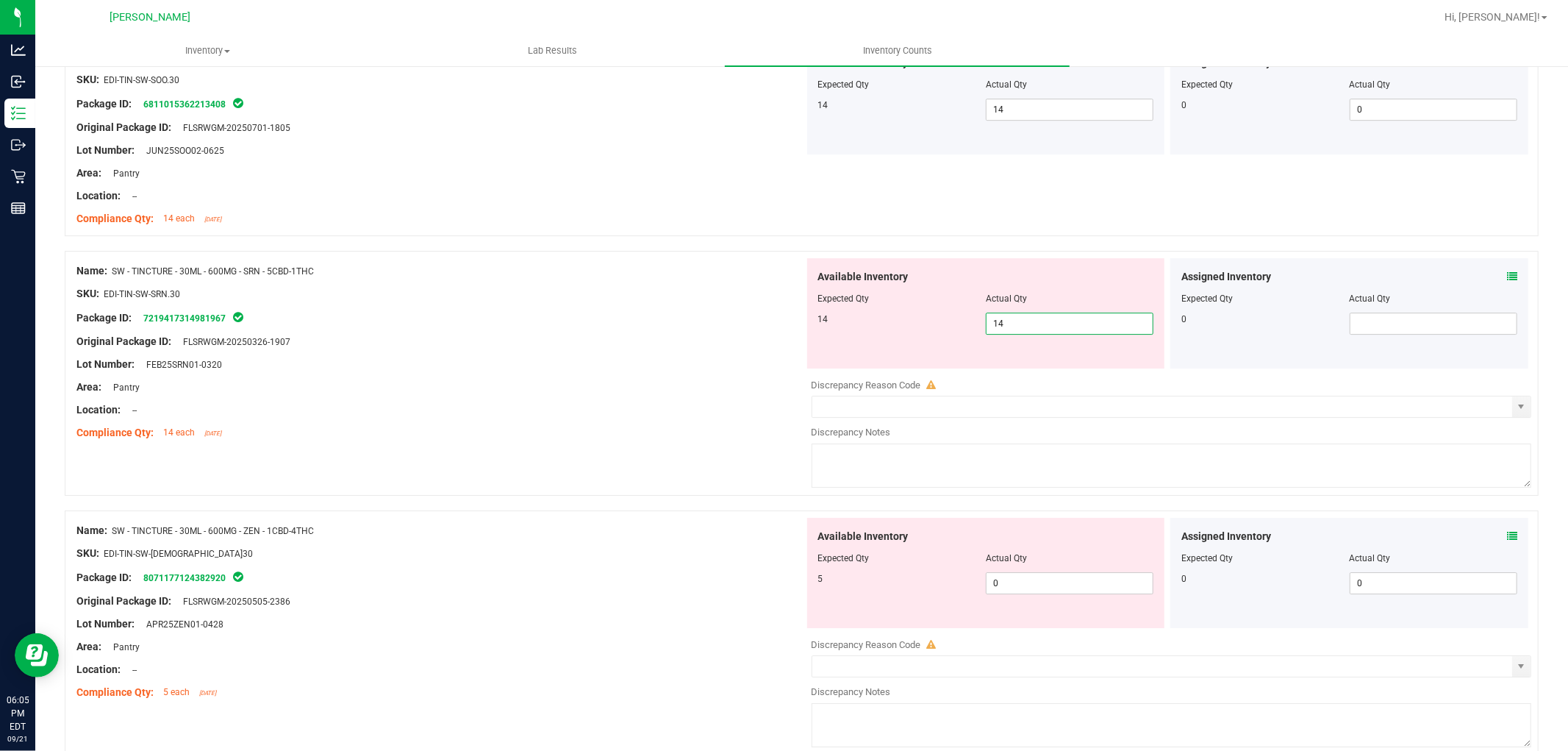
click at [1041, 597] on div "Available Inventory Expected Qty Actual Qty 5 0 0" at bounding box center [1168, 634] width 728 height 233
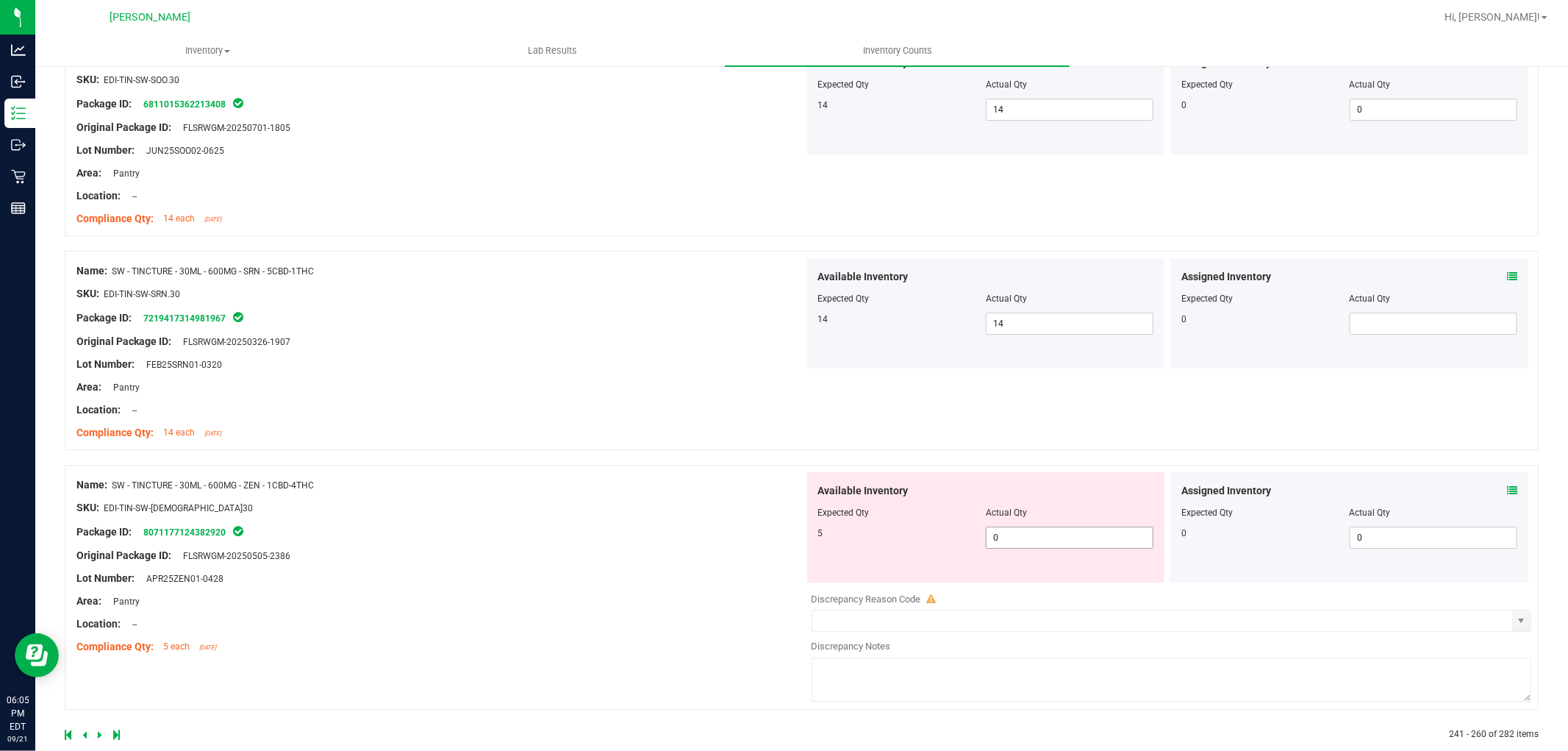
click at [1041, 539] on span "0 0" at bounding box center [1069, 538] width 168 height 22
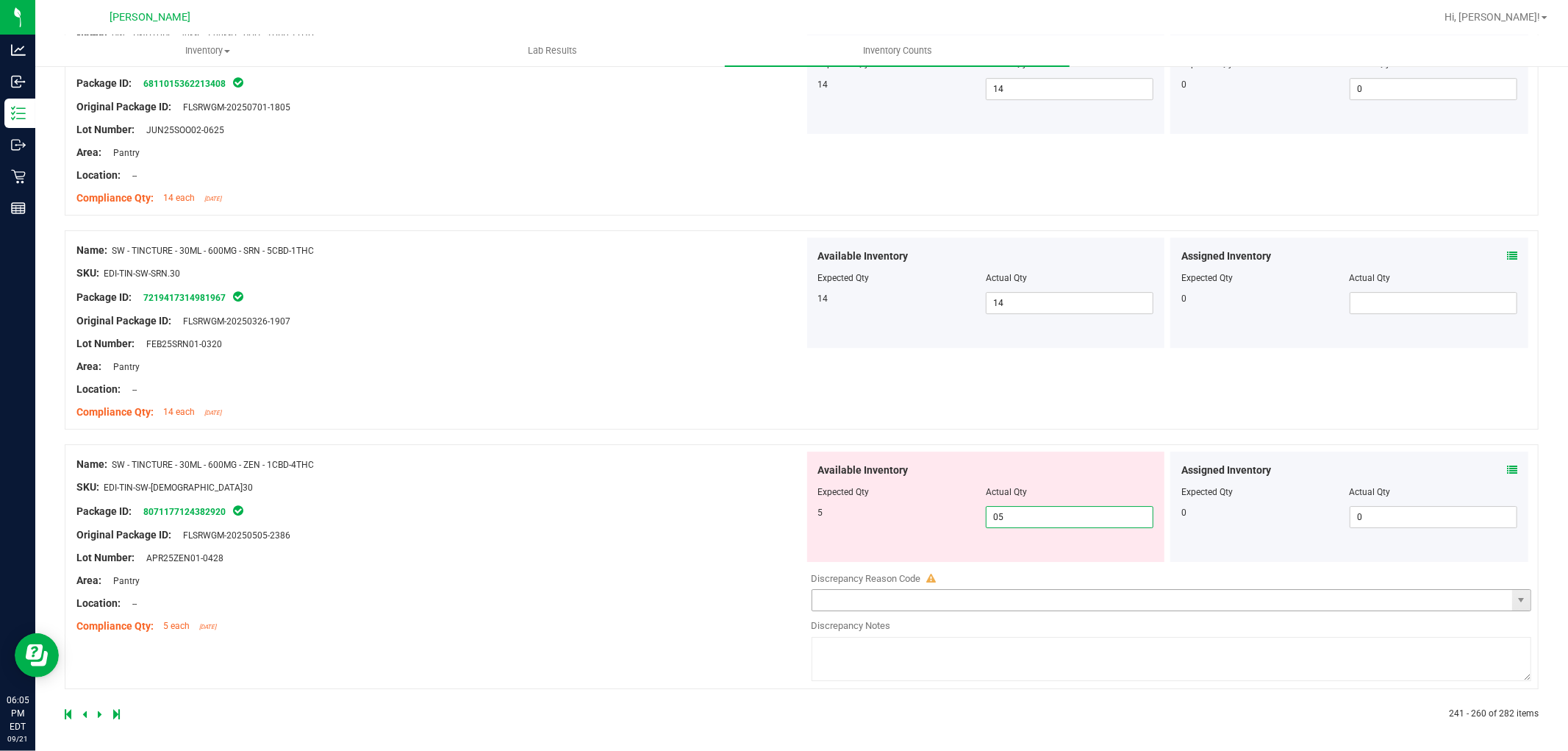
scroll to position [3866, 0]
click at [96, 707] on div at bounding box center [433, 711] width 737 height 13
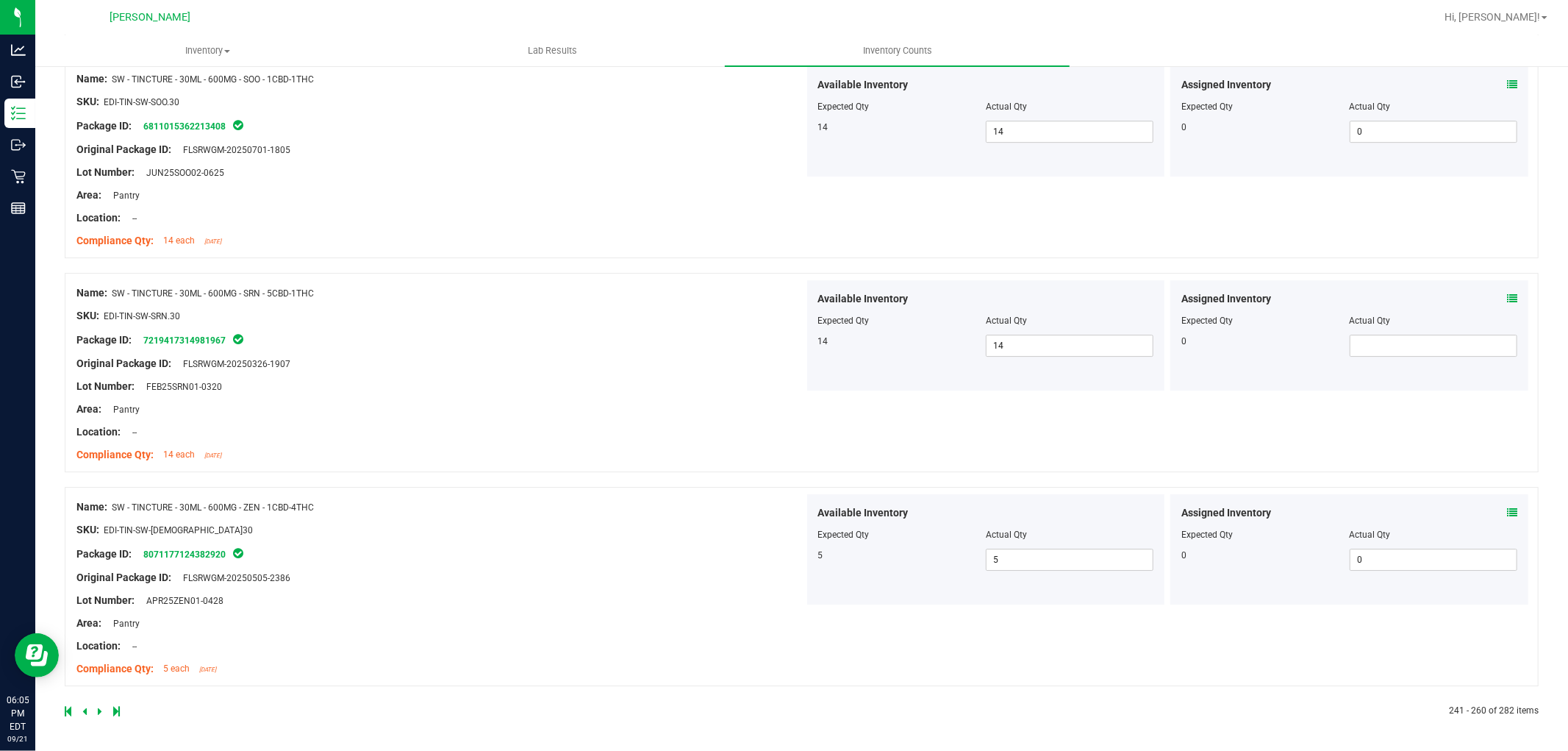
click at [96, 711] on div at bounding box center [433, 711] width 737 height 13
click at [98, 710] on icon at bounding box center [99, 711] width 4 height 8
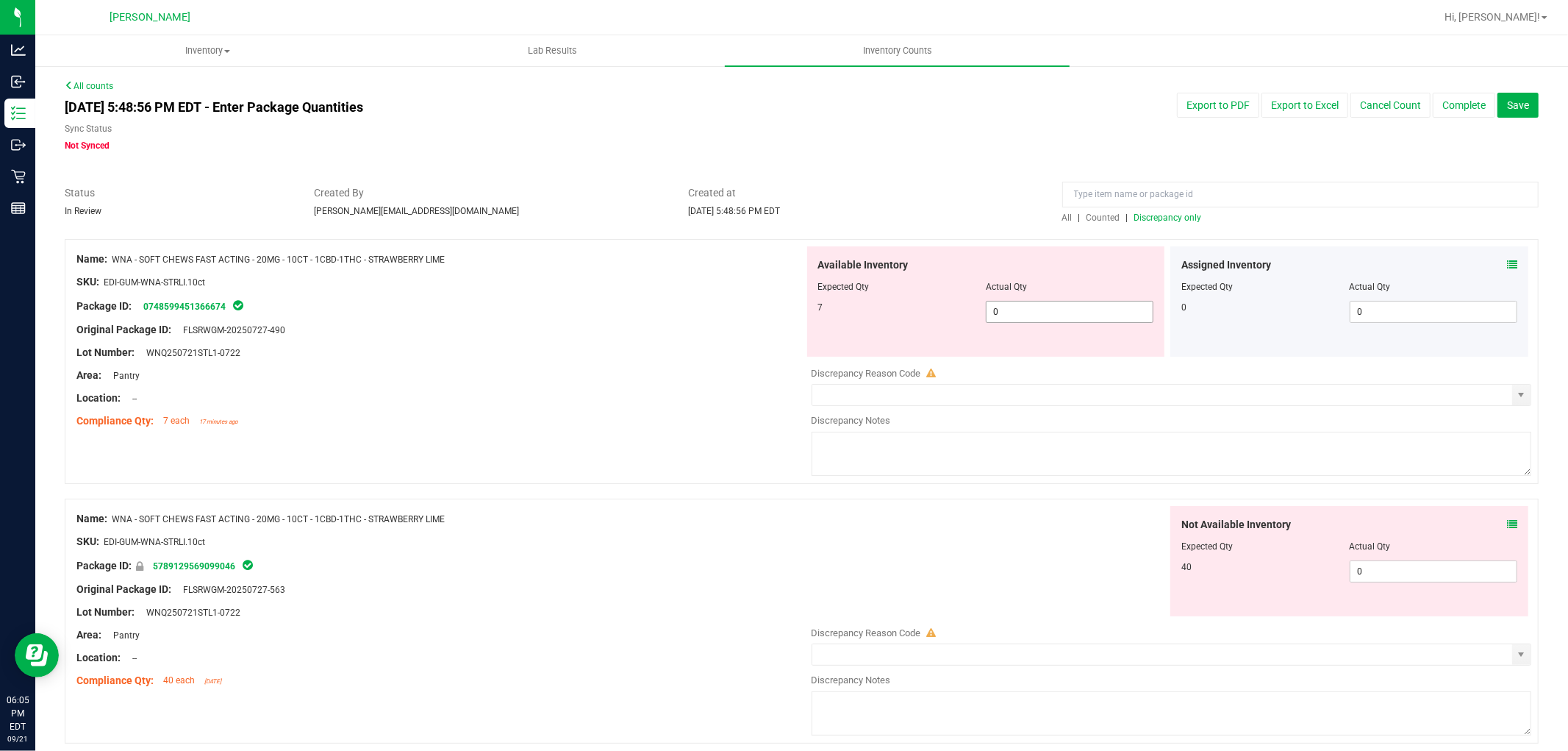
click at [1003, 314] on span "0 0" at bounding box center [1069, 312] width 168 height 22
click at [1366, 574] on div "Not Available Inventory Expected Qty Actual Qty 40 0 0" at bounding box center [1168, 622] width 728 height 233
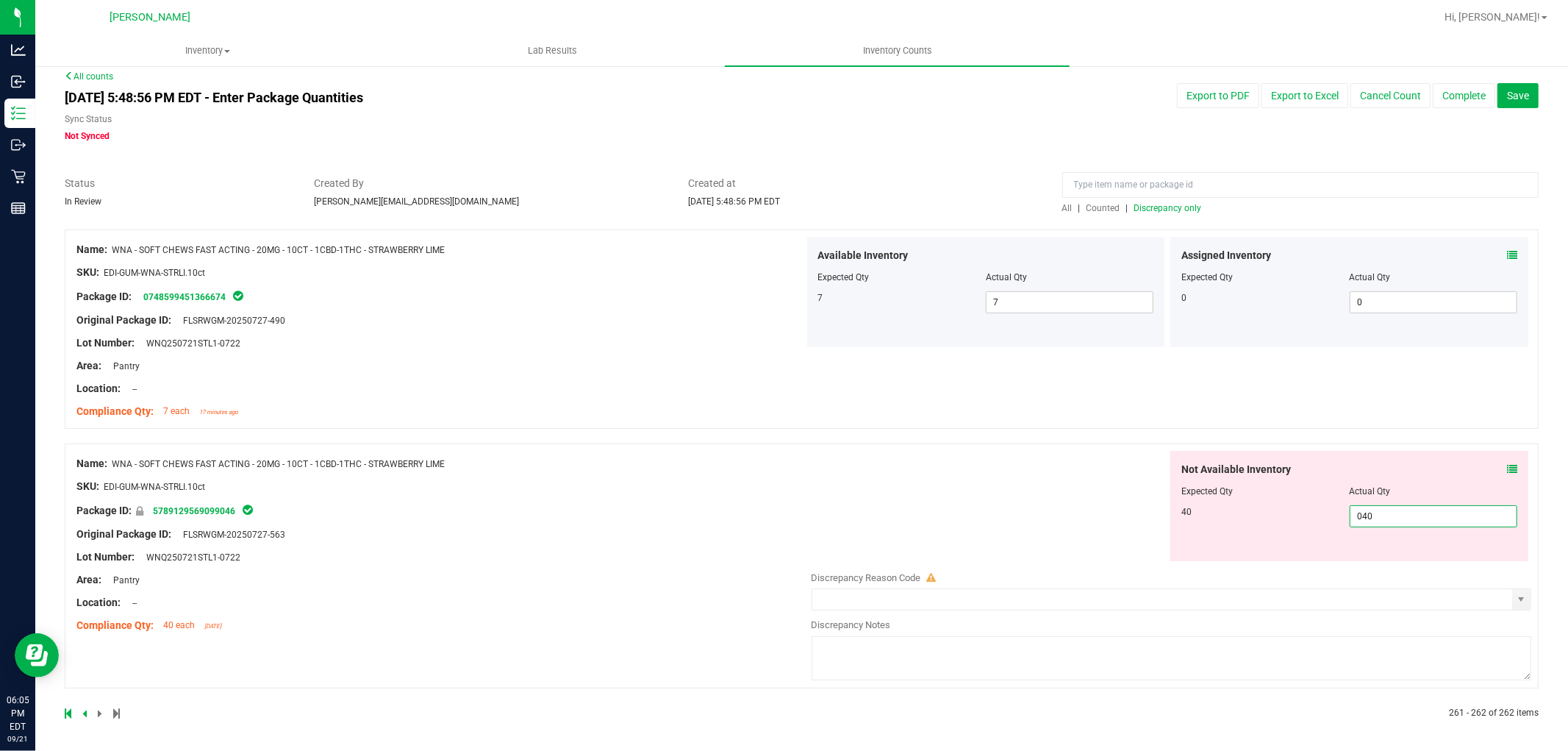
scroll to position [12, 0]
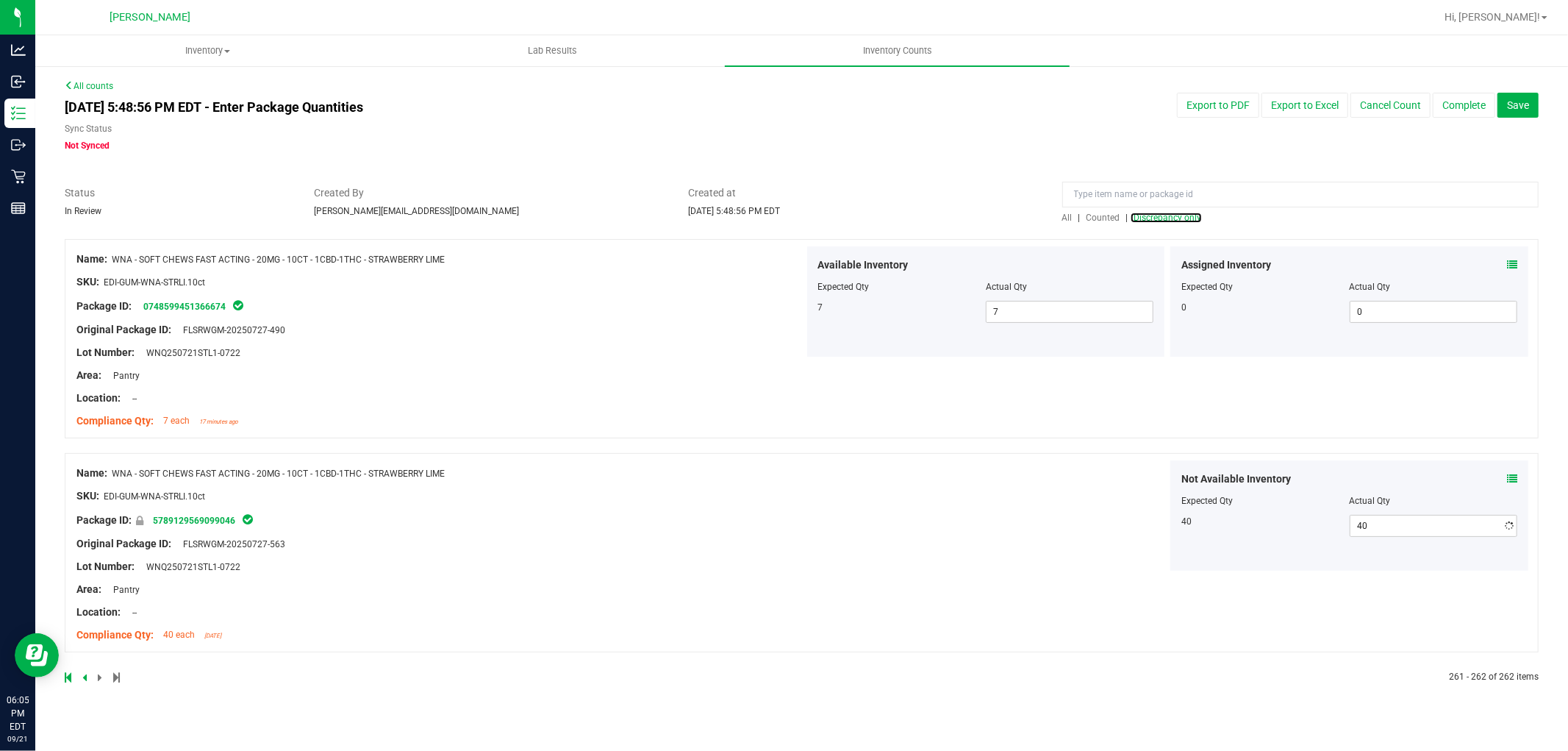
click at [1173, 204] on div "All | Counted | Discrepancy only" at bounding box center [1301, 205] width 499 height 39
click at [1193, 212] on span "Discrepancy only" at bounding box center [1168, 217] width 67 height 10
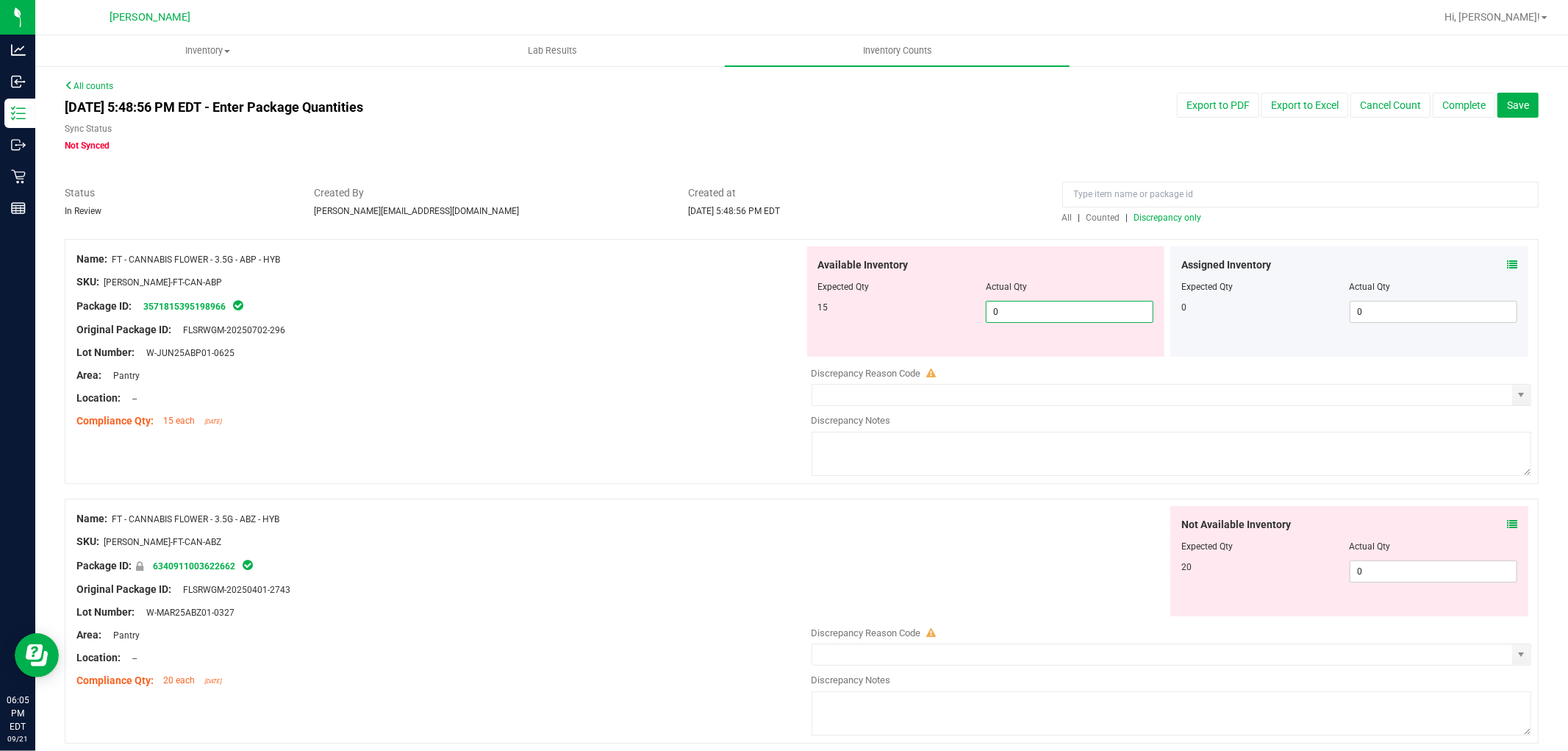
click at [1105, 313] on span "0 0" at bounding box center [1069, 312] width 168 height 22
click at [1425, 567] on div "Not Available Inventory Expected Qty Actual Qty 20 0 0" at bounding box center [1349, 561] width 358 height 110
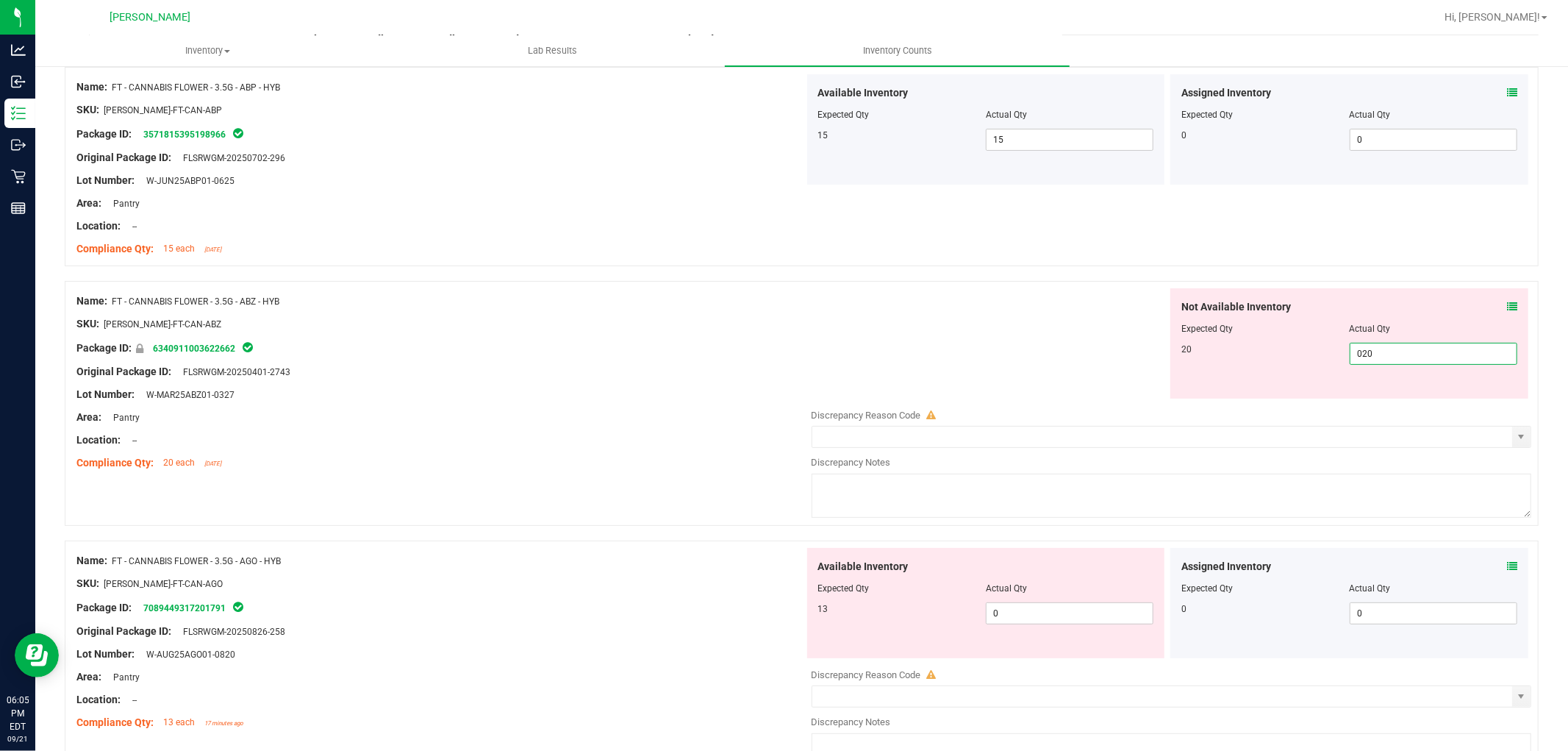
scroll to position [245, 0]
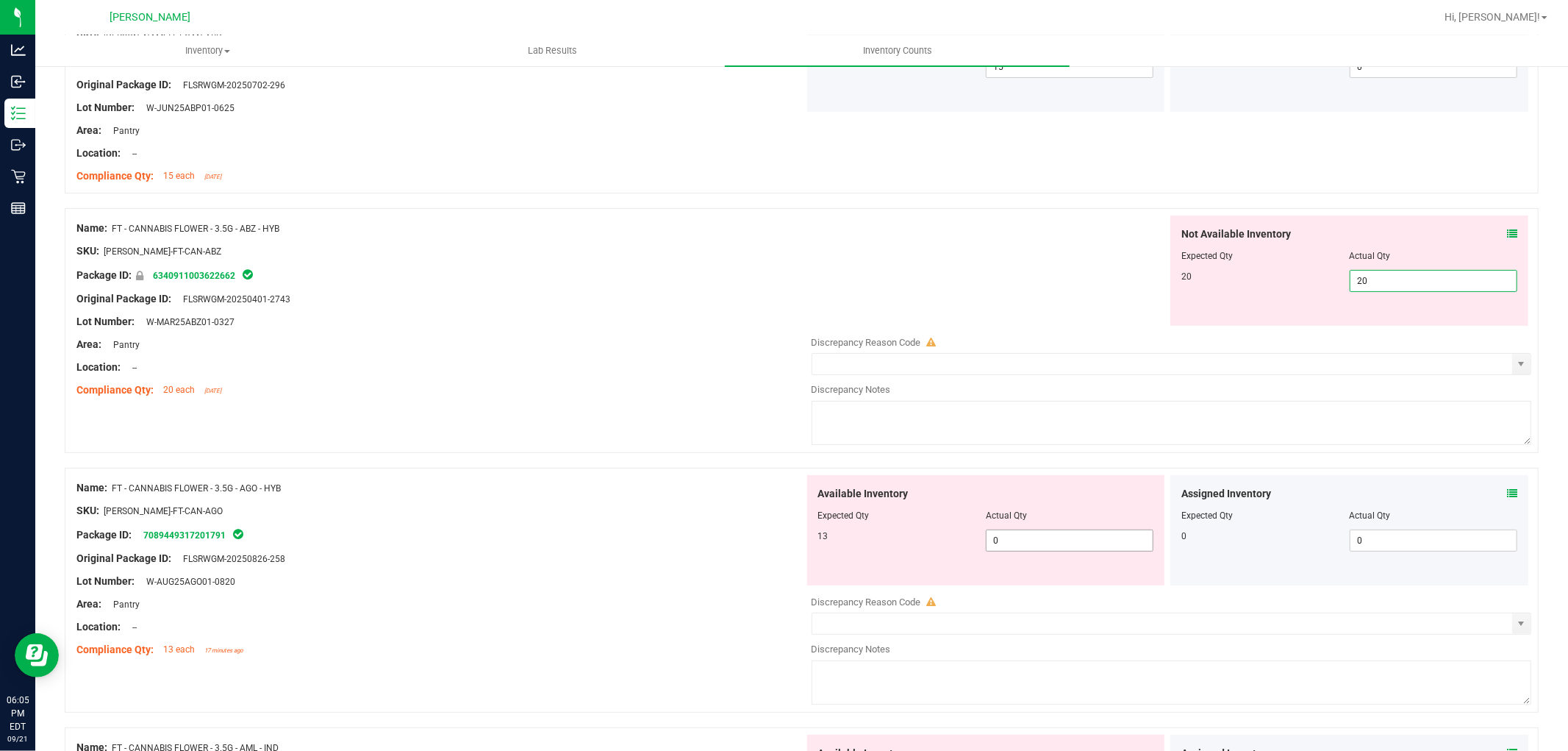
click at [1042, 542] on div "Available Inventory Expected Qty Actual Qty 13 0 0" at bounding box center [1168, 592] width 728 height 233
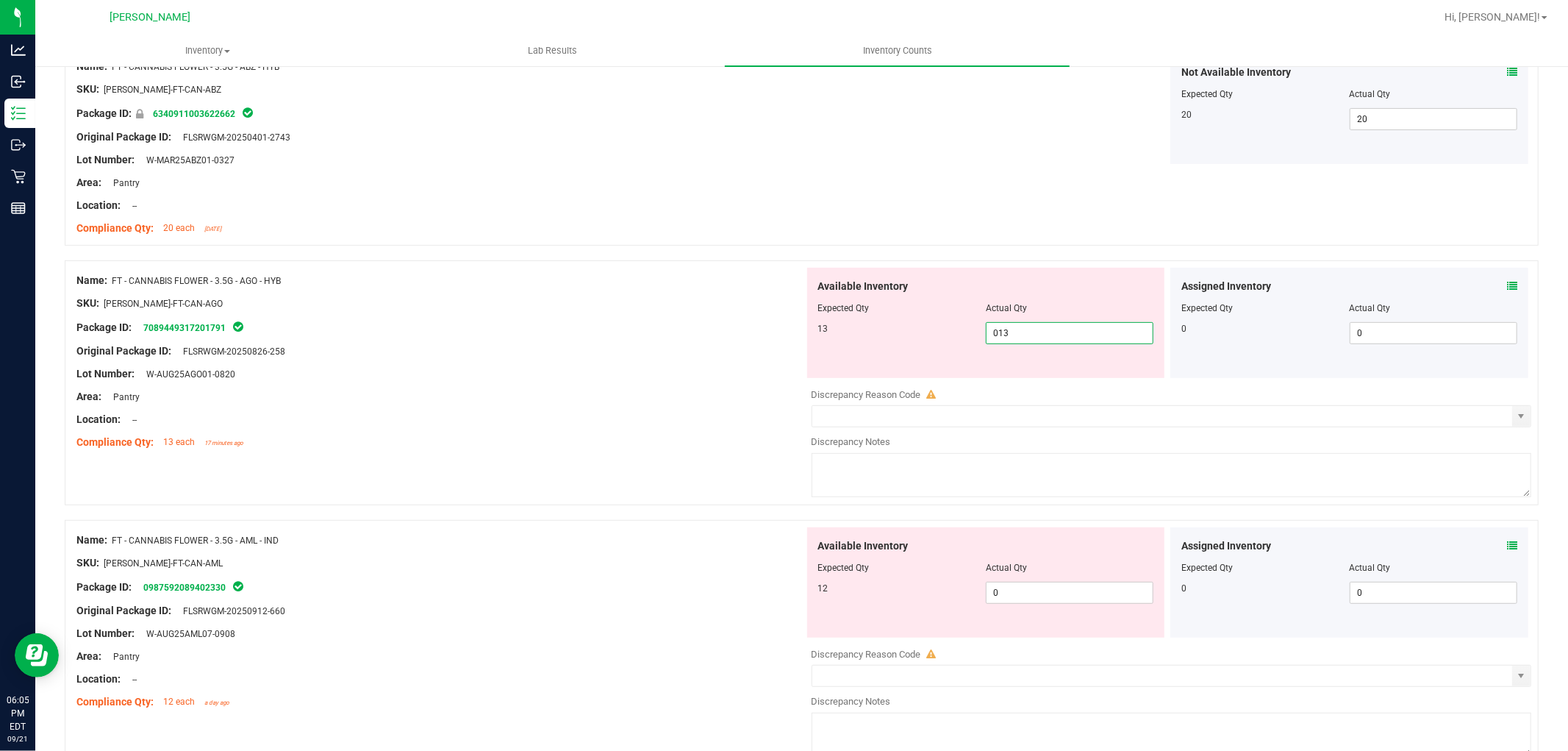
scroll to position [408, 0]
click at [1052, 588] on div "Available Inventory Expected Qty Actual Qty 12 0 0" at bounding box center [986, 581] width 358 height 110
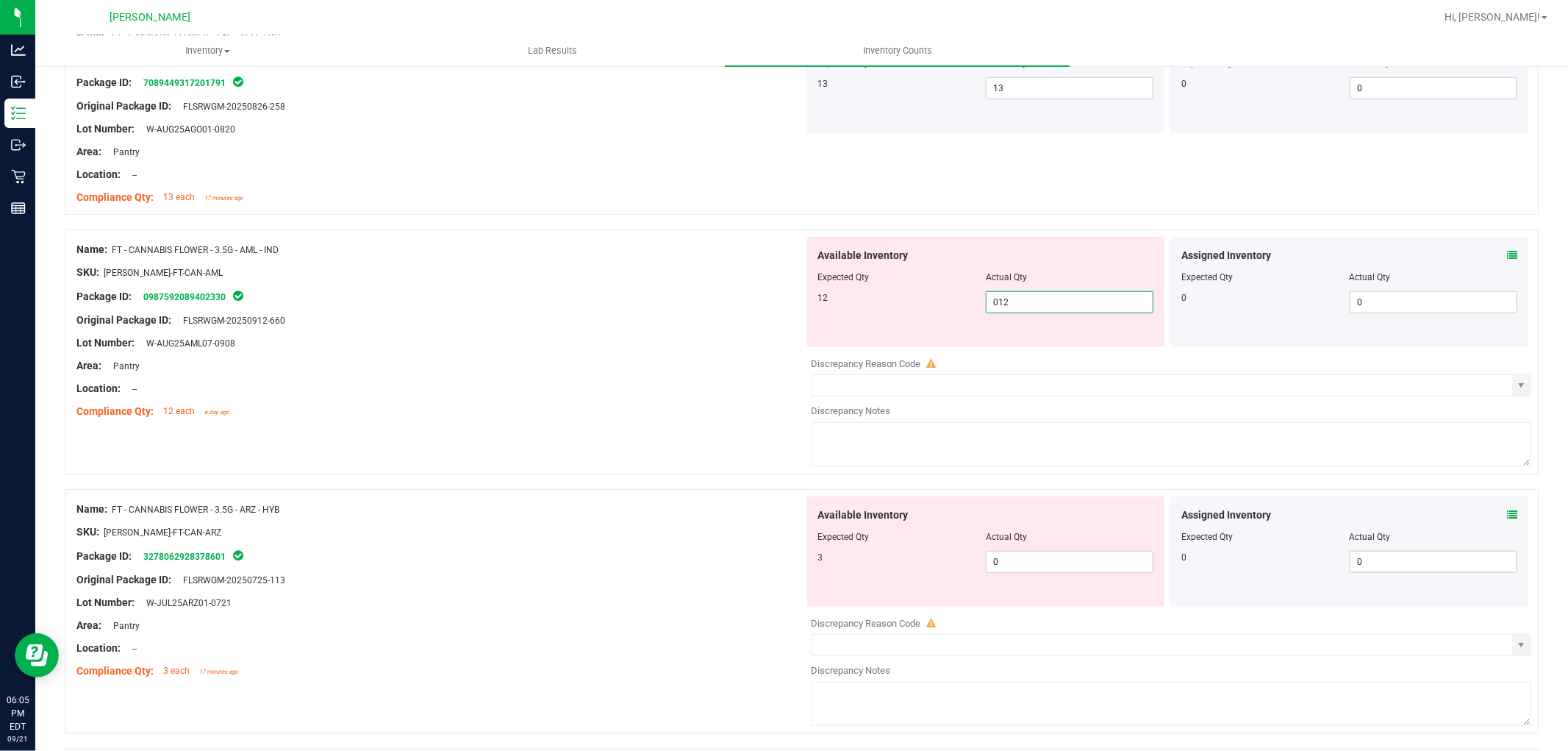
scroll to position [653, 0]
click at [1045, 553] on div "Available Inventory Expected Qty Actual Qty 3 0 0" at bounding box center [986, 550] width 358 height 110
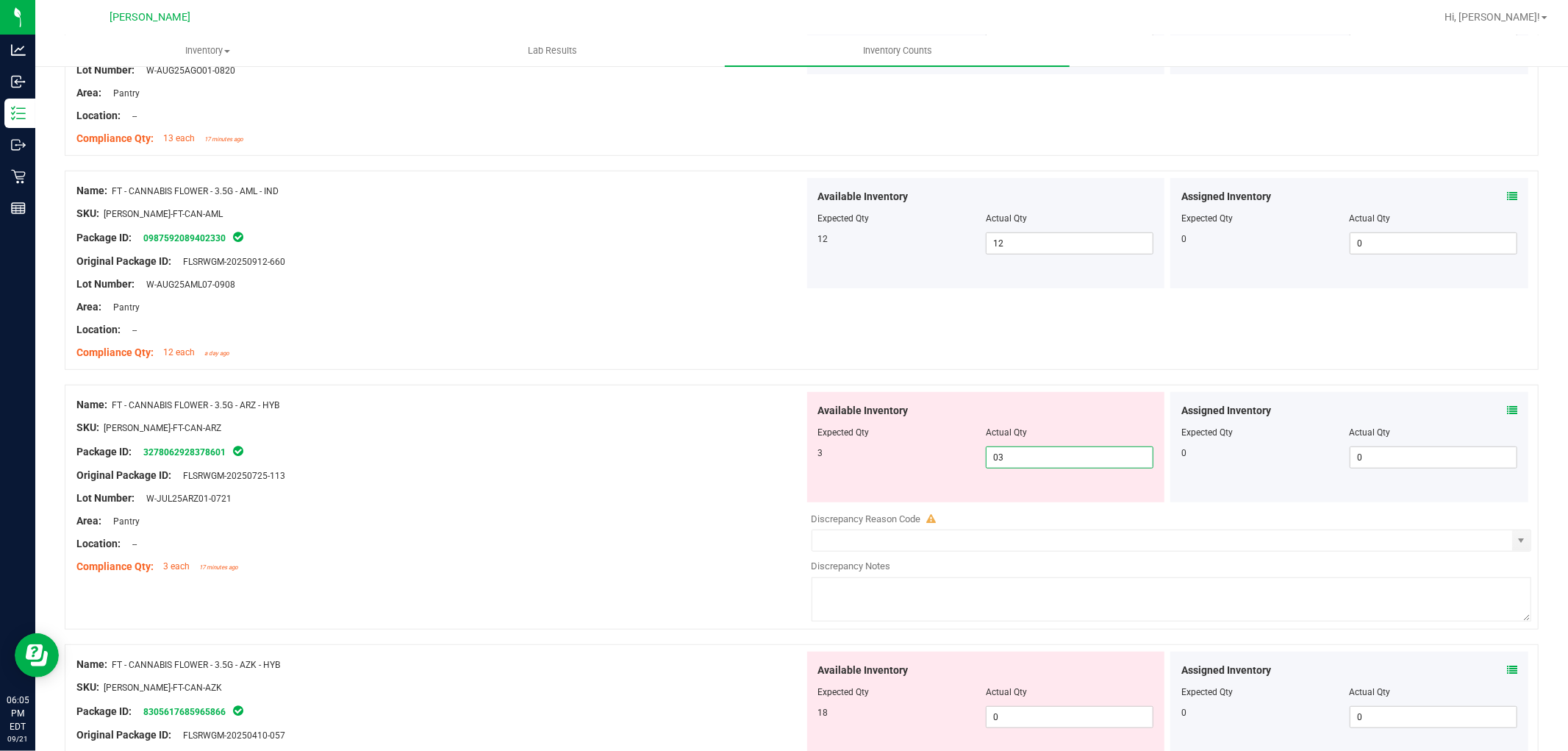
scroll to position [817, 0]
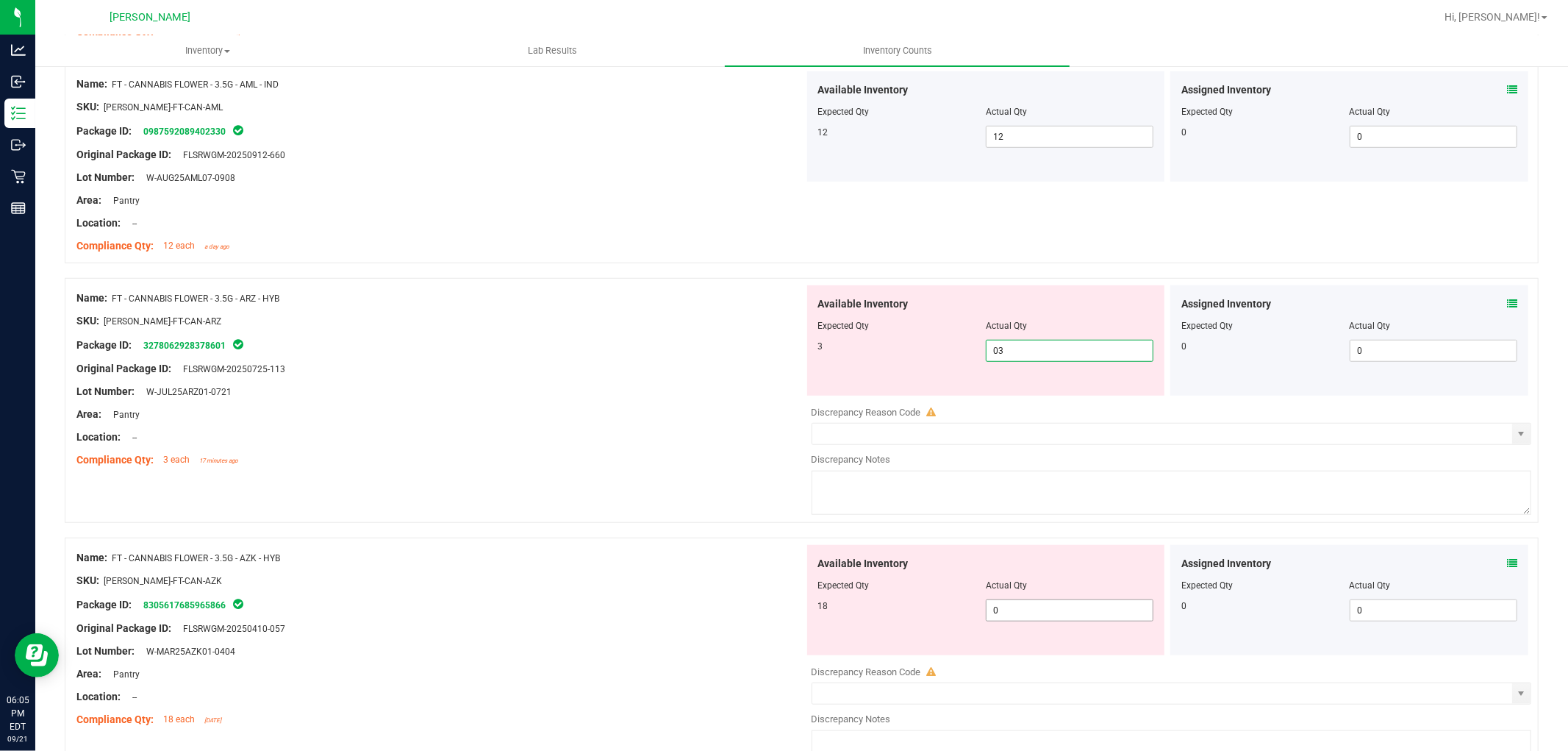
click at [1045, 601] on div "Available Inventory Expected Qty Actual Qty 18 0 0" at bounding box center [986, 600] width 358 height 110
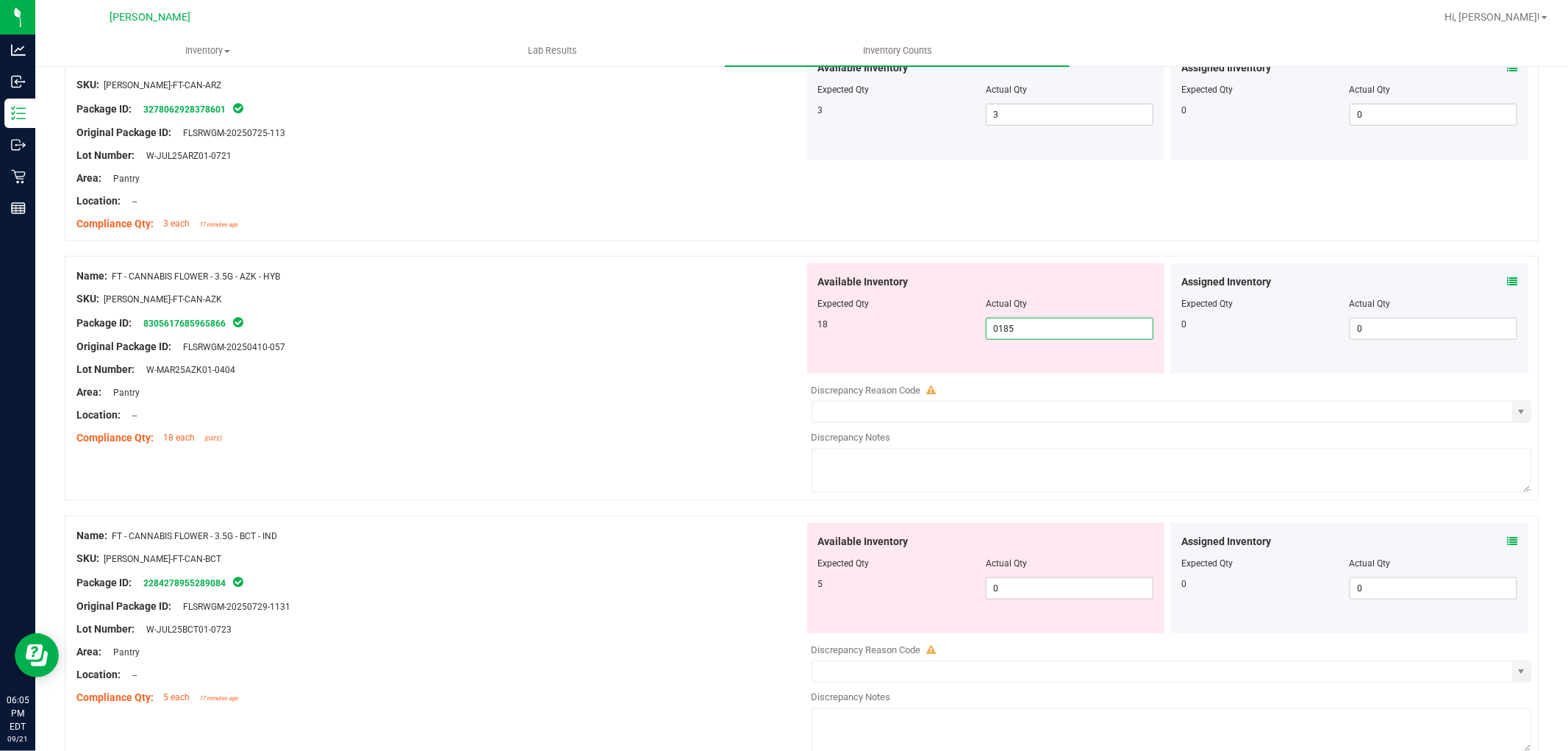
scroll to position [1062, 0]
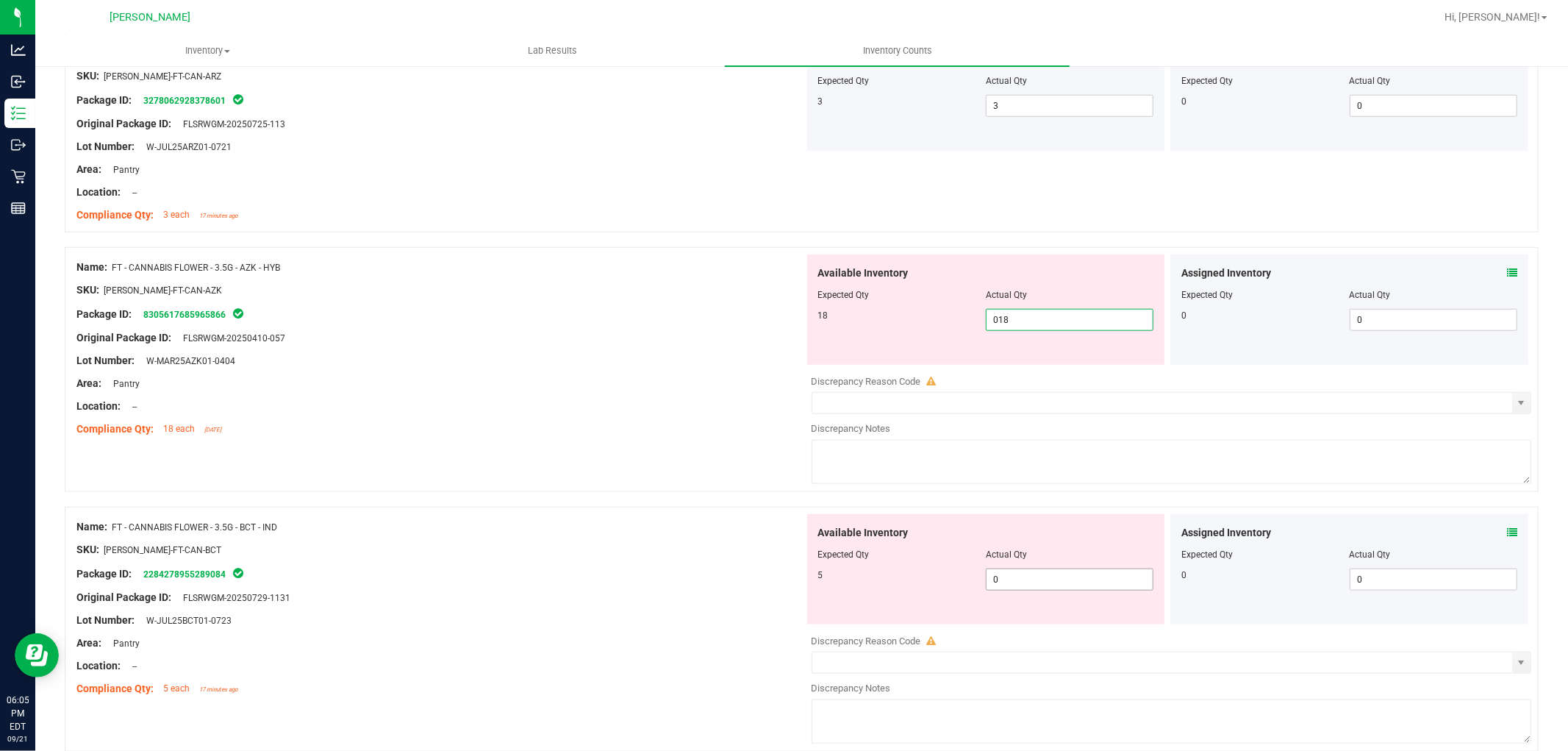
click at [1044, 571] on div "Available Inventory Expected Qty Actual Qty 5 0 0" at bounding box center [986, 569] width 358 height 110
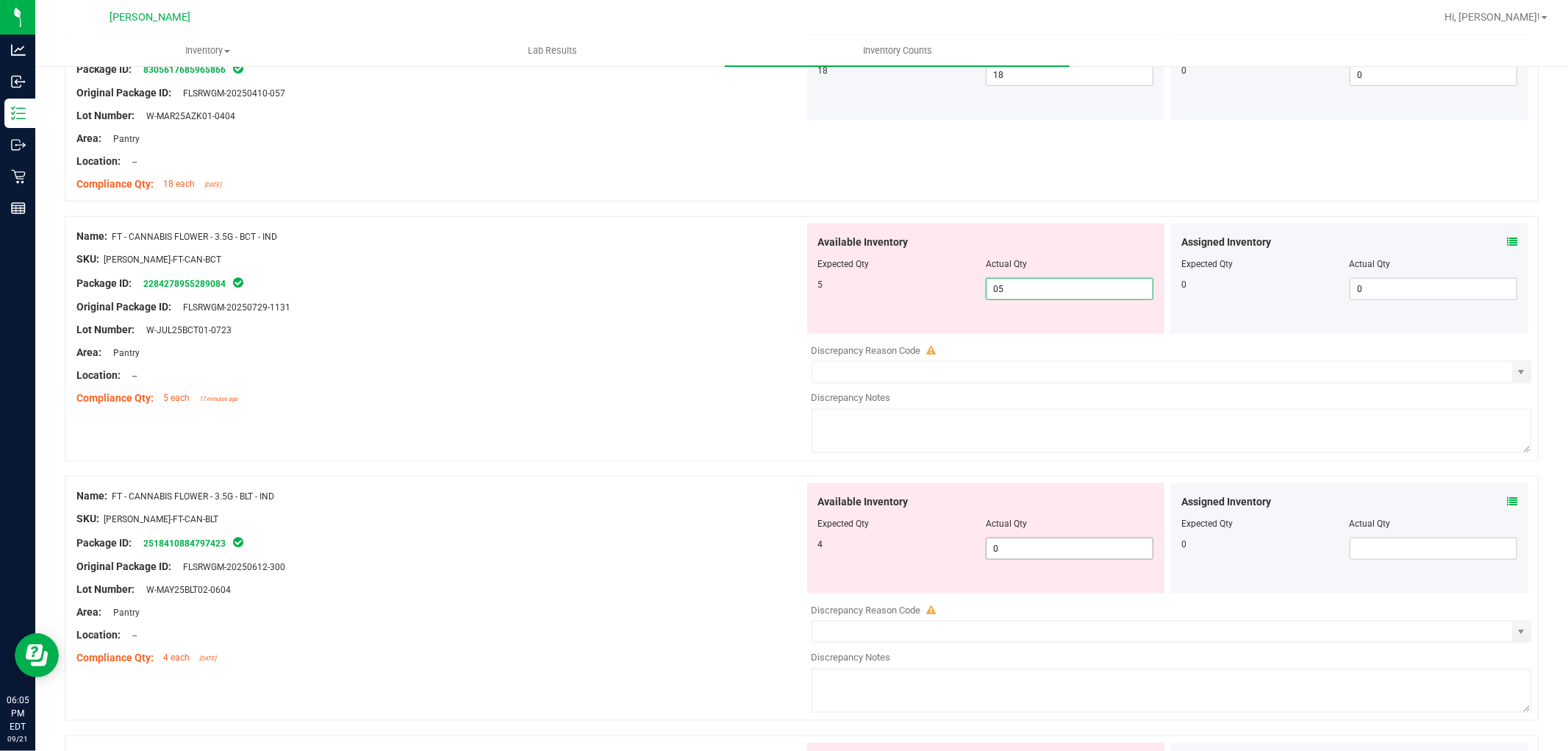
click at [1045, 550] on div "Available Inventory Expected Qty Actual Qty 4 0 0" at bounding box center [1168, 599] width 728 height 233
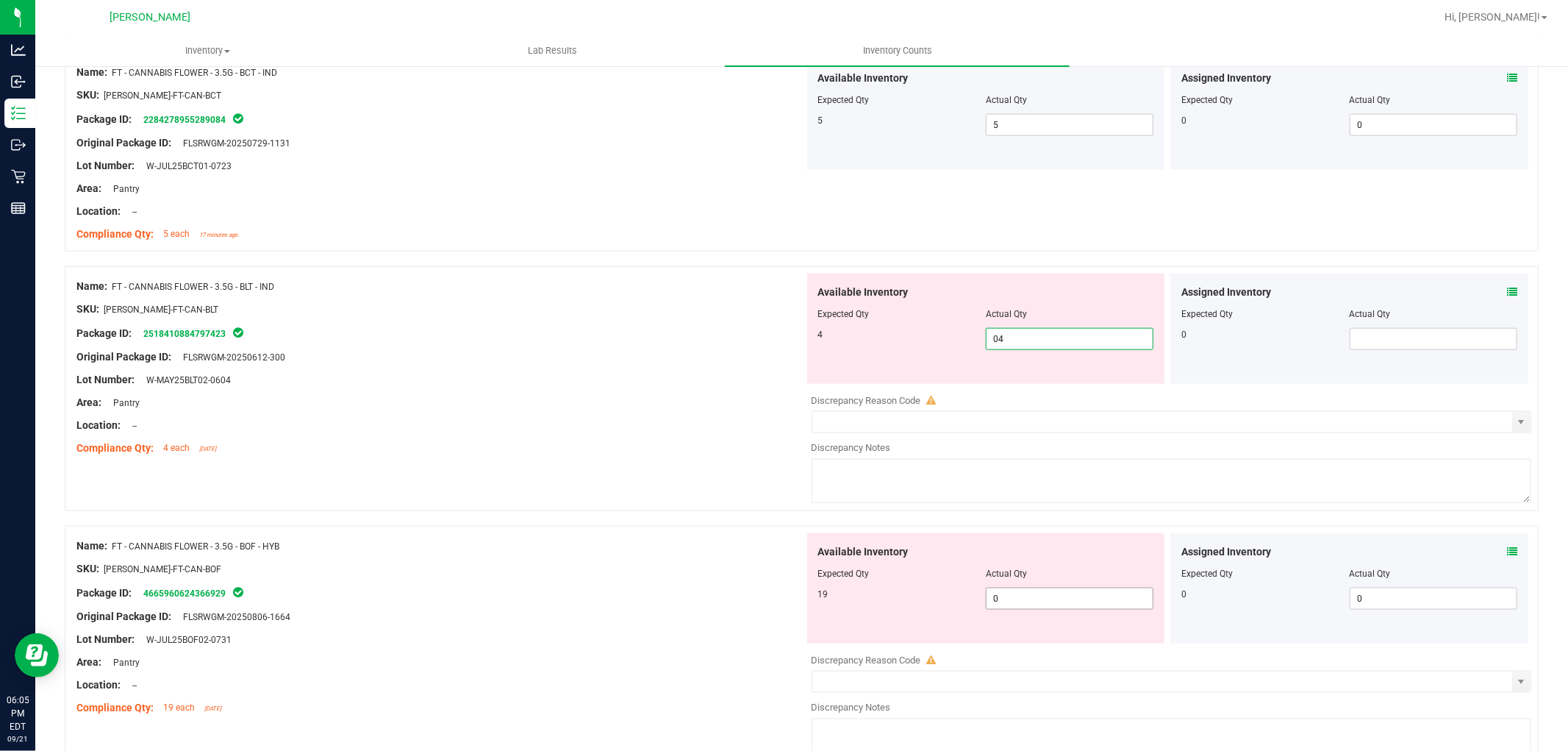
click at [1049, 599] on div "Available Inventory Expected Qty Actual Qty 19 0 0" at bounding box center [1168, 650] width 728 height 233
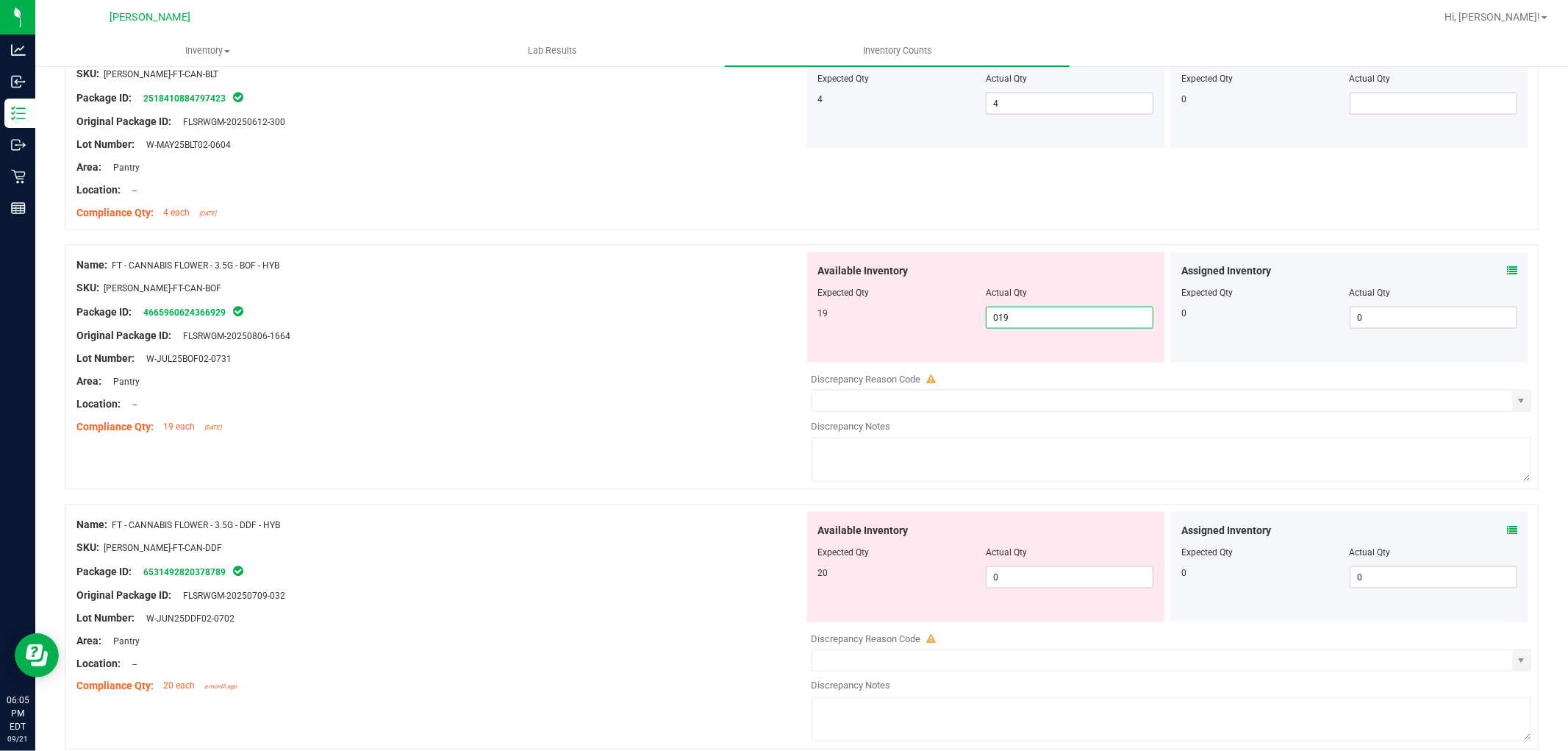
scroll to position [1716, 0]
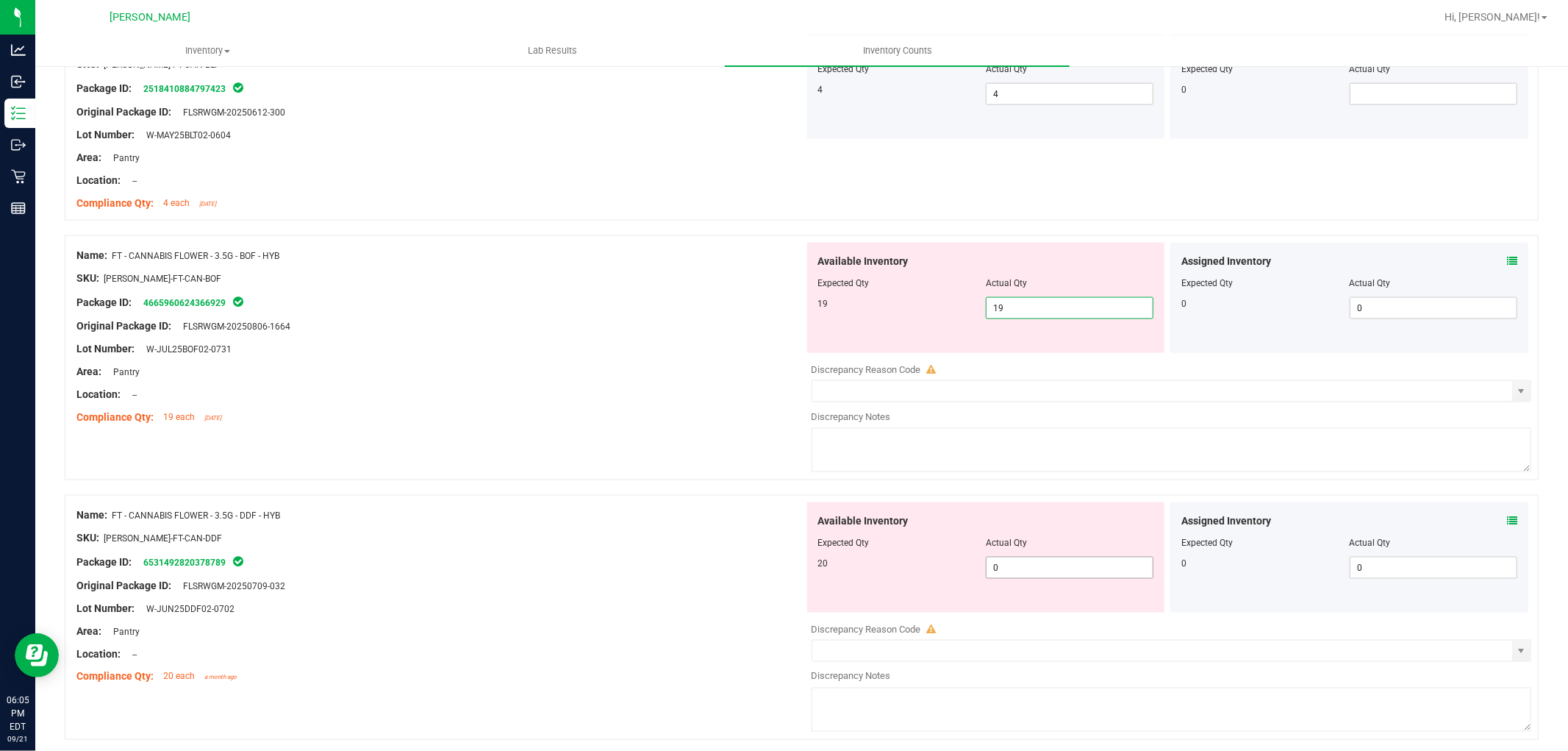
click at [1048, 565] on div "Available Inventory Expected Qty Actual Qty 20 0 0" at bounding box center [986, 557] width 358 height 110
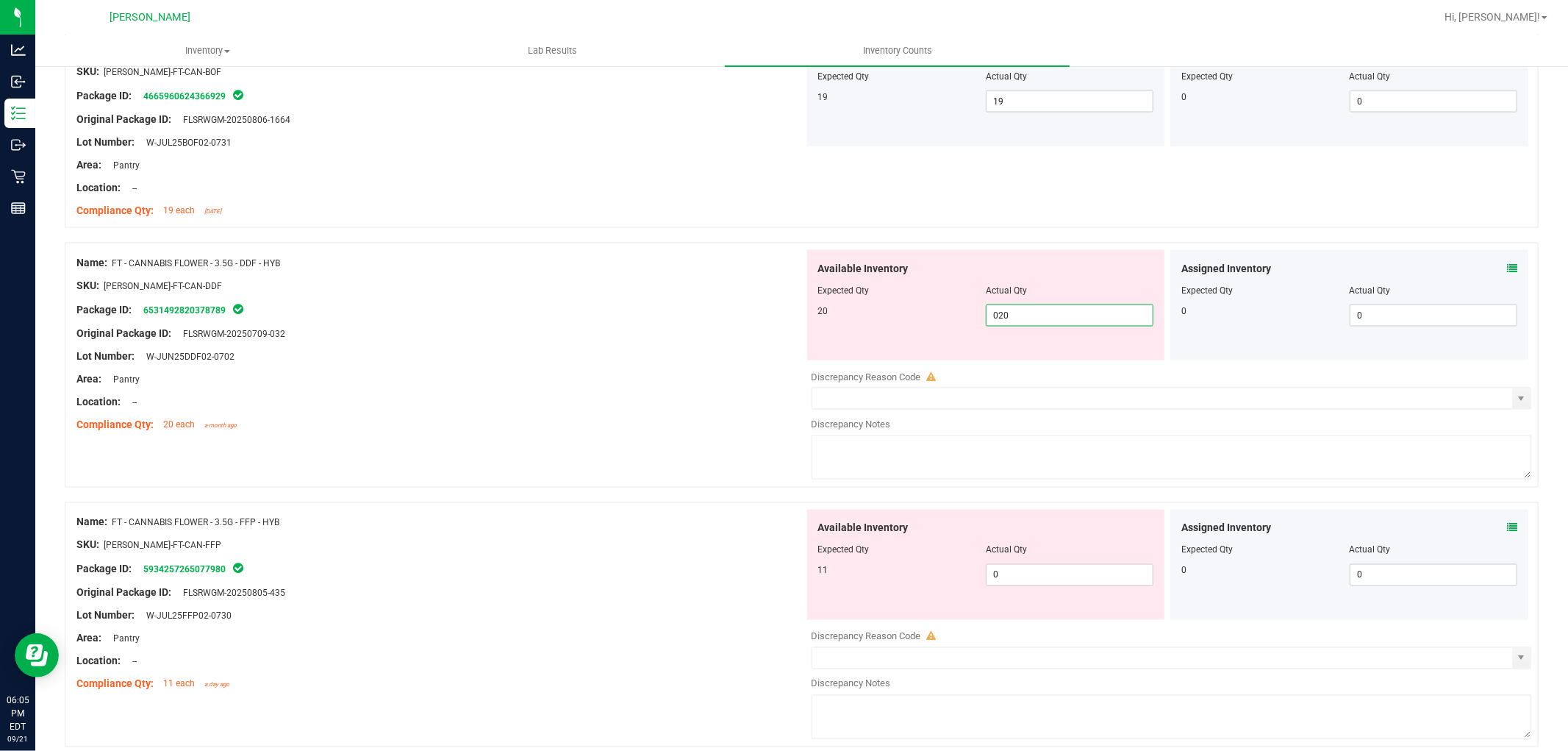
scroll to position [1961, 0]
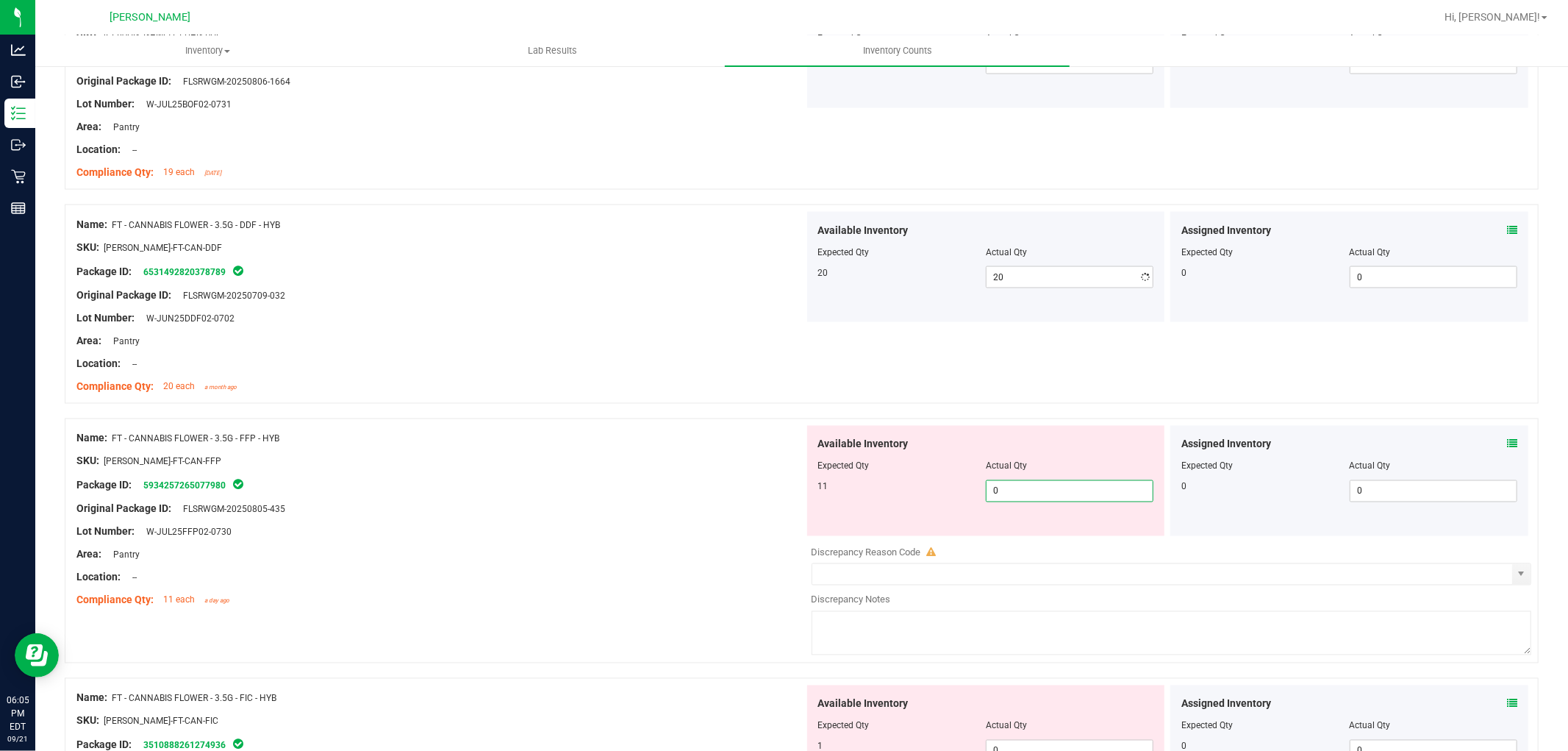
click at [1049, 541] on div "Available Inventory Expected Qty Actual Qty 11 0 0" at bounding box center [1168, 542] width 728 height 233
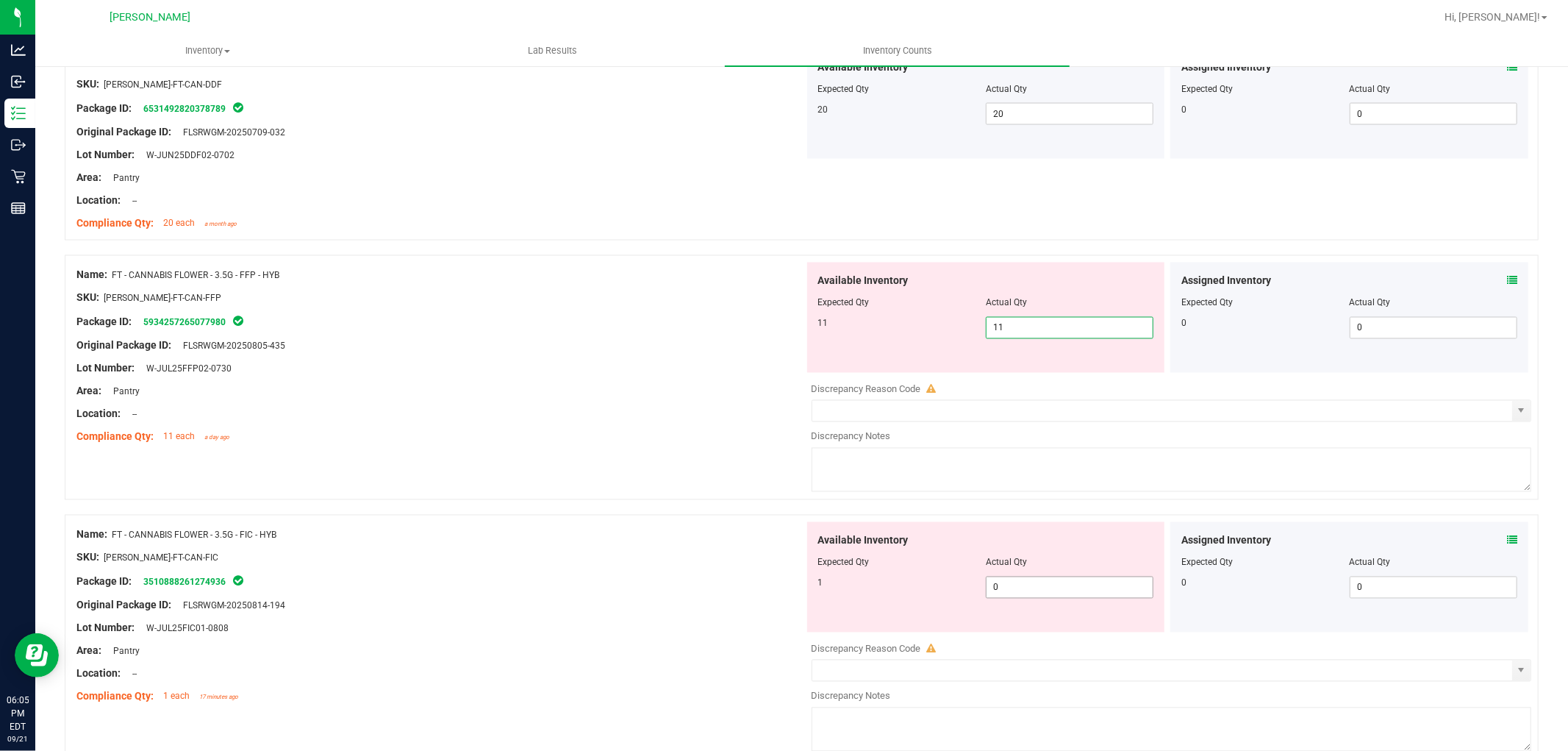
click at [1049, 589] on div "Available Inventory Expected Qty Actual Qty 1 0 0" at bounding box center [1168, 638] width 728 height 233
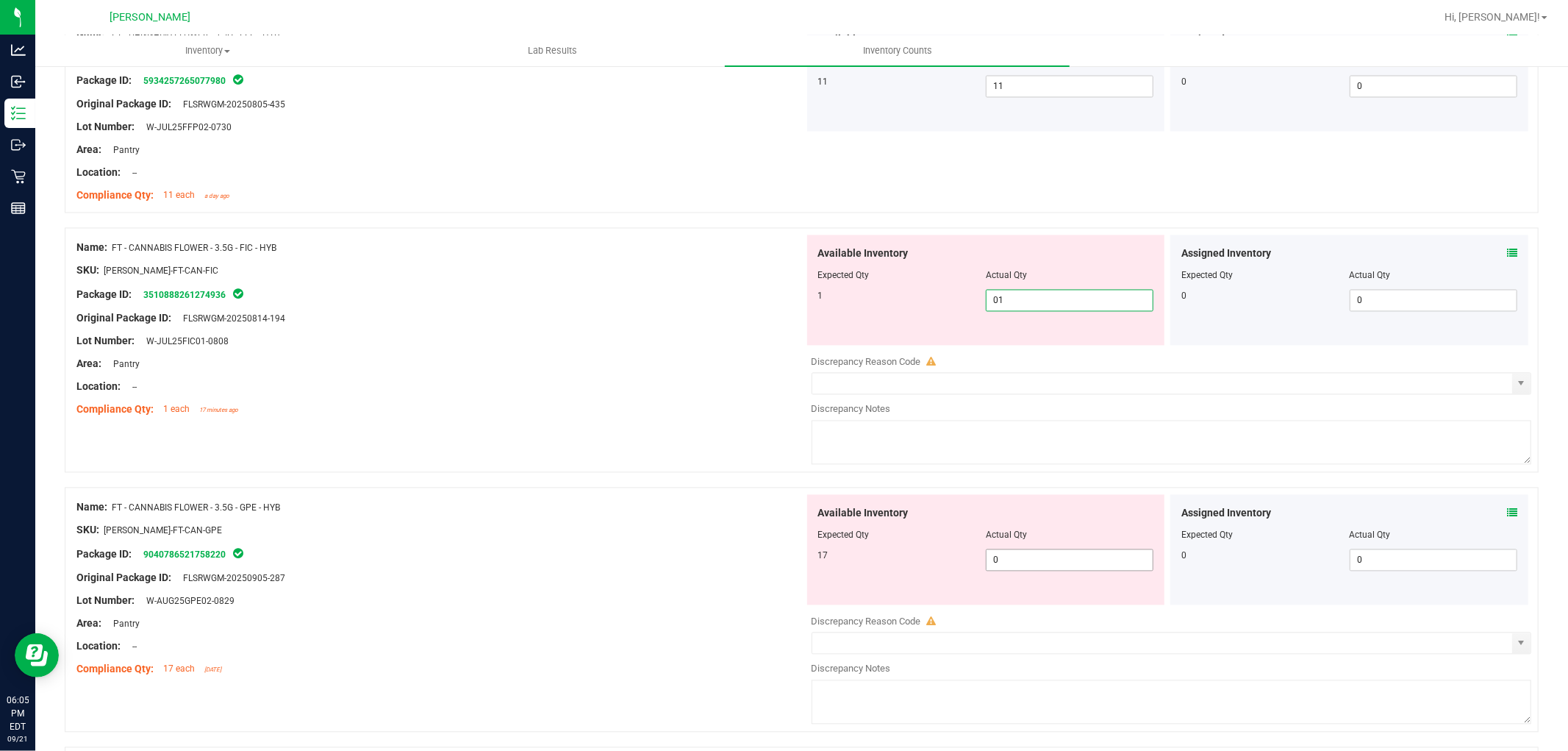
scroll to position [2369, 0]
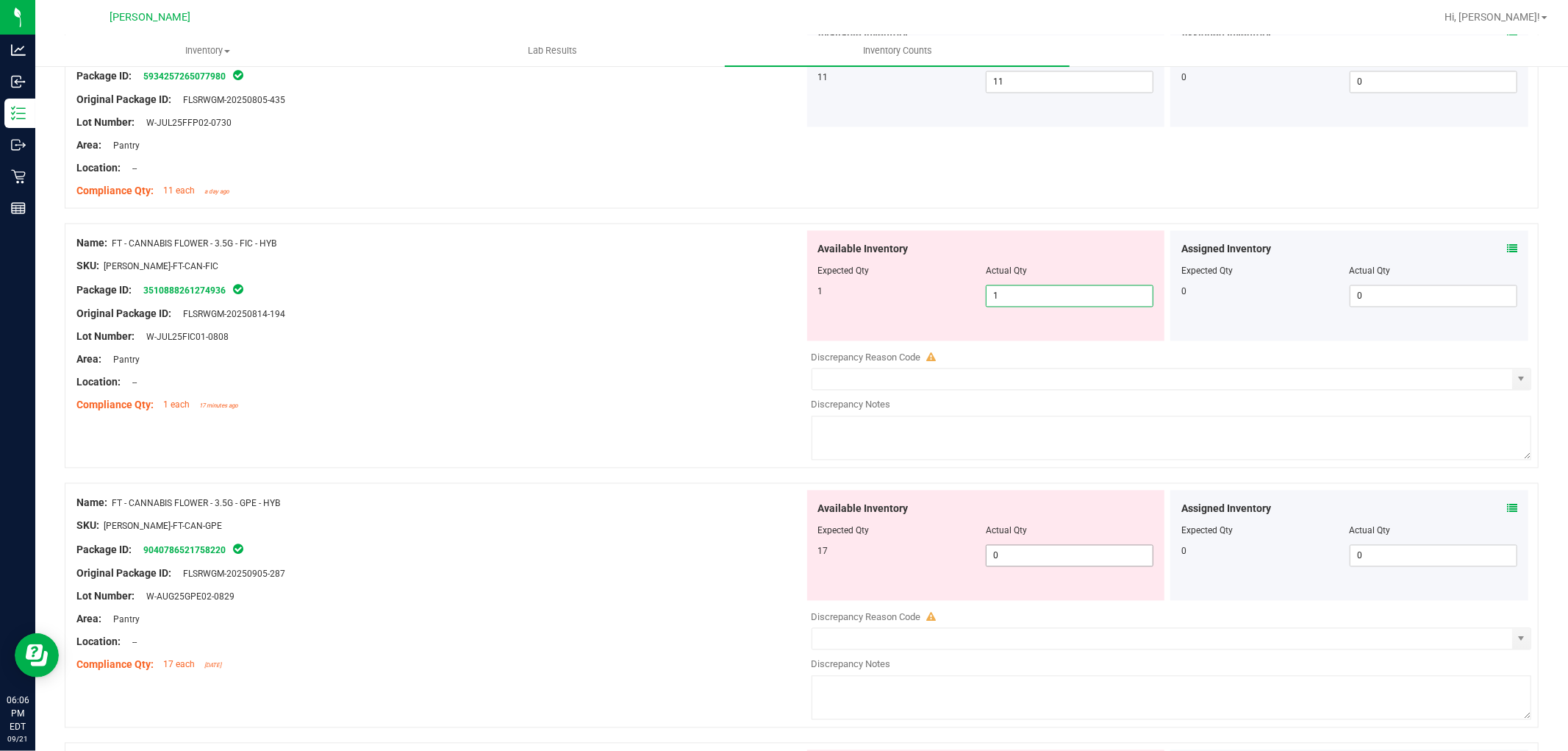
click at [1047, 554] on div "Available Inventory Expected Qty Actual Qty 17 0 0" at bounding box center [986, 545] width 358 height 110
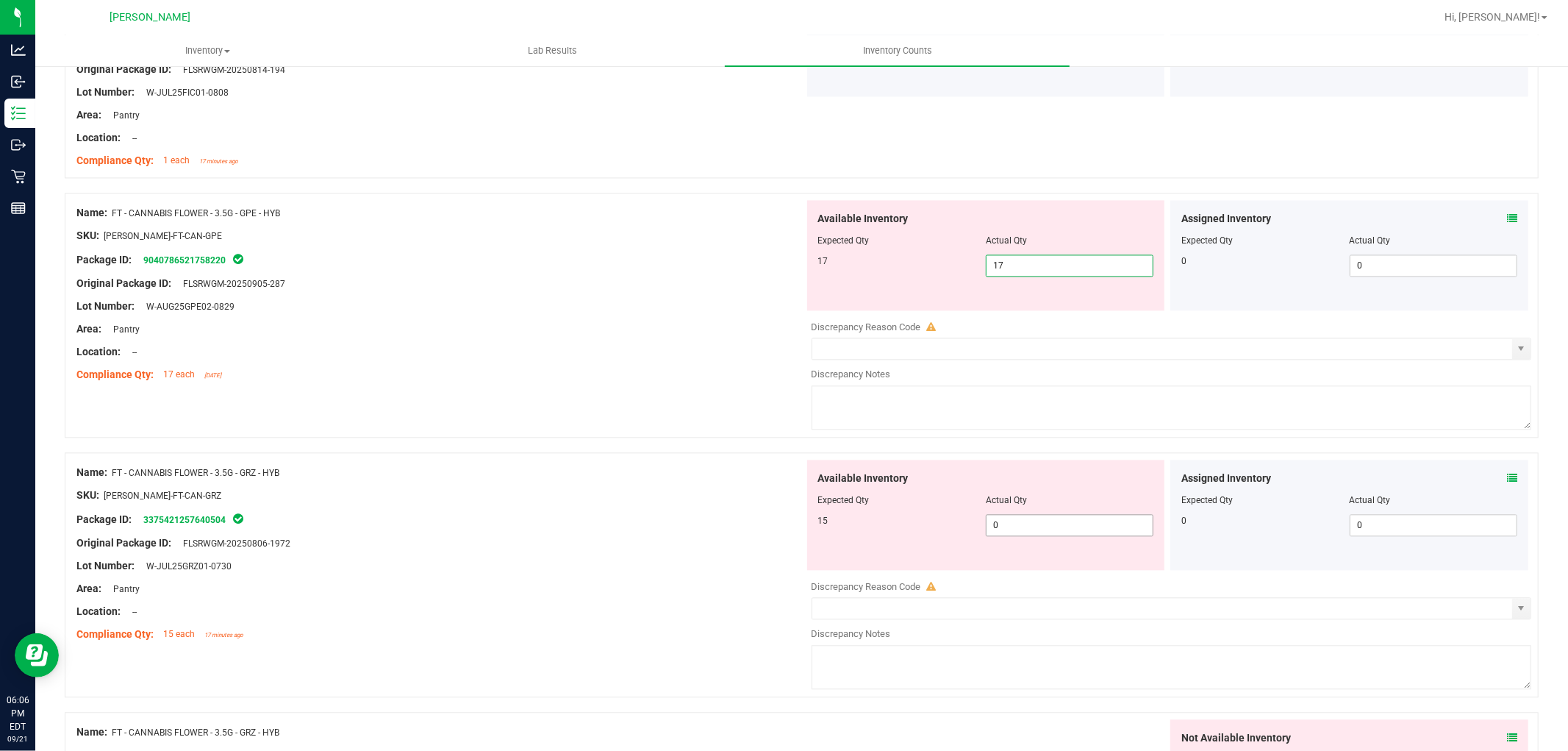
click at [1044, 533] on div "Available Inventory Expected Qty Actual Qty 15 0 0" at bounding box center [1168, 576] width 728 height 233
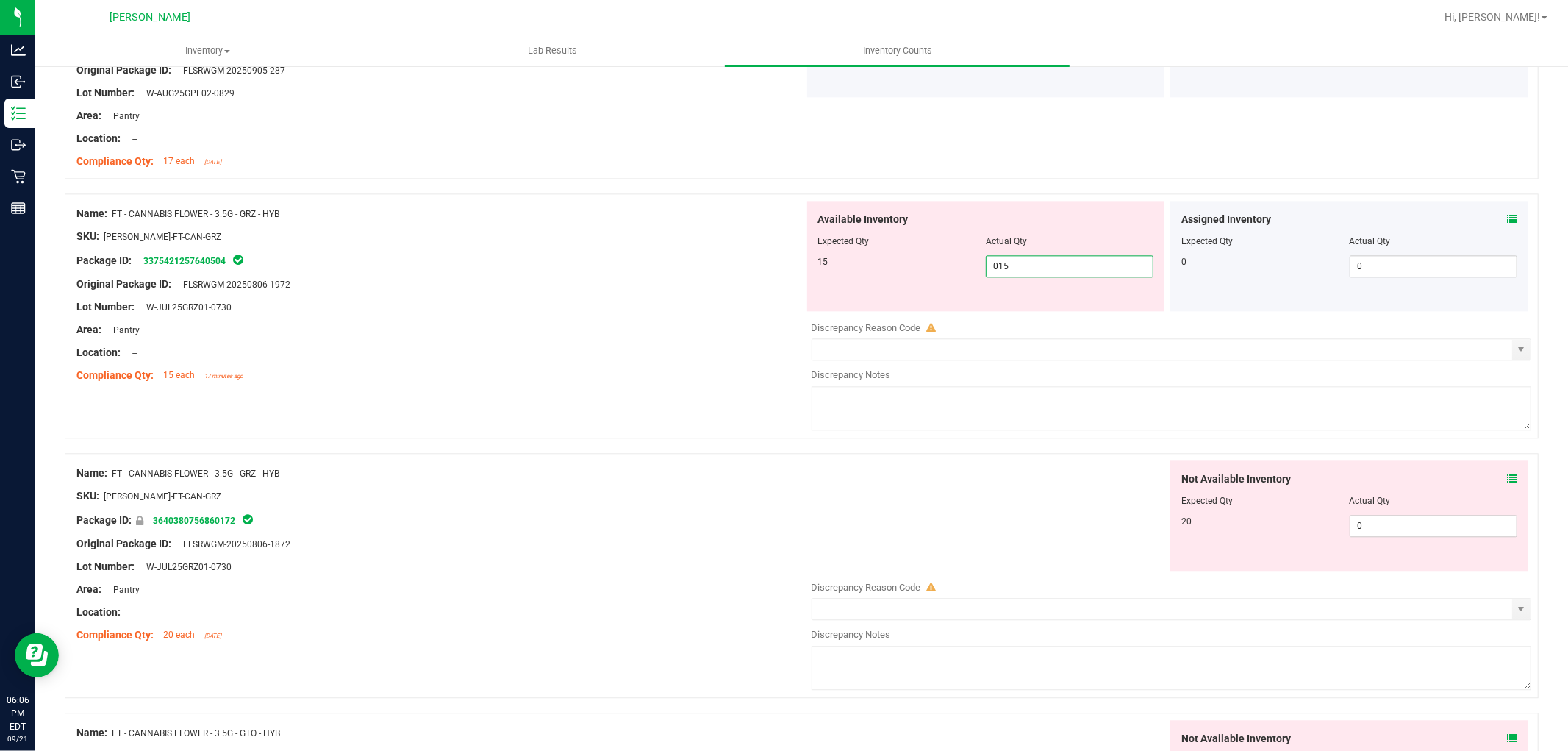
scroll to position [2859, 0]
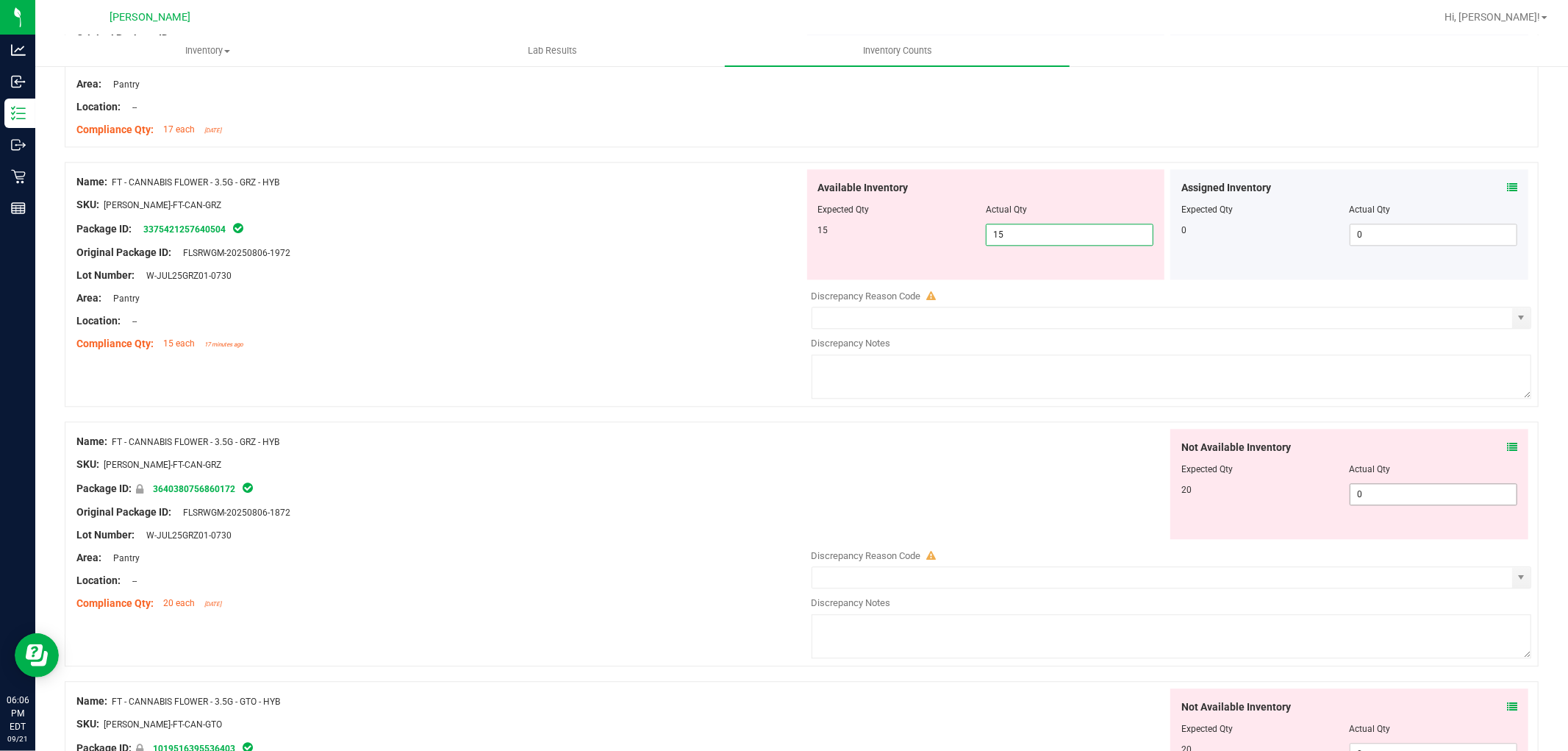
click at [1395, 503] on div "Not Available Inventory Expected Qty Actual Qty 20 0 0" at bounding box center [1168, 545] width 728 height 233
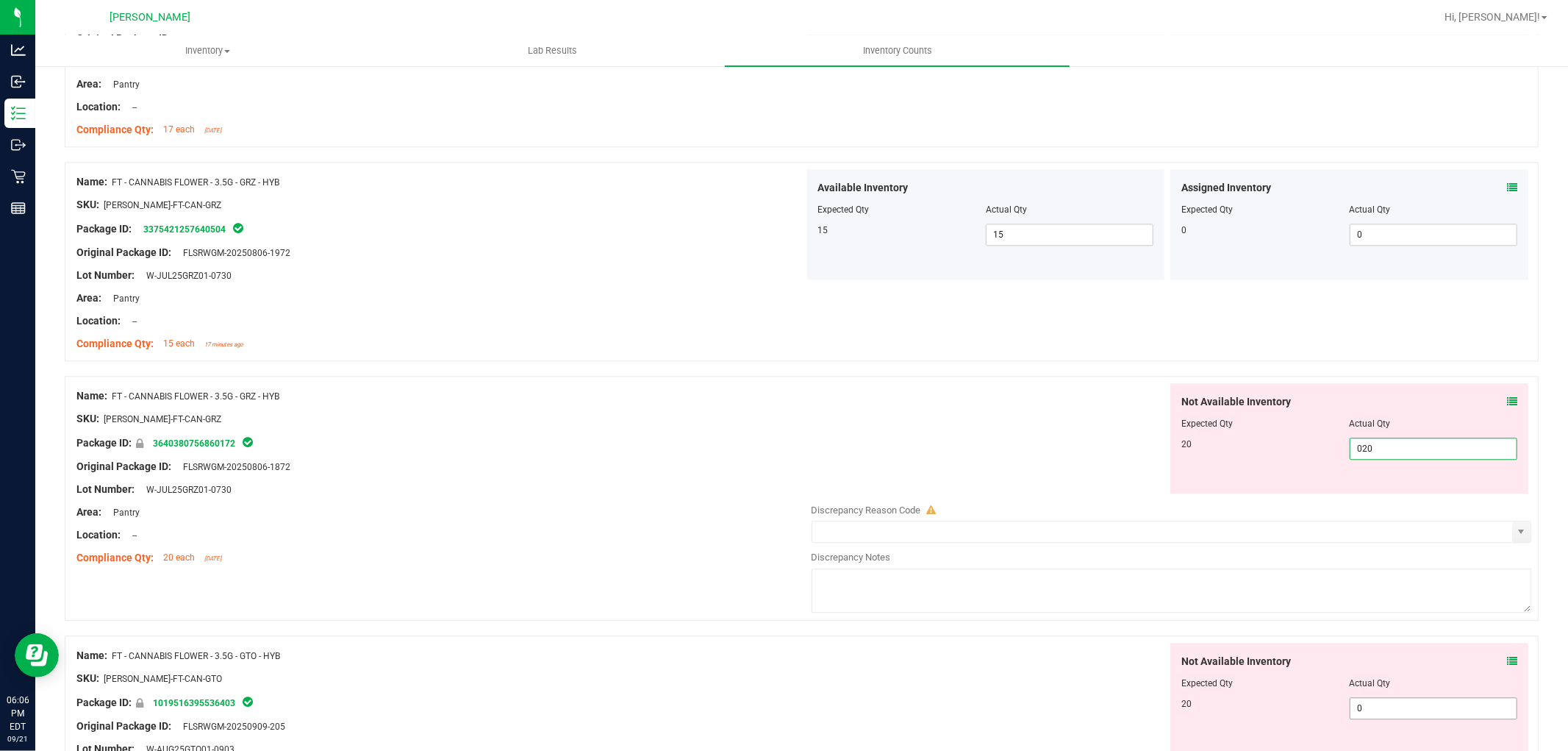
click at [1370, 711] on div "Not Available Inventory Expected Qty Actual Qty 20 0 0" at bounding box center [1168, 759] width 728 height 233
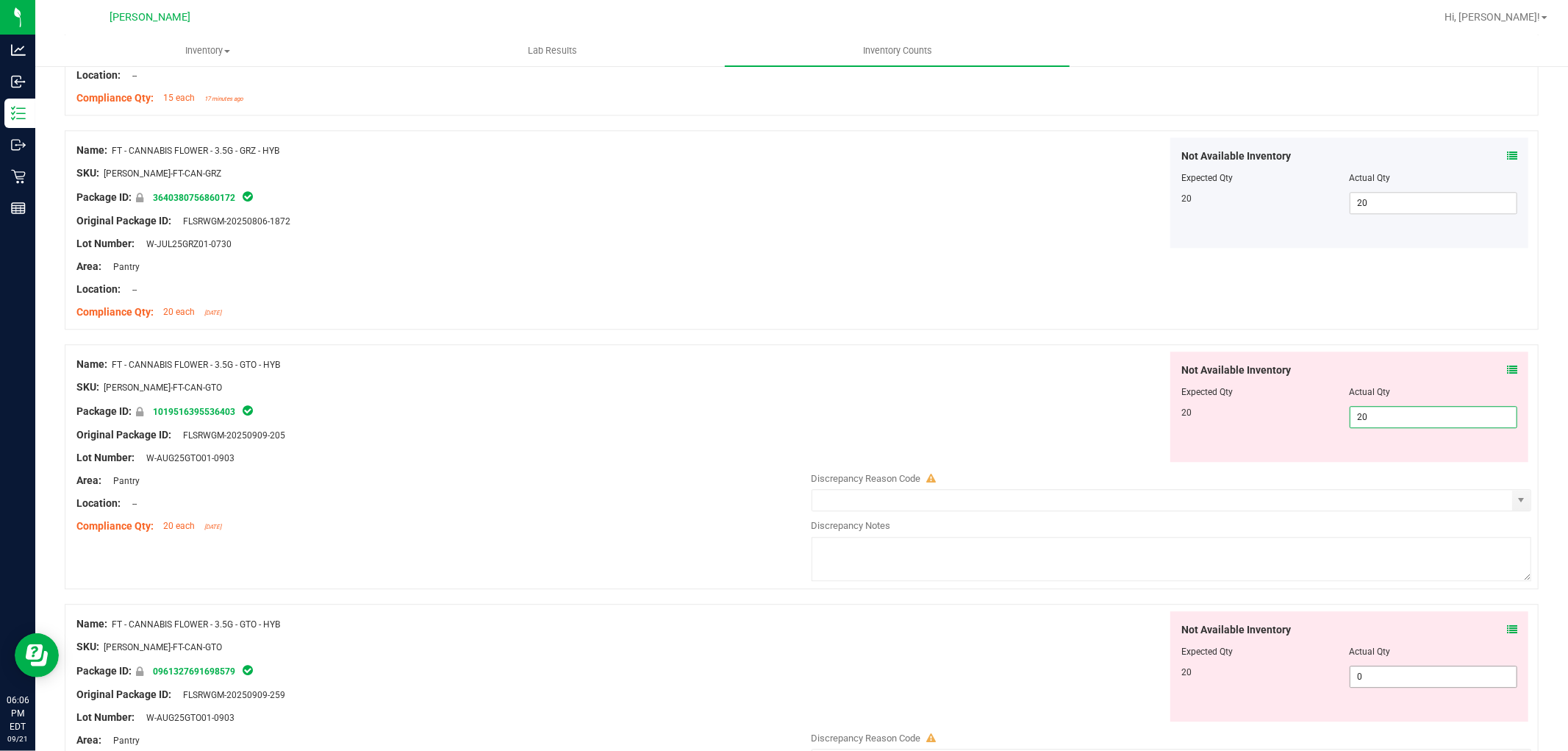
click at [1373, 685] on div "Not Available Inventory Expected Qty Actual Qty 20 0 0" at bounding box center [1168, 727] width 728 height 233
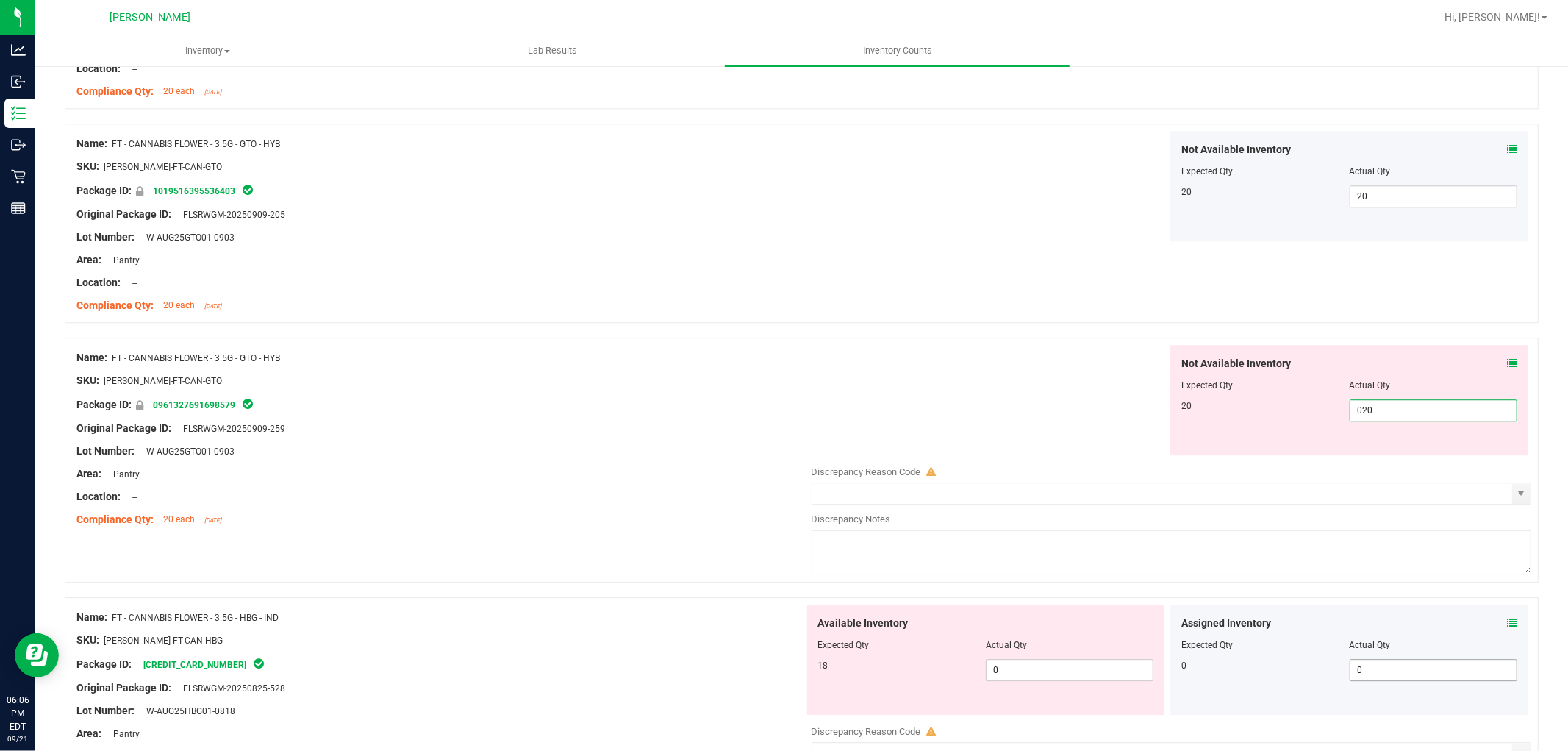
scroll to position [3350, 0]
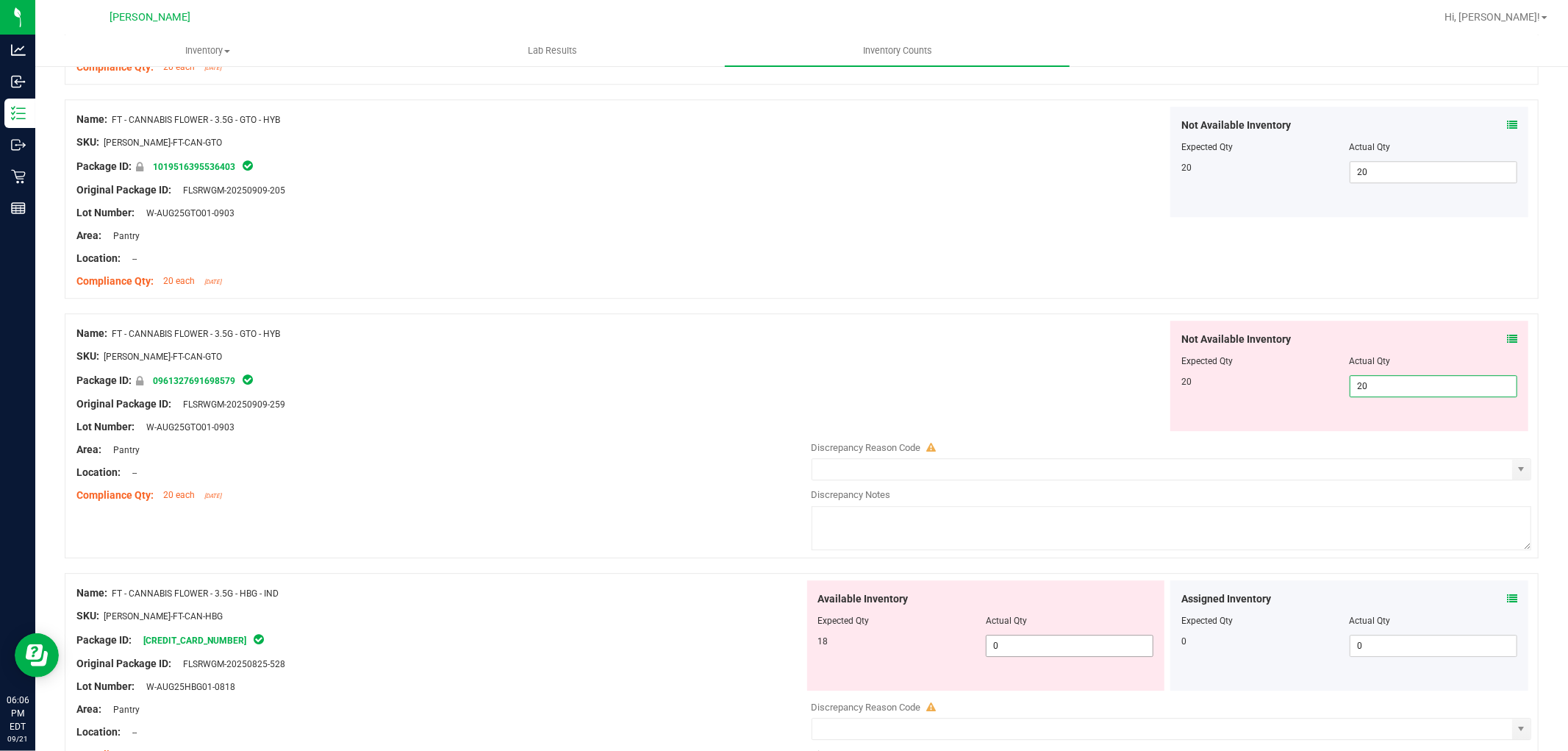
click at [1016, 644] on div "Available Inventory Expected Qty Actual Qty 18 0 0" at bounding box center [986, 635] width 358 height 110
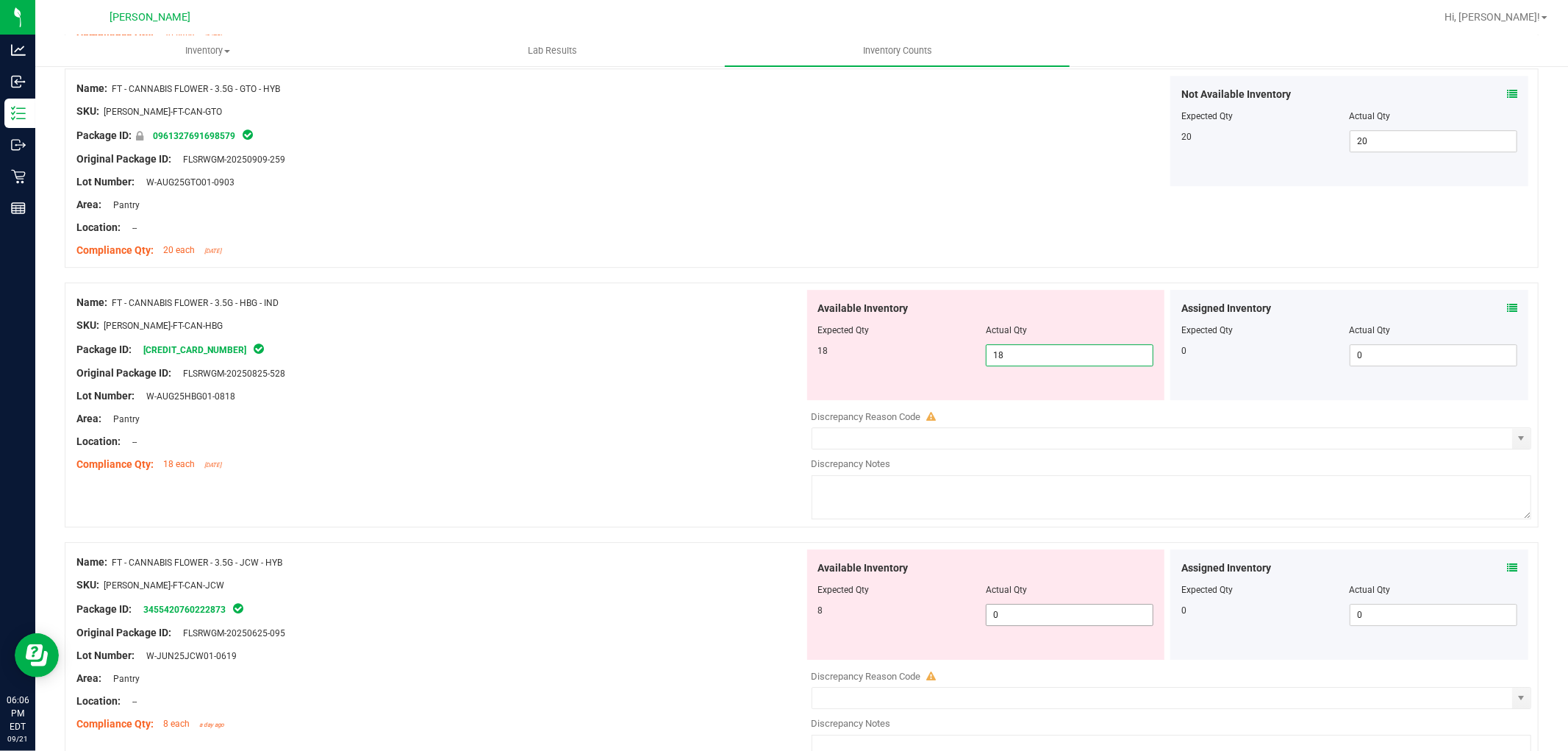
click at [1024, 613] on div "Available Inventory Expected Qty Actual Qty 8 0 0" at bounding box center [986, 604] width 358 height 110
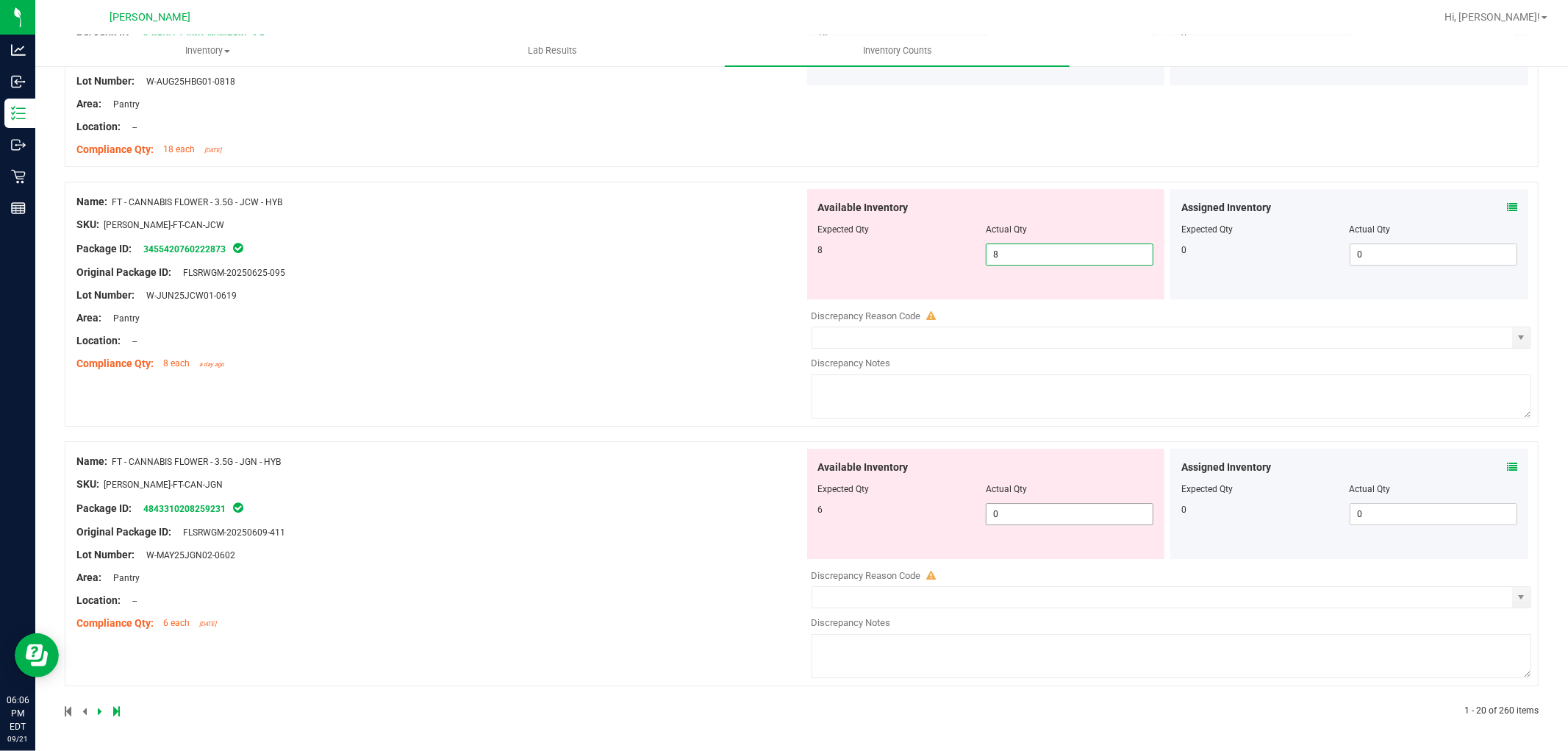
click at [1046, 522] on span "0 0" at bounding box center [1069, 514] width 168 height 22
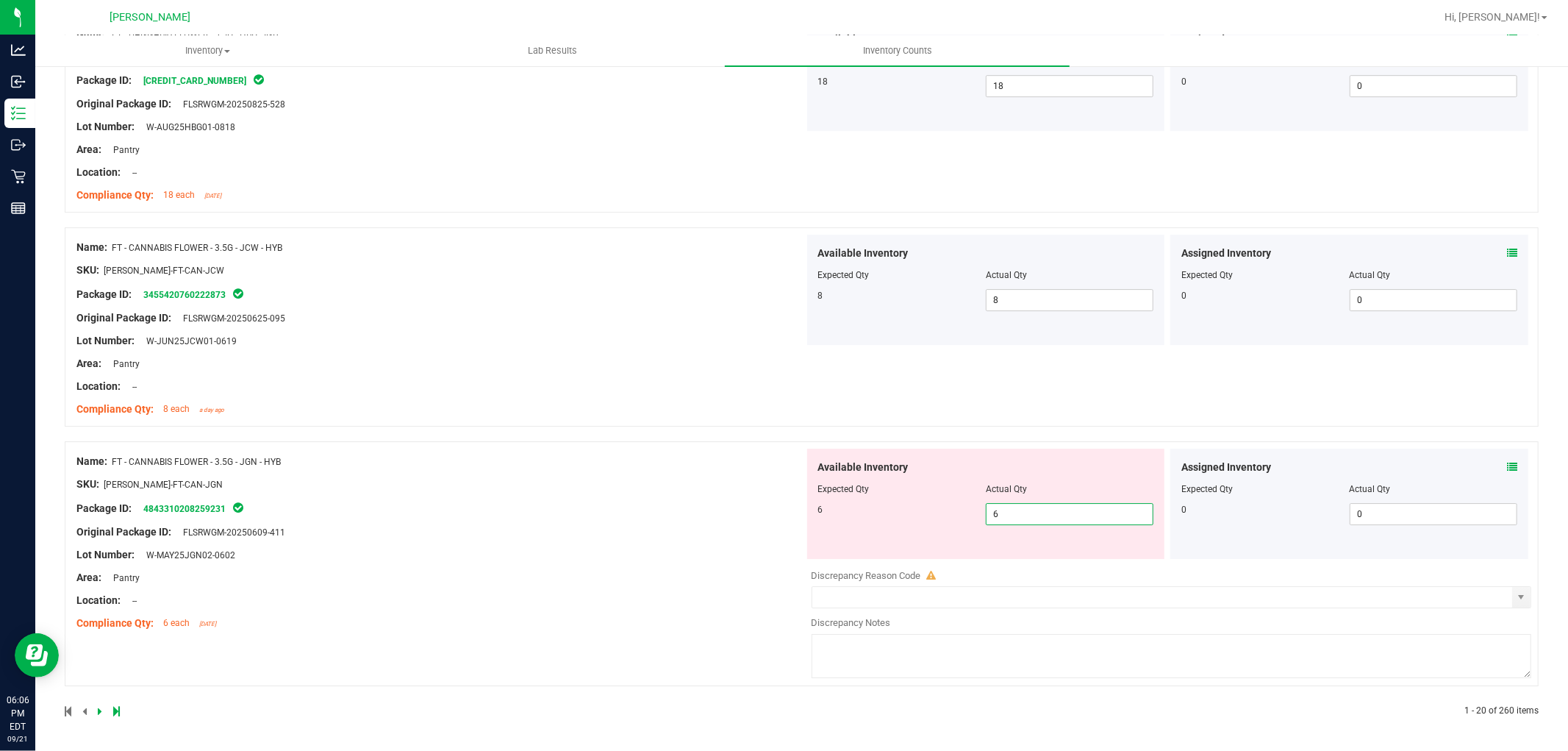
click at [99, 710] on icon at bounding box center [99, 711] width 4 height 8
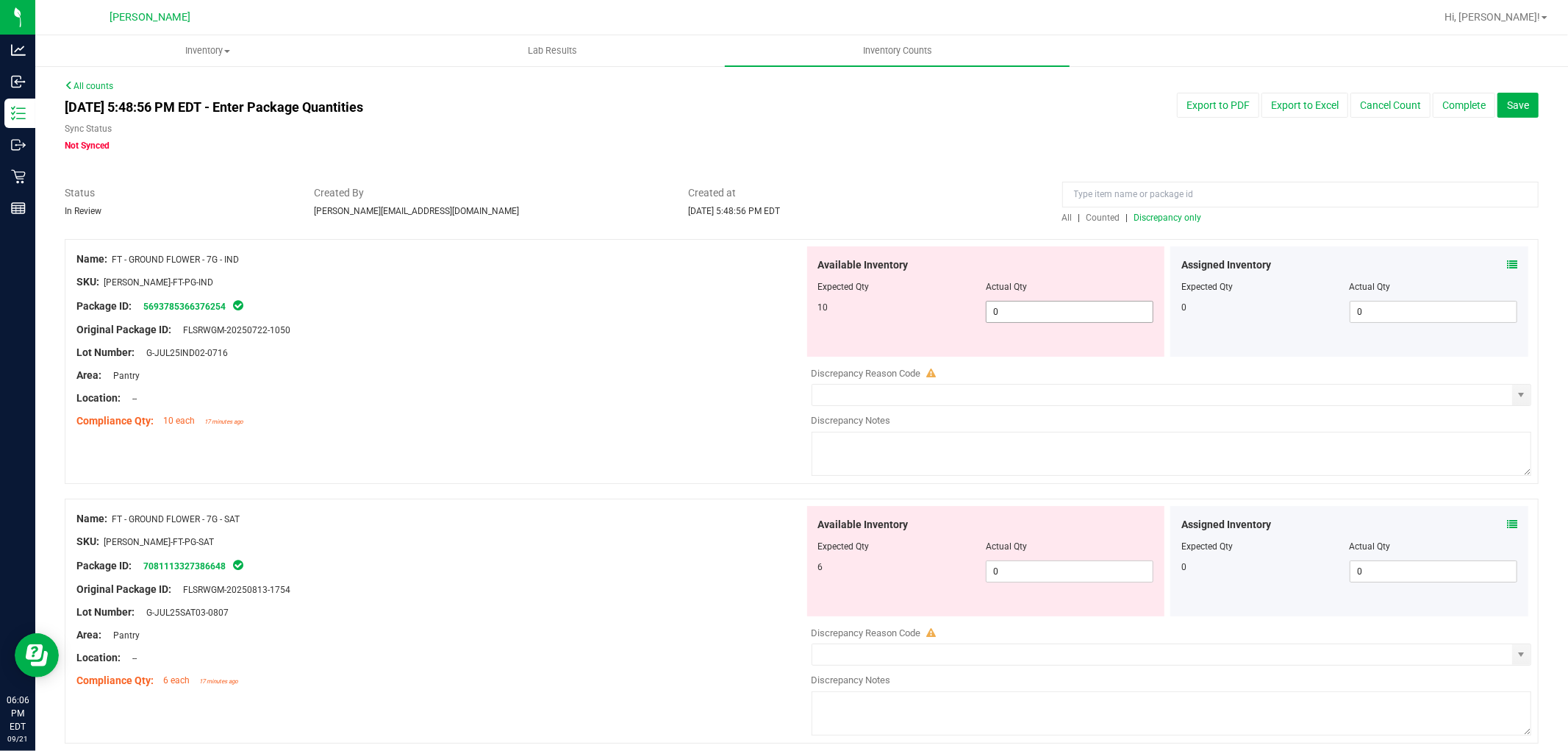
click at [1034, 312] on span "0 0" at bounding box center [1069, 312] width 168 height 22
click at [1041, 580] on div "Available Inventory Expected Qty Actual Qty 6 0 0" at bounding box center [1168, 622] width 728 height 233
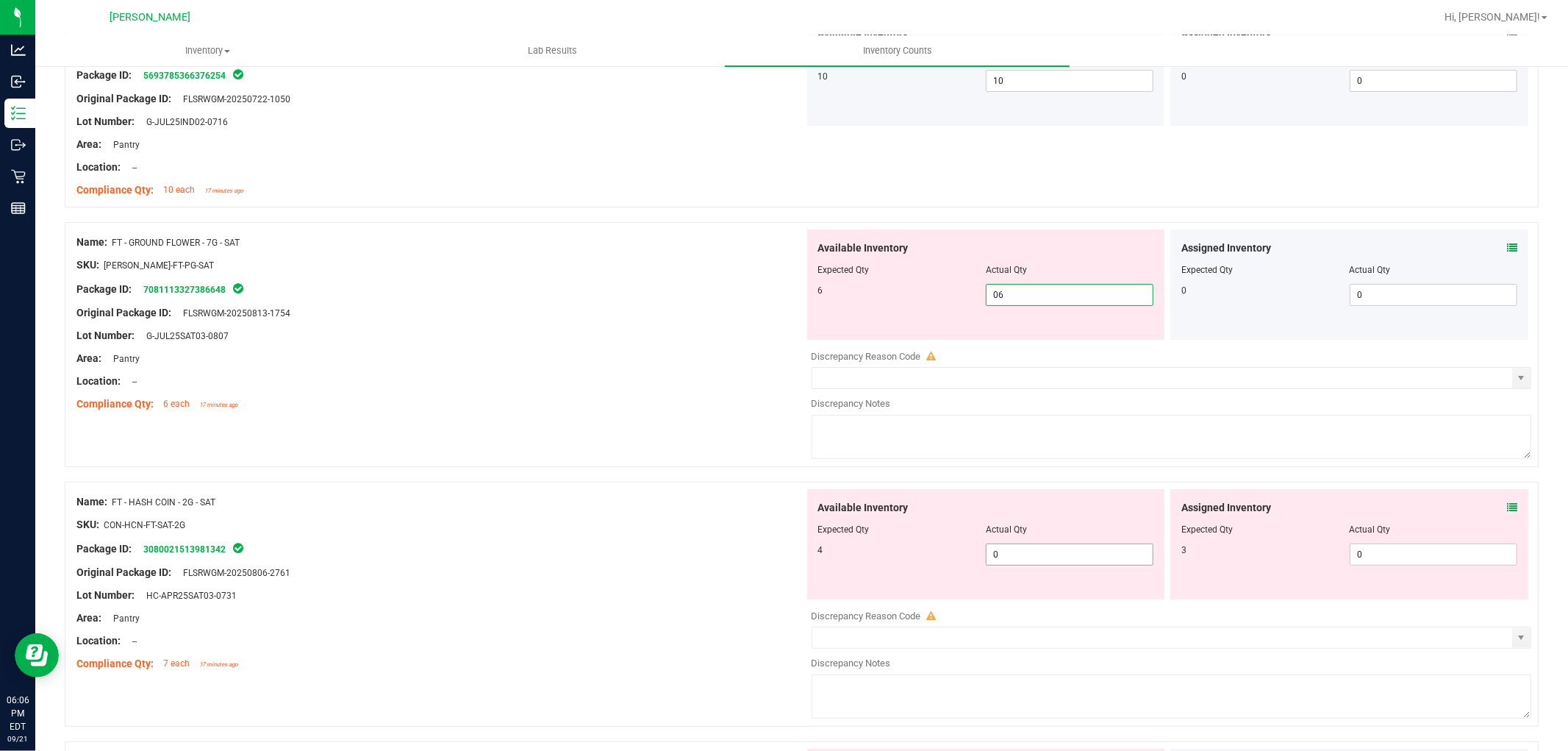
scroll to position [245, 0]
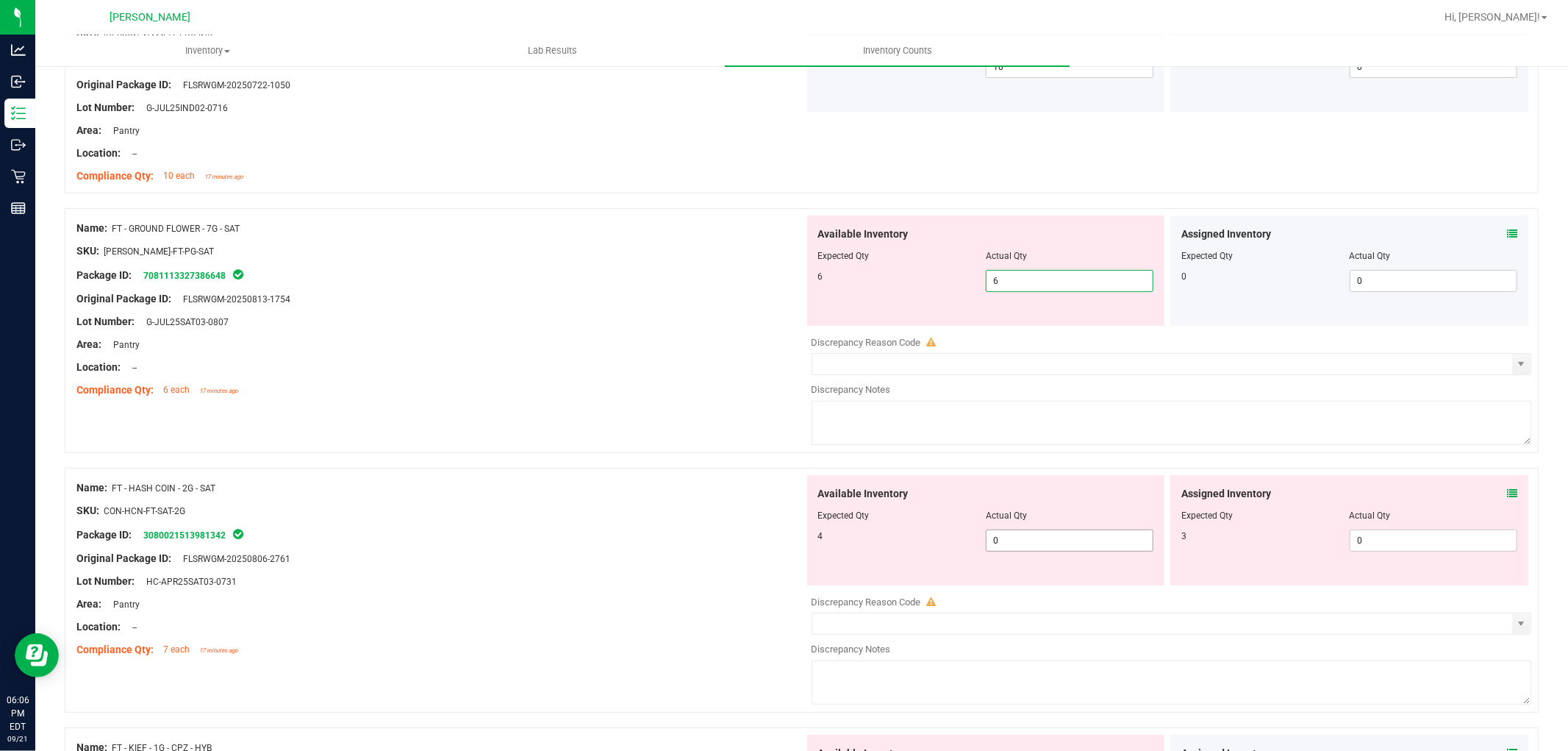
click at [1044, 538] on div "Available Inventory Expected Qty Actual Qty 4 0 0" at bounding box center [986, 530] width 358 height 110
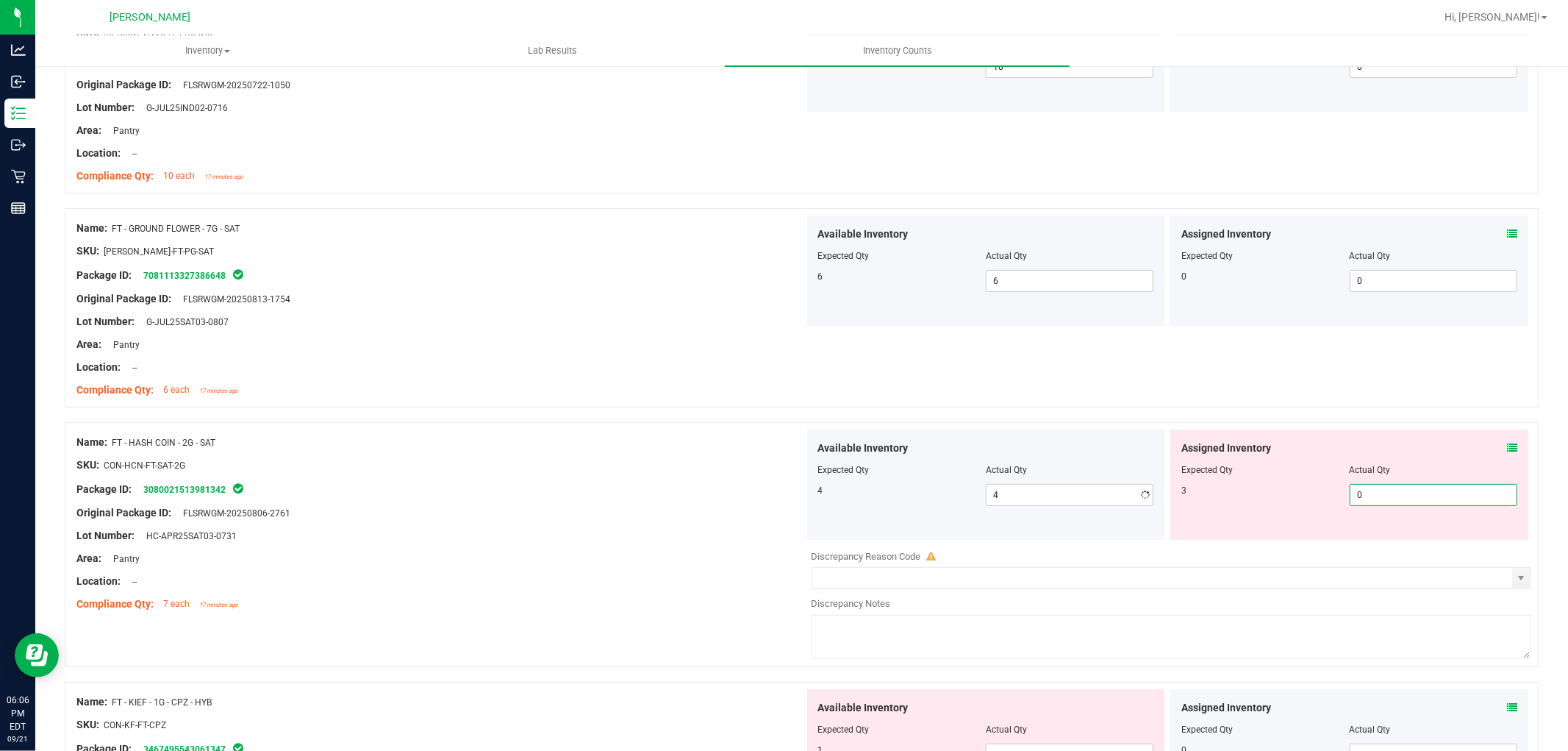
click at [1398, 497] on span "0 0" at bounding box center [1433, 495] width 168 height 22
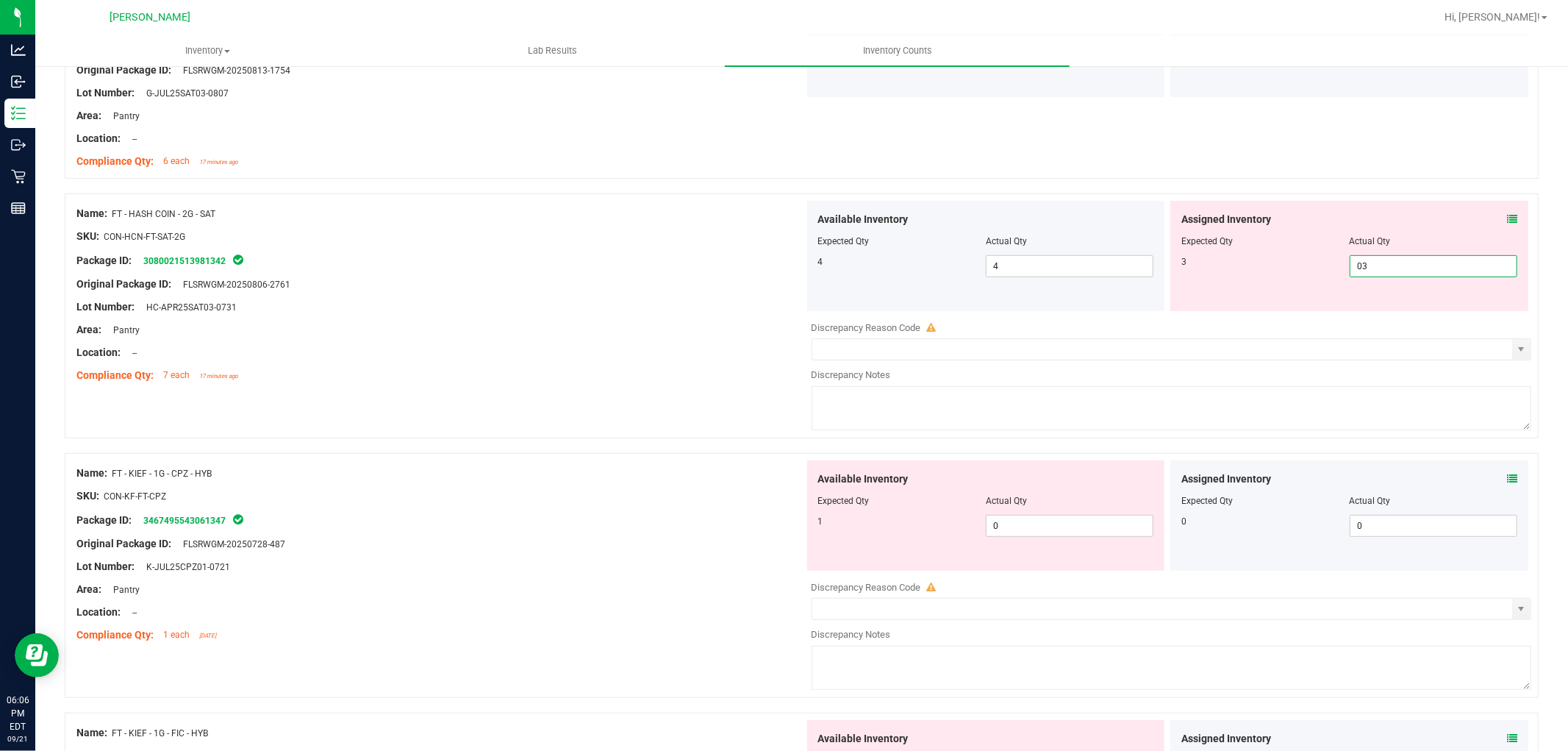
scroll to position [490, 0]
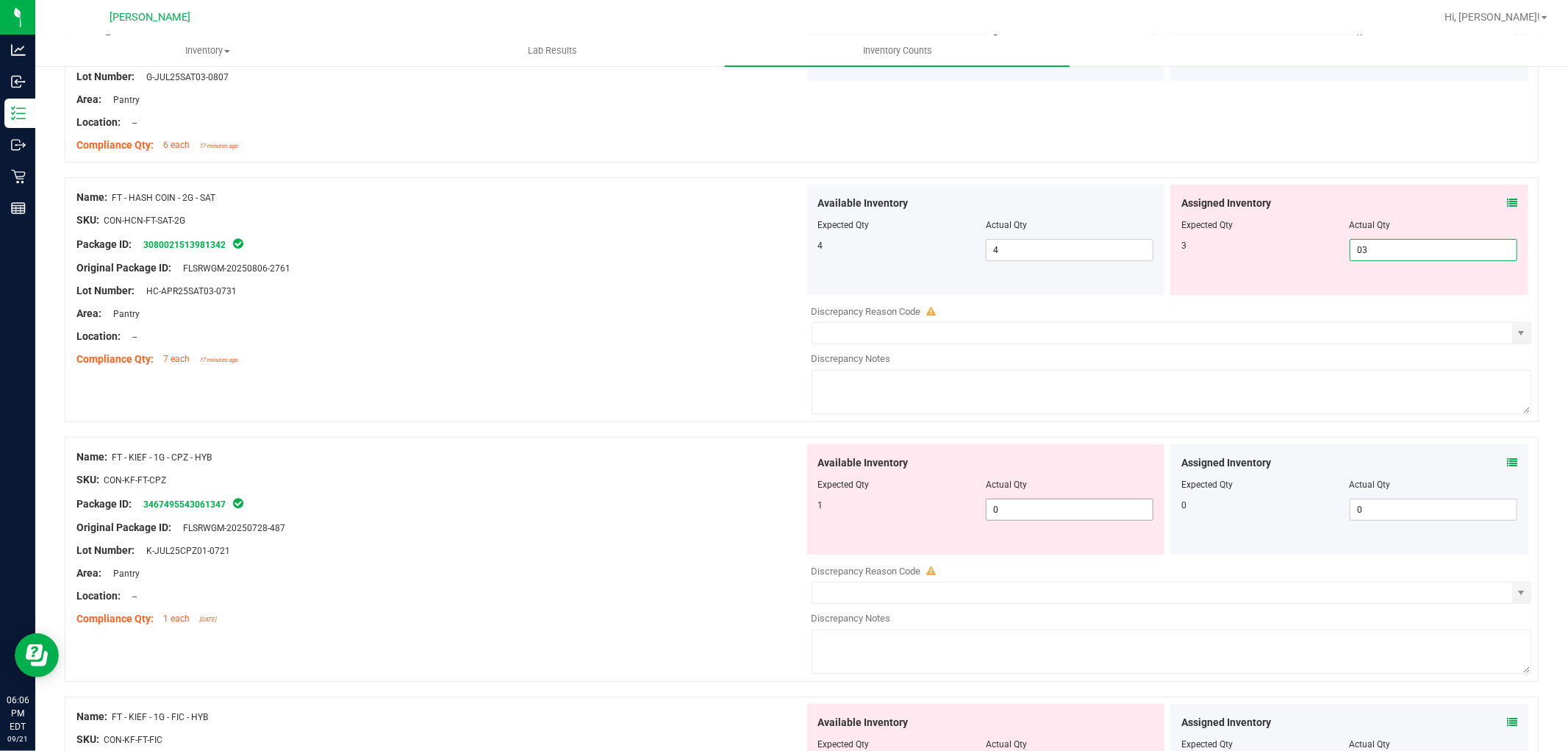
click at [1081, 500] on div "Available Inventory Expected Qty Actual Qty 1 0 0" at bounding box center [986, 499] width 358 height 110
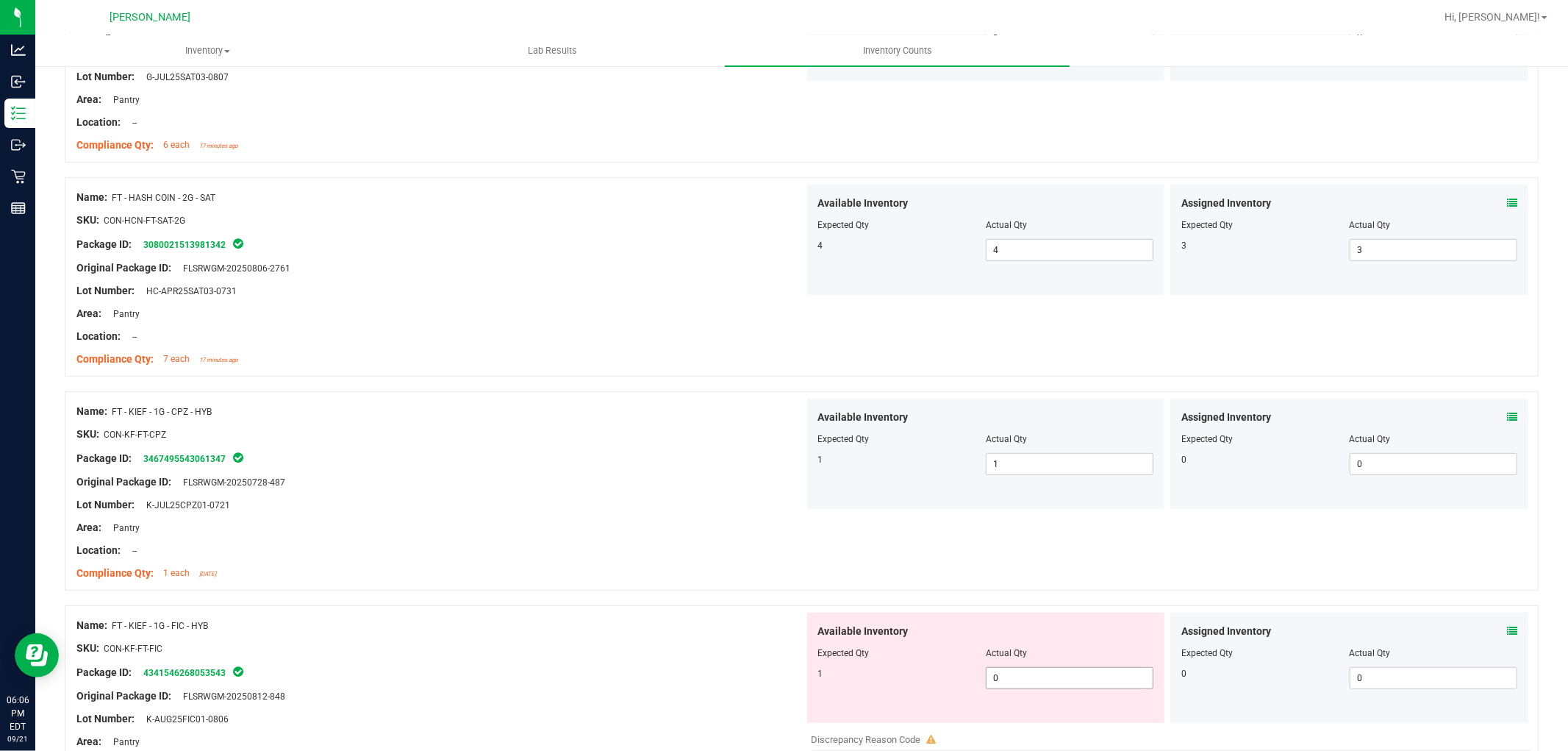
click at [1028, 680] on span "0 0" at bounding box center [1069, 678] width 168 height 22
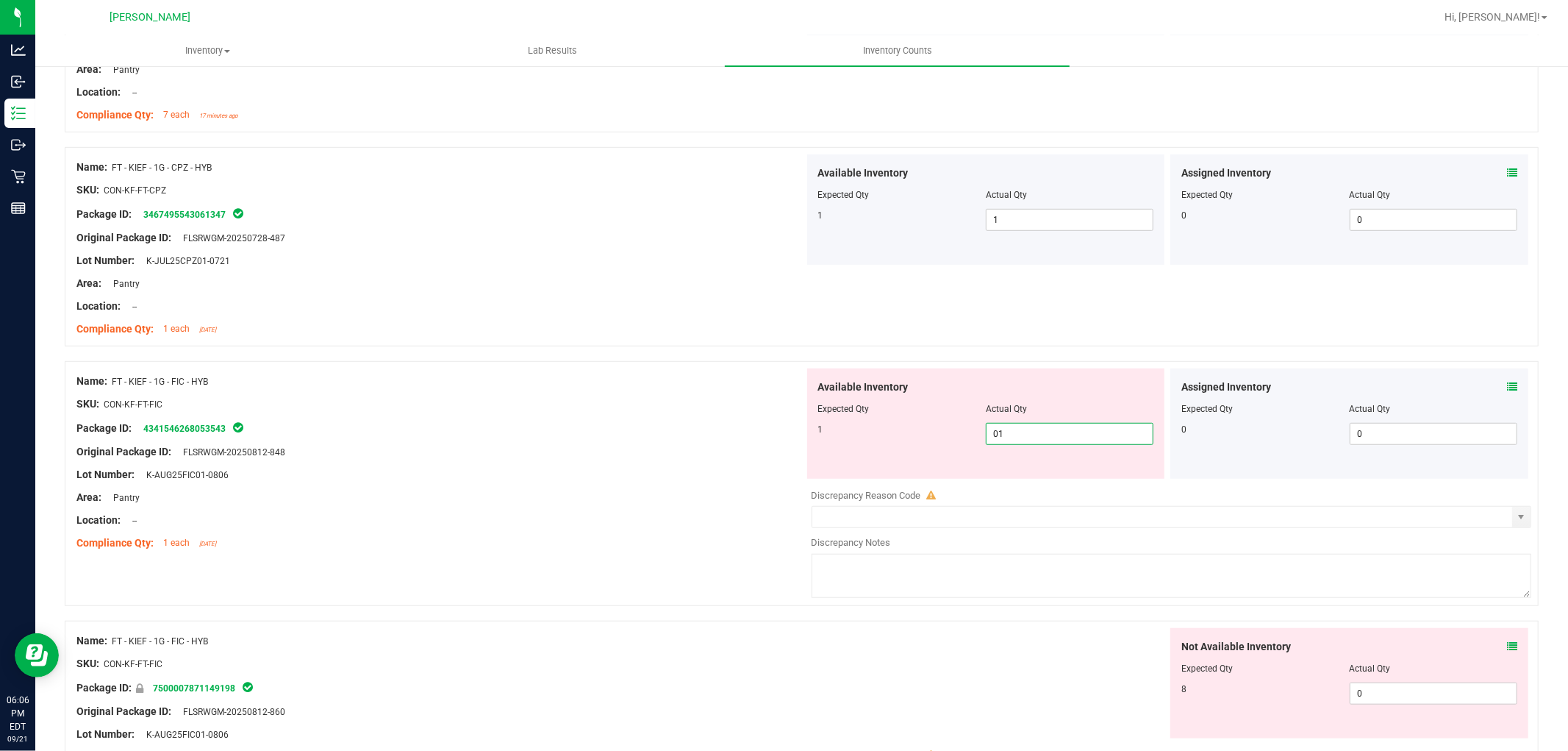
scroll to position [735, 0]
click at [1386, 693] on div "Not Available Inventory Expected Qty Actual Qty 8 0 0" at bounding box center [1168, 743] width 728 height 233
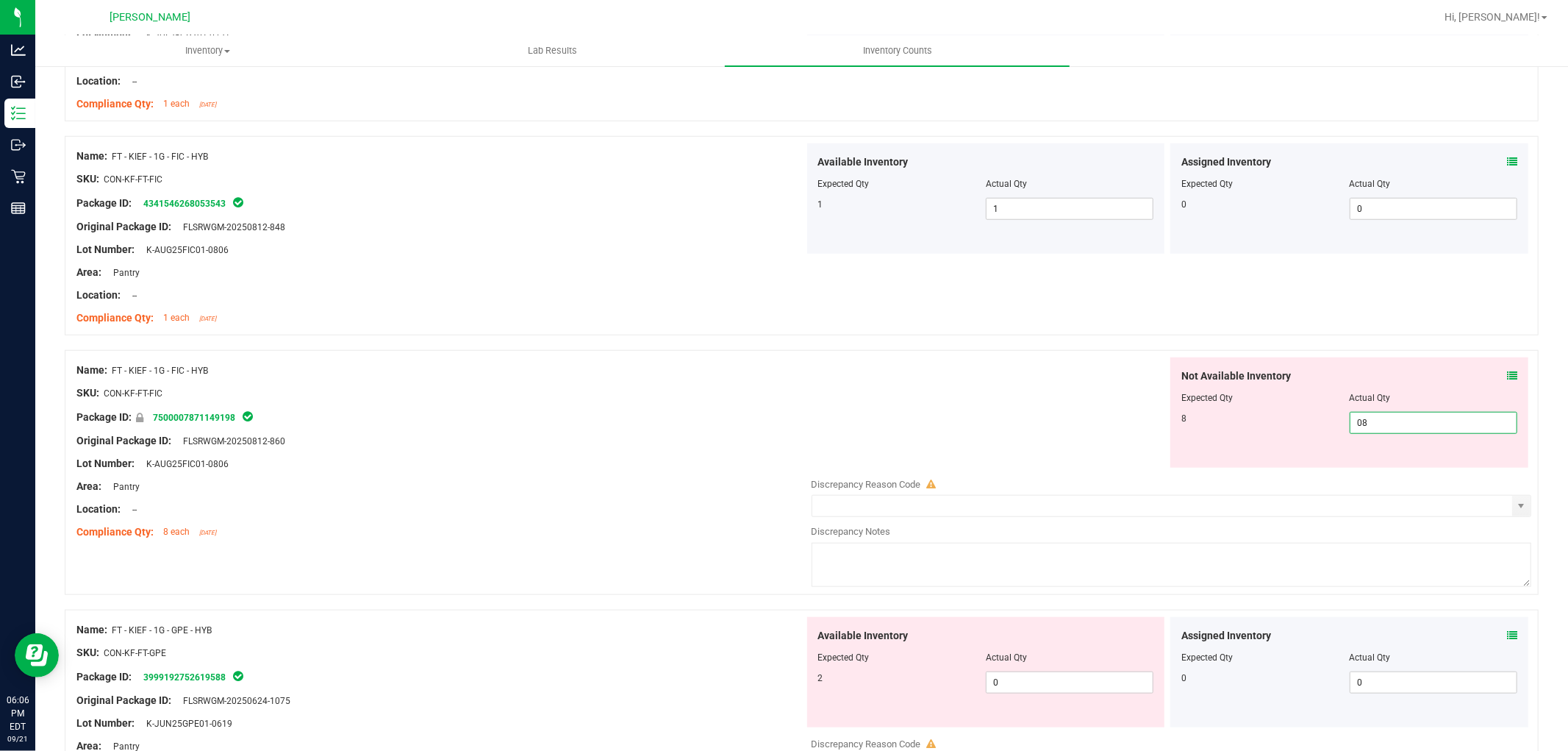
scroll to position [980, 0]
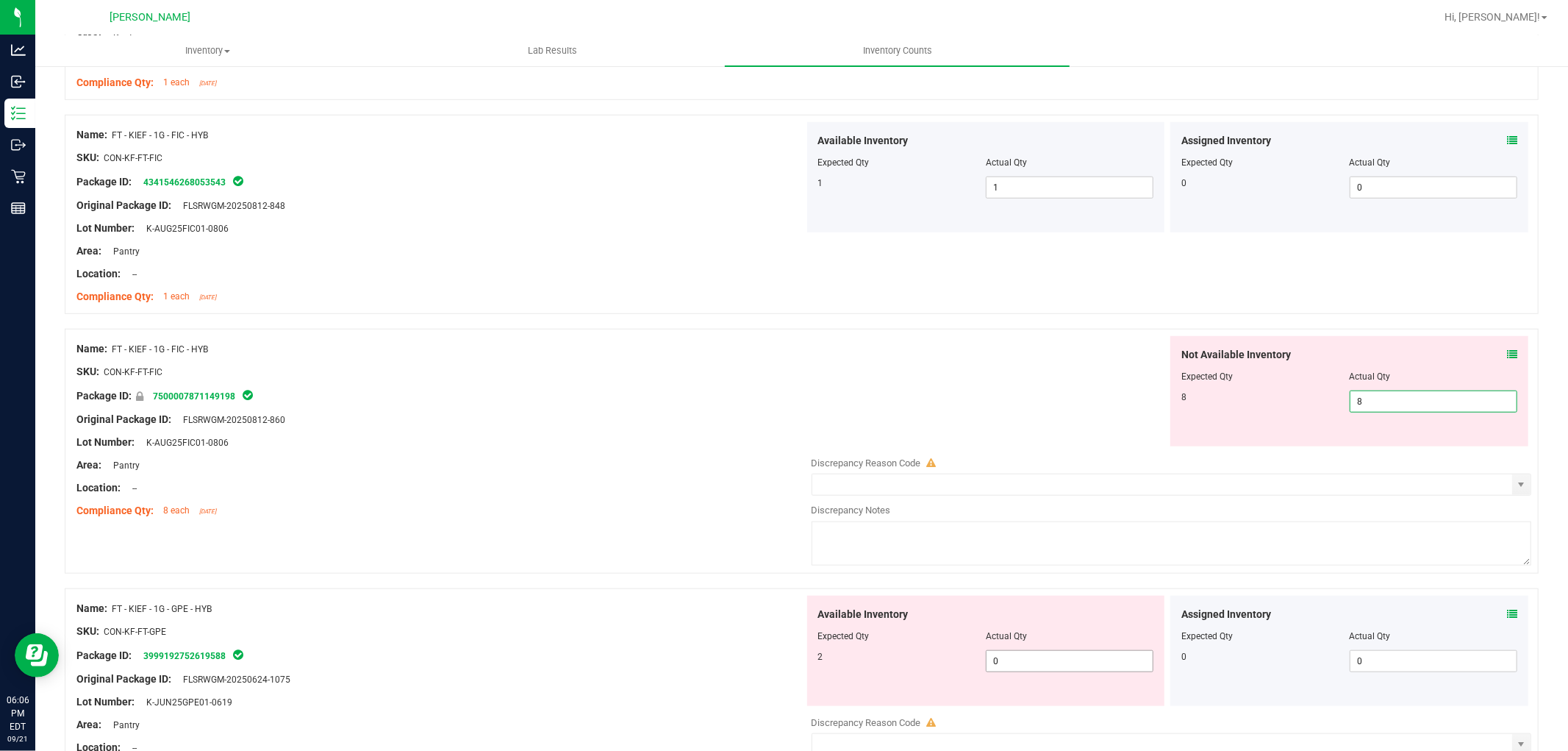
click at [1105, 659] on div "Available Inventory Expected Qty Actual Qty 2 0 0" at bounding box center [986, 651] width 358 height 110
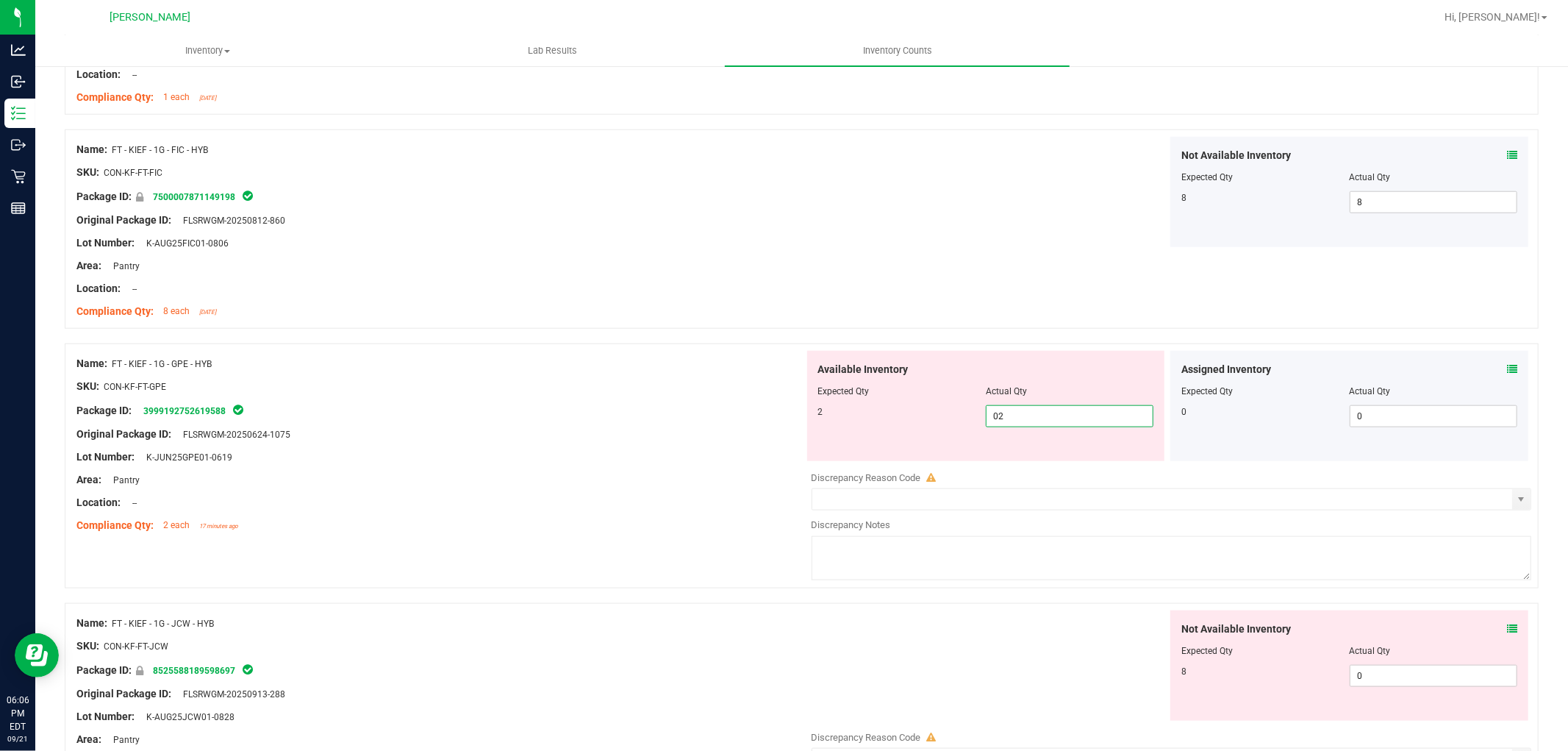
scroll to position [1226, 0]
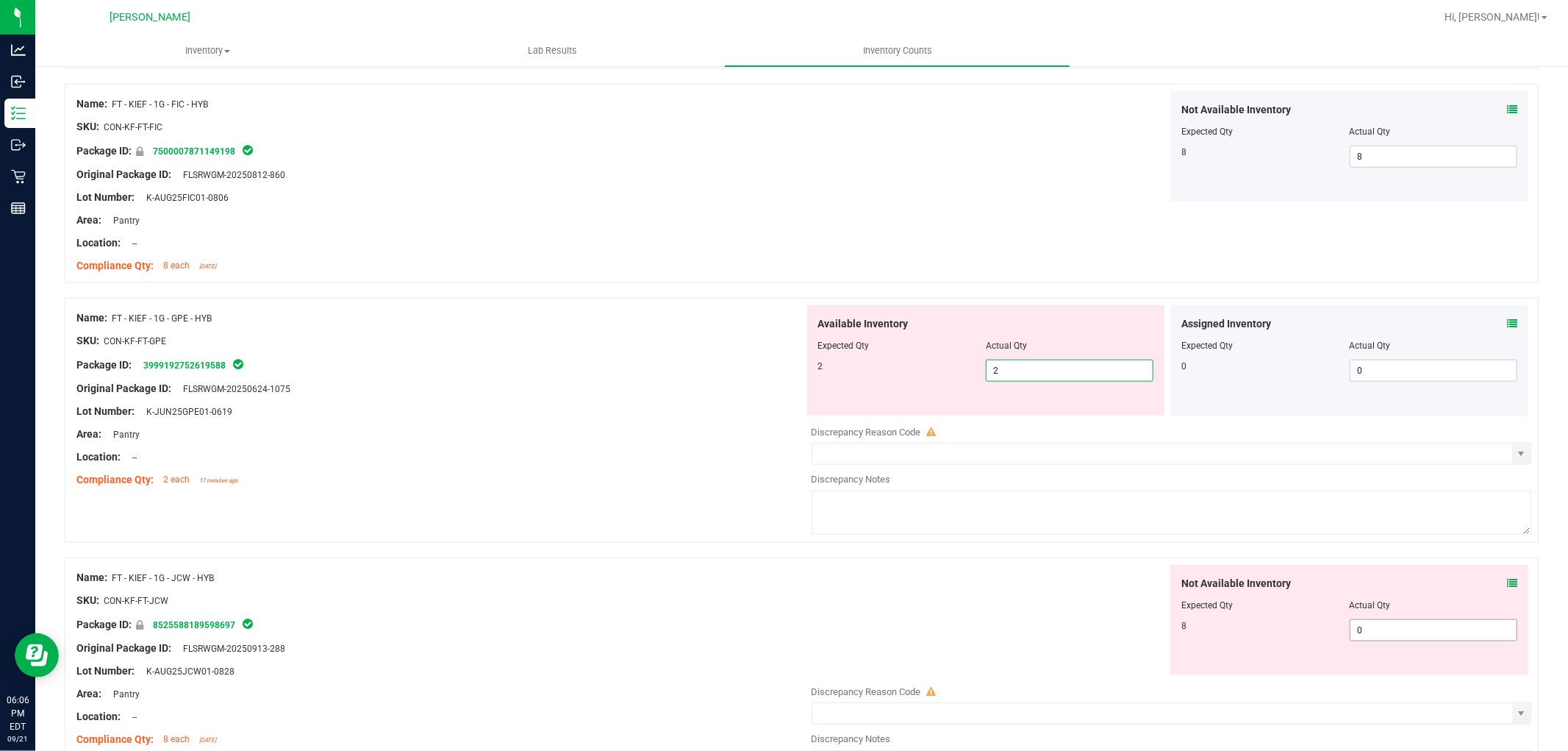
click at [1406, 625] on div "Not Available Inventory Expected Qty Actual Qty 8 0 0" at bounding box center [1349, 620] width 358 height 110
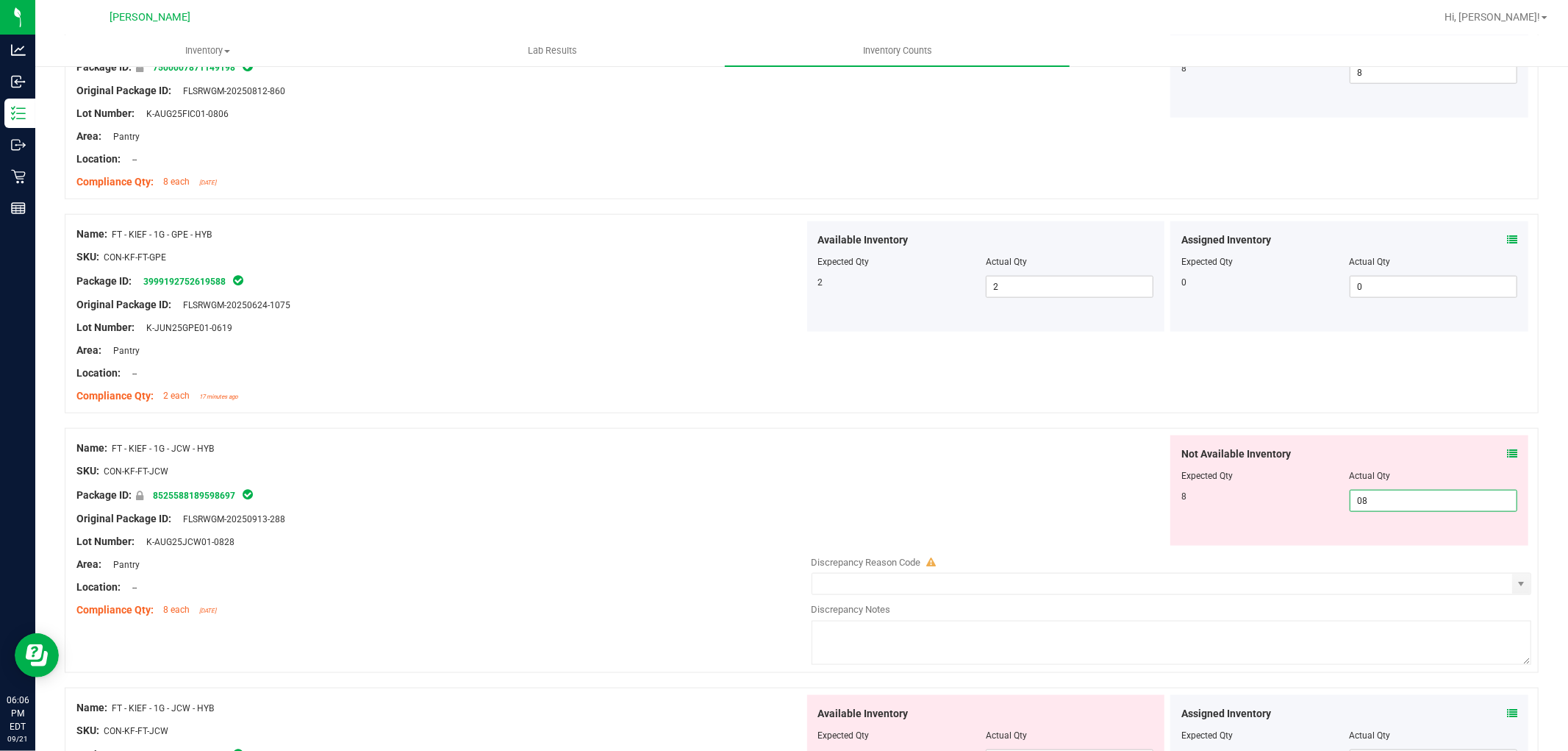
scroll to position [1471, 0]
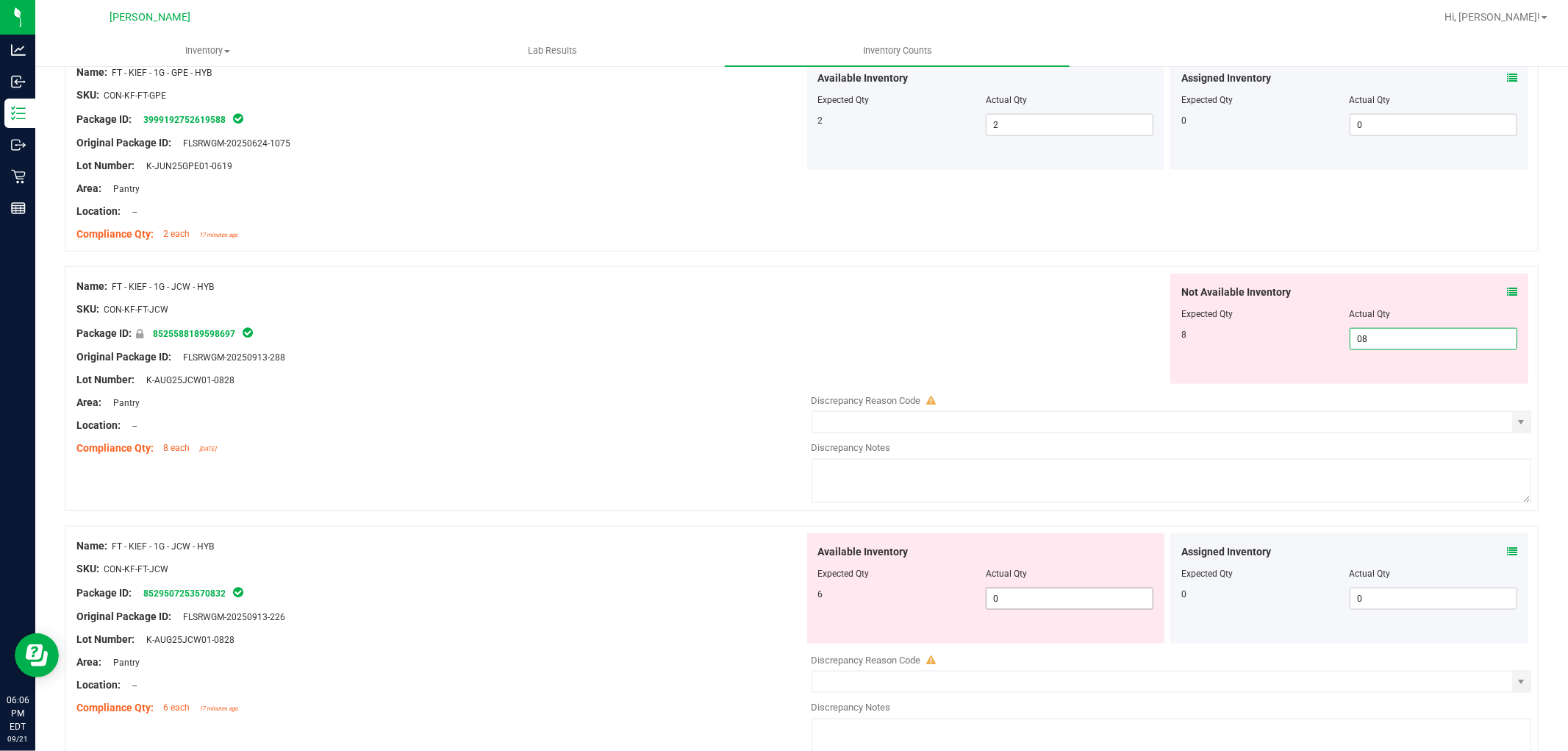
click at [1068, 597] on div "Available Inventory Expected Qty Actual Qty 6 0 0" at bounding box center [986, 588] width 358 height 110
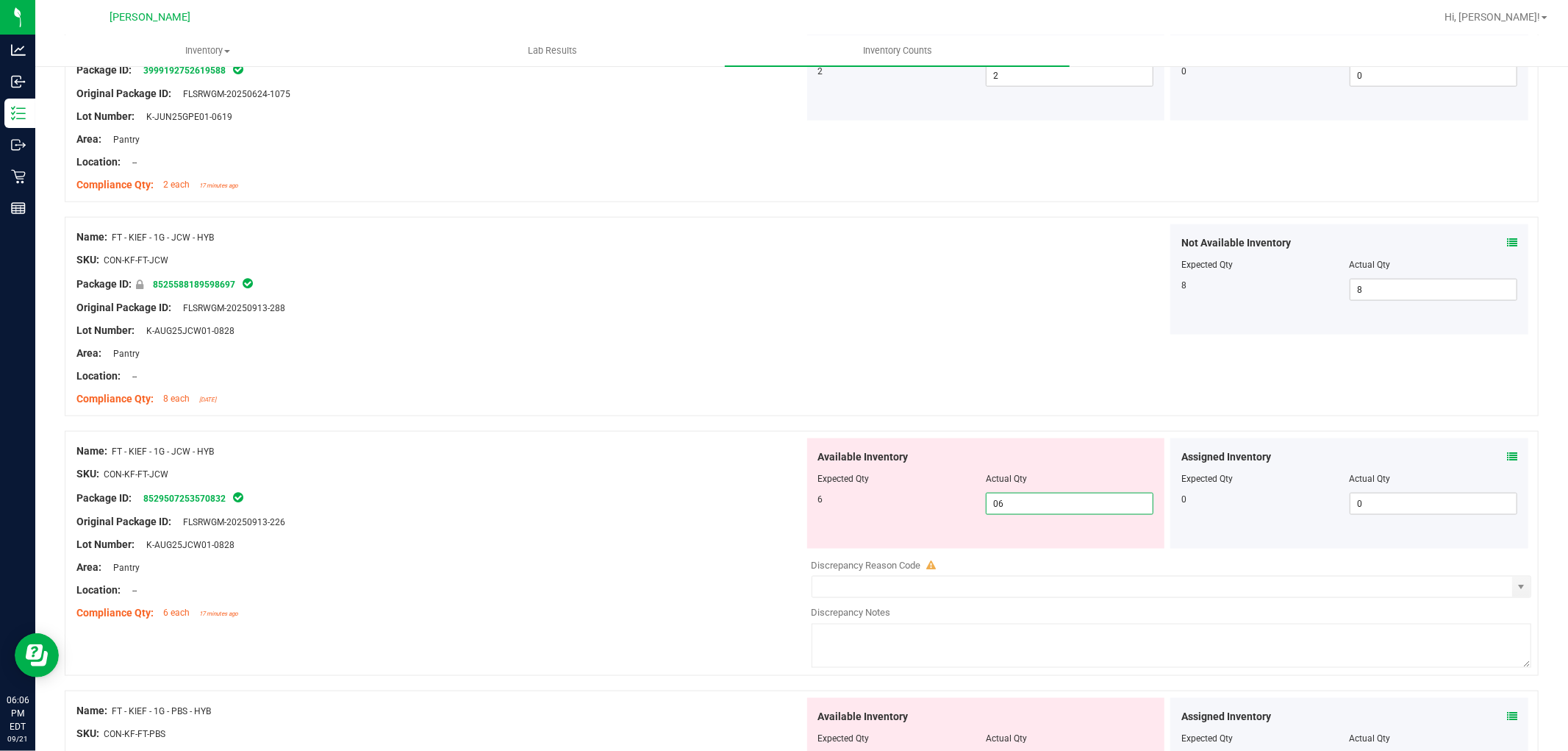
scroll to position [1716, 0]
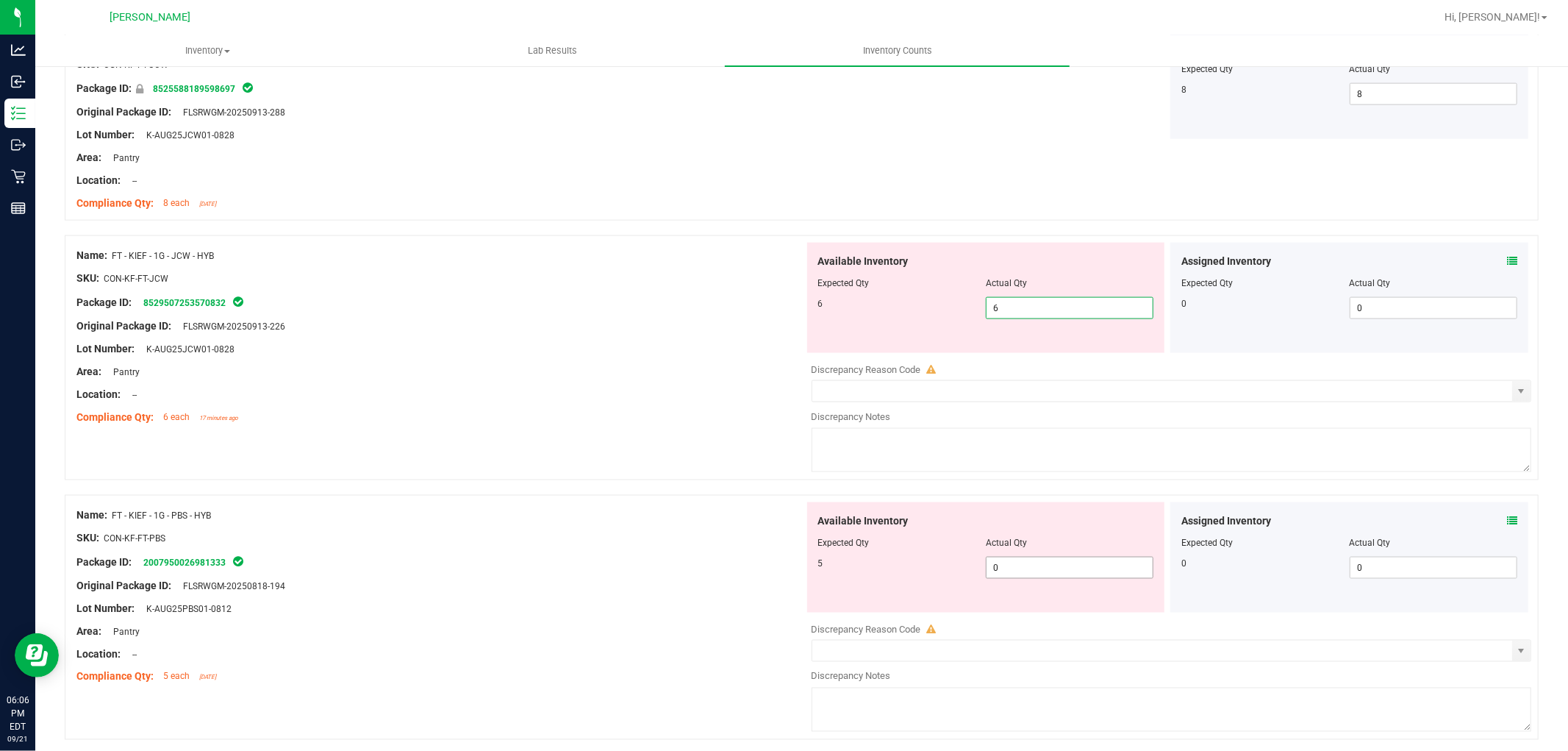
click at [1062, 568] on div "Available Inventory Expected Qty Actual Qty 5 0 0" at bounding box center [1168, 619] width 728 height 233
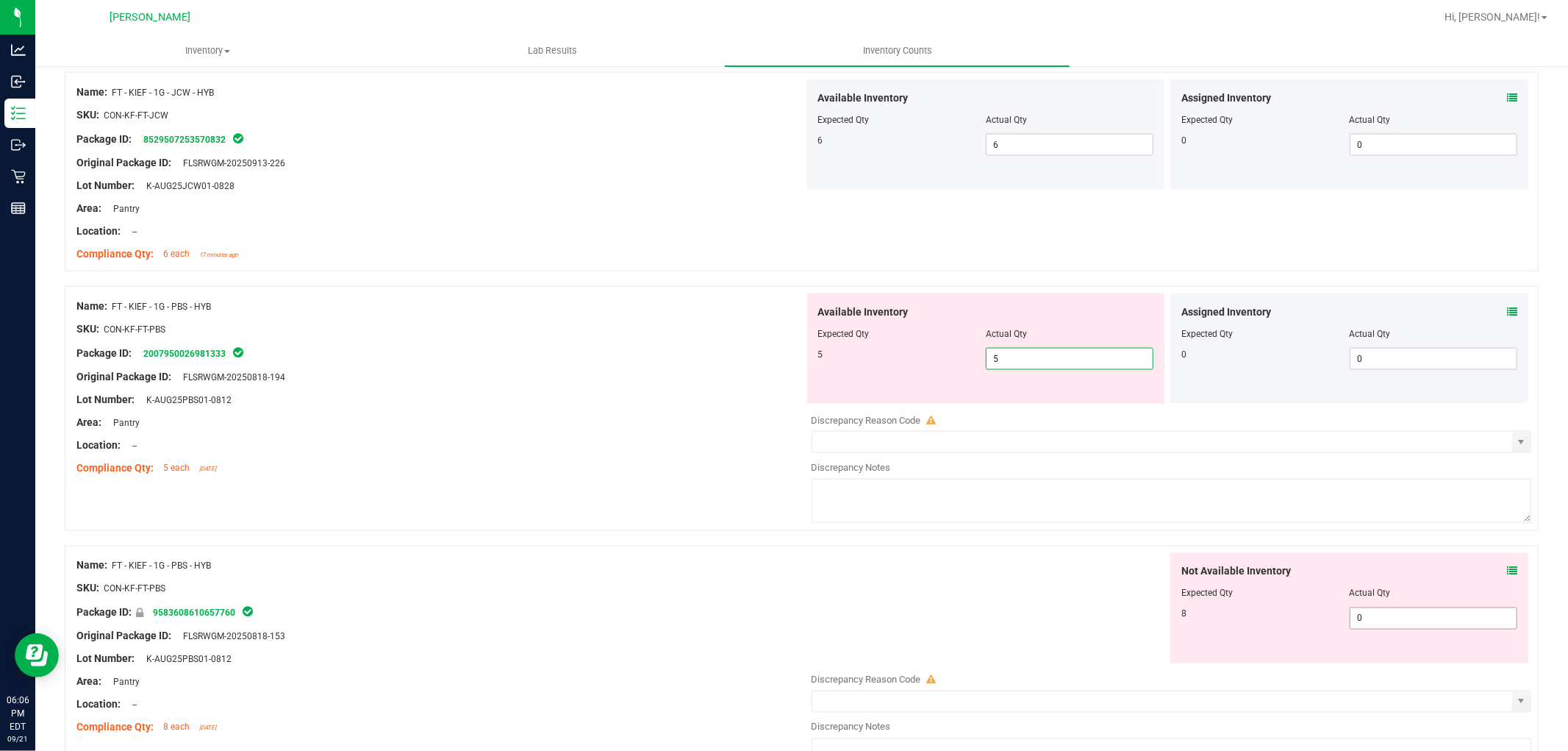
click at [1368, 620] on div "Not Available Inventory Expected Qty Actual Qty 8 0 0" at bounding box center [1168, 669] width 728 height 233
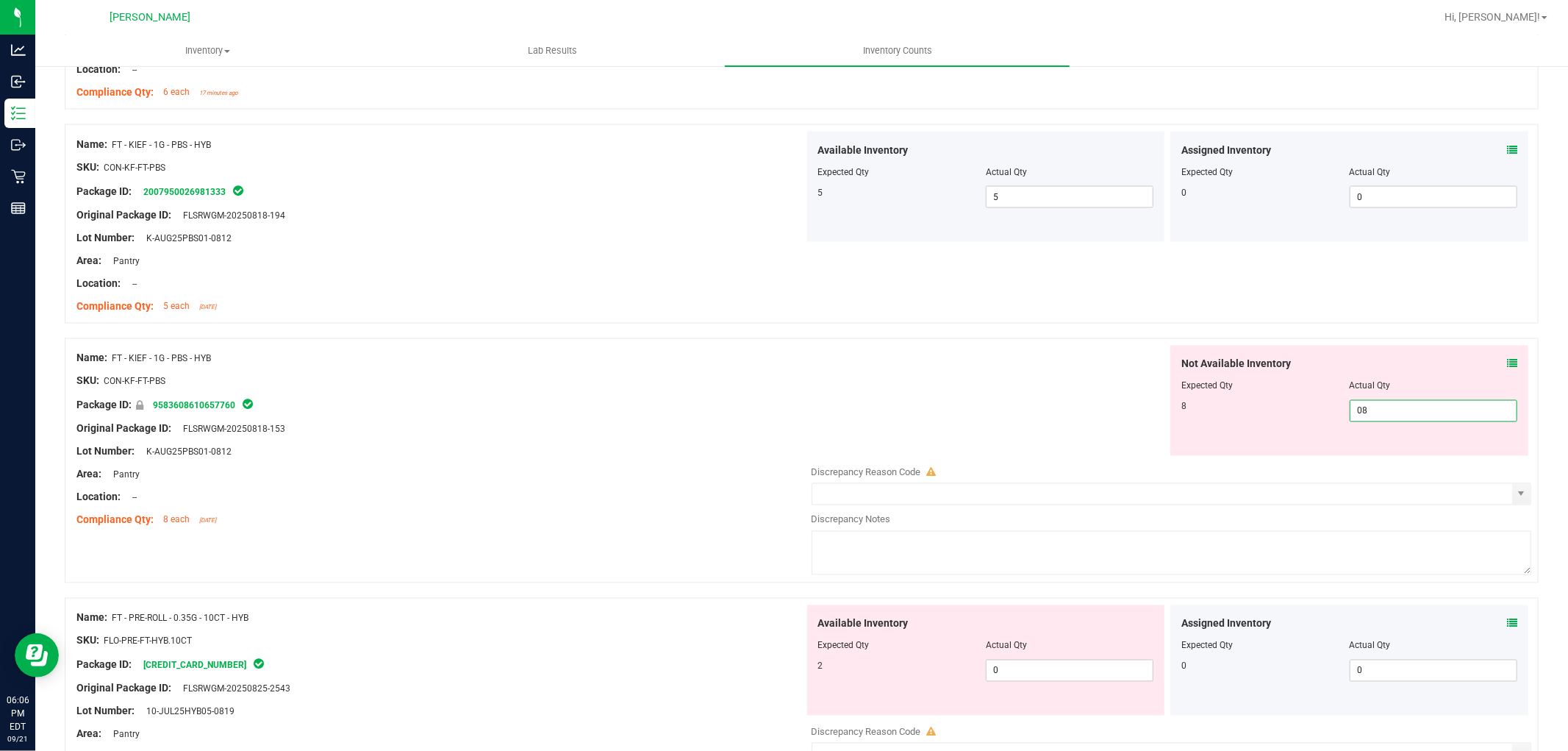
scroll to position [2042, 0]
click at [1048, 666] on div "Available Inventory Expected Qty Actual Qty 2 0 0" at bounding box center [986, 658] width 358 height 110
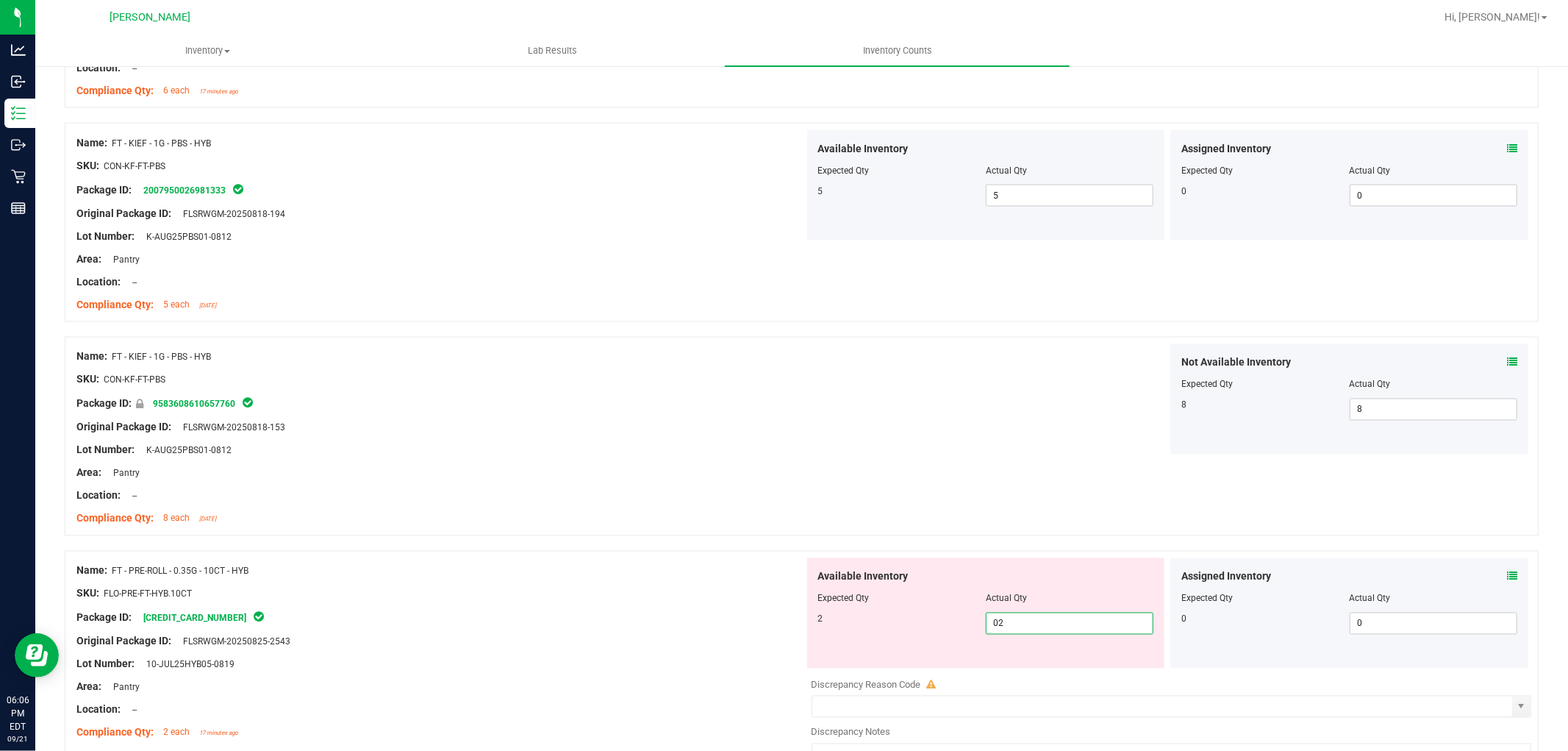
scroll to position [2288, 0]
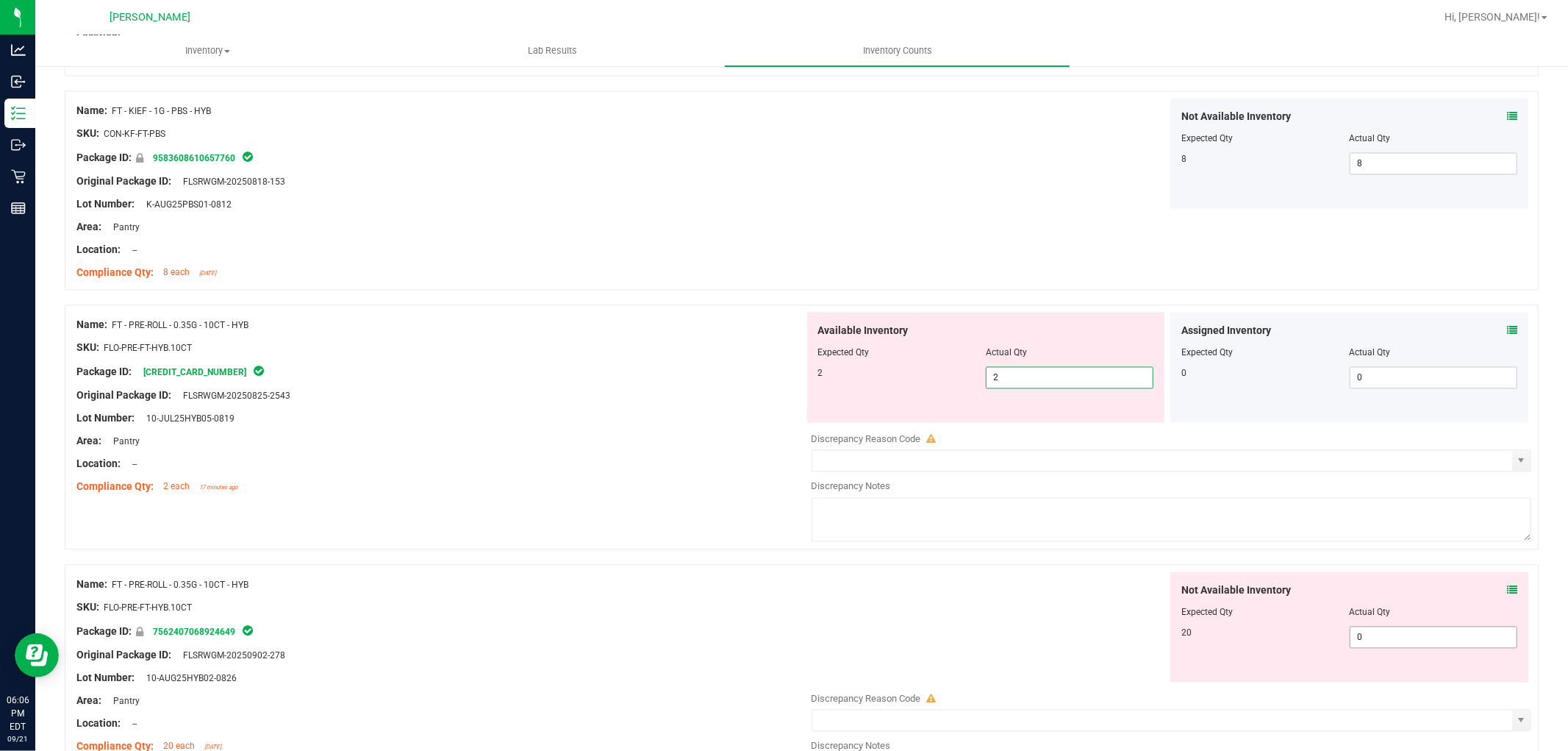
click at [1376, 647] on div "Not Available Inventory Expected Qty Actual Qty 20 0 0" at bounding box center [1168, 689] width 728 height 233
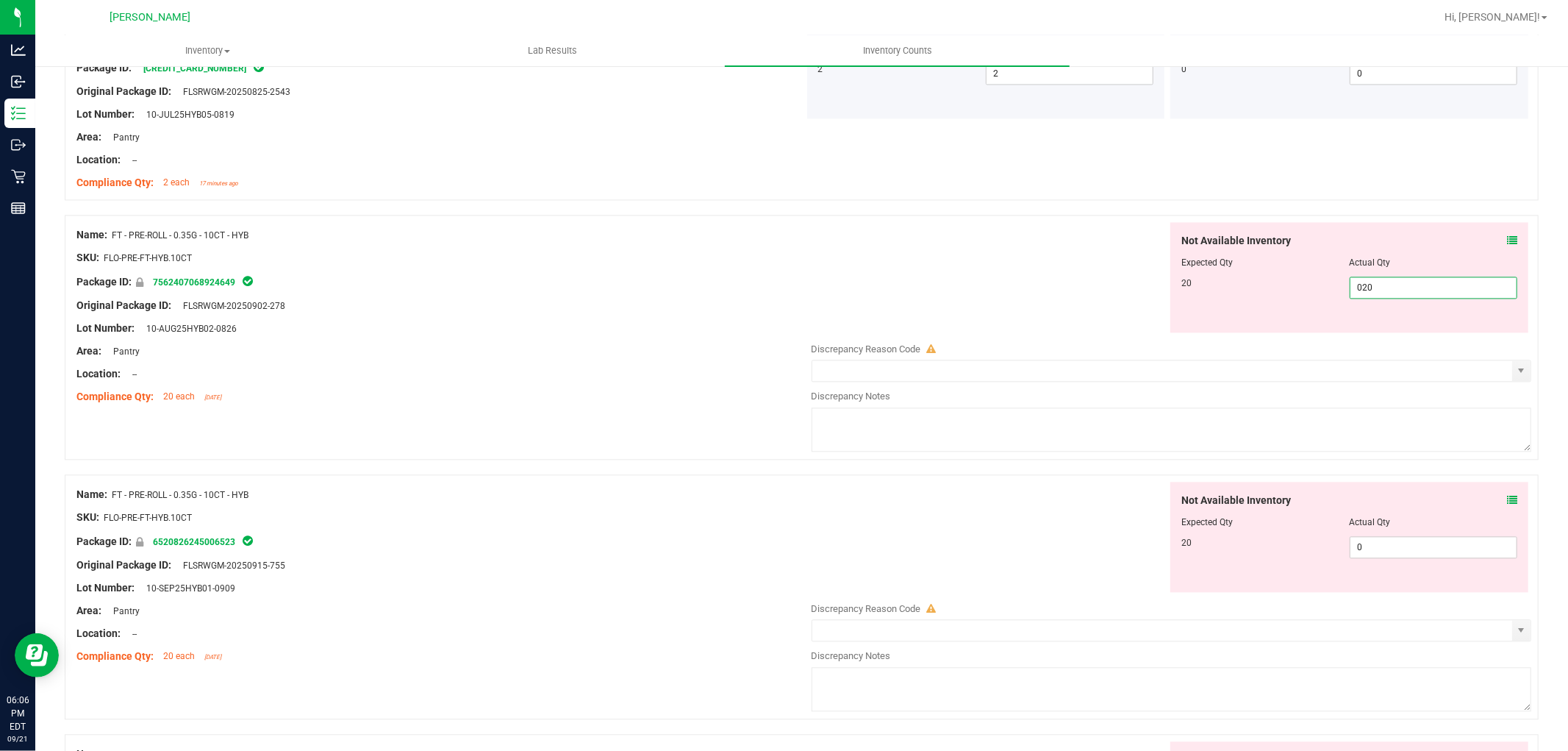
scroll to position [2696, 0]
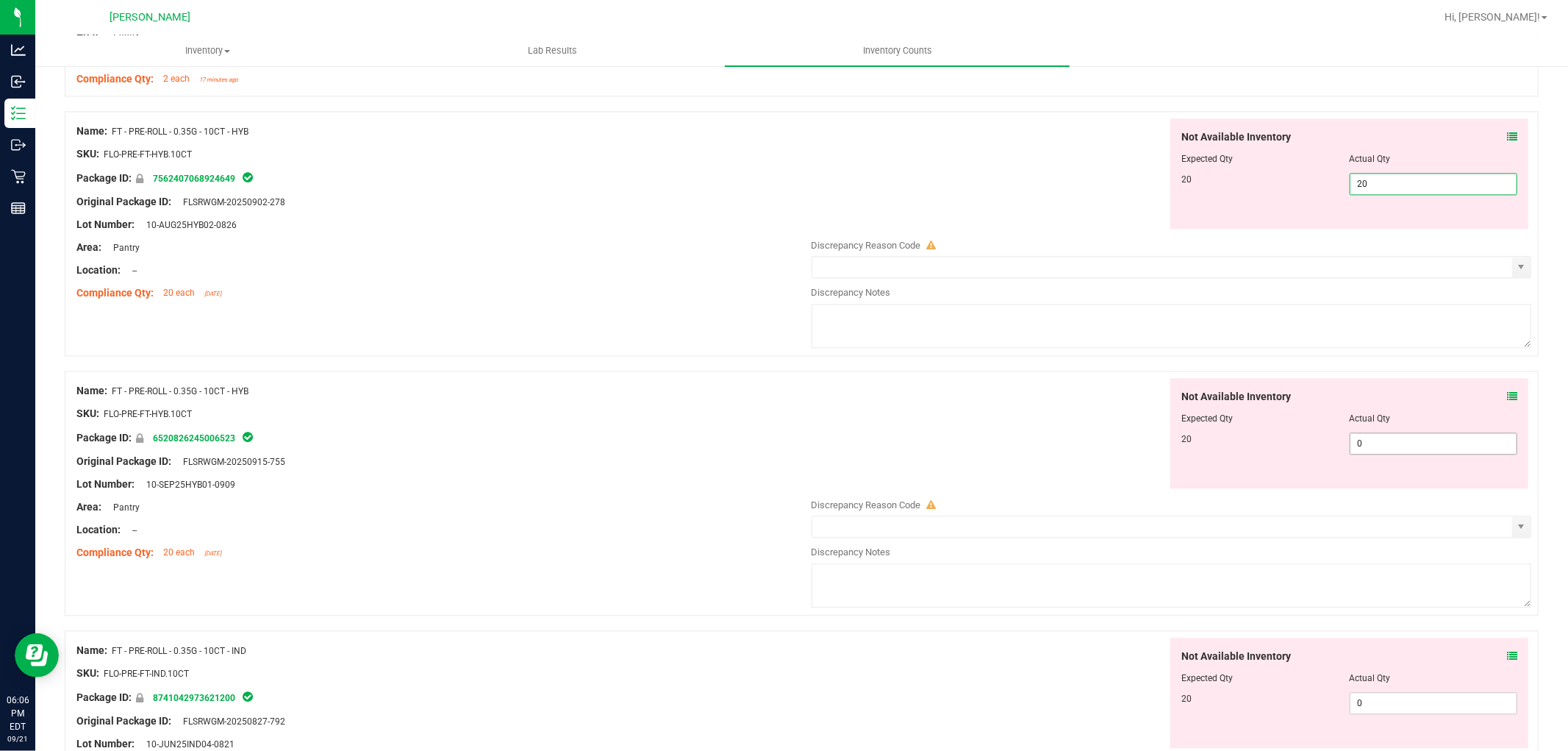
click at [1395, 445] on div "Not Available Inventory Expected Qty Actual Qty 20 0 0" at bounding box center [1168, 494] width 728 height 233
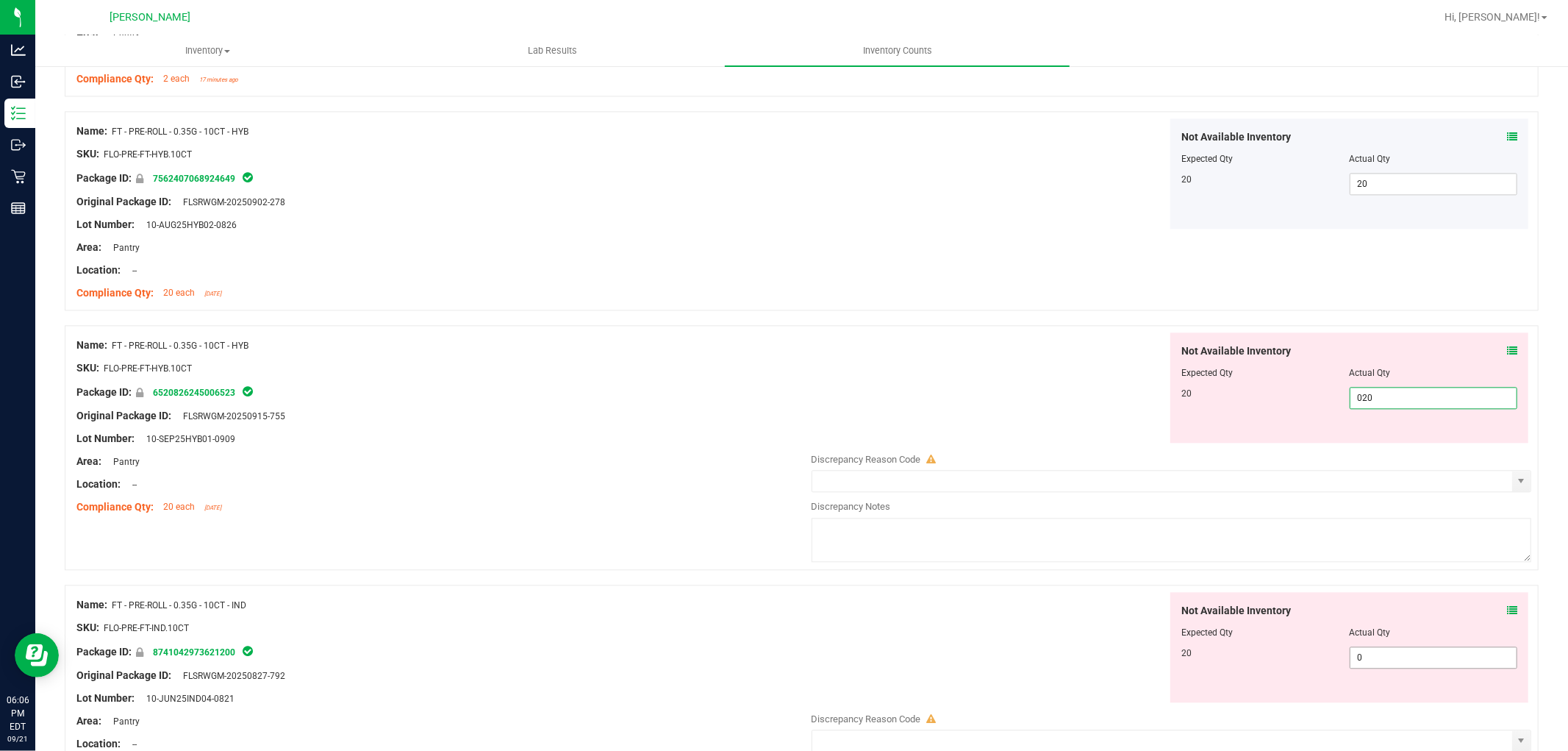
click at [1385, 659] on div "Not Available Inventory Expected Qty Actual Qty 20 0 0" at bounding box center [1168, 708] width 728 height 233
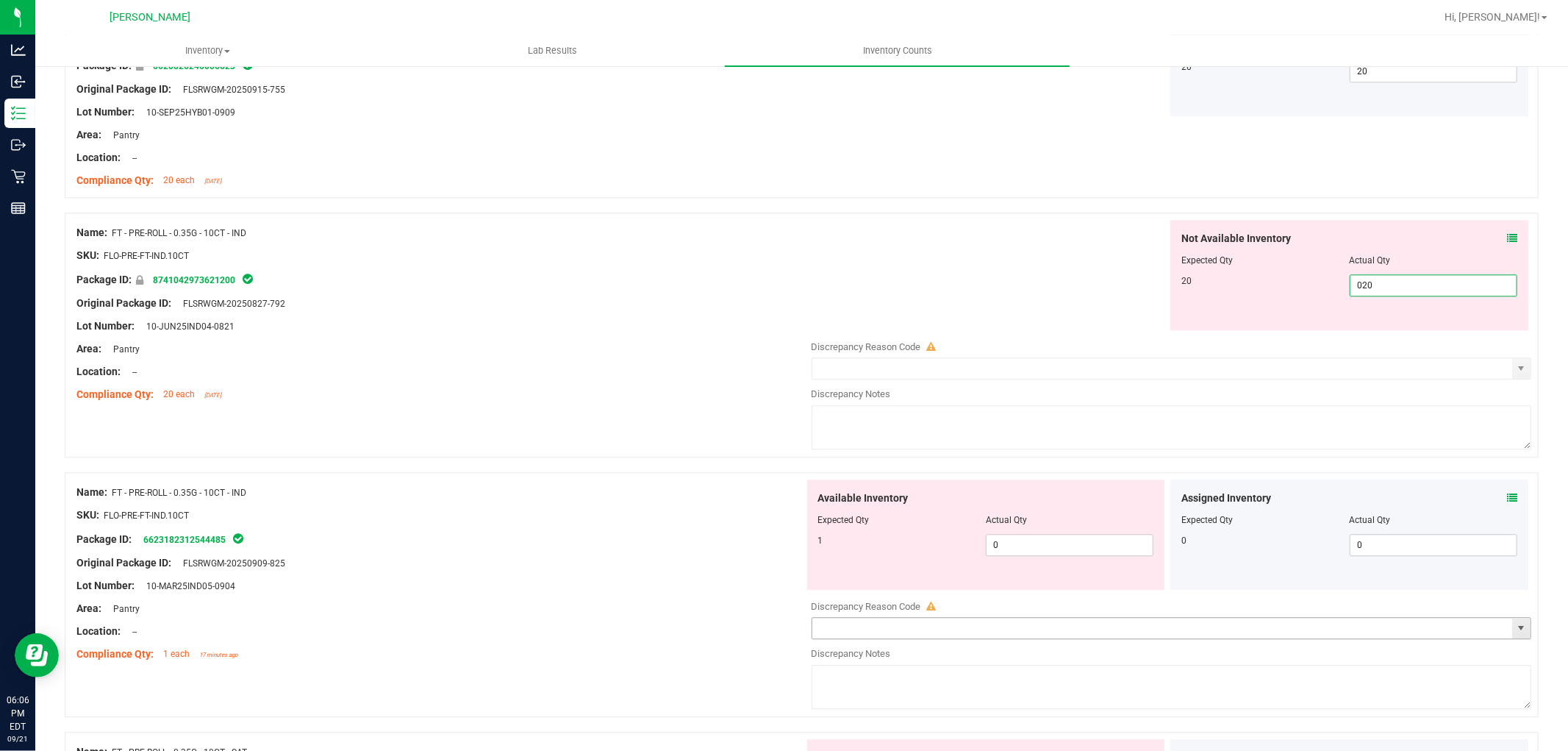
scroll to position [3023, 0]
click at [1074, 546] on div "Available Inventory Expected Qty Actual Qty 1 0 0" at bounding box center [1168, 595] width 728 height 233
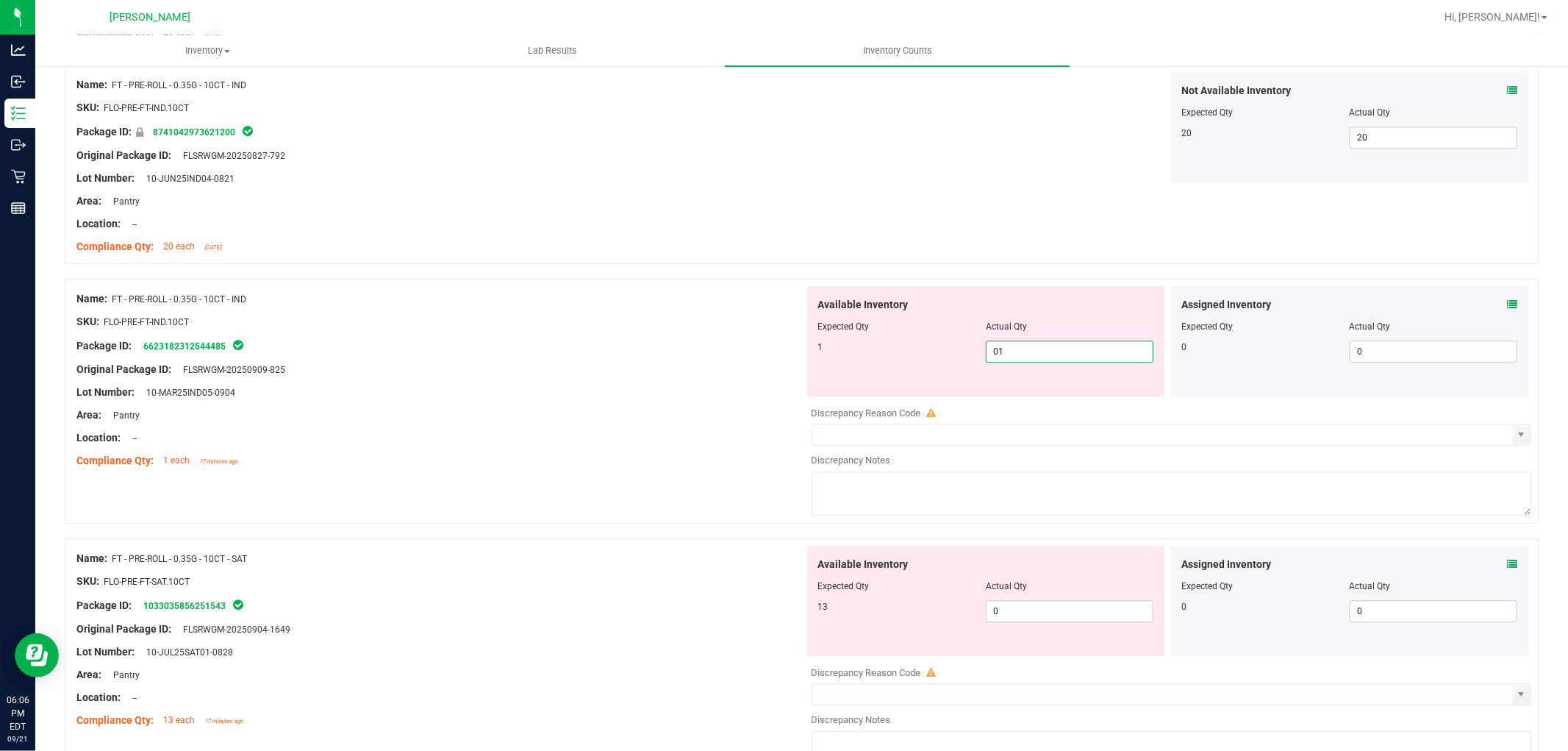
scroll to position [3186, 0]
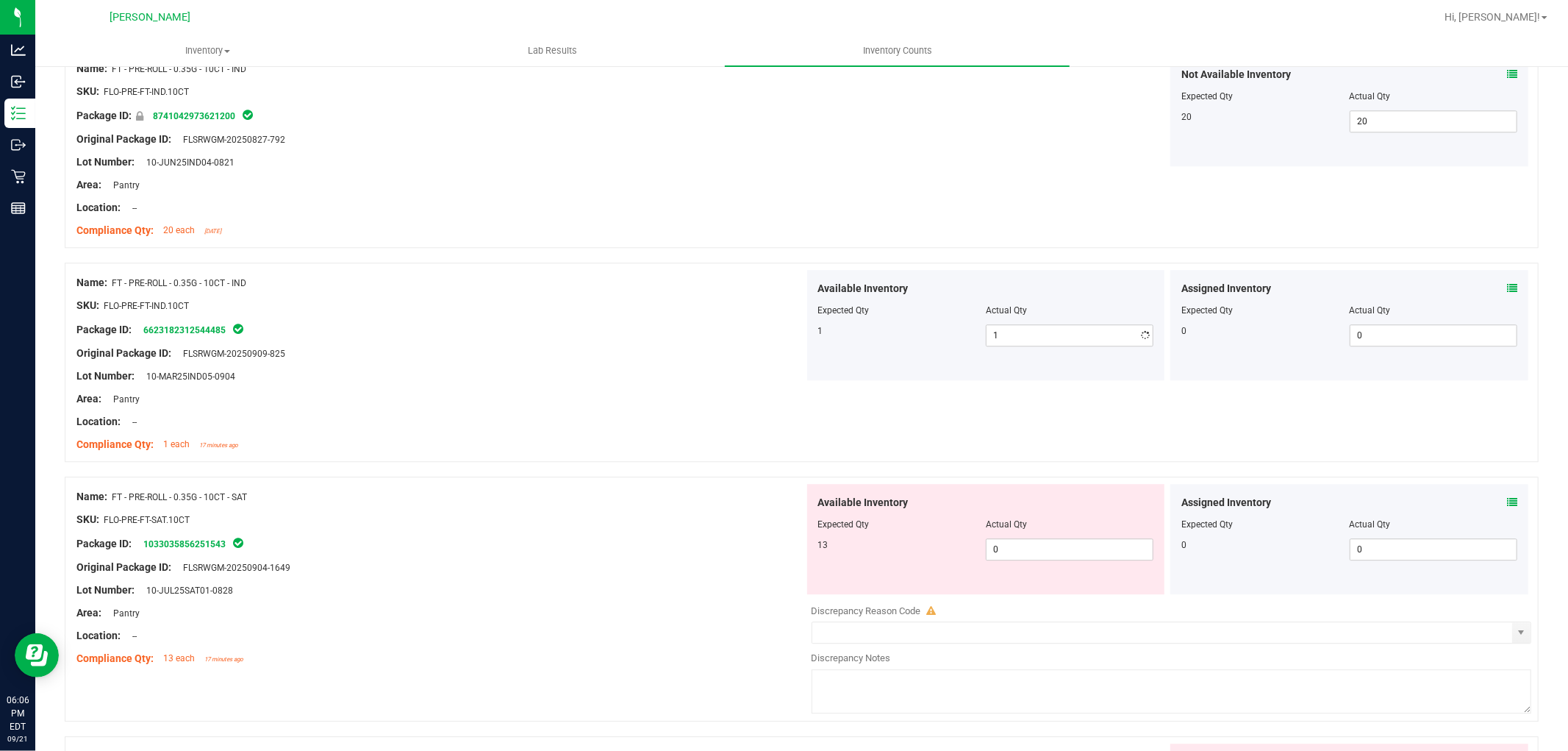
click at [1063, 584] on div "Available Inventory Expected Qty Actual Qty 13 0 0" at bounding box center [986, 539] width 358 height 110
click at [1067, 559] on span "0 0" at bounding box center [1069, 550] width 168 height 22
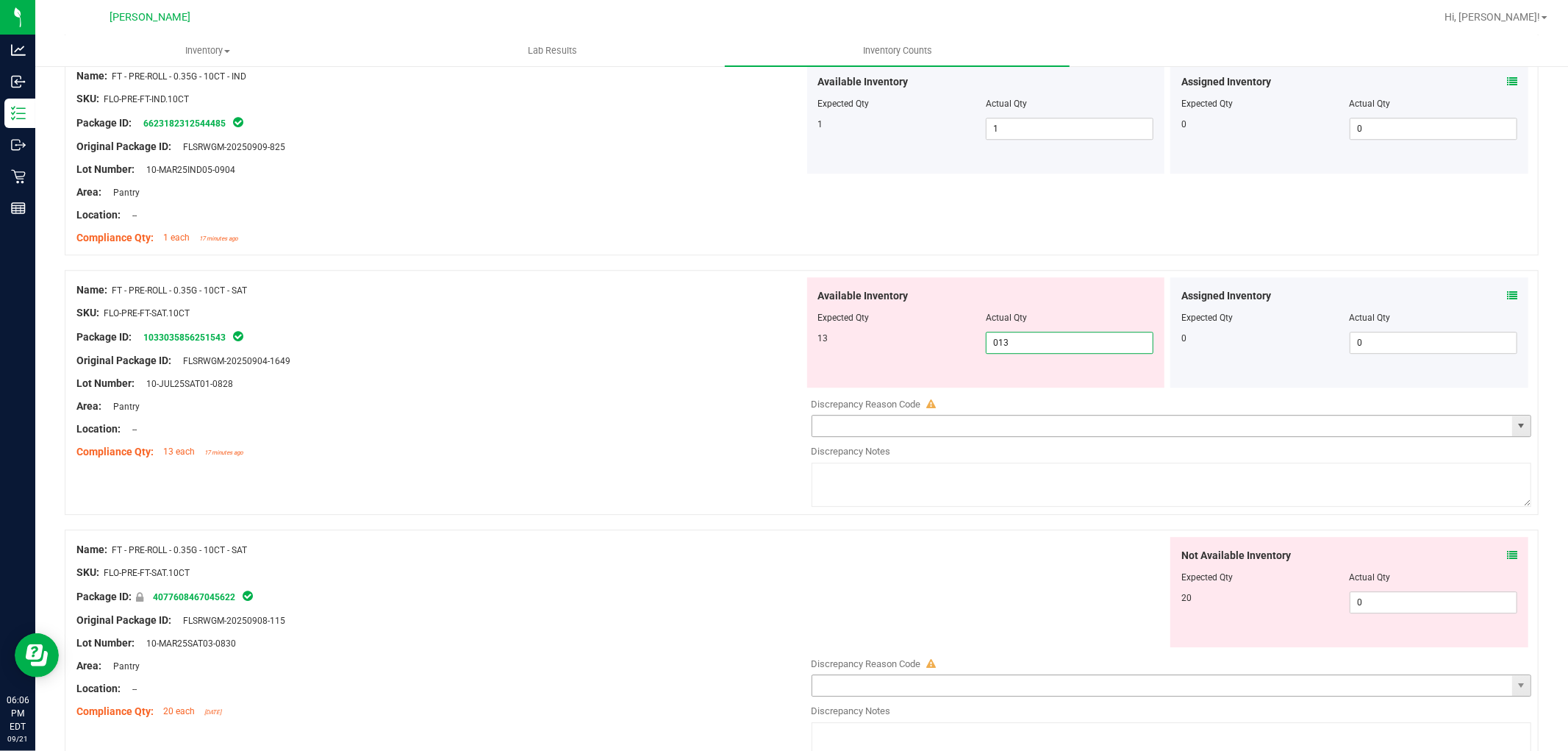
scroll to position [3513, 0]
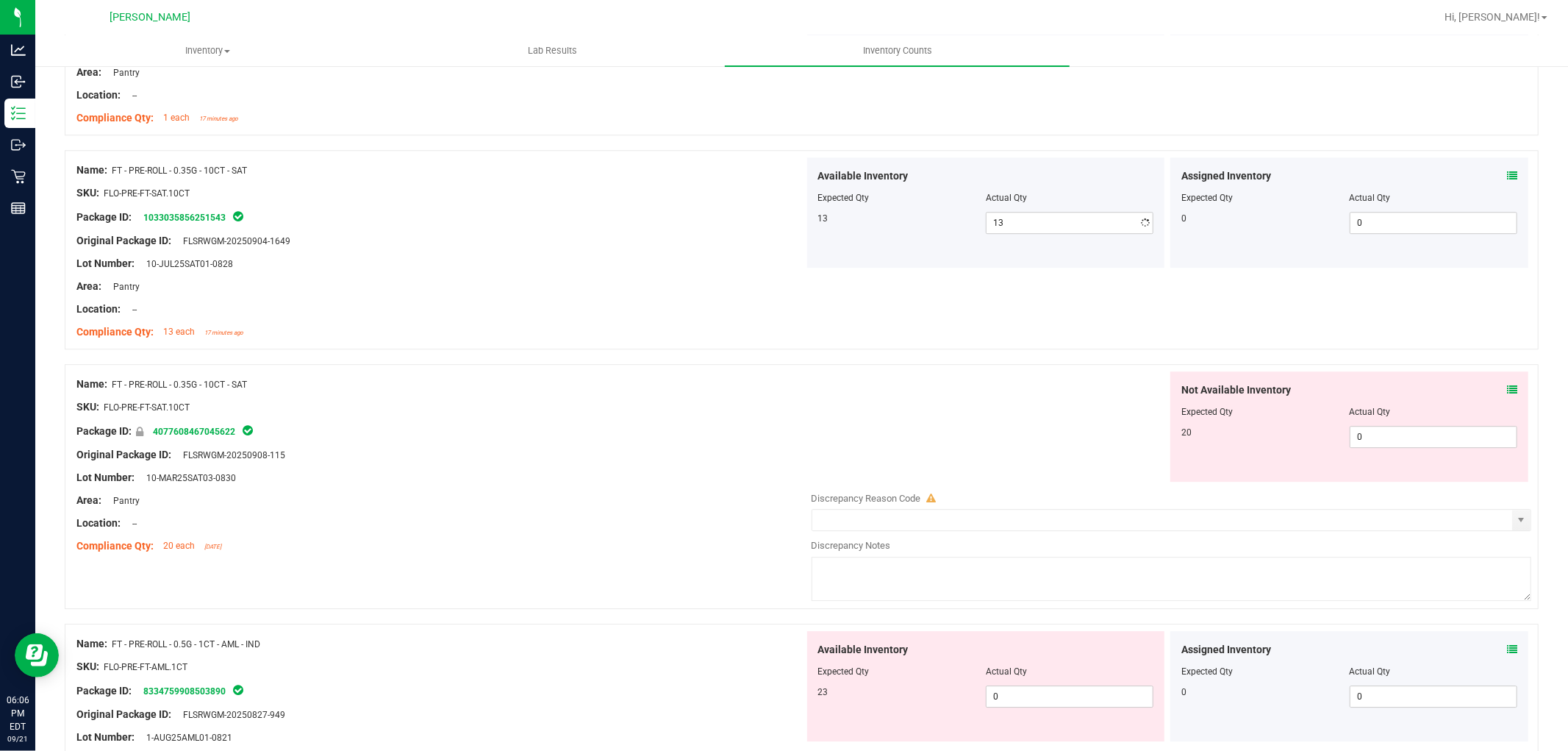
click at [1378, 496] on div "Not Available Inventory Expected Qty Actual Qty 20 0 0" at bounding box center [1168, 488] width 728 height 233
click at [1387, 446] on span "0 0" at bounding box center [1433, 437] width 168 height 22
click at [1101, 689] on div "Available Inventory Expected Qty Actual Qty 23 0 0" at bounding box center [986, 686] width 358 height 110
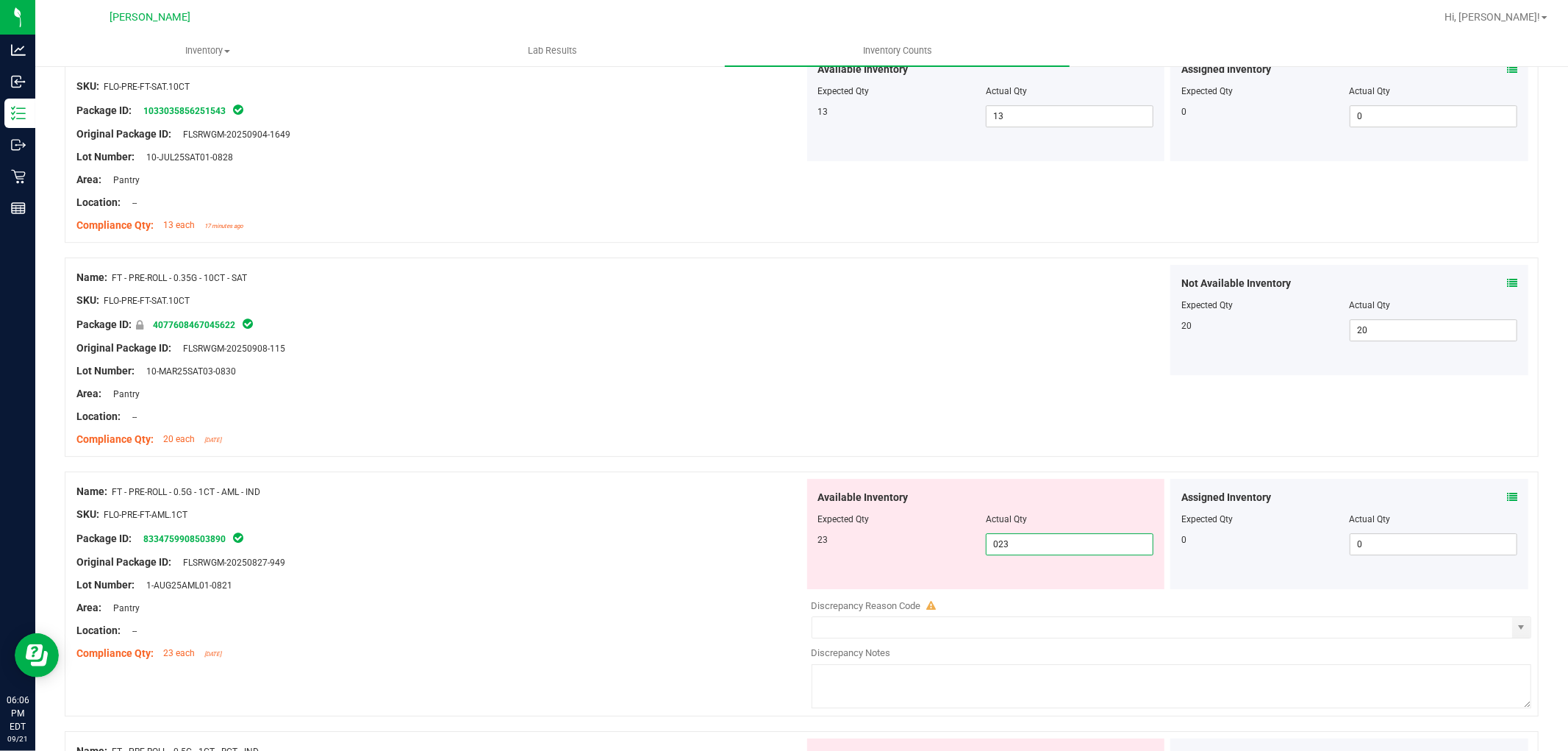
scroll to position [3758, 0]
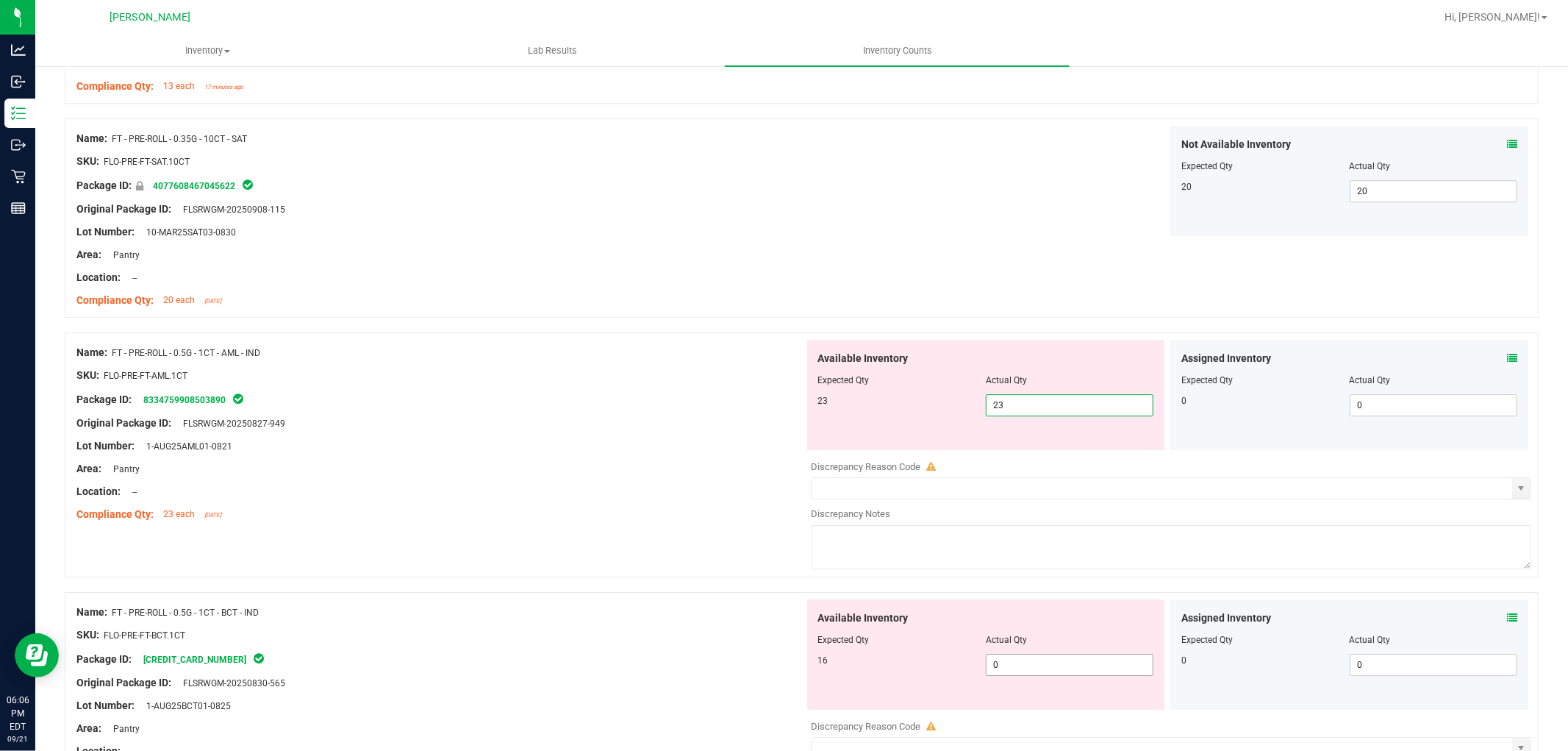
click at [1083, 672] on div "Available Inventory Expected Qty Actual Qty 16 0 0" at bounding box center [1168, 716] width 728 height 233
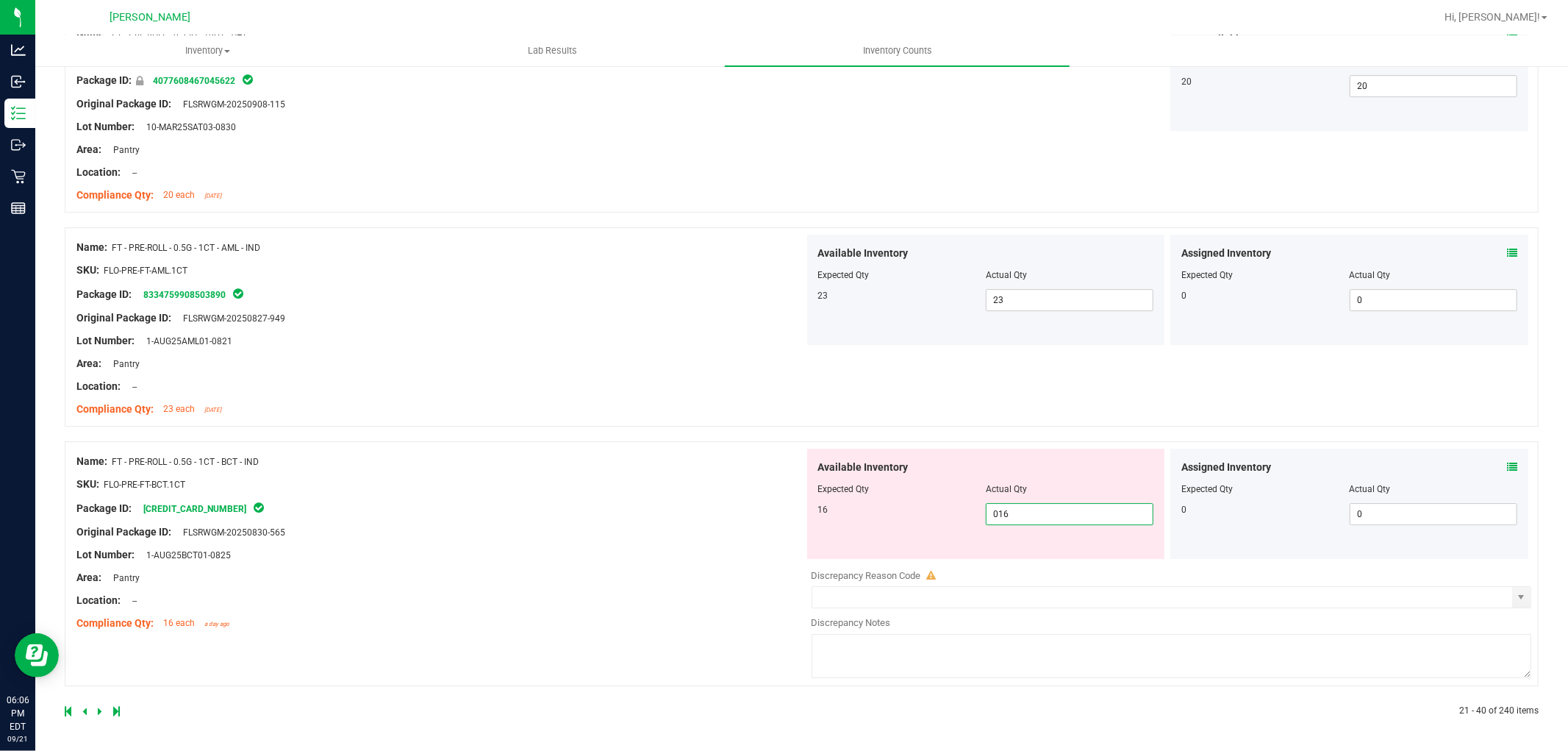
scroll to position [3866, 0]
click at [96, 714] on div at bounding box center [433, 711] width 737 height 13
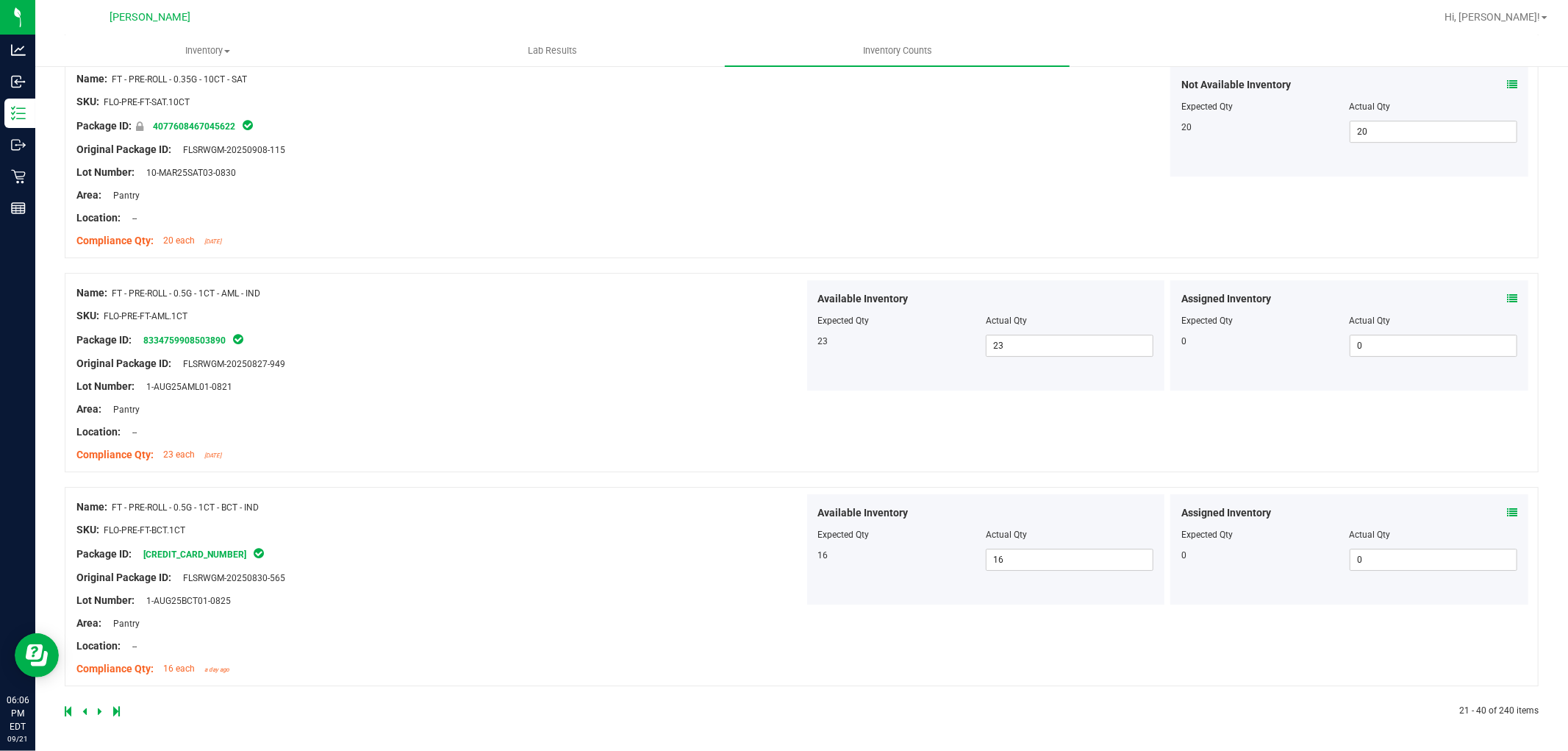
click at [98, 713] on icon at bounding box center [99, 711] width 4 height 8
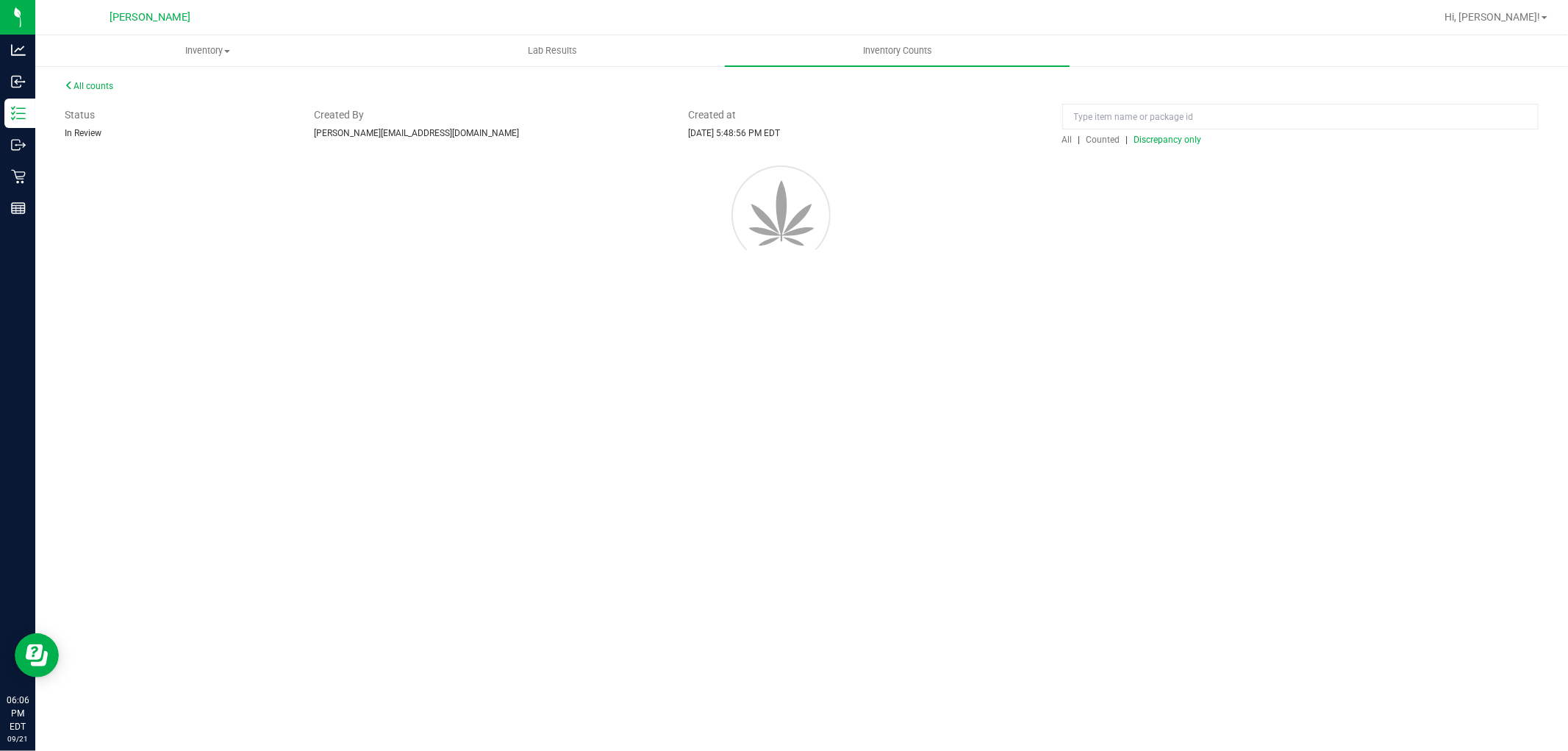
scroll to position [0, 0]
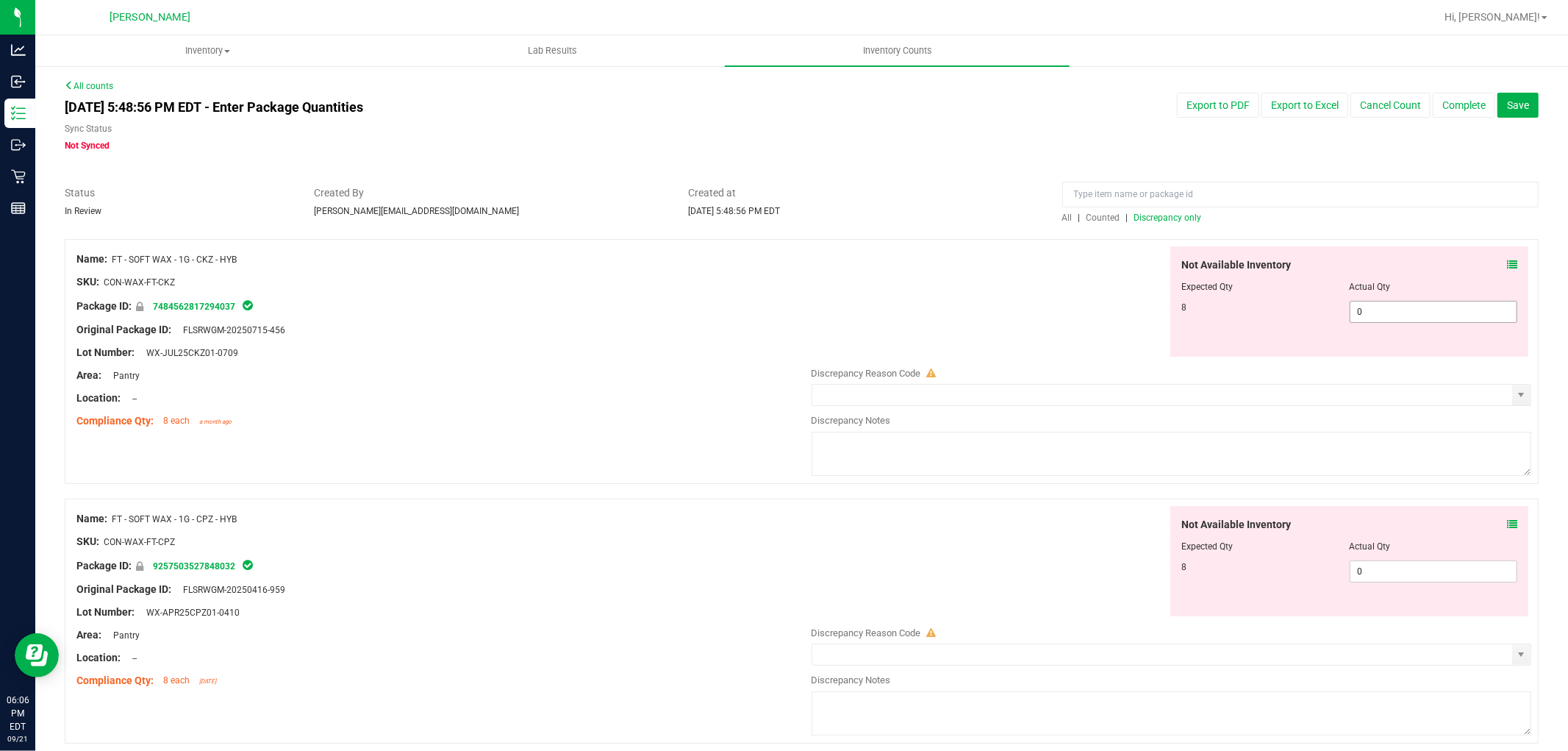
click at [1378, 314] on span "0 0" at bounding box center [1433, 312] width 168 height 22
click at [1398, 567] on div "Not Available Inventory Expected Qty Actual Qty 8 0 0" at bounding box center [1349, 561] width 358 height 110
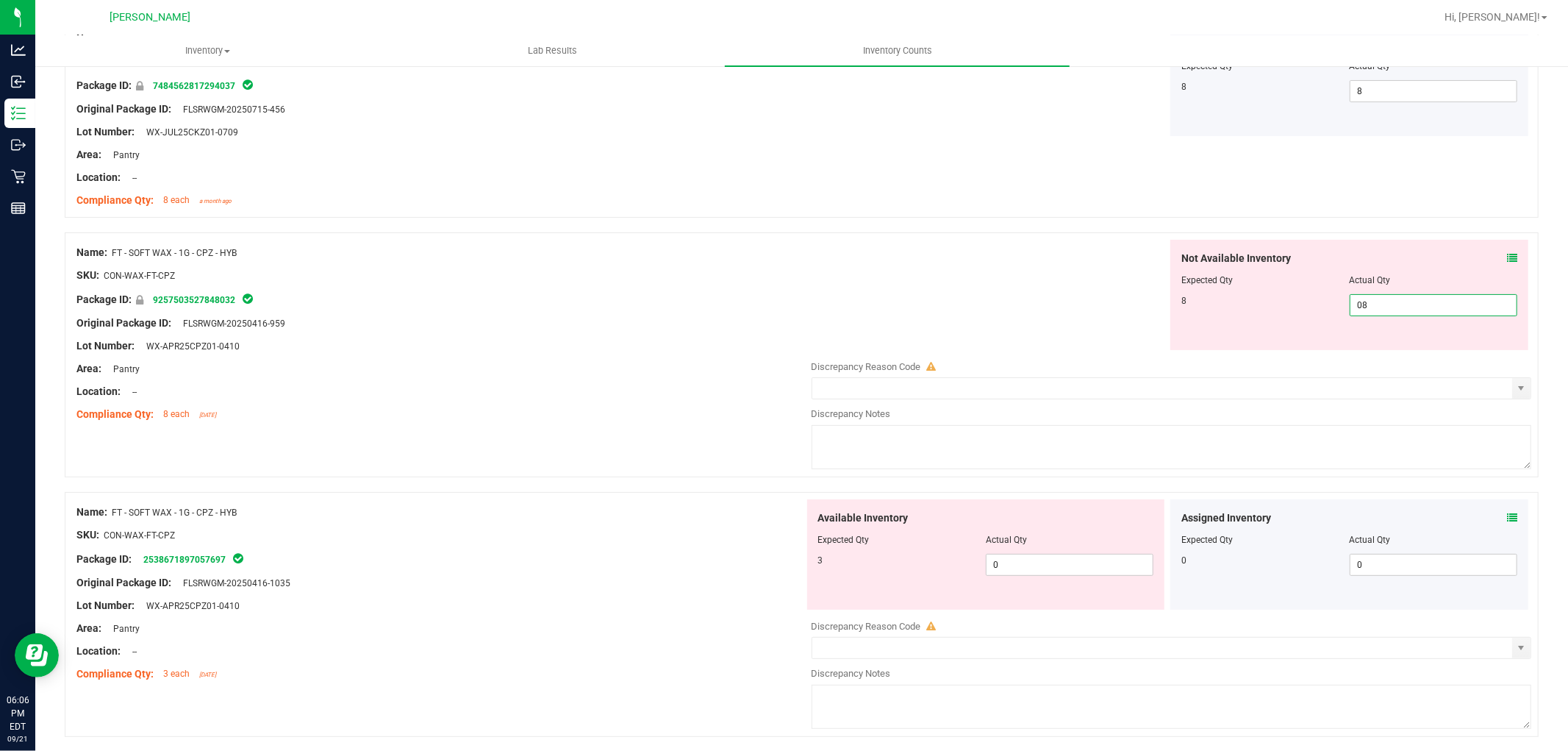
scroll to position [245, 0]
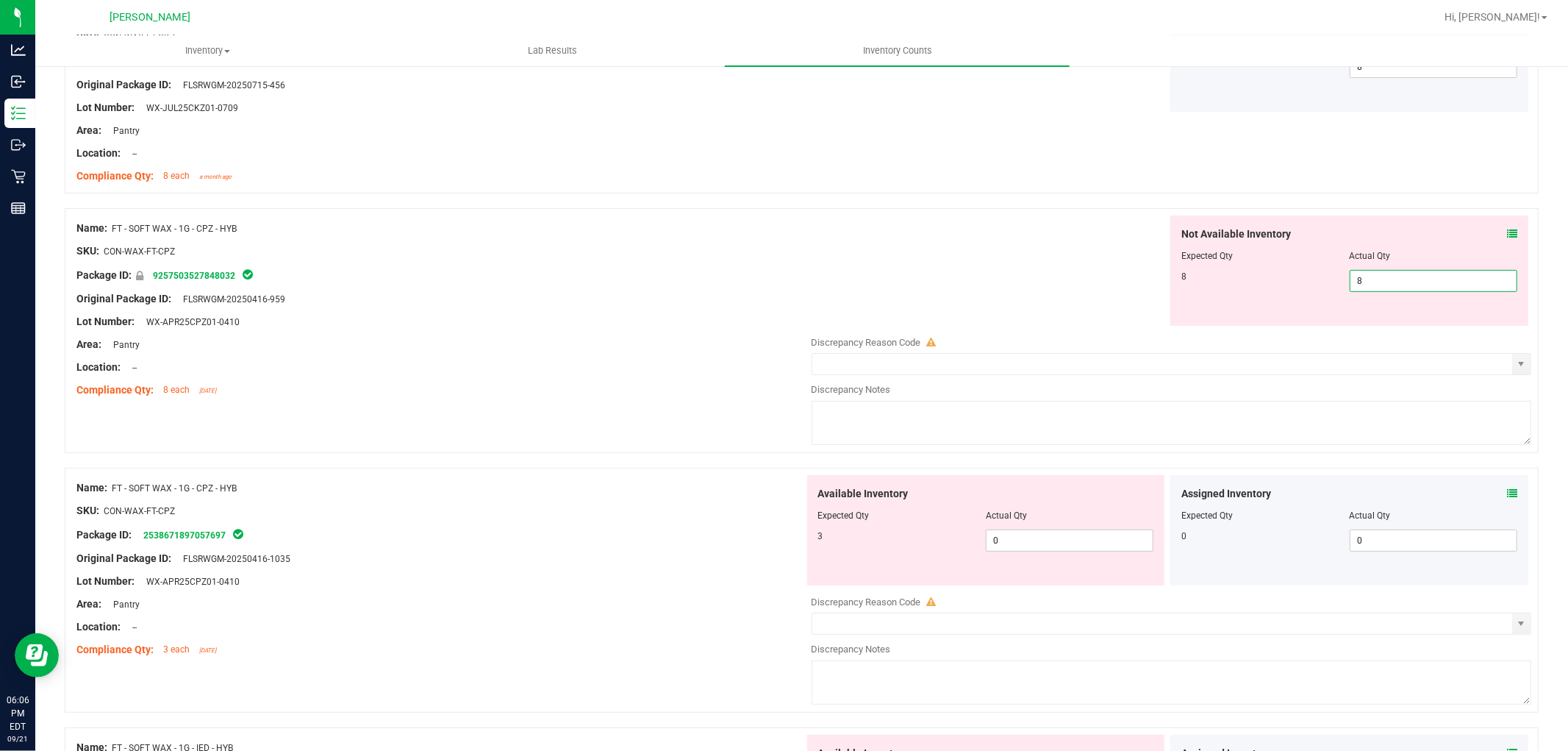
click at [1032, 554] on div "Available Inventory Expected Qty Actual Qty 3 0 0" at bounding box center [1168, 592] width 728 height 233
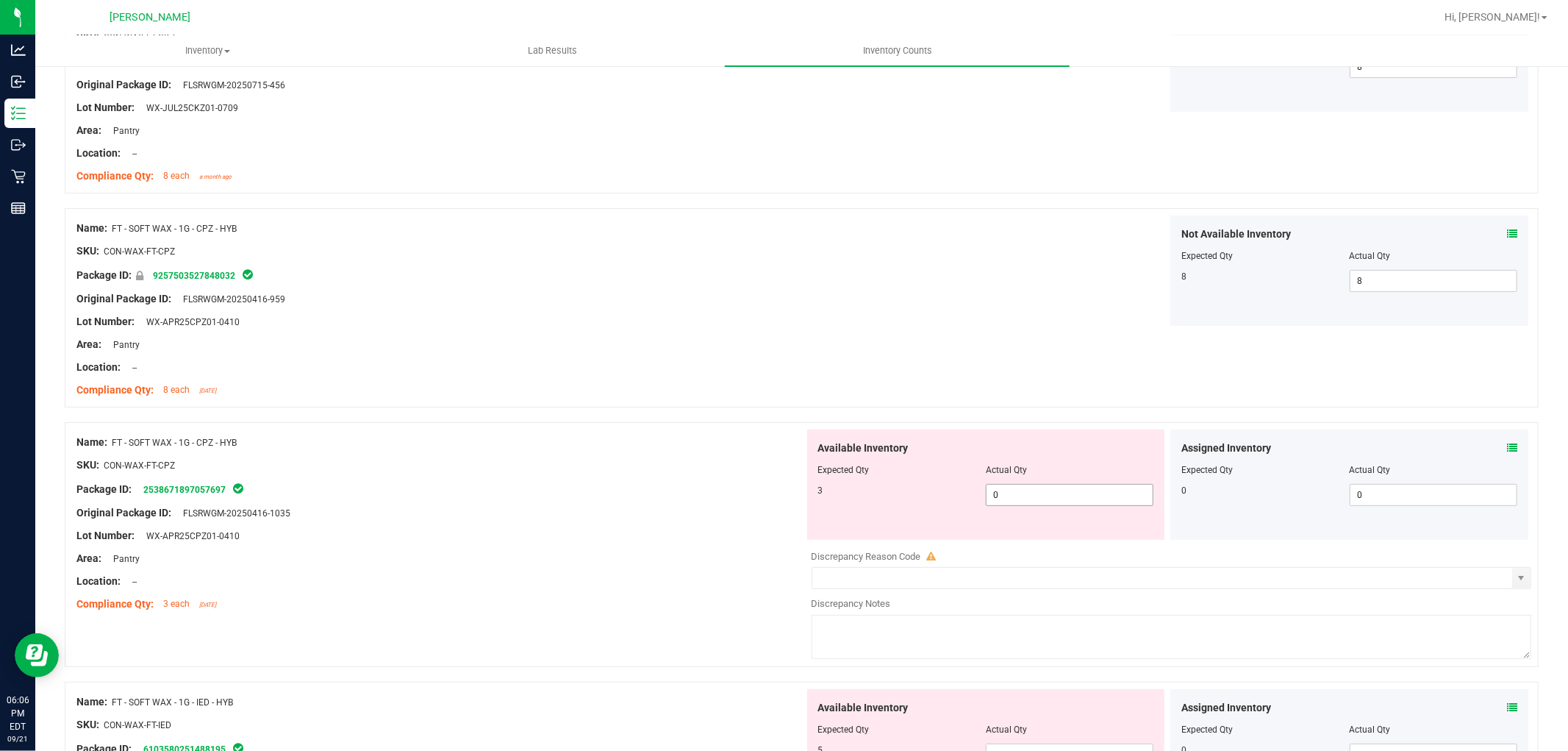
click at [1041, 495] on span "0 0" at bounding box center [1069, 495] width 168 height 22
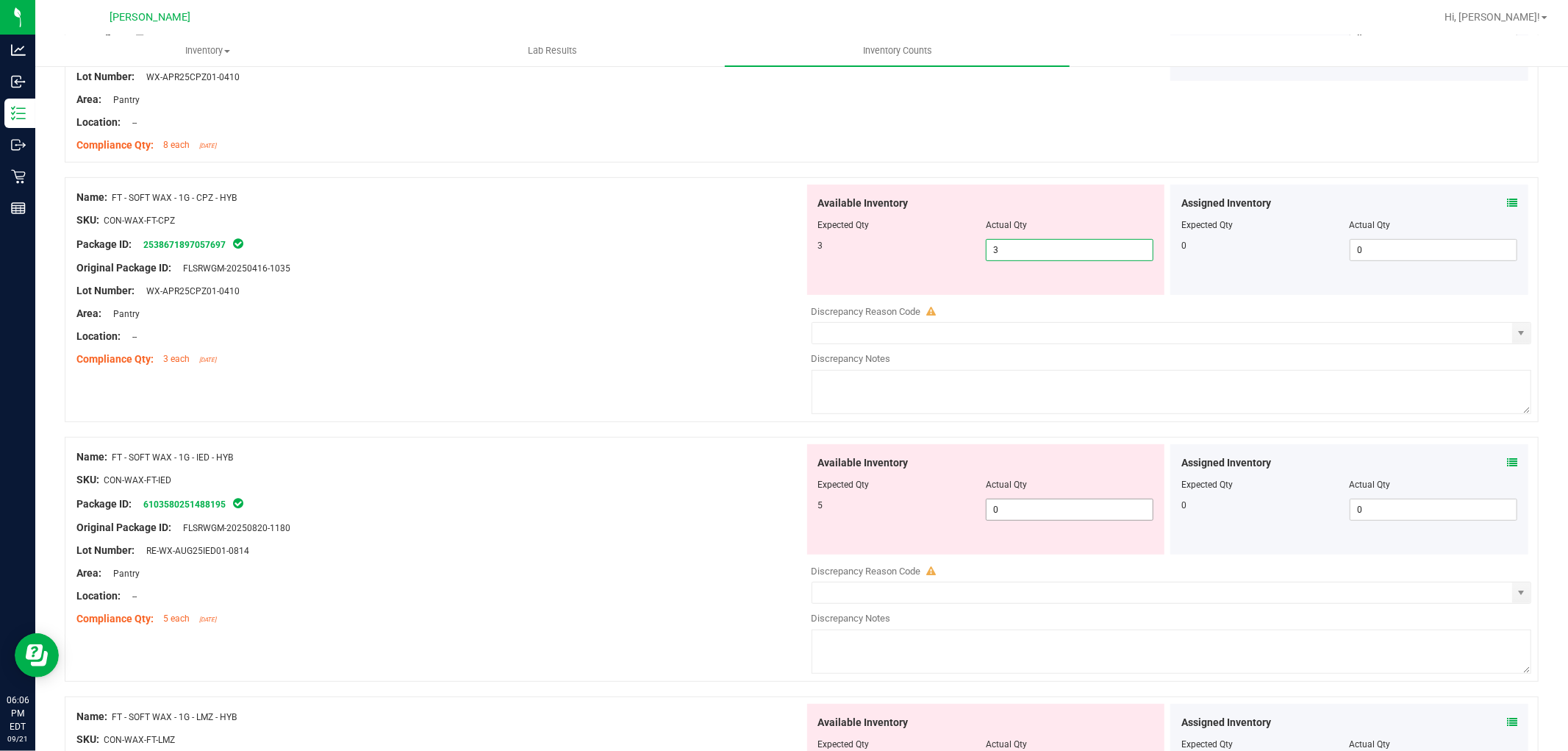
click at [1038, 506] on div "Available Inventory Expected Qty Actual Qty 5 0 0" at bounding box center [986, 499] width 358 height 110
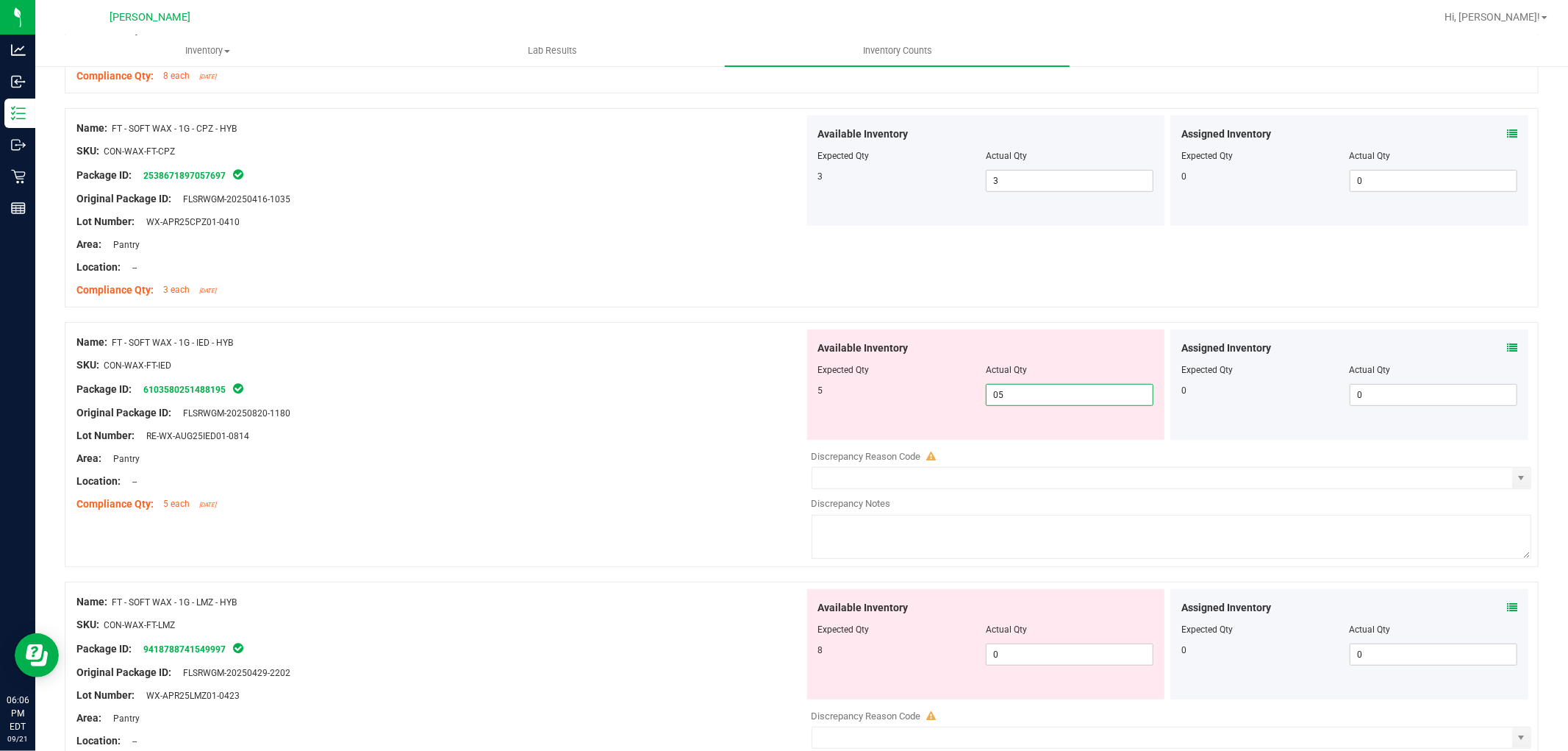
scroll to position [735, 0]
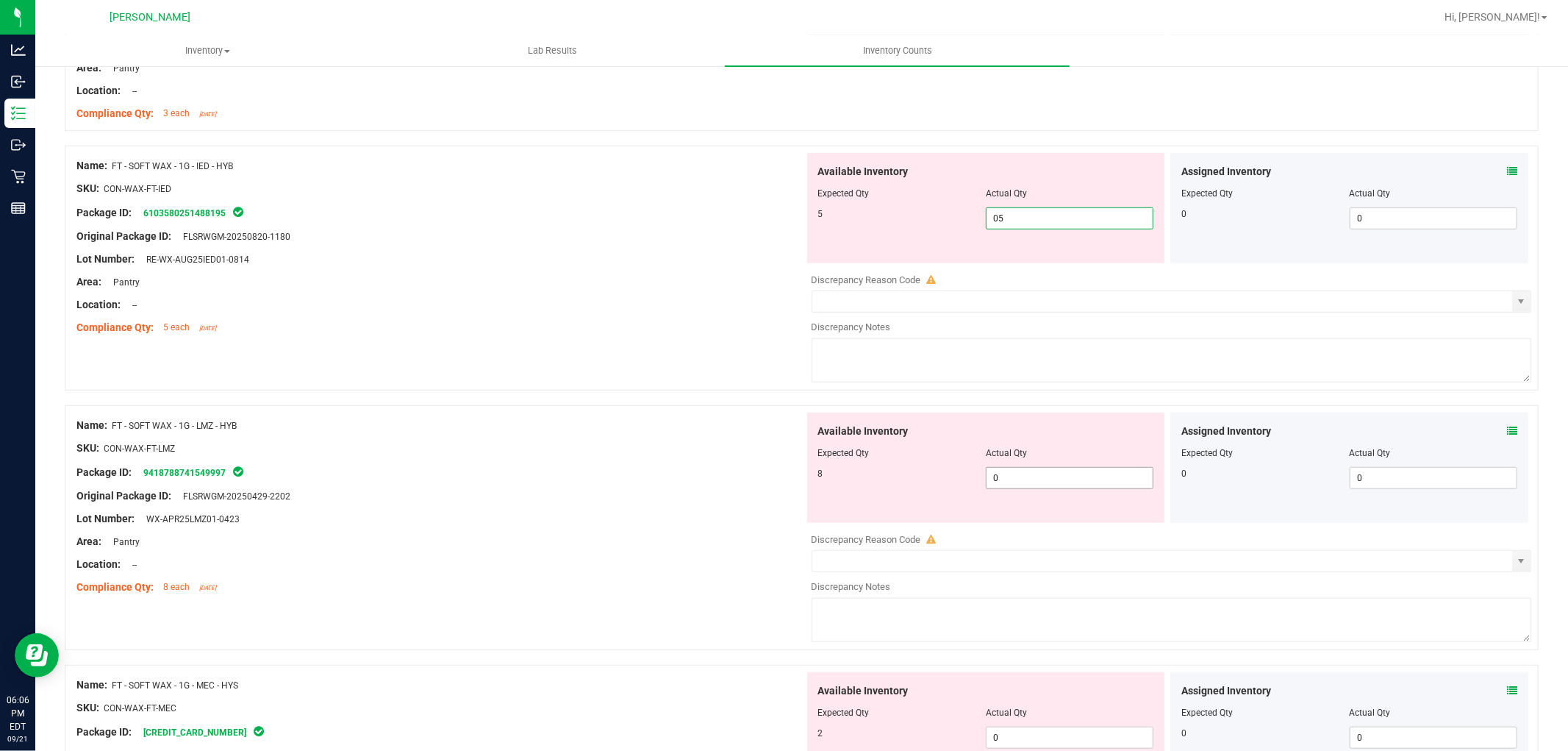
click at [1037, 478] on div "Available Inventory Expected Qty Actual Qty 8 0 0" at bounding box center [1168, 528] width 728 height 233
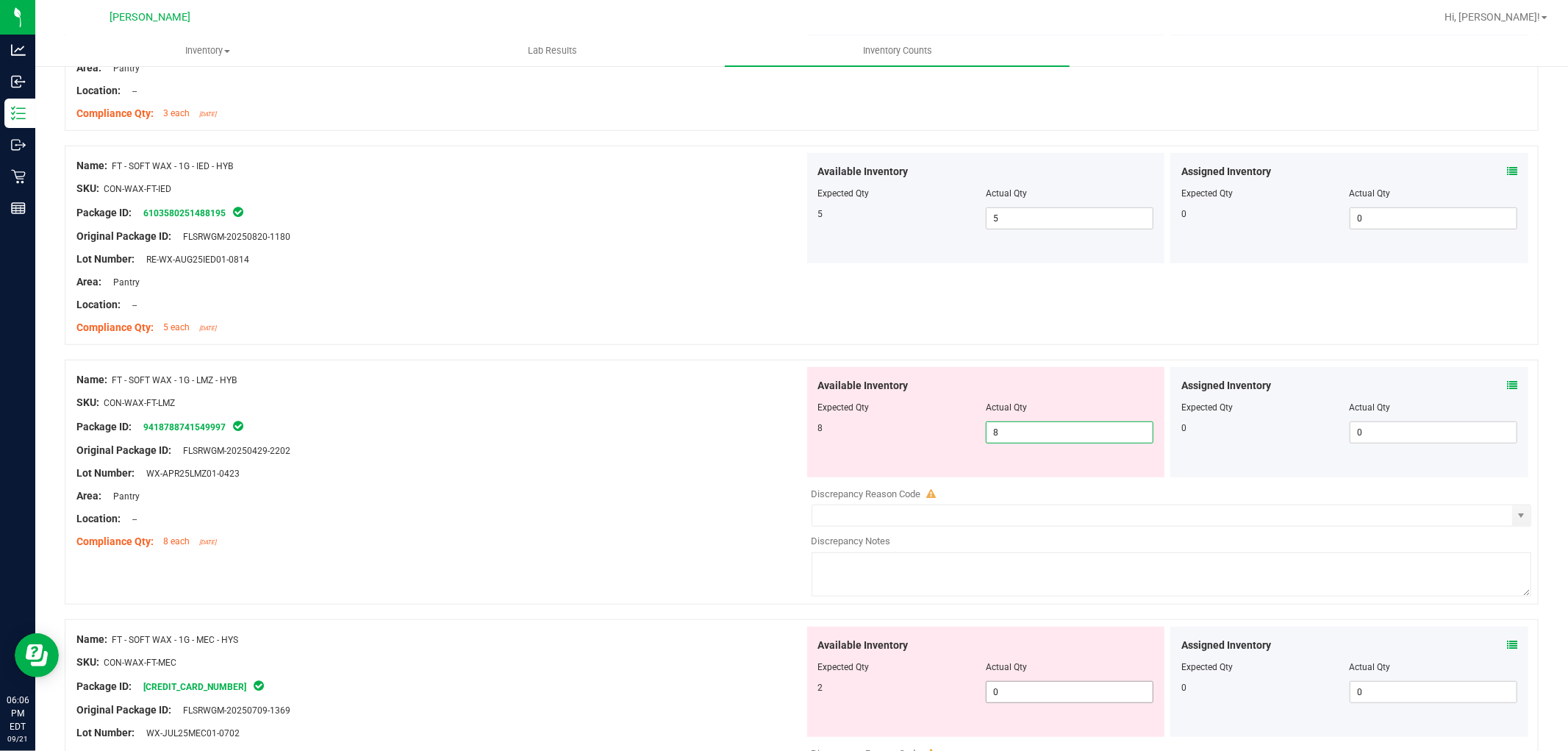
click at [1041, 687] on div "Available Inventory Expected Qty Actual Qty 2 0 0" at bounding box center [986, 681] width 358 height 110
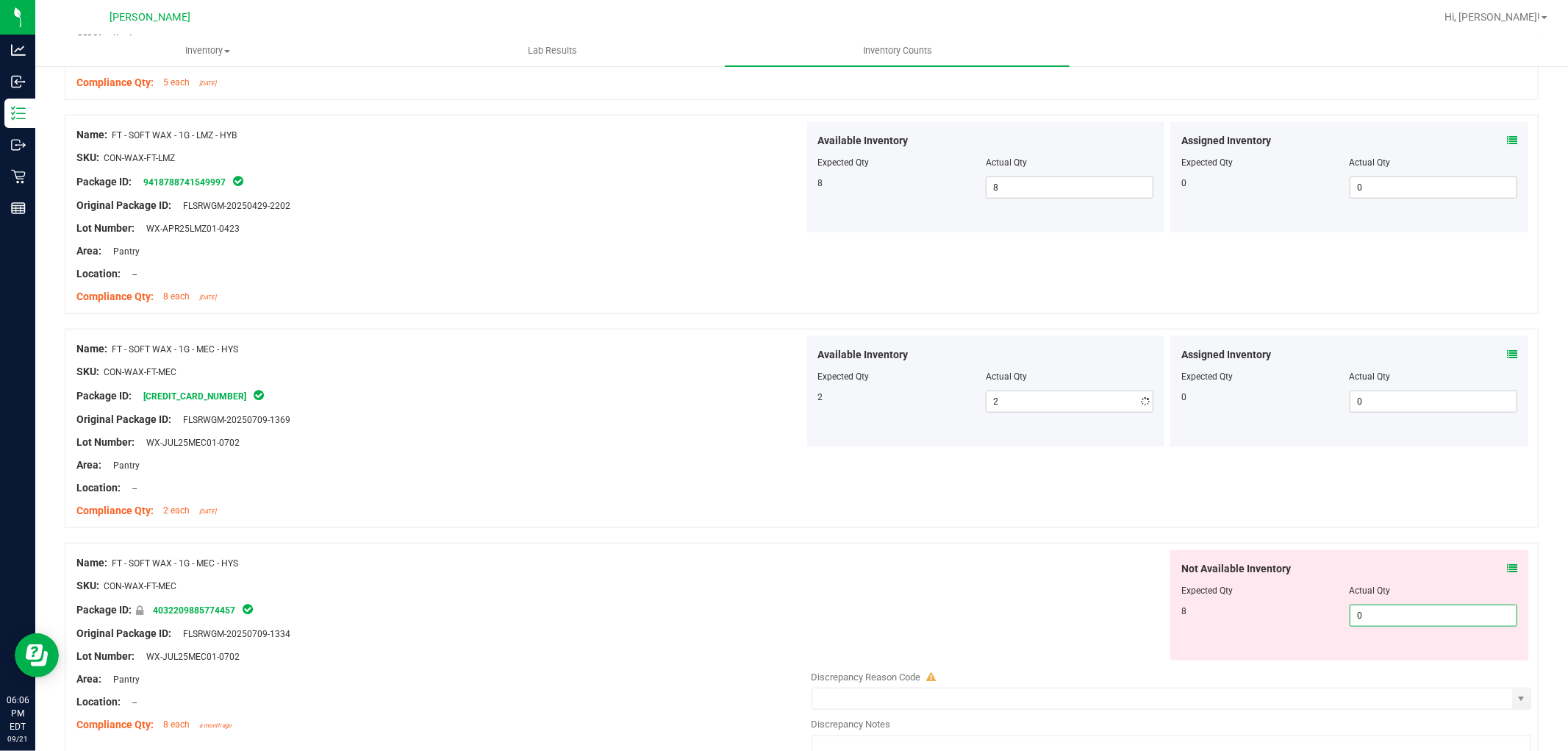
click at [1369, 662] on div "Not Available Inventory Expected Qty Actual Qty 8 0 0" at bounding box center [1168, 667] width 728 height 233
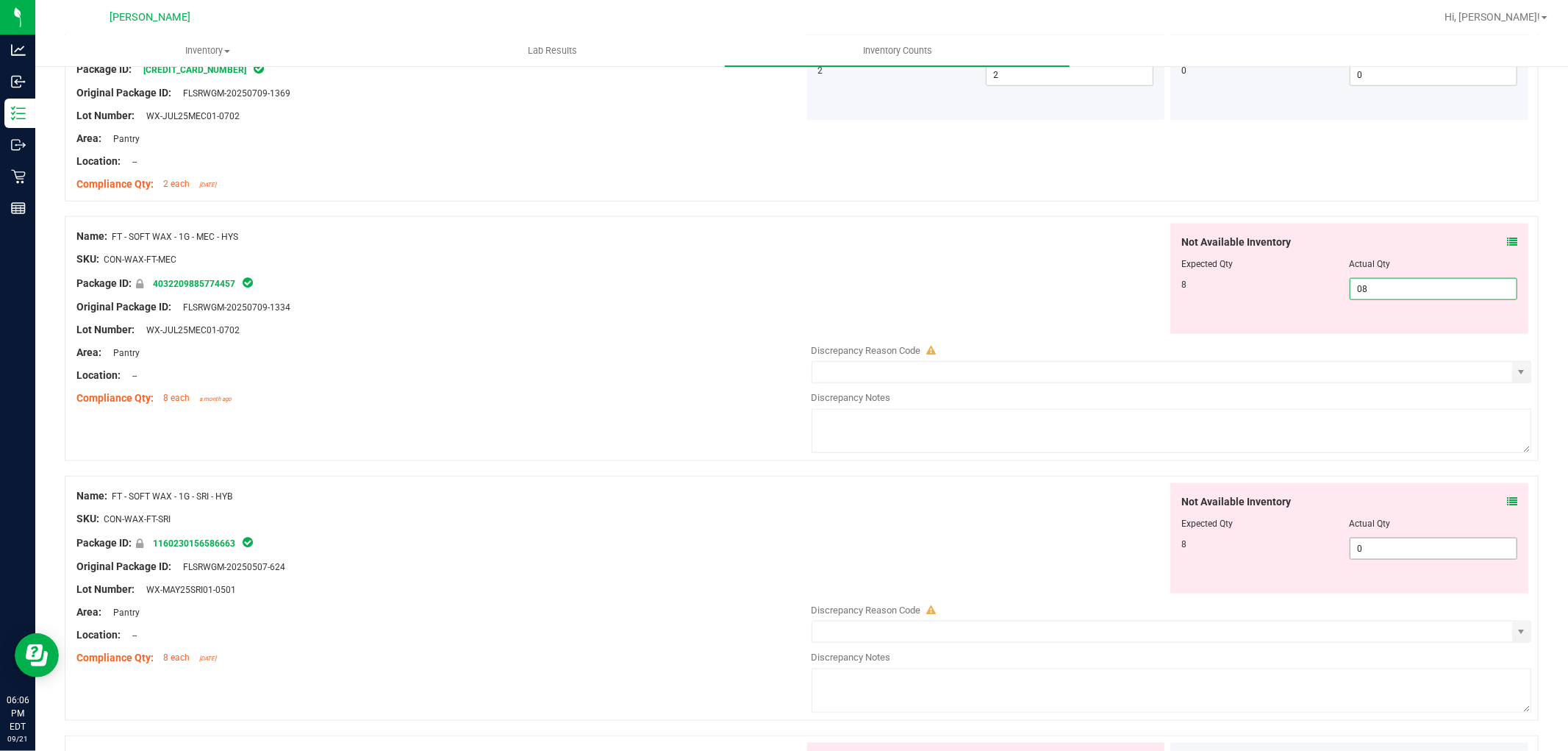
click at [1413, 551] on div "Not Available Inventory Expected Qty Actual Qty 8 0 0" at bounding box center [1168, 599] width 728 height 233
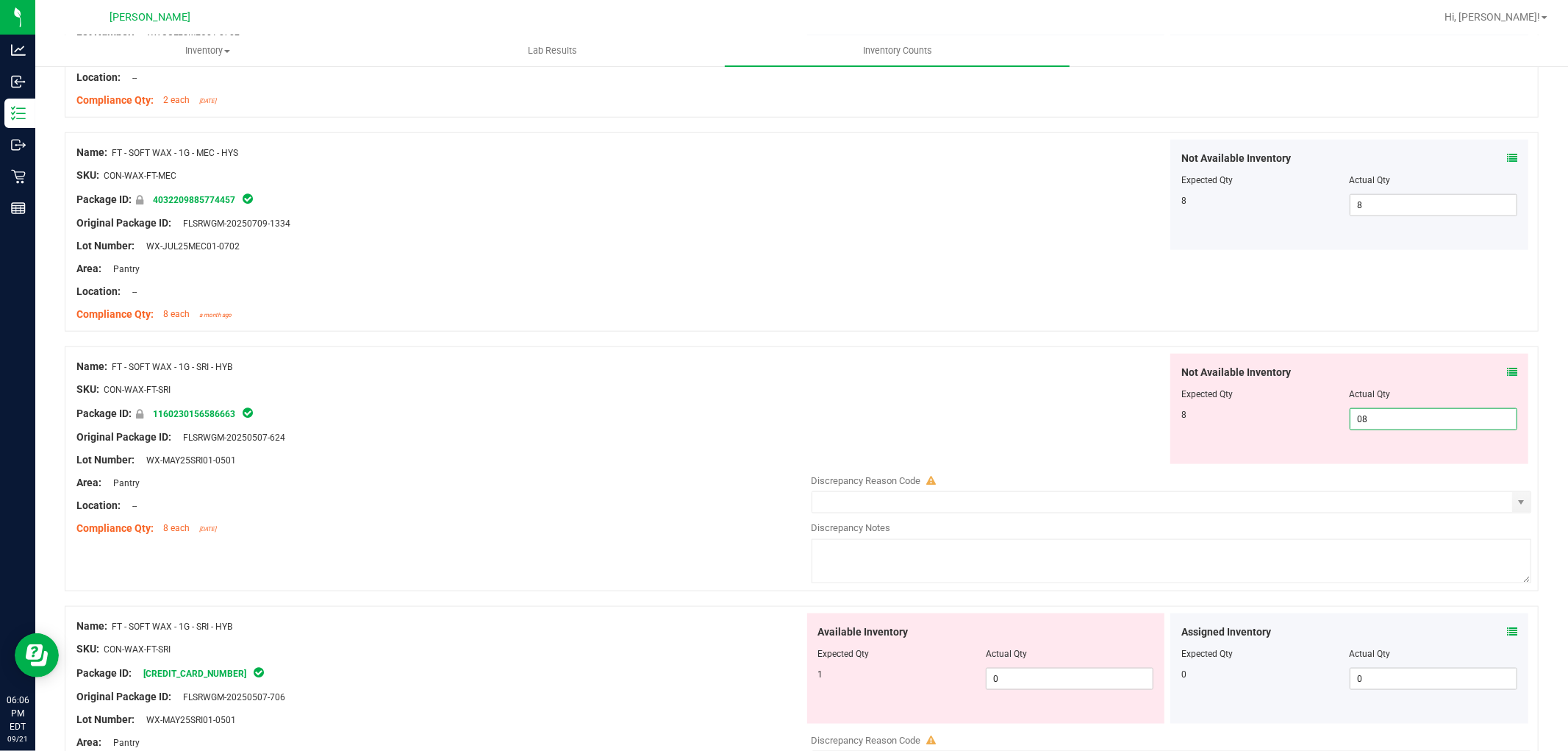
scroll to position [1471, 0]
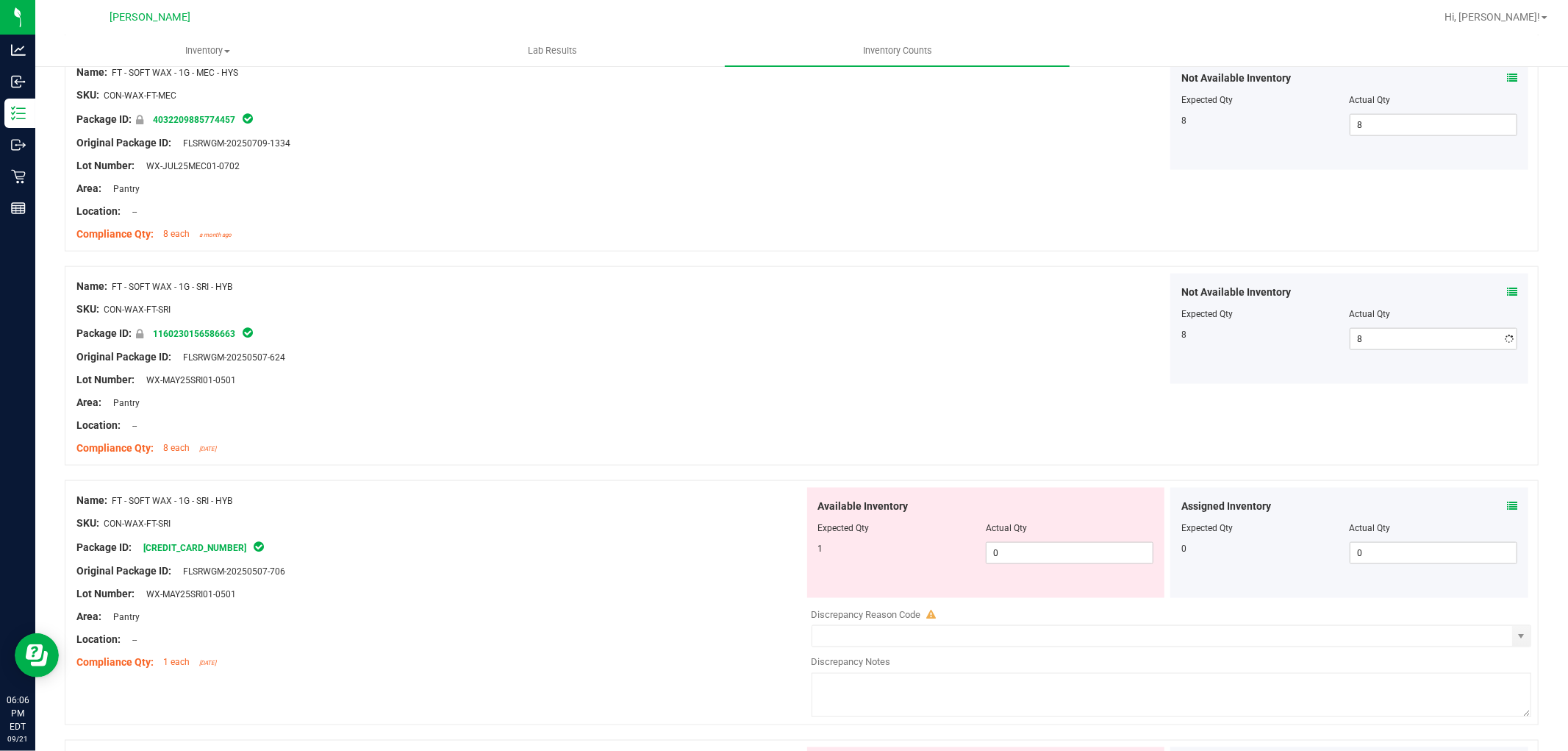
click at [1068, 586] on div "Available Inventory Expected Qty Actual Qty 1 0 0" at bounding box center [986, 542] width 358 height 110
click at [1068, 540] on div at bounding box center [986, 538] width 336 height 8
click at [1075, 553] on span "0 0" at bounding box center [1069, 553] width 168 height 22
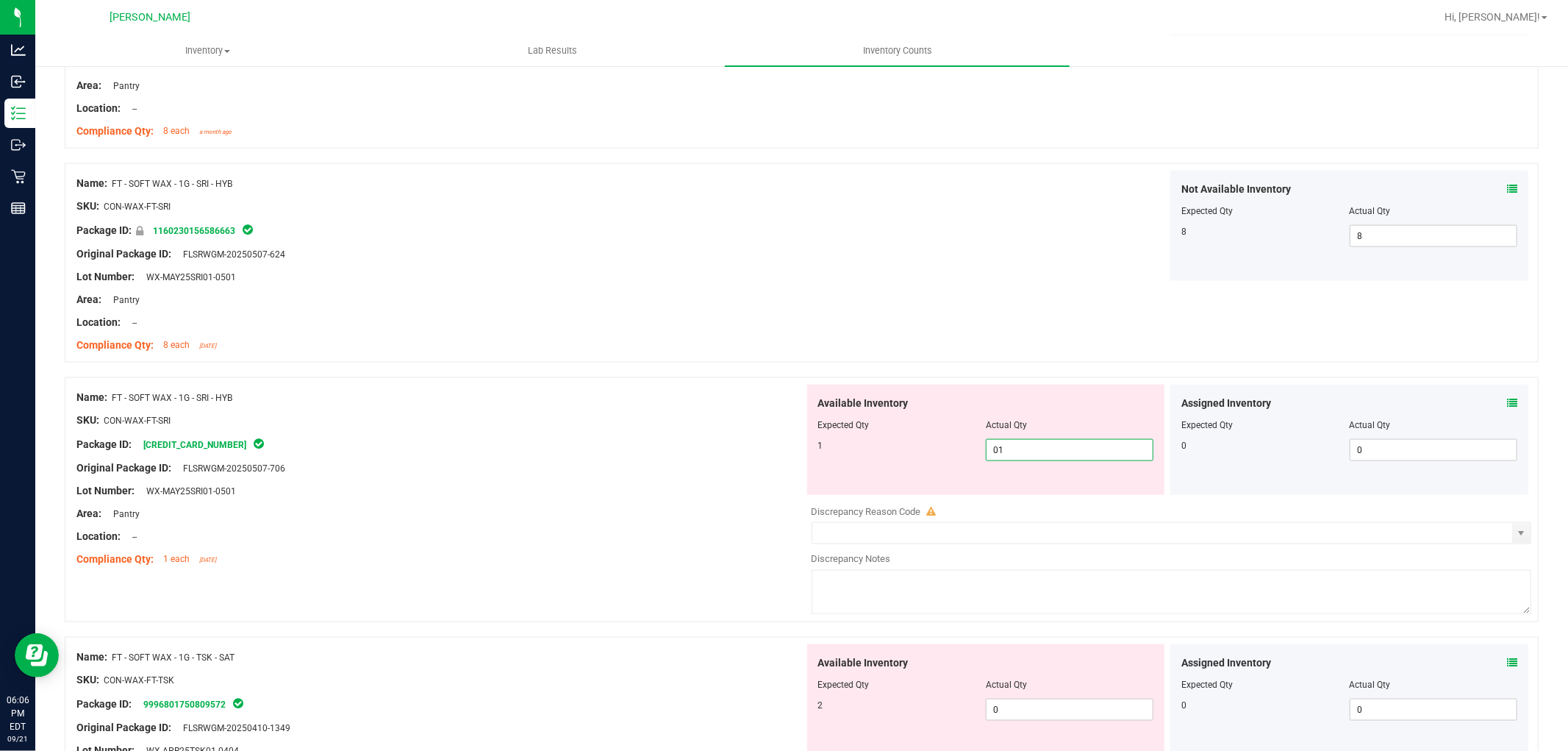
scroll to position [1797, 0]
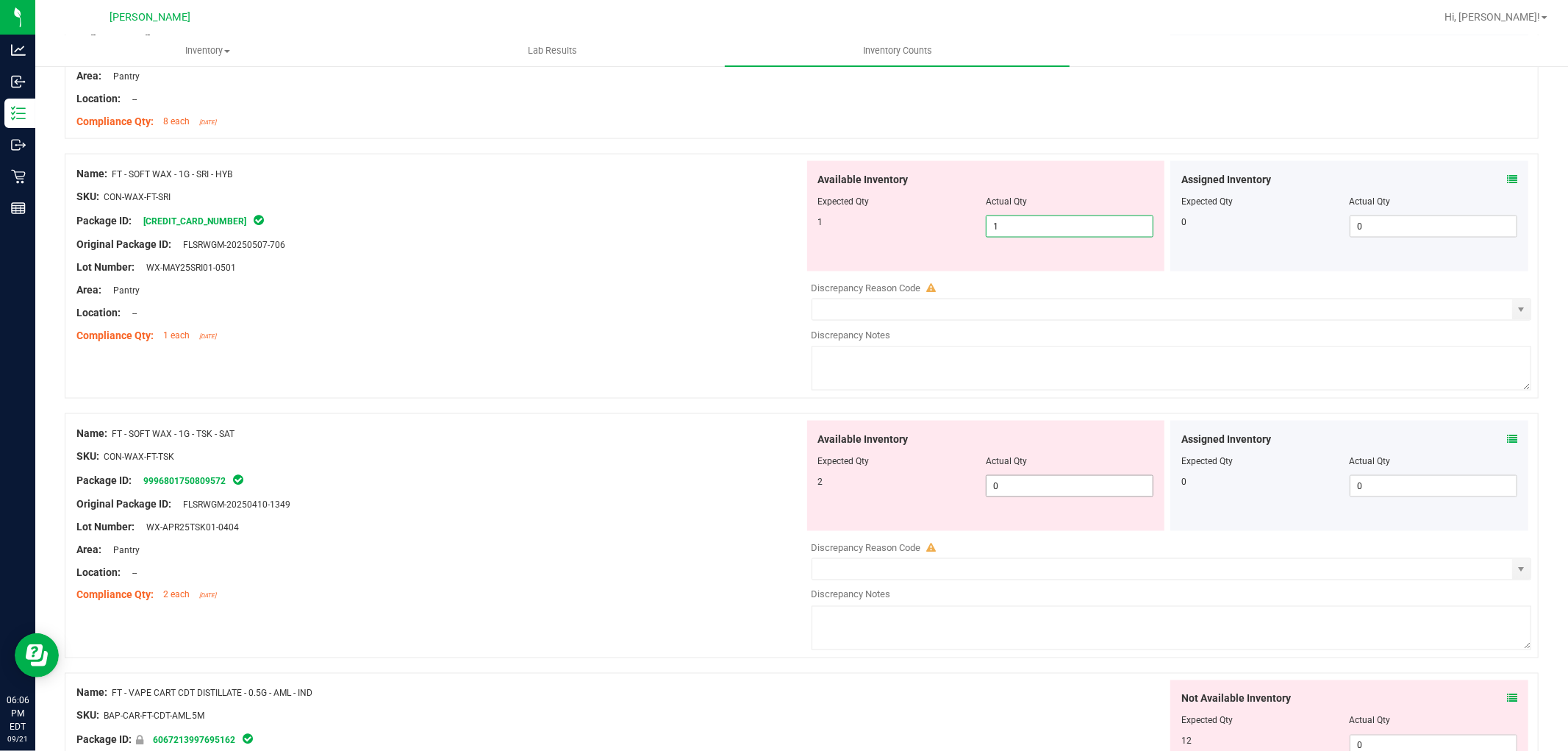
click at [1090, 491] on div "Available Inventory Expected Qty Actual Qty 2 0 0" at bounding box center [1168, 537] width 728 height 233
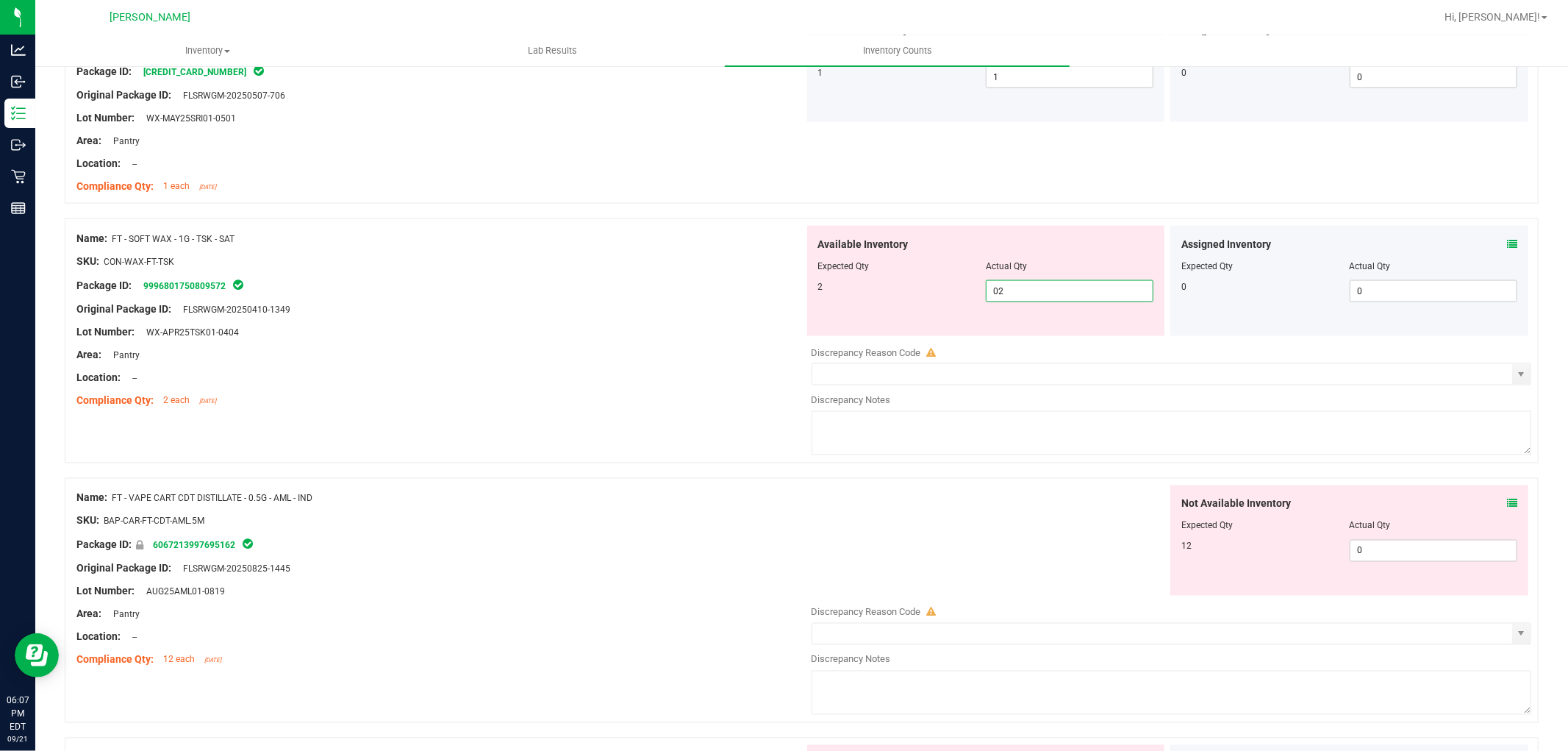
scroll to position [1961, 0]
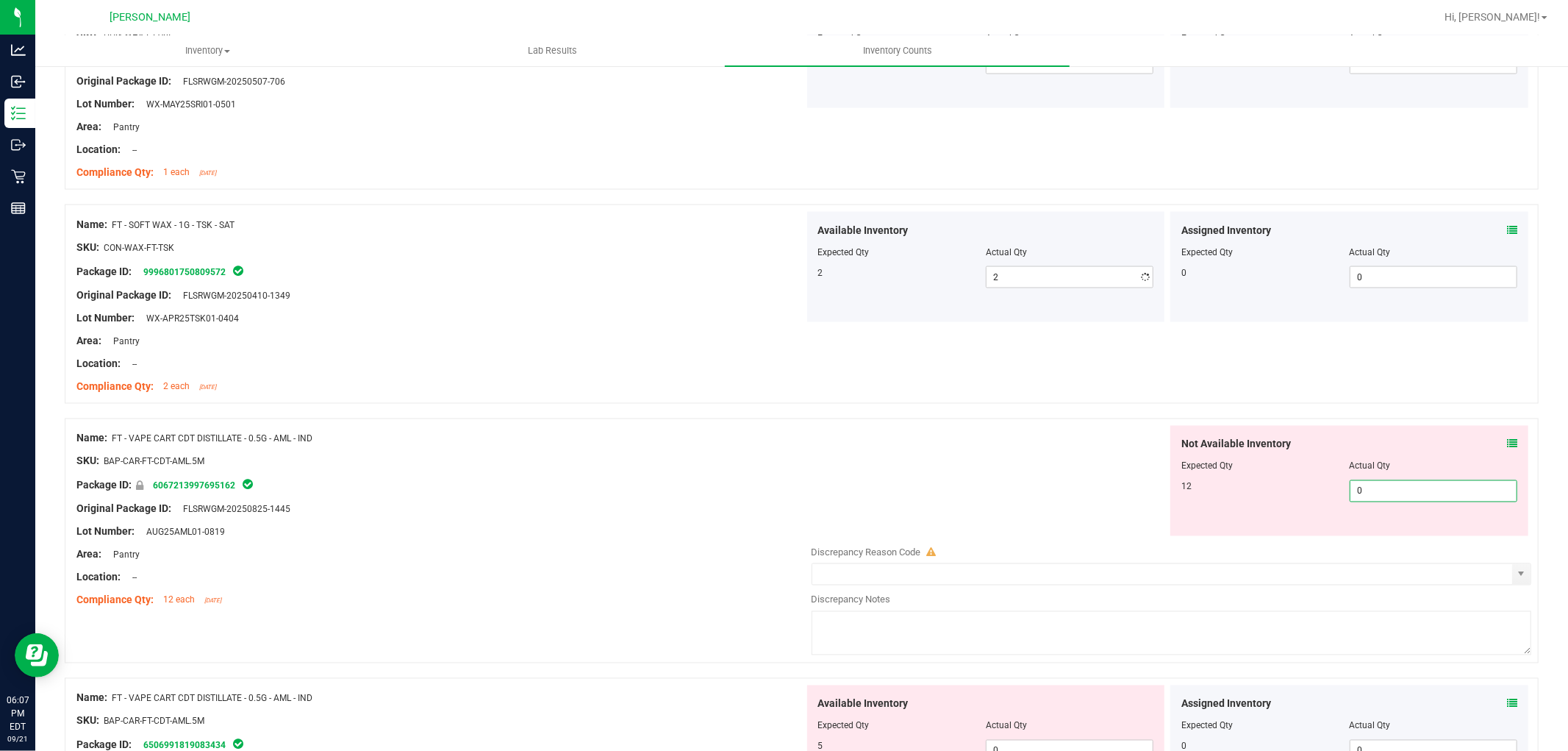
click at [1441, 546] on div "Not Available Inventory Expected Qty Actual Qty 12 0 0" at bounding box center [1168, 542] width 728 height 233
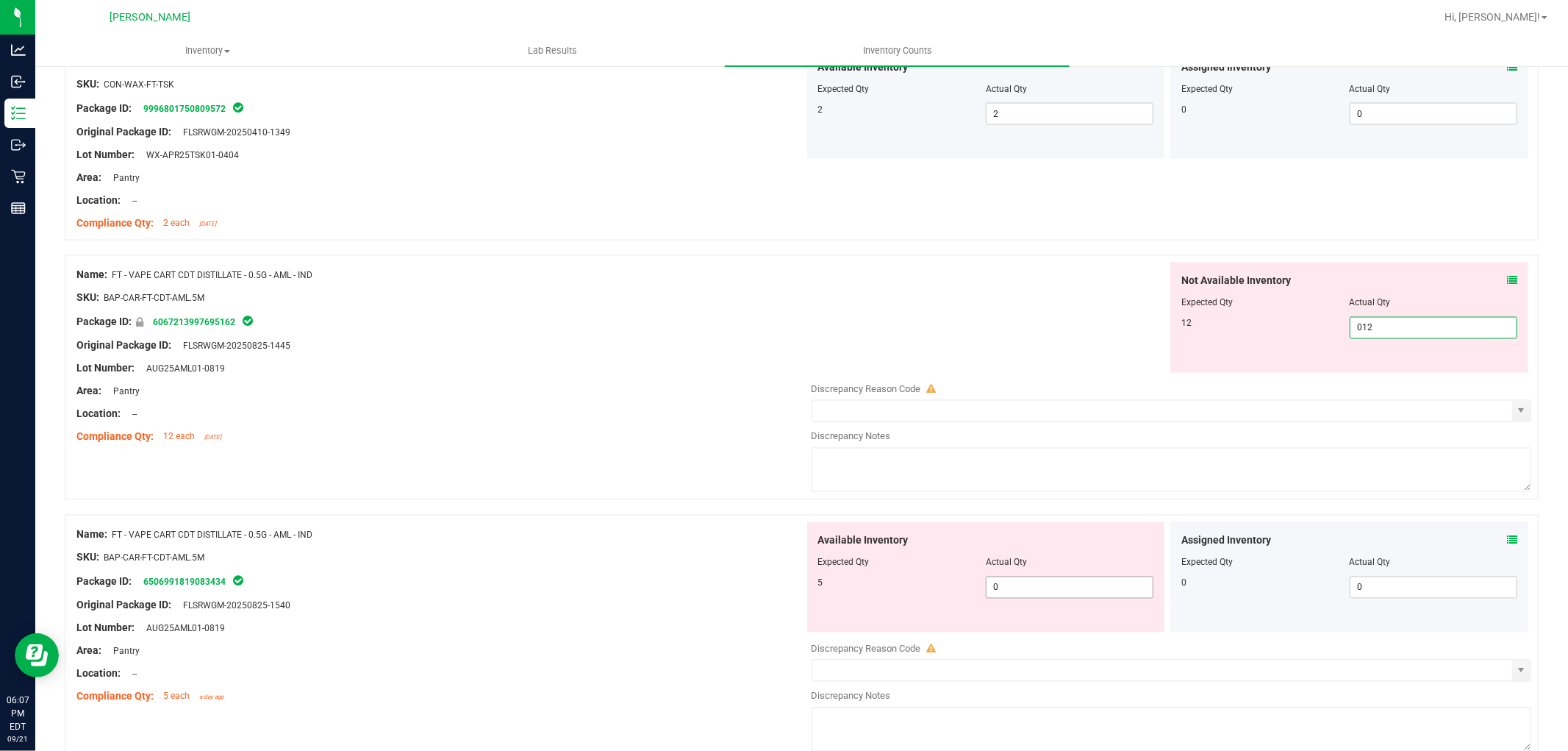
click at [1108, 587] on div "Available Inventory Expected Qty Actual Qty 5 0 0" at bounding box center [1168, 638] width 728 height 233
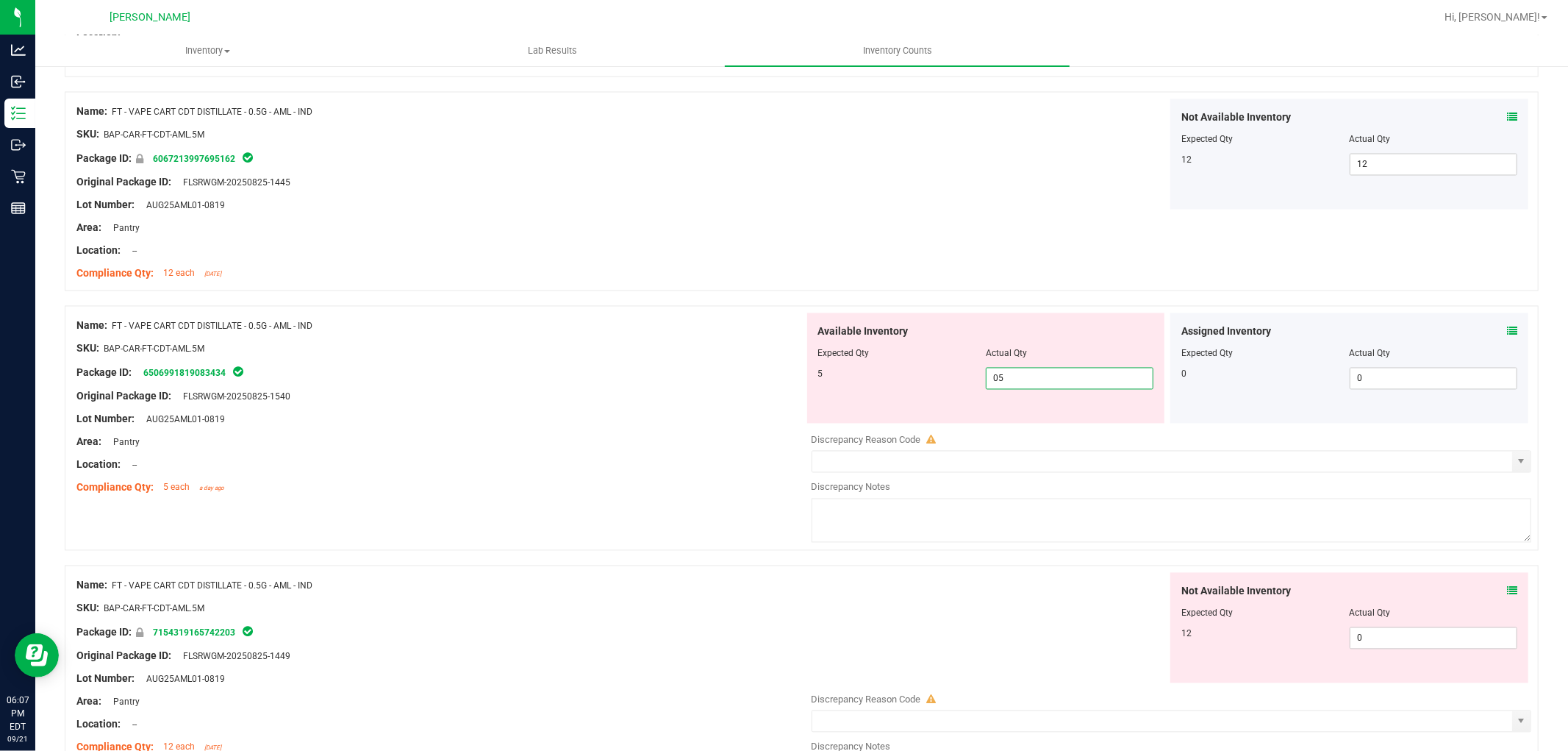
scroll to position [2288, 0]
click at [1370, 637] on div "Not Available Inventory Expected Qty Actual Qty 12 0 0" at bounding box center [1349, 627] width 358 height 110
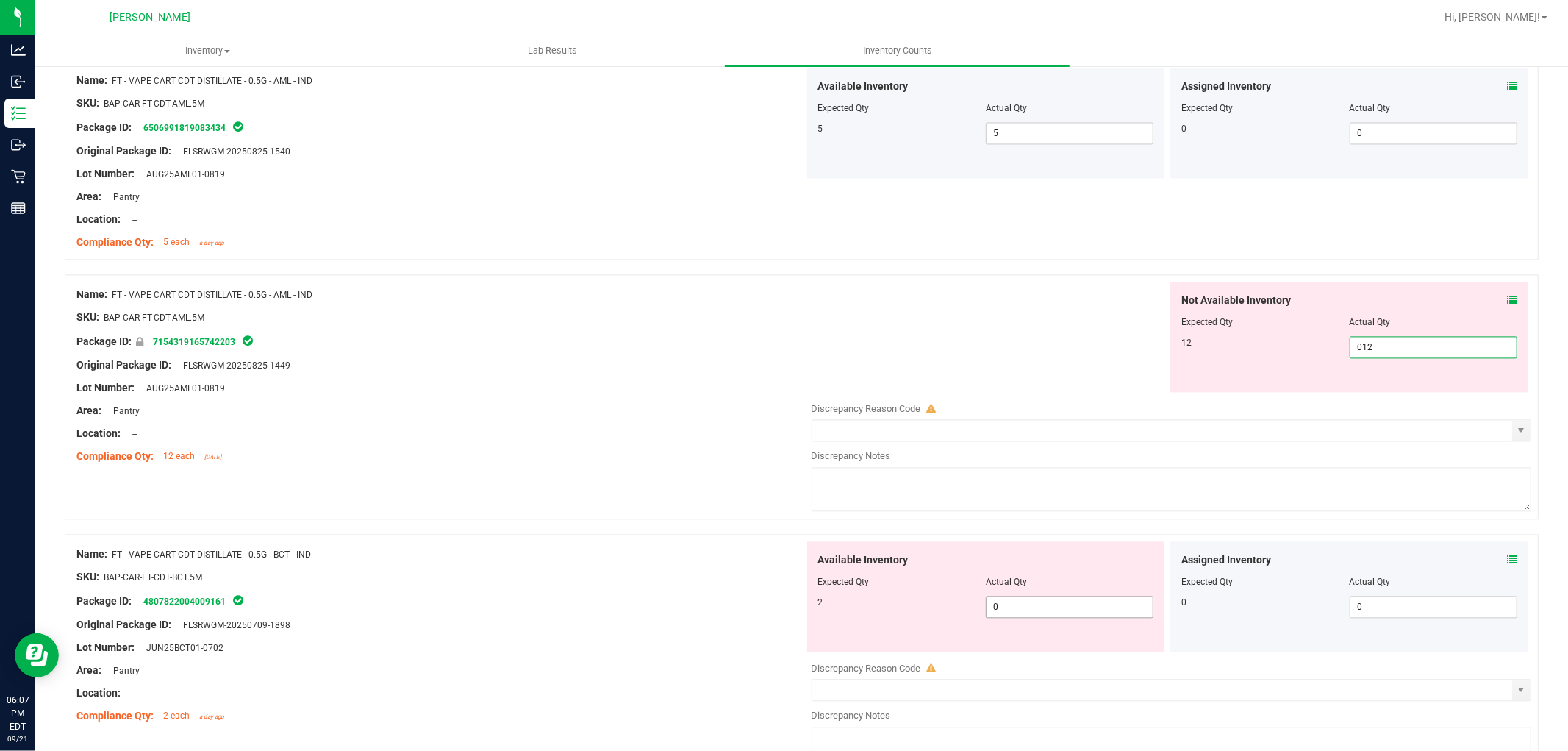
click at [1091, 605] on div "Available Inventory Expected Qty Actual Qty 2 0 0" at bounding box center [986, 596] width 358 height 110
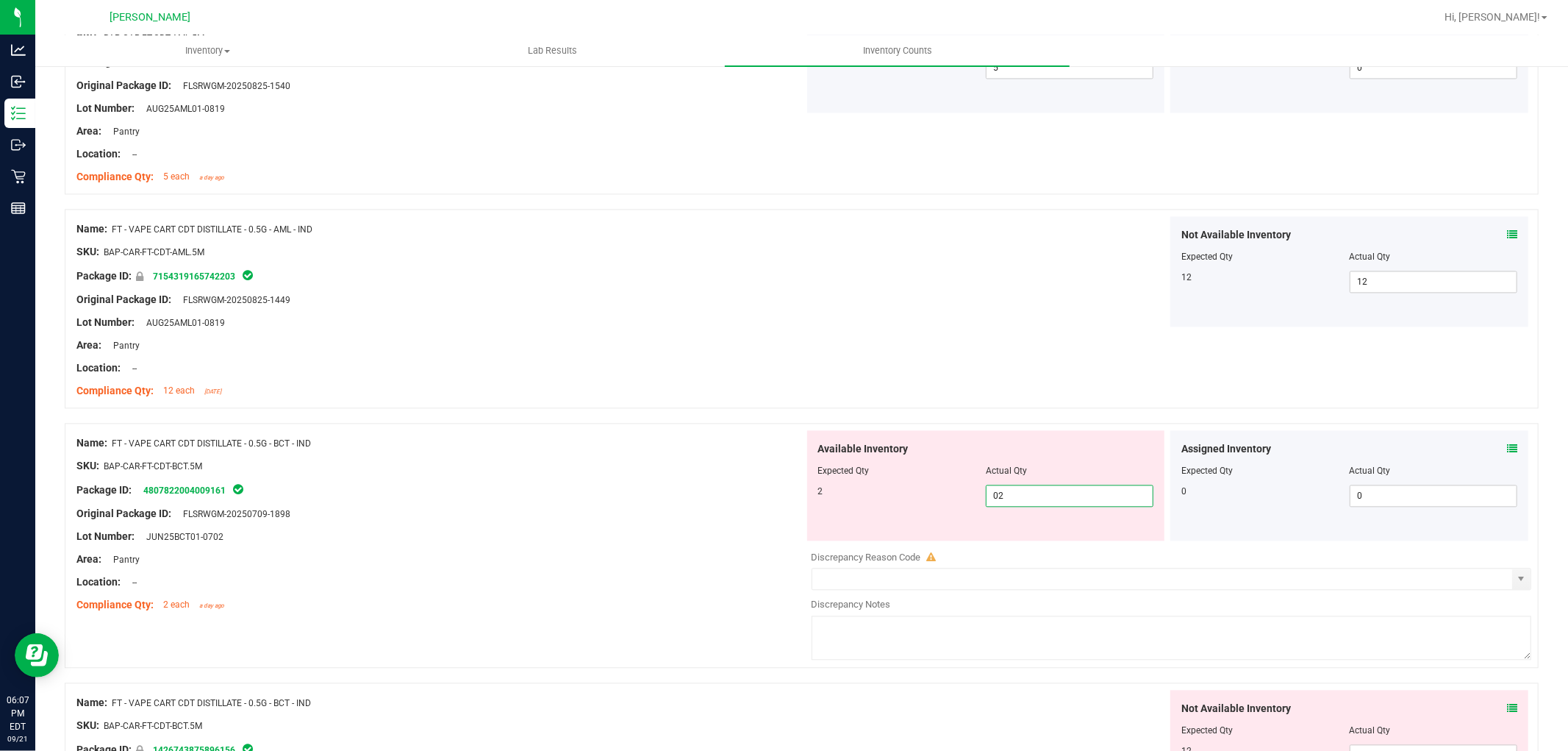
scroll to position [2696, 0]
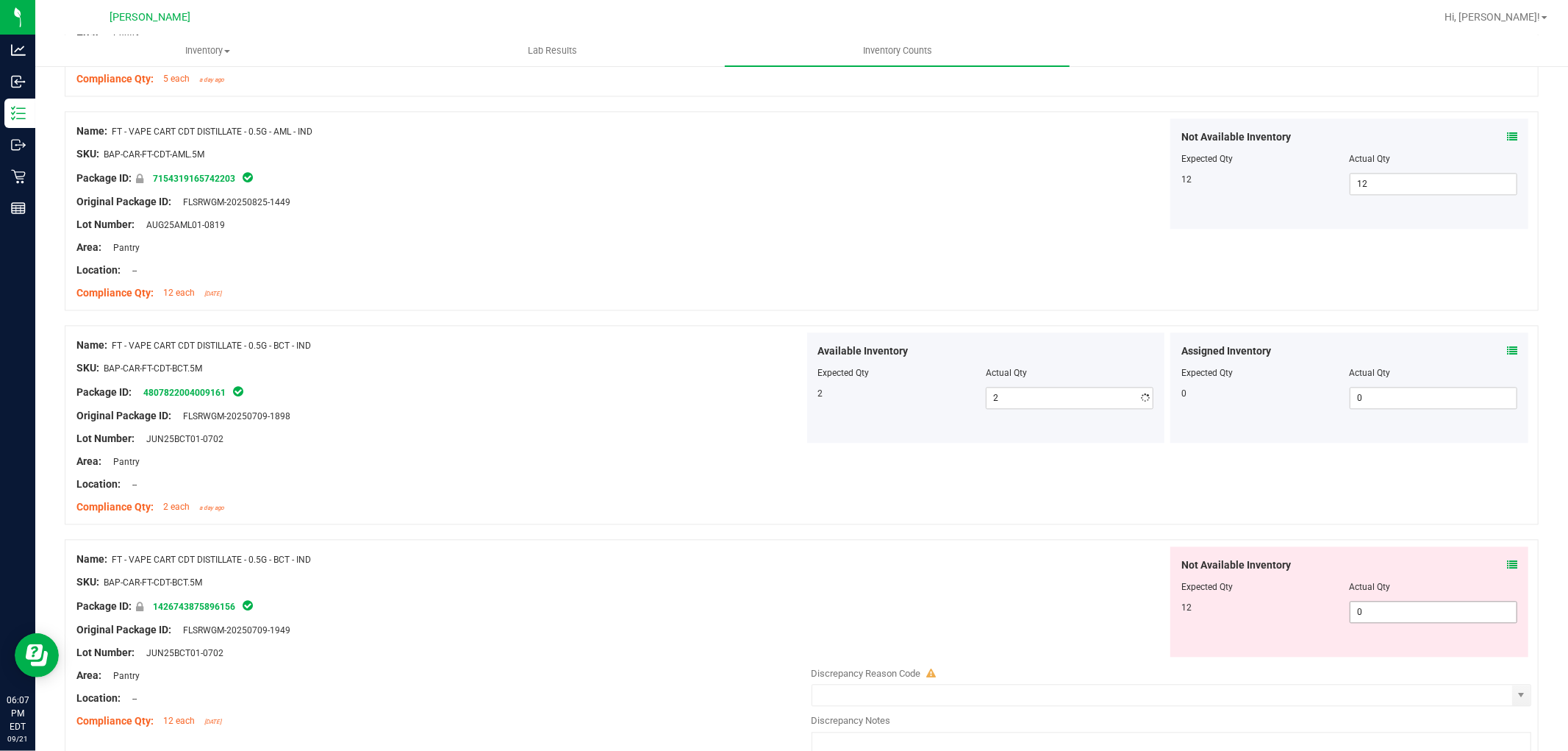
click at [1404, 648] on div "Not Available Inventory Expected Qty Actual Qty 12 0 0" at bounding box center [1349, 601] width 358 height 110
click at [1385, 614] on span "0 0" at bounding box center [1433, 612] width 168 height 22
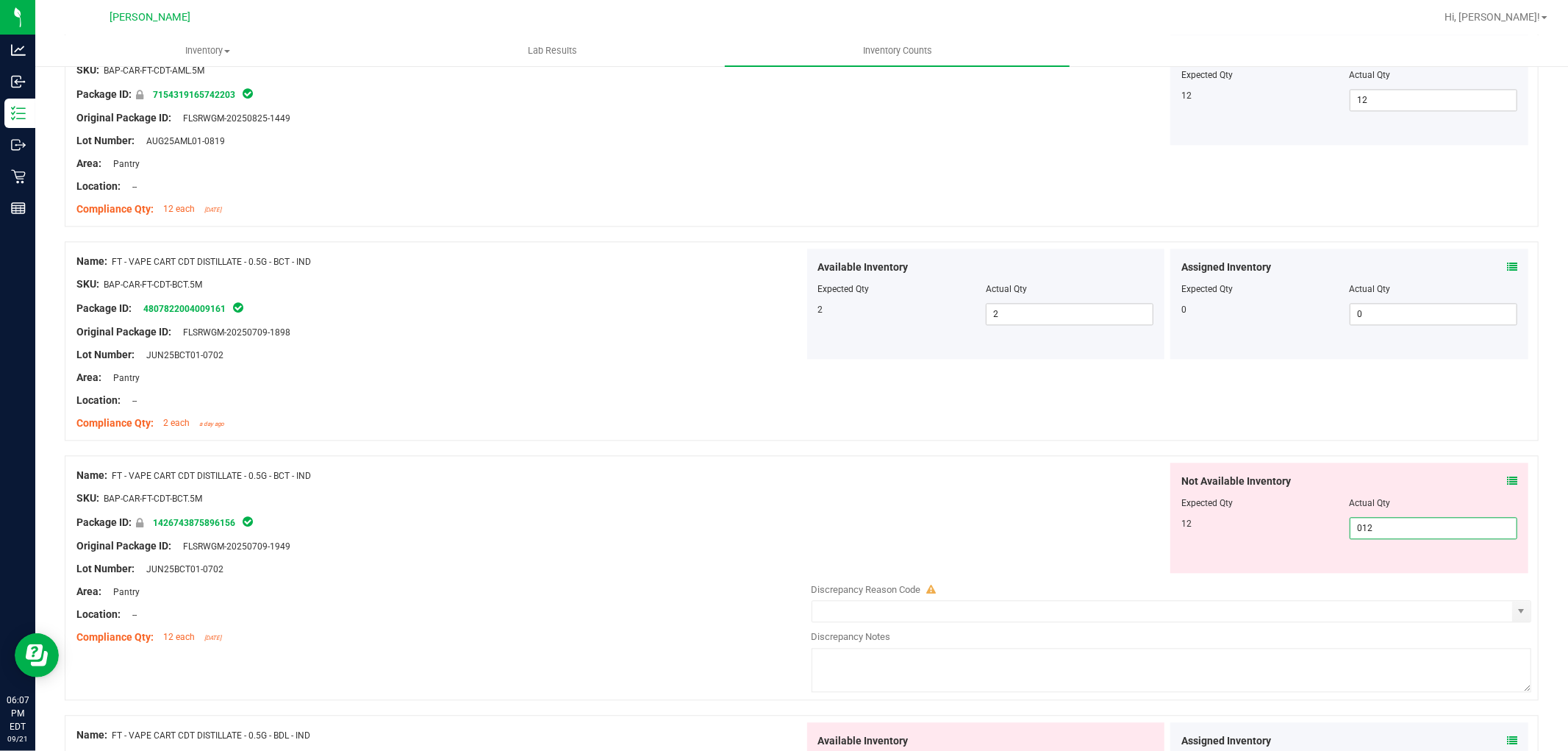
scroll to position [2859, 0]
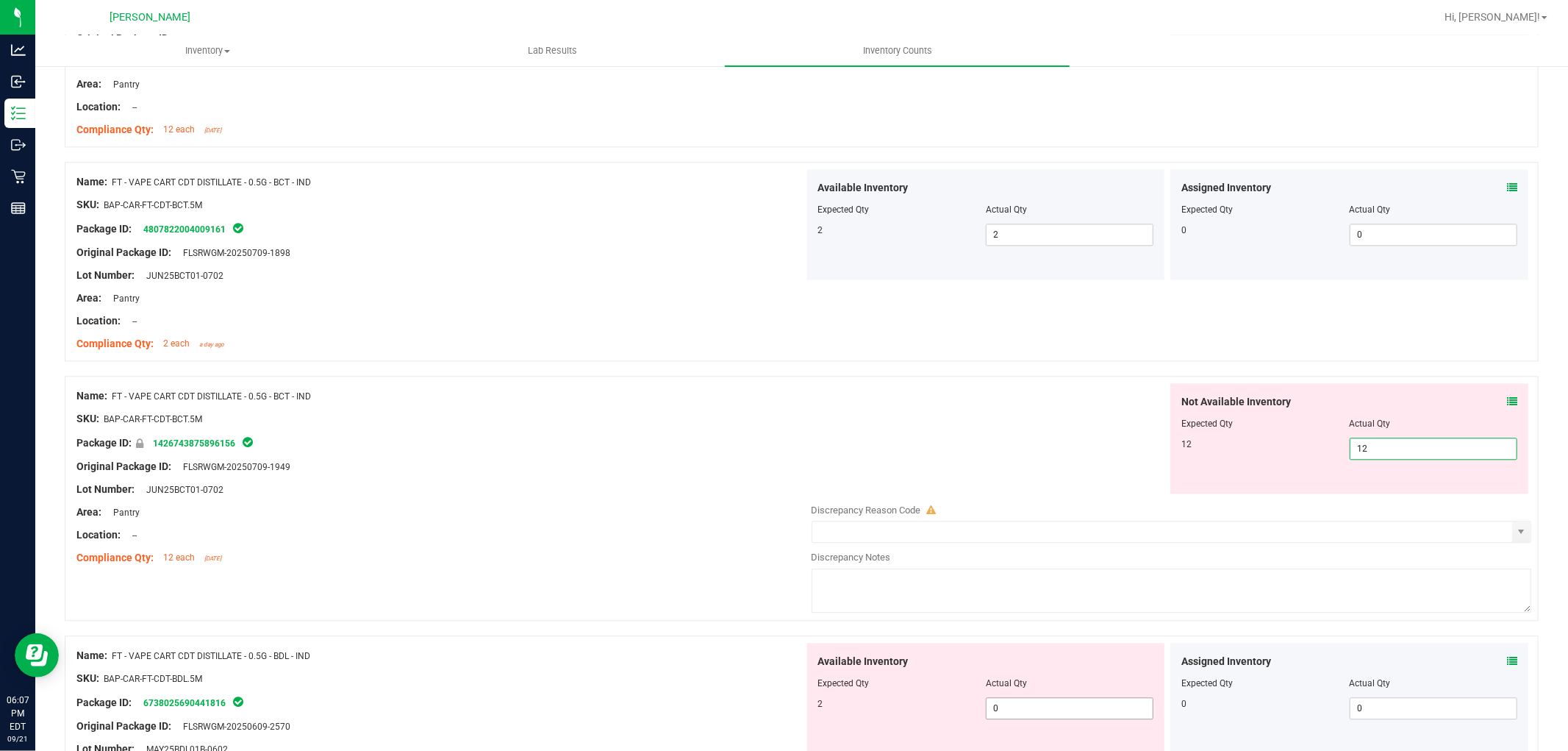
click at [1087, 706] on div "Available Inventory Expected Qty Actual Qty 2 0 0" at bounding box center [986, 698] width 358 height 110
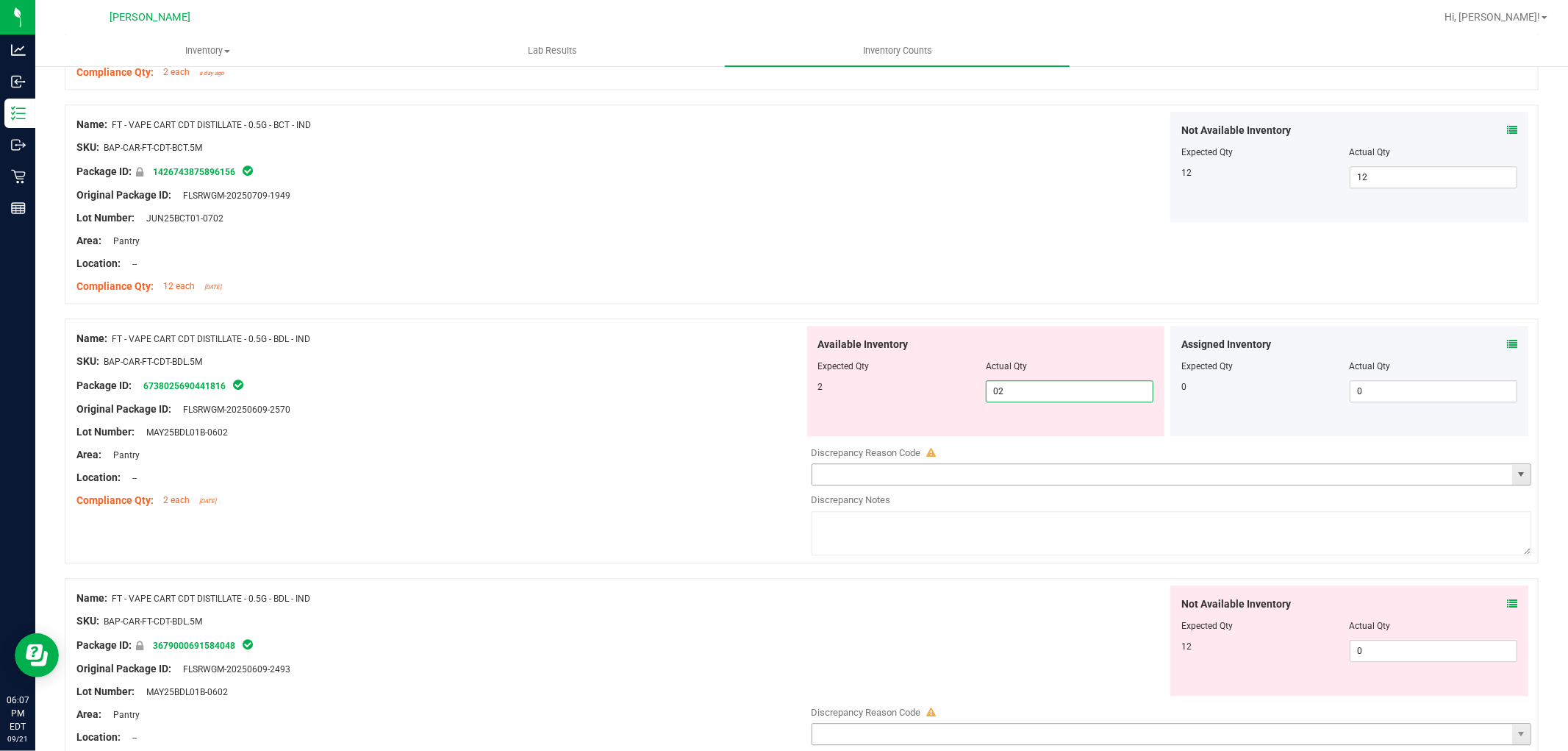
scroll to position [3186, 0]
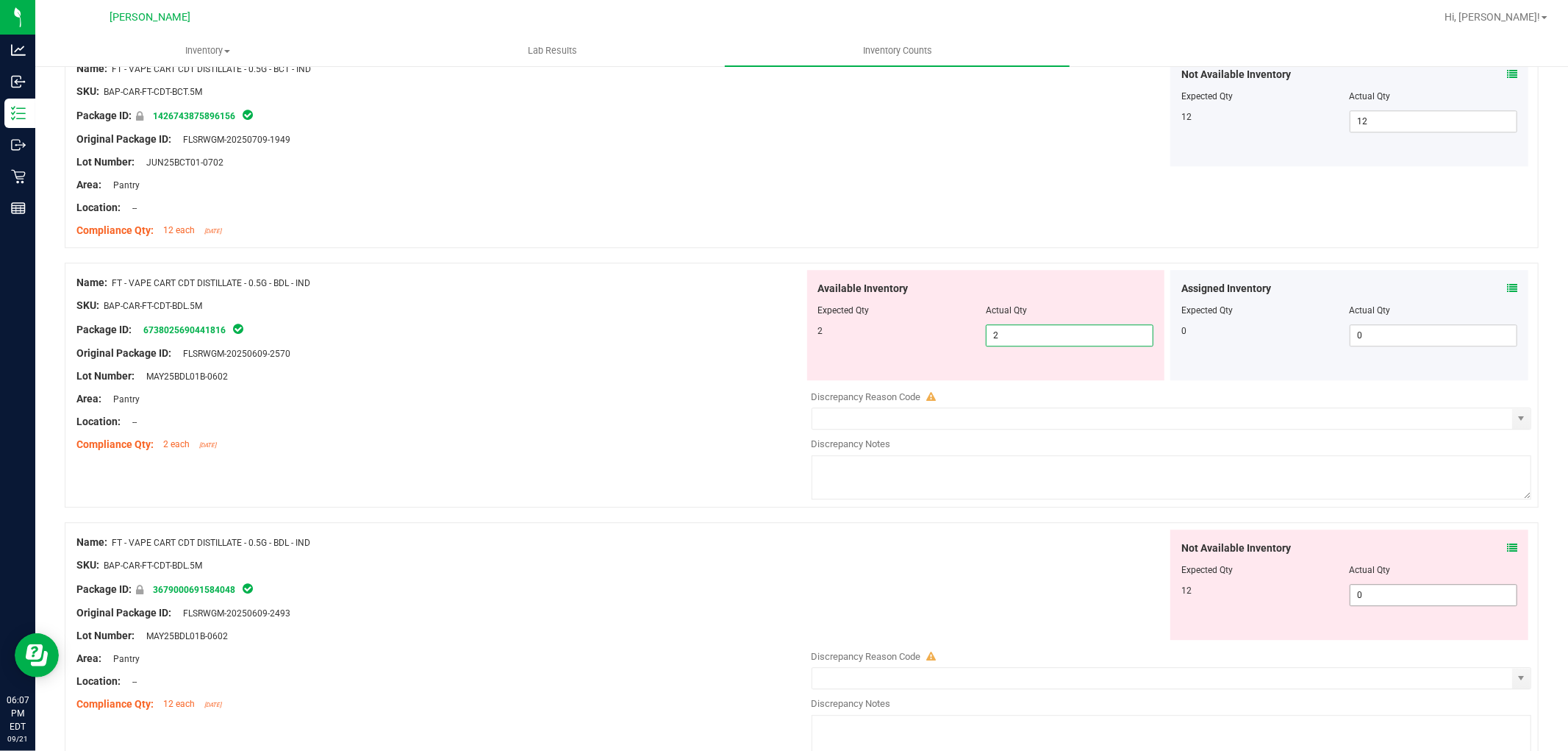
click at [1381, 596] on div "Not Available Inventory Expected Qty Actual Qty 12 0 0" at bounding box center [1168, 646] width 728 height 233
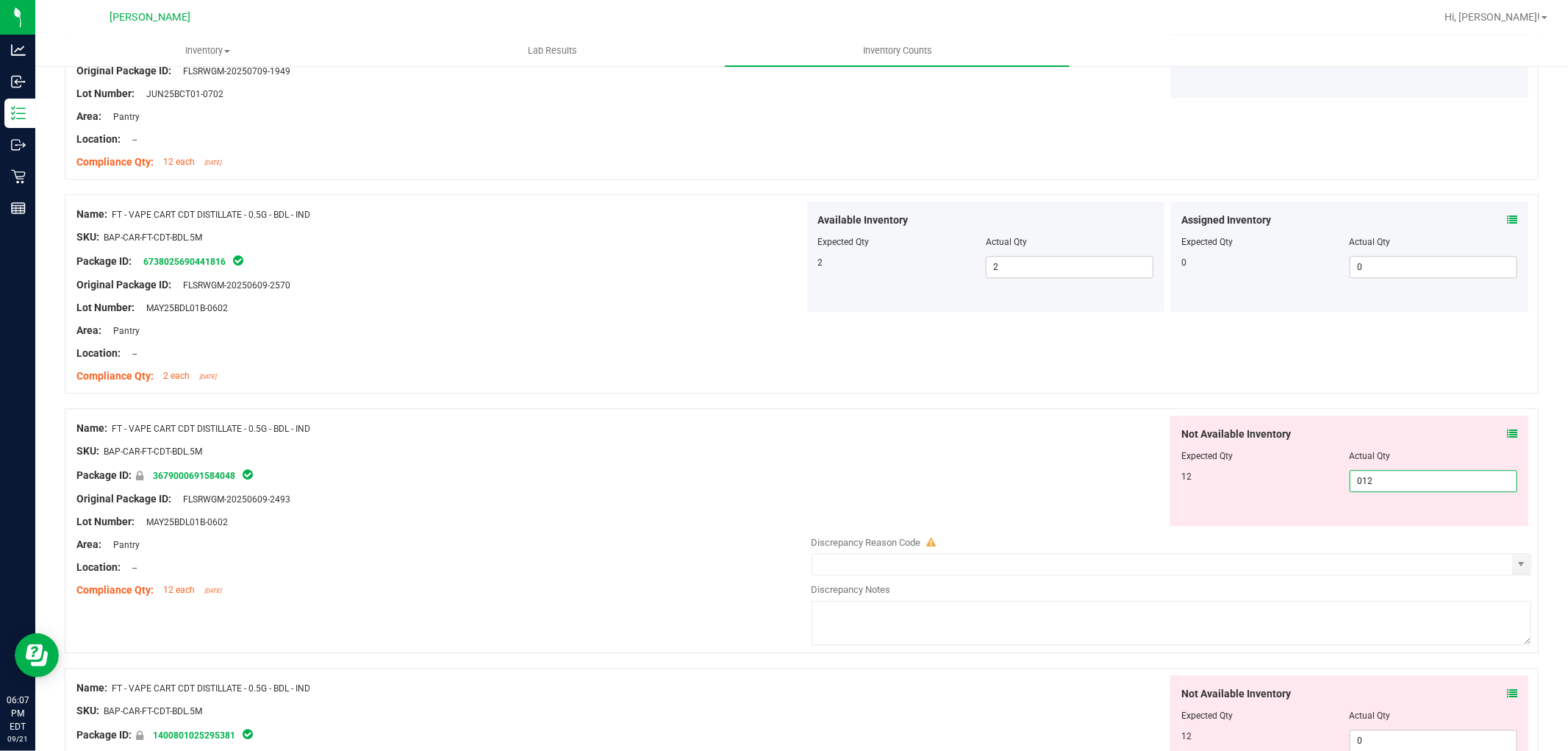
scroll to position [3350, 0]
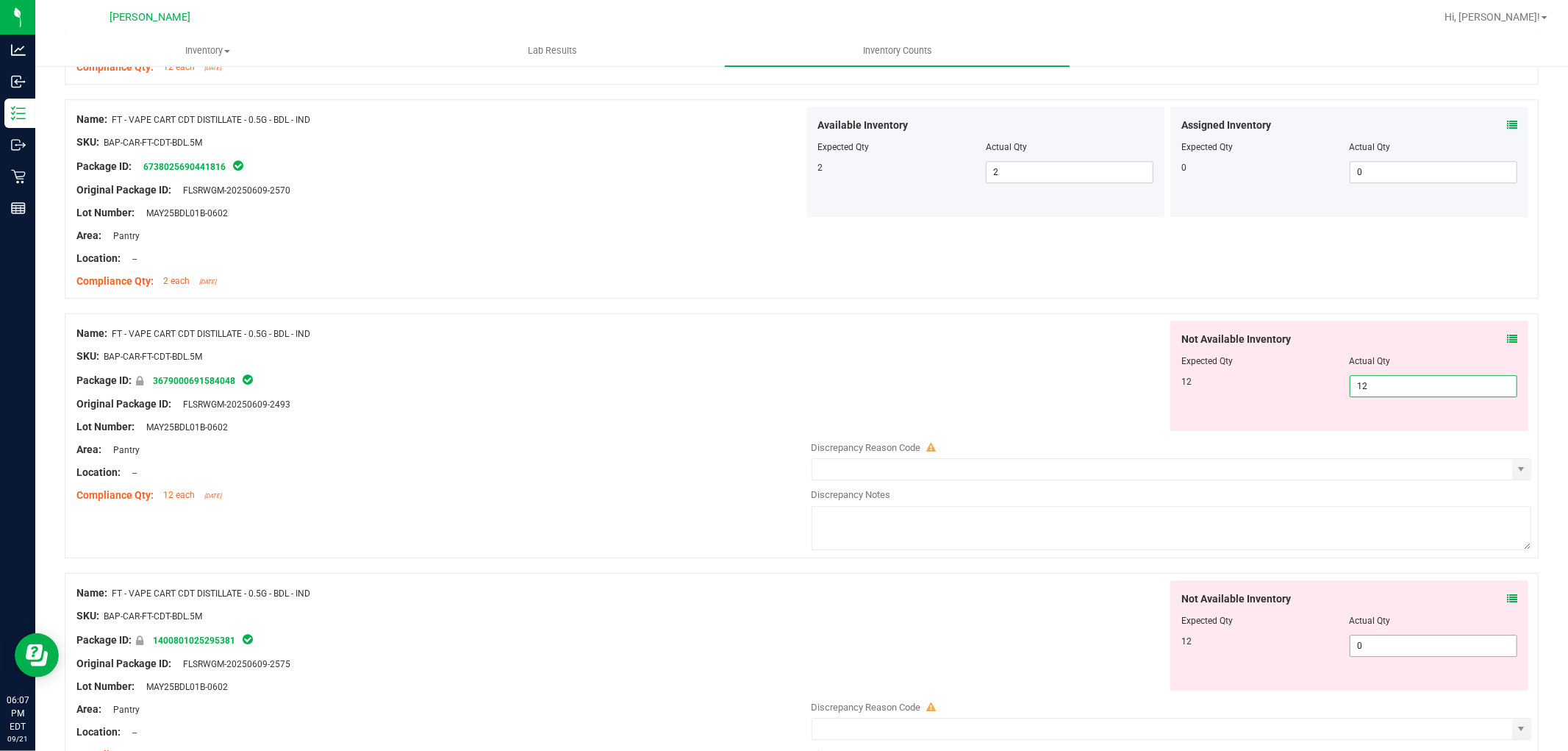
click at [1388, 637] on div "Not Available Inventory Expected Qty Actual Qty 12 0 0" at bounding box center [1349, 635] width 358 height 110
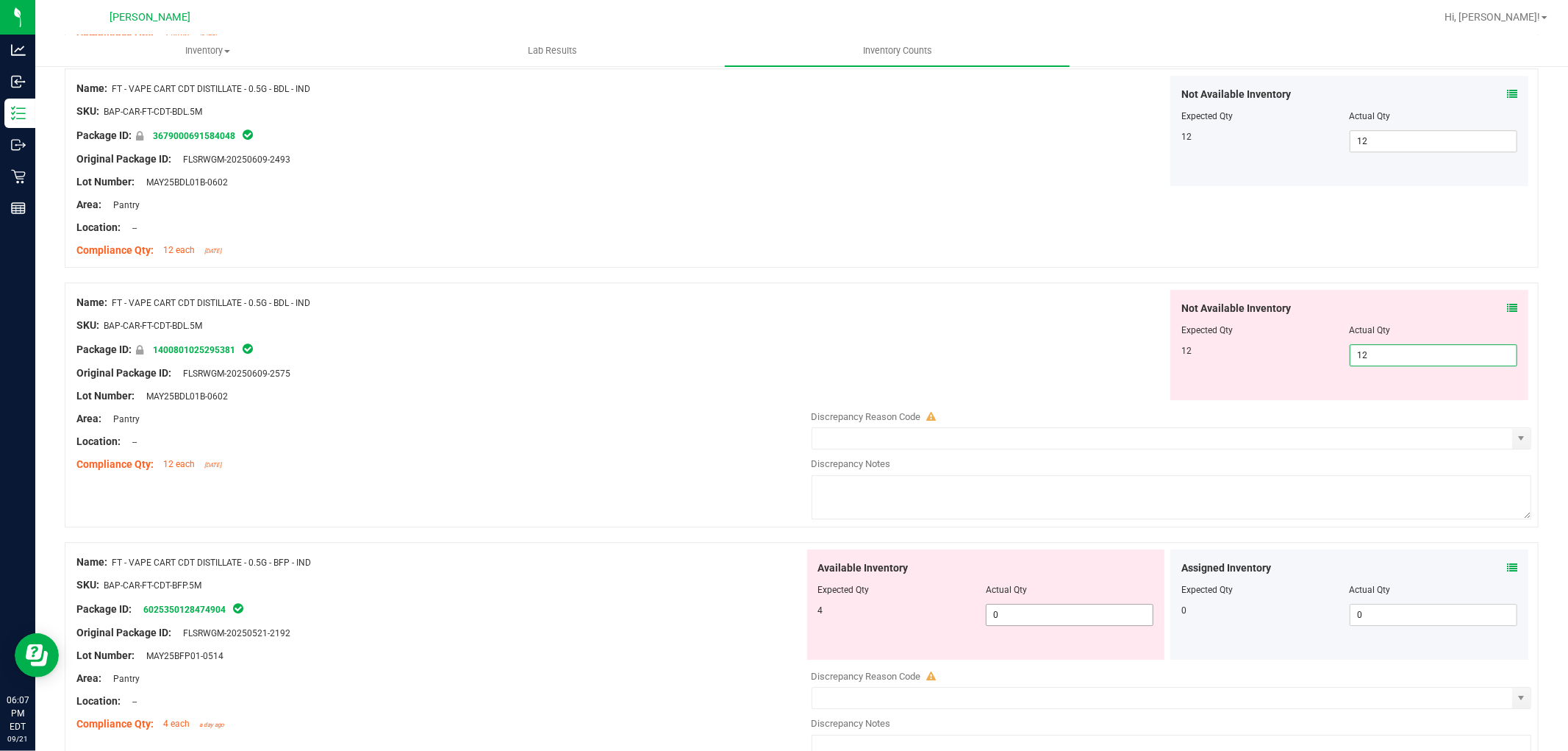
click at [1046, 620] on div "Available Inventory Expected Qty Actual Qty 4 0 0" at bounding box center [1168, 666] width 728 height 233
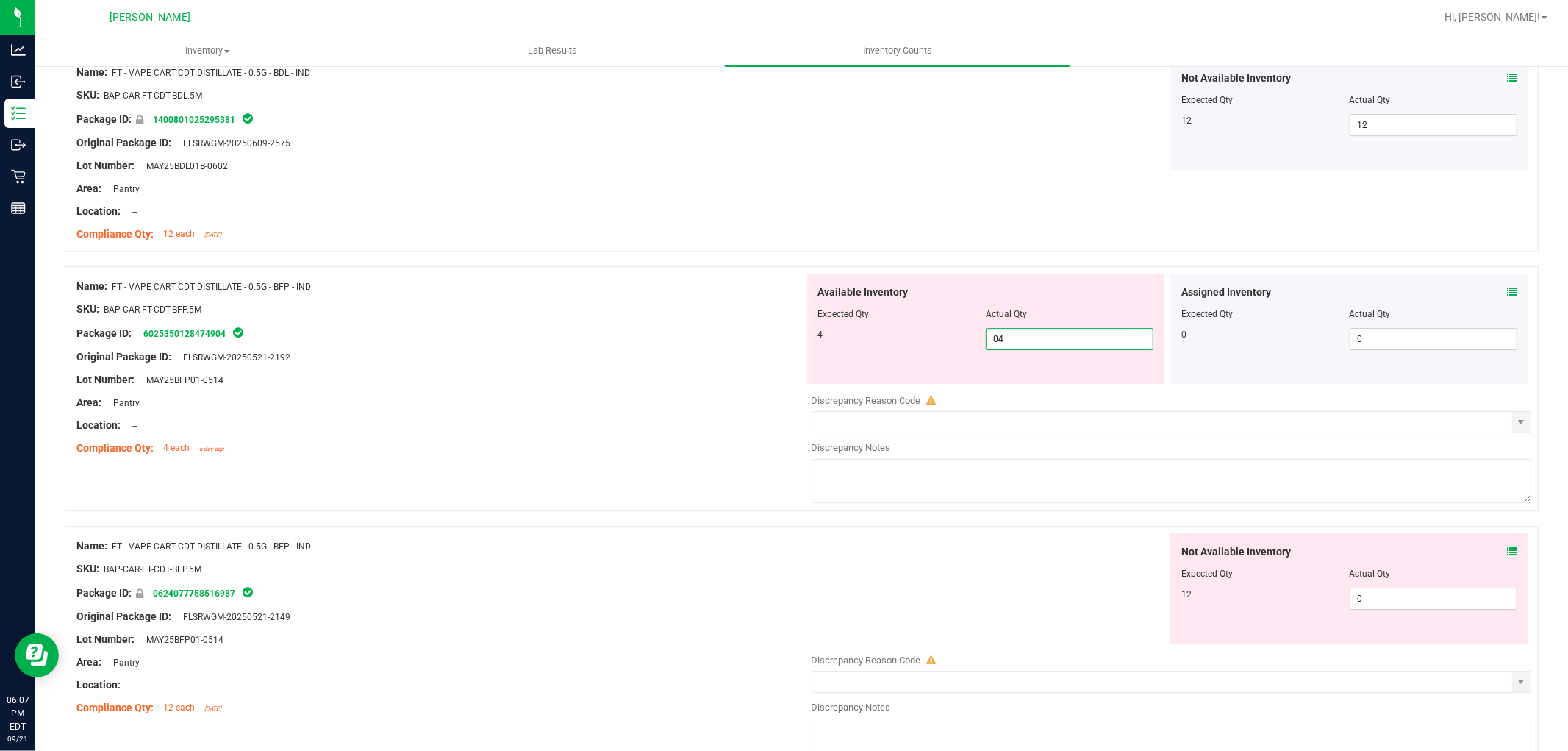
scroll to position [3840, 0]
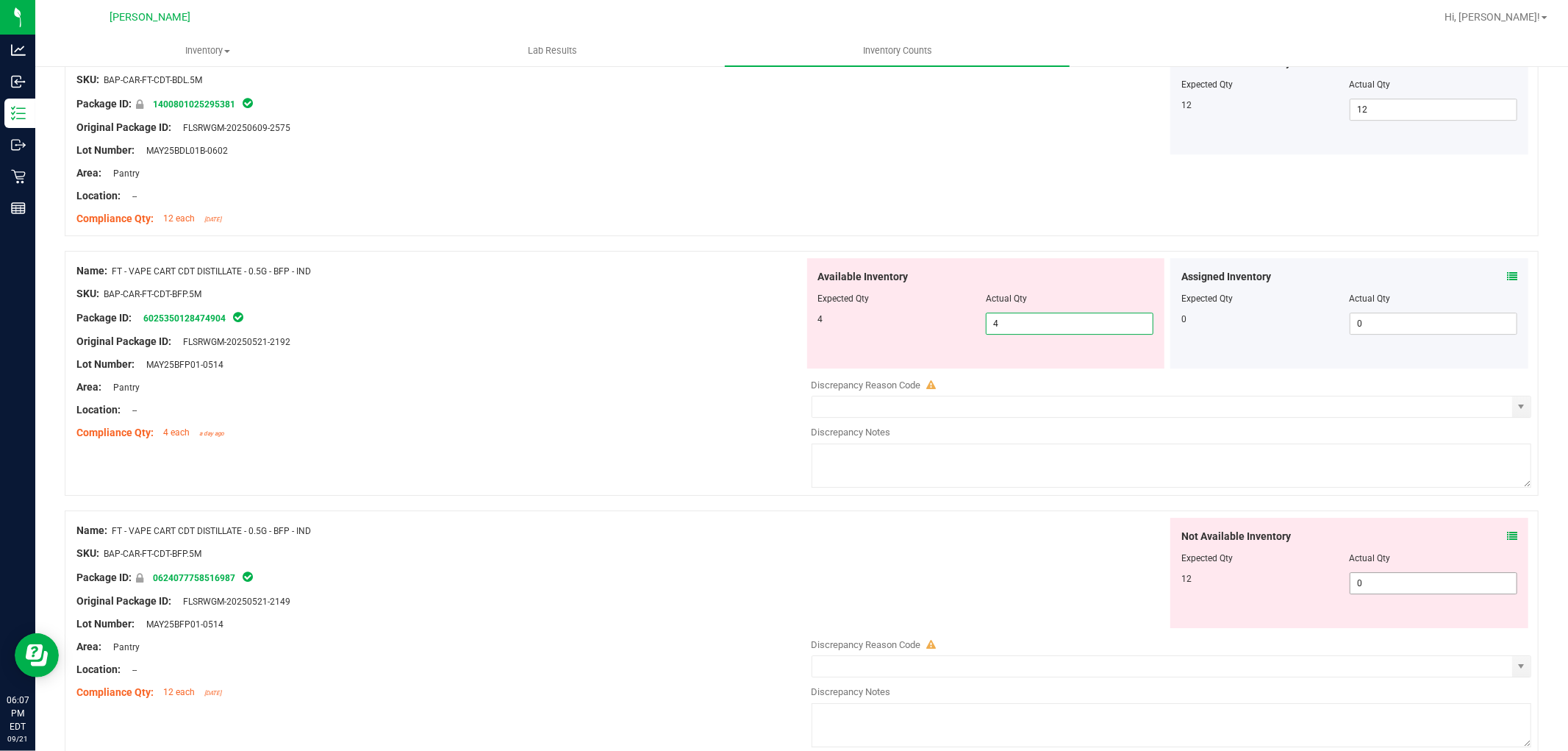
click at [1369, 586] on div "Not Available Inventory Expected Qty Actual Qty 12 0 0" at bounding box center [1168, 634] width 728 height 233
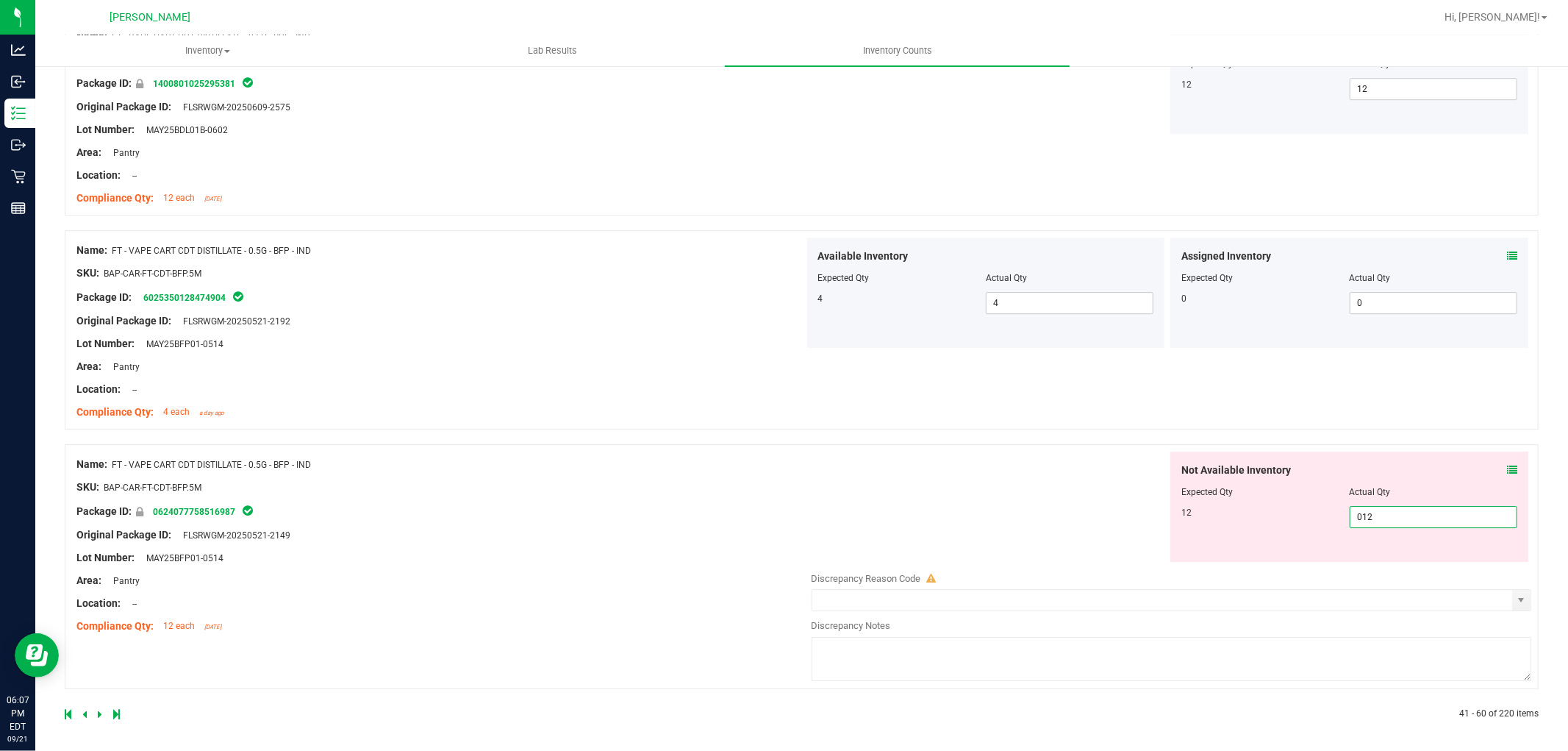
scroll to position [3866, 0]
click at [98, 706] on icon at bounding box center [99, 711] width 4 height 8
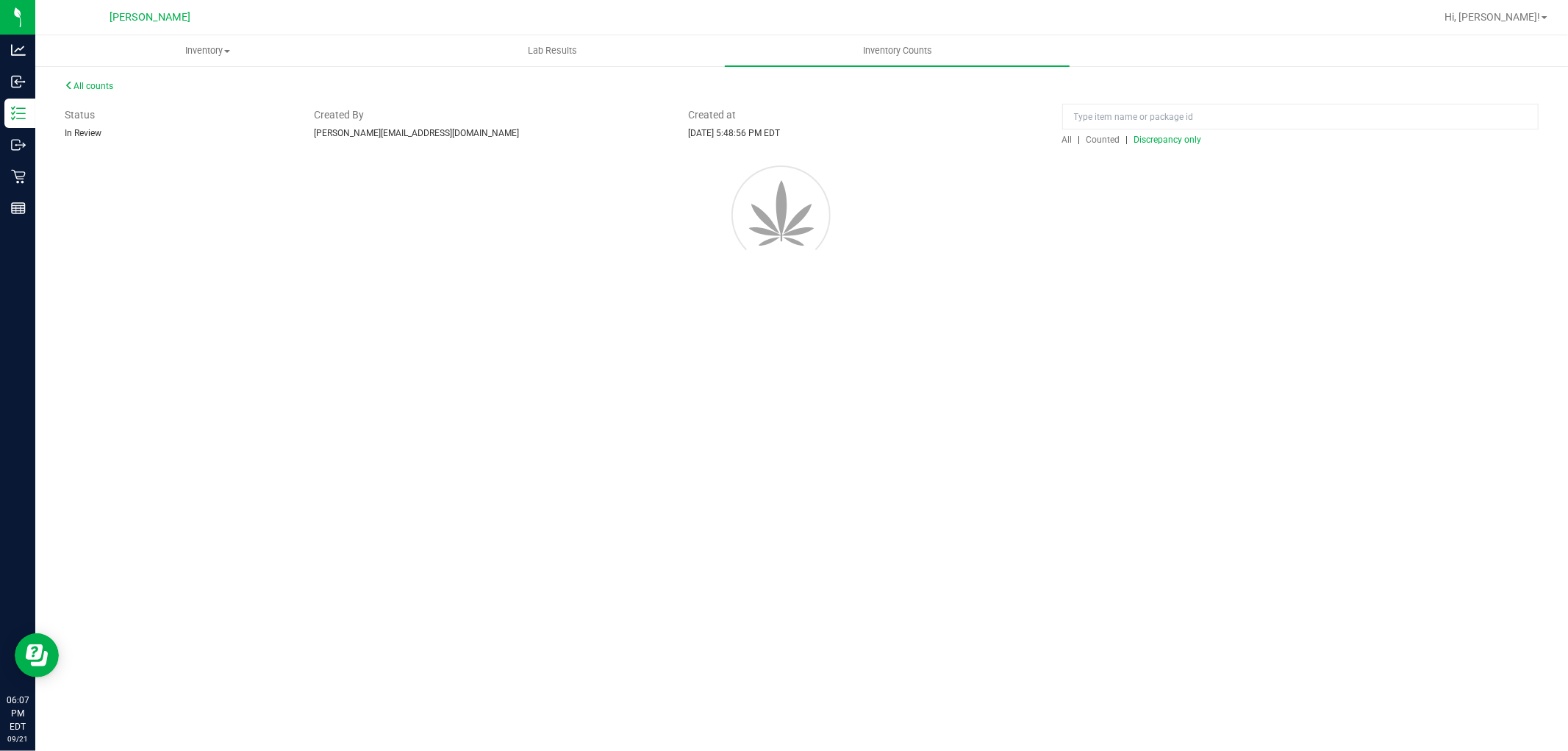
scroll to position [0, 0]
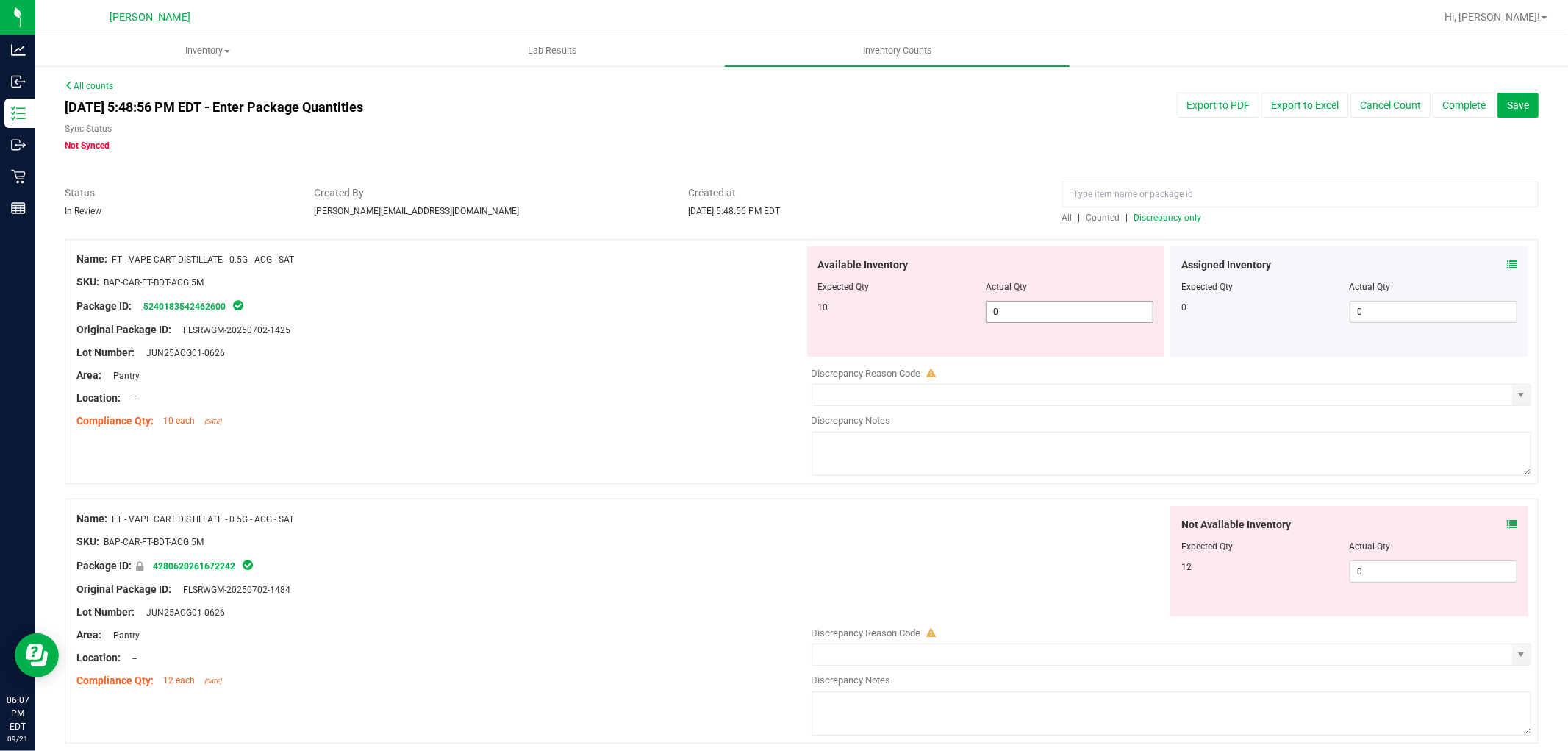
click at [1094, 316] on span "0 0" at bounding box center [1069, 312] width 168 height 22
click at [1432, 565] on div "Not Available Inventory Expected Qty Actual Qty 12 0 0" at bounding box center [1349, 561] width 358 height 110
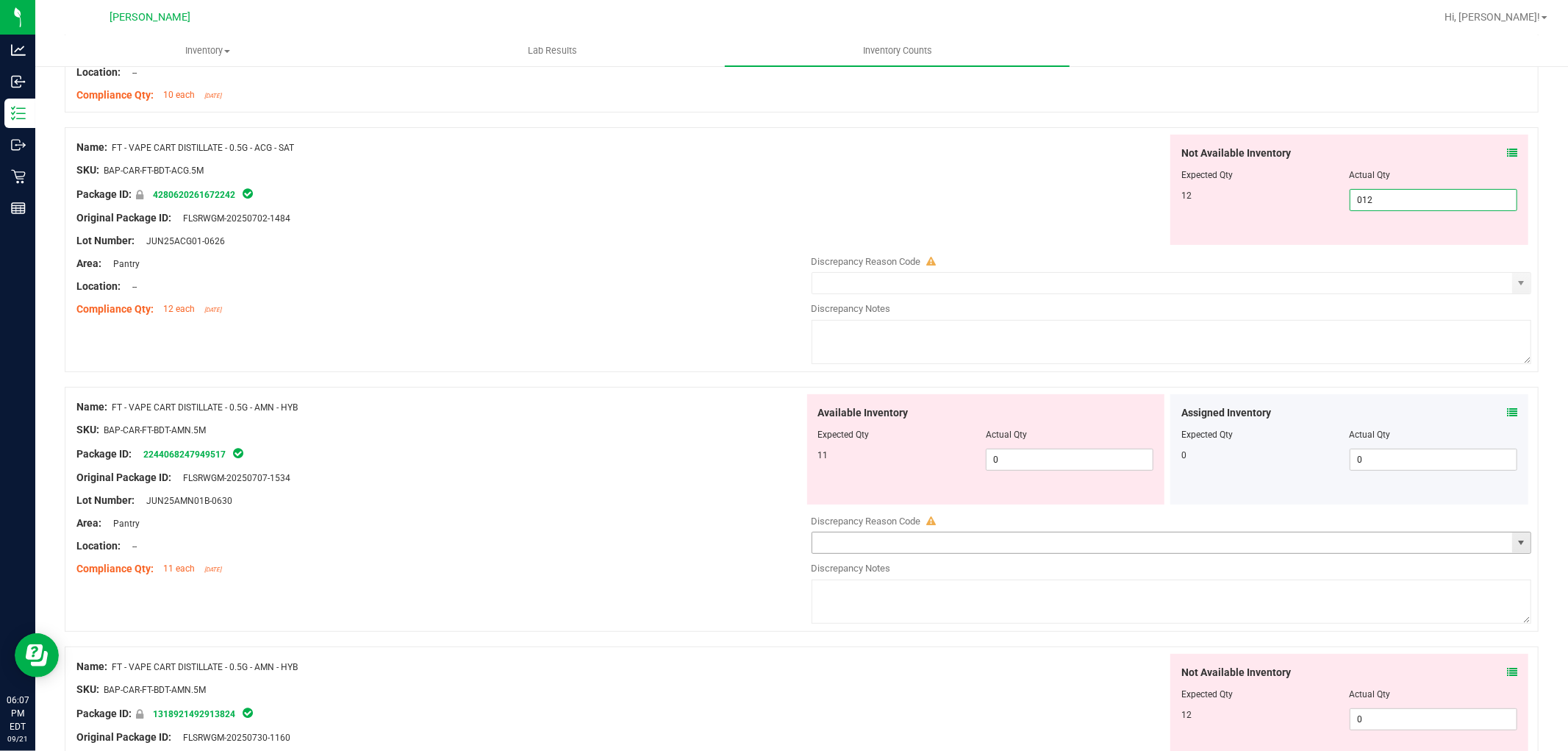
scroll to position [326, 0]
click at [1016, 460] on div "Available Inventory Expected Qty Actual Qty 11 0 0" at bounding box center [1168, 510] width 728 height 233
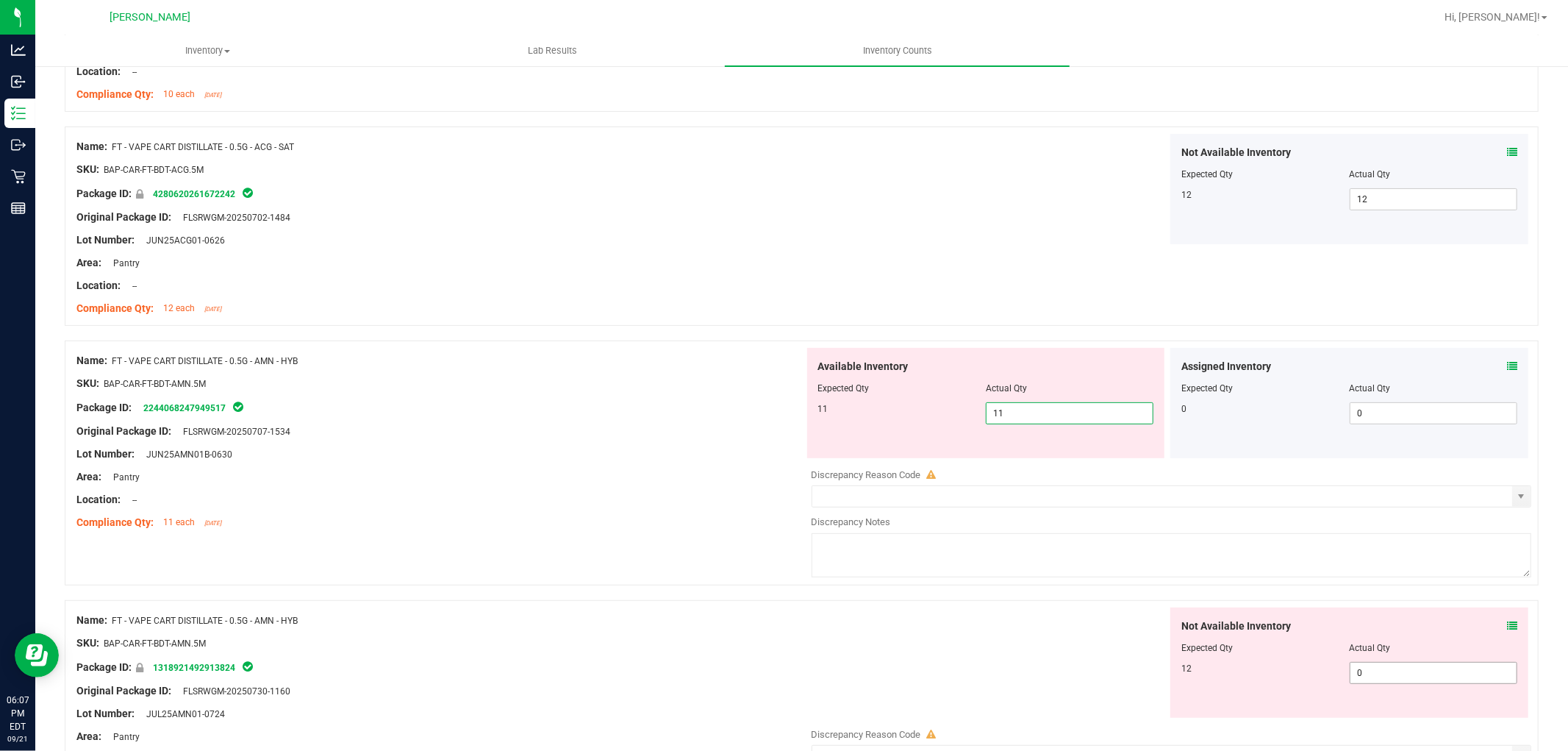
click at [1415, 666] on div "Not Available Inventory Expected Qty Actual Qty 12 0 0" at bounding box center [1349, 662] width 358 height 110
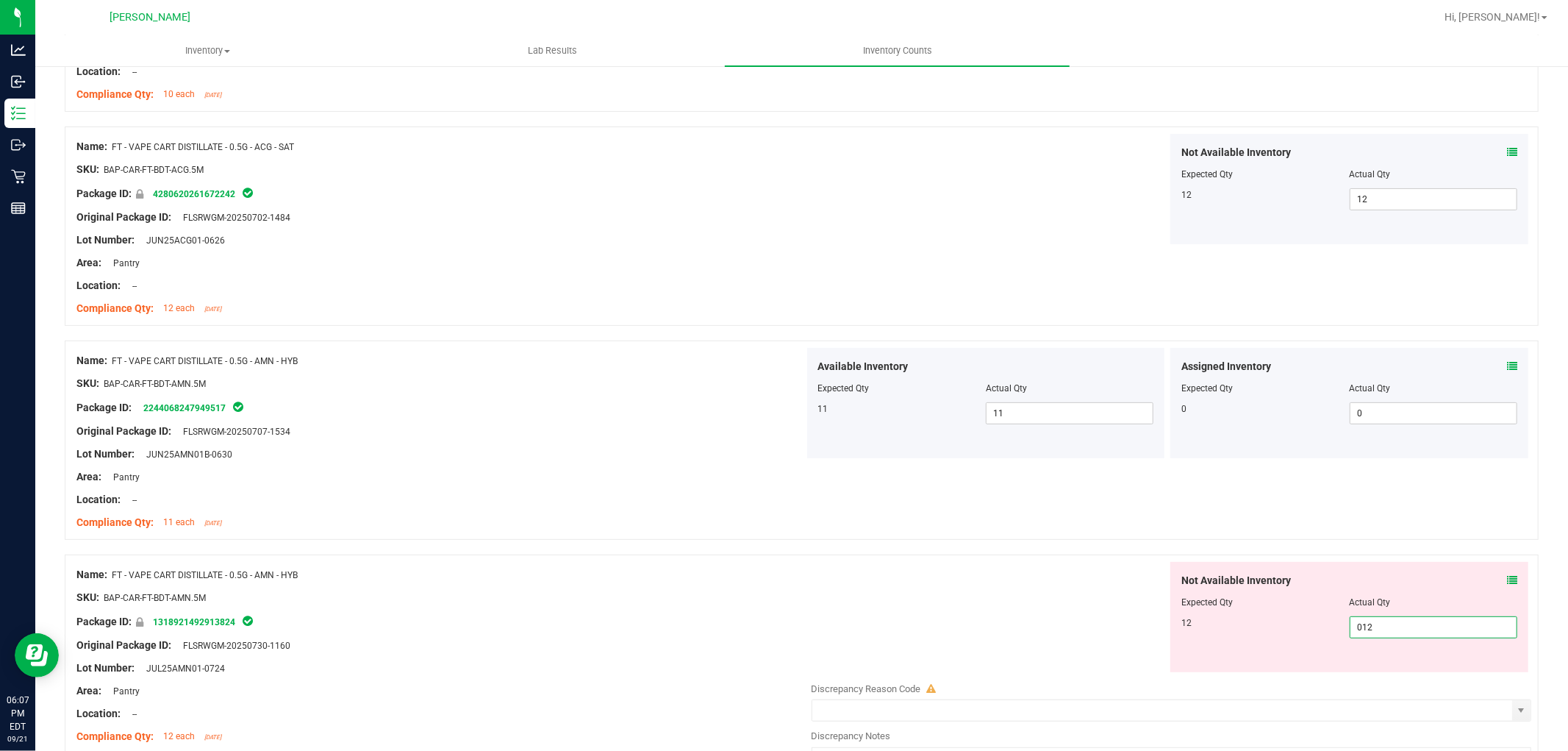
scroll to position [490, 0]
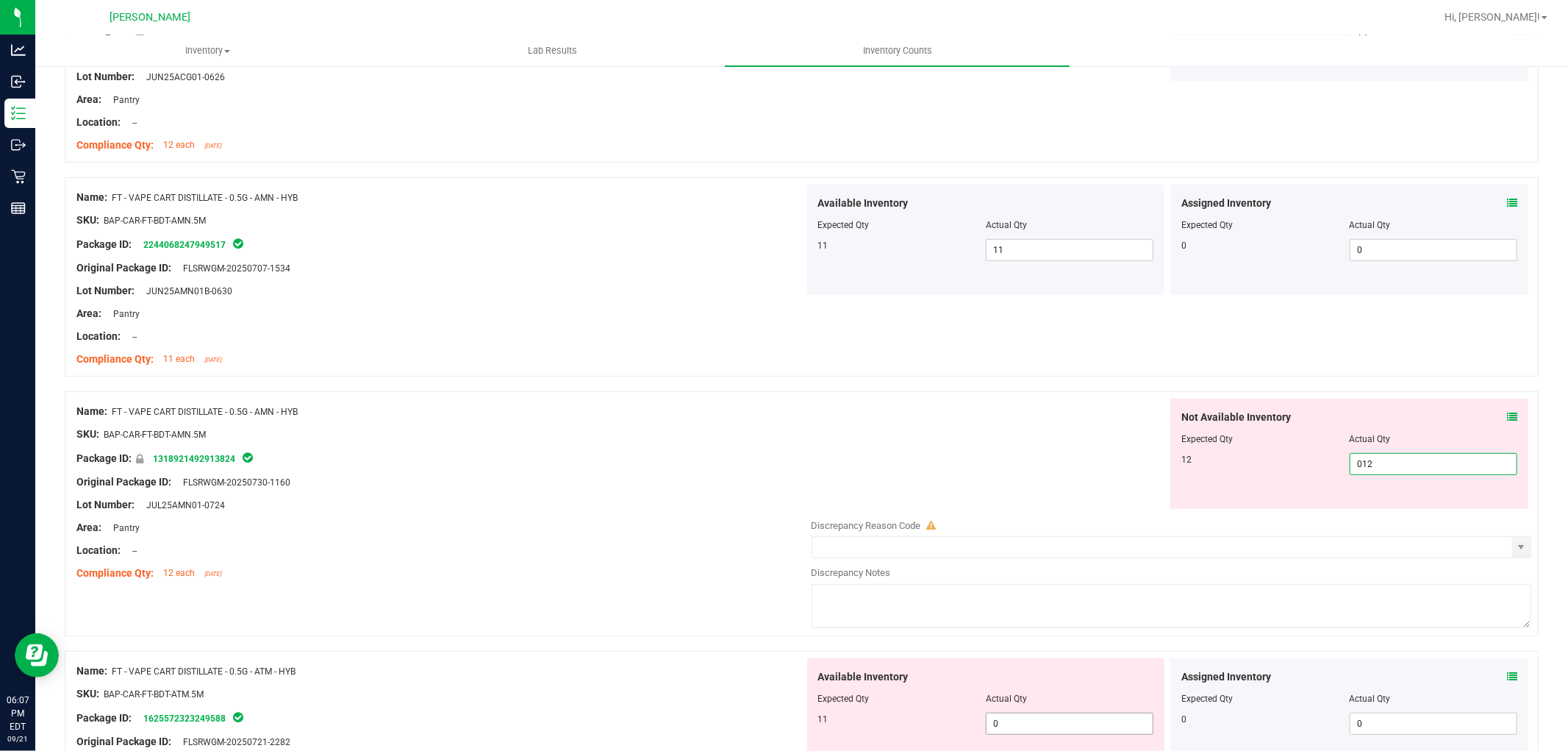
click at [1069, 718] on div "Available Inventory Expected Qty Actual Qty 11 0 0" at bounding box center [986, 713] width 358 height 110
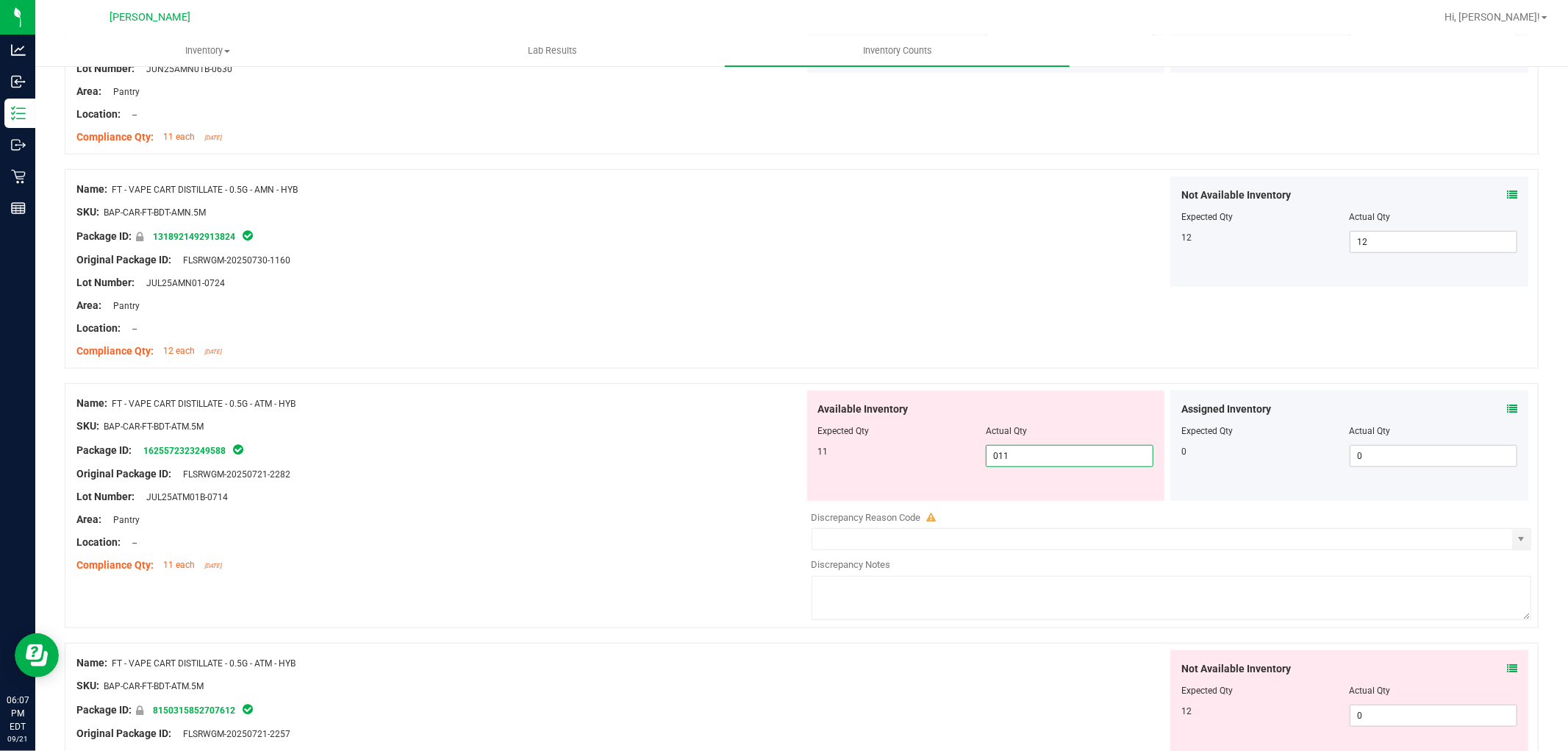
scroll to position [735, 0]
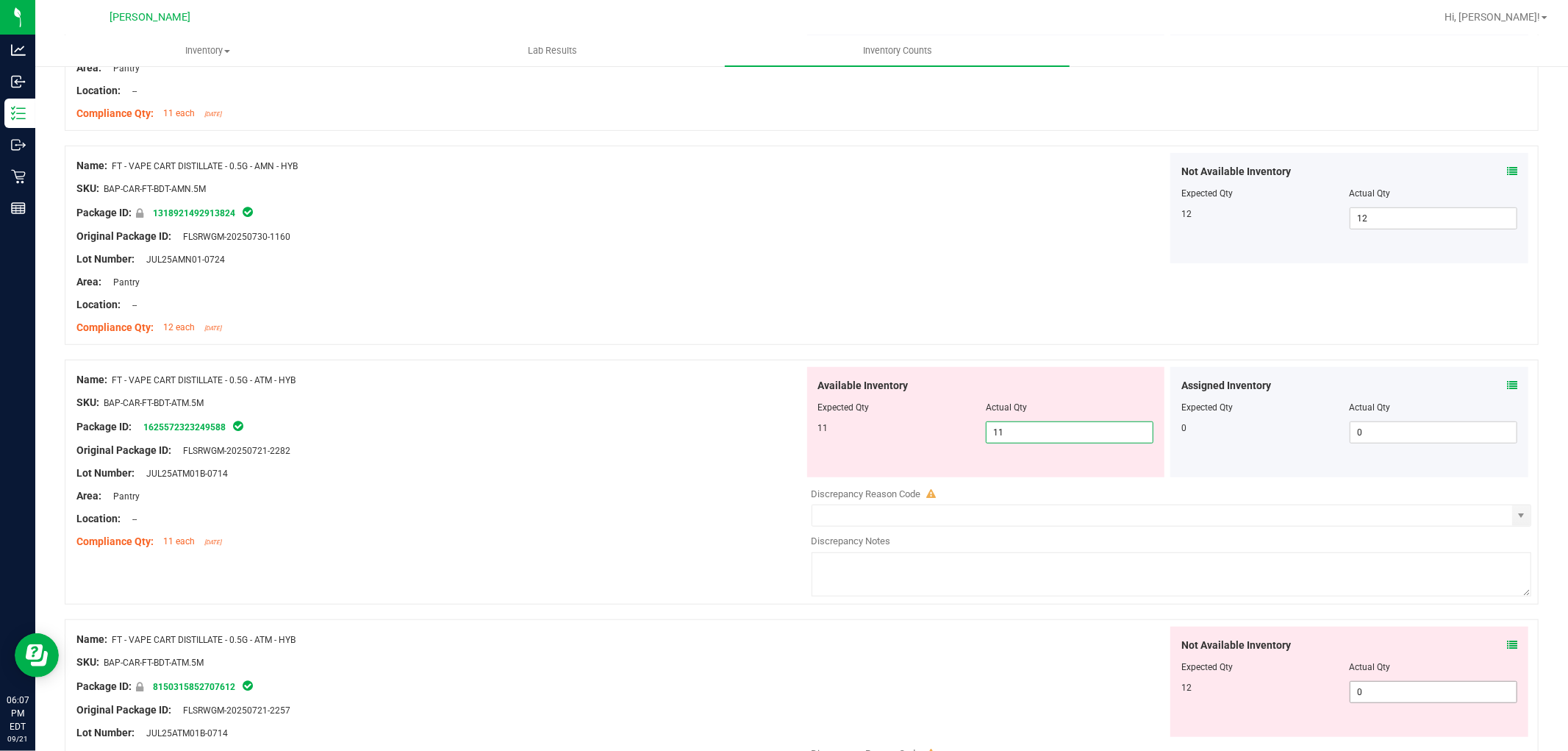
click at [1365, 692] on div "Not Available Inventory Expected Qty Actual Qty 12 0 0" at bounding box center [1168, 743] width 728 height 233
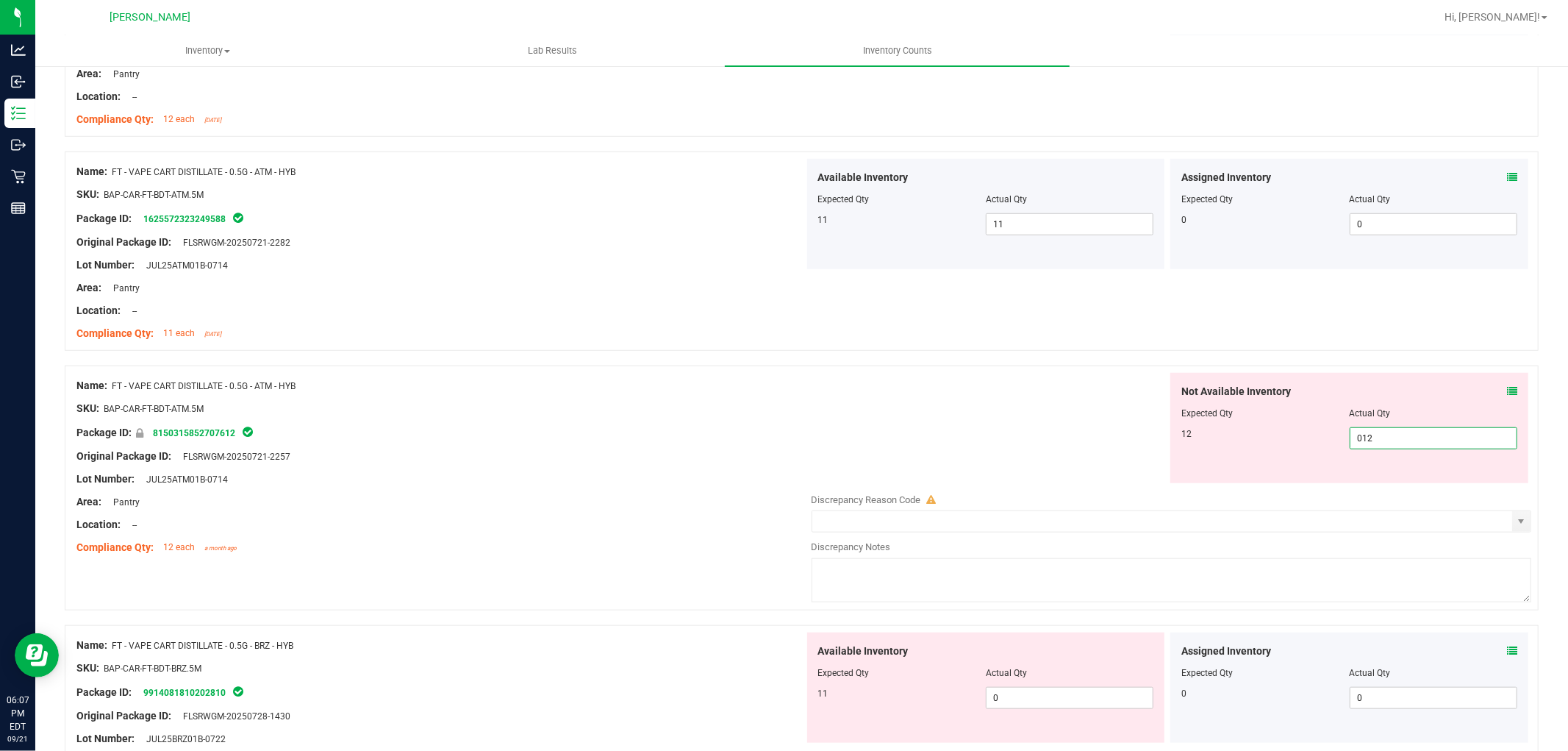
scroll to position [980, 0]
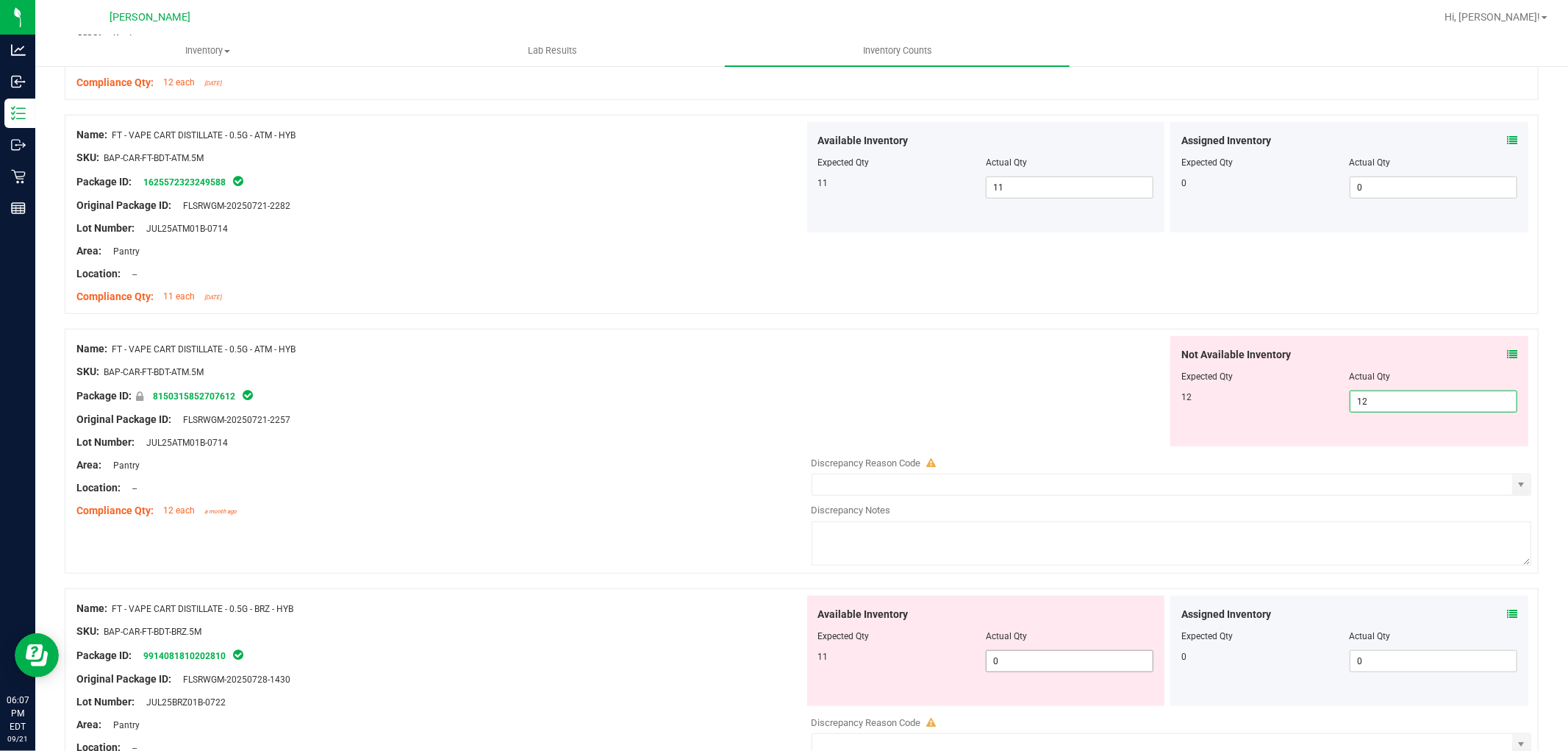
click at [1048, 657] on div "Available Inventory Expected Qty Actual Qty 11 0 0" at bounding box center [986, 651] width 358 height 110
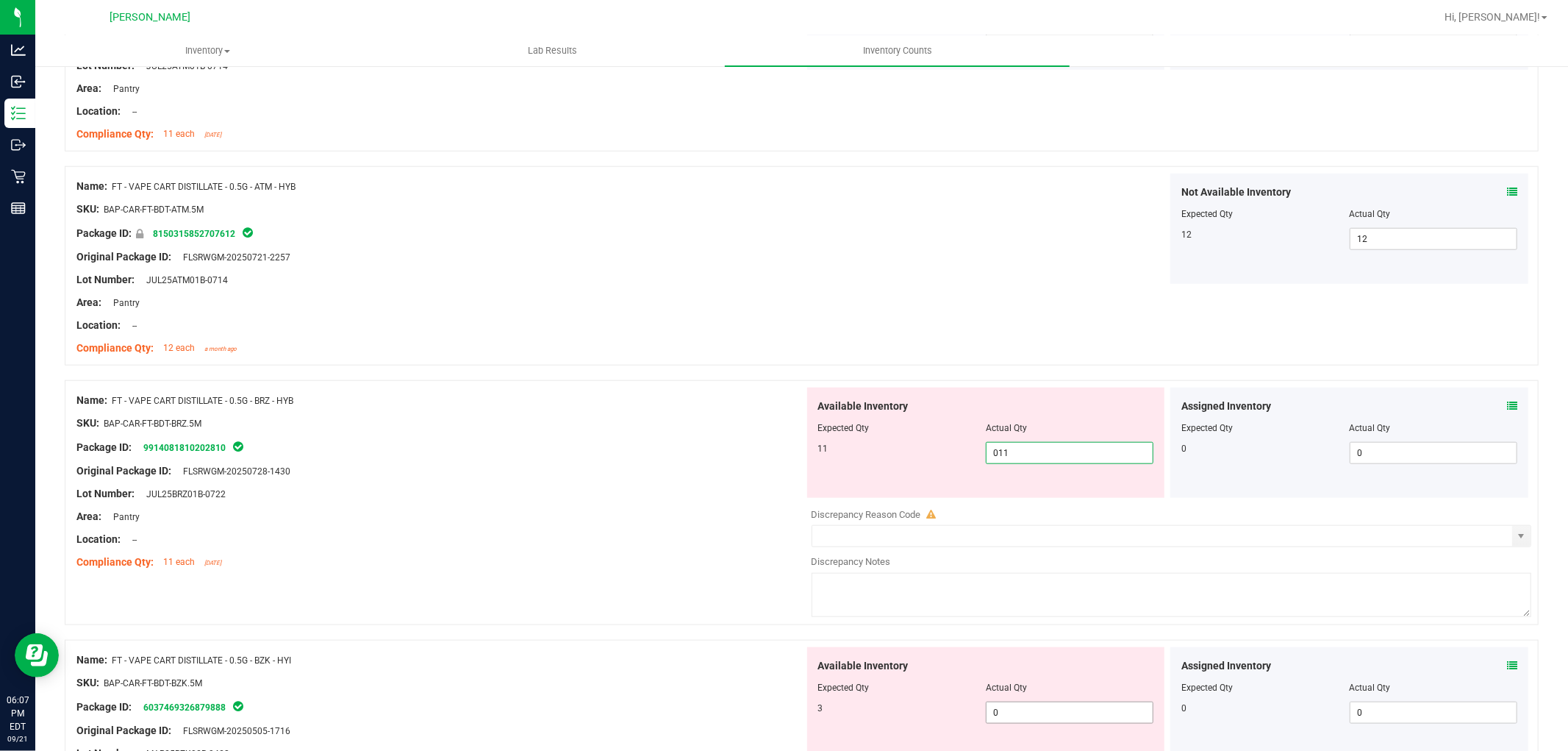
scroll to position [1226, 0]
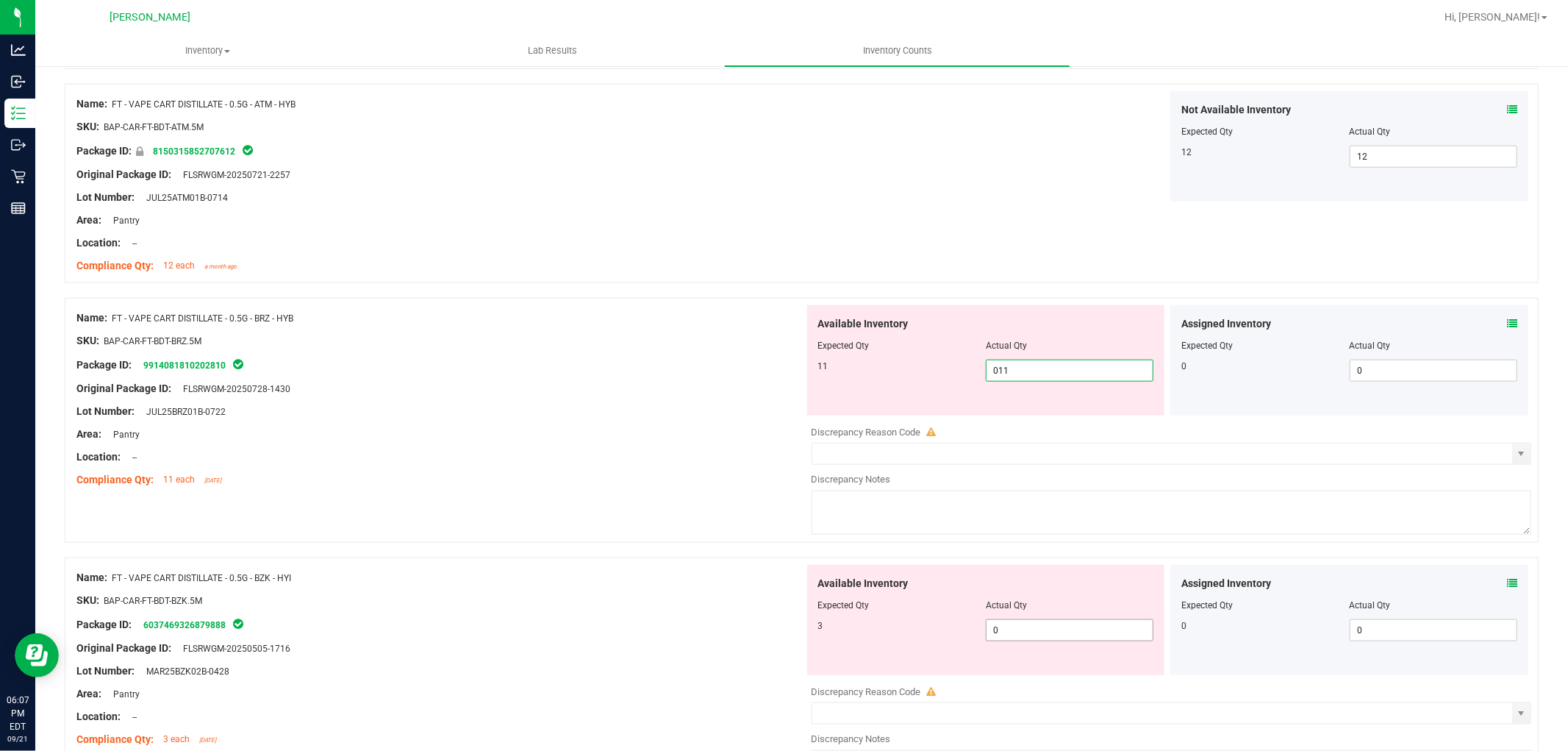
click at [1025, 629] on div "Available Inventory Expected Qty Actual Qty 3 0 0" at bounding box center [986, 620] width 358 height 110
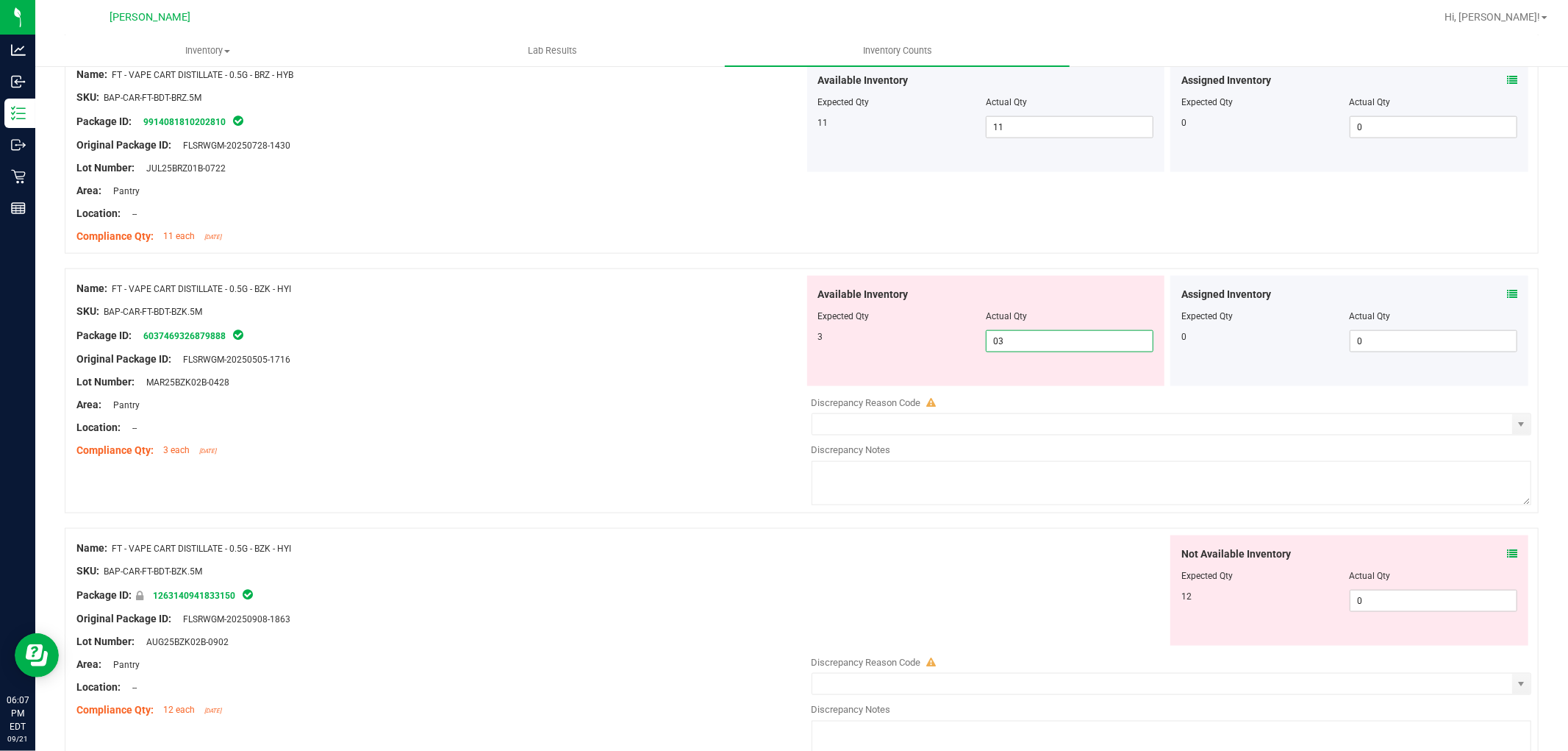
scroll to position [1471, 0]
click at [1357, 597] on div "Not Available Inventory Expected Qty Actual Qty 12 0 0" at bounding box center [1349, 588] width 358 height 110
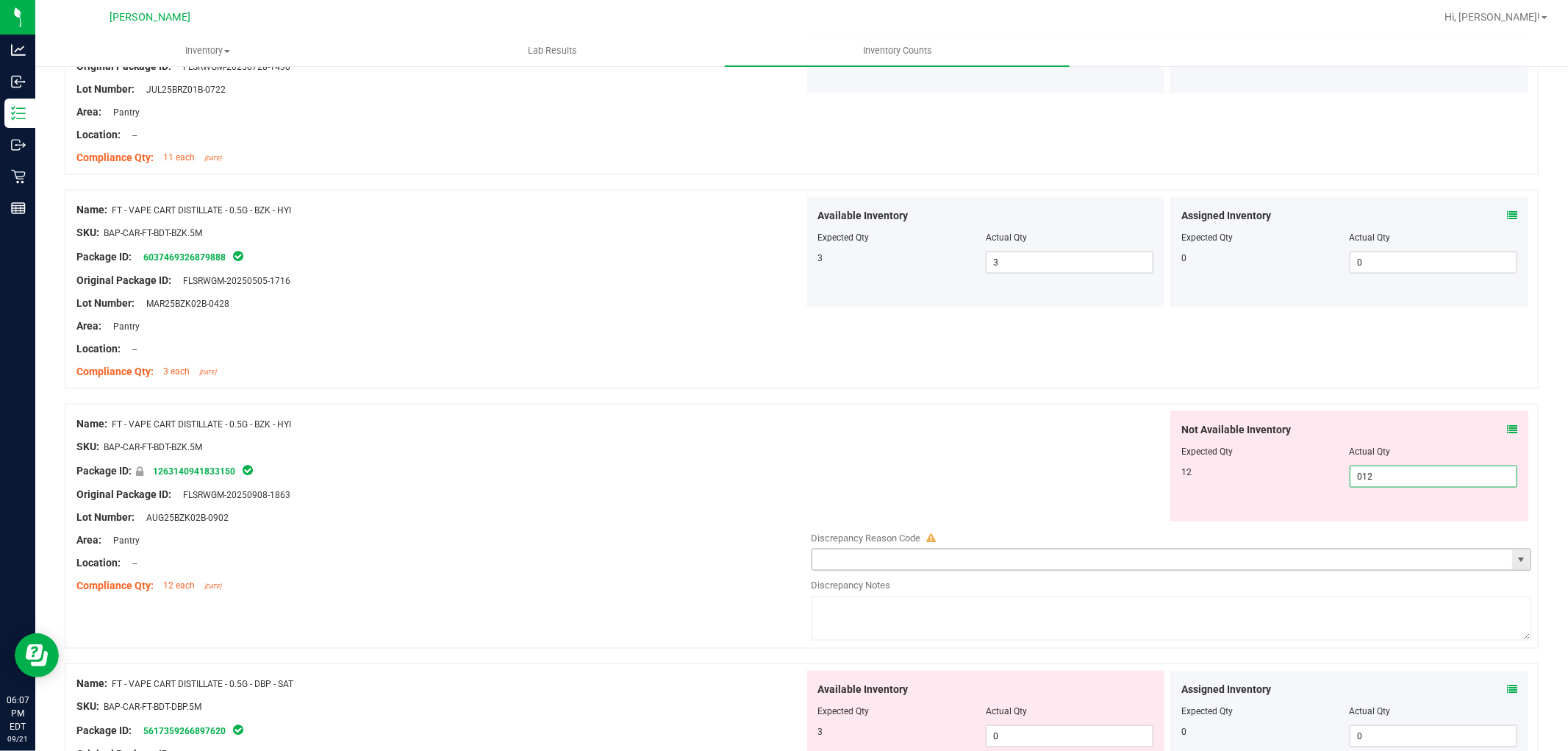
scroll to position [1634, 0]
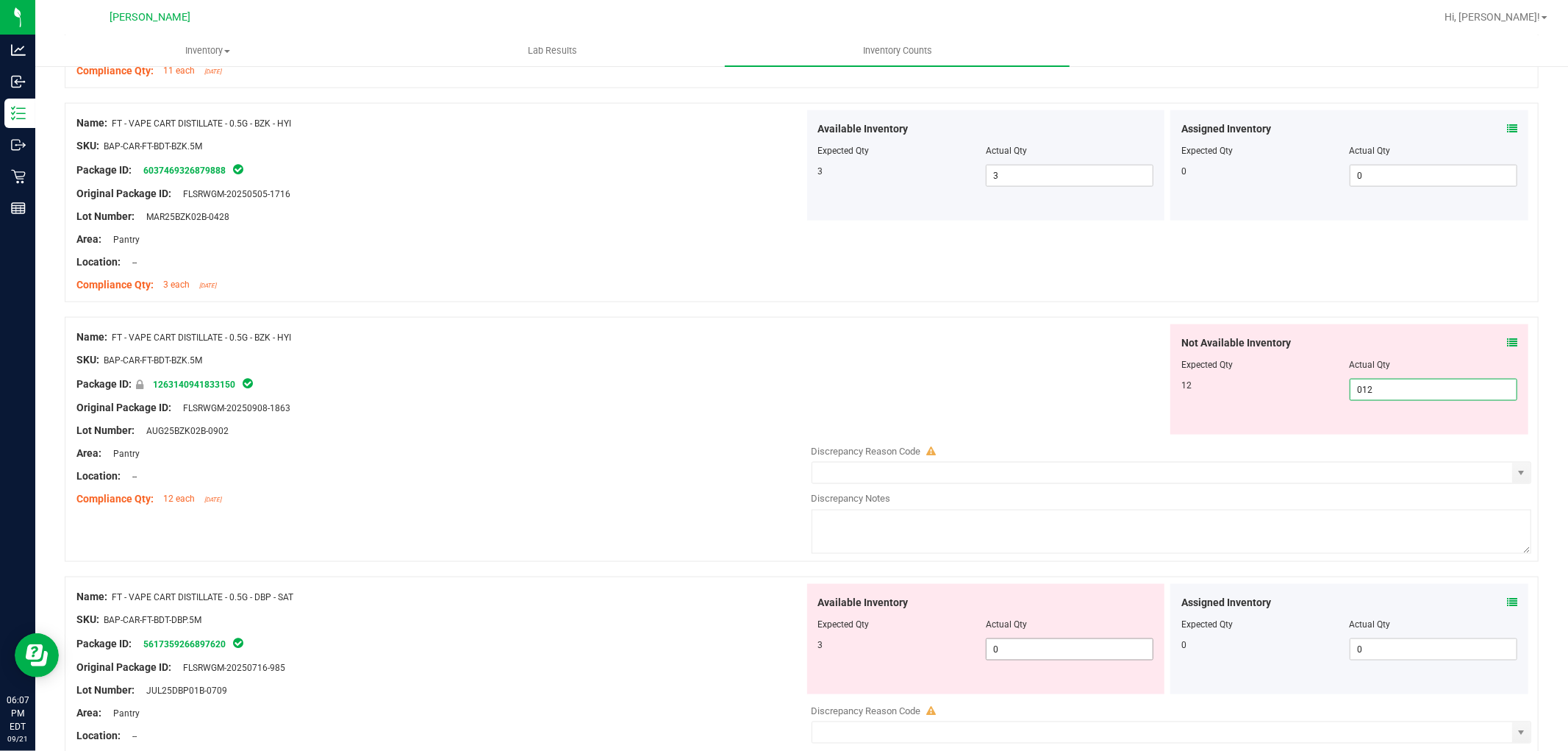
click at [1060, 644] on div "Available Inventory Expected Qty Actual Qty 3 0 0" at bounding box center [986, 639] width 358 height 110
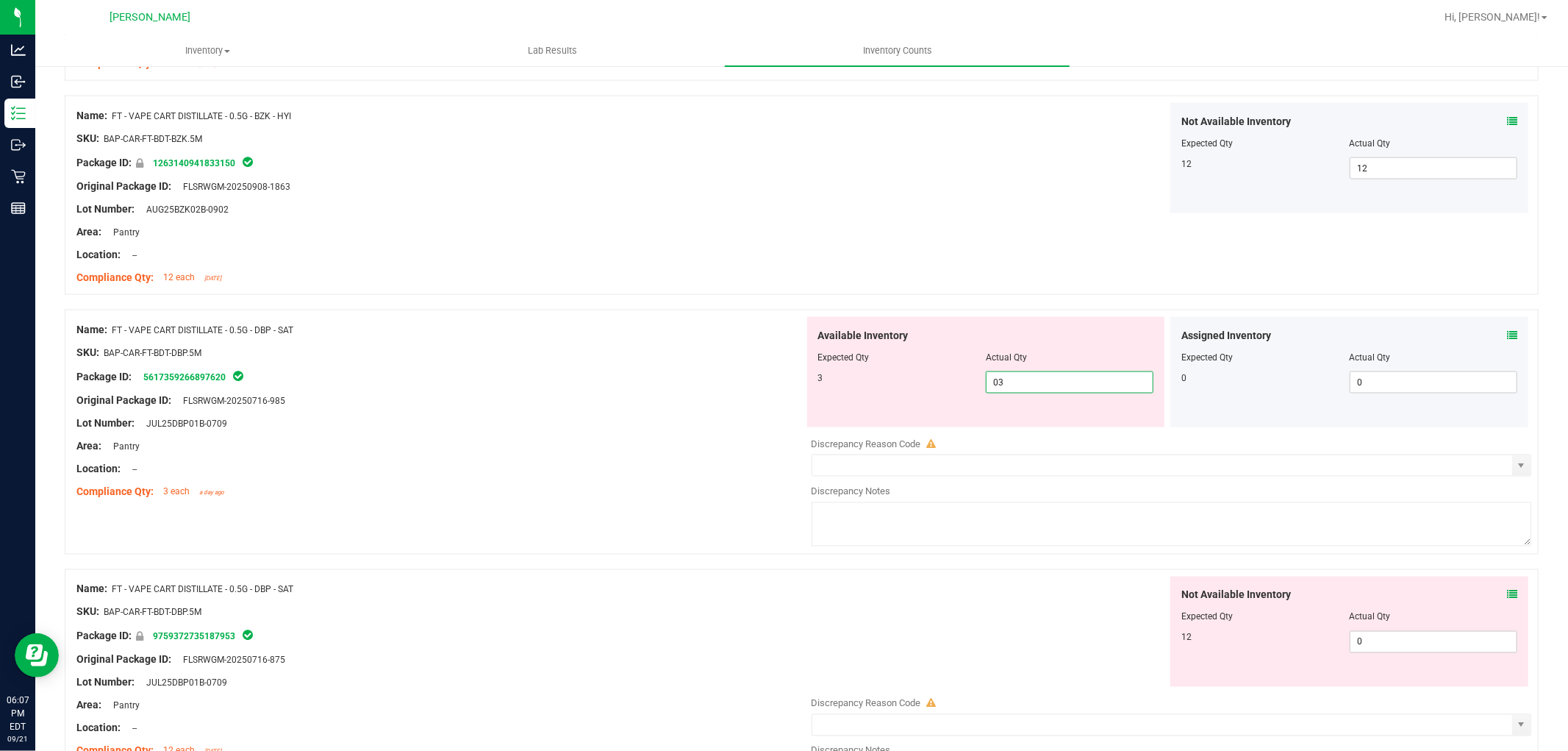
scroll to position [1879, 0]
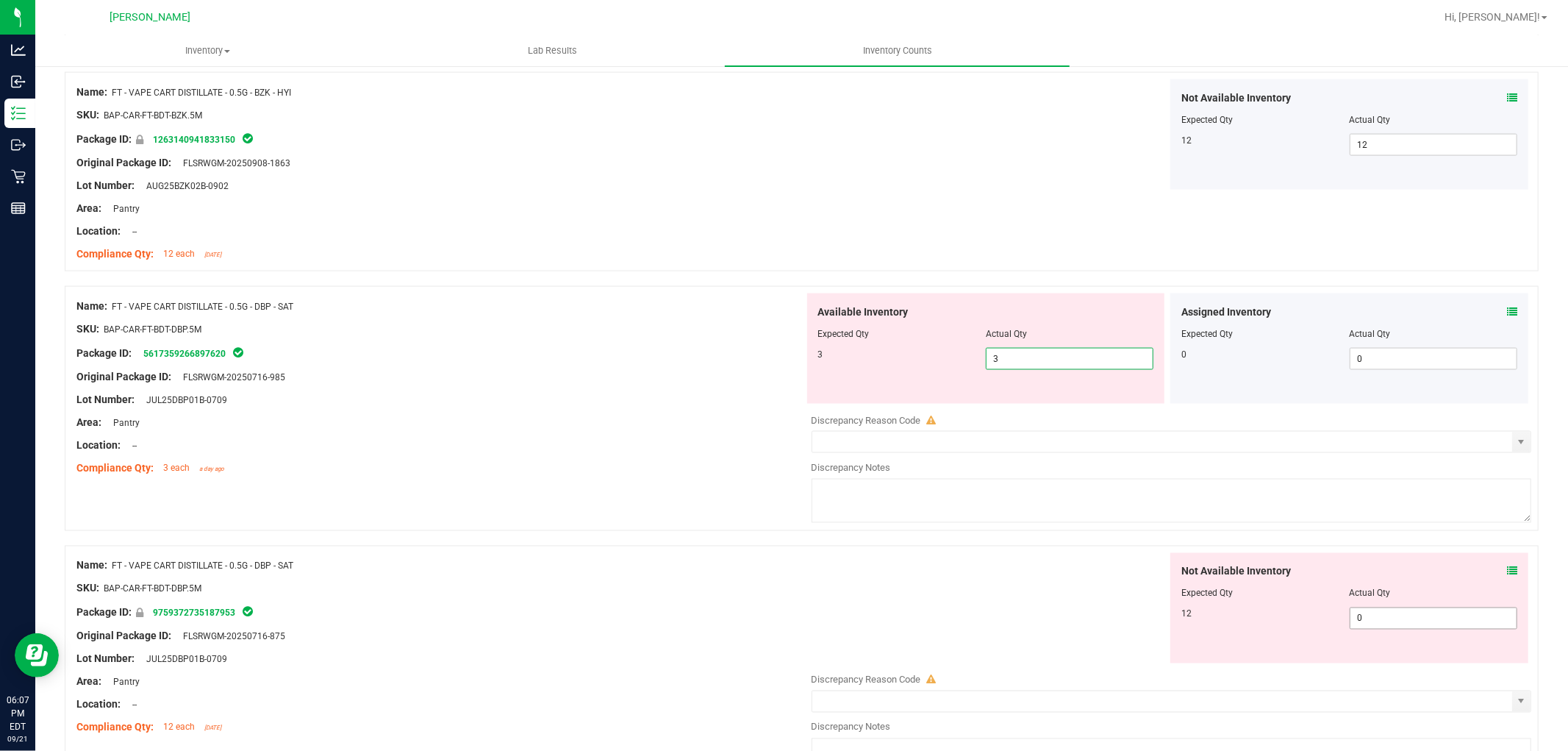
click at [1399, 630] on div "Not Available Inventory Expected Qty Actual Qty 12 0 0" at bounding box center [1168, 669] width 728 height 233
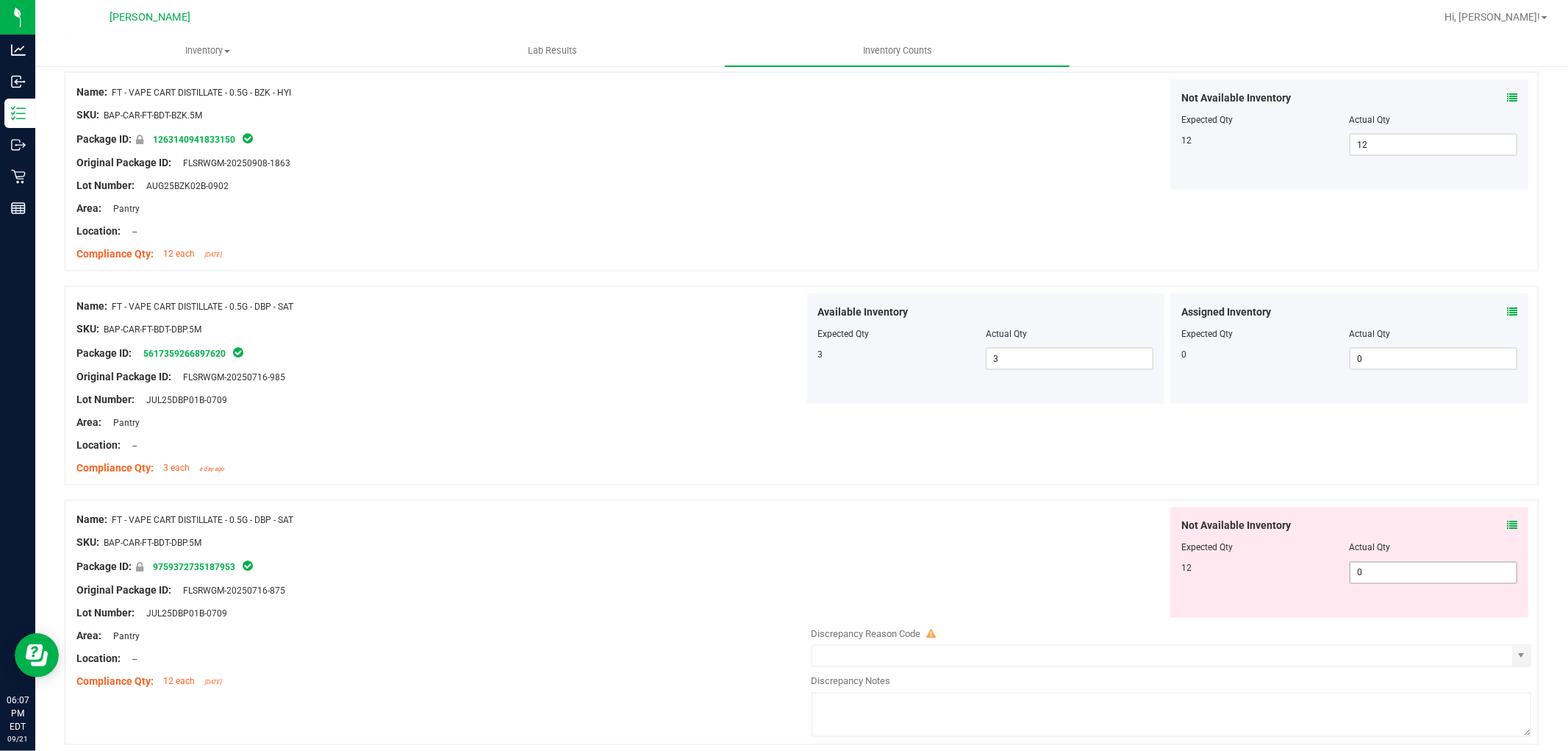
click at [1392, 571] on span "0 01" at bounding box center [1433, 573] width 168 height 22
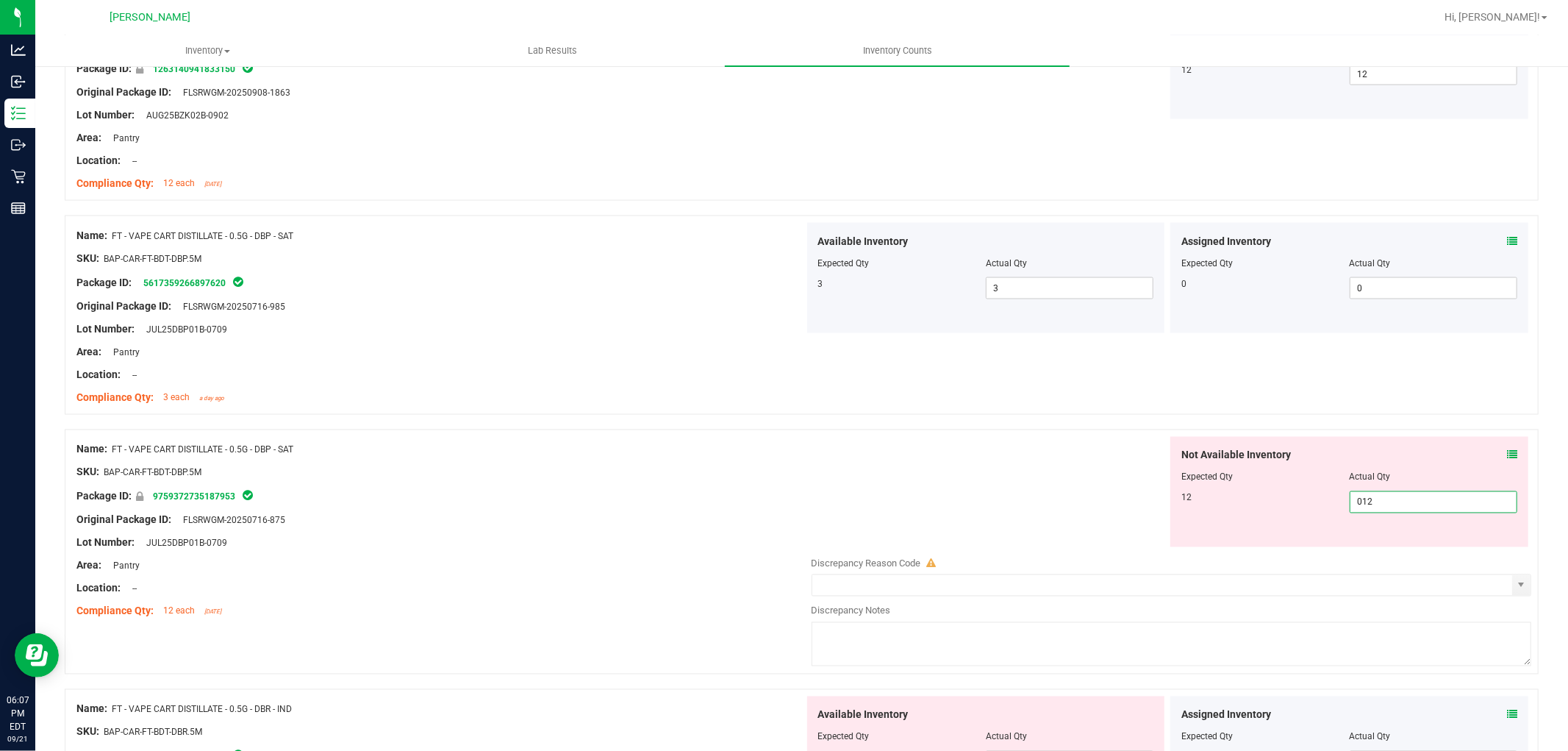
scroll to position [2042, 0]
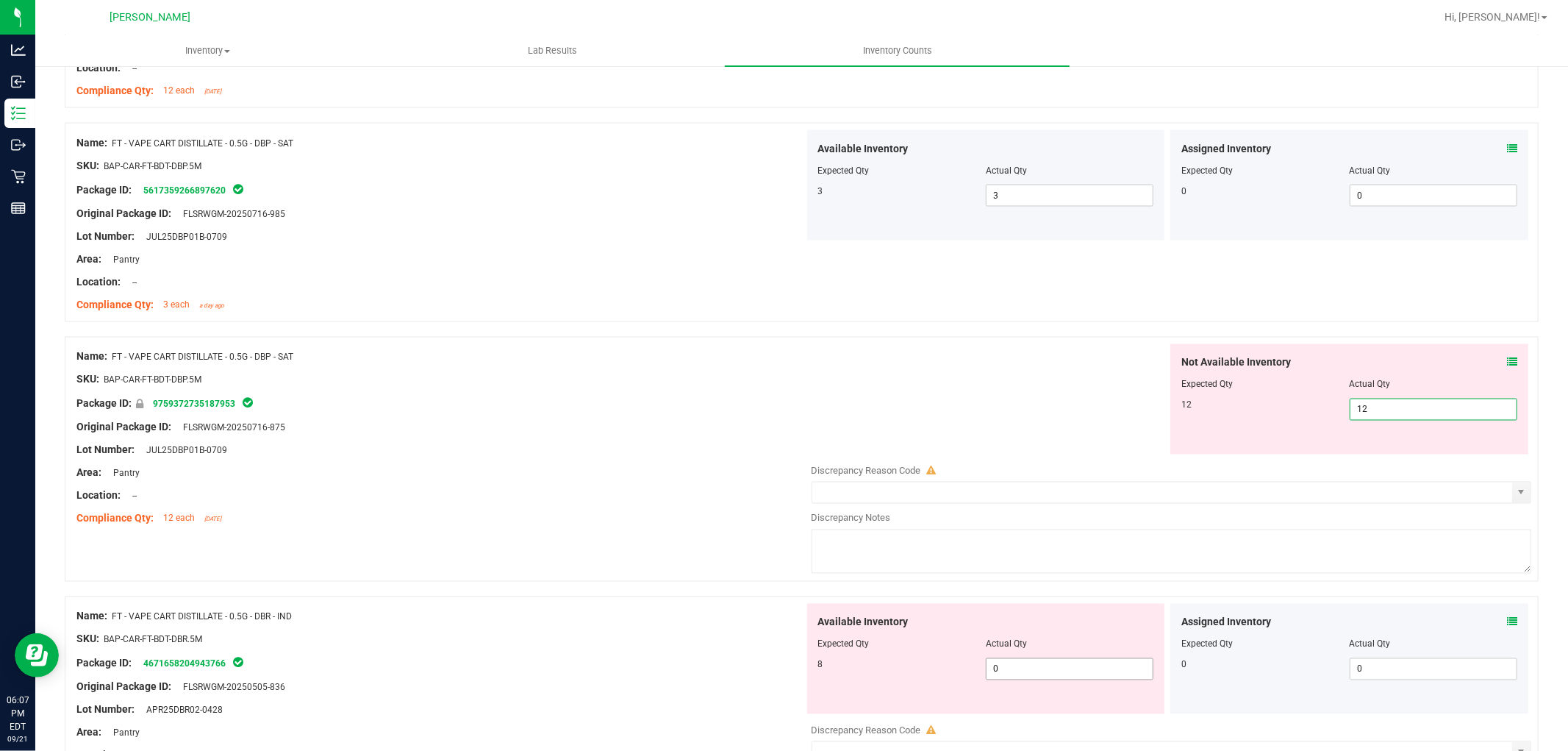
click at [1060, 672] on div "Available Inventory Expected Qty Actual Qty 8 0 0" at bounding box center [1168, 720] width 728 height 233
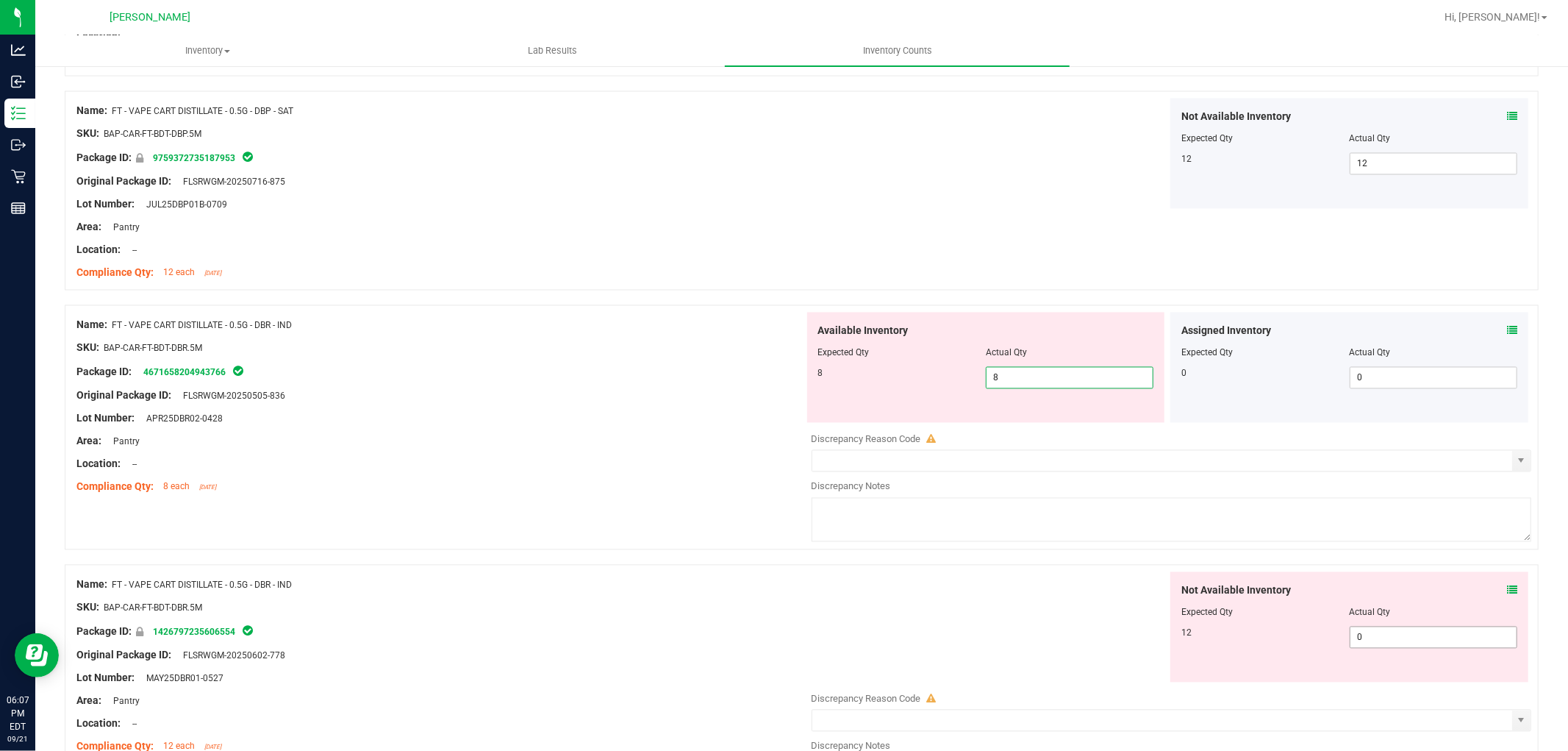
click at [1415, 641] on div "Not Available Inventory Expected Qty Actual Qty 12 0 0" at bounding box center [1168, 689] width 728 height 233
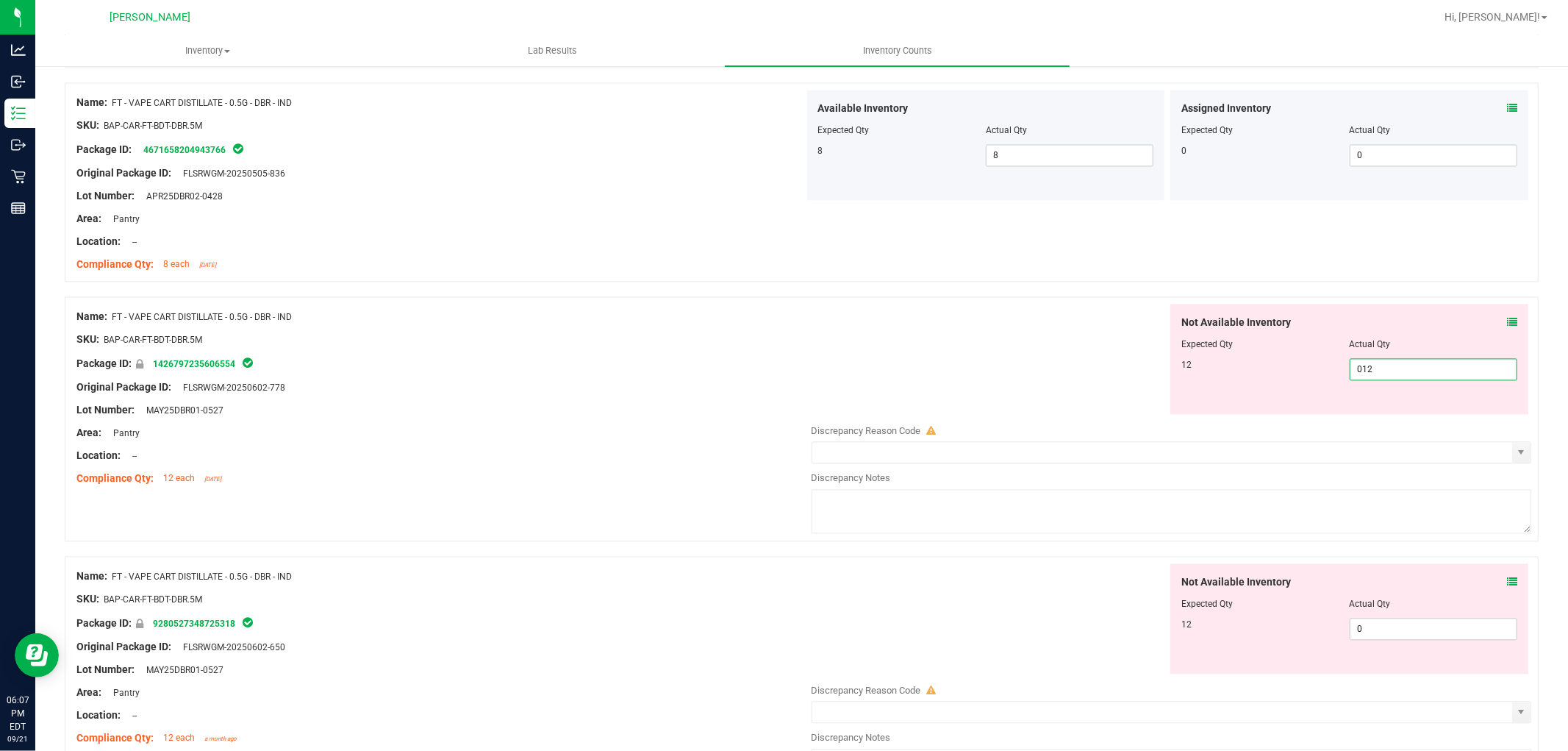
scroll to position [2533, 0]
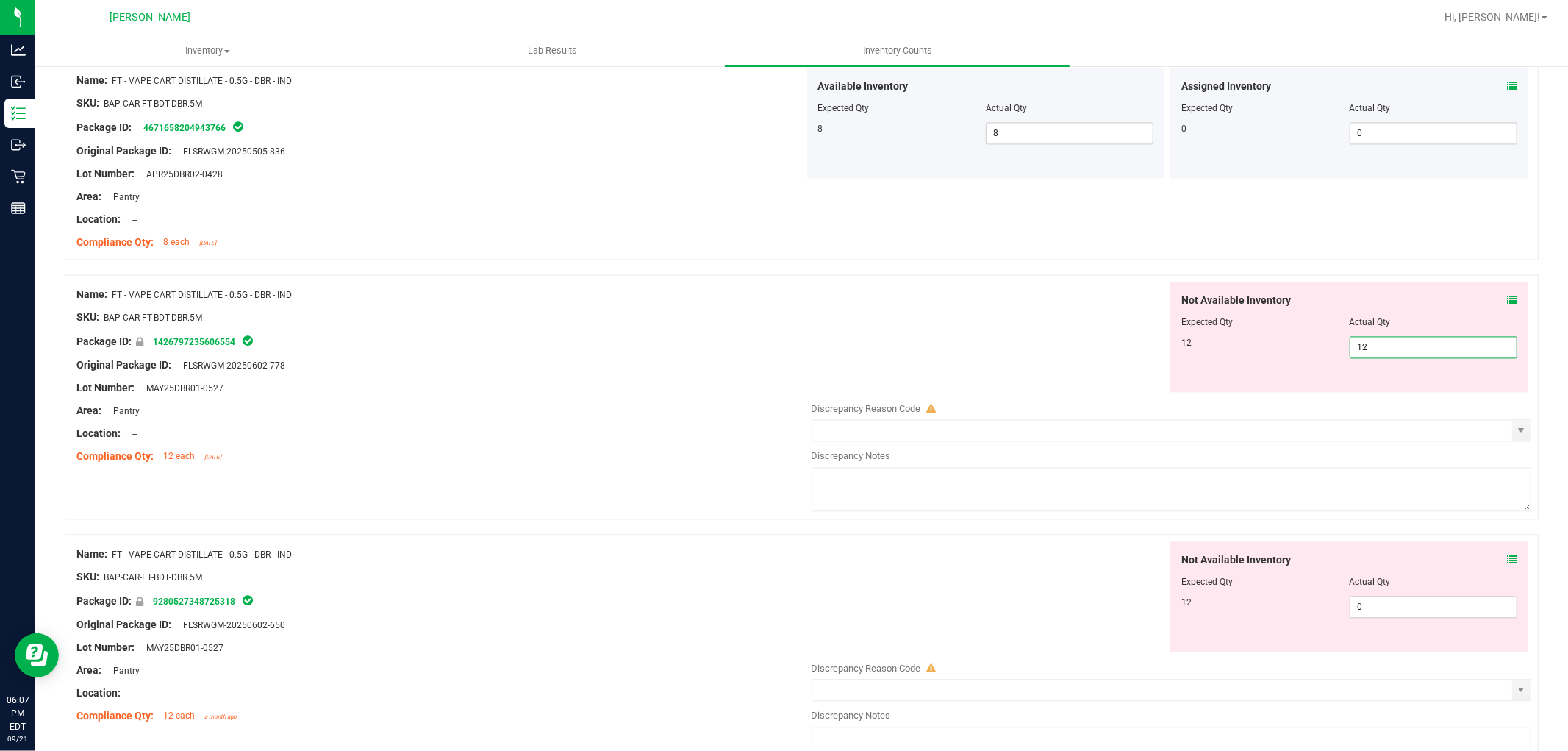
click at [1409, 620] on div "Not Available Inventory Expected Qty Actual Qty 12 0 0" at bounding box center [1168, 657] width 728 height 233
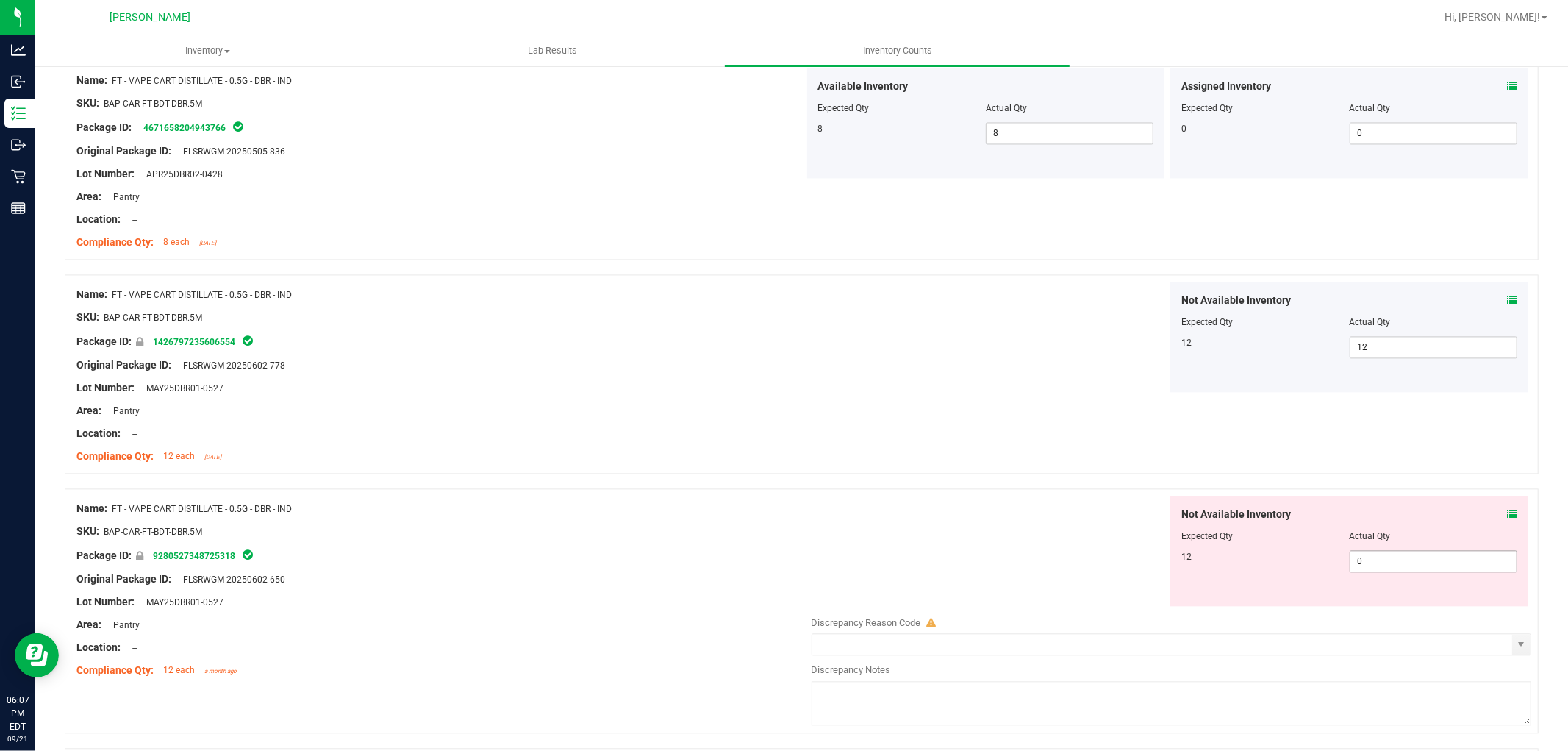
click at [1408, 568] on span "0 0" at bounding box center [1433, 561] width 168 height 22
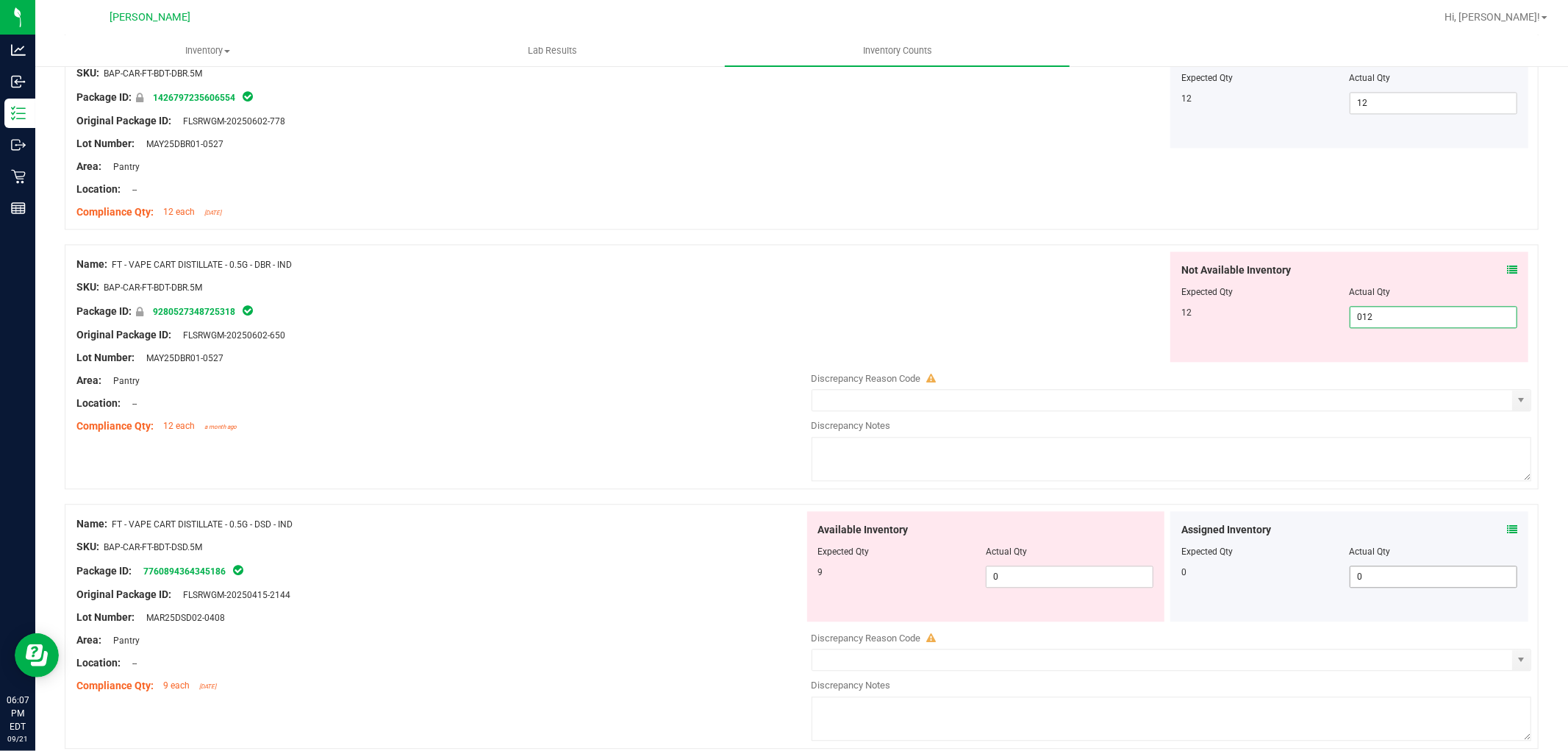
scroll to position [2777, 0]
click at [1083, 587] on div "Available Inventory Expected Qty Actual Qty 9 0 0" at bounding box center [1168, 627] width 728 height 233
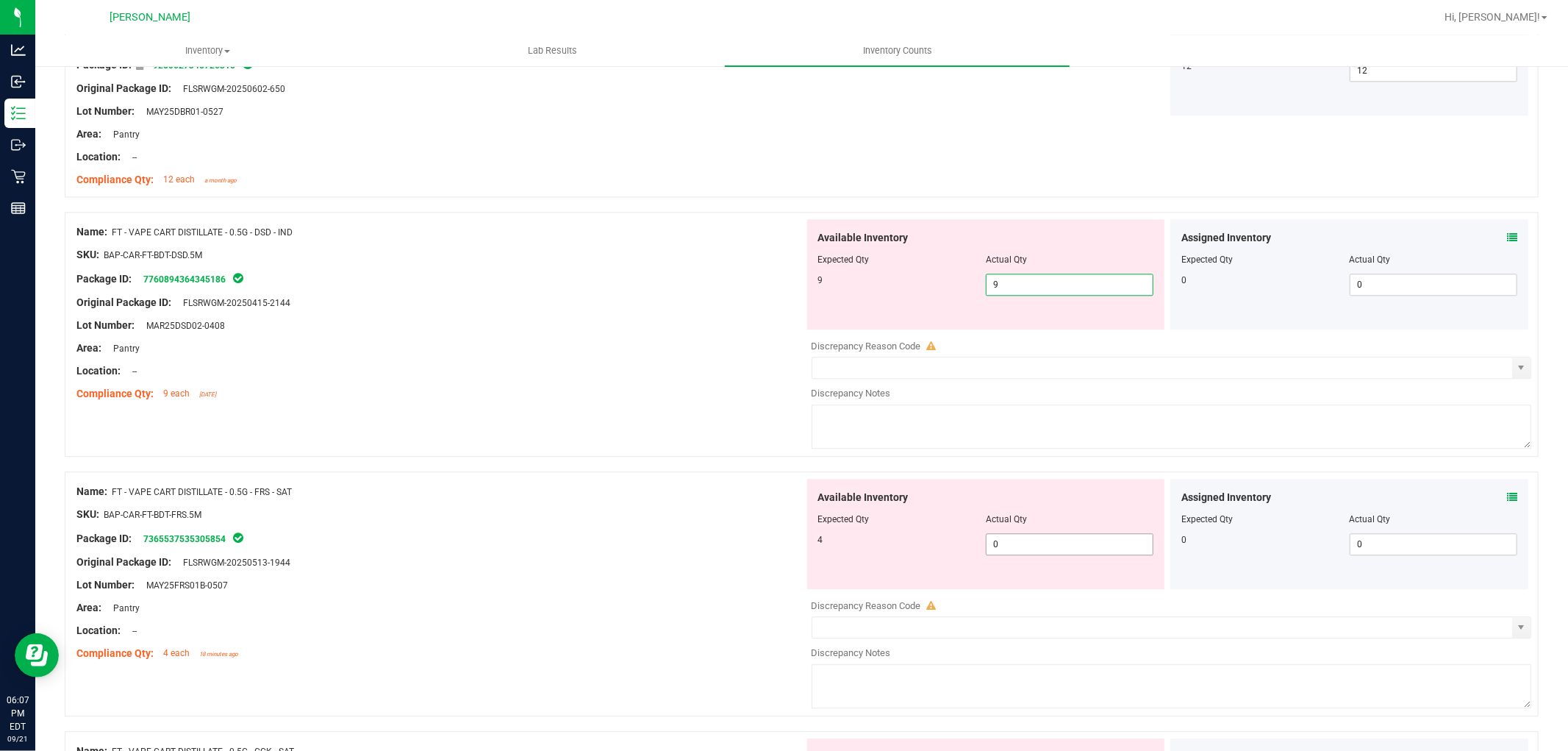
click at [1078, 548] on div "Available Inventory Expected Qty Actual Qty 4 0 0" at bounding box center [1168, 595] width 728 height 233
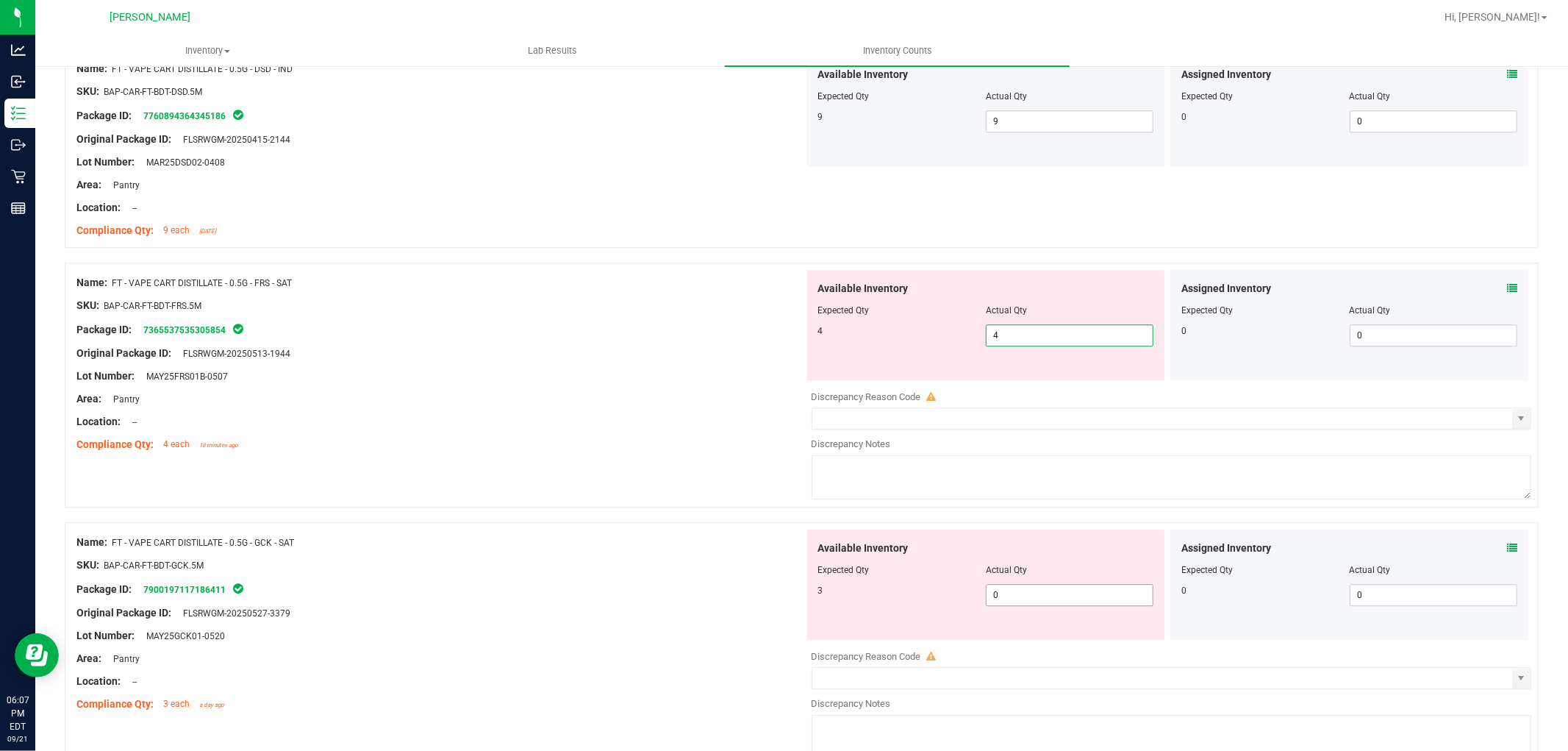
click at [1063, 603] on div "Available Inventory Expected Qty Actual Qty 3 0 0" at bounding box center [1168, 646] width 728 height 233
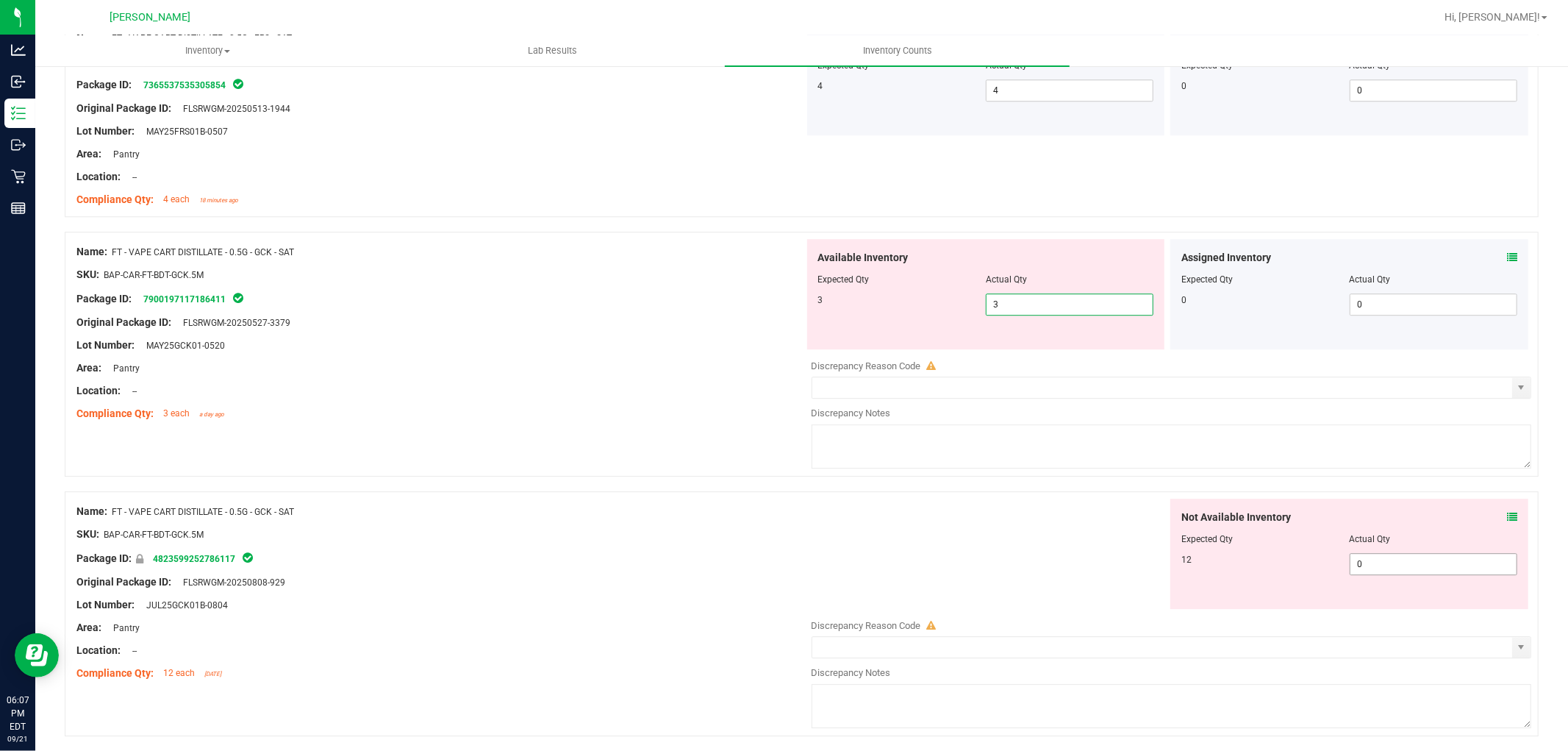
click at [1422, 568] on div "Not Available Inventory Expected Qty Actual Qty 12 0 0" at bounding box center [1168, 615] width 728 height 233
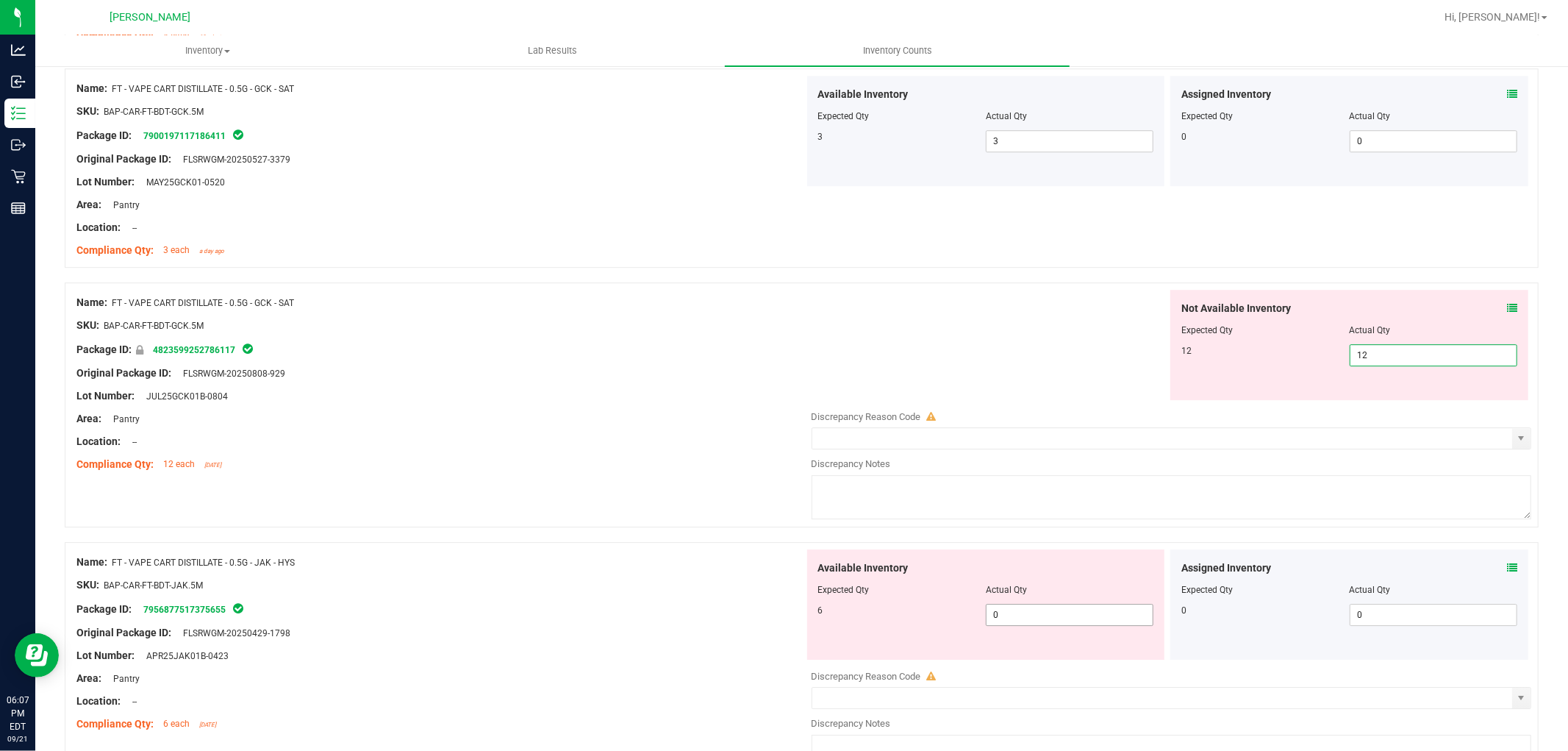
click at [1052, 612] on div "Available Inventory Expected Qty Actual Qty 6 0 0" at bounding box center [986, 604] width 358 height 110
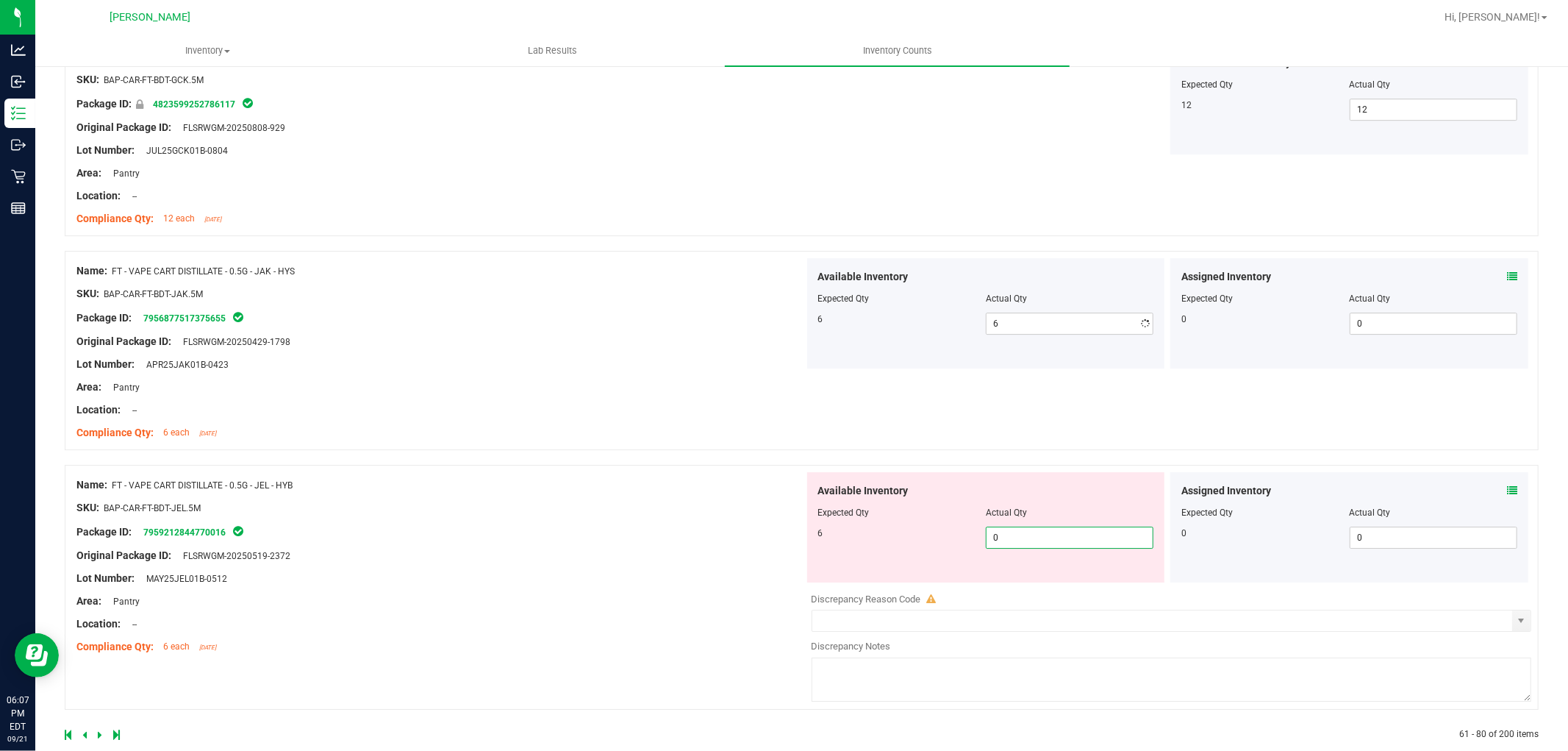
click at [1068, 581] on div "Available Inventory Expected Qty Actual Qty 6 0 0" at bounding box center [986, 527] width 358 height 110
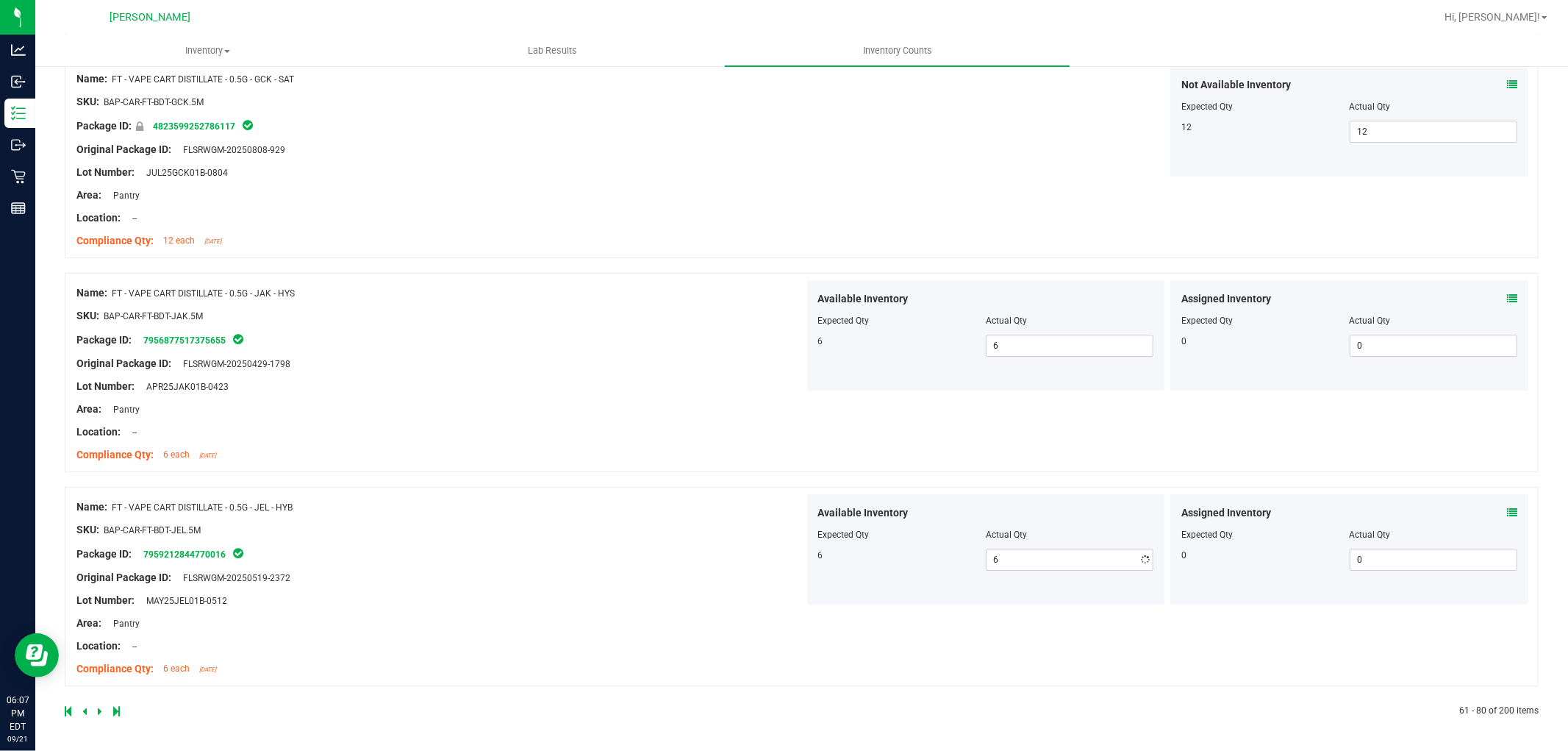
click at [99, 706] on icon at bounding box center [99, 711] width 4 height 8
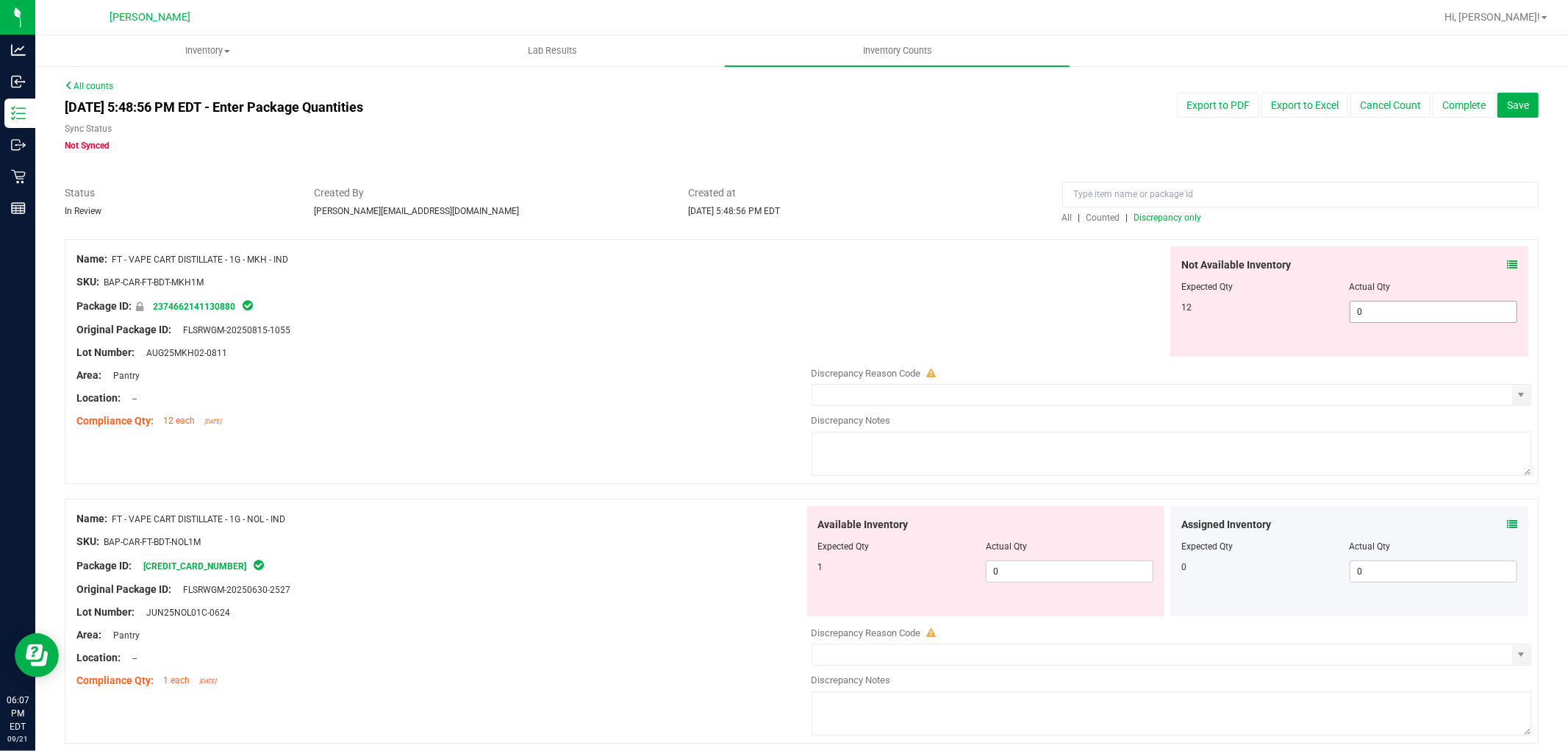
click at [1372, 310] on span "0 0" at bounding box center [1433, 312] width 168 height 22
click at [1066, 566] on div "Available Inventory Expected Qty Actual Qty 1 0 0" at bounding box center [986, 561] width 358 height 110
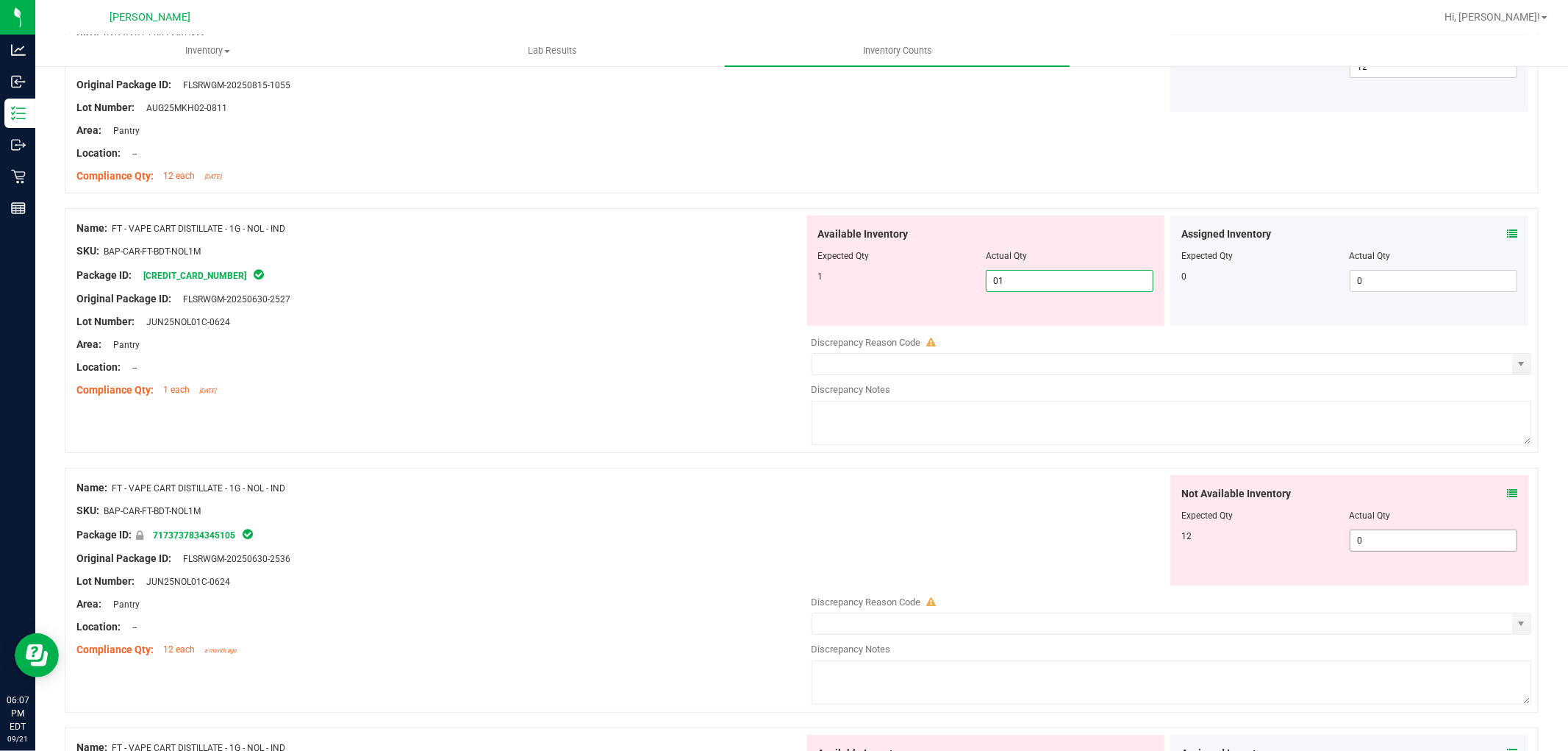
click at [1366, 532] on div "Not Available Inventory Expected Qty Actual Qty 12 0 0" at bounding box center [1349, 530] width 358 height 110
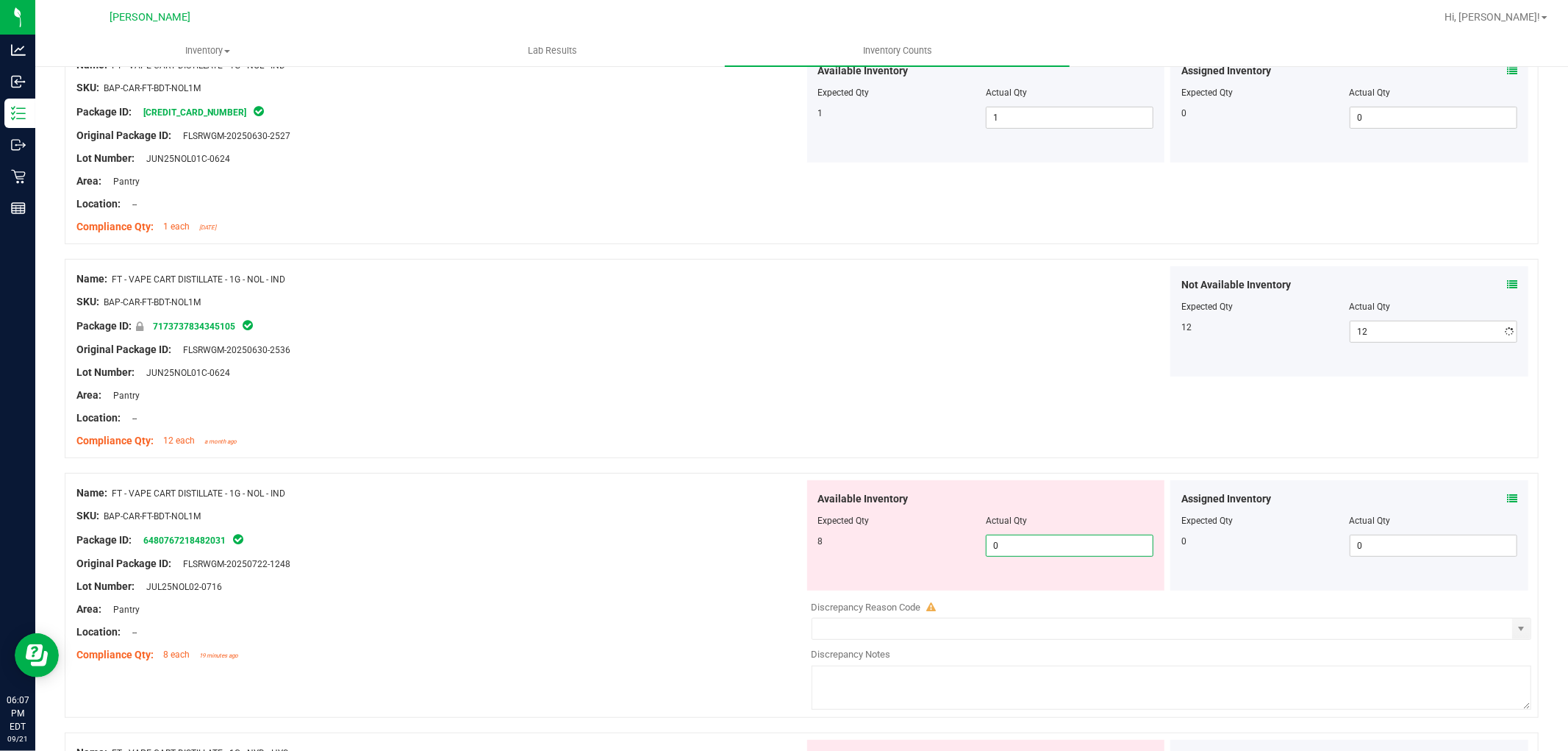
click at [1084, 588] on div "Available Inventory Expected Qty Actual Qty 8 0 0" at bounding box center [986, 535] width 358 height 110
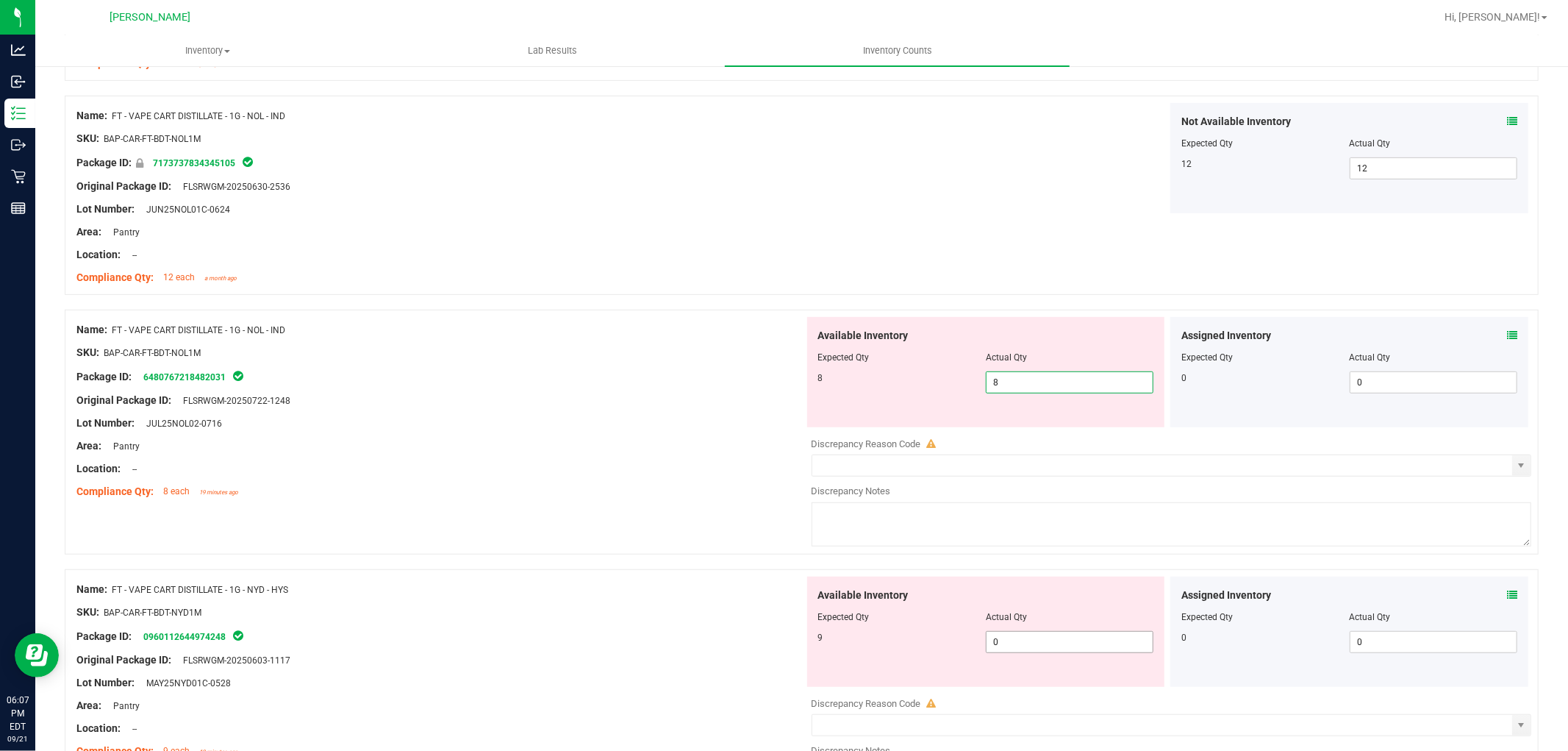
click at [1064, 643] on div "Available Inventory Expected Qty Actual Qty 9 0 0" at bounding box center [1168, 693] width 728 height 233
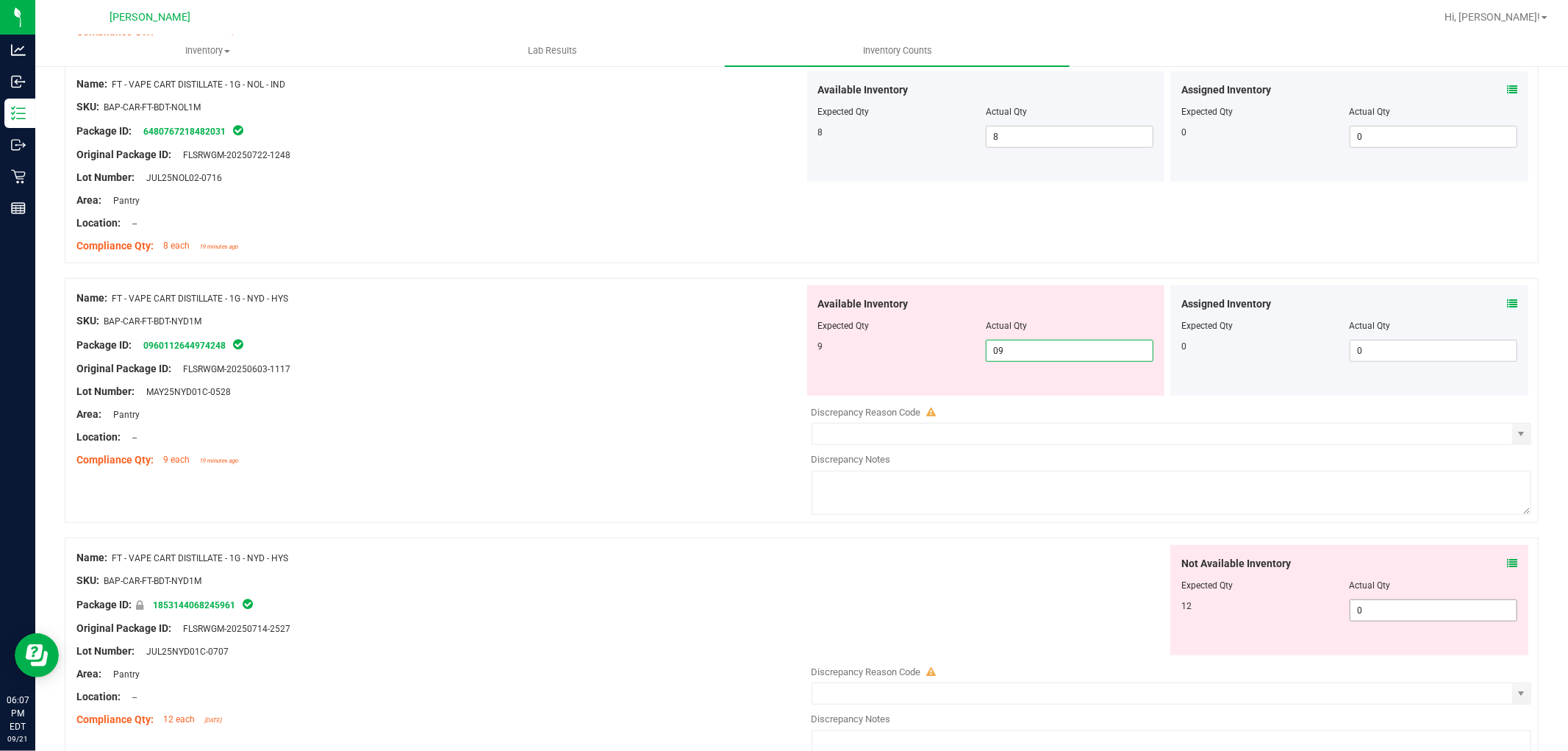
click at [1392, 614] on div "Not Available Inventory Expected Qty Actual Qty 12 0 0" at bounding box center [1168, 662] width 728 height 233
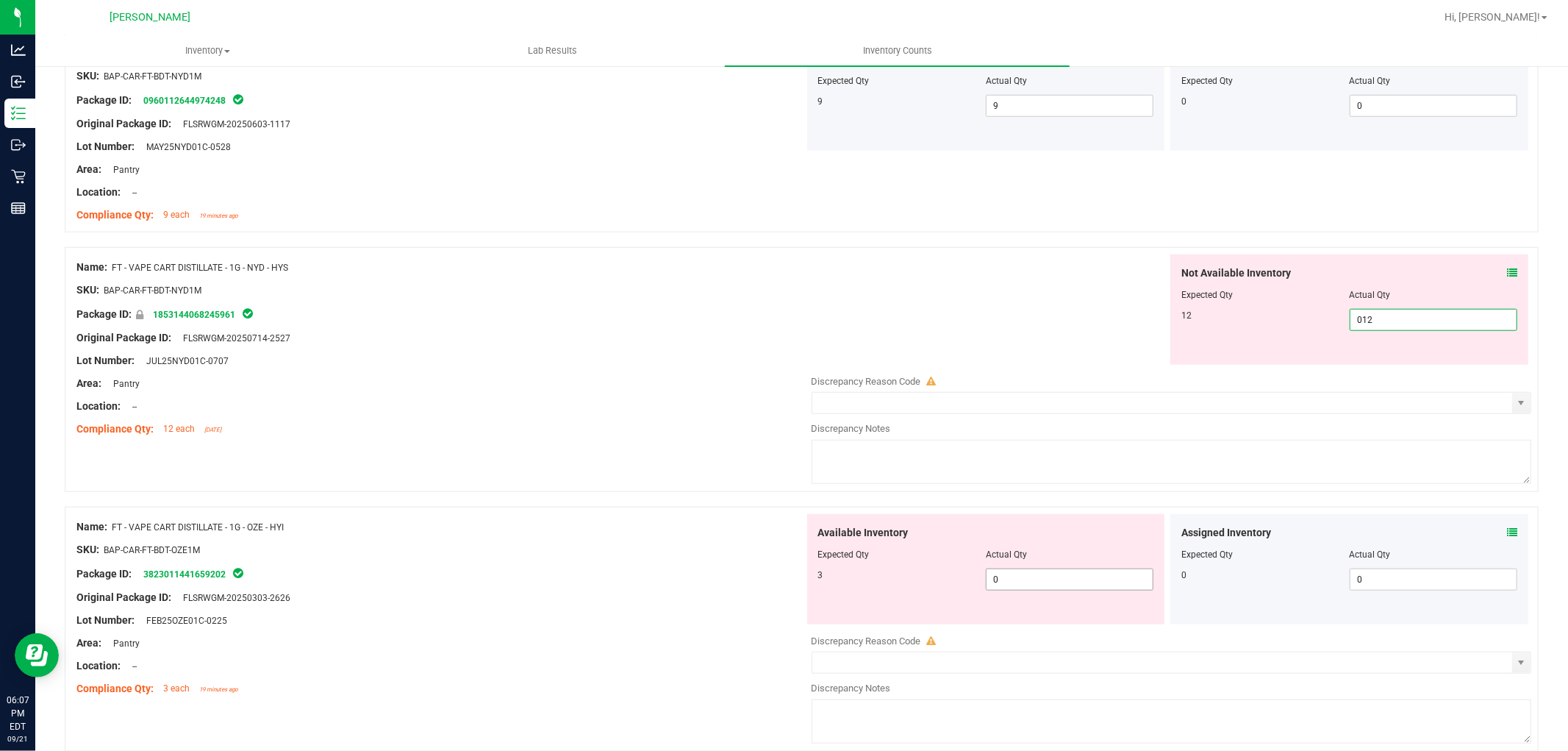
click at [1041, 577] on div "Available Inventory Expected Qty Actual Qty 3 0 0" at bounding box center [986, 569] width 358 height 110
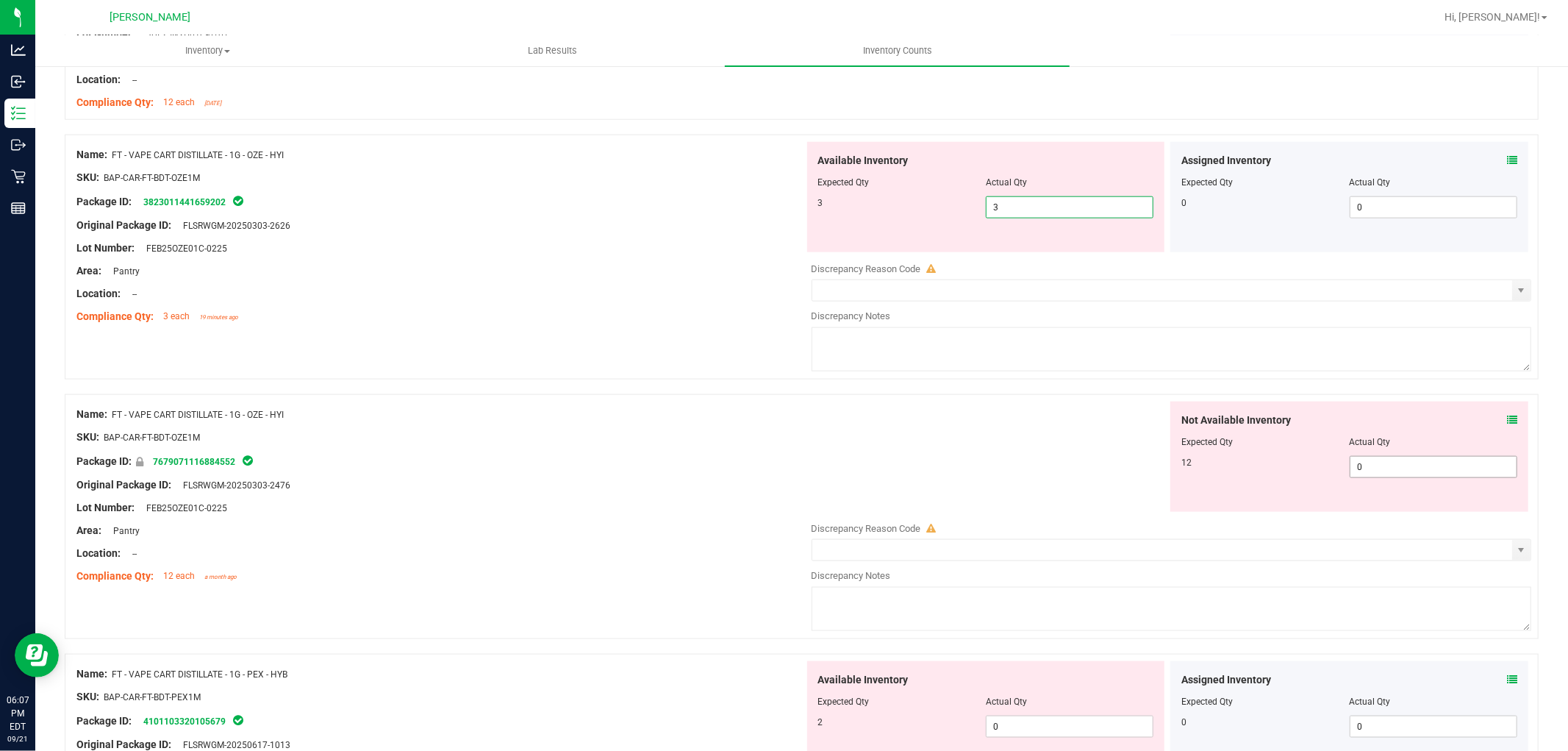
click at [1458, 479] on div "Not Available Inventory Expected Qty Actual Qty 12 0 0" at bounding box center [1168, 518] width 728 height 233
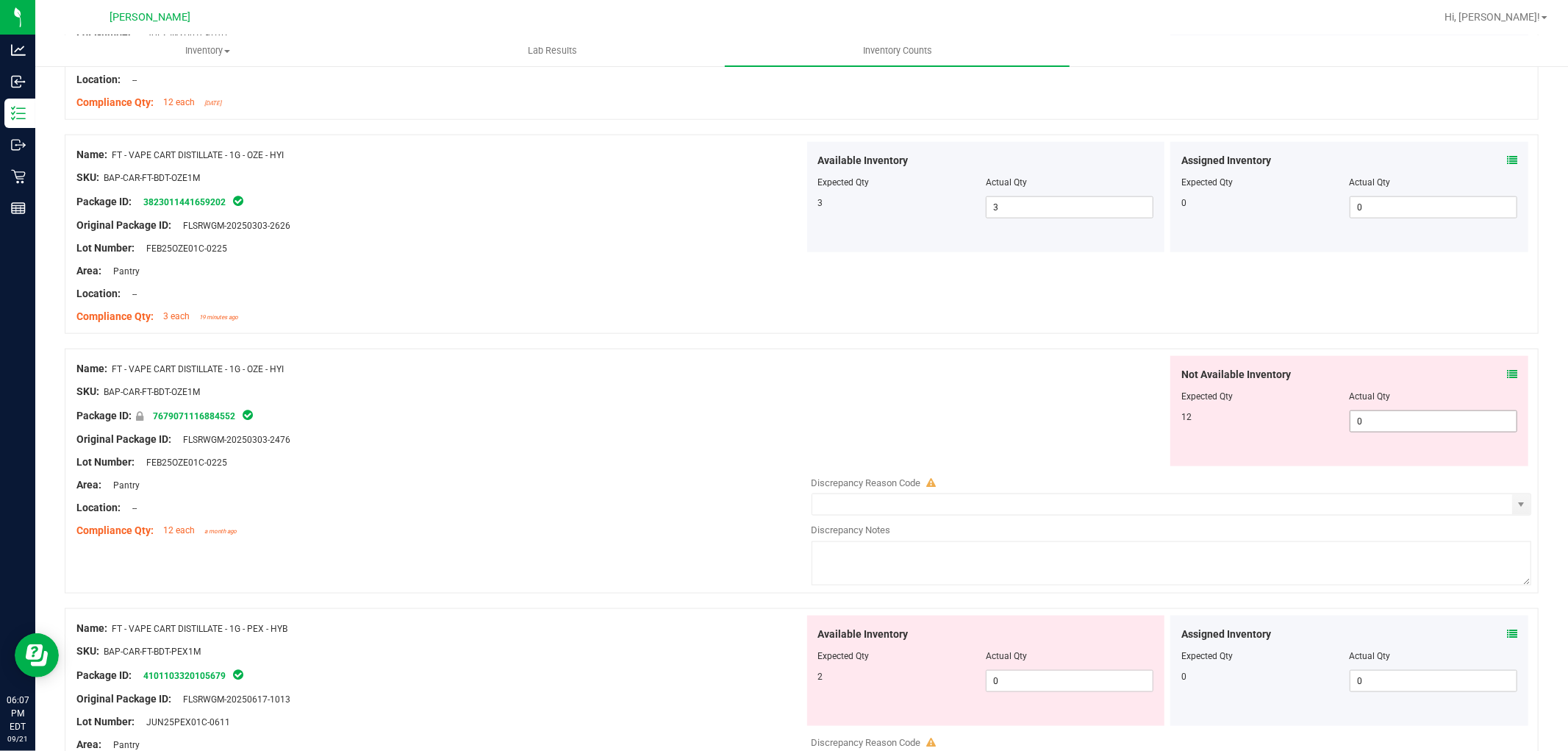
click at [1437, 427] on span "0 0" at bounding box center [1433, 421] width 168 height 22
click at [1046, 674] on div "Available Inventory Expected Qty Actual Qty 2 0 0" at bounding box center [986, 670] width 358 height 110
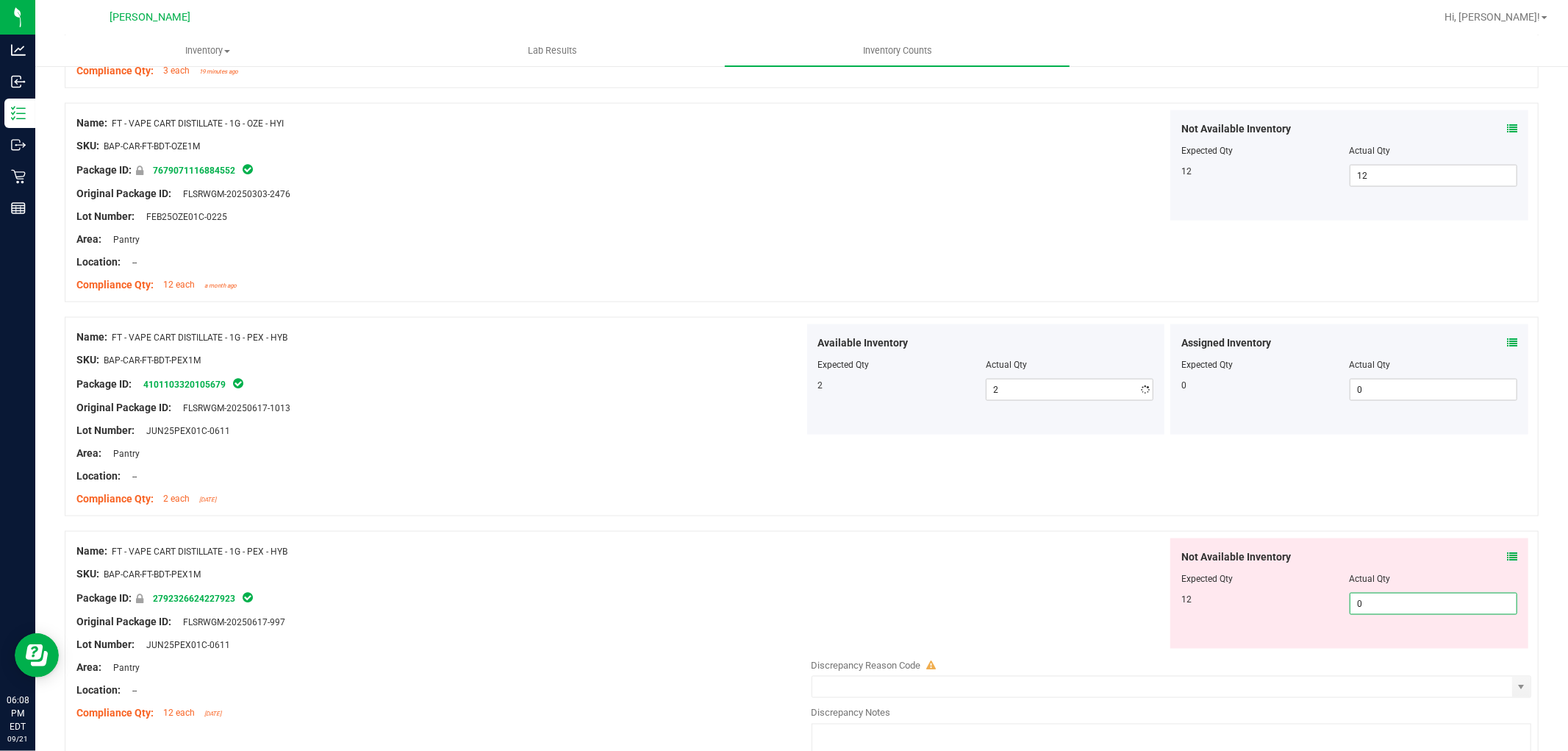
click at [1364, 647] on div "Not Available Inventory Expected Qty Actual Qty 12 0 0" at bounding box center [1349, 593] width 358 height 110
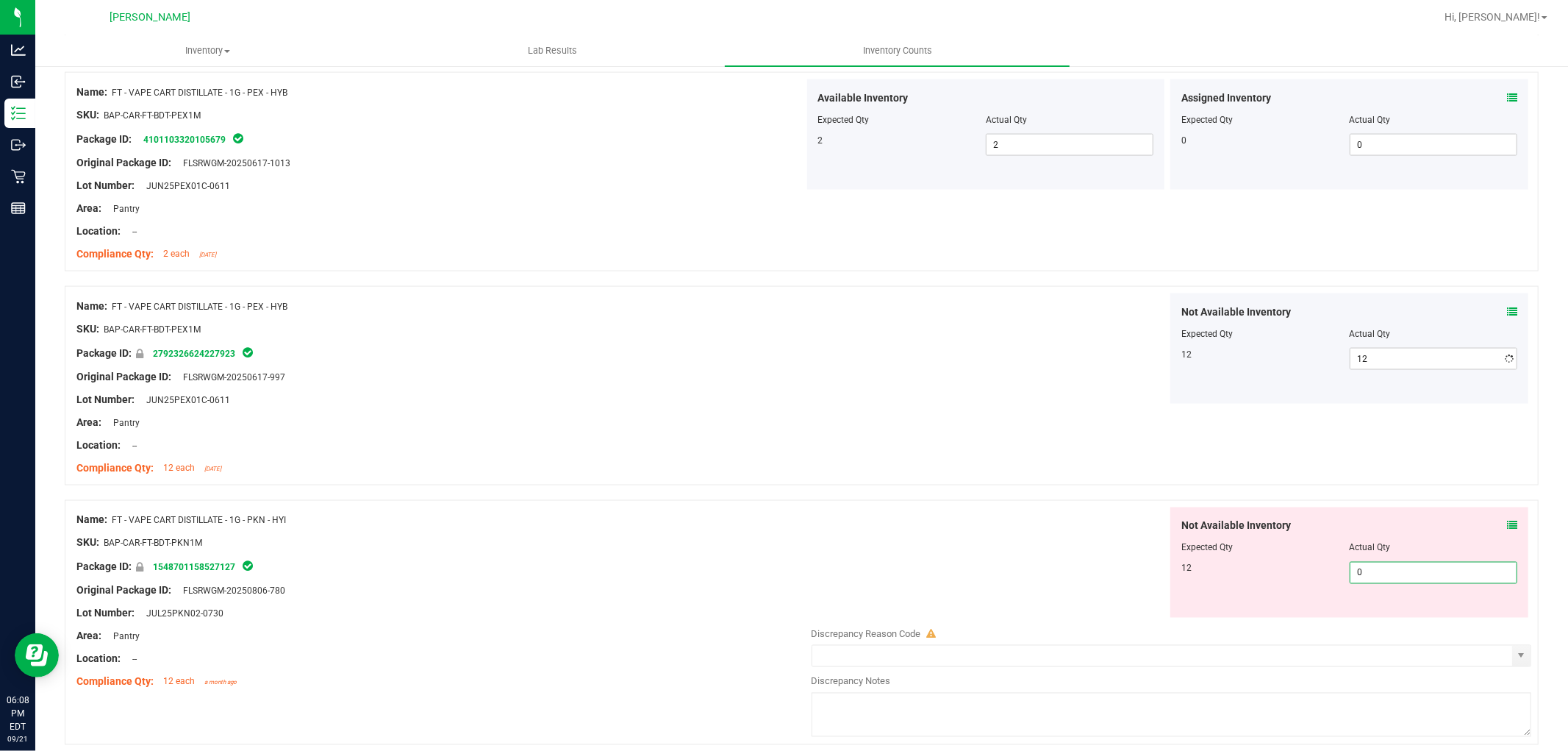
click at [1405, 620] on div "Not Available Inventory Expected Qty Actual Qty 12 0 0" at bounding box center [1168, 624] width 728 height 233
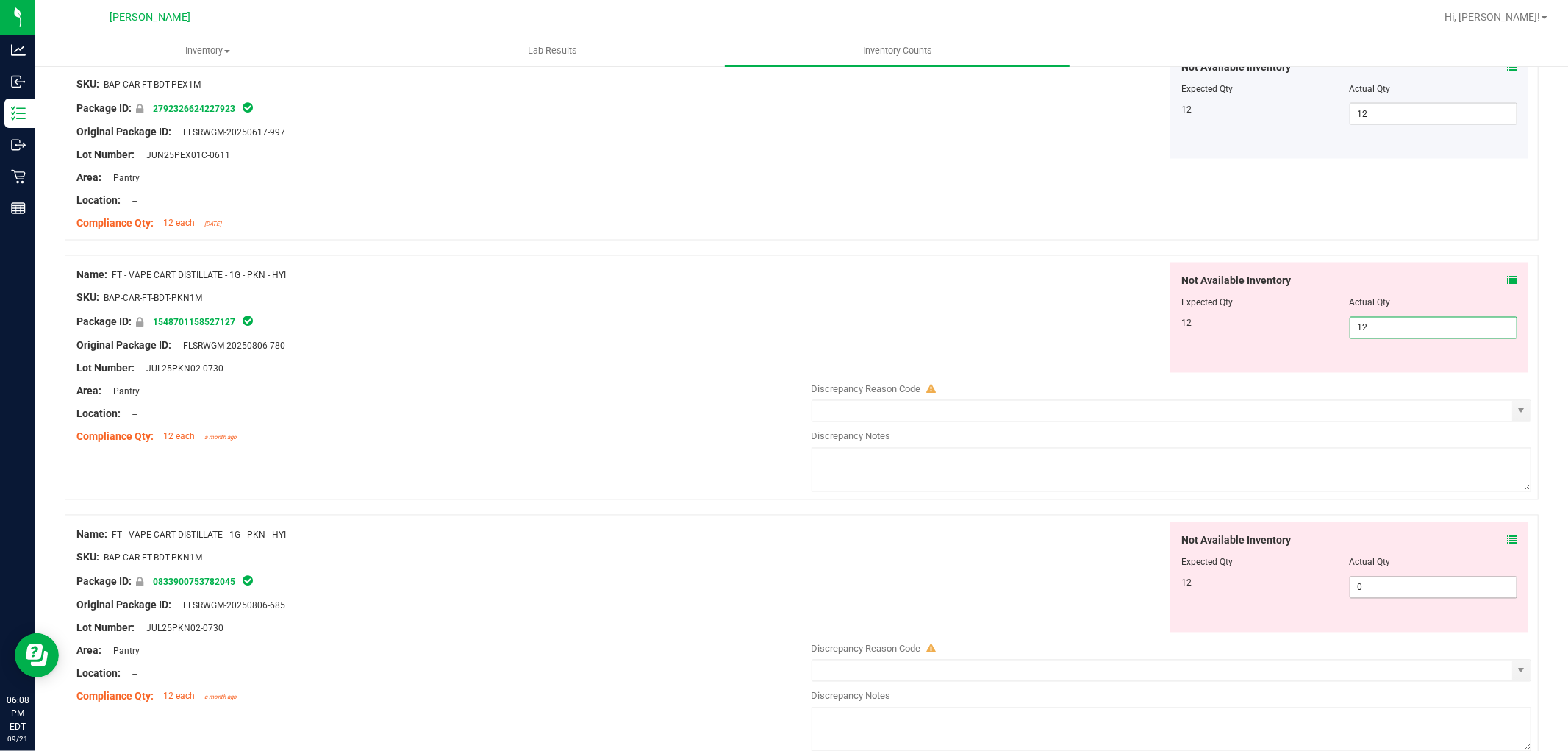
click at [1369, 598] on div "Not Available Inventory Expected Qty Actual Qty 12 0 0" at bounding box center [1168, 638] width 728 height 233
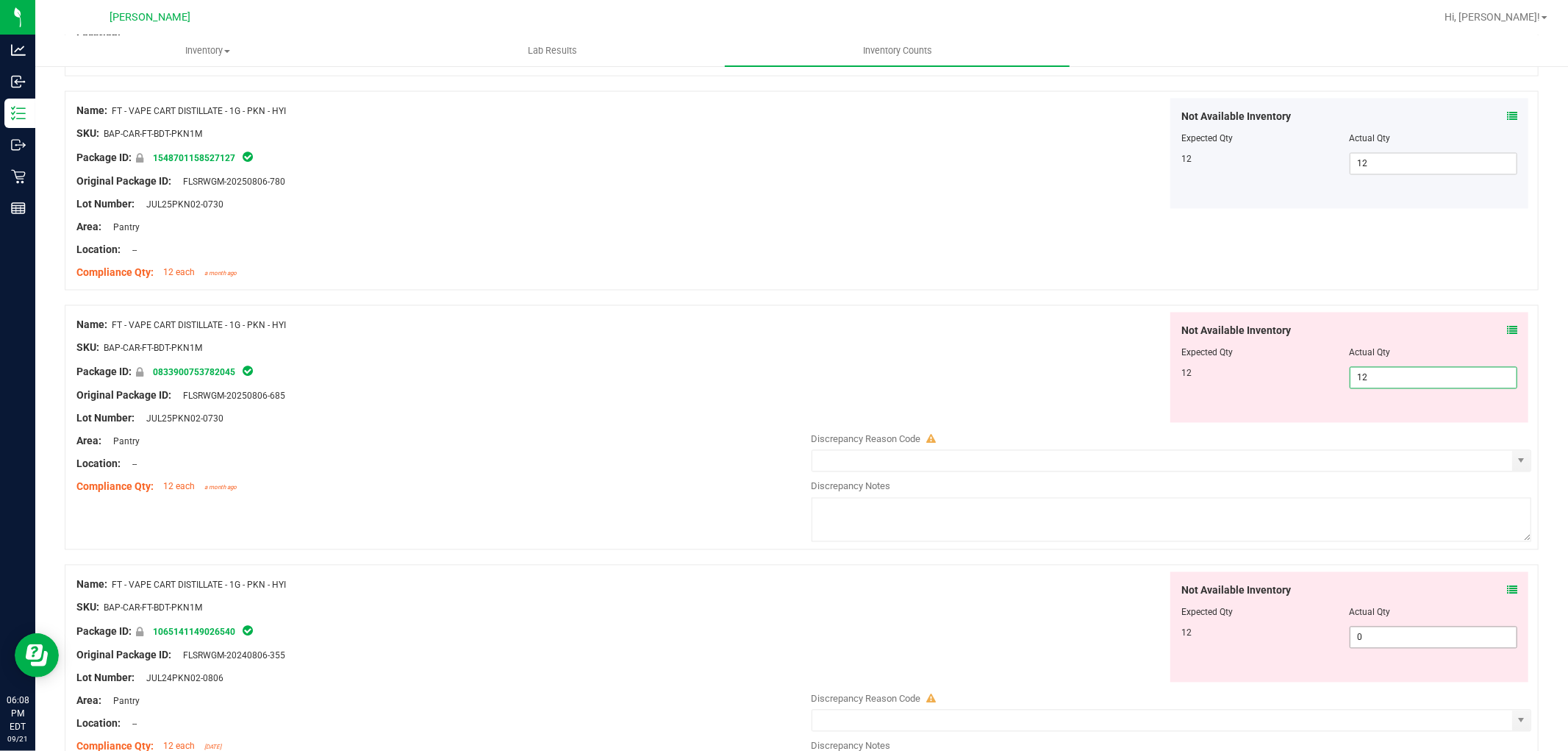
click at [1392, 649] on div "Not Available Inventory Expected Qty Actual Qty 12 0 0" at bounding box center [1168, 689] width 728 height 233
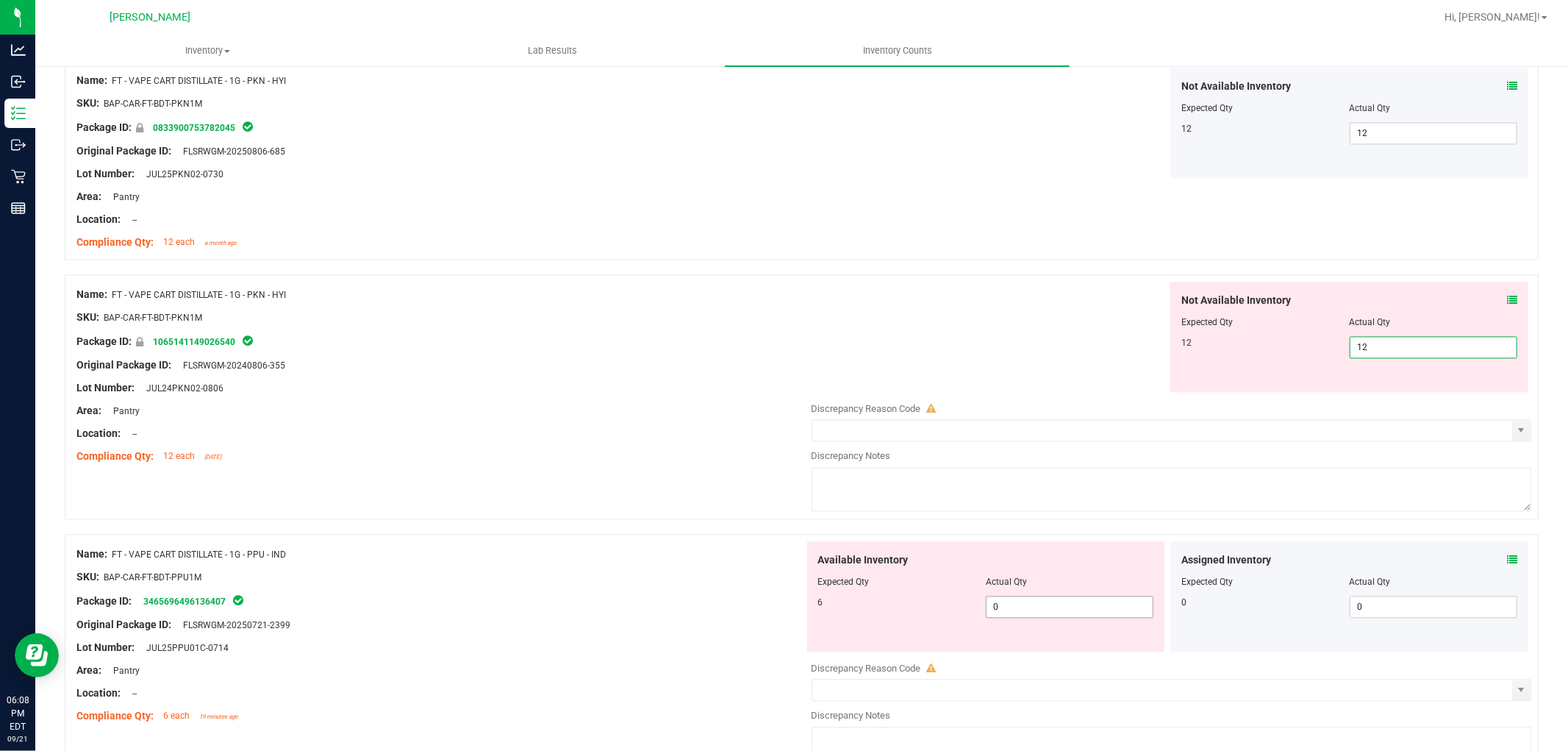
click at [1052, 607] on div "Available Inventory Expected Qty Actual Qty 6 0 0" at bounding box center [1168, 657] width 728 height 233
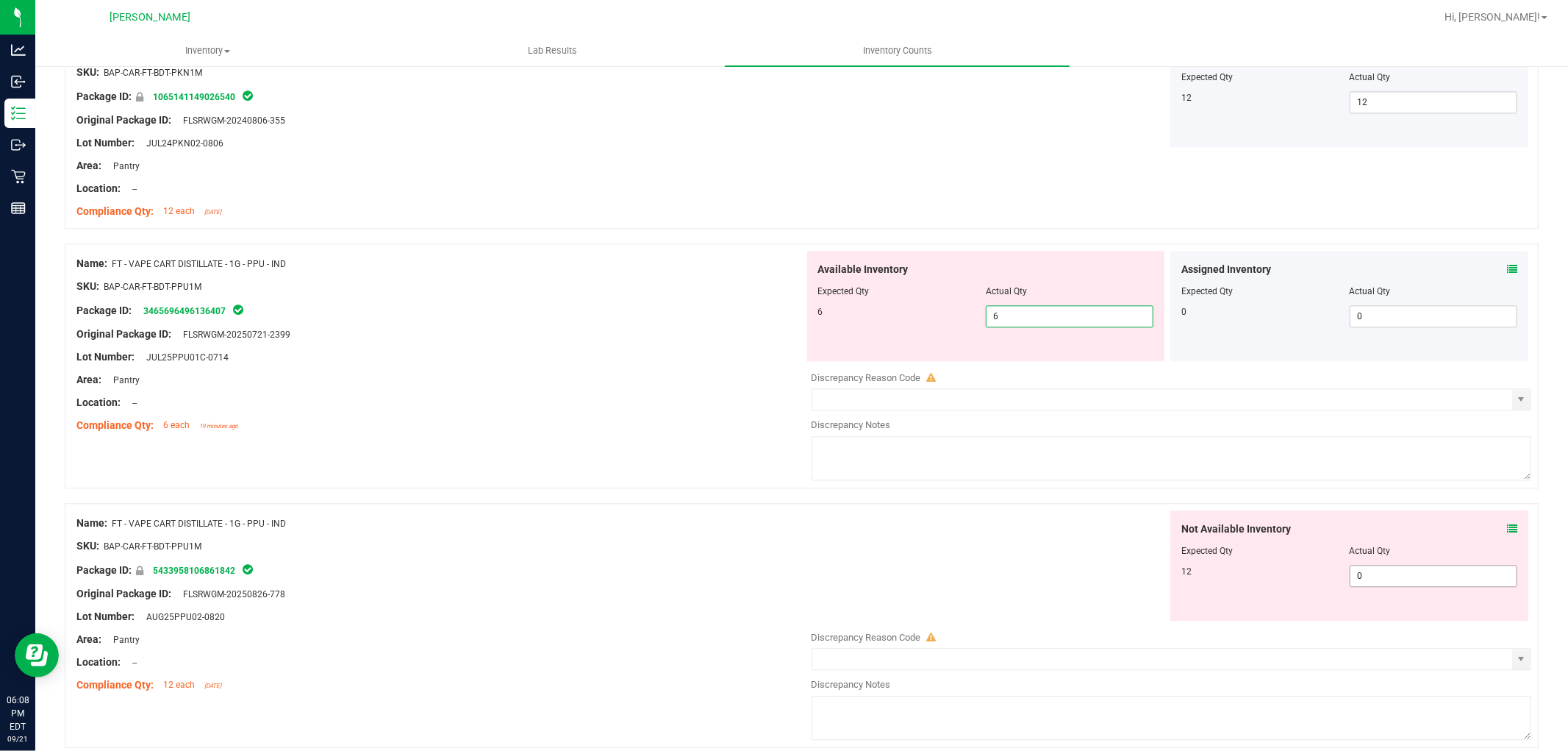
click at [1370, 576] on div "Not Available Inventory Expected Qty Actual Qty 12 0 0" at bounding box center [1168, 627] width 728 height 233
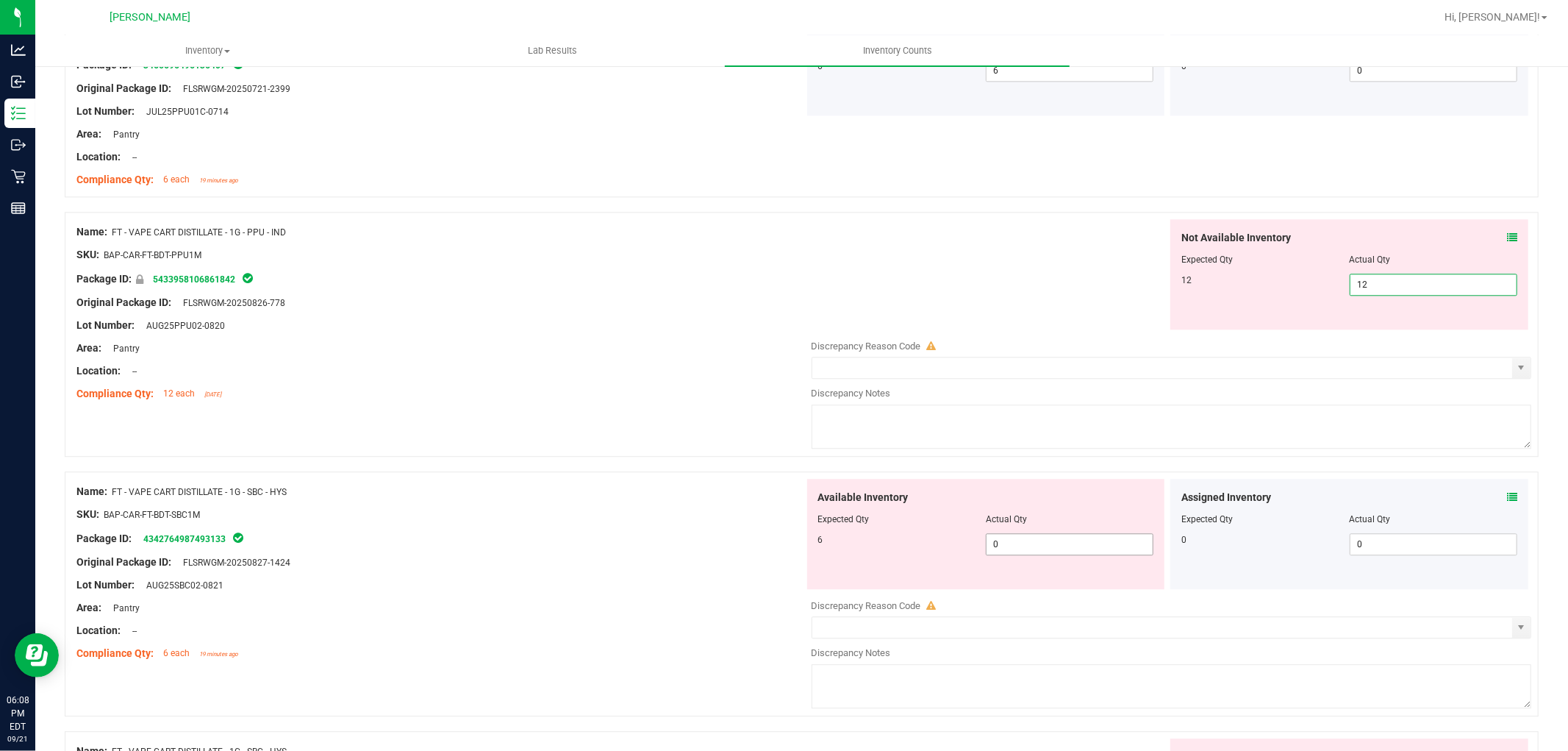
click at [1045, 550] on div "Available Inventory Expected Qty Actual Qty 6 0 0" at bounding box center [1168, 595] width 728 height 233
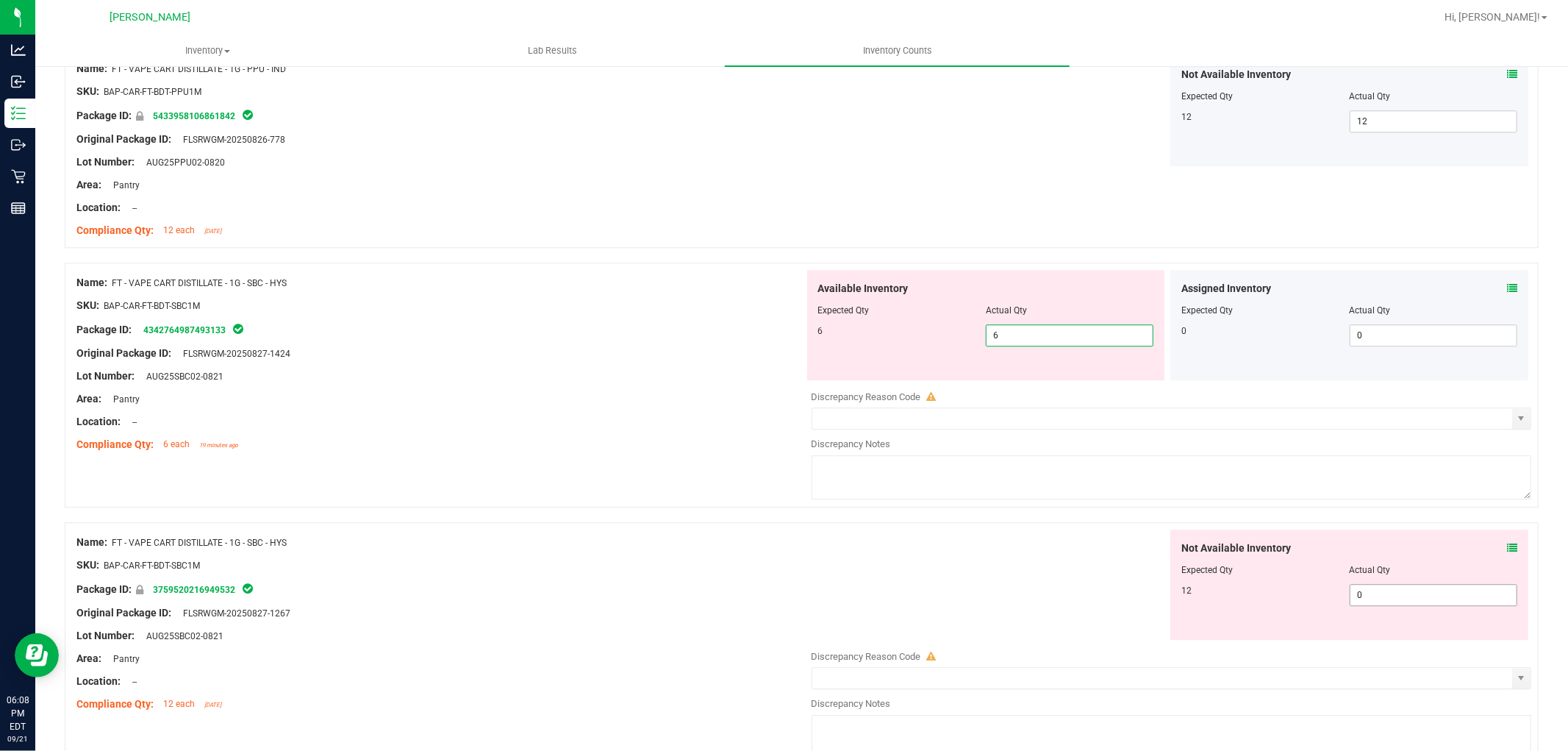
click at [1376, 591] on div "Not Available Inventory Expected Qty Actual Qty 12 0 0" at bounding box center [1349, 584] width 358 height 110
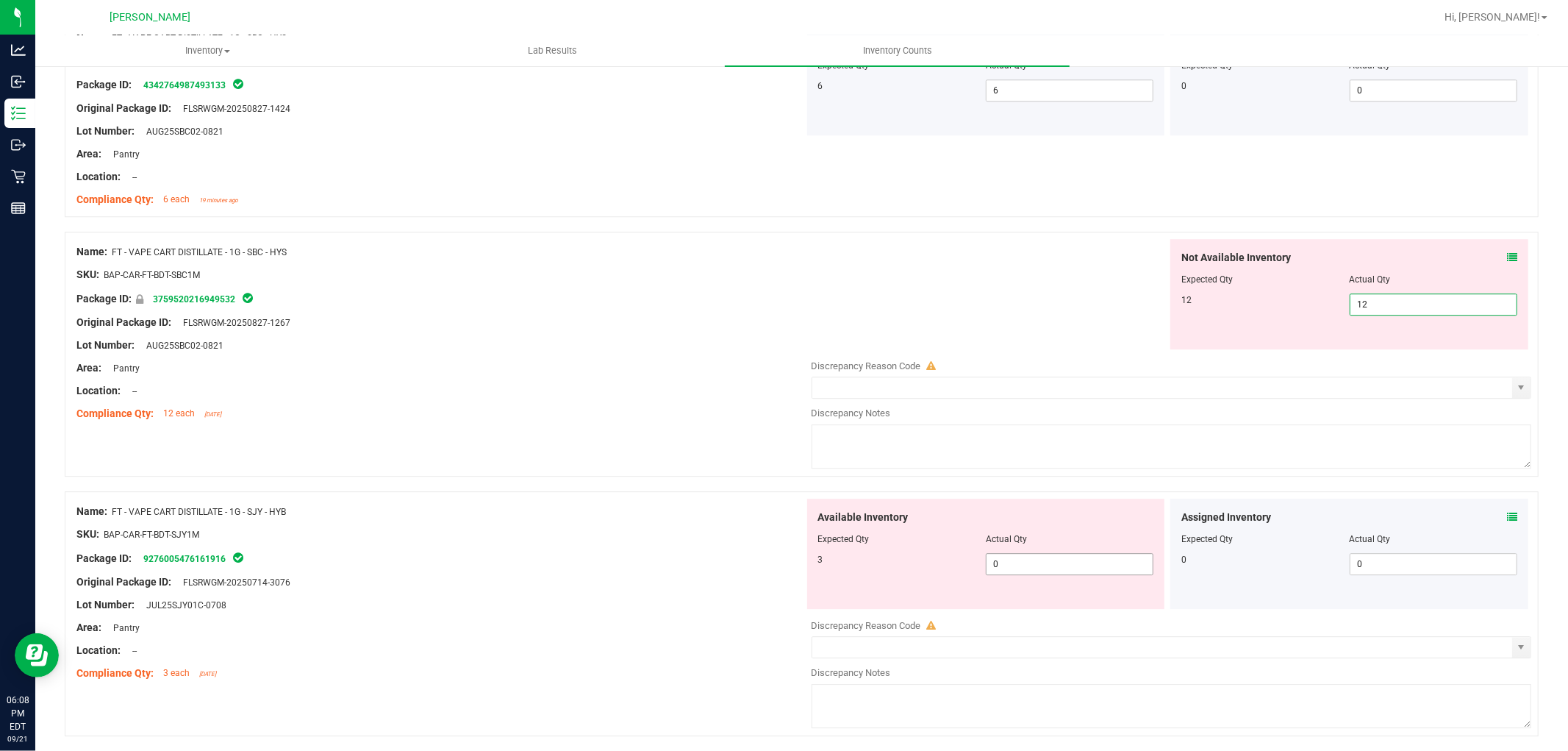
click at [1002, 566] on div "Available Inventory Expected Qty Actual Qty 3 0 0" at bounding box center [1168, 615] width 728 height 233
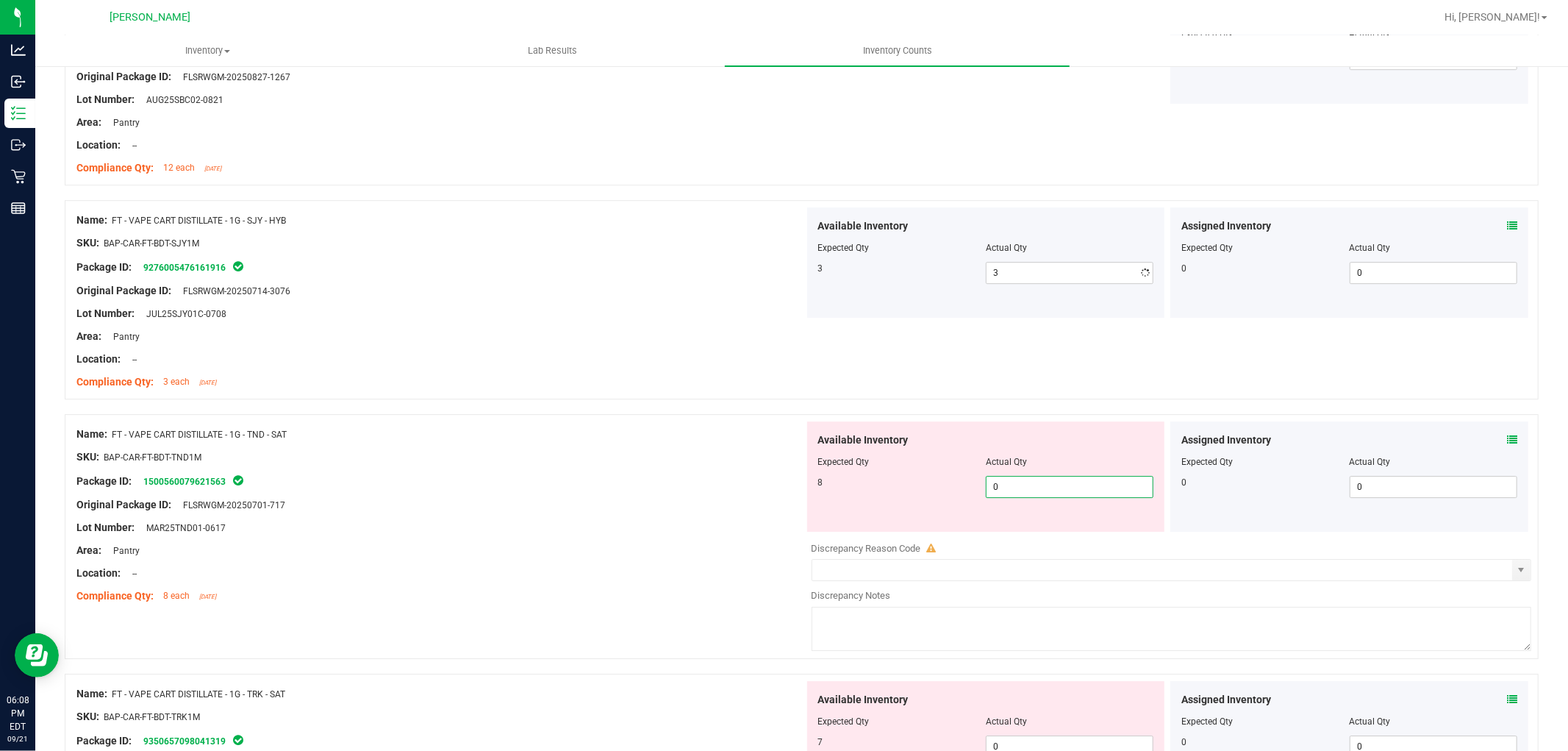
click at [1014, 538] on div "Available Inventory Expected Qty Actual Qty 8 0 0" at bounding box center [1168, 538] width 728 height 233
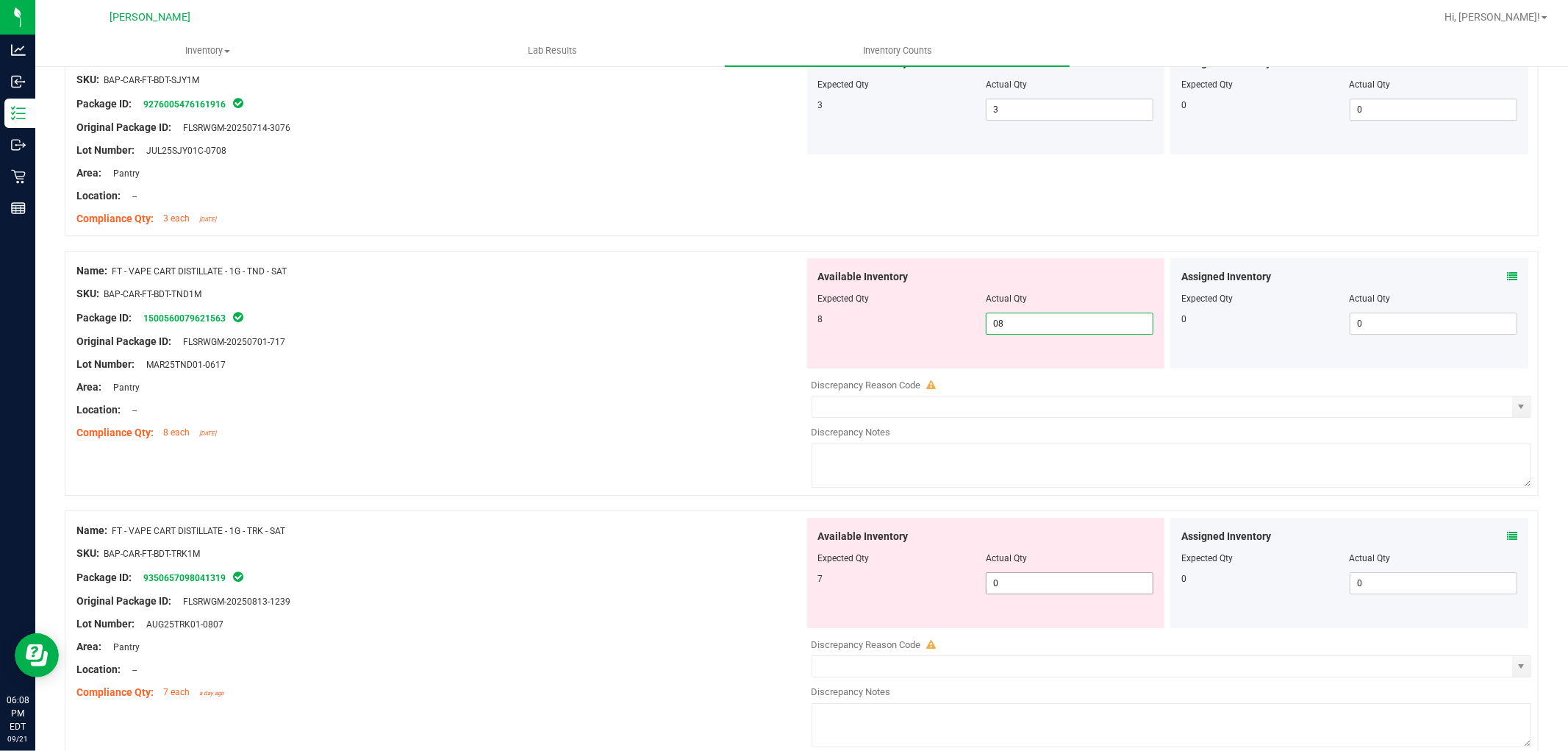
click at [1044, 585] on div "Available Inventory Expected Qty Actual Qty 7 0 0" at bounding box center [1168, 634] width 728 height 233
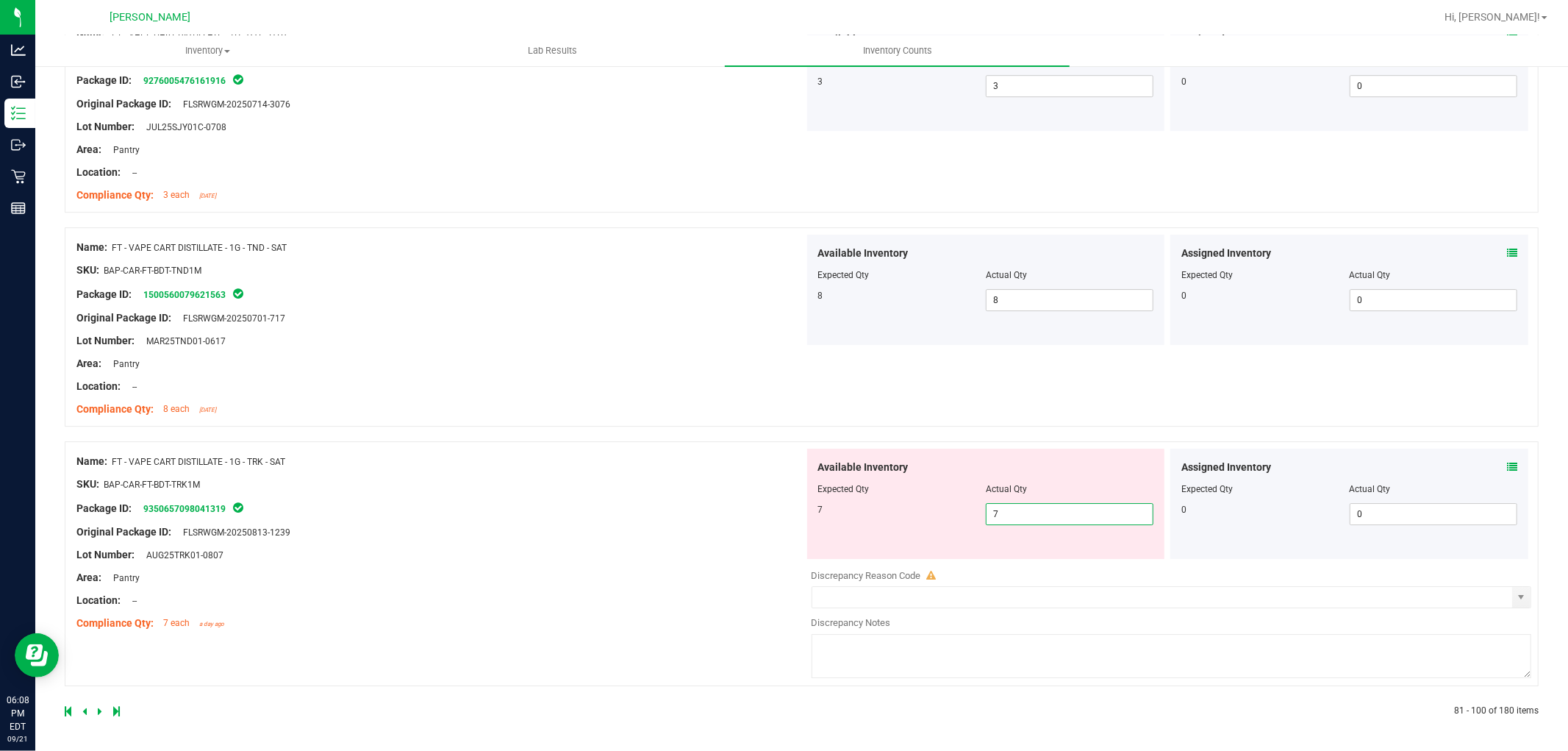
click at [98, 712] on icon at bounding box center [99, 711] width 4 height 8
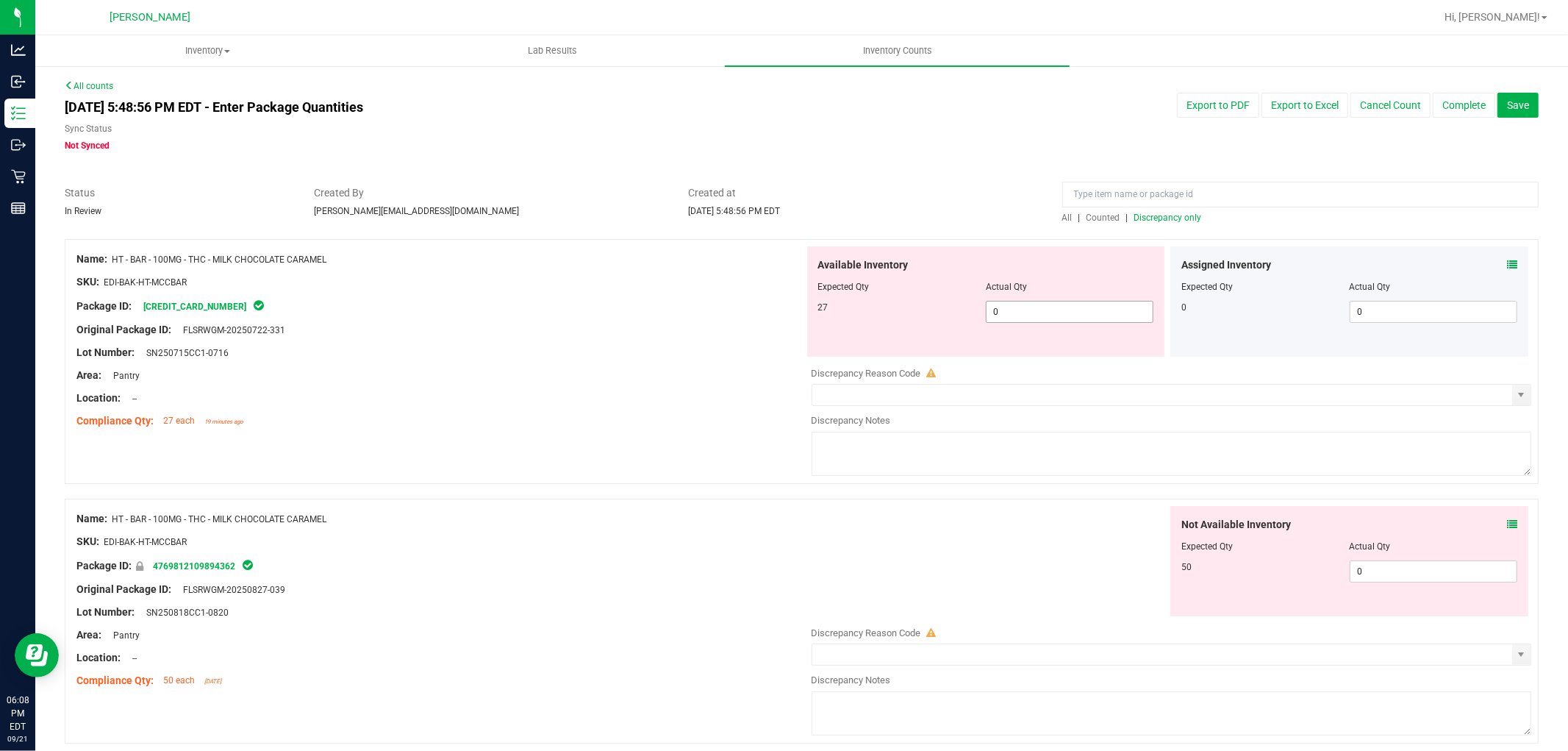
click at [1078, 314] on span "0 0" at bounding box center [1069, 312] width 168 height 22
click at [1381, 585] on div "Not Available Inventory Expected Qty Actual Qty 50 0 0" at bounding box center [1168, 622] width 728 height 233
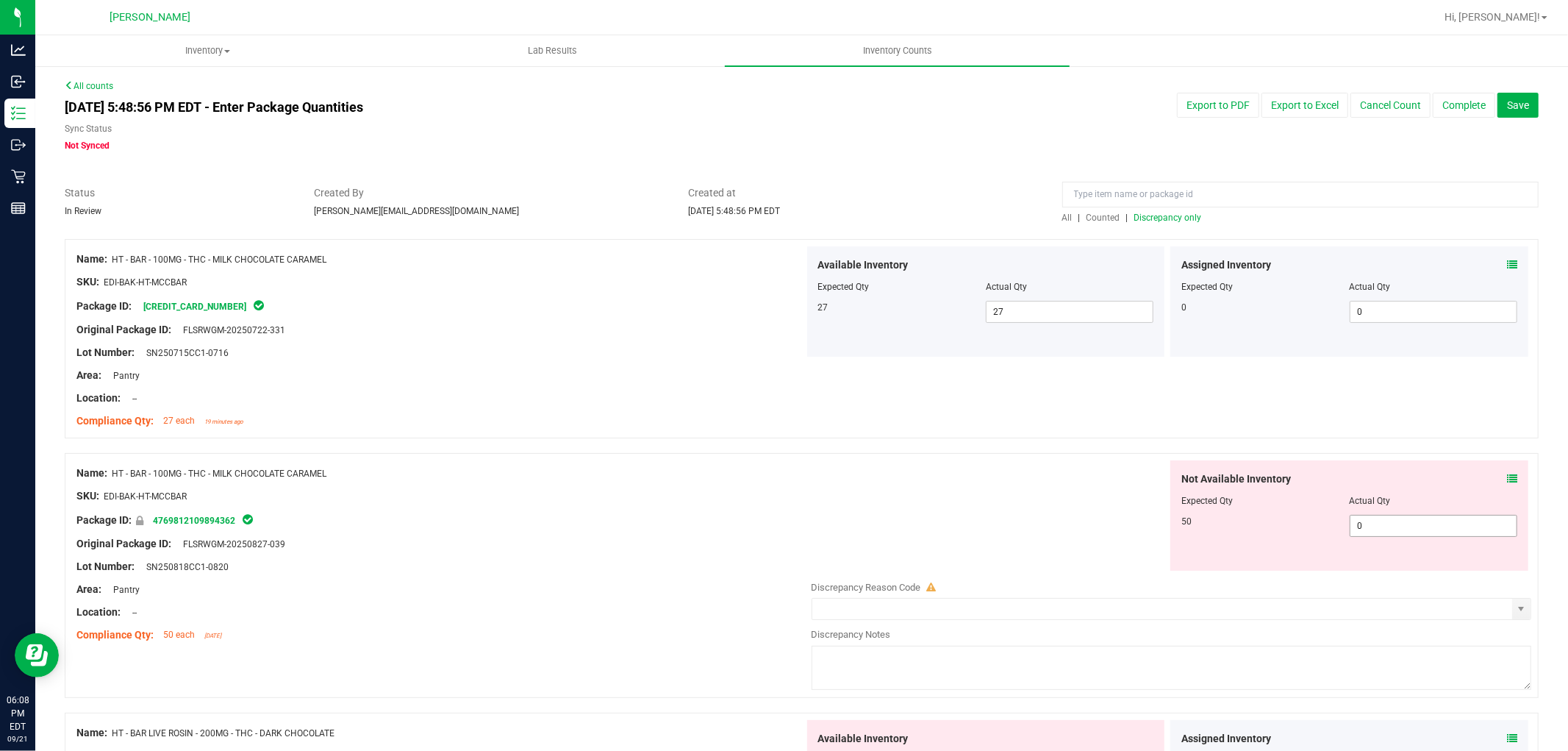
click at [1415, 527] on span "0 0" at bounding box center [1433, 526] width 168 height 22
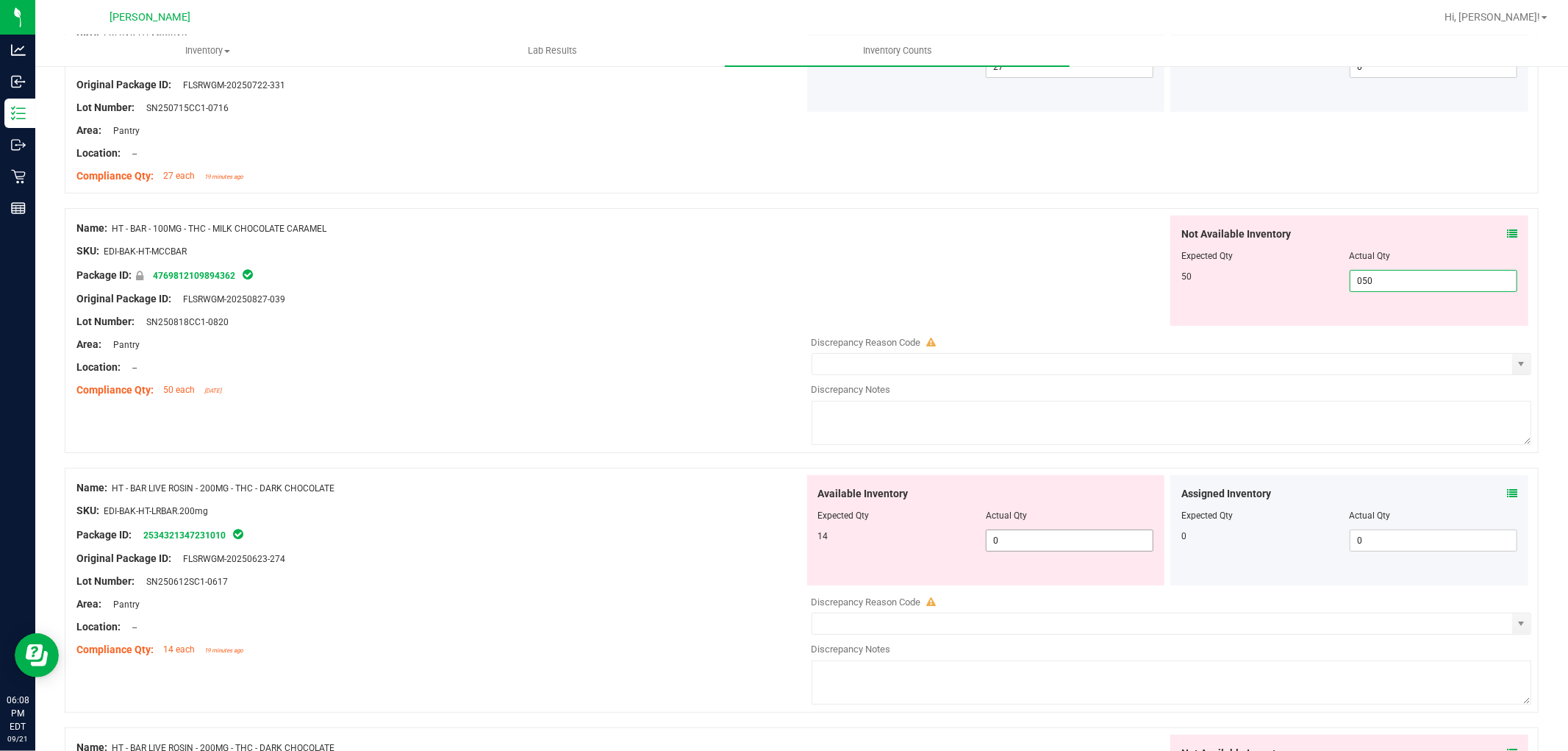
click at [1025, 539] on div "Available Inventory Expected Qty Actual Qty 14 0 0" at bounding box center [1168, 592] width 728 height 233
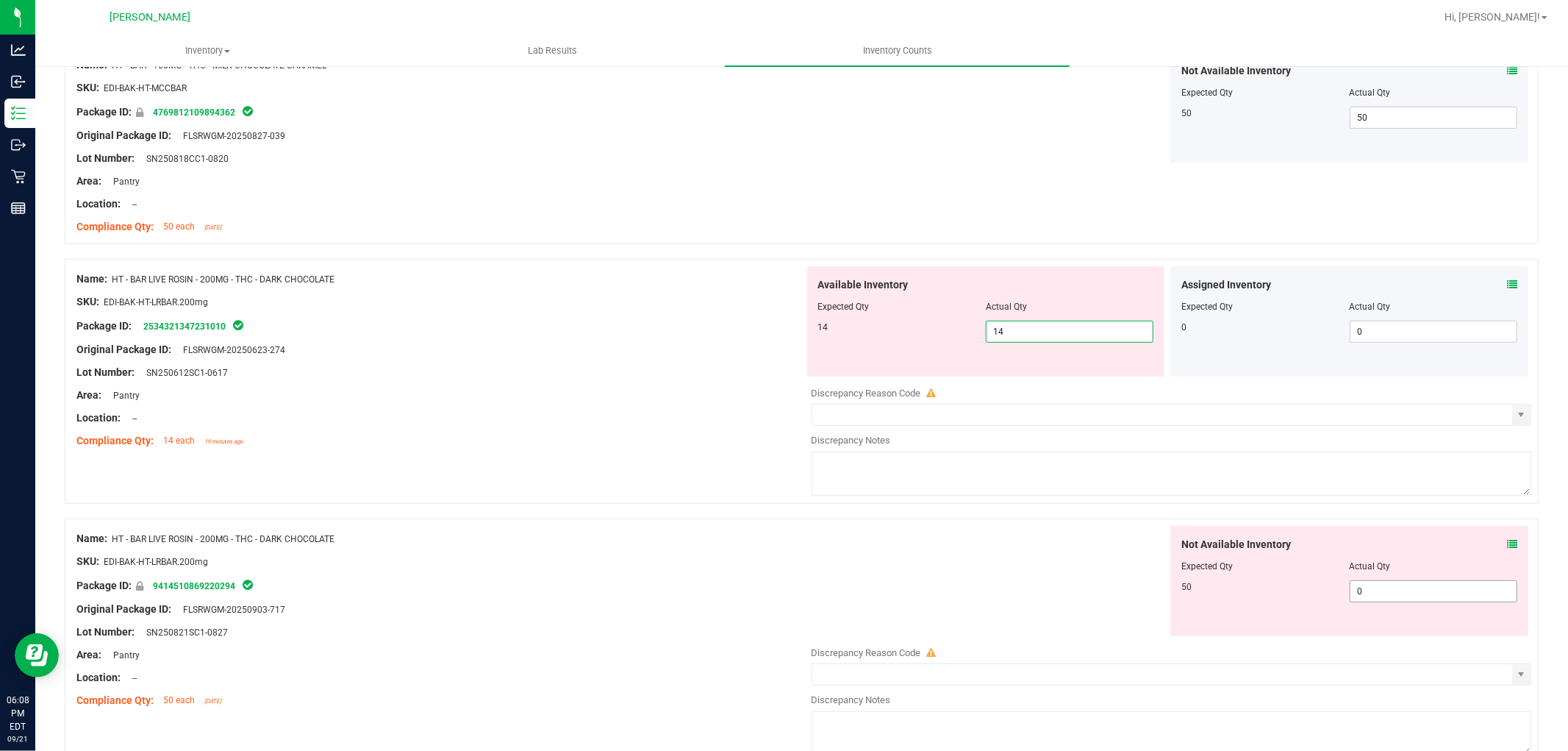
click at [1391, 583] on div "Not Available Inventory Expected Qty Actual Qty 50 0 0" at bounding box center [1349, 581] width 358 height 110
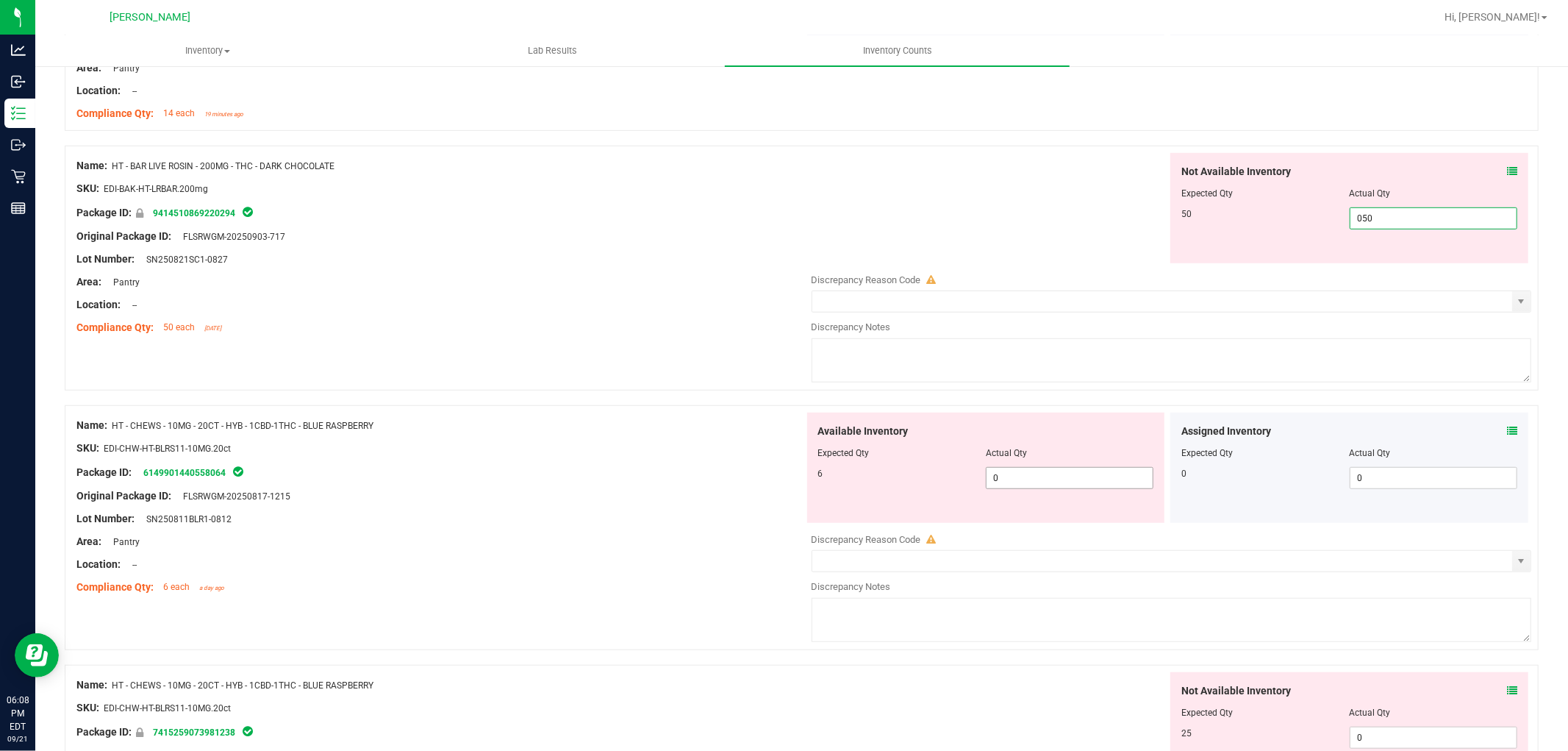
click at [1046, 487] on div "Available Inventory Expected Qty Actual Qty 6 0 0" at bounding box center [1168, 528] width 728 height 233
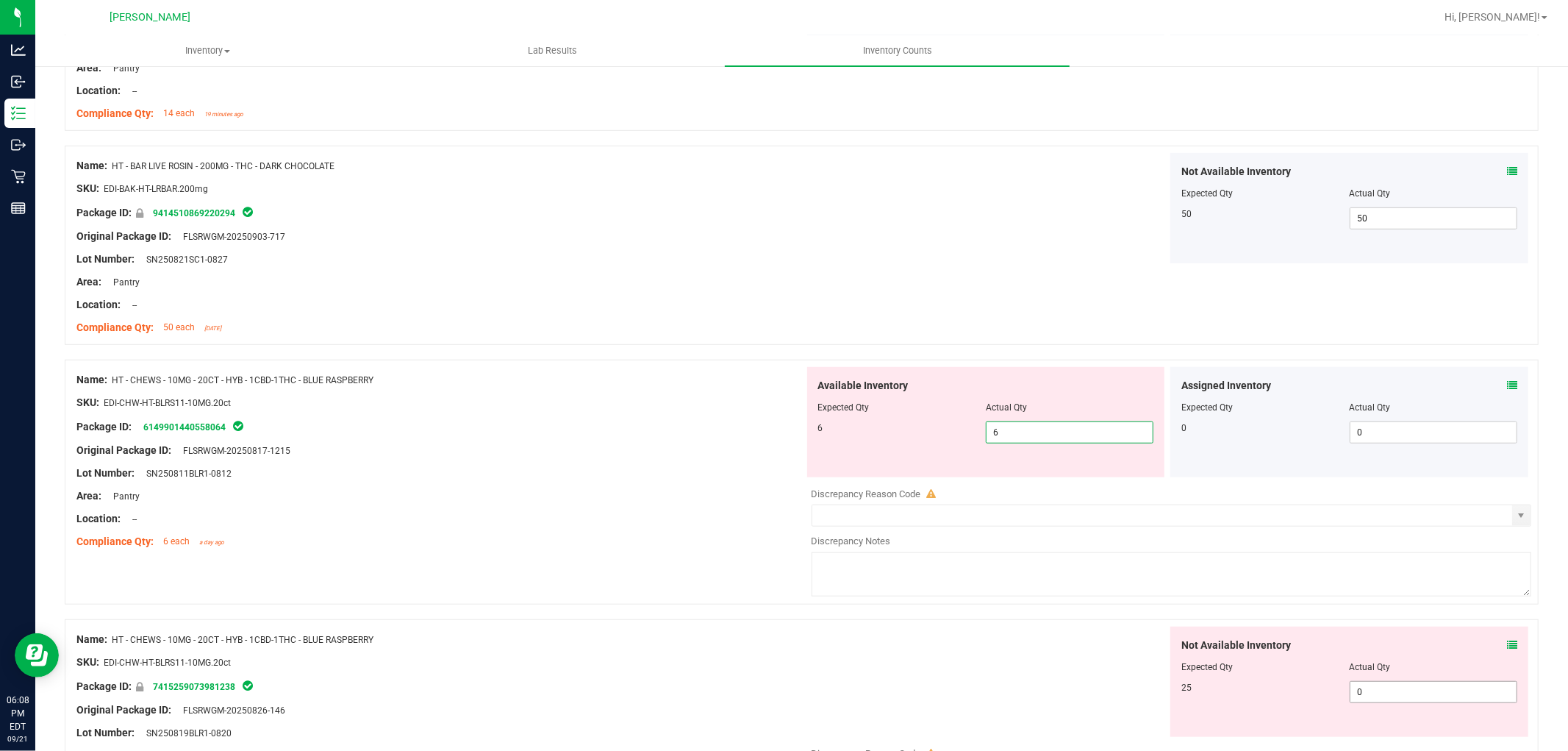
click at [1368, 685] on div "Not Available Inventory Expected Qty Actual Qty 25 0 0" at bounding box center [1349, 681] width 358 height 110
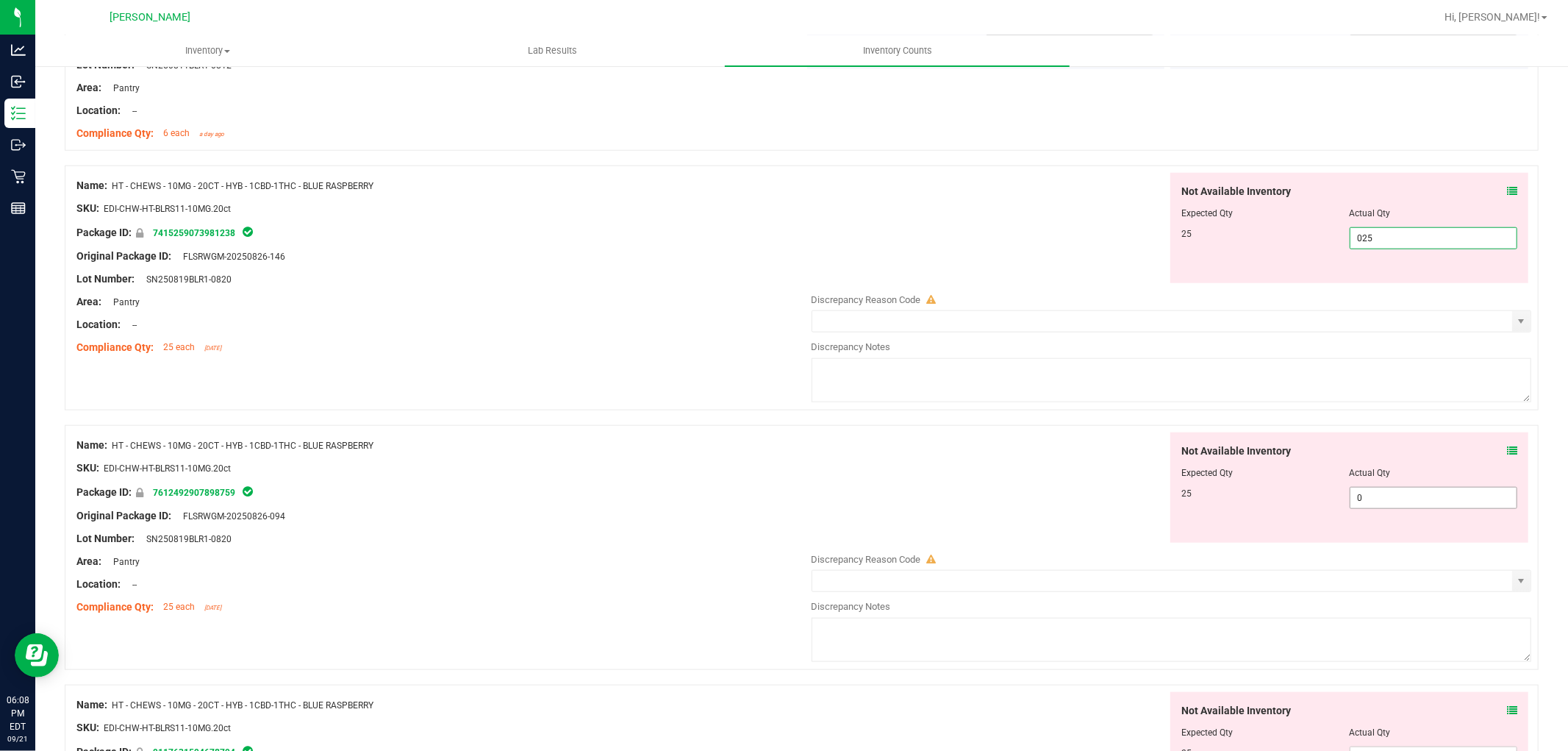
click at [1395, 504] on div "Not Available Inventory Expected Qty Actual Qty 25 0 0" at bounding box center [1168, 549] width 728 height 233
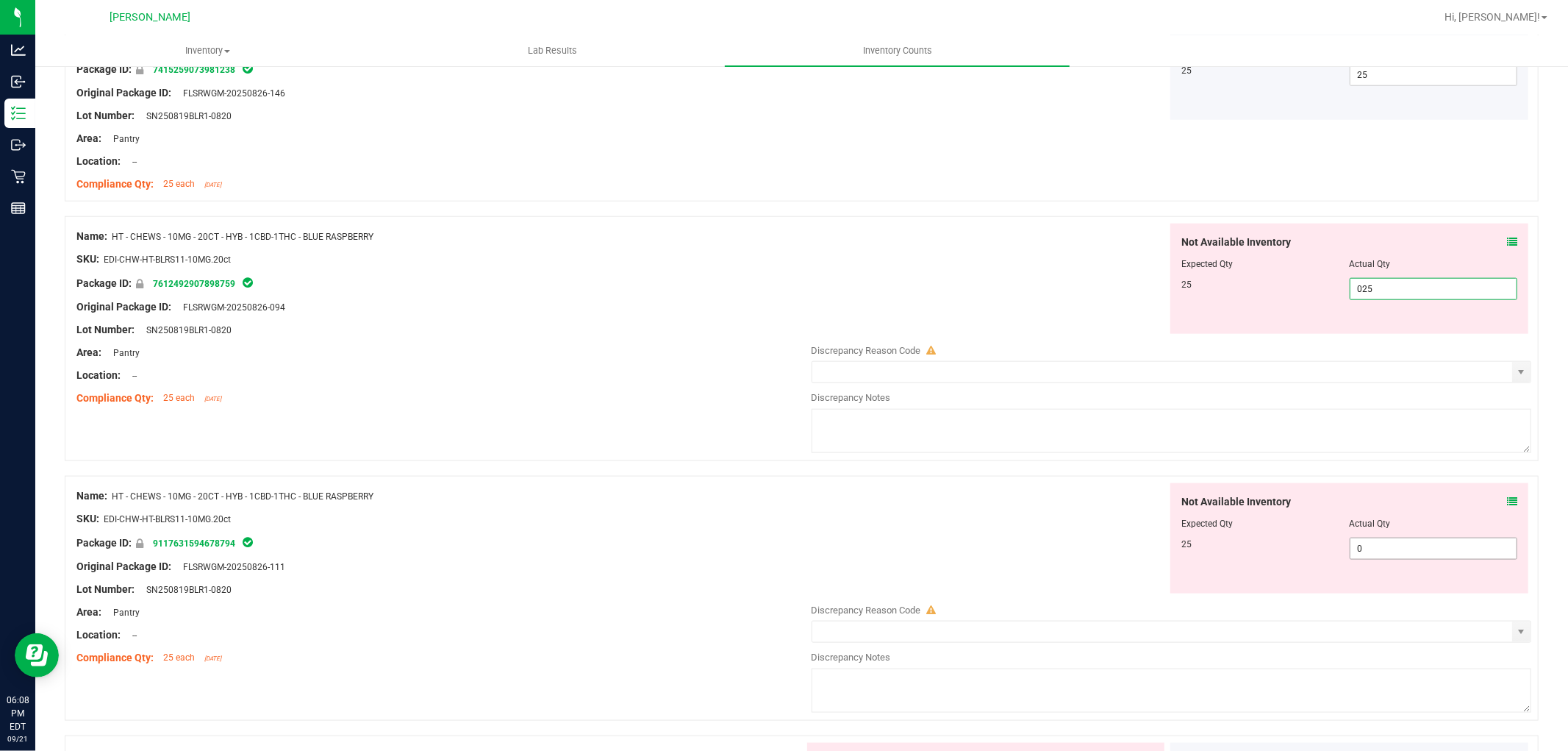
click at [1369, 550] on div "Not Available Inventory Expected Qty Actual Qty 25 0 0" at bounding box center [1168, 599] width 728 height 233
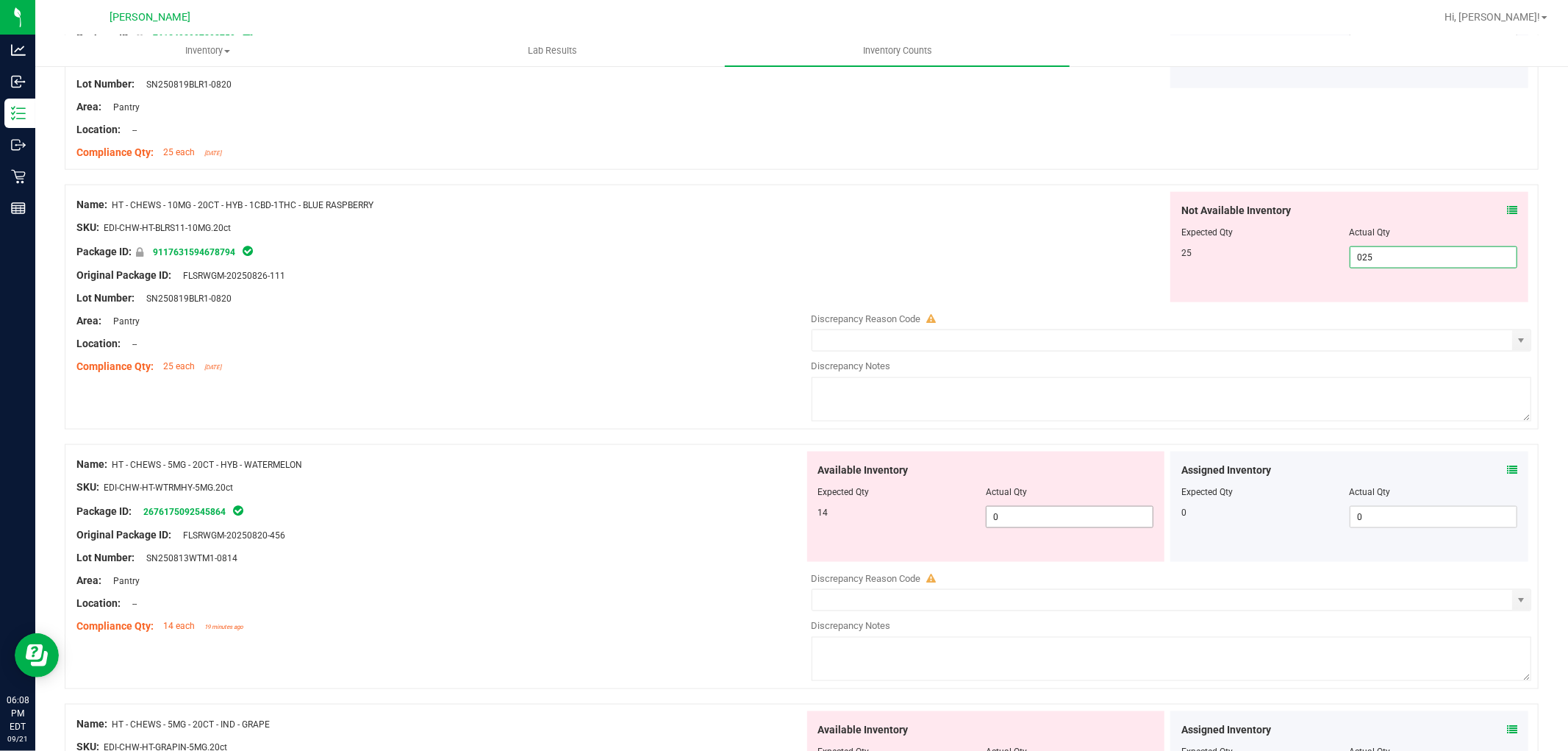
click at [1052, 523] on div "Available Inventory Expected Qty Actual Qty 14 0 0" at bounding box center [1168, 568] width 728 height 233
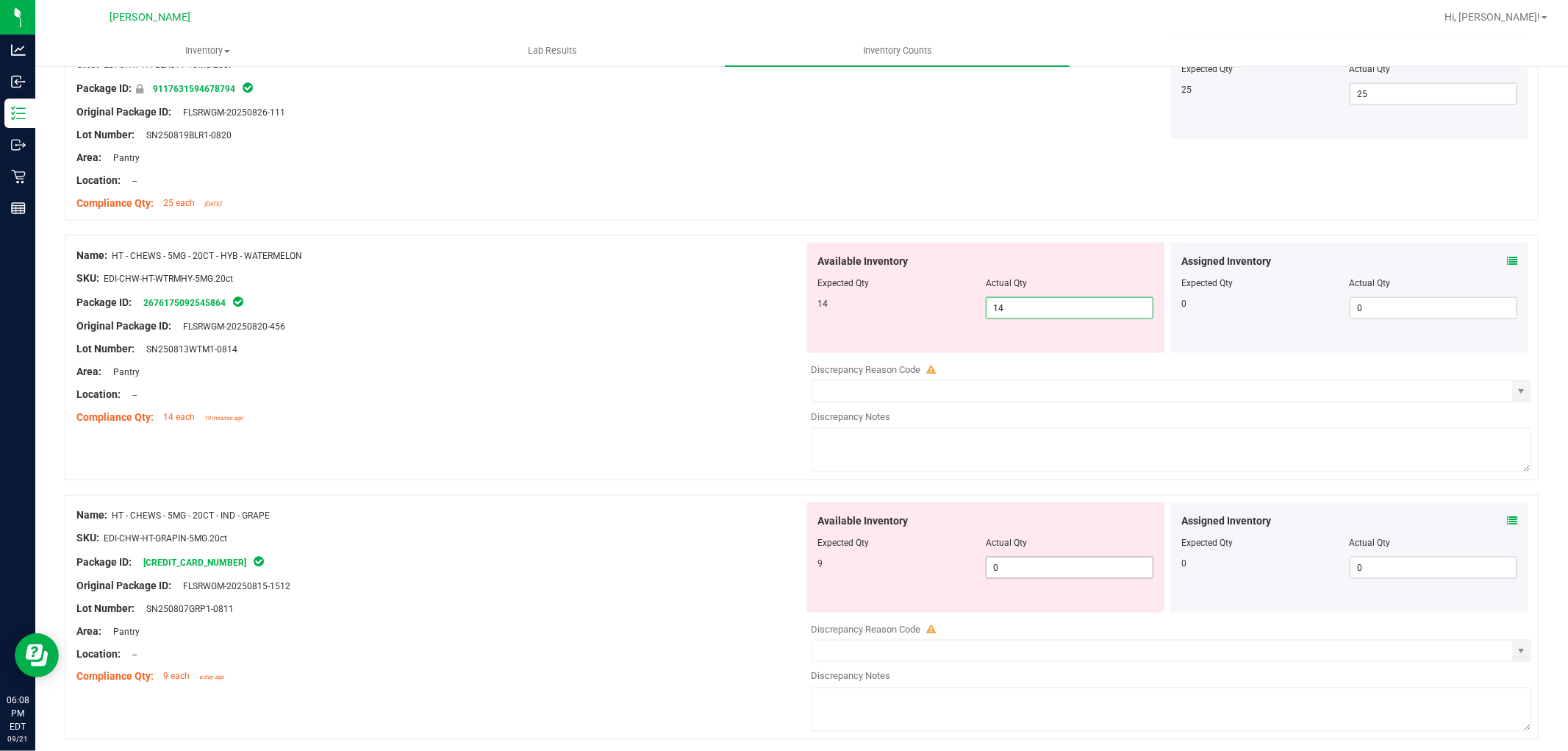
click at [1057, 572] on div "Available Inventory Expected Qty Actual Qty 9 0 0" at bounding box center [1168, 619] width 728 height 233
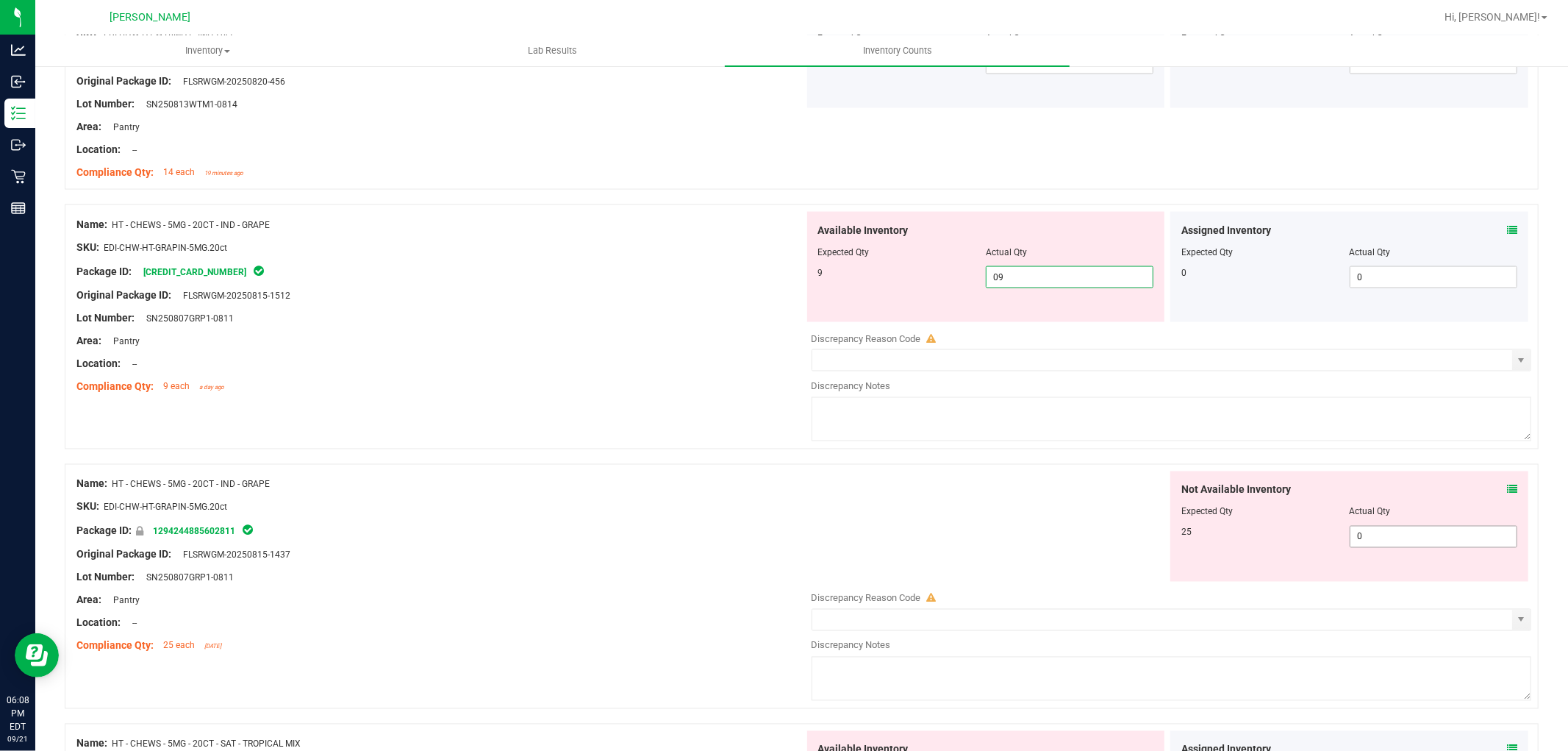
click at [1366, 545] on div "Not Available Inventory Expected Qty Actual Qty 25 0 0" at bounding box center [1168, 587] width 728 height 233
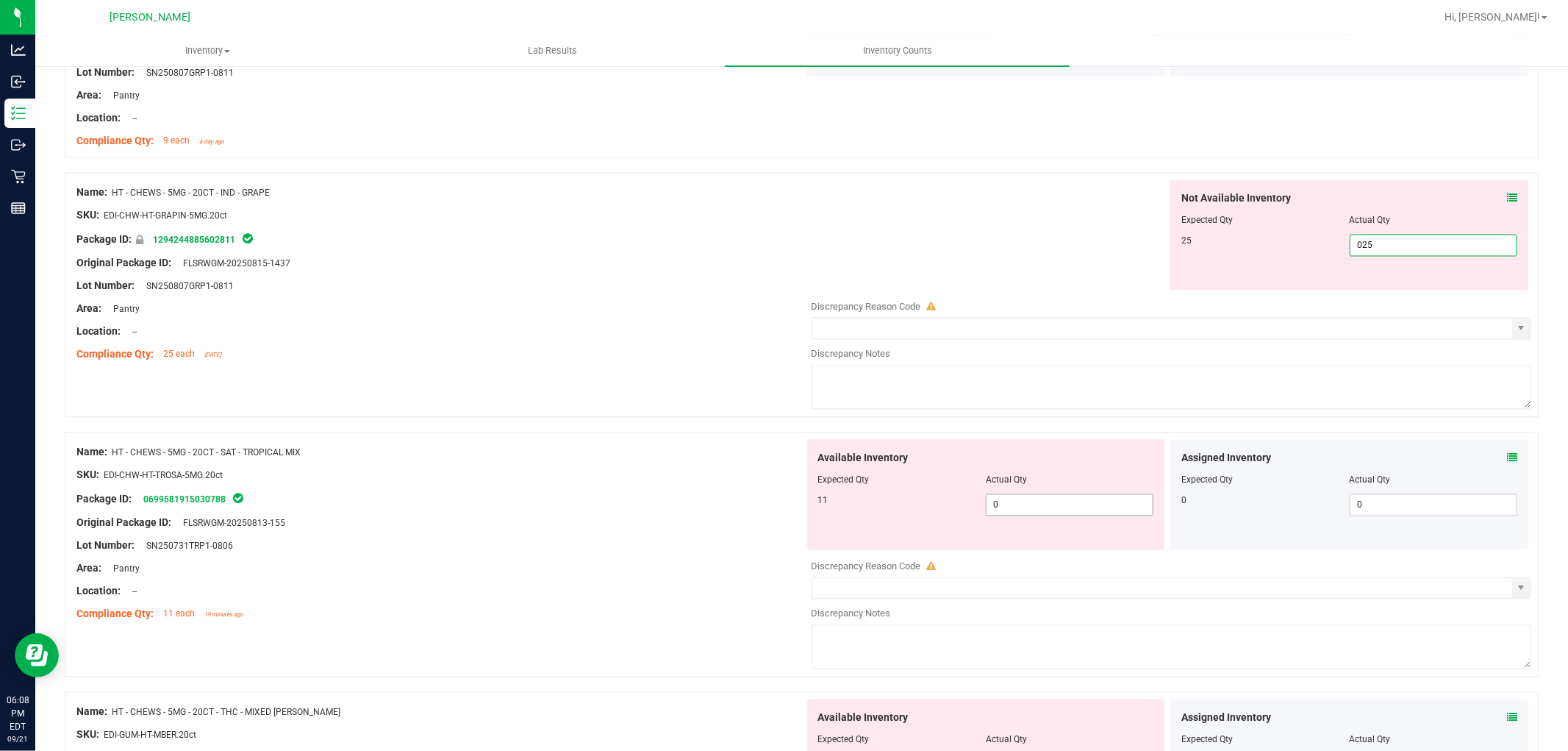
click at [1046, 504] on div "Available Inventory Expected Qty Actual Qty 11 0 0" at bounding box center [986, 495] width 358 height 110
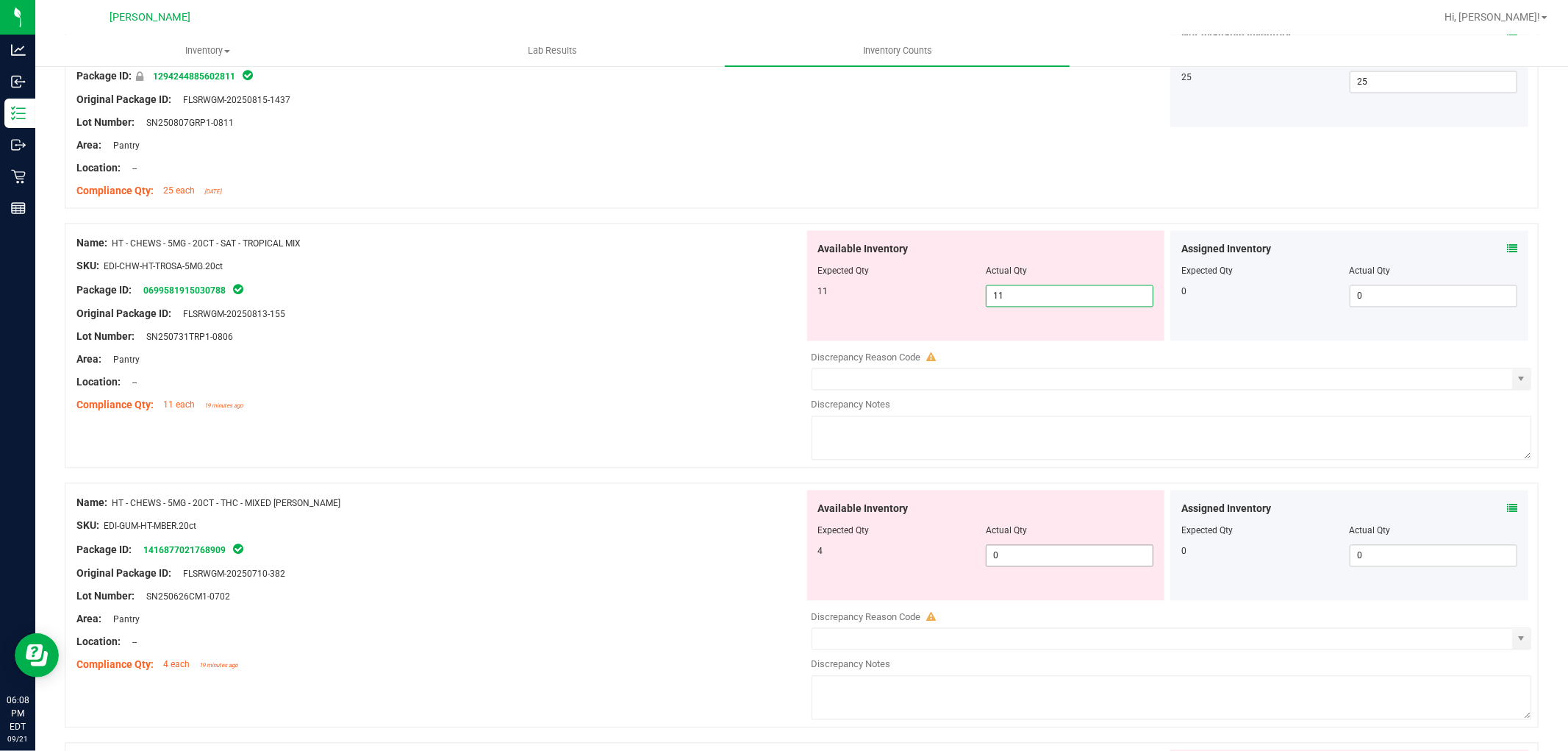
click at [1036, 565] on div "Available Inventory Expected Qty Actual Qty 4 0 0" at bounding box center [1168, 607] width 728 height 233
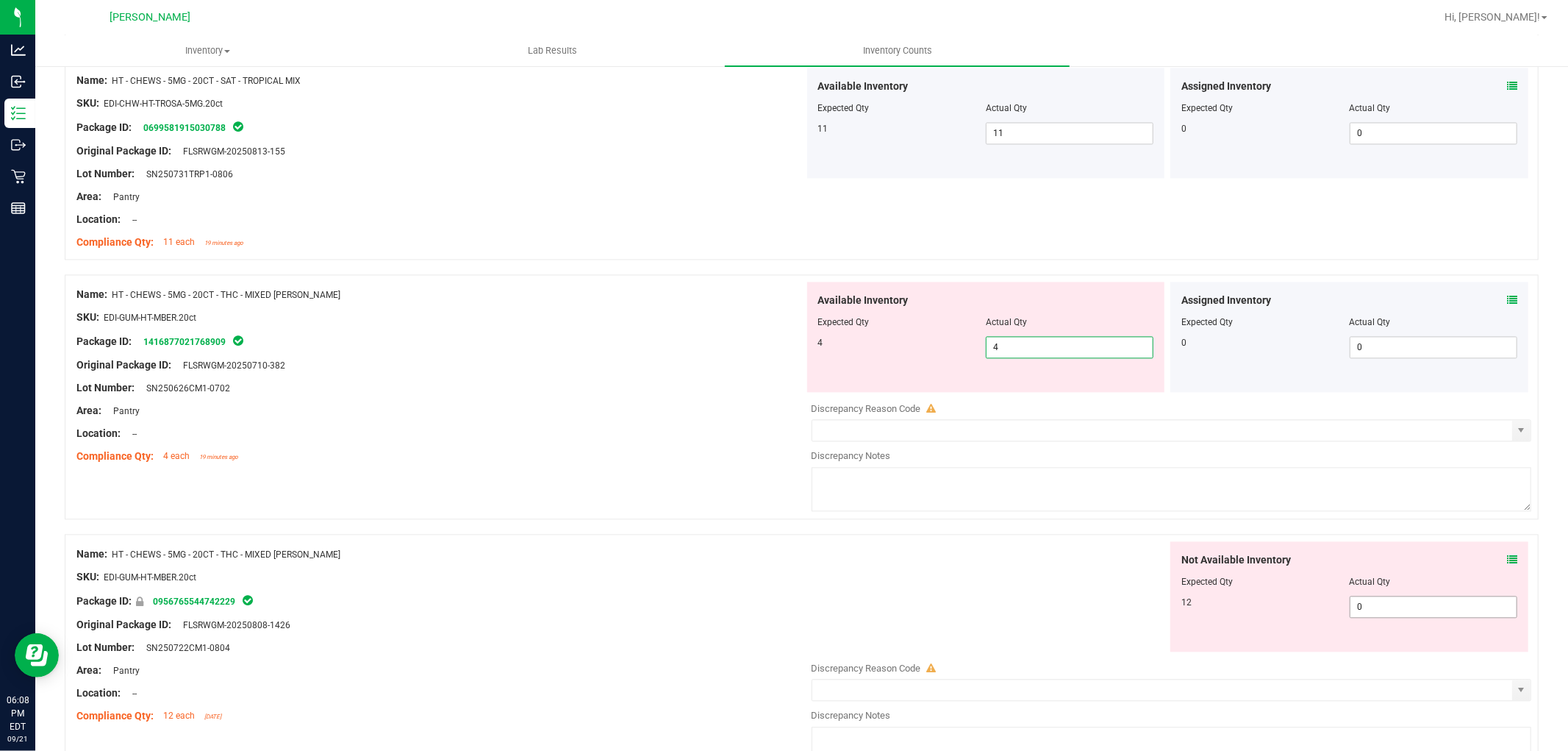
click at [1381, 620] on div "Not Available Inventory Expected Qty Actual Qty 12 0 0" at bounding box center [1168, 657] width 728 height 233
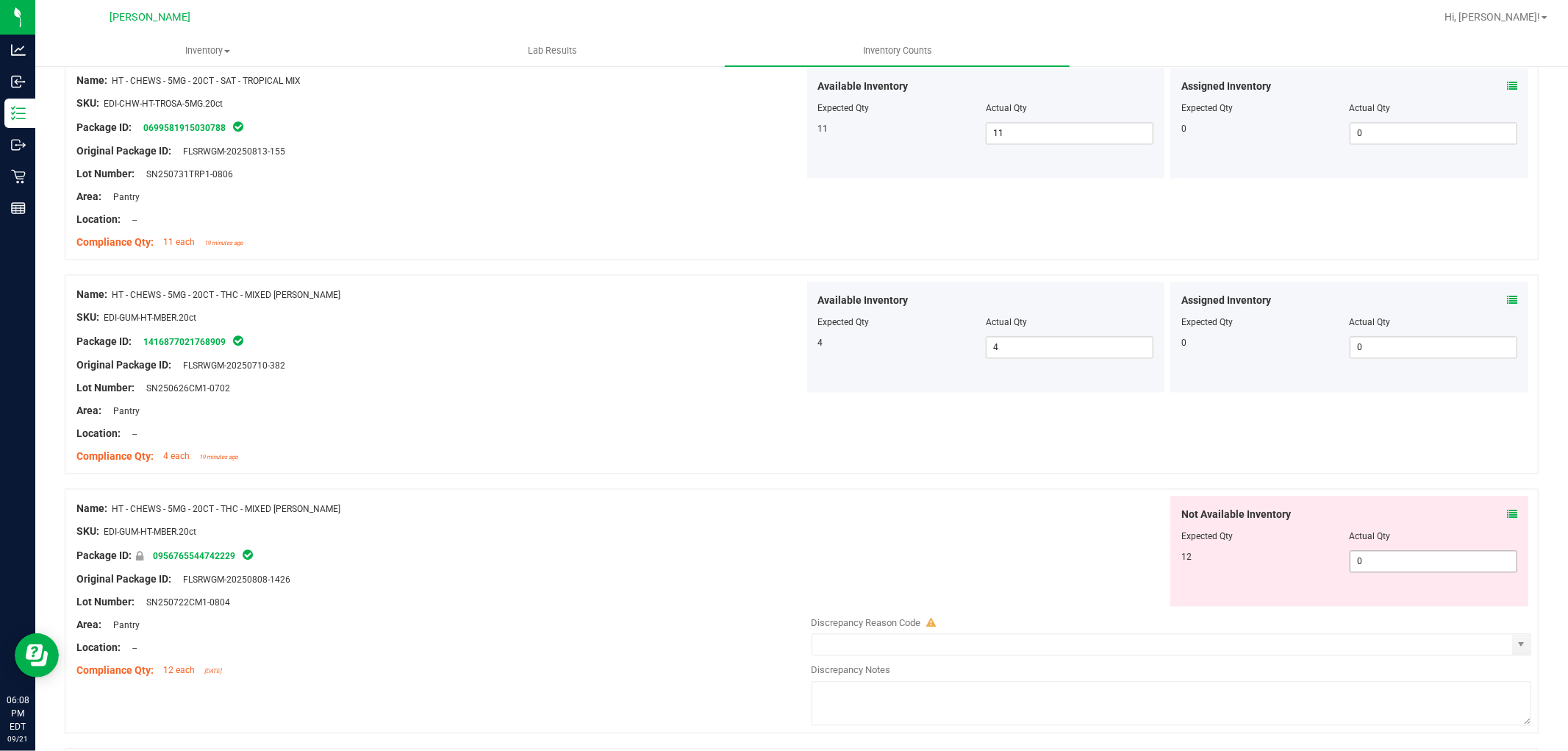
click at [1371, 560] on span "0 0" at bounding box center [1433, 561] width 168 height 22
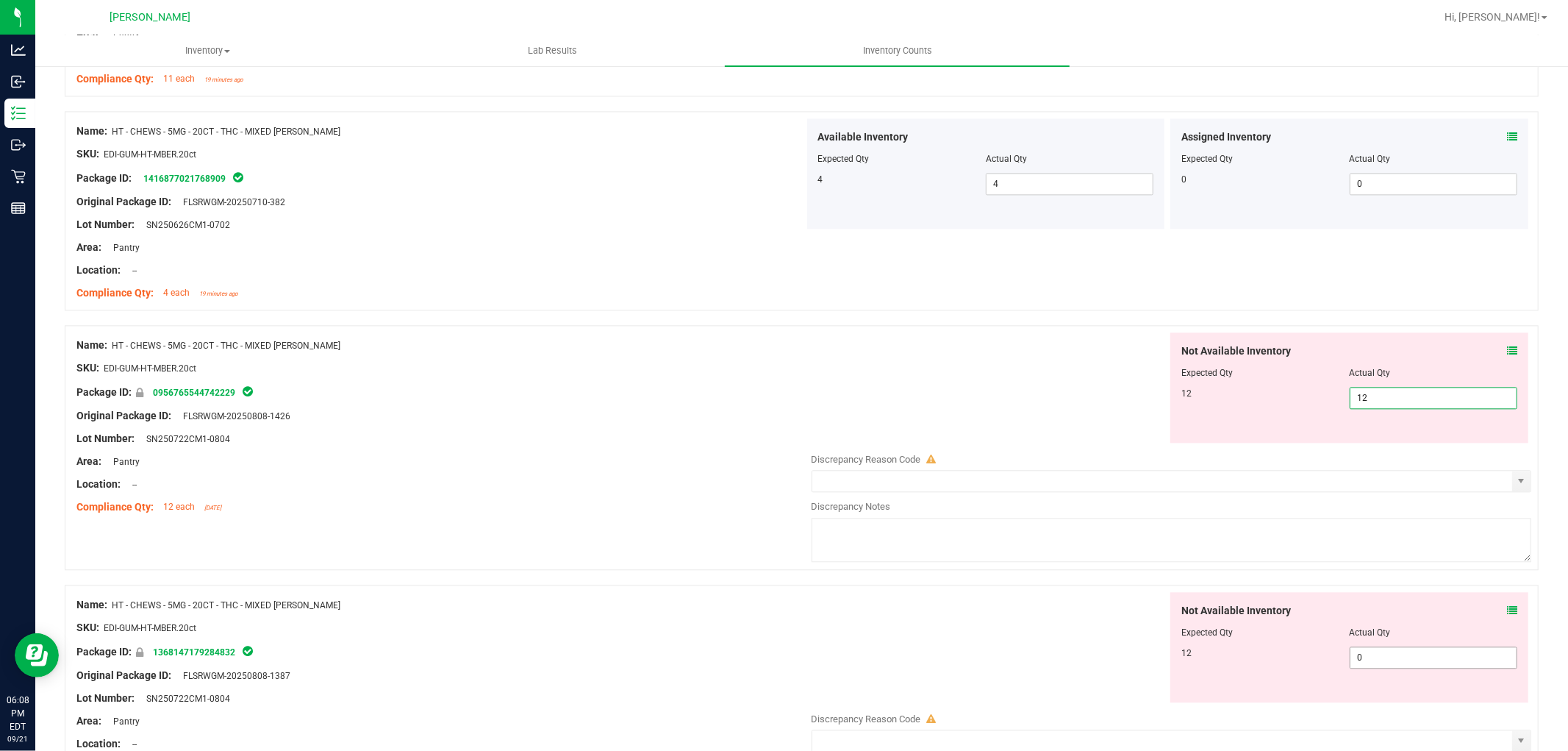
click at [1401, 655] on div "Not Available Inventory Expected Qty Actual Qty 12 0 0" at bounding box center [1349, 646] width 358 height 110
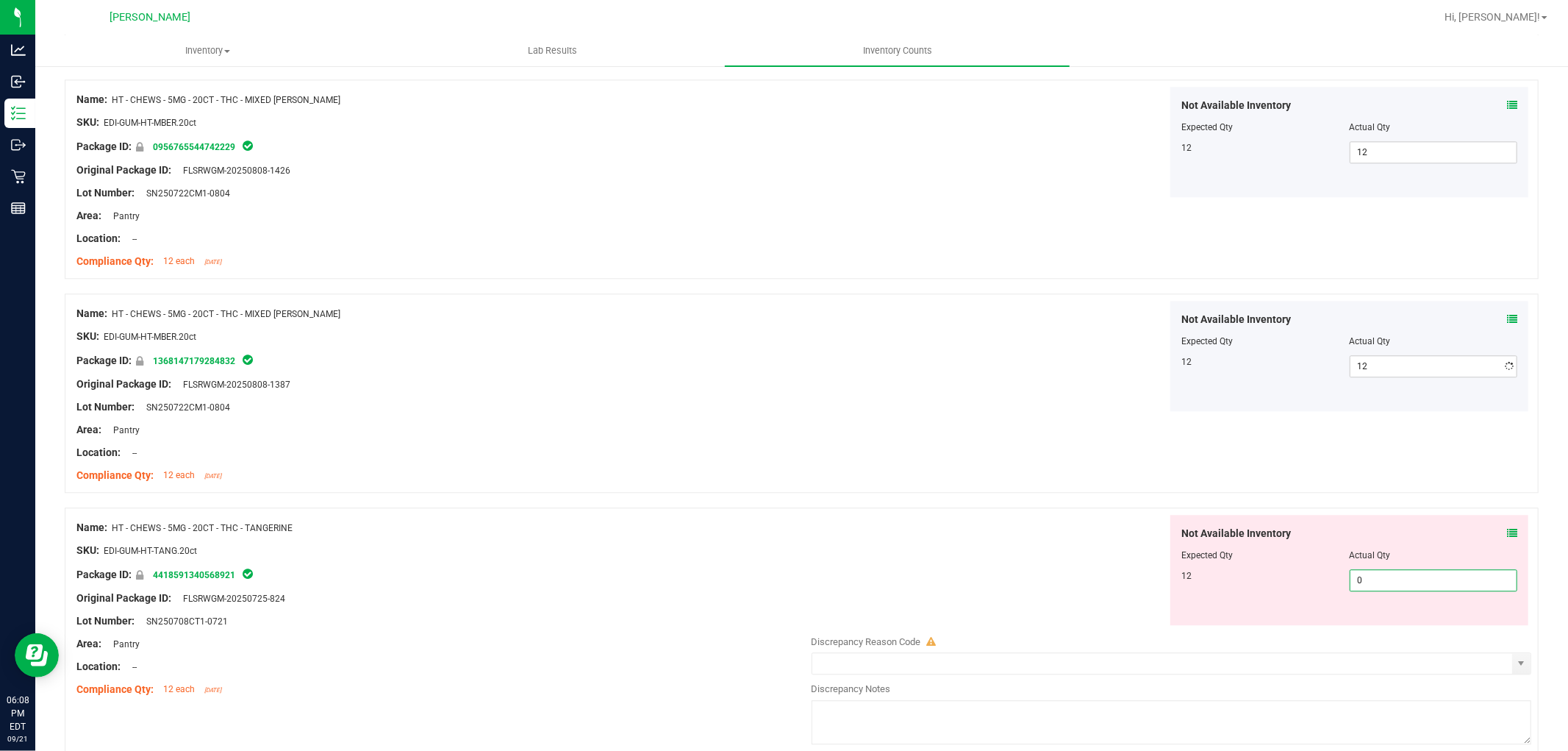
click at [1405, 629] on div "Not Available Inventory Expected Qty Actual Qty 12 0 0" at bounding box center [1168, 631] width 728 height 233
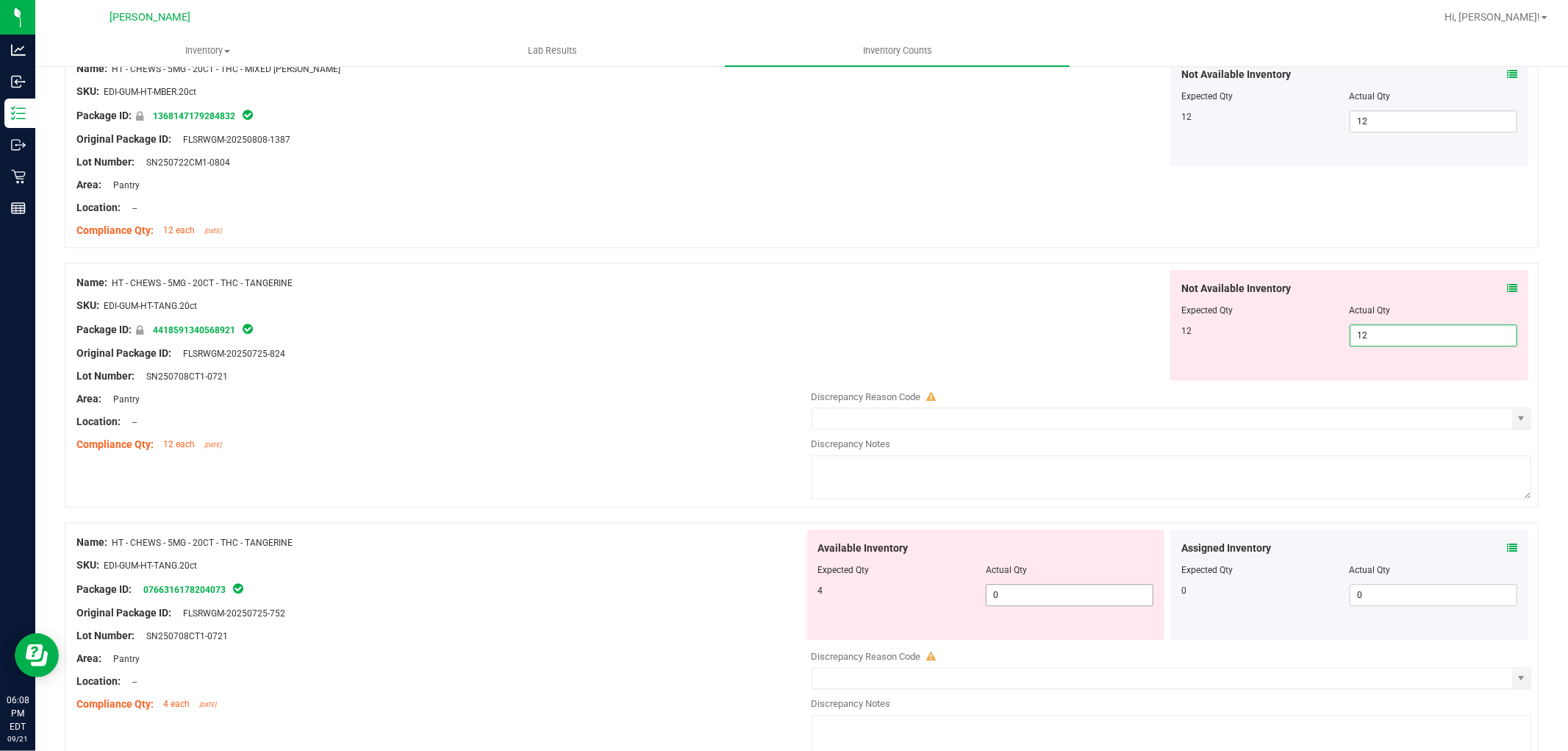
click at [1089, 590] on div "Available Inventory Expected Qty Actual Qty 4 0 0" at bounding box center [986, 584] width 358 height 110
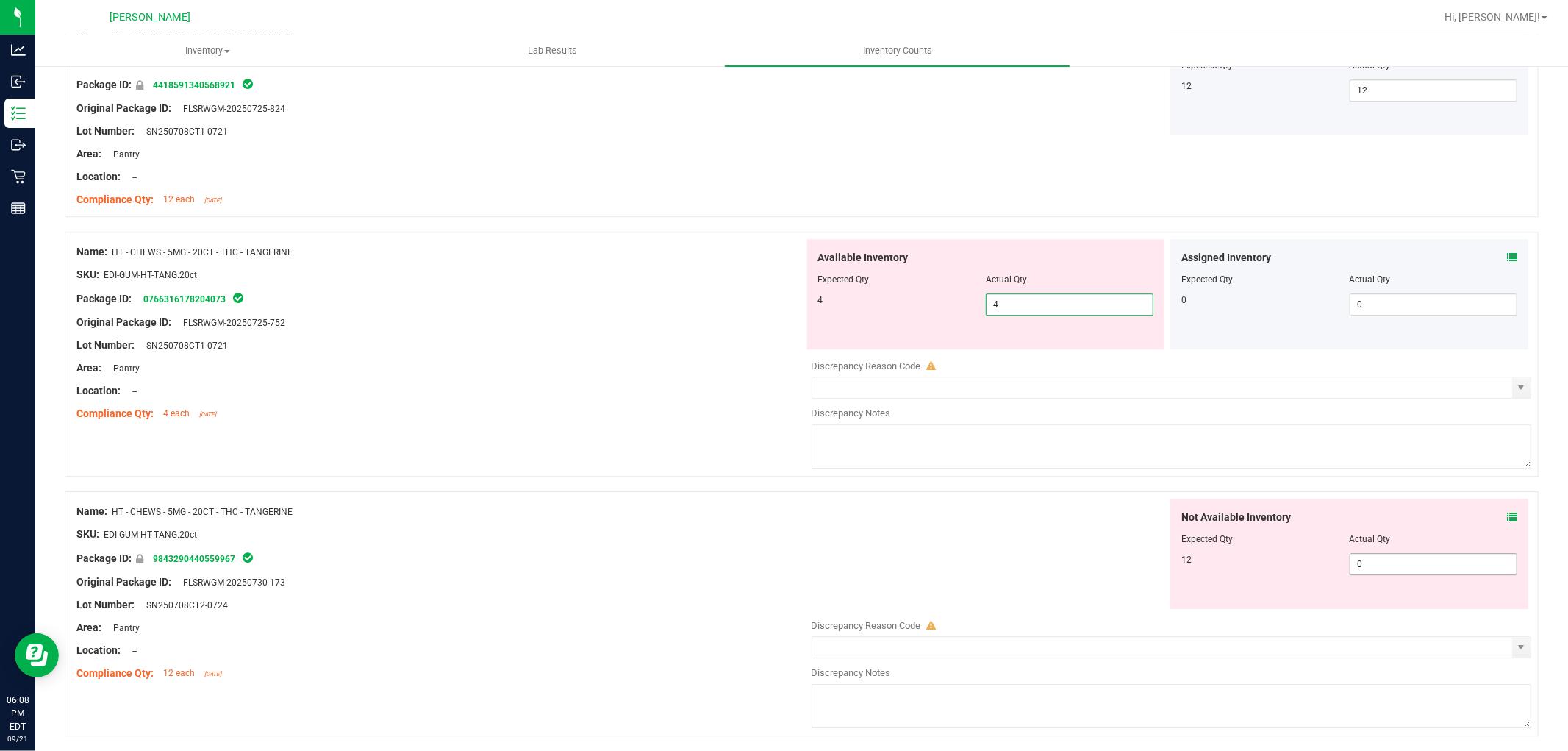
click at [1390, 565] on div "Not Available Inventory Expected Qty Actual Qty 12 0 0" at bounding box center [1168, 615] width 728 height 233
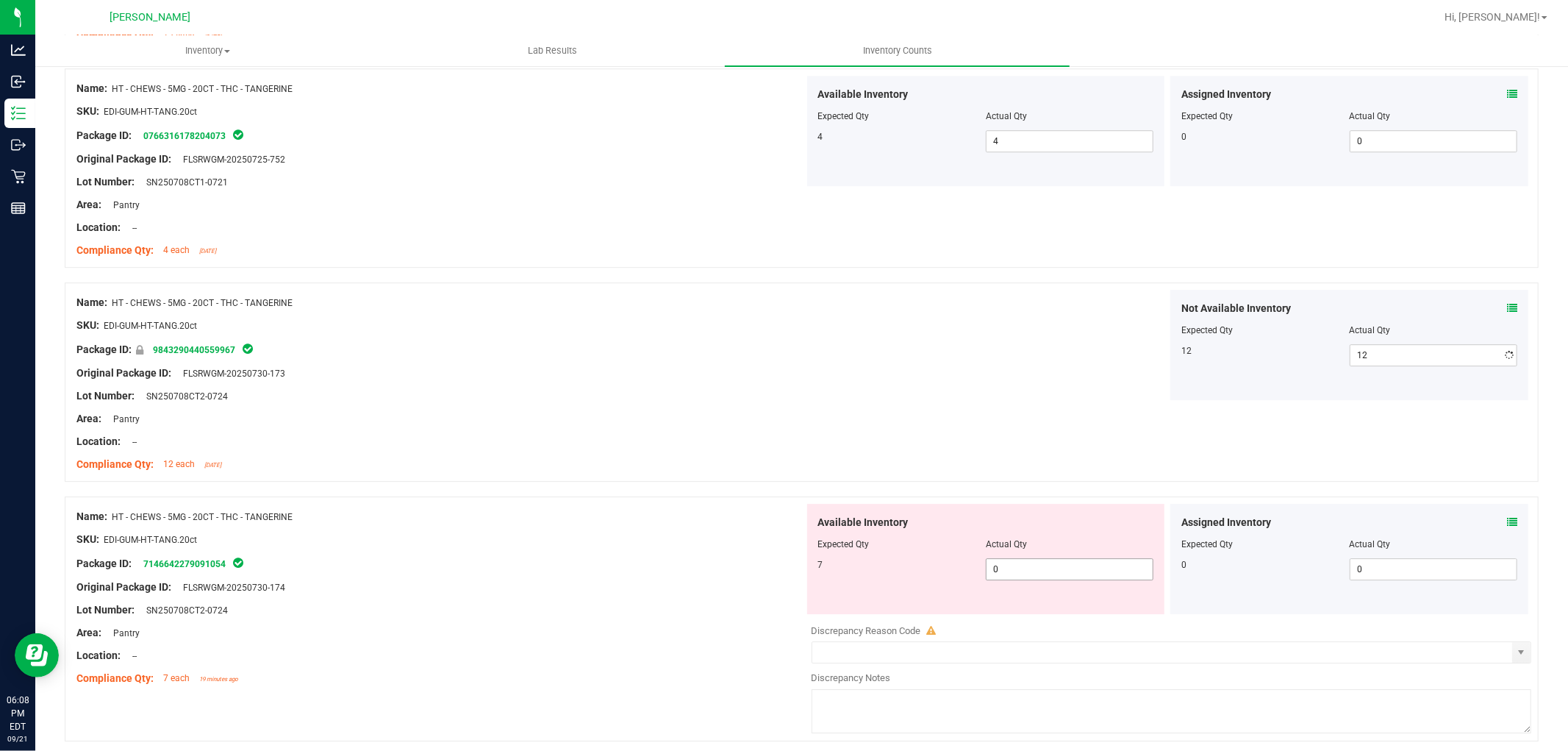
click at [1092, 614] on div "Available Inventory Expected Qty Actual Qty 7 0 0" at bounding box center [986, 559] width 358 height 110
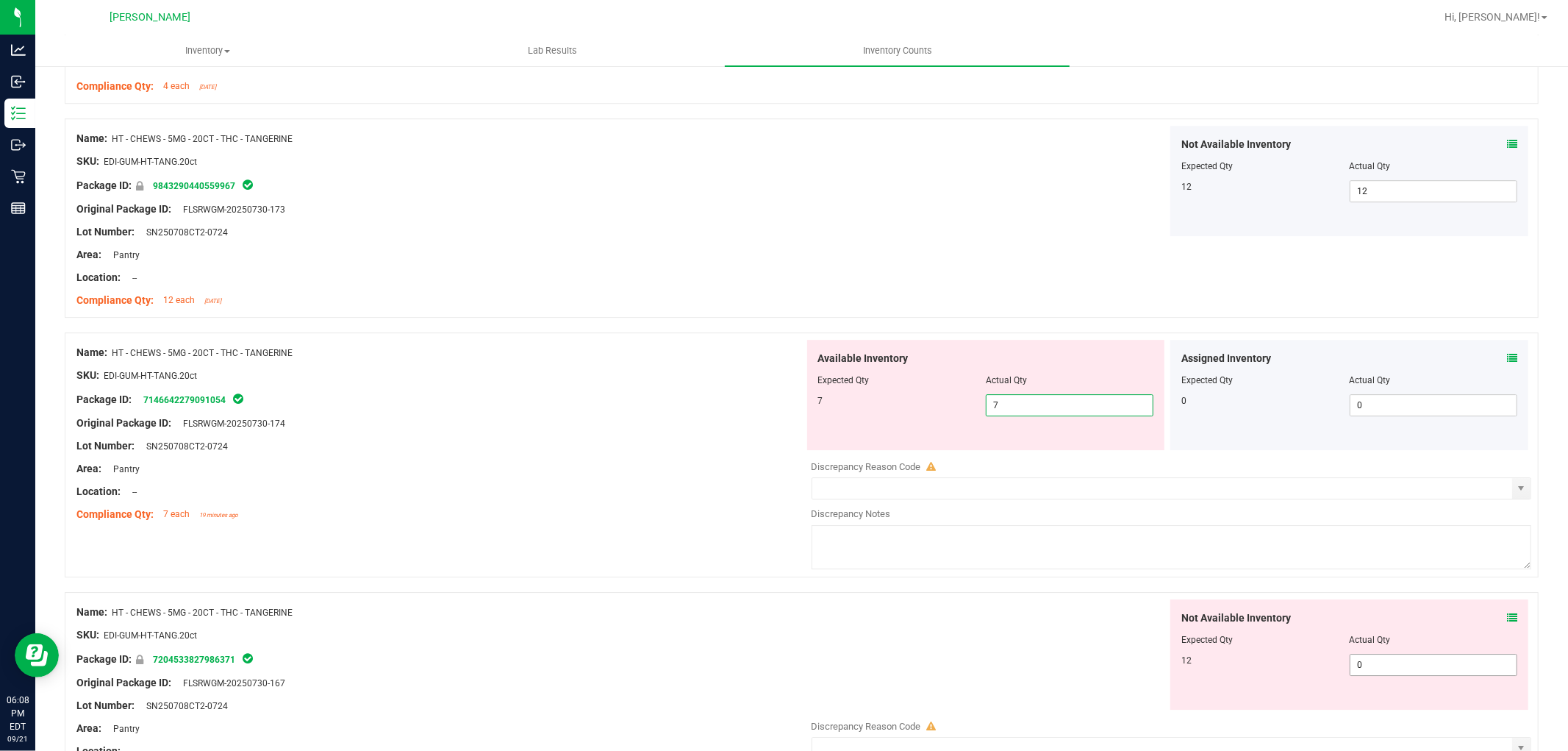
click at [1398, 662] on div "Not Available Inventory Expected Qty Actual Qty 12 0 0" at bounding box center [1349, 654] width 358 height 110
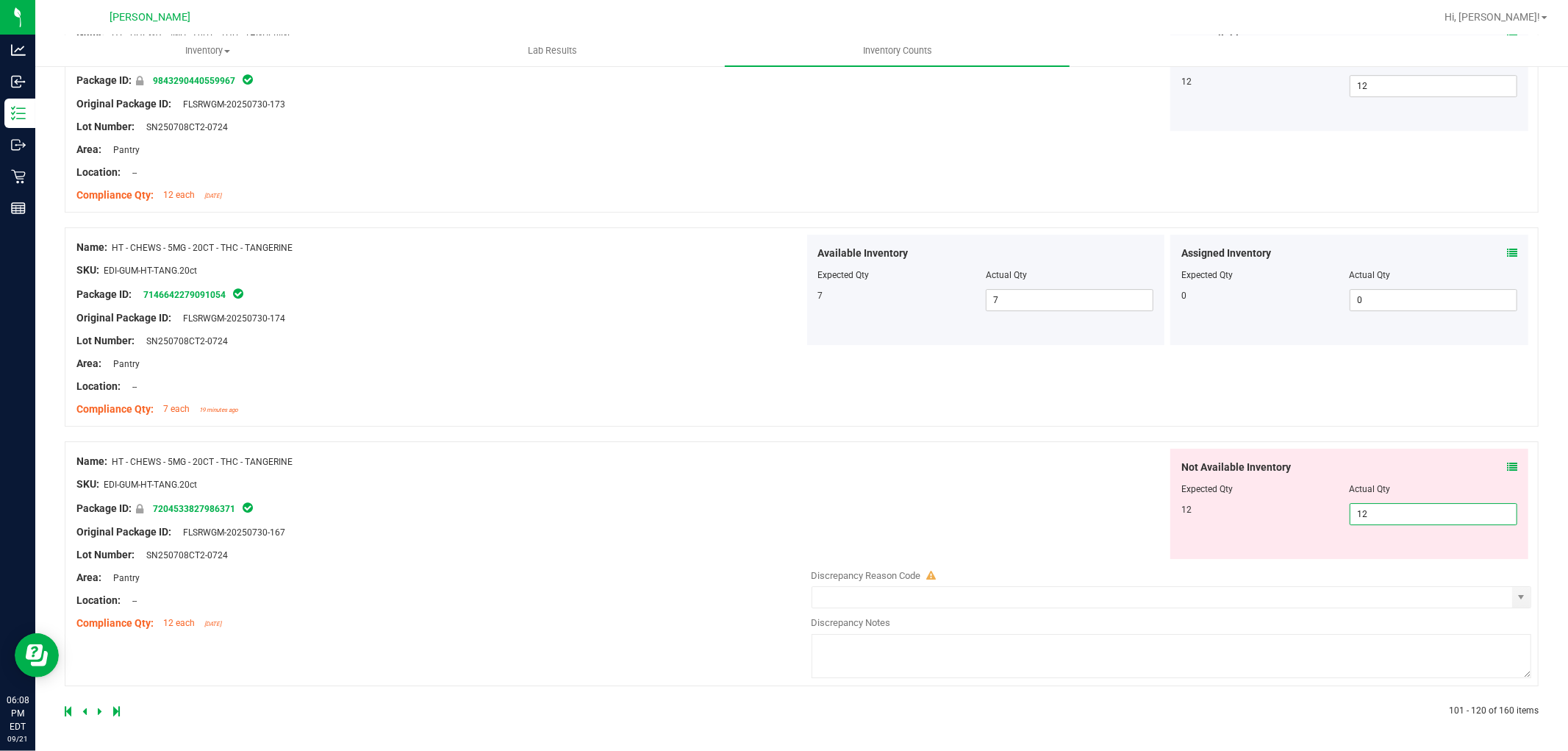
click at [100, 710] on icon at bounding box center [99, 711] width 4 height 8
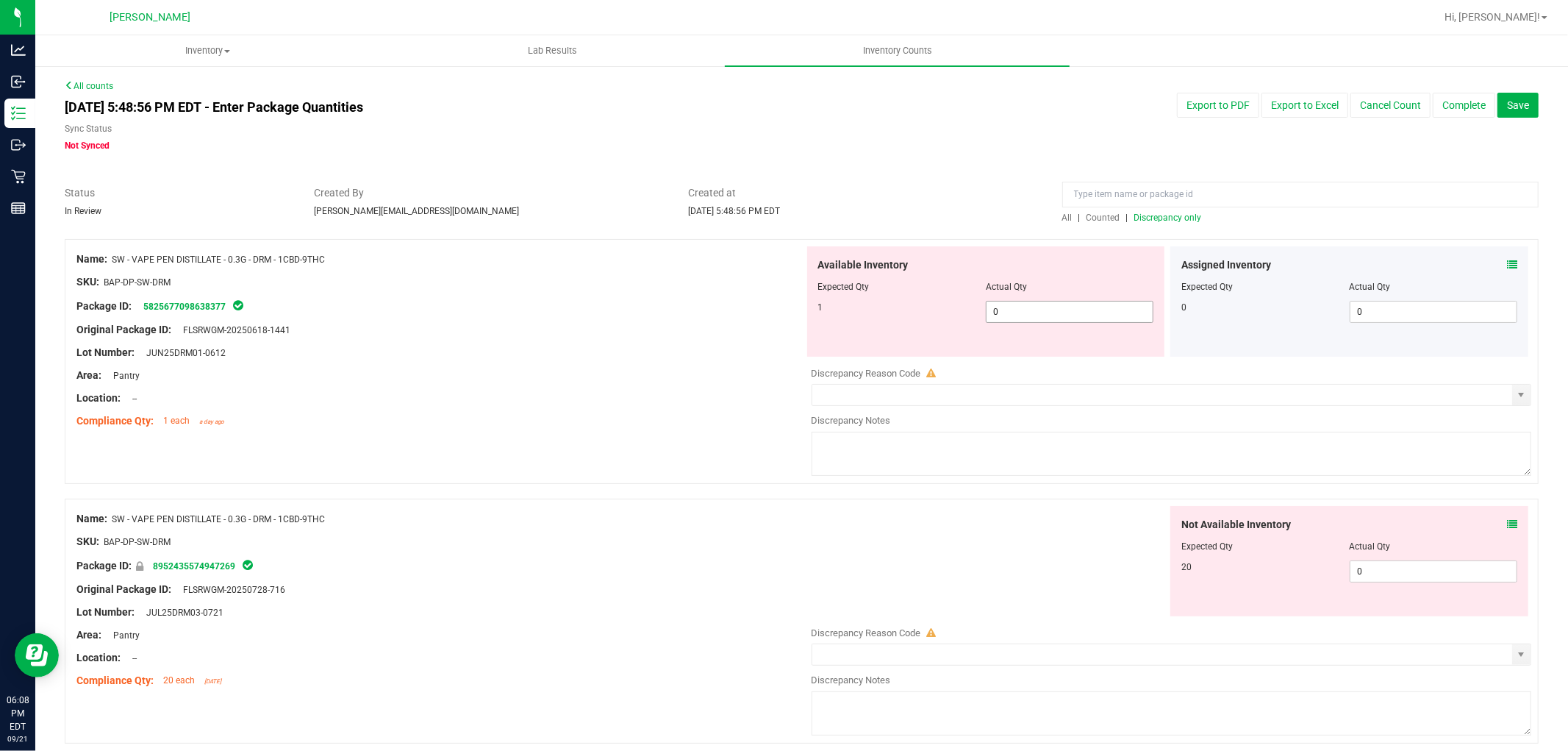
click at [1030, 311] on span "0 0" at bounding box center [1069, 312] width 168 height 22
click at [1369, 562] on div "Not Available Inventory Expected Qty Actual Qty 20 0 0" at bounding box center [1349, 561] width 358 height 110
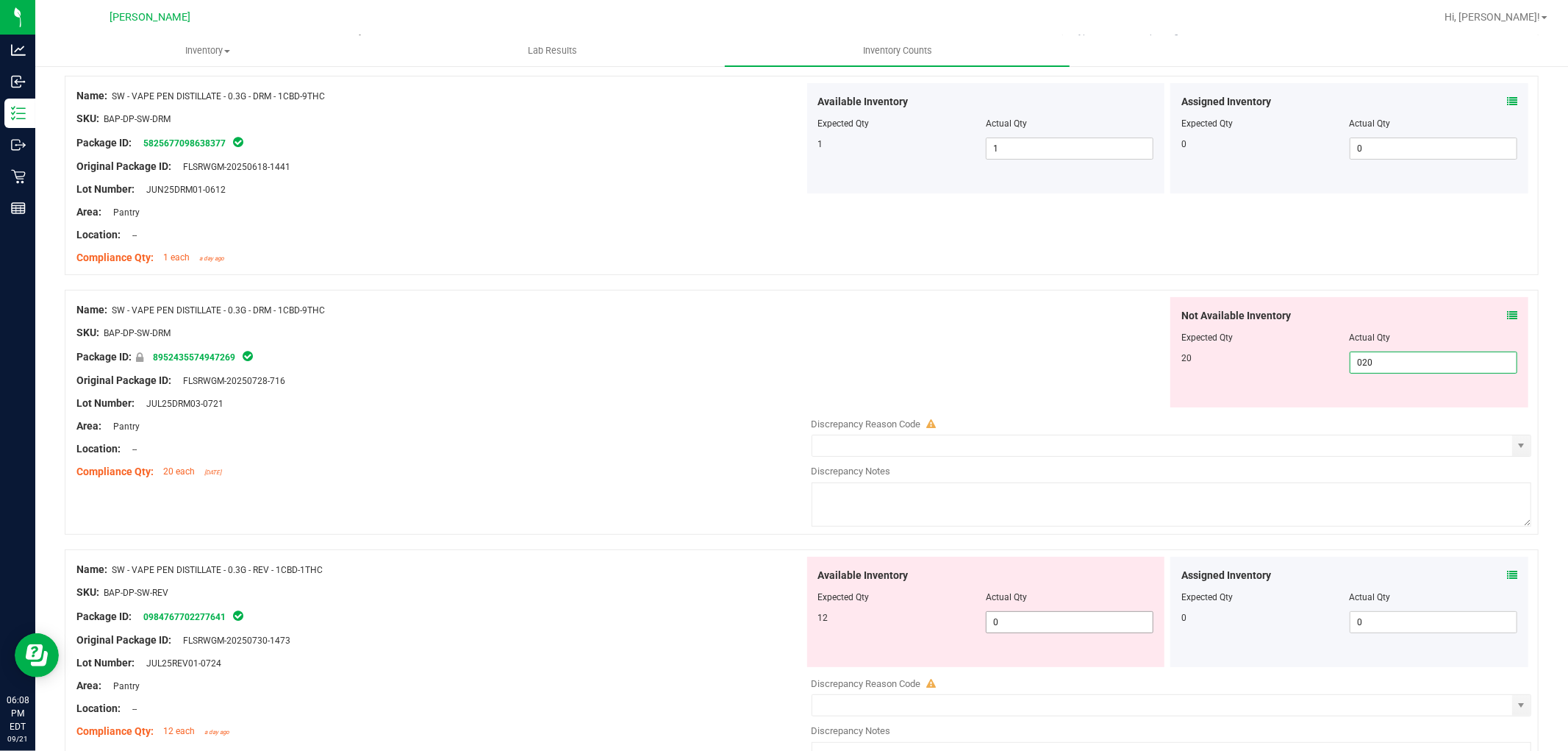
click at [1038, 616] on div "Available Inventory Expected Qty Actual Qty 12 0 0" at bounding box center [986, 611] width 358 height 110
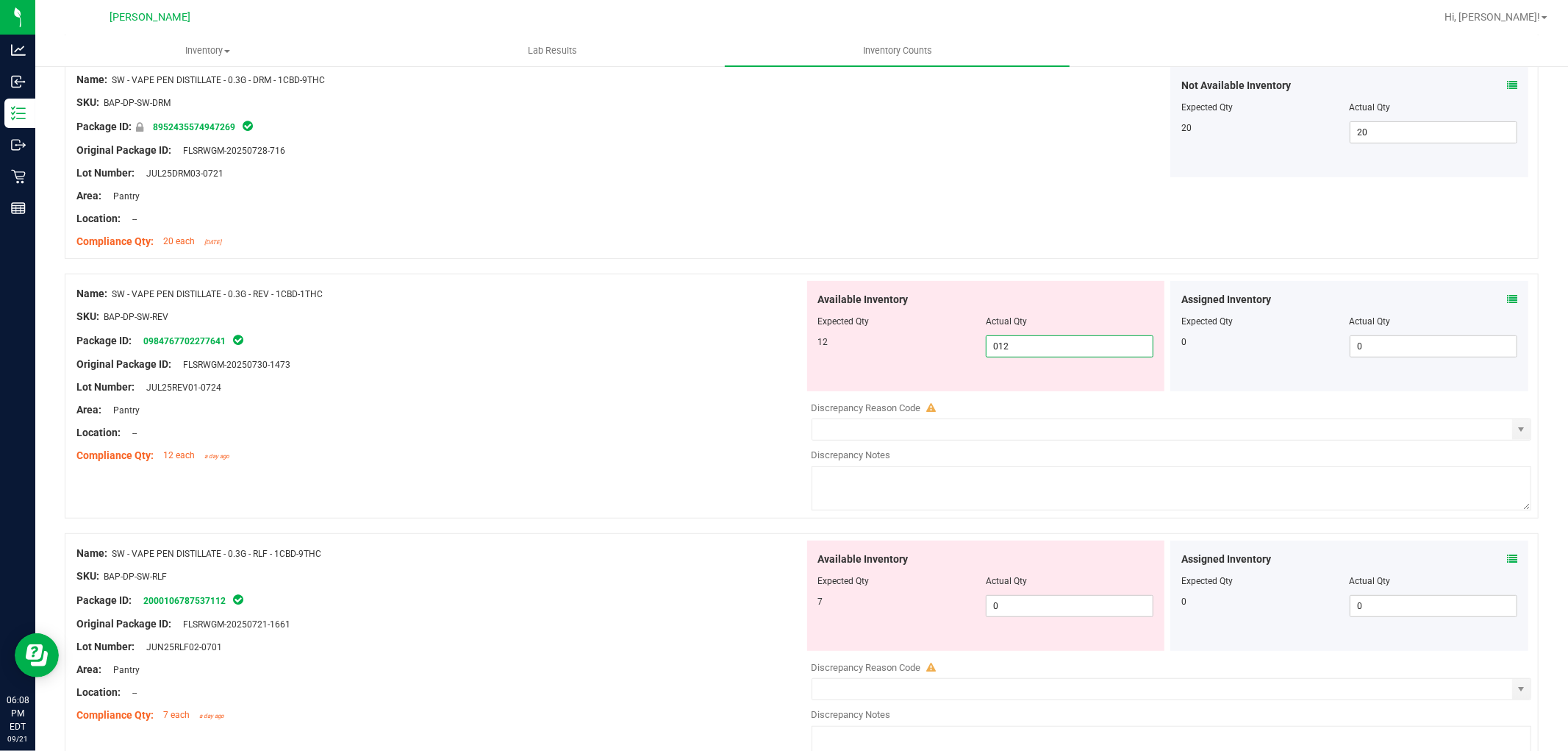
scroll to position [408, 0]
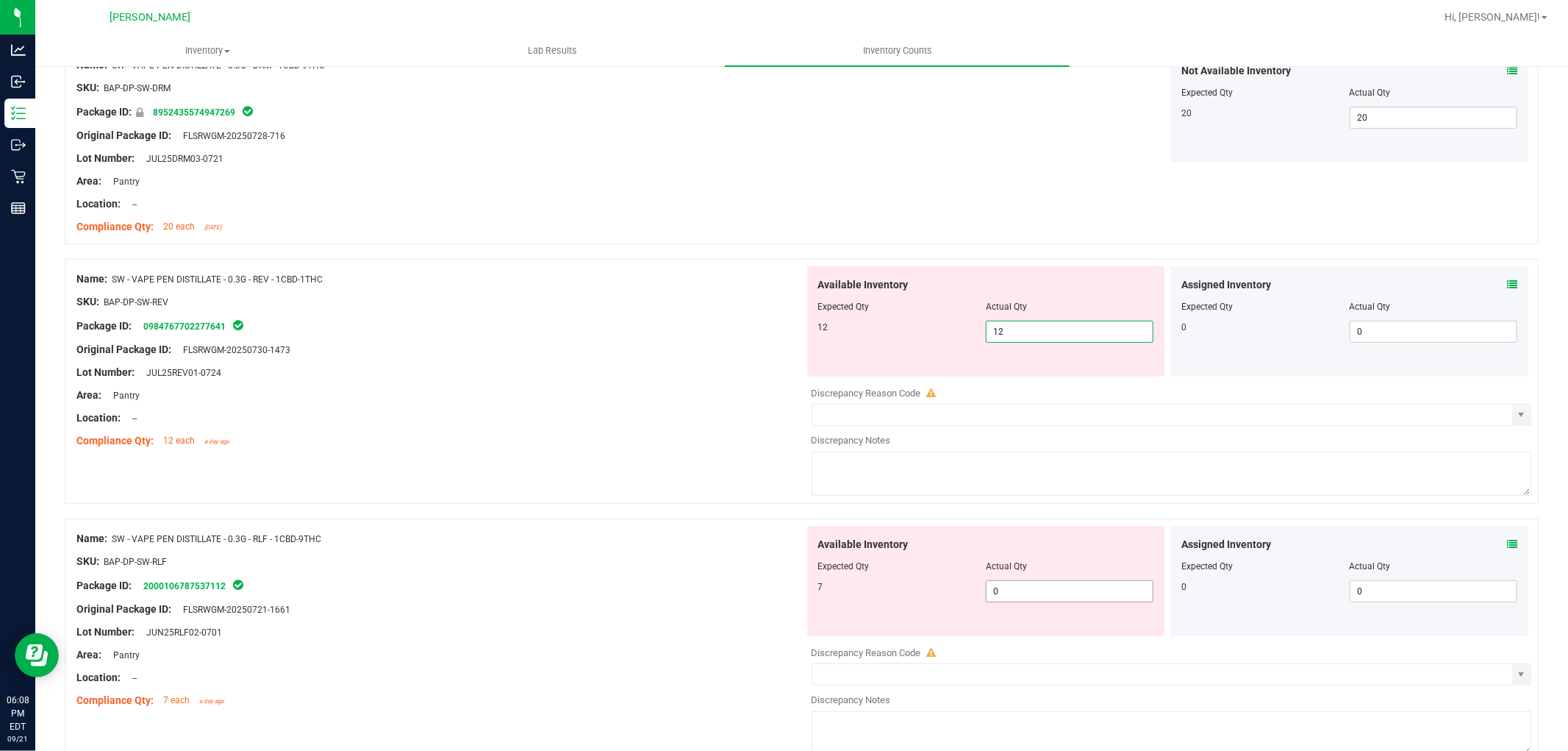
click at [1053, 593] on div "Available Inventory Expected Qty Actual Qty 7 0 0" at bounding box center [1168, 642] width 728 height 233
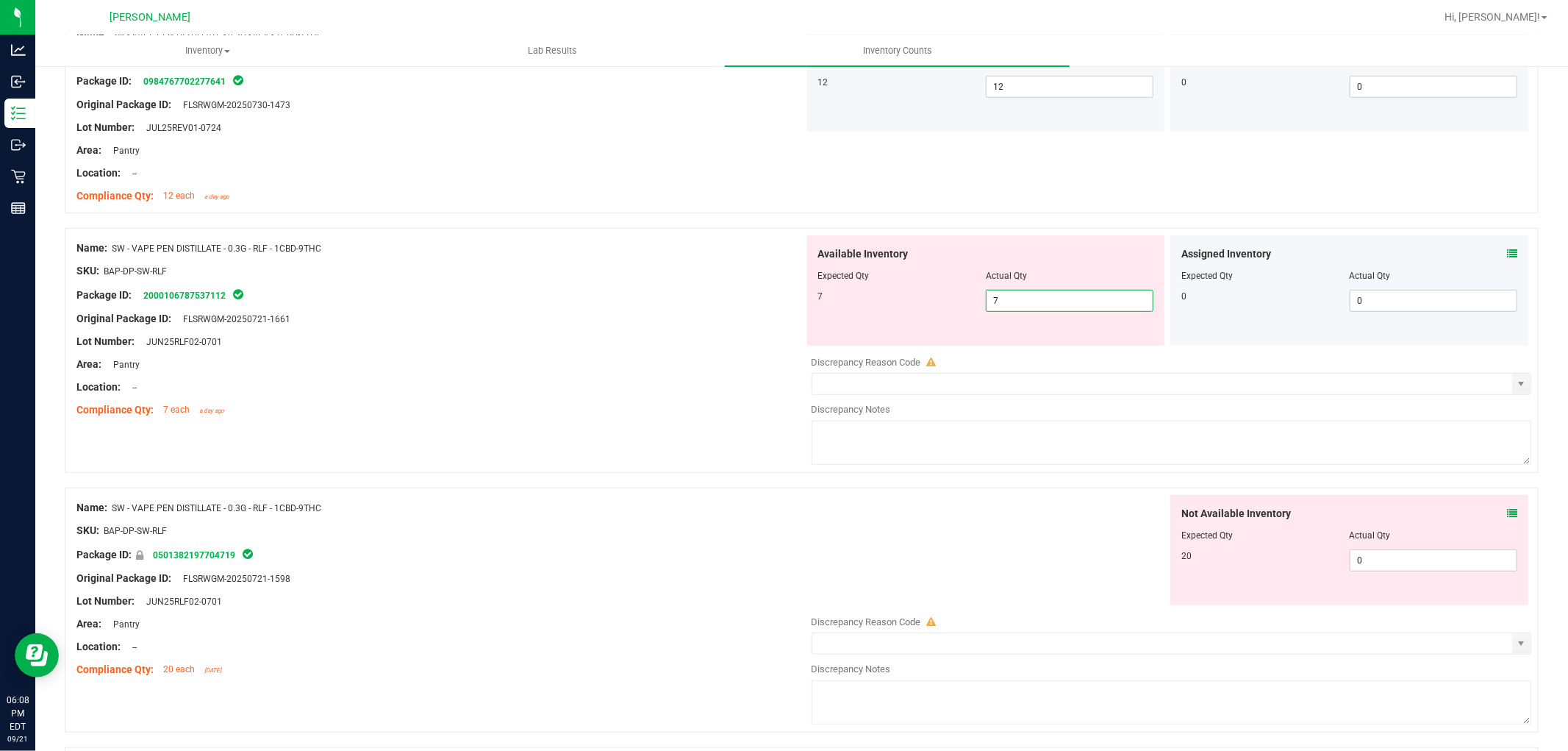
click at [1439, 547] on div "Not Available Inventory Expected Qty Actual Qty 20 0 0" at bounding box center [1349, 550] width 358 height 110
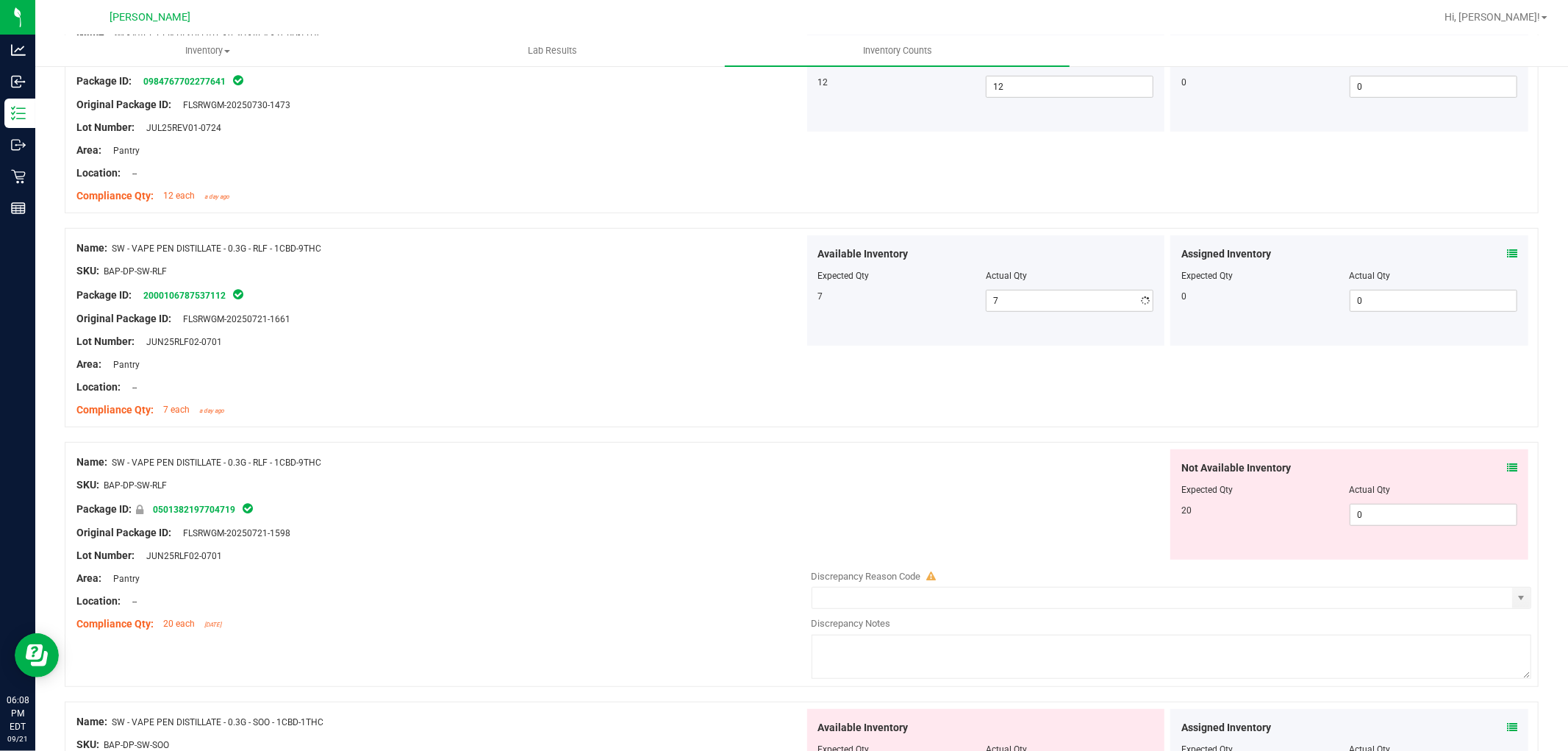
click at [1422, 501] on div at bounding box center [1349, 500] width 336 height 8
click at [1422, 505] on span "0 0" at bounding box center [1433, 515] width 168 height 22
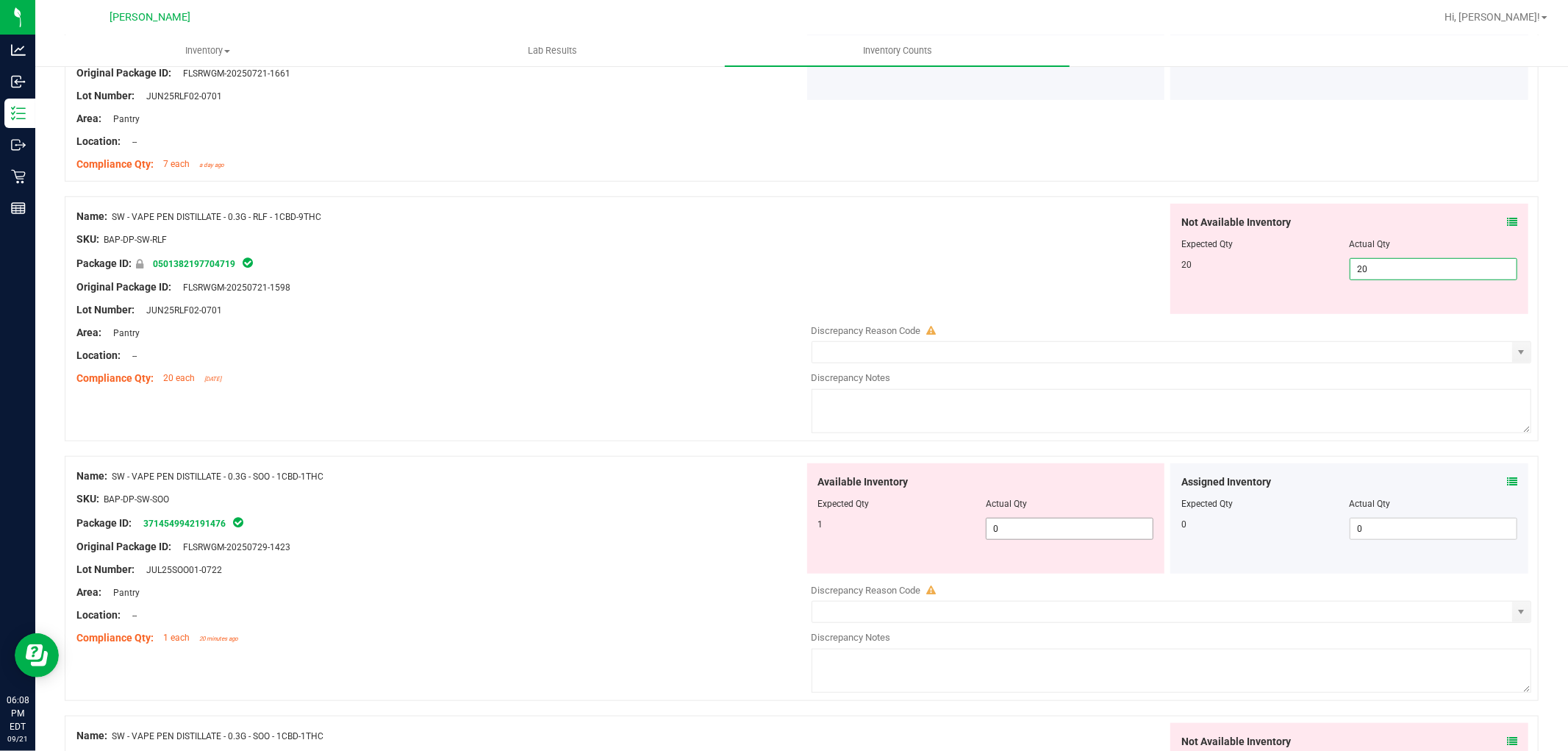
click at [1059, 523] on div "Available Inventory Expected Qty Actual Qty 1 0 0" at bounding box center [986, 518] width 358 height 110
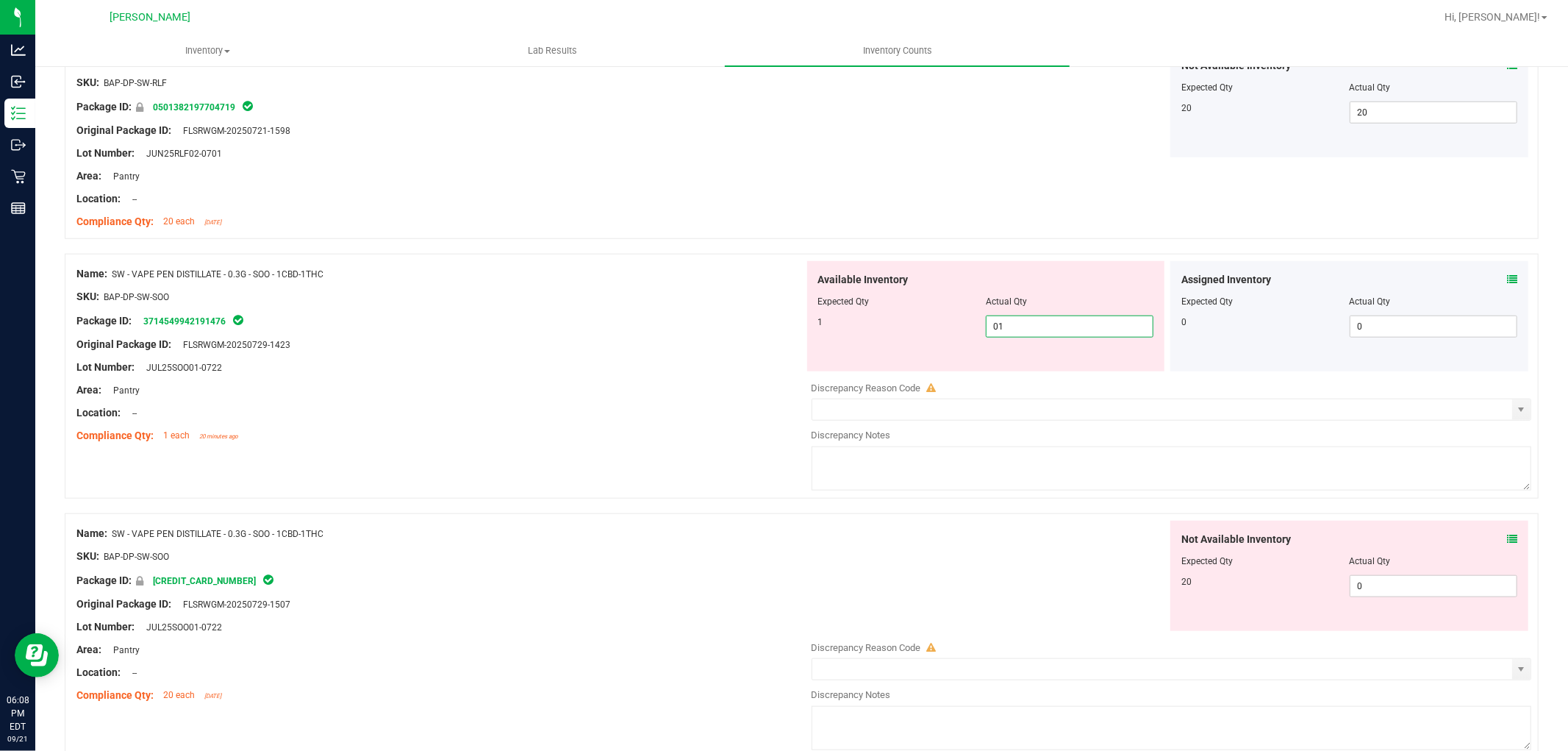
scroll to position [1062, 0]
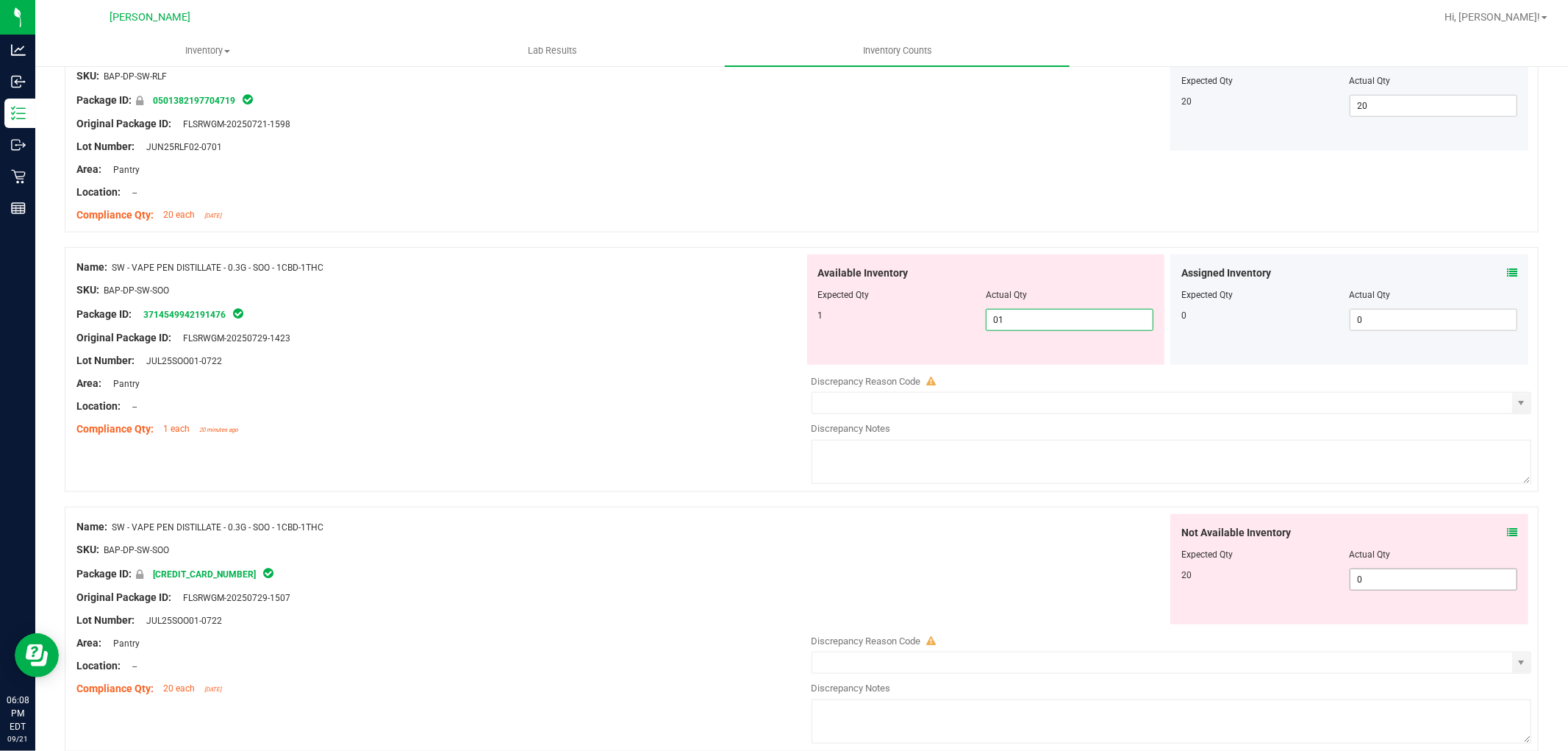
click at [1388, 585] on div "Not Available Inventory Expected Qty Actual Qty 20 0 0" at bounding box center [1168, 630] width 728 height 233
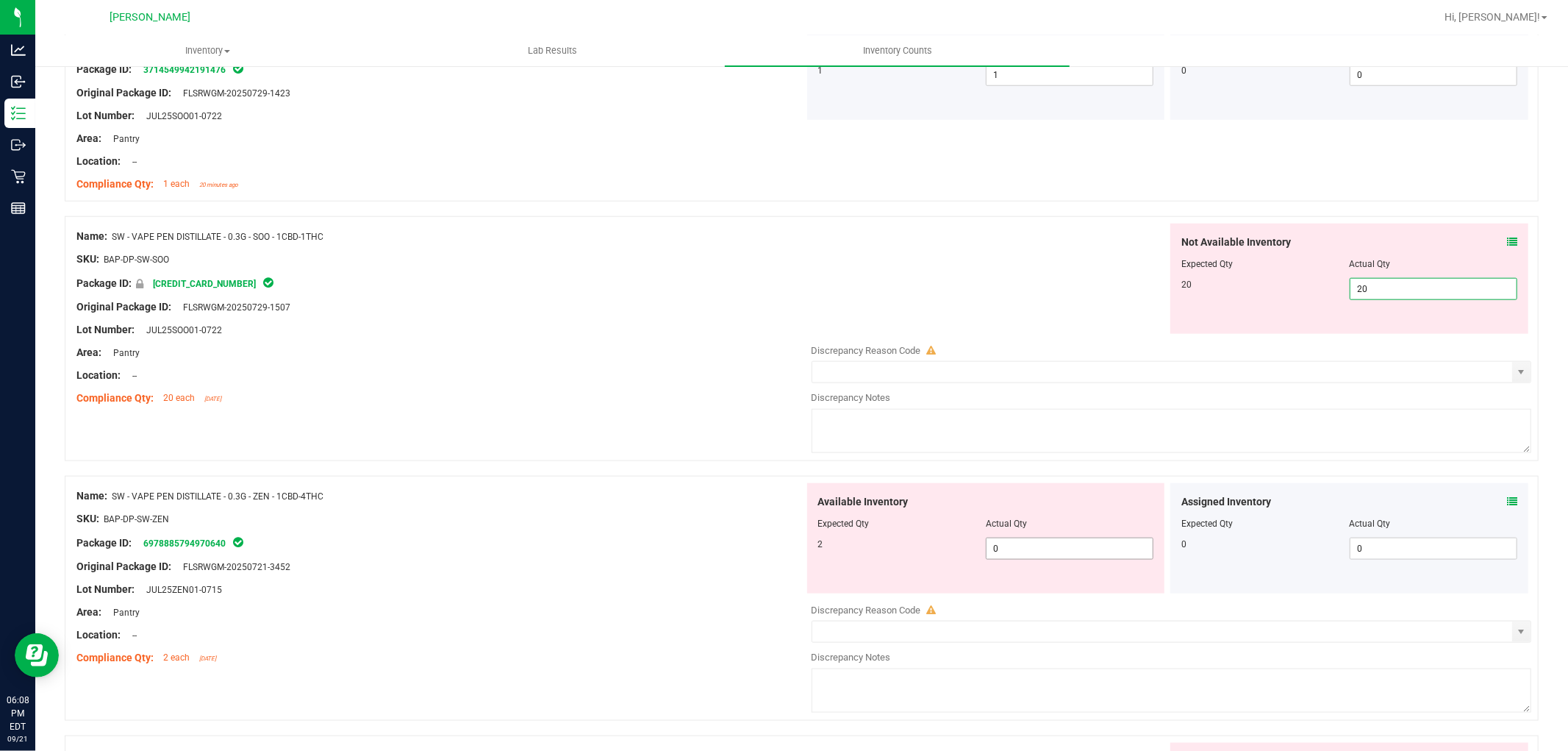
click at [1069, 561] on div "Available Inventory Expected Qty Actual Qty 2 0 0" at bounding box center [1168, 599] width 728 height 233
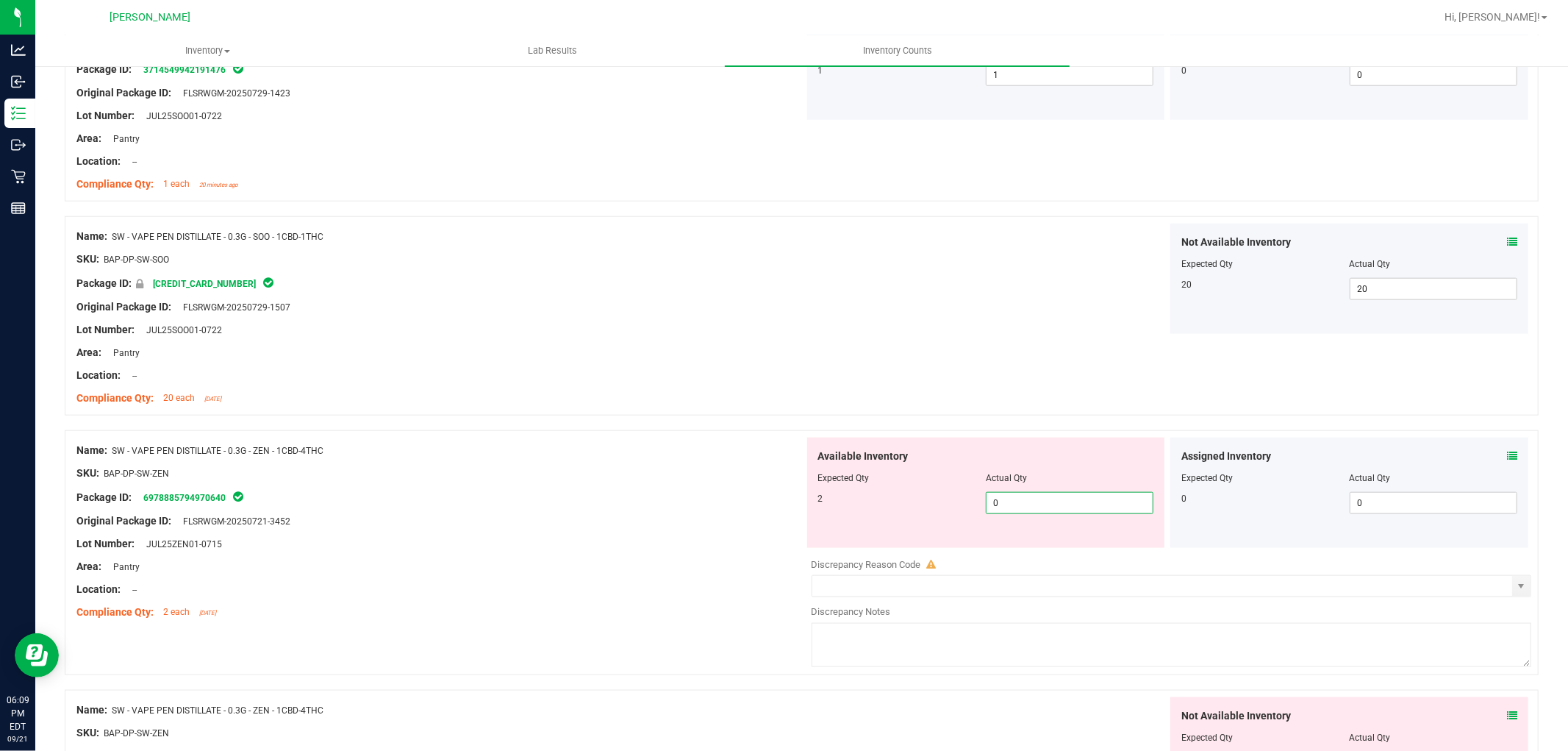
click at [1063, 503] on span "0 0" at bounding box center [1069, 503] width 168 height 22
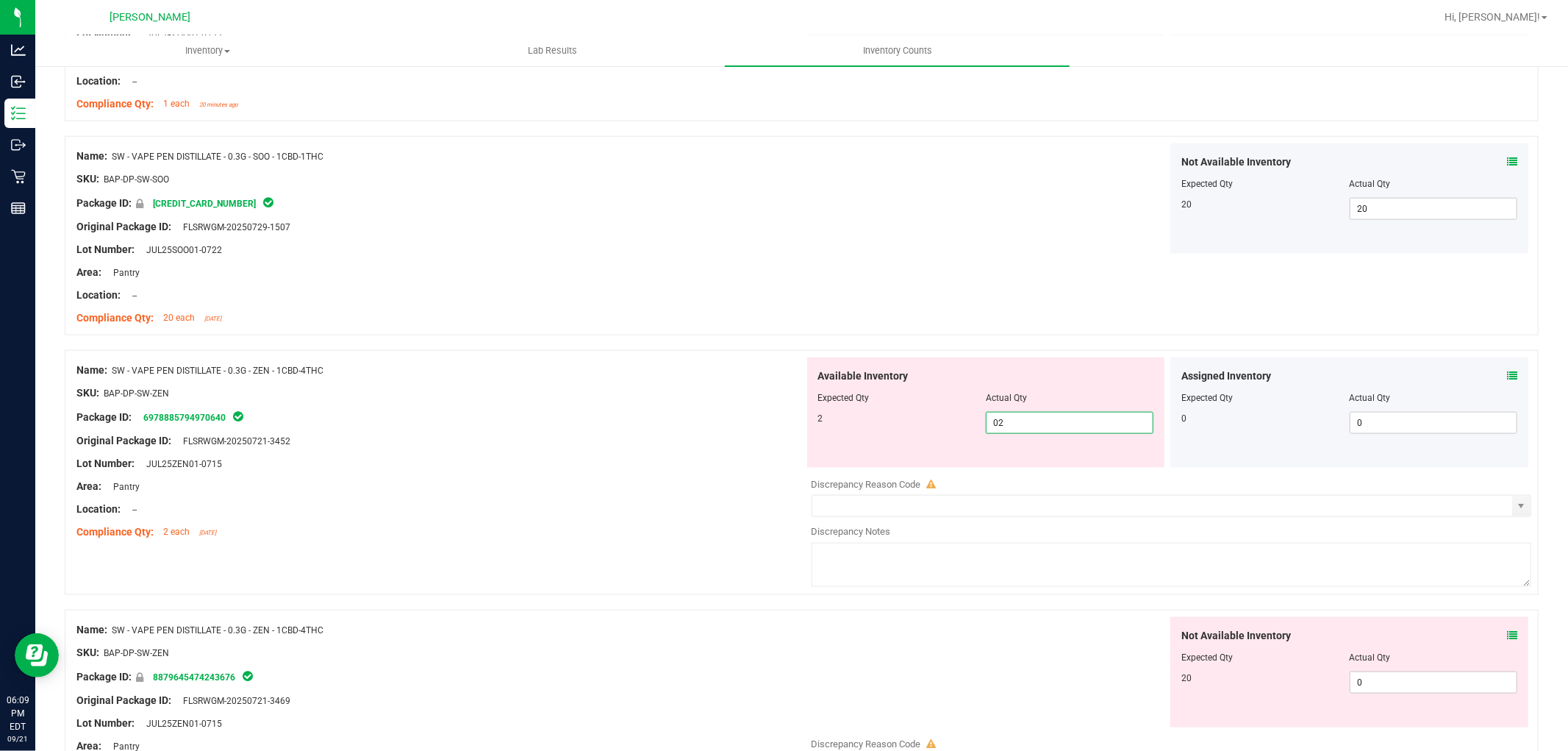
scroll to position [1553, 0]
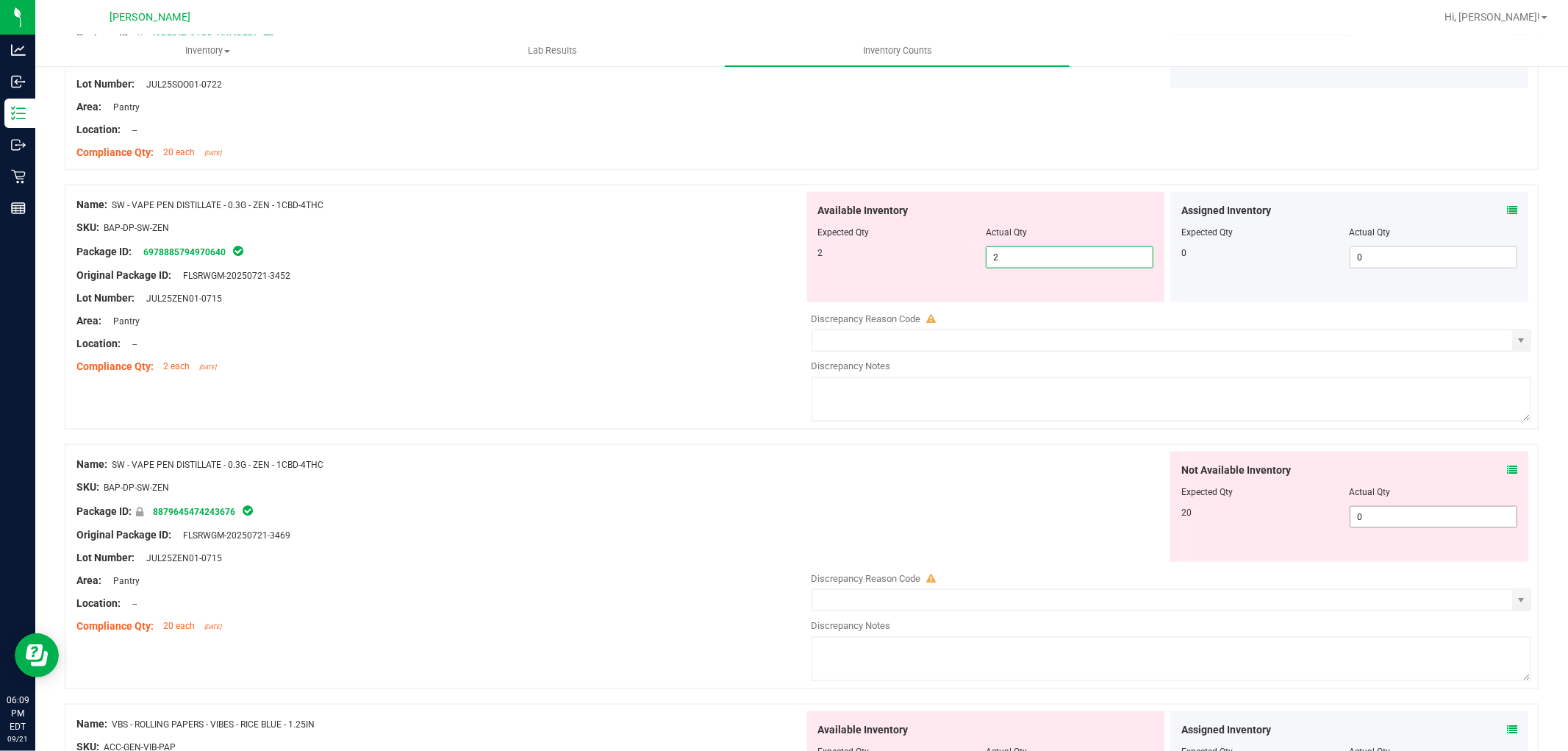
click at [1373, 524] on div "Not Available Inventory Expected Qty Actual Qty 20 0 0" at bounding box center [1168, 568] width 728 height 233
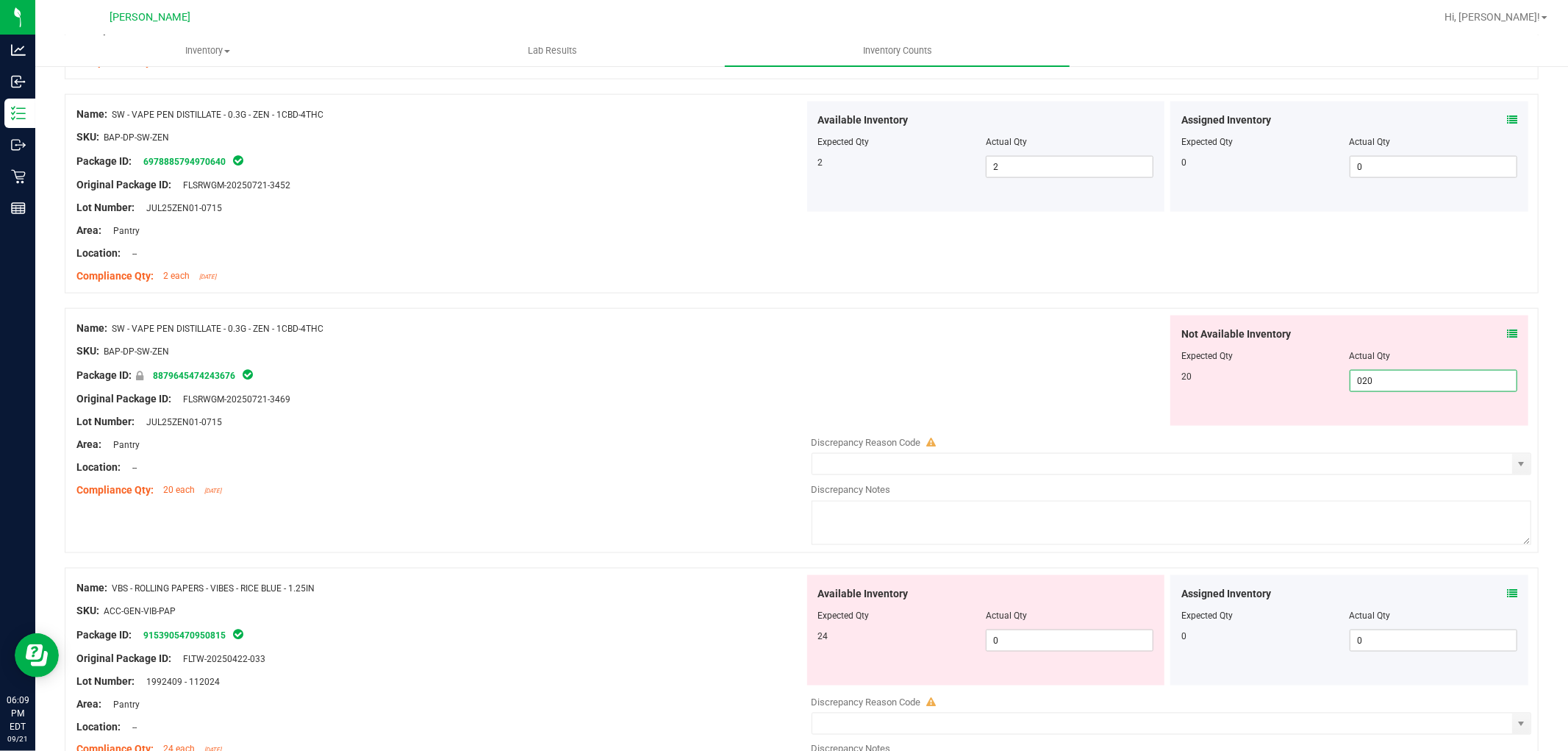
scroll to position [1716, 0]
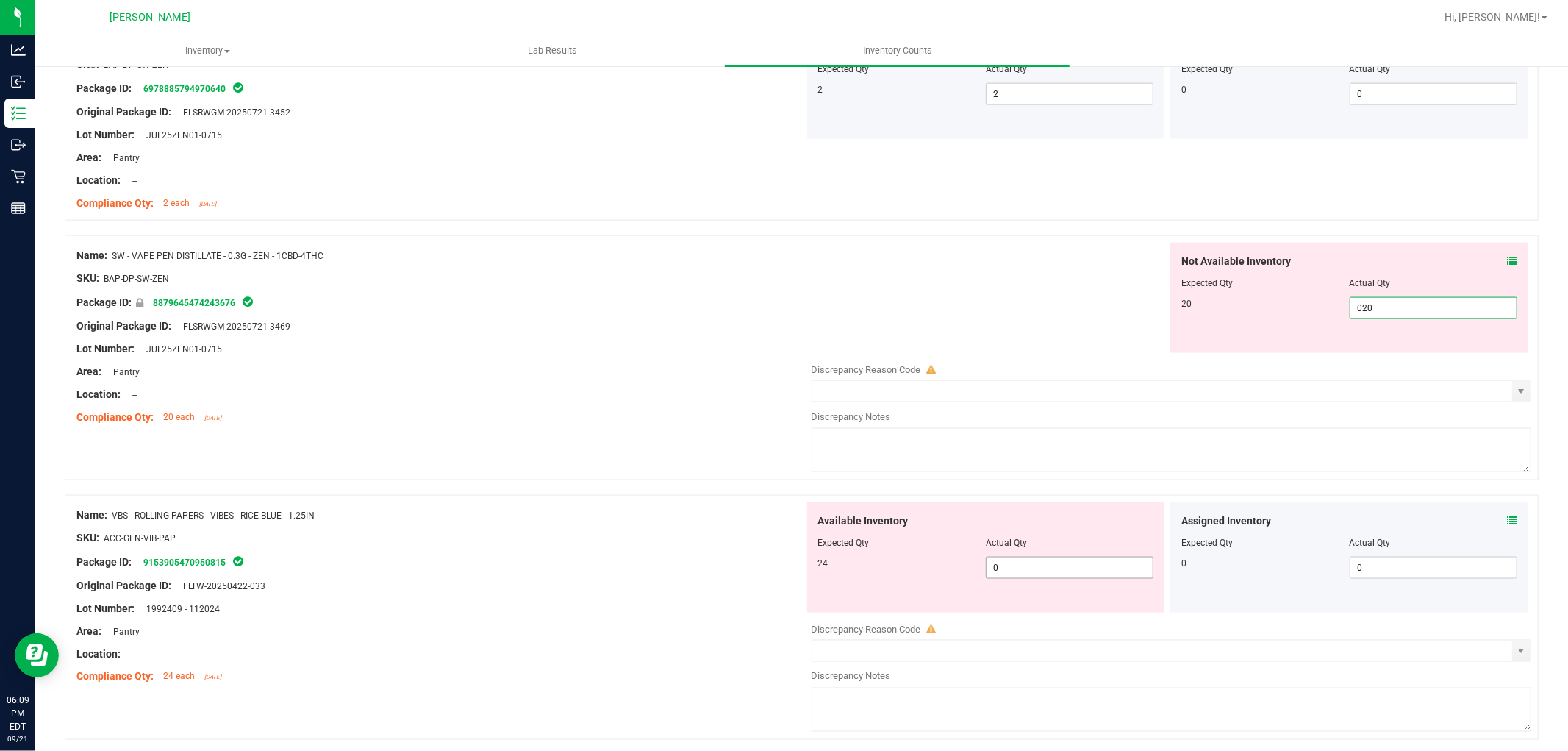
click at [1046, 569] on div "Available Inventory Expected Qty Actual Qty 24 0 0" at bounding box center [1168, 619] width 728 height 233
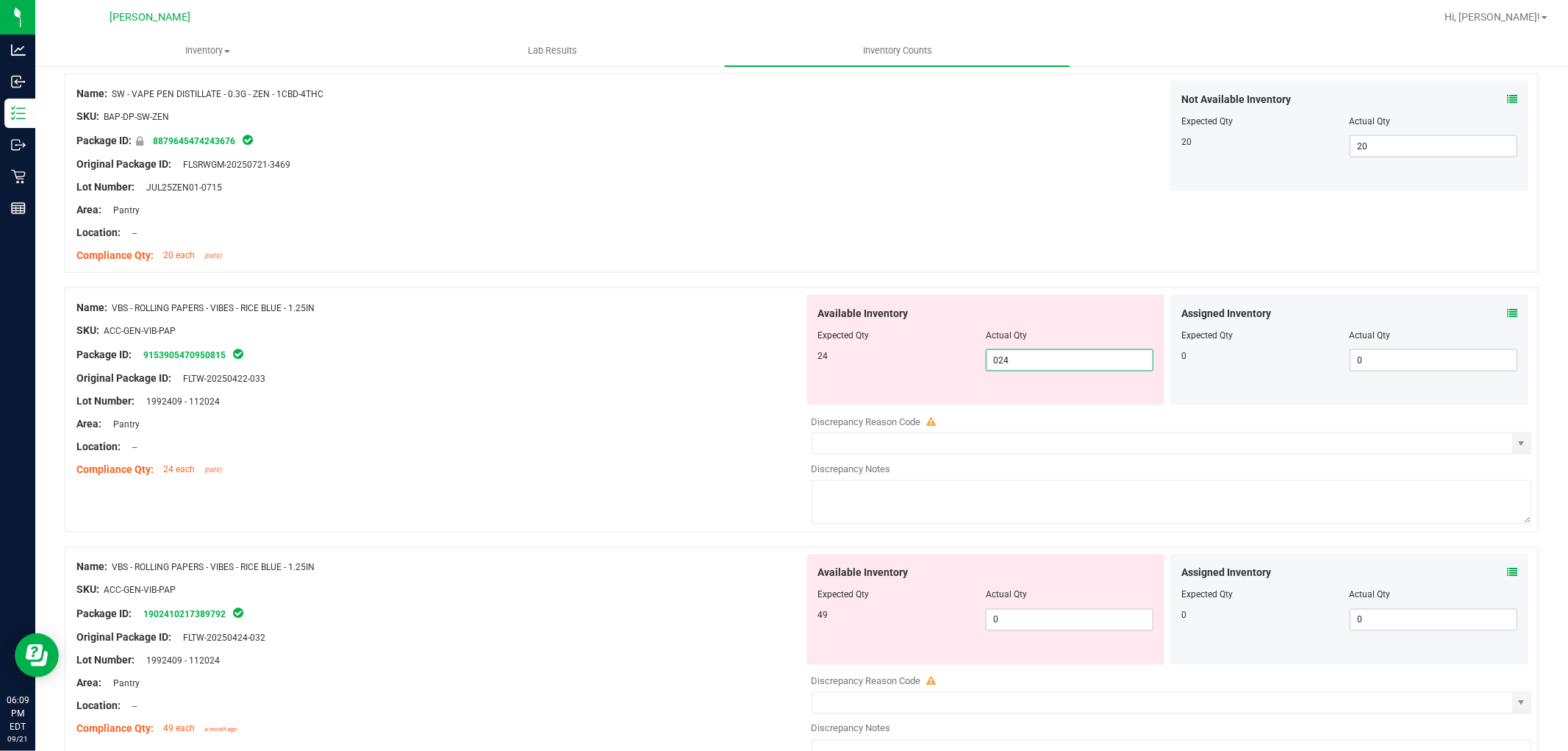
scroll to position [1879, 0]
click at [1052, 619] on div "Available Inventory Expected Qty Actual Qty 49 0 0" at bounding box center [1168, 669] width 728 height 233
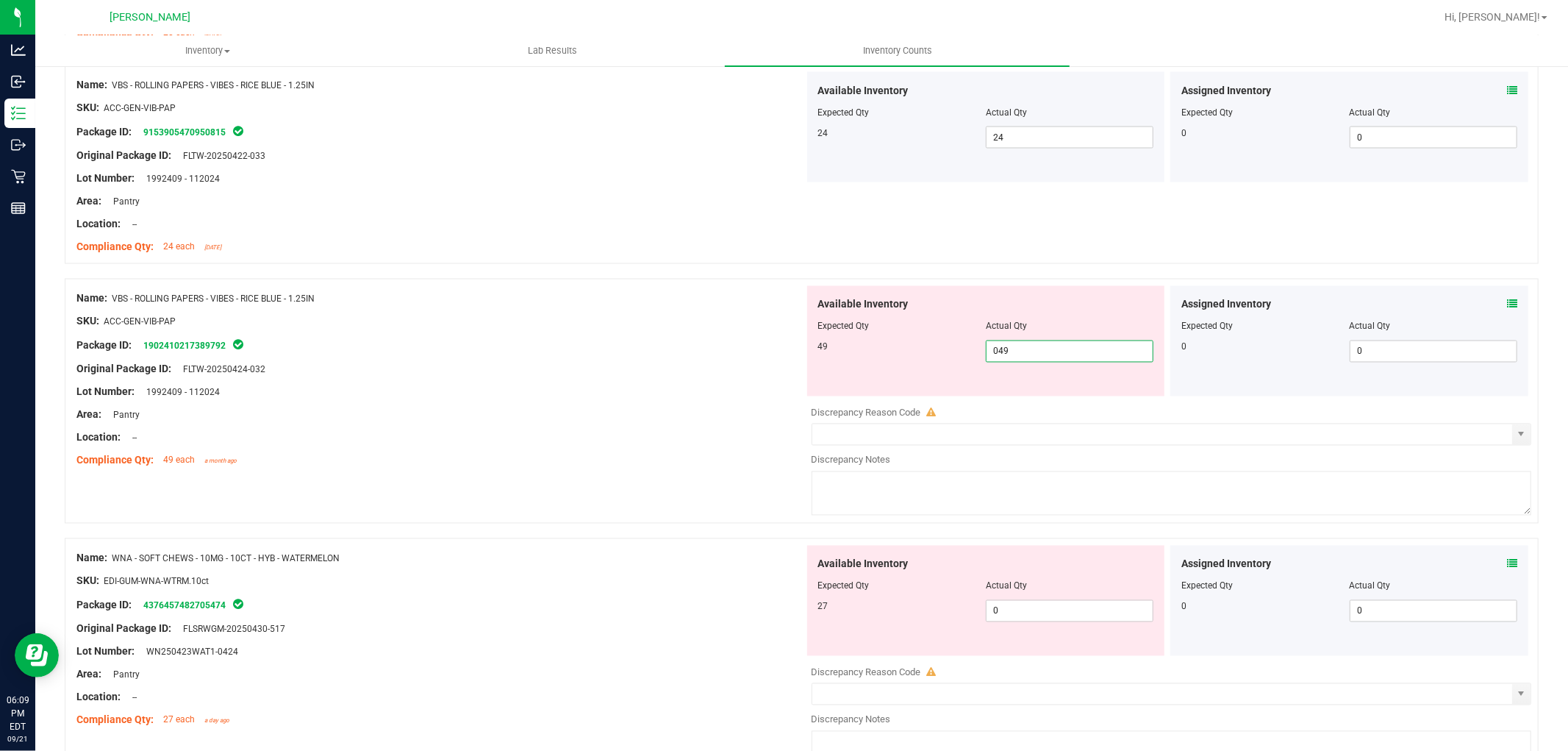
scroll to position [2124, 0]
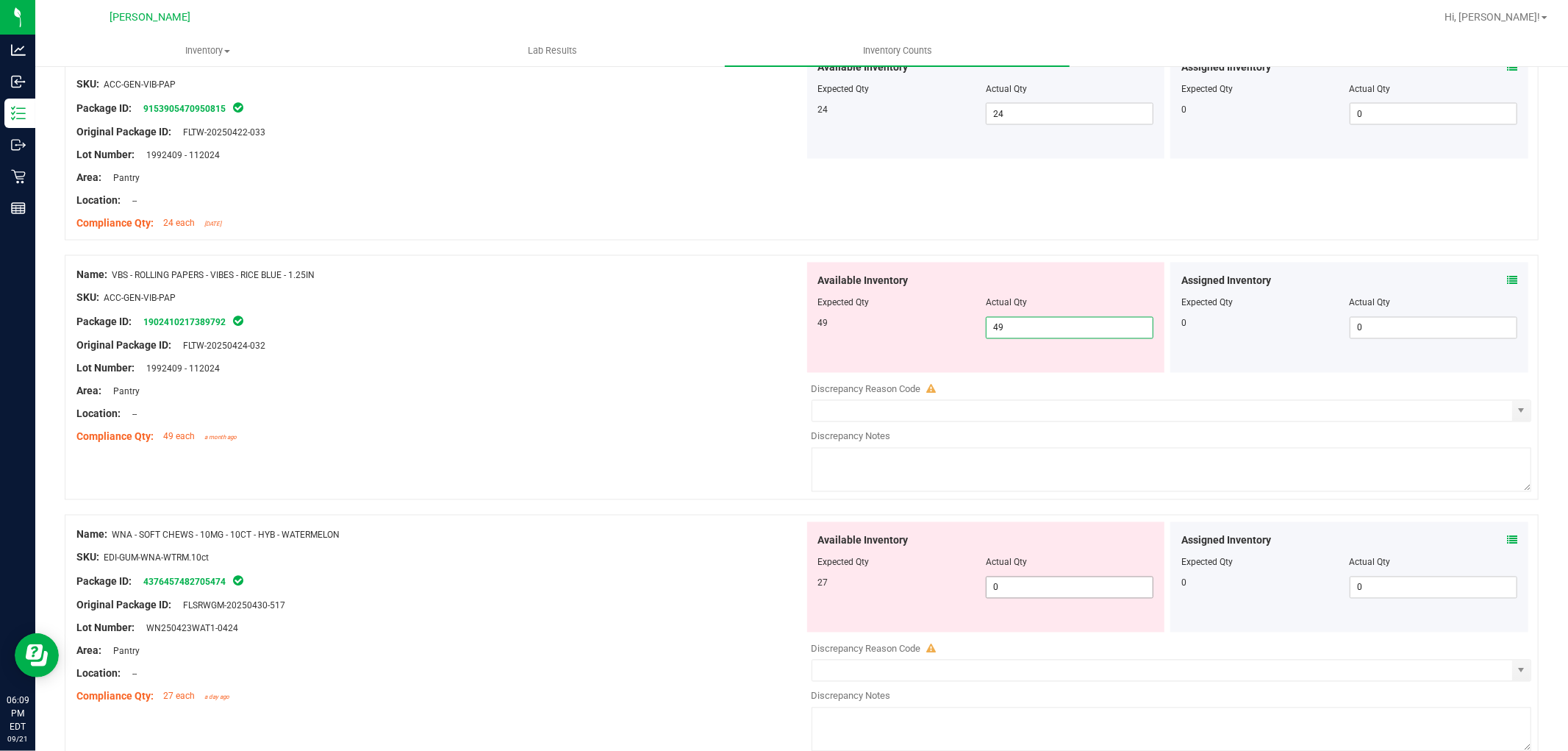
click at [1046, 582] on div "Available Inventory Expected Qty Actual Qty 27 0 0" at bounding box center [986, 577] width 358 height 110
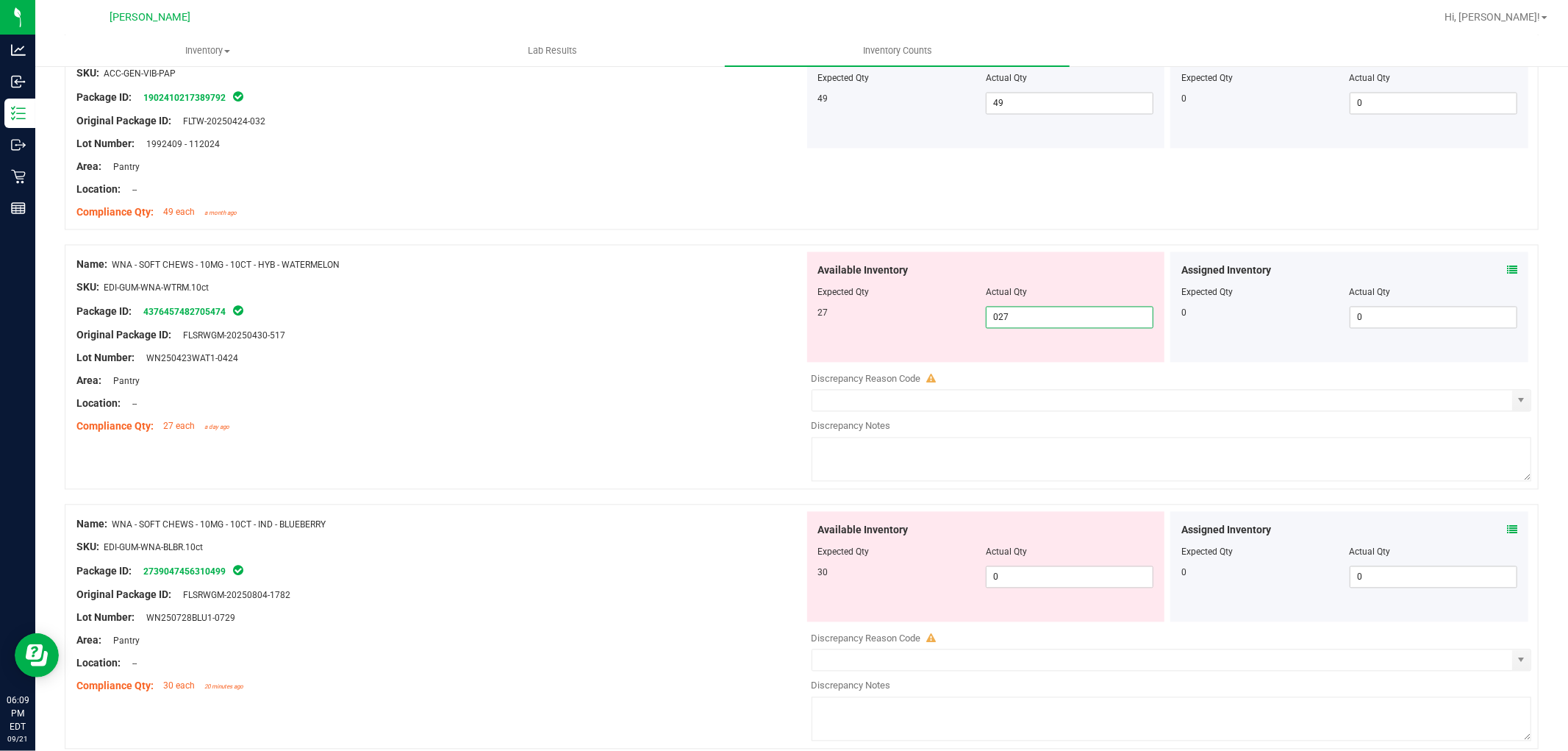
scroll to position [2369, 0]
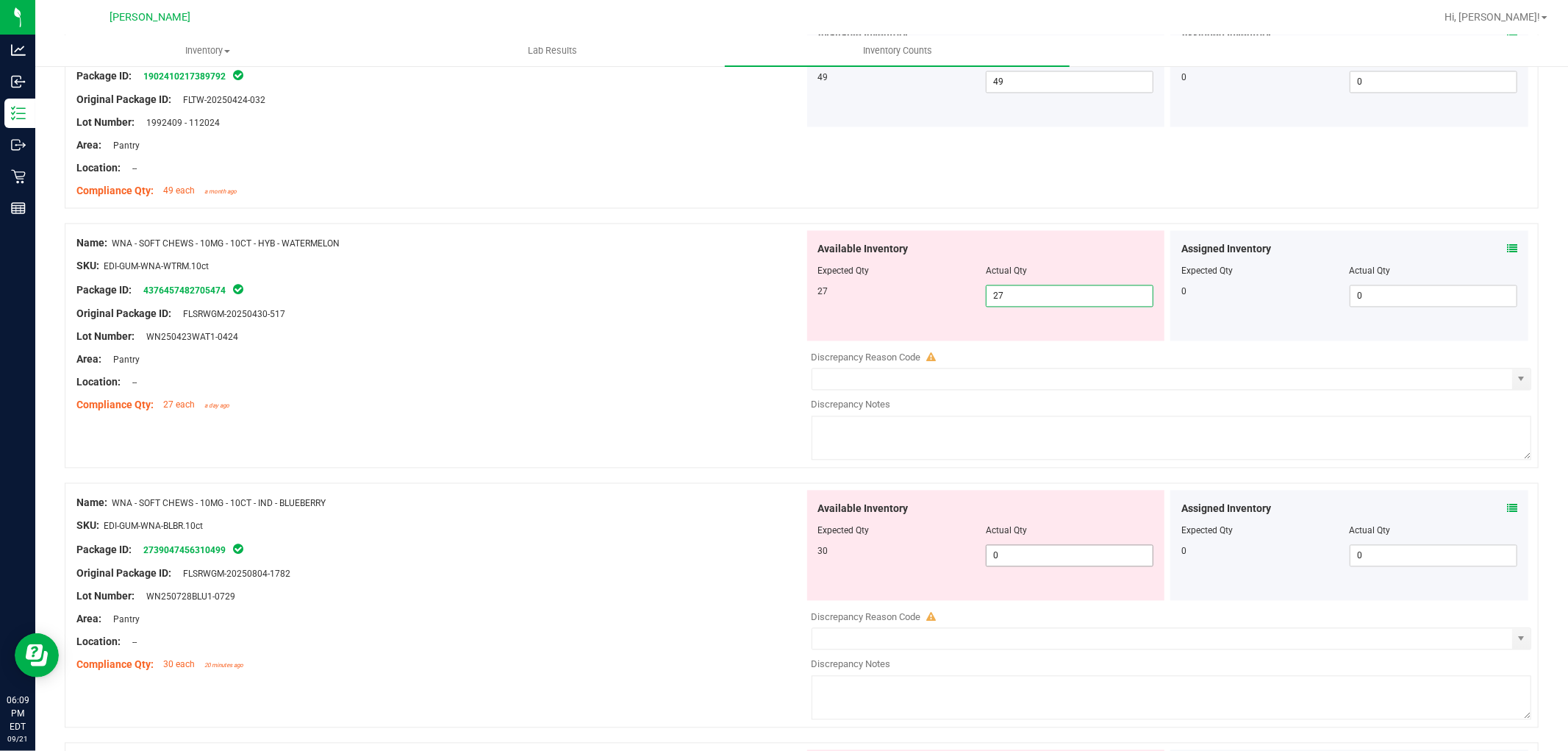
click at [1052, 561] on div "Available Inventory Expected Qty Actual Qty 30 0 0" at bounding box center [1168, 607] width 728 height 233
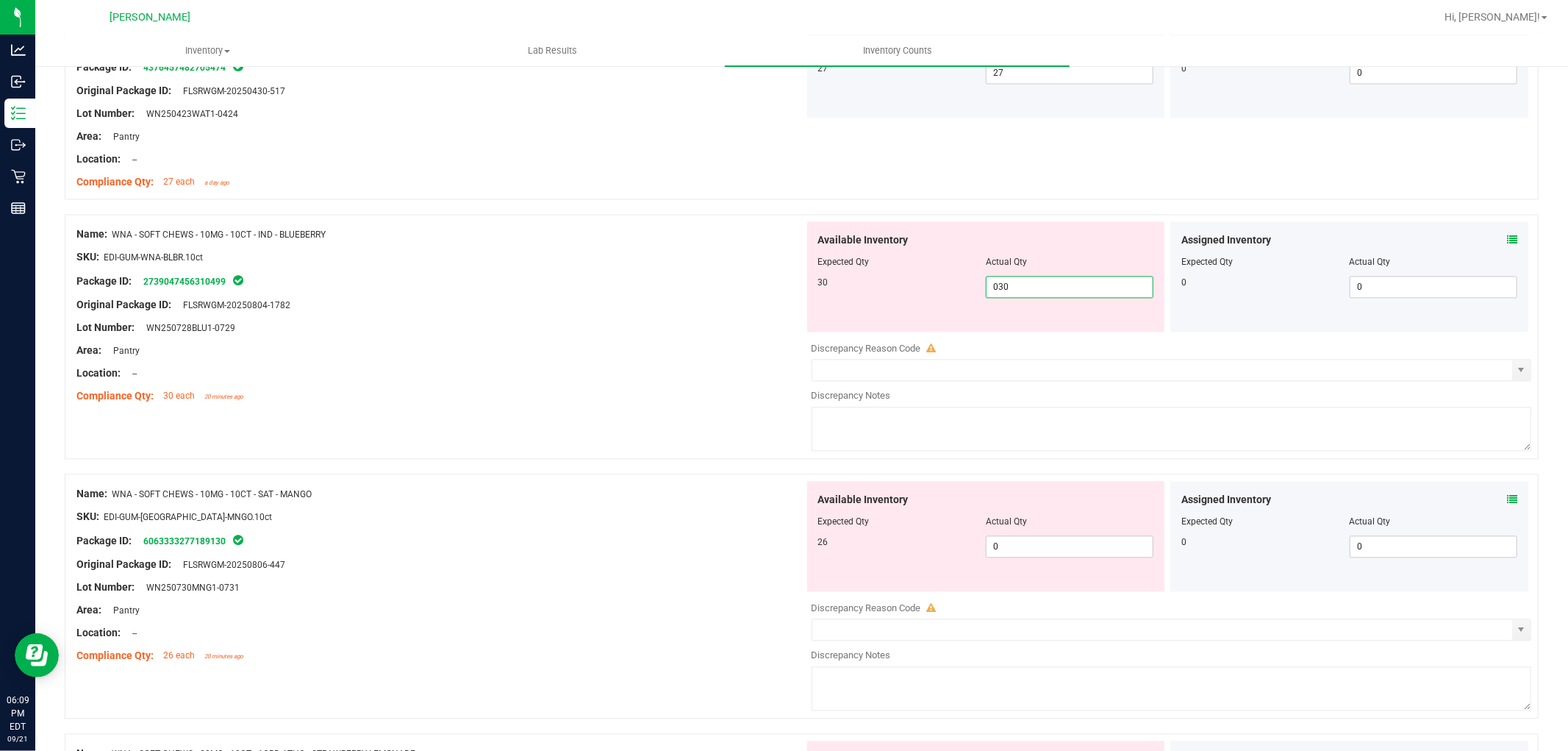
scroll to position [2615, 0]
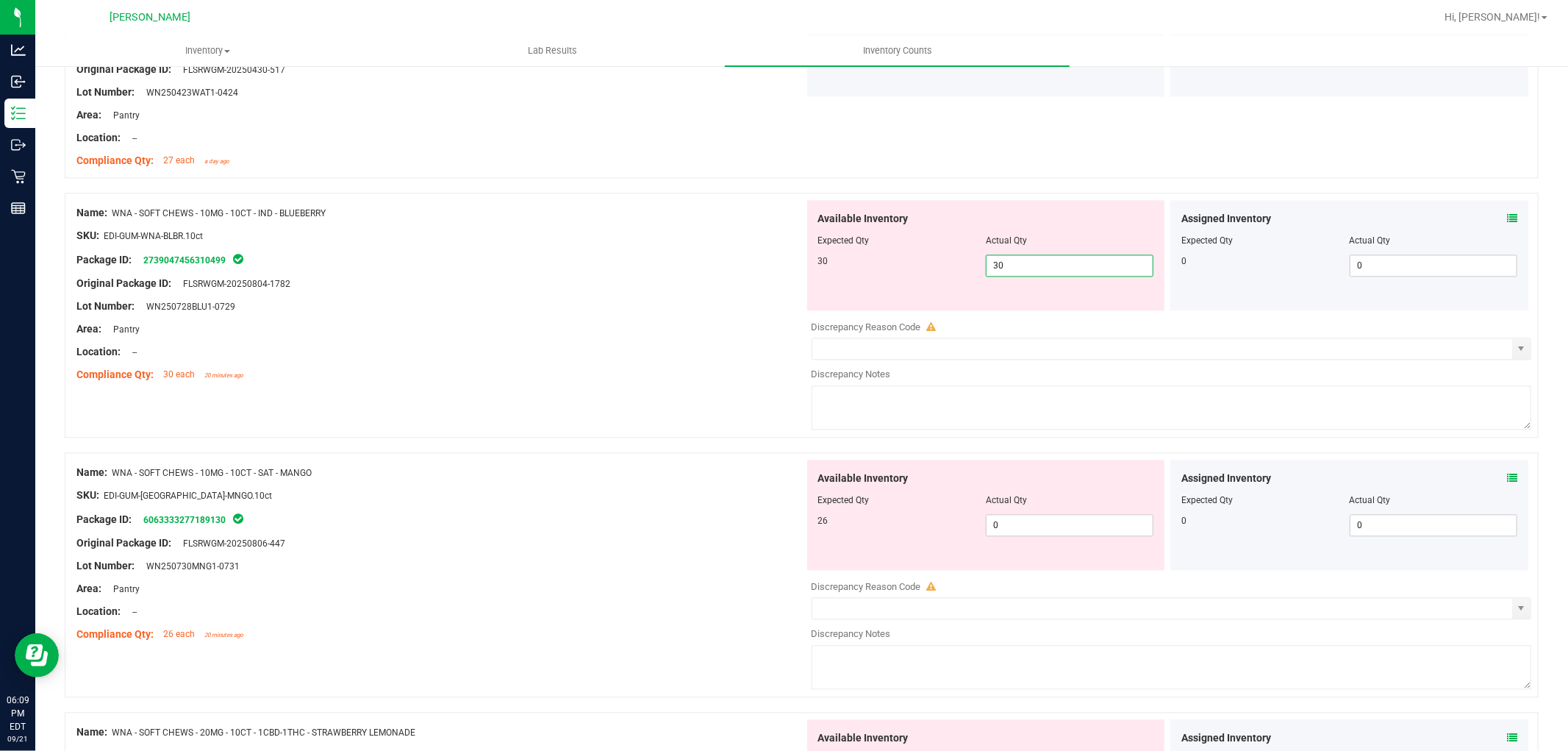
click at [1054, 534] on div "Available Inventory Expected Qty Actual Qty 26 0 0" at bounding box center [1168, 576] width 728 height 233
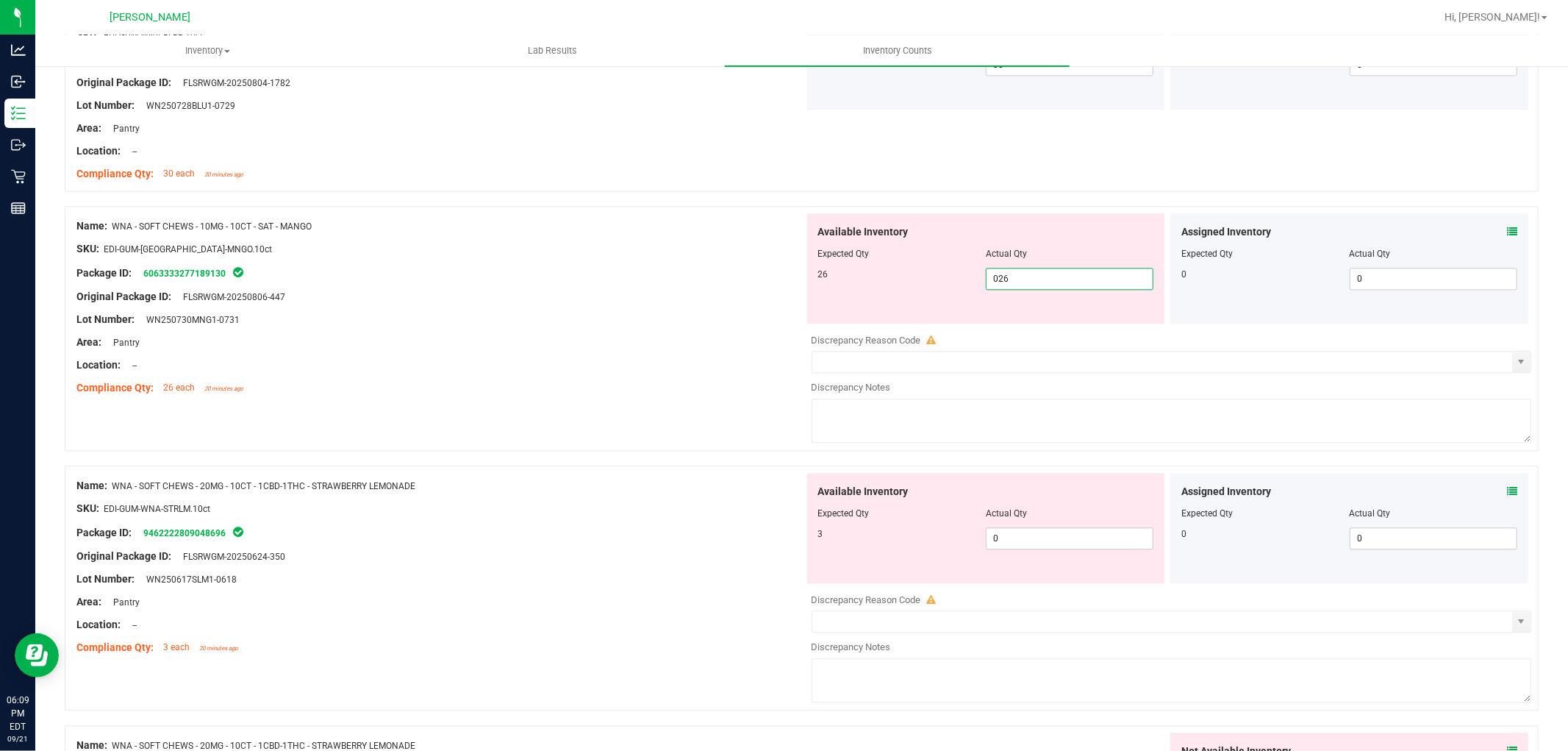
scroll to position [2859, 0]
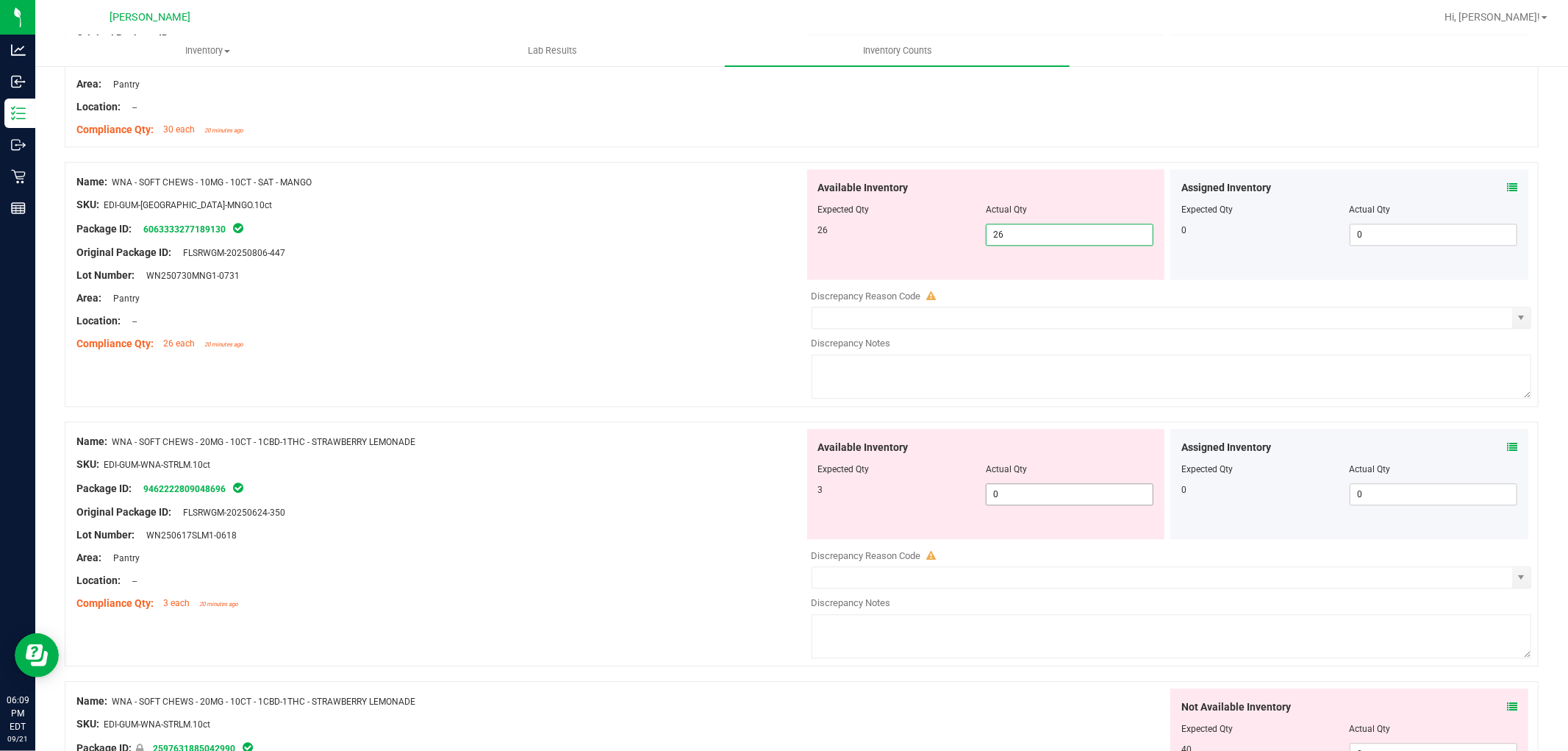
click at [1050, 499] on div "Available Inventory Expected Qty Actual Qty 3 0 0" at bounding box center [1168, 545] width 728 height 233
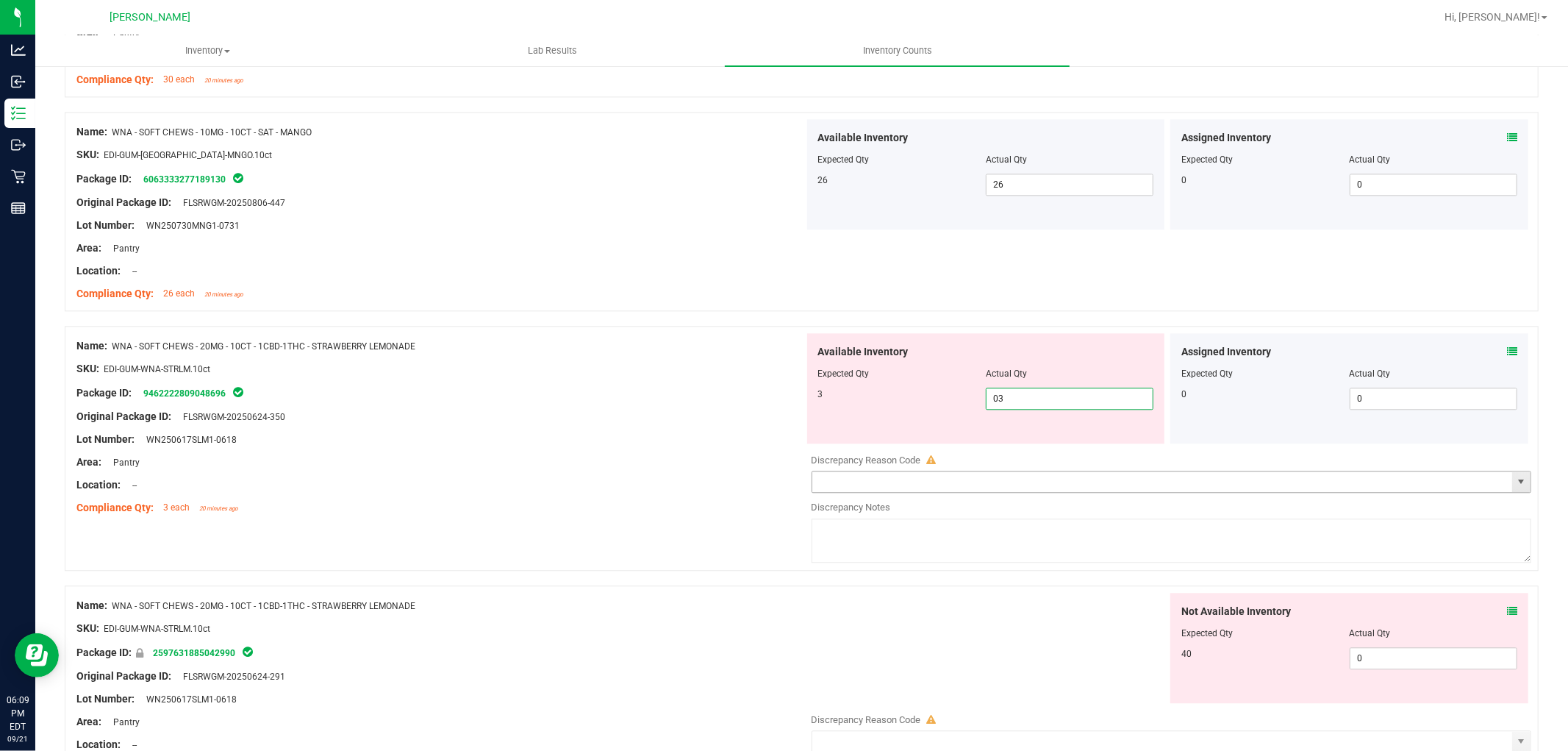
scroll to position [3023, 0]
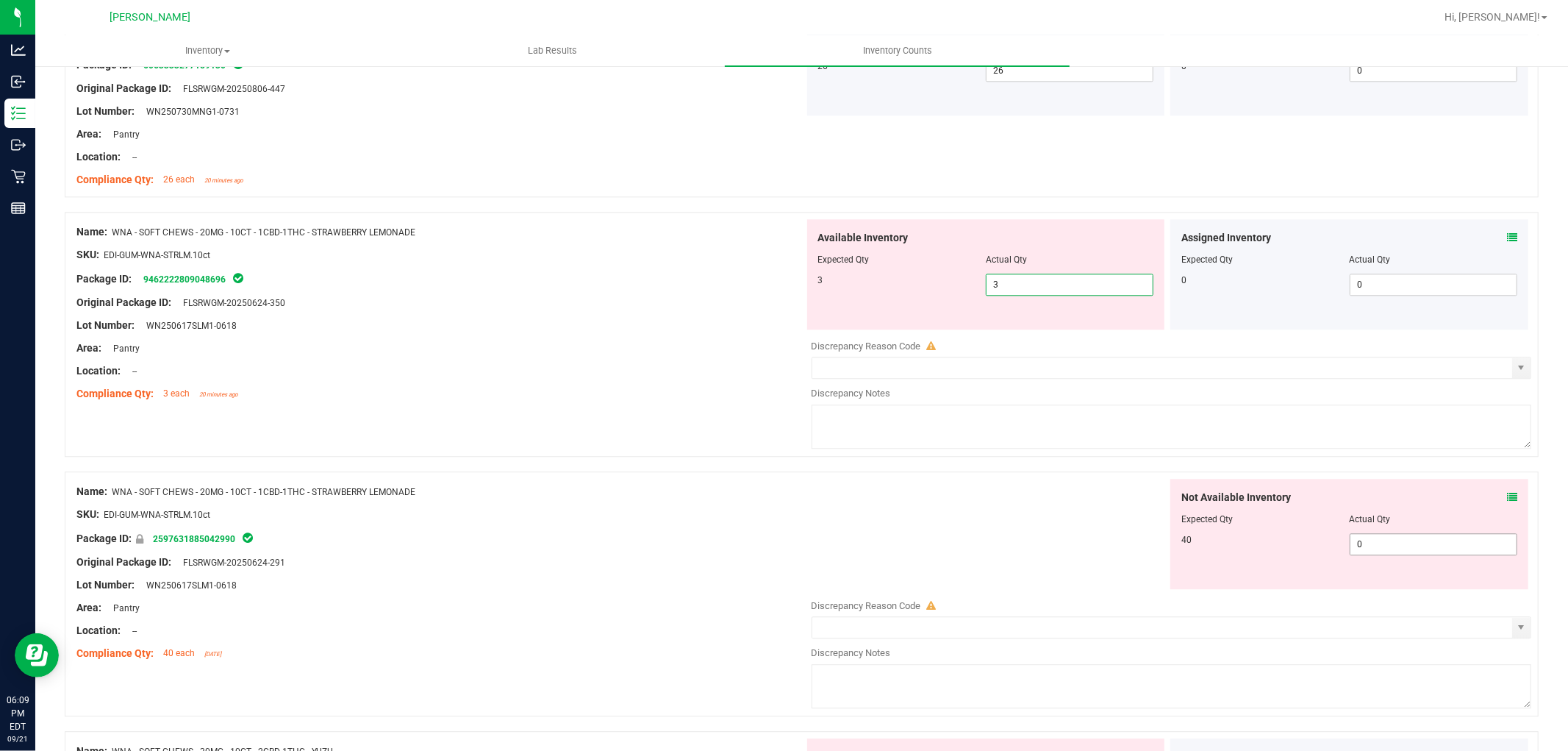
click at [1377, 552] on div "Not Available Inventory Expected Qty Actual Qty 40 0 0" at bounding box center [1168, 595] width 728 height 233
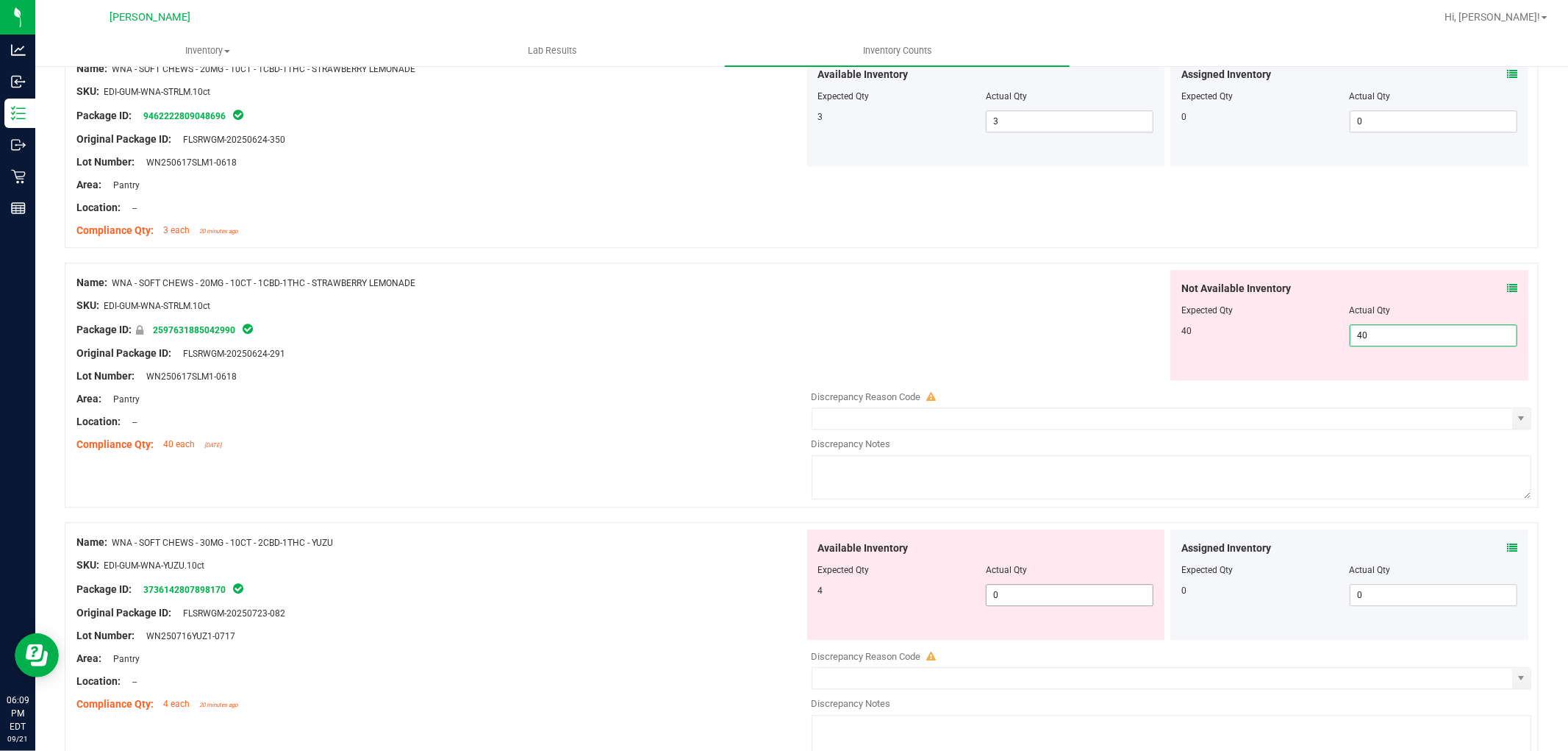
click at [1077, 597] on div "Available Inventory Expected Qty Actual Qty 4 0 0" at bounding box center [1168, 646] width 728 height 233
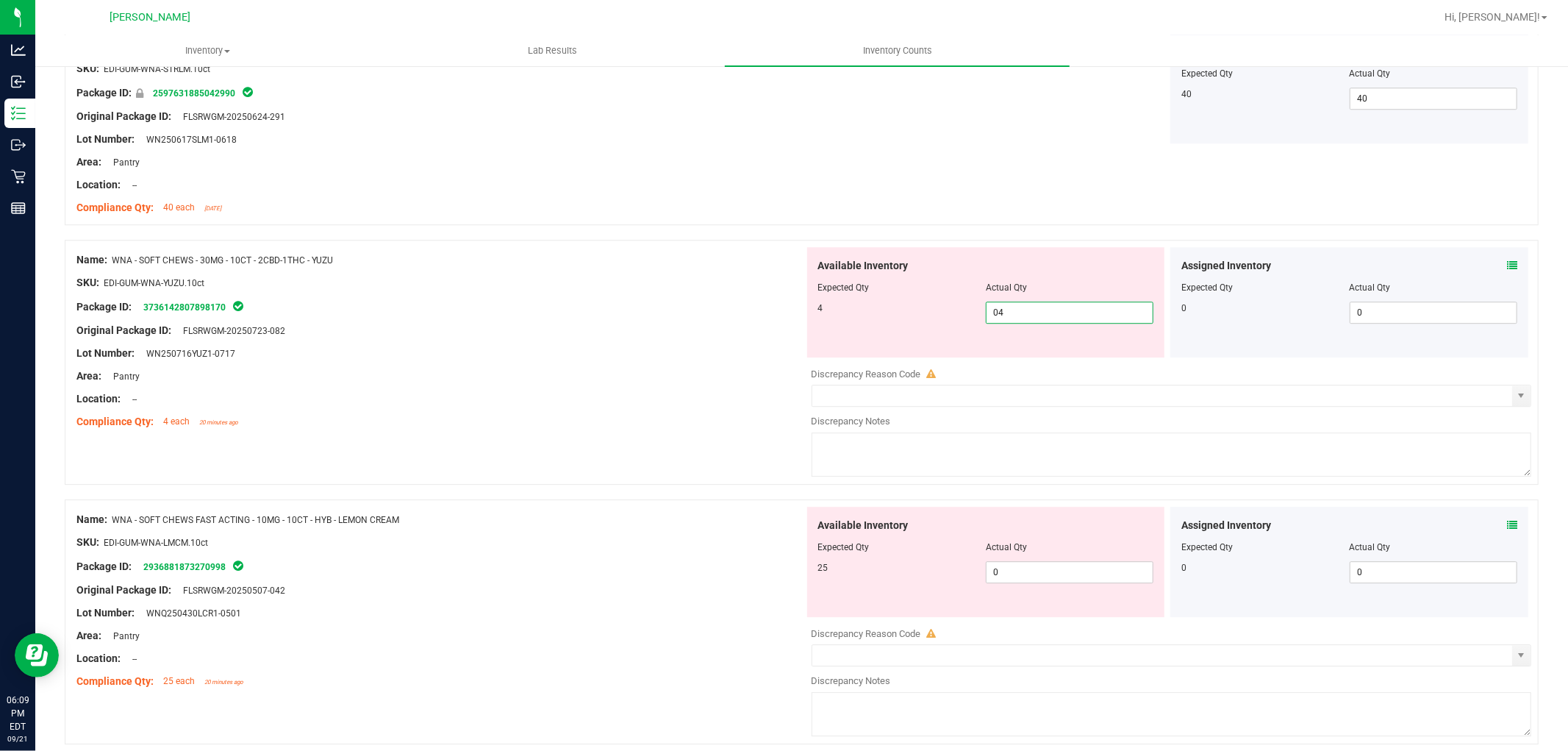
scroll to position [3431, 0]
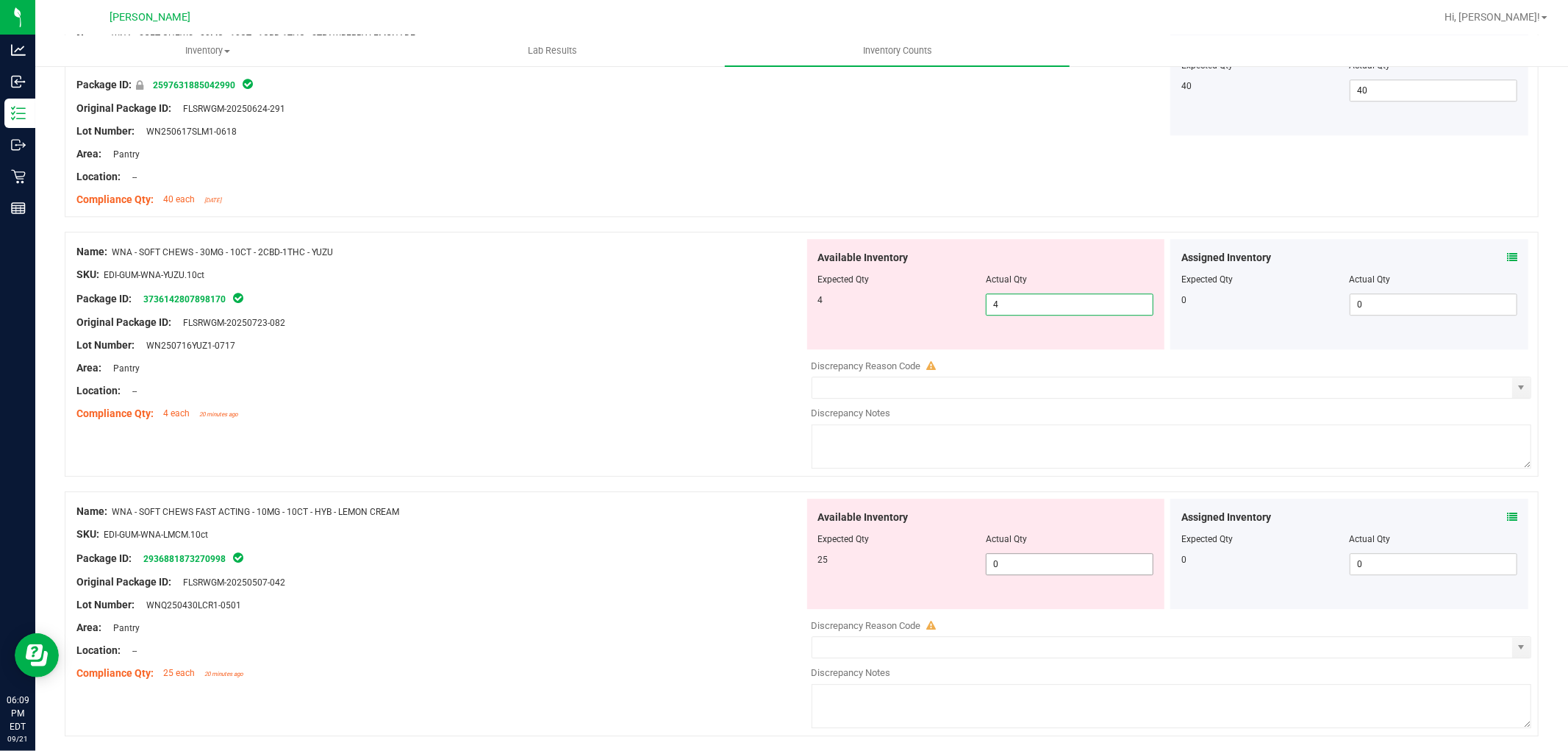
click at [1066, 559] on div "Available Inventory Expected Qty Actual Qty 25 0 0" at bounding box center [986, 554] width 358 height 110
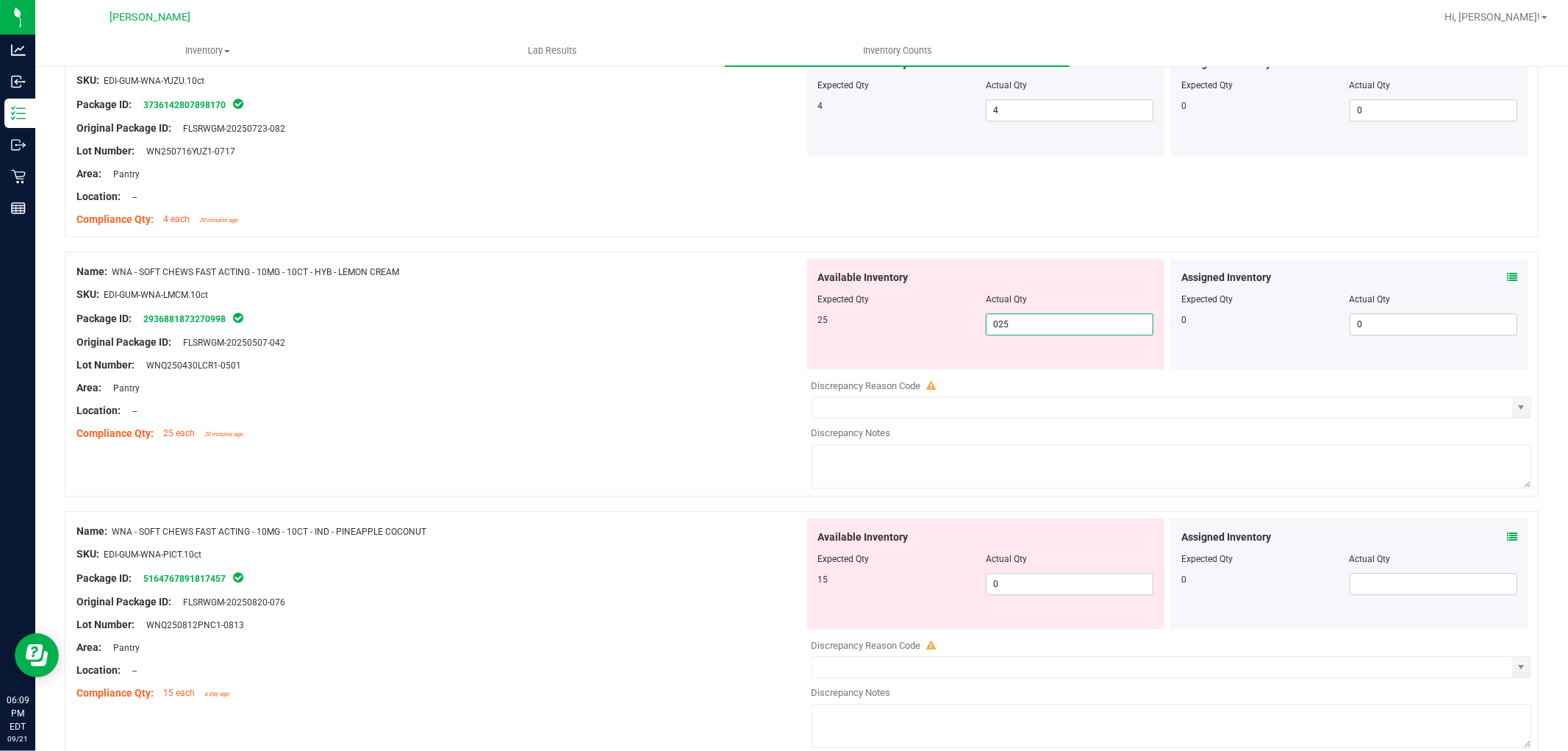
scroll to position [3677, 0]
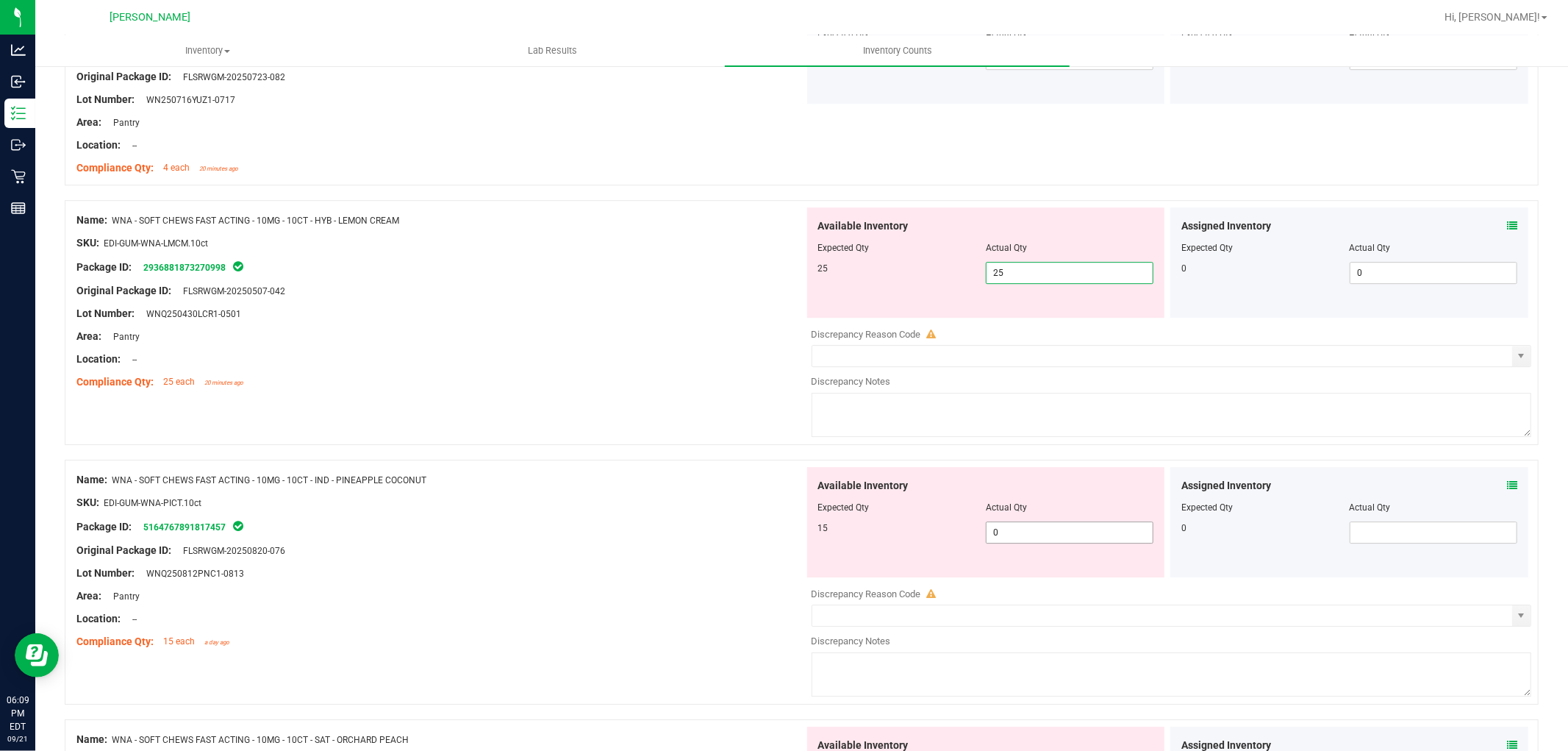
click at [1062, 540] on div "Available Inventory Expected Qty Actual Qty 15 0 0" at bounding box center [1168, 583] width 728 height 233
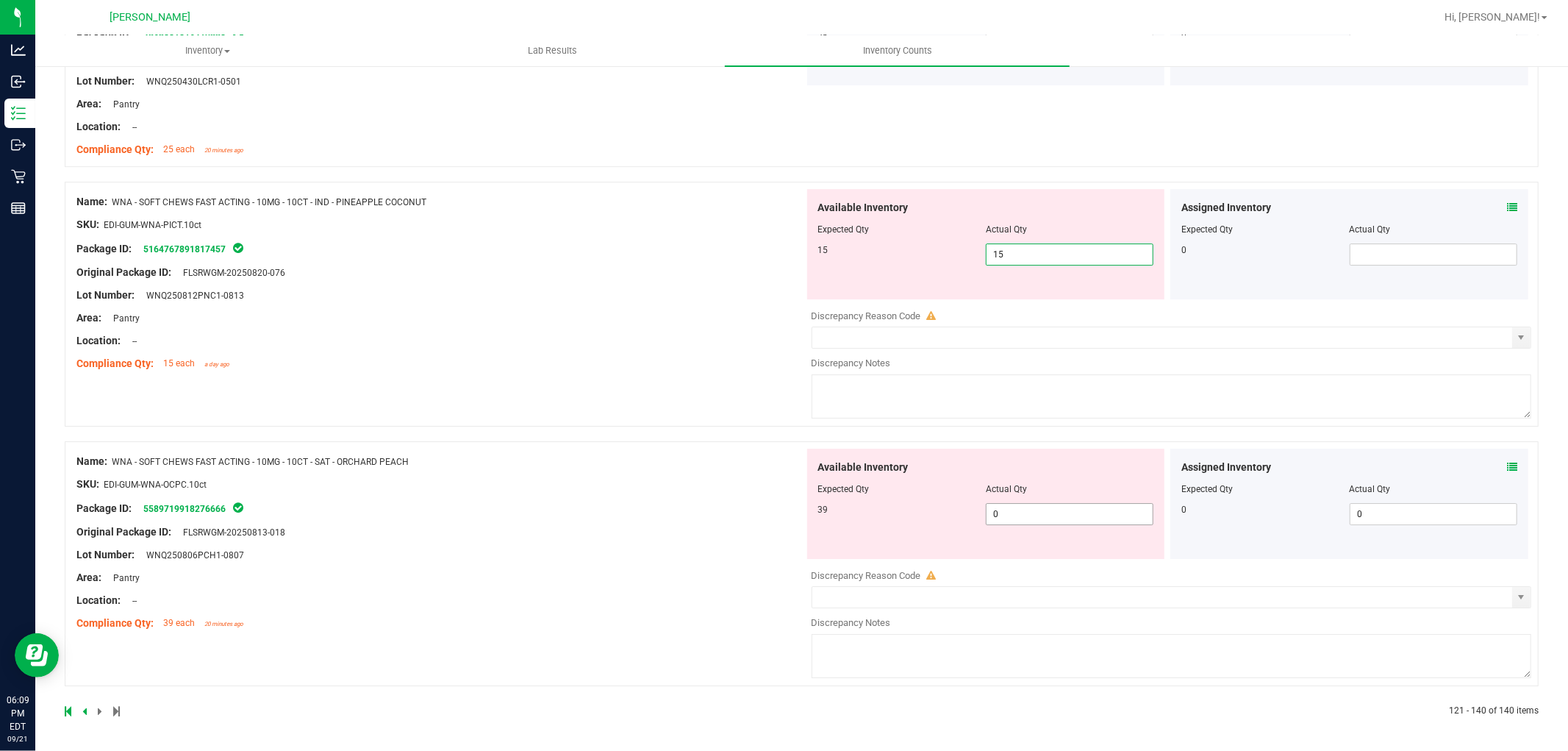
click at [1052, 506] on span "0 0" at bounding box center [1069, 514] width 168 height 22
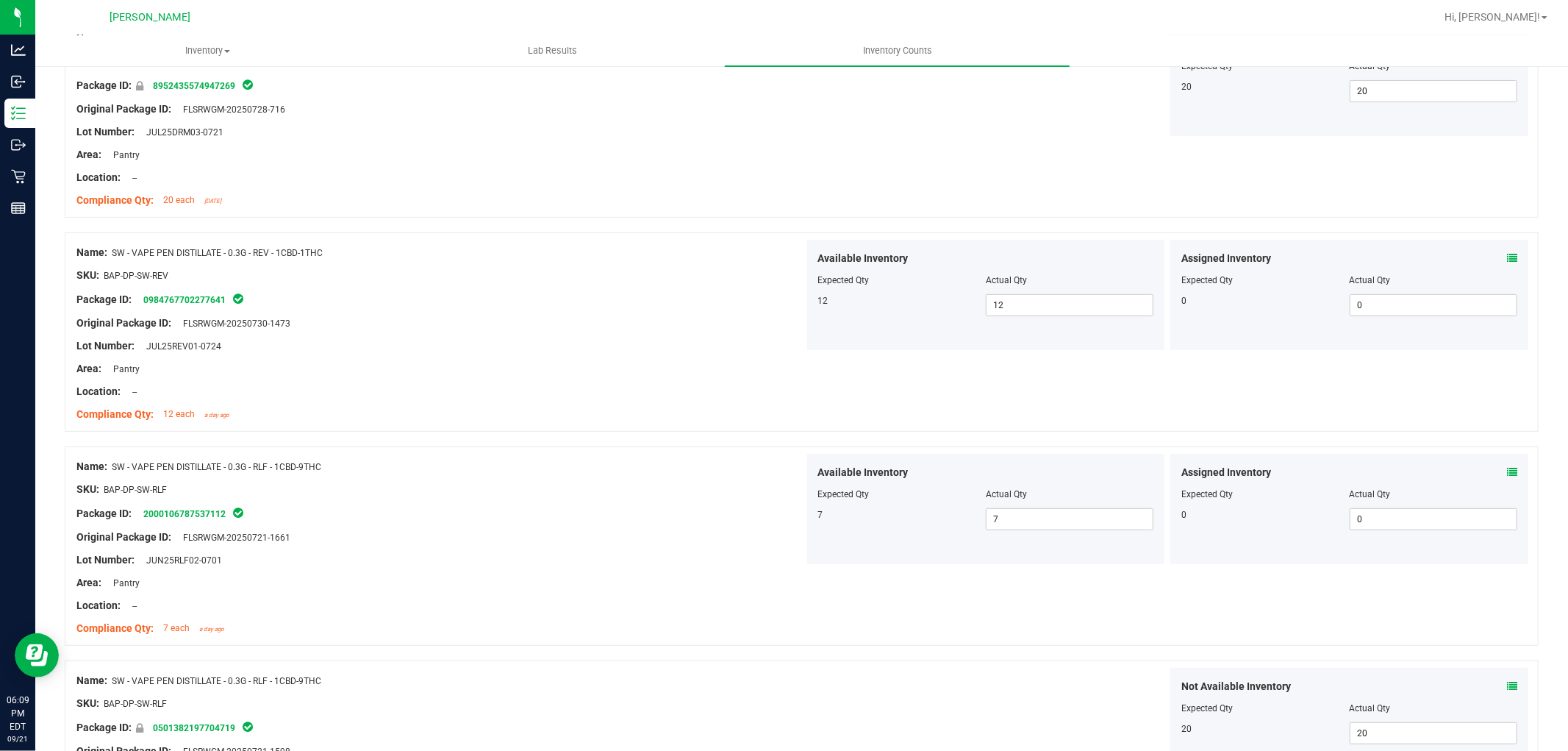
scroll to position [0, 0]
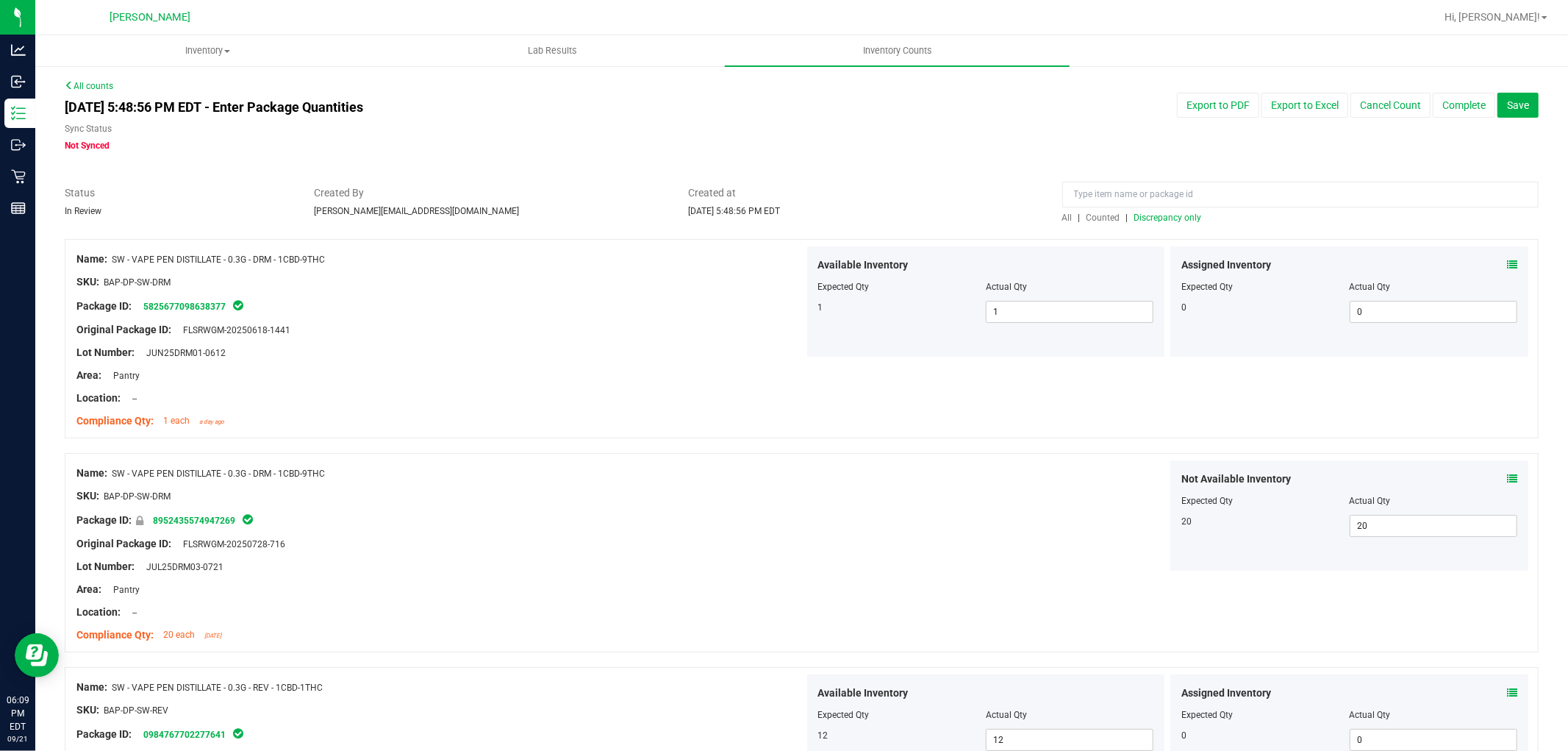
click at [1164, 217] on span "Discrepancy only" at bounding box center [1168, 217] width 67 height 10
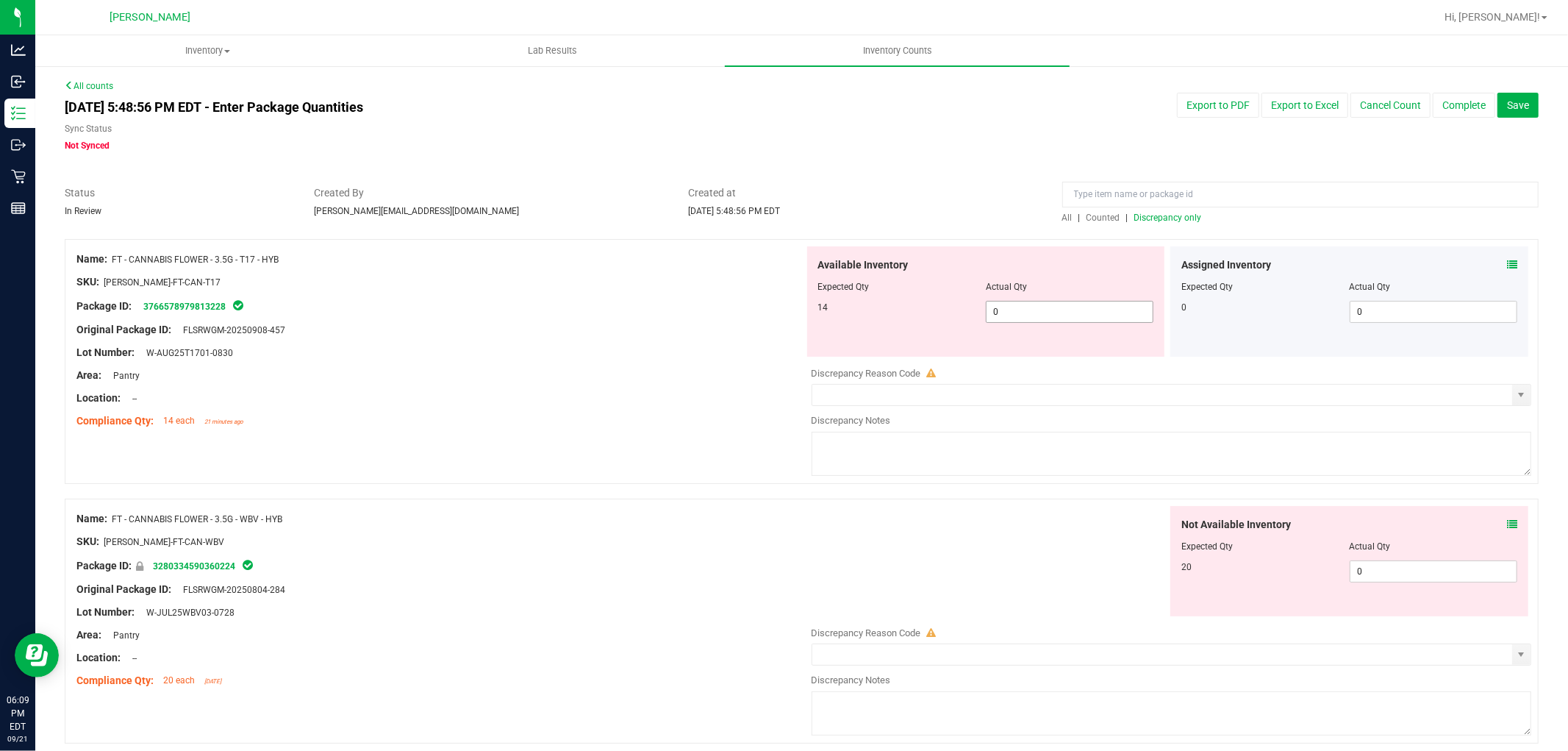
click at [1093, 319] on span "0 0" at bounding box center [1069, 312] width 168 height 22
click at [1362, 575] on div "Not Available Inventory Expected Qty Actual Qty 20 0 0" at bounding box center [1168, 622] width 728 height 233
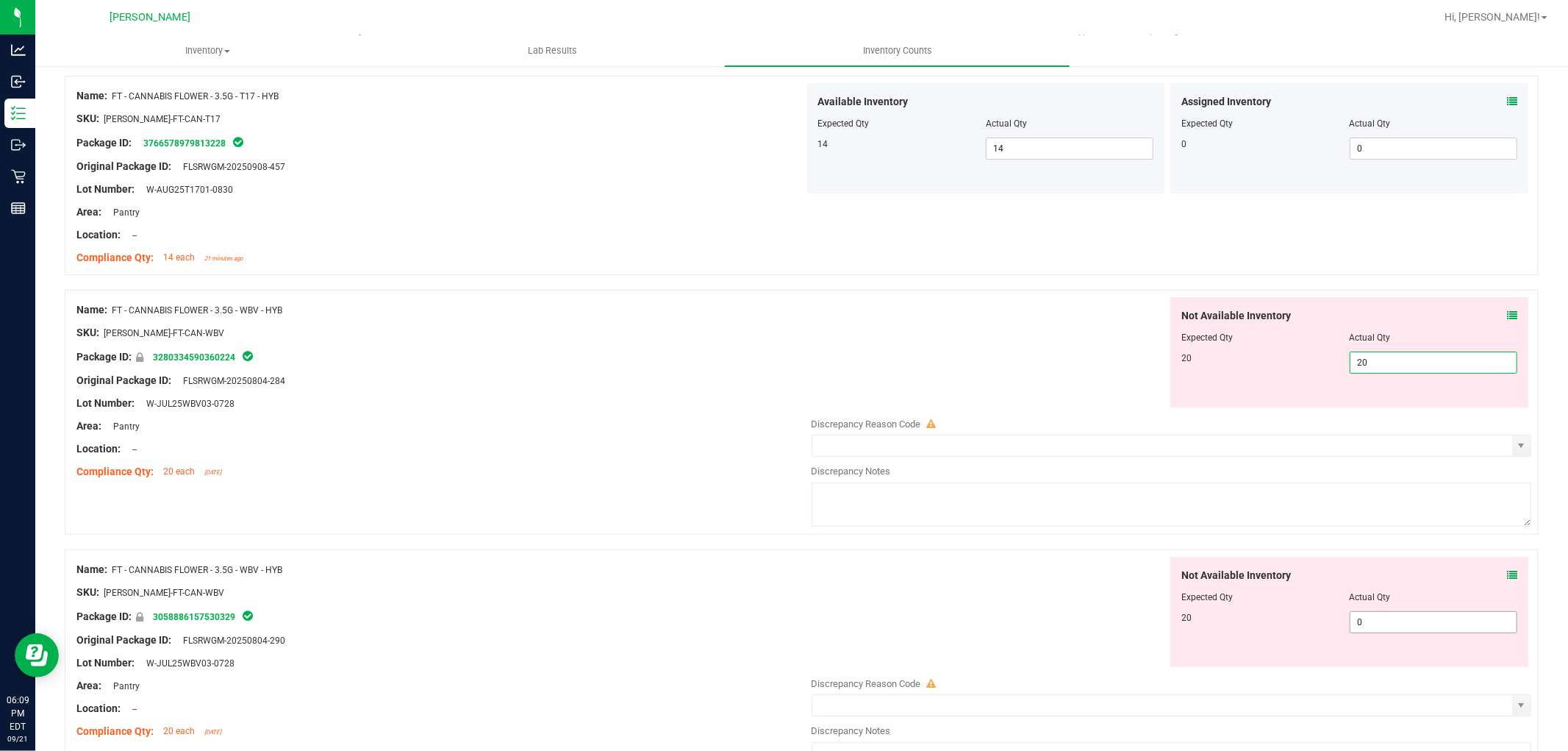
click at [1373, 627] on div "Not Available Inventory Expected Qty Actual Qty 20 0 0" at bounding box center [1168, 673] width 728 height 233
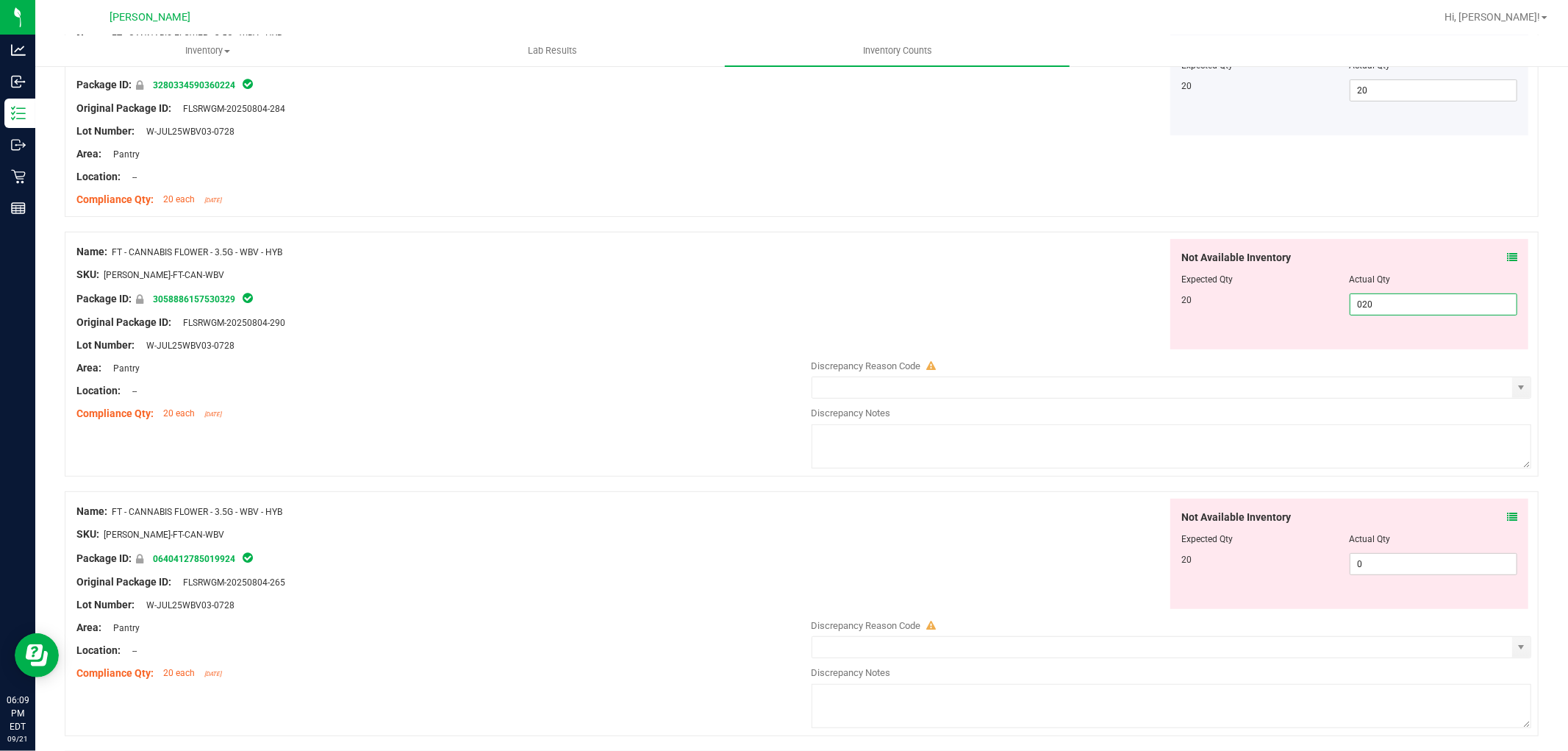
scroll to position [490, 0]
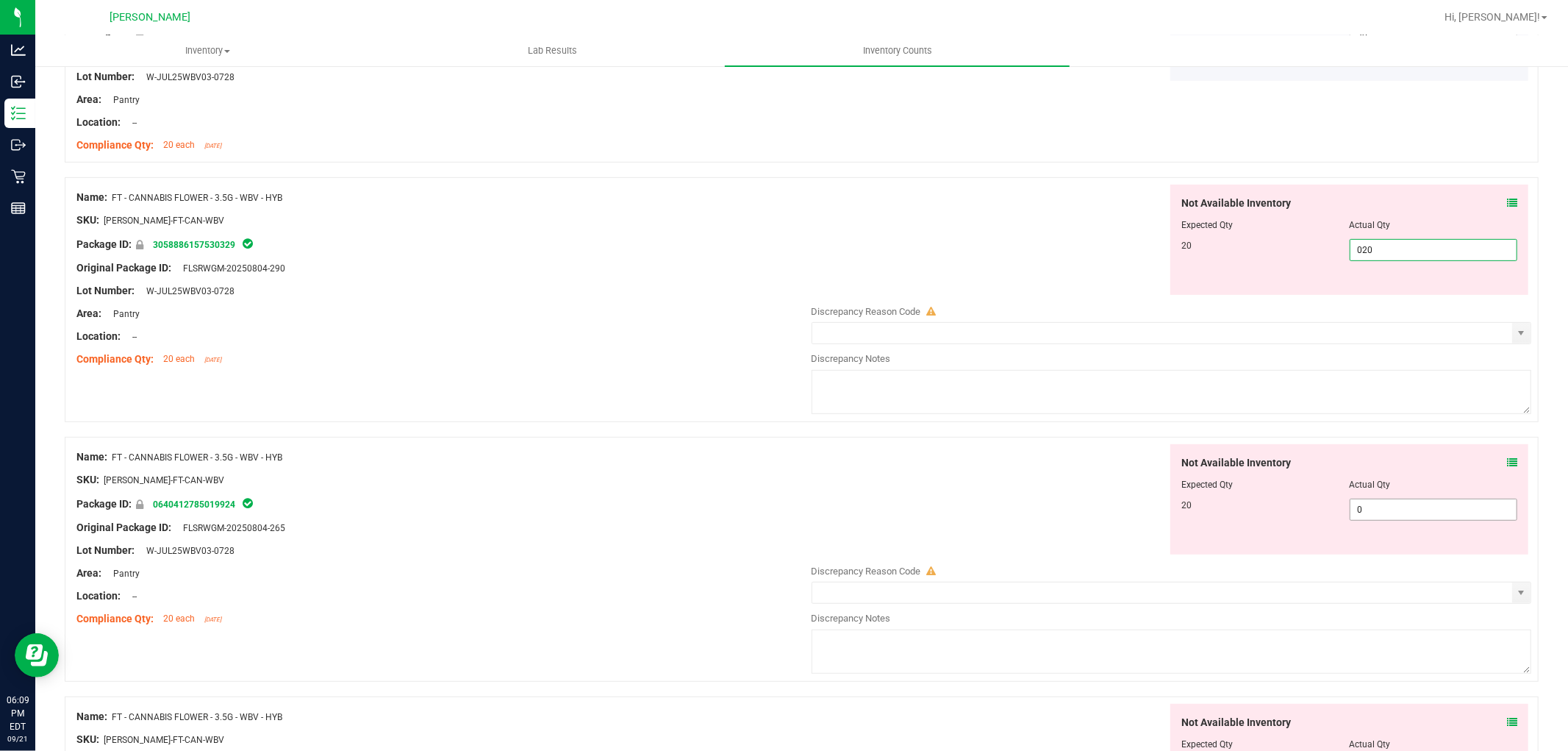
click at [1361, 501] on div "Not Available Inventory Expected Qty Actual Qty 20 0 0" at bounding box center [1349, 499] width 358 height 110
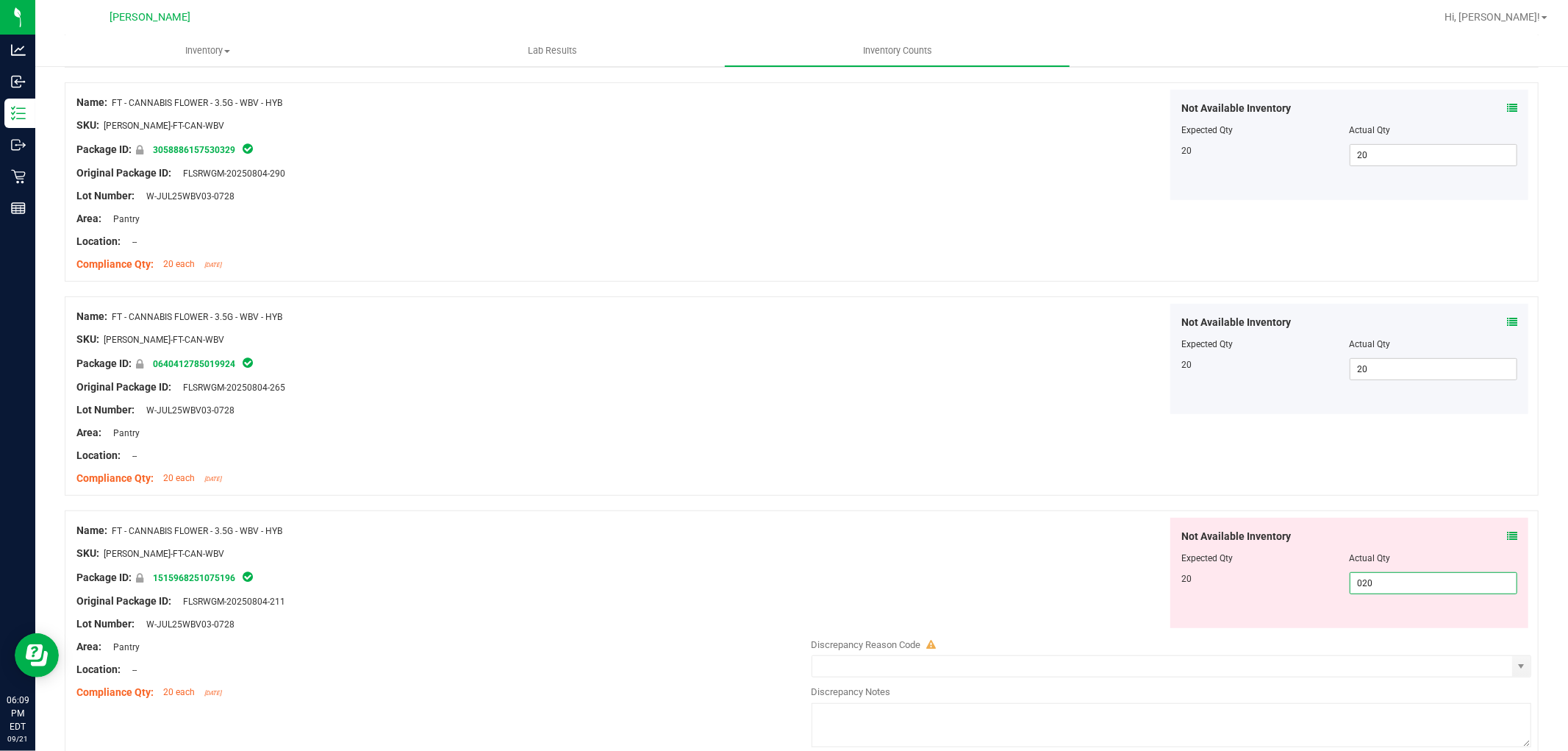
scroll to position [735, 0]
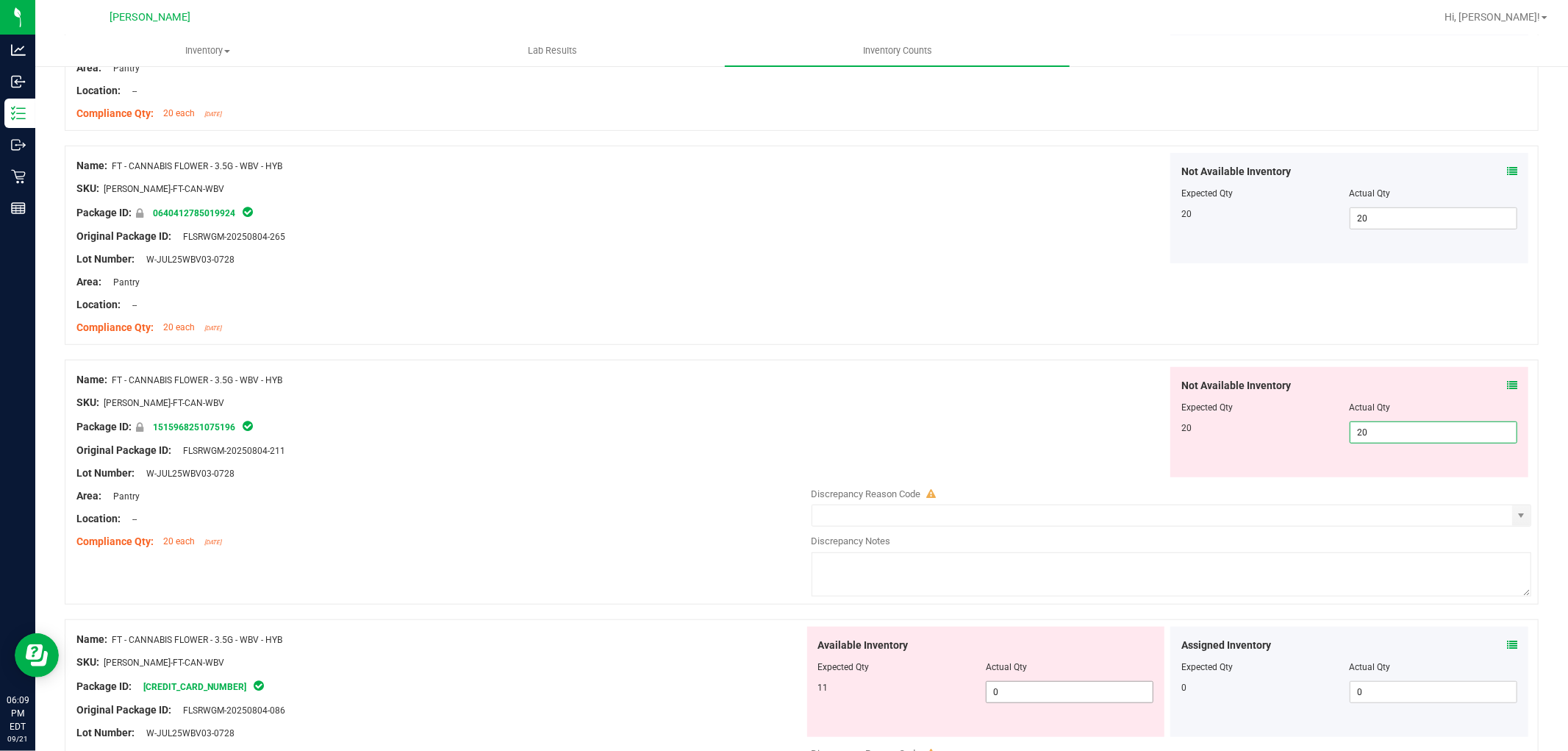
click at [1046, 689] on div "Available Inventory Expected Qty Actual Qty 11 0 0" at bounding box center [986, 681] width 358 height 110
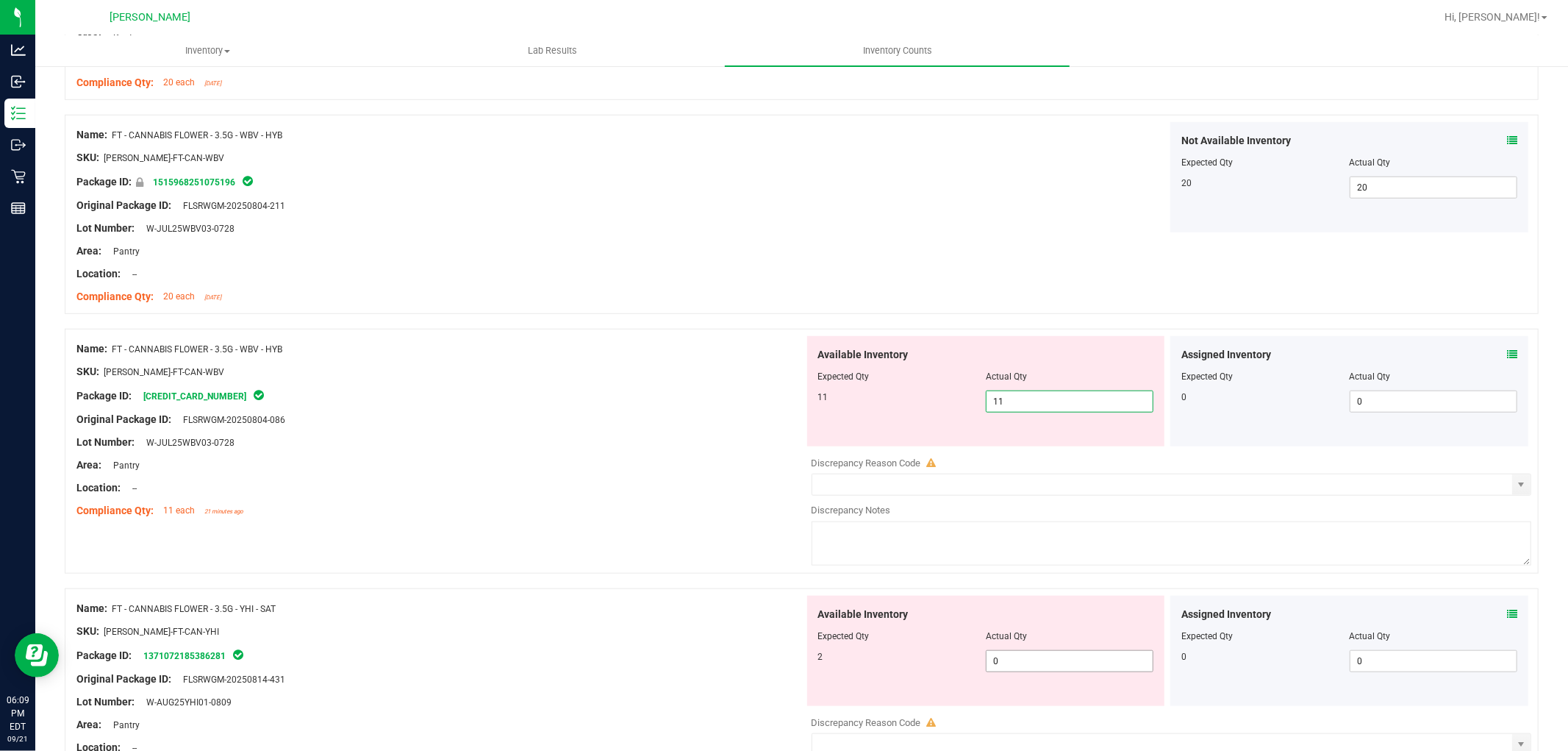
click at [1062, 667] on div "Available Inventory Expected Qty Actual Qty 2 0 0" at bounding box center [1168, 712] width 728 height 233
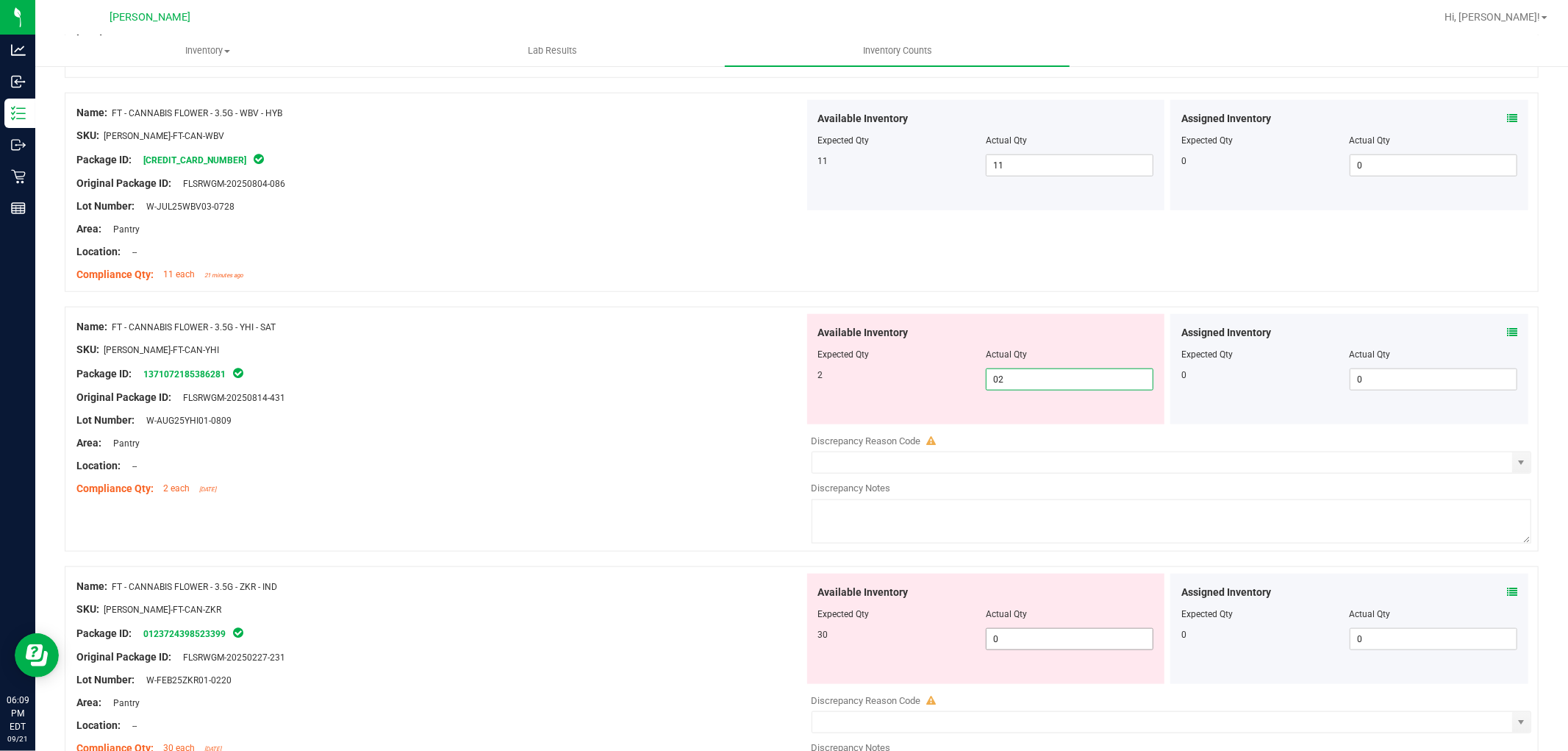
scroll to position [1226, 0]
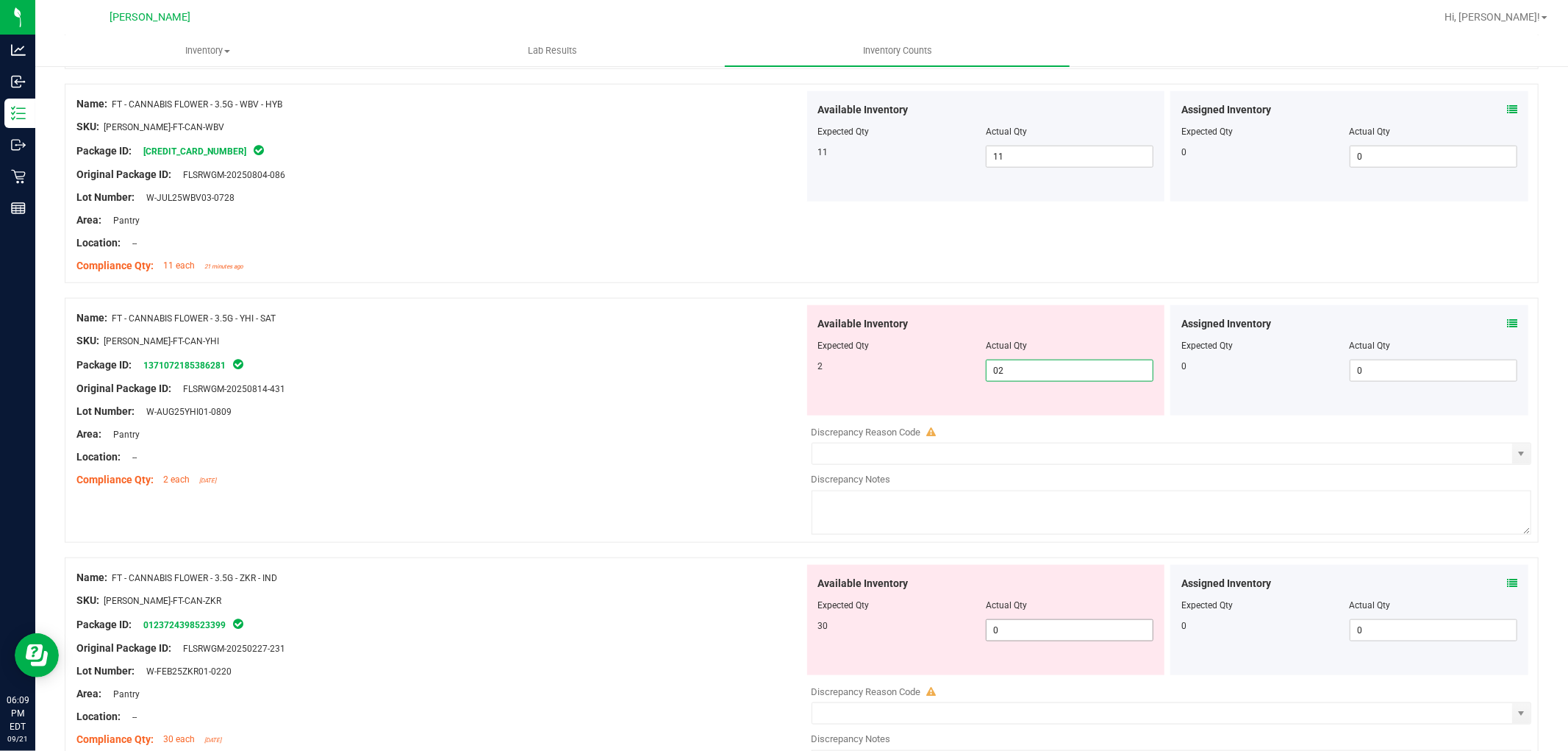
click at [1081, 638] on div "Available Inventory Expected Qty Actual Qty 30 0 0" at bounding box center [1168, 681] width 728 height 233
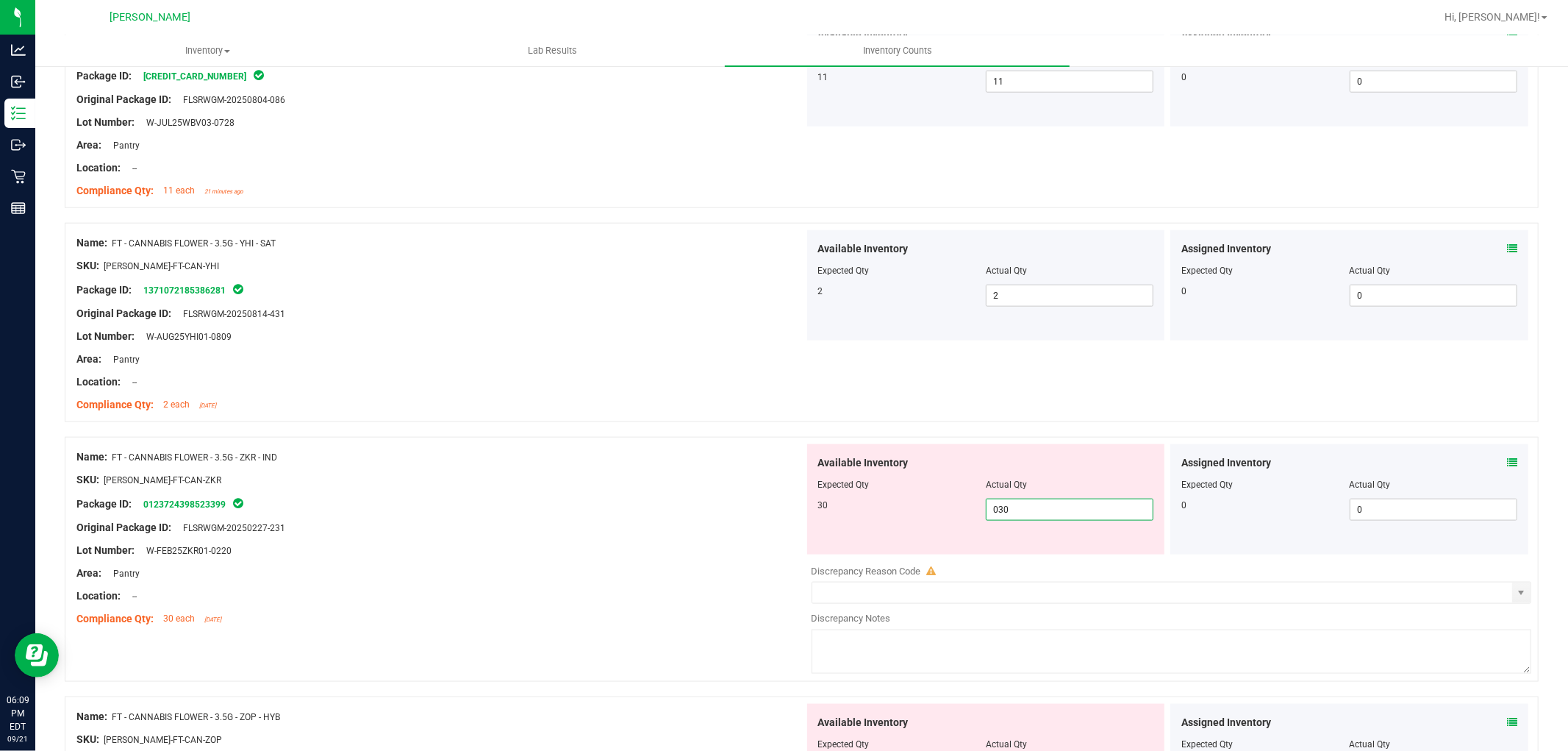
scroll to position [1471, 0]
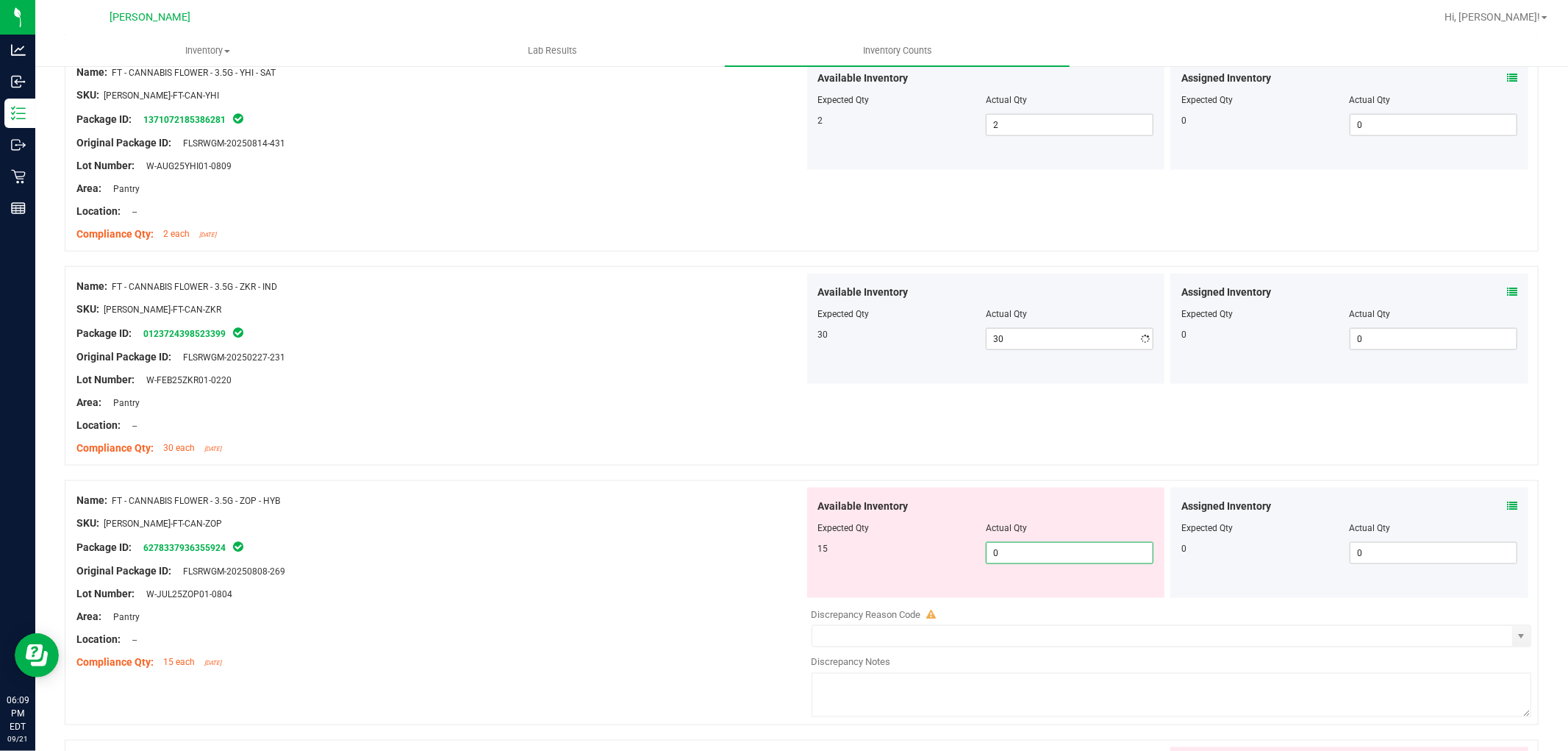
click at [1096, 605] on div "Available Inventory Expected Qty Actual Qty 15 0 0" at bounding box center [1168, 603] width 728 height 233
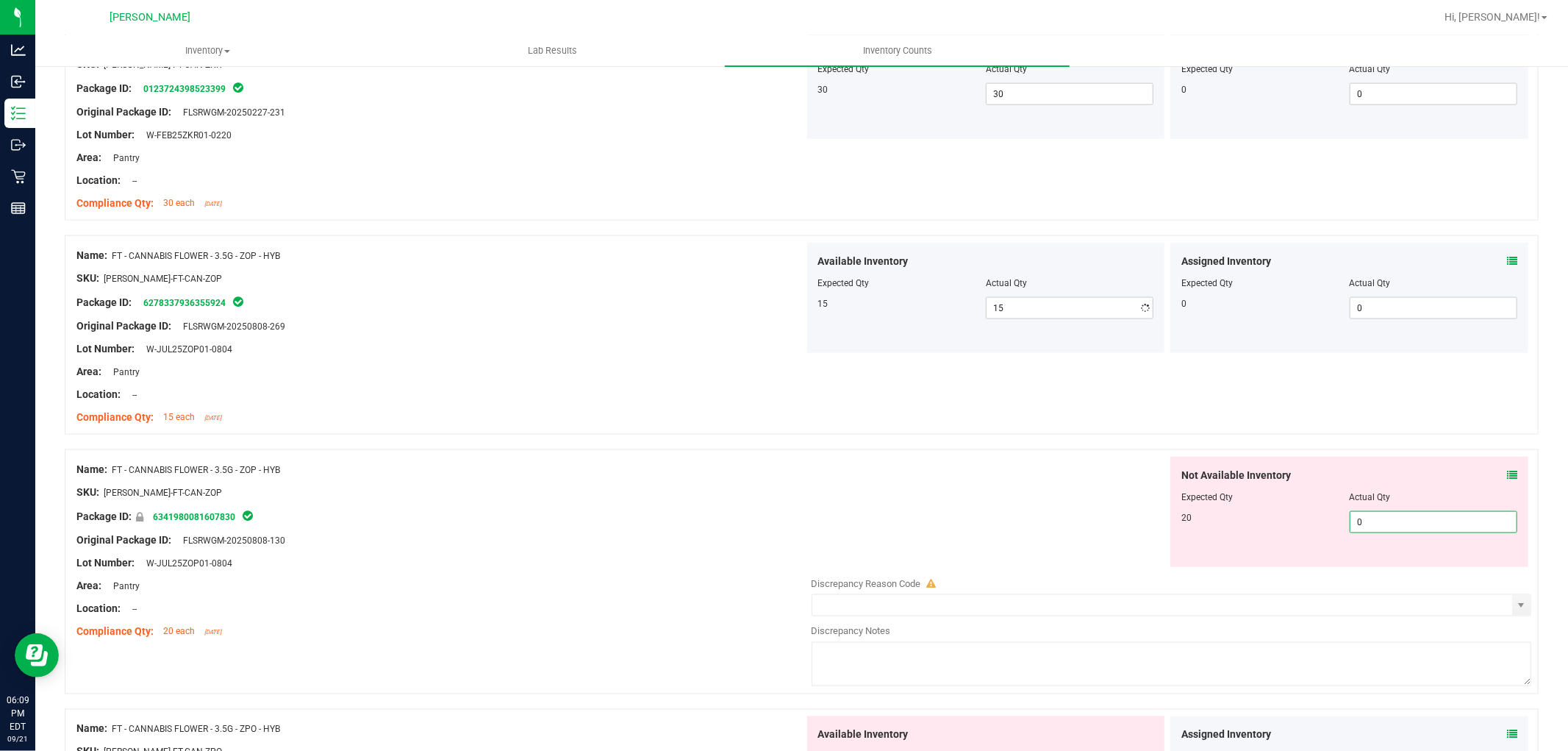
click at [1369, 563] on div "Not Available Inventory Expected Qty Actual Qty 20 0 0" at bounding box center [1349, 512] width 358 height 110
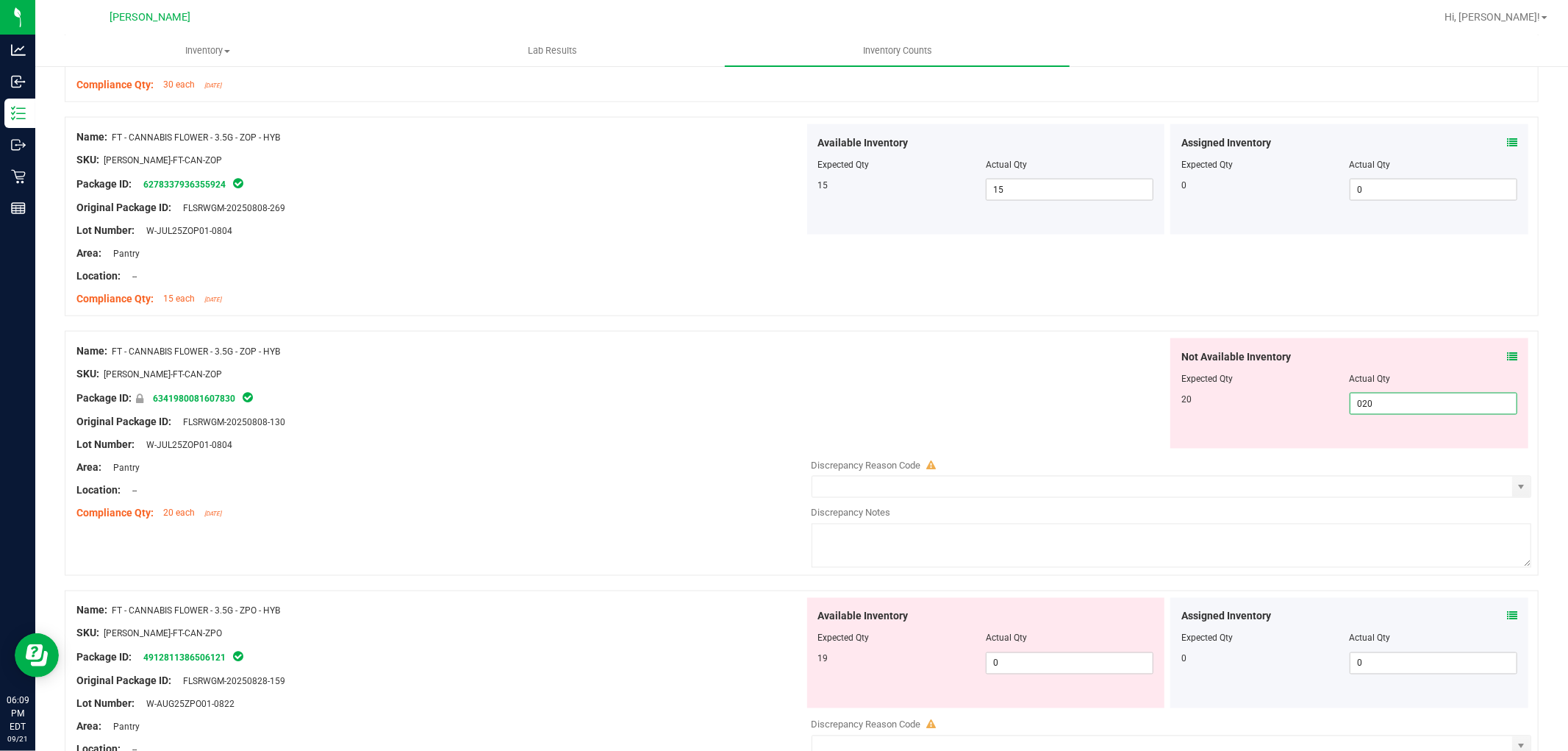
scroll to position [1961, 0]
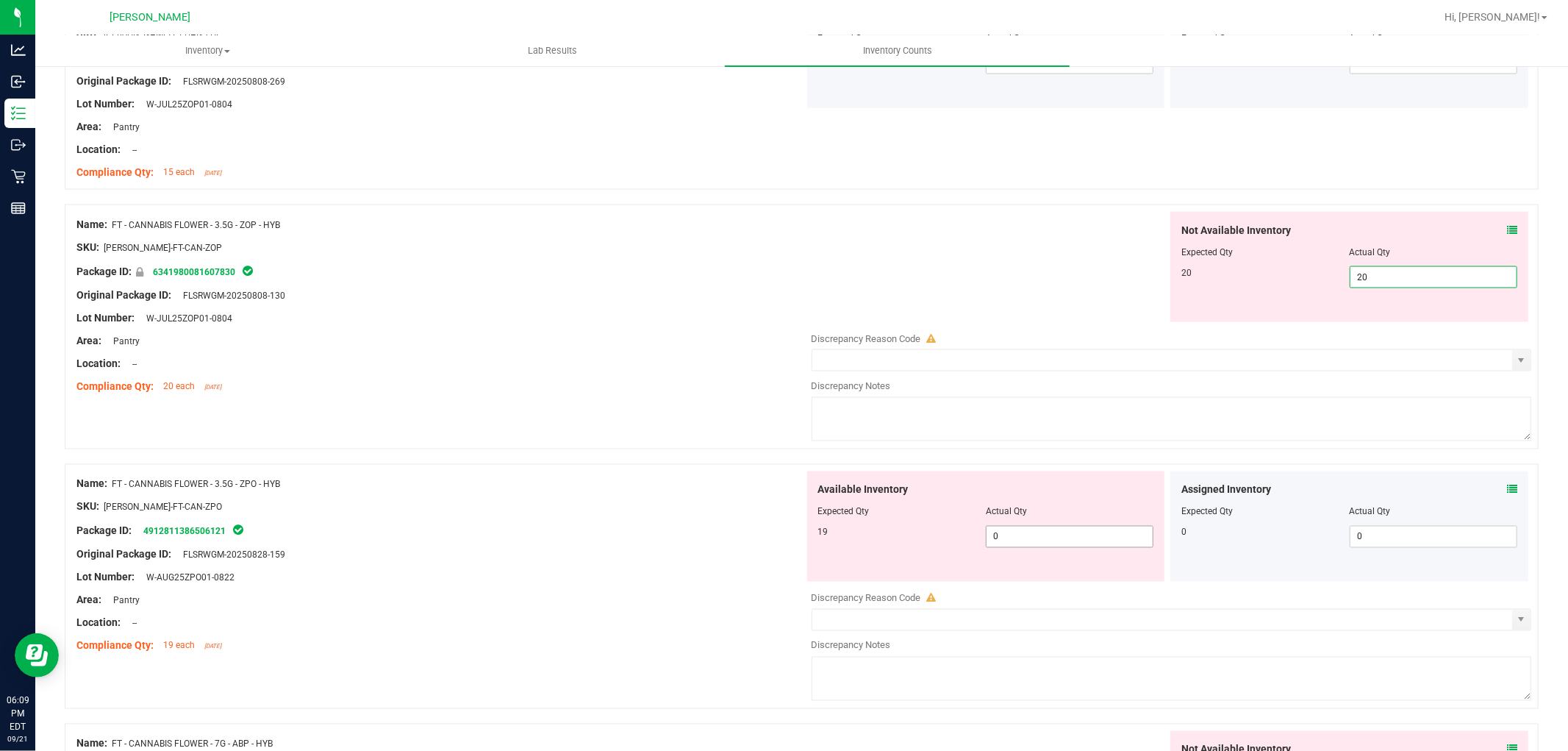
click at [988, 533] on div "Available Inventory Expected Qty Actual Qty 19 0 0" at bounding box center [986, 526] width 358 height 110
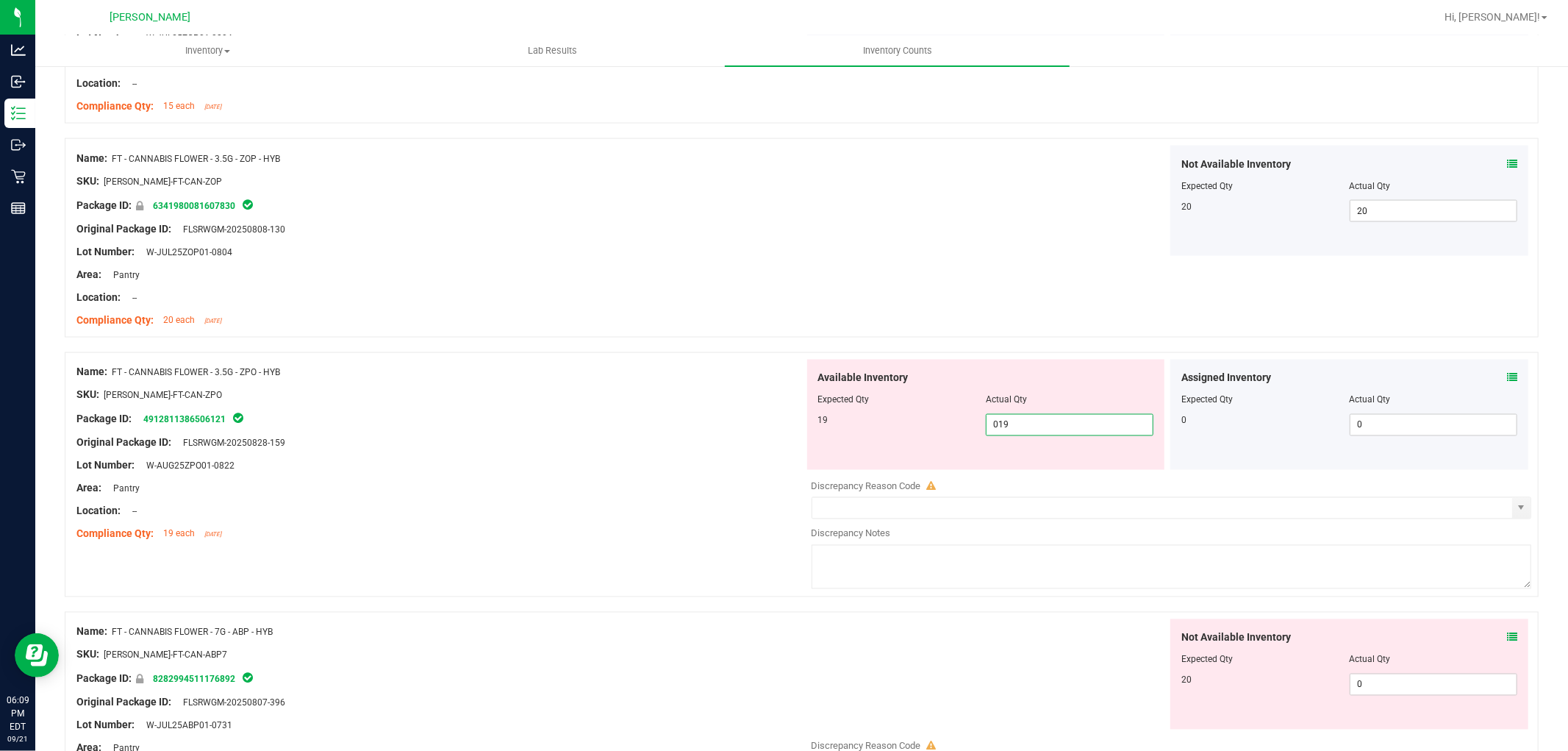
scroll to position [2206, 0]
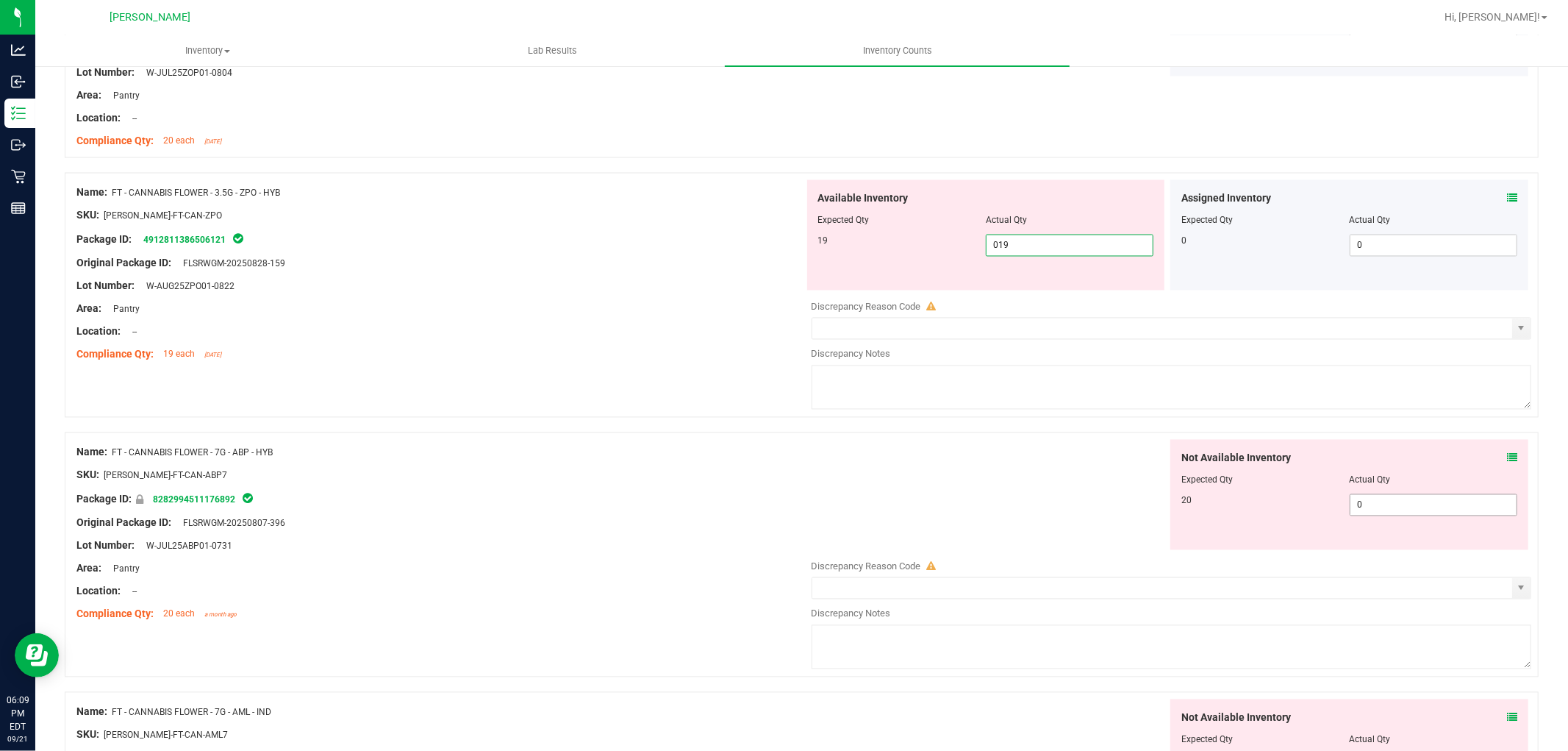
click at [1355, 513] on div "Not Available Inventory Expected Qty Actual Qty 20 0 0" at bounding box center [1168, 556] width 728 height 233
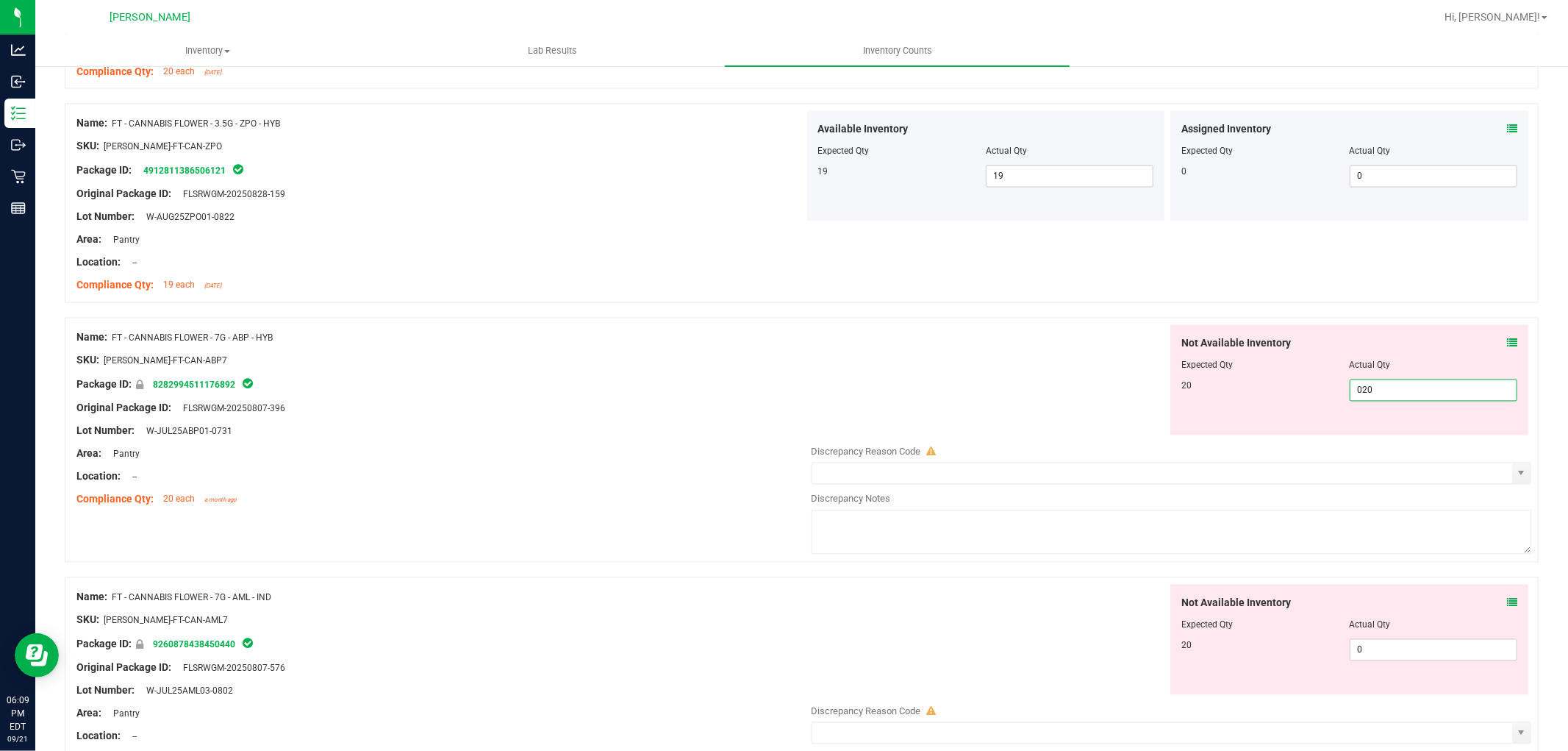
scroll to position [2369, 0]
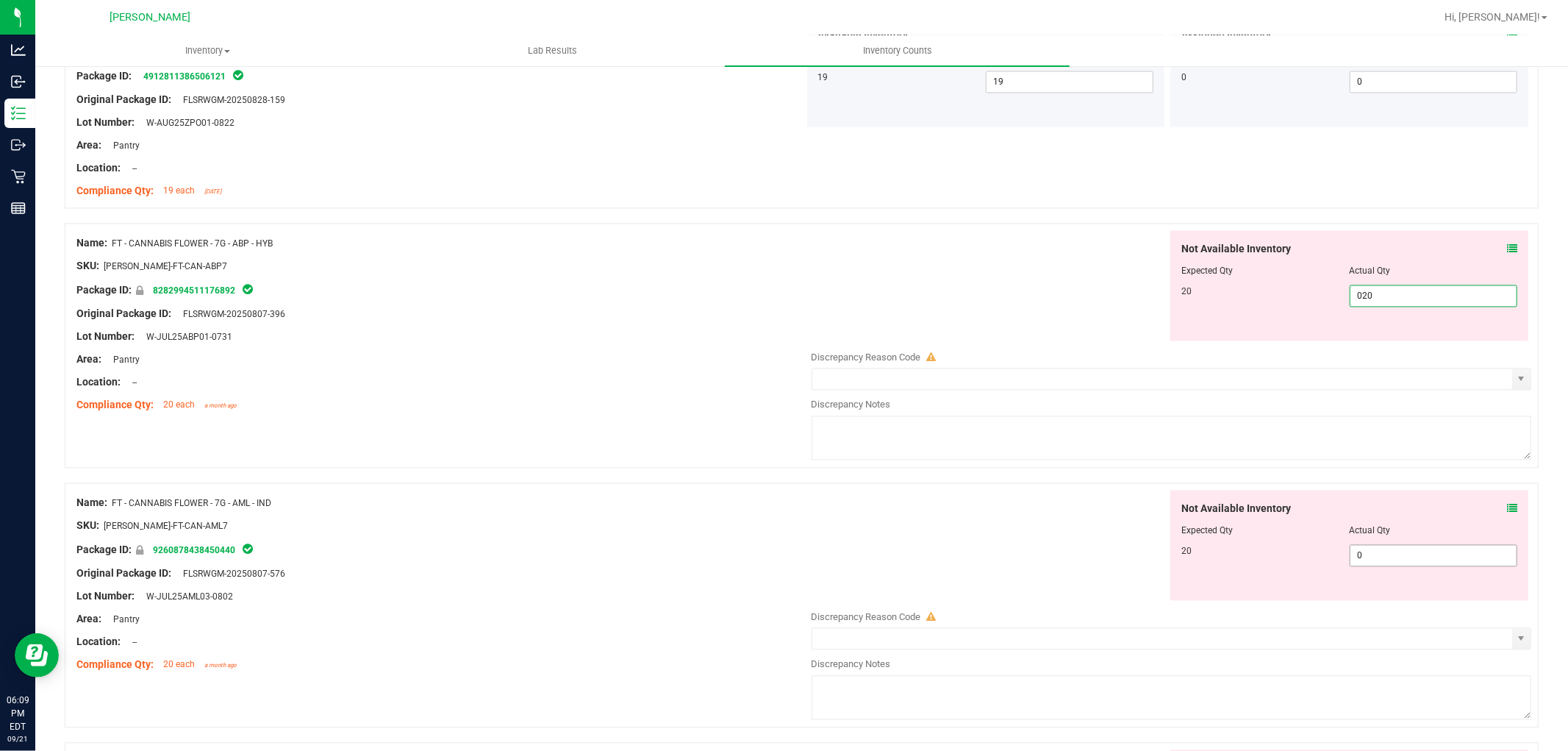
click at [1430, 568] on div "Not Available Inventory Expected Qty Actual Qty 20 0 0" at bounding box center [1168, 607] width 728 height 233
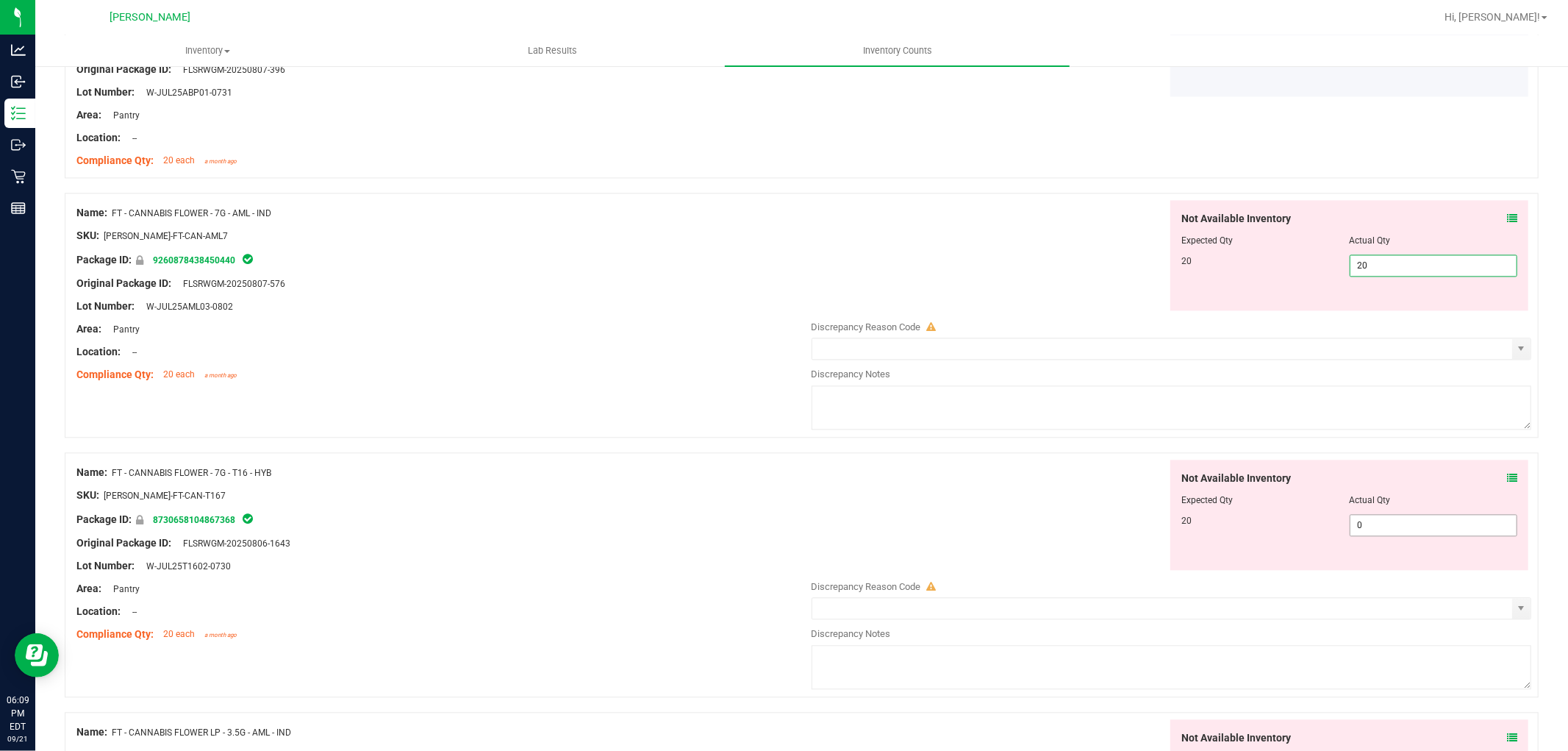
click at [1415, 516] on div "Not Available Inventory Expected Qty Actual Qty 20 0 0" at bounding box center [1349, 514] width 358 height 110
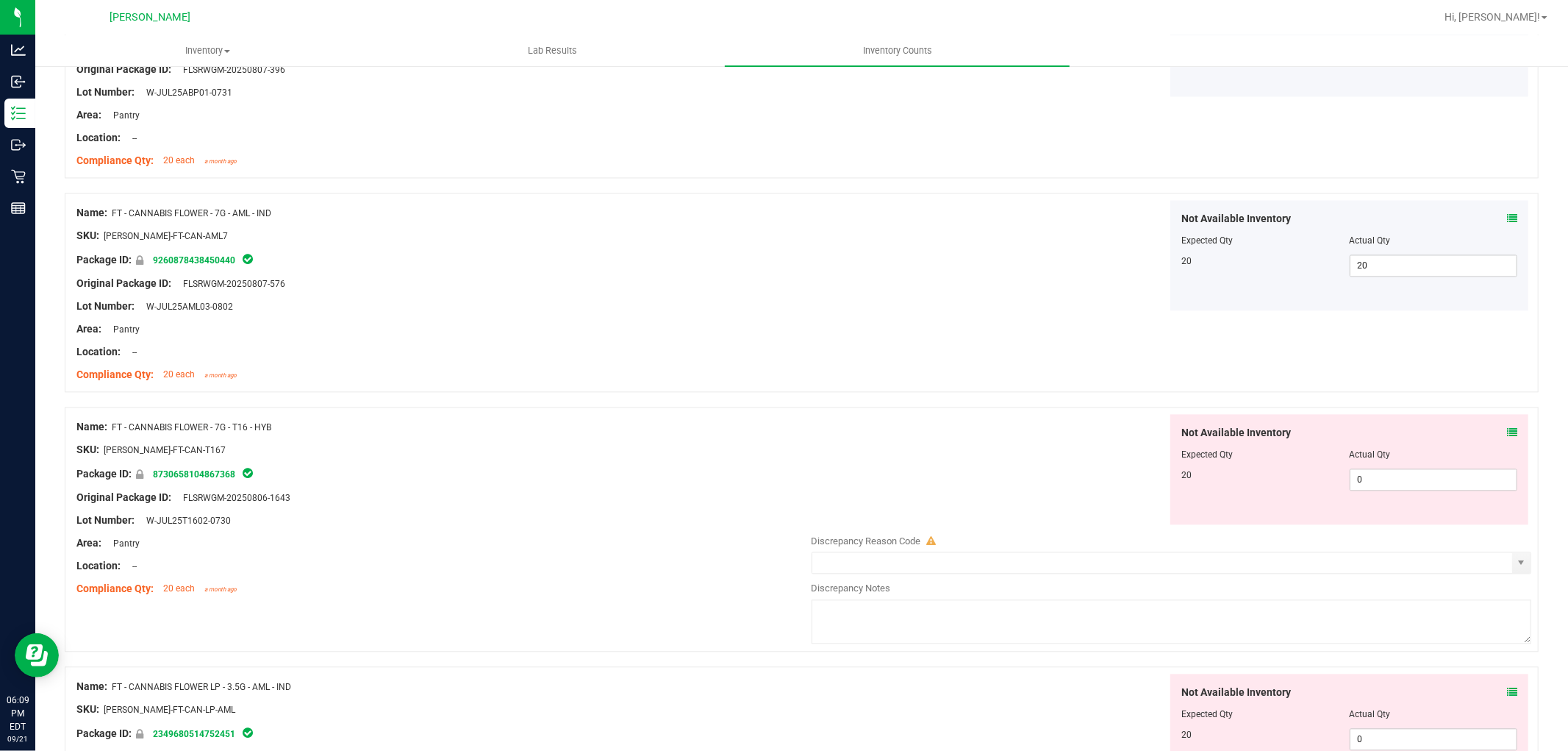
click at [1416, 493] on div "Not Available Inventory Expected Qty Actual Qty 20 0 0" at bounding box center [1349, 469] width 358 height 110
click at [1415, 480] on span "0 0" at bounding box center [1433, 480] width 168 height 22
click at [1406, 736] on div "Not Available Inventory Expected Qty Actual Qty 20 0 0" at bounding box center [1349, 728] width 358 height 110
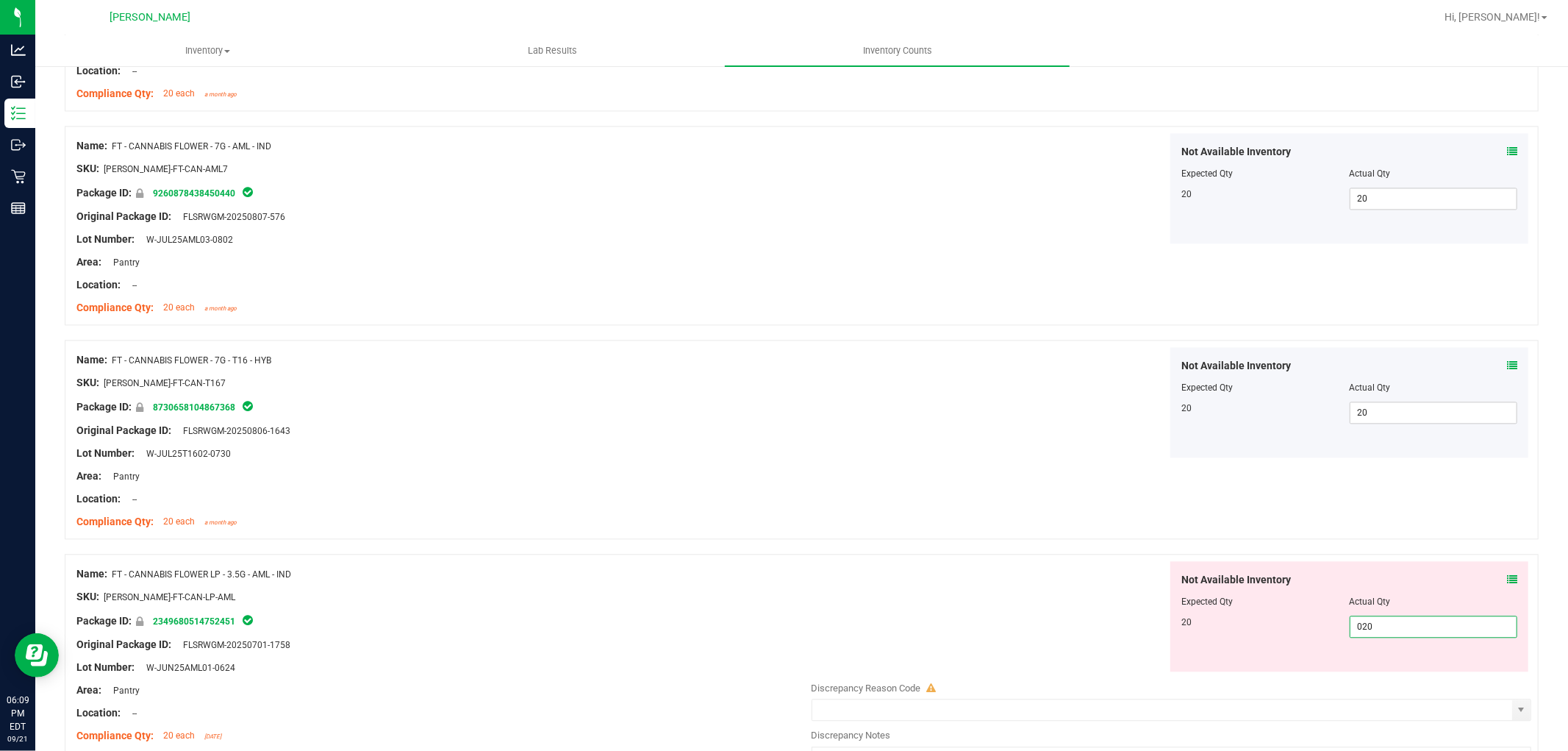
scroll to position [2859, 0]
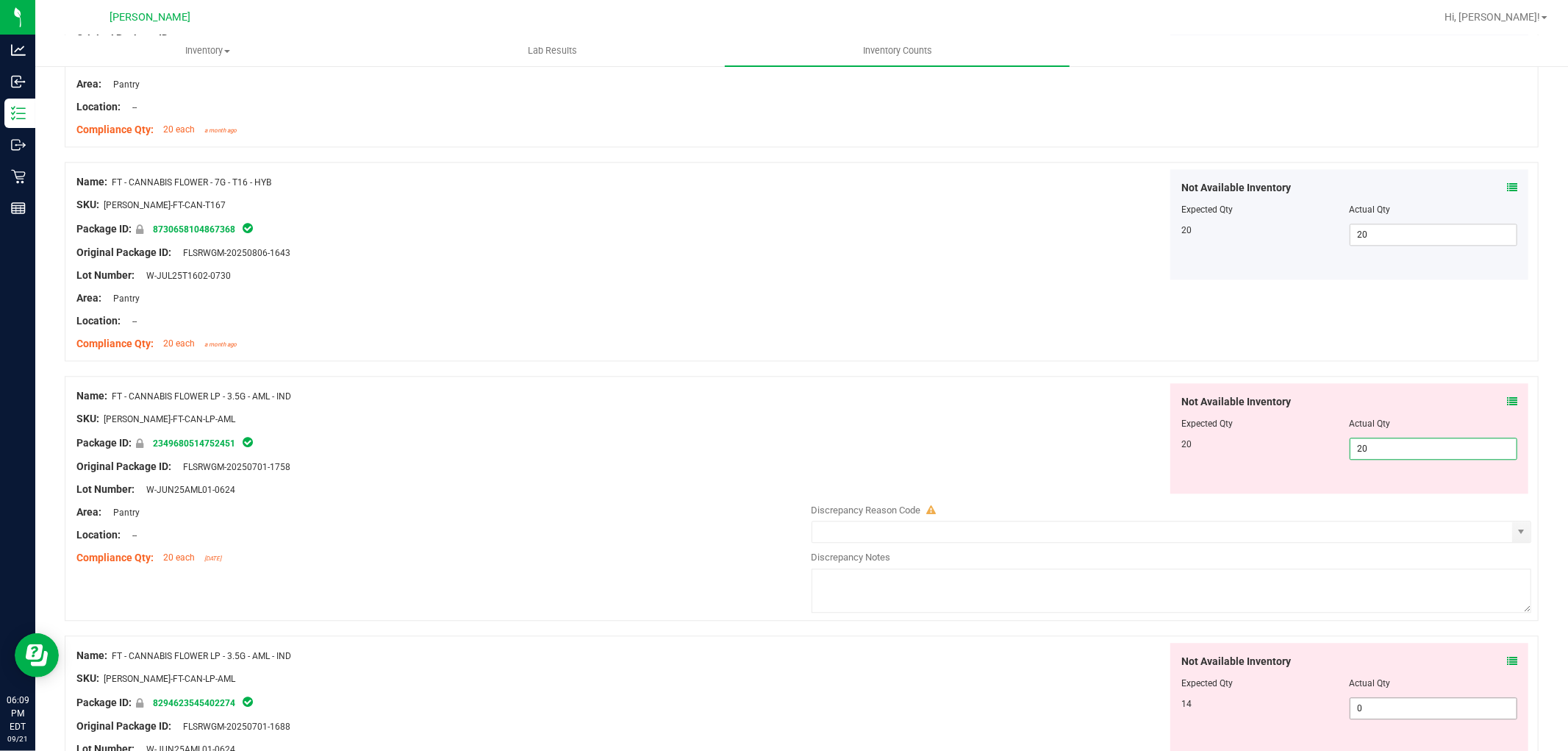
click at [1398, 708] on div "Not Available Inventory Expected Qty Actual Qty 14 0 0" at bounding box center [1168, 759] width 728 height 233
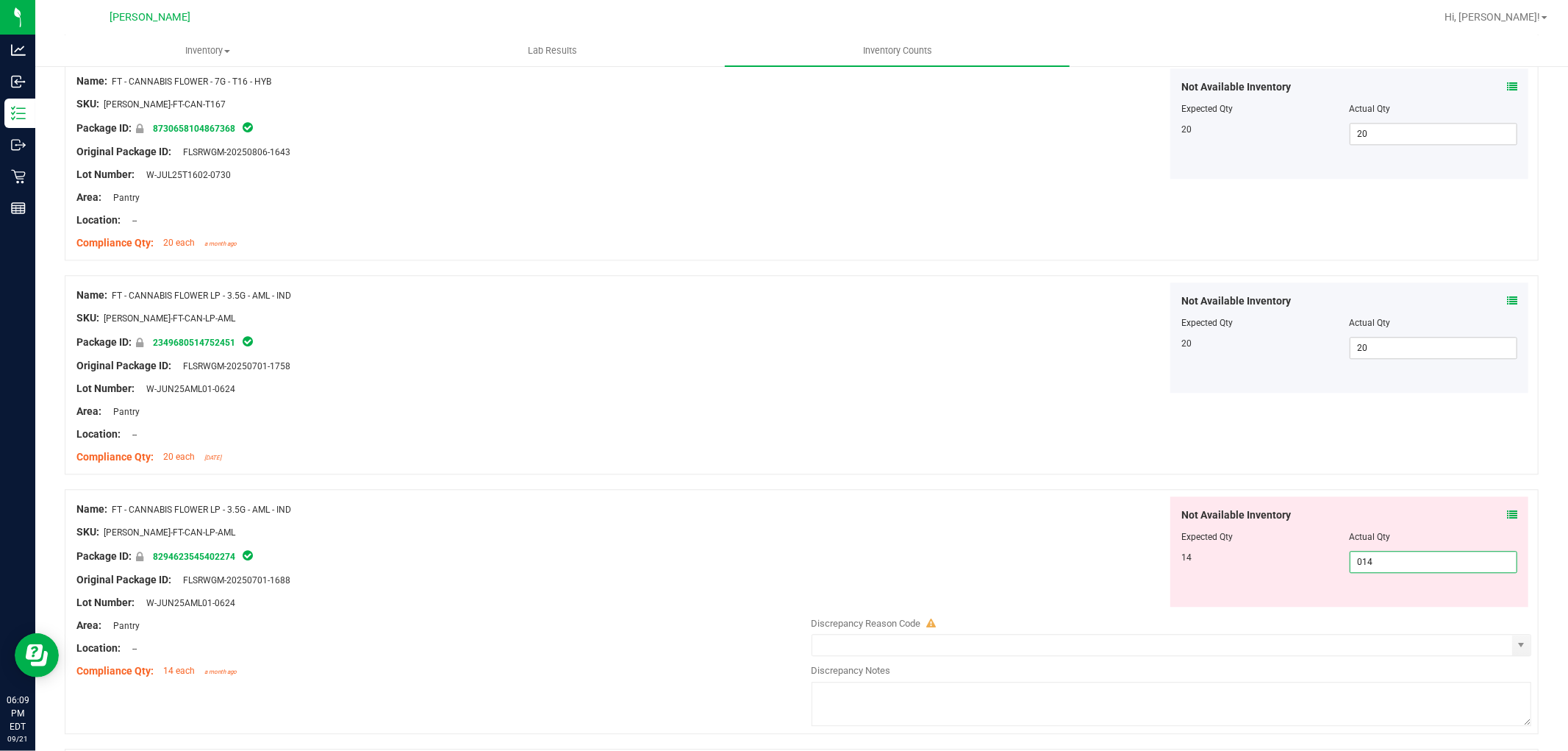
scroll to position [3105, 0]
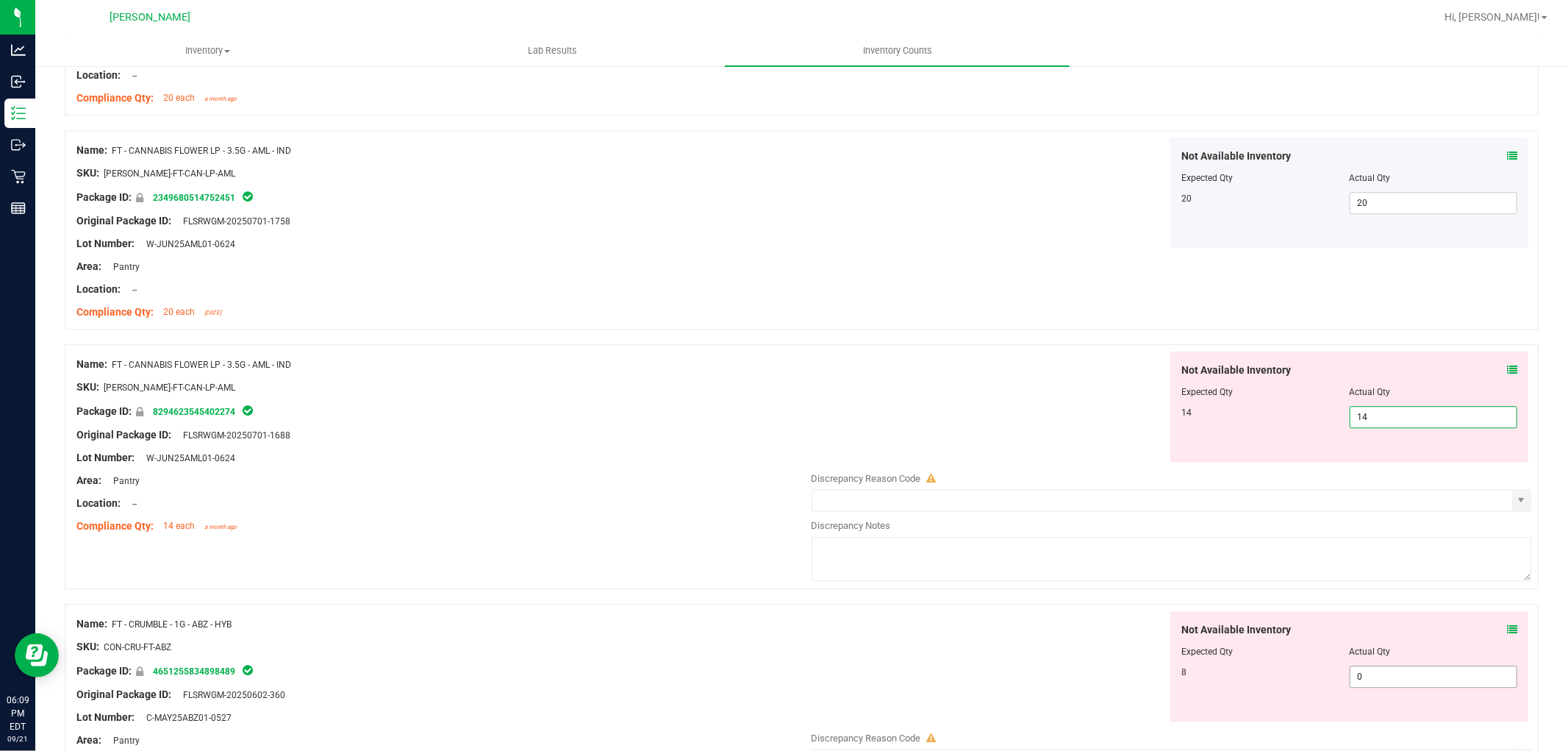
click at [1392, 678] on div "Not Available Inventory Expected Qty Actual Qty 8 0 0" at bounding box center [1168, 727] width 728 height 233
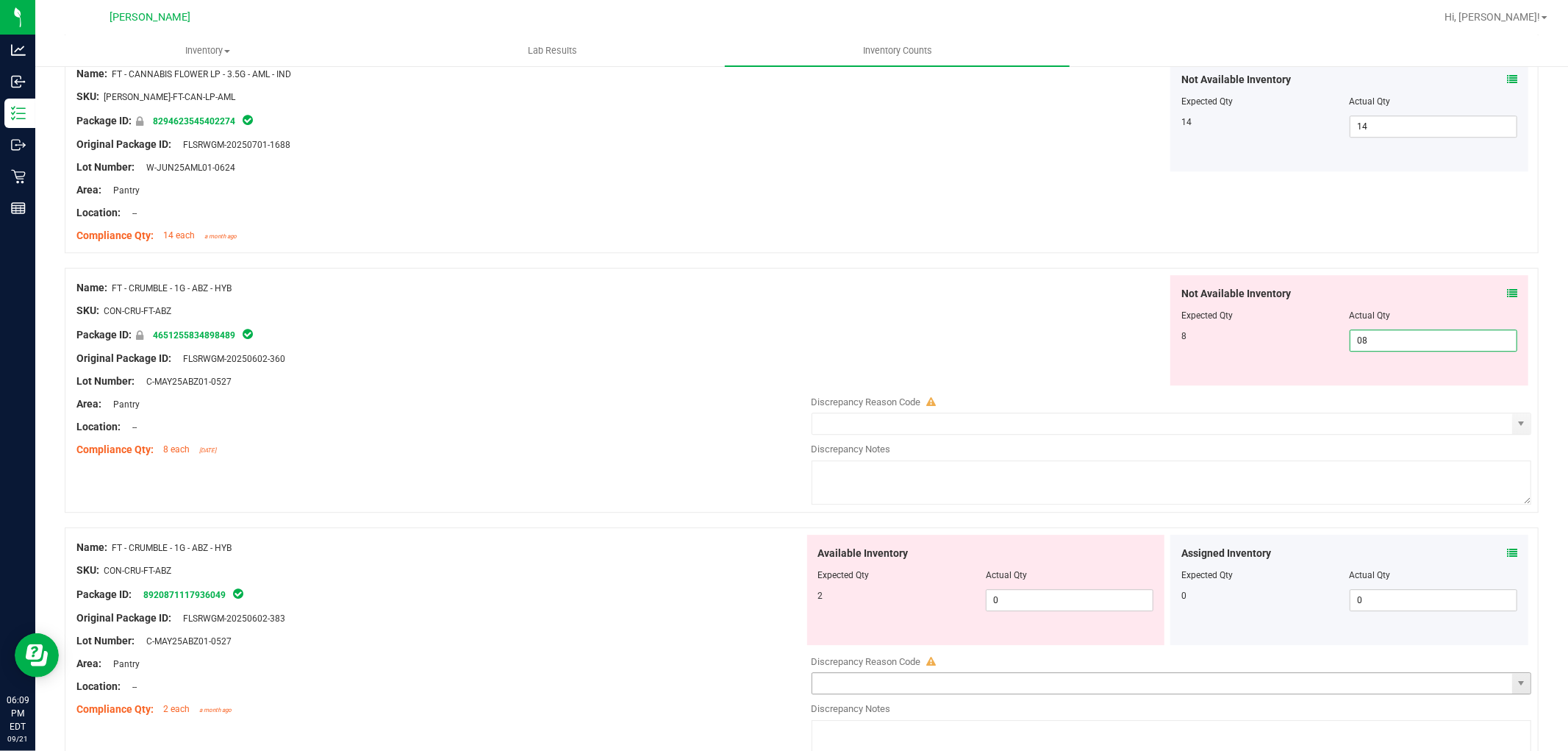
scroll to position [3431, 0]
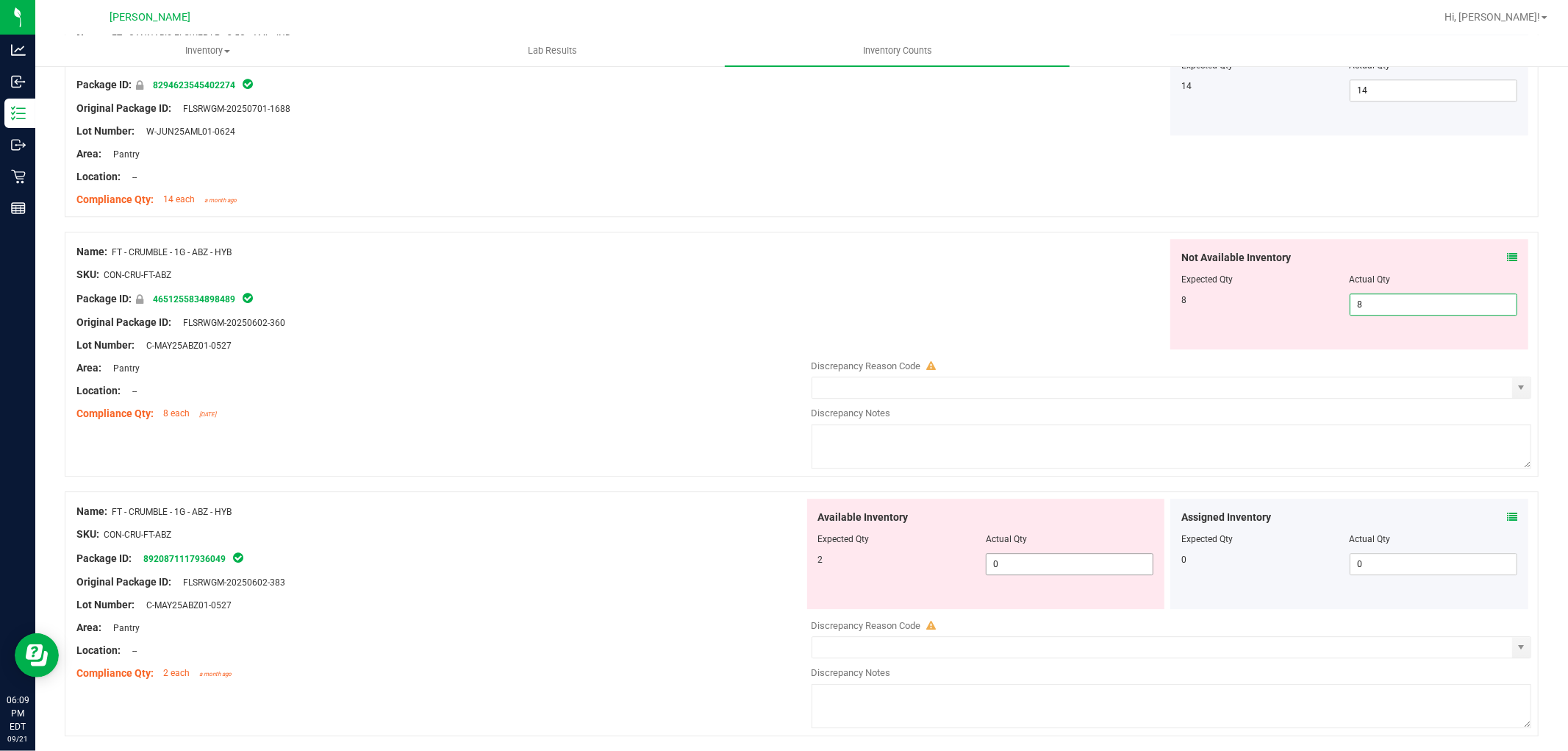
click at [1091, 572] on div "Available Inventory Expected Qty Actual Qty 2 0 0" at bounding box center [1168, 615] width 728 height 233
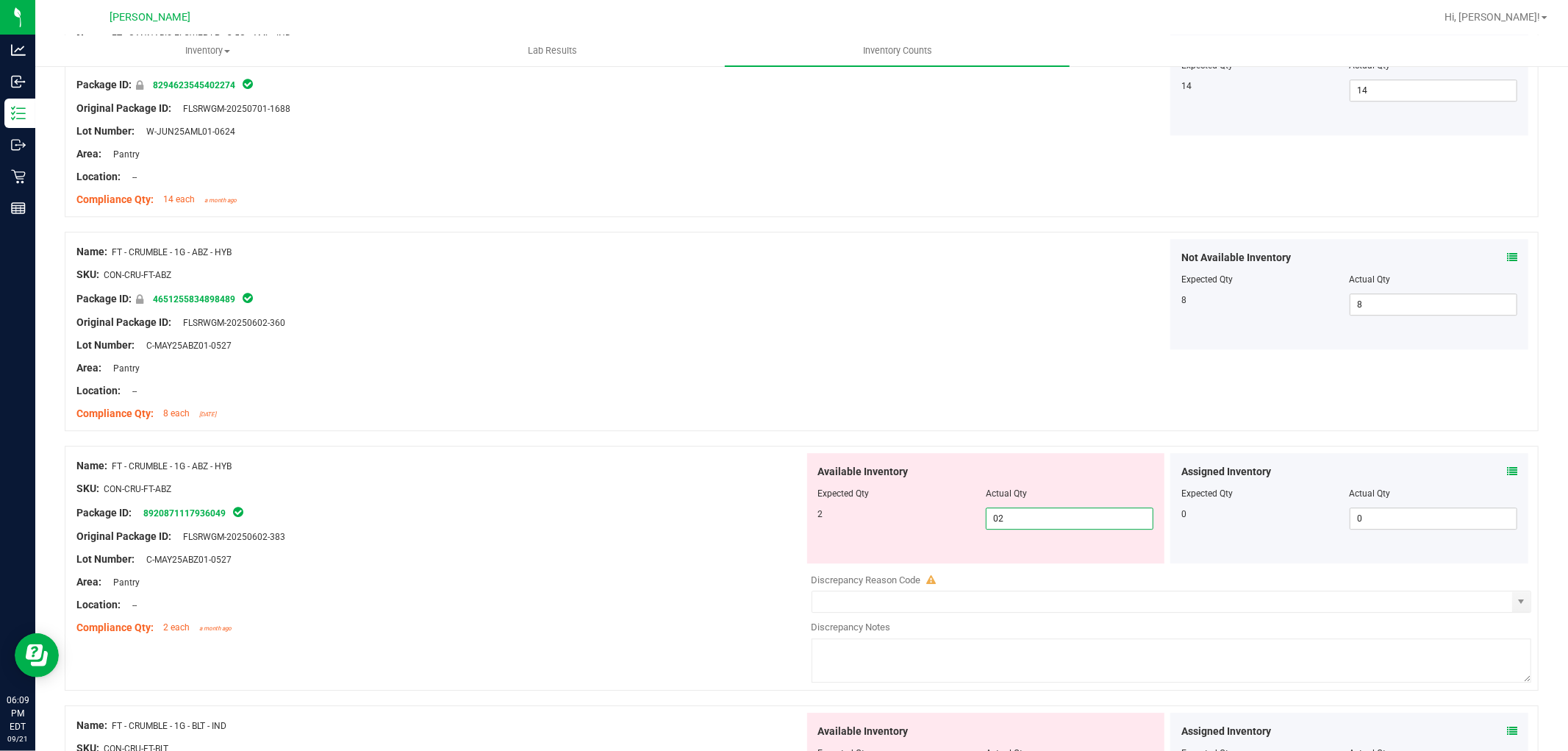
scroll to position [3677, 0]
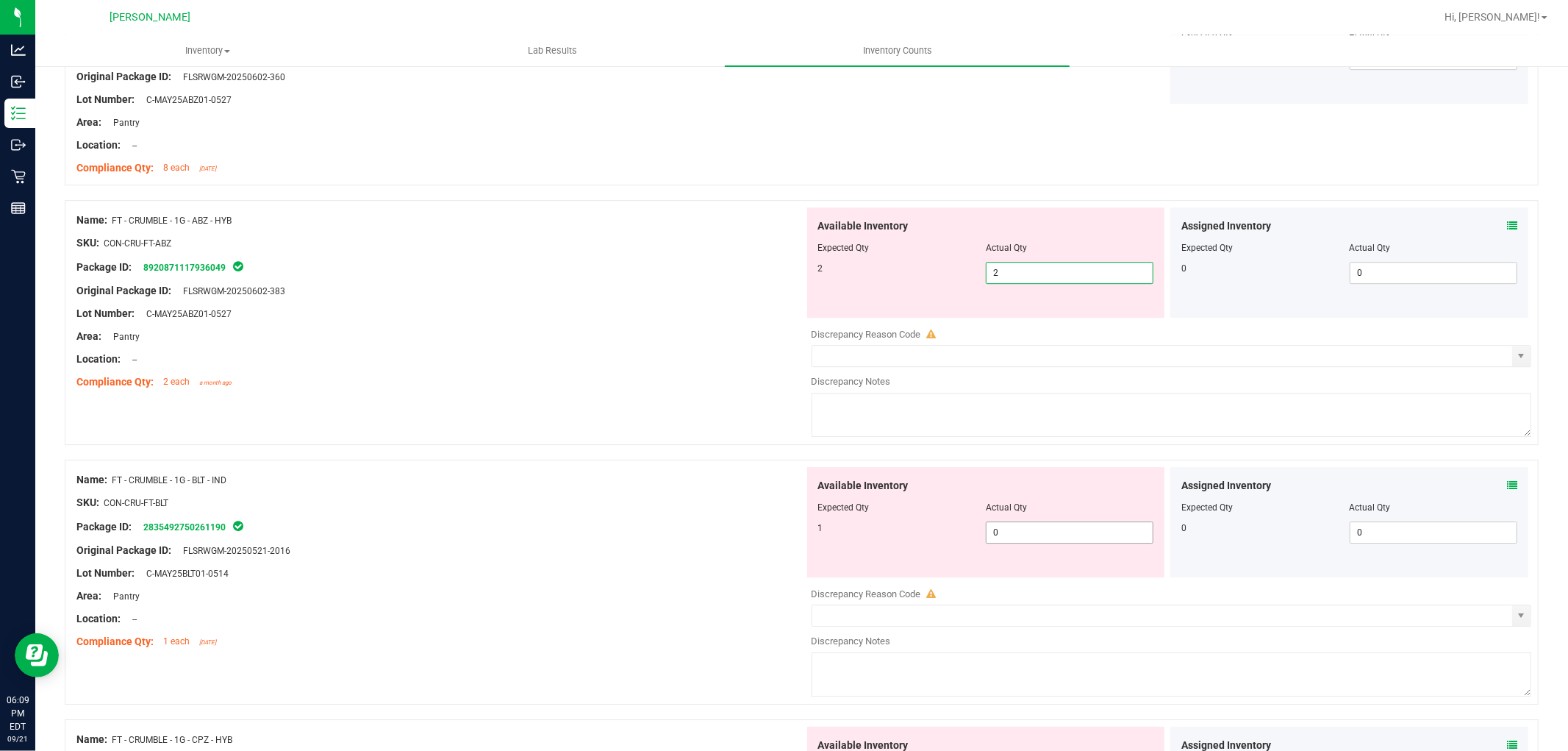
click at [1050, 538] on div "Available Inventory Expected Qty Actual Qty 1 0 0" at bounding box center [1168, 583] width 728 height 233
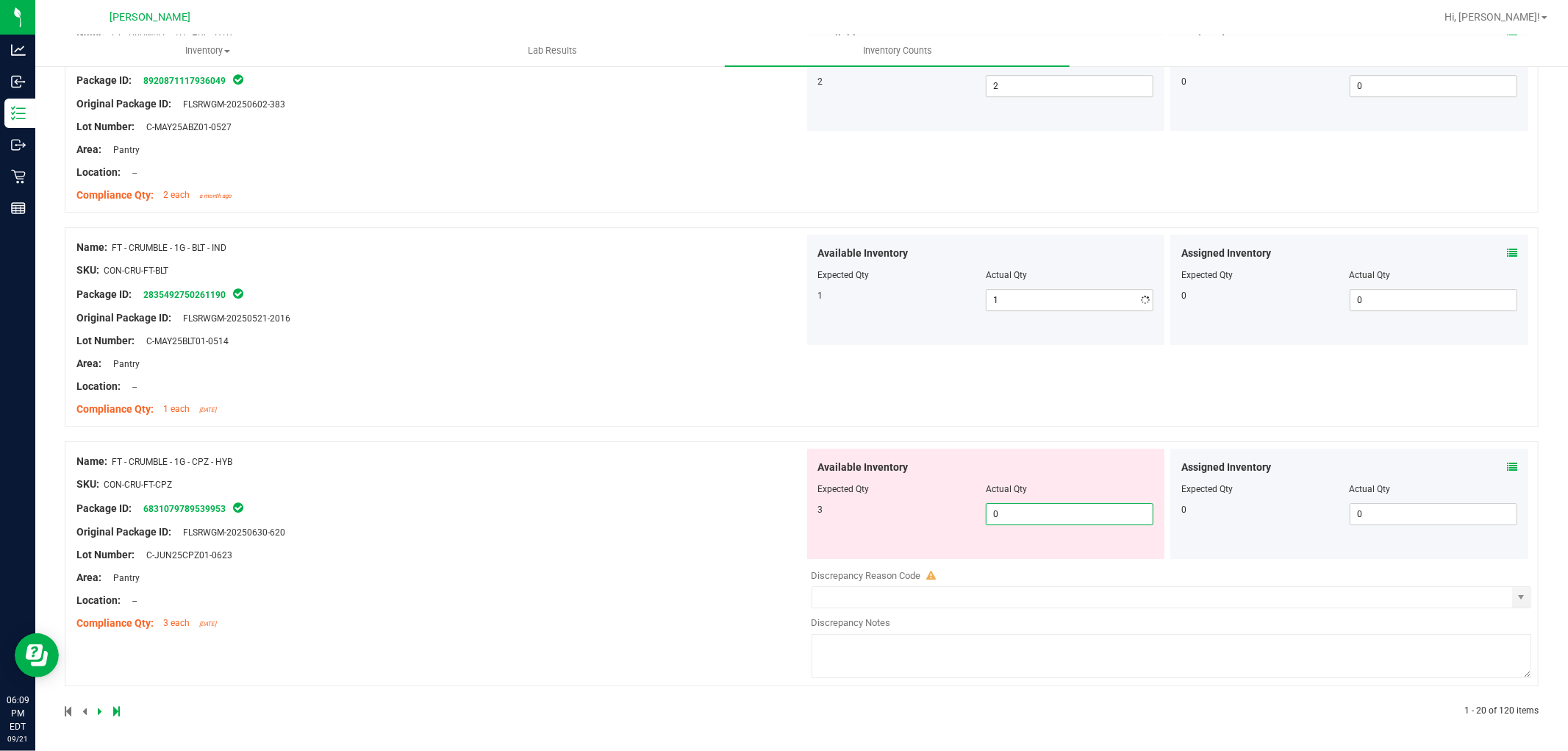
click at [1061, 512] on span "0 0" at bounding box center [1069, 514] width 168 height 22
click at [98, 708] on icon at bounding box center [99, 711] width 4 height 8
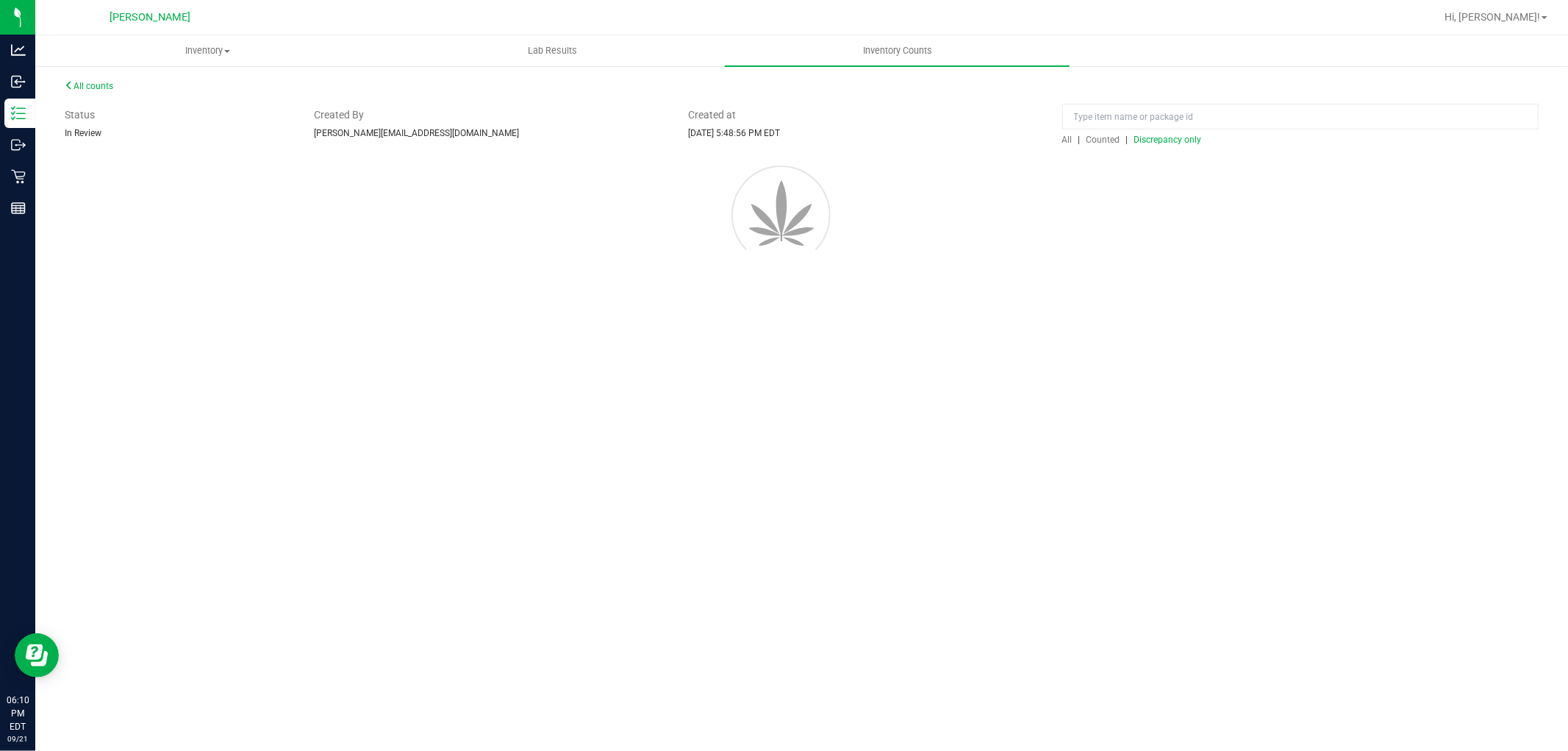
scroll to position [0, 0]
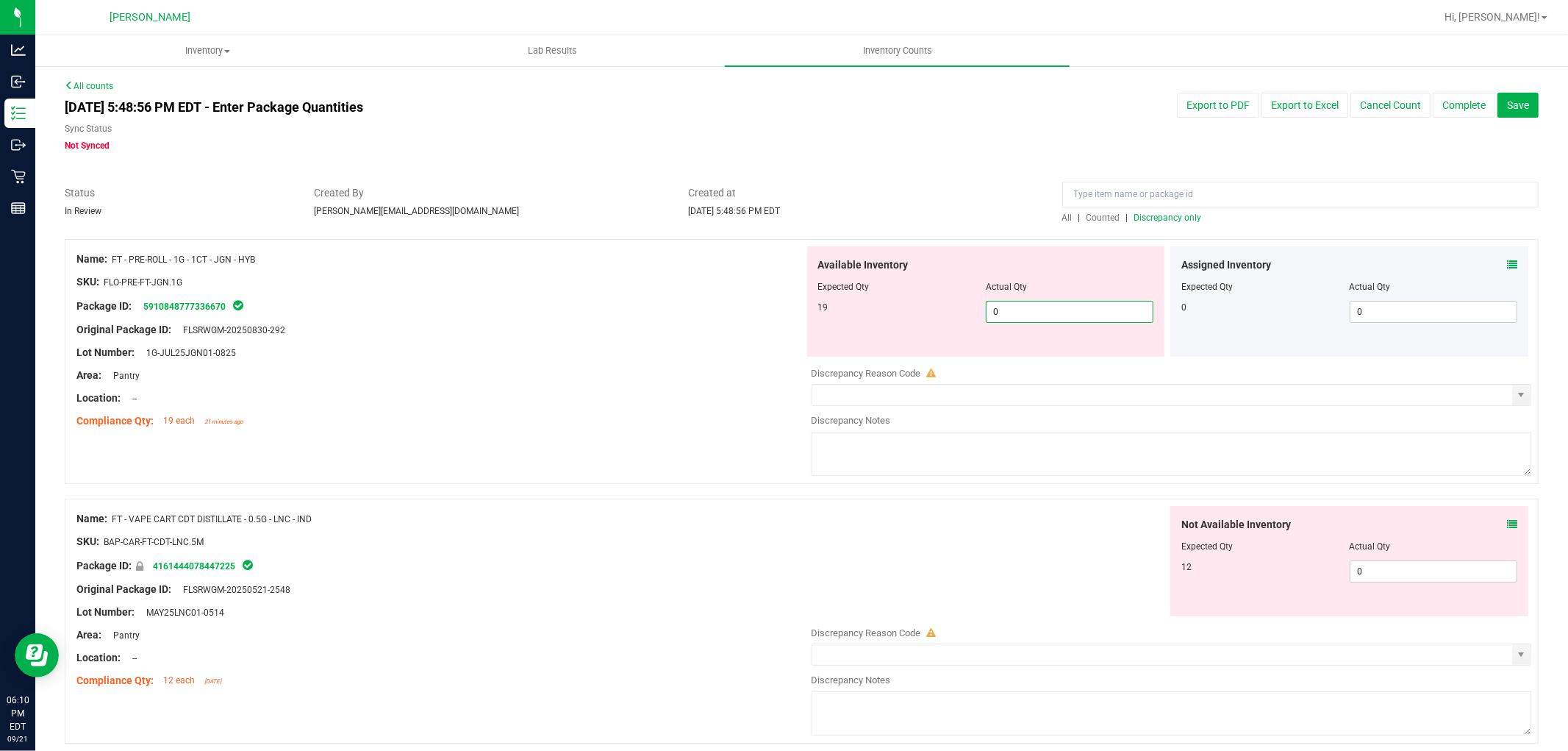
click at [1052, 313] on span "0 0" at bounding box center [1069, 312] width 168 height 22
click at [1411, 574] on div "Not Available Inventory Expected Qty Actual Qty 12 0 0" at bounding box center [1168, 622] width 728 height 233
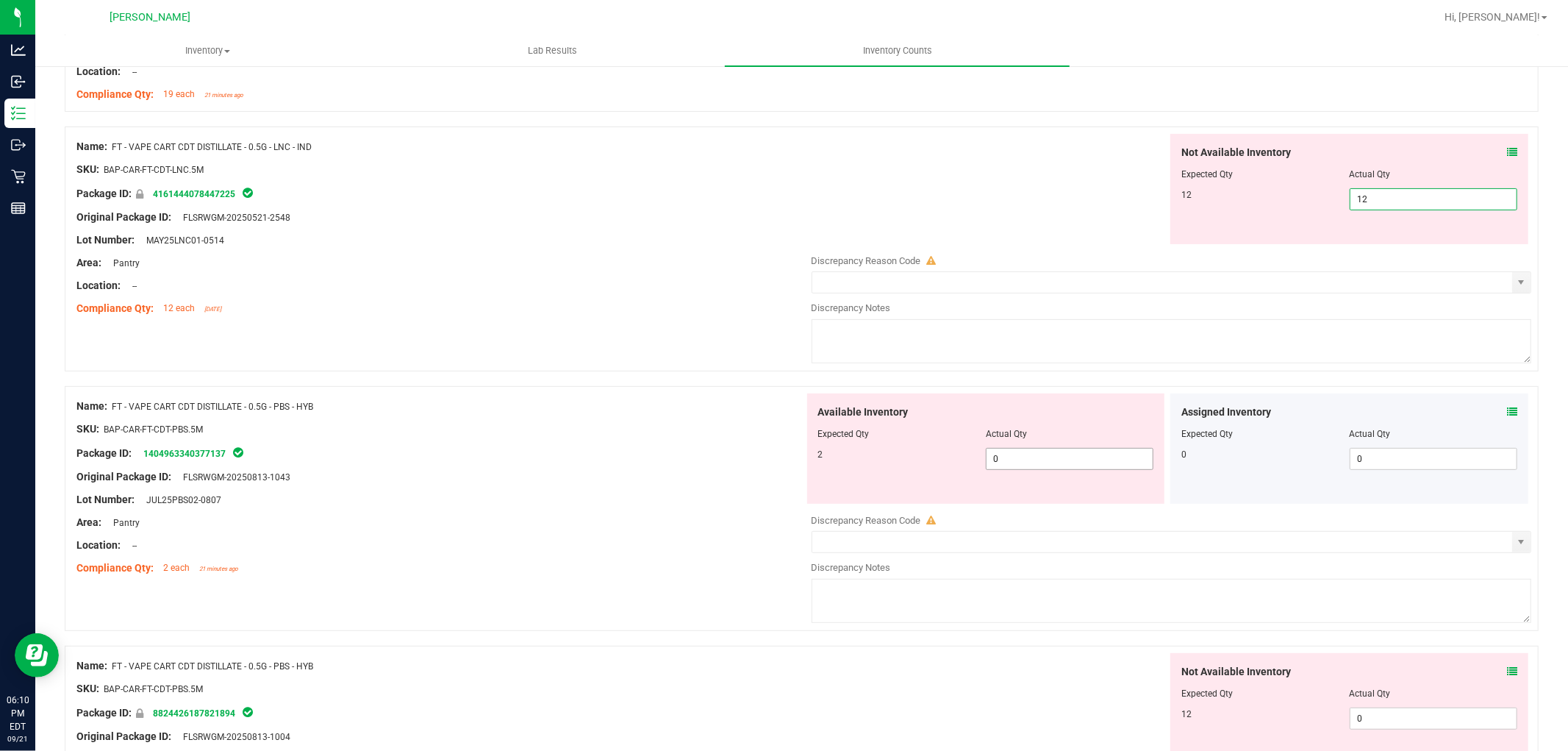
click at [1001, 453] on div "Available Inventory Expected Qty Actual Qty 2 0 0" at bounding box center [986, 448] width 358 height 110
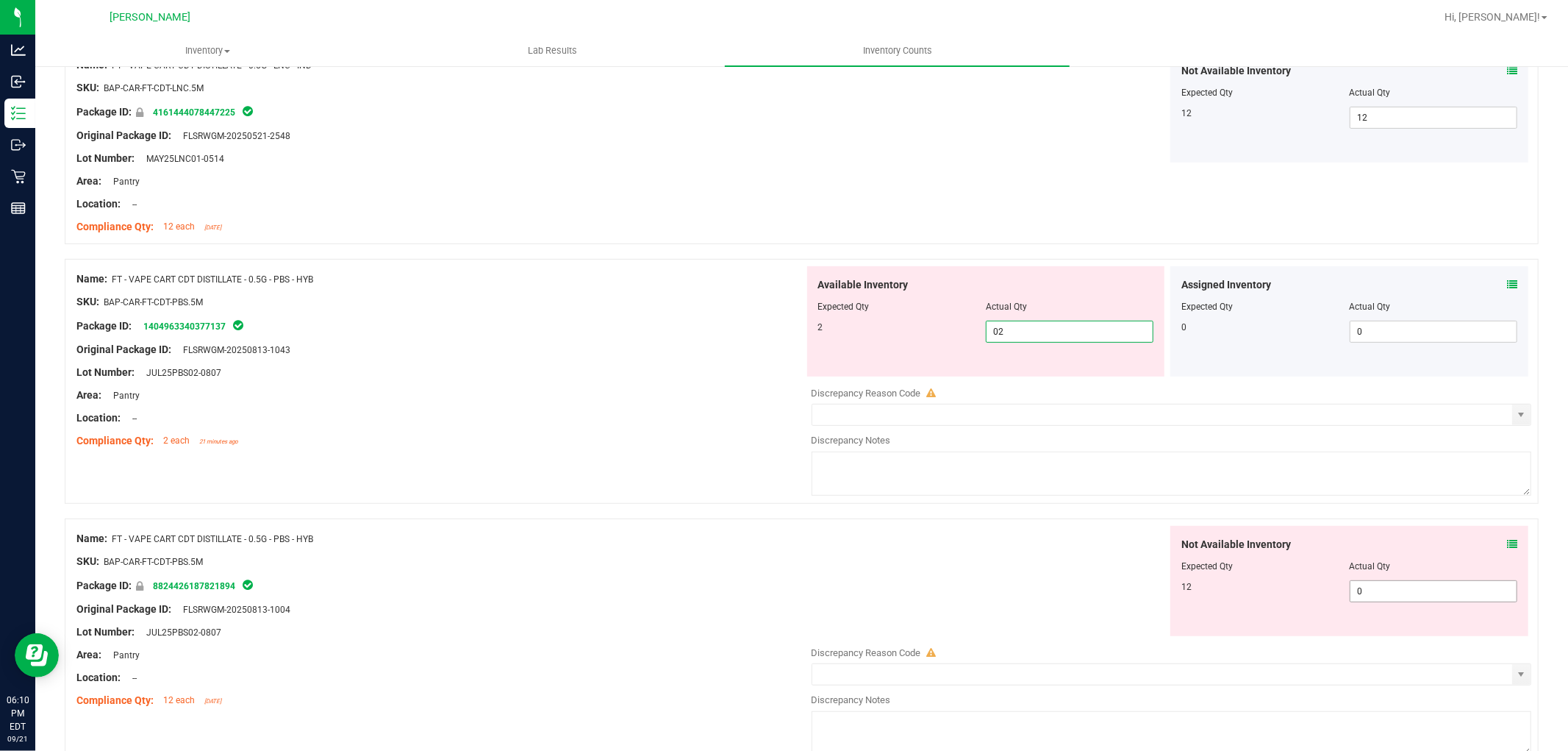
click at [1399, 591] on div "Not Available Inventory Expected Qty Actual Qty 12 0 0" at bounding box center [1168, 642] width 728 height 233
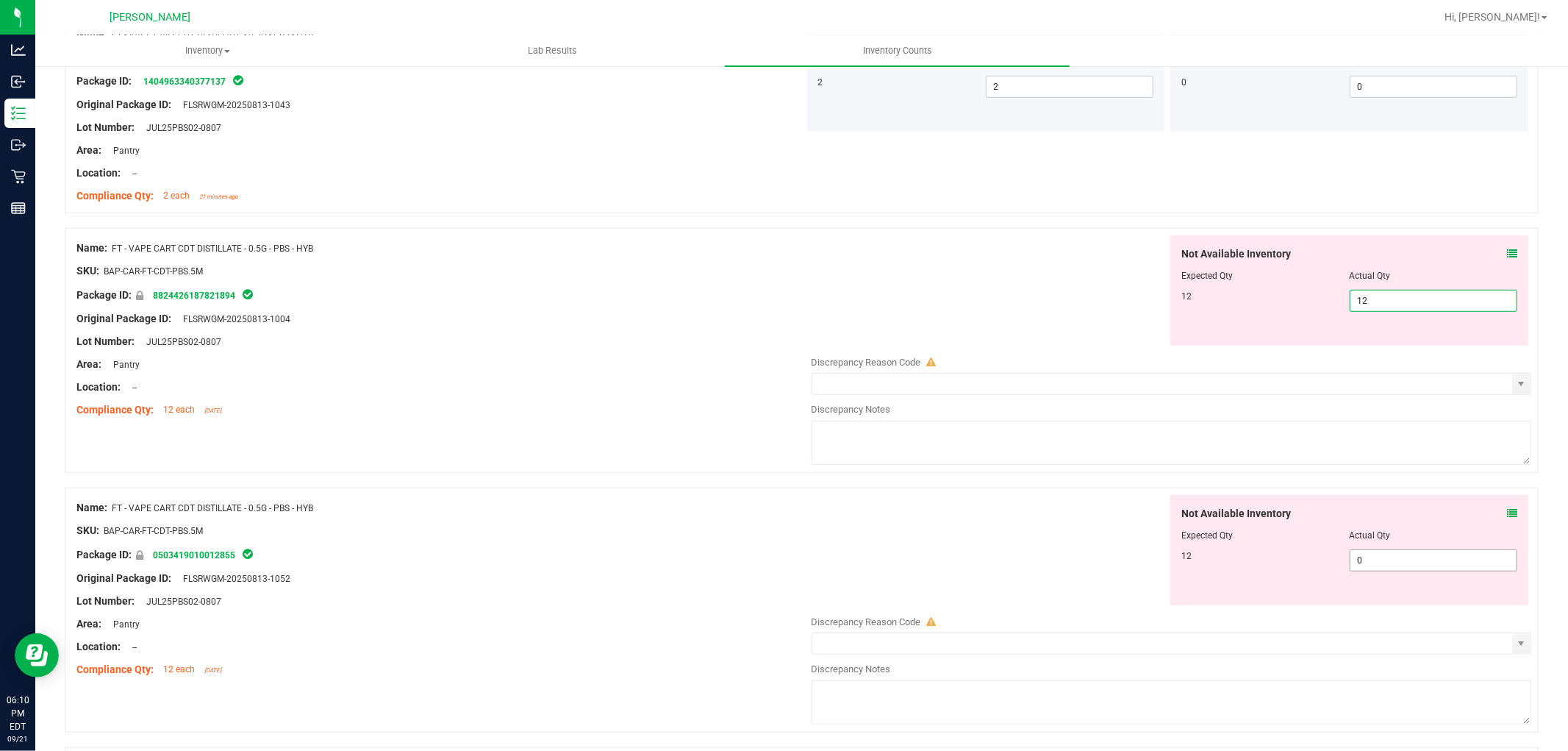
click at [1393, 562] on div "Not Available Inventory Expected Qty Actual Qty 12 0 0" at bounding box center [1168, 611] width 728 height 233
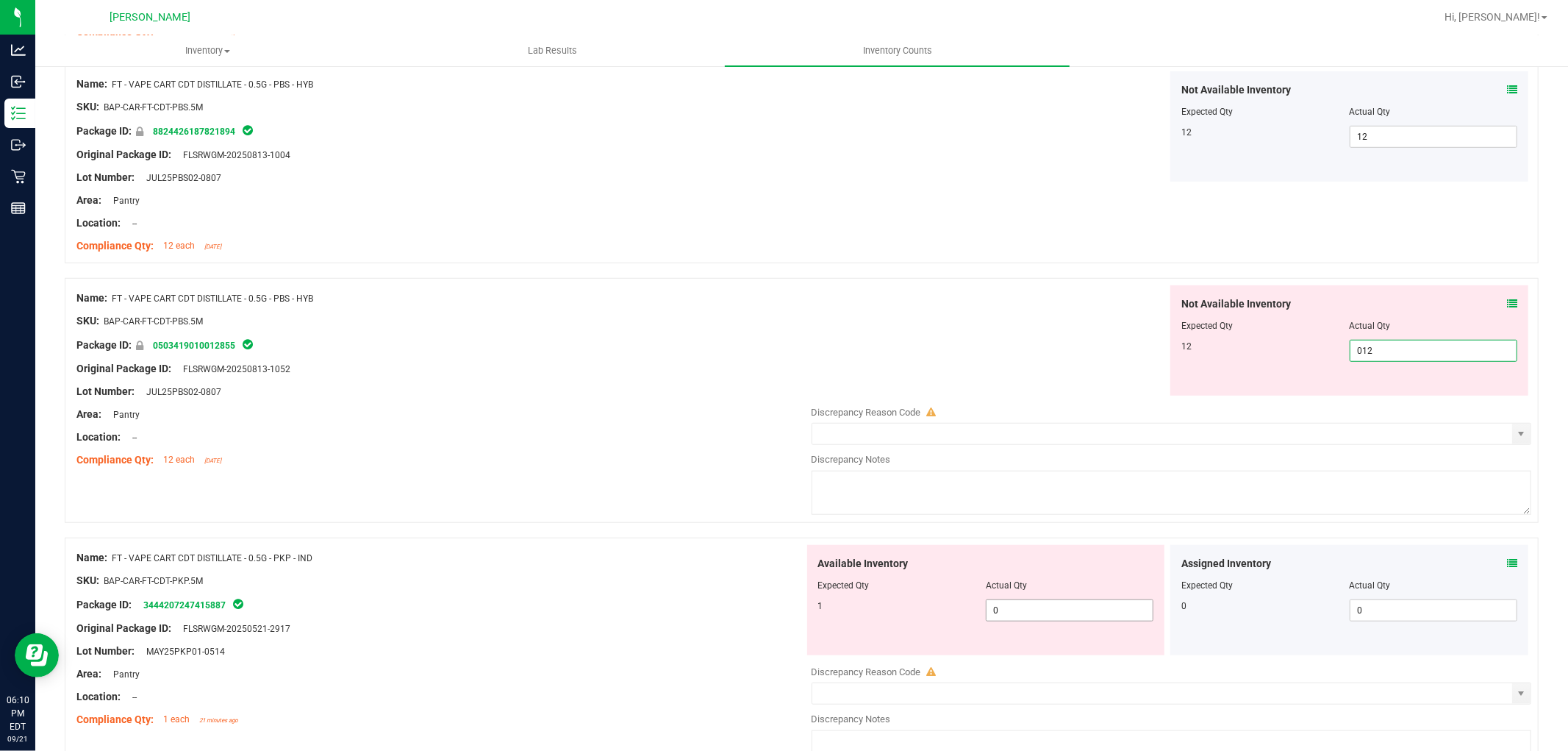
click at [1092, 609] on div "Available Inventory Expected Qty Actual Qty 1 0 0" at bounding box center [986, 600] width 358 height 110
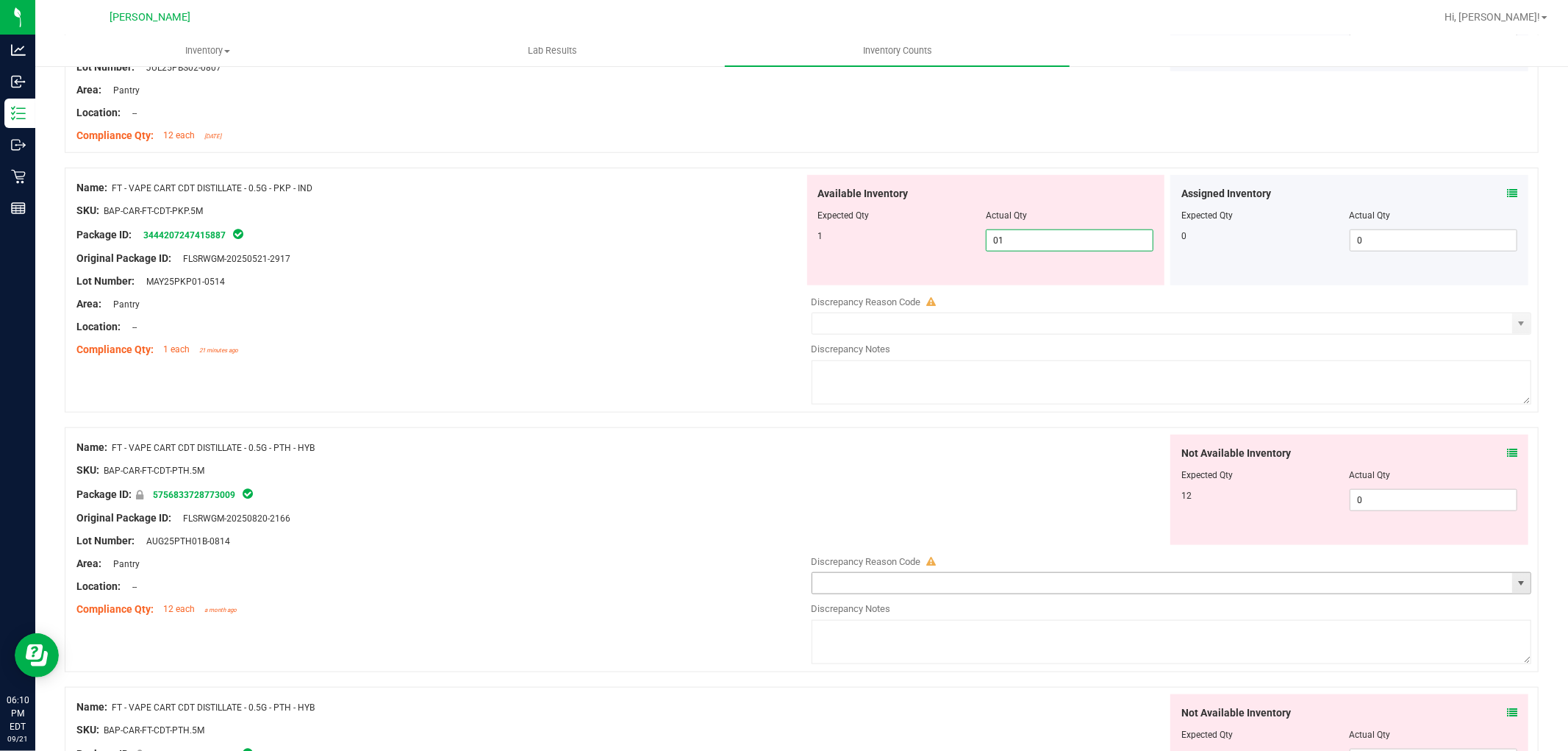
scroll to position [1144, 0]
click at [1398, 494] on div "Not Available Inventory Expected Qty Actual Qty 12 0 0" at bounding box center [1349, 487] width 358 height 110
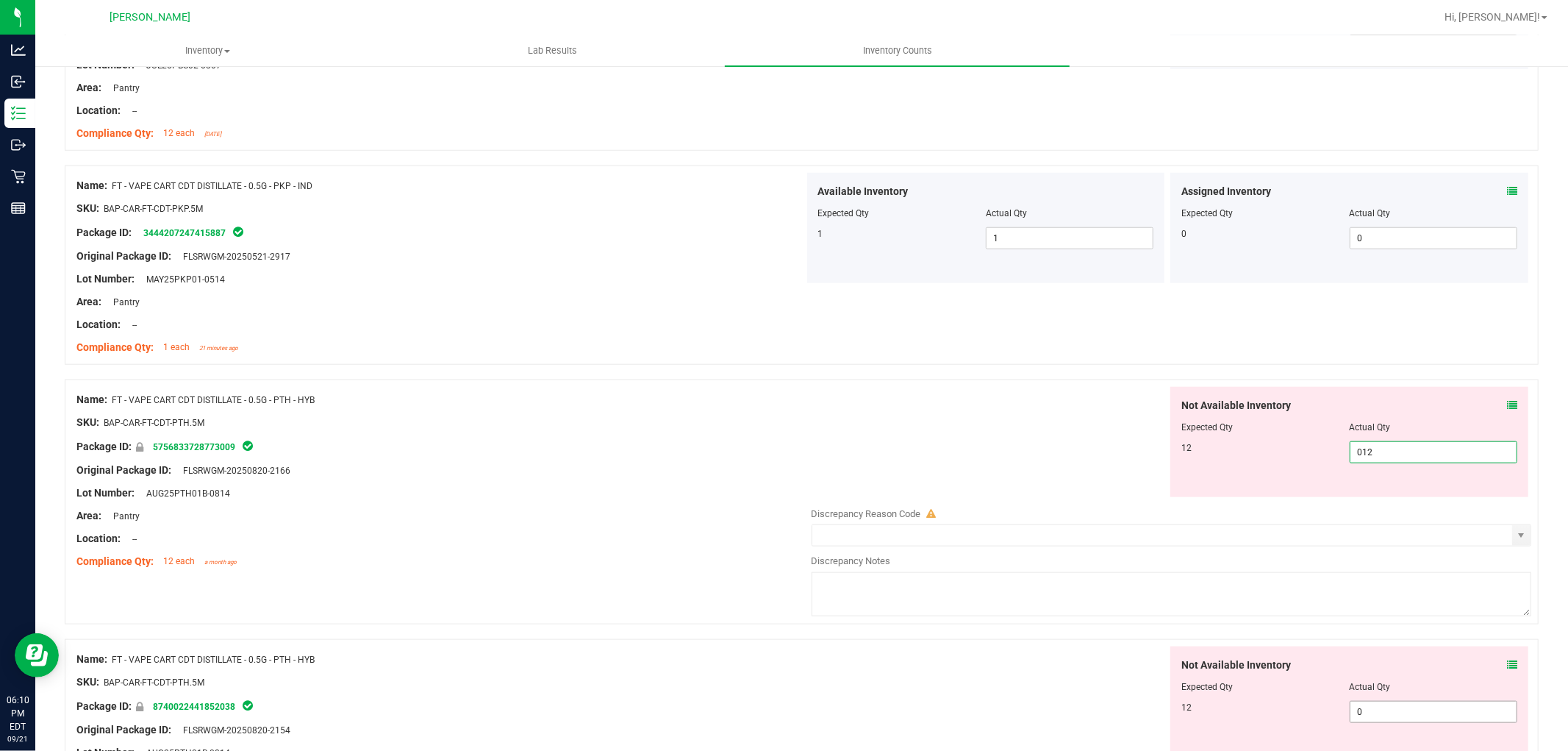
click at [1384, 711] on div "Not Available Inventory Expected Qty Actual Qty 12 0 0" at bounding box center [1349, 701] width 358 height 110
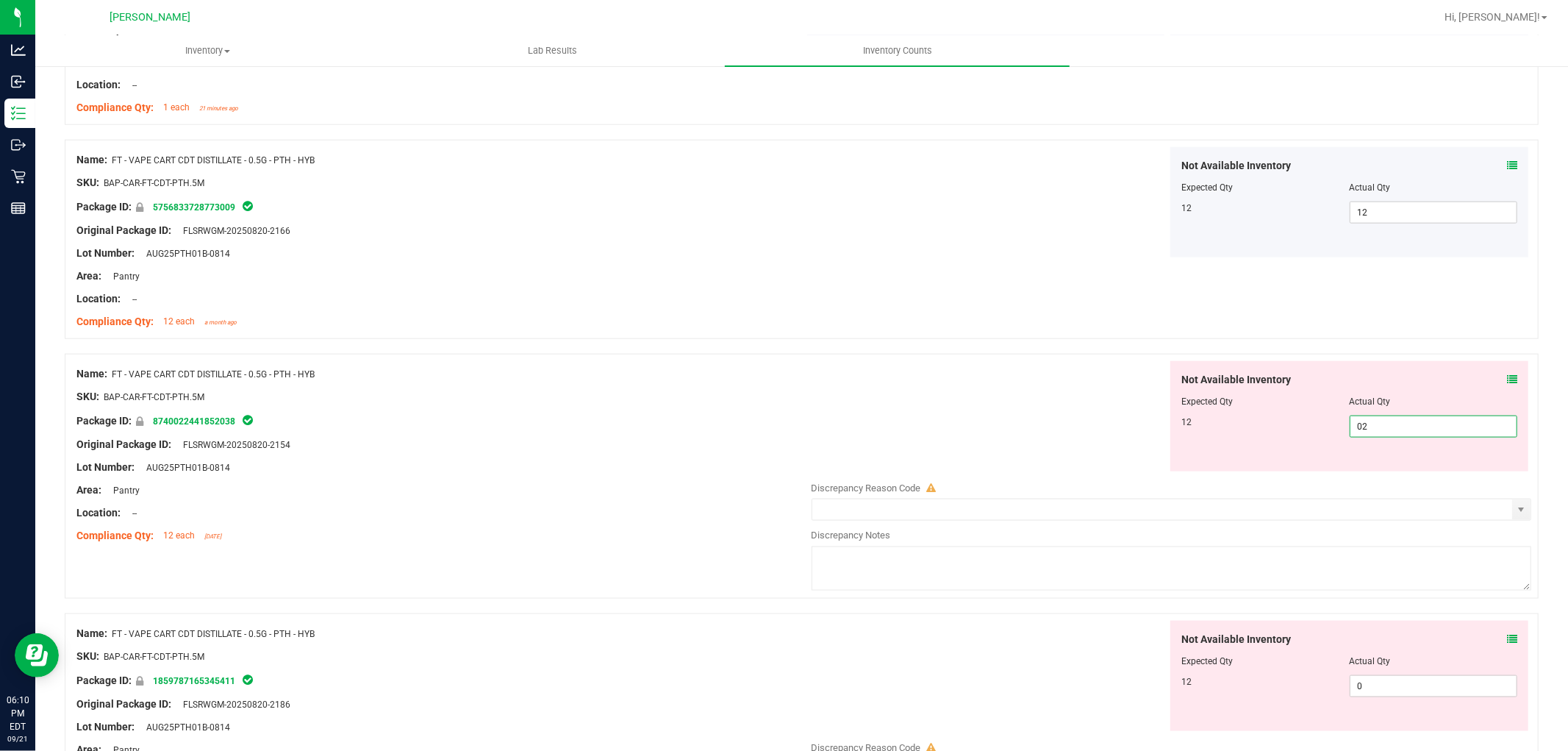
scroll to position [1388, 0]
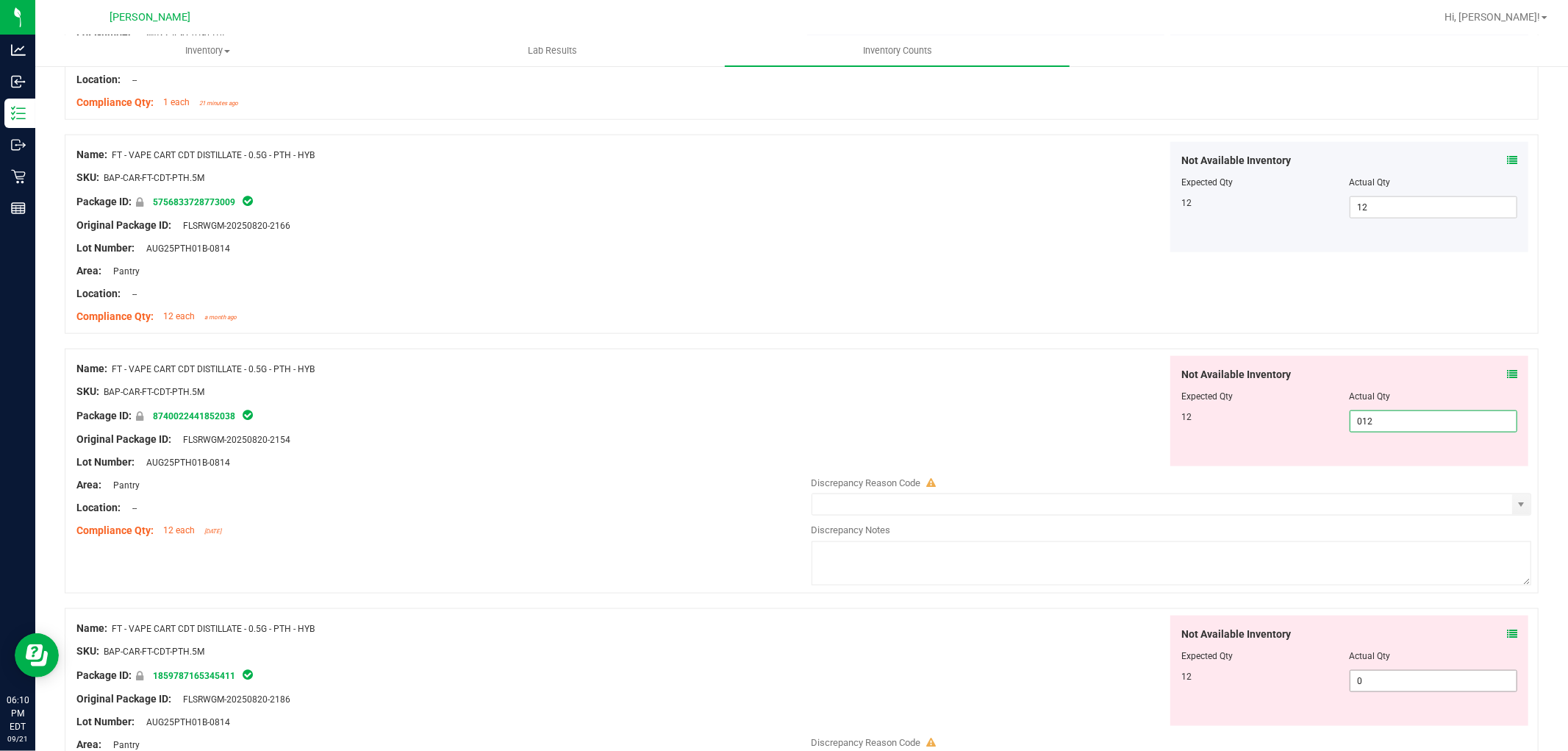
click at [1405, 686] on div "Not Available Inventory Expected Qty Actual Qty 12 0 0" at bounding box center [1168, 732] width 728 height 233
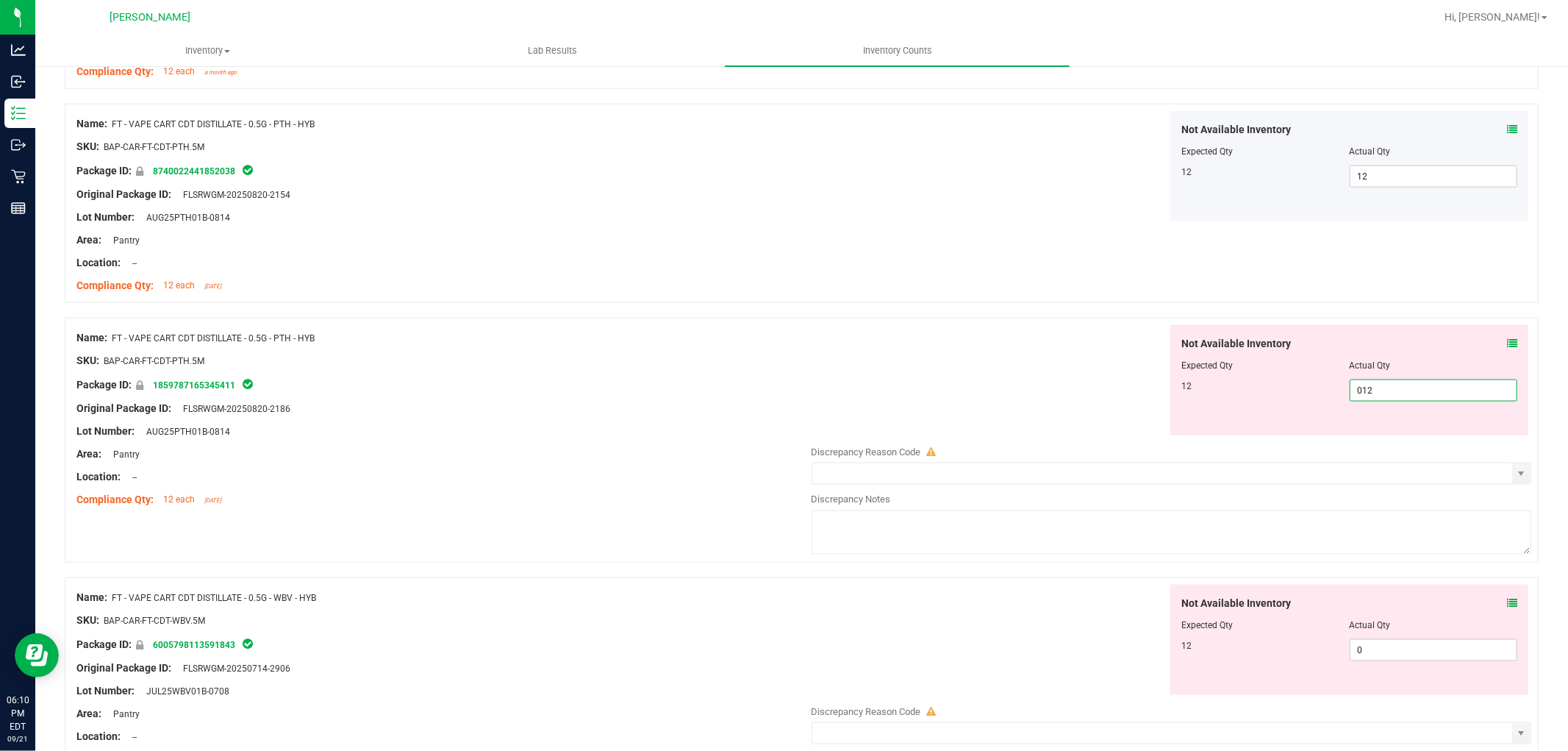
scroll to position [1634, 0]
click at [1392, 665] on div "Not Available Inventory Expected Qty Actual Qty 12 0 0" at bounding box center [1168, 700] width 728 height 233
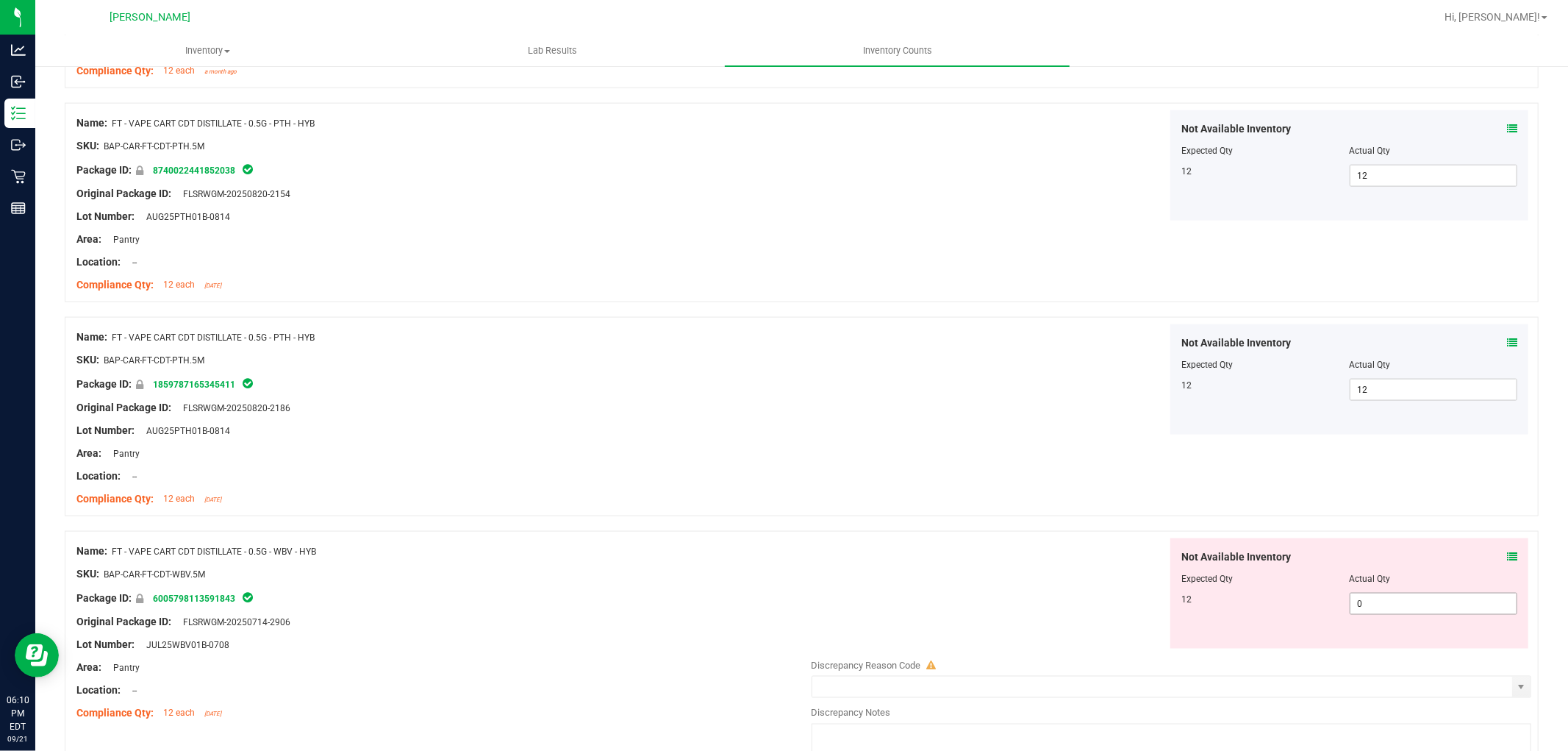
click at [1378, 602] on span "0 0" at bounding box center [1433, 603] width 168 height 22
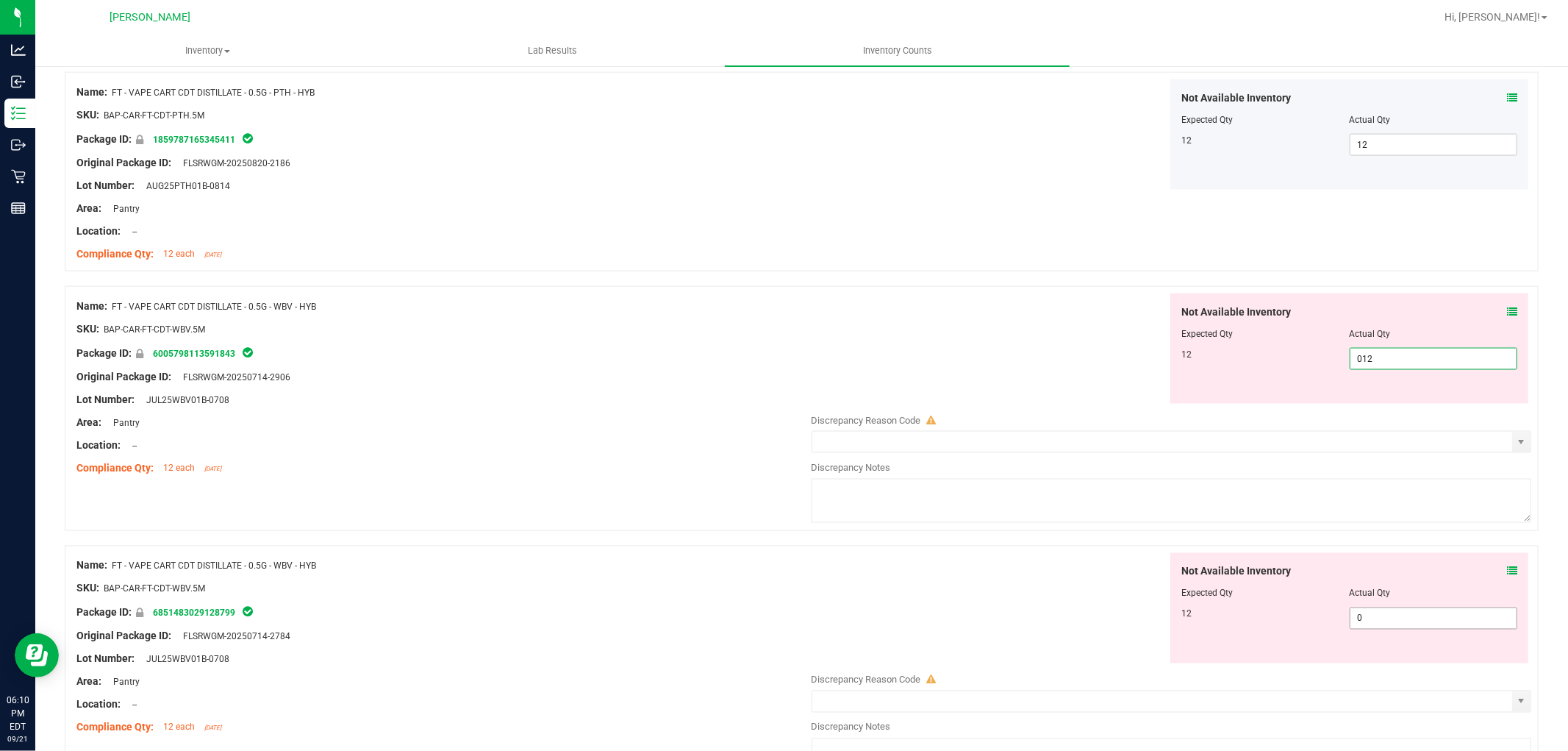
click at [1379, 624] on div "Not Available Inventory Expected Qty Actual Qty 12 0 0" at bounding box center [1168, 669] width 728 height 233
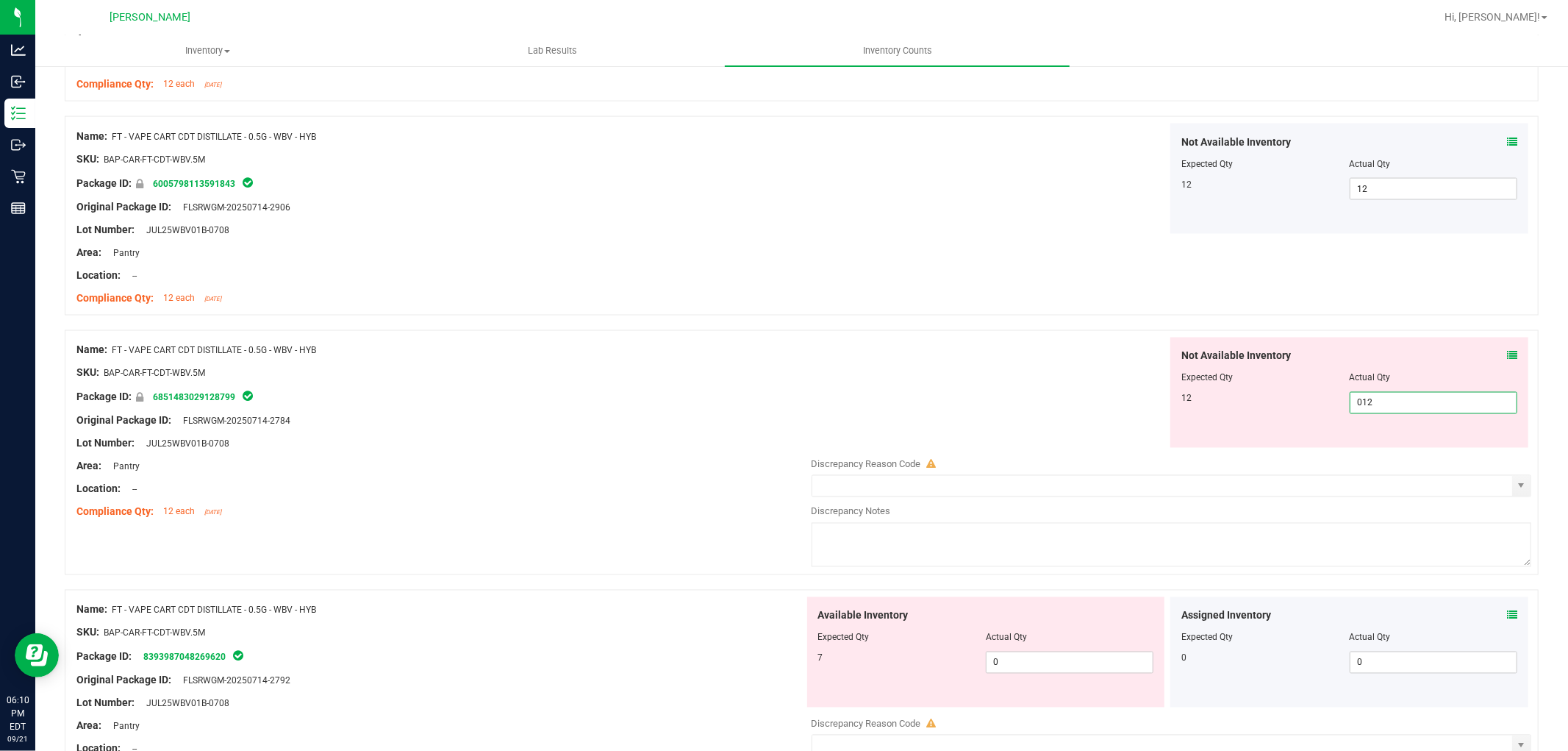
scroll to position [2124, 0]
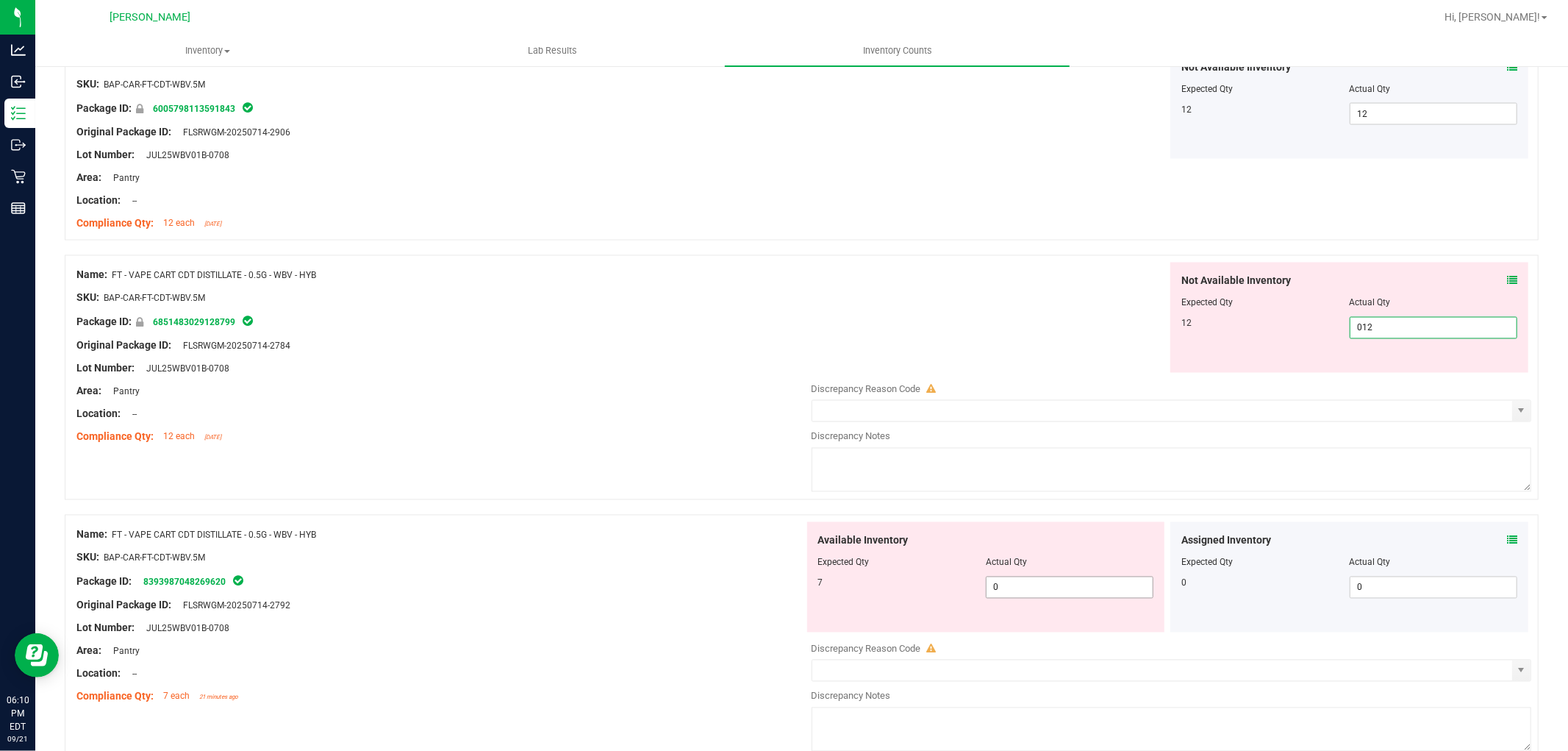
click at [1046, 590] on div "Available Inventory Expected Qty Actual Qty 7 0 0" at bounding box center [1168, 638] width 728 height 233
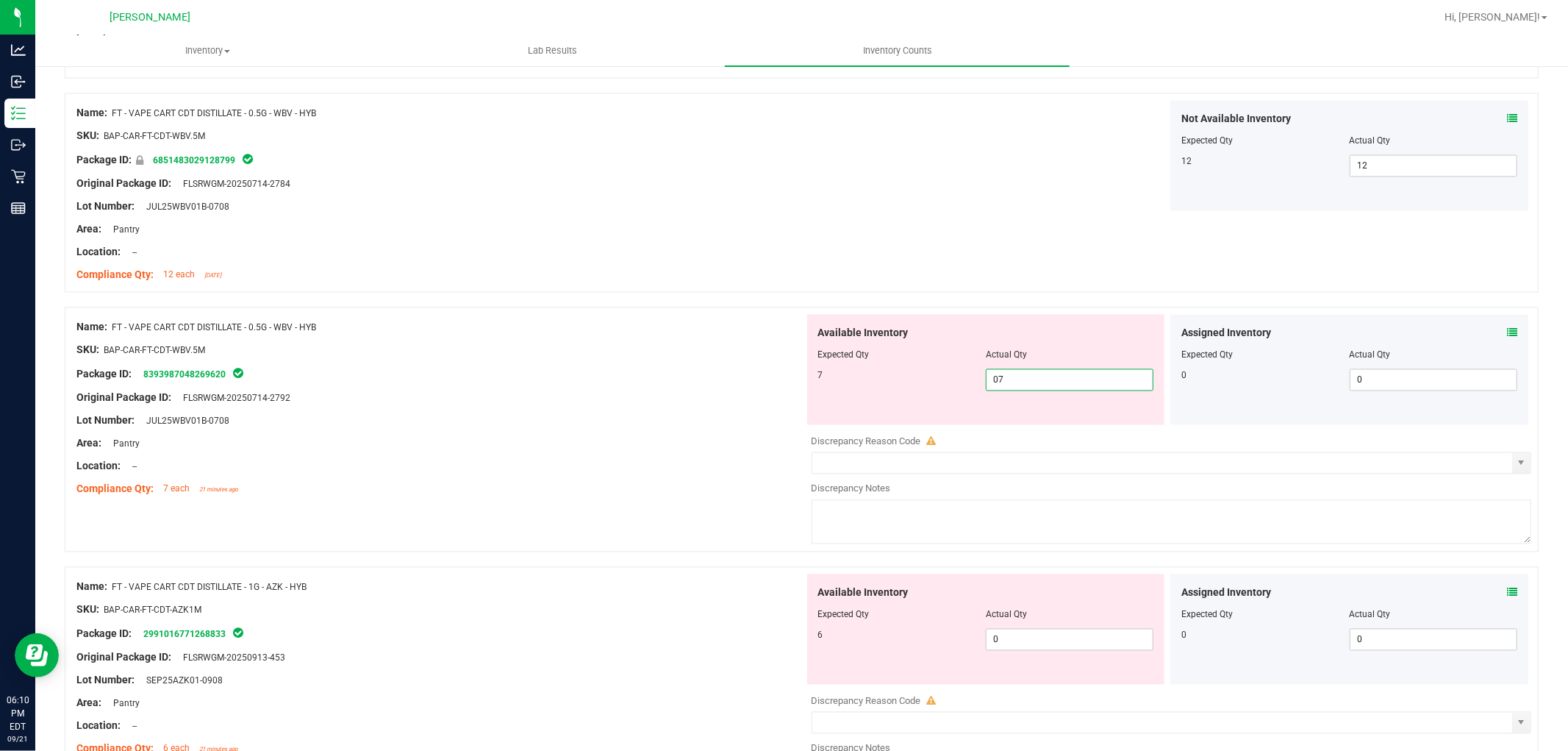
scroll to position [2288, 0]
click at [1052, 636] on div "Available Inventory Expected Qty Actual Qty 6 0 0" at bounding box center [986, 627] width 358 height 110
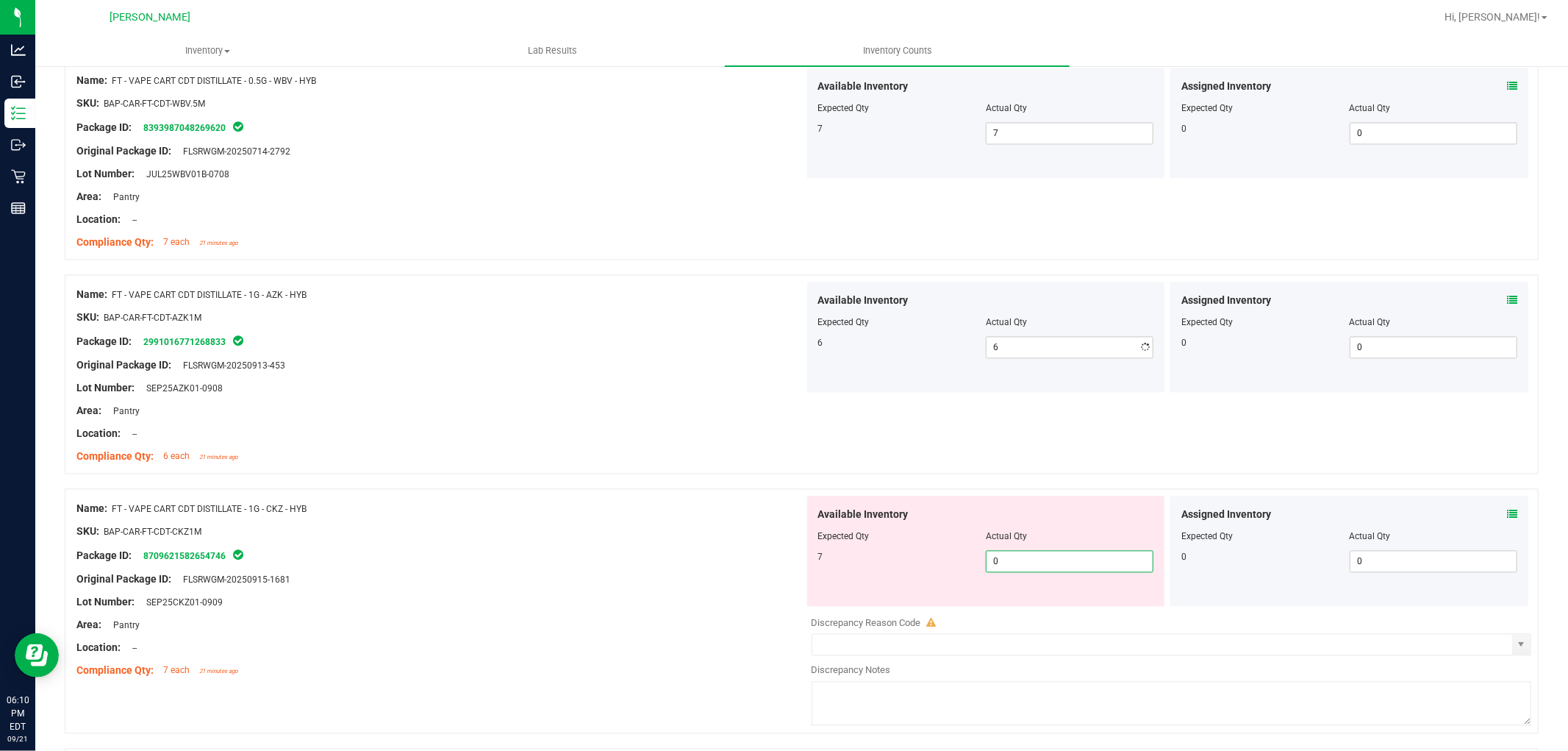
click at [1070, 611] on div "Available Inventory Expected Qty Actual Qty 7 0 0" at bounding box center [1168, 612] width 728 height 233
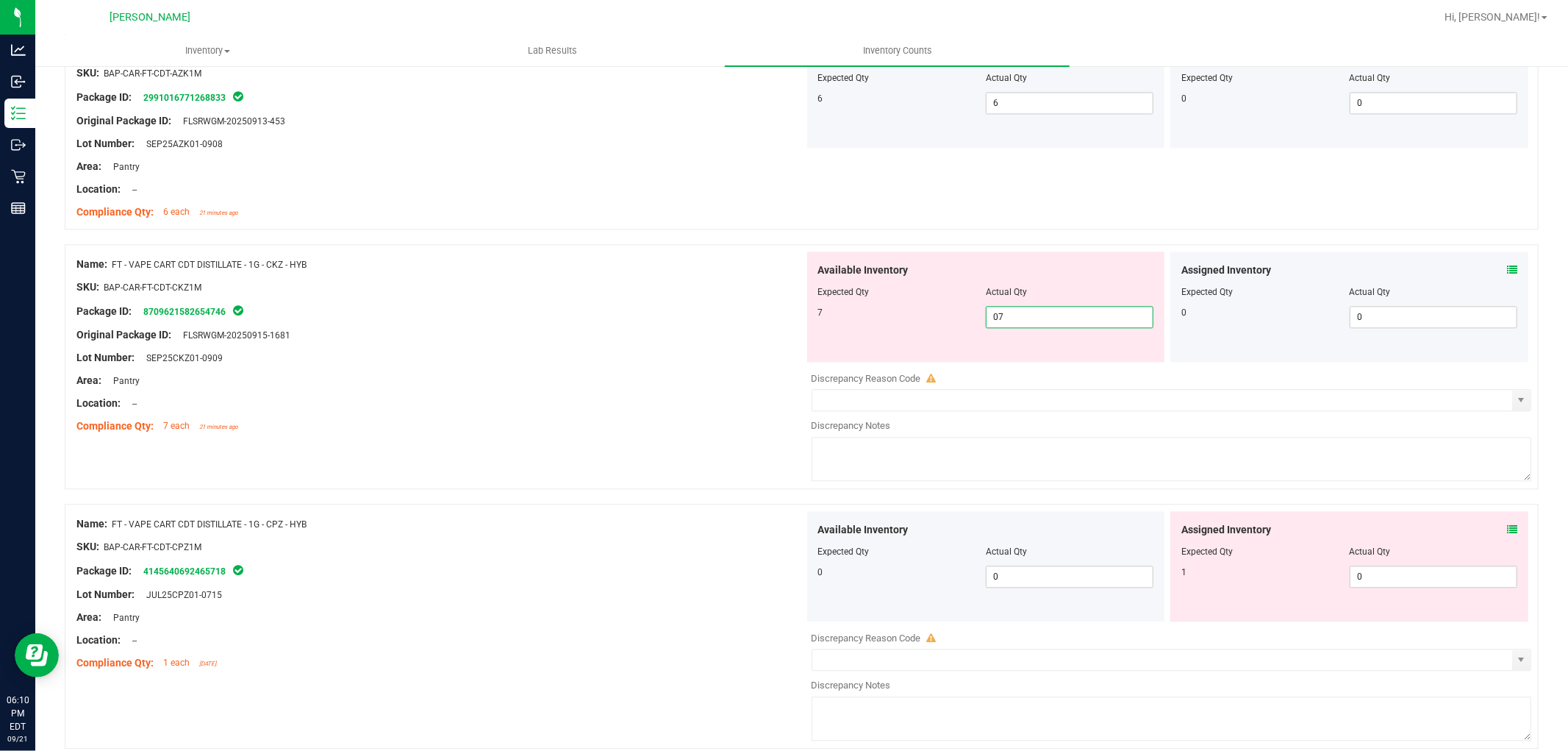
scroll to position [2777, 0]
click at [1364, 586] on div "Available Inventory Expected Qty Actual Qty 0 0 0" at bounding box center [1168, 627] width 728 height 233
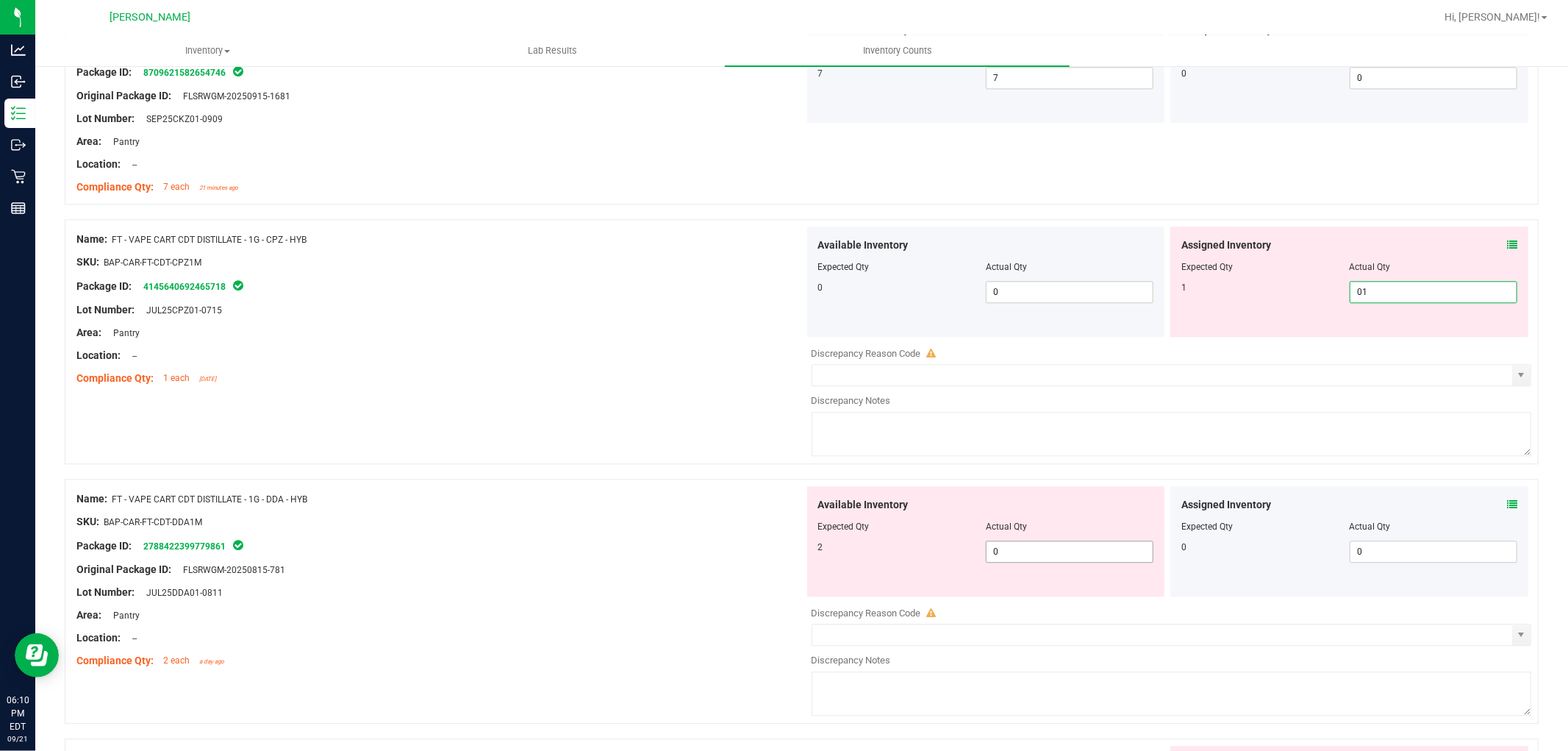
scroll to position [3023, 0]
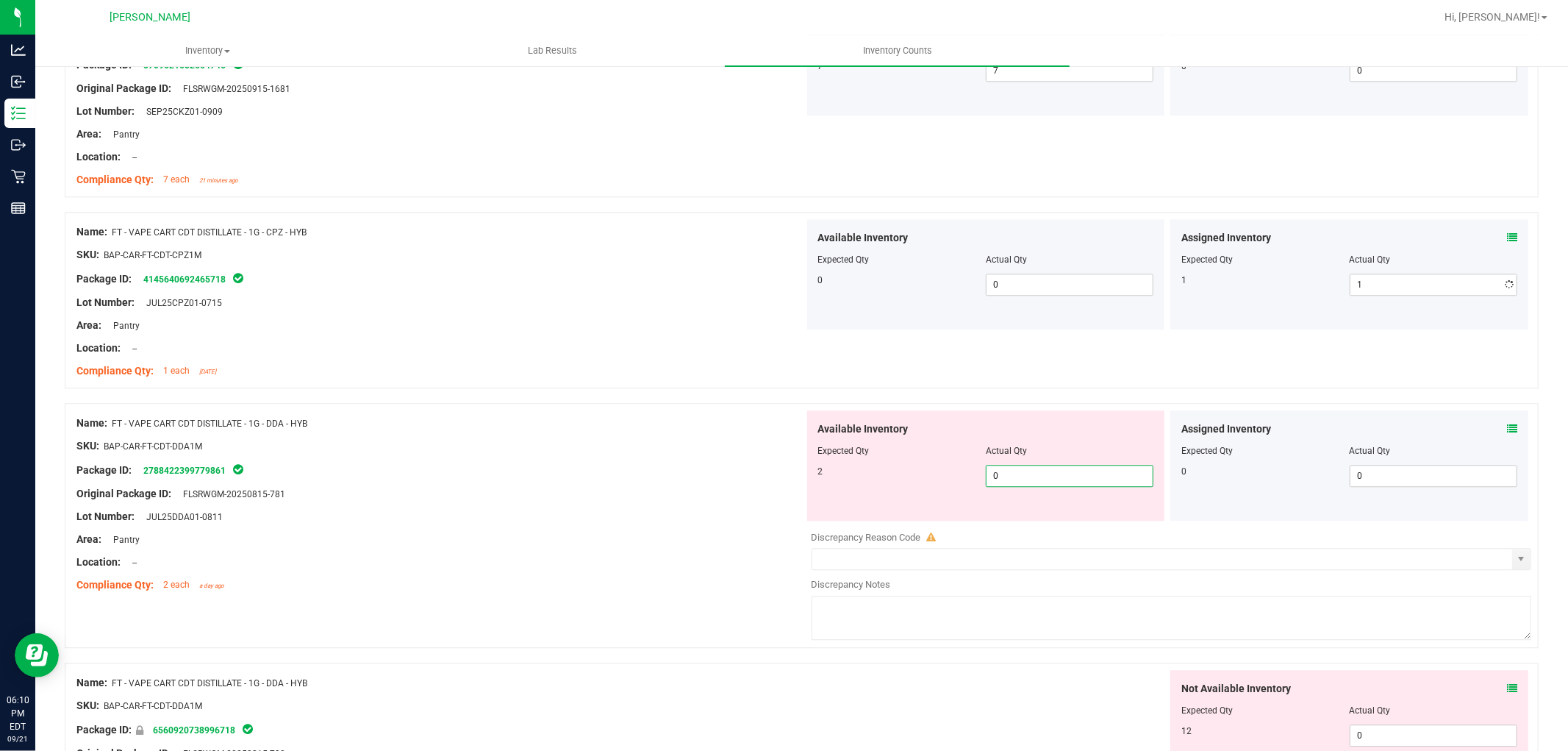
click at [1060, 545] on div "Available Inventory Expected Qty Actual Qty 2 0 0" at bounding box center [1168, 527] width 728 height 233
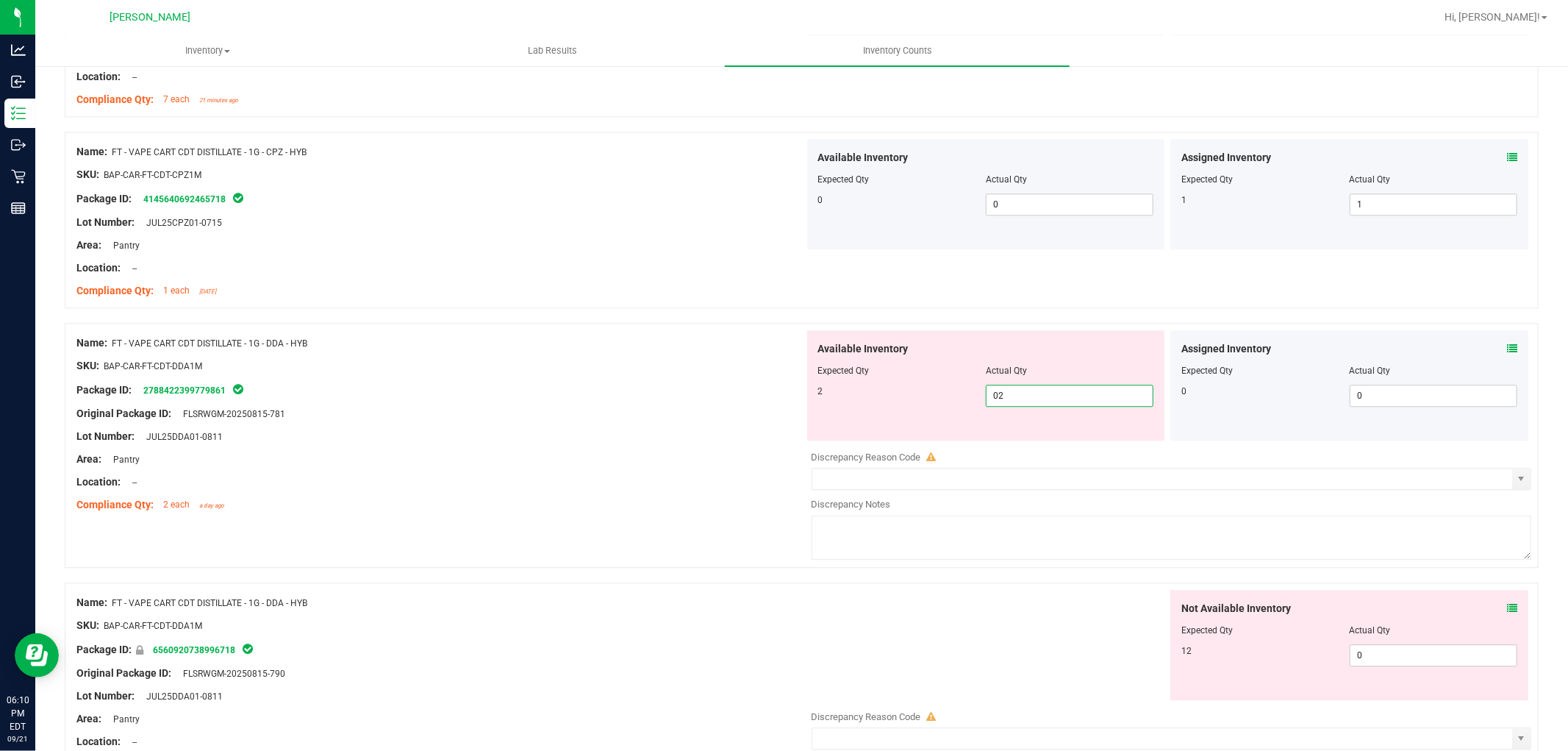
scroll to position [3268, 0]
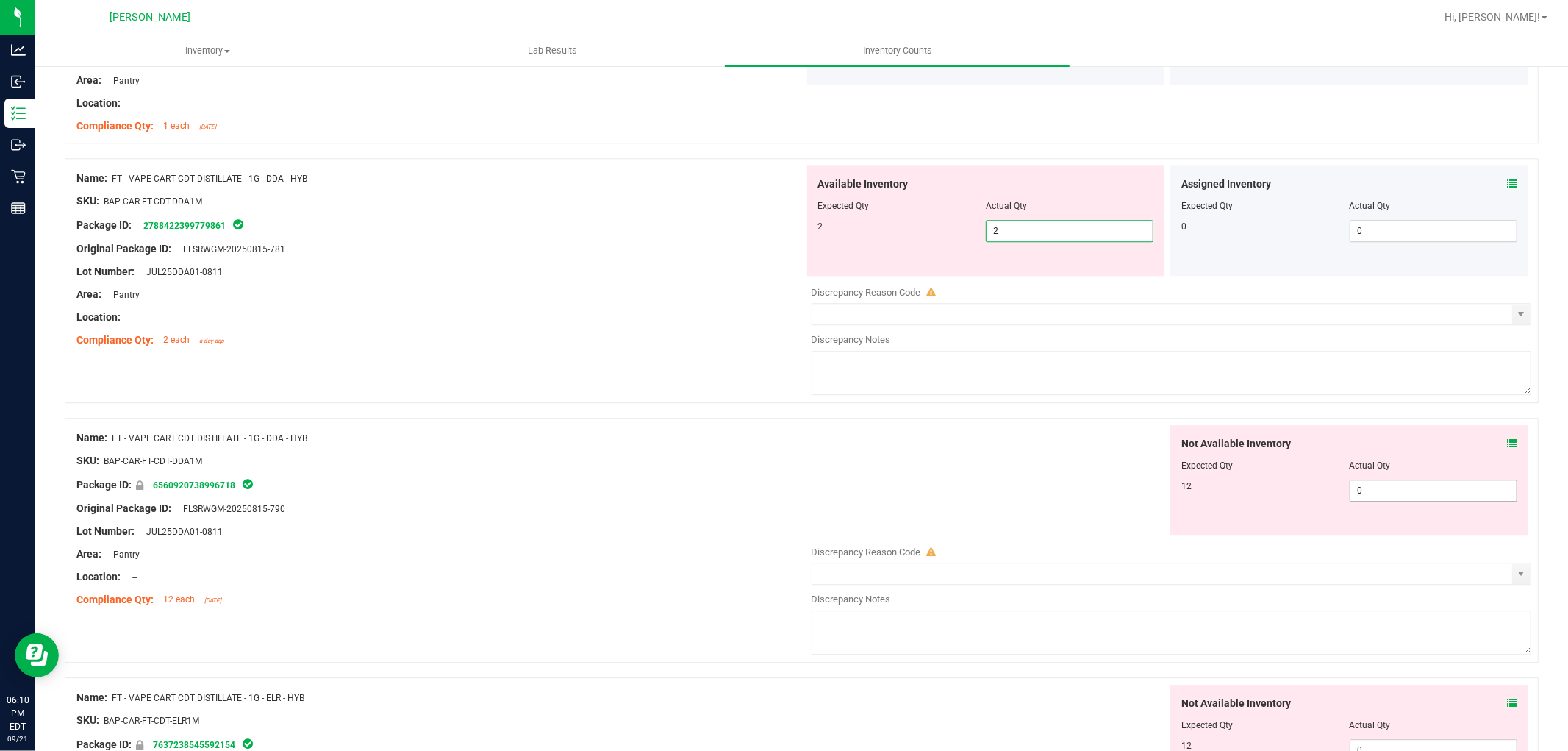
click at [1382, 487] on div "Not Available Inventory Expected Qty Actual Qty 12 0 0" at bounding box center [1349, 480] width 358 height 110
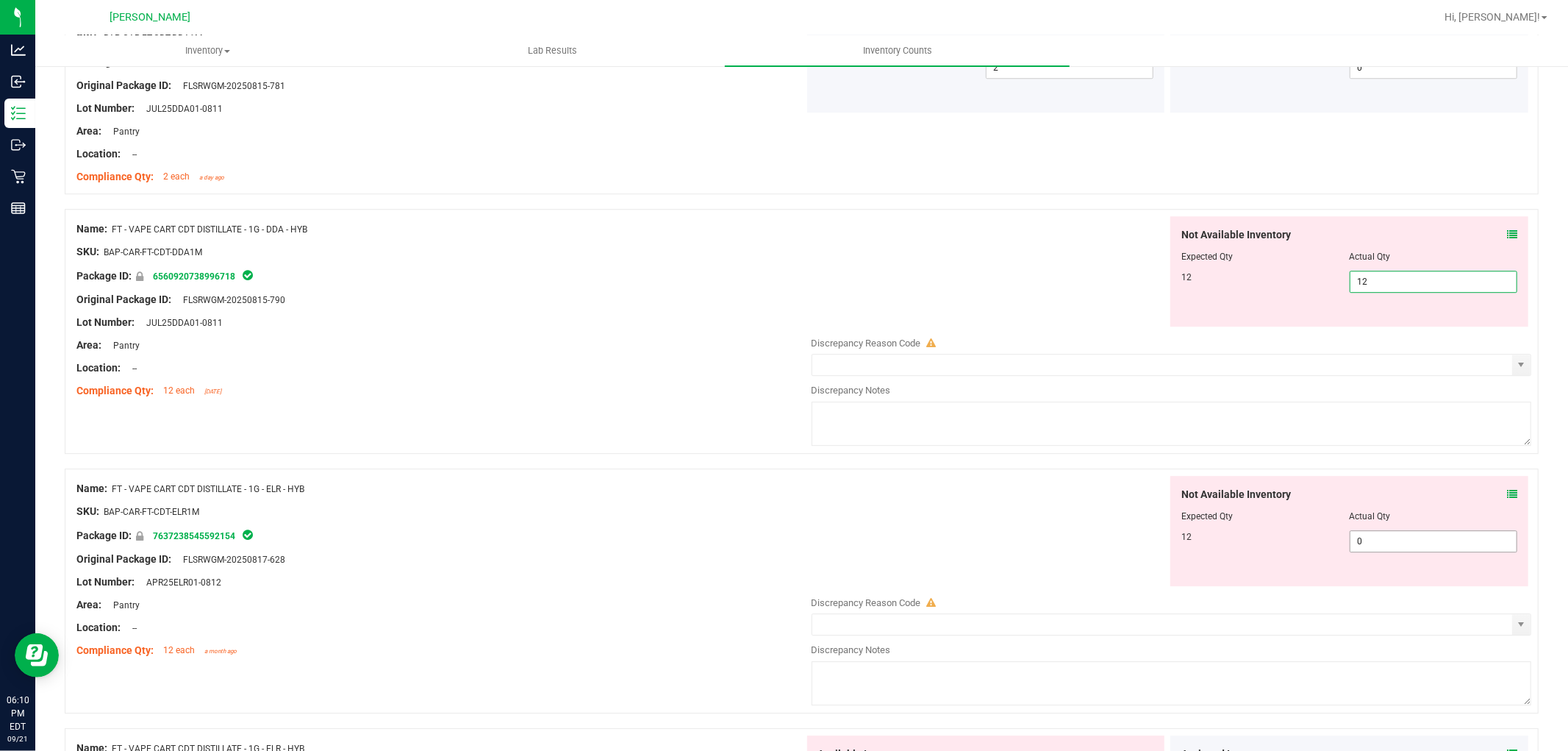
click at [1367, 546] on div "Not Available Inventory Expected Qty Actual Qty 12 0 0" at bounding box center [1168, 592] width 728 height 233
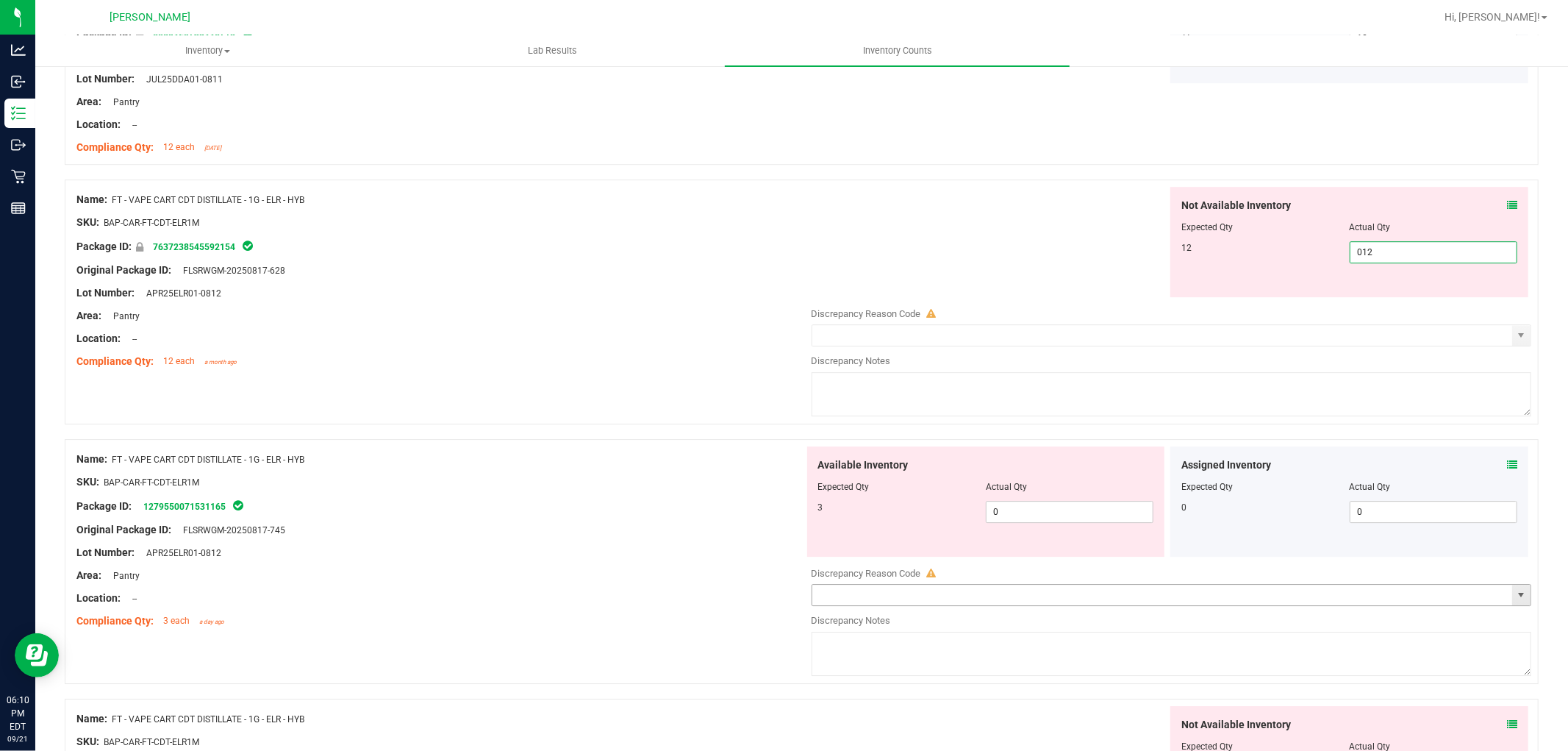
scroll to position [3677, 0]
click at [1079, 509] on div "Available Inventory Expected Qty Actual Qty 3 0 0" at bounding box center [986, 499] width 358 height 110
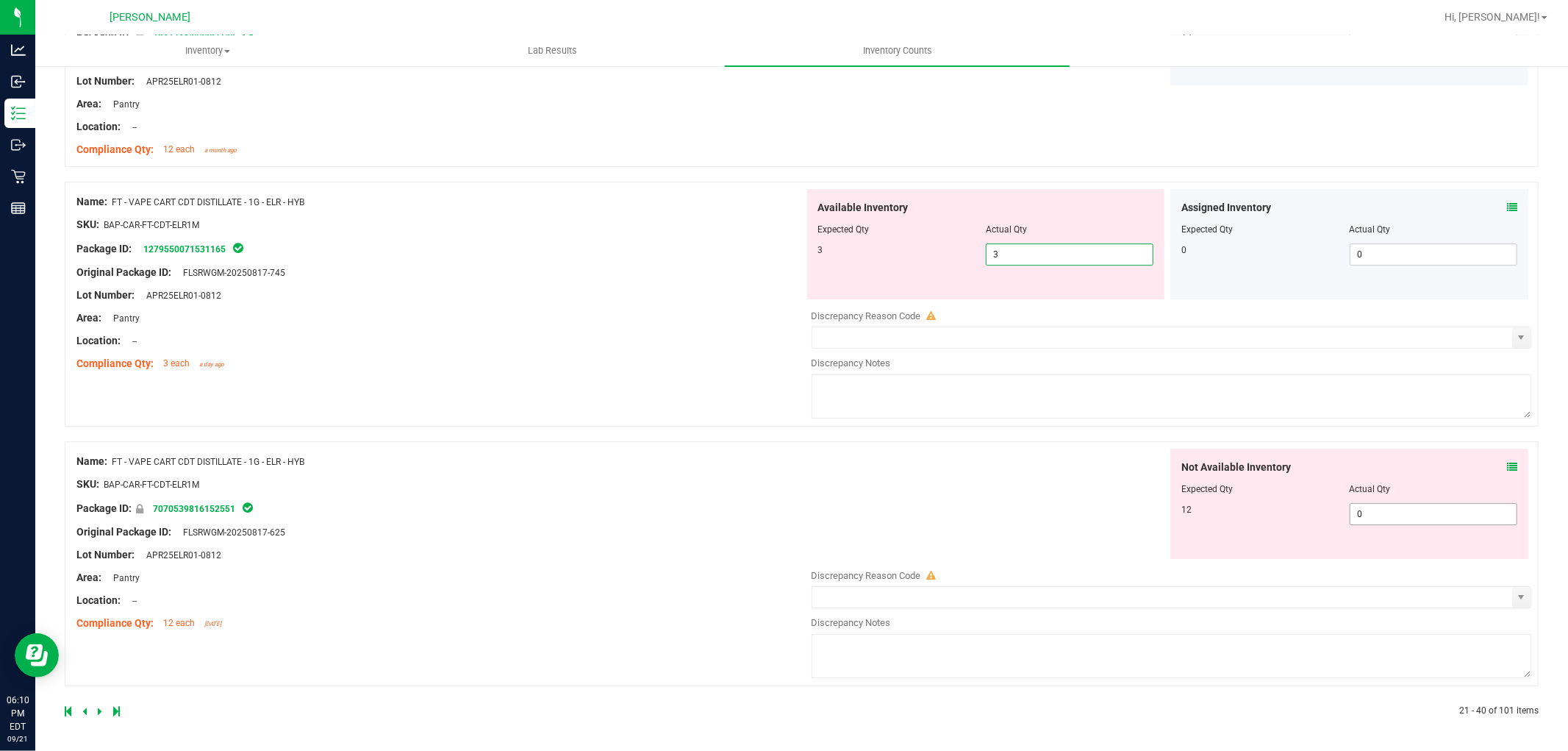
click at [1370, 504] on span "0 0" at bounding box center [1433, 514] width 168 height 22
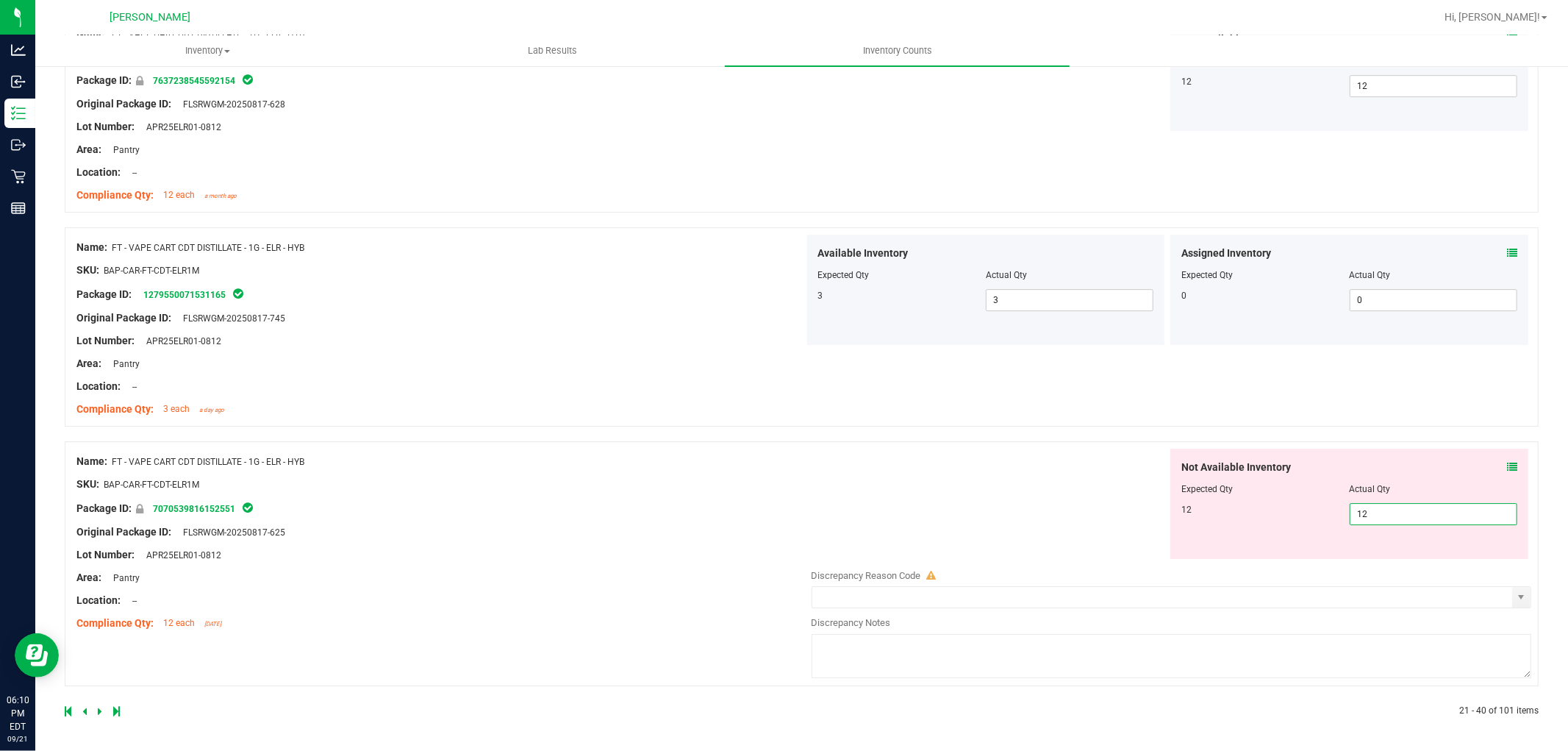
click at [99, 707] on icon at bounding box center [99, 711] width 4 height 8
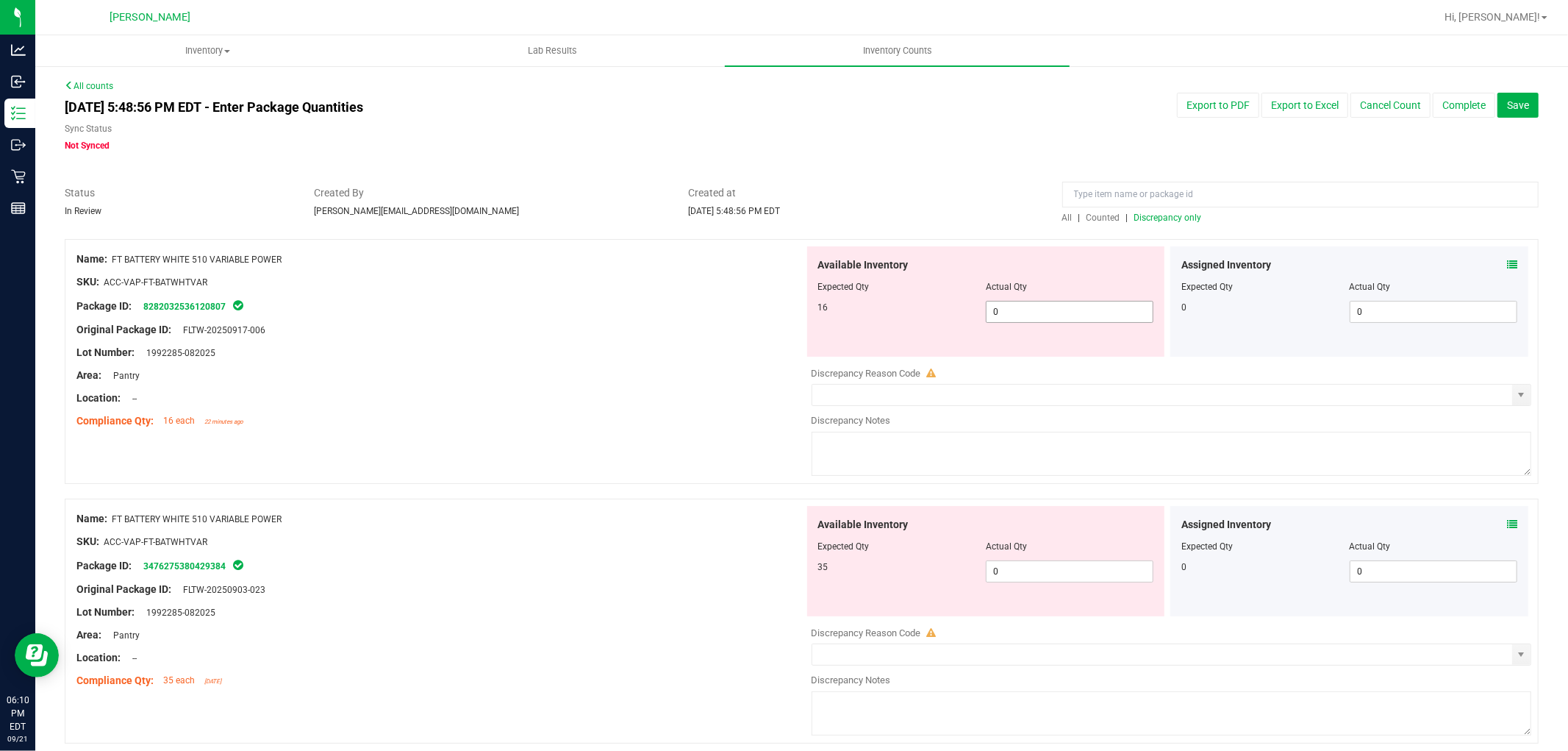
click at [1116, 303] on span "0 0" at bounding box center [1069, 312] width 168 height 22
click at [1026, 570] on div "Available Inventory Expected Qty Actual Qty 35 0 0" at bounding box center [986, 561] width 358 height 110
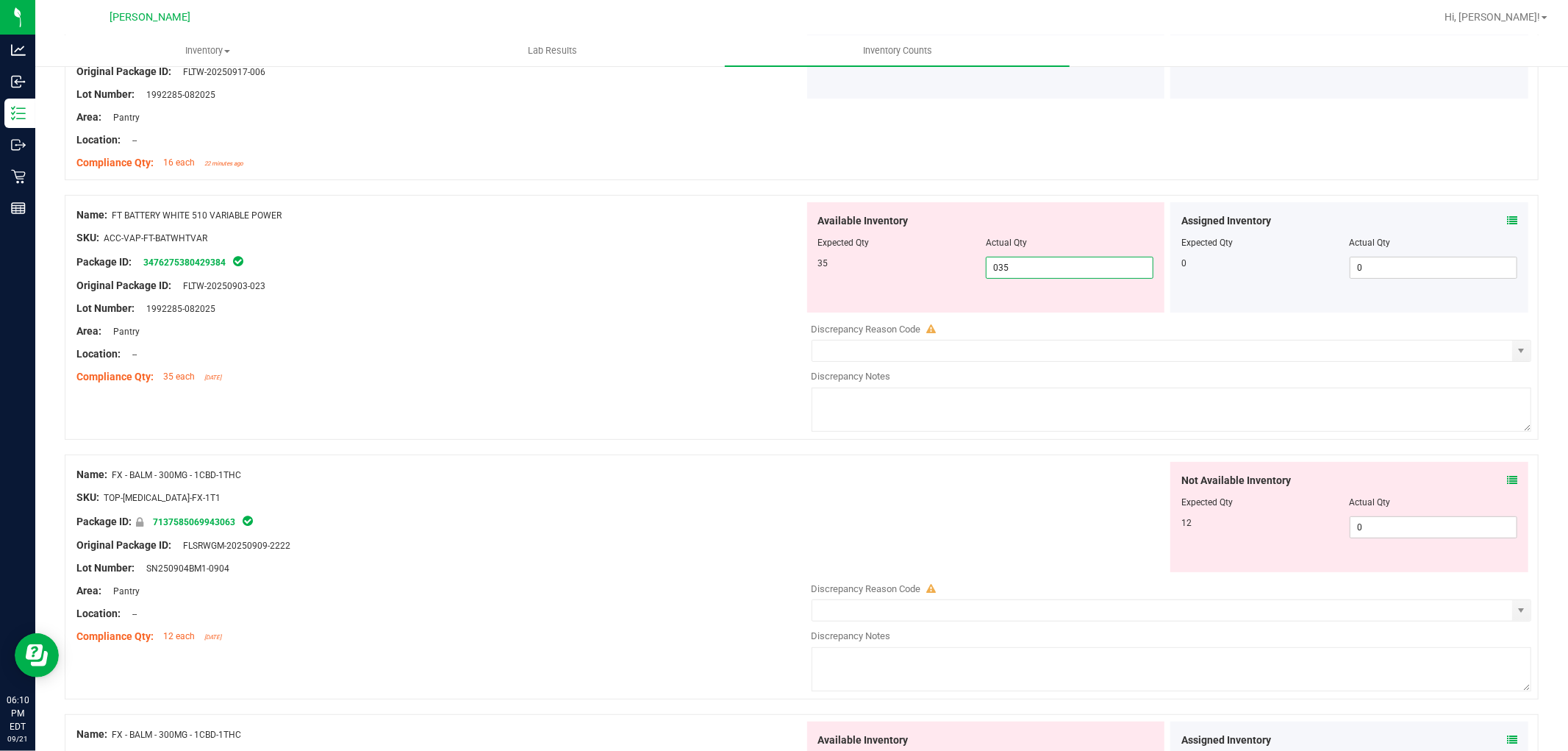
scroll to position [326, 0]
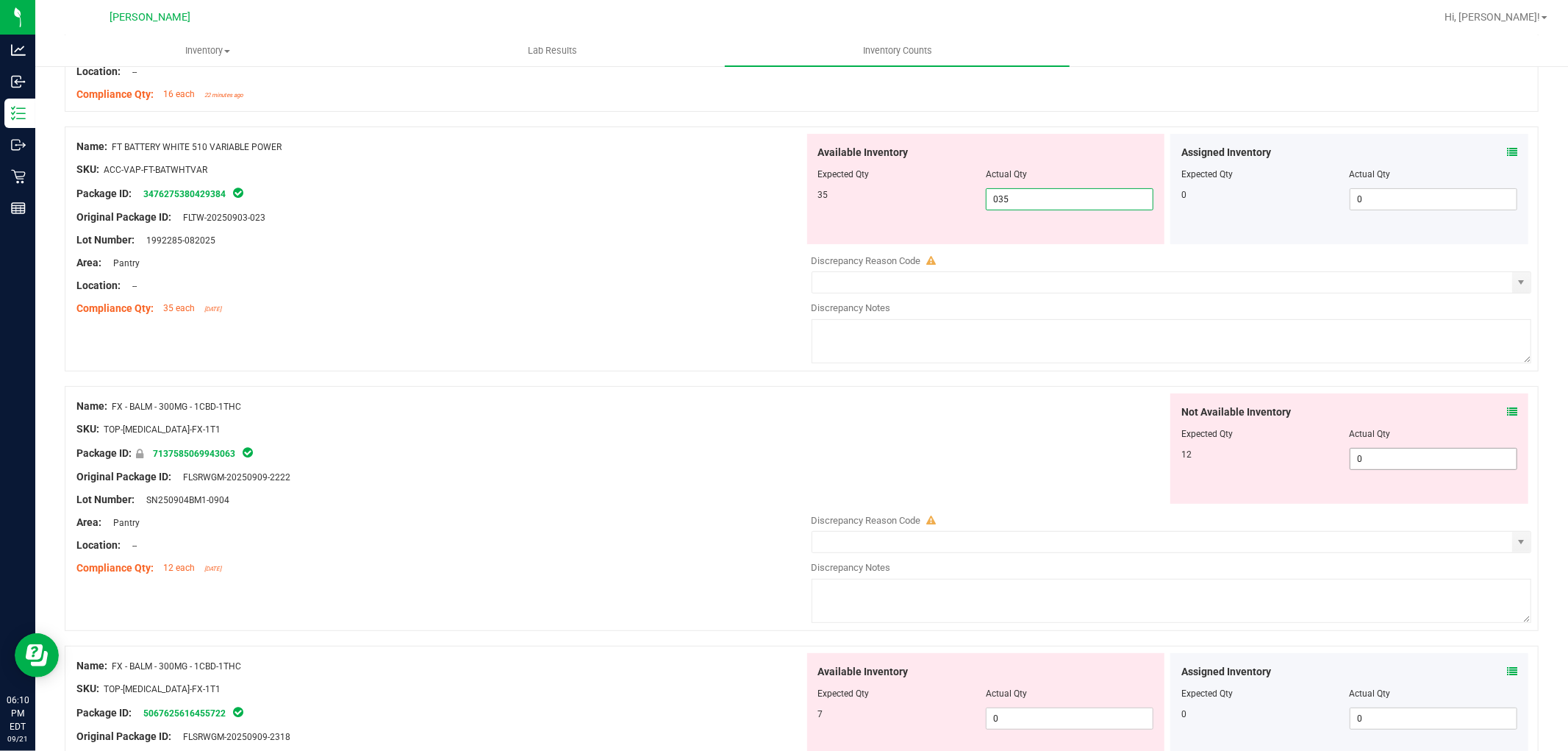
click at [1382, 453] on div "Not Available Inventory Expected Qty Actual Qty 12 0 0" at bounding box center [1349, 448] width 358 height 110
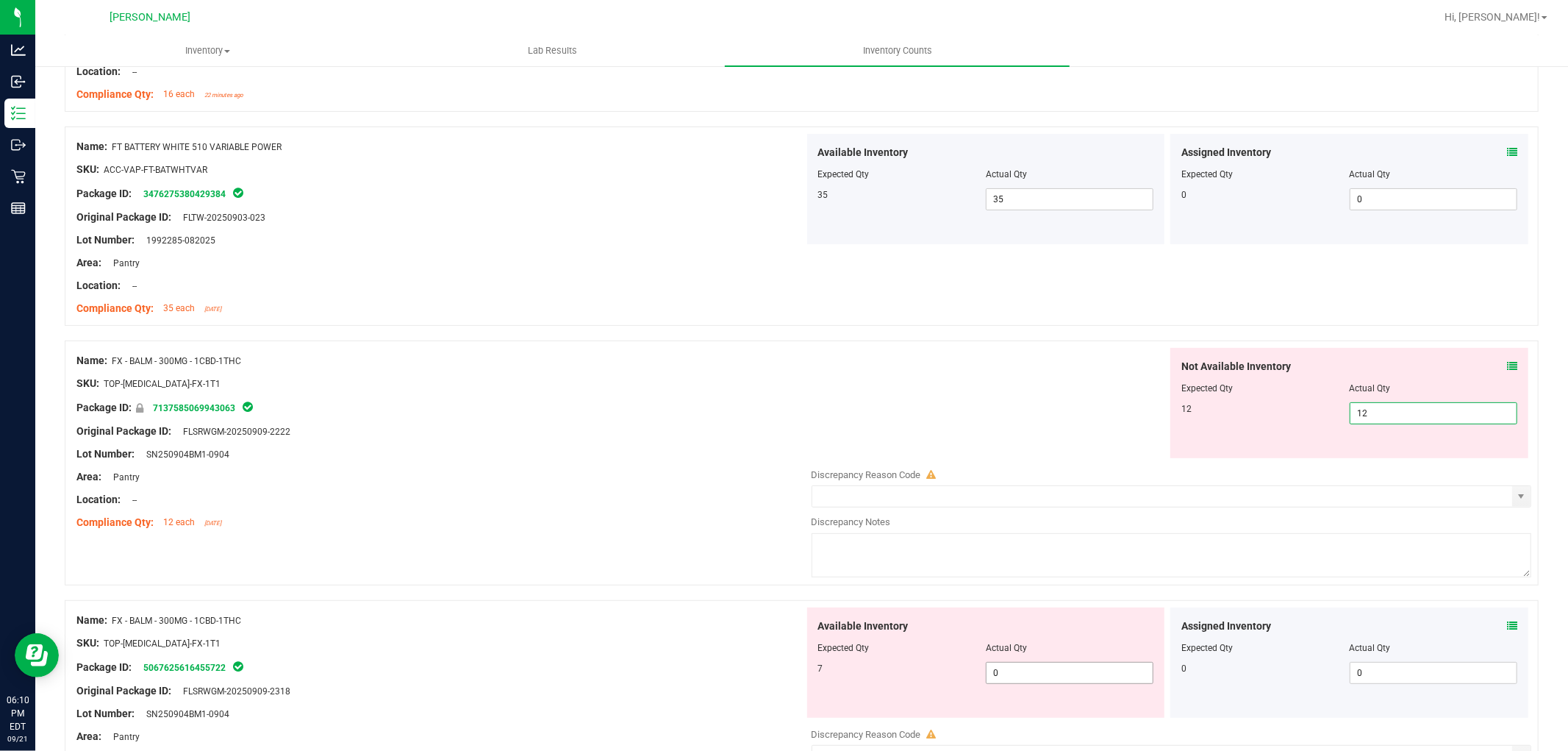
click at [1062, 671] on div "Available Inventory Expected Qty Actual Qty 7 0 0" at bounding box center [986, 662] width 358 height 110
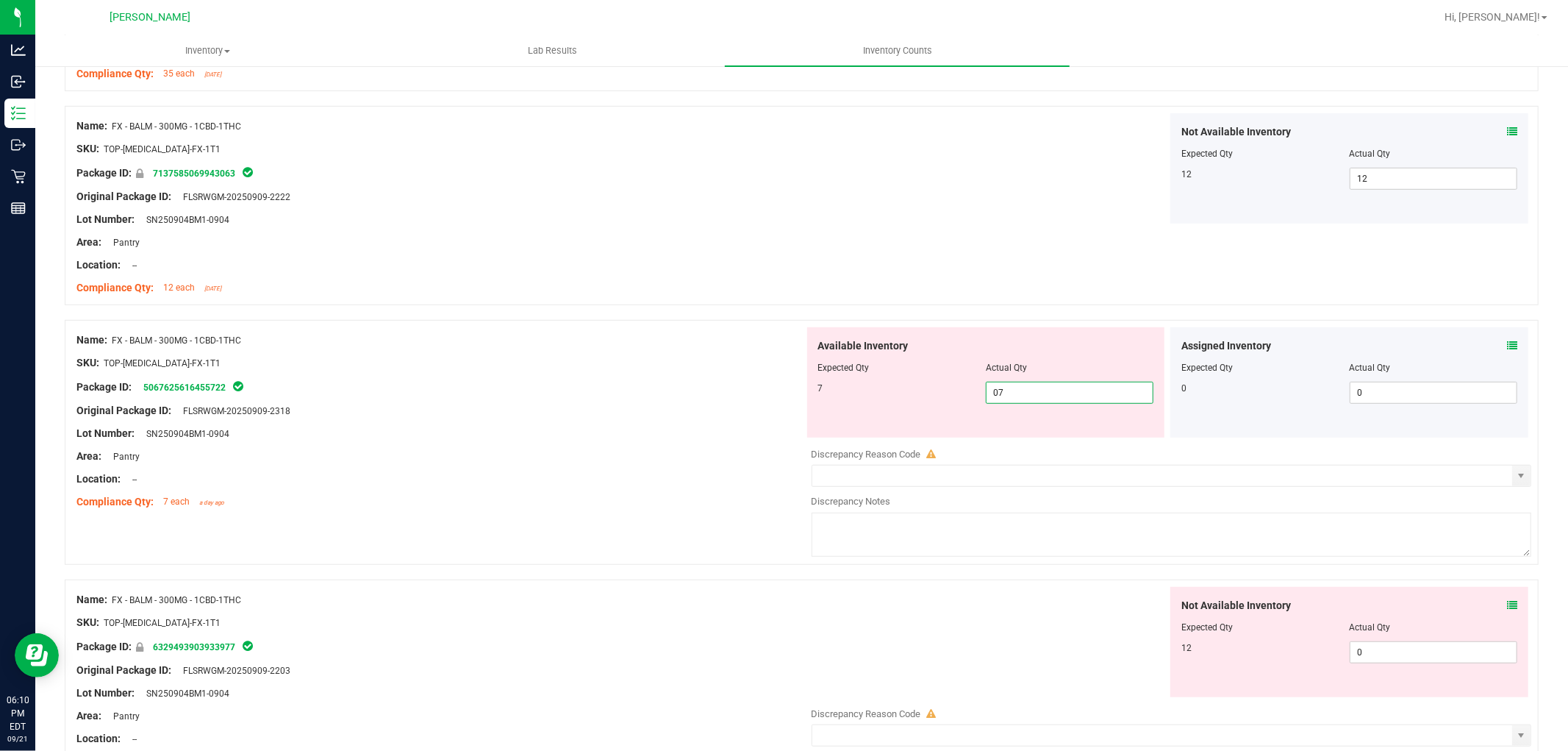
scroll to position [653, 0]
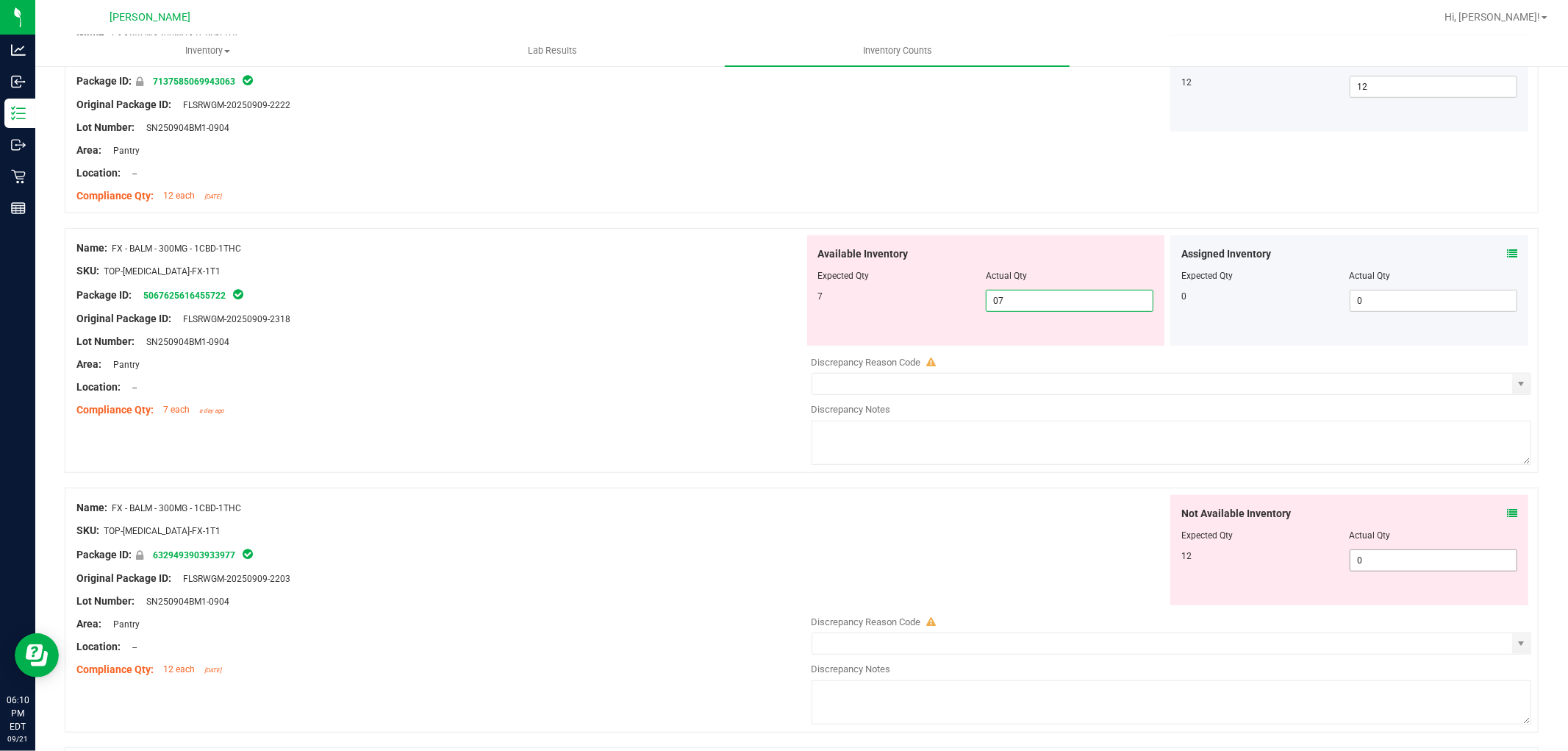
click at [1351, 560] on div "Not Available Inventory Expected Qty Actual Qty 12 0 0" at bounding box center [1168, 611] width 728 height 233
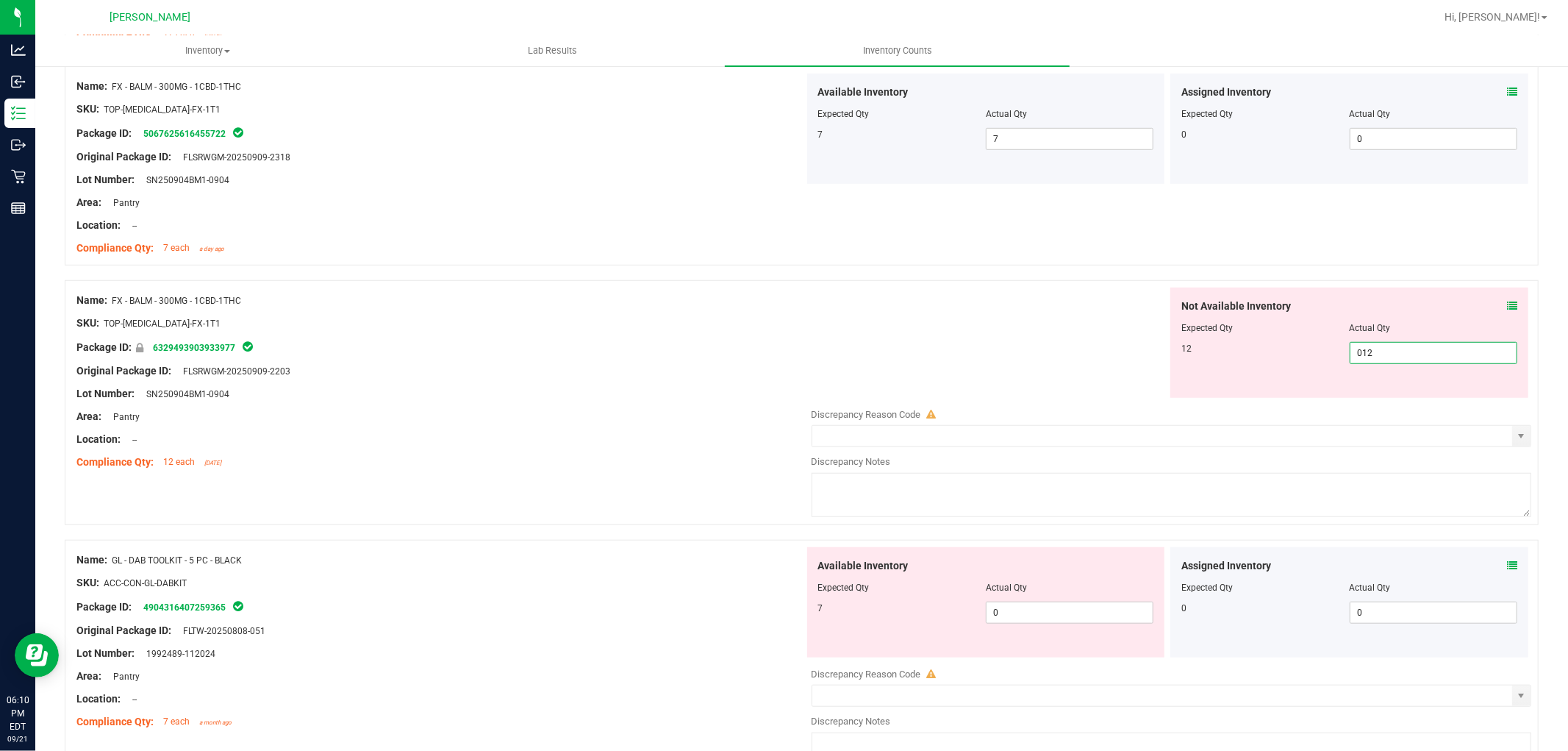
scroll to position [817, 0]
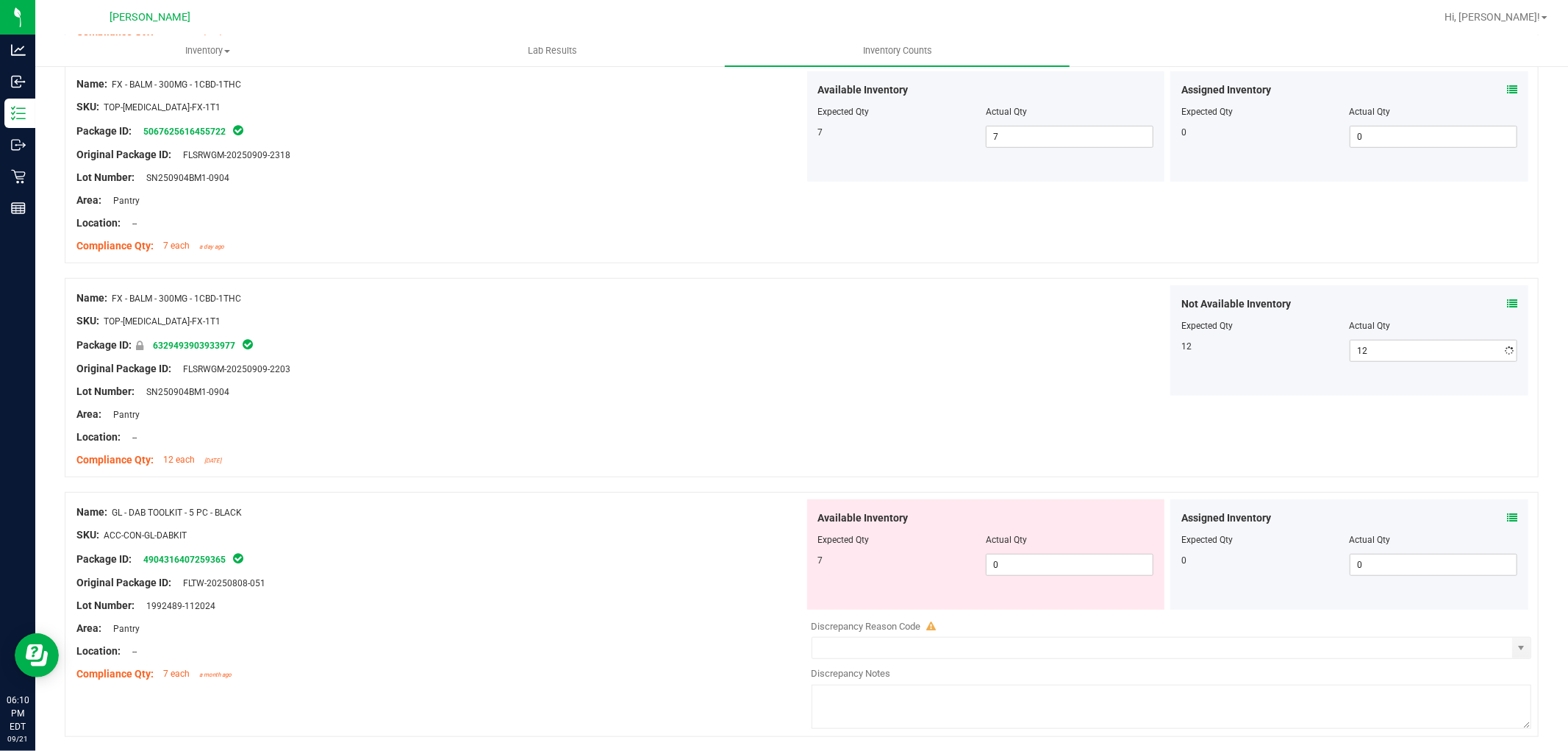
click at [1055, 597] on div "Available Inventory Expected Qty Actual Qty 7 0 0" at bounding box center [986, 554] width 358 height 110
click at [1062, 560] on span "0 0" at bounding box center [1069, 565] width 168 height 22
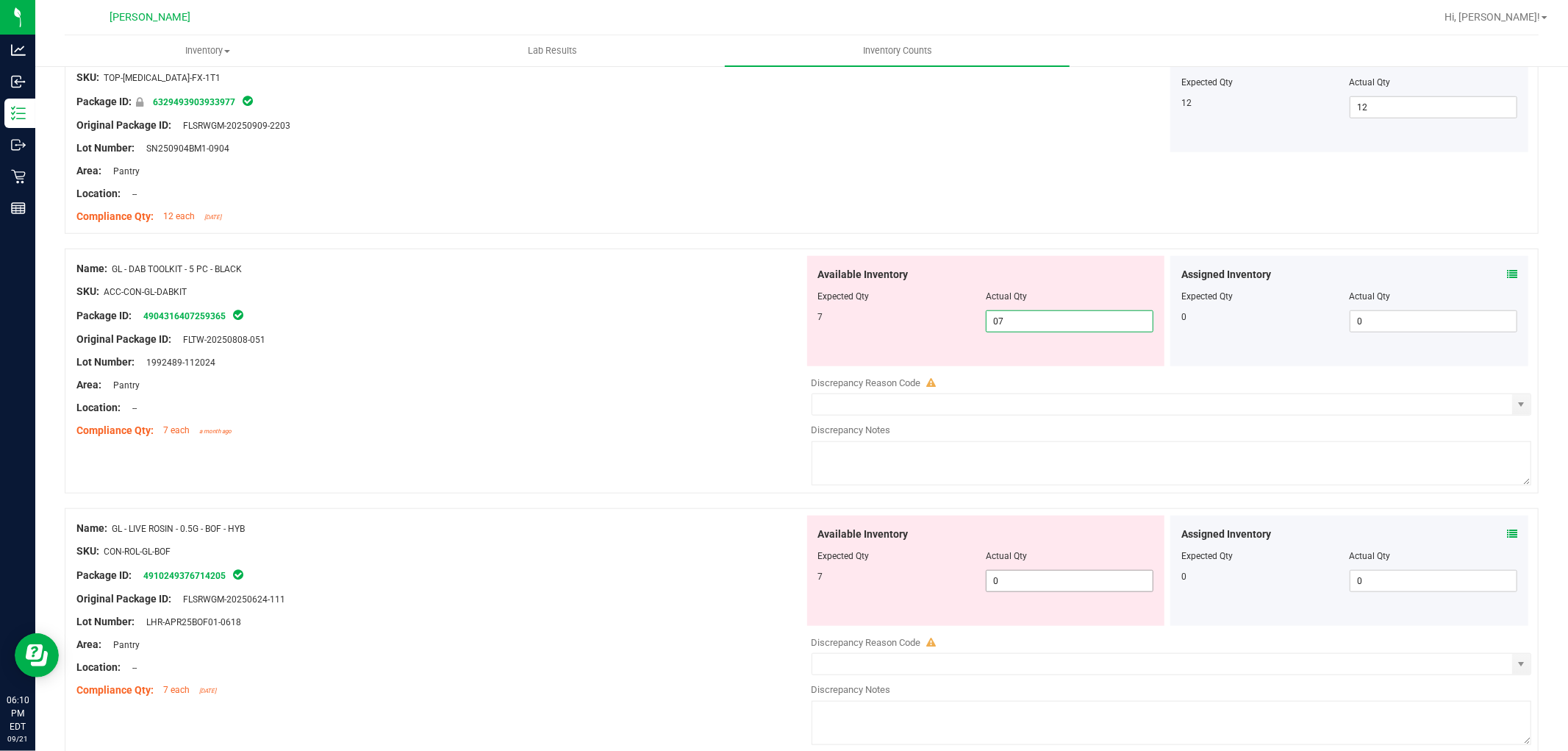
scroll to position [1062, 0]
click at [1082, 583] on div "Available Inventory Expected Qty Actual Qty 7 0 0" at bounding box center [1168, 630] width 728 height 233
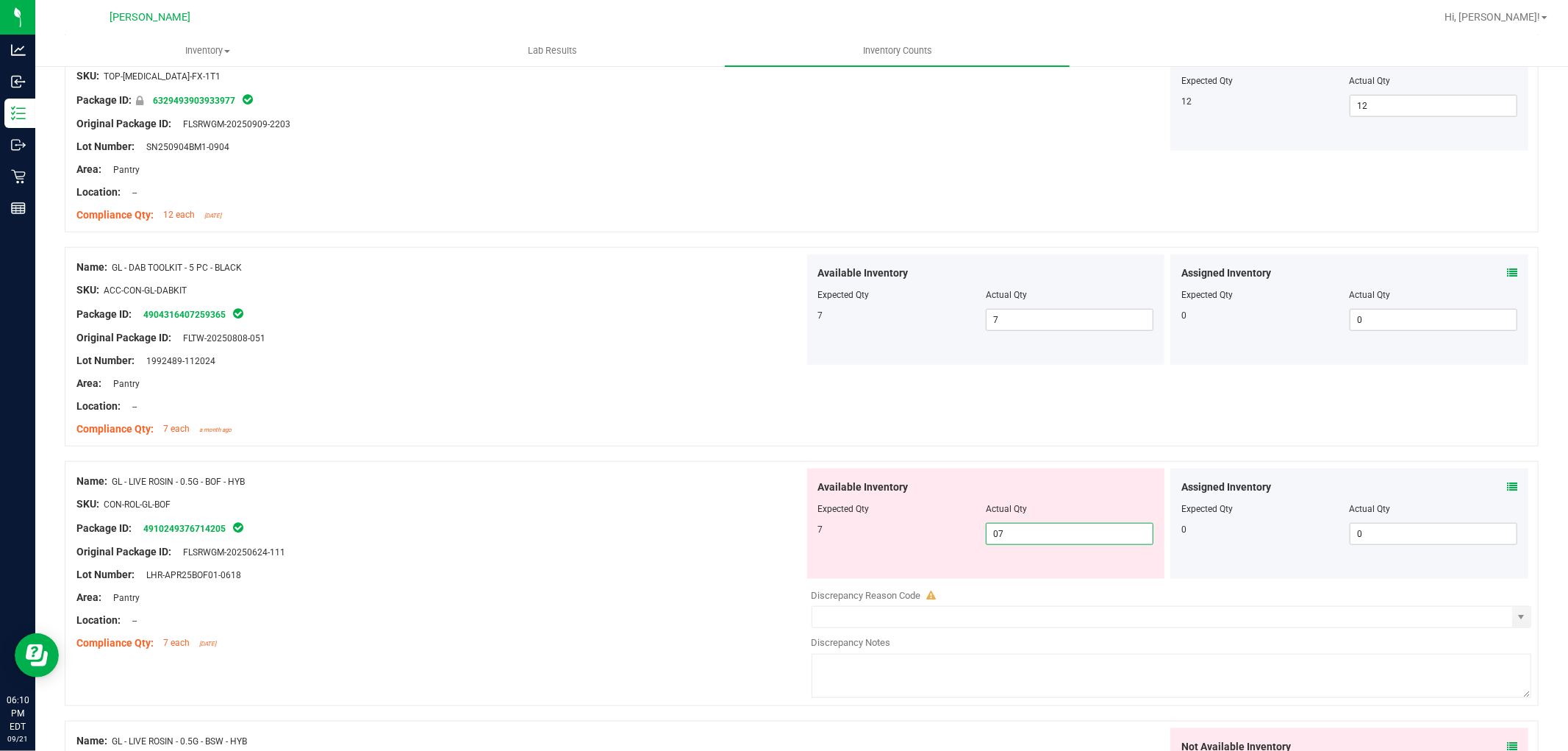
scroll to position [1226, 0]
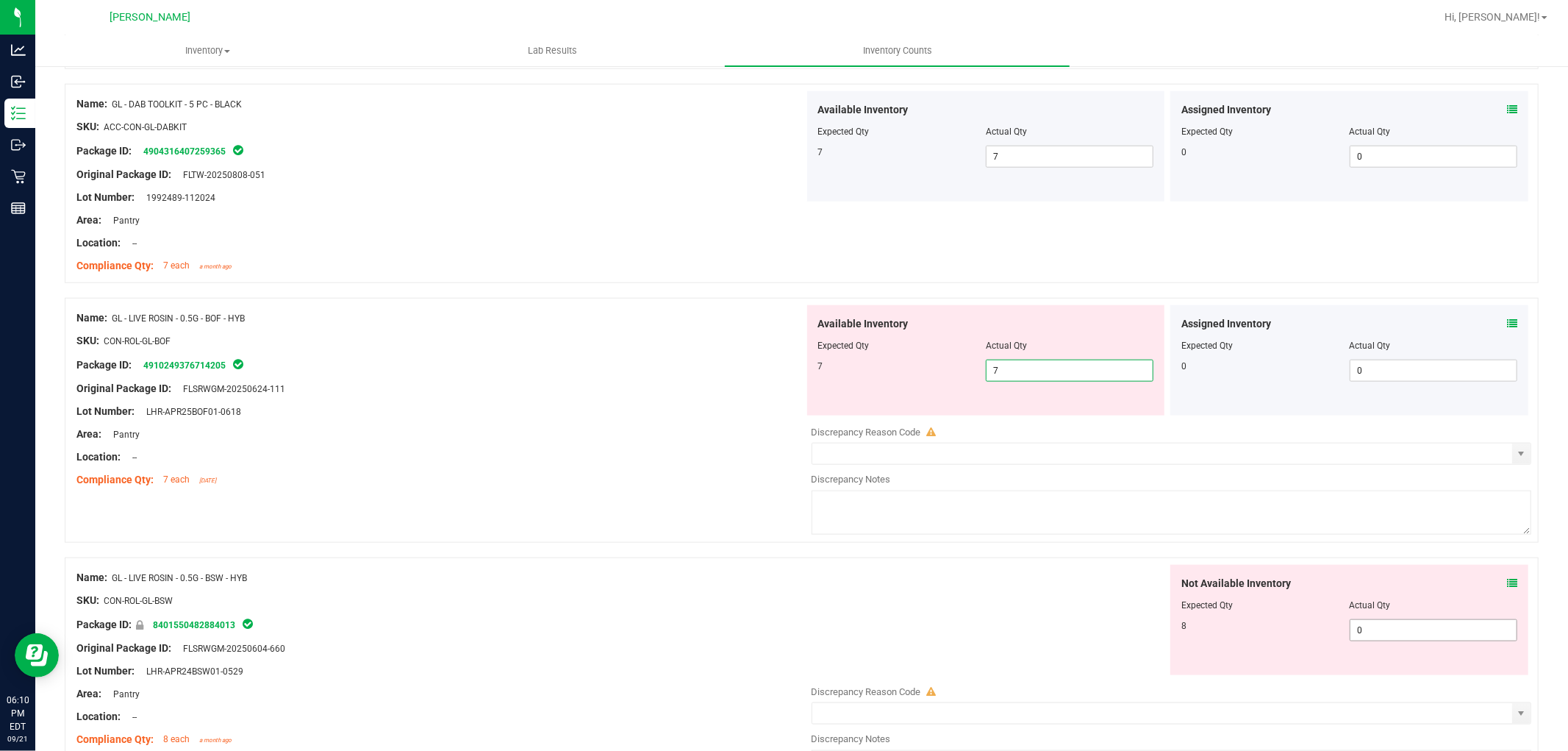
click at [1356, 620] on div "Not Available Inventory Expected Qty Actual Qty 8 0 0" at bounding box center [1349, 620] width 358 height 110
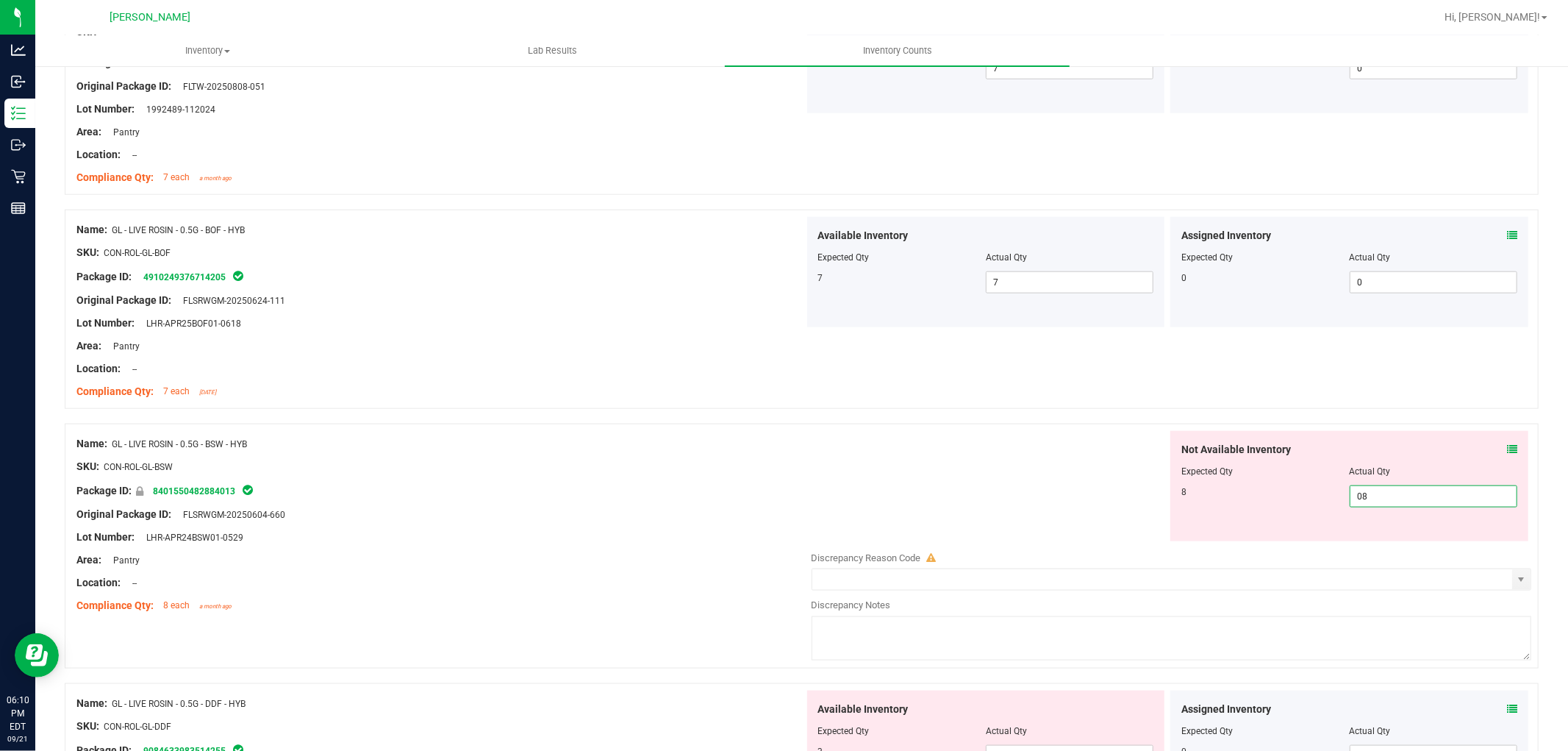
scroll to position [1471, 0]
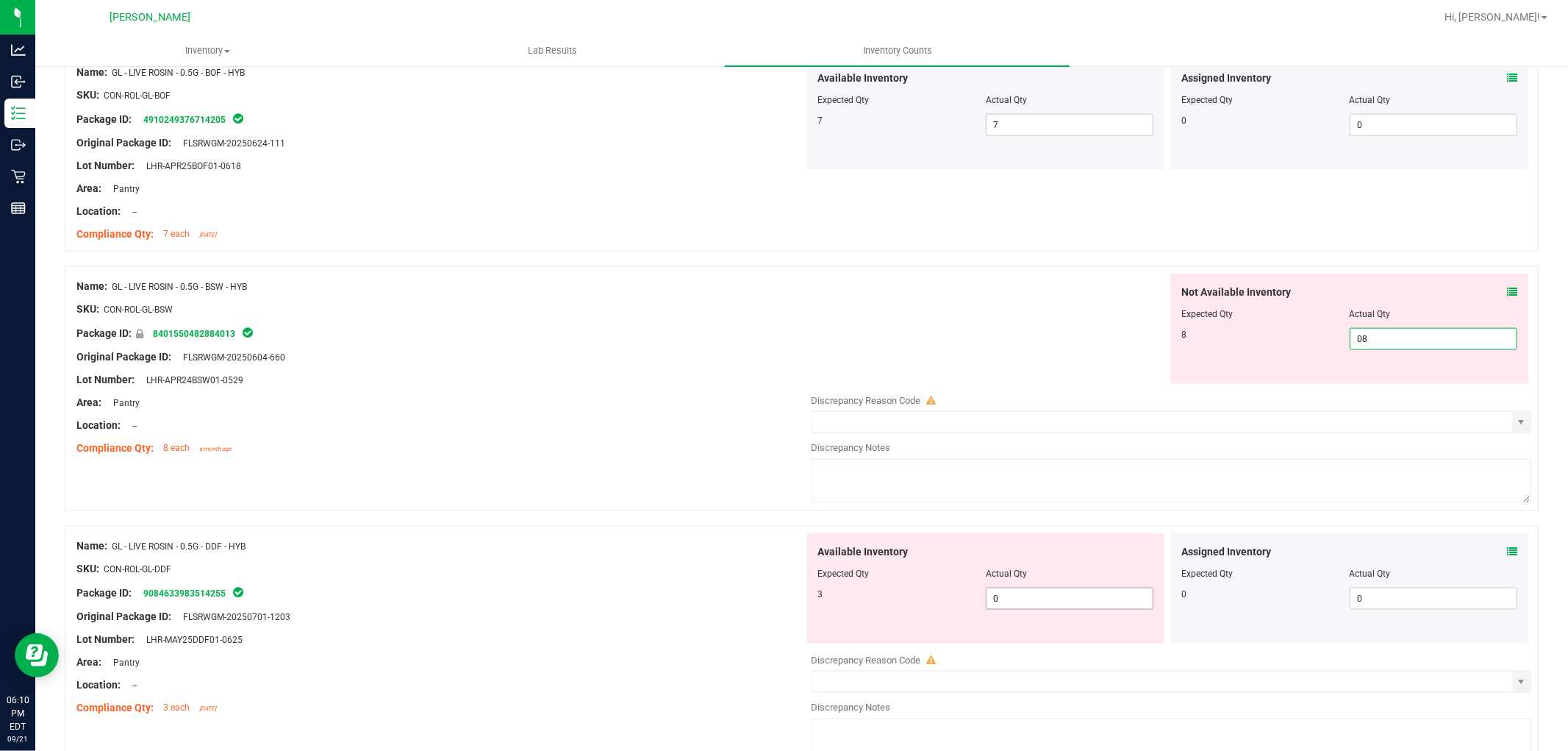
click at [1048, 597] on div "Available Inventory Expected Qty Actual Qty 3 0 0" at bounding box center [986, 588] width 358 height 110
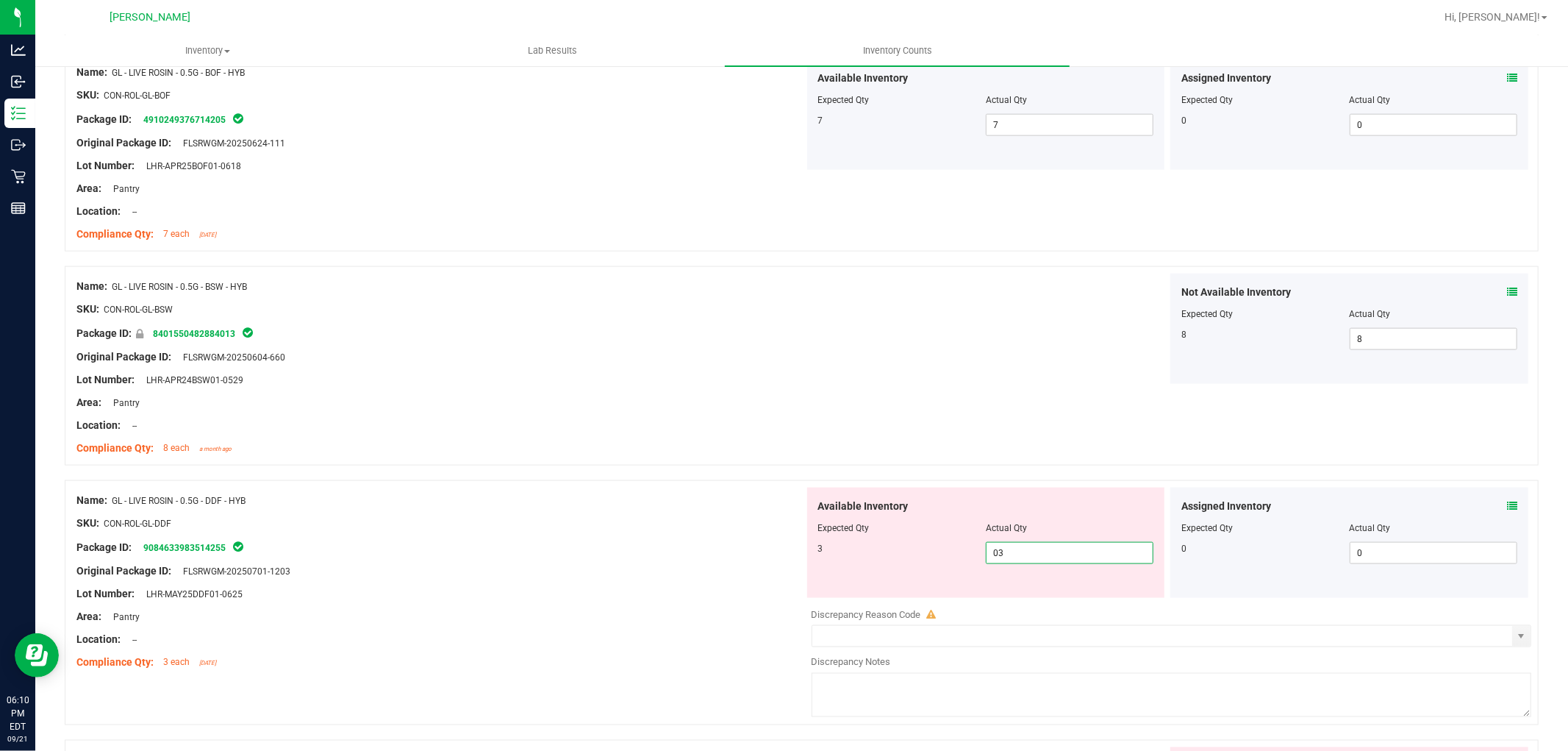
scroll to position [1716, 0]
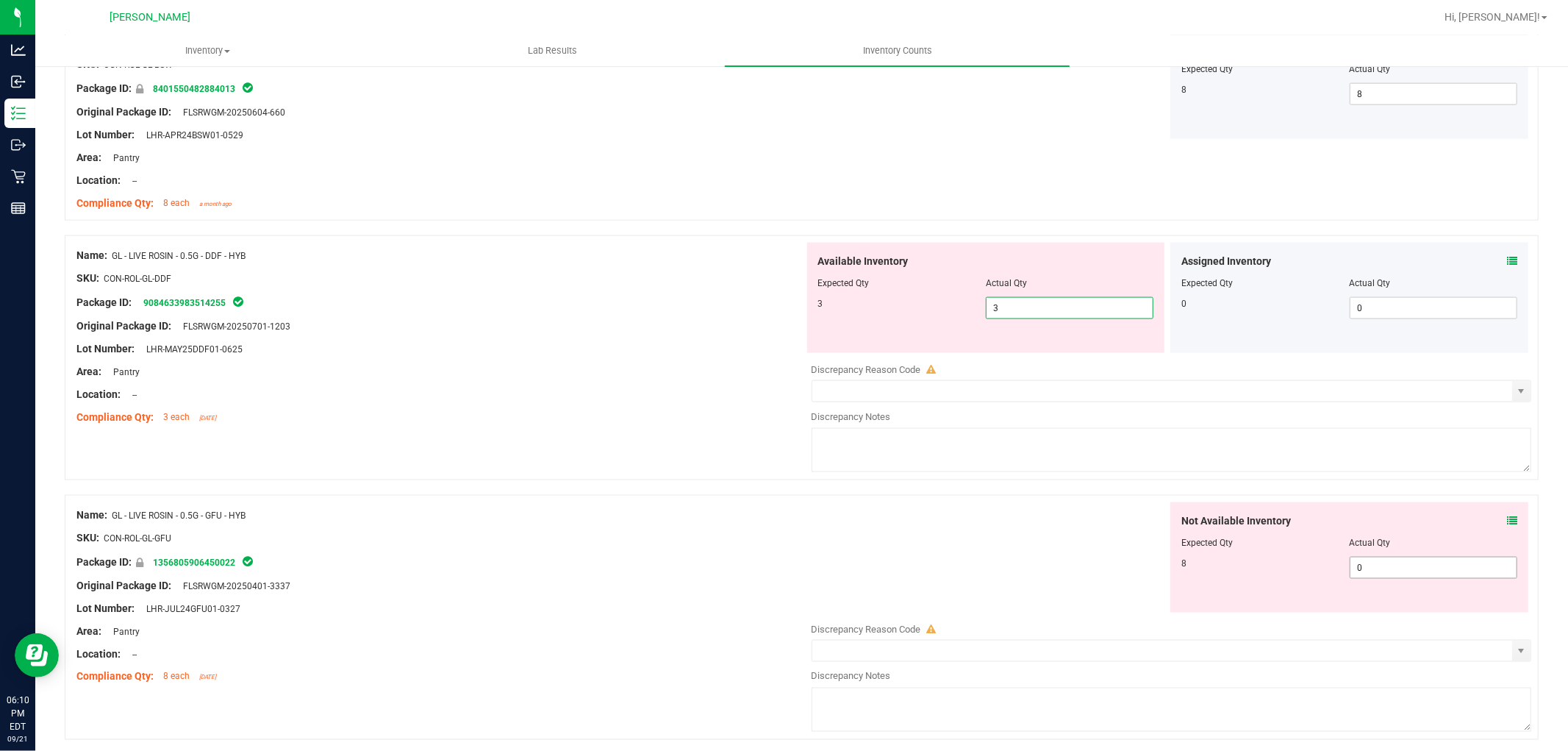
click at [1423, 571] on div "Not Available Inventory Expected Qty Actual Qty 8 0 0" at bounding box center [1168, 619] width 728 height 233
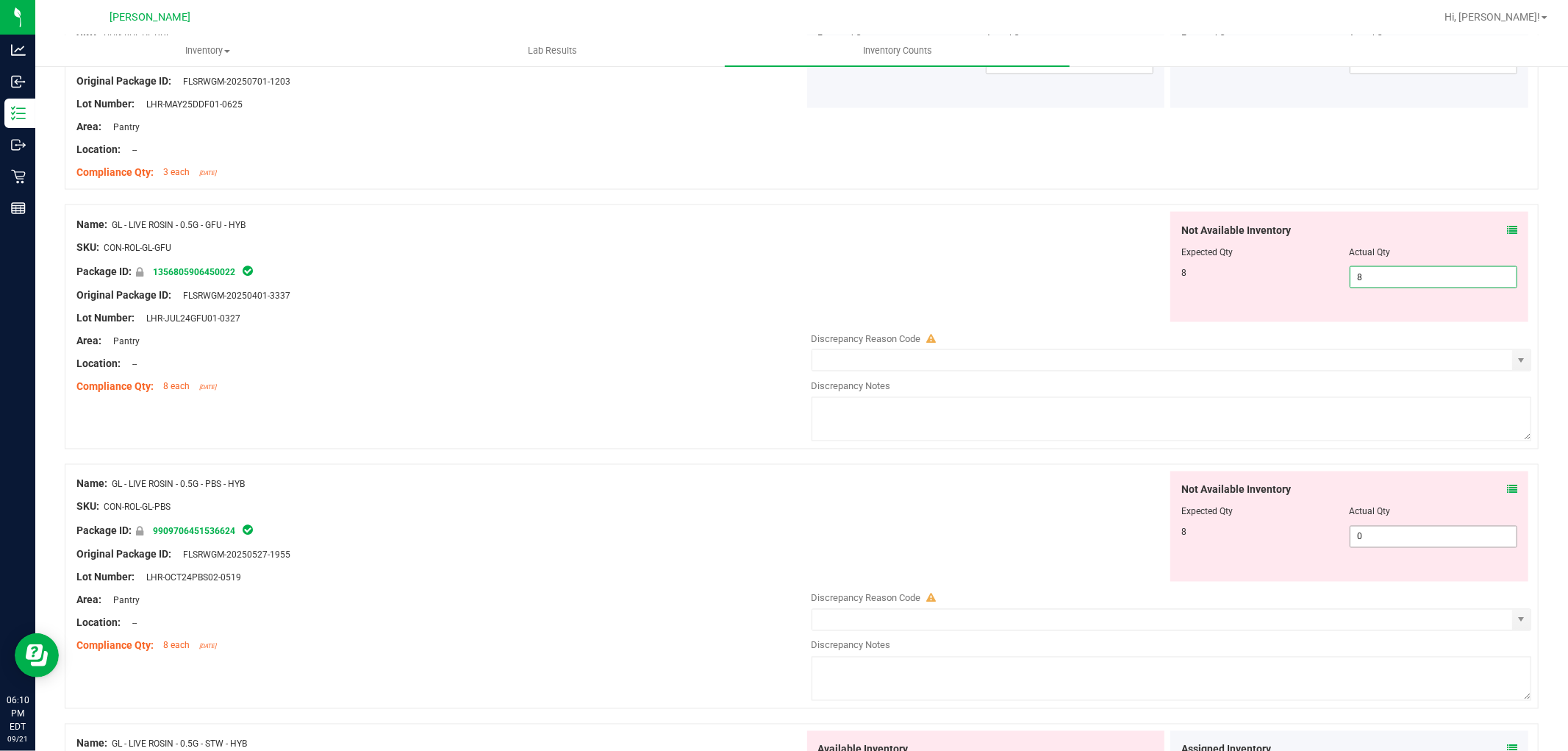
click at [1386, 539] on div "Not Available Inventory Expected Qty Actual Qty 8 0 0" at bounding box center [1168, 587] width 728 height 233
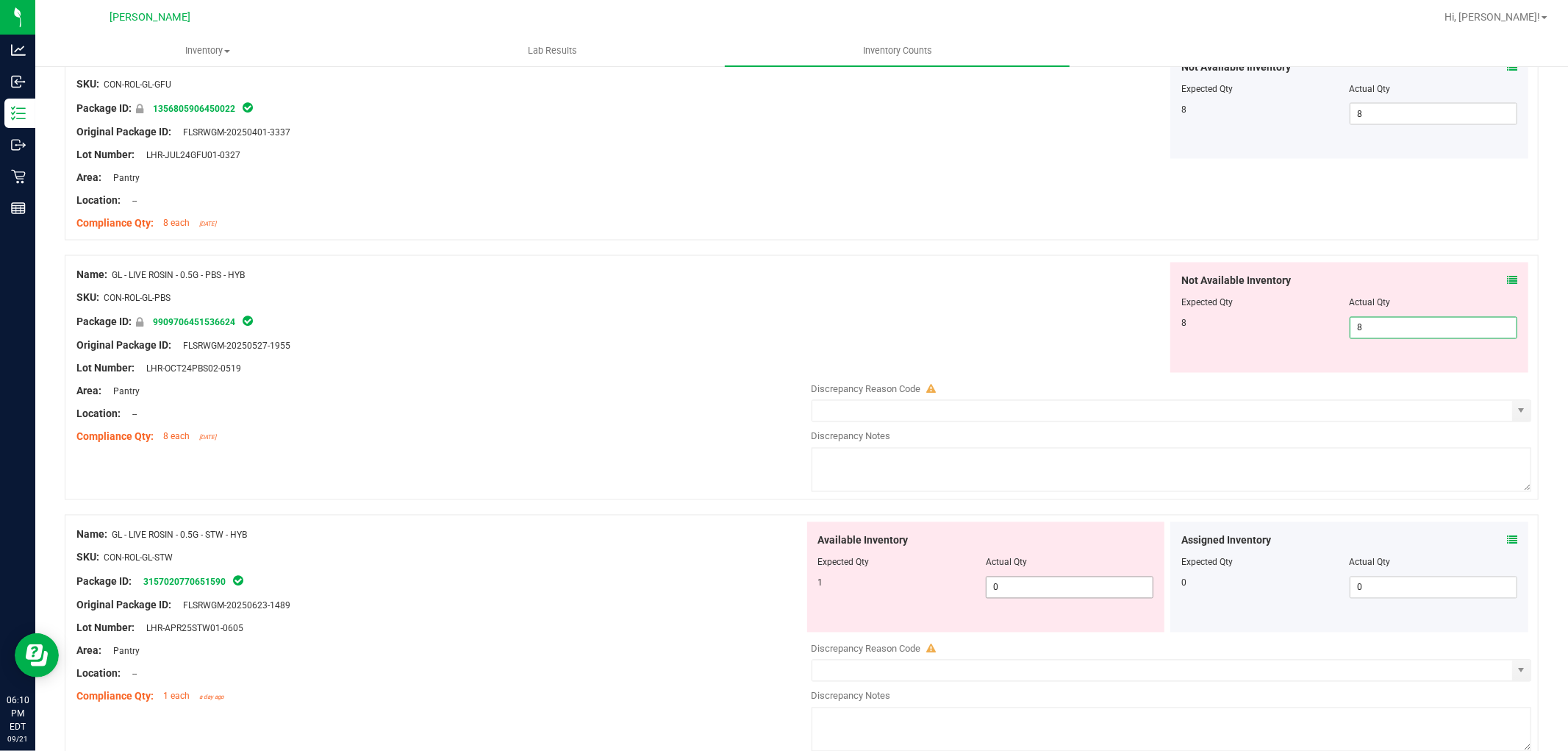
click at [1075, 580] on div "Available Inventory Expected Qty Actual Qty 1 0 0" at bounding box center [986, 577] width 358 height 110
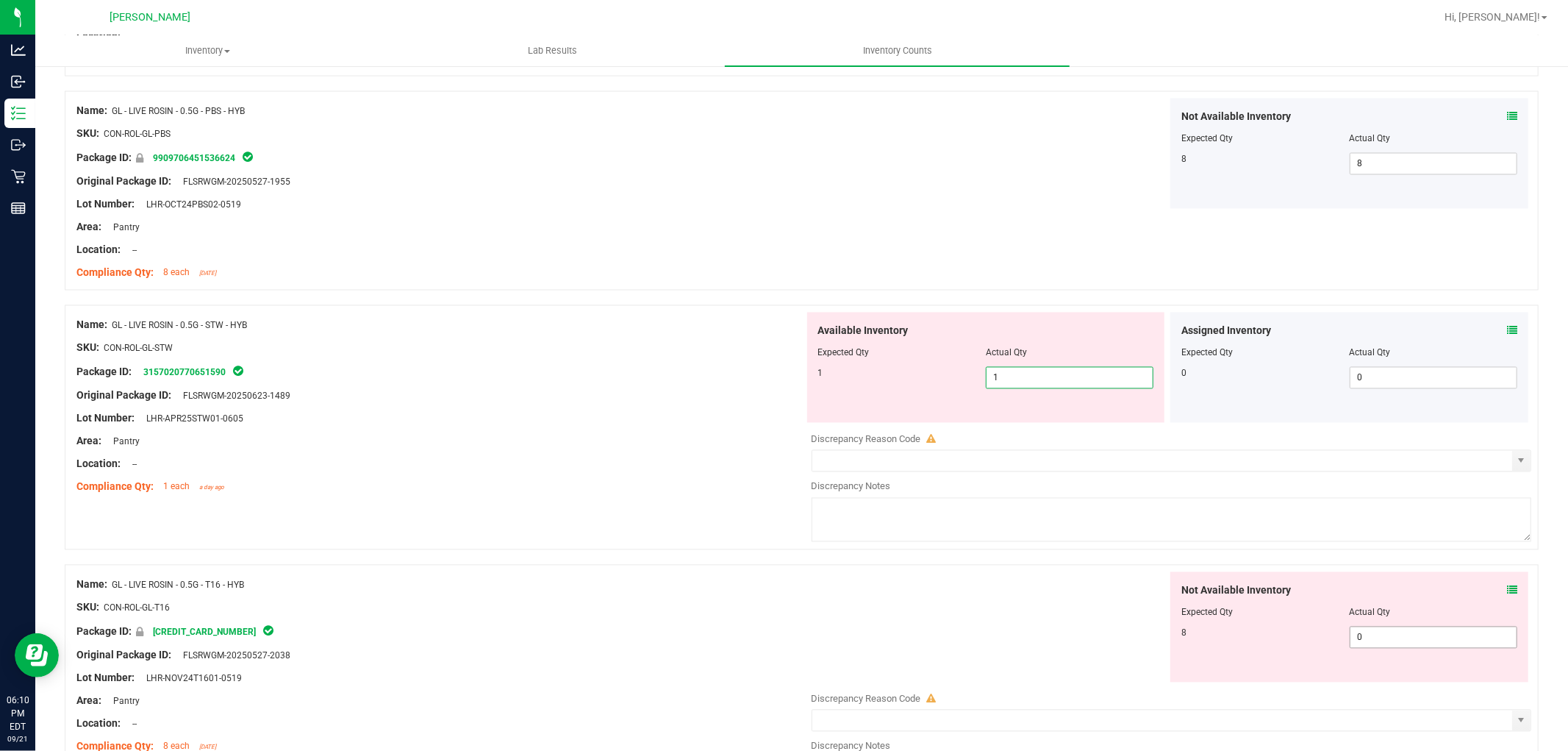
click at [1399, 632] on div "Not Available Inventory Expected Qty Actual Qty 8 0 0" at bounding box center [1349, 627] width 358 height 110
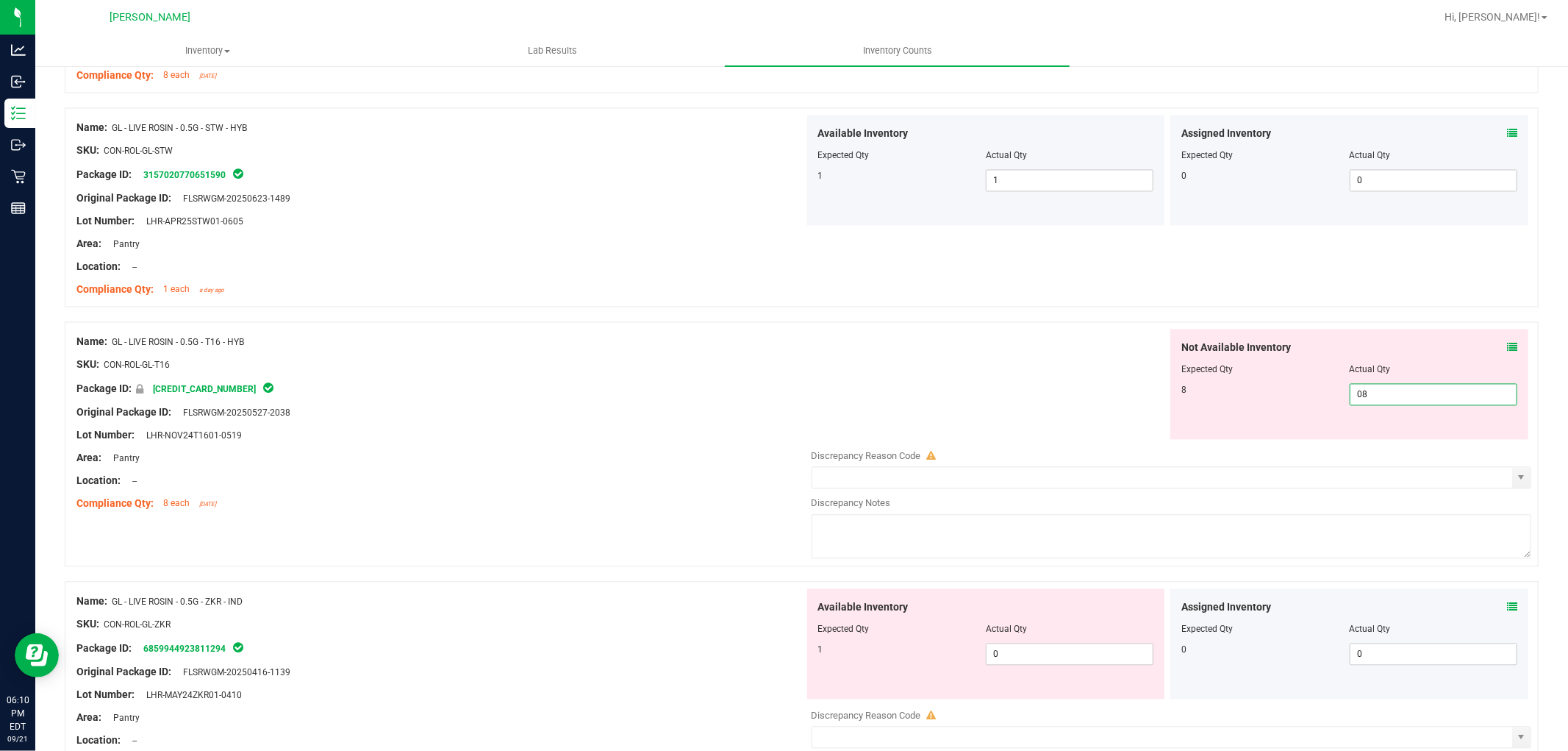
scroll to position [2533, 0]
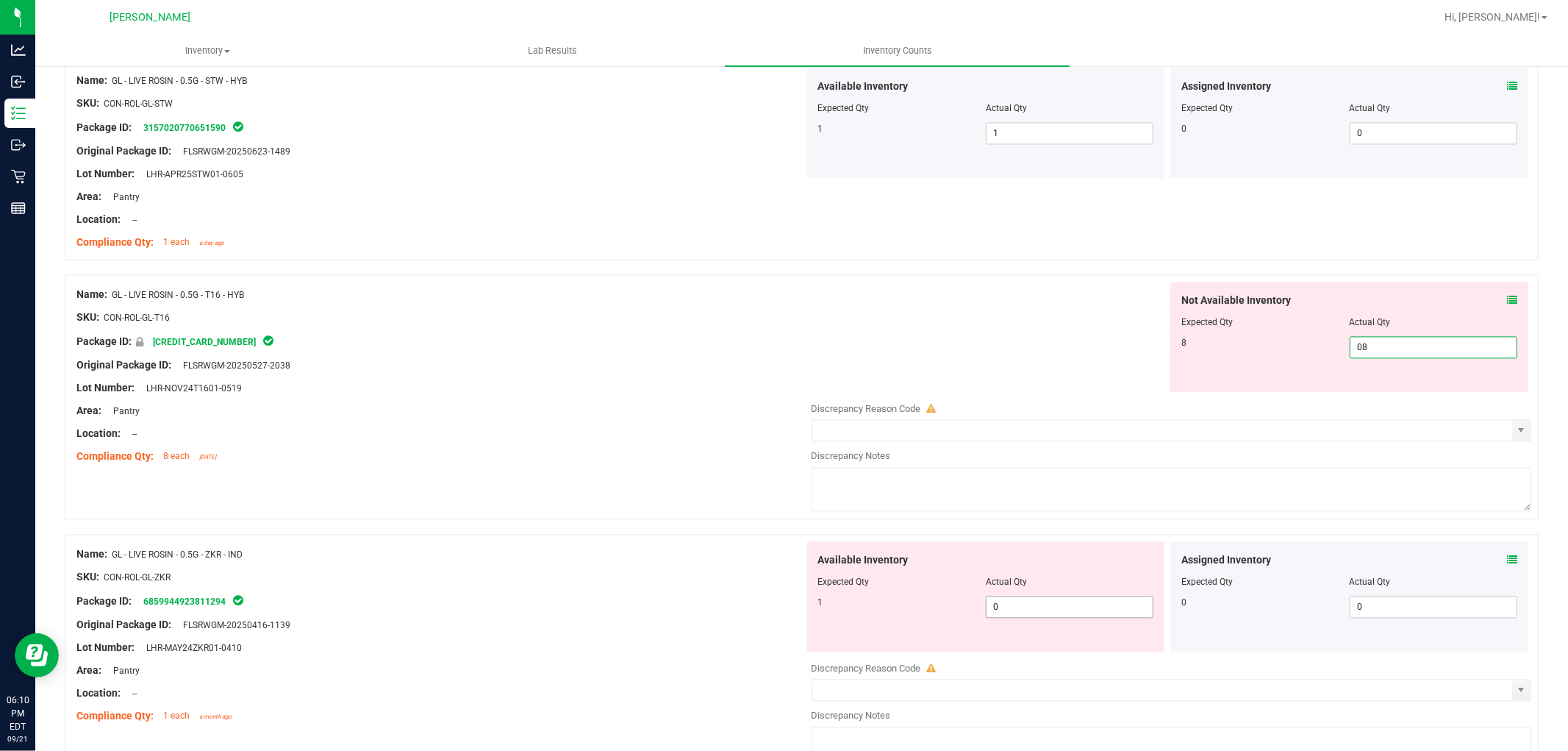
click at [1093, 611] on div "Available Inventory Expected Qty Actual Qty 1 0 0" at bounding box center [1168, 657] width 728 height 233
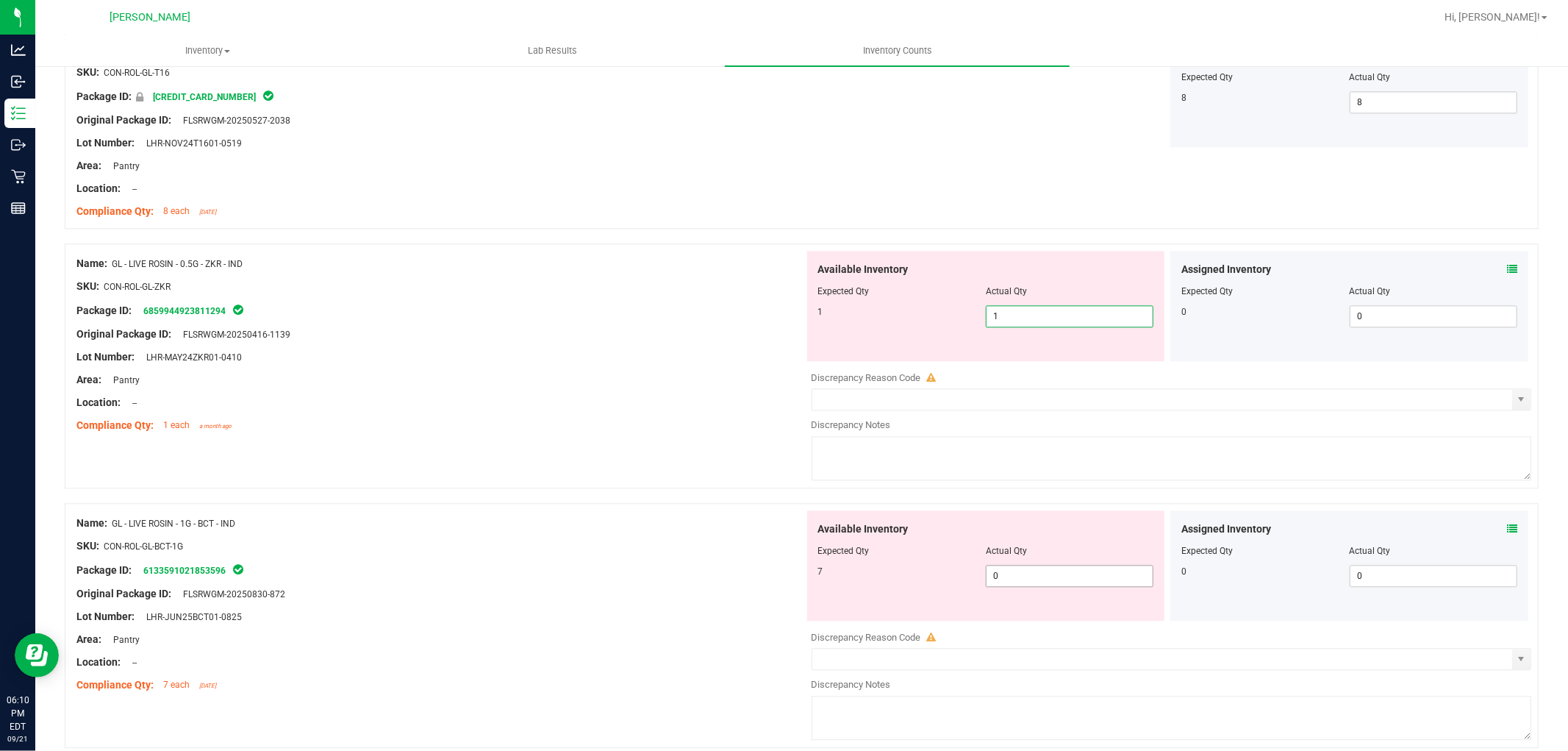
click at [1112, 582] on div "Available Inventory Expected Qty Actual Qty 7 0 0" at bounding box center [1168, 627] width 728 height 233
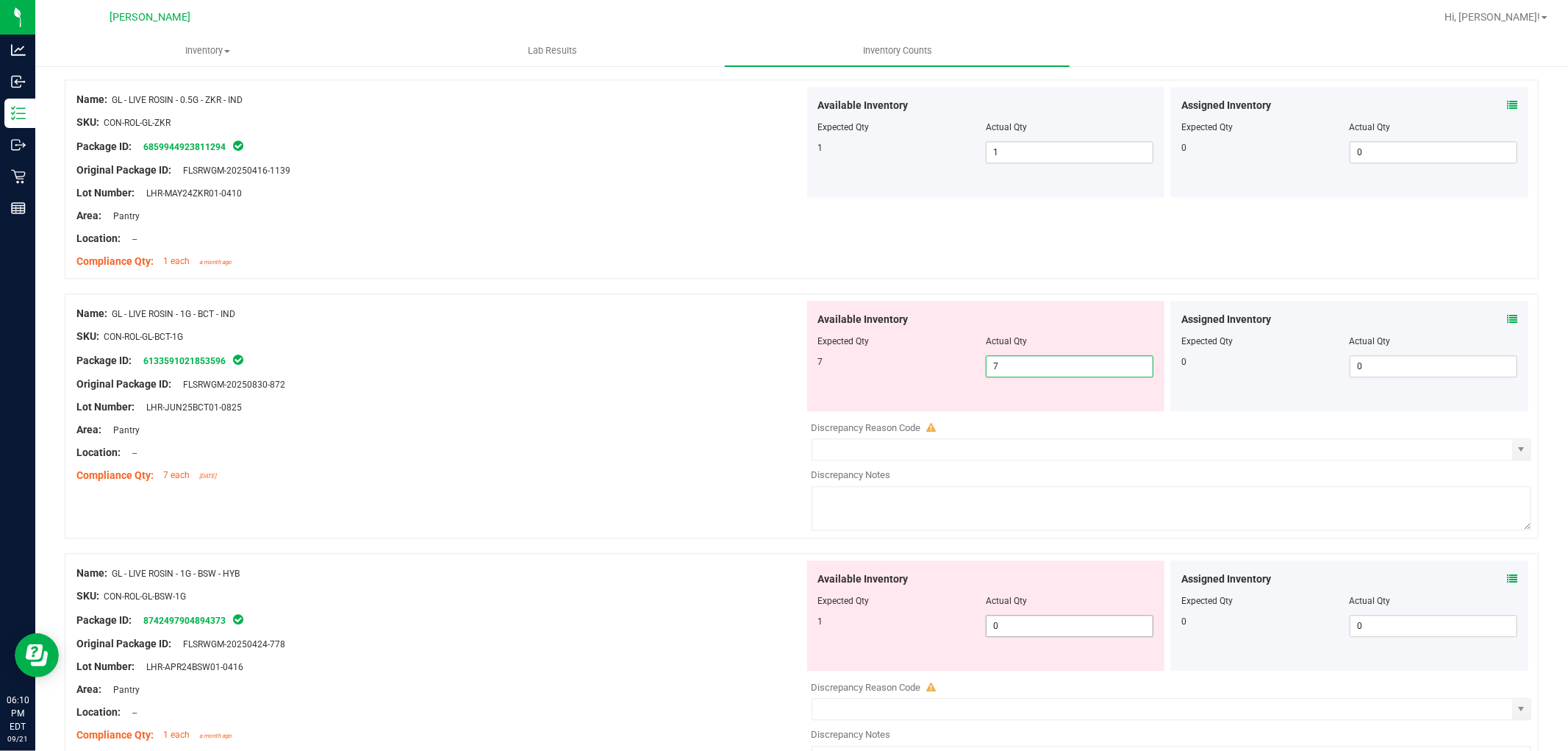
click at [1083, 628] on div "Available Inventory Expected Qty Actual Qty 1 0 0" at bounding box center [1168, 677] width 728 height 233
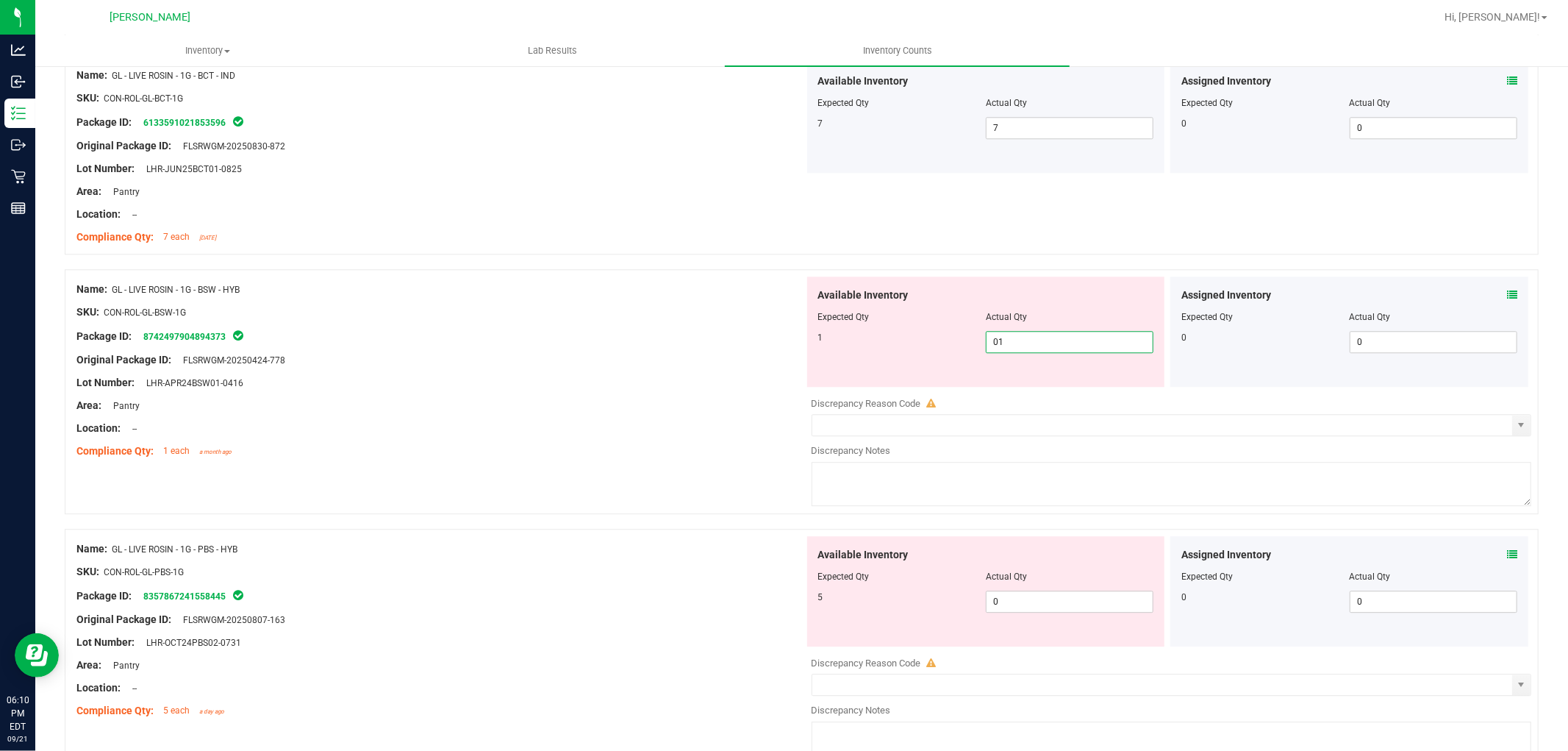
scroll to position [3186, 0]
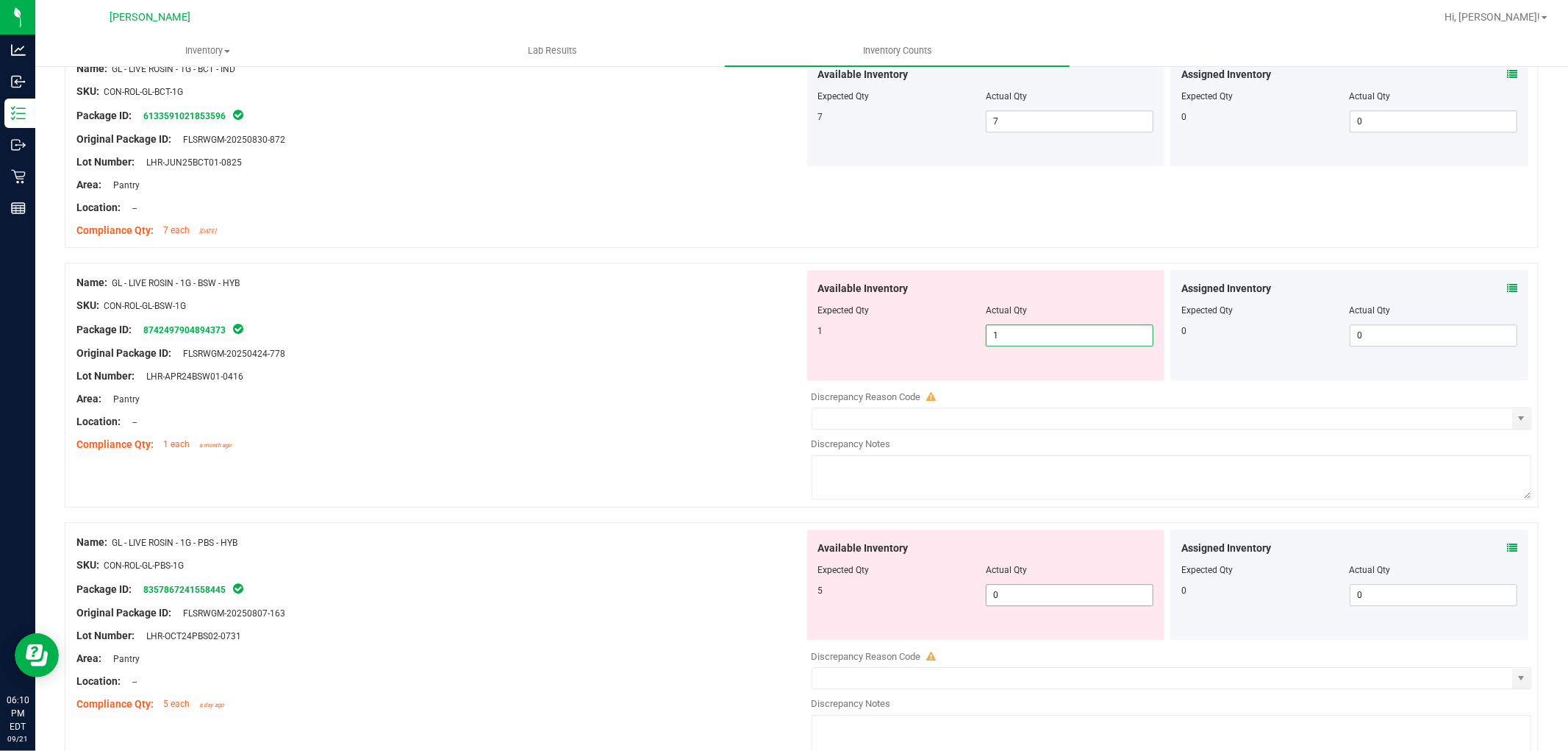
click at [1081, 593] on div "Available Inventory Expected Qty Actual Qty 5 0 0" at bounding box center [986, 584] width 358 height 110
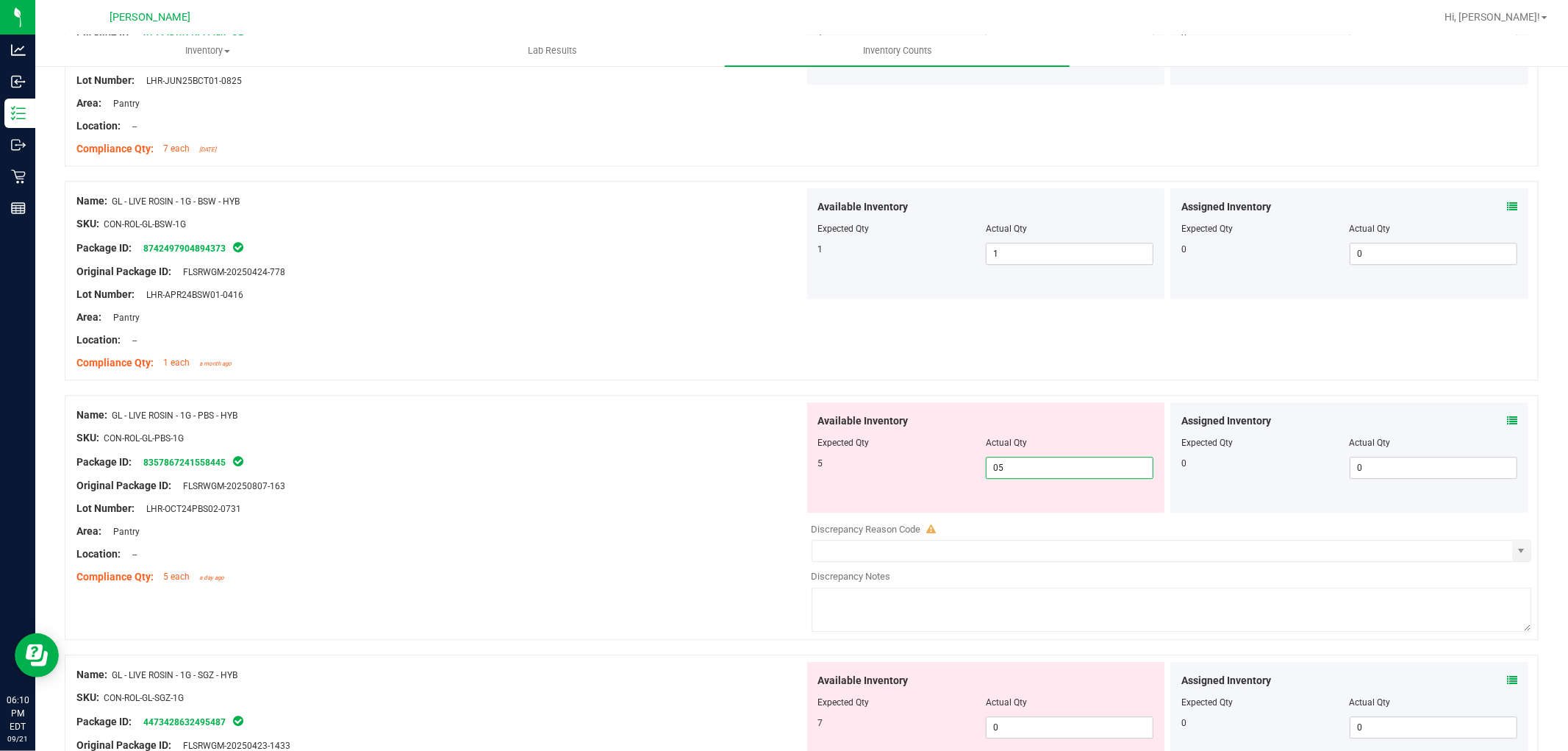
scroll to position [3431, 0]
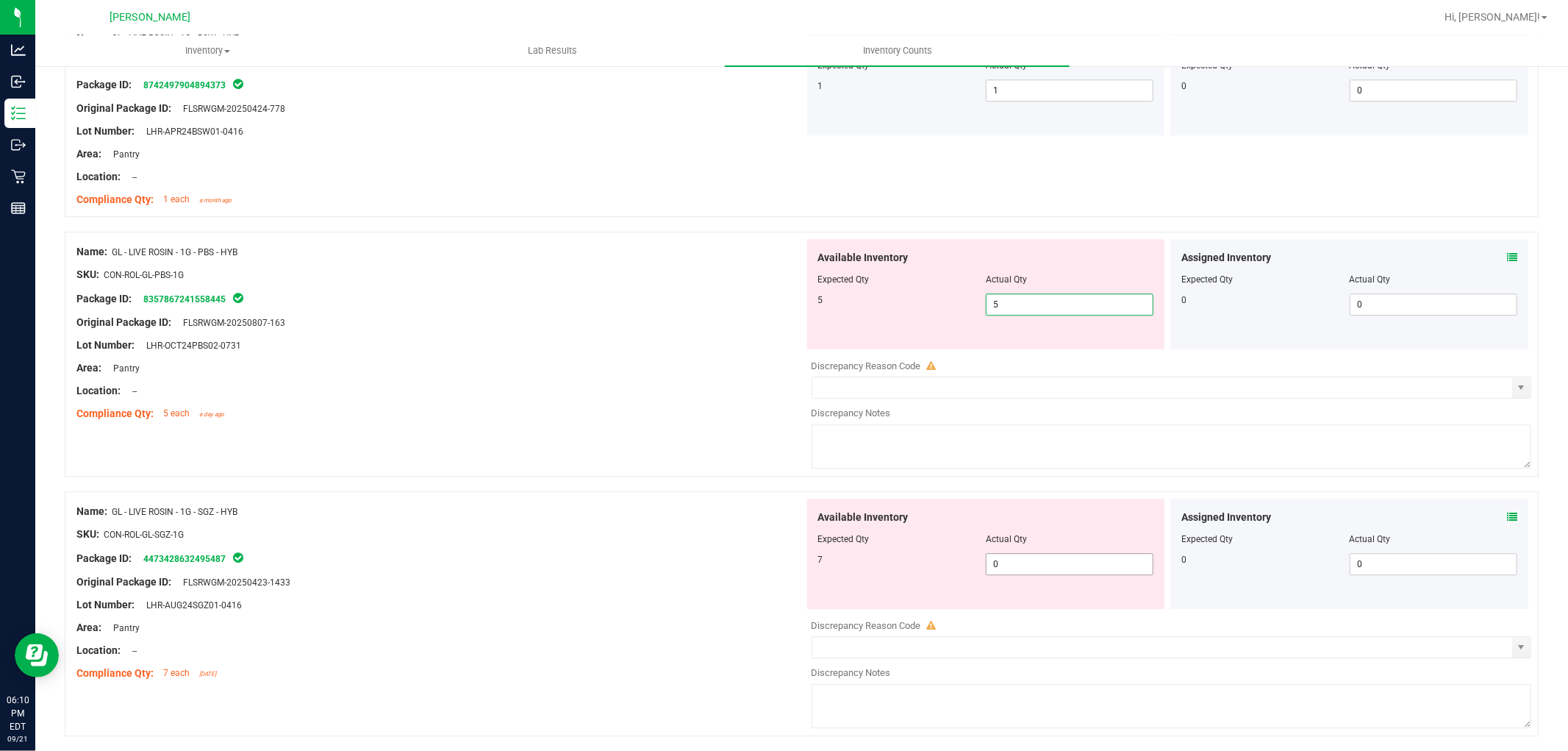
click at [1078, 572] on div "Available Inventory Expected Qty Actual Qty 7 0 0" at bounding box center [1168, 615] width 728 height 233
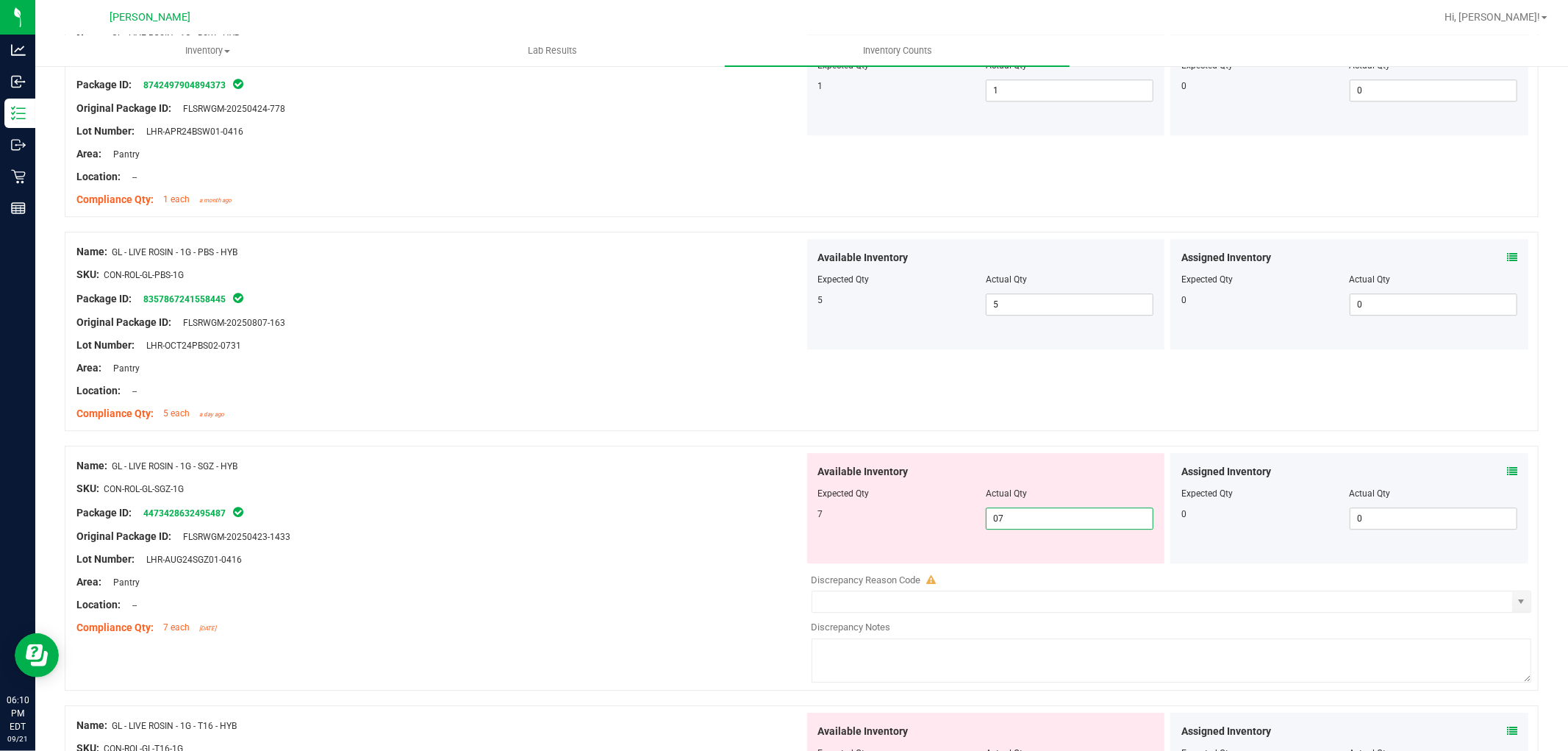
scroll to position [3595, 0]
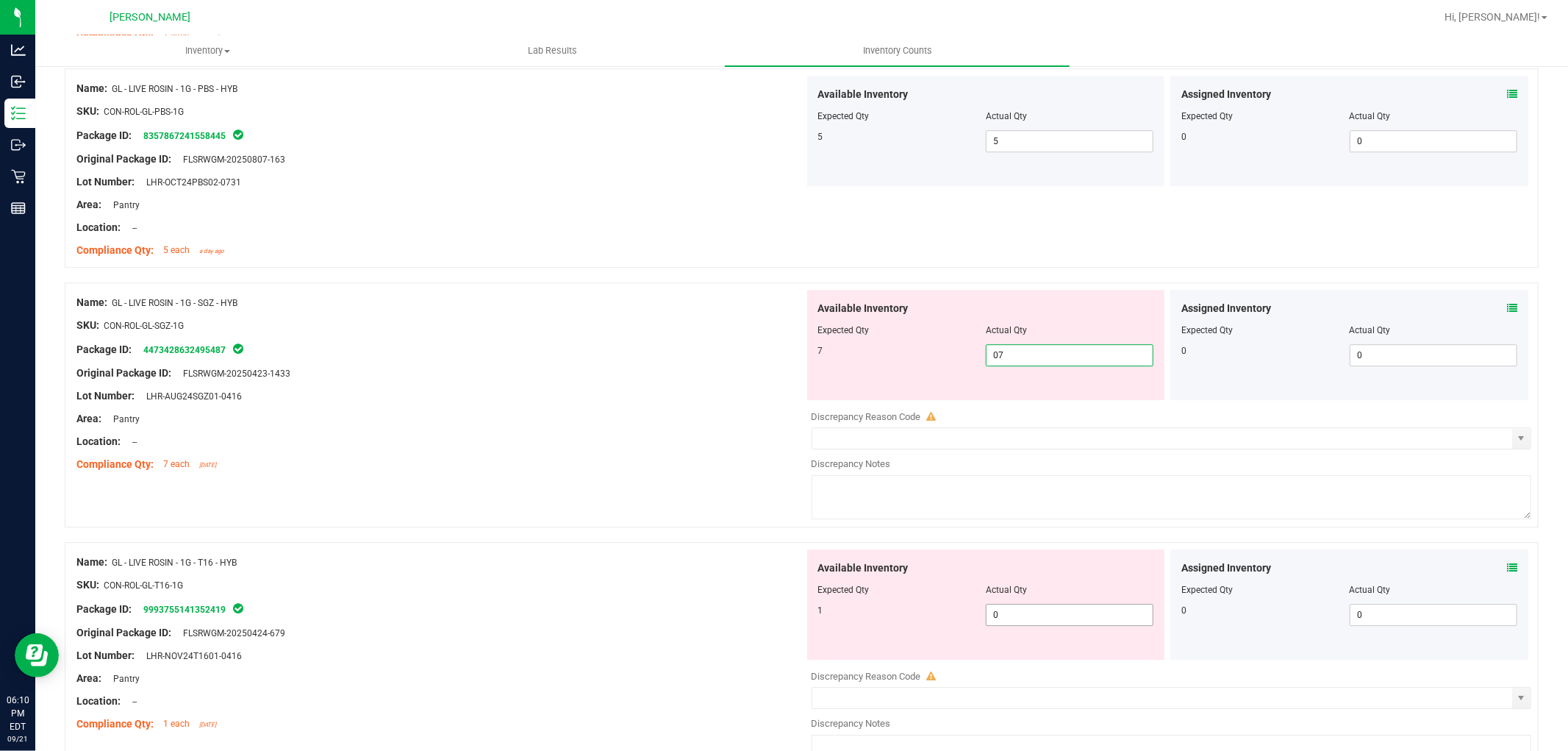
click at [1072, 614] on div "Available Inventory Expected Qty Actual Qty 1 0 0" at bounding box center [1168, 666] width 728 height 233
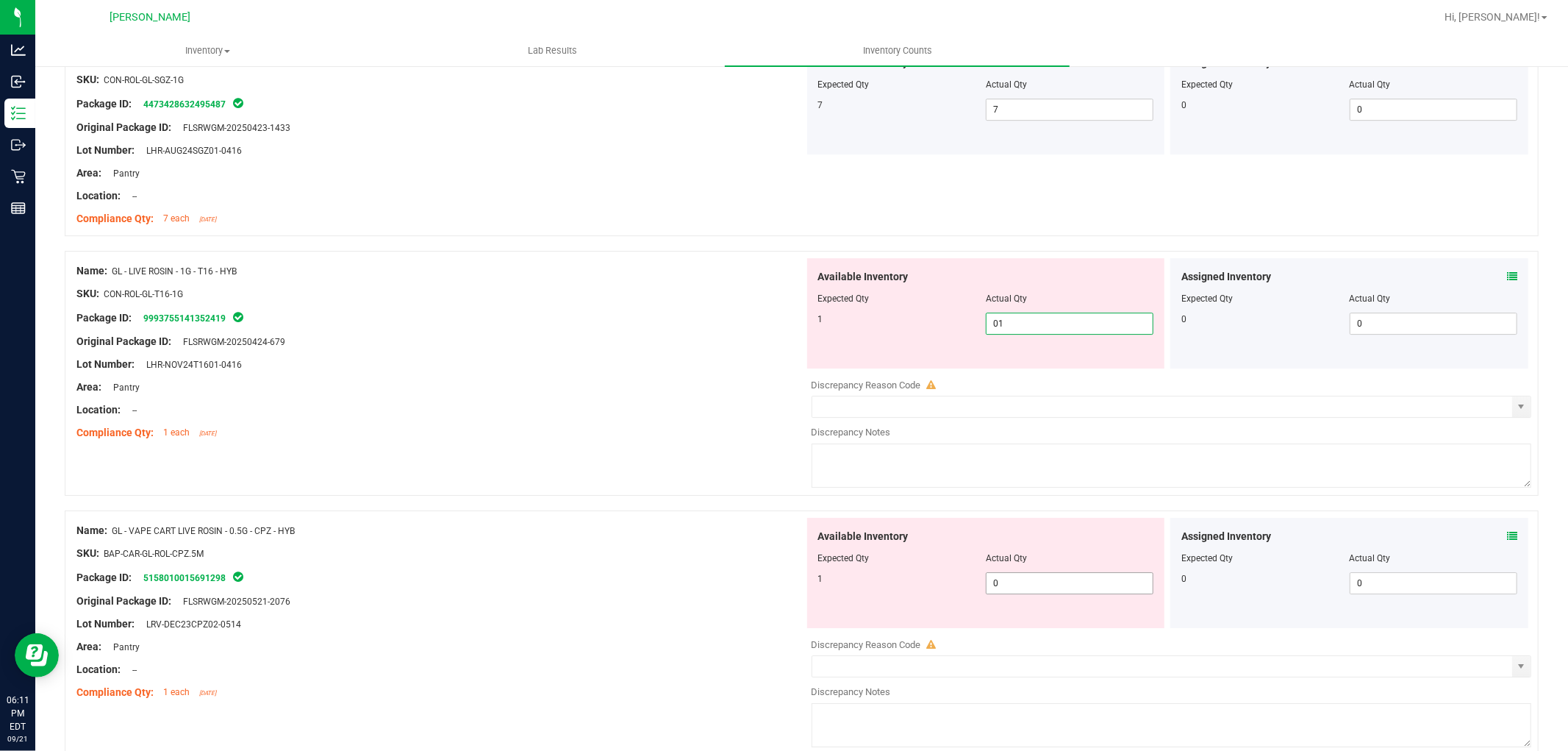
click at [1068, 589] on div "Available Inventory Expected Qty Actual Qty 1 0 0" at bounding box center [1168, 634] width 728 height 233
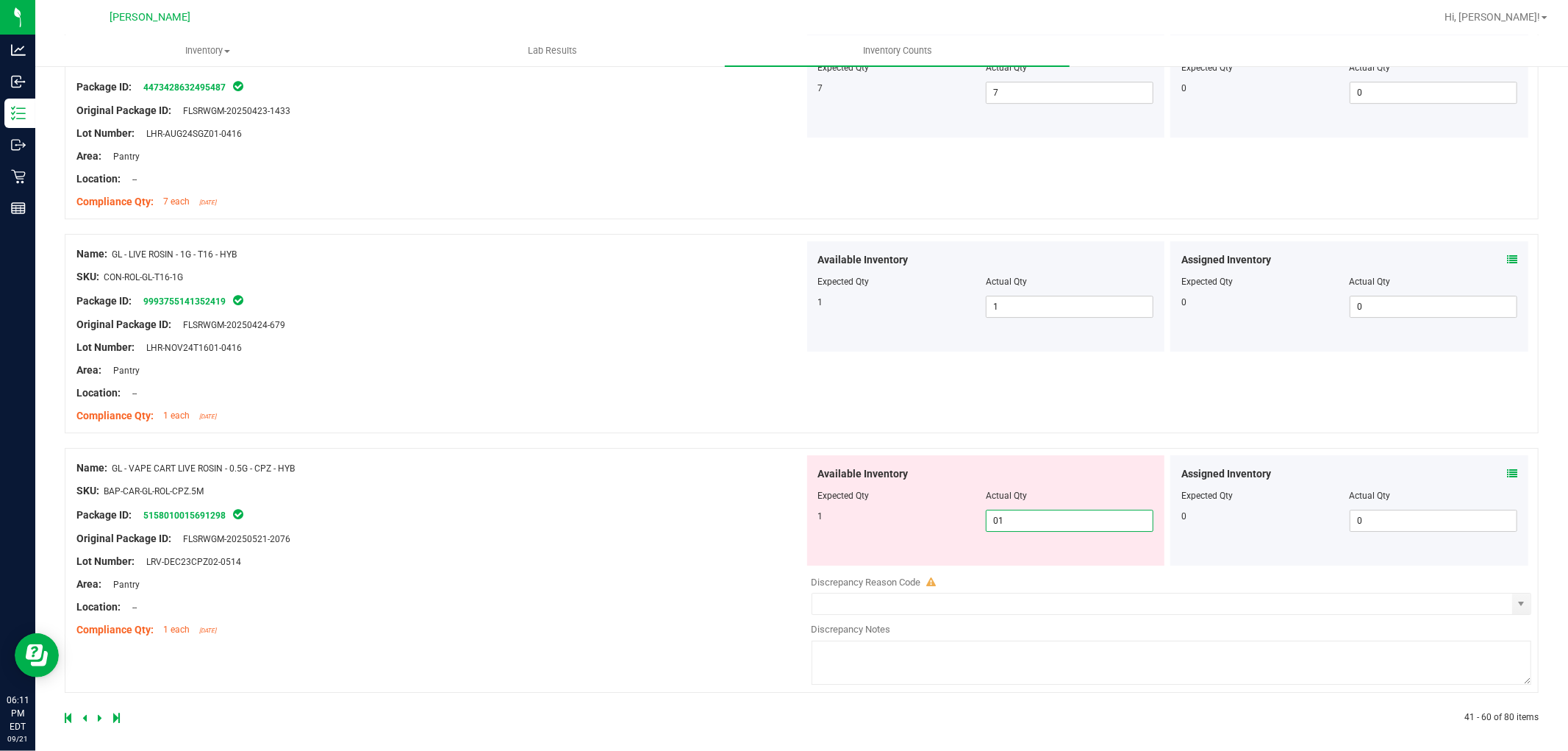
scroll to position [3866, 0]
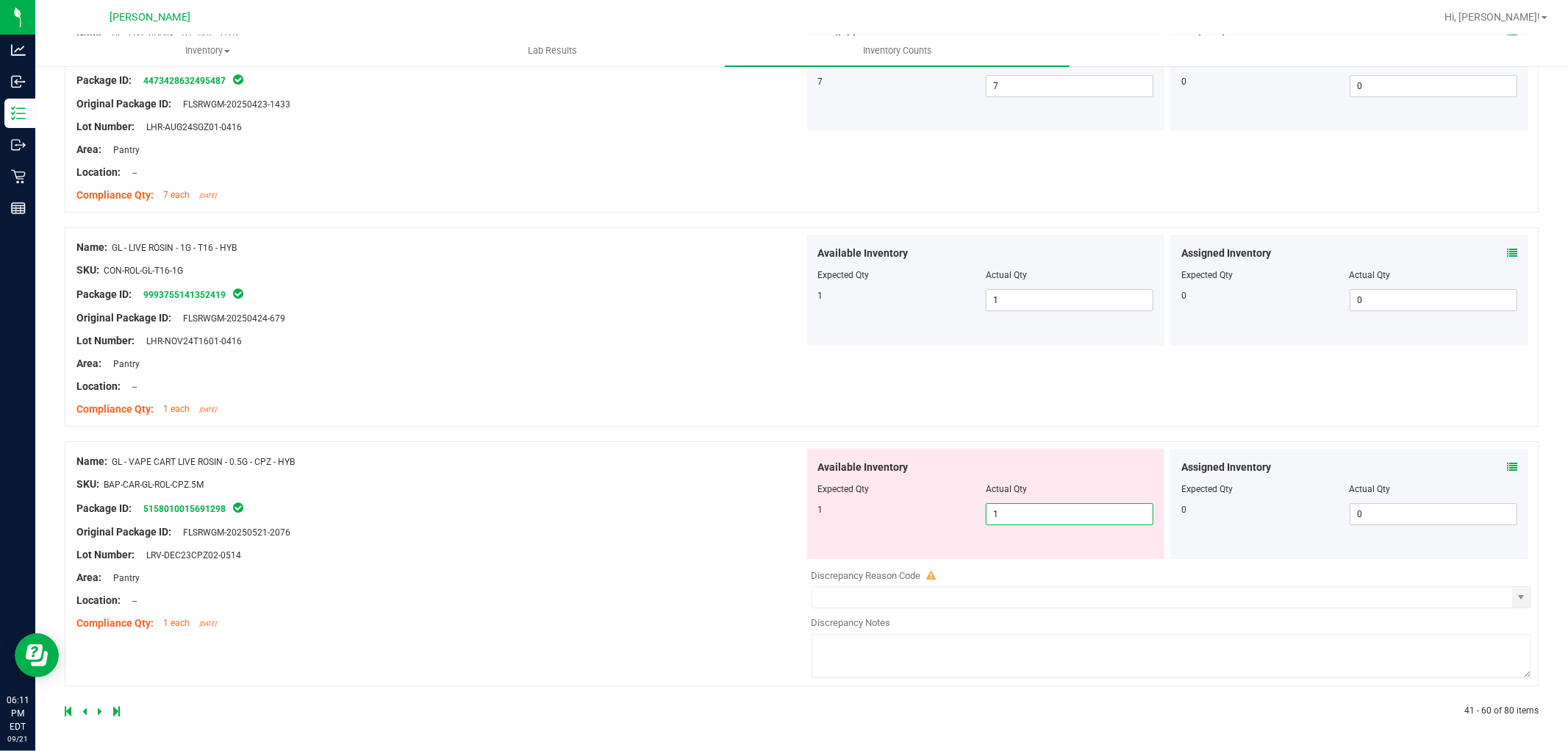
click at [100, 711] on icon at bounding box center [99, 711] width 4 height 8
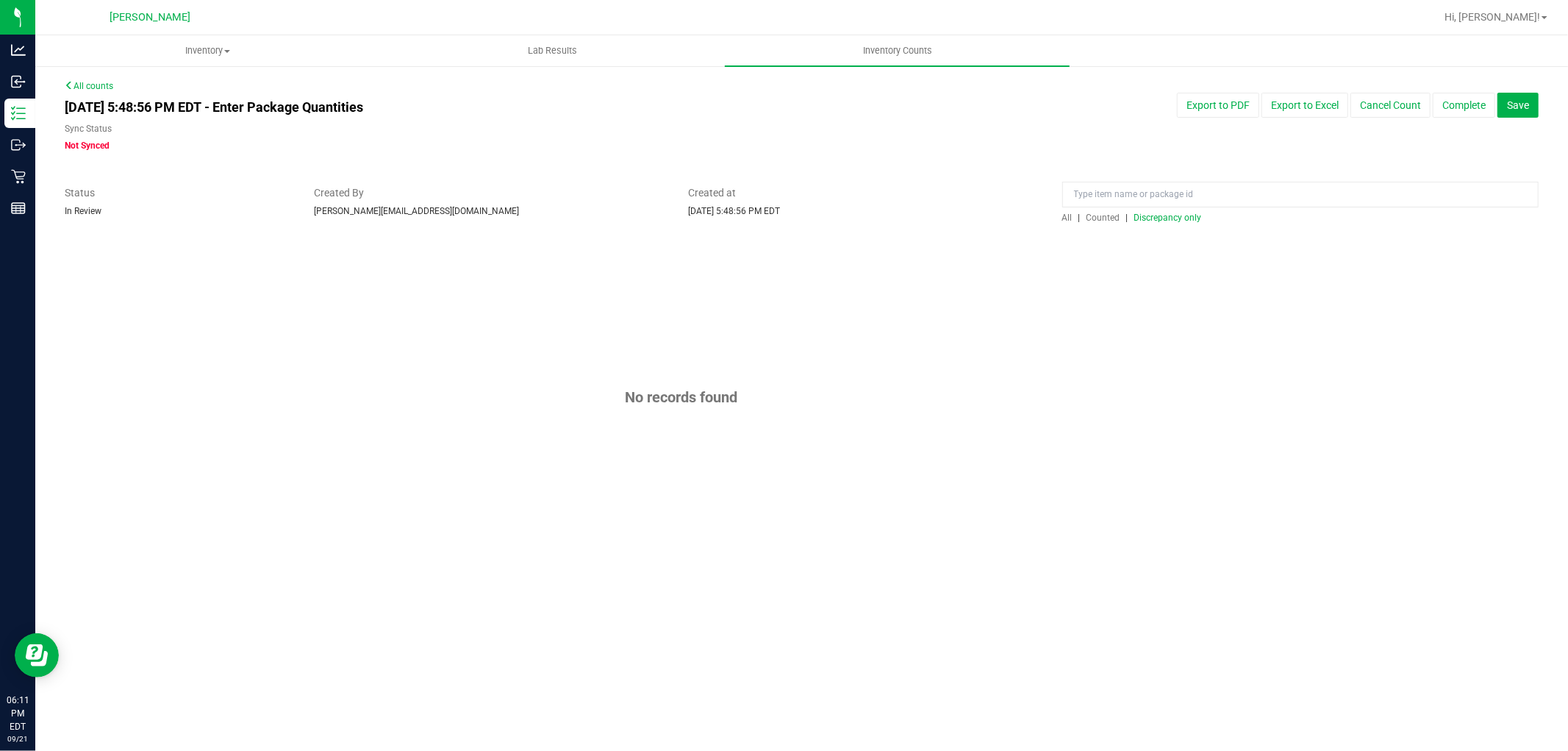
click at [1148, 212] on span "Discrepancy only" at bounding box center [1168, 217] width 67 height 10
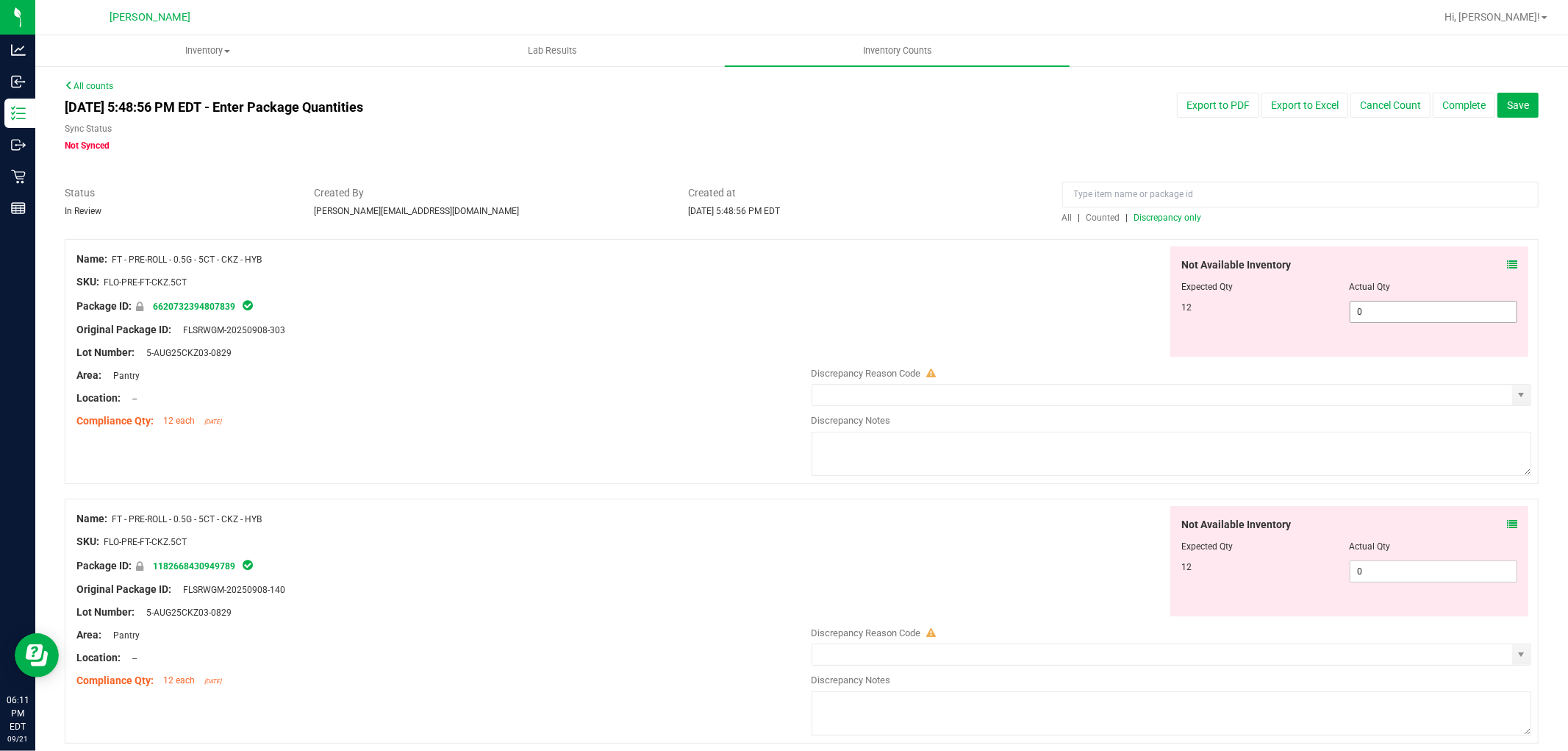
click at [1383, 303] on span "0 0" at bounding box center [1433, 312] width 168 height 22
click at [1354, 582] on div "Not Available Inventory Expected Qty Actual Qty 12 0 0" at bounding box center [1168, 622] width 728 height 233
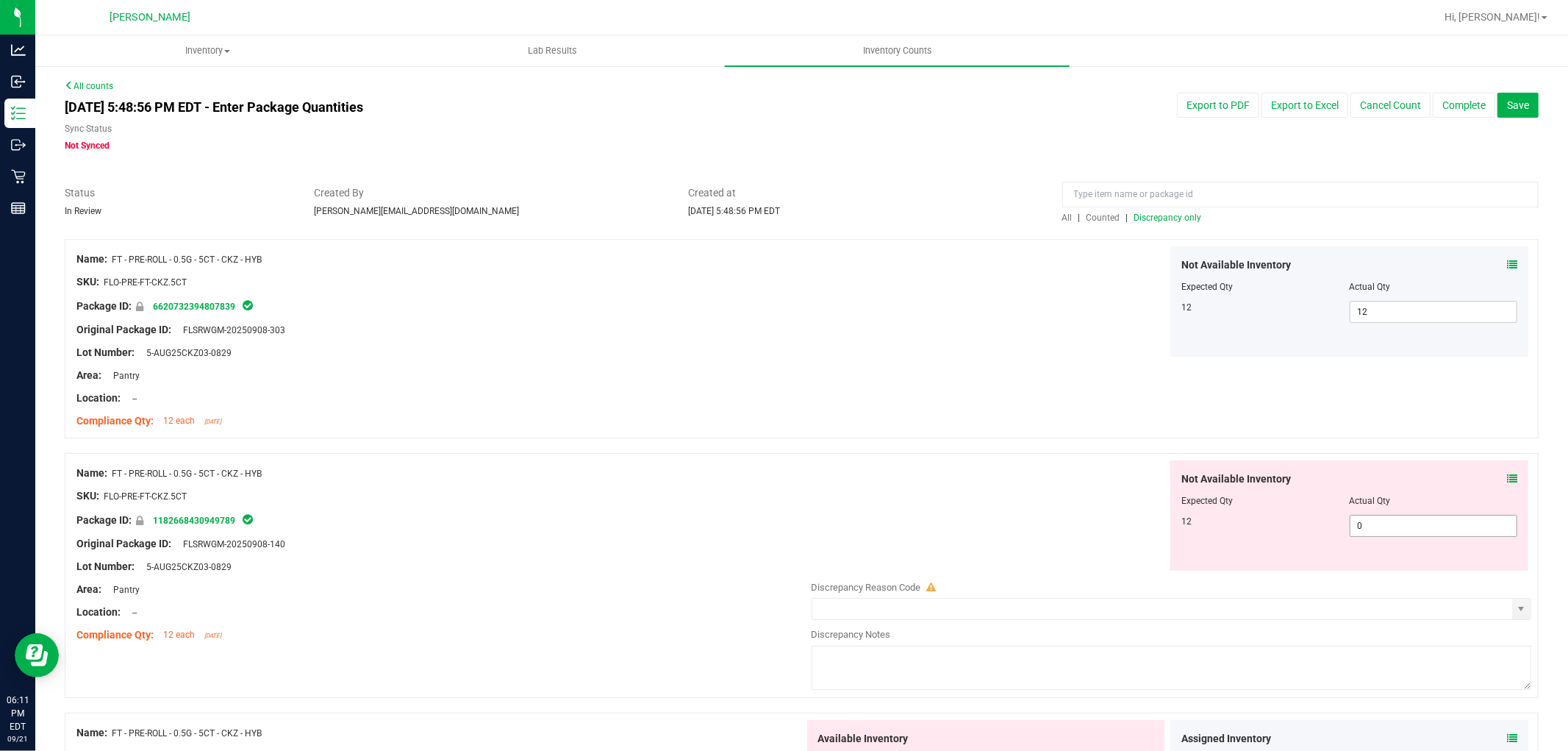
click at [1394, 527] on span "0 0" at bounding box center [1433, 526] width 168 height 22
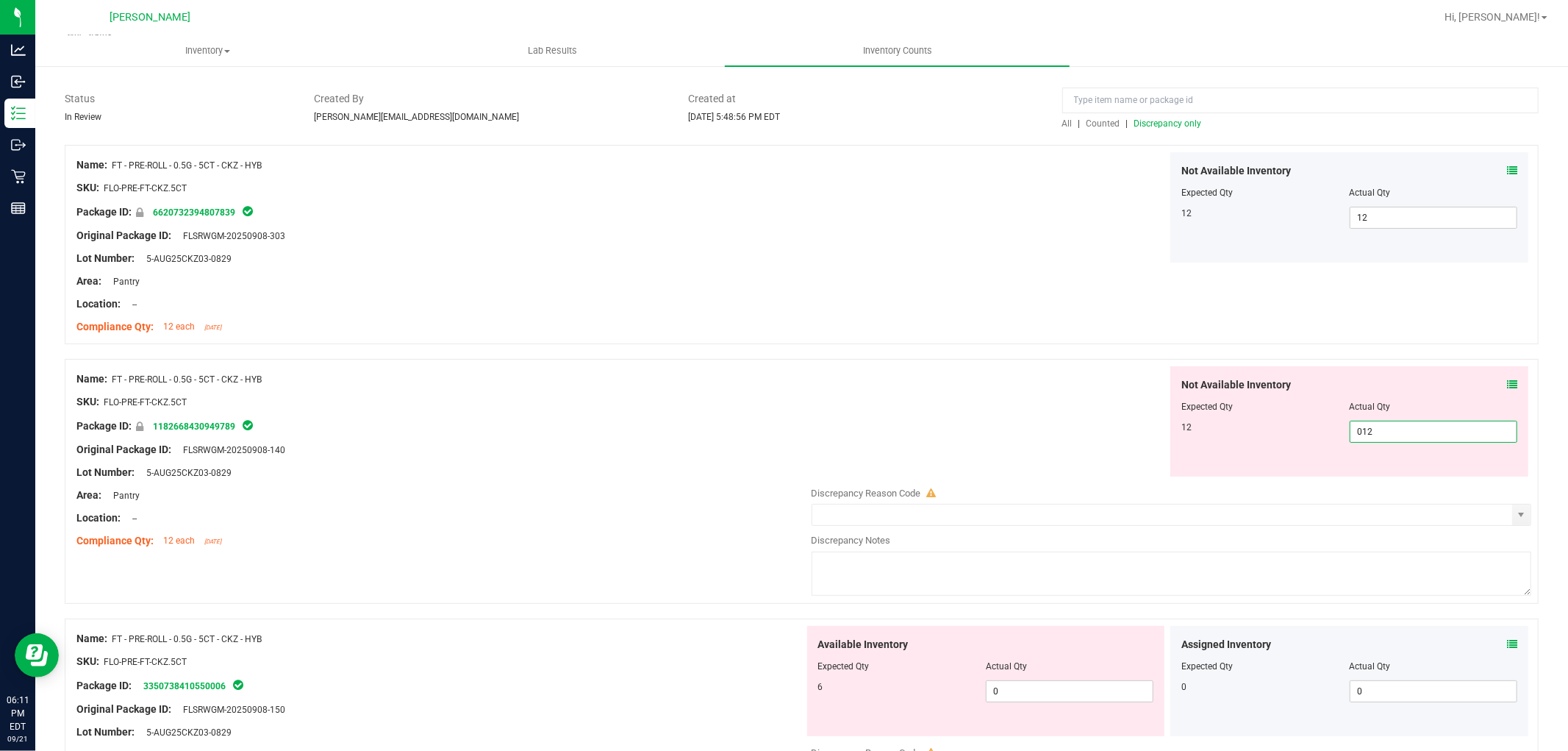
scroll to position [245, 0]
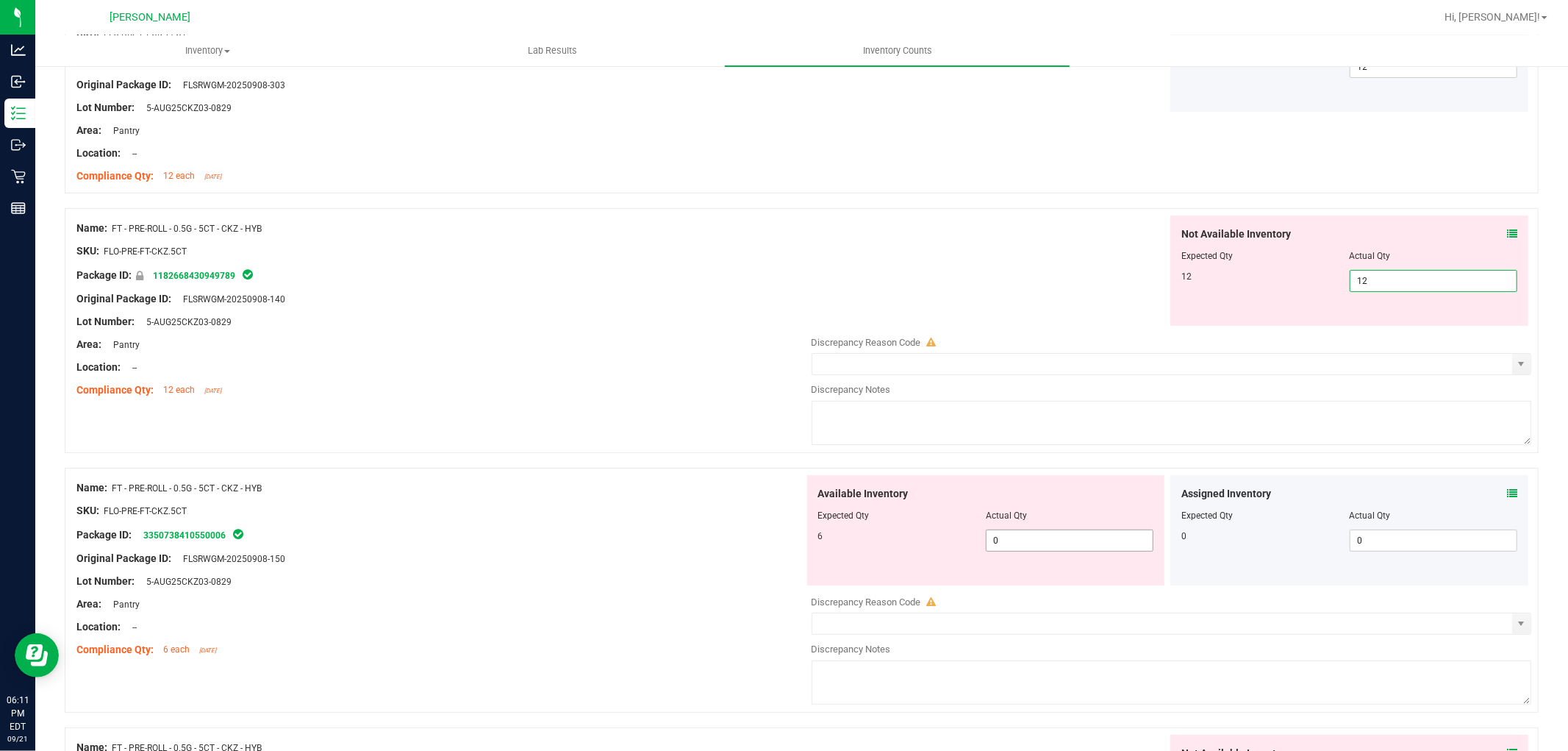
click at [1023, 544] on div "Available Inventory Expected Qty Actual Qty 6 0 0" at bounding box center [1168, 592] width 728 height 233
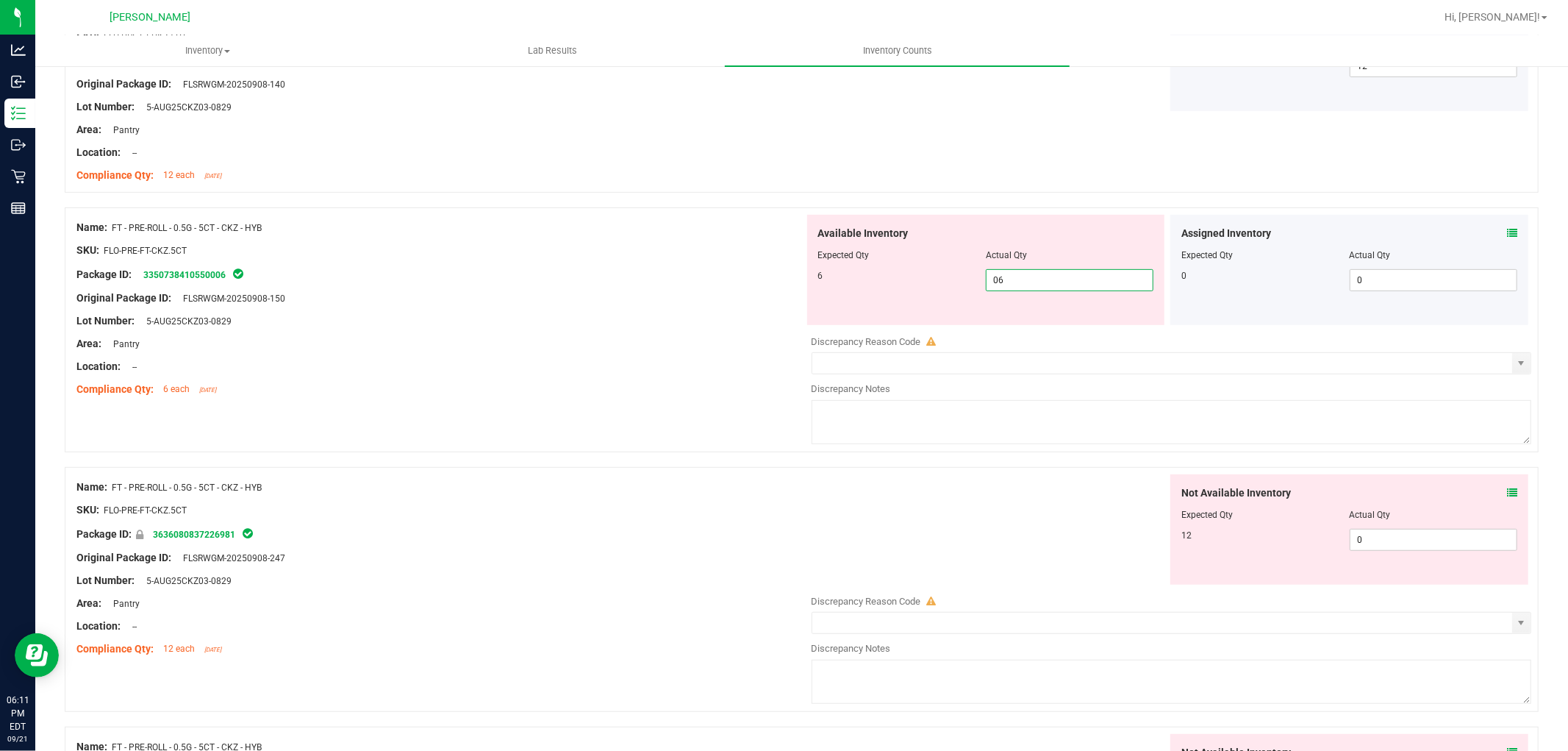
scroll to position [571, 0]
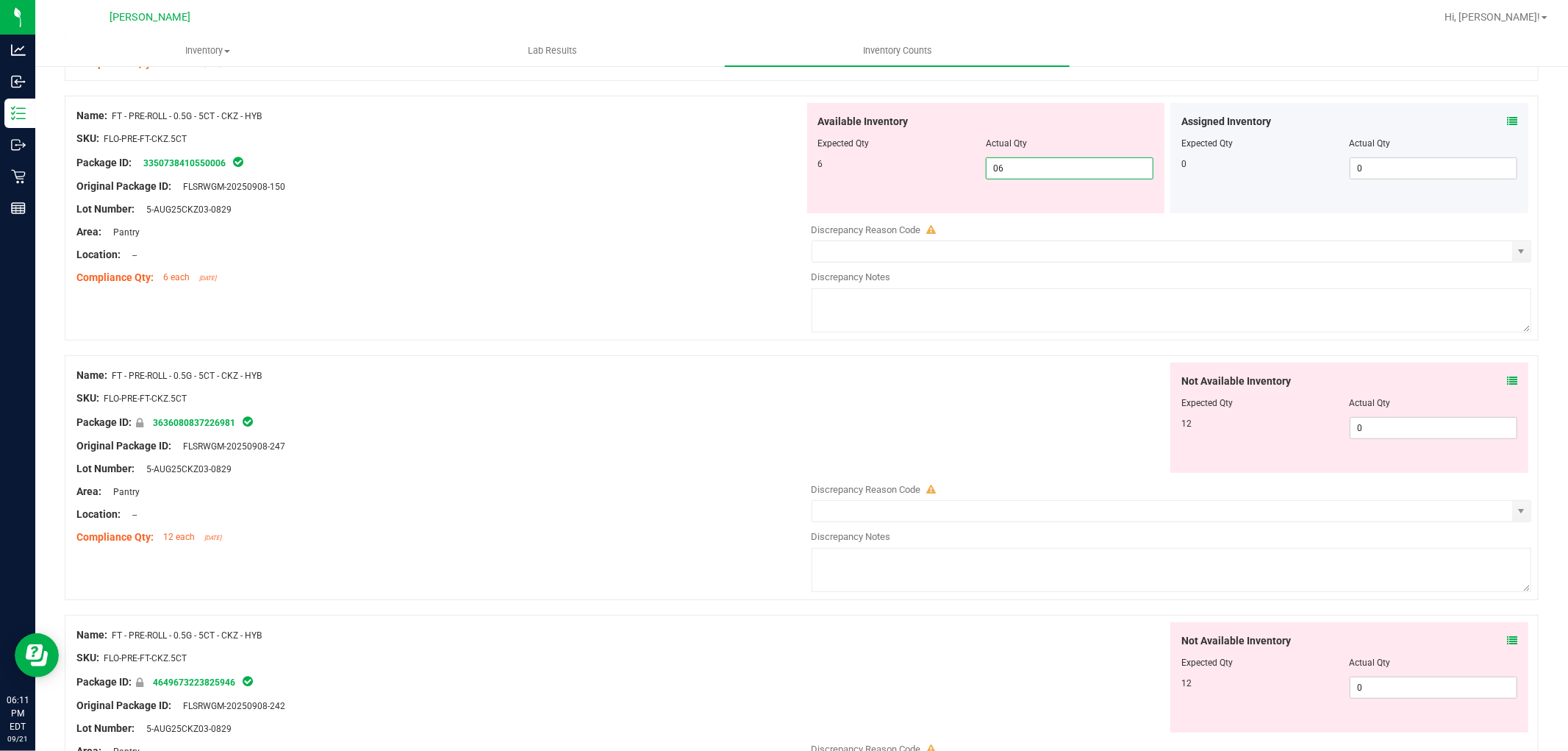
click at [1393, 427] on div "Not Available Inventory Expected Qty Actual Qty 12 0 0" at bounding box center [1168, 479] width 728 height 233
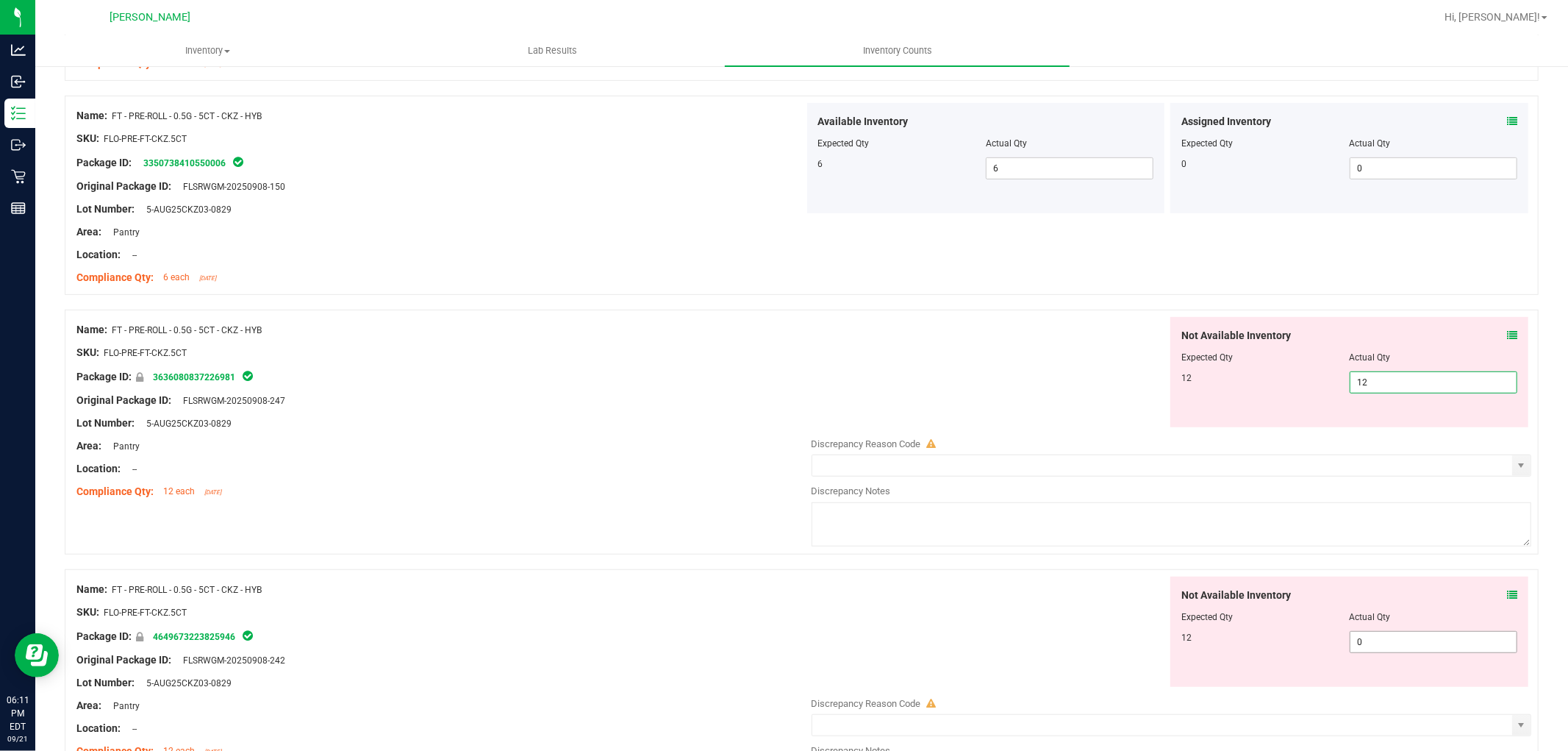
click at [1399, 643] on div "Not Available Inventory Expected Qty Actual Qty 12 0 0" at bounding box center [1168, 693] width 728 height 233
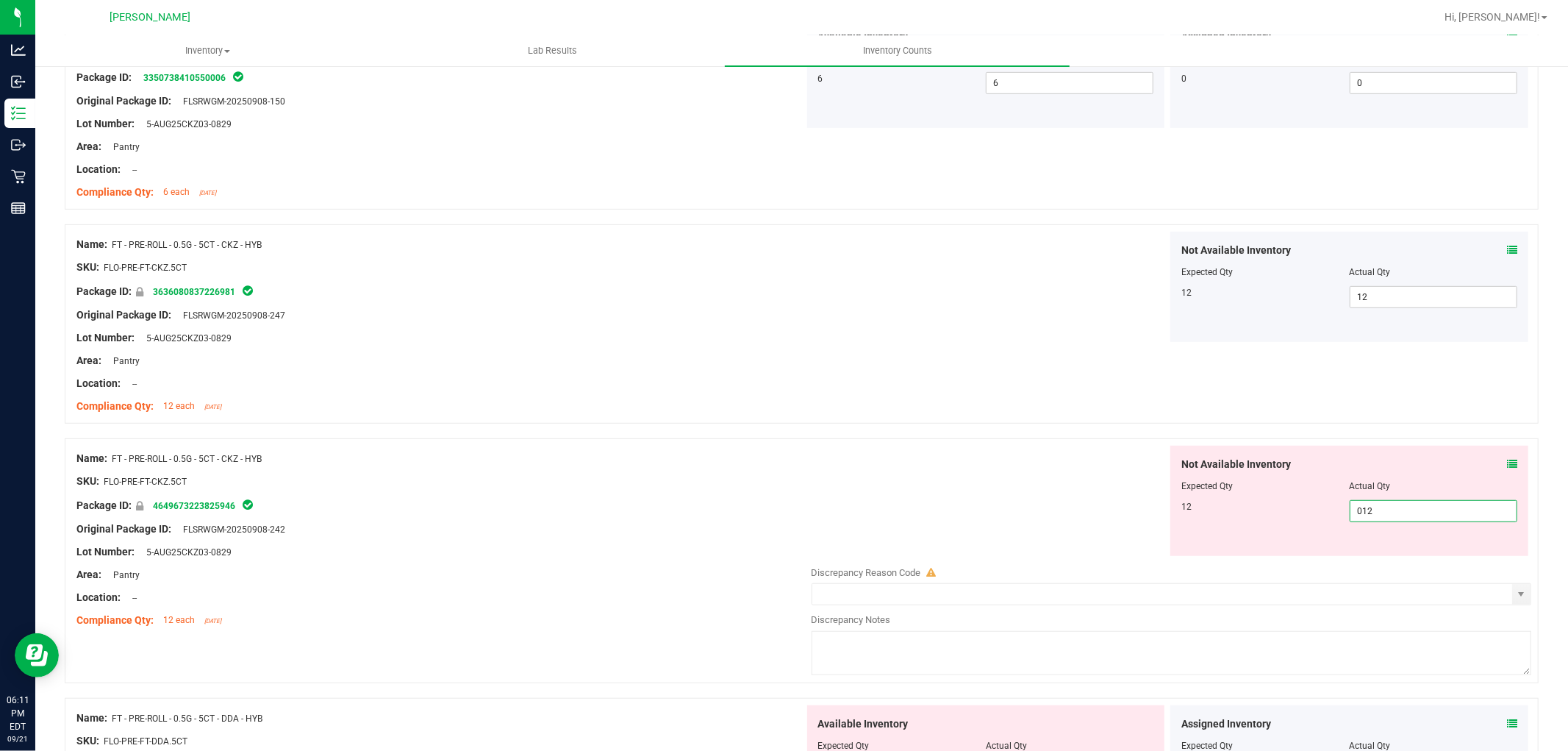
scroll to position [735, 0]
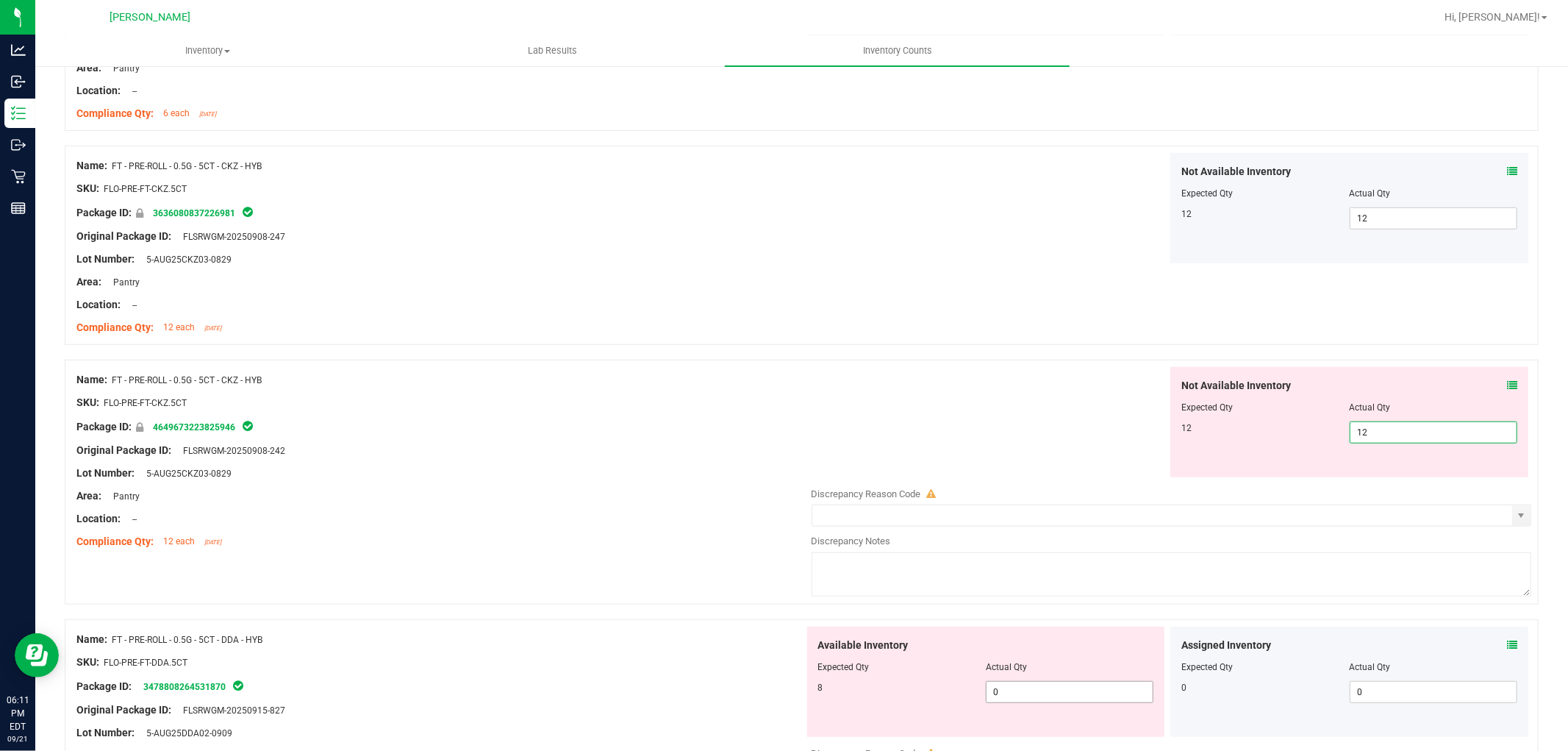
click at [1026, 696] on div "Available Inventory Expected Qty Actual Qty 8 0 0" at bounding box center [1168, 743] width 728 height 233
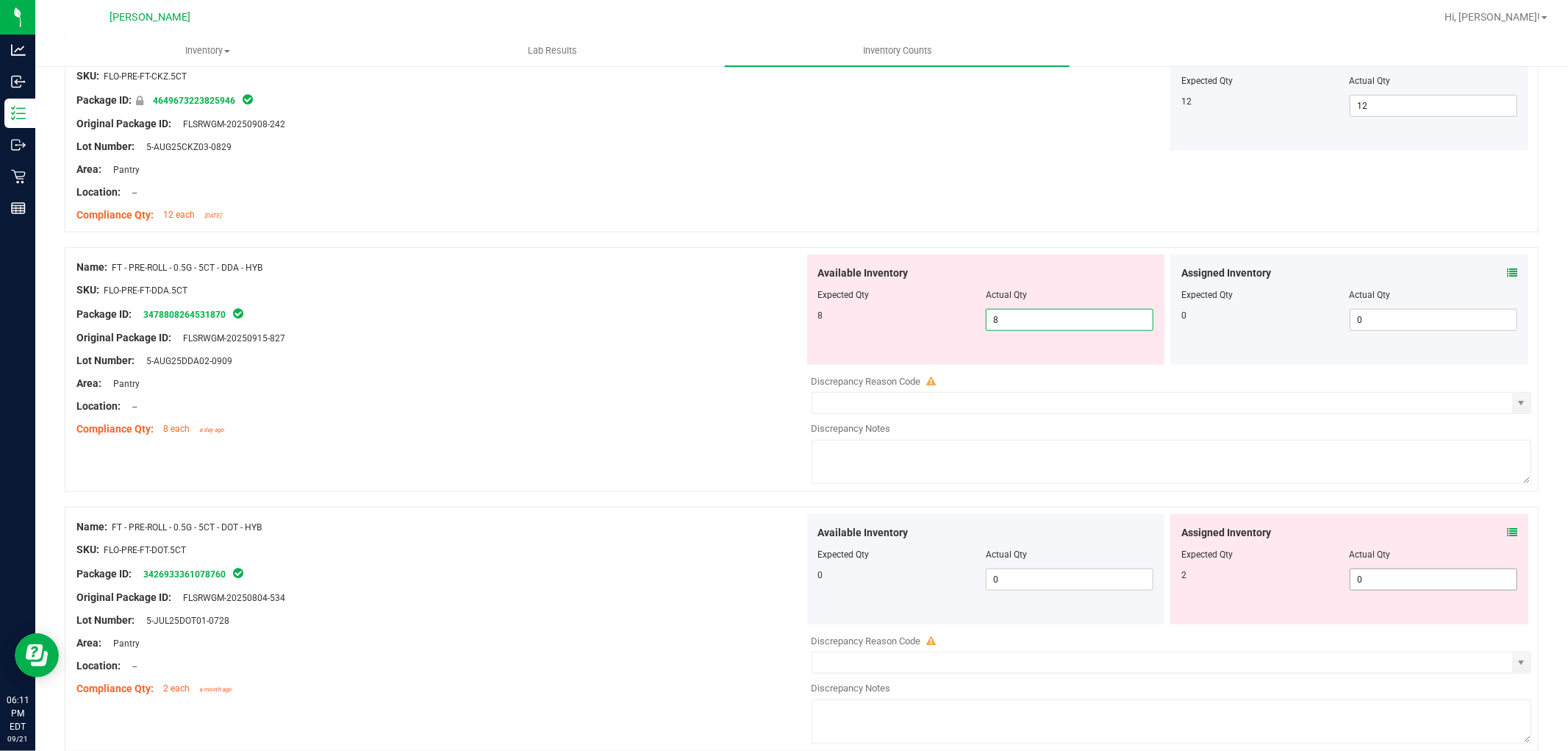
click at [1387, 586] on div "Available Inventory Expected Qty Actual Qty 0 0 0" at bounding box center [1168, 630] width 728 height 233
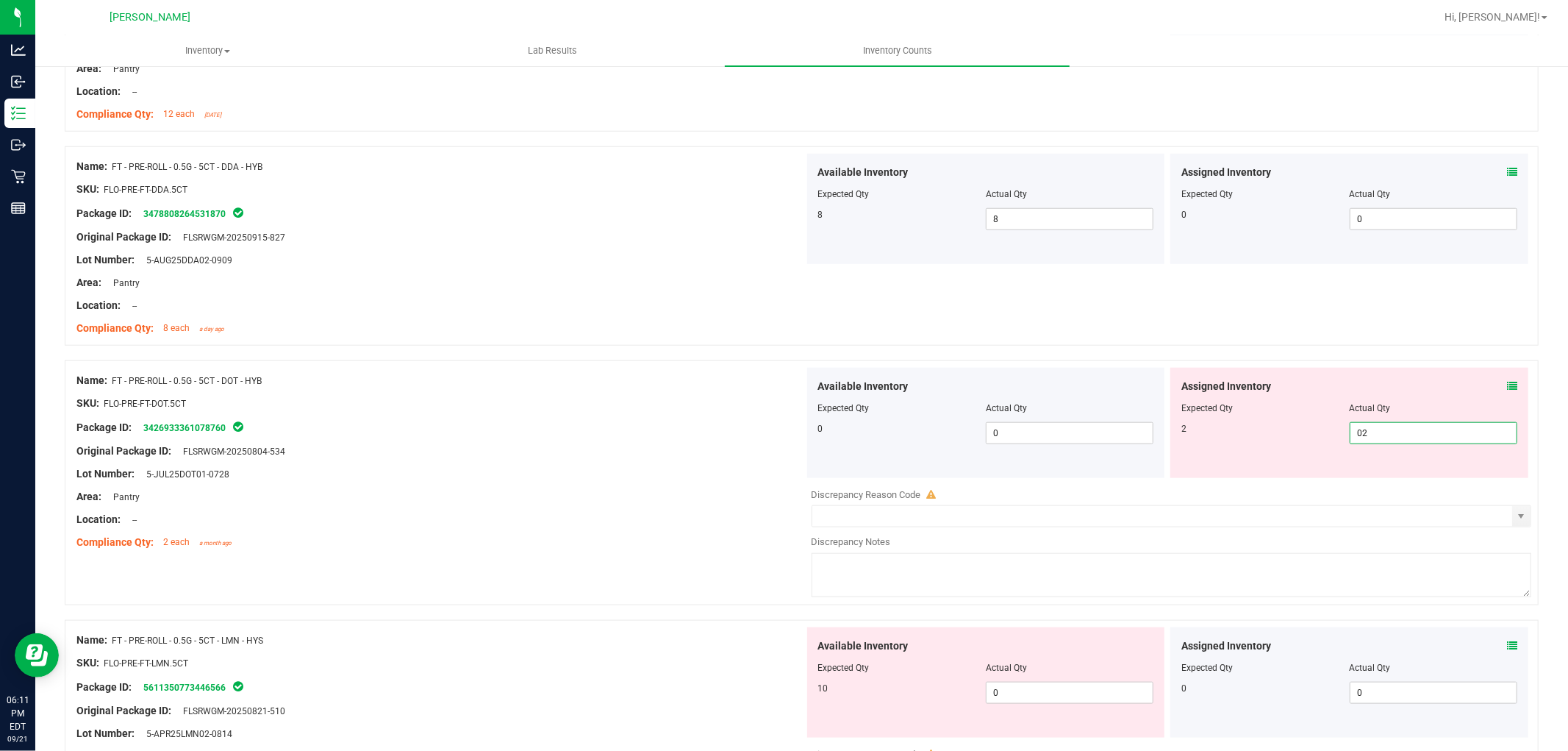
scroll to position [1306, 0]
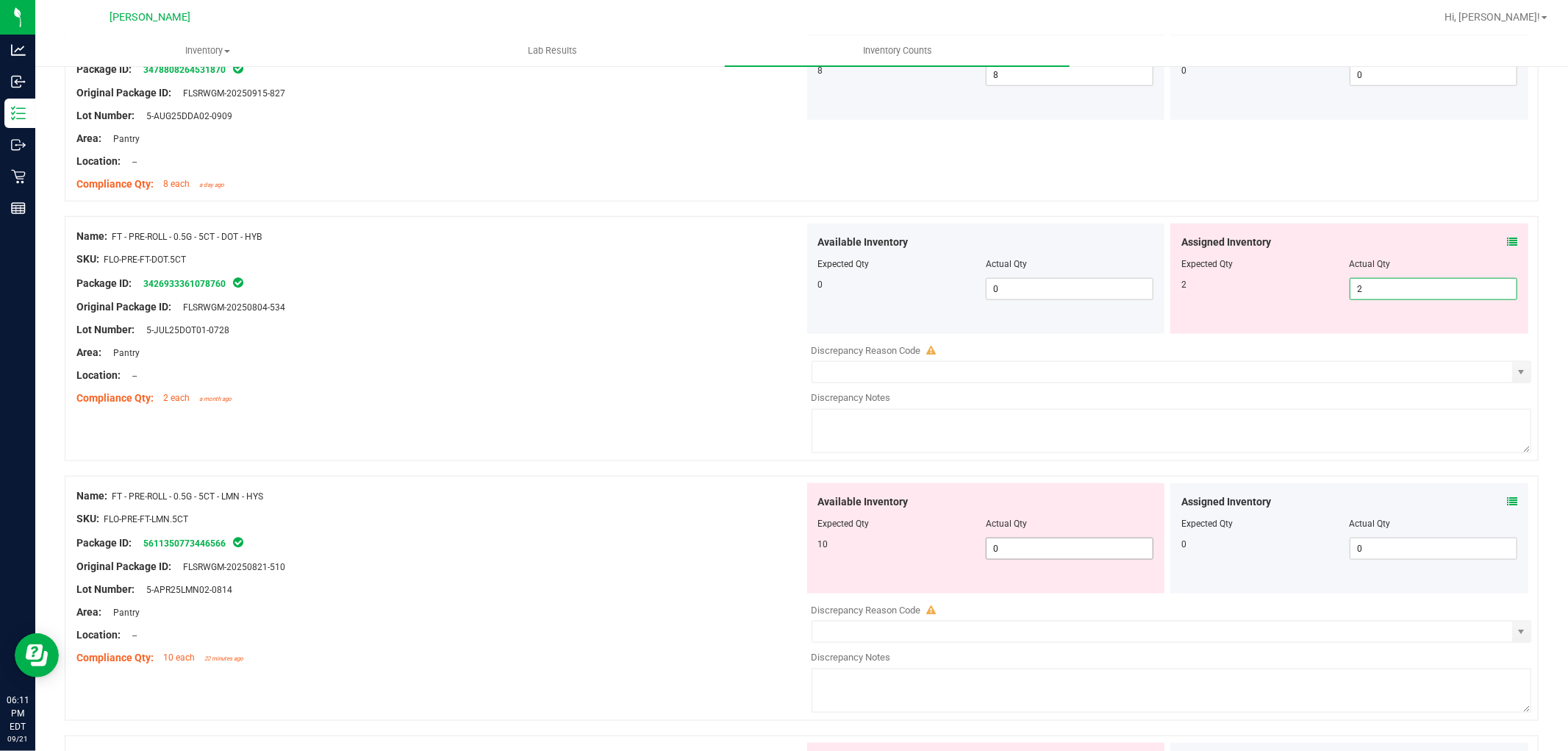
click at [1044, 552] on div "Available Inventory Expected Qty Actual Qty 10 0 0" at bounding box center [1168, 599] width 728 height 233
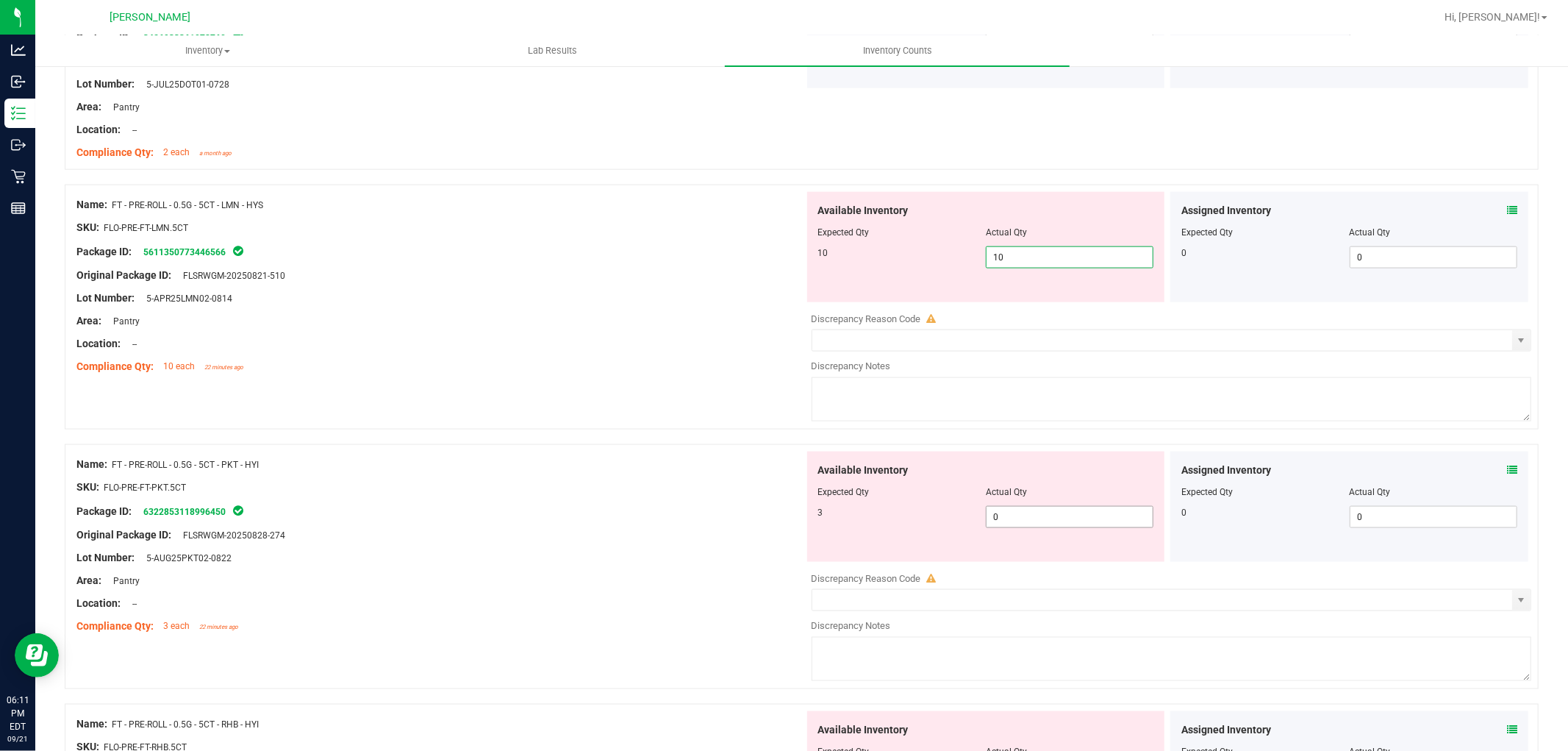
click at [1068, 518] on div "Available Inventory Expected Qty Actual Qty 3 0 0" at bounding box center [1168, 568] width 728 height 233
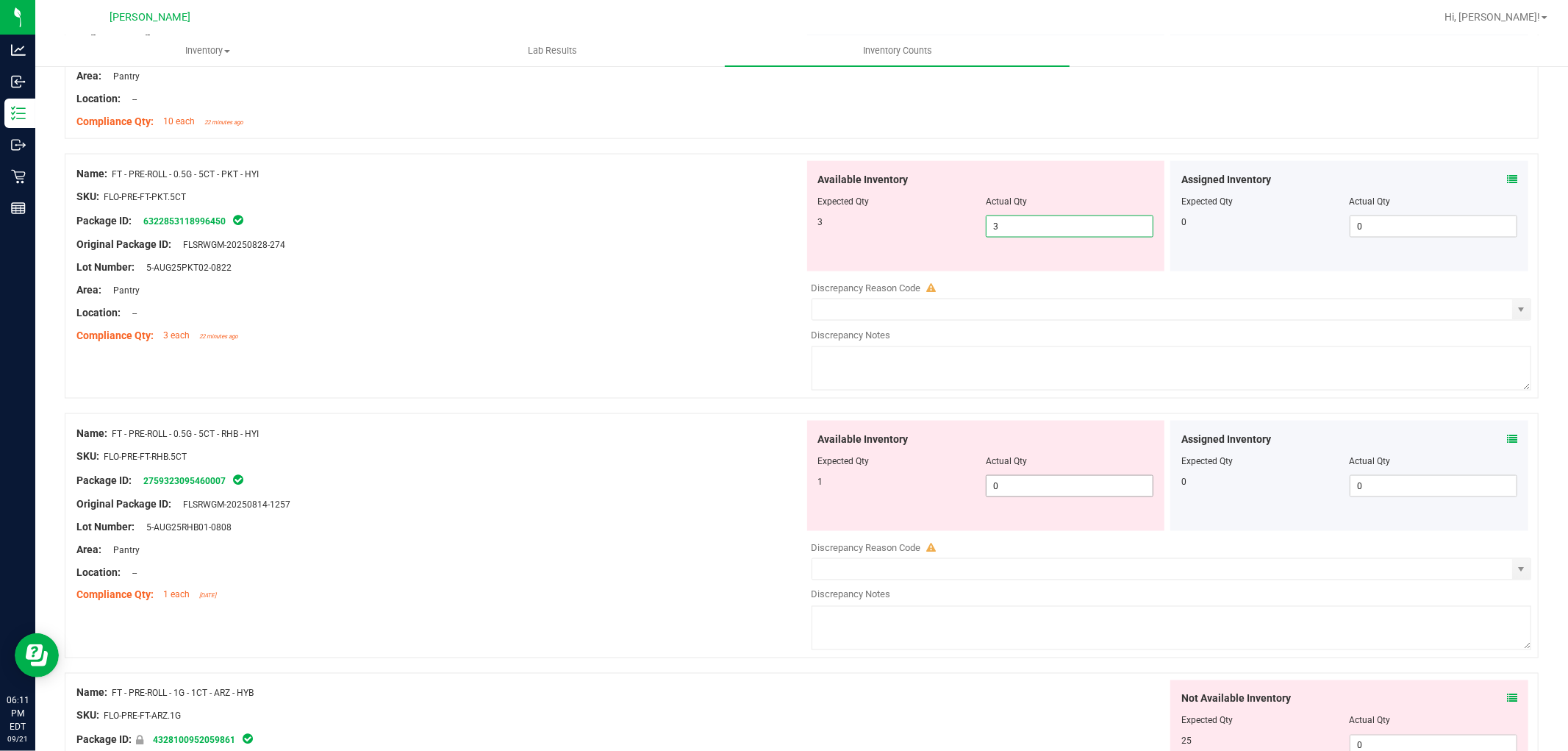
click at [1052, 489] on div "Available Inventory Expected Qty Actual Qty 1 0 0" at bounding box center [1168, 537] width 728 height 233
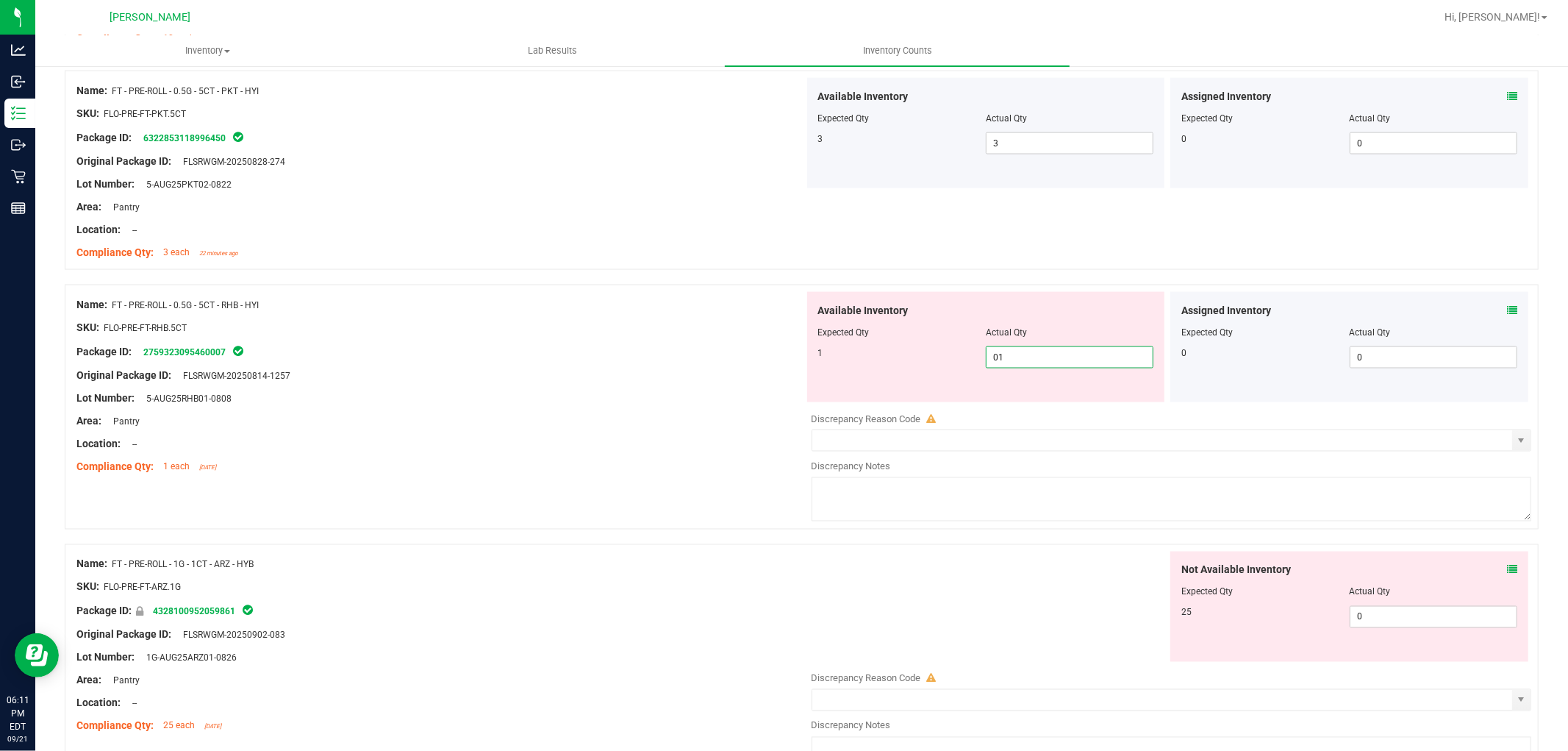
scroll to position [1961, 0]
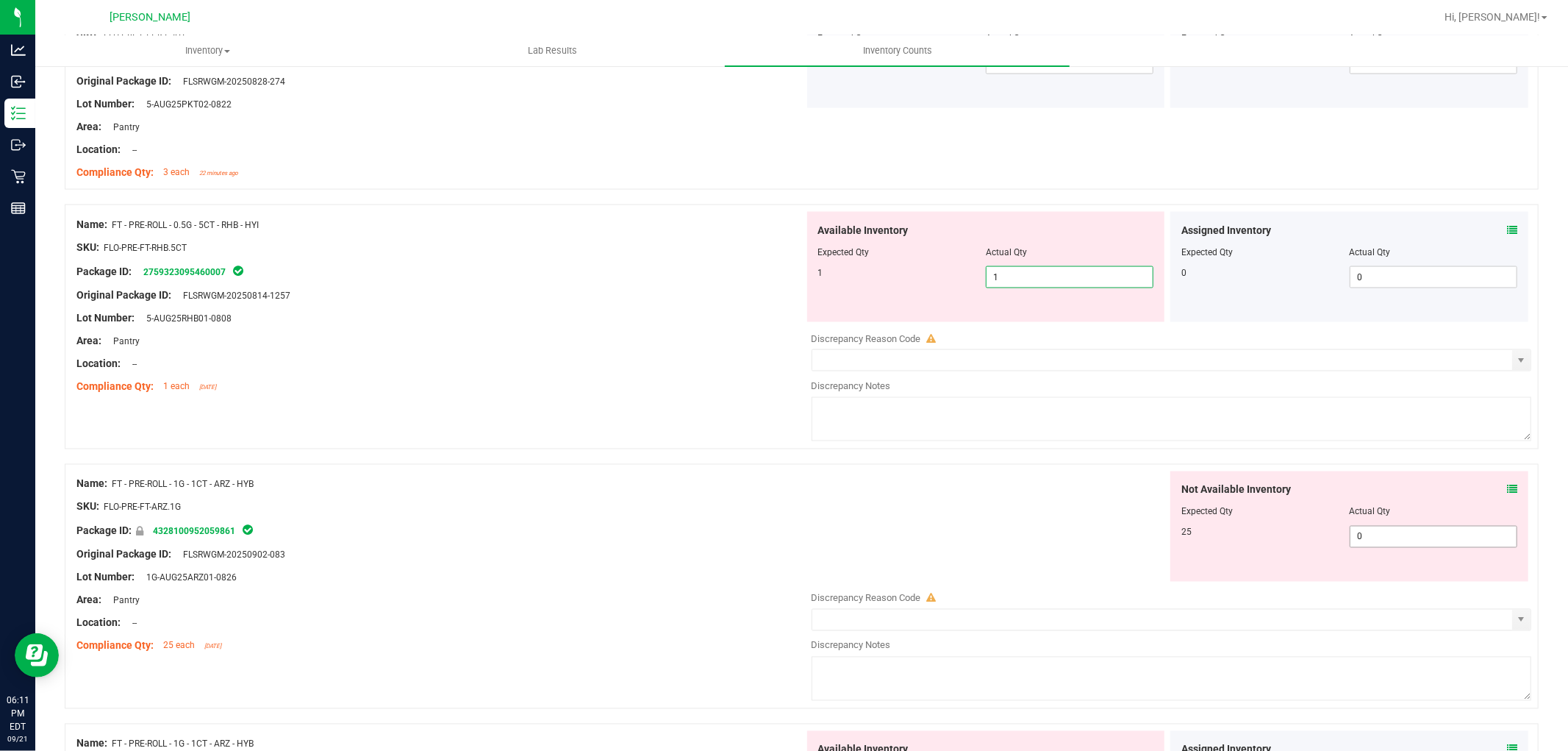
click at [1379, 527] on div "Not Available Inventory Expected Qty Actual Qty 25 0 0" at bounding box center [1349, 526] width 358 height 110
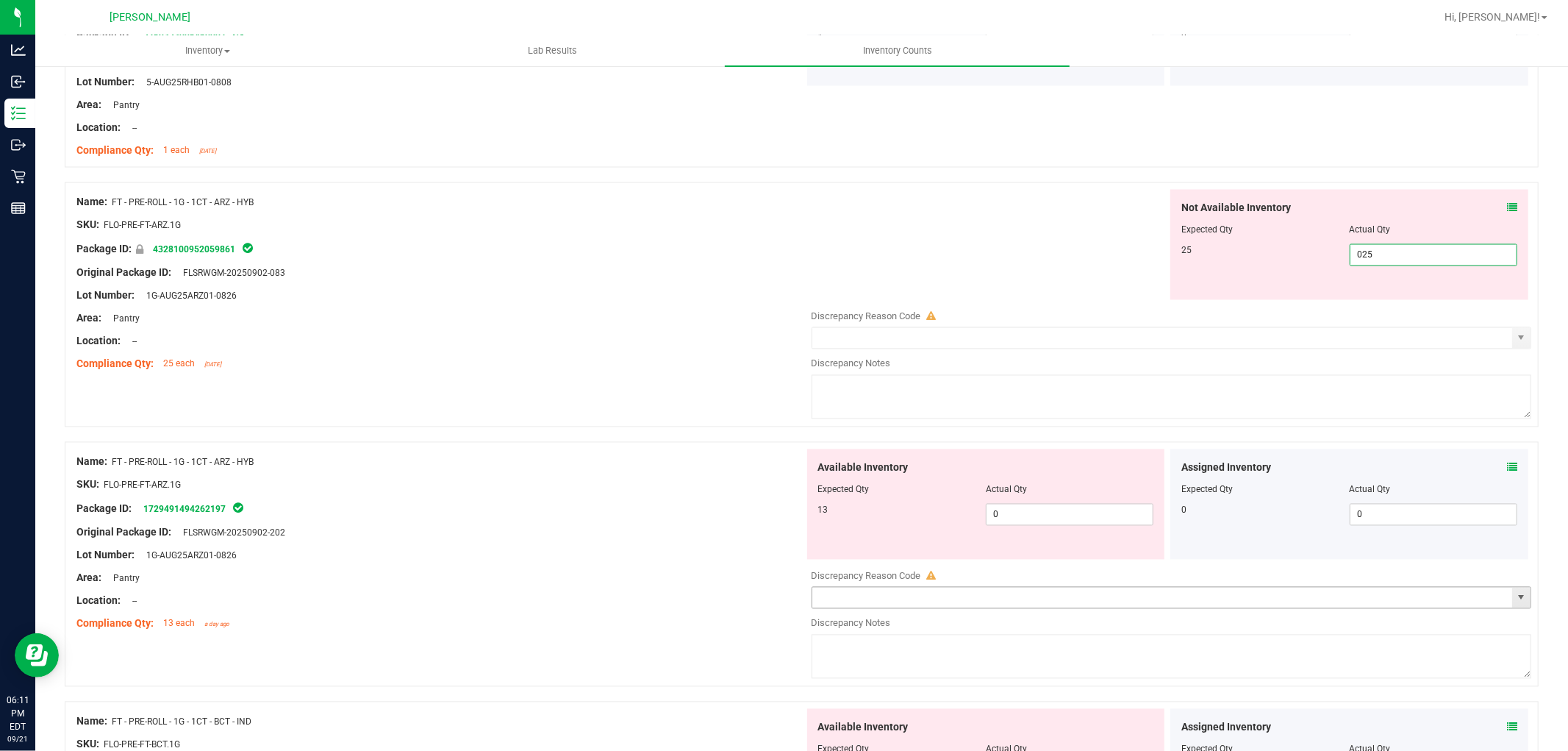
scroll to position [2206, 0]
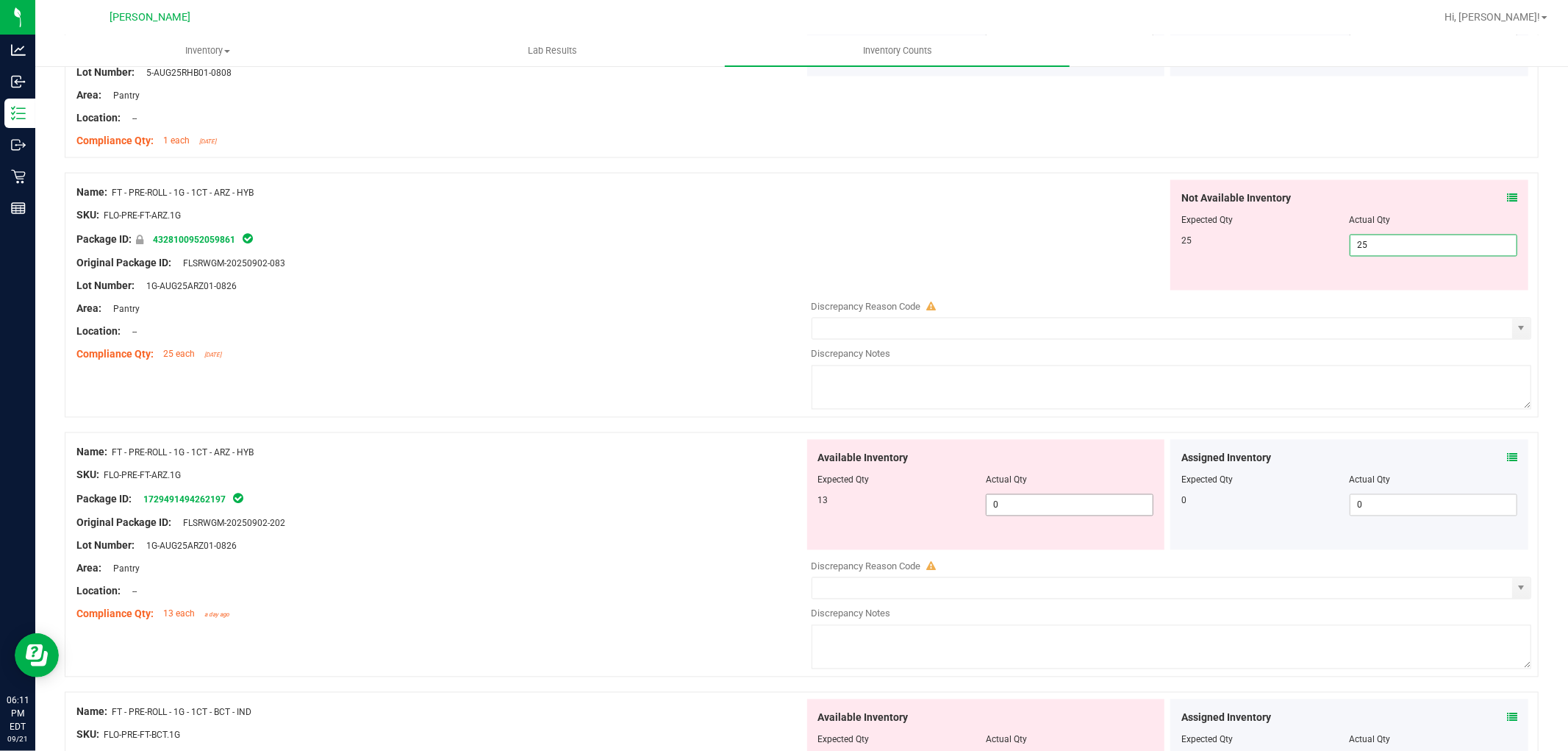
click at [1029, 511] on div "Available Inventory Expected Qty Actual Qty 13 0 0" at bounding box center [1168, 556] width 728 height 233
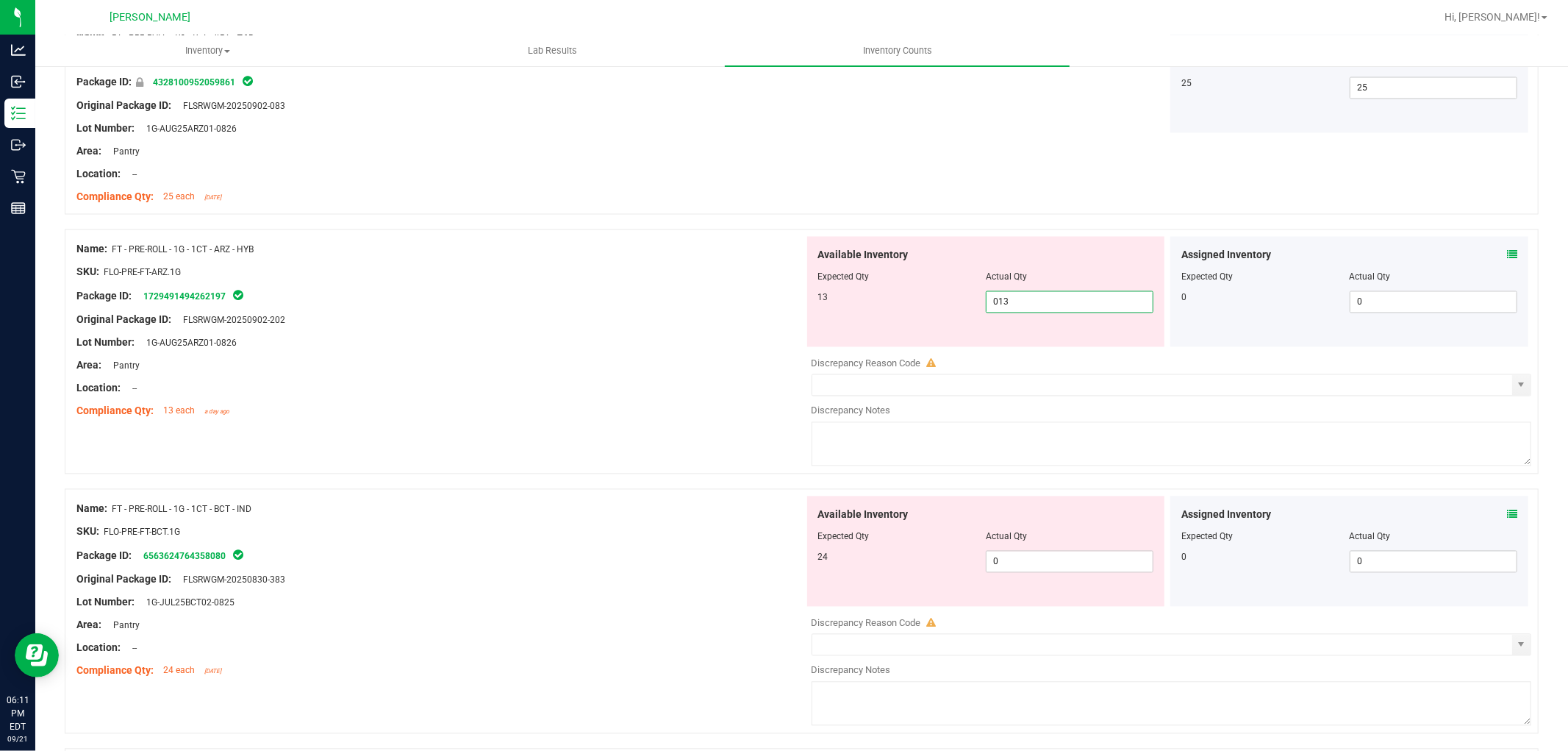
scroll to position [2369, 0]
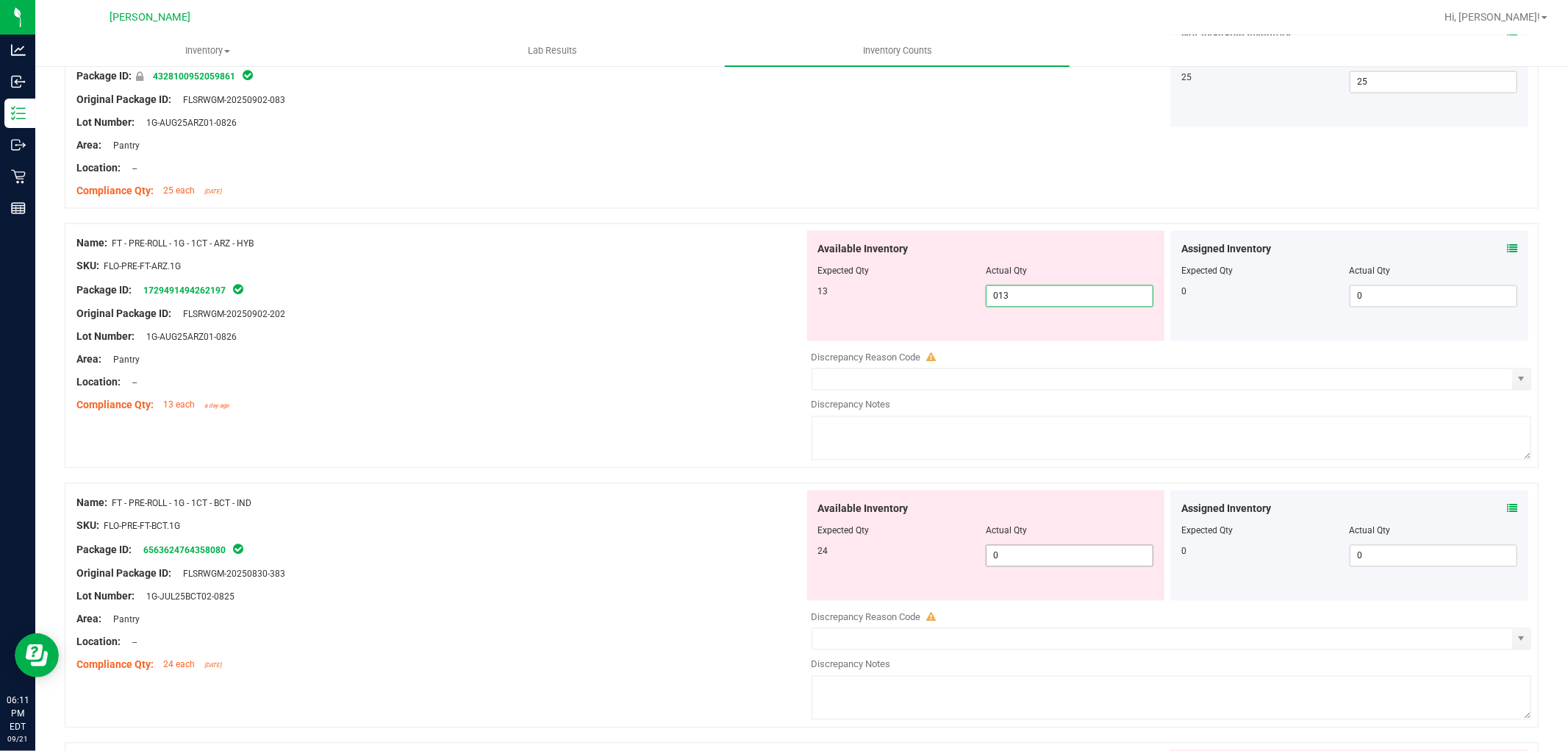
click at [1039, 563] on div "Available Inventory Expected Qty Actual Qty 24 0 0" at bounding box center [1168, 607] width 728 height 233
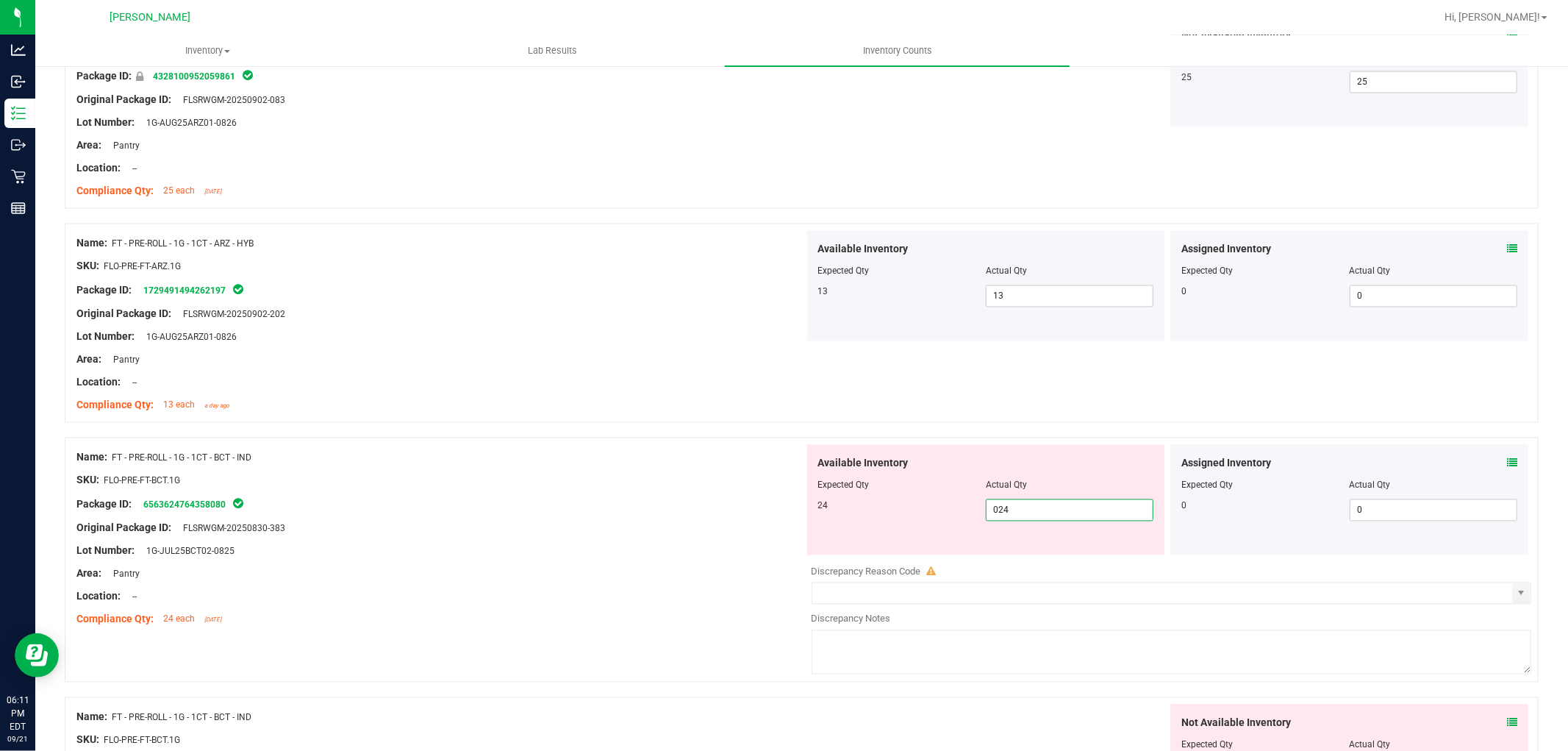
scroll to position [2615, 0]
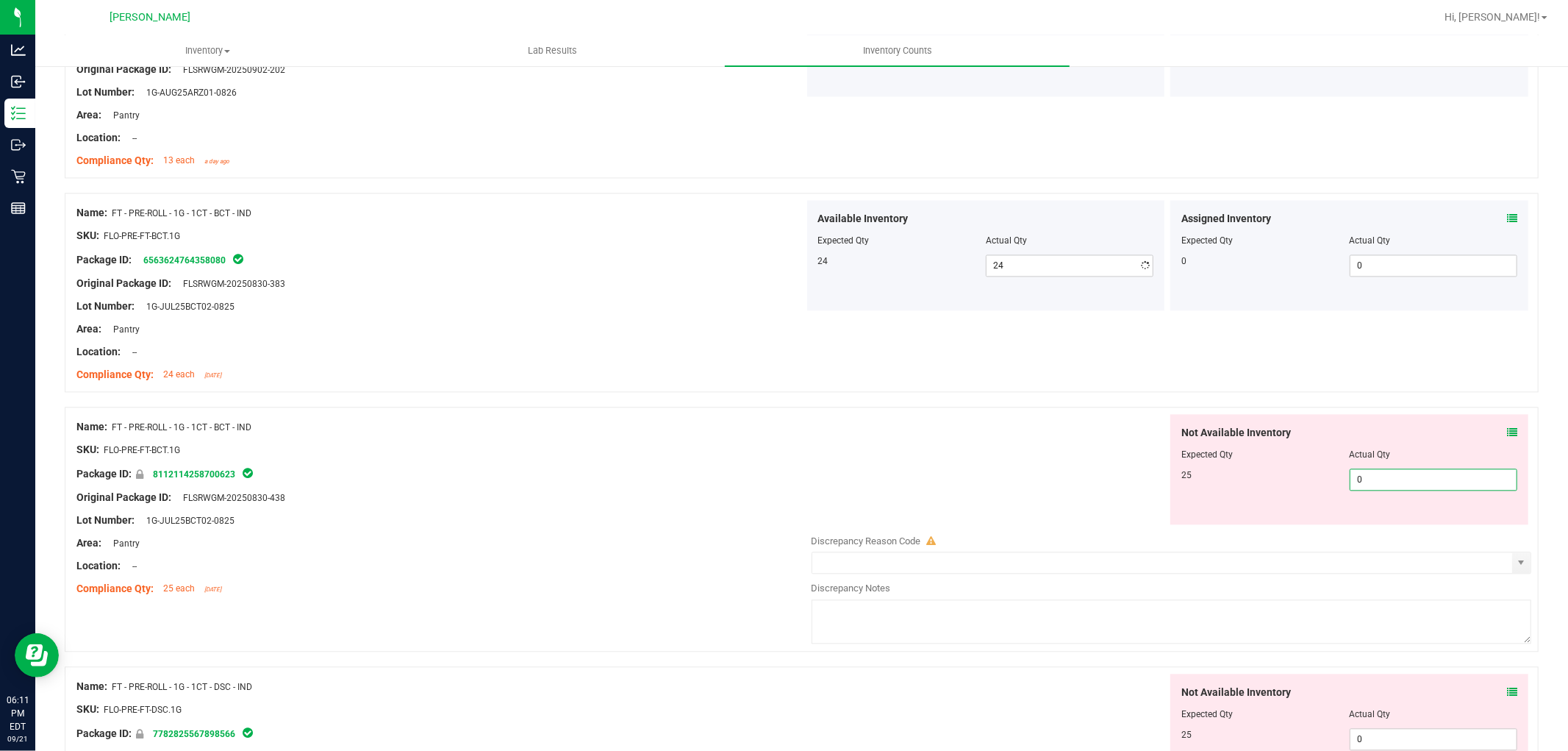
click at [1363, 520] on div "Not Available Inventory Expected Qty Actual Qty 25 0 0" at bounding box center [1349, 469] width 358 height 110
click at [1381, 731] on div "Not Available Inventory Expected Qty Actual Qty 25 0 0" at bounding box center [1349, 728] width 358 height 110
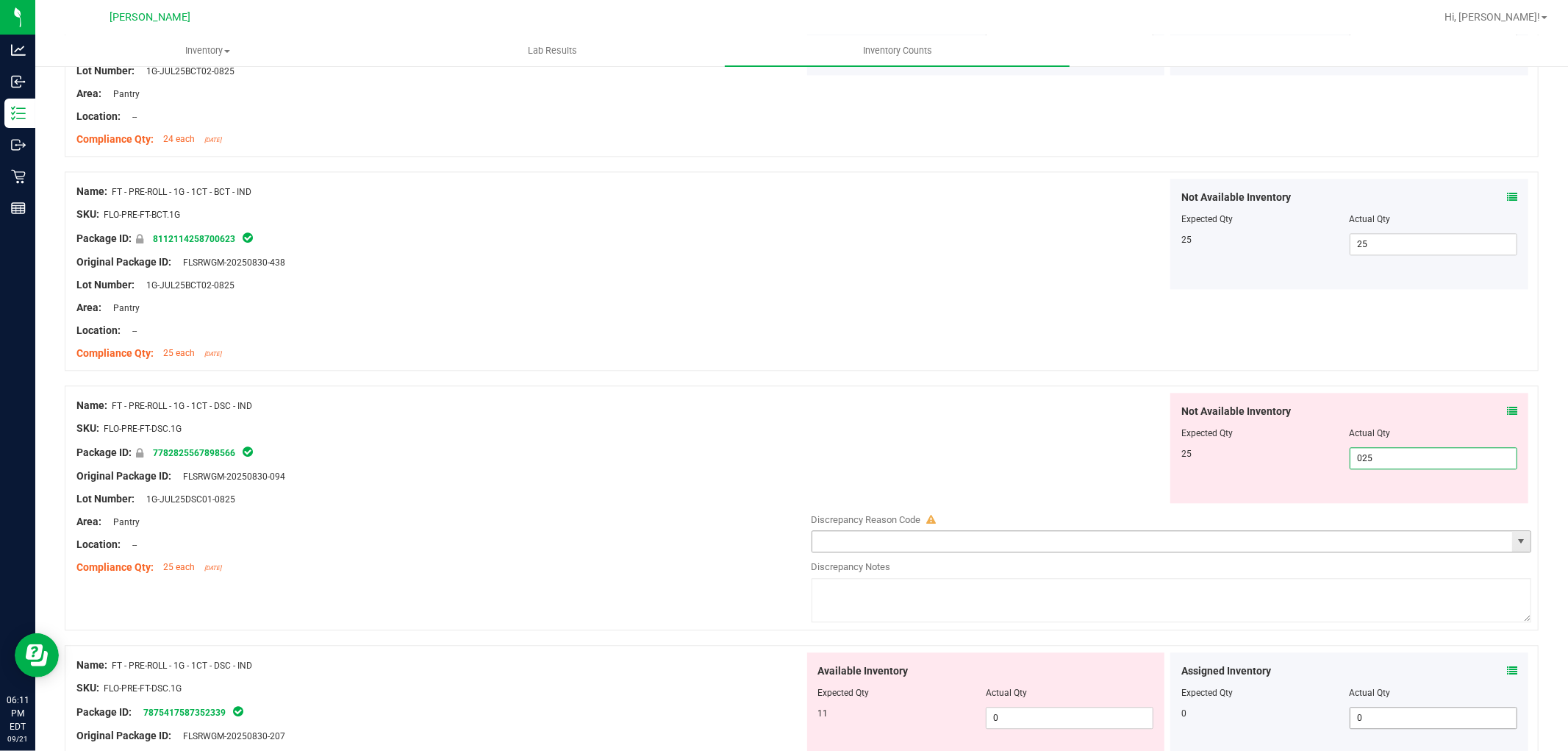
scroll to position [2859, 0]
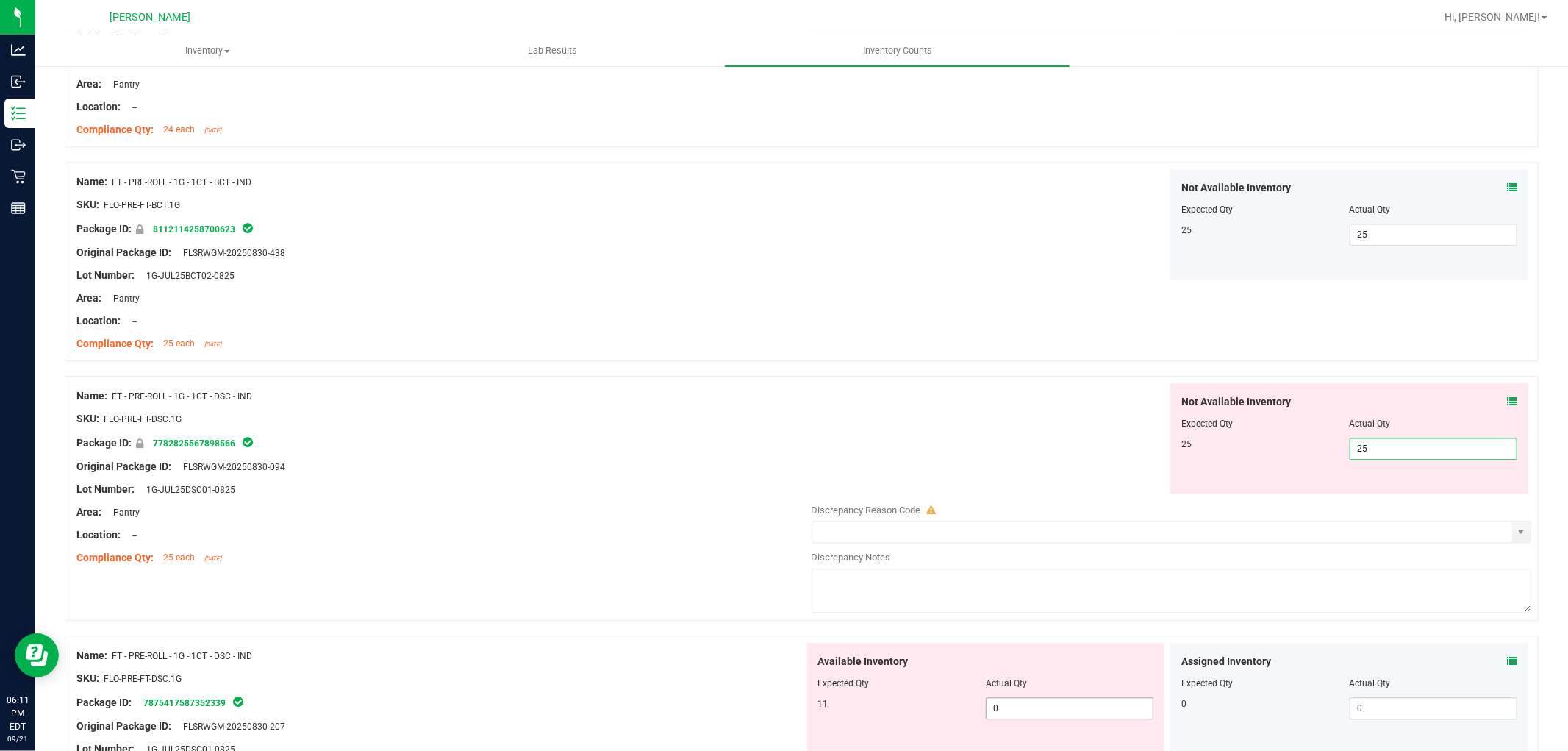
click at [1052, 702] on div "Available Inventory Expected Qty Actual Qty 11 0 0" at bounding box center [986, 698] width 358 height 110
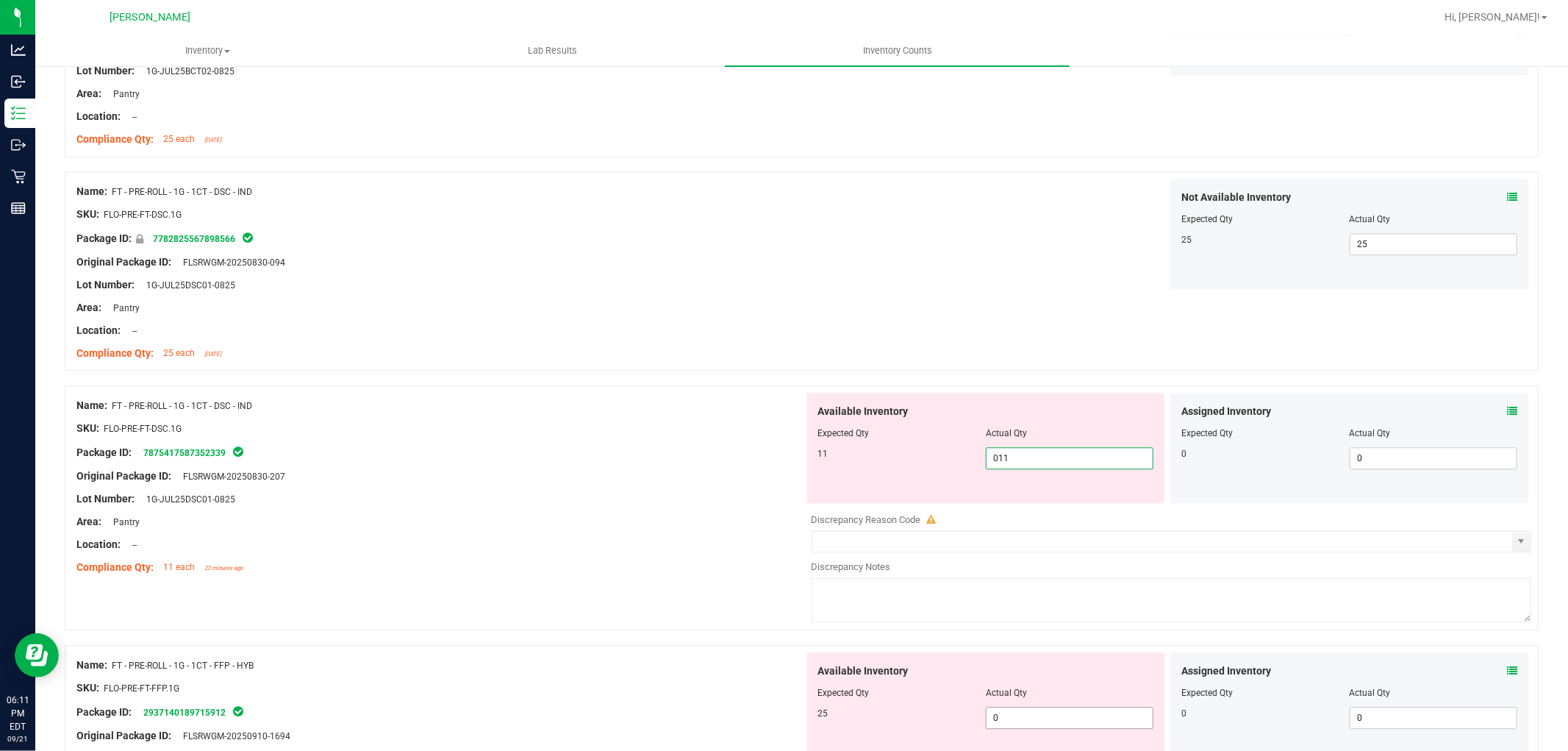
scroll to position [3105, 0]
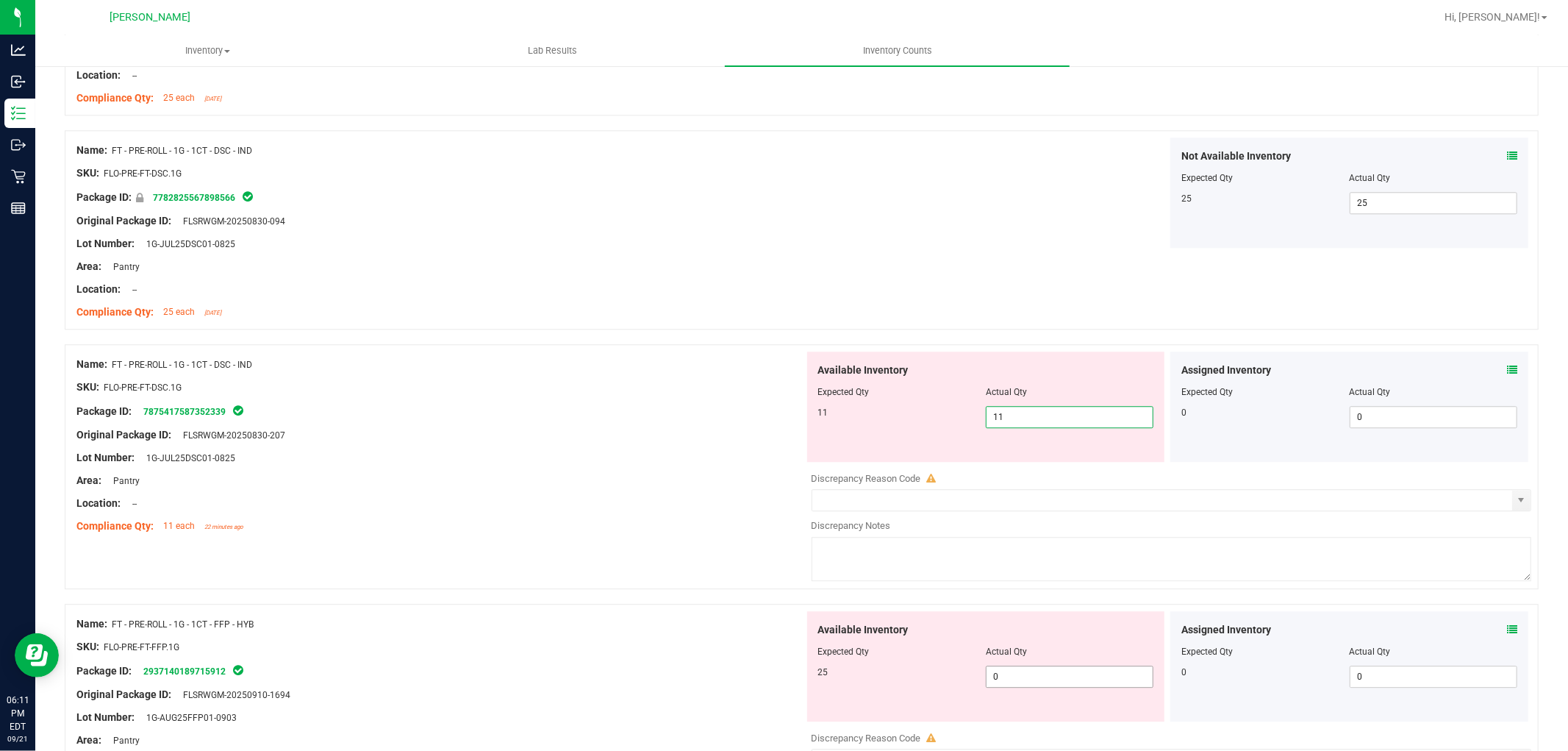
click at [1056, 681] on div "Available Inventory Expected Qty Actual Qty 25 0 0" at bounding box center [1168, 727] width 728 height 233
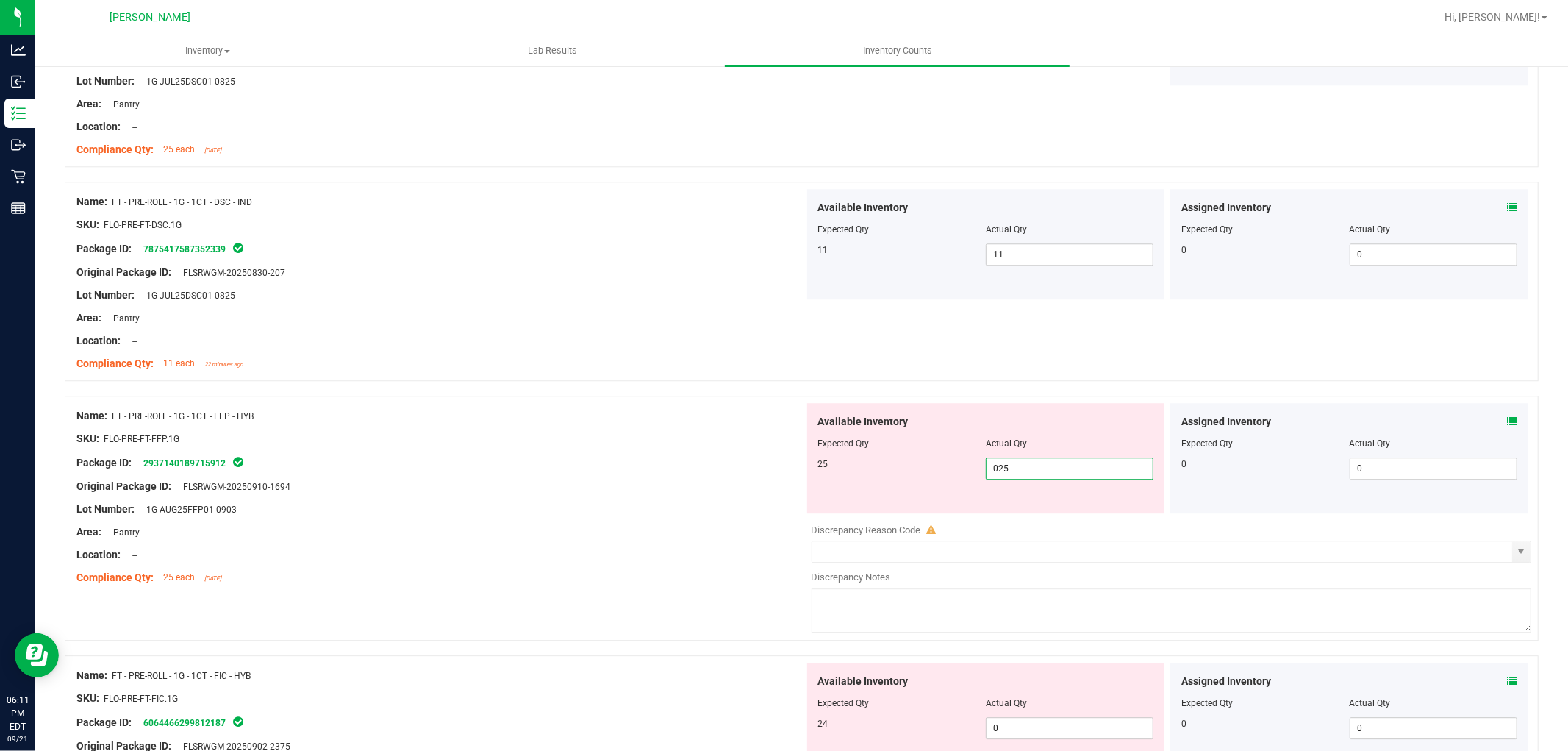
scroll to position [3268, 0]
click at [1053, 724] on div "Available Inventory Expected Qty Actual Qty 24 0 0" at bounding box center [986, 716] width 358 height 110
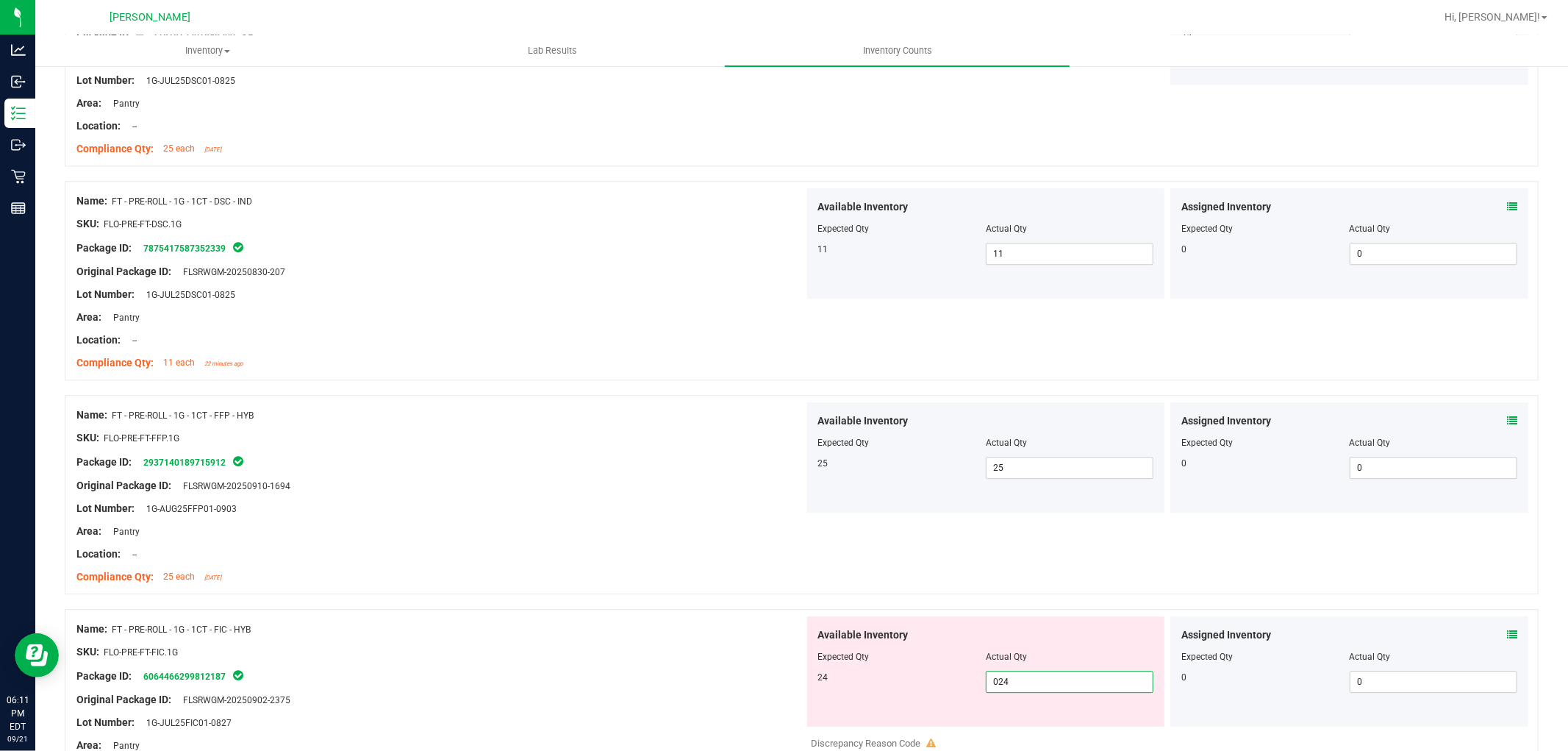
scroll to position [3513, 0]
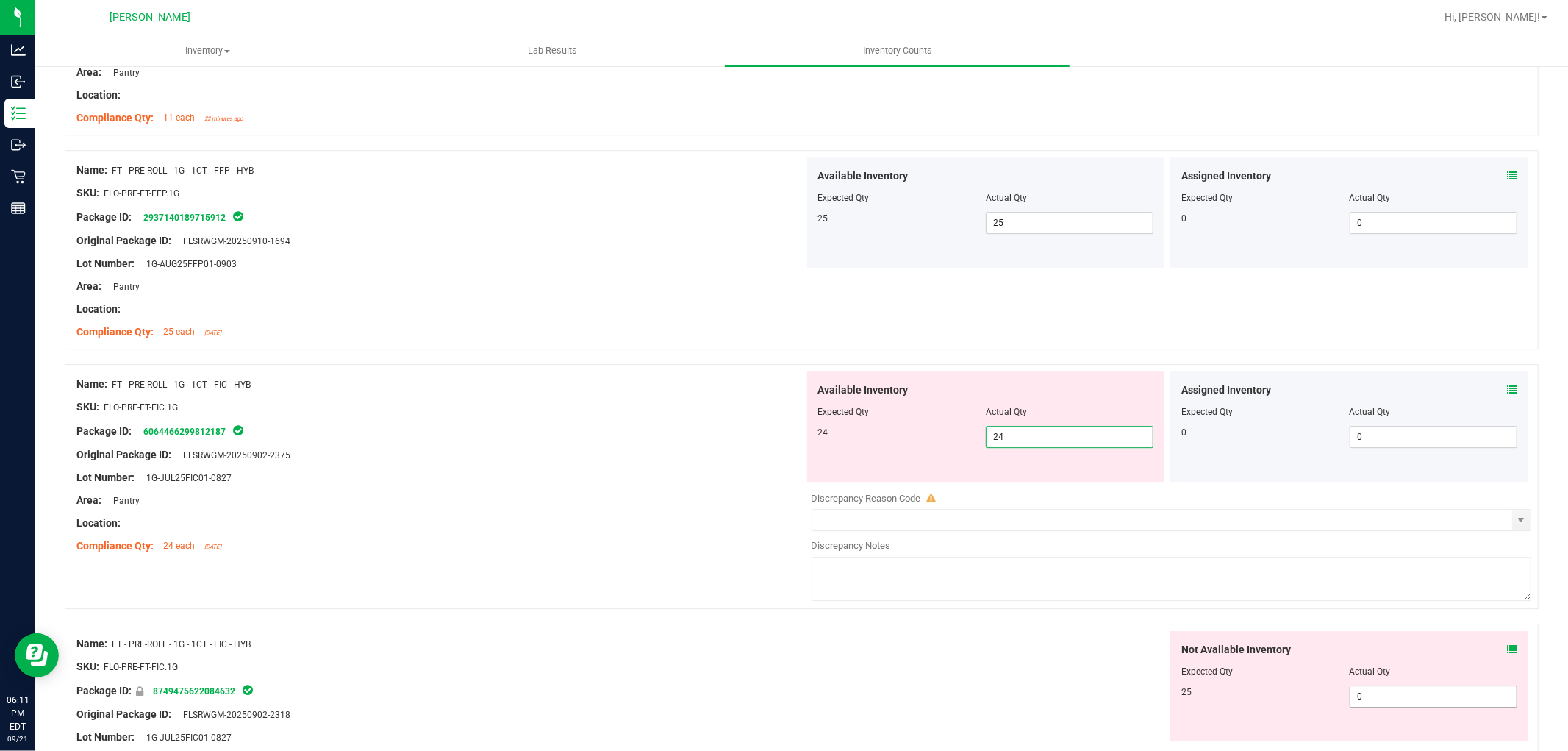
click at [1371, 701] on div "Not Available Inventory Expected Qty Actual Qty 25 0 0" at bounding box center [1168, 748] width 728 height 233
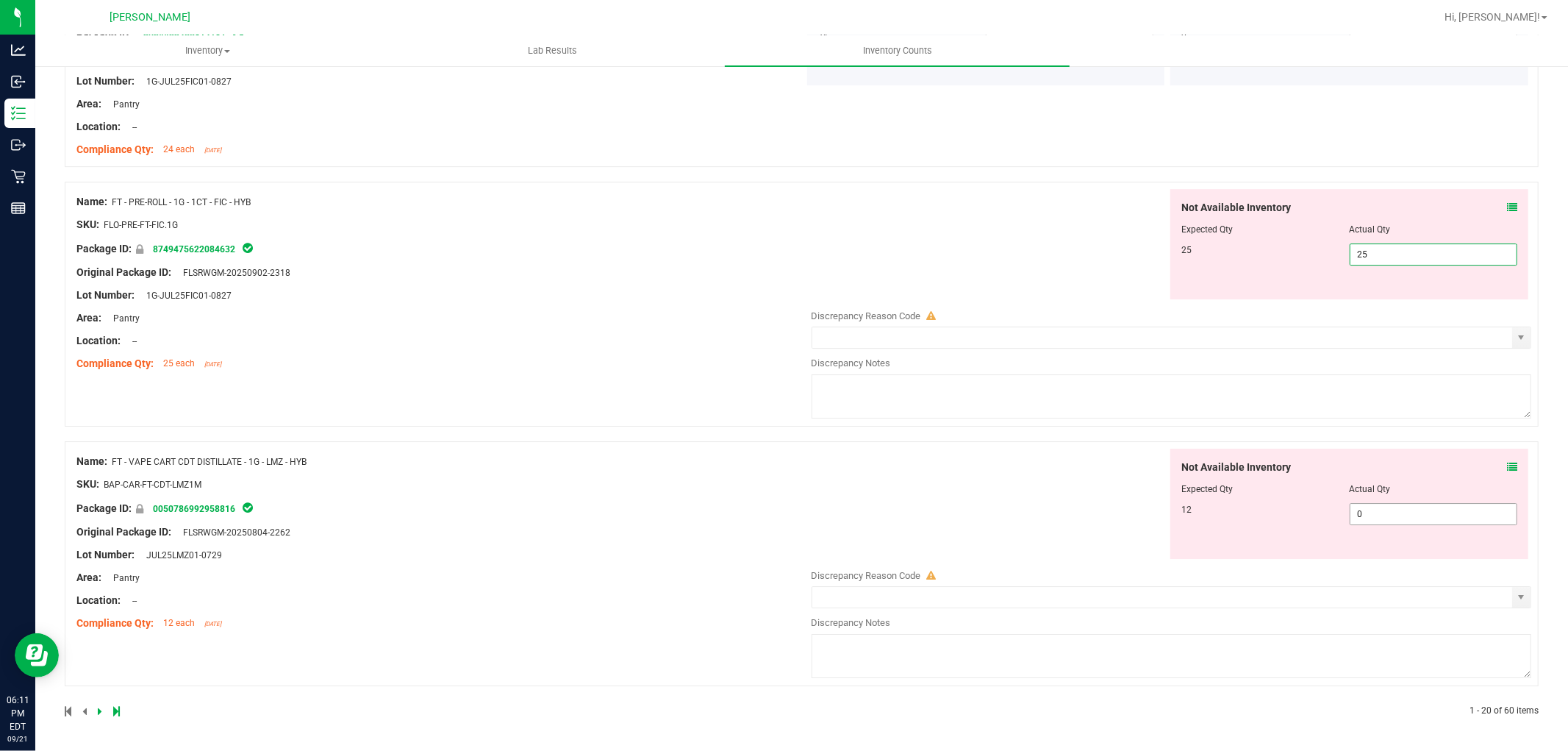
click at [1407, 518] on span "0 0" at bounding box center [1433, 514] width 168 height 22
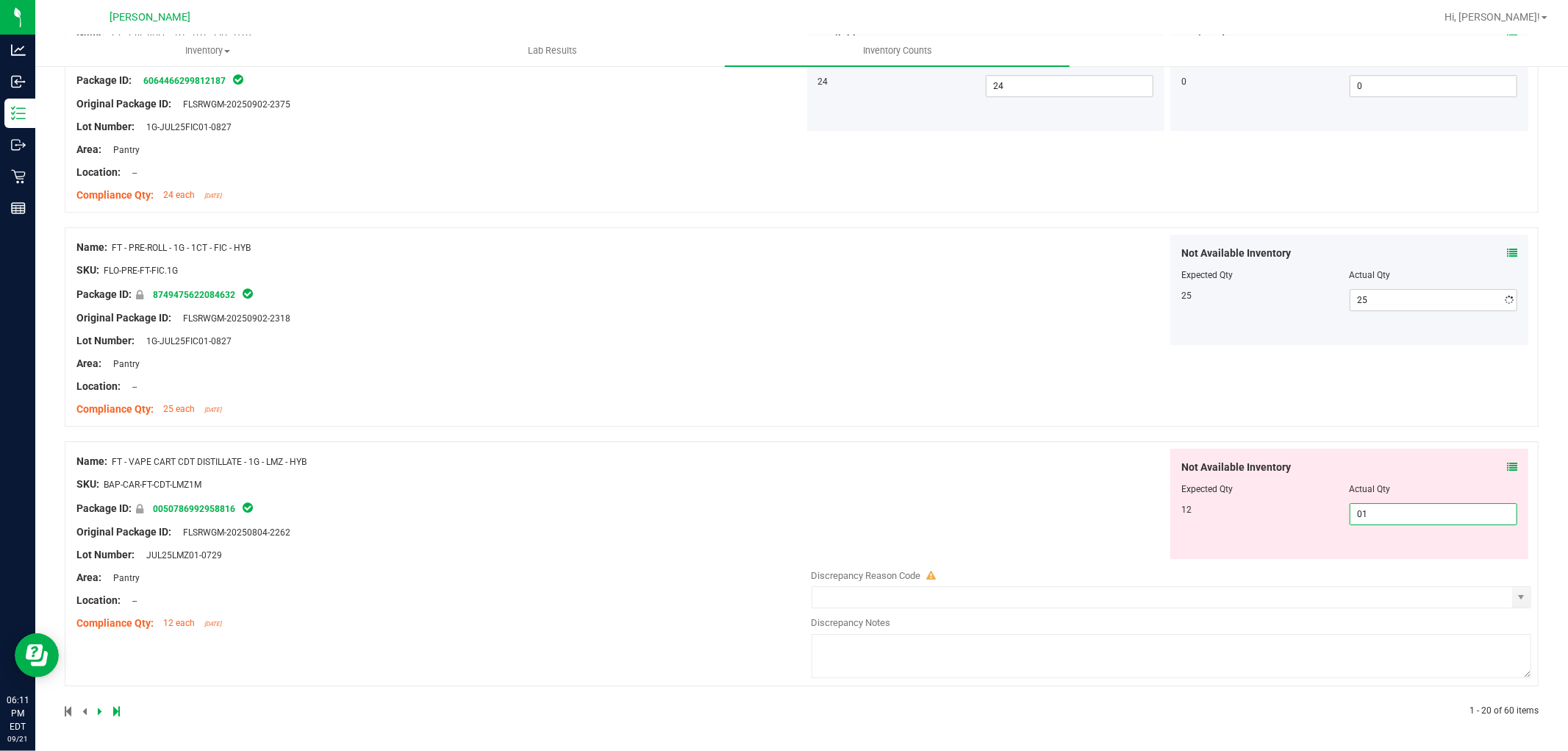
scroll to position [3866, 0]
click at [99, 710] on icon at bounding box center [99, 711] width 4 height 8
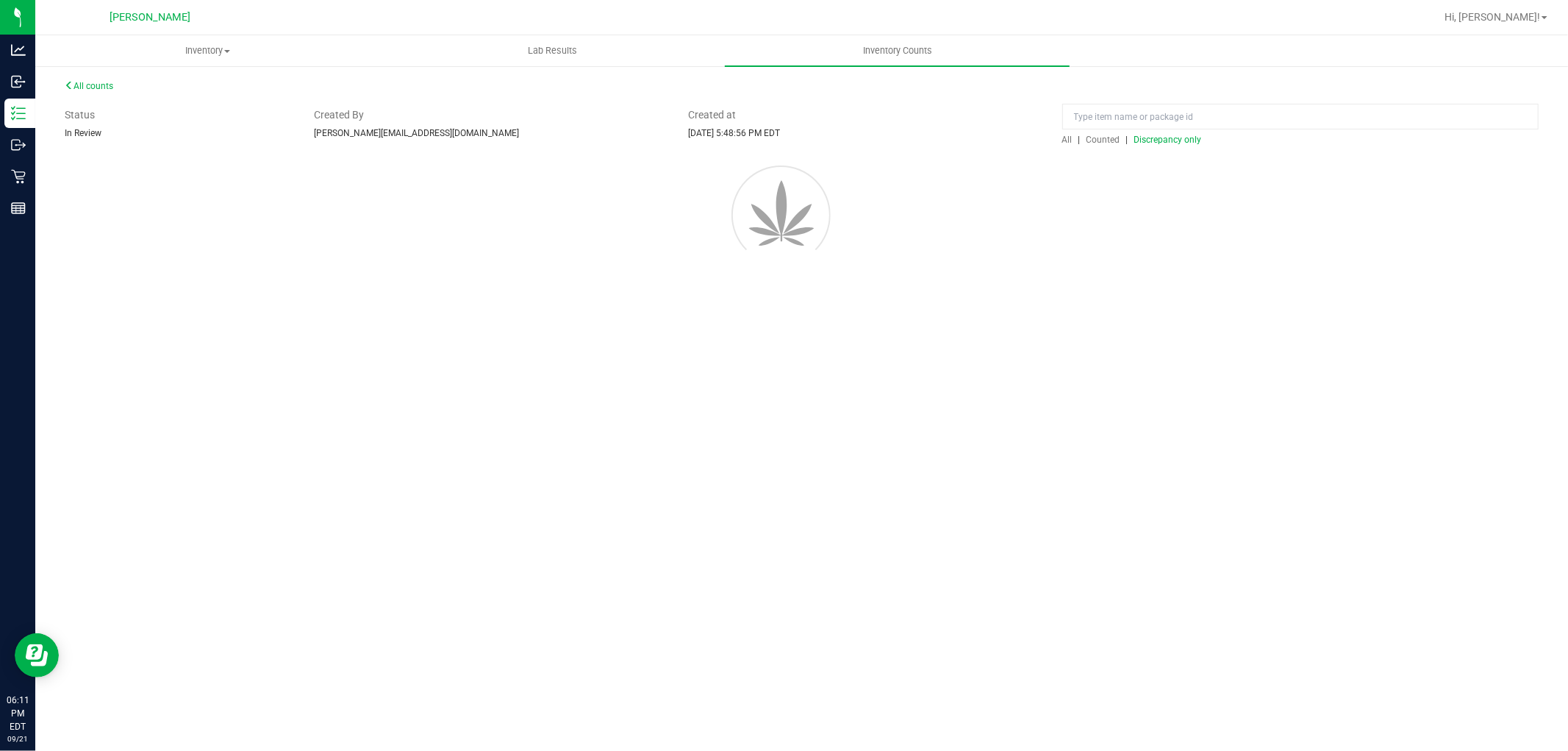
scroll to position [0, 0]
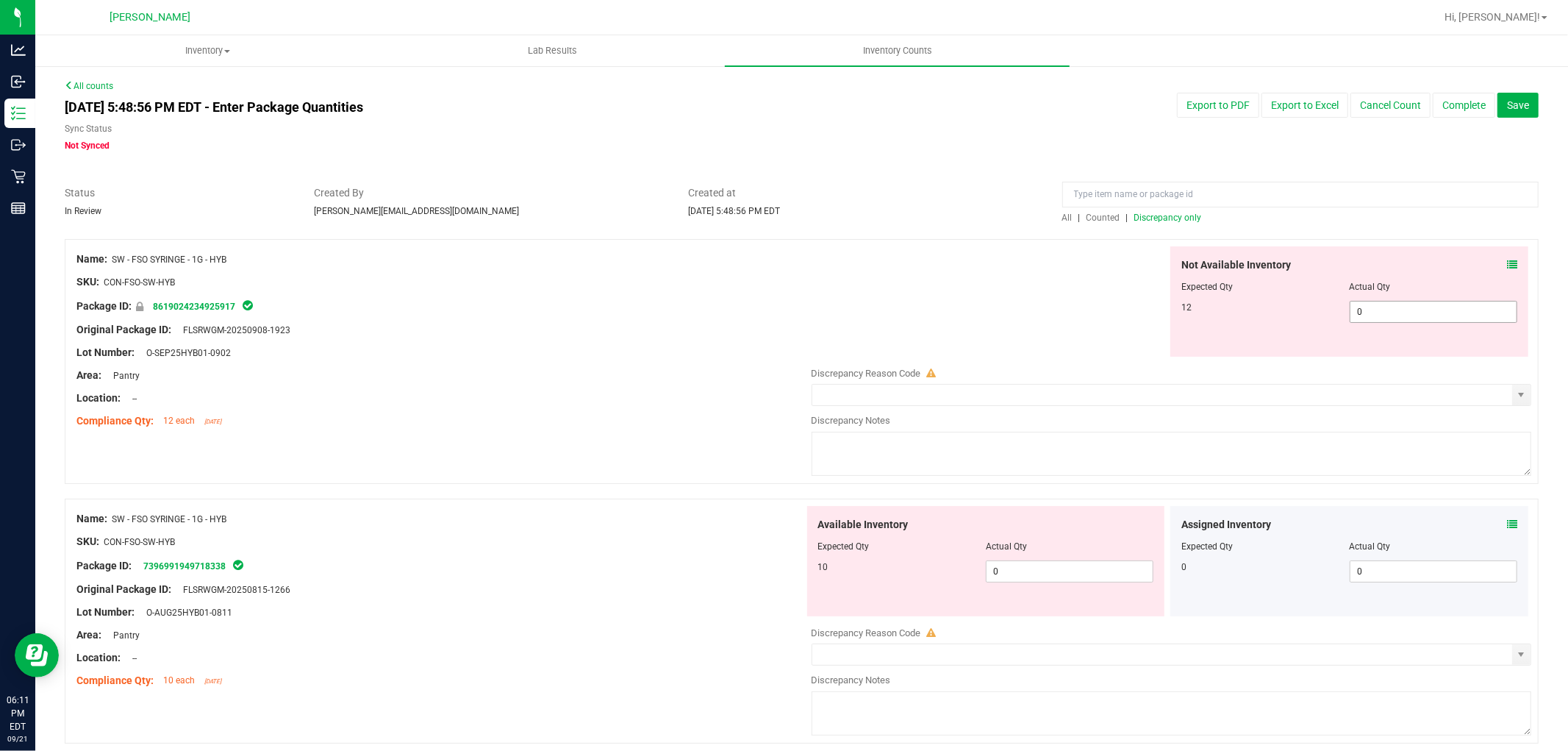
click at [1392, 308] on span "0 0" at bounding box center [1433, 312] width 168 height 22
click at [1077, 578] on div "Available Inventory Expected Qty Actual Qty 10 0 0" at bounding box center [1168, 622] width 728 height 233
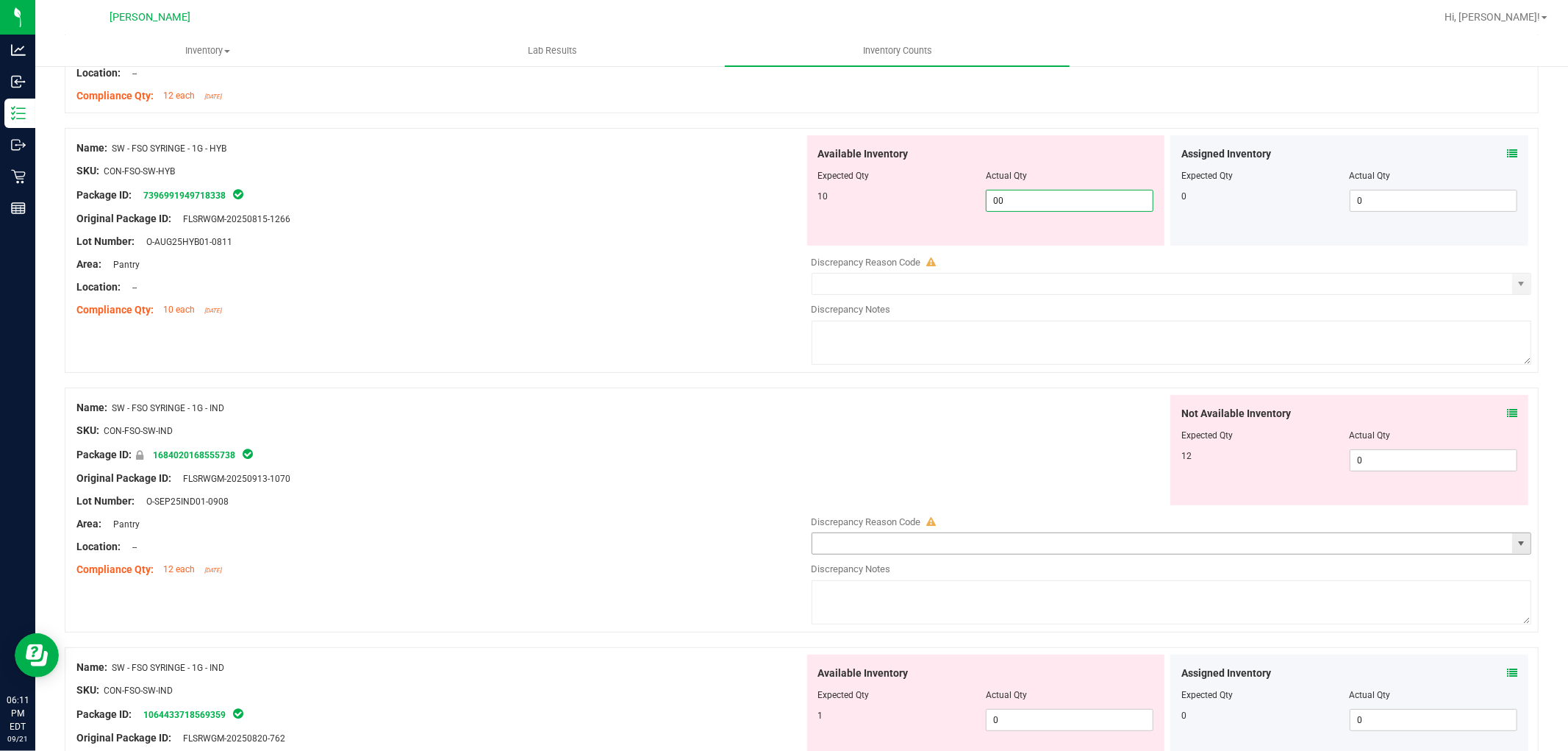
scroll to position [326, 0]
click at [1366, 459] on div "Not Available Inventory Expected Qty Actual Qty 12 0 0" at bounding box center [1168, 510] width 728 height 233
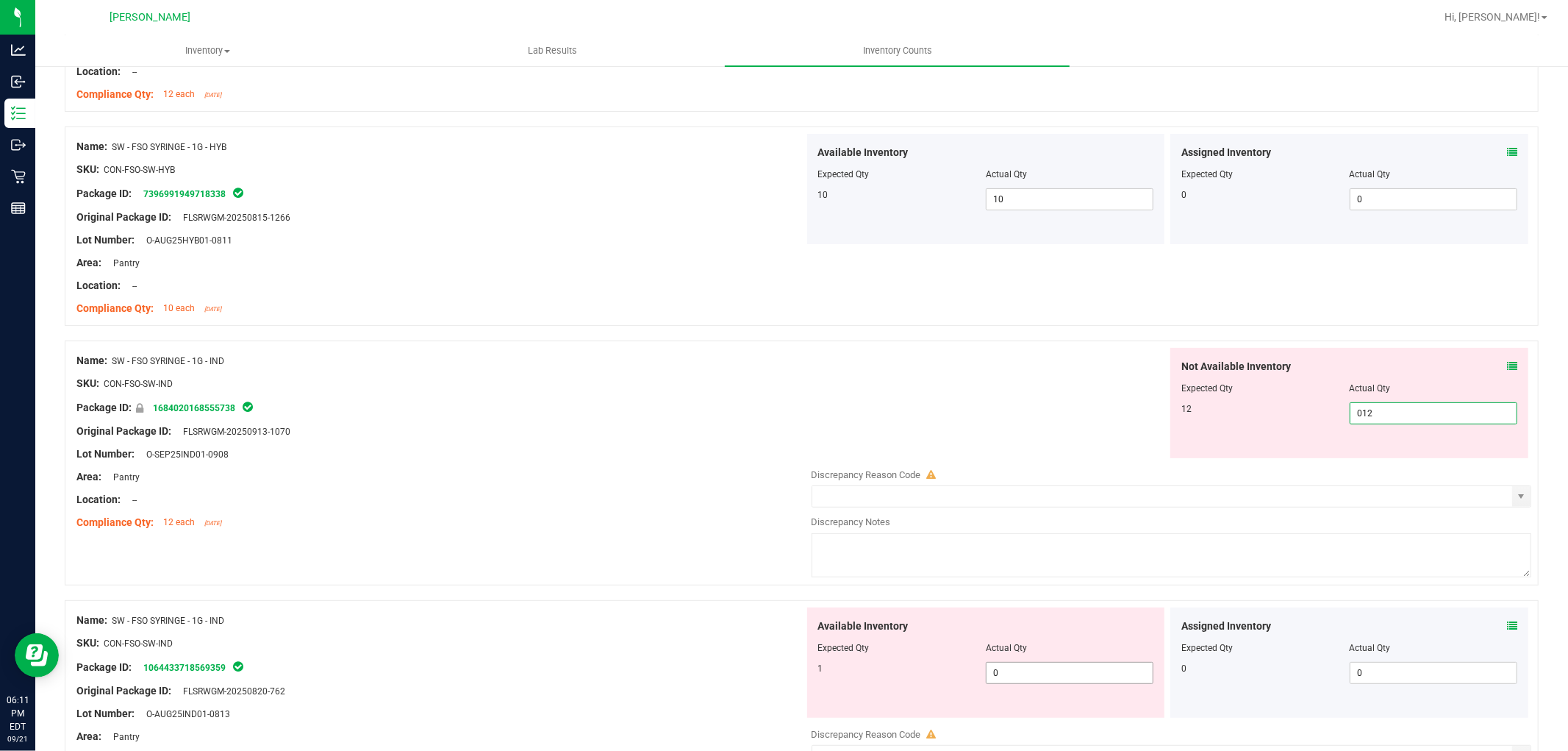
click at [1062, 672] on div "Available Inventory Expected Qty Actual Qty 1 0 0" at bounding box center [1168, 724] width 728 height 233
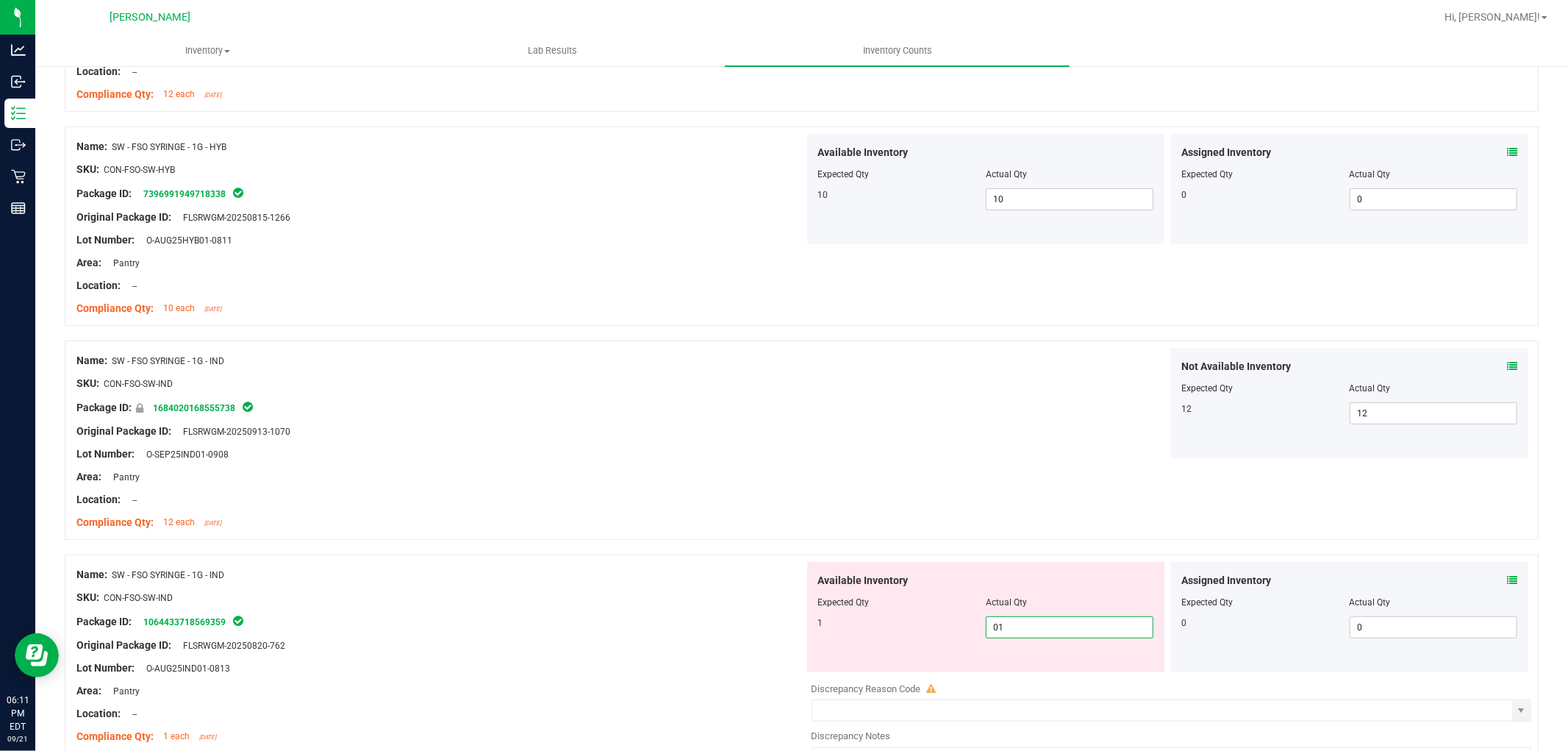
scroll to position [571, 0]
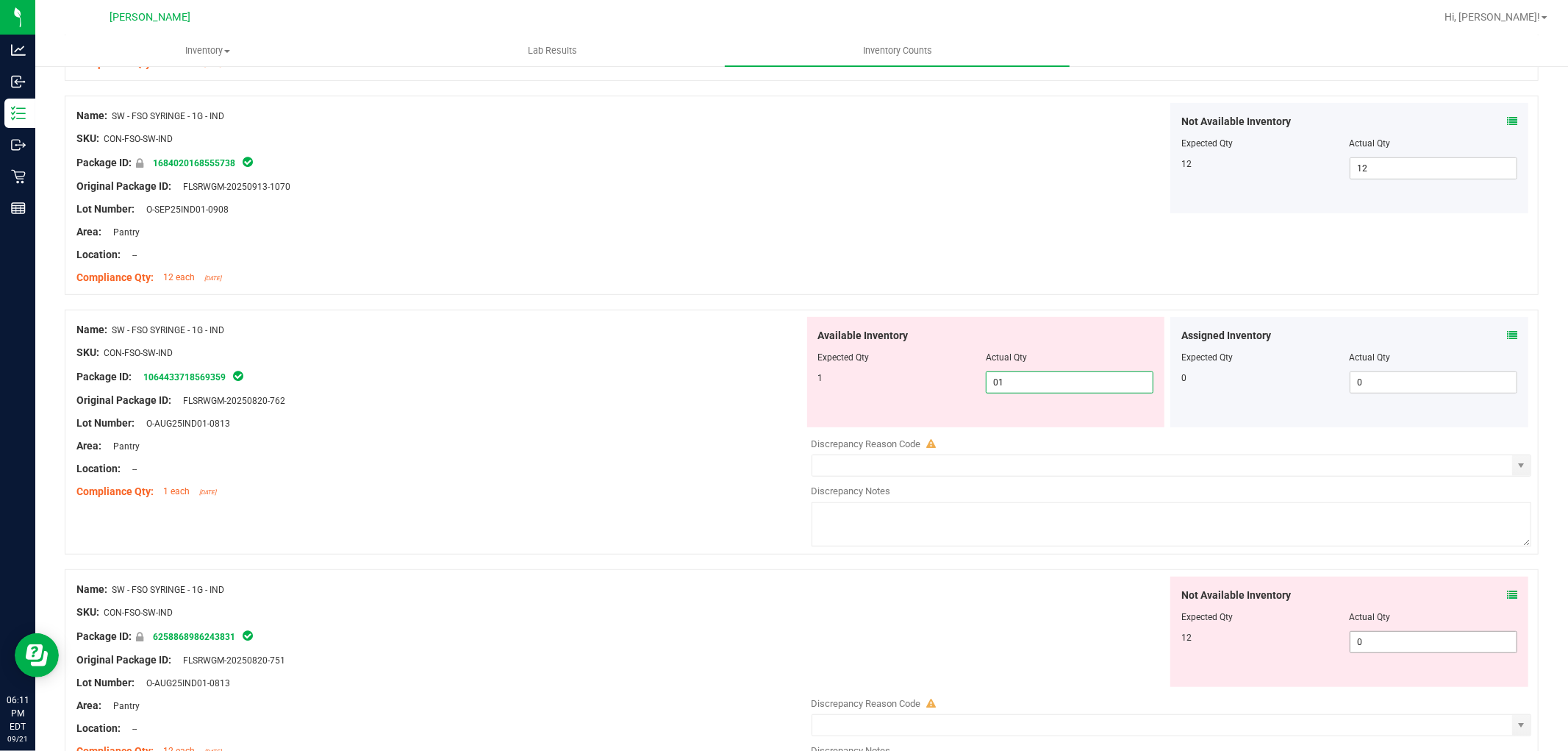
click at [1380, 648] on div "Not Available Inventory Expected Qty Actual Qty 12 0 0" at bounding box center [1168, 693] width 728 height 233
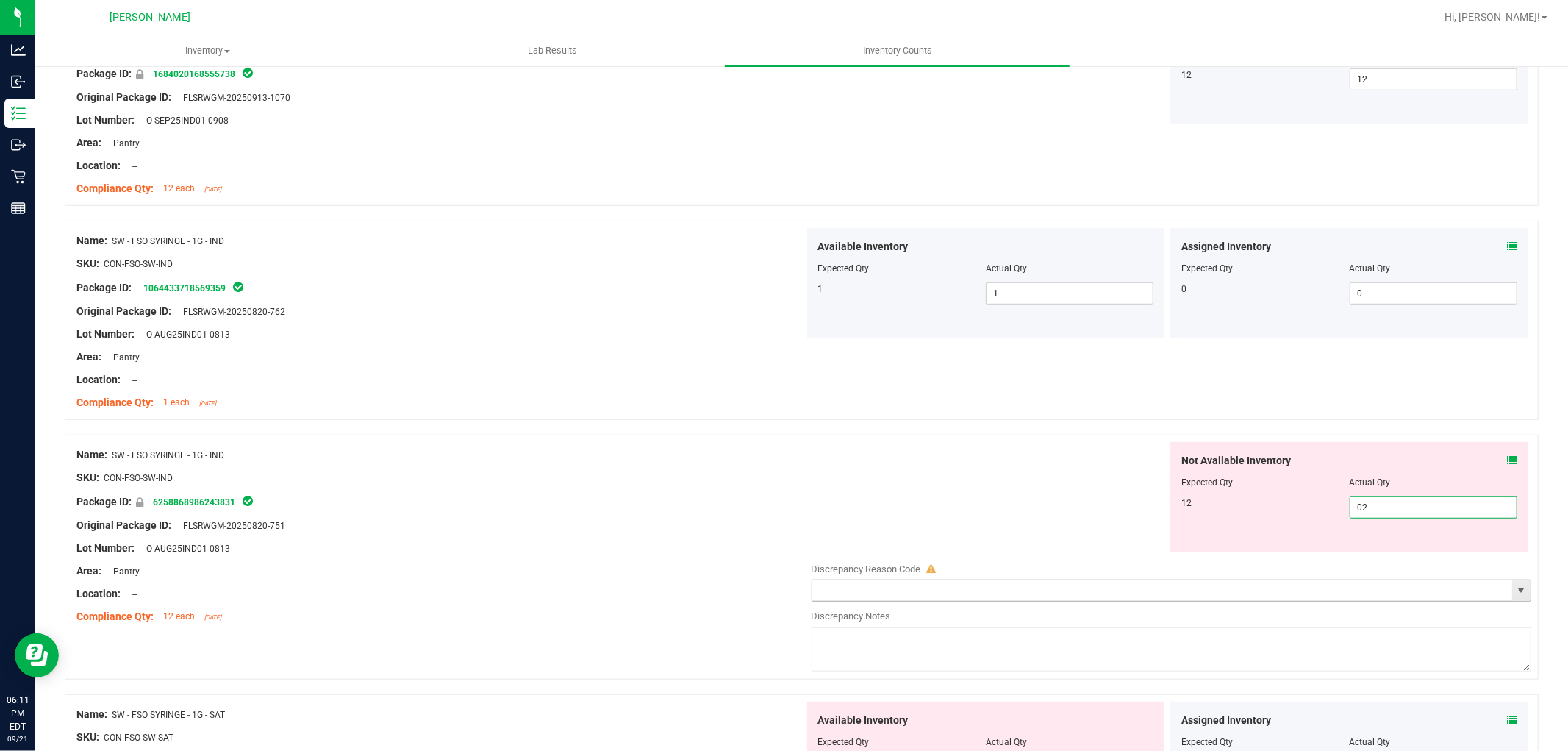
scroll to position [817, 0]
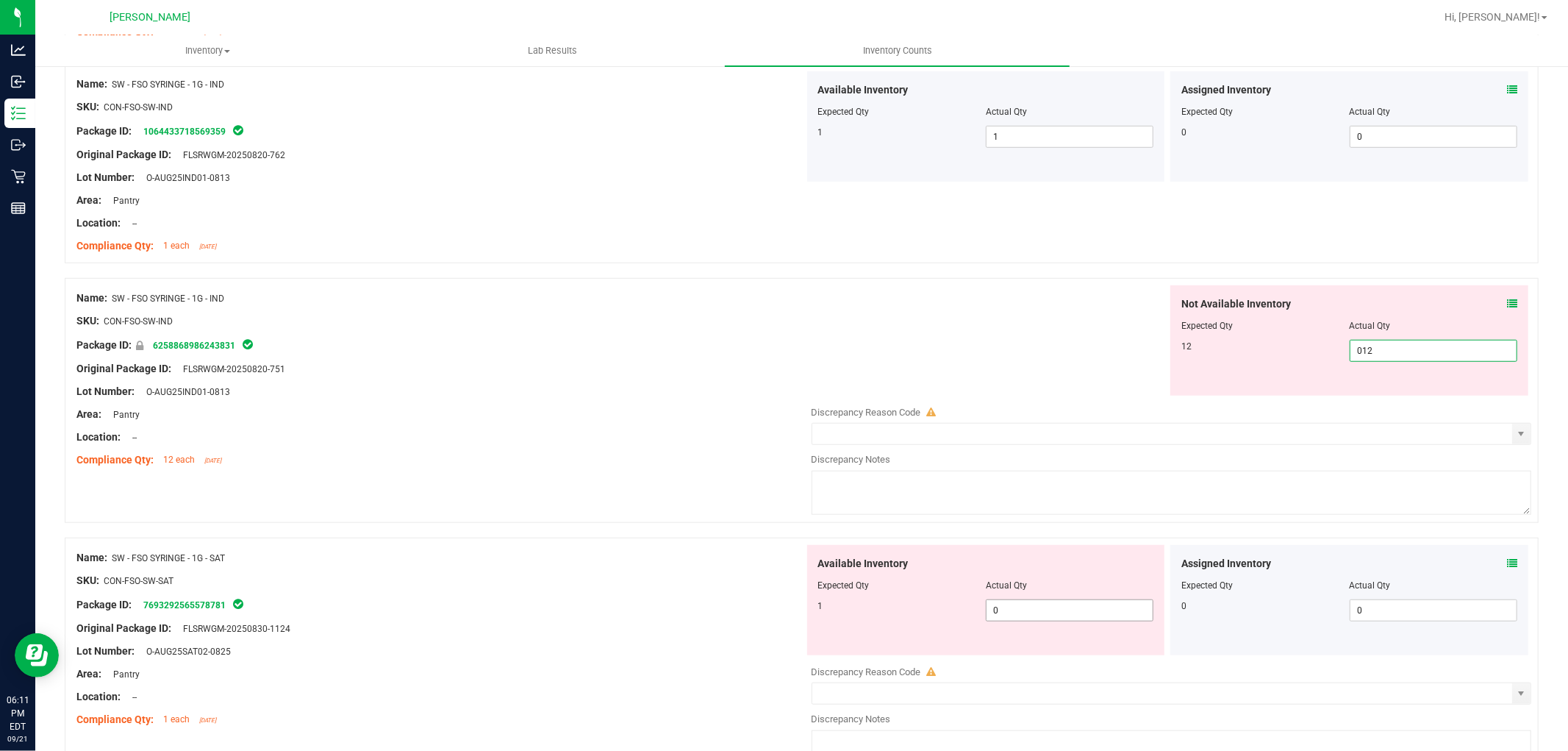
click at [1034, 612] on div "Available Inventory Expected Qty Actual Qty 1 0 0" at bounding box center [1168, 662] width 728 height 233
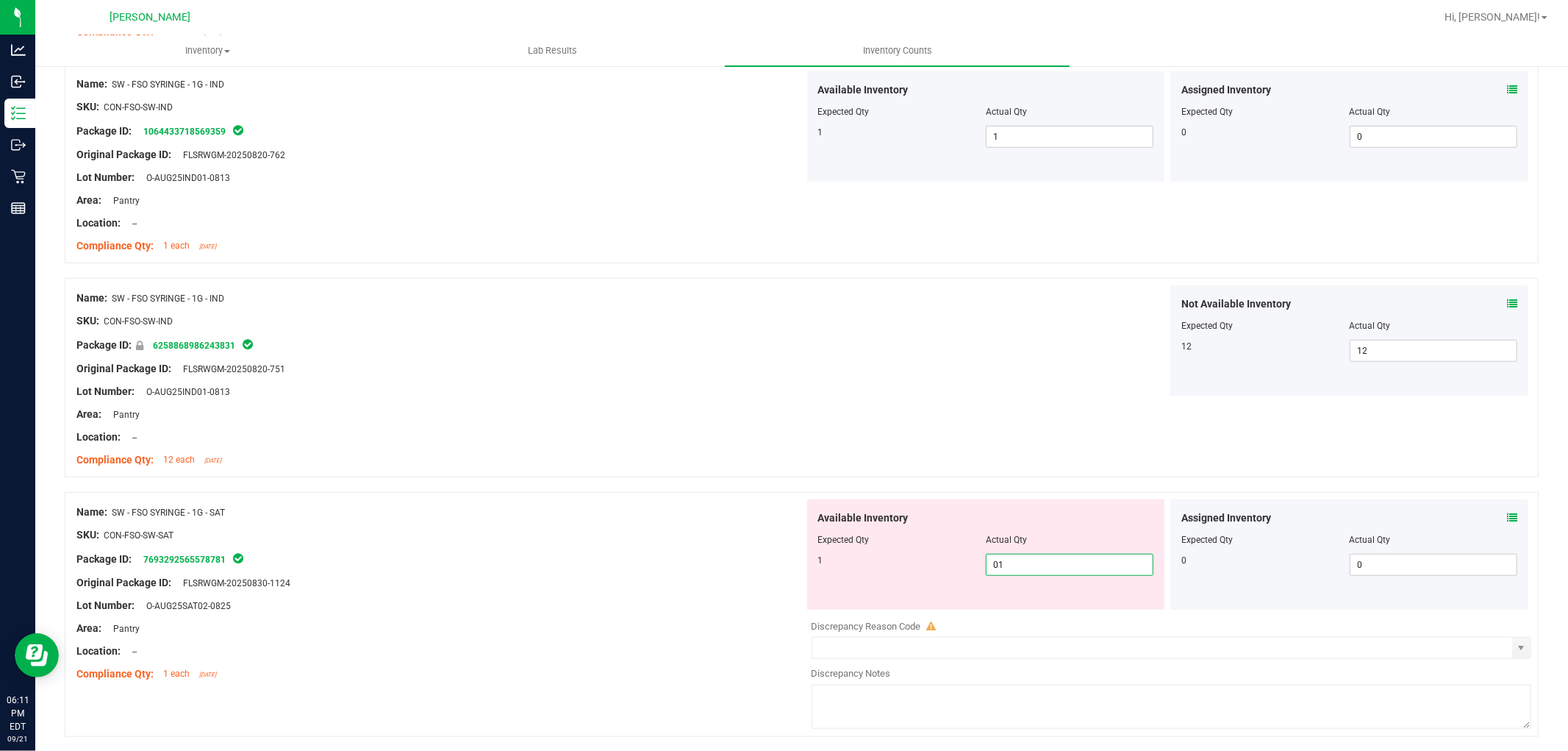
scroll to position [1062, 0]
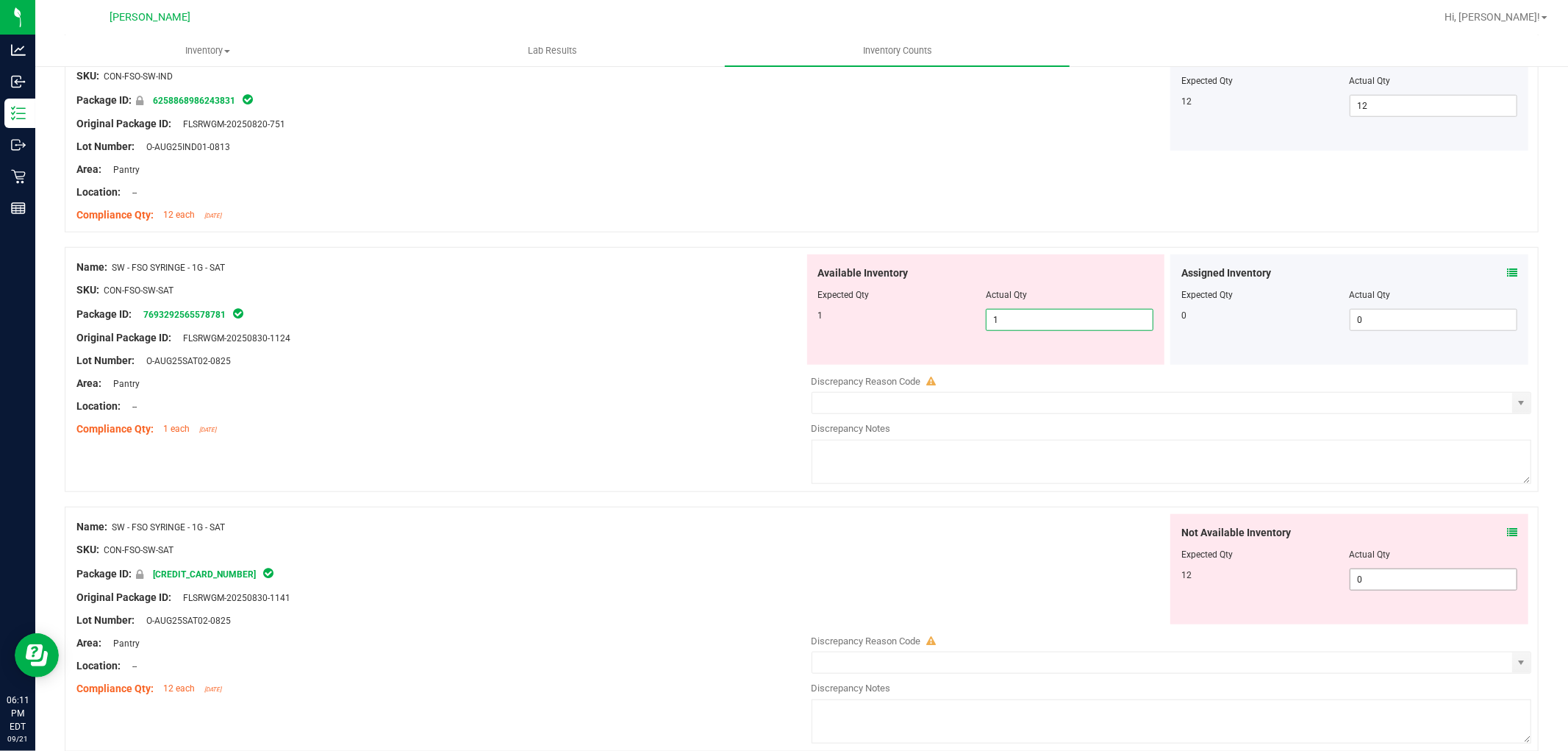
click at [1373, 581] on div "Not Available Inventory Expected Qty Actual Qty 12 0 0" at bounding box center [1168, 630] width 728 height 233
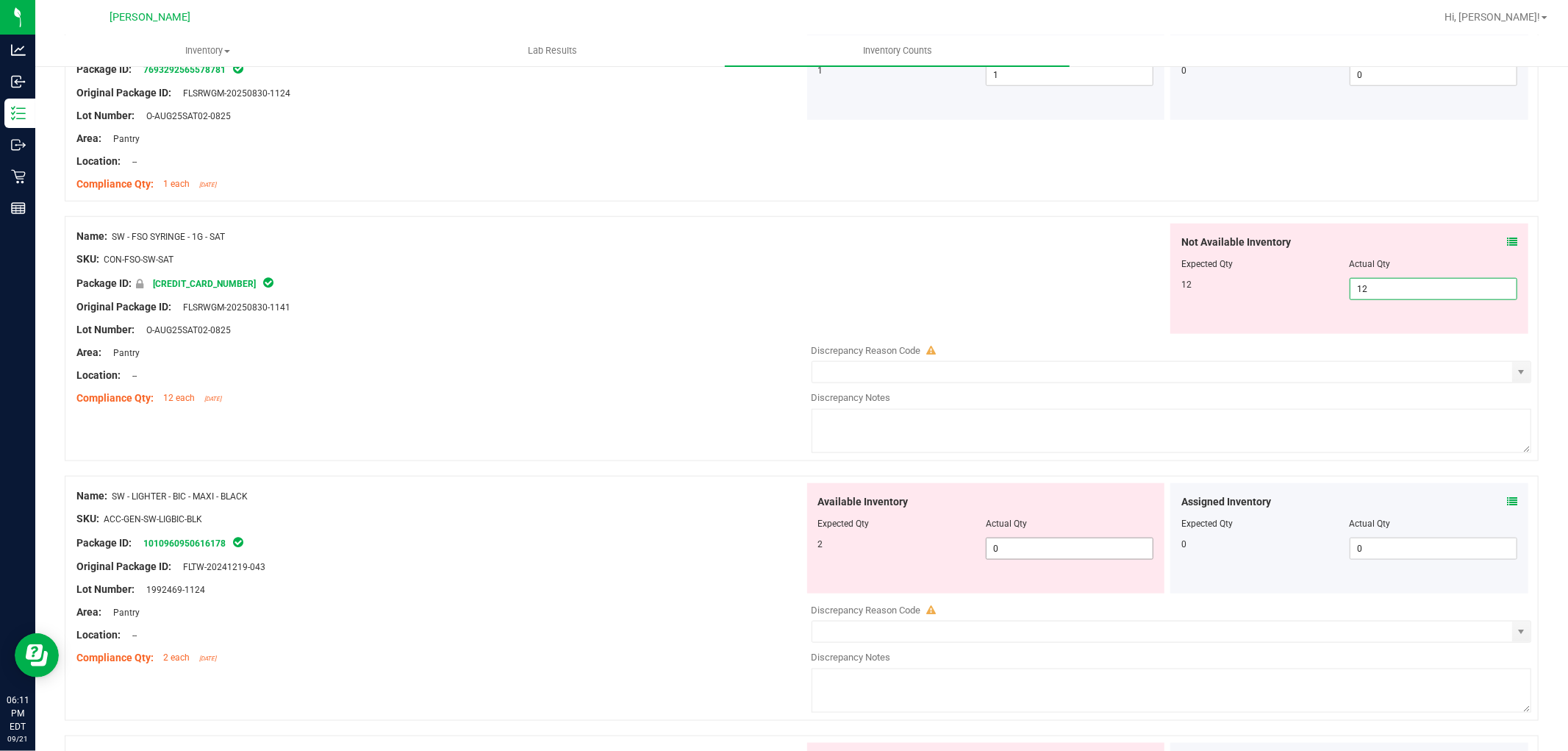
click at [1100, 557] on div "Available Inventory Expected Qty Actual Qty 2 0 0" at bounding box center [1168, 599] width 728 height 233
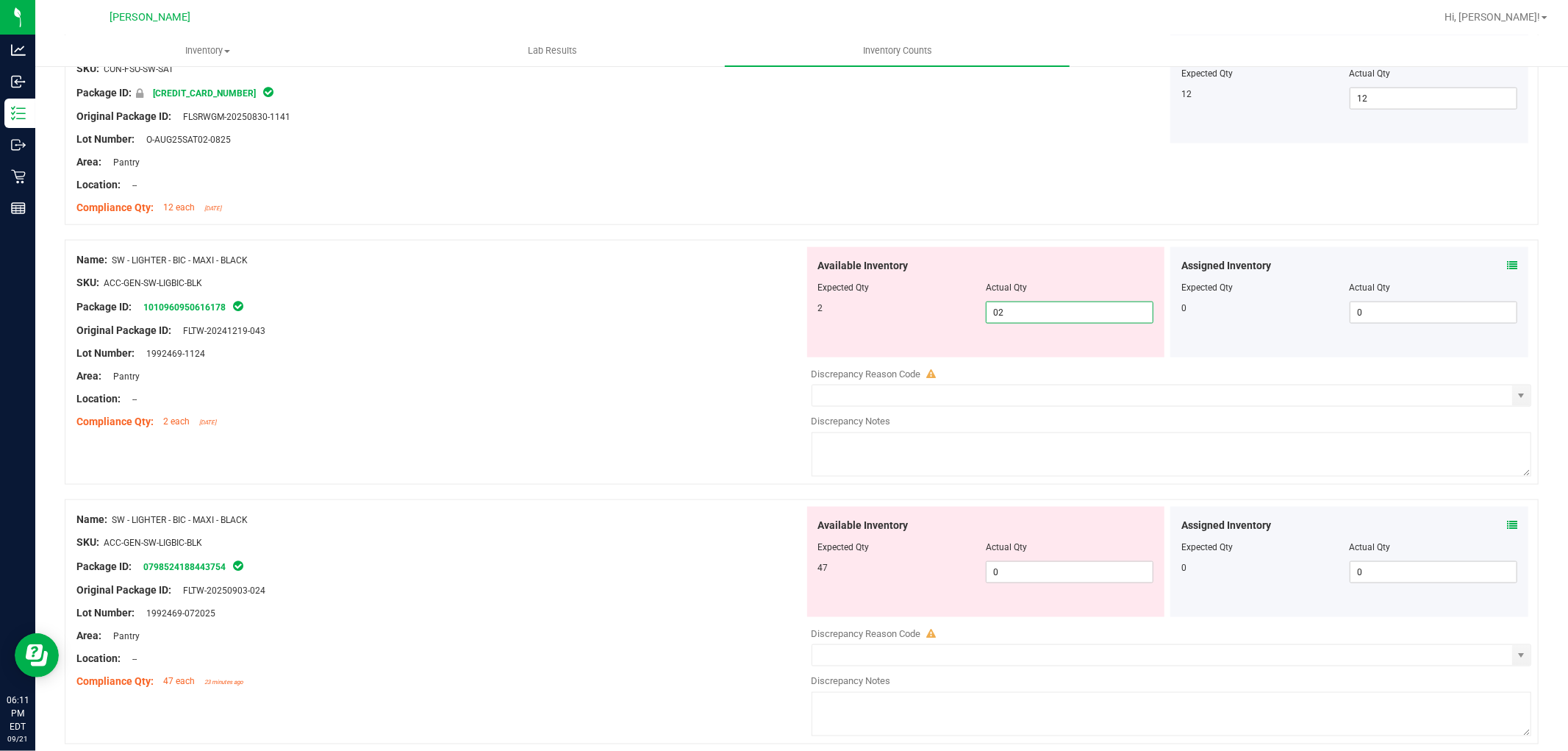
scroll to position [1553, 0]
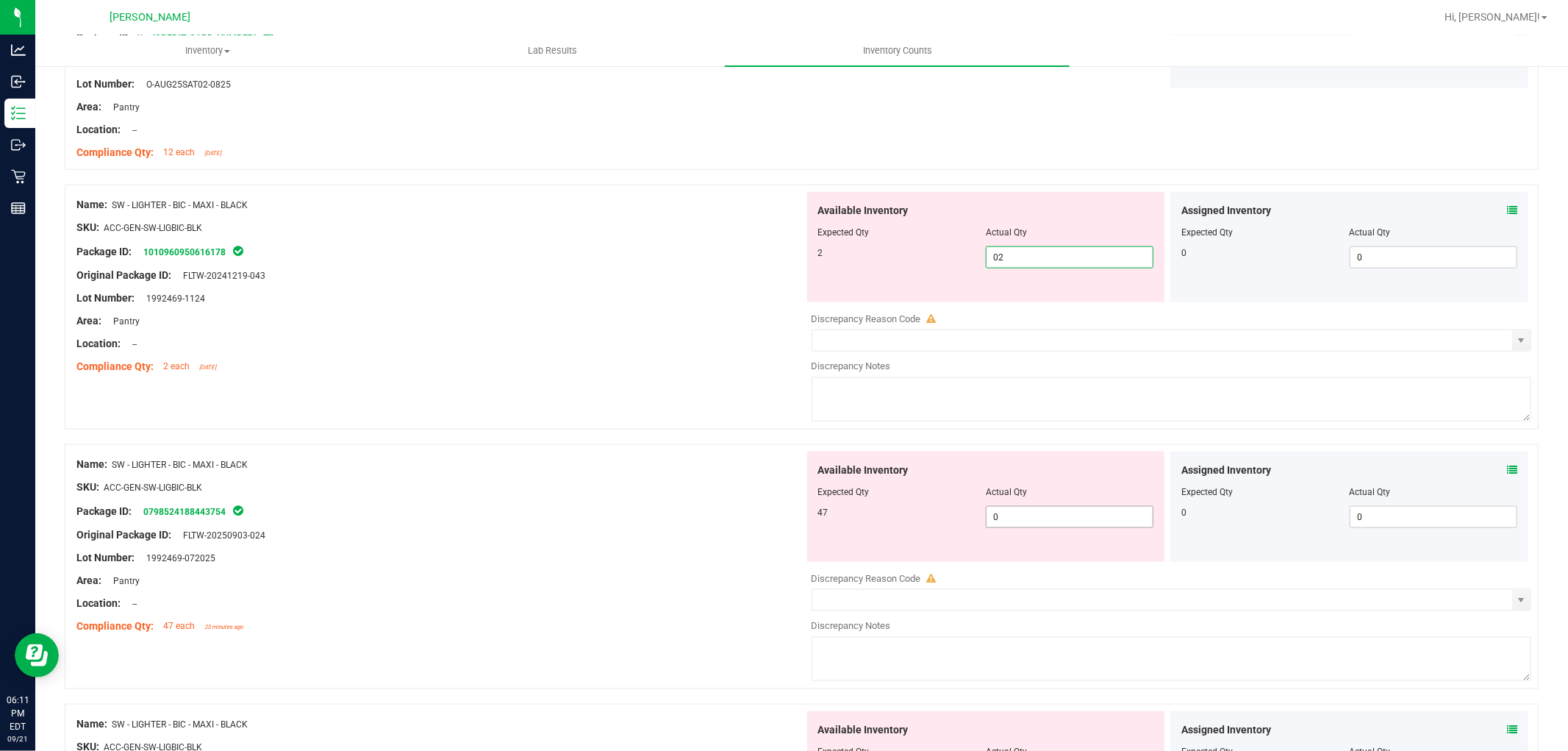
click at [1062, 518] on div "Available Inventory Expected Qty Actual Qty 47 0 0" at bounding box center [1168, 568] width 728 height 233
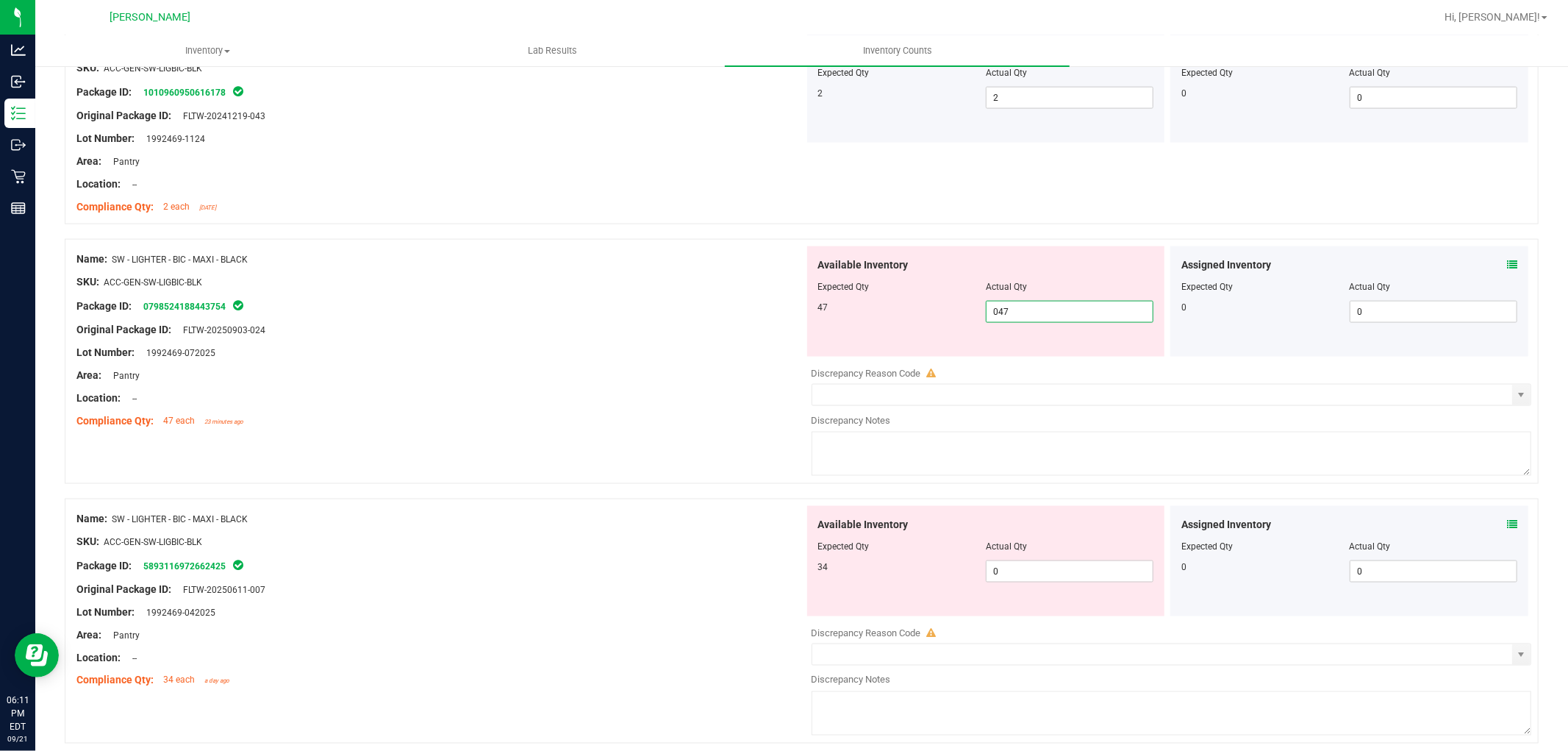
scroll to position [1716, 0]
click at [1033, 576] on div "Available Inventory Expected Qty Actual Qty 34 0 0" at bounding box center [1168, 619] width 728 height 233
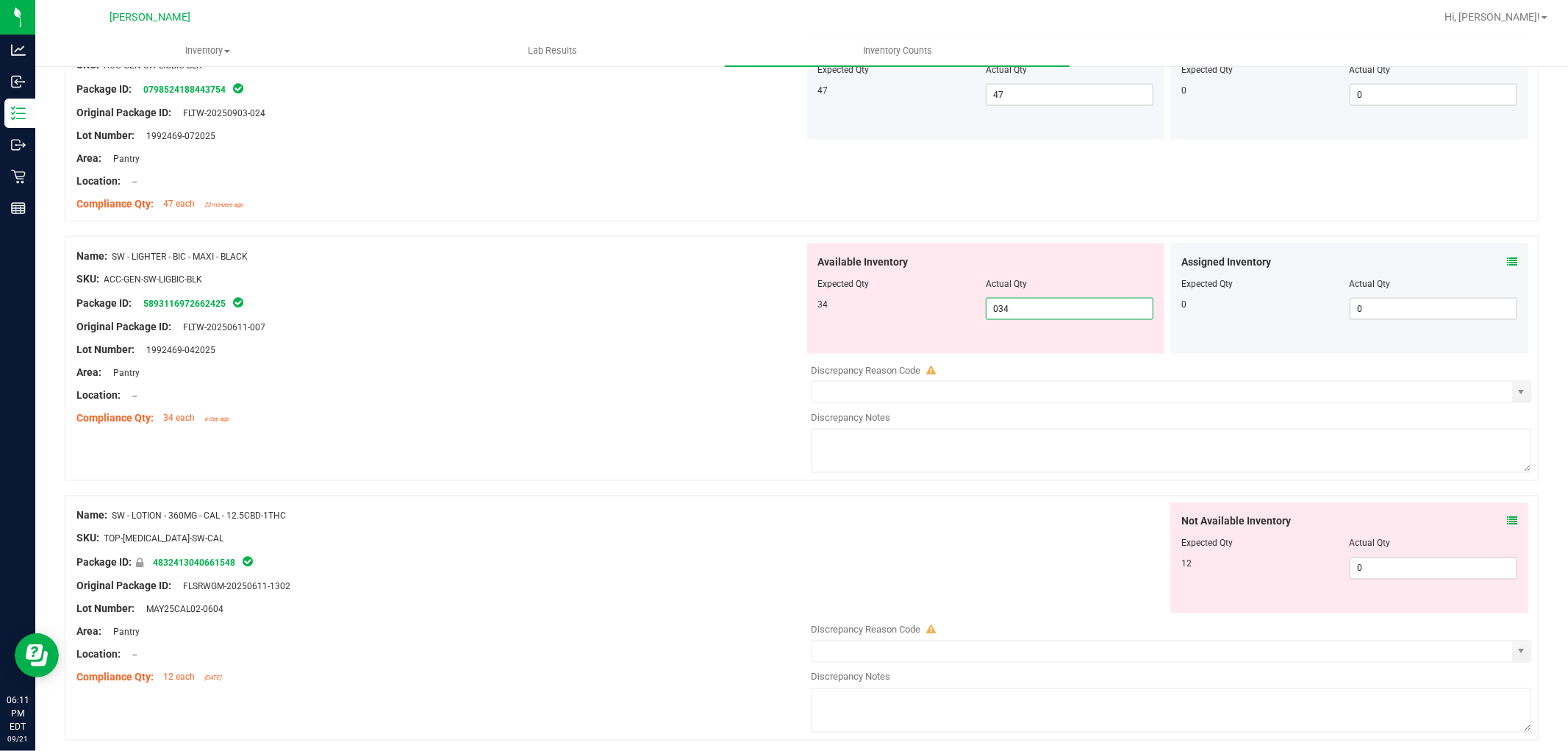
scroll to position [1961, 0]
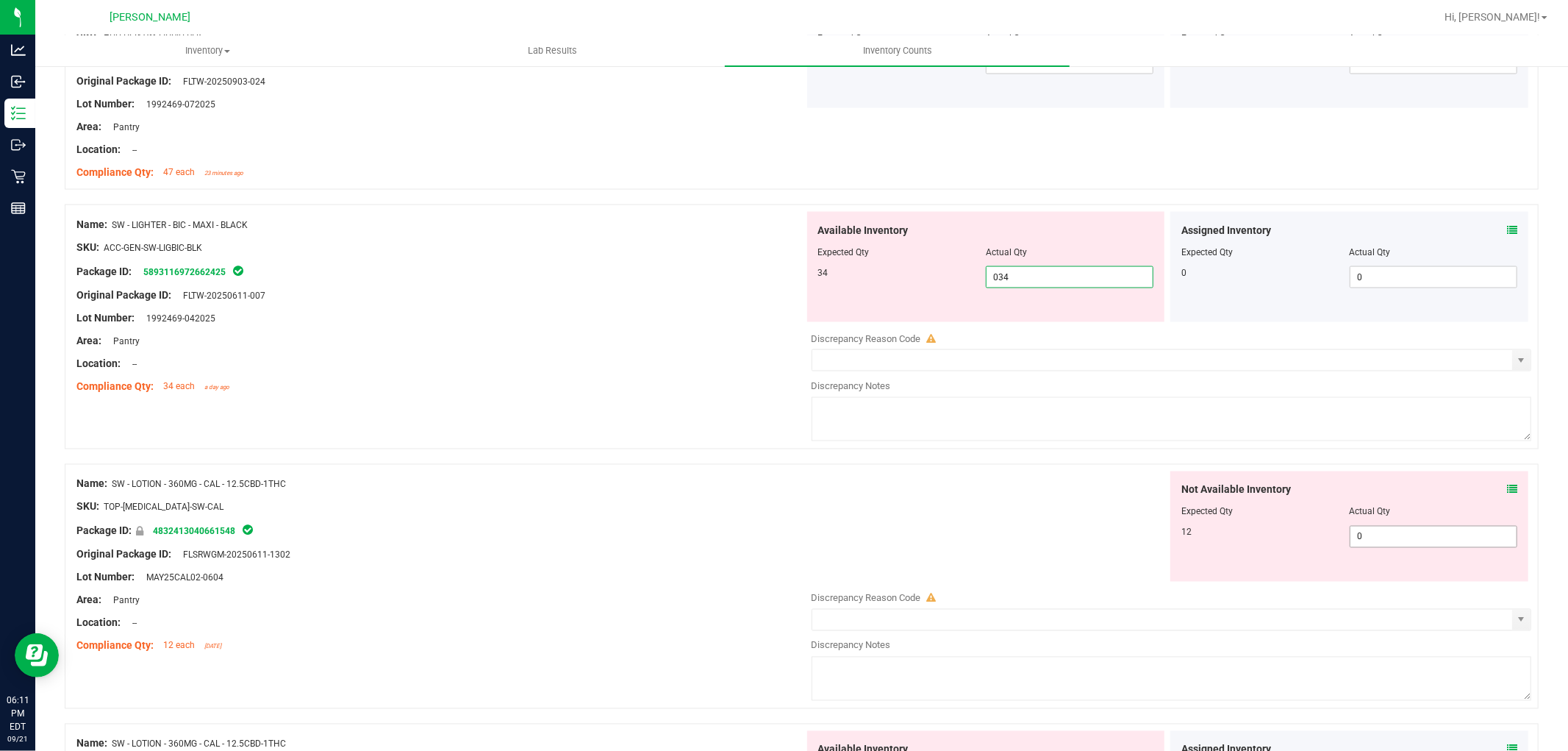
click at [1368, 538] on div "Not Available Inventory Expected Qty Actual Qty 12 0 0" at bounding box center [1168, 587] width 728 height 233
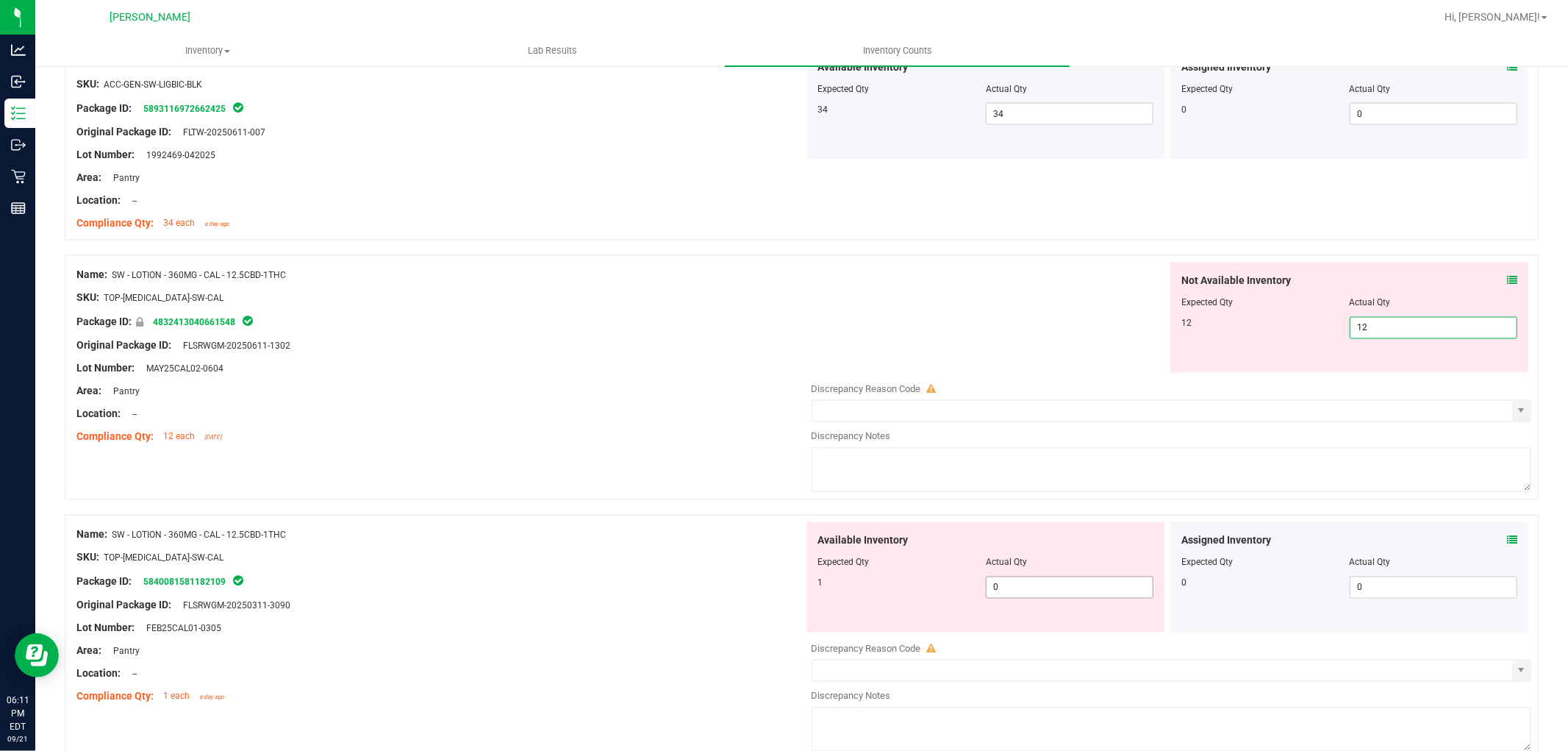
click at [1082, 587] on div "Available Inventory Expected Qty Actual Qty 1 0 0" at bounding box center [1168, 638] width 728 height 233
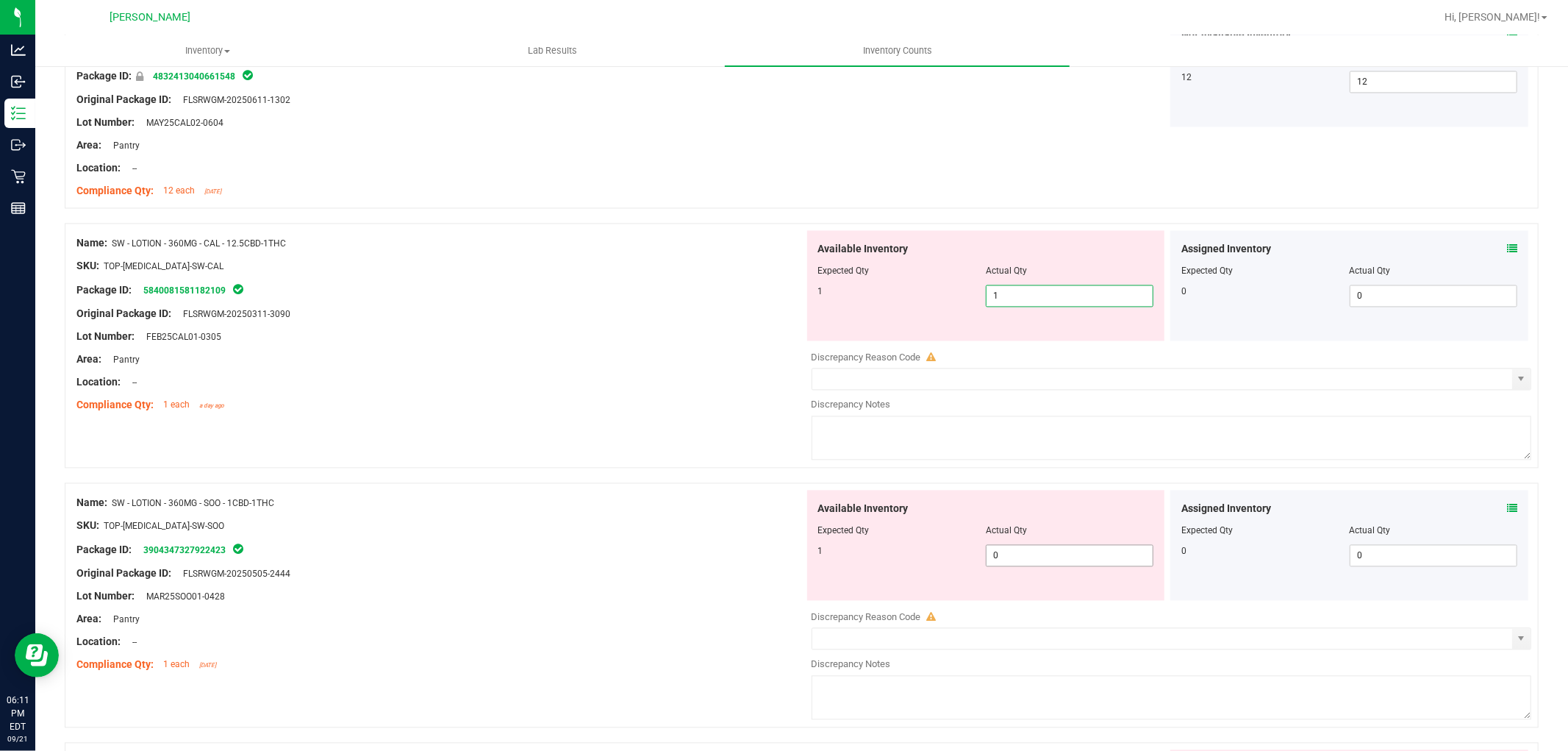
click at [1110, 561] on div "Available Inventory Expected Qty Actual Qty 1 0 0" at bounding box center [1168, 607] width 728 height 233
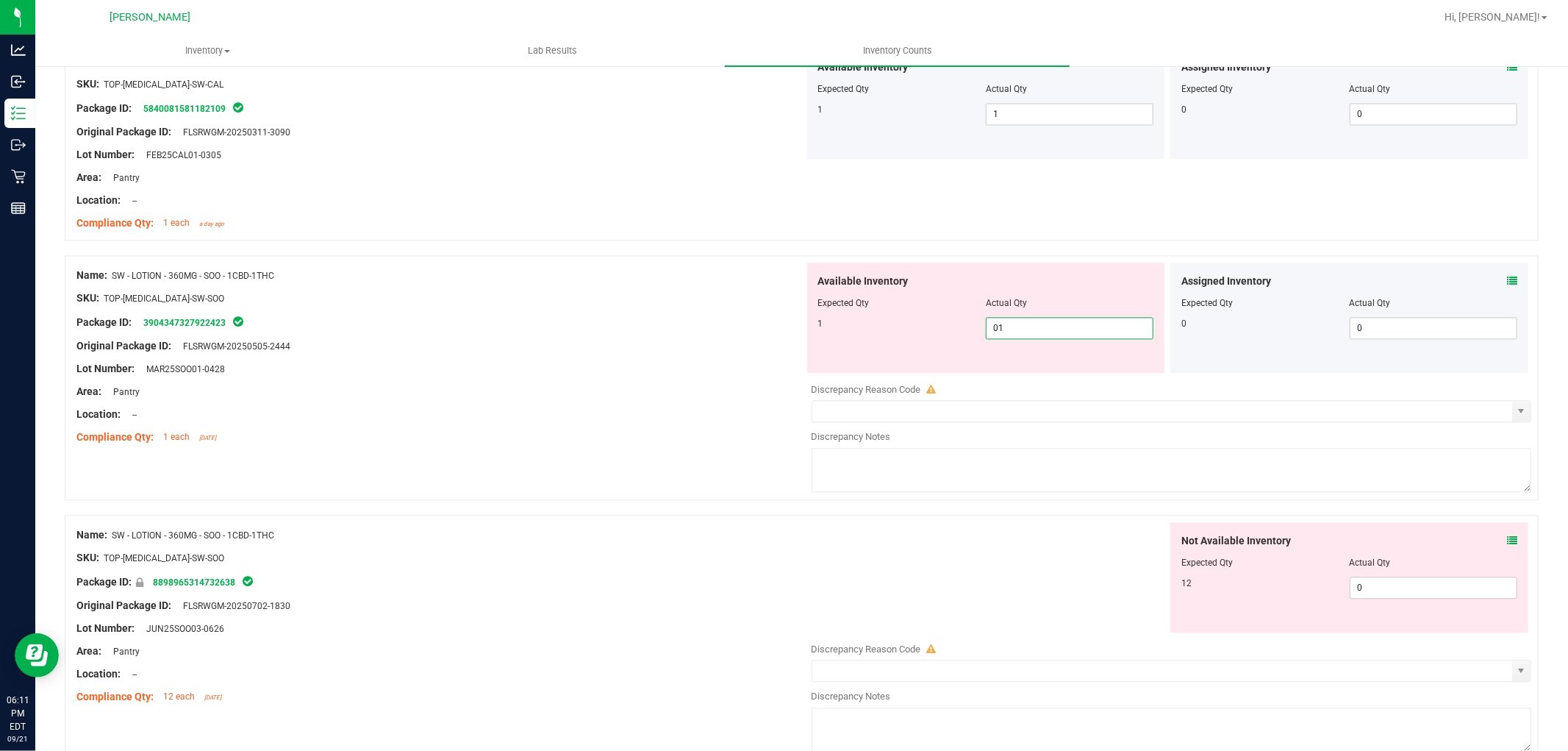
scroll to position [2615, 0]
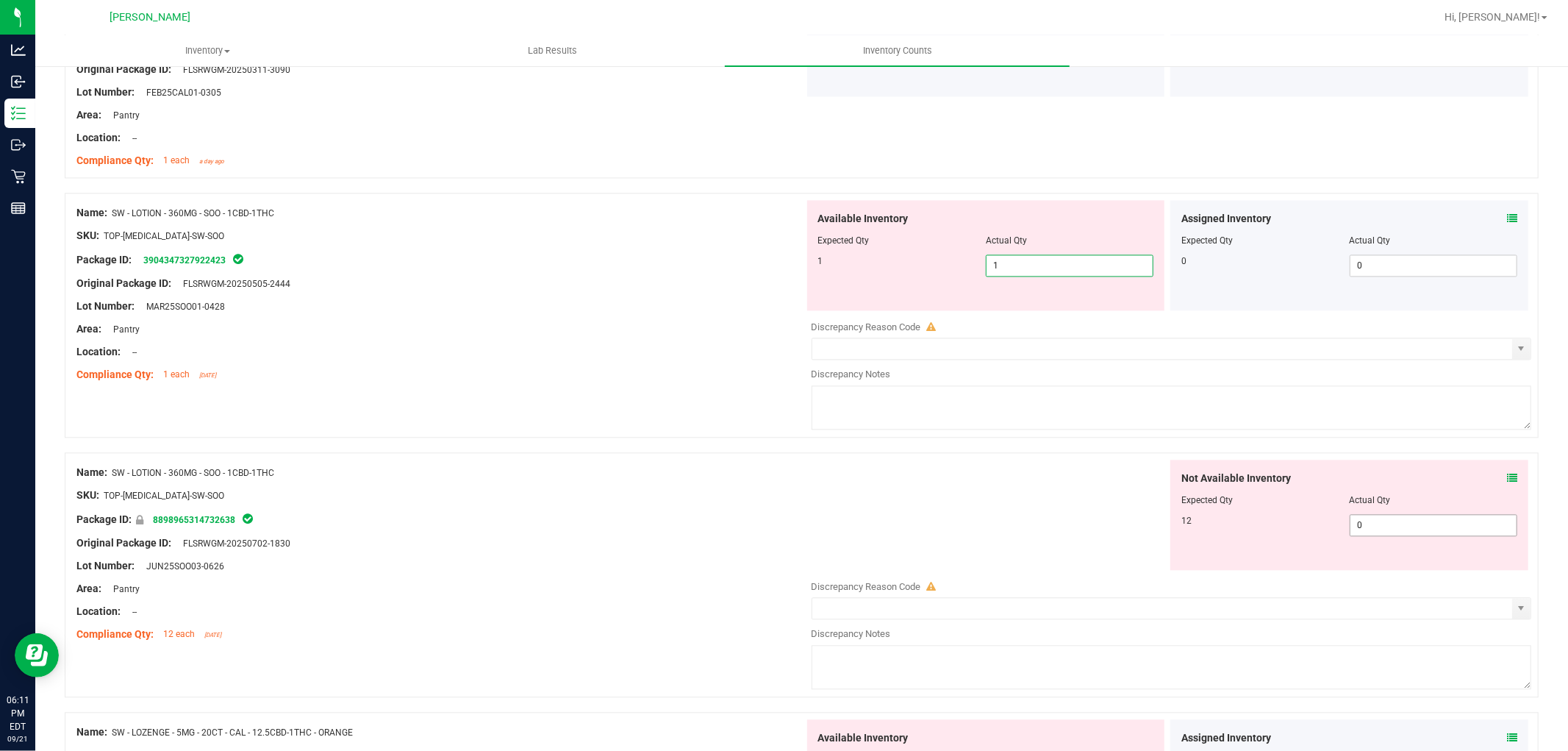
click at [1375, 531] on div "Not Available Inventory Expected Qty Actual Qty 12 0 0" at bounding box center [1168, 576] width 728 height 233
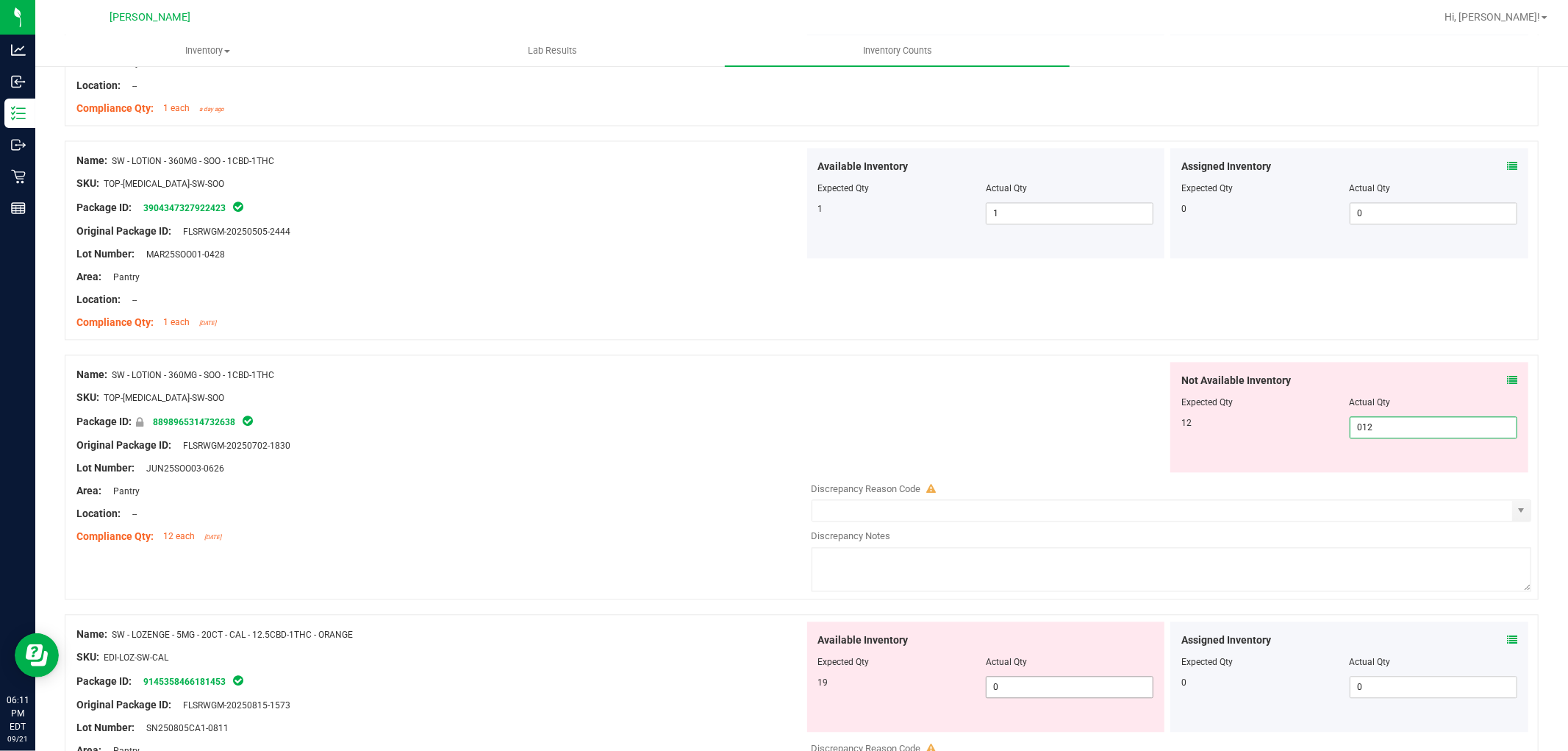
scroll to position [2696, 0]
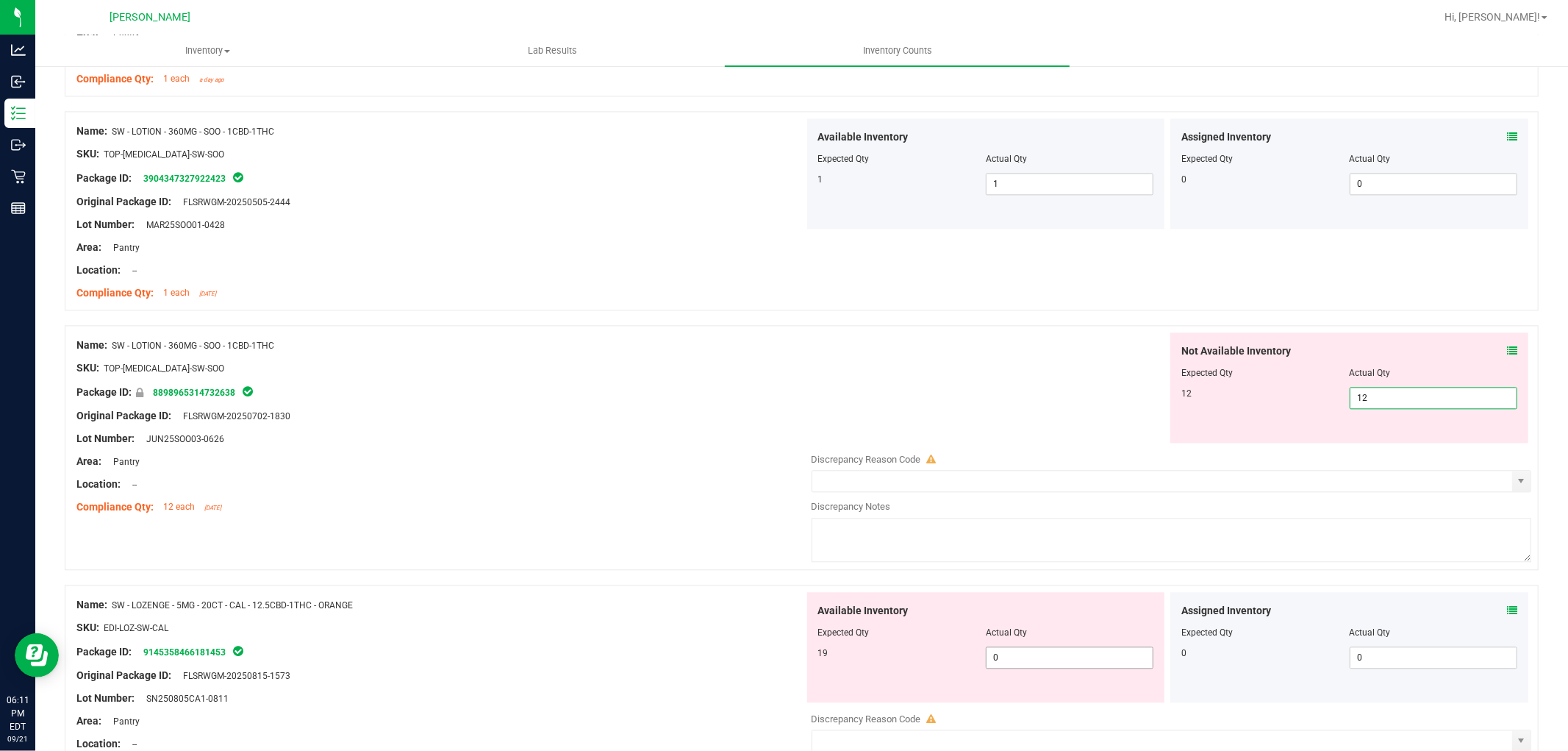
click at [1030, 662] on div "Available Inventory Expected Qty Actual Qty 19 0 0" at bounding box center [1168, 708] width 728 height 233
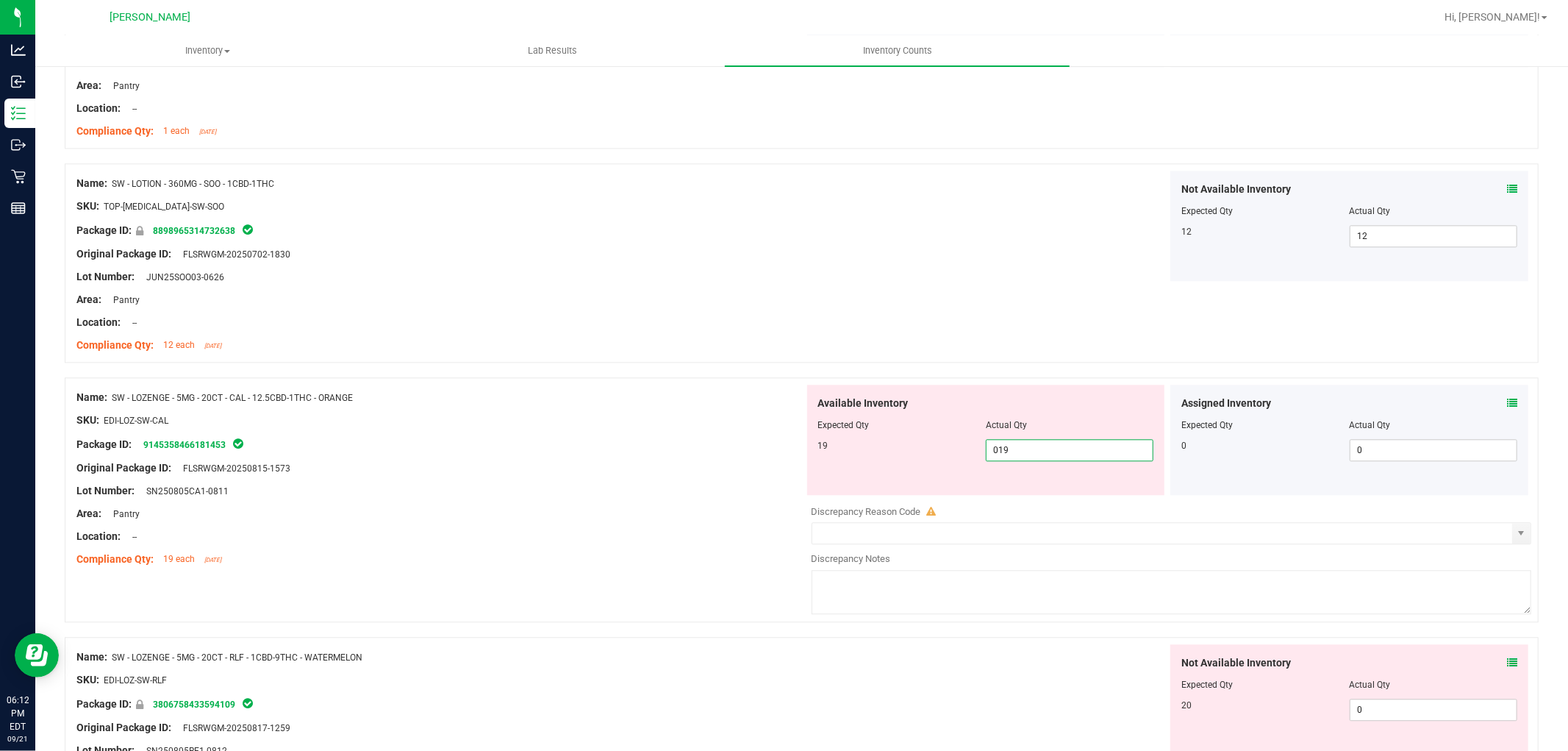
scroll to position [2859, 0]
click at [1386, 708] on div "Not Available Inventory Expected Qty Actual Qty 20 0 0" at bounding box center [1168, 759] width 728 height 233
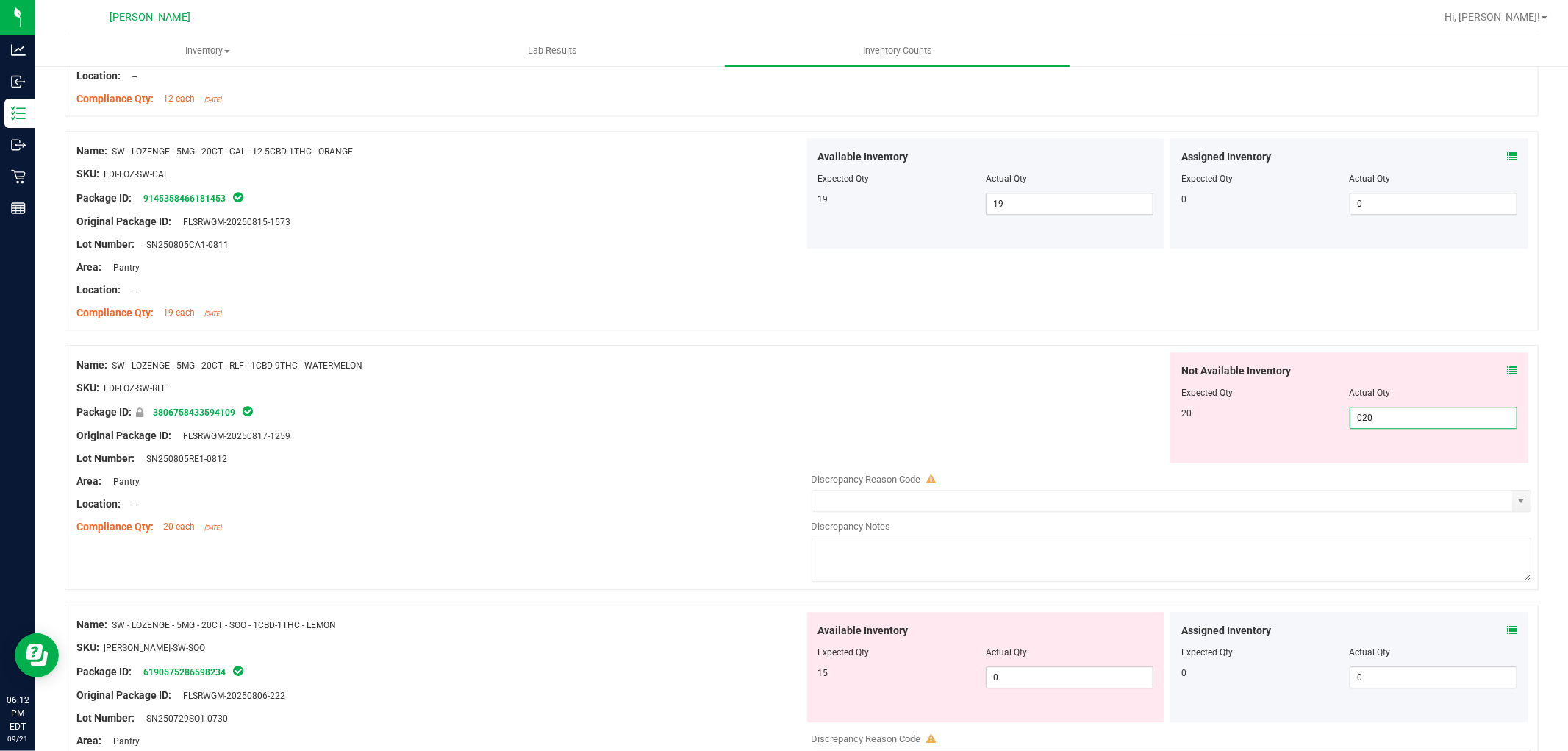
scroll to position [3105, 0]
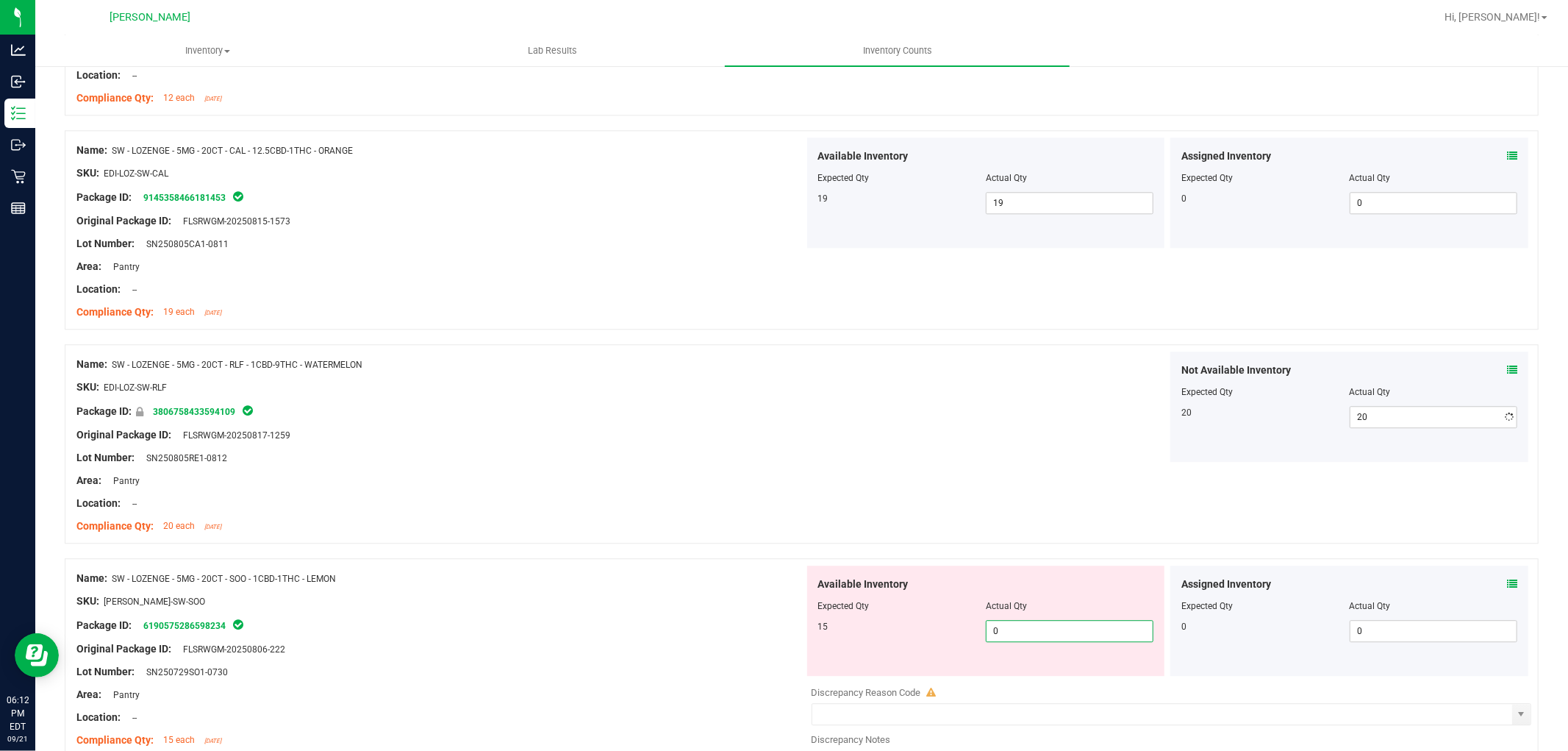
click at [1084, 673] on div "Available Inventory Expected Qty Actual Qty 15 0 0" at bounding box center [986, 620] width 358 height 110
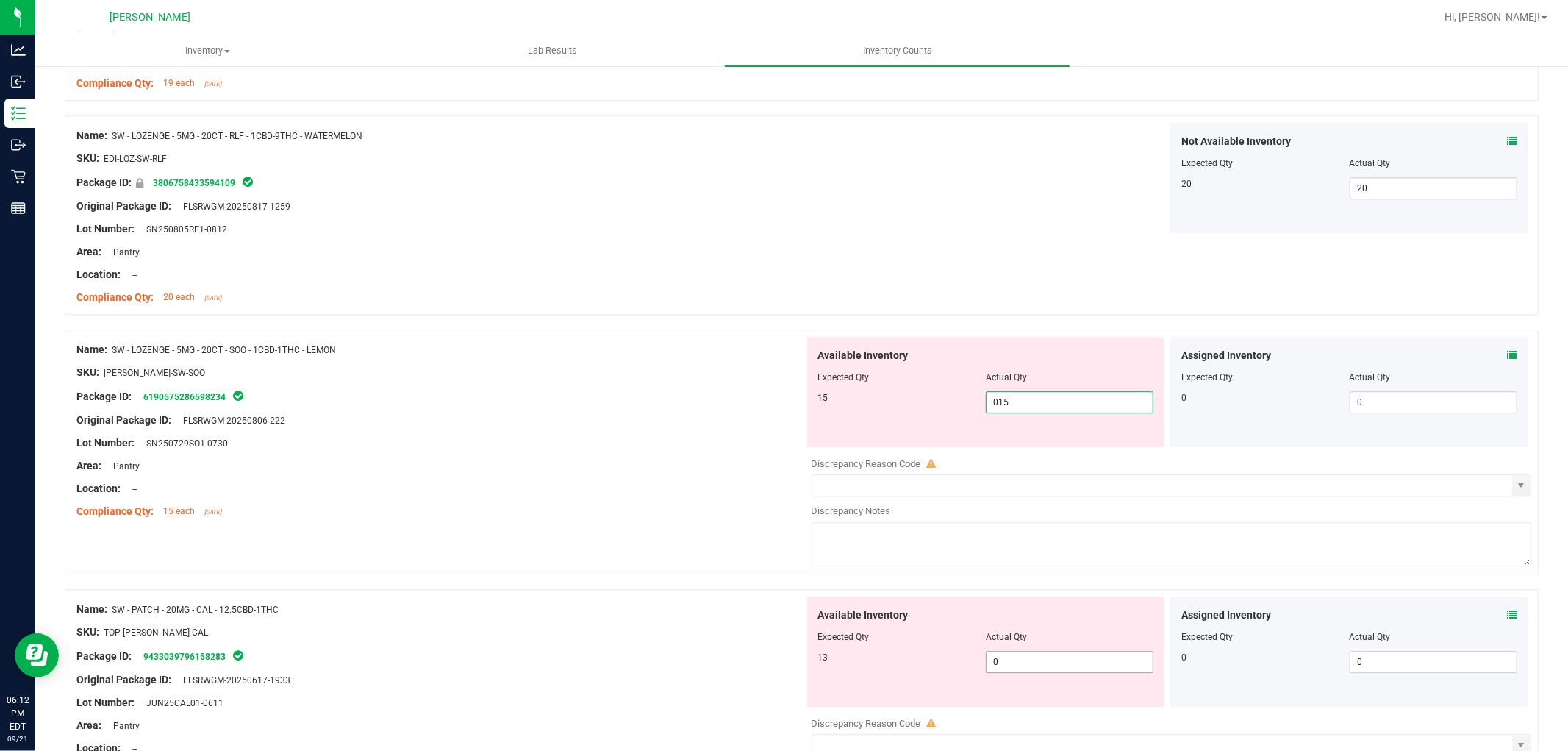
scroll to position [3350, 0]
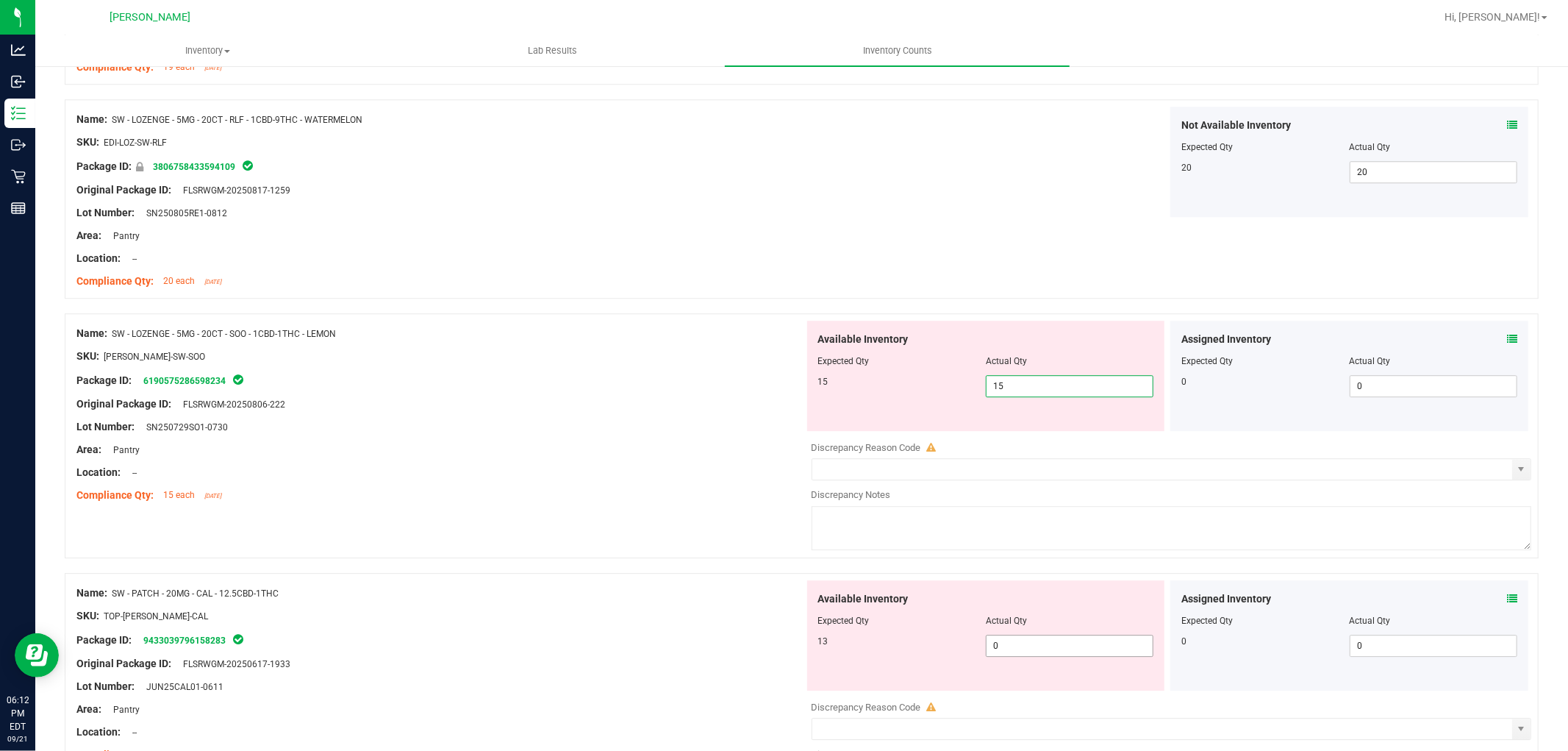
click at [1101, 647] on div "Available Inventory Expected Qty Actual Qty 13 0 0" at bounding box center [1168, 696] width 728 height 233
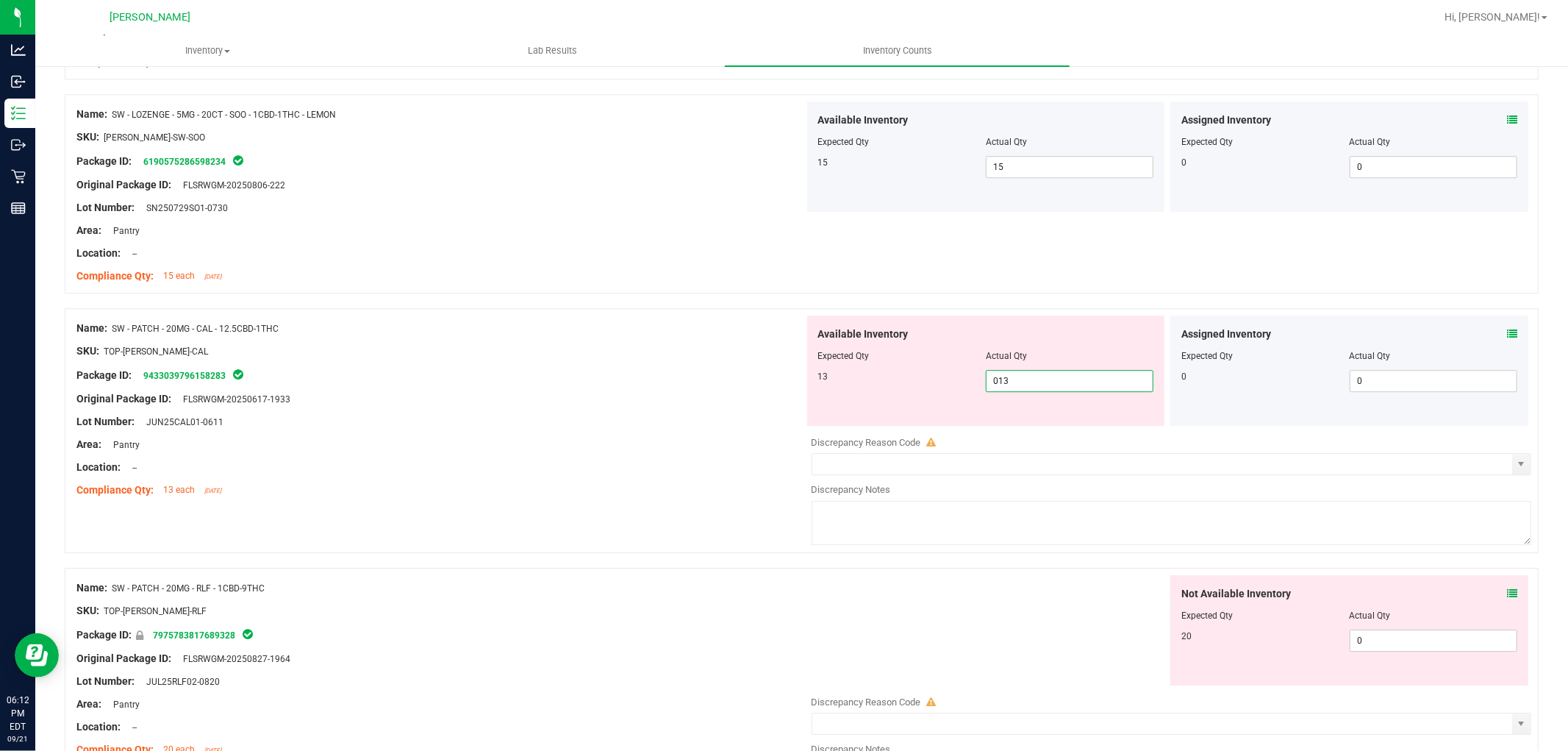
scroll to position [3595, 0]
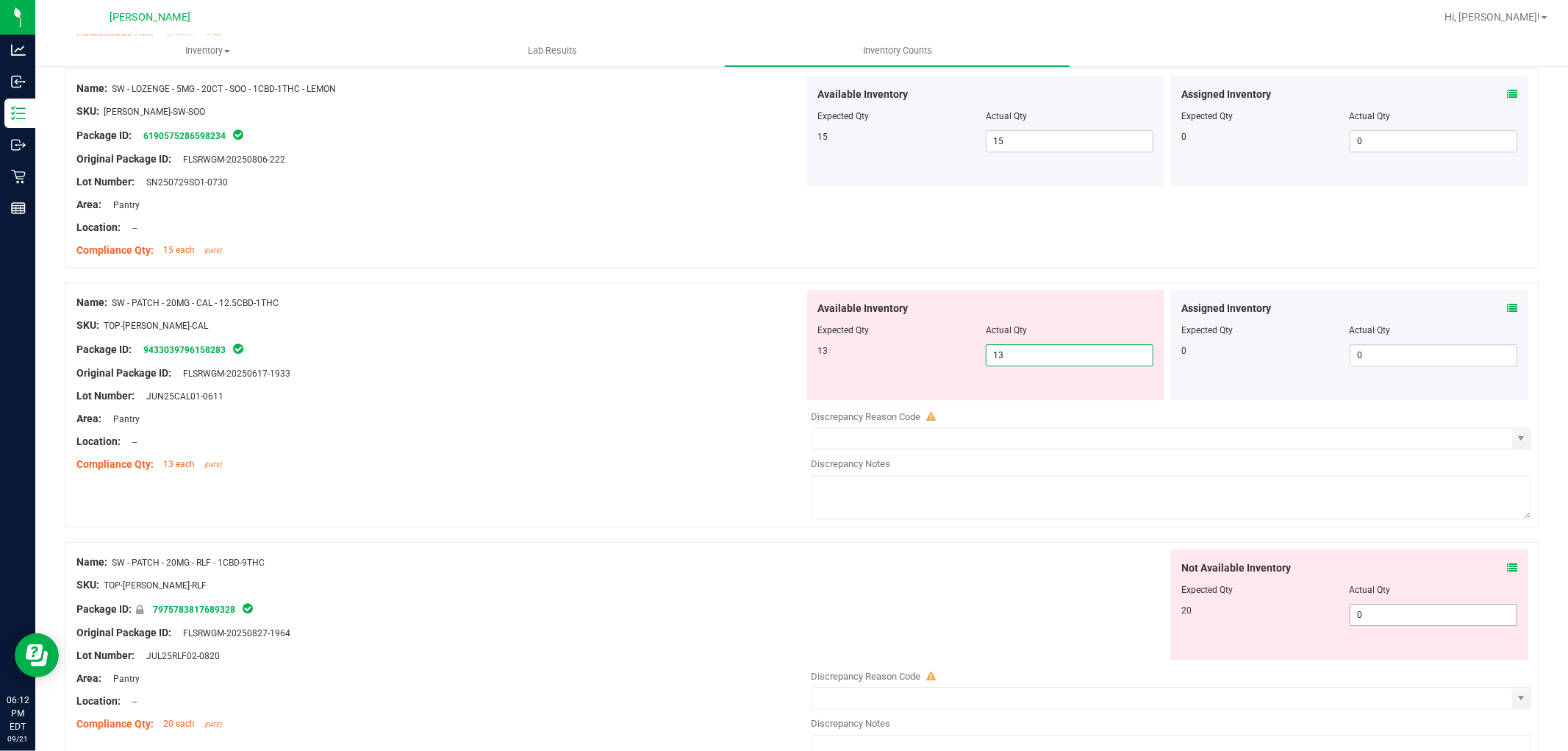
click at [1373, 622] on div "Not Available Inventory Expected Qty Actual Qty 20 0 0" at bounding box center [1168, 666] width 728 height 233
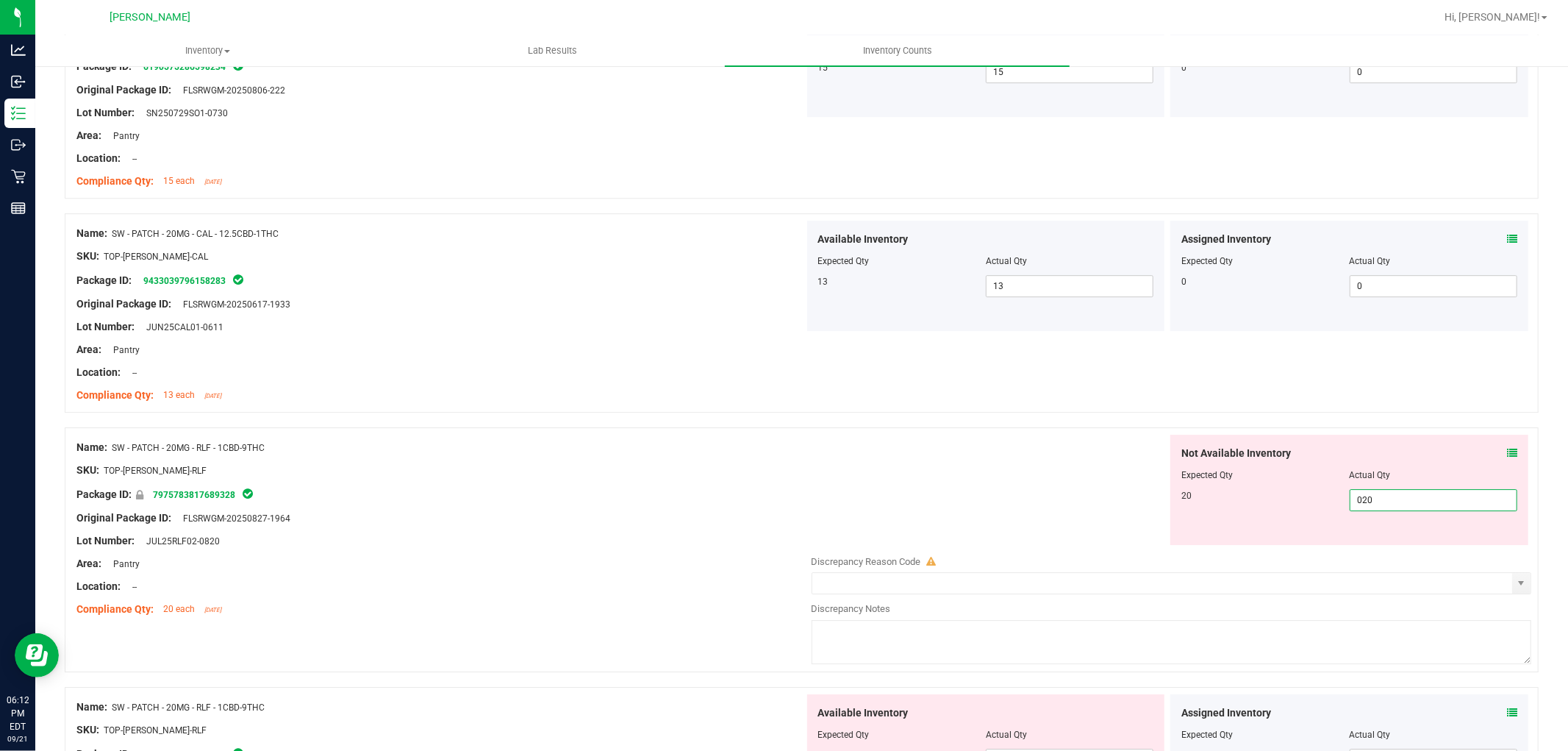
scroll to position [3758, 0]
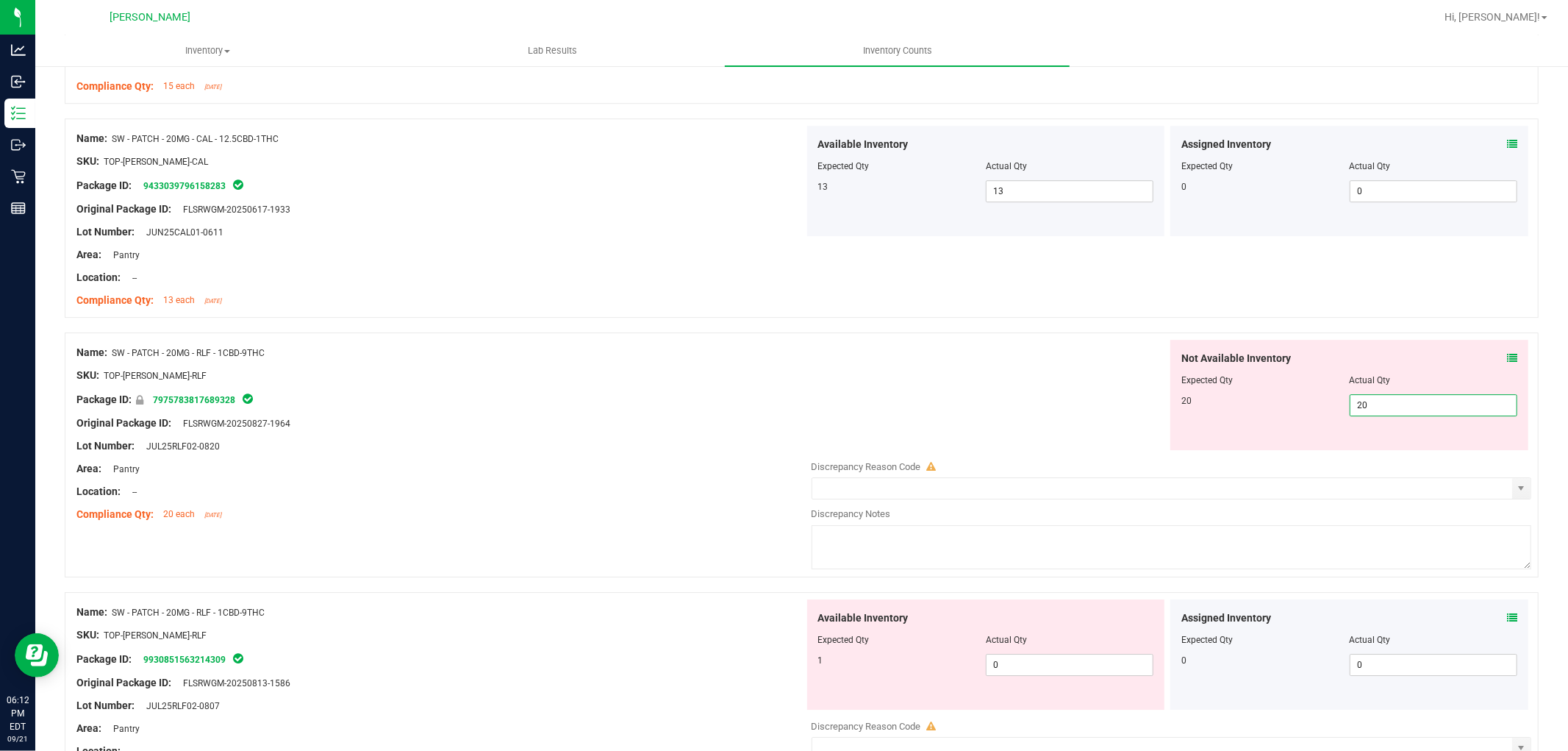
click at [1049, 689] on div "Available Inventory Expected Qty Actual Qty 1 0 0" at bounding box center [1168, 716] width 728 height 233
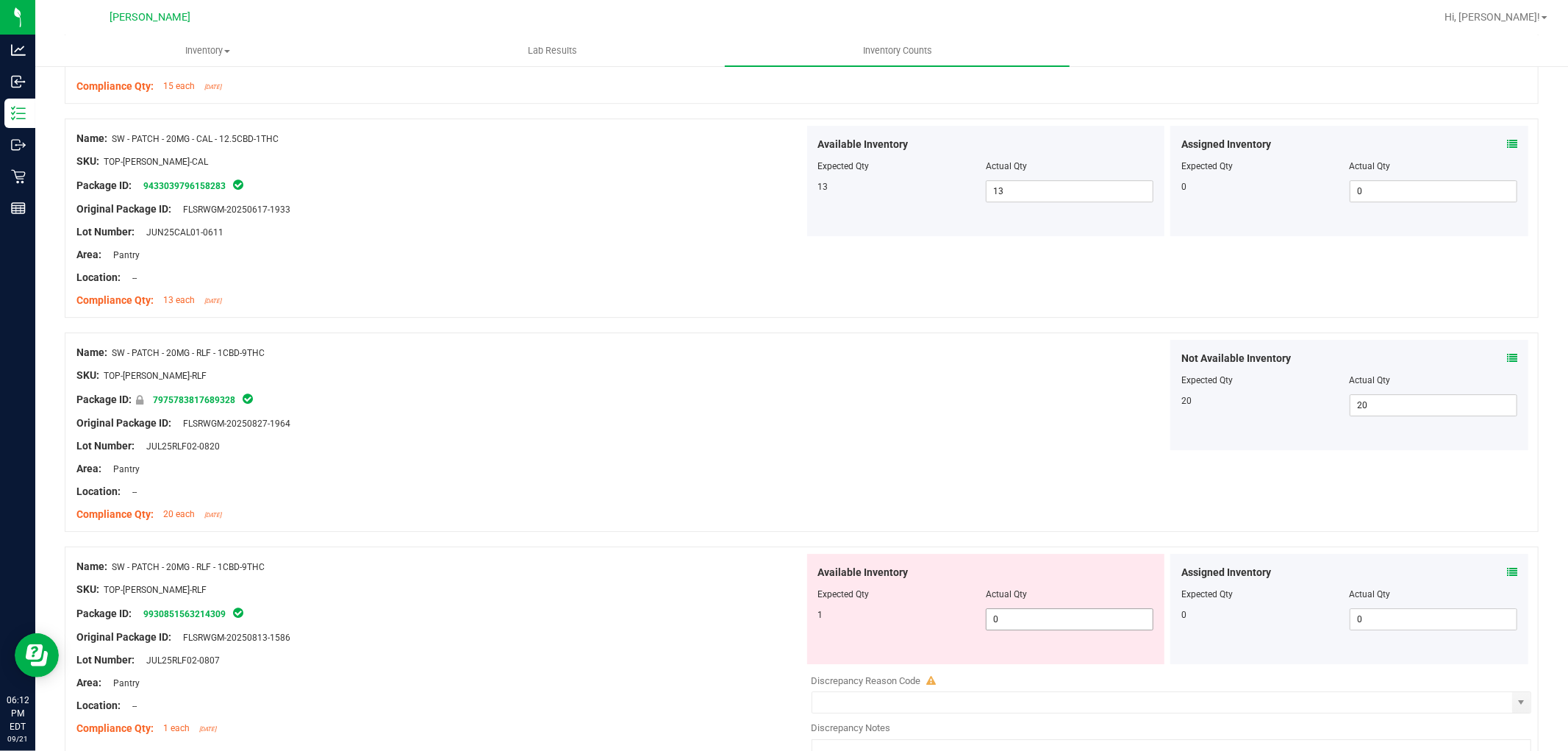
click at [1049, 628] on span "0 0" at bounding box center [1069, 620] width 168 height 22
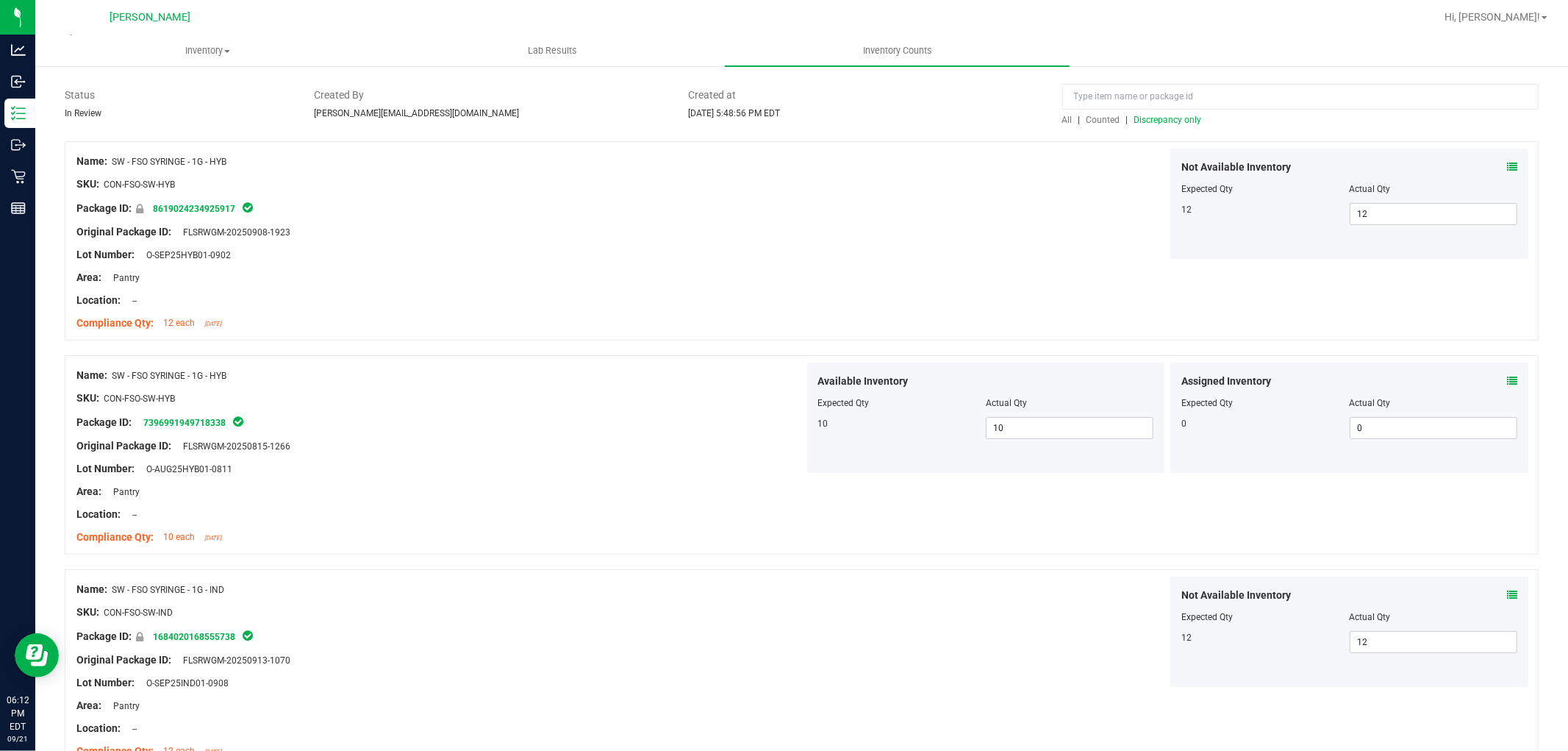
scroll to position [0, 0]
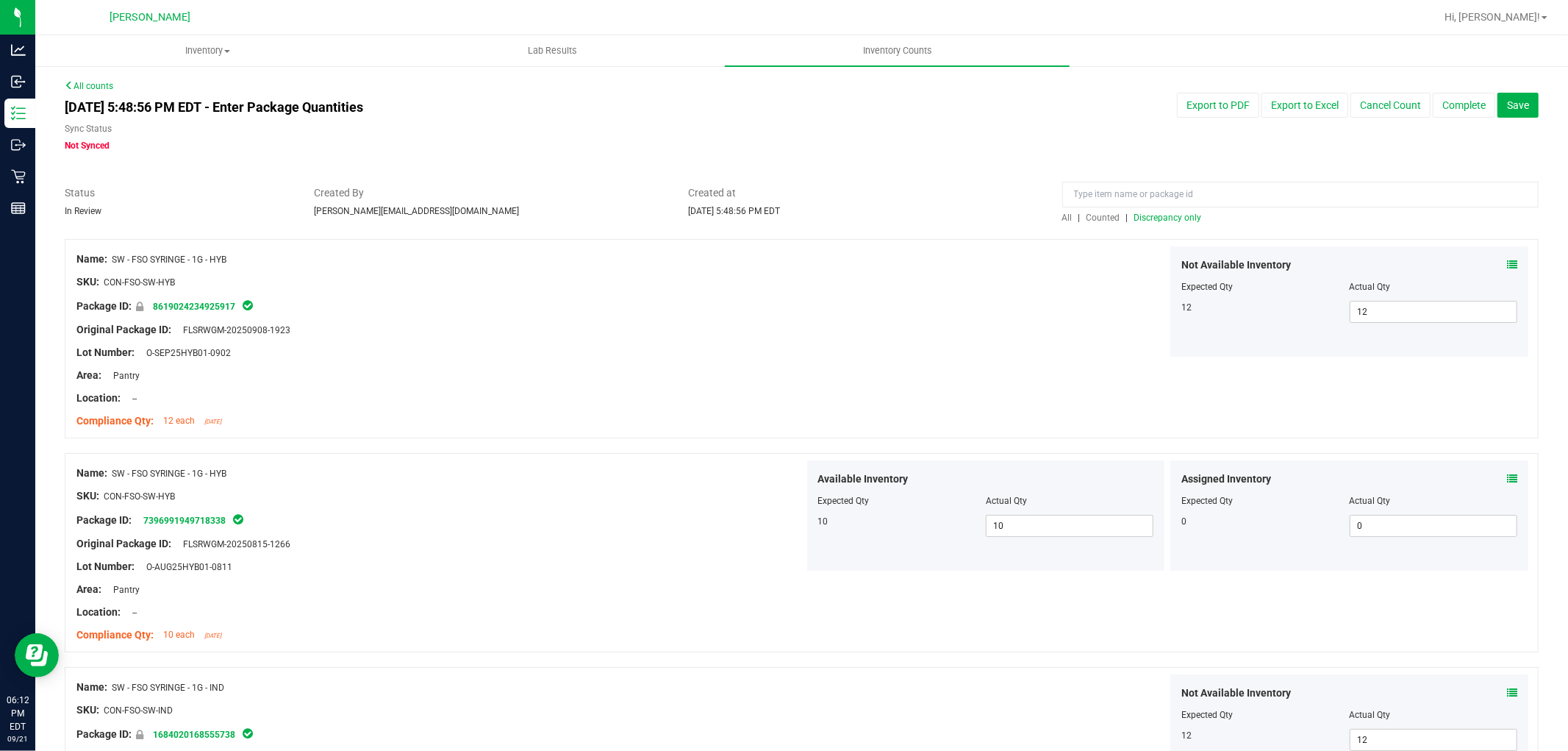
click at [1186, 217] on span "Discrepancy only" at bounding box center [1168, 217] width 67 height 10
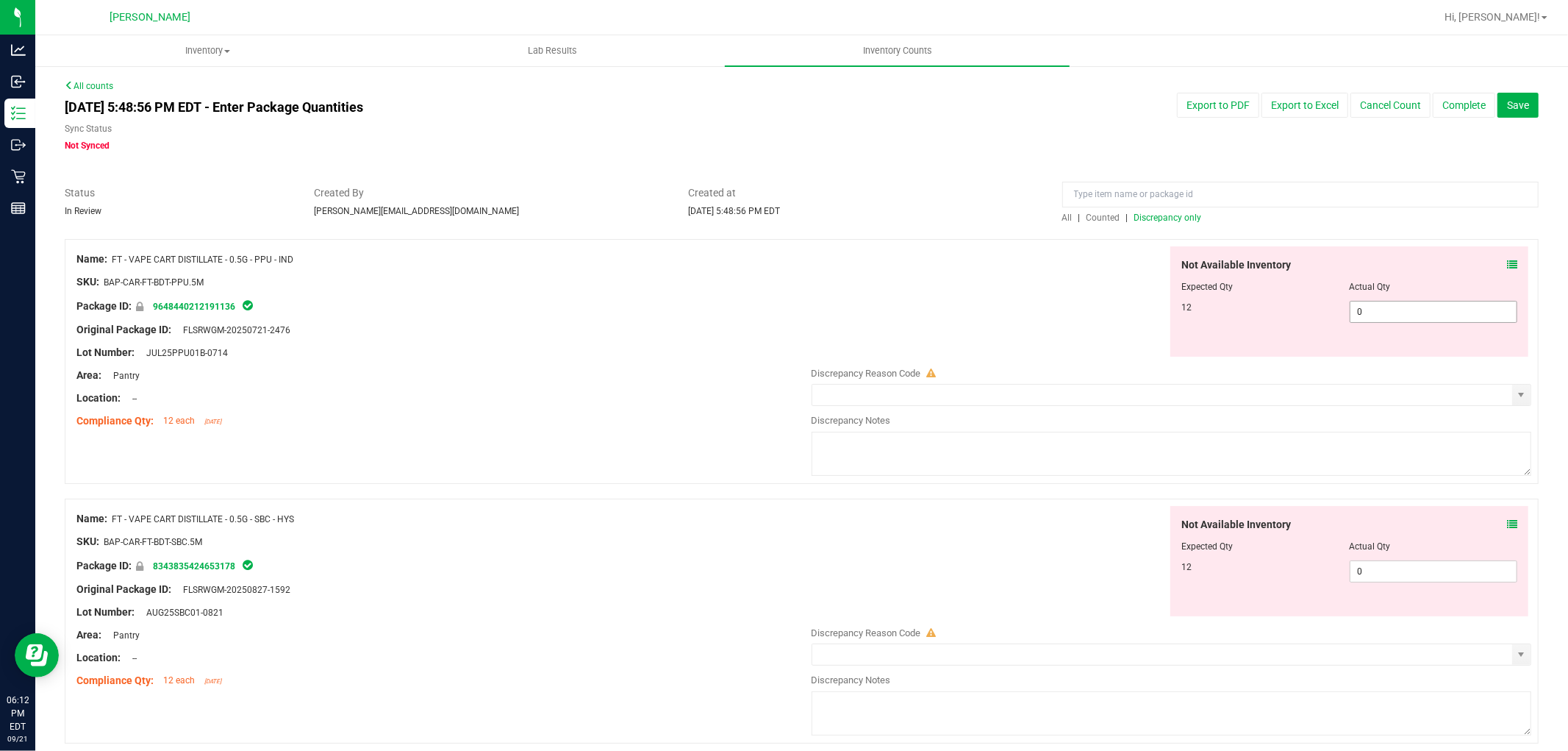
click at [1399, 308] on span "0 0" at bounding box center [1433, 312] width 168 height 22
click at [1383, 561] on div "Not Available Inventory Expected Qty Actual Qty 12 0 0" at bounding box center [1349, 561] width 358 height 110
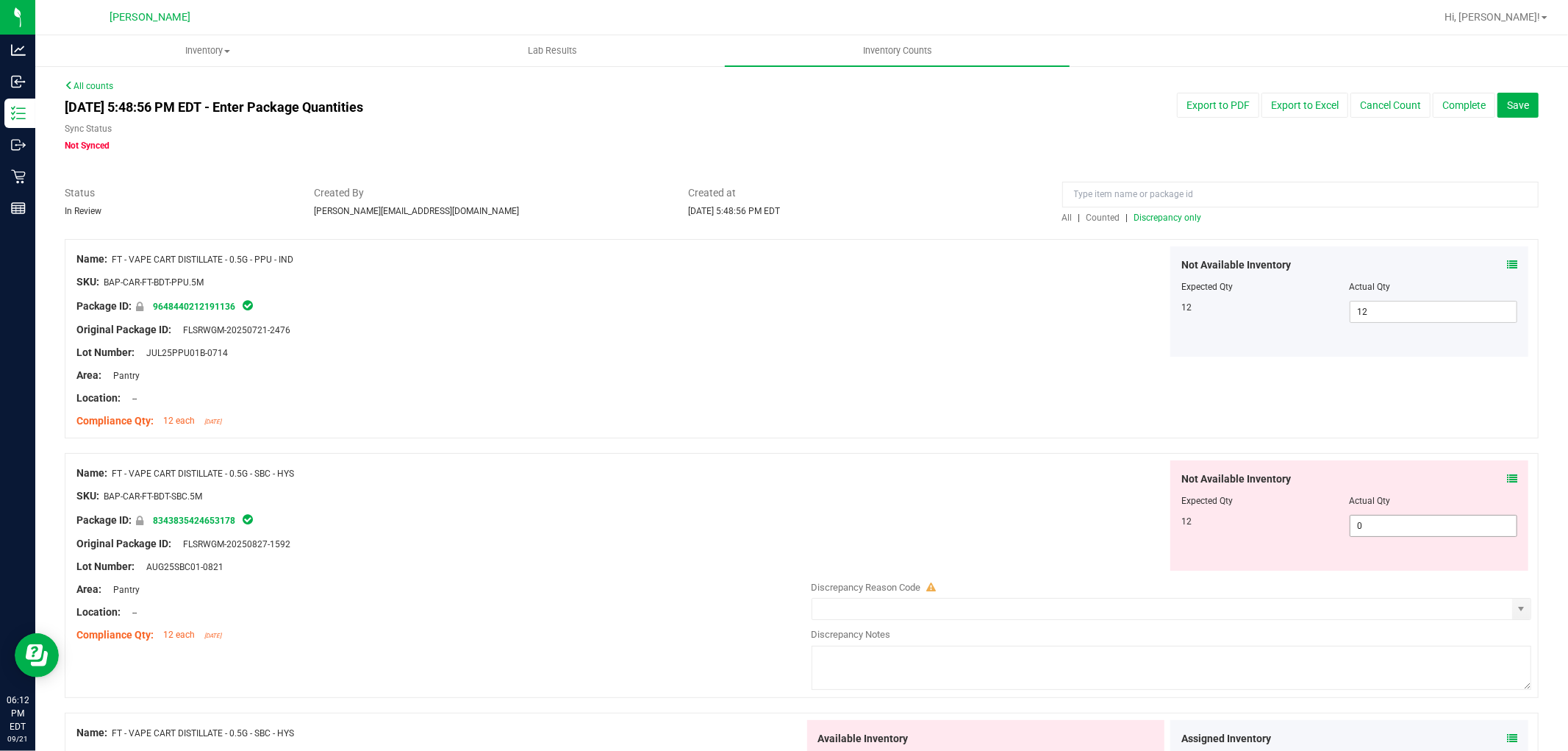
click at [1375, 528] on span "0 0" at bounding box center [1433, 526] width 168 height 22
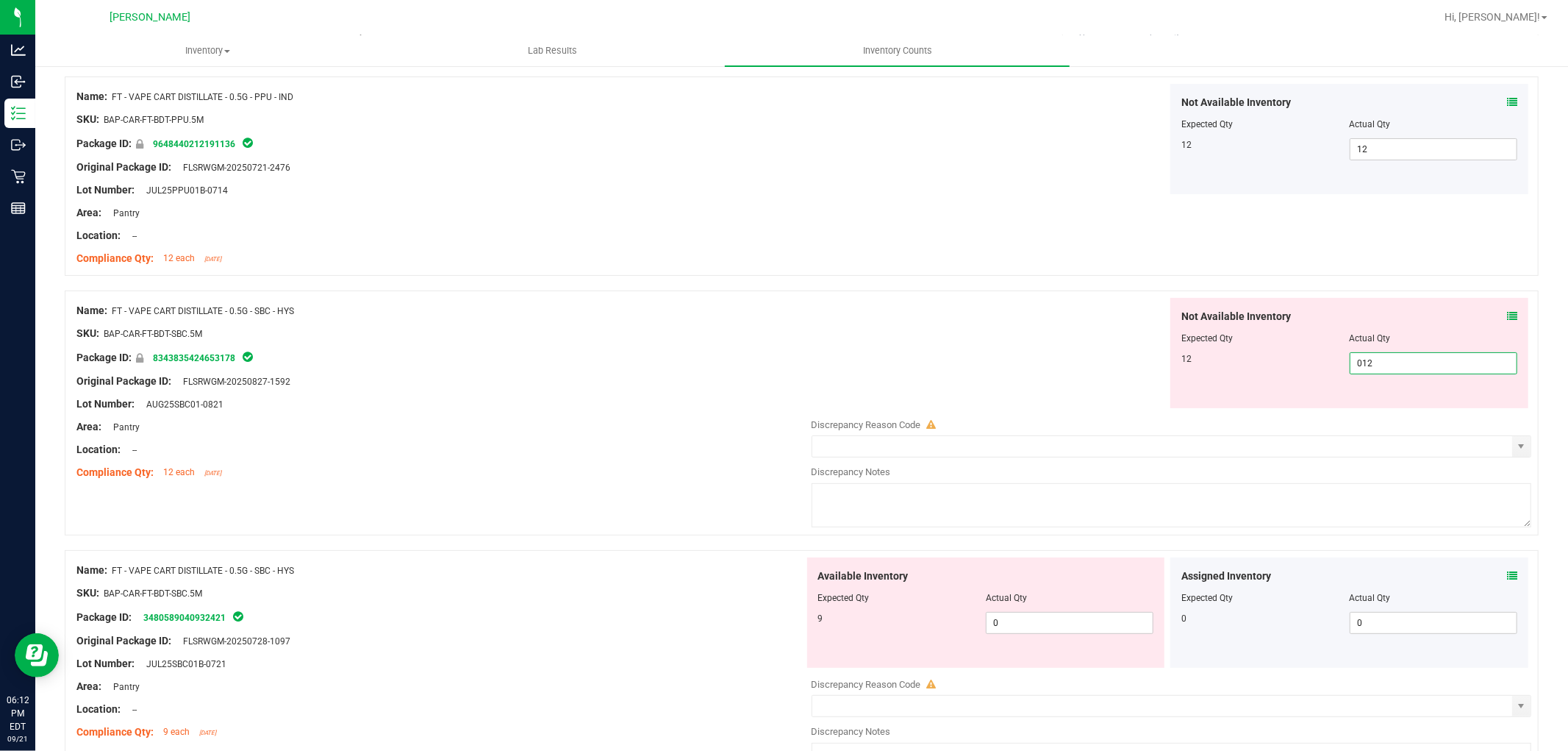
scroll to position [164, 0]
click at [1059, 629] on div "Available Inventory Expected Qty Actual Qty 9 0 0" at bounding box center [1168, 673] width 728 height 233
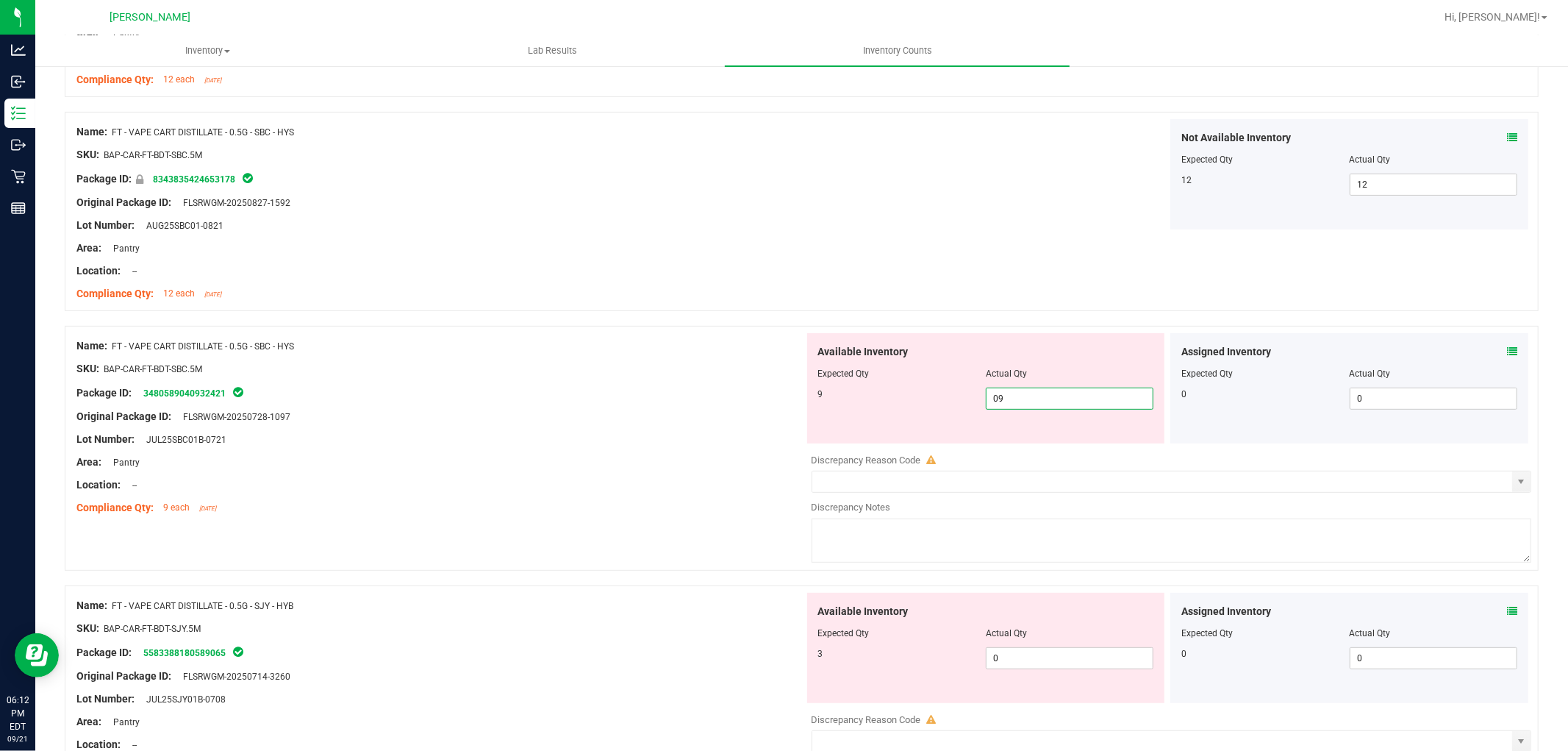
scroll to position [408, 0]
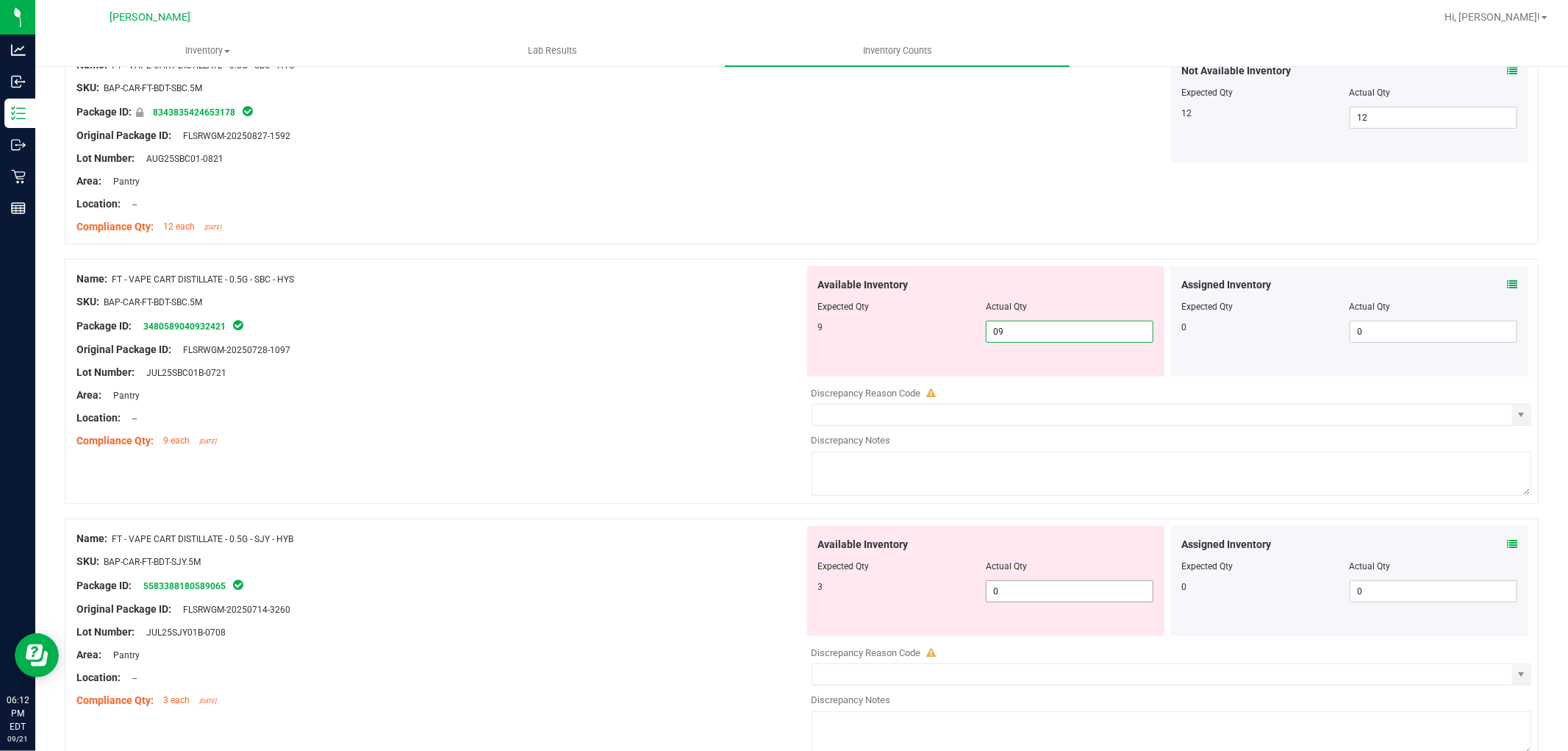
click at [1056, 598] on div "Available Inventory Expected Qty Actual Qty 3 0 0" at bounding box center [1168, 642] width 728 height 233
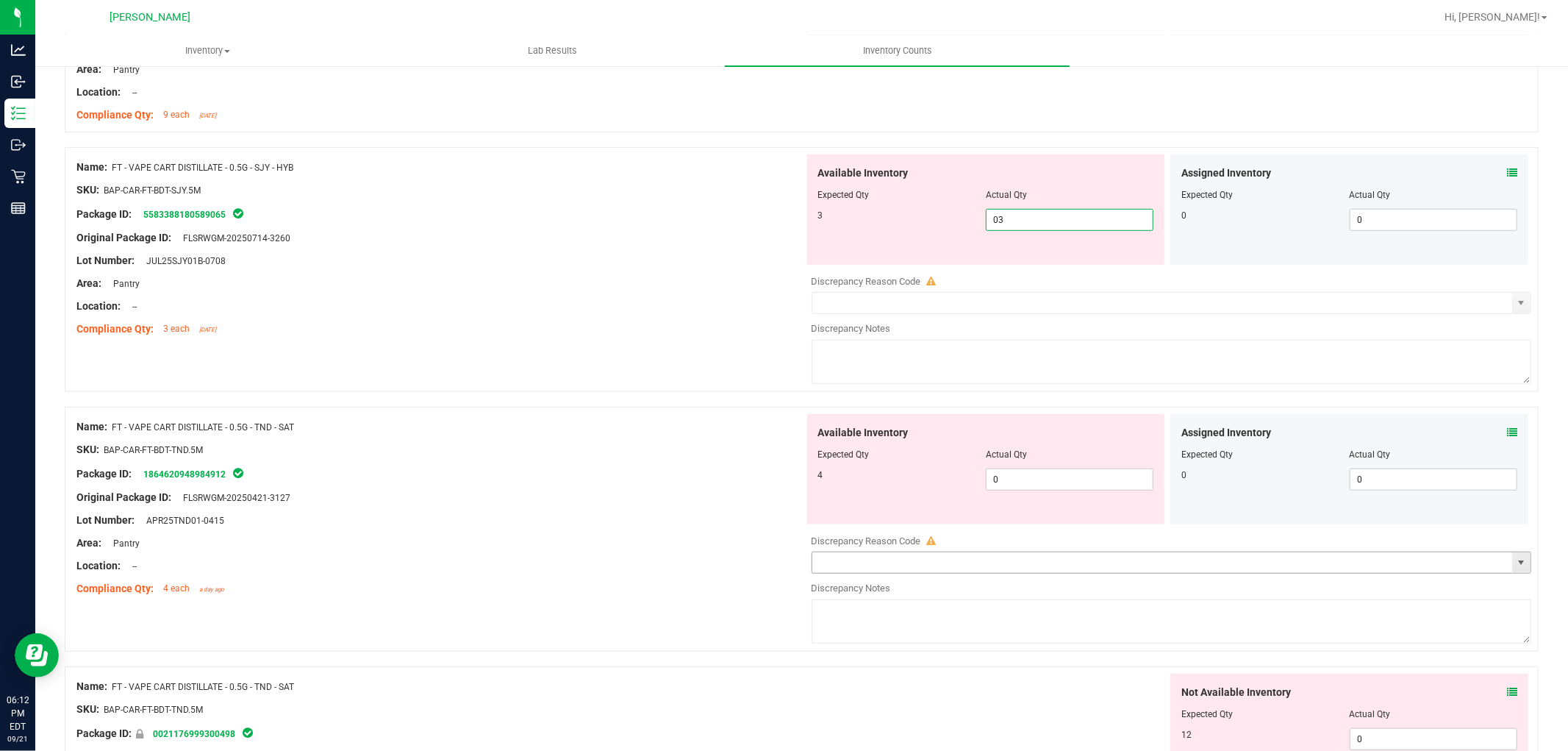
scroll to position [735, 0]
click at [1083, 485] on div "Available Inventory Expected Qty Actual Qty 4 0 0" at bounding box center [1168, 528] width 728 height 233
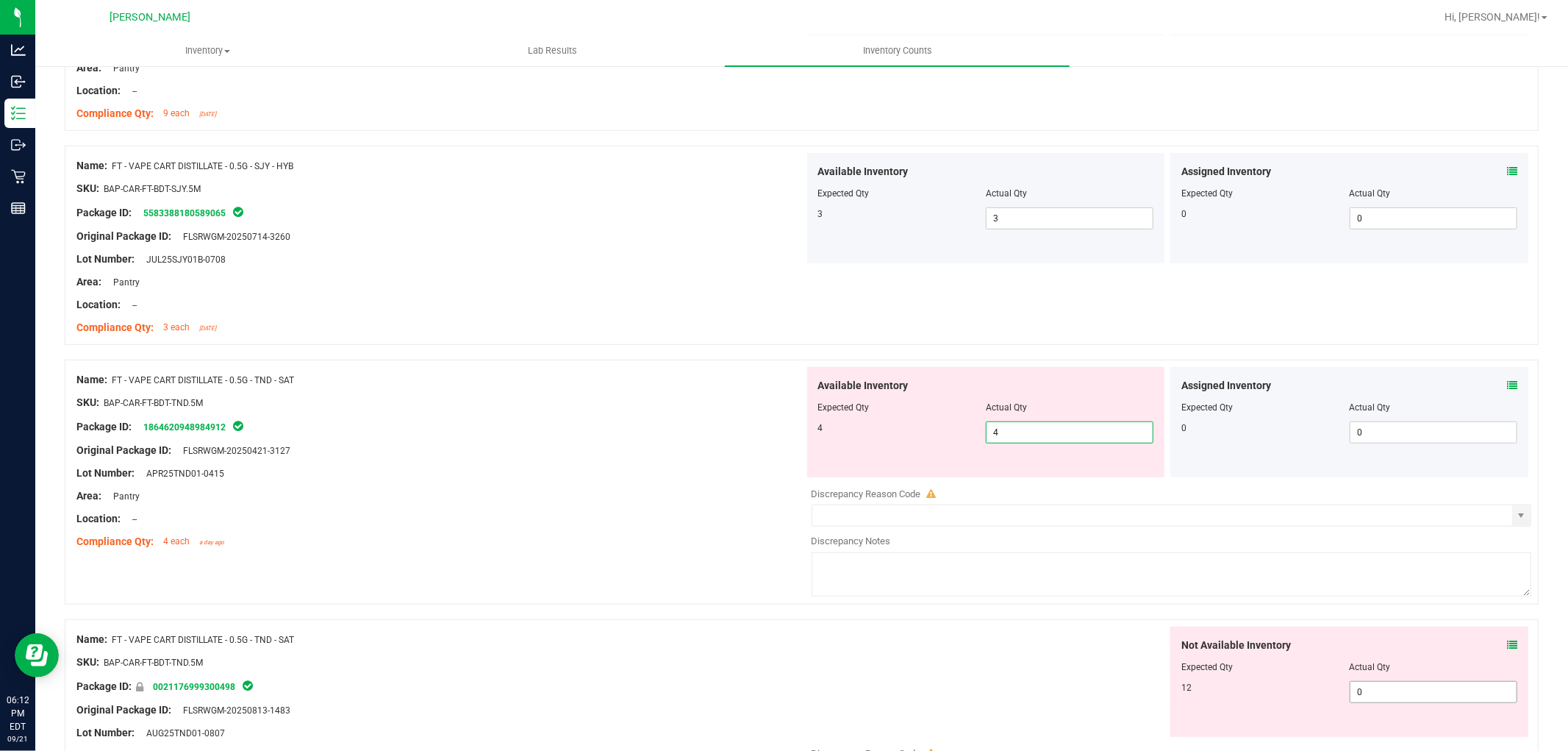
click at [1369, 693] on div "Not Available Inventory Expected Qty Actual Qty 12 0 0" at bounding box center [1168, 743] width 728 height 233
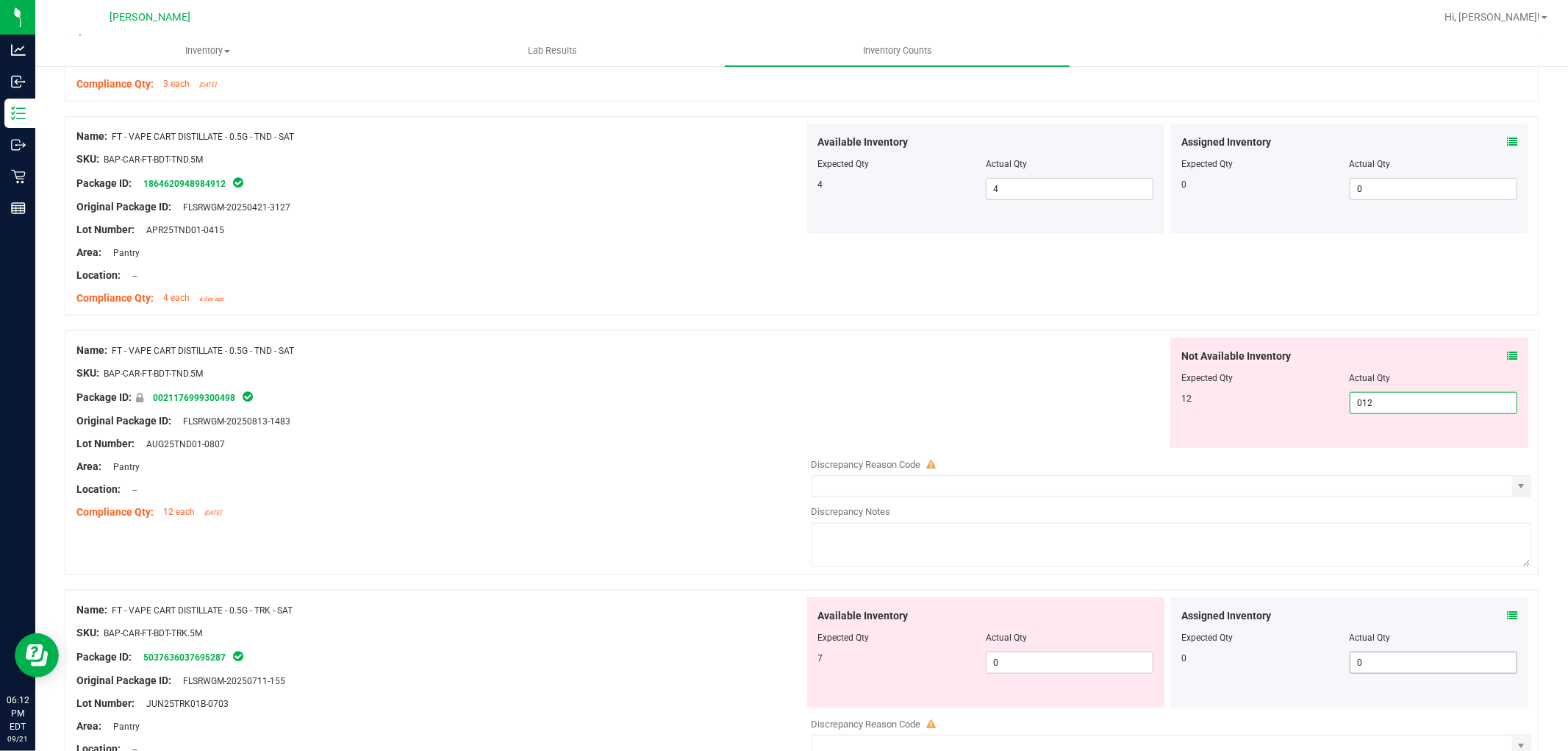
scroll to position [980, 0]
click at [1028, 662] on div "Available Inventory Expected Qty Actual Qty 7 0 0" at bounding box center [1168, 712] width 728 height 233
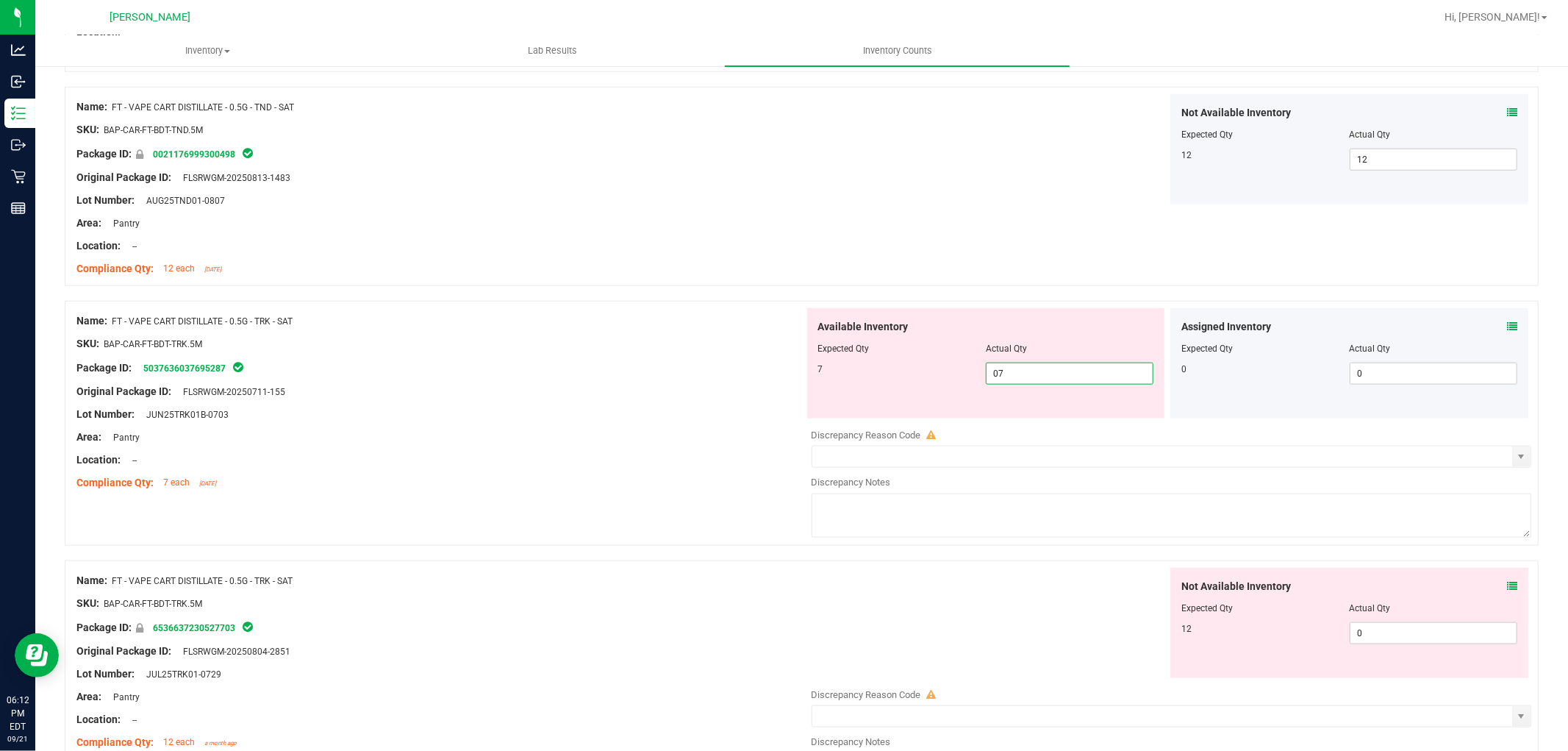
scroll to position [1226, 0]
click at [1375, 643] on div "Not Available Inventory Expected Qty Actual Qty 12 0 0" at bounding box center [1168, 681] width 728 height 233
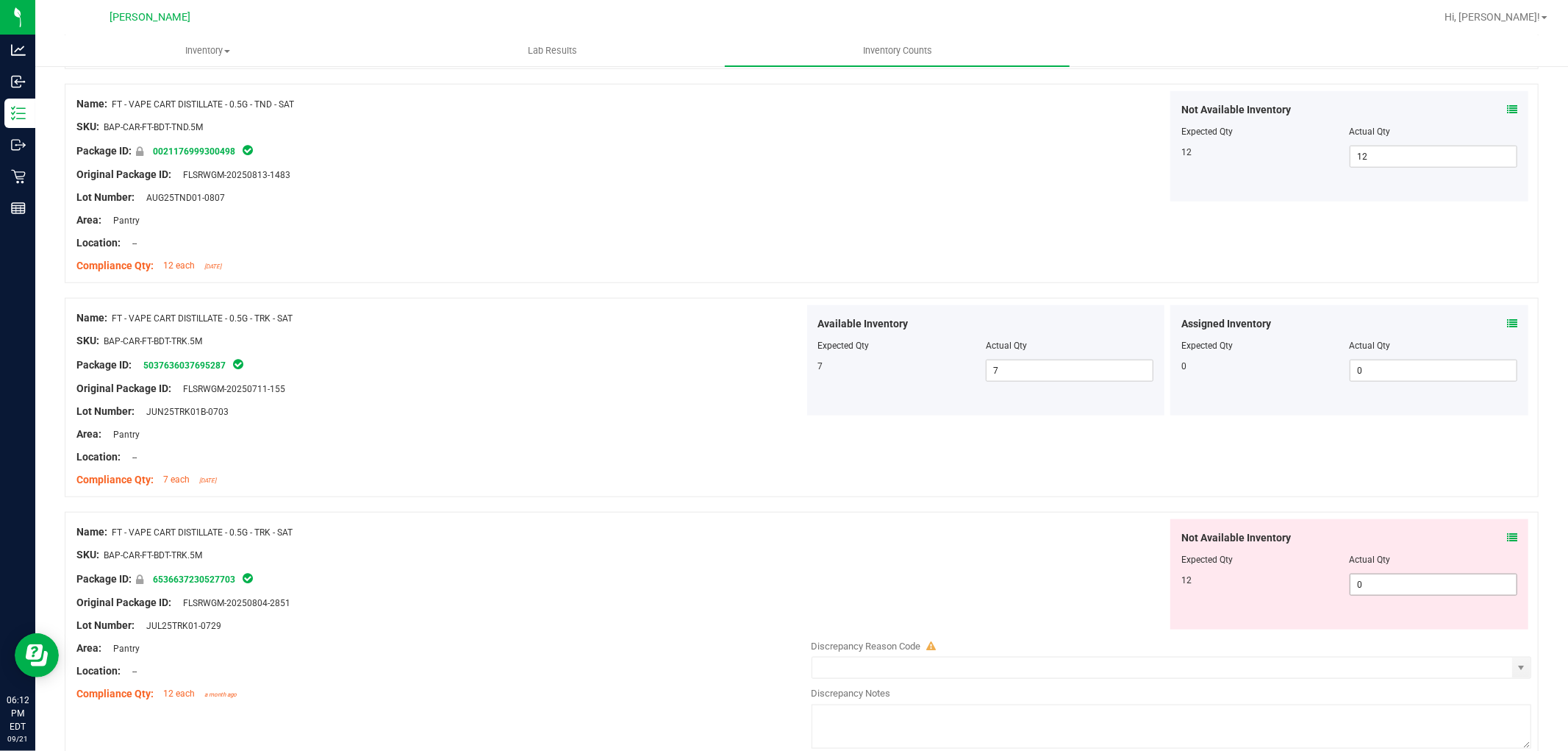
click at [1378, 584] on span "0 0" at bounding box center [1433, 585] width 168 height 22
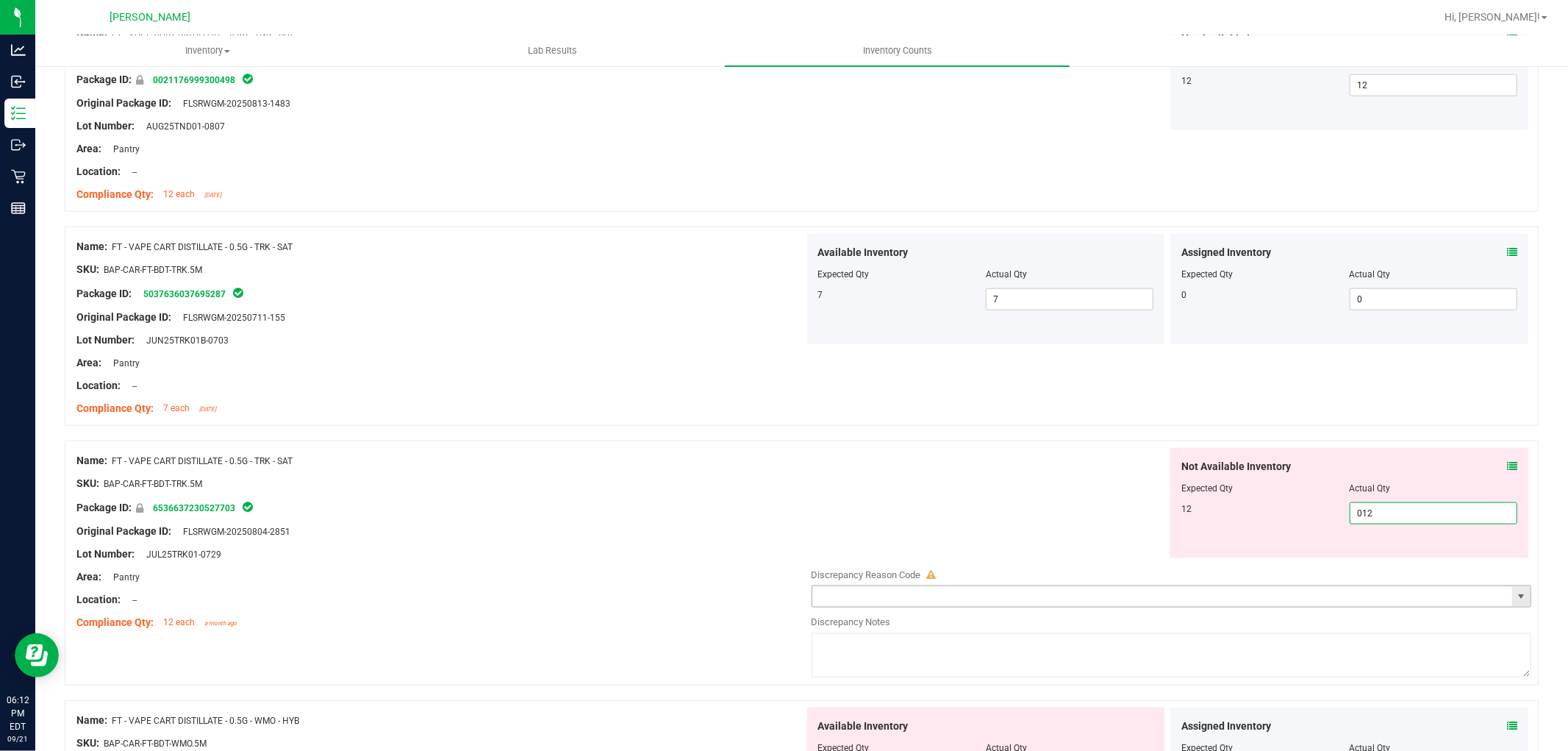
scroll to position [1388, 0]
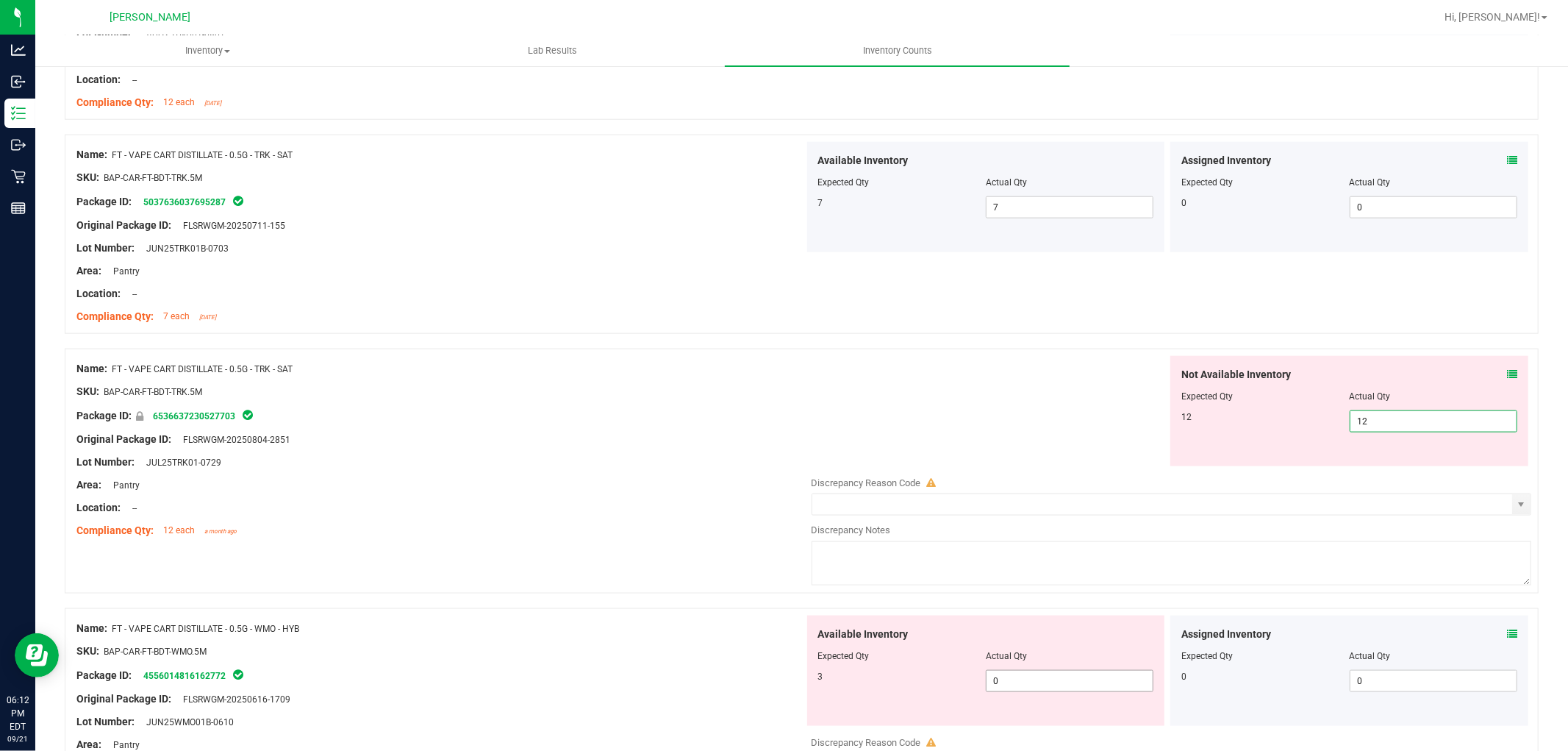
click at [1067, 678] on div "Available Inventory Expected Qty Actual Qty 3 0 0" at bounding box center [986, 670] width 358 height 110
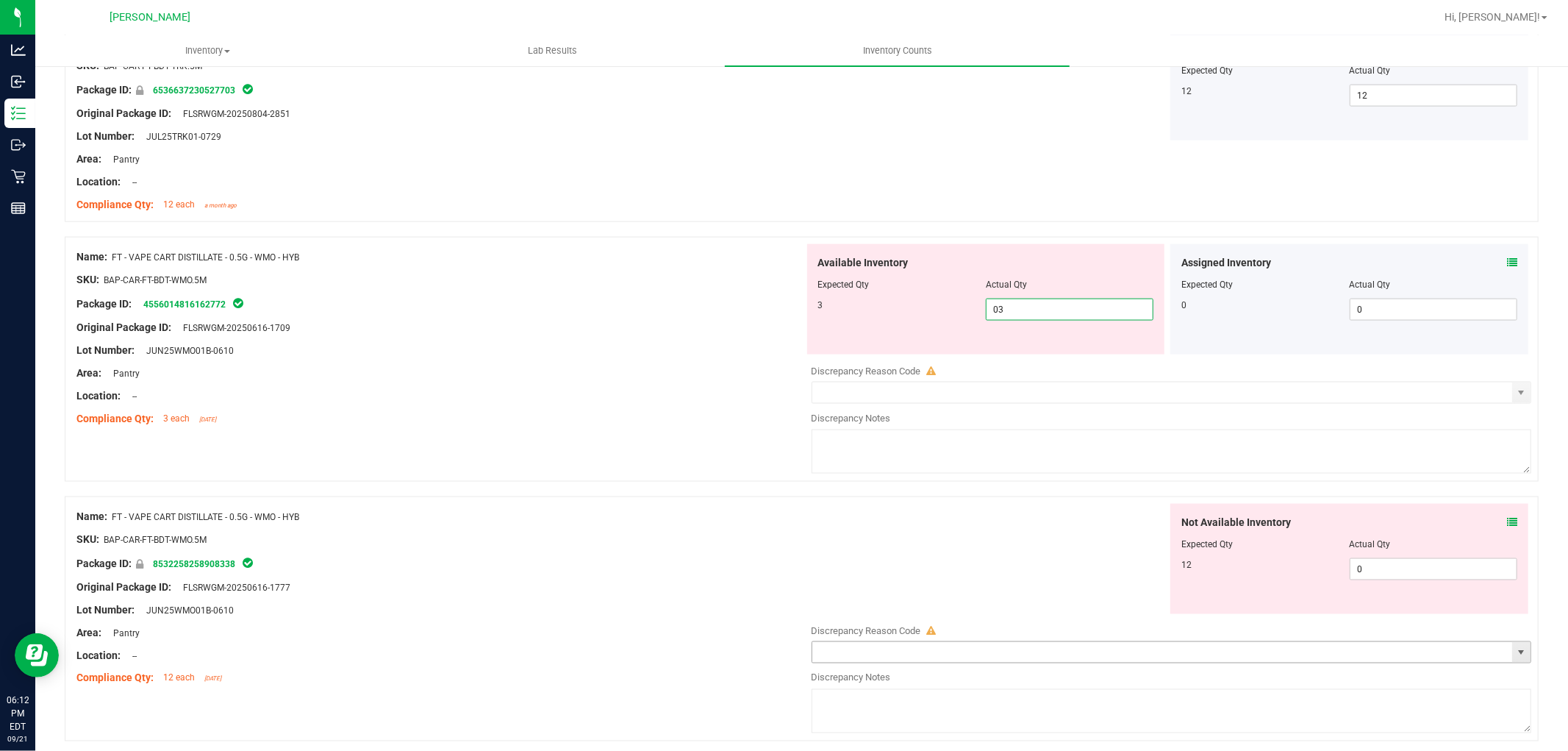
scroll to position [1716, 0]
click at [1415, 569] on div "Not Available Inventory Expected Qty Actual Qty 12 0 0" at bounding box center [1168, 619] width 728 height 233
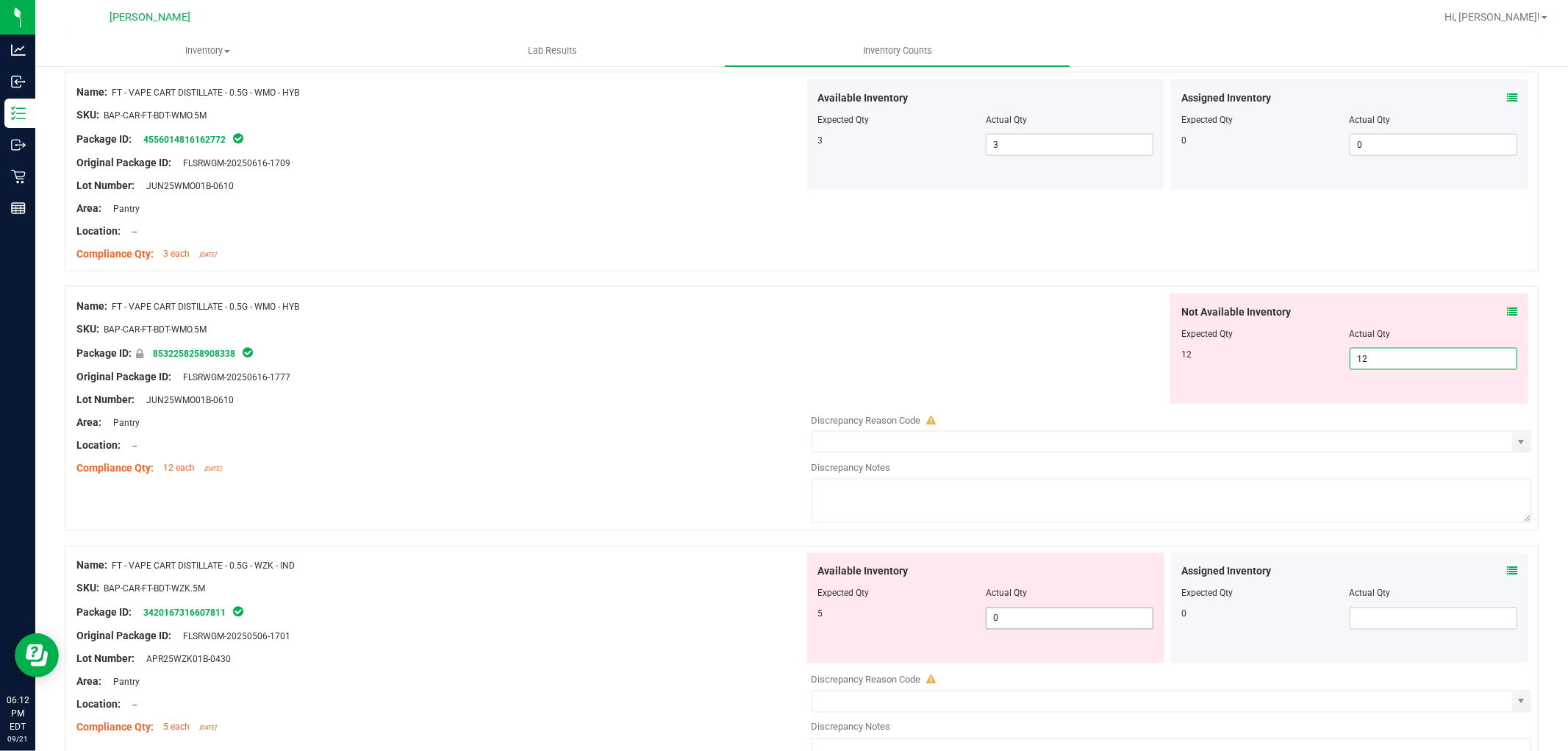
click at [1068, 614] on div "Available Inventory Expected Qty Actual Qty 5 0 0" at bounding box center [986, 608] width 358 height 110
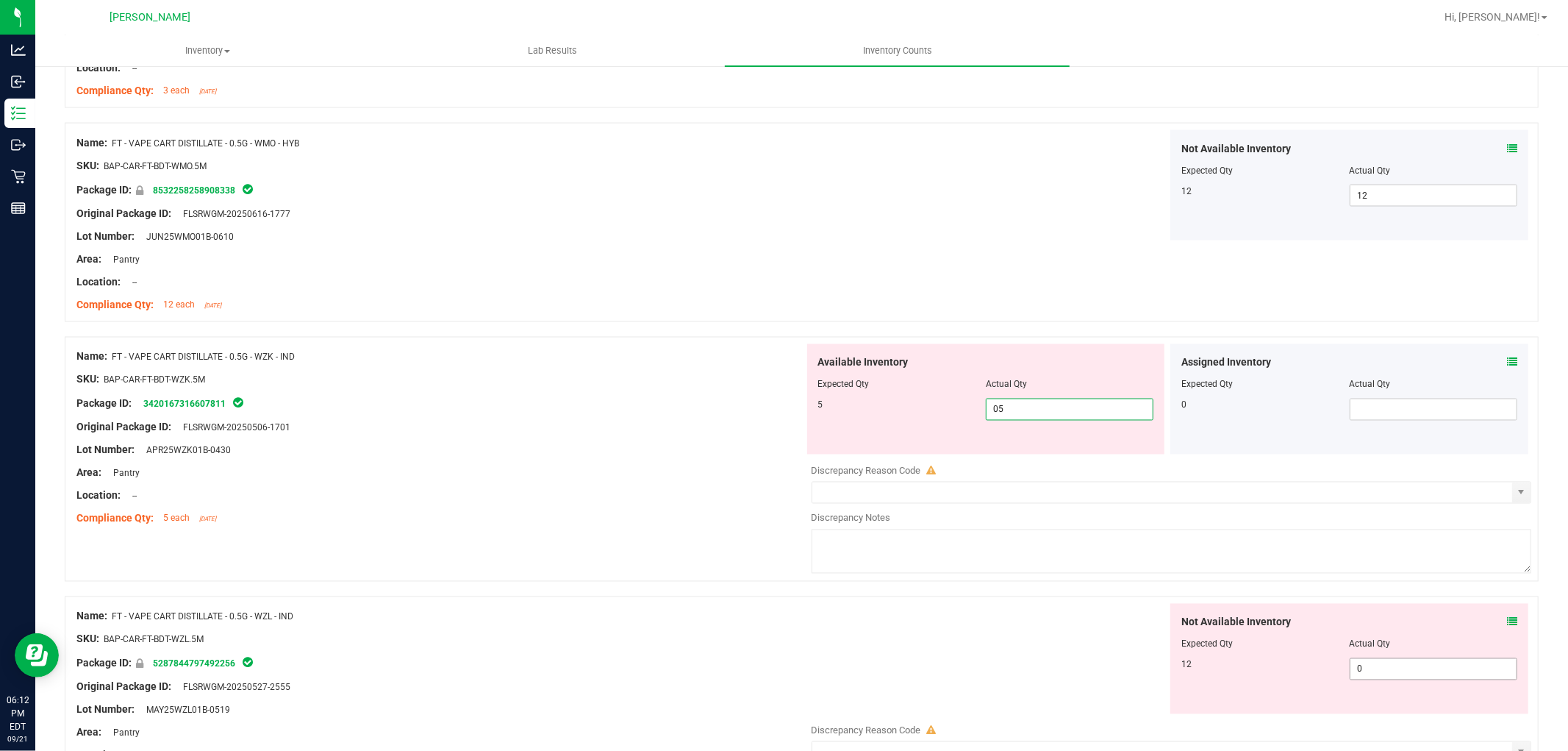
click at [1415, 666] on div "Not Available Inventory Expected Qty Actual Qty 12 0 0" at bounding box center [1349, 658] width 358 height 110
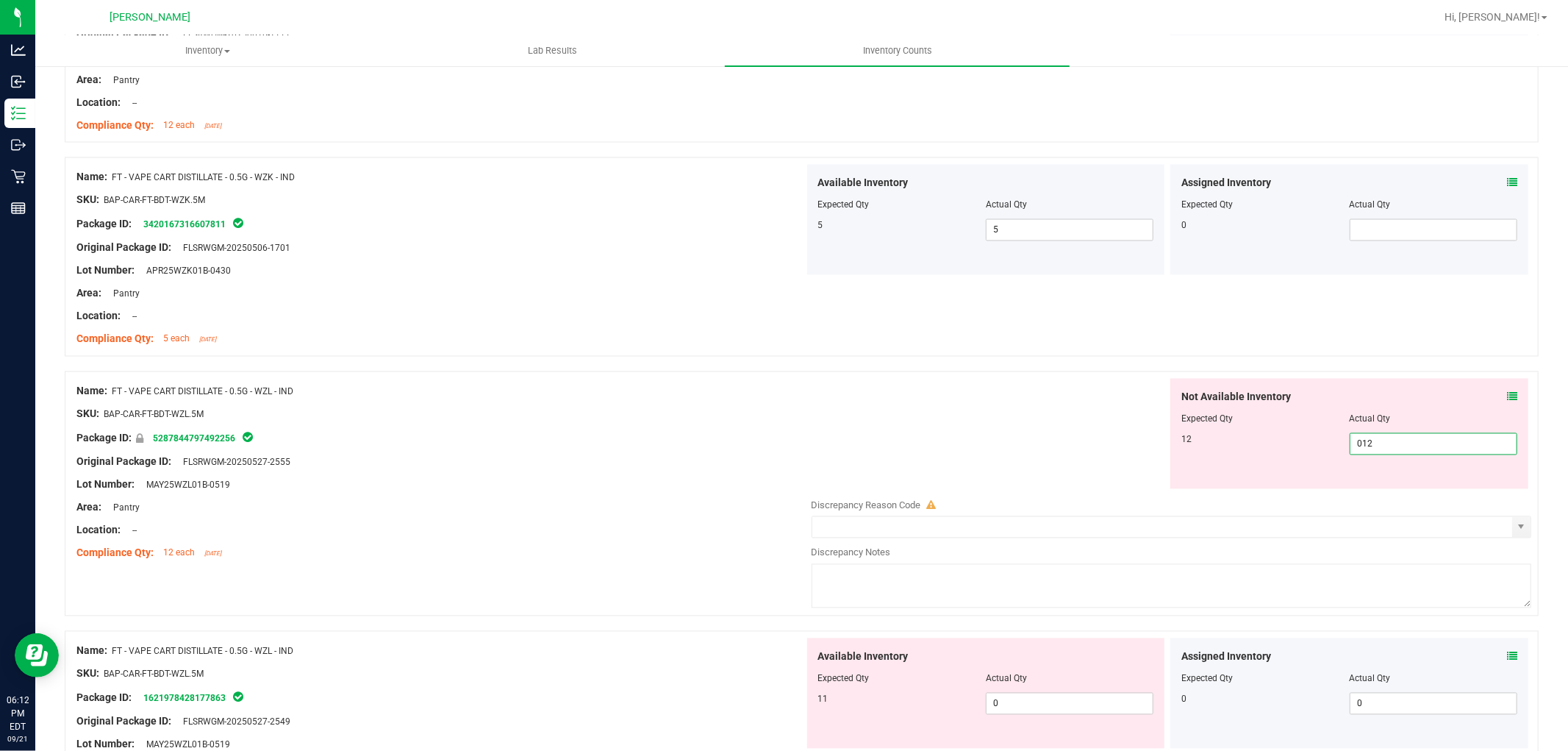
scroll to position [2288, 0]
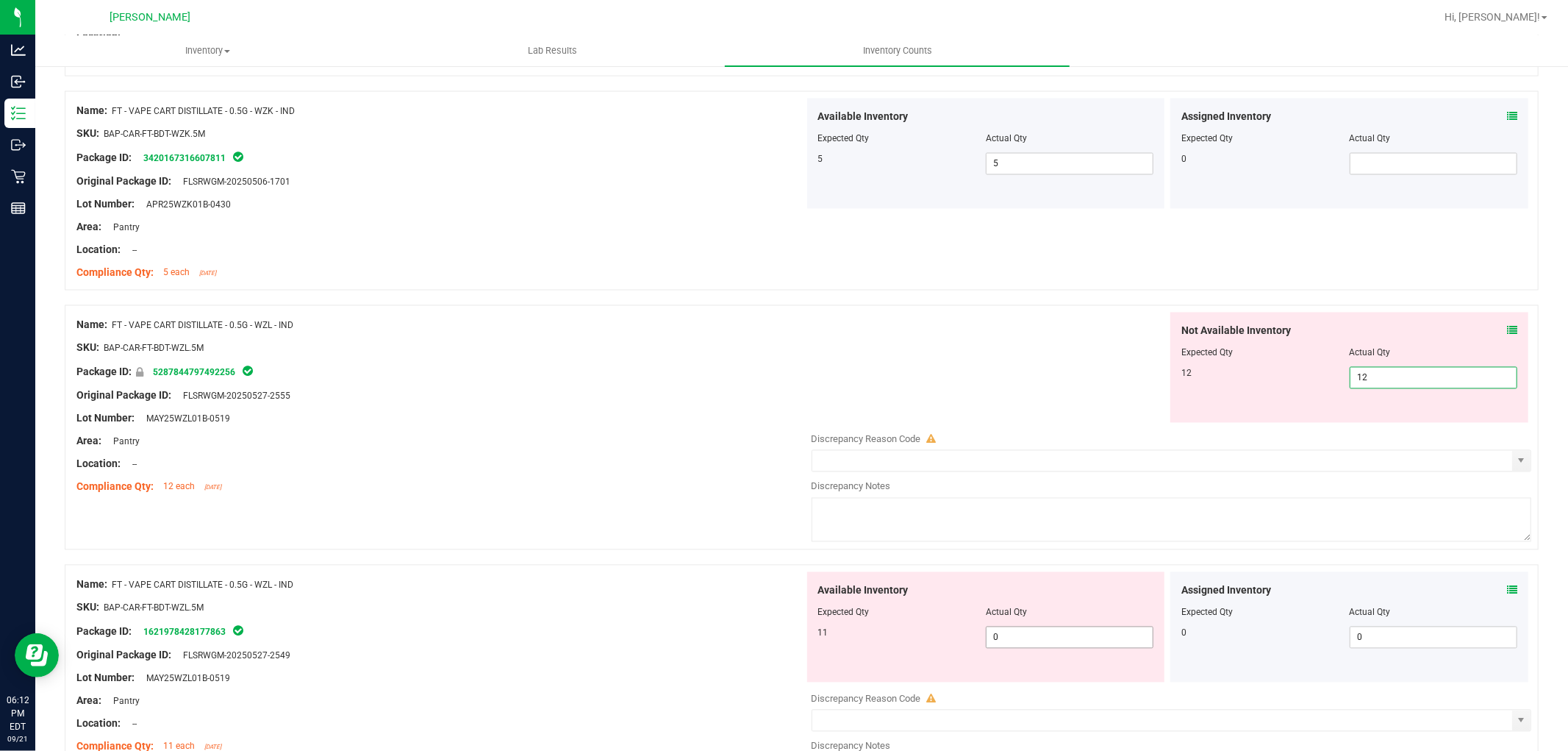
click at [1094, 646] on div "Available Inventory Expected Qty Actual Qty 11 0 0" at bounding box center [1168, 689] width 728 height 233
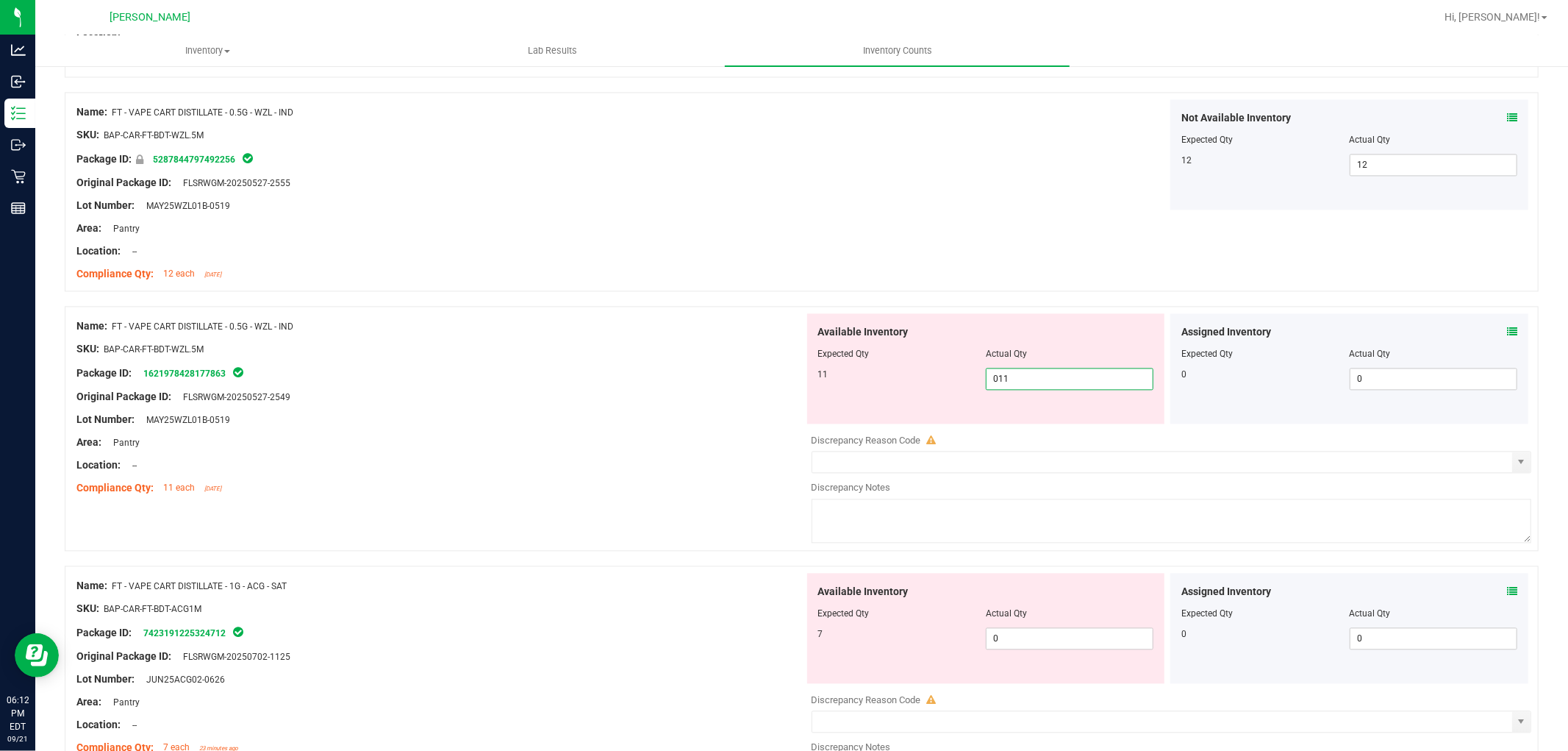
scroll to position [2533, 0]
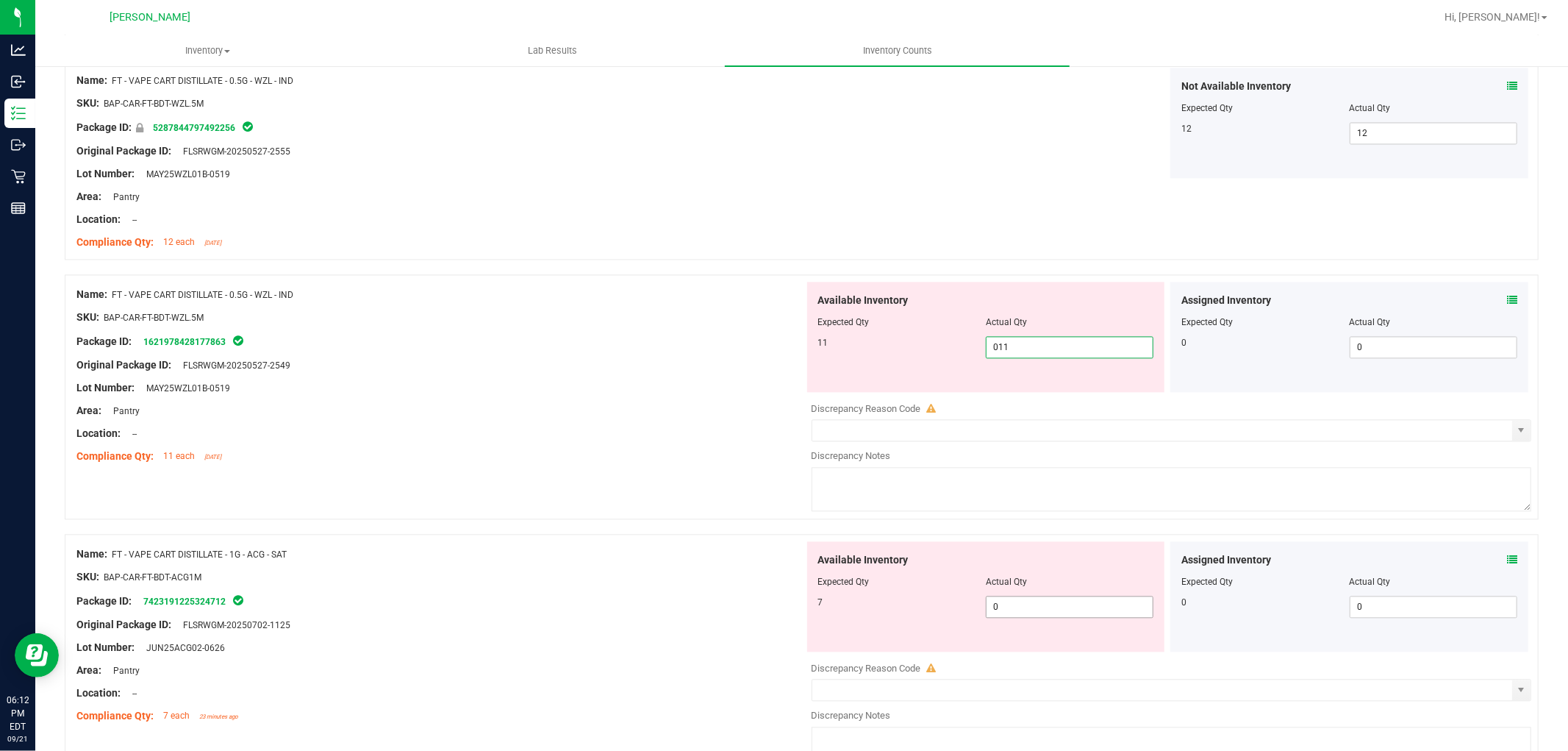
click at [1117, 614] on div "Available Inventory Expected Qty Actual Qty 7 0 0" at bounding box center [1168, 657] width 728 height 233
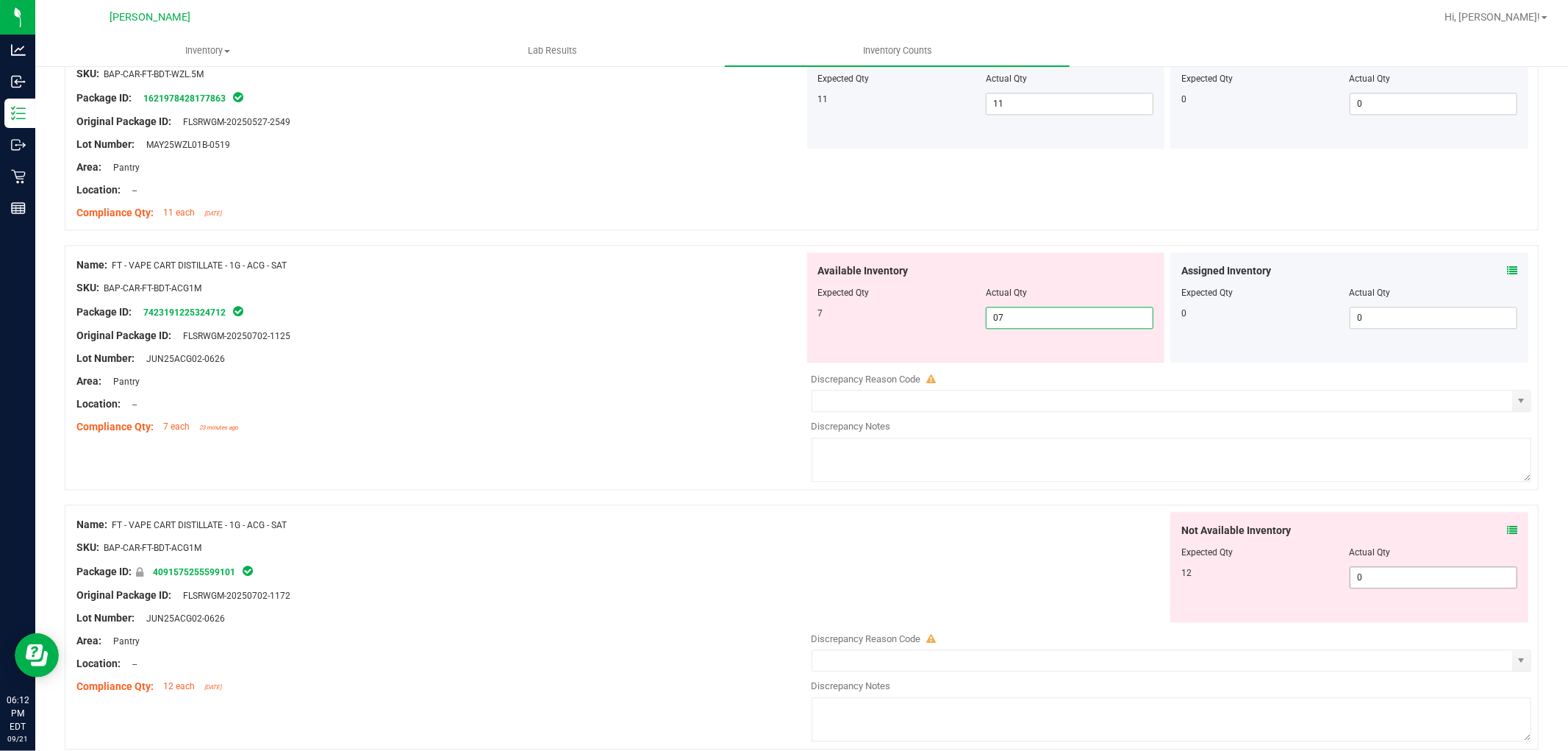
scroll to position [2777, 0]
click at [1439, 578] on div "Not Available Inventory Expected Qty Actual Qty 12 0 0" at bounding box center [1168, 627] width 728 height 233
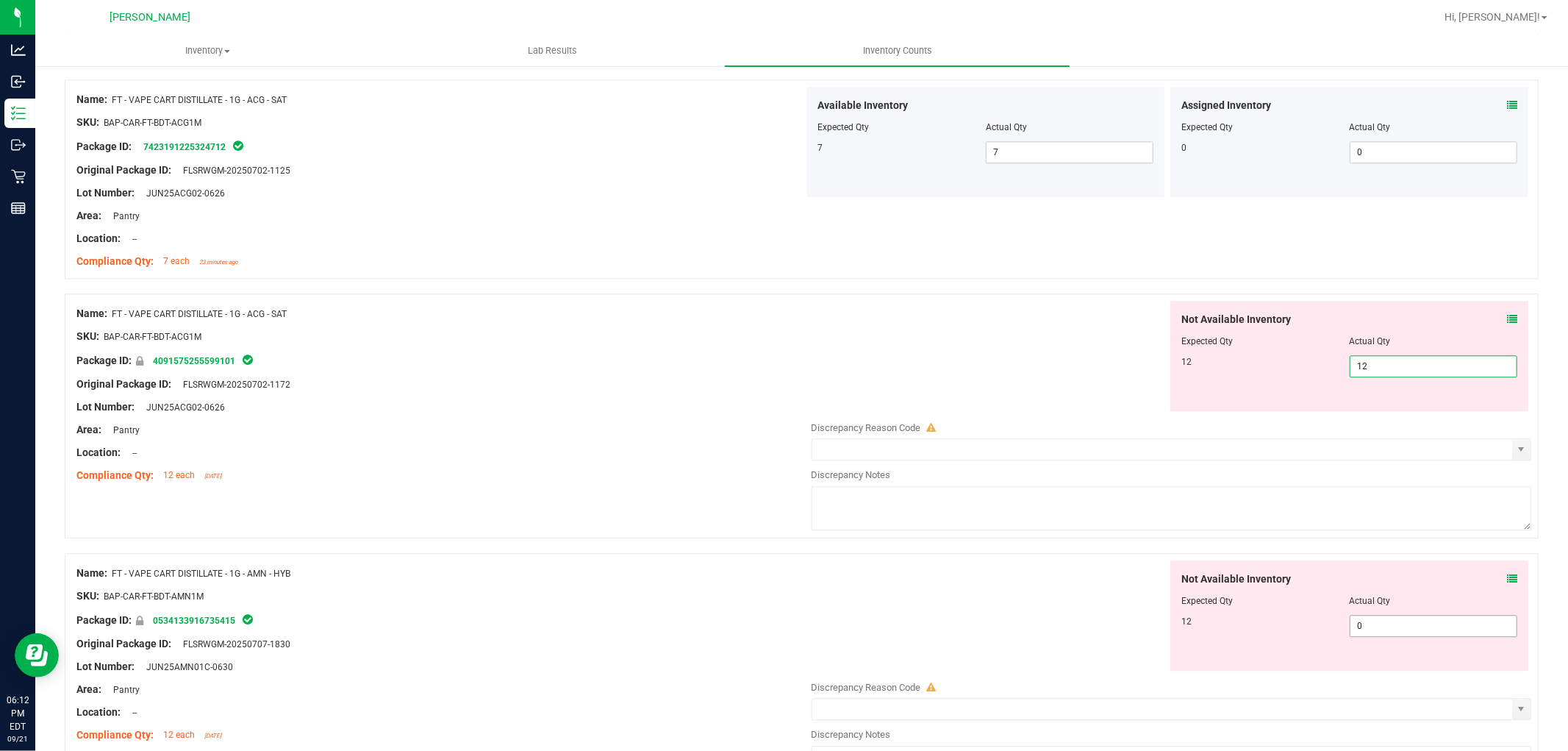
click at [1387, 624] on div "Not Available Inventory Expected Qty Actual Qty 12 0 0" at bounding box center [1349, 615] width 358 height 110
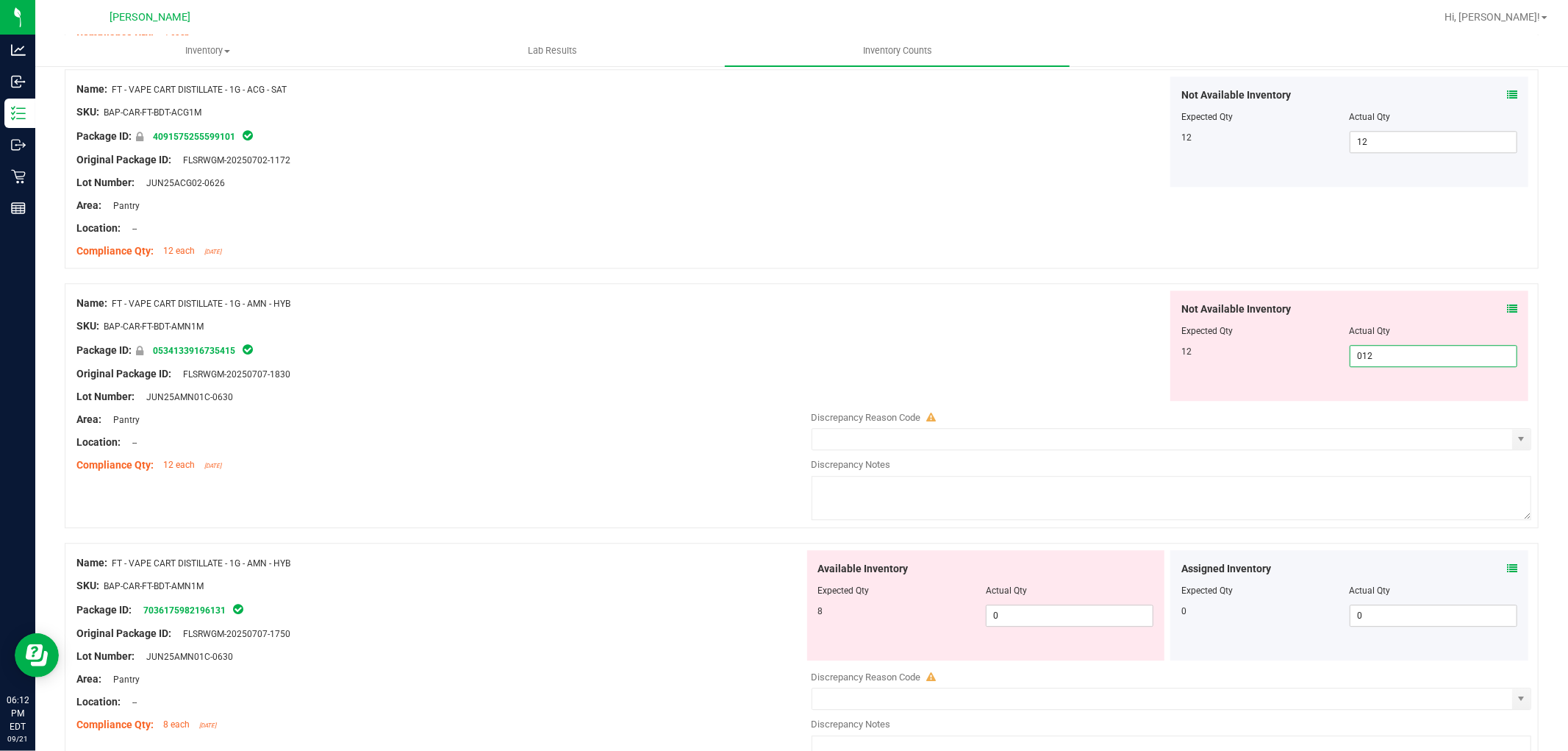
scroll to position [3186, 0]
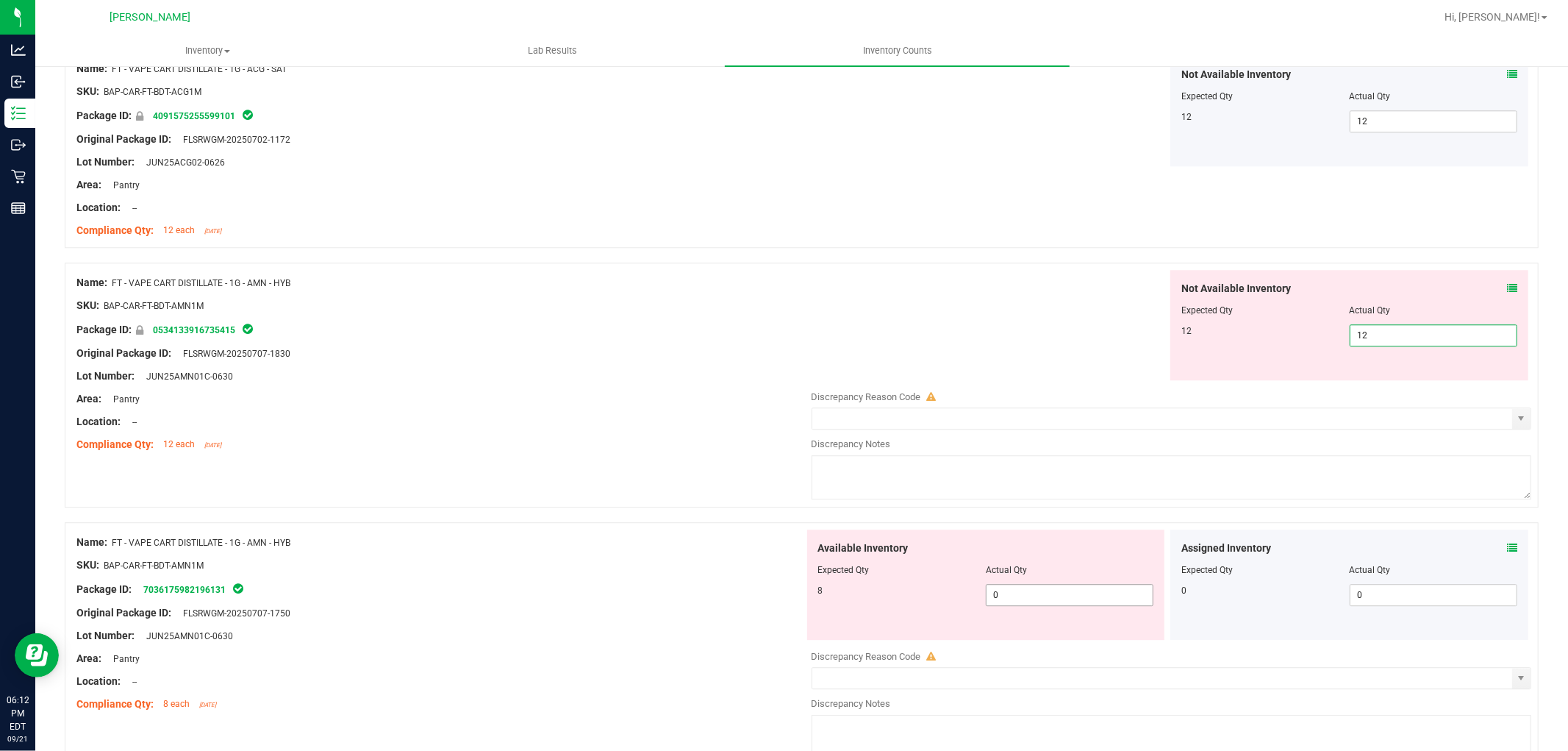
click at [1081, 599] on div "Available Inventory Expected Qty Actual Qty 8 0 0" at bounding box center [1168, 646] width 728 height 233
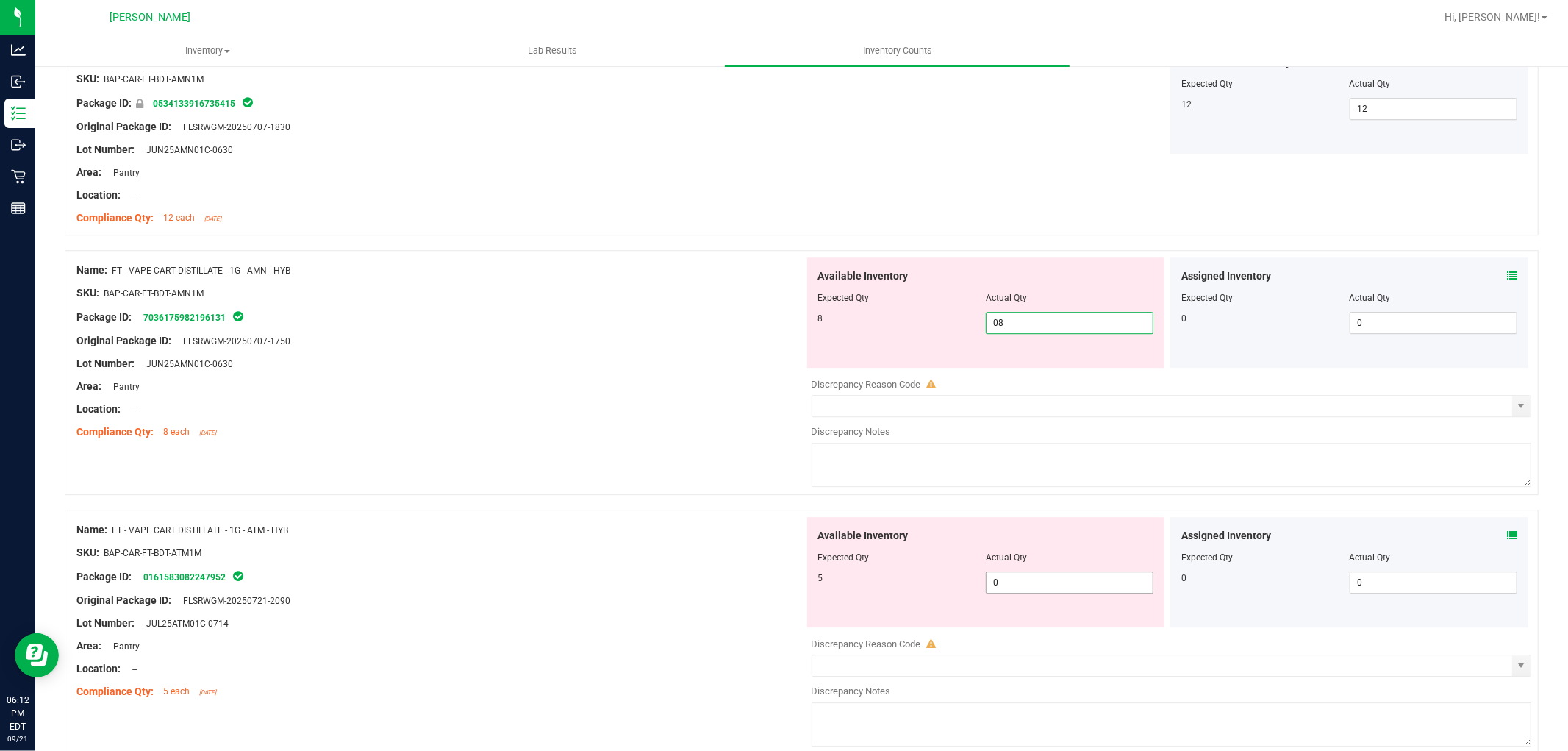
scroll to position [3431, 0]
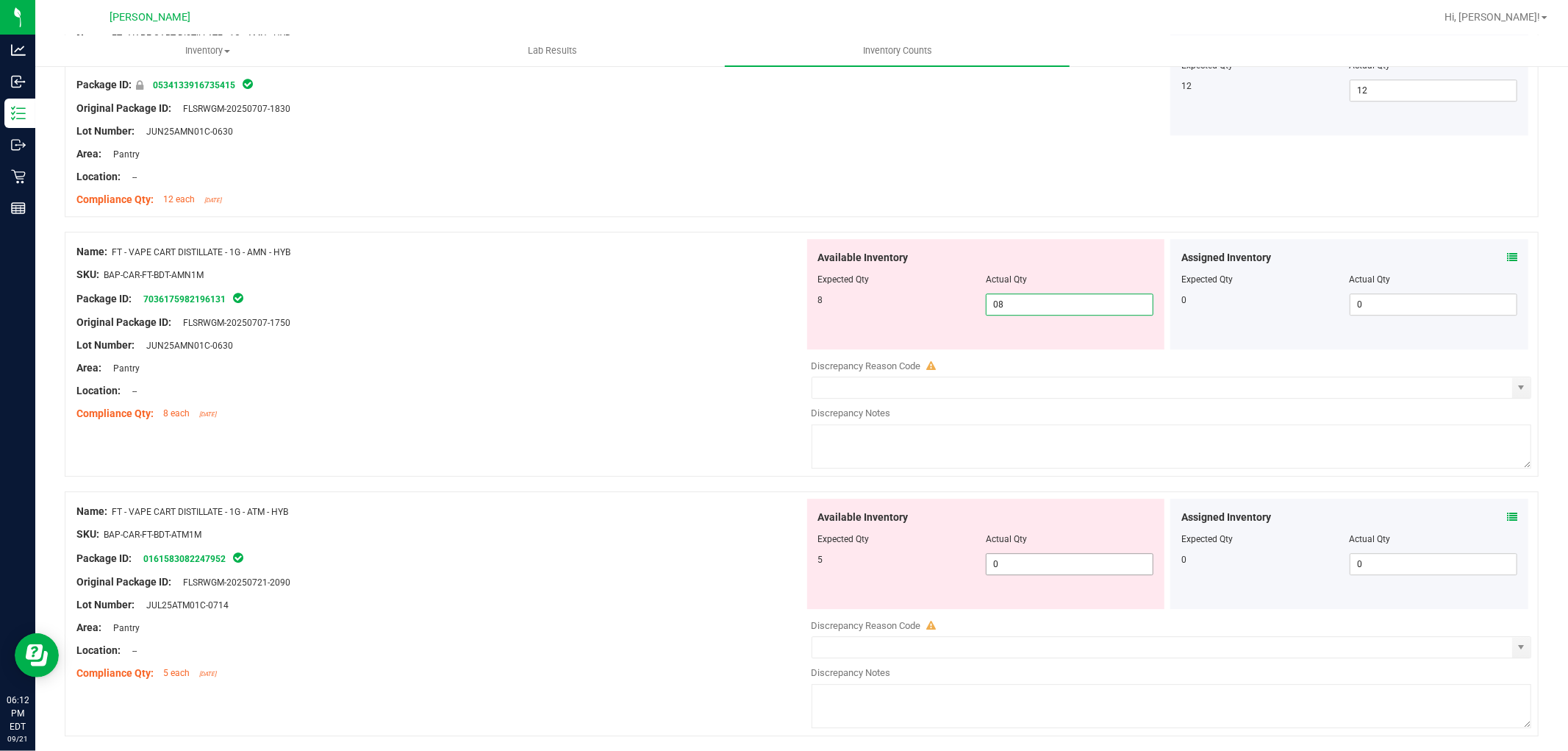
click at [1035, 575] on div "Available Inventory Expected Qty Actual Qty 5 0 0" at bounding box center [1168, 615] width 728 height 233
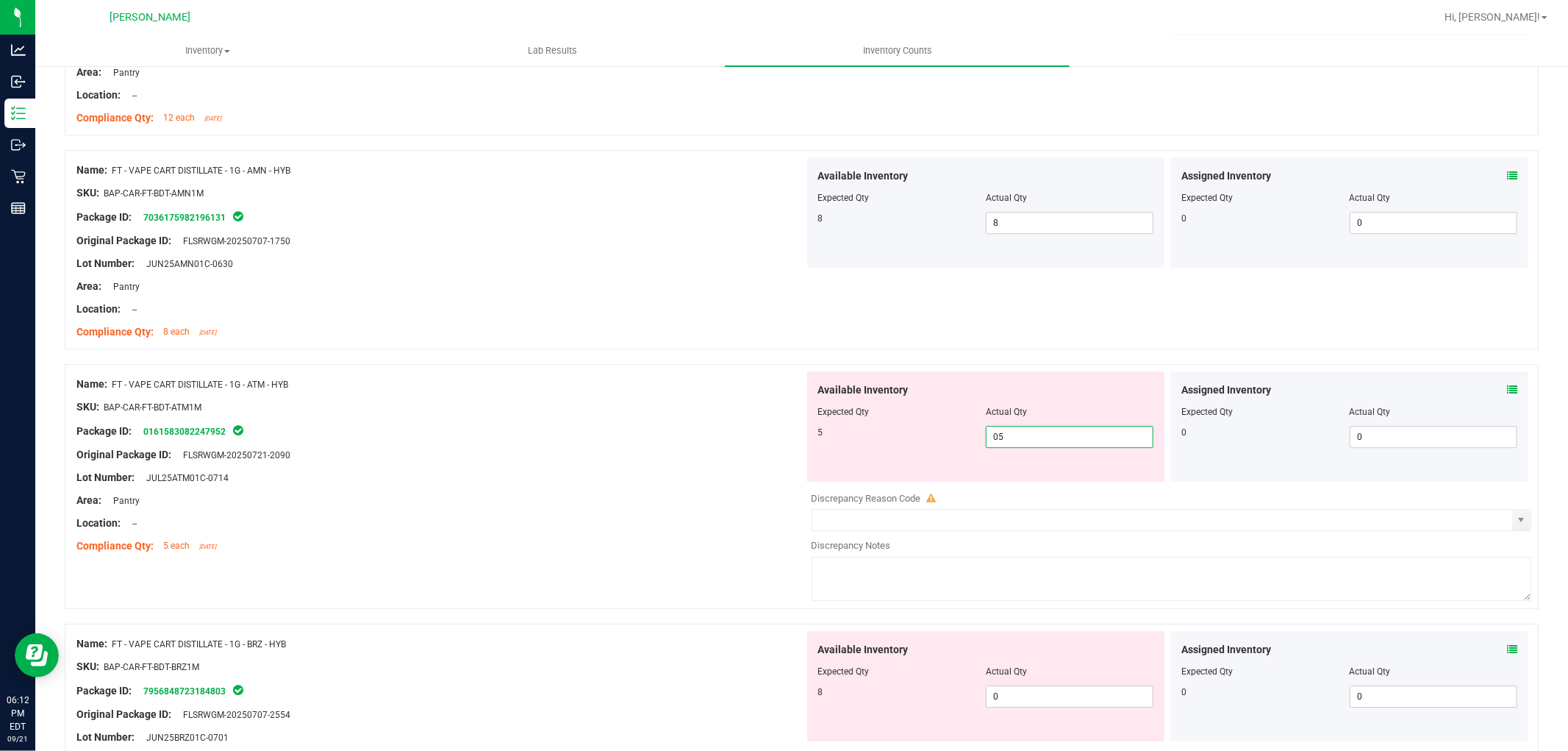
scroll to position [3595, 0]
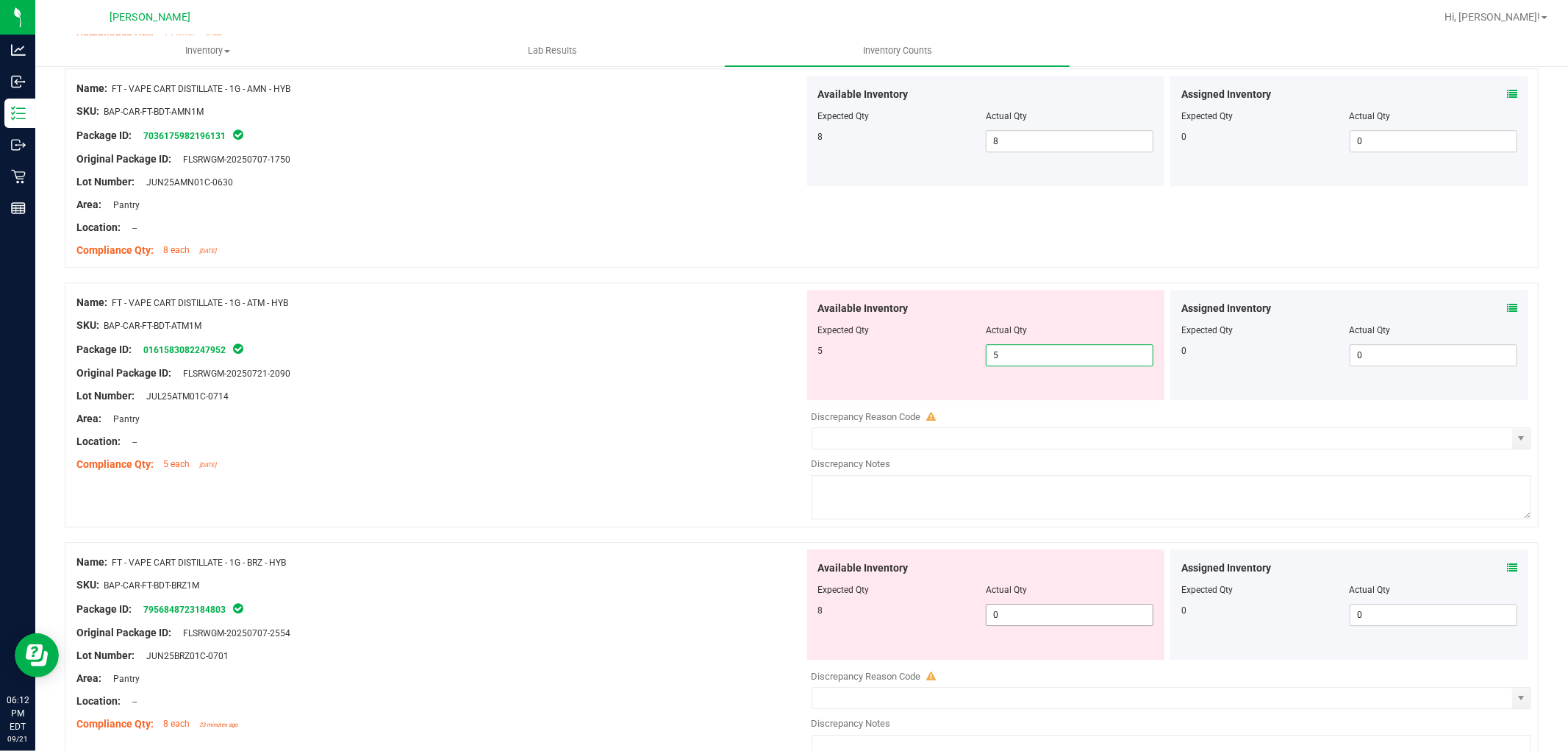
click at [1055, 616] on div "Available Inventory Expected Qty Actual Qty 8 0 0" at bounding box center [1168, 666] width 728 height 233
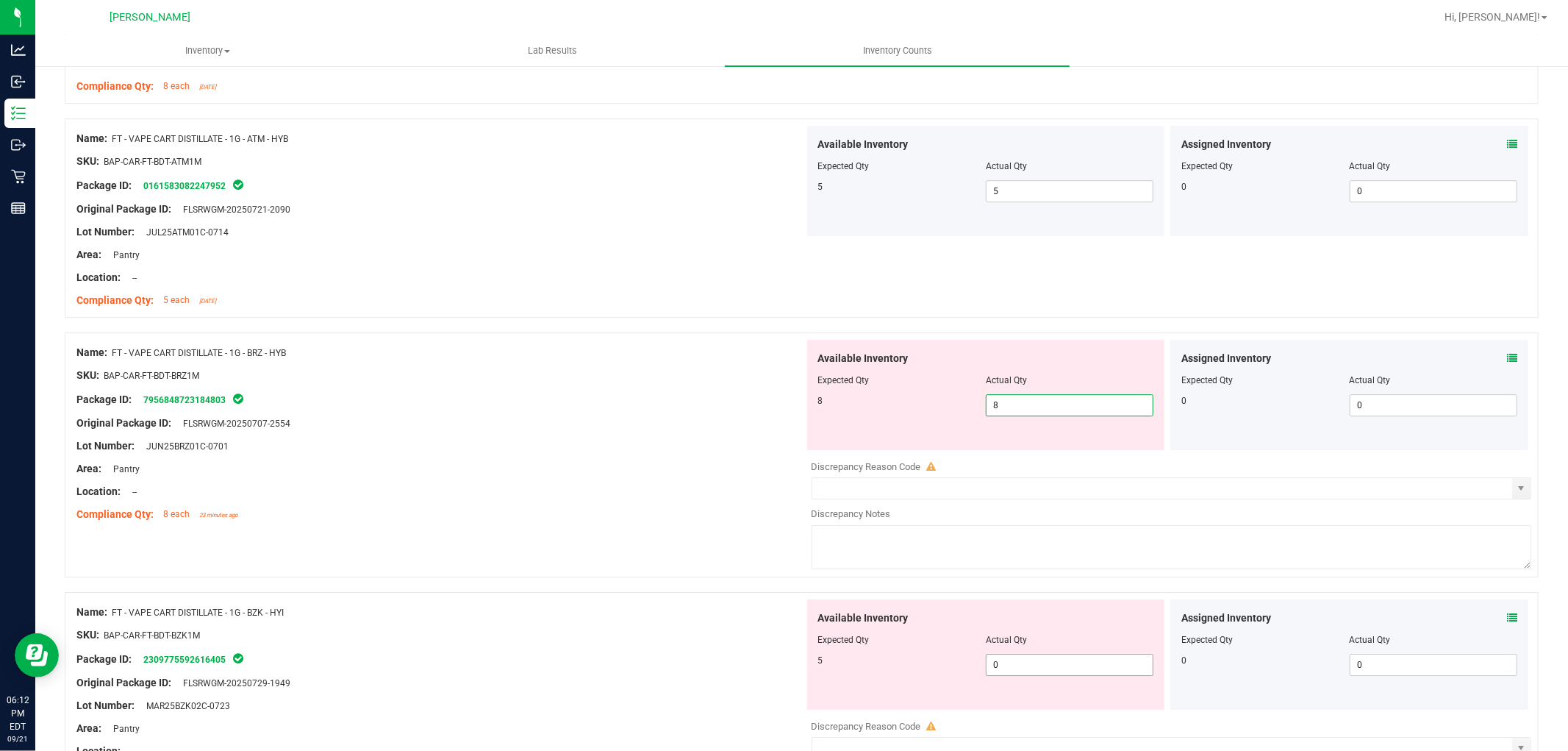
click at [1063, 673] on div "Available Inventory Expected Qty Actual Qty 5 0 0" at bounding box center [1168, 716] width 728 height 233
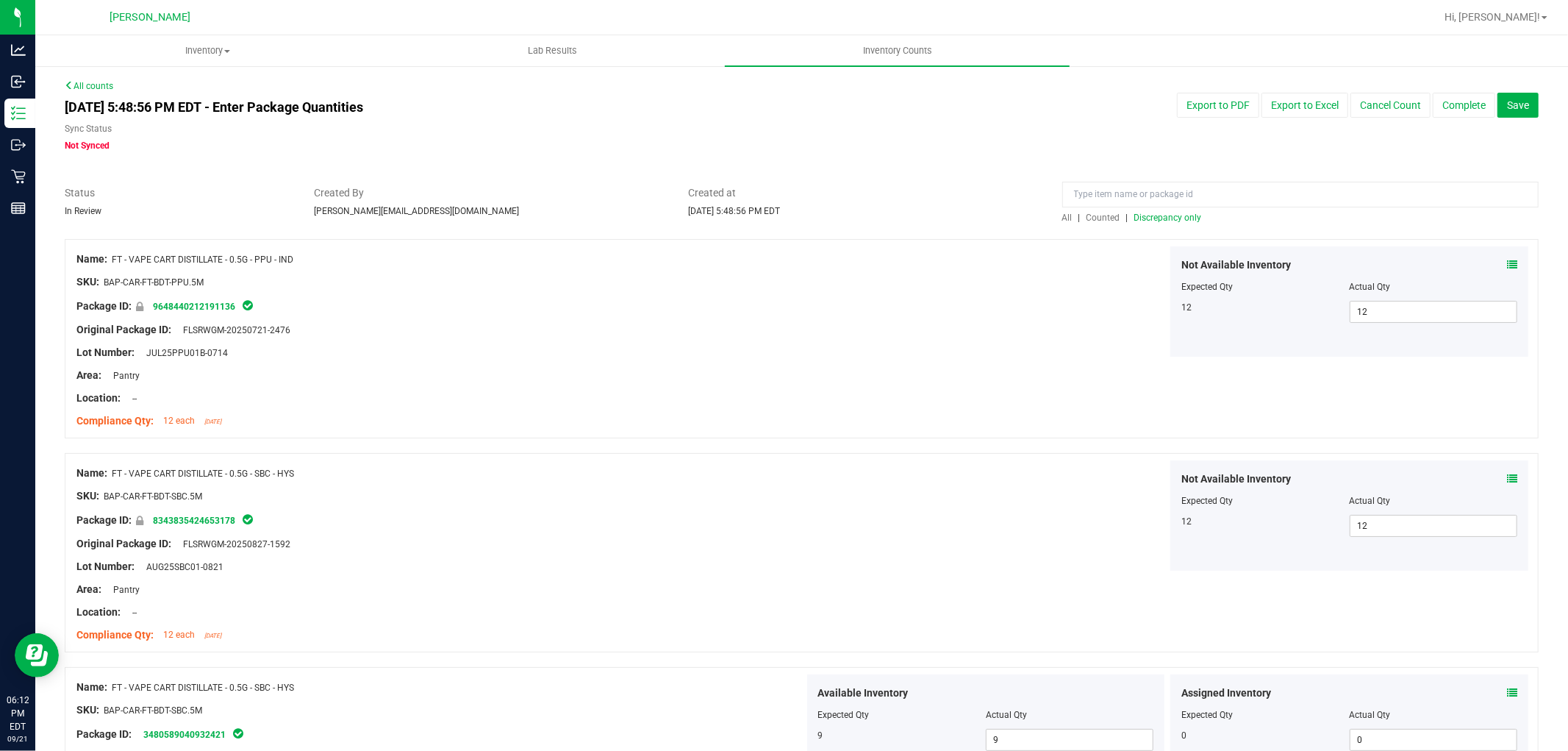
click at [1137, 219] on span "Discrepancy only" at bounding box center [1168, 217] width 67 height 10
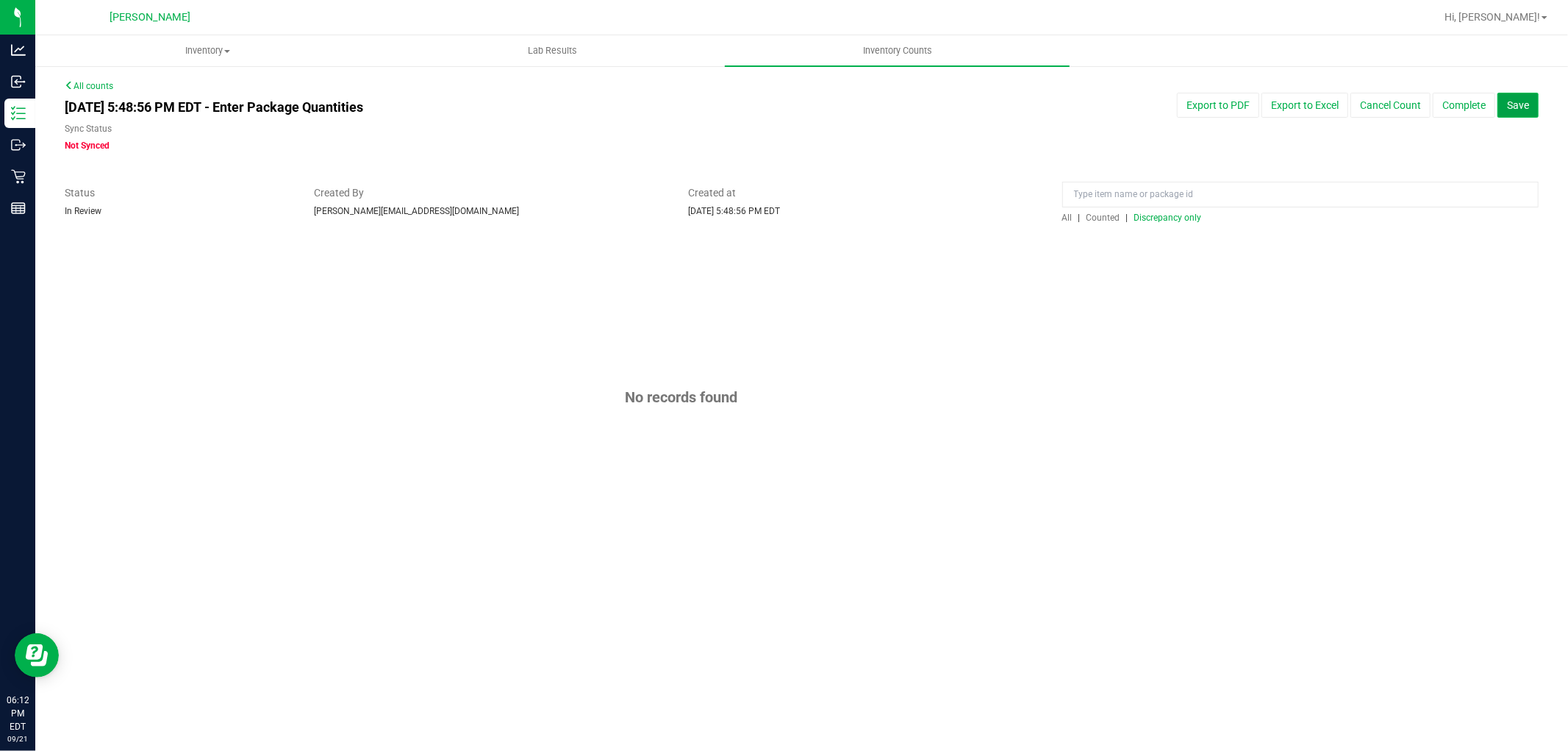
click at [1519, 113] on button "Save" at bounding box center [1517, 105] width 41 height 25
